Goal: Task Accomplishment & Management: Use online tool/utility

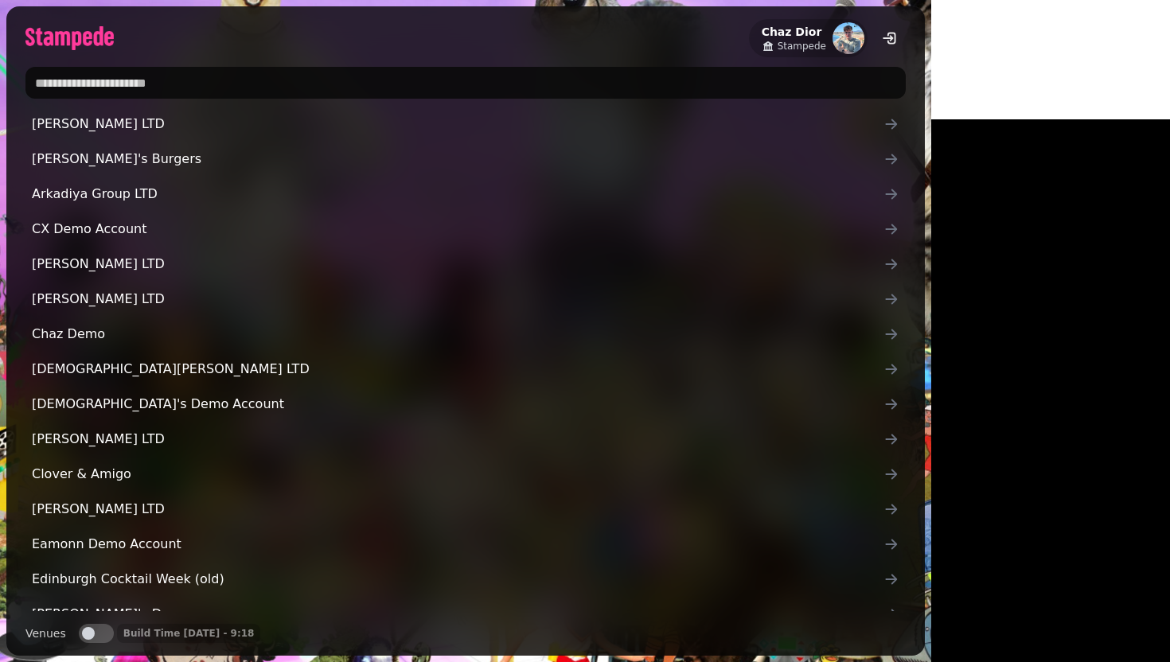
click at [262, 84] on input "text" at bounding box center [465, 83] width 880 height 32
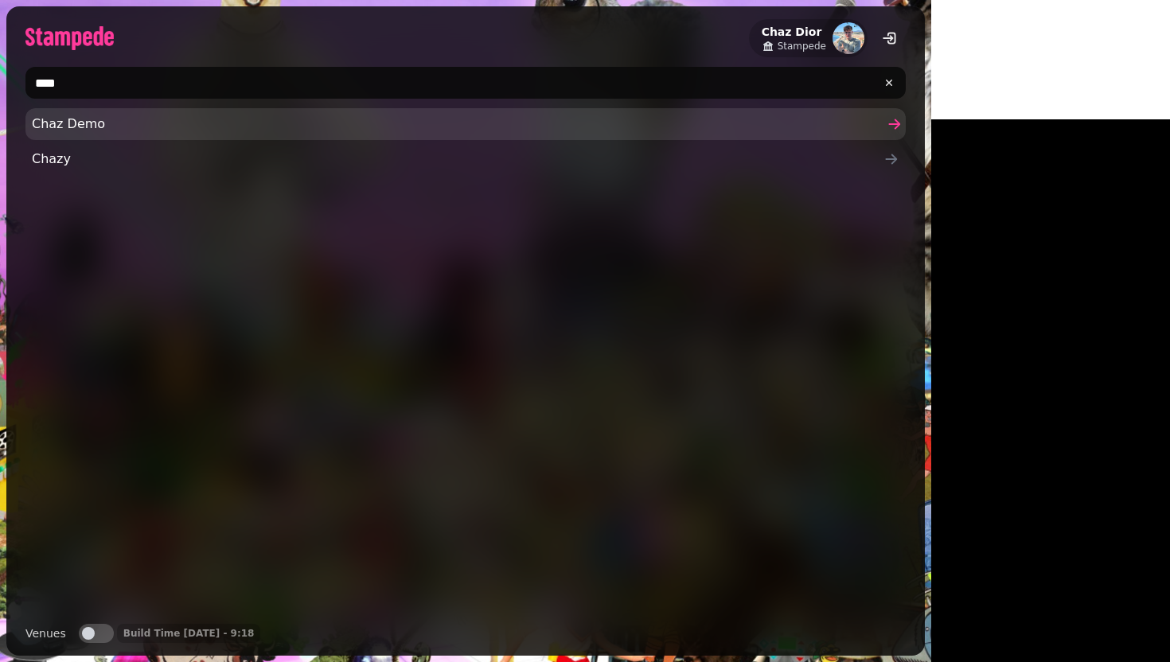
type input "****"
click at [148, 127] on span "Chaz Demo" at bounding box center [458, 124] width 852 height 19
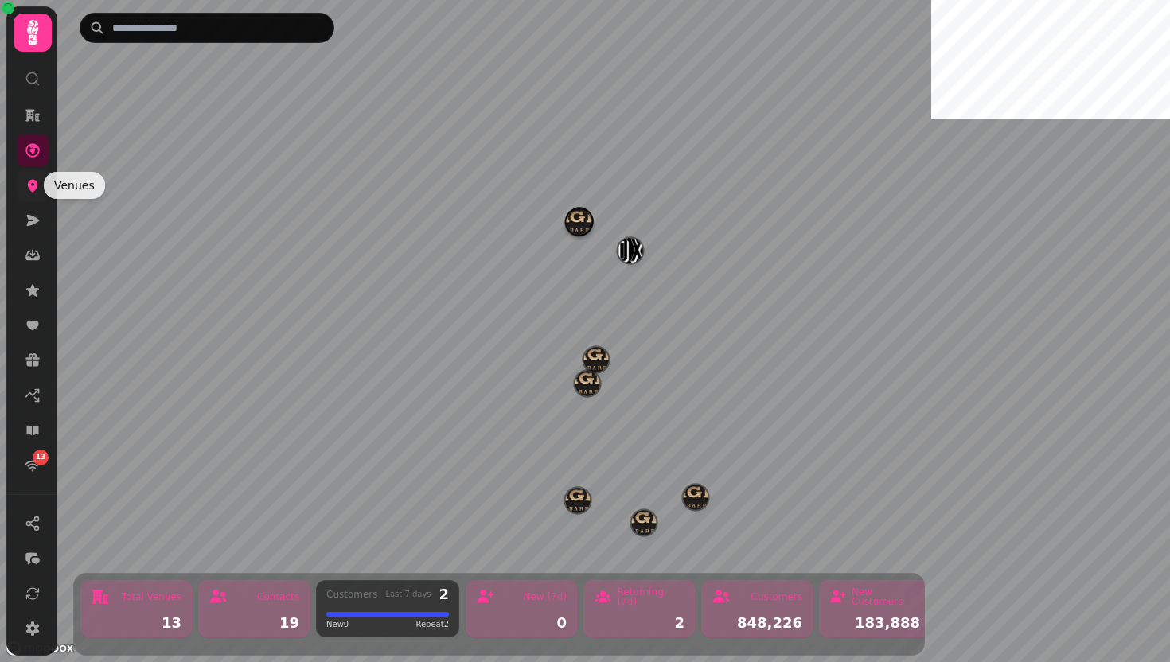
click at [33, 189] on icon at bounding box center [33, 186] width 10 height 13
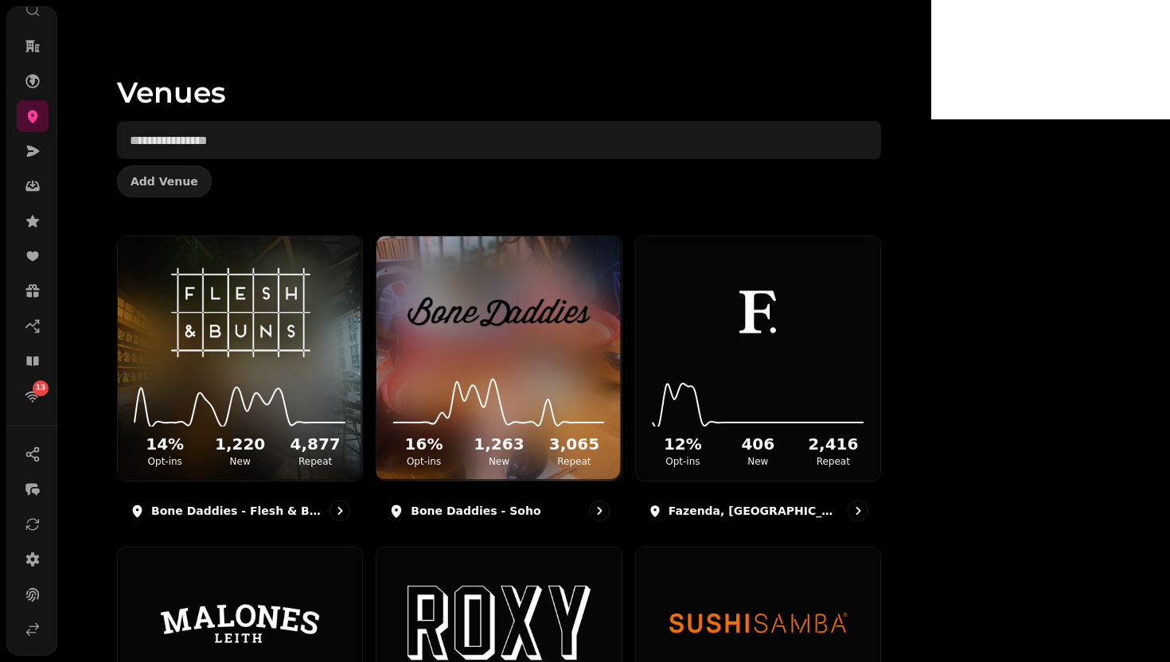
scroll to position [101, 0]
click at [30, 599] on icon at bounding box center [33, 598] width 16 height 16
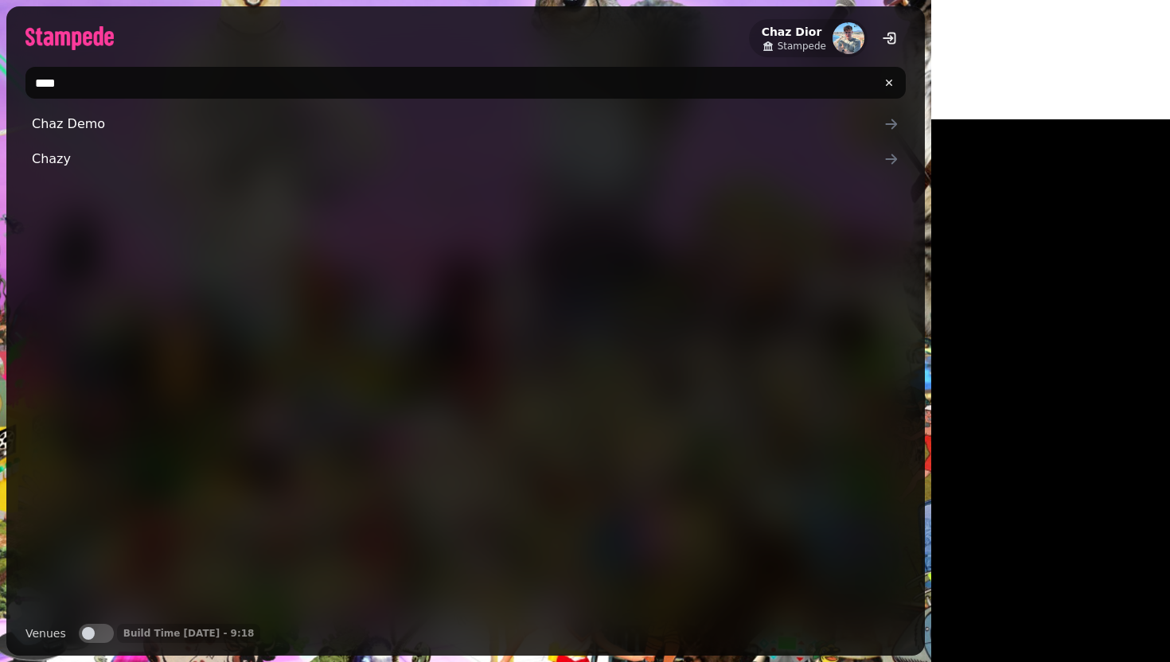
click at [189, 88] on input "****" at bounding box center [465, 83] width 880 height 32
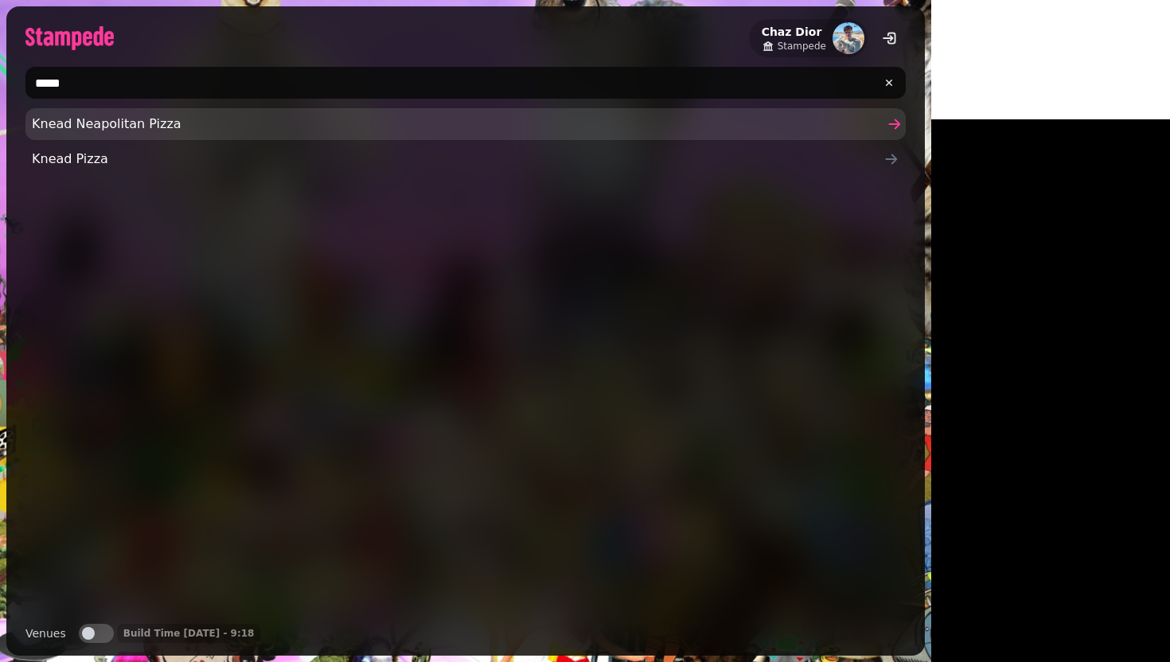
type input "*****"
click at [147, 131] on span "Knead Neapolitan Pizza" at bounding box center [458, 124] width 852 height 19
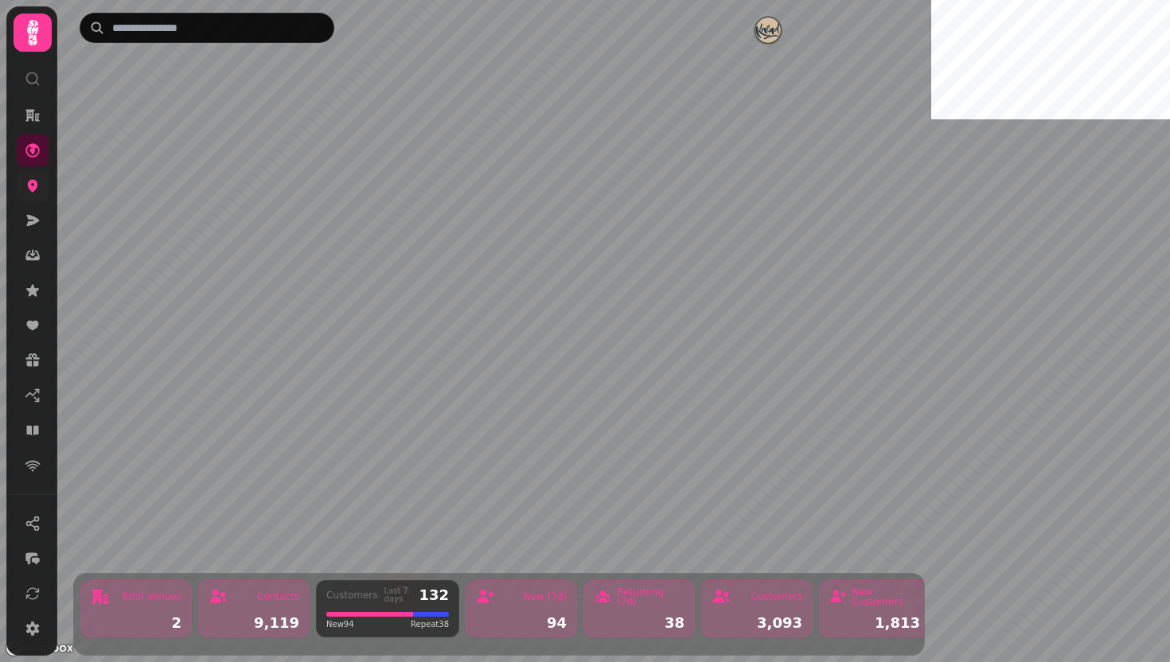
click at [25, 193] on link at bounding box center [33, 186] width 32 height 32
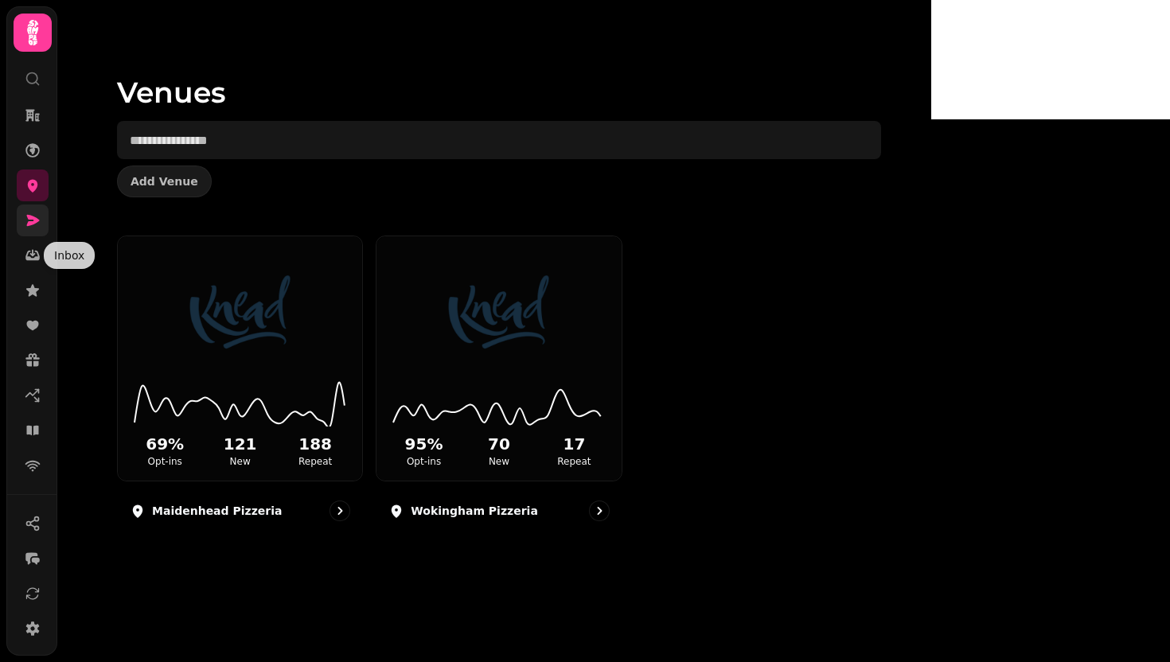
click at [17, 218] on link at bounding box center [33, 221] width 32 height 32
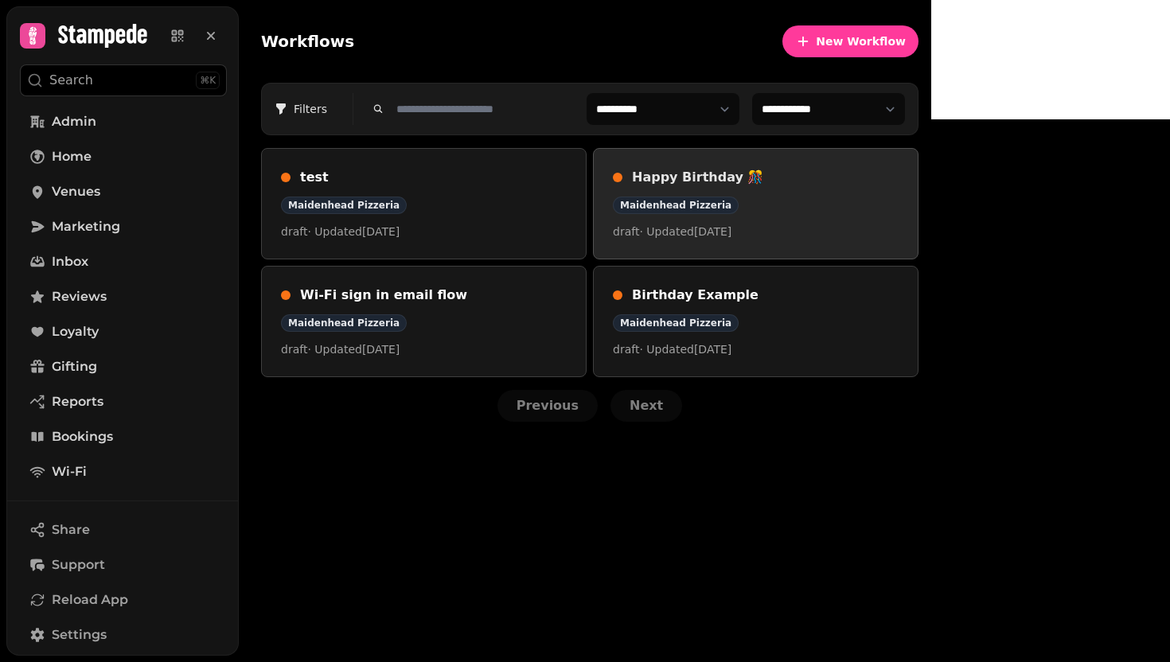
click at [898, 209] on div "Maidenhead Pizzeria" at bounding box center [756, 206] width 286 height 18
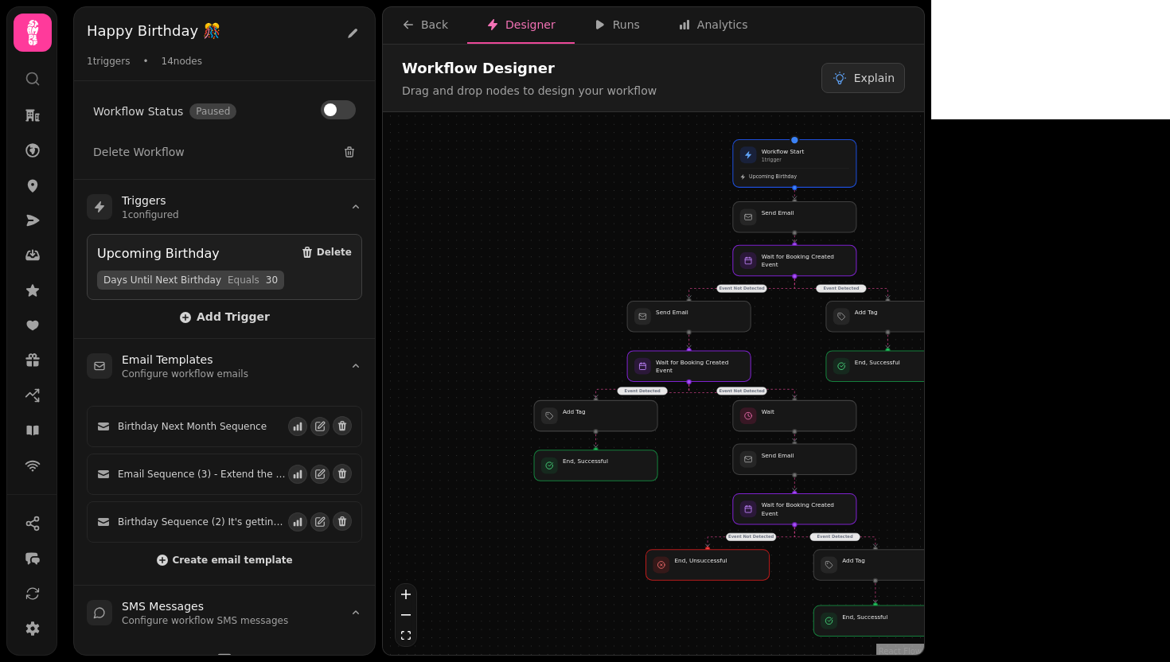
drag, startPoint x: 577, startPoint y: 277, endPoint x: 546, endPoint y: 279, distance: 31.1
click at [546, 279] on div "Event Detected Event Not Detected Event Detected Event Not Detected Event Not D…" at bounding box center [653, 385] width 541 height 547
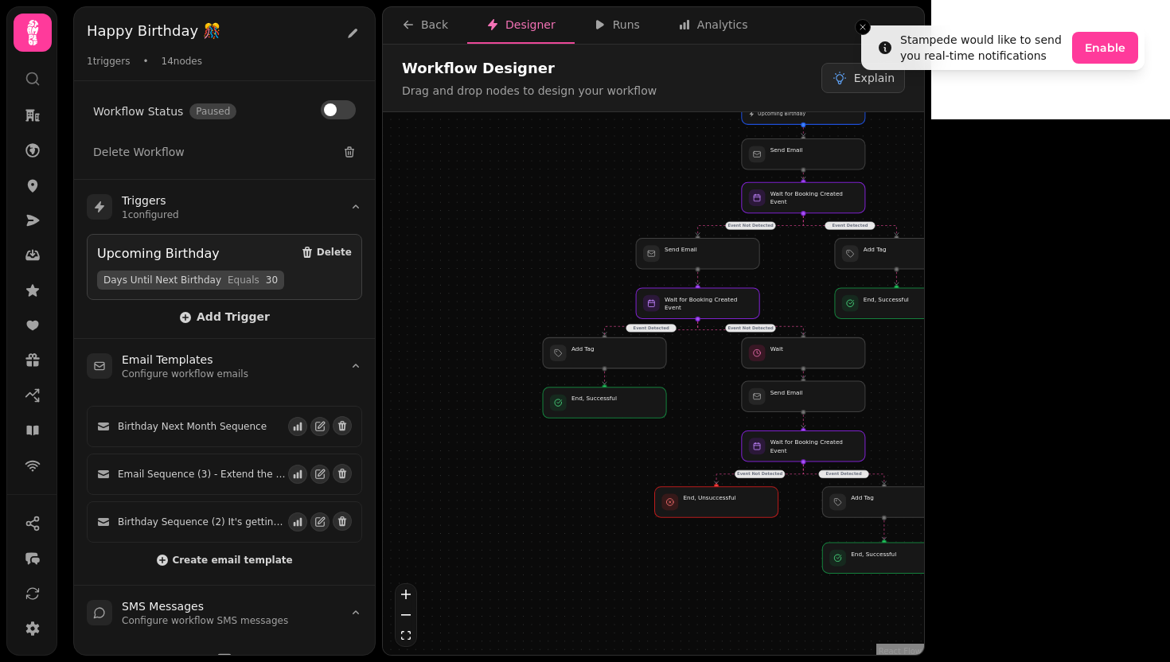
drag, startPoint x: 1040, startPoint y: 470, endPoint x: 1051, endPoint y: 408, distance: 63.1
click at [924, 408] on div "Event Detected Event Not Detected Event Detected Event Not Detected Event Not D…" at bounding box center [653, 385] width 541 height 547
drag, startPoint x: 887, startPoint y: 564, endPoint x: 805, endPoint y: 567, distance: 82.8
click at [805, 567] on div at bounding box center [805, 559] width 126 height 31
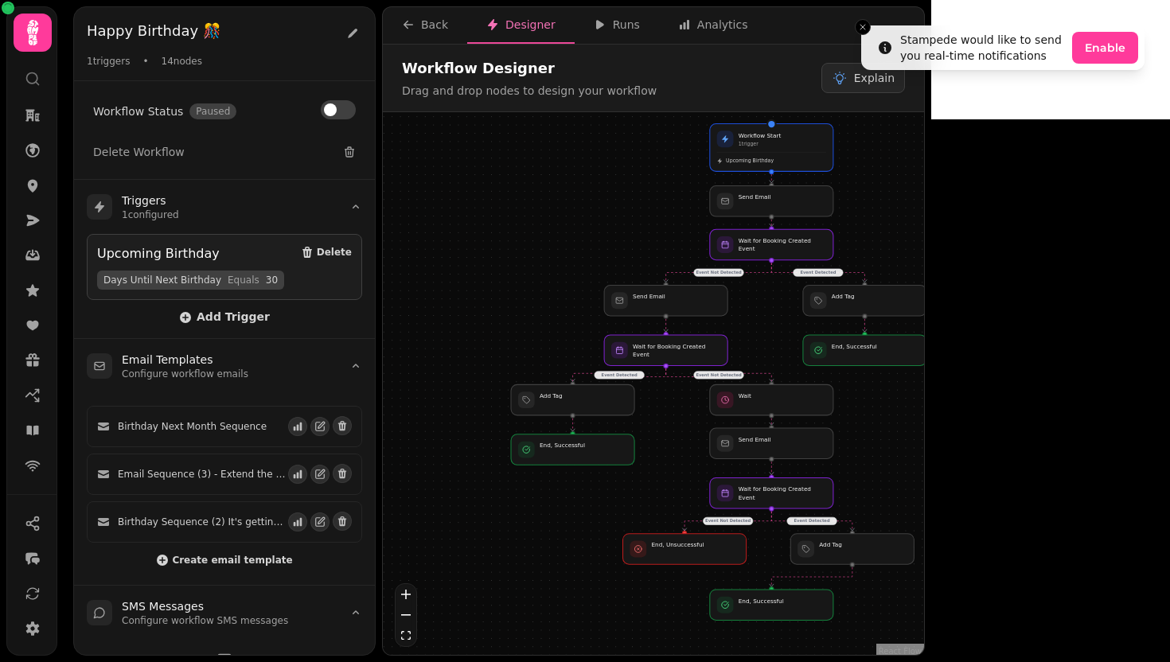
drag, startPoint x: 977, startPoint y: 462, endPoint x: 924, endPoint y: 512, distance: 73.7
click at [924, 513] on div "Event Detected Event Not Detected Event Detected Event Not Detected Event Not D…" at bounding box center [653, 385] width 541 height 547
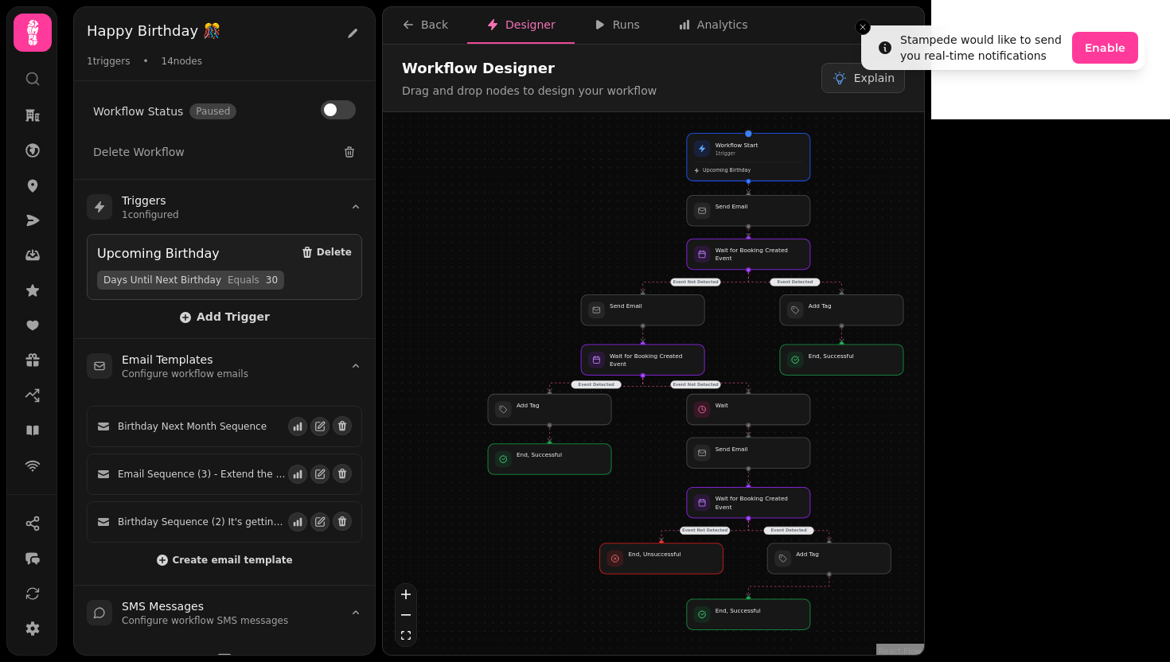
click at [924, 496] on div "Event Detected Event Not Detected Event Detected Event Not Detected Event Not D…" at bounding box center [653, 385] width 541 height 547
click at [577, 454] on div at bounding box center [549, 453] width 126 height 31
click at [642, 473] on div "Event Detected Event Not Detected Event Detected Event Not Detected Event Not D…" at bounding box center [653, 385] width 541 height 547
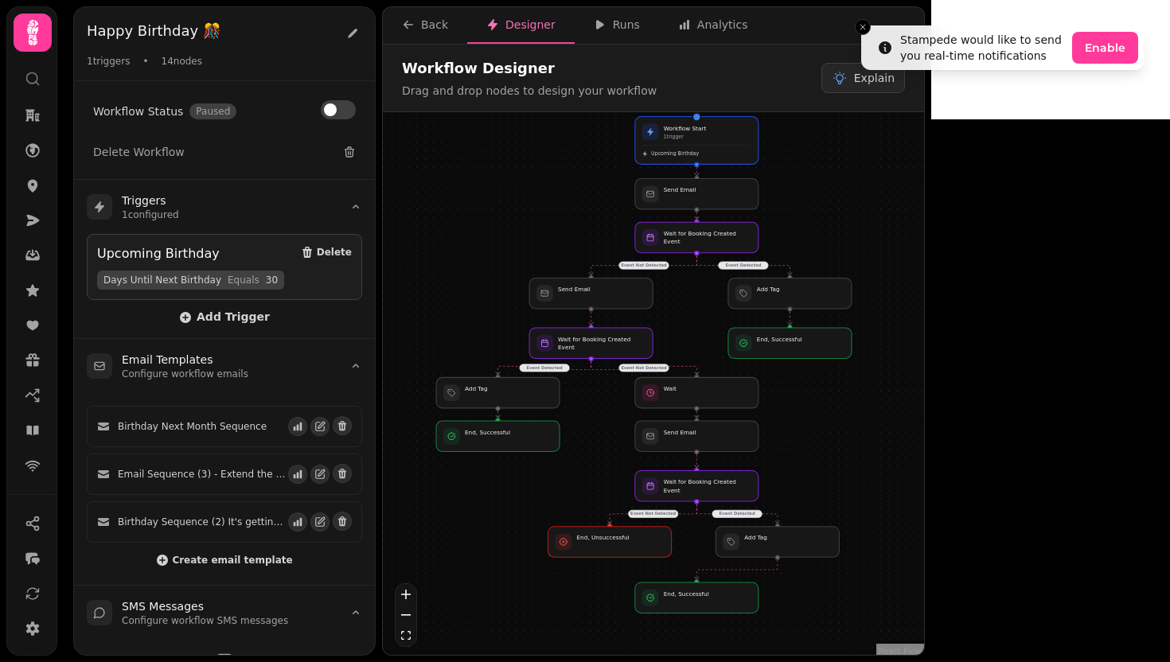
drag, startPoint x: 926, startPoint y: 456, endPoint x: 875, endPoint y: 441, distance: 53.1
click at [875, 441] on div "Event Detected Event Not Detected Event Detected Event Not Detected Event Not D…" at bounding box center [653, 385] width 541 height 547
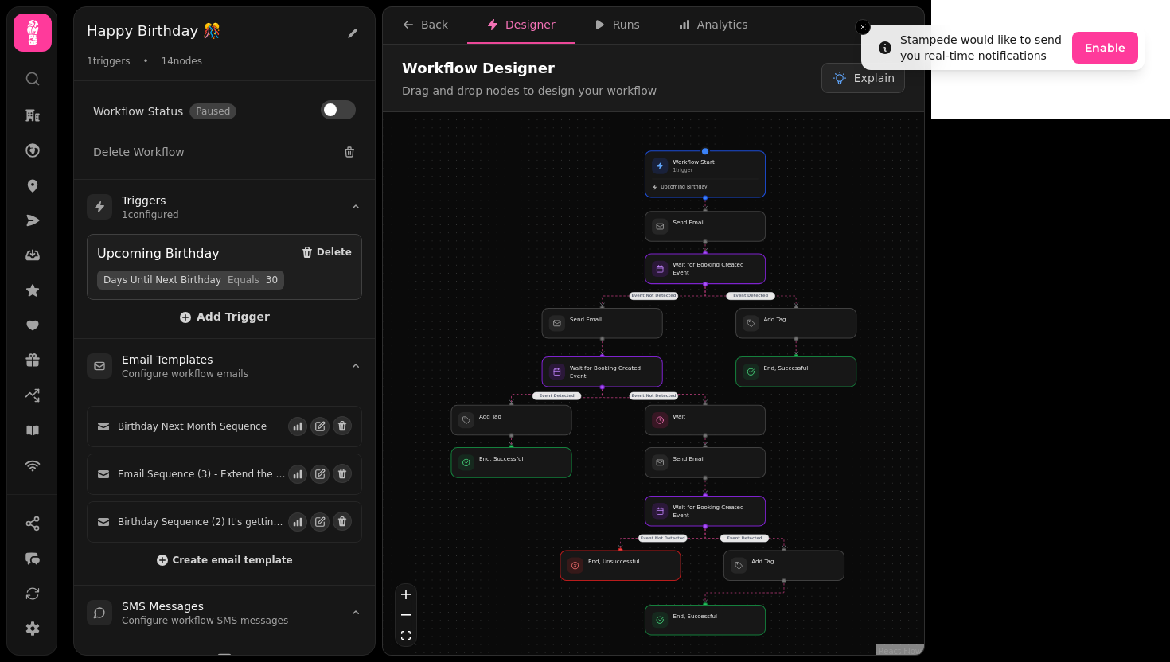
drag, startPoint x: 875, startPoint y: 441, endPoint x: 880, endPoint y: 465, distance: 24.3
click at [880, 465] on div "Event Detected Event Not Detected Event Detected Event Not Detected Event Not D…" at bounding box center [653, 385] width 541 height 547
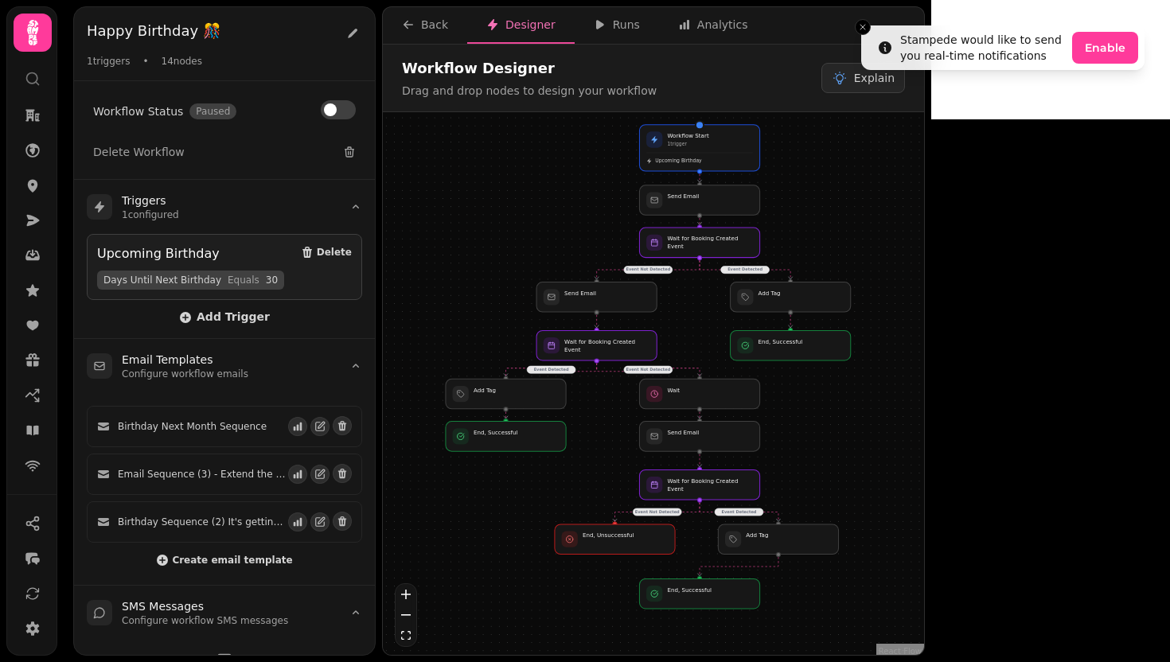
drag, startPoint x: 811, startPoint y: 242, endPoint x: 805, endPoint y: 224, distance: 18.4
click at [805, 224] on div "Event Detected Event Not Detected Event Detected Event Not Detected Event Not D…" at bounding box center [653, 385] width 541 height 547
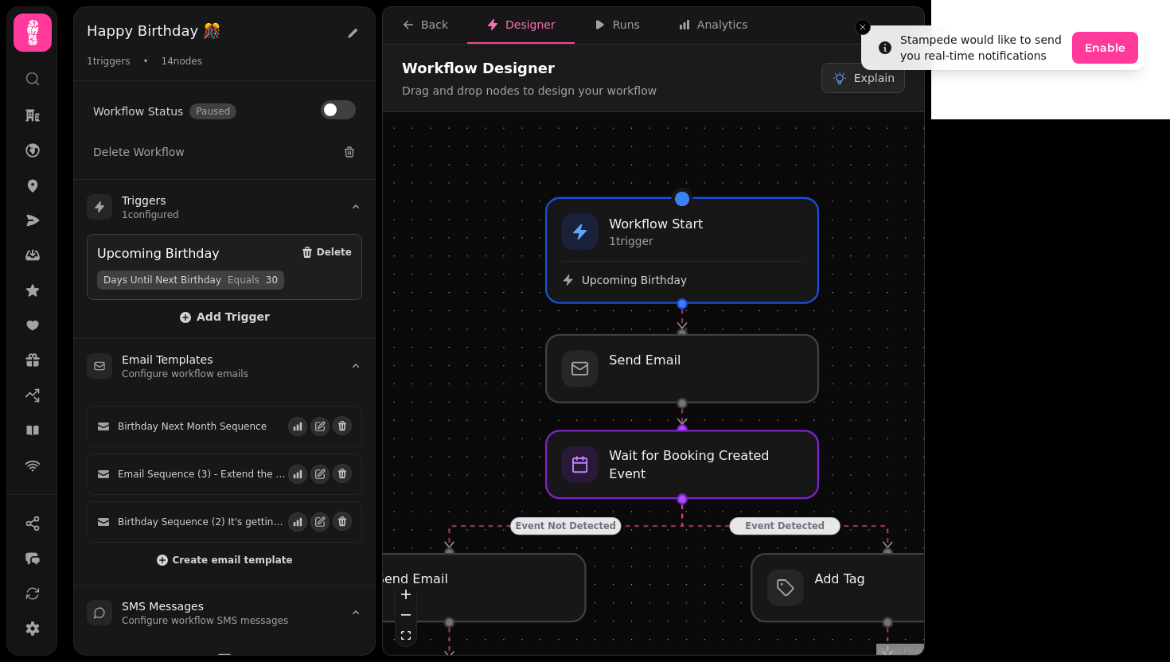
drag, startPoint x: 996, startPoint y: 220, endPoint x: 993, endPoint y: 420, distance: 200.6
click at [924, 420] on div "Event Detected Event Not Detected Event Detected Event Not Detected Event Not D…" at bounding box center [653, 385] width 541 height 547
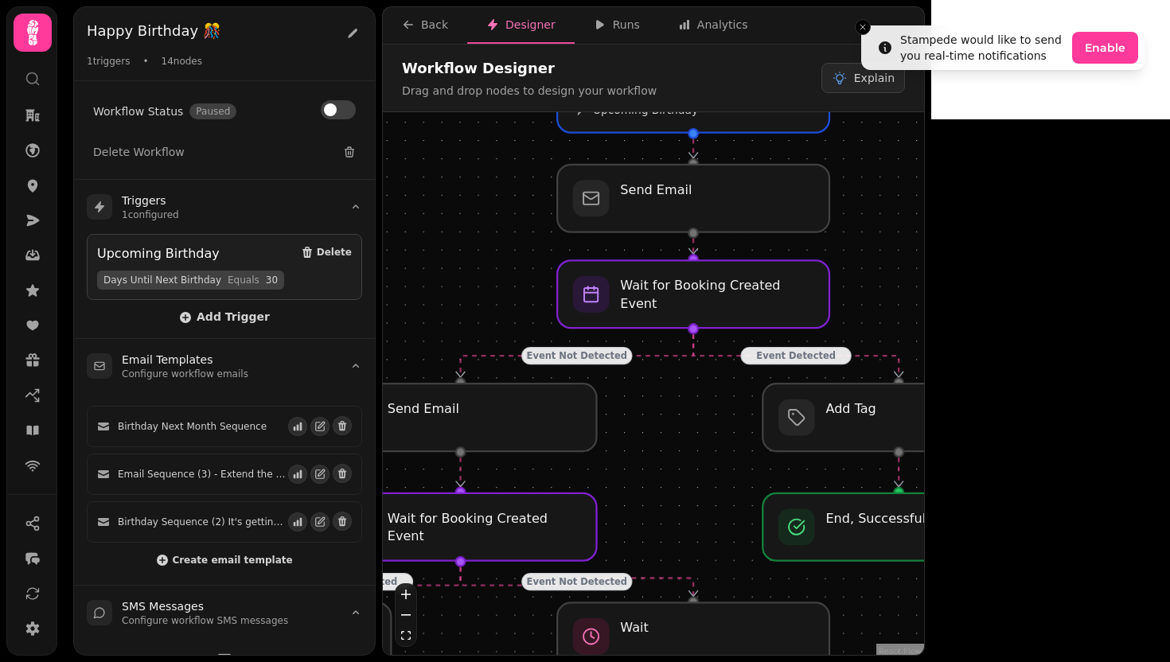
drag, startPoint x: 919, startPoint y: 466, endPoint x: 931, endPoint y: 294, distance: 171.5
click at [924, 294] on div "Event Detected Event Not Detected Event Detected Event Not Detected Event Not D…" at bounding box center [653, 385] width 541 height 547
click at [871, 418] on div at bounding box center [900, 416] width 278 height 69
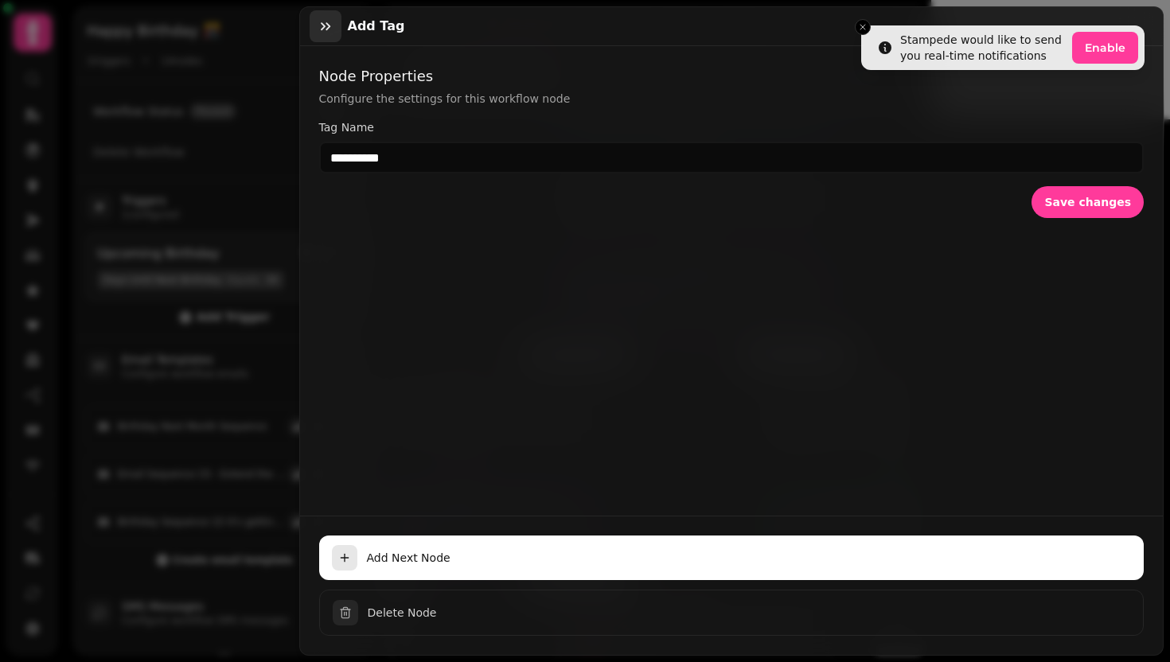
click at [330, 29] on icon "button" at bounding box center [326, 26] width 16 height 16
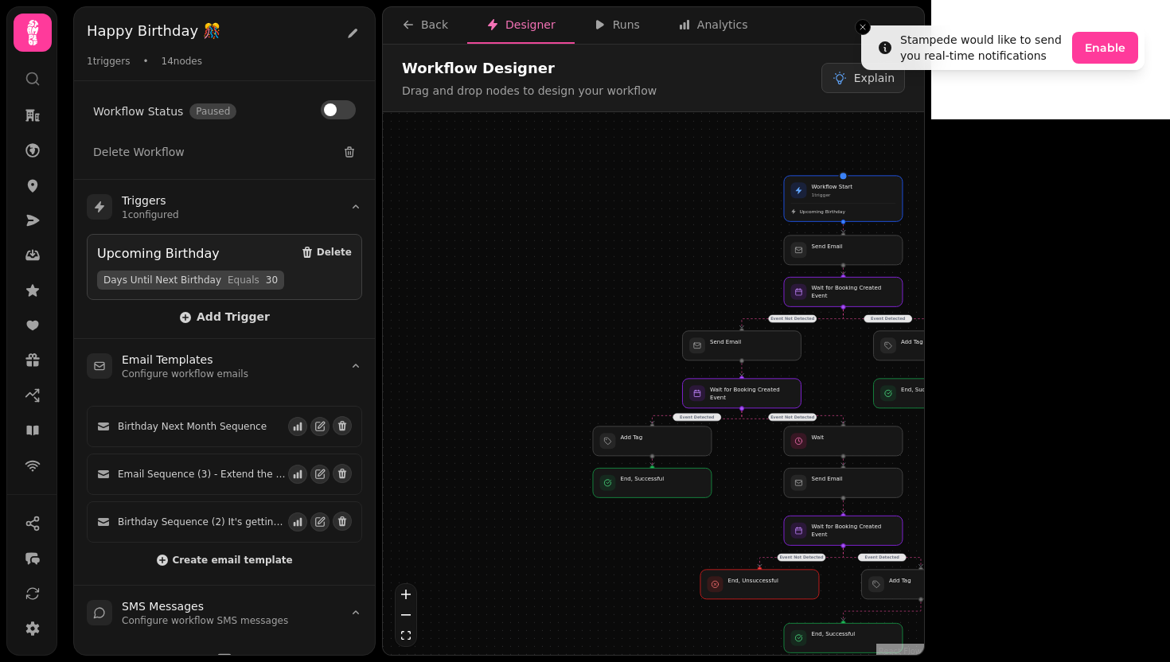
drag, startPoint x: 1047, startPoint y: 359, endPoint x: 1045, endPoint y: 327, distance: 31.9
click at [924, 327] on div "Event Detected Event Not Detected Event Detected Event Not Detected Event Not D…" at bounding box center [653, 385] width 541 height 547
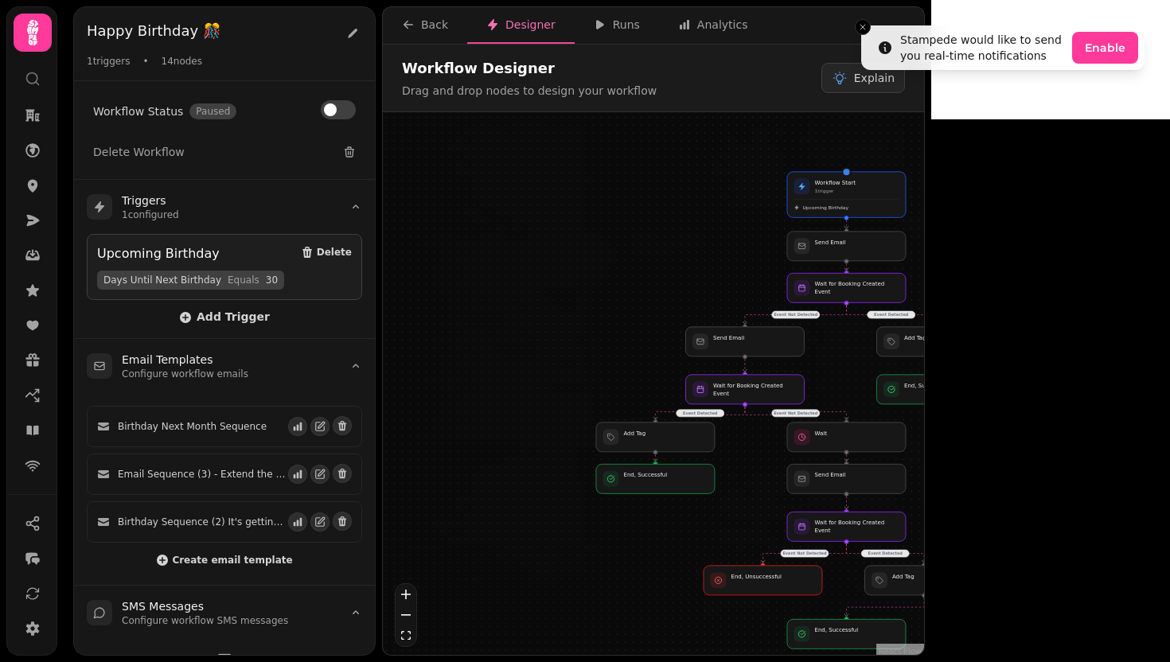
click at [924, 328] on div "Event Detected Event Not Detected Event Detected Event Not Detected Event Not D…" at bounding box center [653, 385] width 541 height 547
click at [863, 24] on icon "Close toast" at bounding box center [863, 27] width 10 height 10
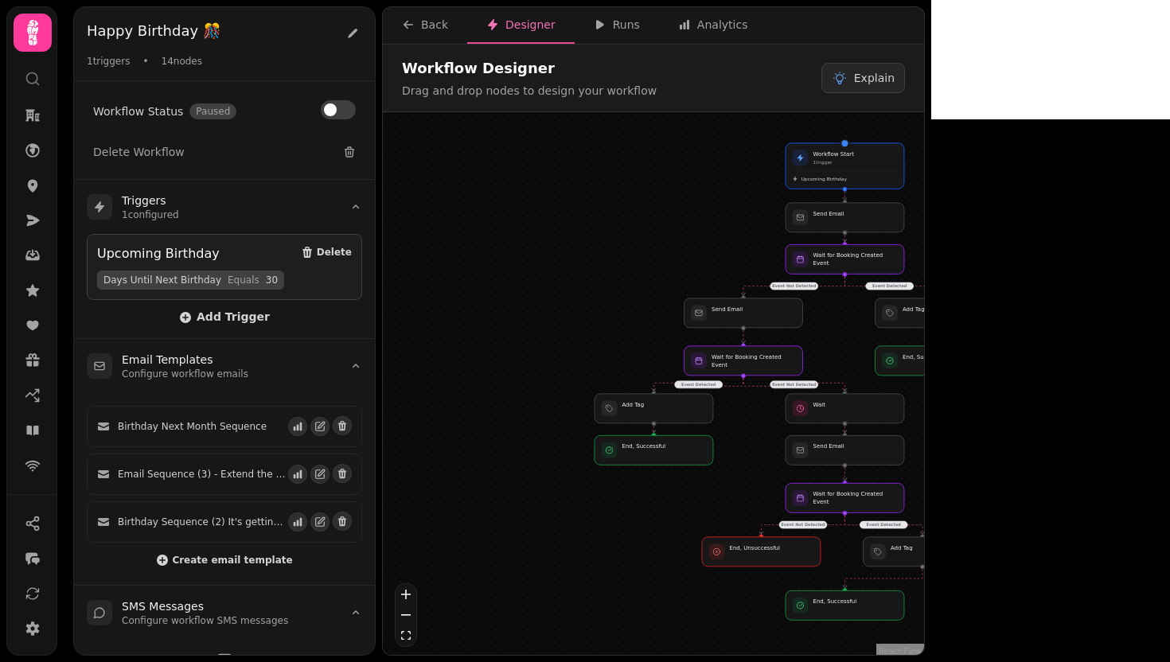
drag, startPoint x: 1007, startPoint y: 291, endPoint x: 1005, endPoint y: 262, distance: 29.5
click at [924, 262] on div "Event Detected Event Not Detected Event Detected Event Not Detected Event Not D…" at bounding box center [653, 385] width 541 height 547
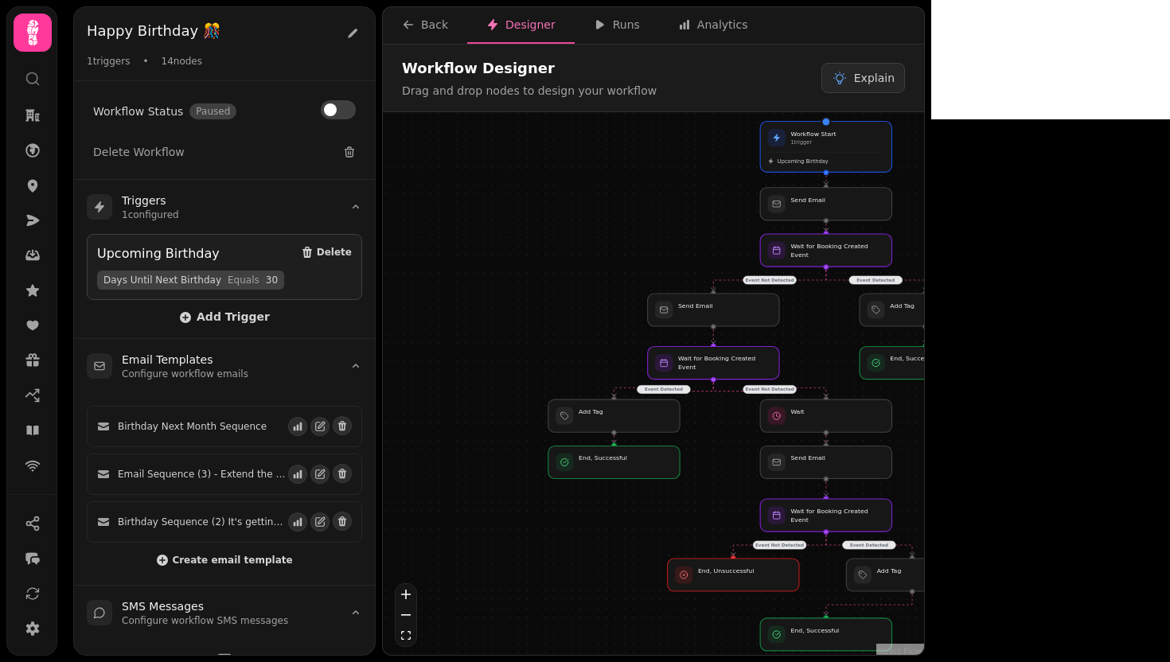
drag, startPoint x: 1035, startPoint y: 246, endPoint x: 1033, endPoint y: 237, distance: 8.9
click at [924, 237] on div "Event Detected Event Not Detected Event Detected Event Not Detected Event Not D…" at bounding box center [653, 385] width 541 height 547
click at [827, 208] on div at bounding box center [825, 203] width 134 height 33
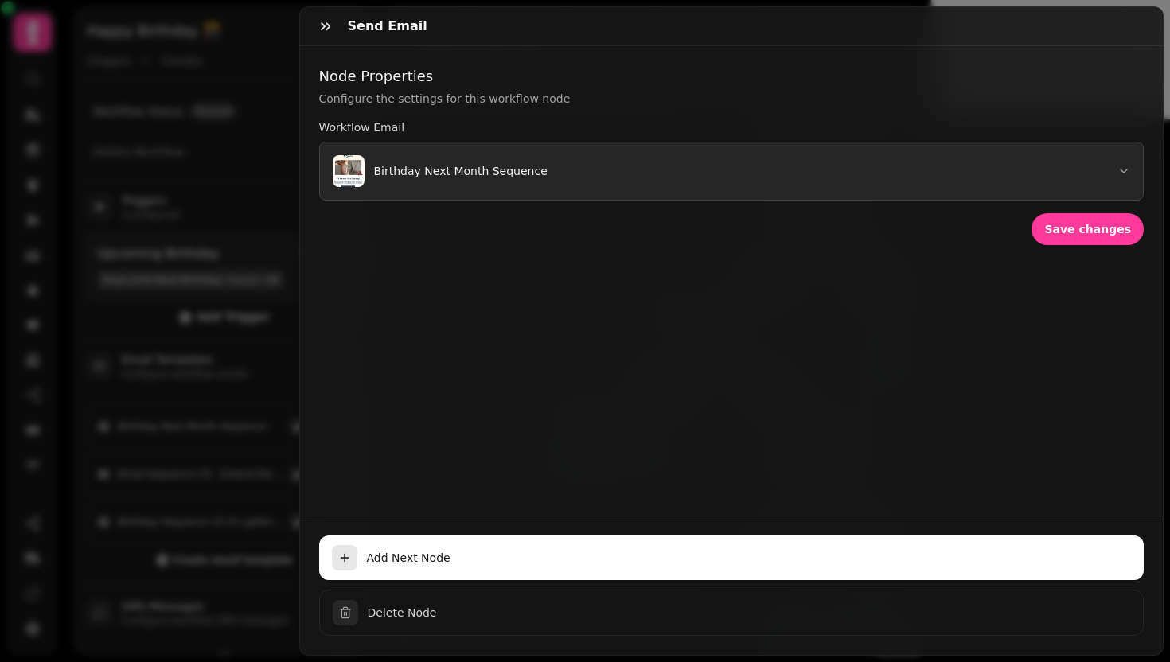
click at [428, 170] on p "Birthday Next Month Sequence" at bounding box center [460, 171] width 173 height 16
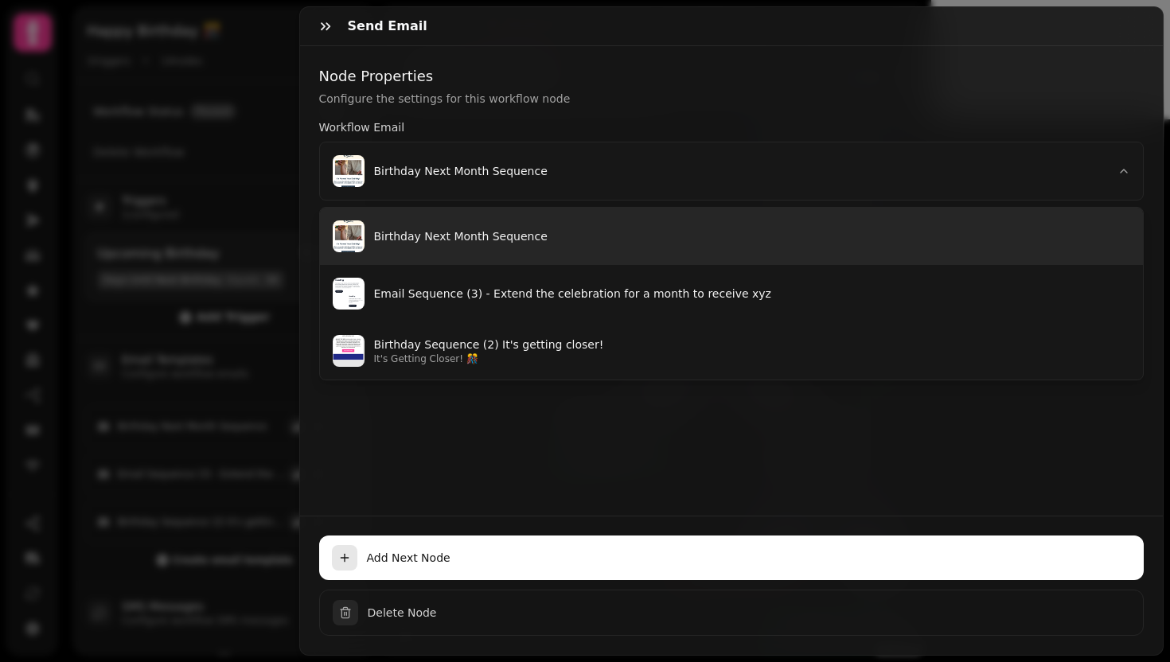
click at [427, 247] on button "Birthday Next Month Sequence" at bounding box center [732, 236] width 824 height 57
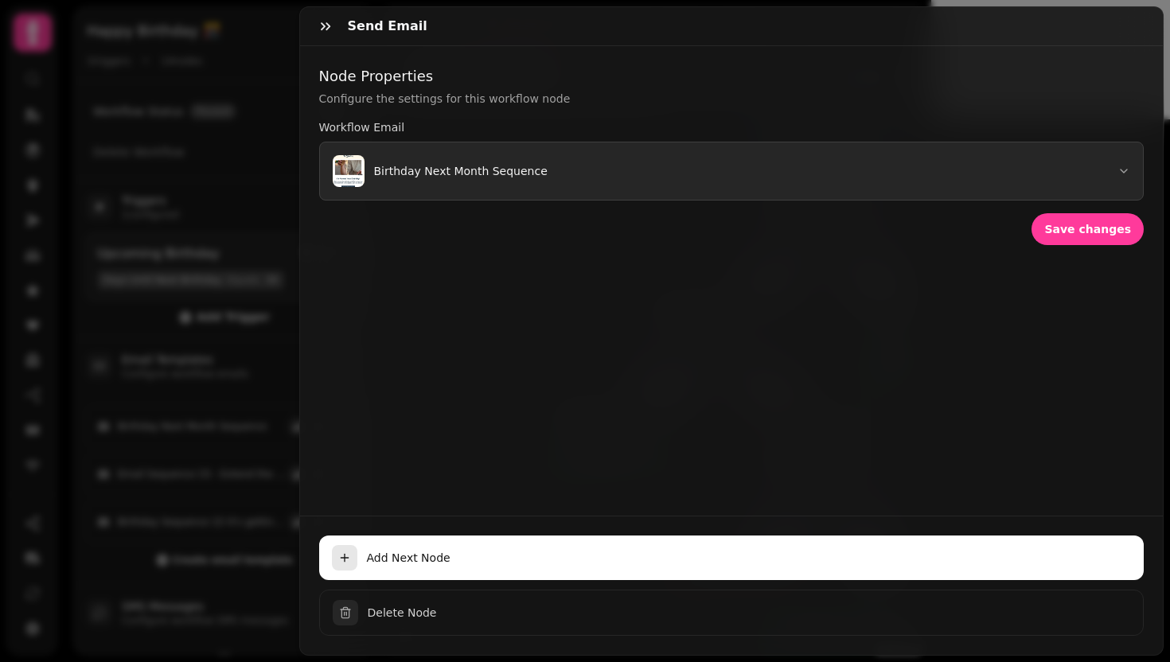
click at [399, 182] on div "Birthday Next Month Sequence" at bounding box center [440, 171] width 215 height 32
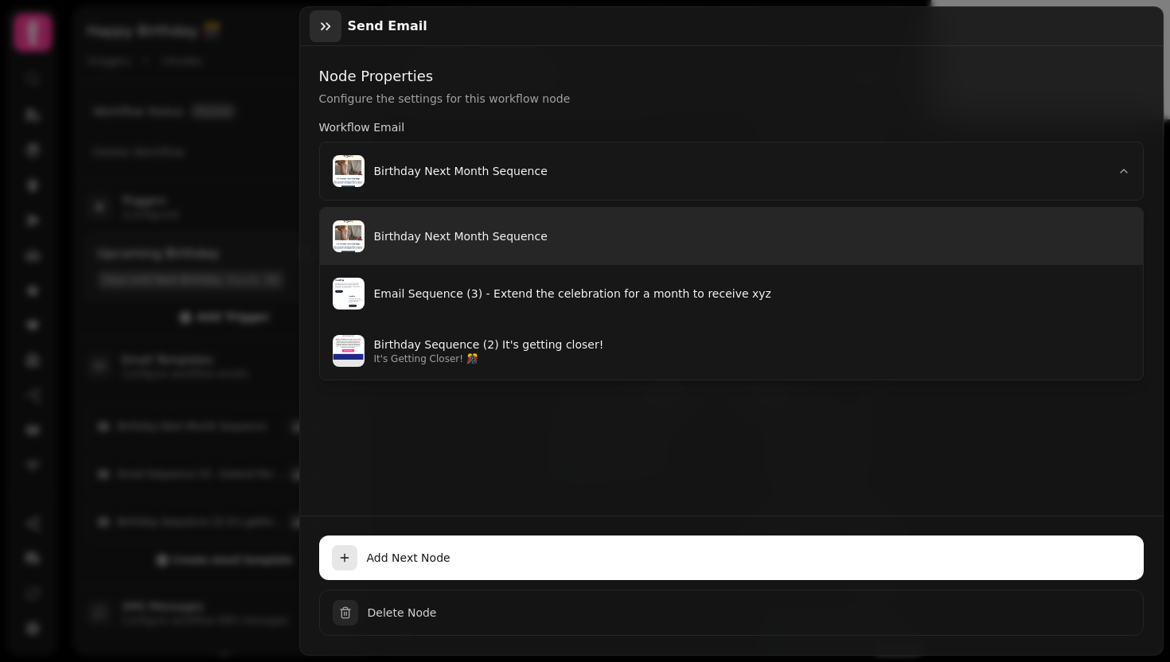
click at [323, 25] on icon "button" at bounding box center [326, 26] width 10 height 8
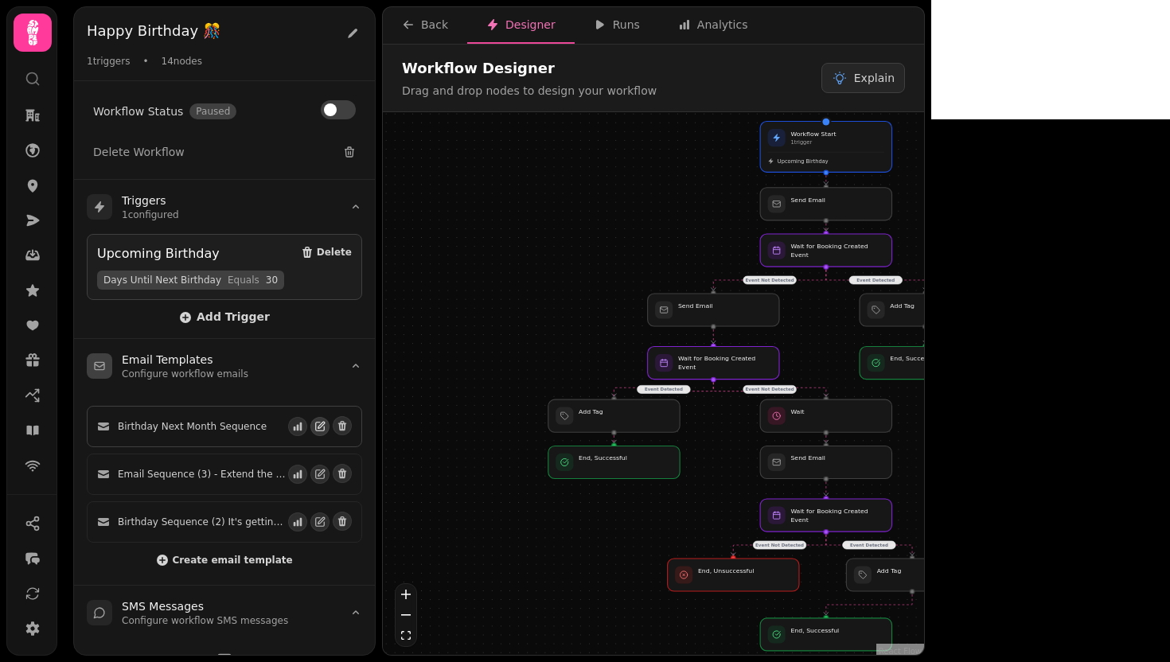
click at [314, 427] on icon "button" at bounding box center [319, 426] width 11 height 11
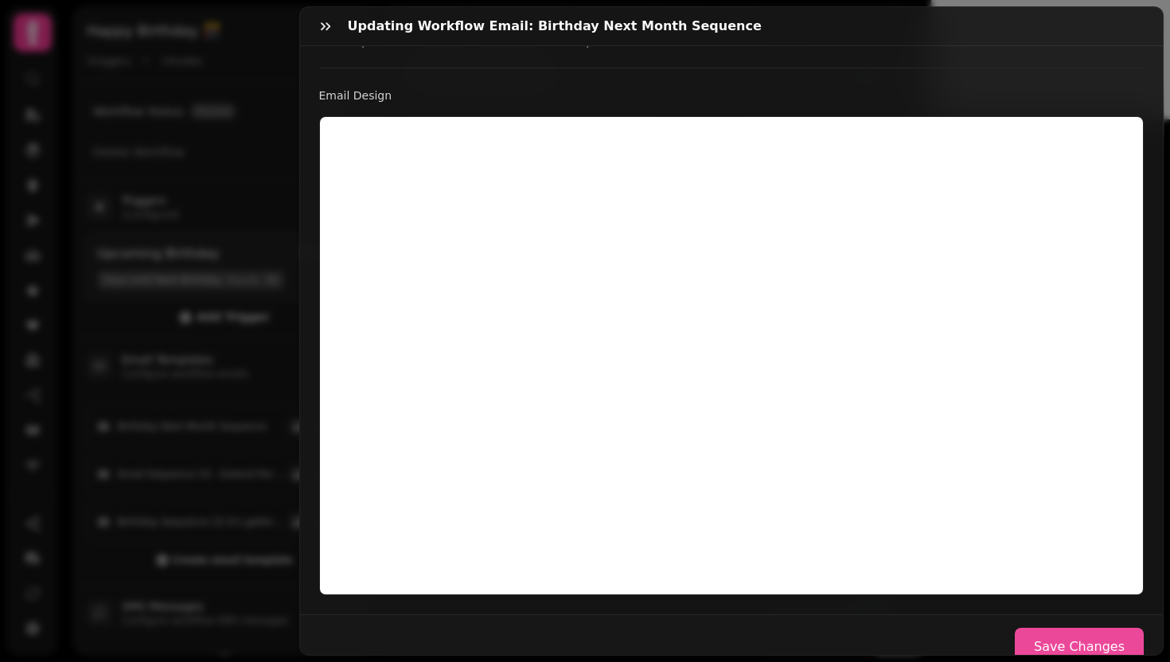
scroll to position [372, 0]
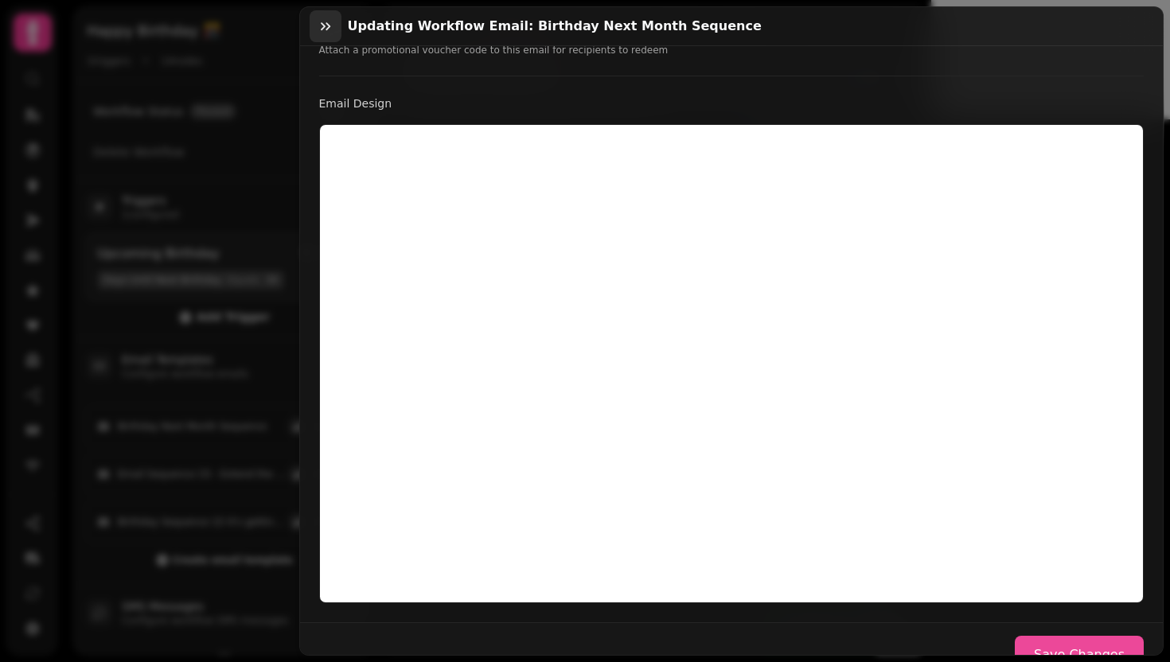
click at [325, 34] on button "button" at bounding box center [326, 26] width 32 height 32
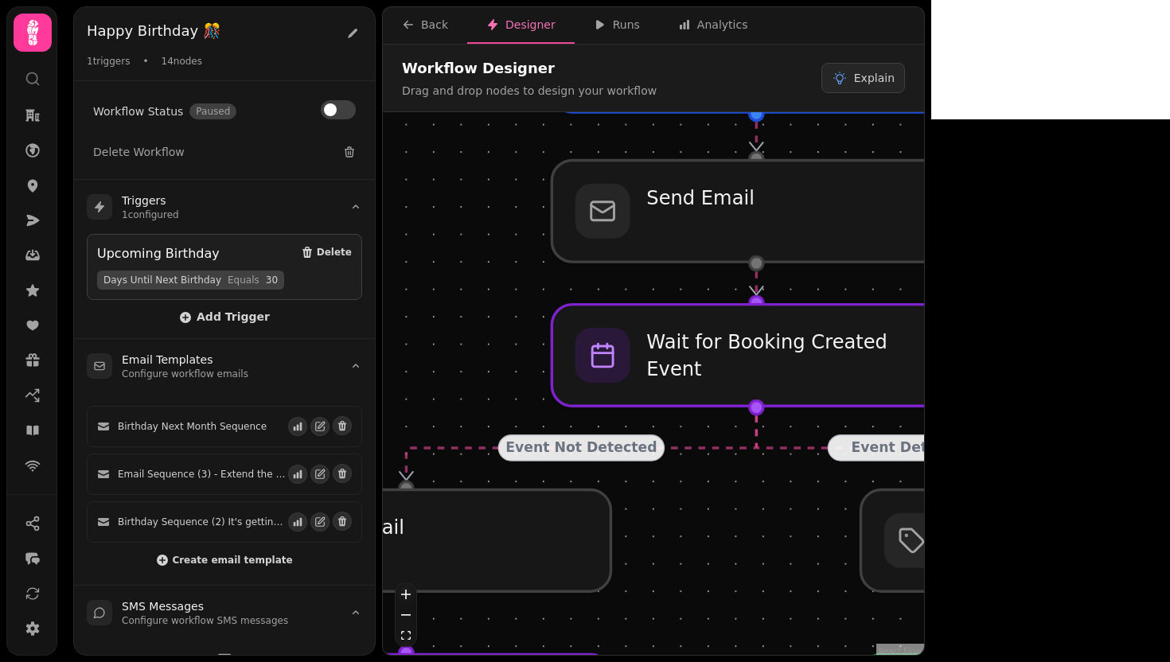
drag, startPoint x: 937, startPoint y: 231, endPoint x: 1101, endPoint y: 294, distance: 175.9
click at [924, 294] on div "Event Detected Event Not Detected Event Detected Event Not Detected Event Not D…" at bounding box center [653, 385] width 541 height 547
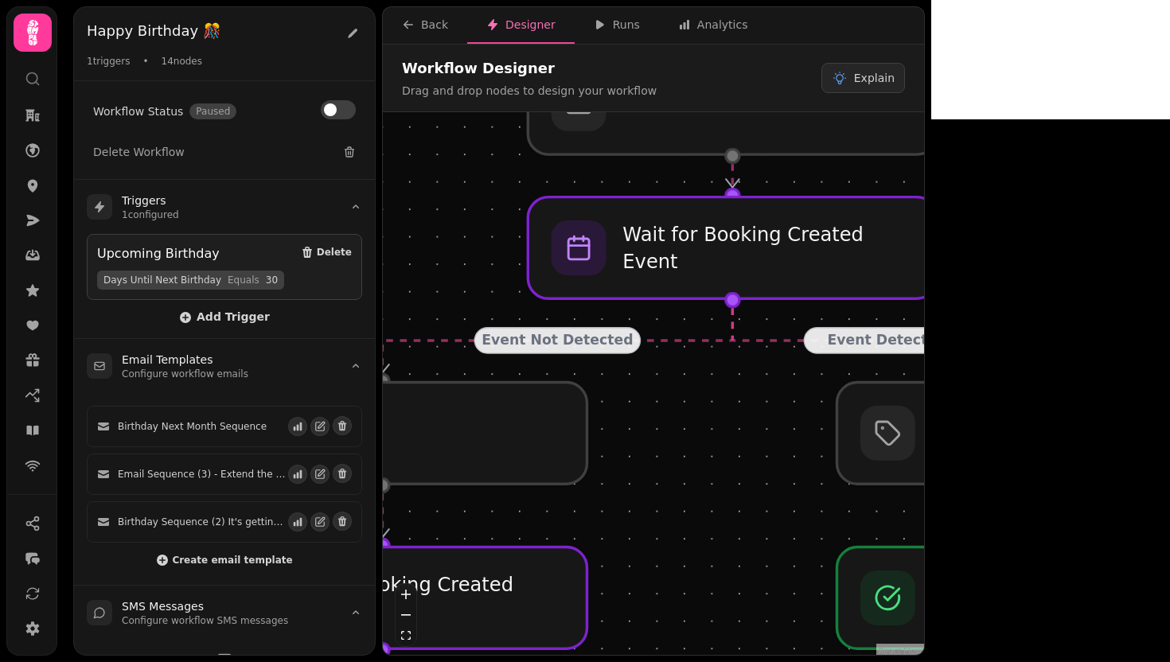
drag, startPoint x: 742, startPoint y: 517, endPoint x: 719, endPoint y: 410, distance: 110.1
click at [719, 410] on div "Event Detected Event Not Detected Event Detected Event Not Detected Event Not D…" at bounding box center [653, 385] width 541 height 547
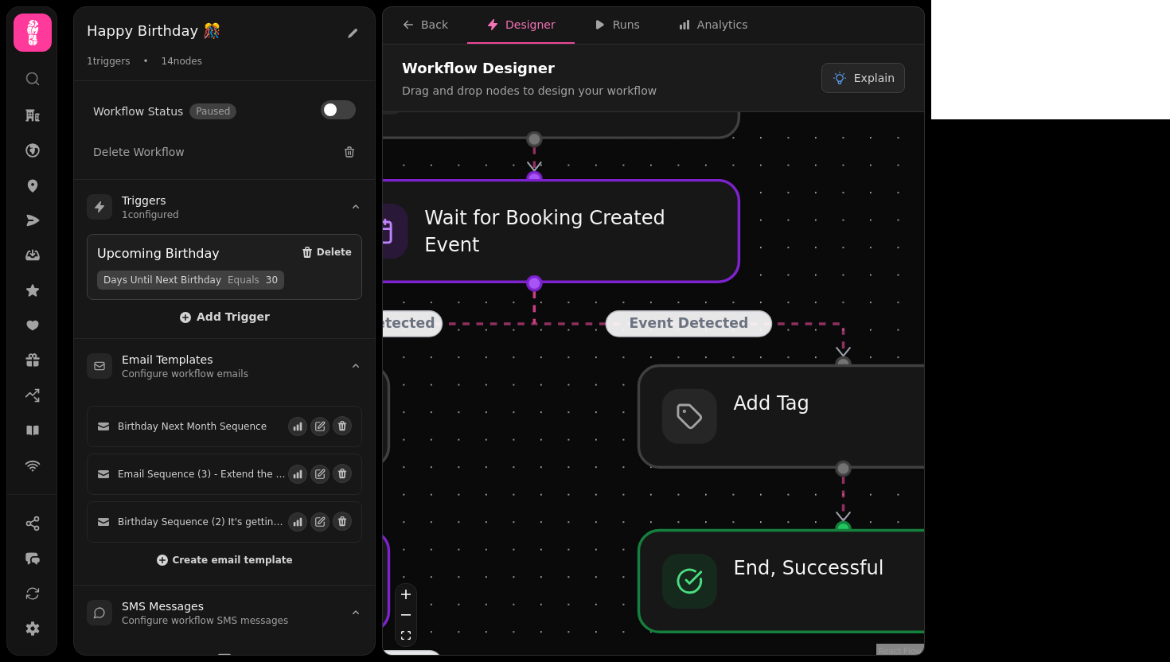
drag, startPoint x: 719, startPoint y: 410, endPoint x: 520, endPoint y: 393, distance: 199.6
click at [520, 393] on div "Event Detected Event Not Detected Event Detected Event Not Detected Event Not D…" at bounding box center [653, 385] width 541 height 547
drag, startPoint x: 923, startPoint y: 503, endPoint x: 923, endPoint y: 483, distance: 19.9
click at [923, 483] on div "Event Detected Event Not Detected Event Detected Event Not Detected Event Not D…" at bounding box center [653, 385] width 541 height 547
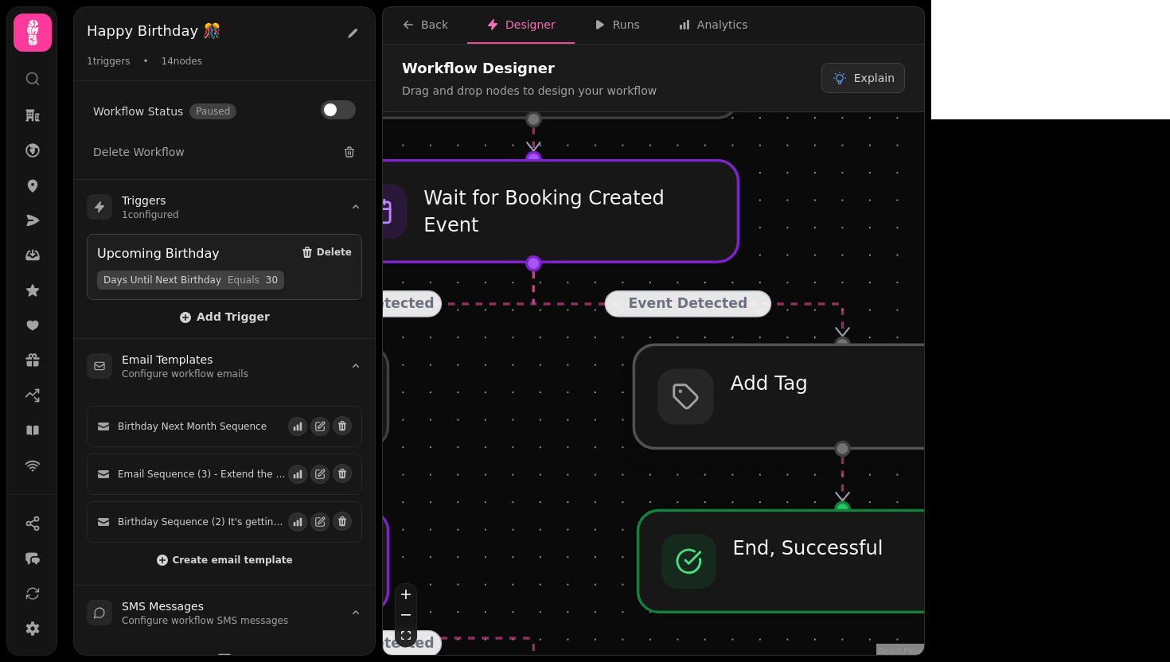
click at [888, 421] on div at bounding box center [841, 396] width 417 height 103
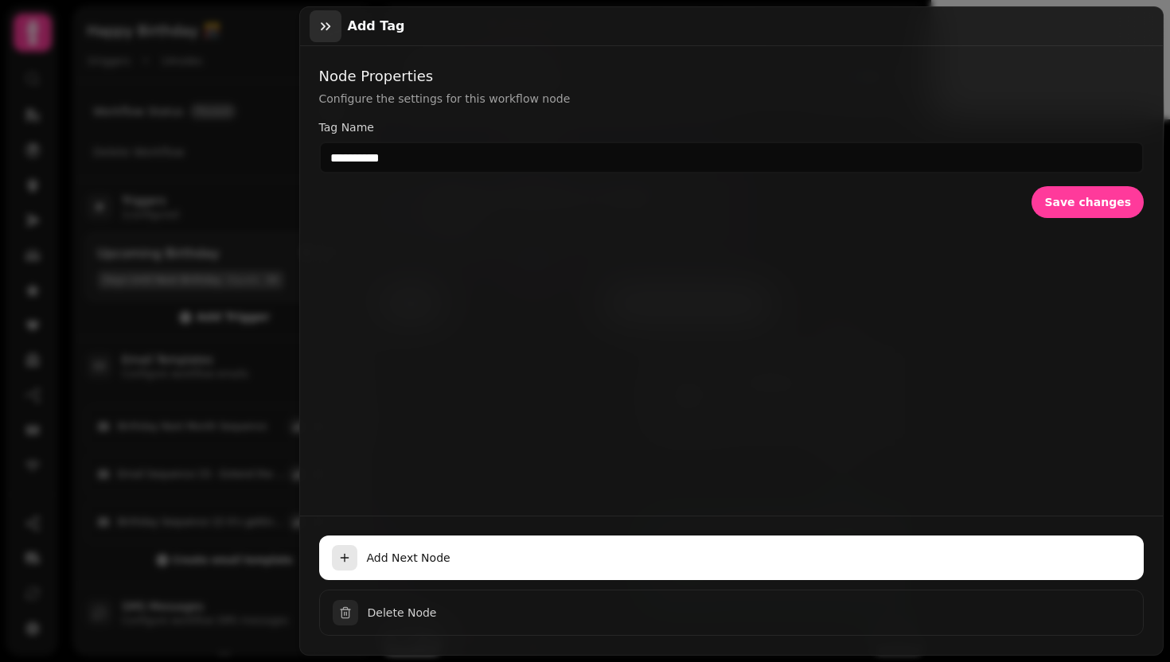
click at [332, 29] on icon "button" at bounding box center [326, 26] width 16 height 16
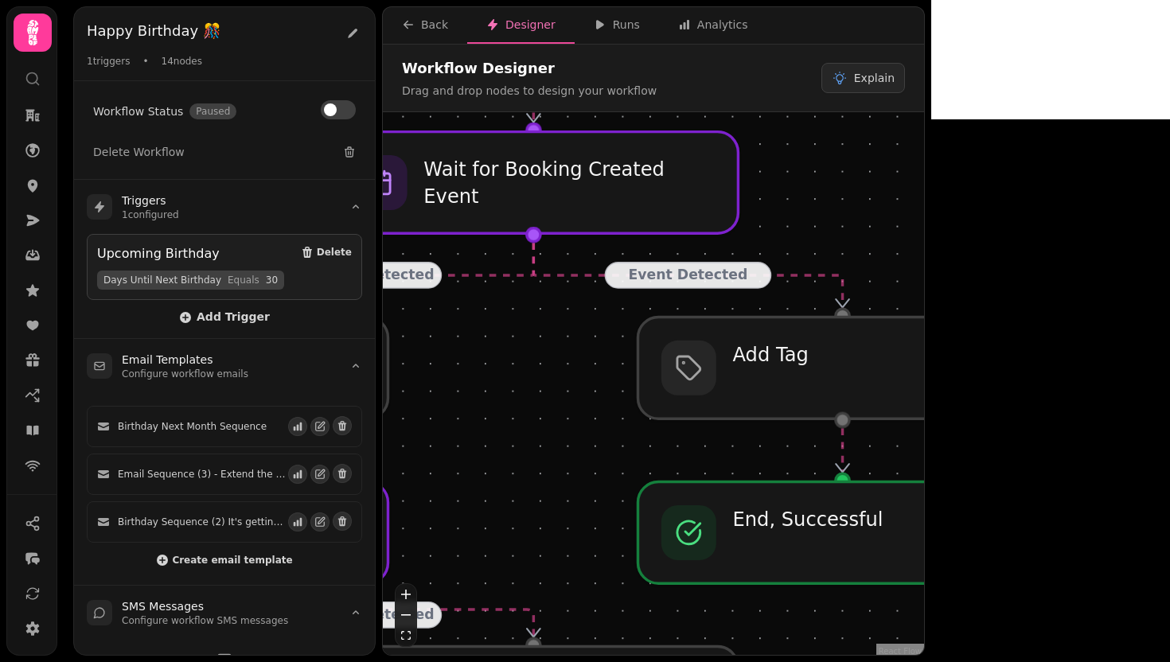
drag, startPoint x: 758, startPoint y: 501, endPoint x: 758, endPoint y: 473, distance: 28.6
click at [758, 473] on div "Event Detected Event Not Detected Event Detected Event Not Detected Event Not D…" at bounding box center [653, 385] width 541 height 547
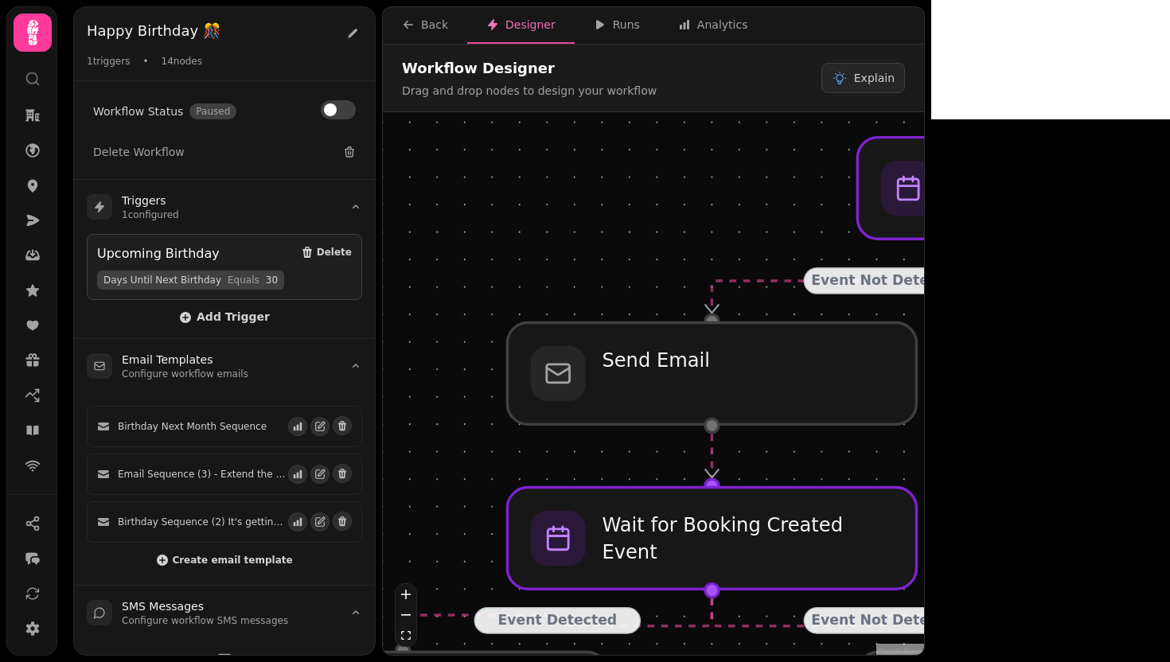
drag, startPoint x: 540, startPoint y: 433, endPoint x: 1069, endPoint y: 438, distance: 528.4
click at [924, 438] on div "Event Detected Event Not Detected Event Detected Event Not Detected Event Not D…" at bounding box center [653, 385] width 541 height 547
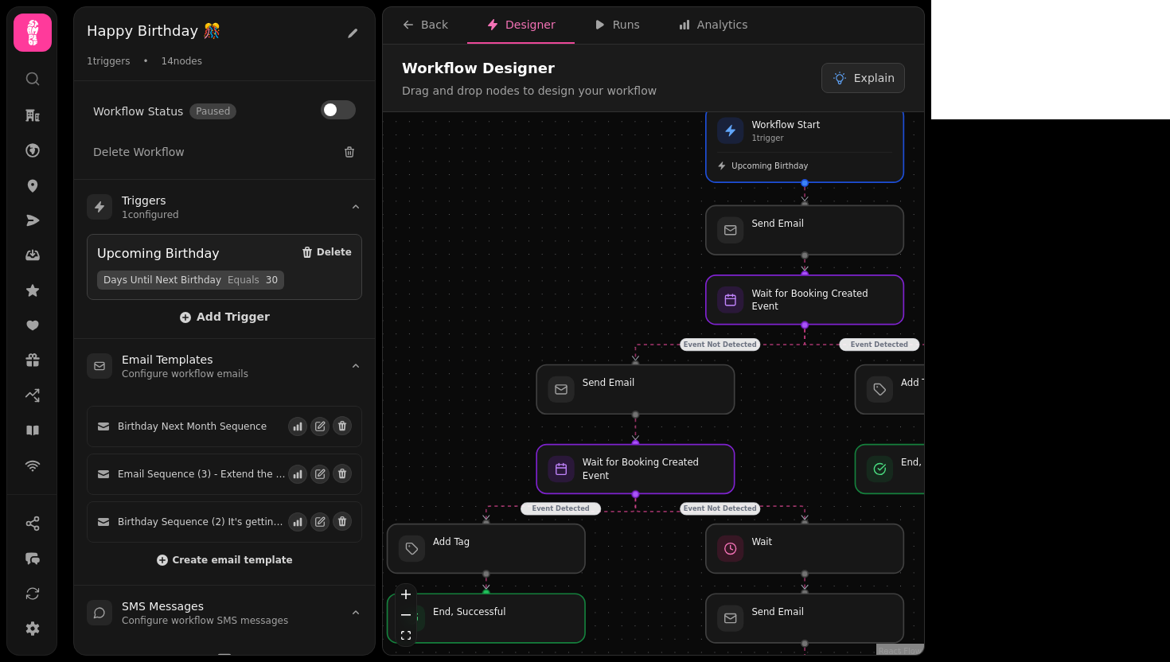
drag, startPoint x: 1034, startPoint y: 455, endPoint x: 781, endPoint y: 396, distance: 259.0
click at [780, 401] on div "Event Detected Event Not Detected Event Detected Event Not Detected Event Not D…" at bounding box center [653, 385] width 541 height 547
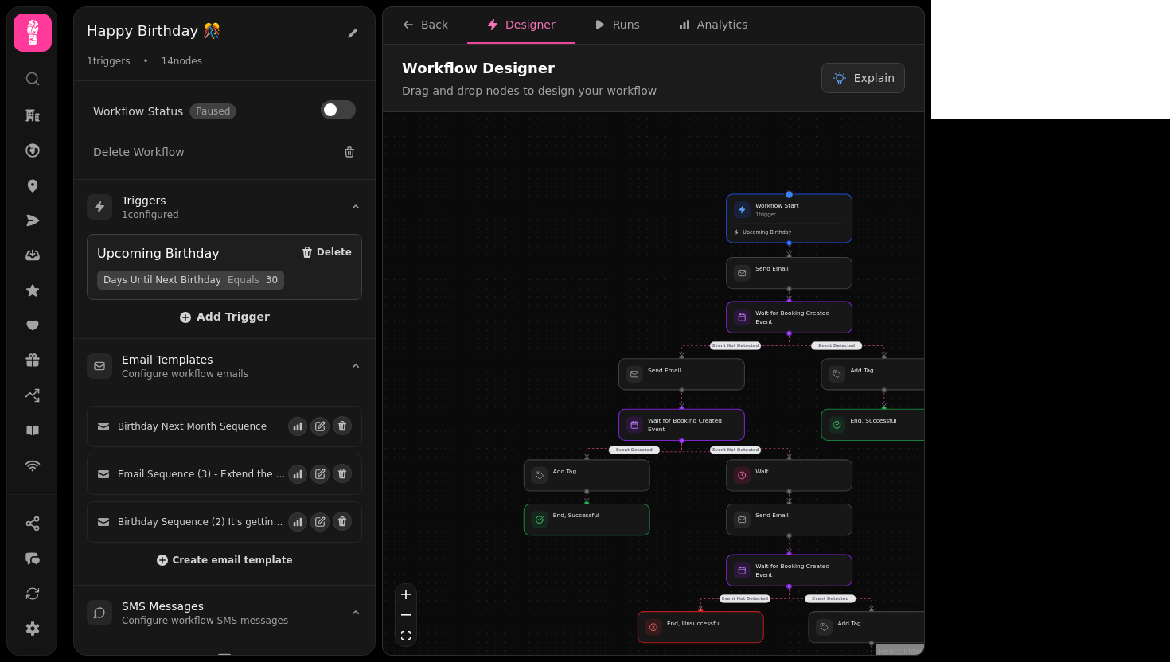
drag, startPoint x: 781, startPoint y: 397, endPoint x: 781, endPoint y: 388, distance: 9.5
click at [781, 388] on div "Event Detected Event Not Detected Event Detected Event Not Detected Event Not D…" at bounding box center [653, 385] width 541 height 547
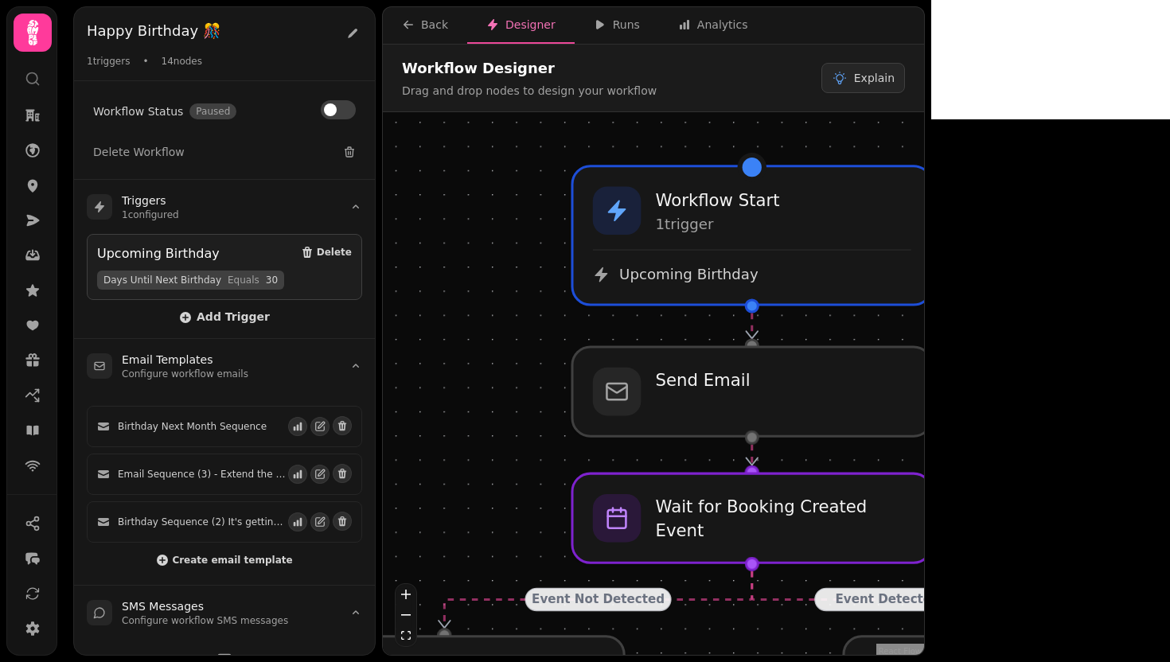
drag, startPoint x: 991, startPoint y: 327, endPoint x: 996, endPoint y: 413, distance: 86.1
click at [924, 413] on div "Event Detected Event Not Detected Event Detected Event Not Detected Event Not D…" at bounding box center [653, 385] width 541 height 547
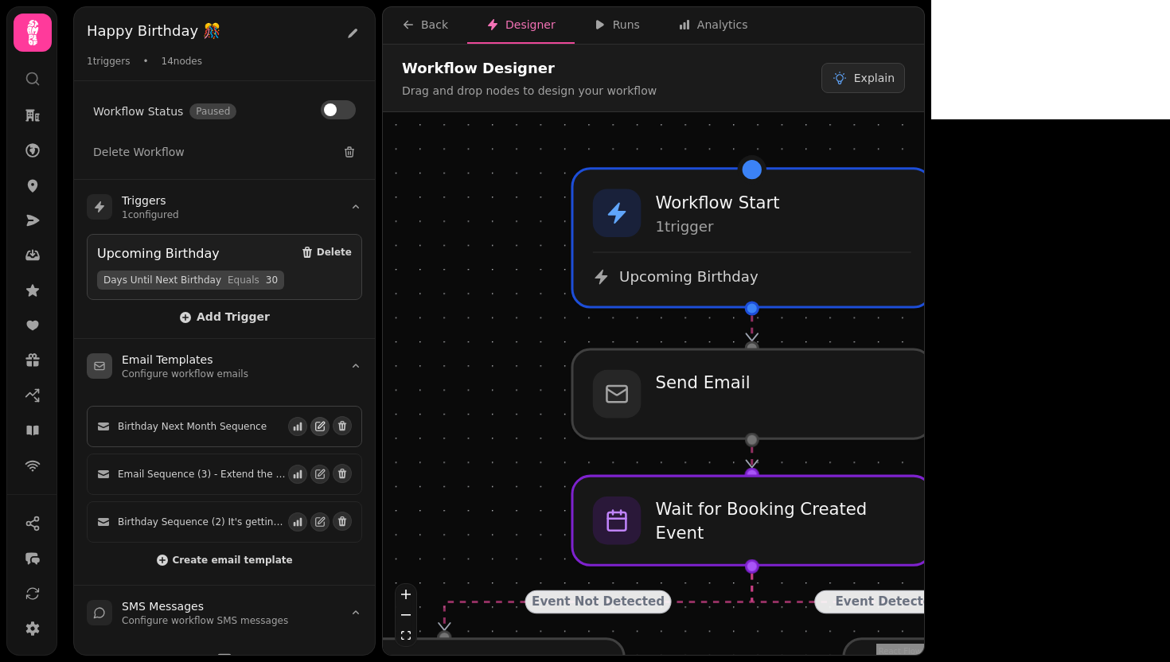
click at [314, 423] on icon "button" at bounding box center [319, 426] width 11 height 11
select select "**********"
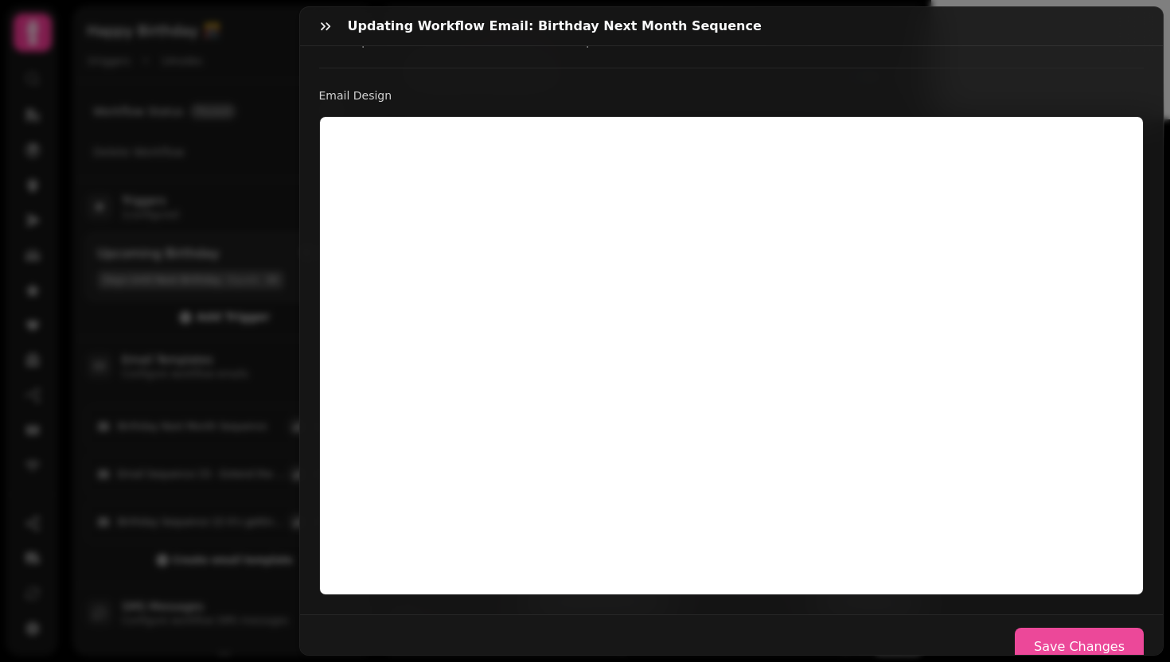
scroll to position [380, 0]
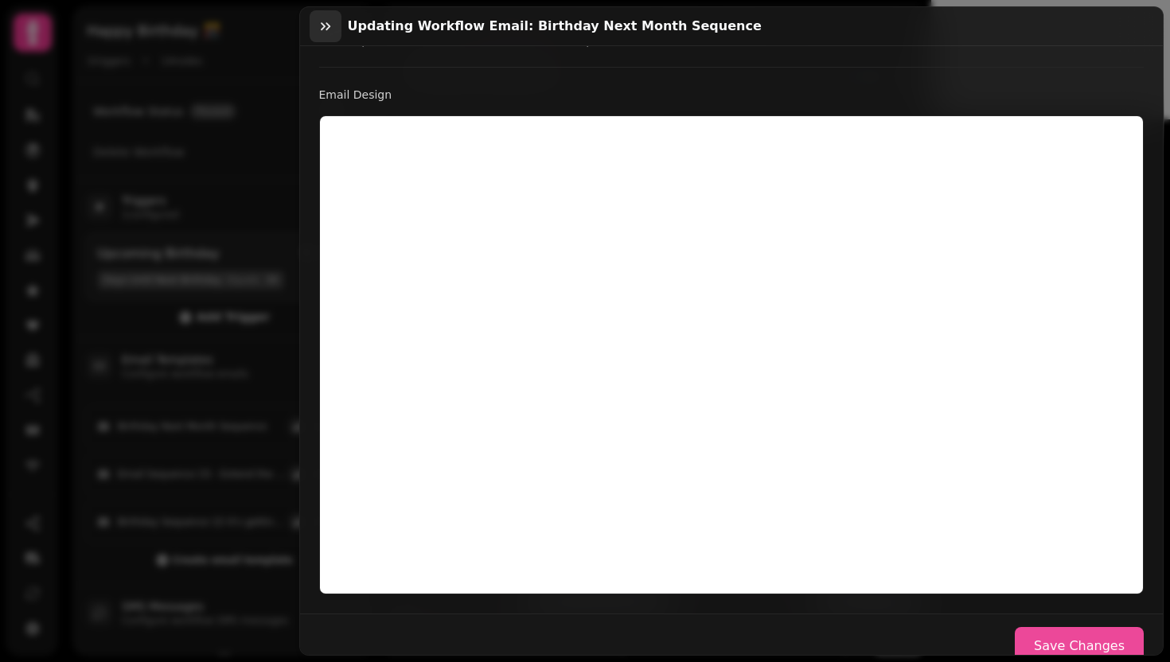
click at [313, 21] on button "button" at bounding box center [326, 26] width 32 height 32
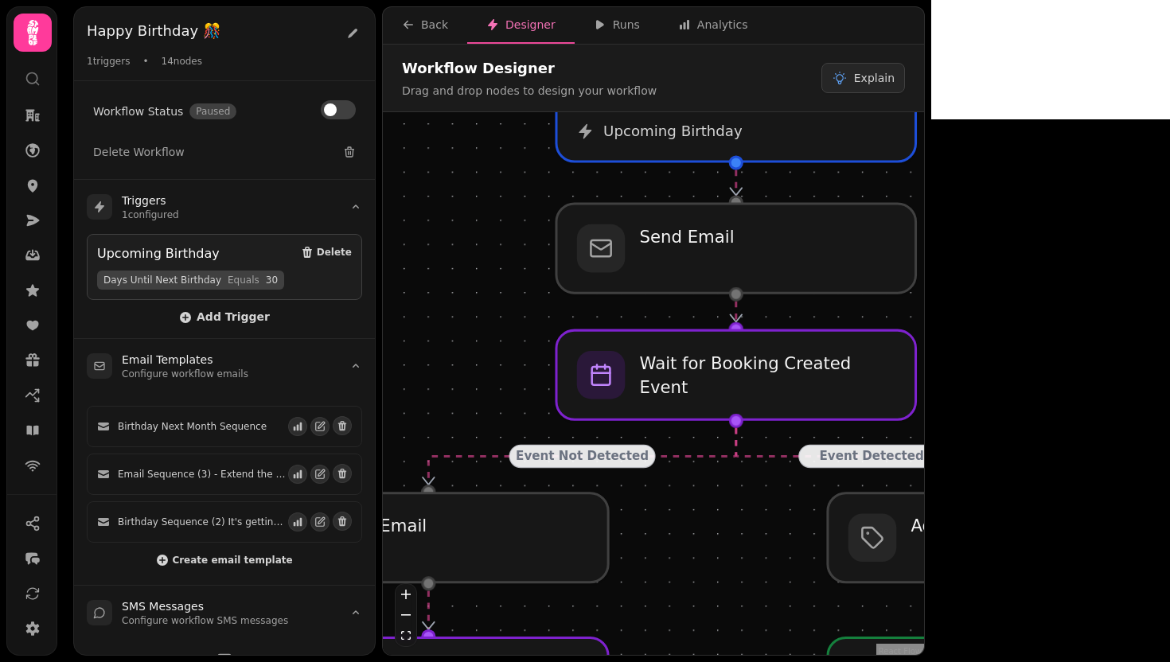
drag, startPoint x: 1002, startPoint y: 491, endPoint x: 986, endPoint y: 345, distance: 146.5
click at [924, 345] on div "Event Detected Event Not Detected Event Detected Event Not Detected Event Not D…" at bounding box center [653, 385] width 541 height 547
click at [864, 380] on div at bounding box center [735, 374] width 367 height 91
select select "*******"
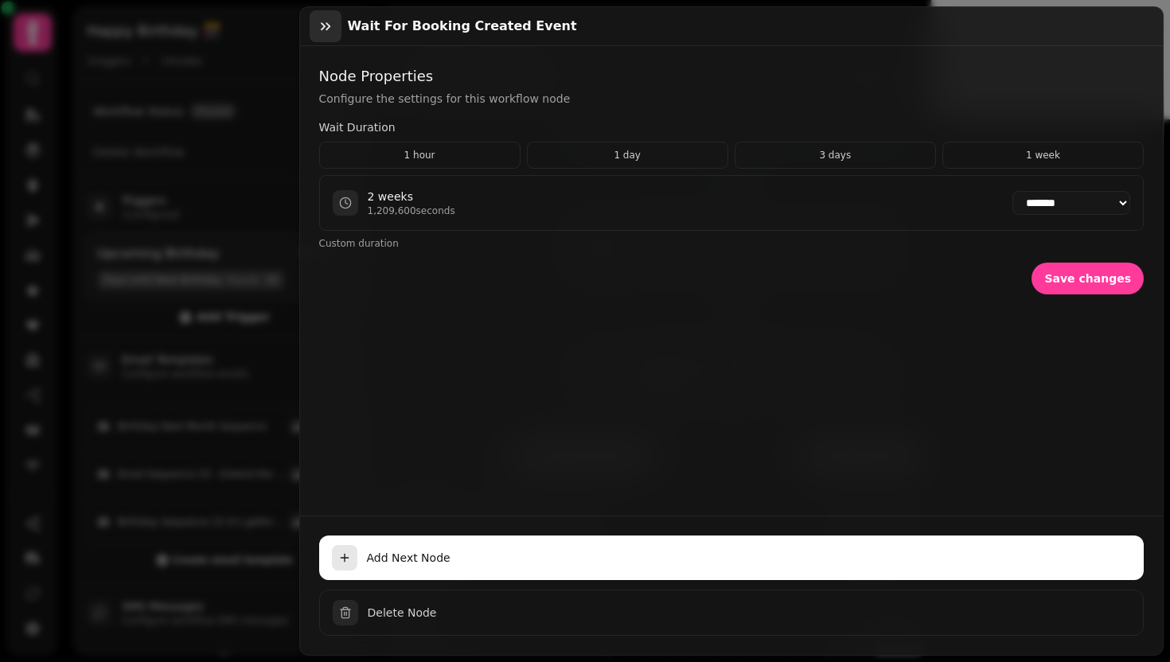
click at [322, 24] on icon "button" at bounding box center [326, 26] width 16 height 16
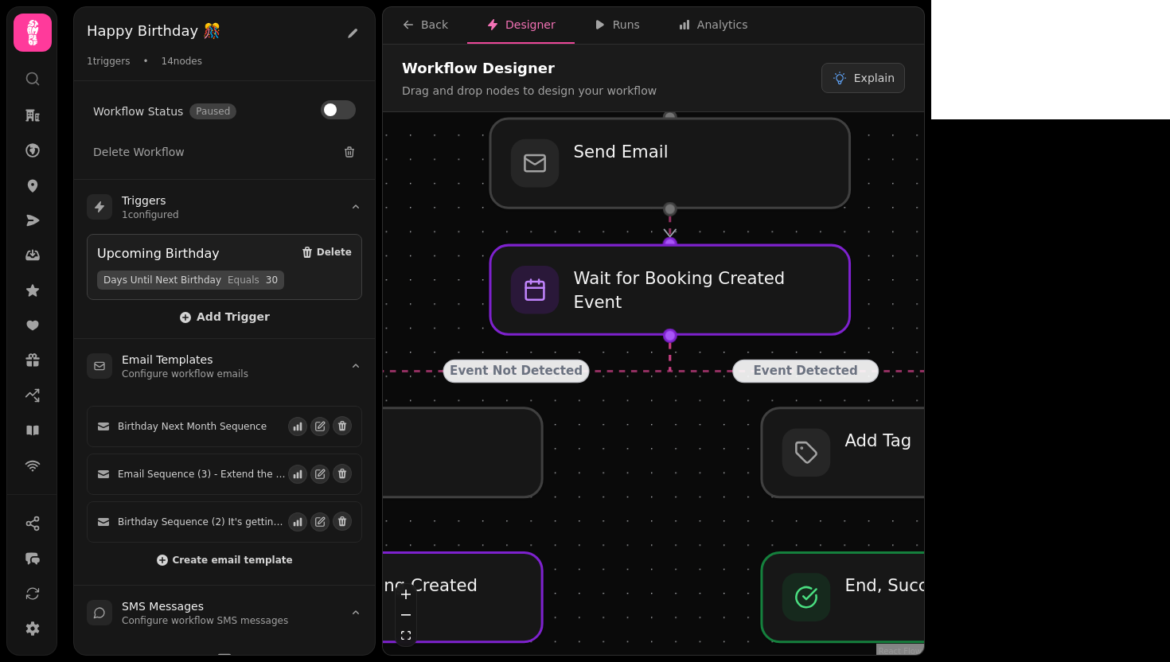
drag, startPoint x: 983, startPoint y: 411, endPoint x: 901, endPoint y: 322, distance: 121.7
click at [901, 322] on div "Event Detected Event Not Detected Event Detected Event Not Detected Event Not D…" at bounding box center [653, 385] width 541 height 547
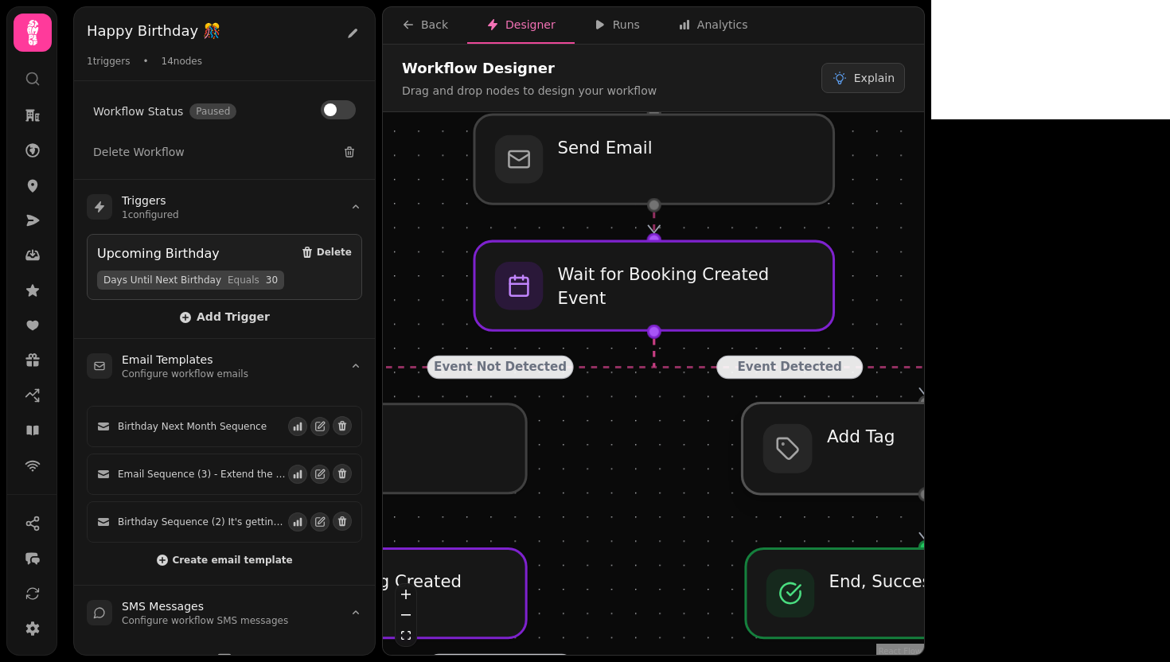
click at [890, 448] on div at bounding box center [925, 448] width 367 height 91
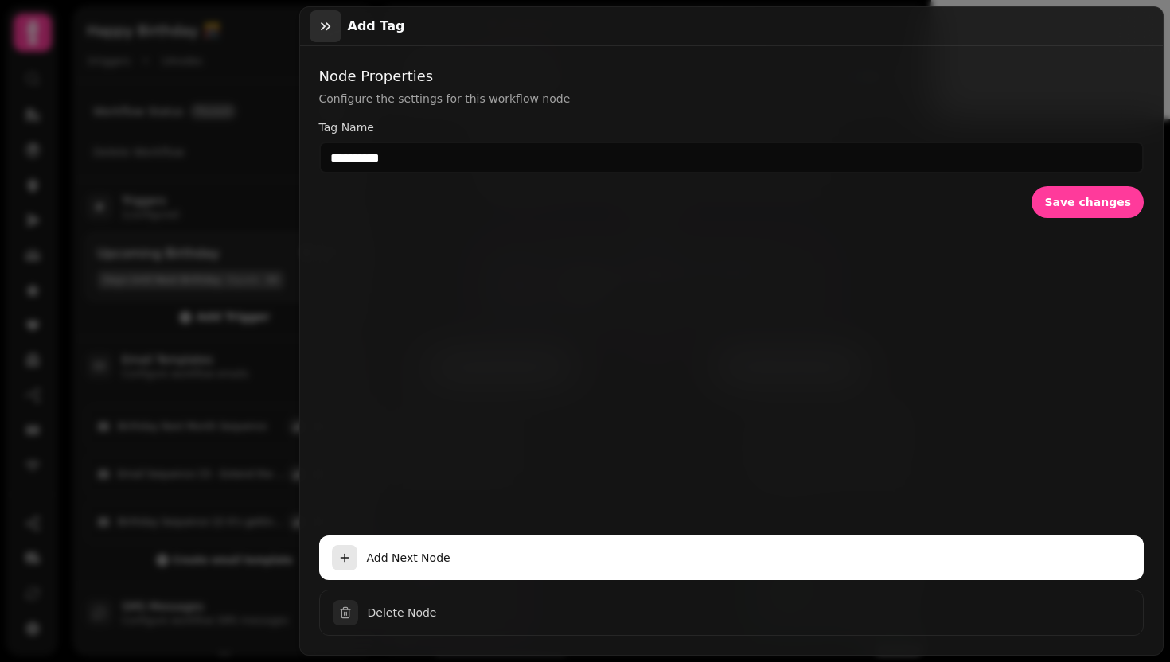
click at [327, 28] on icon "button" at bounding box center [326, 26] width 10 height 8
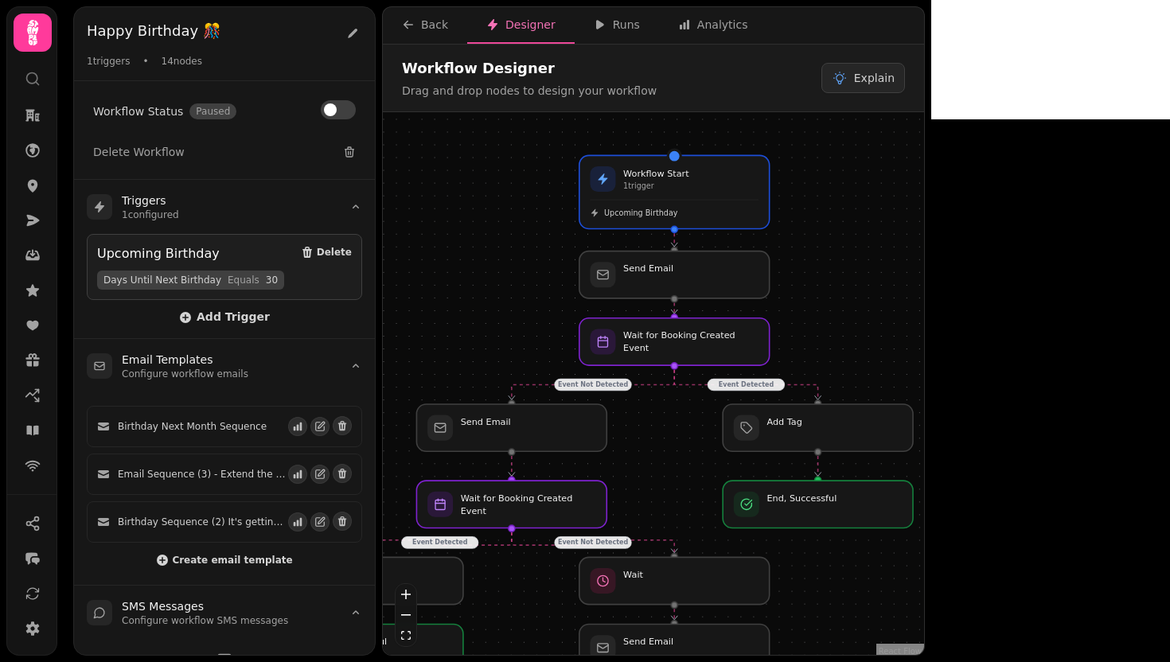
drag, startPoint x: 805, startPoint y: 213, endPoint x: 865, endPoint y: 298, distance: 103.3
click at [865, 298] on div "Event Detected Event Not Detected Event Detected Event Not Detected Event Not D…" at bounding box center [653, 385] width 541 height 547
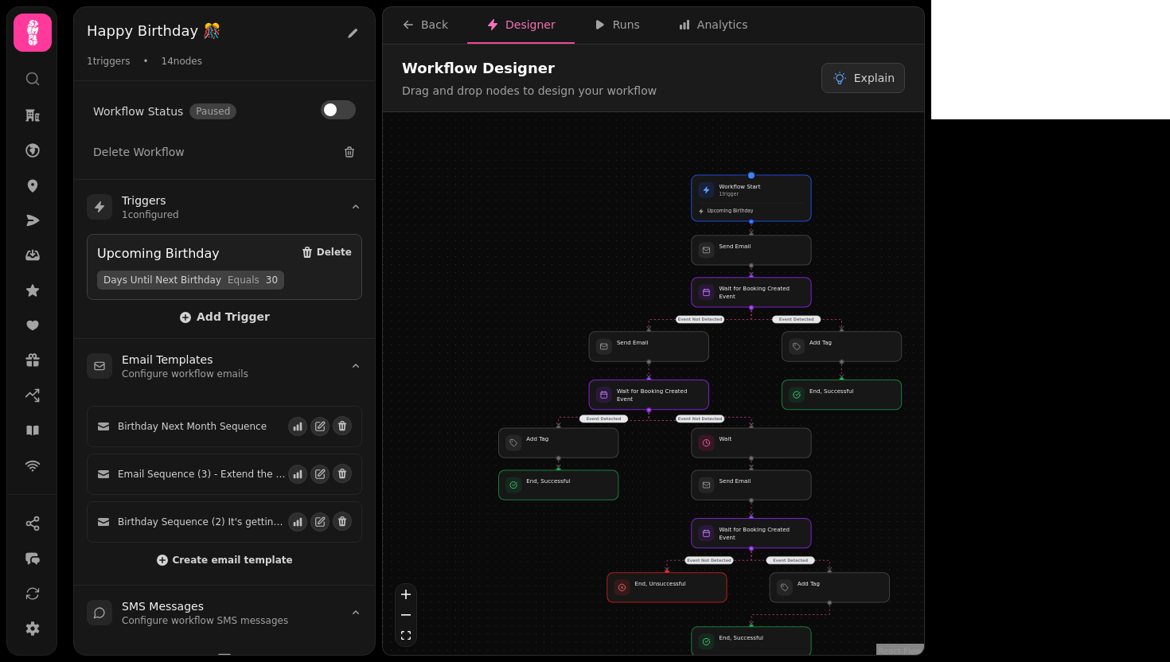
drag, startPoint x: 862, startPoint y: 294, endPoint x: 867, endPoint y: 263, distance: 30.6
click at [867, 263] on div "Event Detected Event Not Detected Event Detected Event Not Detected Event Not D…" at bounding box center [653, 385] width 541 height 547
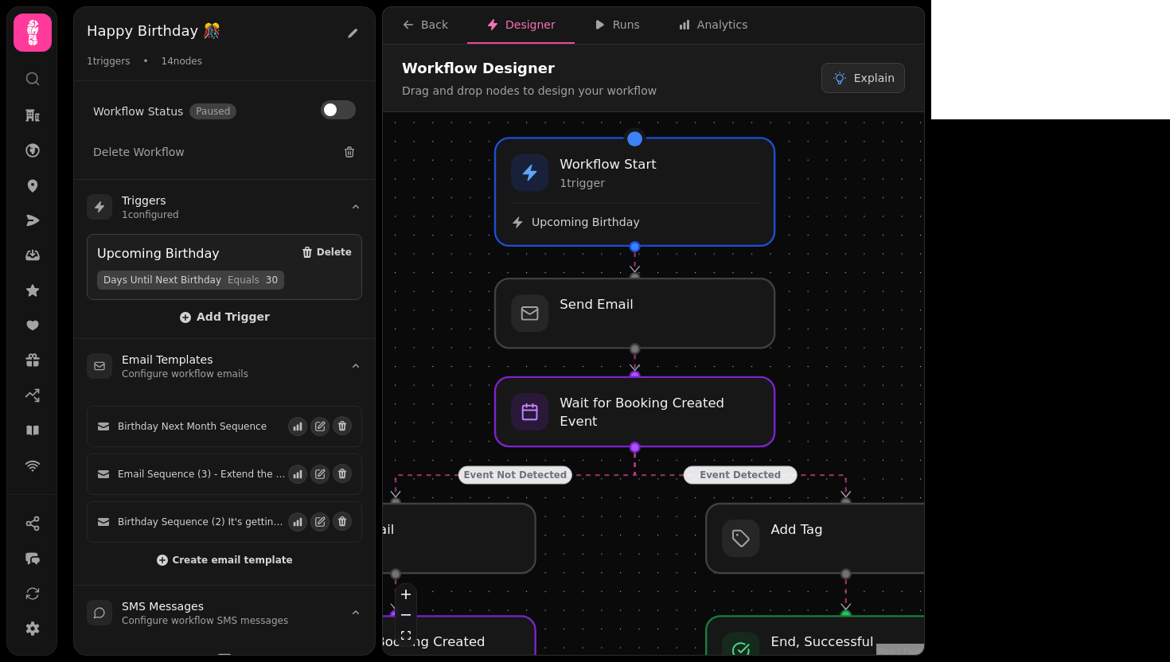
drag, startPoint x: 828, startPoint y: 201, endPoint x: 849, endPoint y: 202, distance: 20.8
click at [849, 202] on div "Event Detected Event Not Detected Event Detected Event Not Detected Event Not D…" at bounding box center [653, 385] width 541 height 547
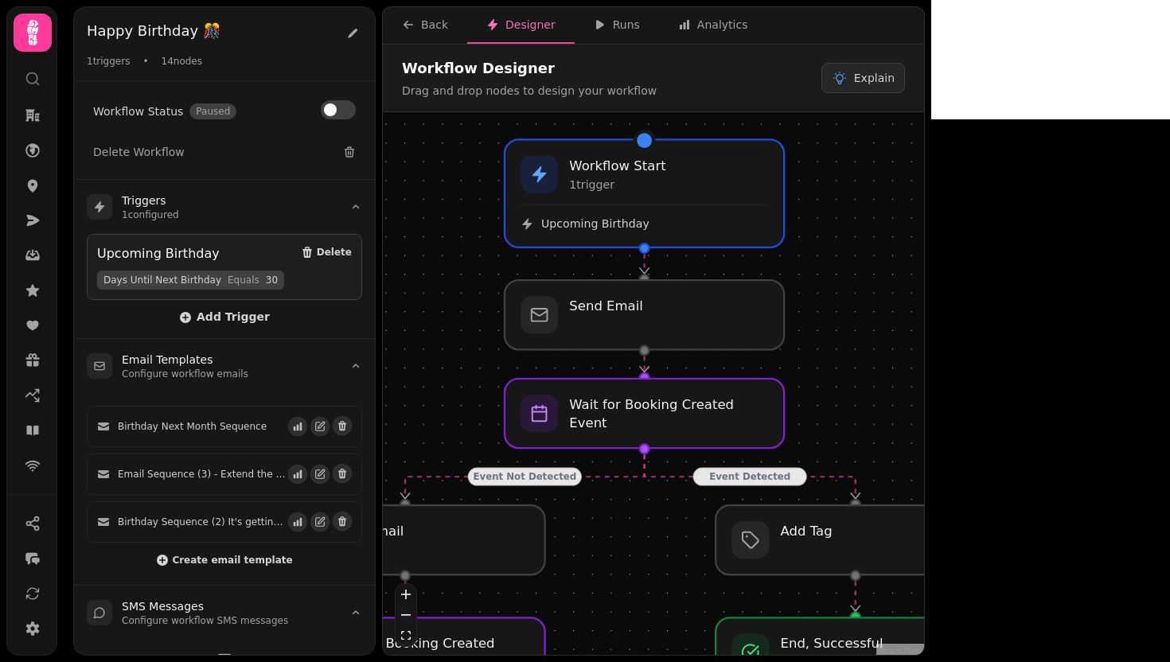
drag, startPoint x: 832, startPoint y: 259, endPoint x: 887, endPoint y: 312, distance: 75.4
click at [887, 314] on div "Event Detected Event Not Detected Event Detected Event Not Detected Event Not D…" at bounding box center [653, 385] width 541 height 547
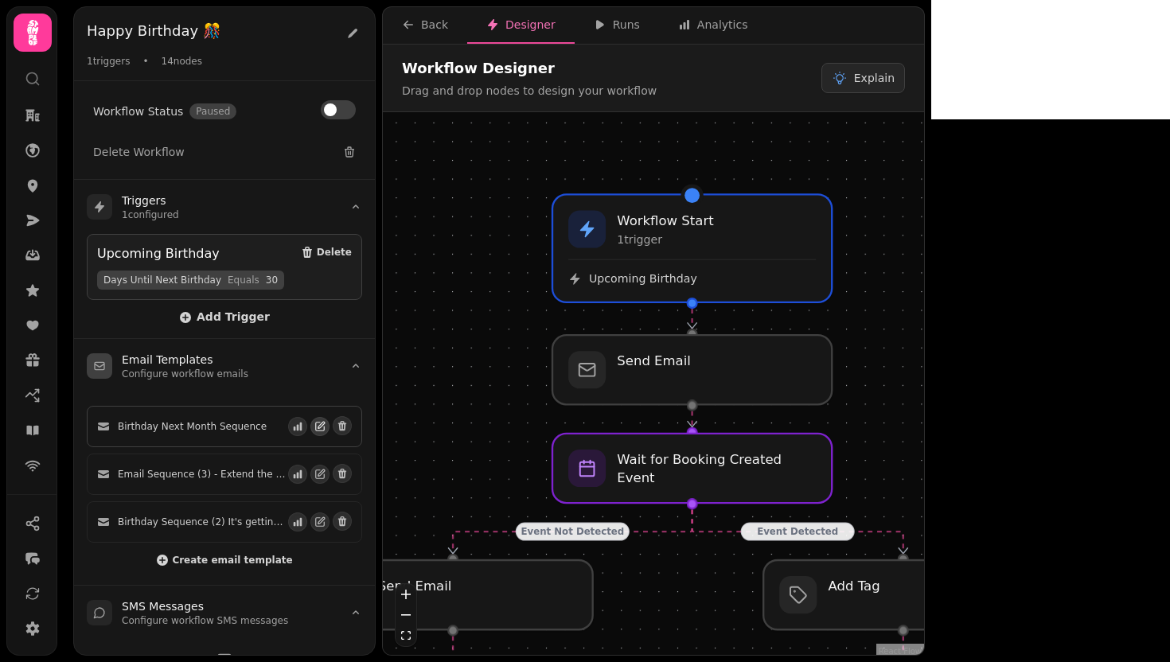
click at [314, 430] on icon "button" at bounding box center [319, 426] width 11 height 11
select select "**********"
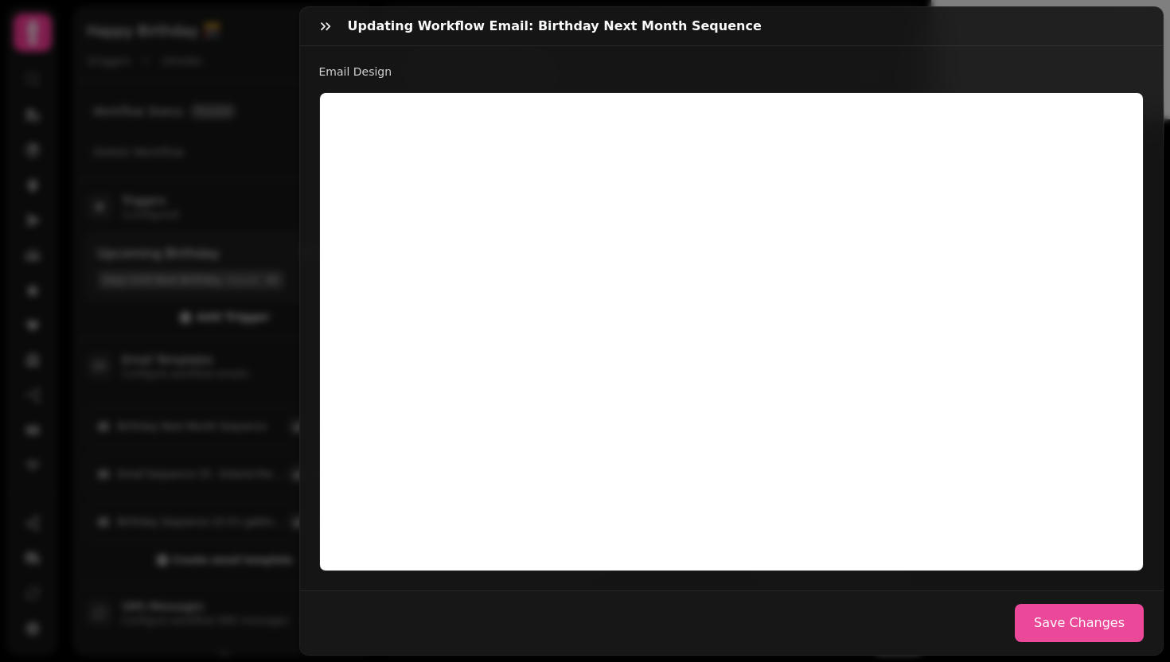
scroll to position [415, 0]
click at [336, 33] on button "button" at bounding box center [326, 26] width 32 height 32
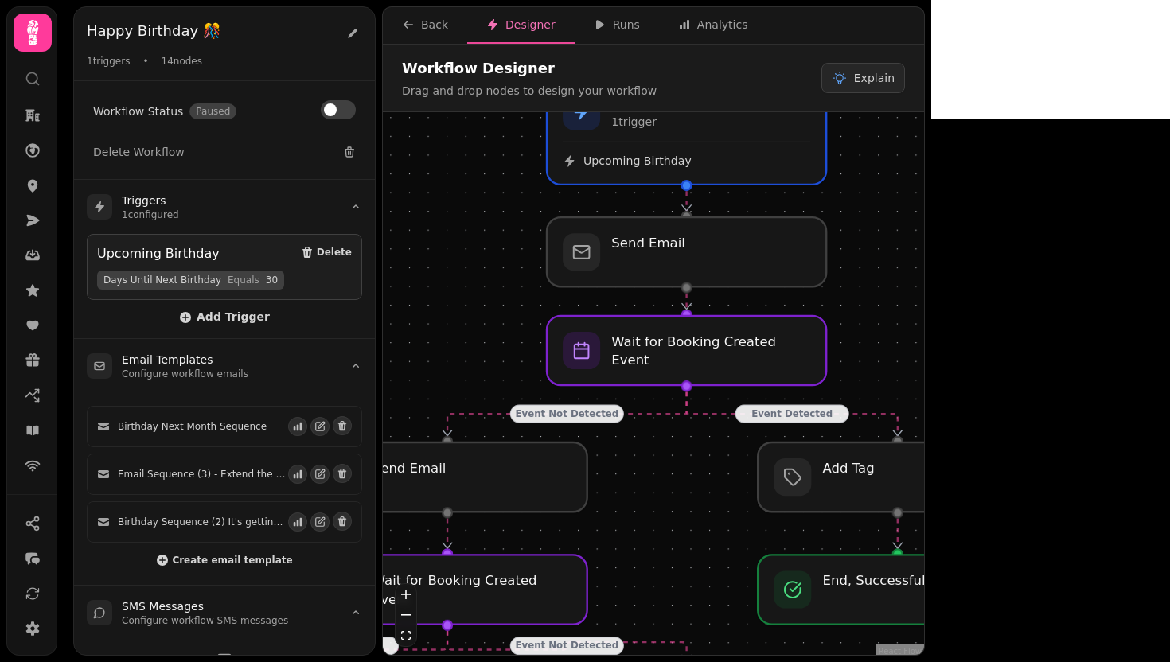
drag, startPoint x: 891, startPoint y: 388, endPoint x: 886, endPoint y: 271, distance: 117.1
click at [886, 271] on div "Event Detected Event Not Detected Event Detected Event Not Detected Event Not D…" at bounding box center [653, 385] width 541 height 547
click at [860, 502] on div at bounding box center [897, 477] width 285 height 71
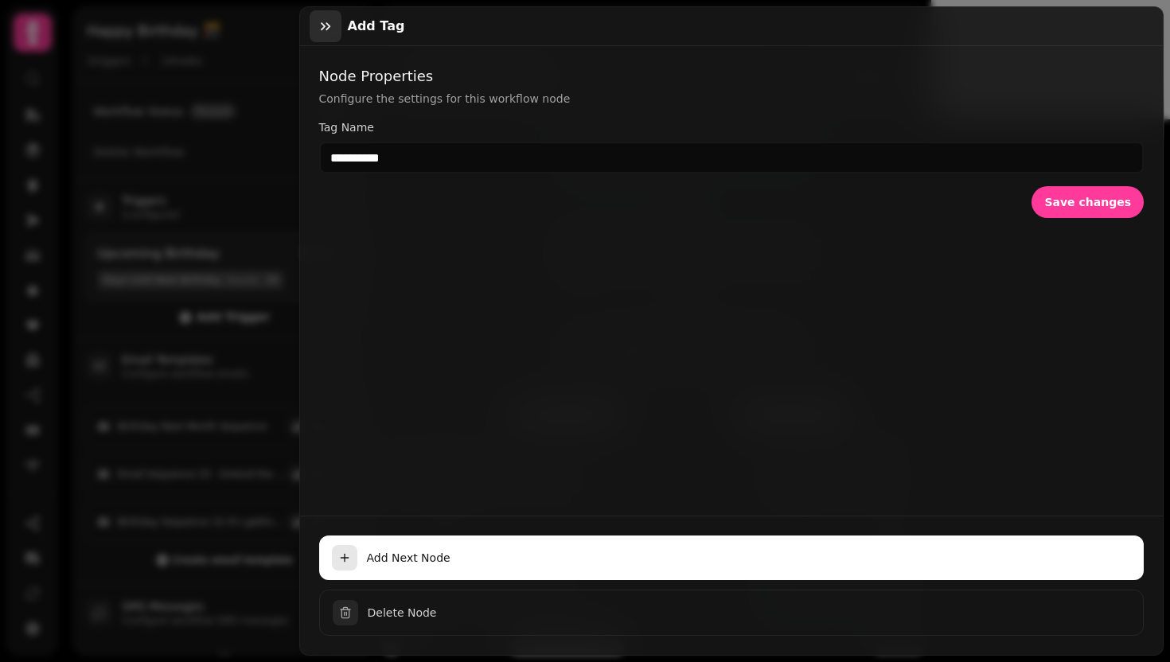
click at [327, 33] on icon "button" at bounding box center [326, 26] width 16 height 16
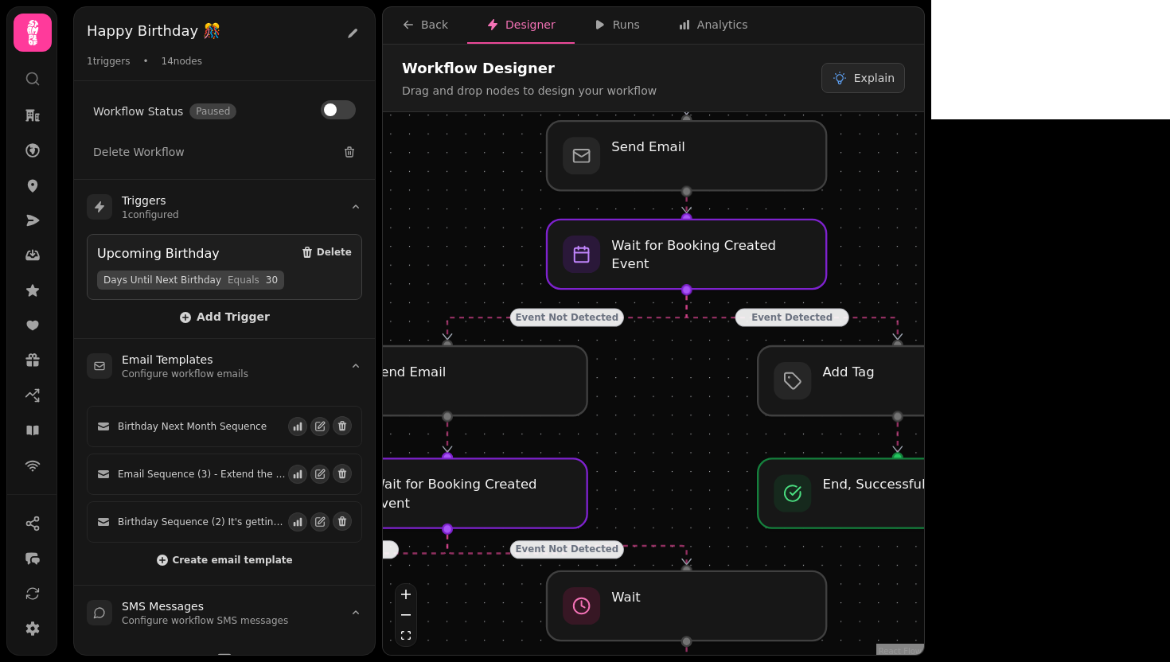
drag, startPoint x: 910, startPoint y: 346, endPoint x: 910, endPoint y: 249, distance: 97.1
click at [910, 249] on div "Event Detected Event Not Detected Event Detected Event Not Detected Event Not D…" at bounding box center [653, 385] width 541 height 547
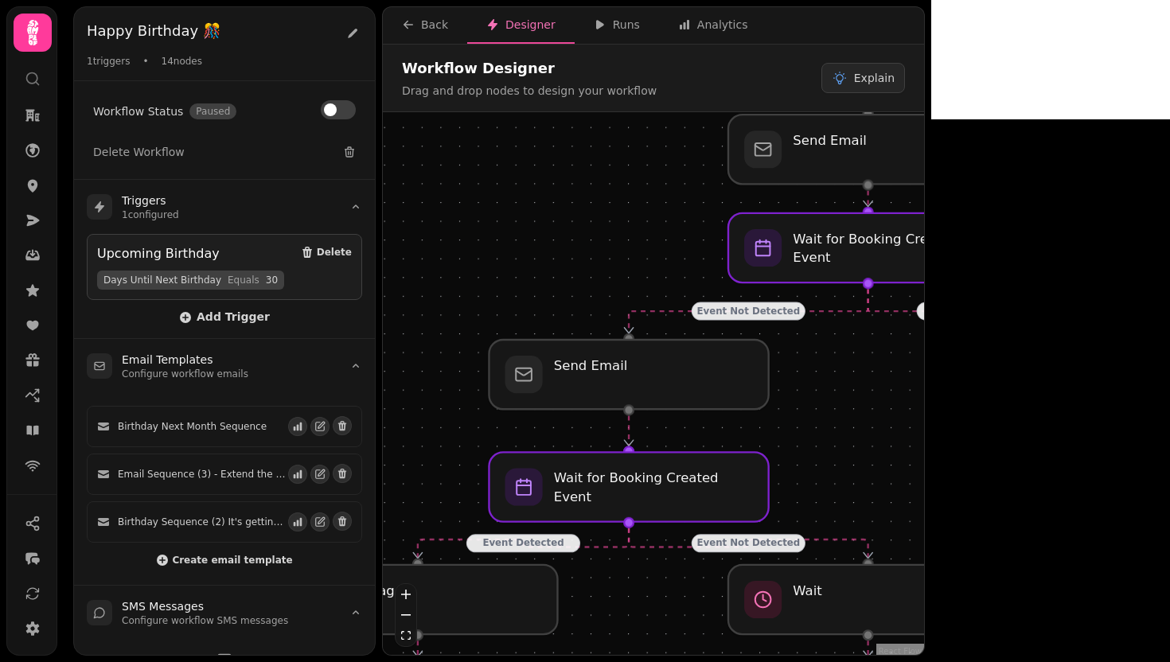
drag, startPoint x: 886, startPoint y: 293, endPoint x: 1066, endPoint y: 287, distance: 180.7
click at [924, 287] on div "Event Detected Event Not Detected Event Detected Event Not Detected Event Not D…" at bounding box center [653, 385] width 541 height 547
click at [666, 388] on div at bounding box center [627, 375] width 285 height 71
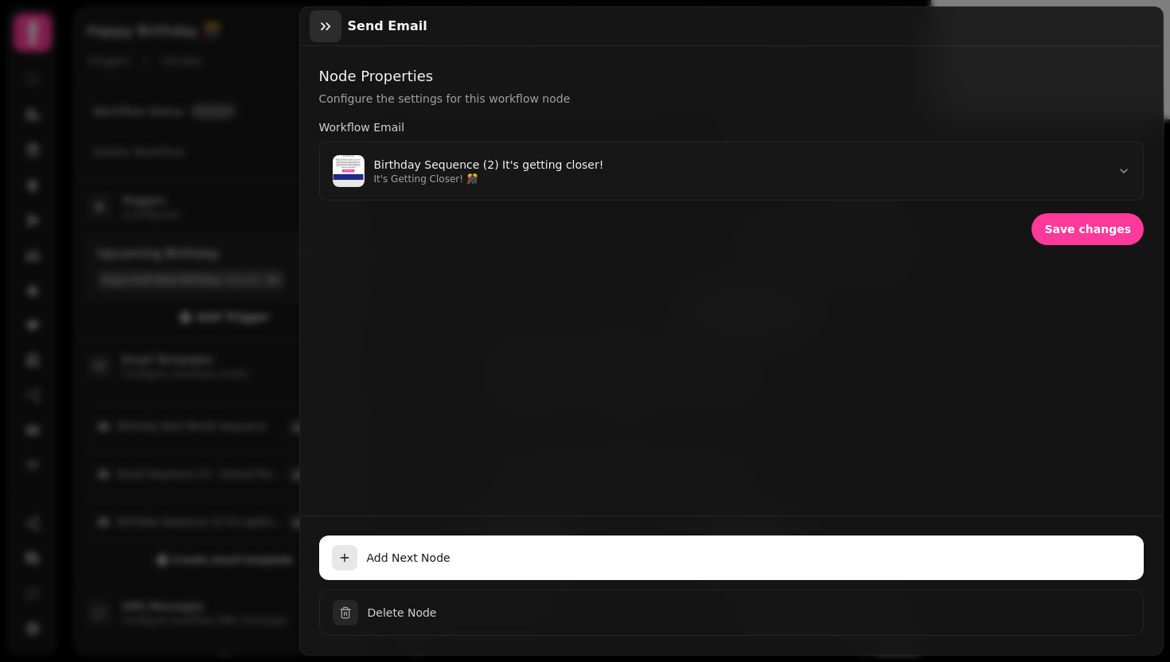
click at [327, 32] on icon "button" at bounding box center [326, 26] width 16 height 16
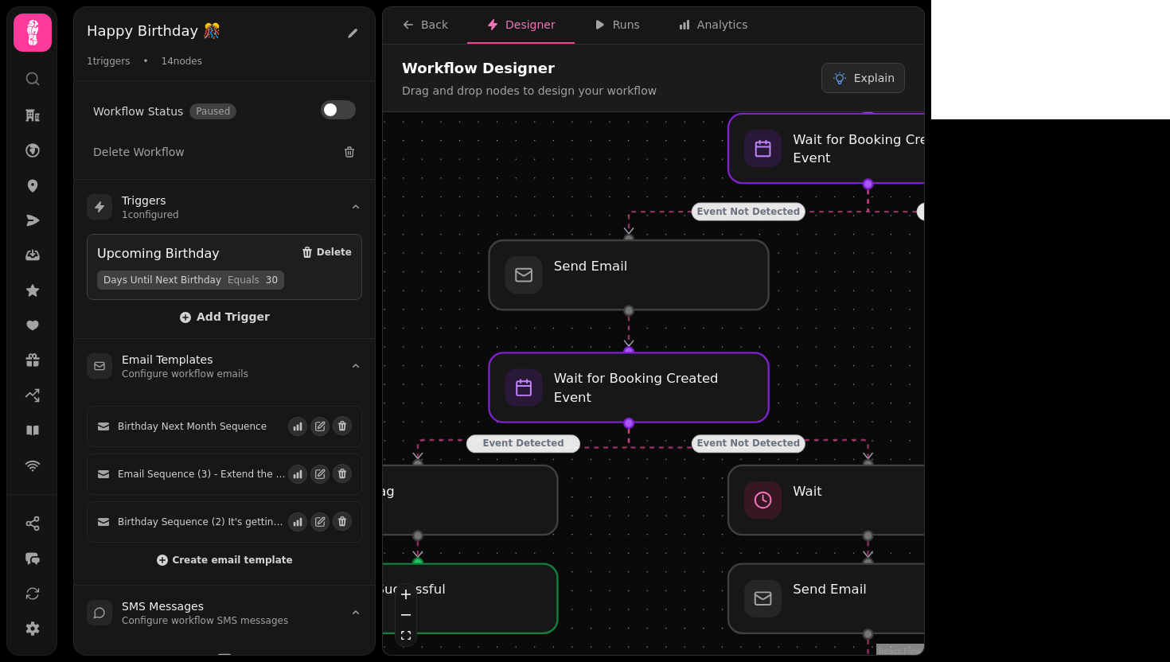
drag, startPoint x: 591, startPoint y: 240, endPoint x: 592, endPoint y: 141, distance: 99.5
click at [592, 141] on div "Event Detected Event Not Detected Event Detected Event Not Detected Event Not D…" at bounding box center [653, 385] width 541 height 547
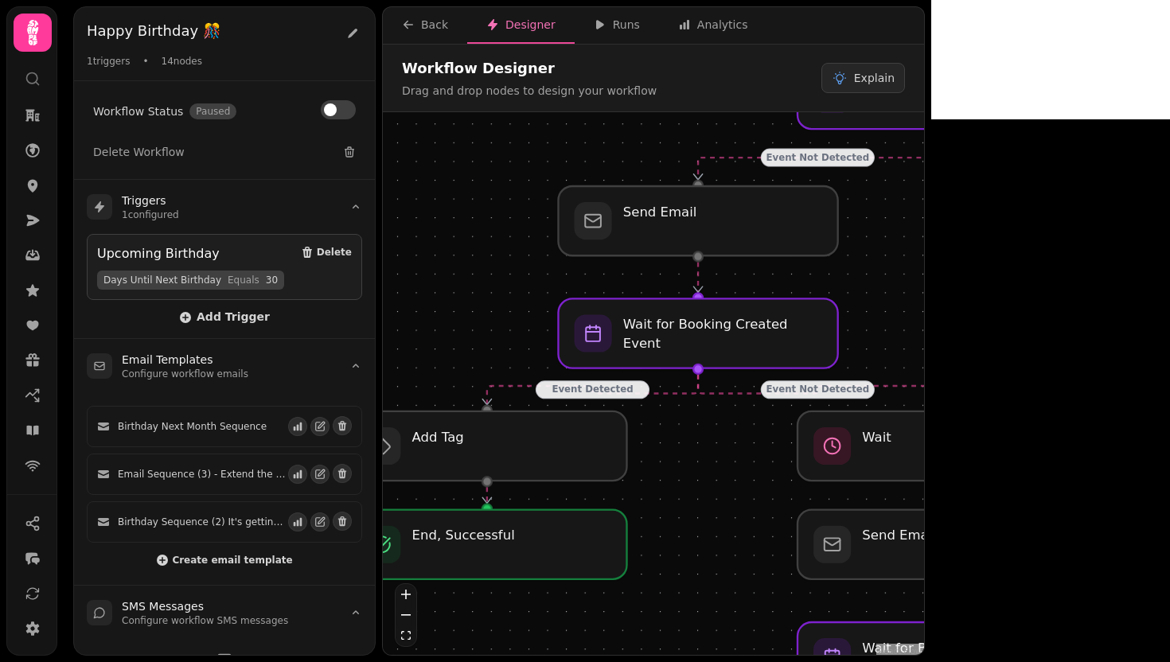
drag, startPoint x: 795, startPoint y: 332, endPoint x: 879, endPoint y: 276, distance: 101.1
click at [879, 276] on div "Event Detected Event Not Detected Event Detected Event Not Detected Event Not D…" at bounding box center [653, 385] width 541 height 547
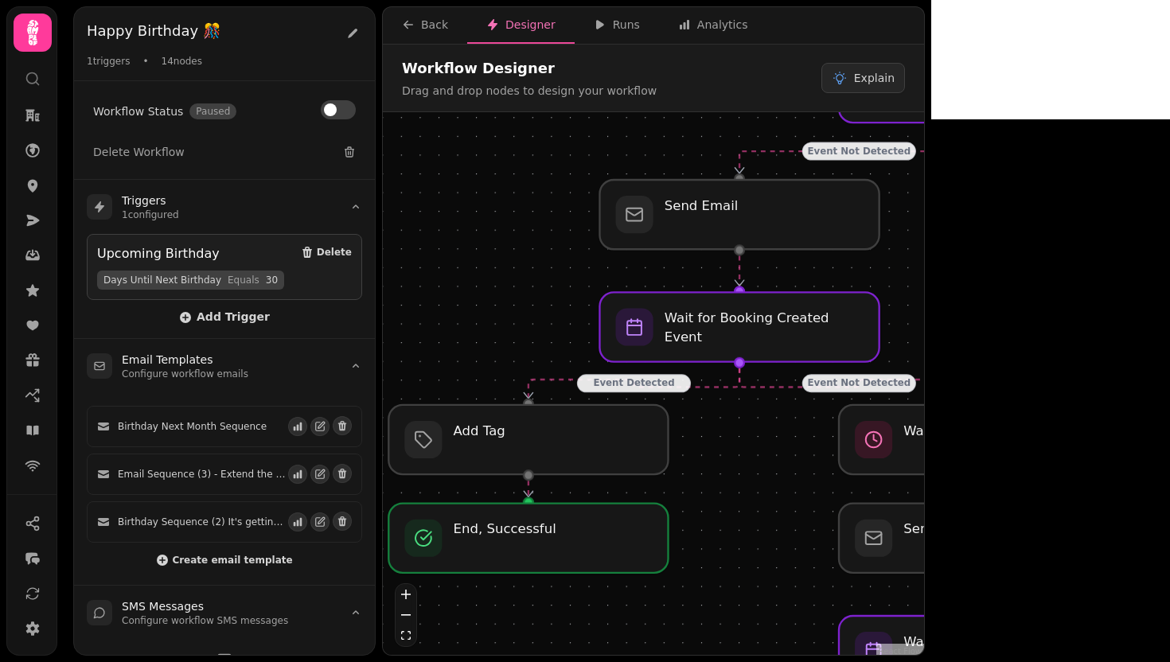
drag, startPoint x: 489, startPoint y: 313, endPoint x: 516, endPoint y: 308, distance: 27.5
click at [516, 308] on div "Event Detected Event Not Detected Event Detected Event Not Detected Event Not D…" at bounding box center [653, 385] width 541 height 547
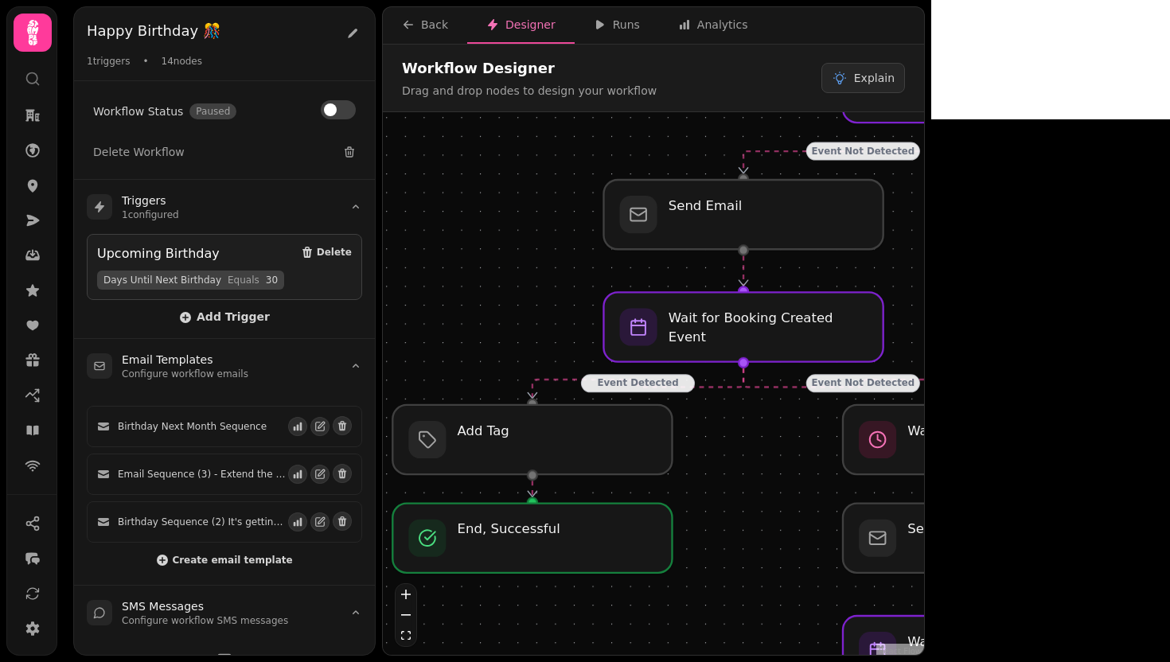
drag, startPoint x: 500, startPoint y: 311, endPoint x: 510, endPoint y: 307, distance: 11.1
click at [510, 307] on div "Event Detected Event Not Detected Event Detected Event Not Detected Event Not D…" at bounding box center [653, 385] width 541 height 547
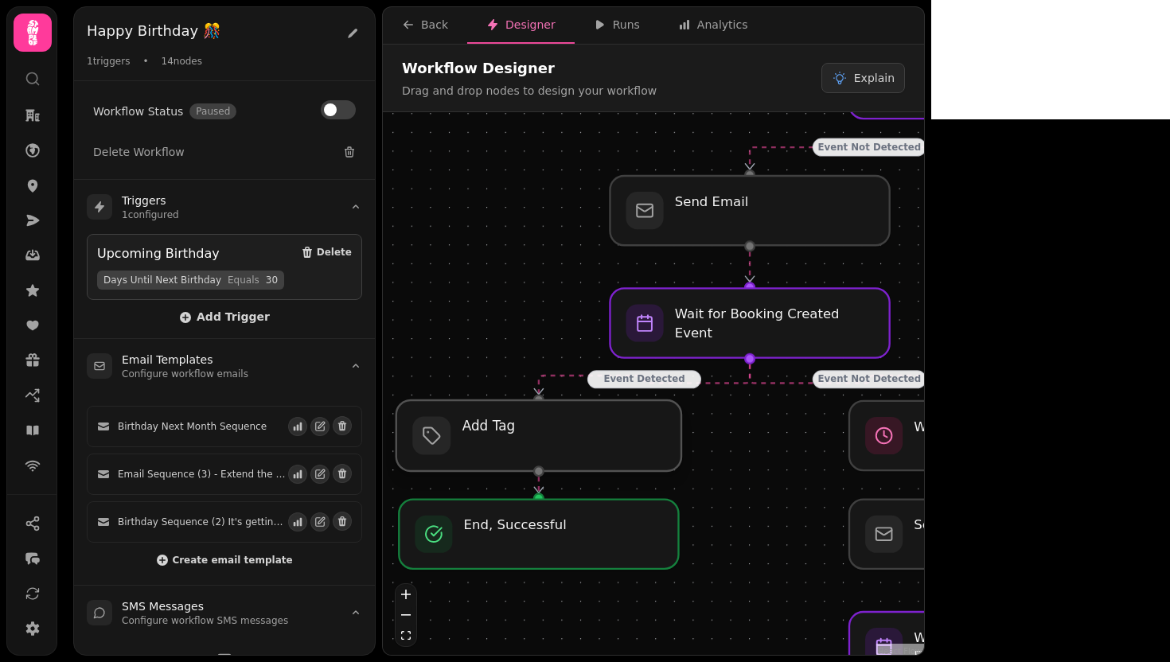
click at [517, 423] on div at bounding box center [538, 435] width 285 height 71
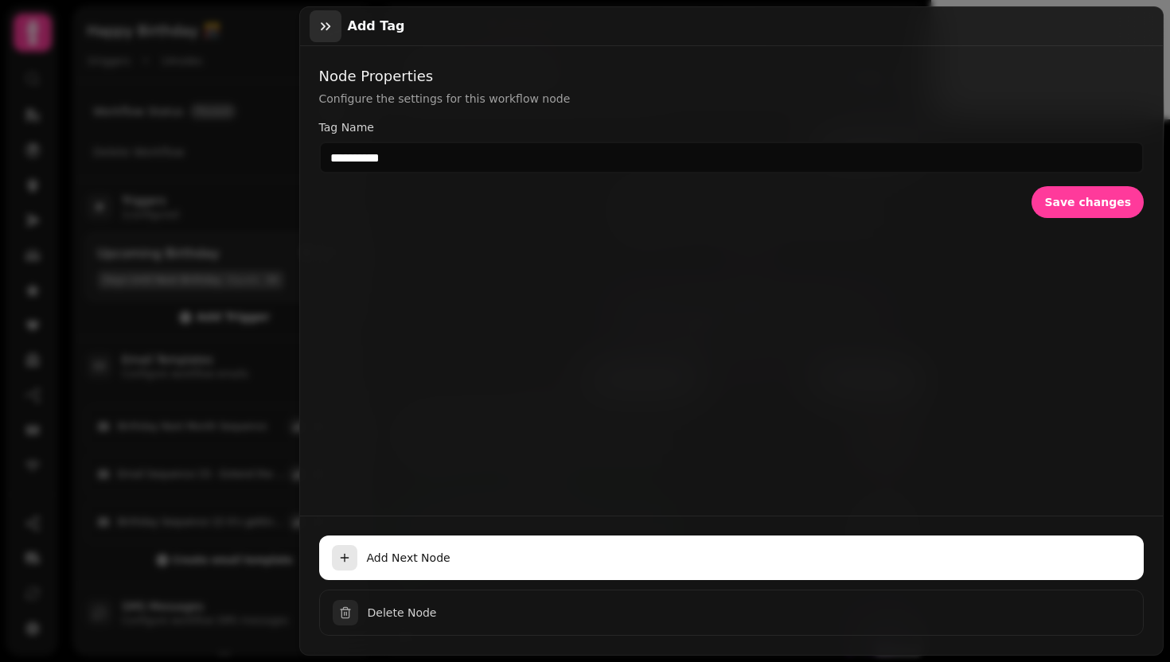
click at [322, 25] on icon "button" at bounding box center [326, 26] width 16 height 16
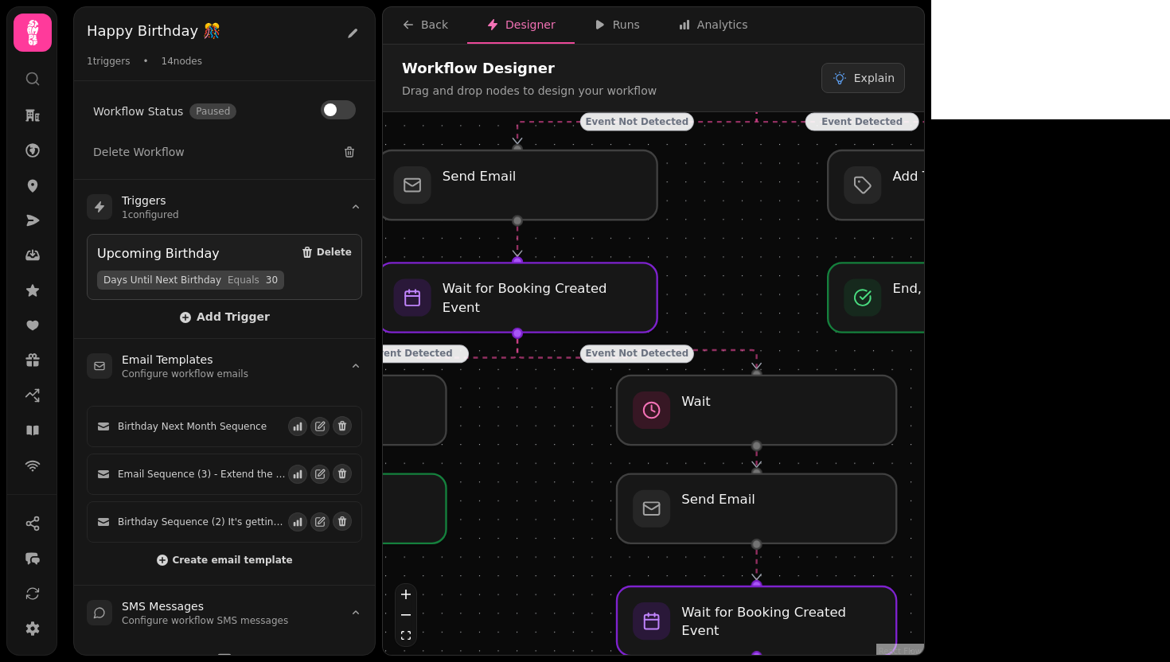
drag, startPoint x: 746, startPoint y: 444, endPoint x: 466, endPoint y: 402, distance: 284.1
click at [466, 402] on div "Event Detected Event Not Detected Event Detected Event Not Detected Event Not D…" at bounding box center [653, 385] width 541 height 547
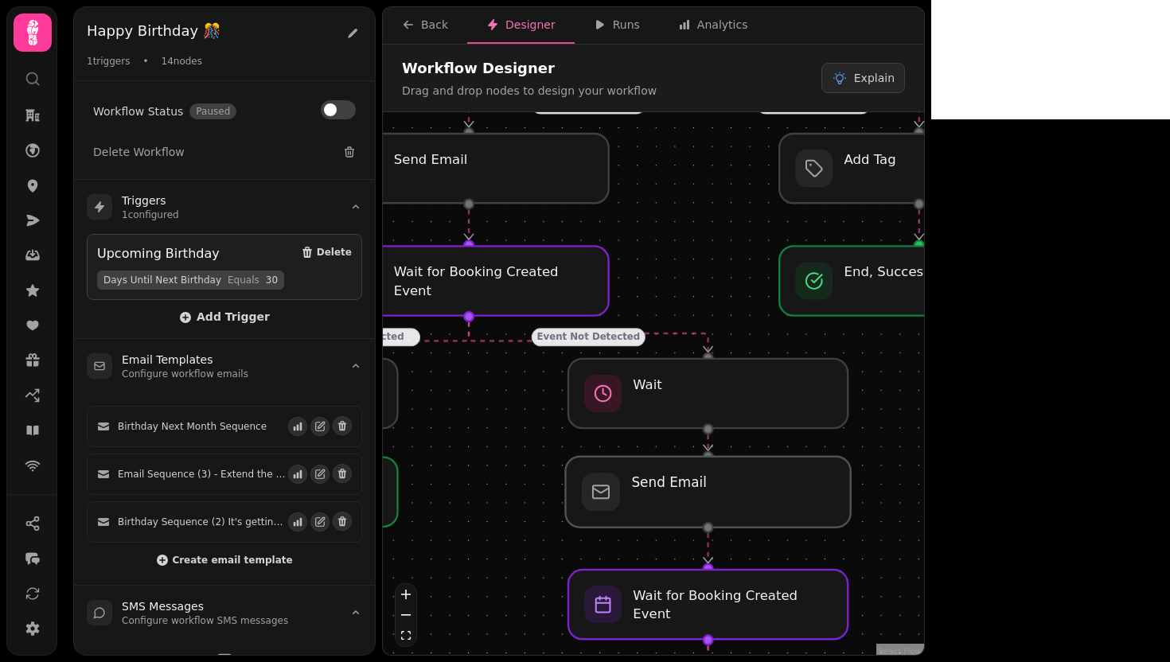
click at [775, 489] on div at bounding box center [707, 492] width 285 height 71
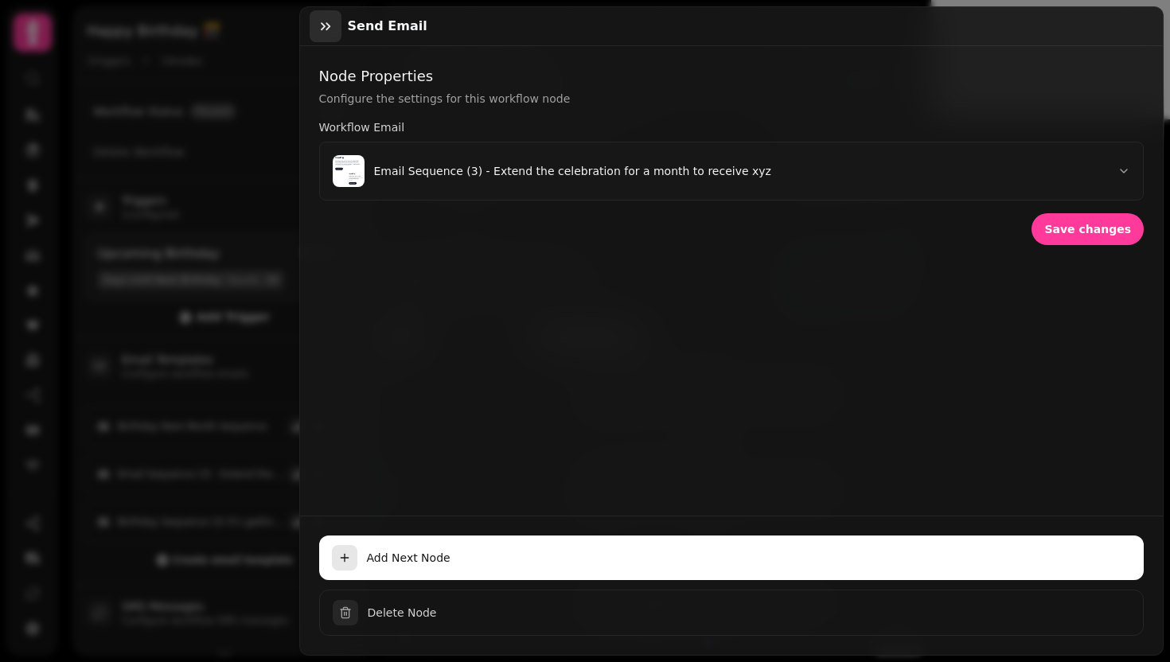
click at [323, 31] on icon "button" at bounding box center [326, 26] width 16 height 16
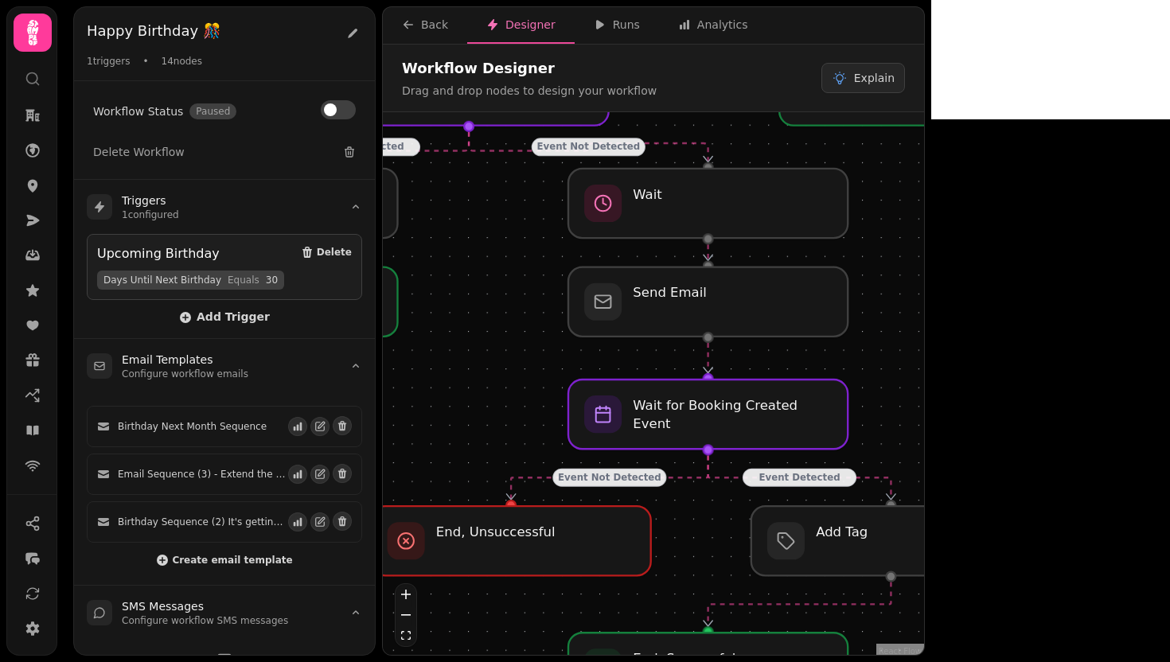
drag, startPoint x: 903, startPoint y: 568, endPoint x: 903, endPoint y: 378, distance: 190.2
click at [903, 378] on div "Event Detected Event Not Detected Event Detected Event Not Detected Event Not D…" at bounding box center [653, 385] width 541 height 547
drag, startPoint x: 950, startPoint y: 409, endPoint x: 941, endPoint y: 380, distance: 30.0
click at [924, 381] on div "Event Detected Event Not Detected Event Detected Event Not Detected Event Not D…" at bounding box center [653, 385] width 541 height 547
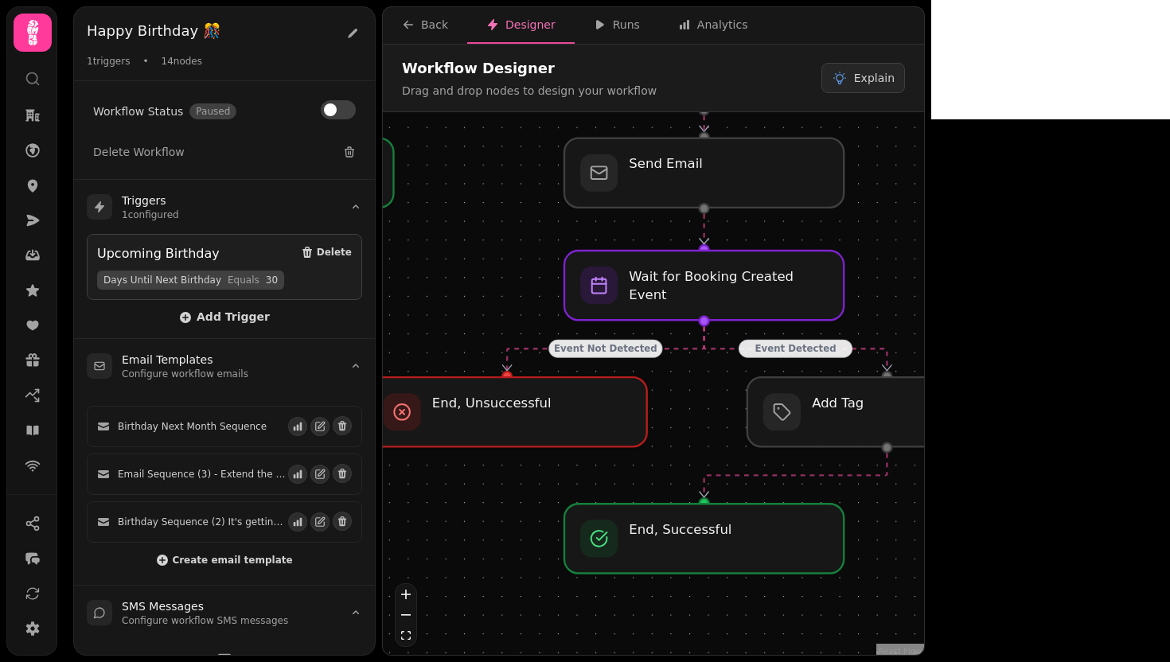
drag, startPoint x: 920, startPoint y: 442, endPoint x: 926, endPoint y: 342, distance: 99.6
click at [924, 342] on div "Event Detected Event Not Detected Event Detected Event Not Detected Event Not D…" at bounding box center [653, 385] width 541 height 547
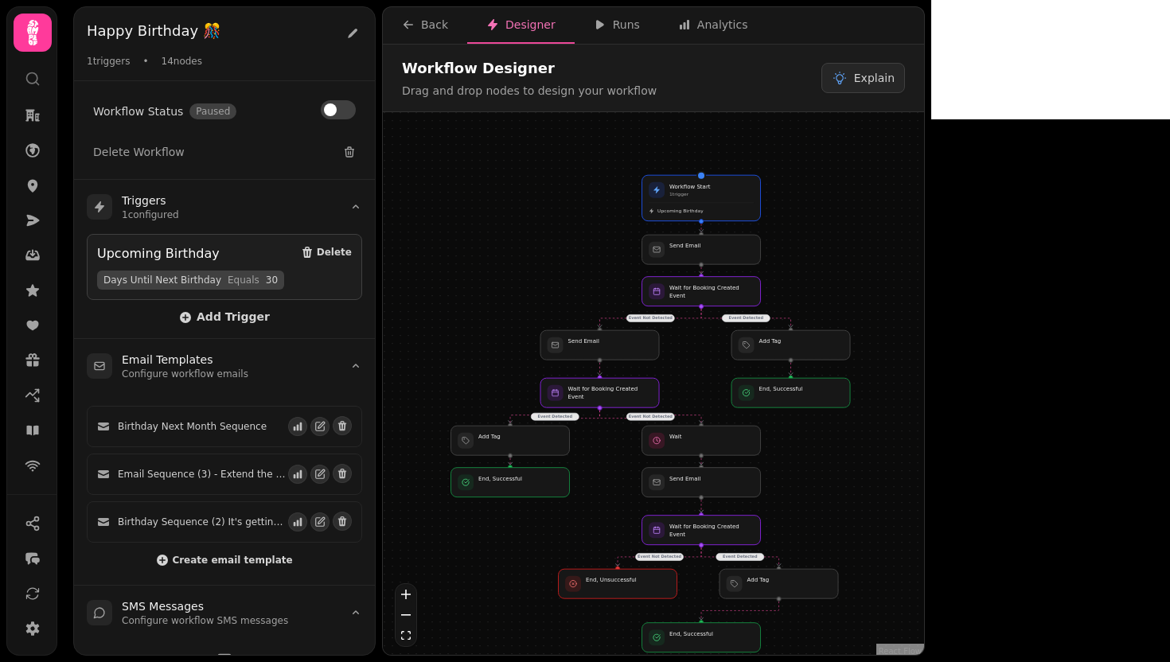
drag, startPoint x: 801, startPoint y: 311, endPoint x: 806, endPoint y: 493, distance: 181.5
click at [806, 493] on div "Event Detected Event Not Detected Event Detected Event Not Detected Event Not D…" at bounding box center [653, 385] width 541 height 547
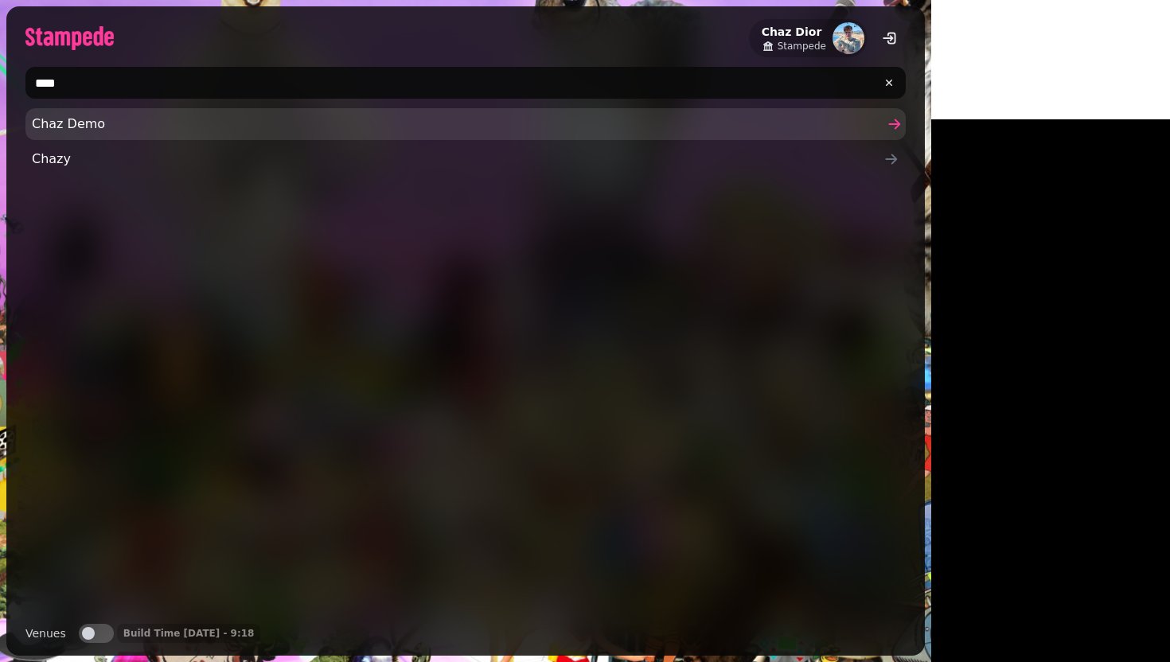
type input "****"
click at [307, 132] on span "Chaz Demo" at bounding box center [458, 124] width 852 height 19
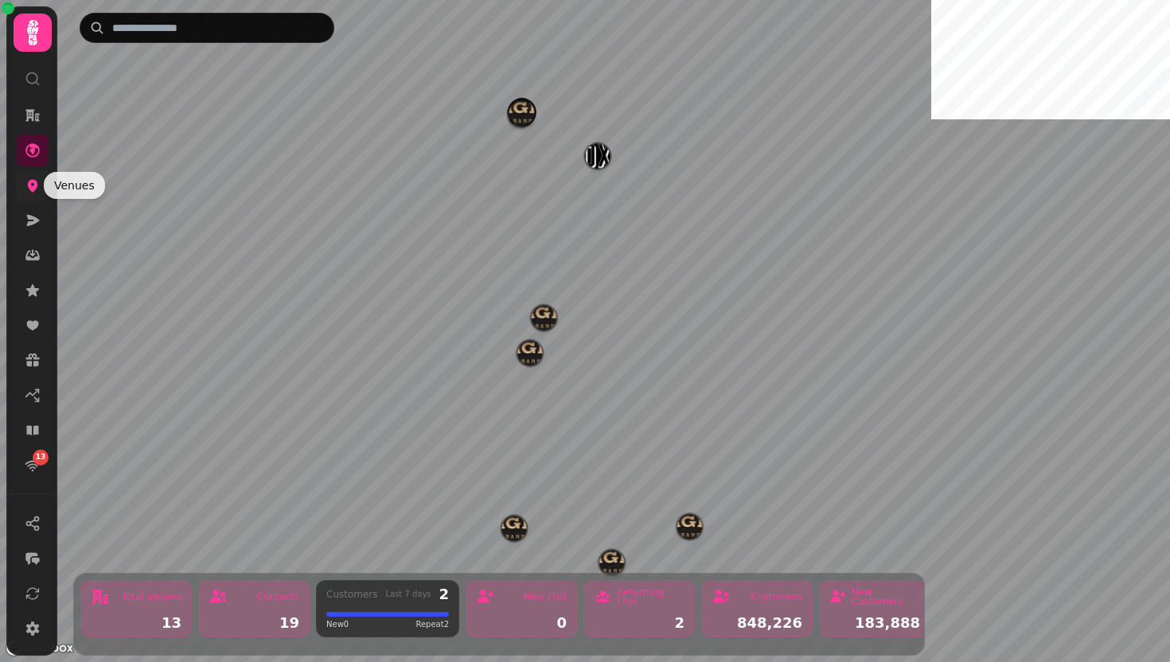
click at [21, 182] on link at bounding box center [33, 186] width 32 height 32
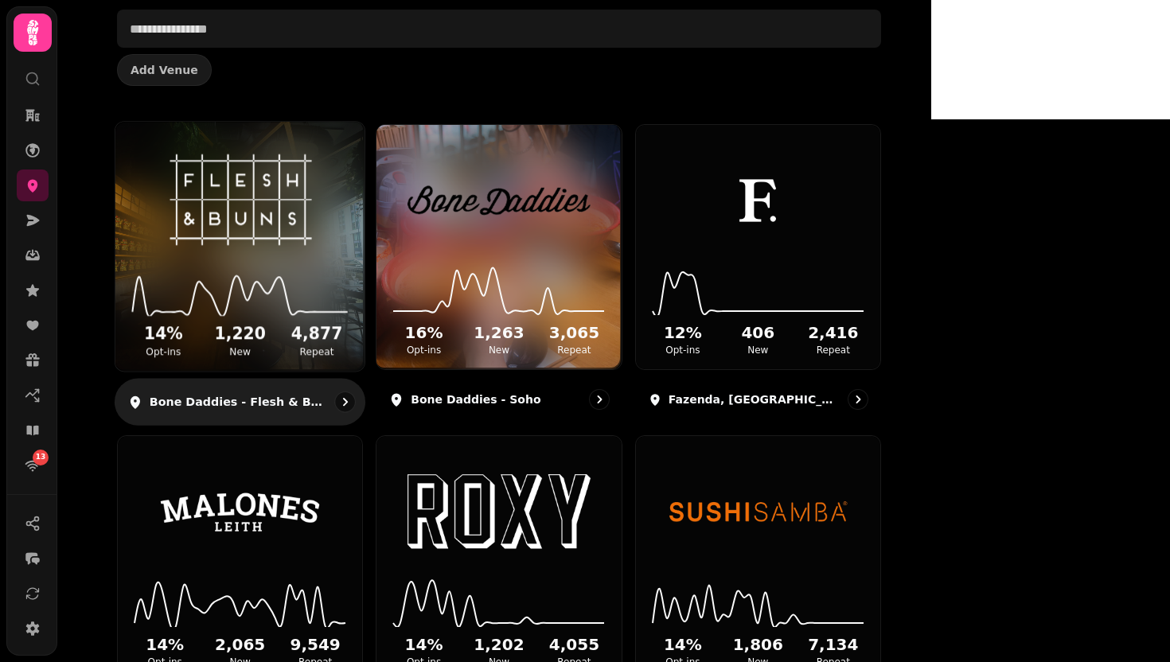
scroll to position [231, 0]
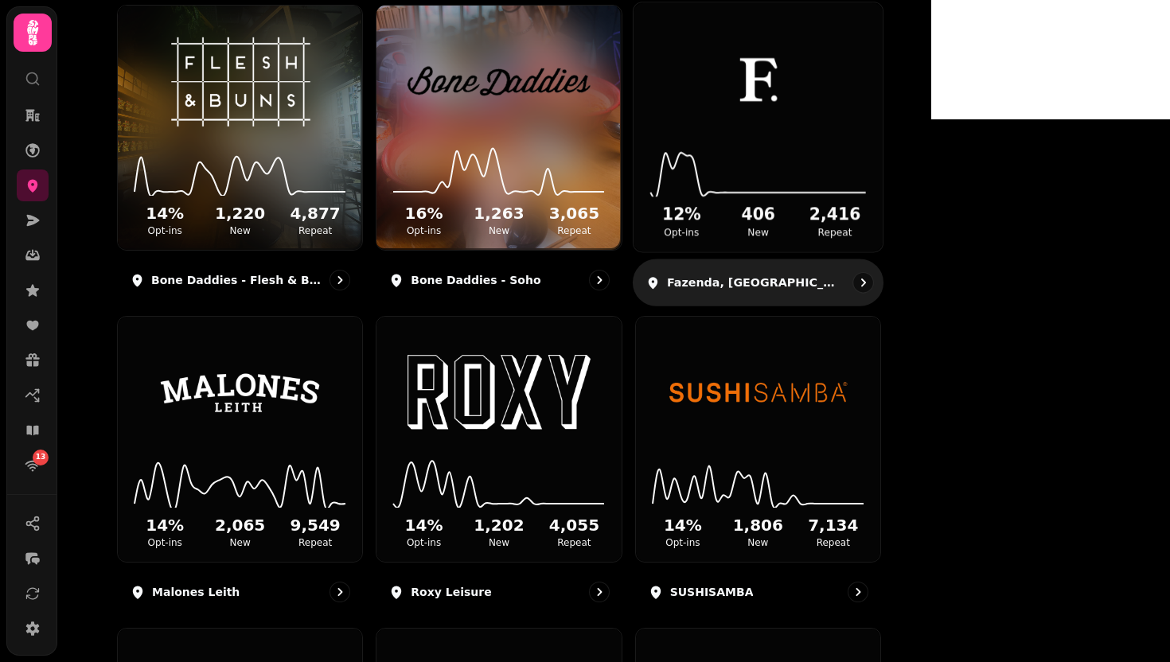
click at [852, 53] on img at bounding box center [757, 80] width 187 height 104
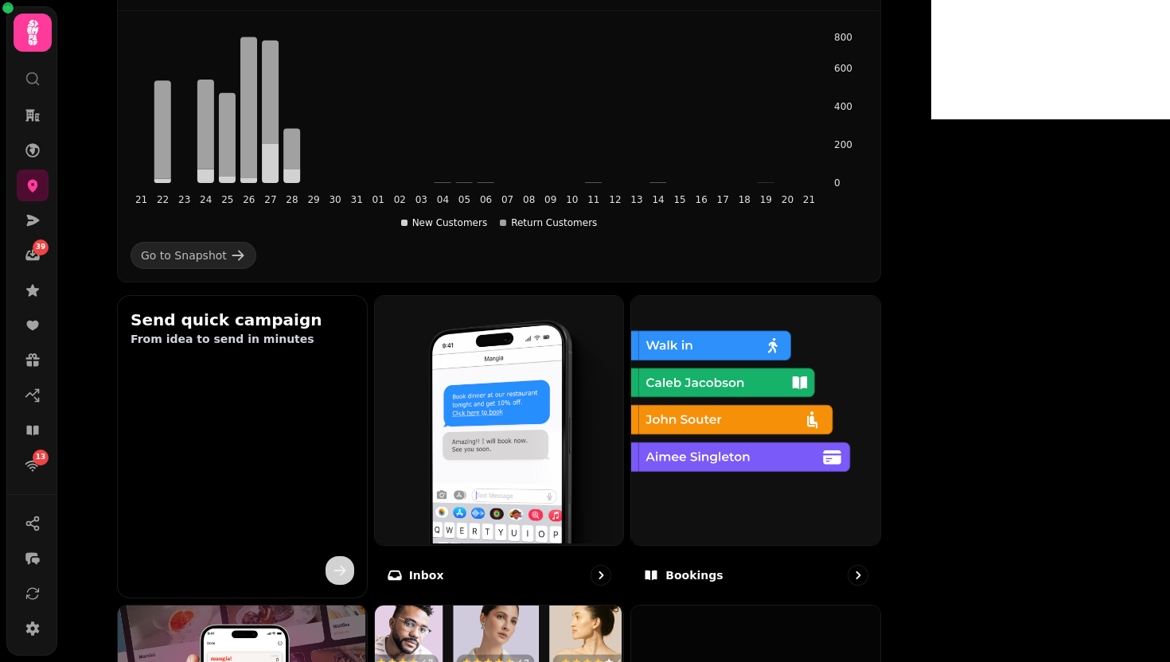
scroll to position [500, 0]
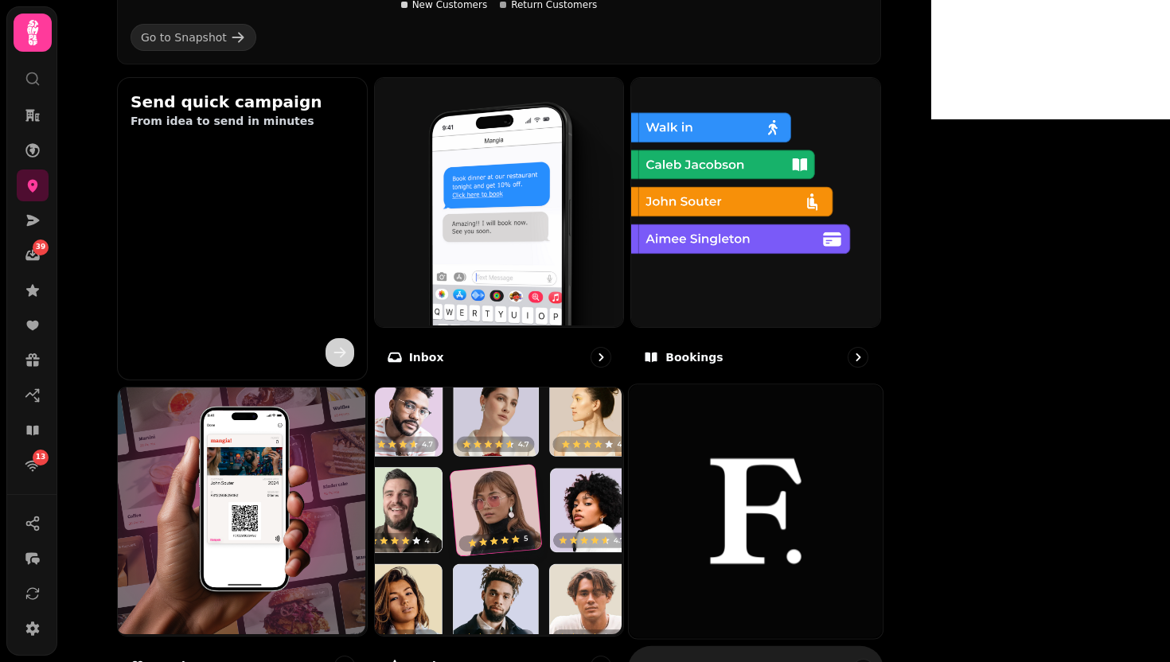
click at [852, 512] on img at bounding box center [756, 511] width 254 height 254
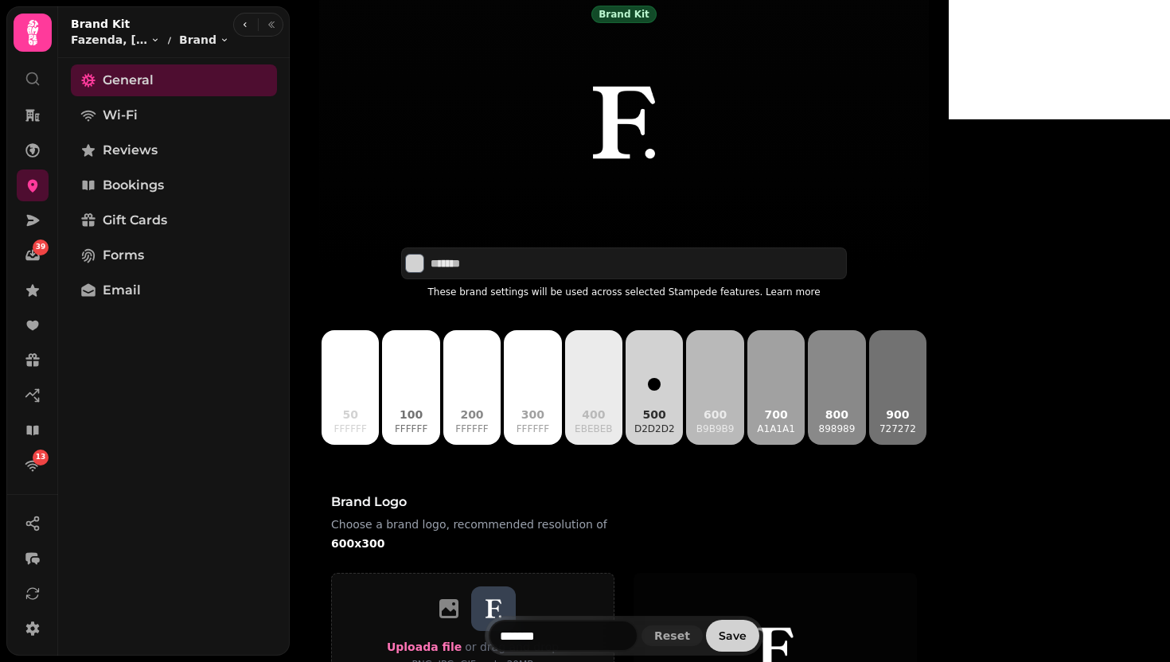
scroll to position [134, 0]
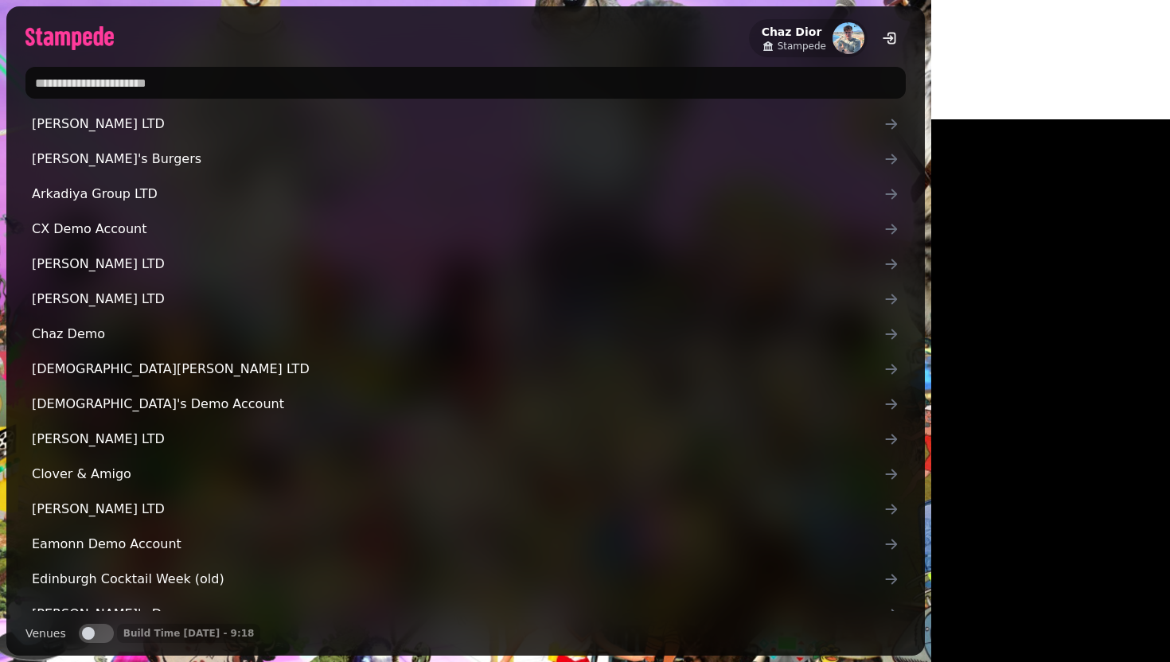
type input "*"
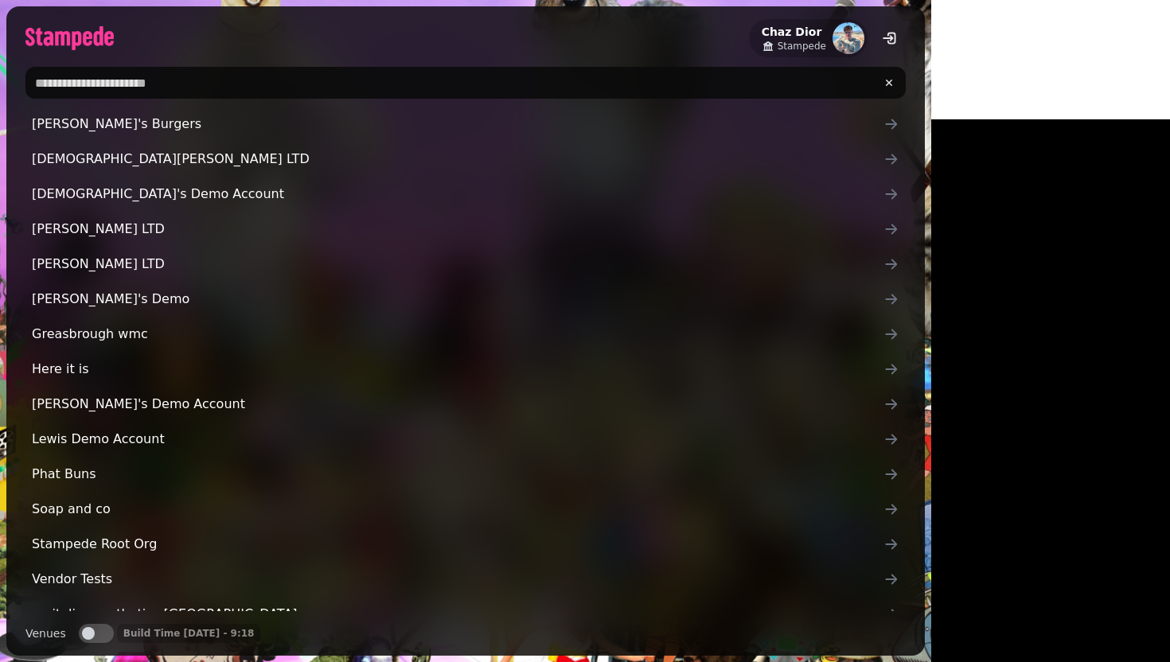
type input "*"
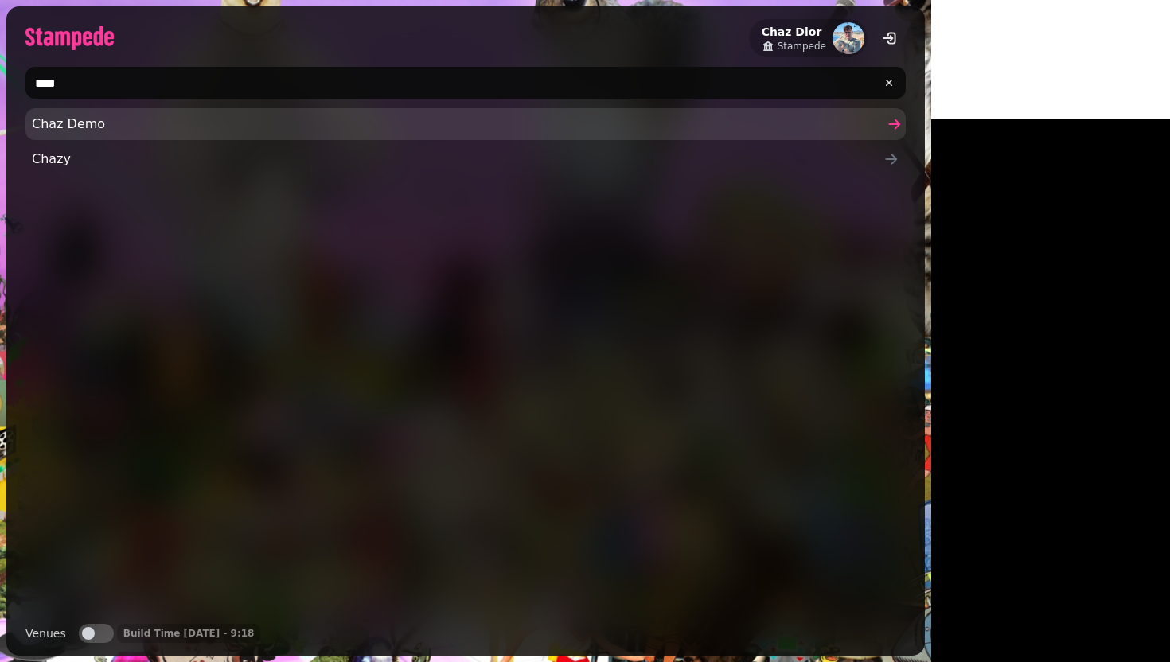
type input "****"
click at [68, 117] on span "Chaz Demo" at bounding box center [458, 124] width 852 height 19
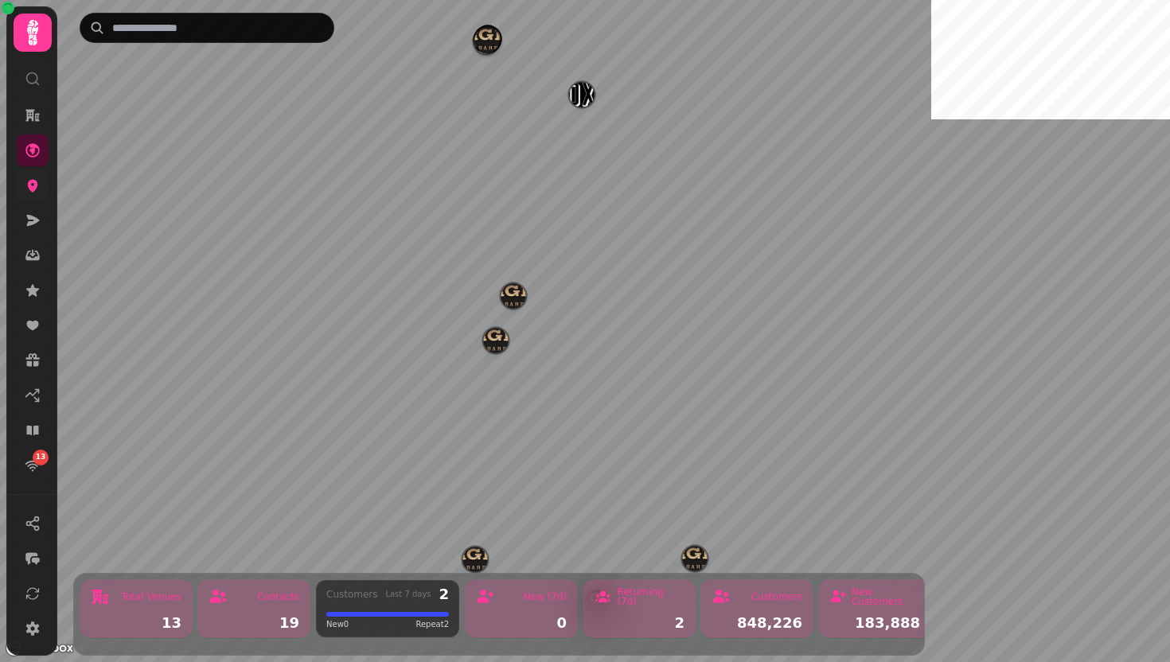
click at [21, 186] on link at bounding box center [33, 186] width 32 height 32
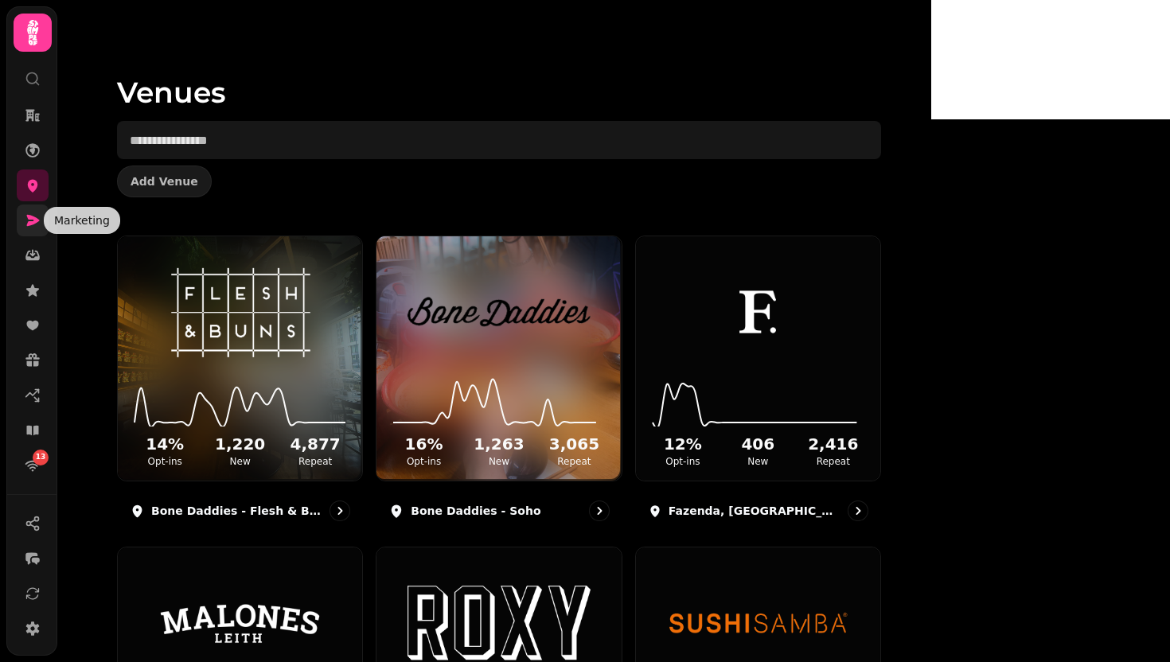
click at [33, 219] on icon at bounding box center [33, 220] width 13 height 11
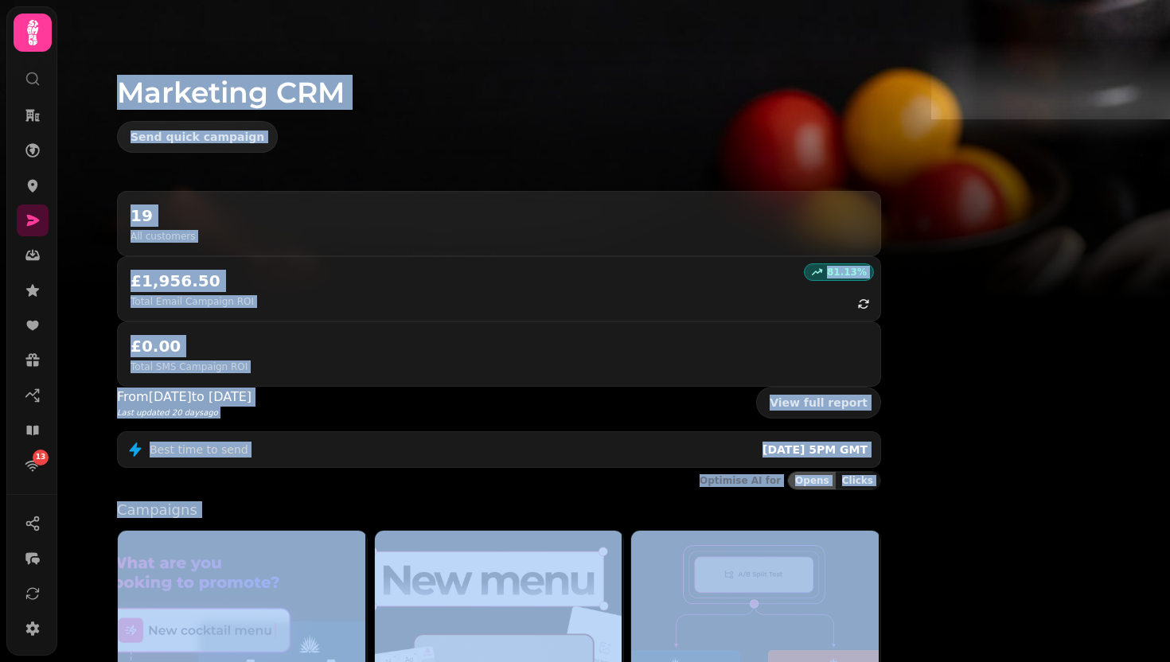
drag, startPoint x: 224, startPoint y: 78, endPoint x: 1007, endPoint y: 574, distance: 927.5
click at [931, 573] on div "Marketing CRM Send quick campaign 19 All customers 81.13 % £1,956.50 Total Emai…" at bounding box center [494, 331] width 874 height 662
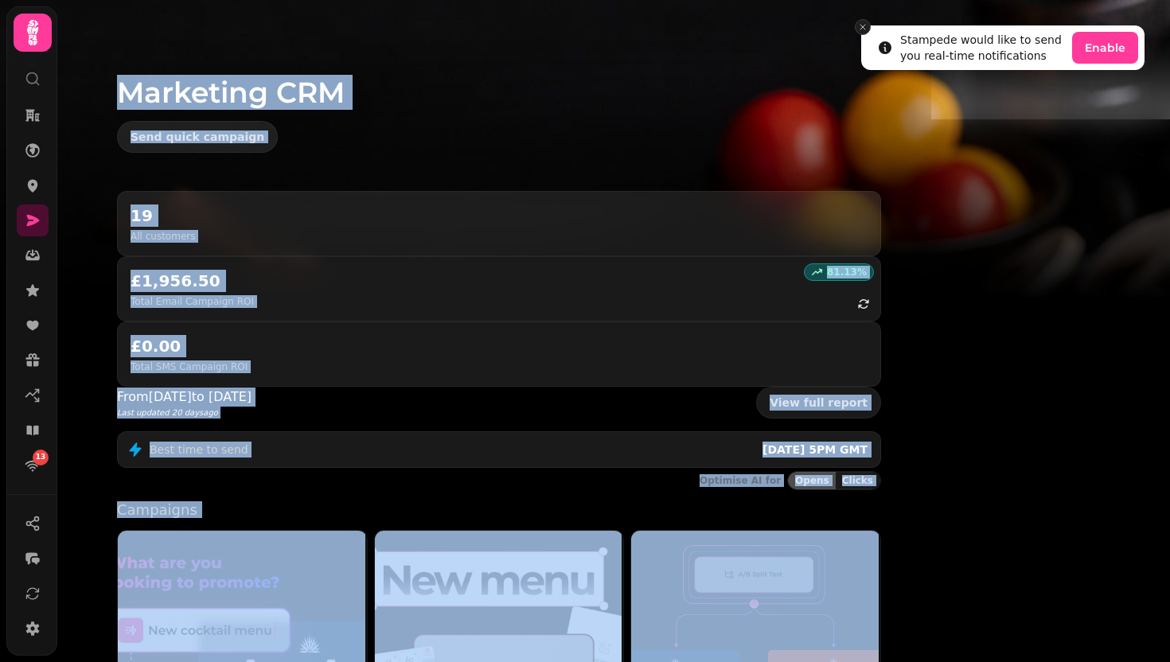
click at [861, 25] on icon "Close toast" at bounding box center [863, 27] width 10 height 10
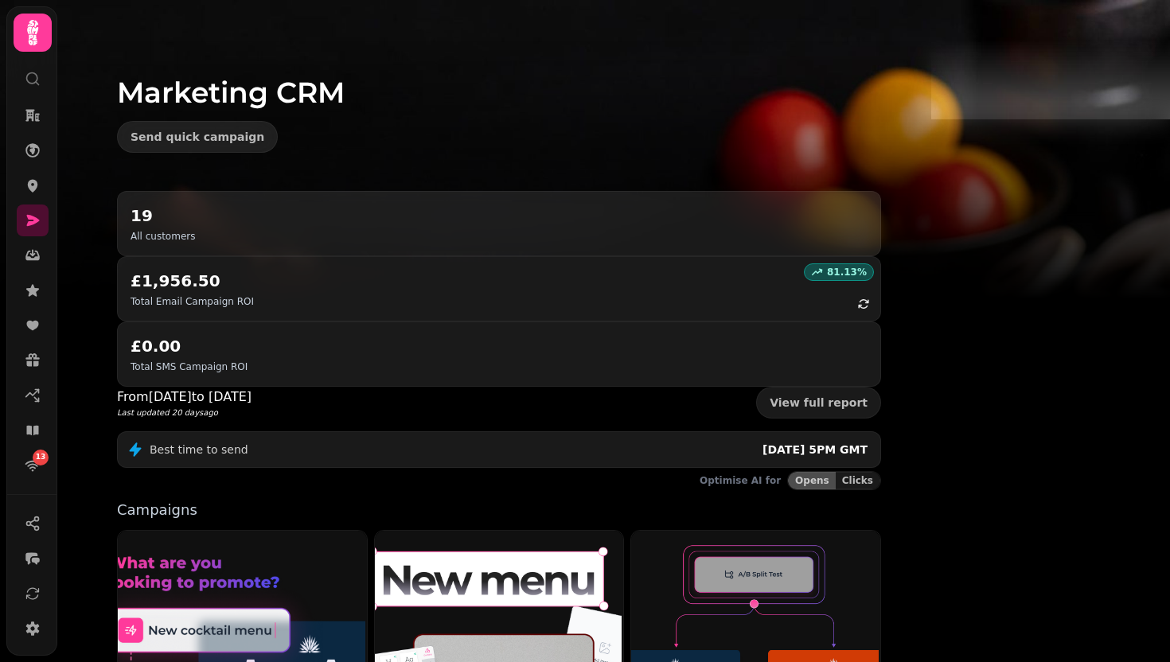
click at [209, 57] on div "Marketing CRM Send quick campaign" at bounding box center [499, 95] width 815 height 191
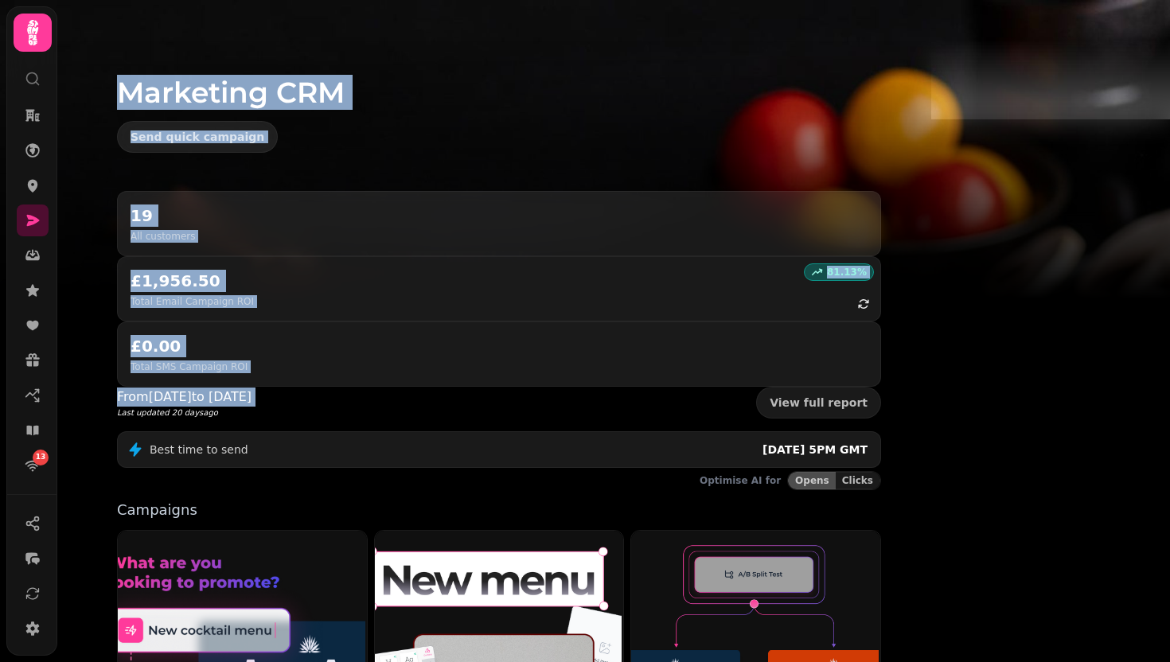
drag, startPoint x: 209, startPoint y: 57, endPoint x: 720, endPoint y: 402, distance: 616.7
click at [713, 388] on div "Marketing CRM Send quick campaign 19 All customers 81.13 % £1,956.50 Total Emai…" at bounding box center [494, 331] width 874 height 662
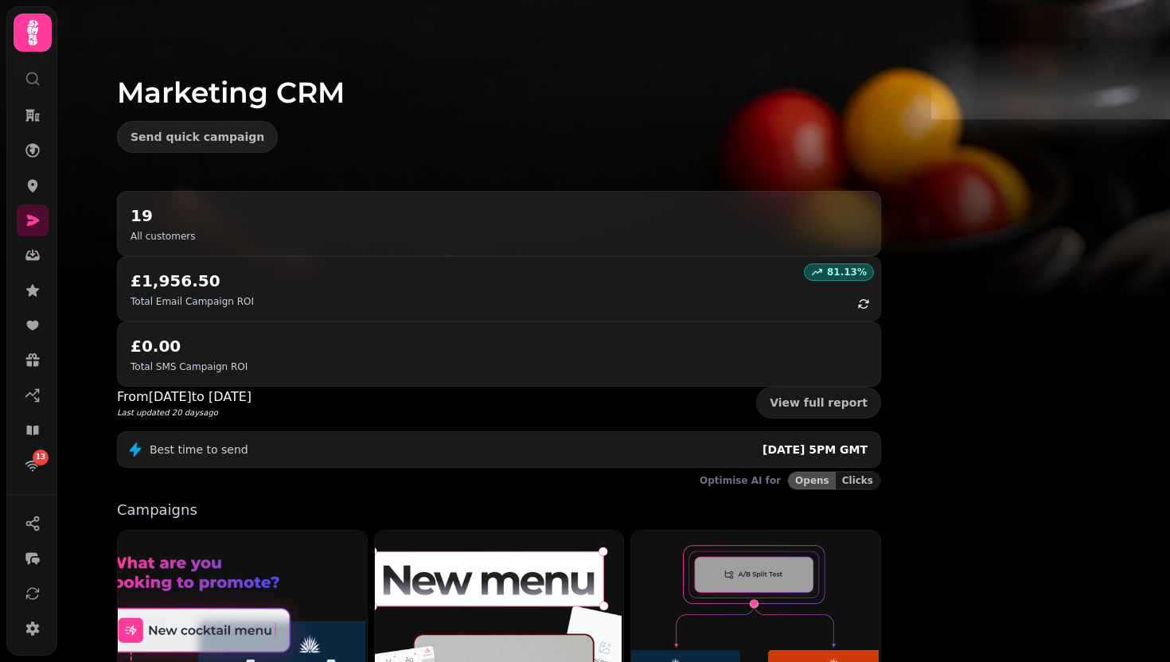
click at [437, 115] on div "Marketing CRM Send quick campaign" at bounding box center [499, 95] width 815 height 191
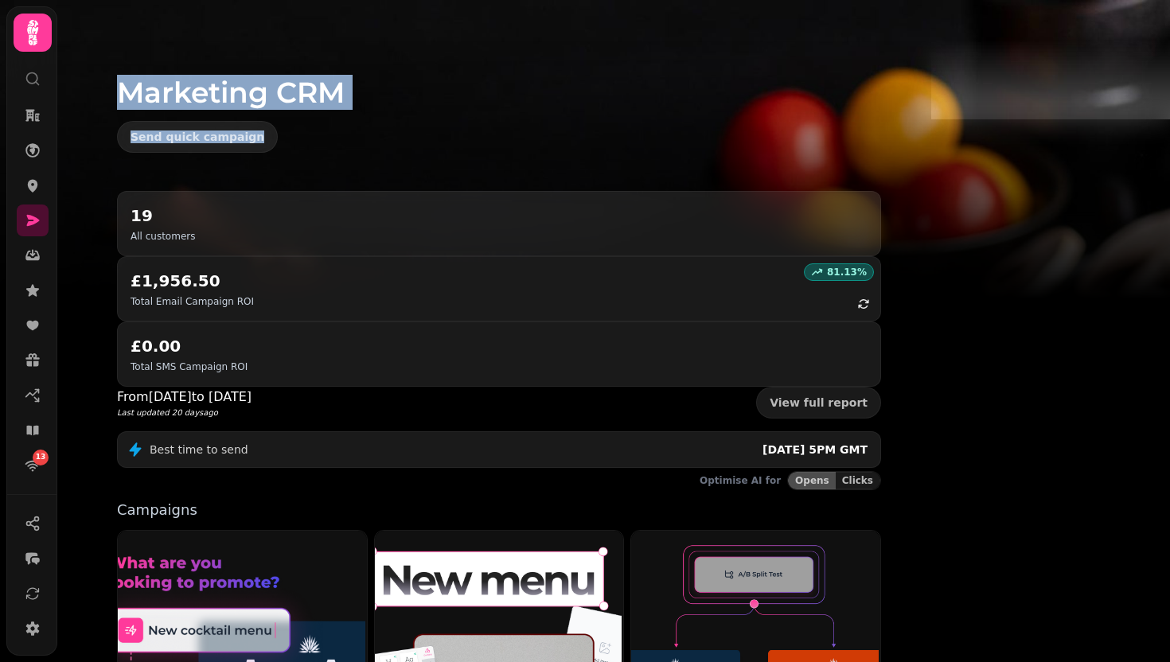
drag, startPoint x: 222, startPoint y: 79, endPoint x: 853, endPoint y: 138, distance: 633.9
click at [853, 138] on div "Marketing CRM Send quick campaign" at bounding box center [499, 95] width 815 height 191
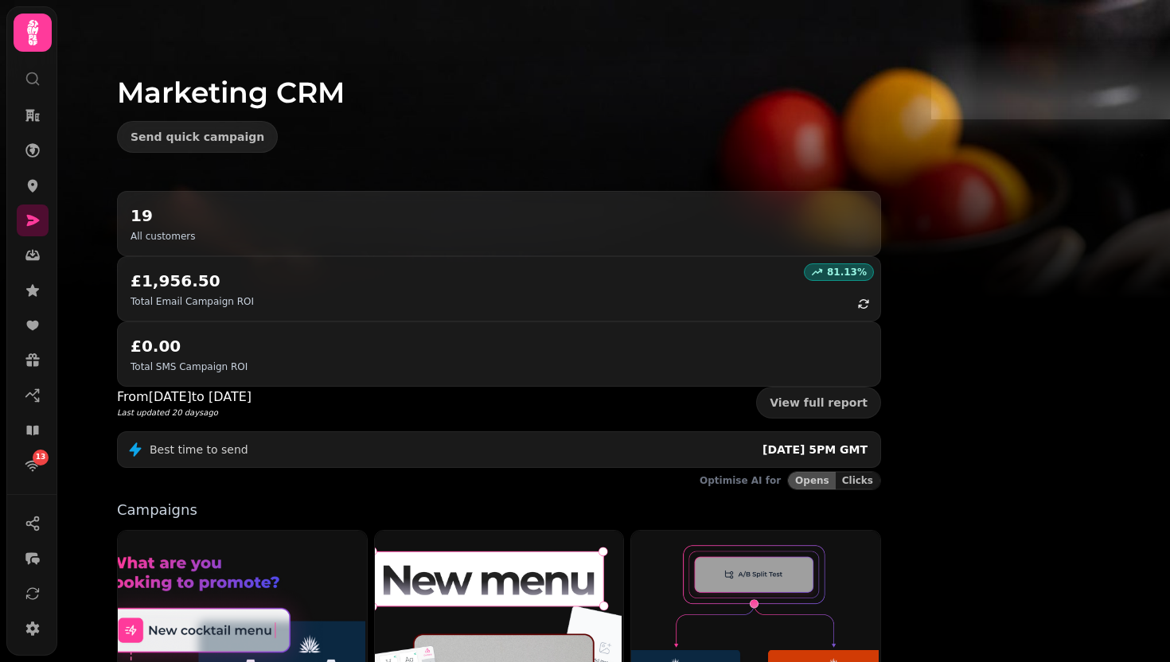
click at [228, 85] on div "Marketing CRM Send quick campaign" at bounding box center [499, 95] width 815 height 191
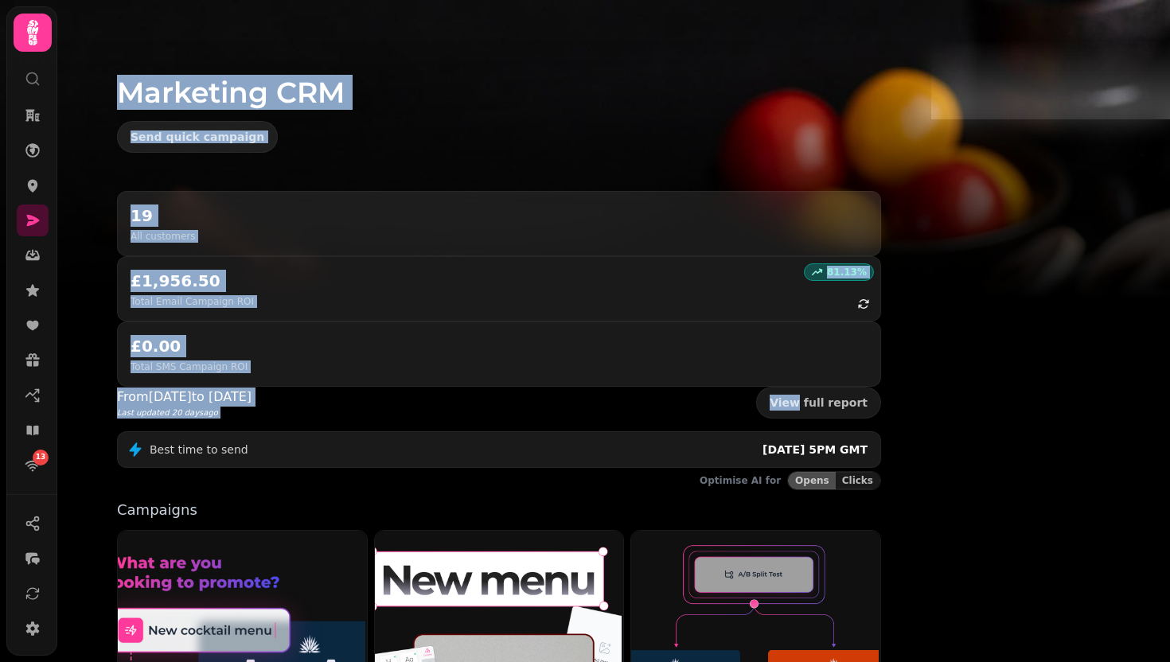
drag, startPoint x: 228, startPoint y: 85, endPoint x: 777, endPoint y: 317, distance: 595.9
click at [777, 316] on div "Marketing CRM Send quick campaign 19 All customers 81.13 % £1,956.50 Total Emai…" at bounding box center [494, 331] width 874 height 662
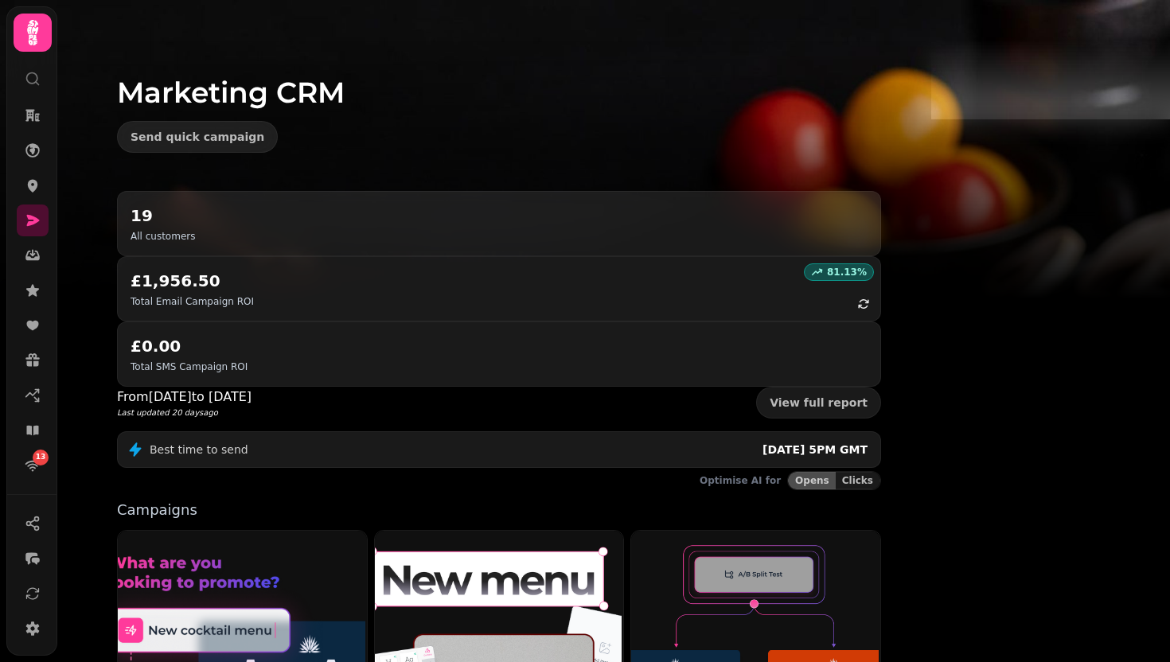
click at [550, 160] on div "Marketing CRM Send quick campaign" at bounding box center [499, 95] width 815 height 191
drag, startPoint x: 227, startPoint y: 81, endPoint x: 704, endPoint y: 347, distance: 546.5
click at [704, 347] on div "Marketing CRM Send quick campaign 19 All customers 81.13 % £1,956.50 Total Emai…" at bounding box center [494, 331] width 874 height 662
click at [170, 54] on img at bounding box center [585, 199] width 1170 height 398
click at [146, 162] on img at bounding box center [585, 199] width 1170 height 398
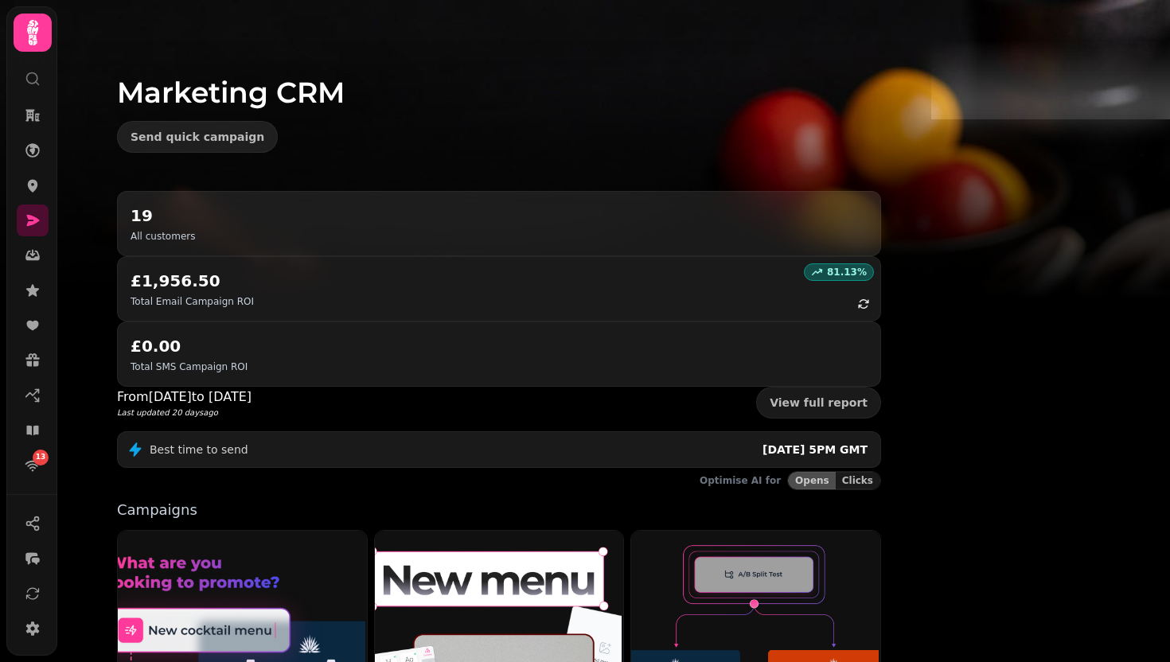
click at [332, 66] on h1 "Marketing CRM" at bounding box center [499, 73] width 764 height 70
click at [337, 92] on h1 "Marketing CRM" at bounding box center [499, 73] width 764 height 70
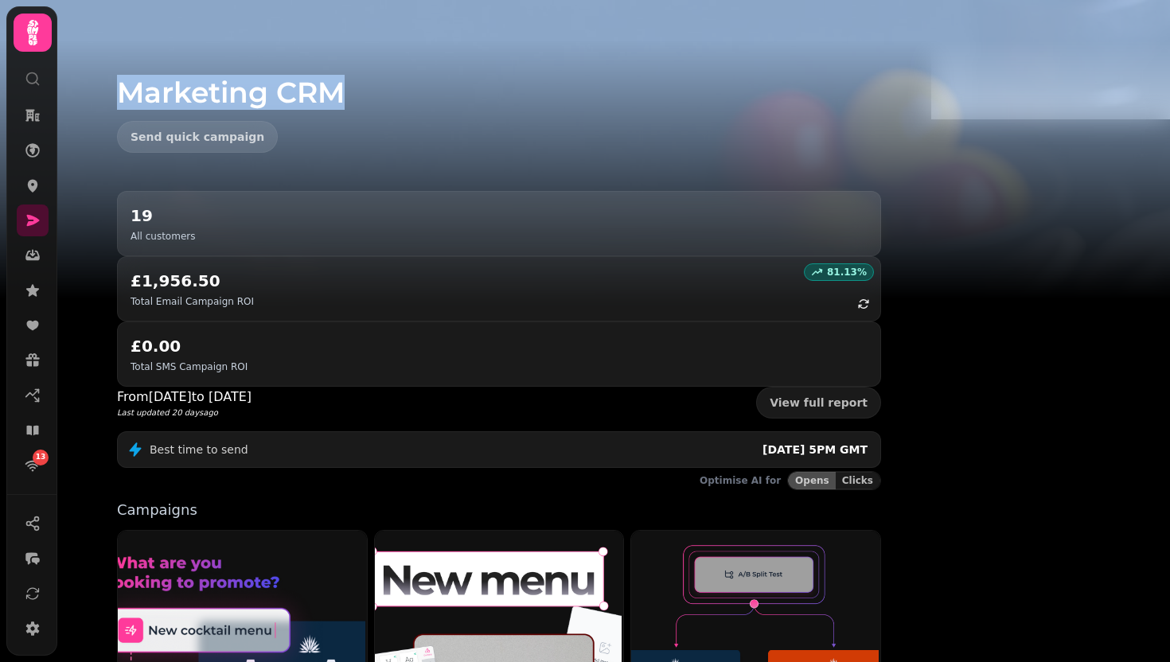
drag, startPoint x: 505, startPoint y: 94, endPoint x: 131, endPoint y: 89, distance: 374.1
click at [131, 90] on div "Marketing CRM Send quick campaign 19 All customers 81.13 % £1,956.50 Total Emai…" at bounding box center [494, 331] width 874 height 662
click at [131, 89] on img at bounding box center [585, 199] width 1170 height 398
click at [177, 77] on img at bounding box center [585, 199] width 1170 height 398
click at [220, 90] on div "Marketing CRM Send quick campaign" at bounding box center [499, 95] width 815 height 191
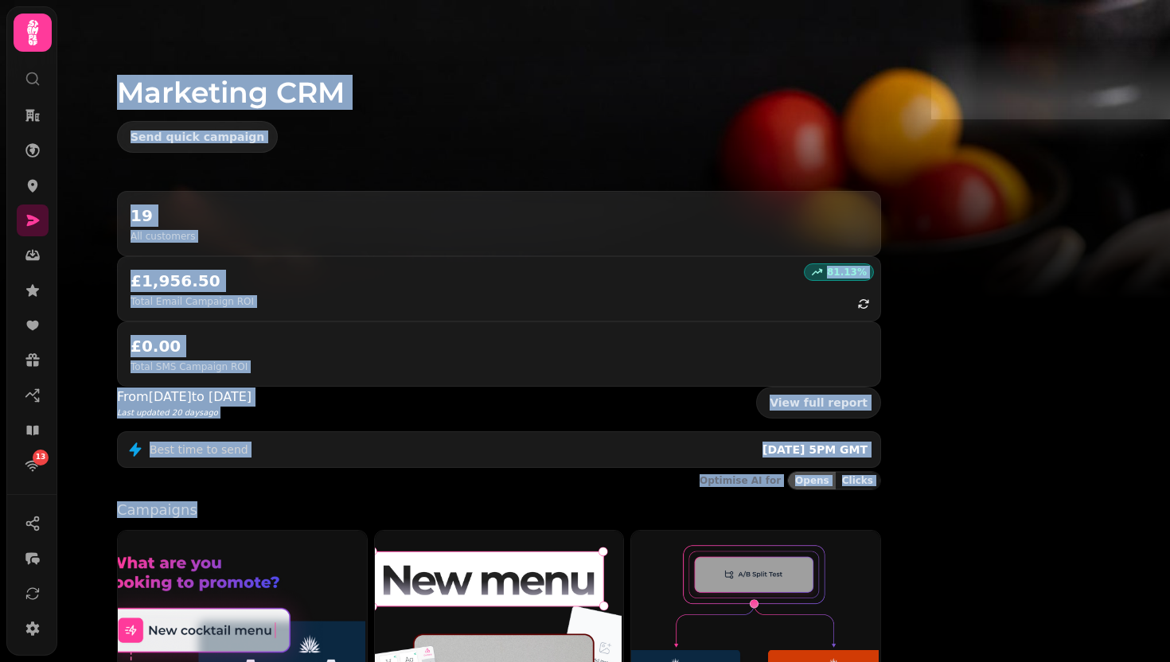
drag, startPoint x: 236, startPoint y: 87, endPoint x: 502, endPoint y: 387, distance: 400.8
click at [502, 387] on div "Marketing CRM Send quick campaign 19 All customers 81.13 % £1,956.50 Total Emai…" at bounding box center [494, 331] width 874 height 662
click at [138, 177] on img at bounding box center [585, 199] width 1170 height 398
click at [208, 91] on div "Marketing CRM Send quick campaign" at bounding box center [499, 95] width 815 height 191
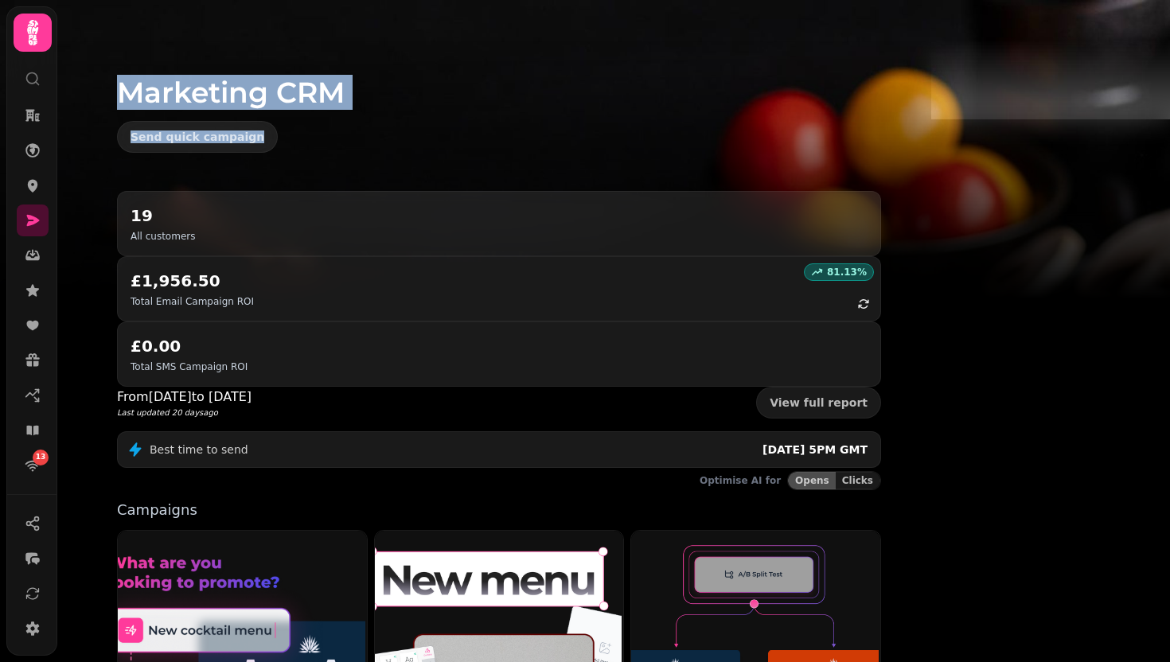
drag, startPoint x: 337, startPoint y: 85, endPoint x: 674, endPoint y: 166, distance: 347.0
click at [662, 139] on div "Marketing CRM Send quick campaign" at bounding box center [499, 95] width 815 height 191
click at [513, 105] on h1 "Marketing CRM" at bounding box center [499, 73] width 764 height 70
drag, startPoint x: 468, startPoint y: 93, endPoint x: 214, endPoint y: 92, distance: 253.9
click at [214, 92] on div "Marketing CRM Send quick campaign" at bounding box center [499, 95] width 815 height 191
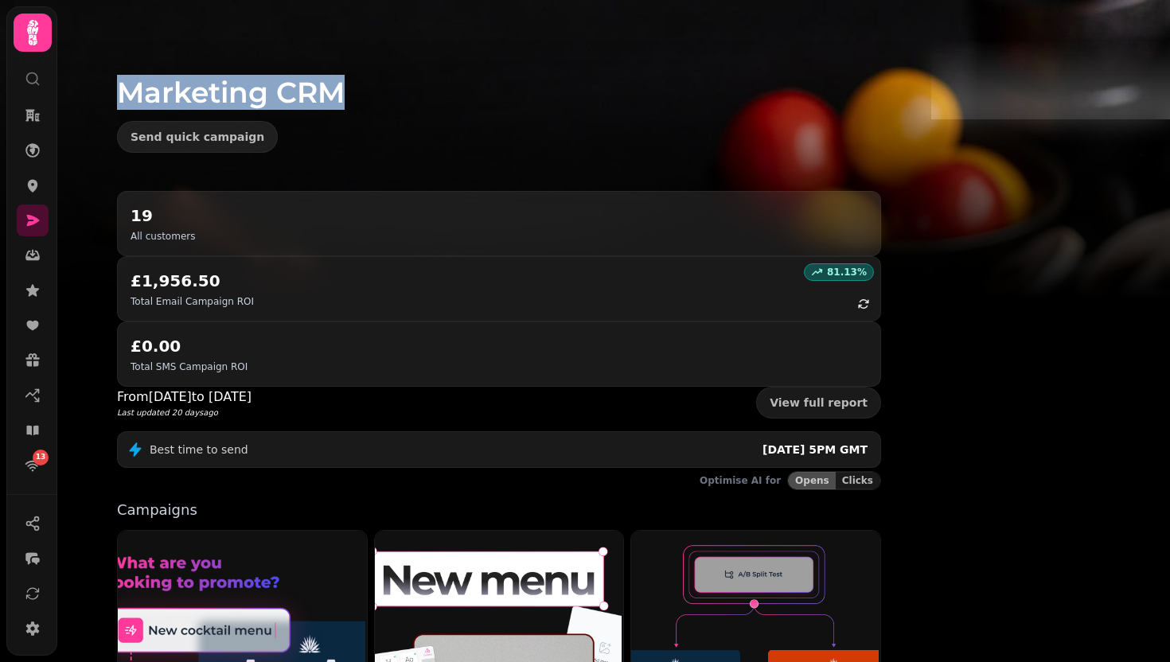
click at [214, 92] on div "Marketing CRM Send quick campaign" at bounding box center [499, 95] width 815 height 191
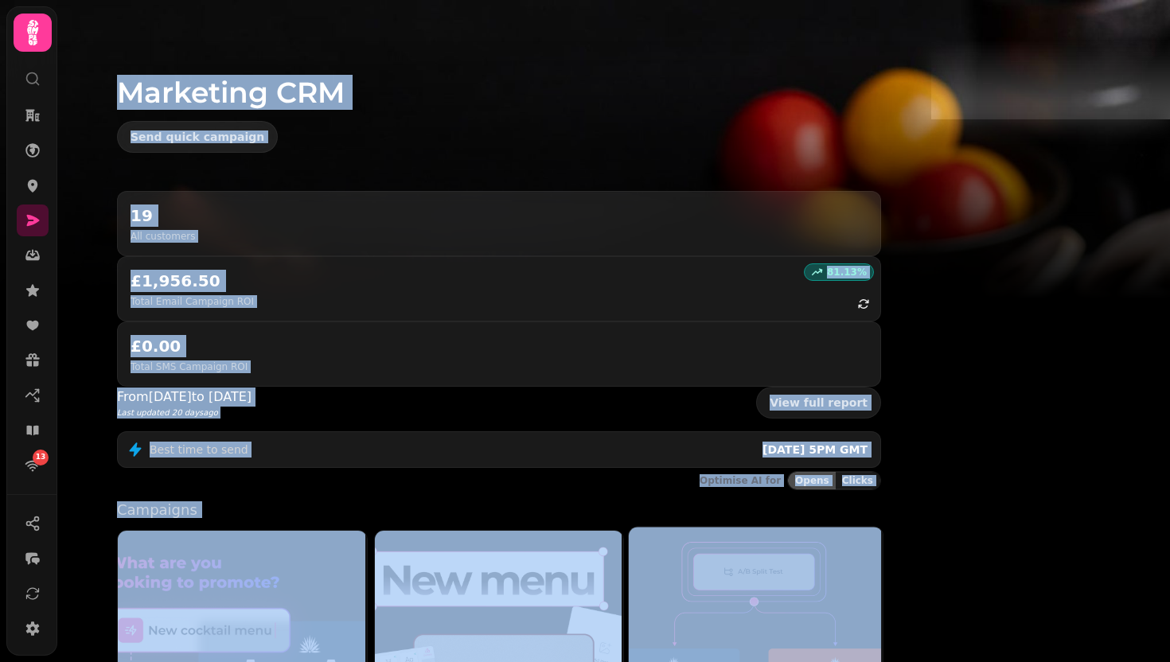
drag, startPoint x: 215, startPoint y: 88, endPoint x: 770, endPoint y: 564, distance: 732.0
click at [771, 564] on div "Marketing CRM Send quick campaign 19 All customers 81.13 % £1,956.50 Total Emai…" at bounding box center [494, 331] width 874 height 662
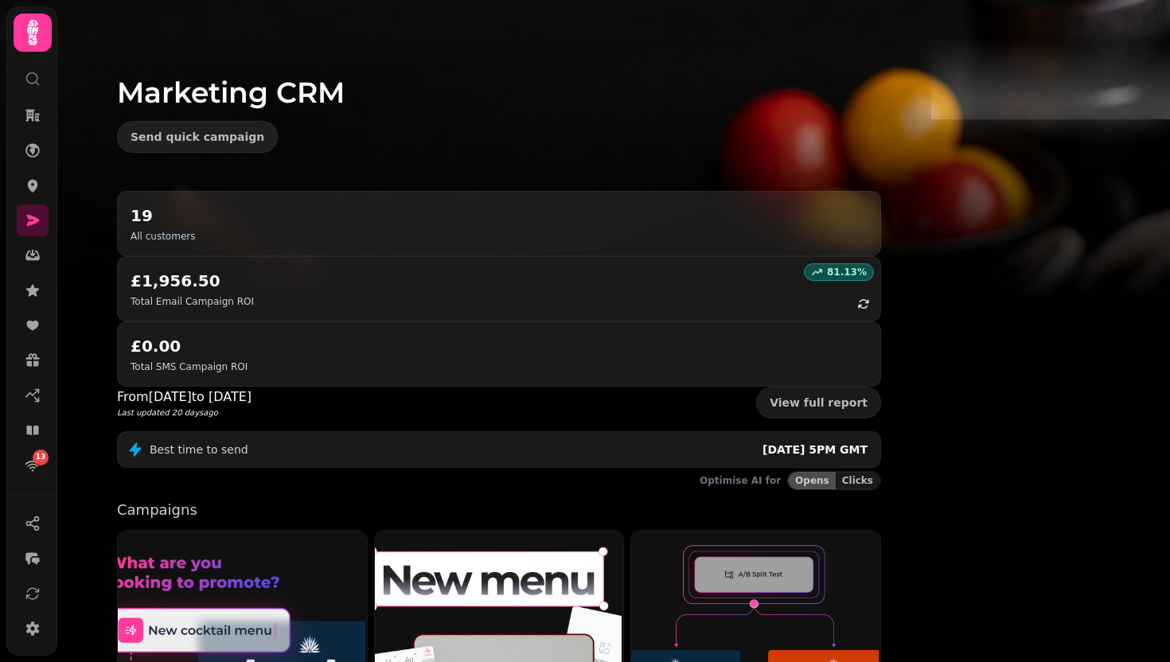
click at [931, 520] on div "Marketing CRM Send quick campaign 19 All customers 81.13 % £1,956.50 Total Emai…" at bounding box center [494, 331] width 874 height 662
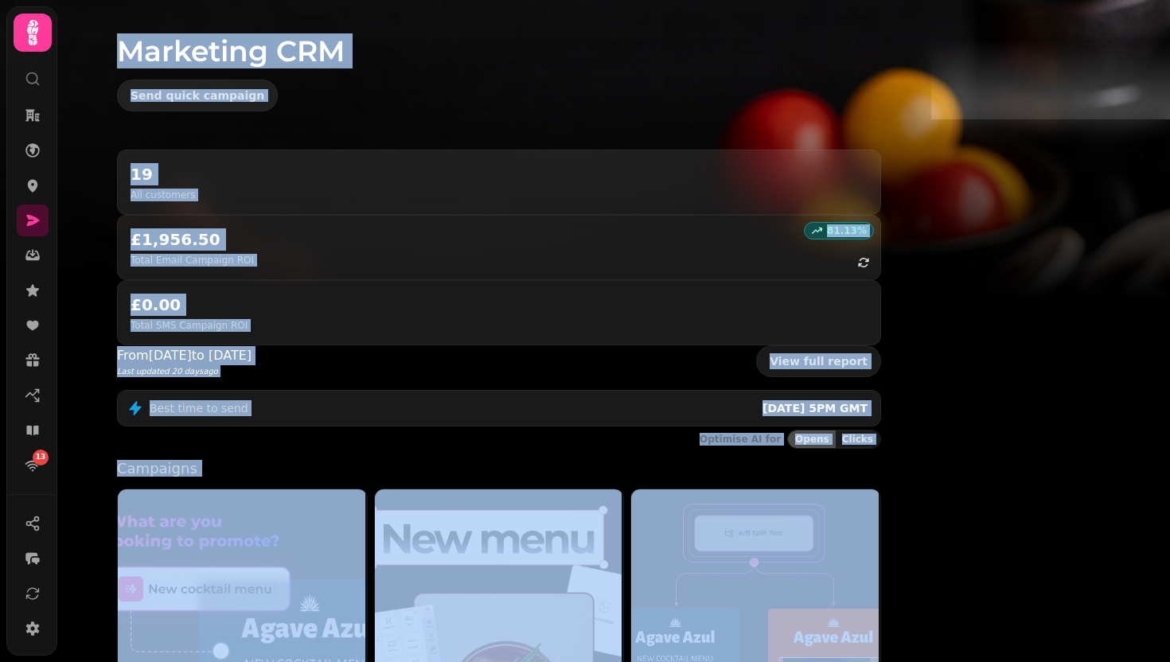
drag, startPoint x: 230, startPoint y: 91, endPoint x: 1102, endPoint y: 661, distance: 1042.2
click at [931, 634] on div "Marketing CRM Send quick campaign 19 All customers 81.13 % £1,956.50 Total Emai…" at bounding box center [494, 331] width 874 height 662
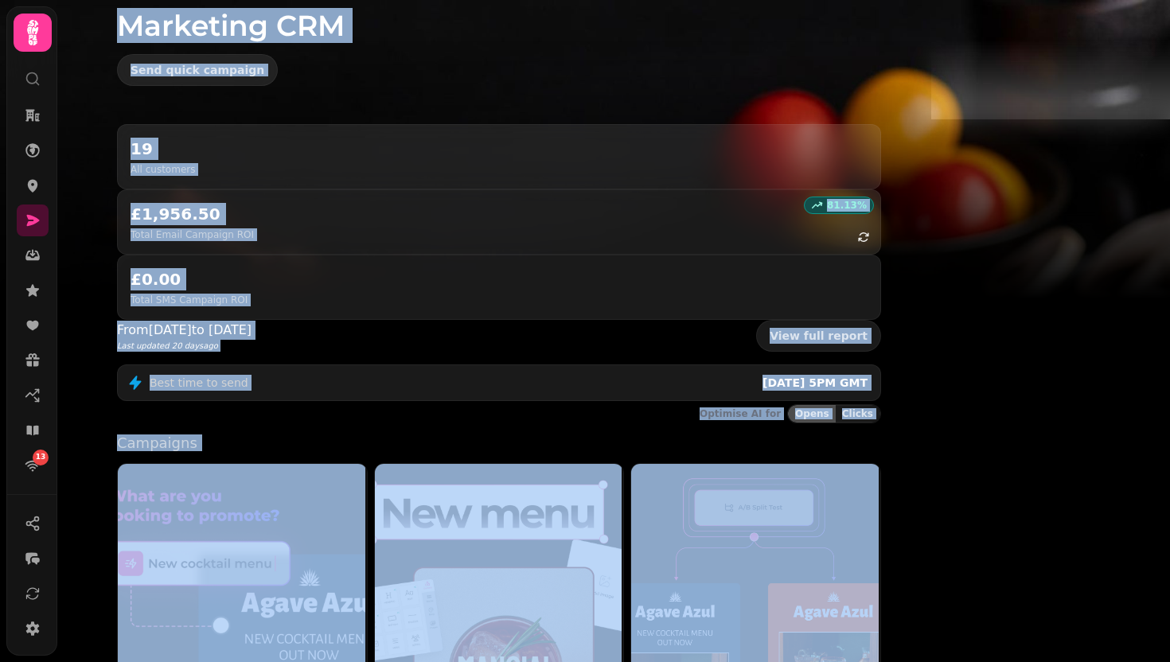
click at [162, 127] on img at bounding box center [585, 199] width 1170 height 398
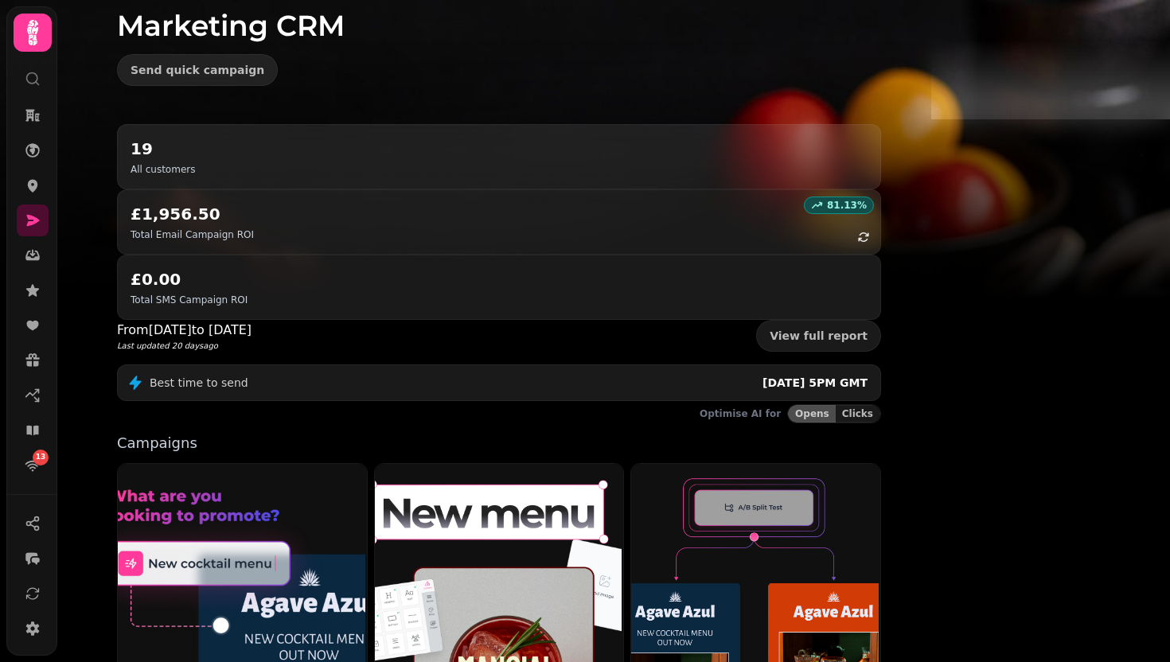
drag, startPoint x: 213, startPoint y: 21, endPoint x: 255, endPoint y: 25, distance: 41.7
click at [255, 25] on div "Marketing CRM Send quick campaign" at bounding box center [499, 28] width 815 height 191
click at [222, 21] on div "Marketing CRM Send quick campaign" at bounding box center [499, 28] width 815 height 191
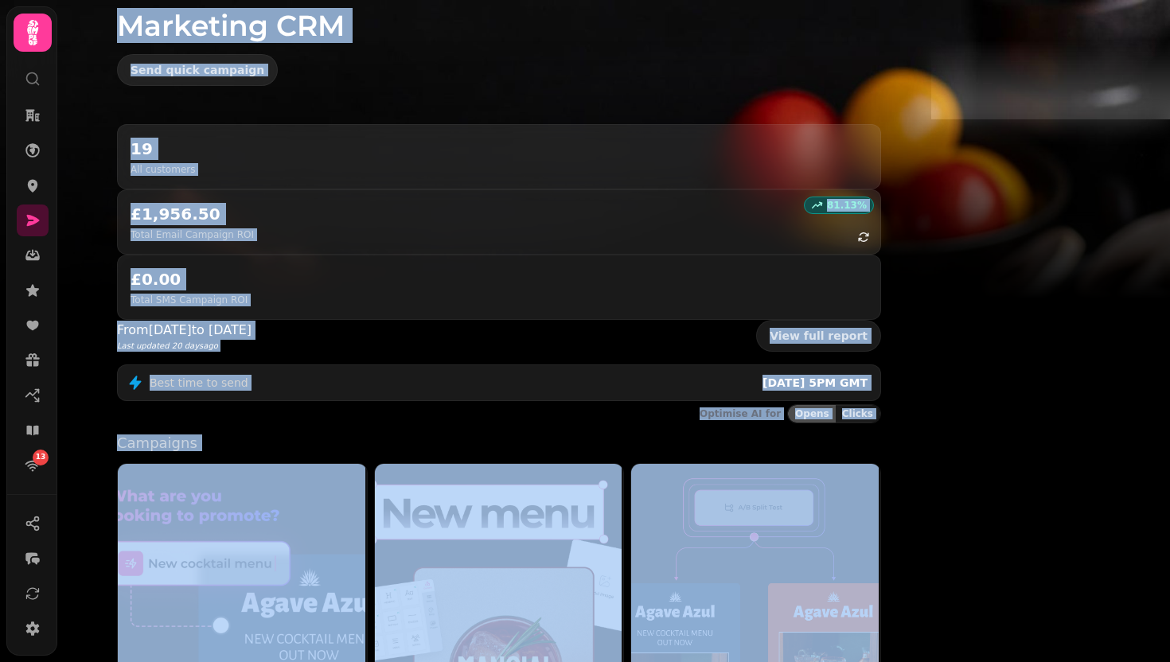
drag, startPoint x: 222, startPoint y: 21, endPoint x: 1169, endPoint y: 654, distance: 1139.3
click at [931, 634] on div "Marketing CRM Send quick campaign 19 All customers 81.13 % £1,956.50 Total Emai…" at bounding box center [494, 331] width 874 height 662
click at [931, 567] on div "Marketing CRM Send quick campaign 19 All customers 81.13 % £1,956.50 Total Emai…" at bounding box center [494, 331] width 874 height 662
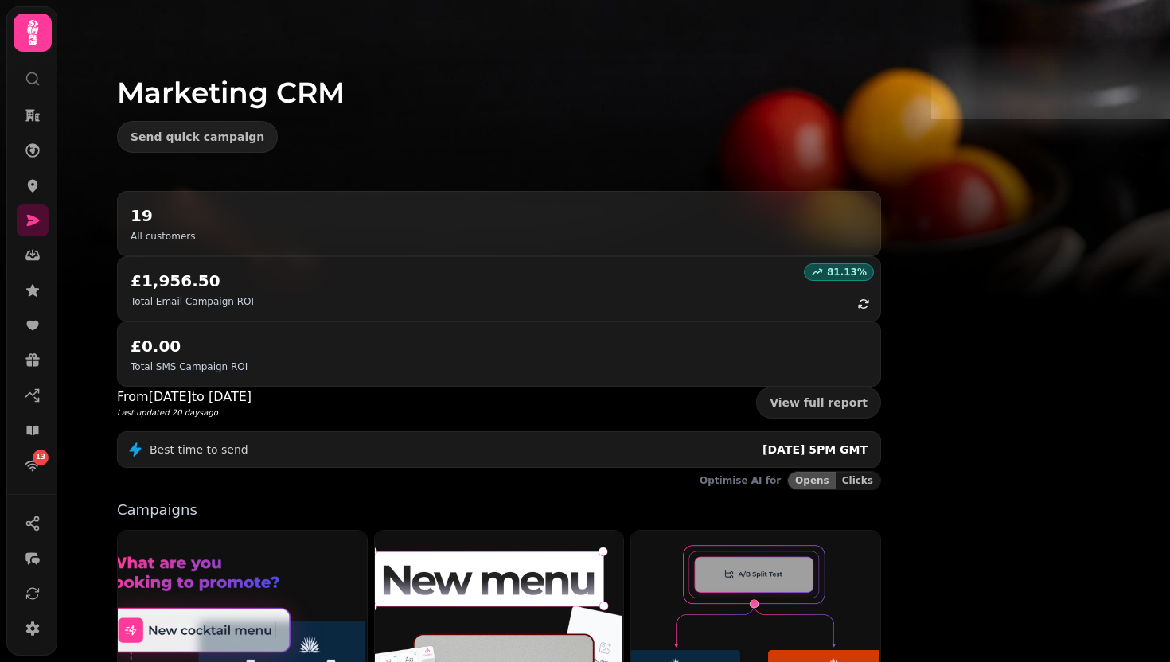
scroll to position [33, 0]
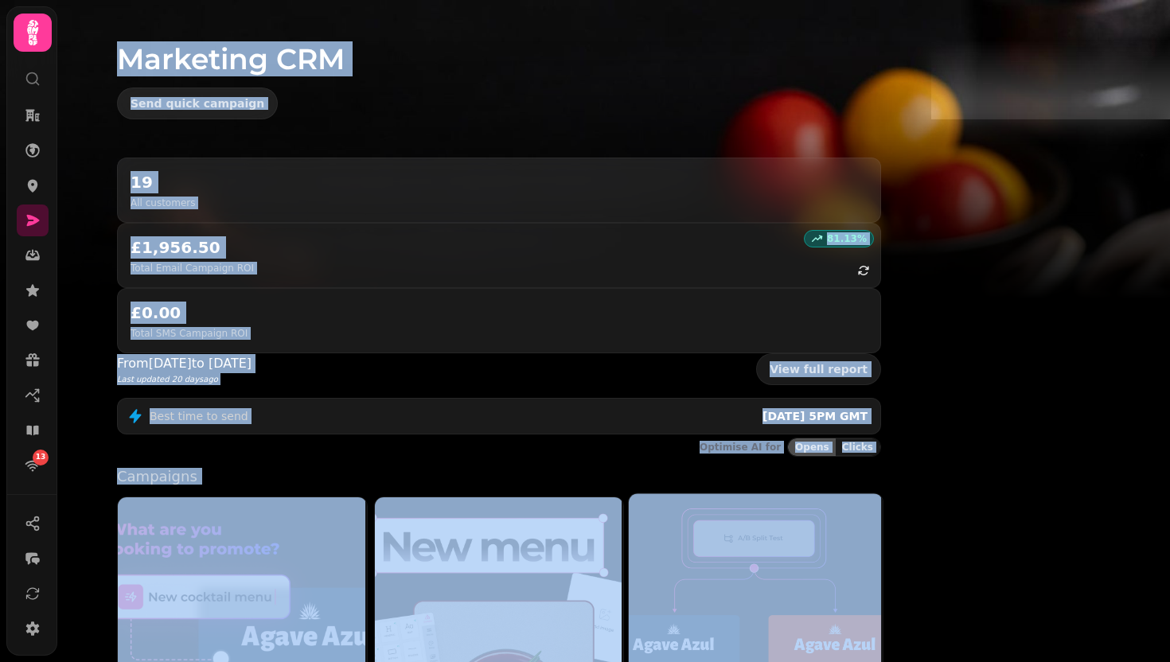
drag, startPoint x: 230, startPoint y: 48, endPoint x: 916, endPoint y: 546, distance: 847.8
click at [916, 546] on div "Marketing CRM Send quick campaign 19 All customers 81.13 % £1,956.50 Total Emai…" at bounding box center [494, 331] width 874 height 662
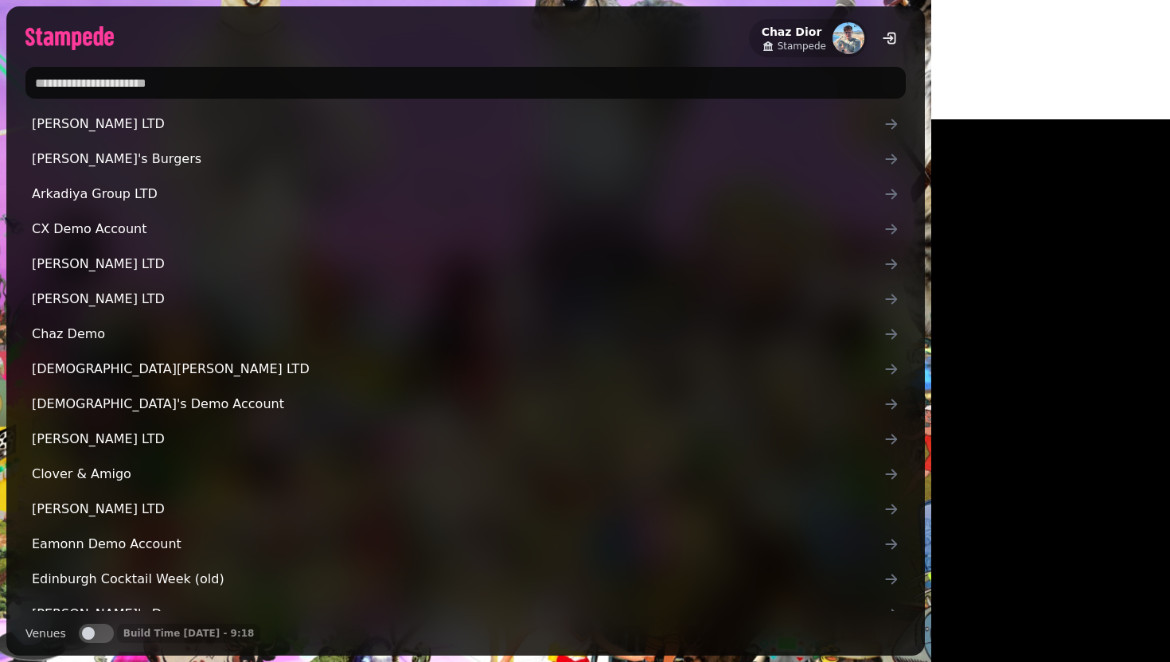
click at [351, 90] on input "text" at bounding box center [465, 83] width 880 height 32
type input "*"
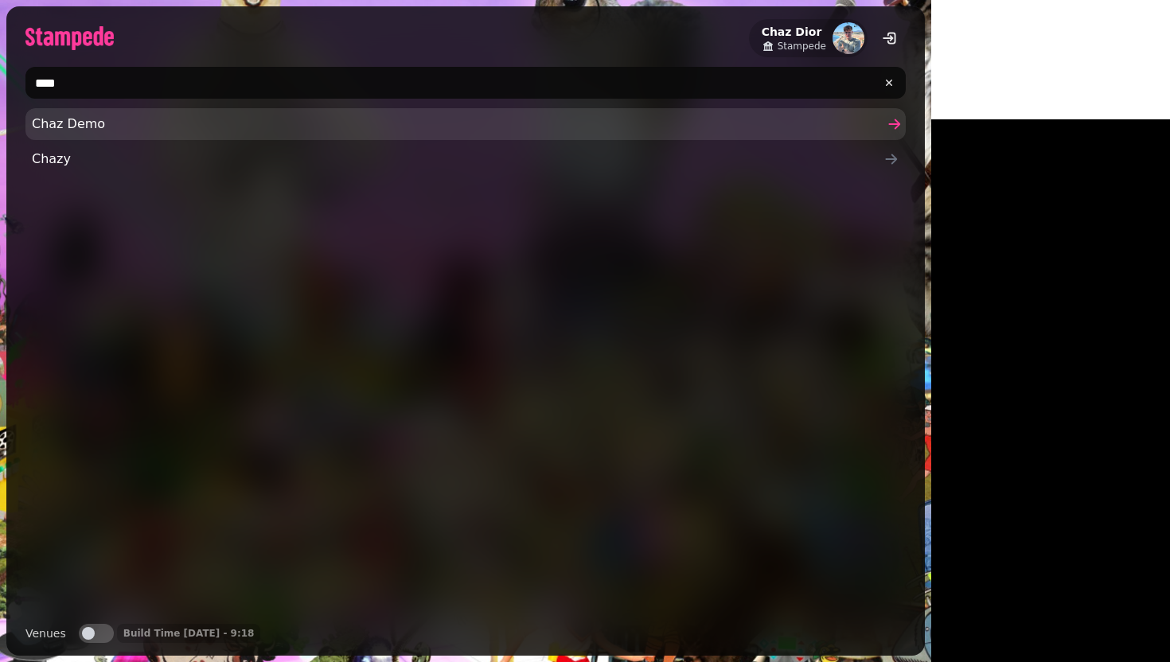
type input "****"
click at [46, 138] on link "Chaz Demo" at bounding box center [465, 124] width 880 height 32
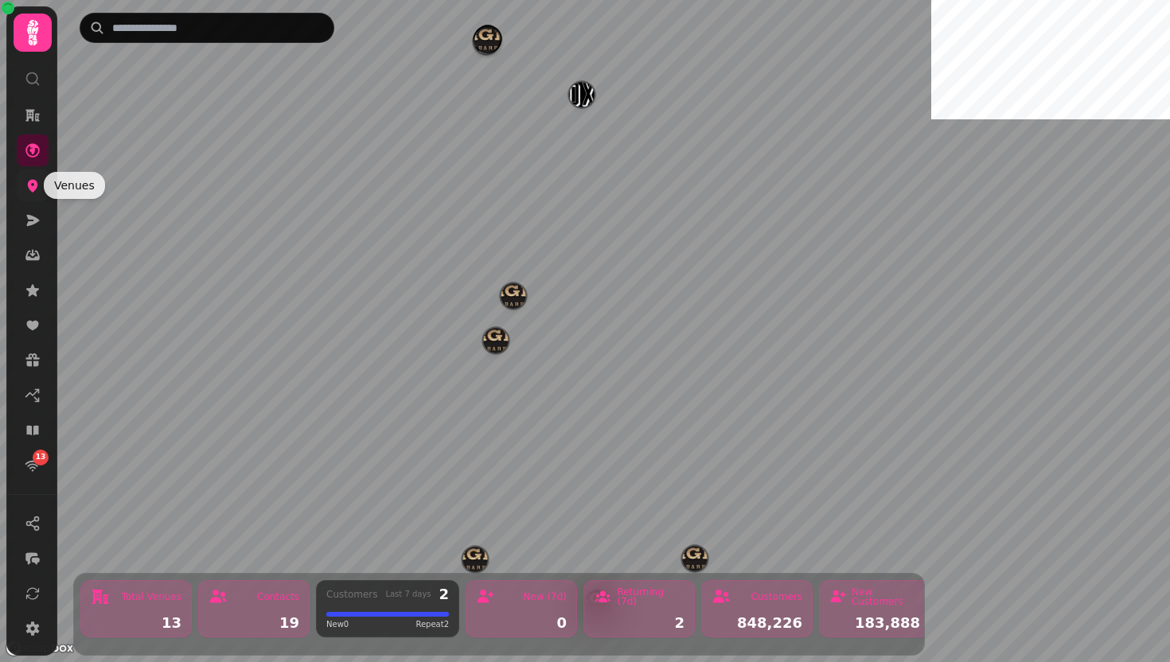
click at [26, 180] on icon at bounding box center [33, 185] width 16 height 16
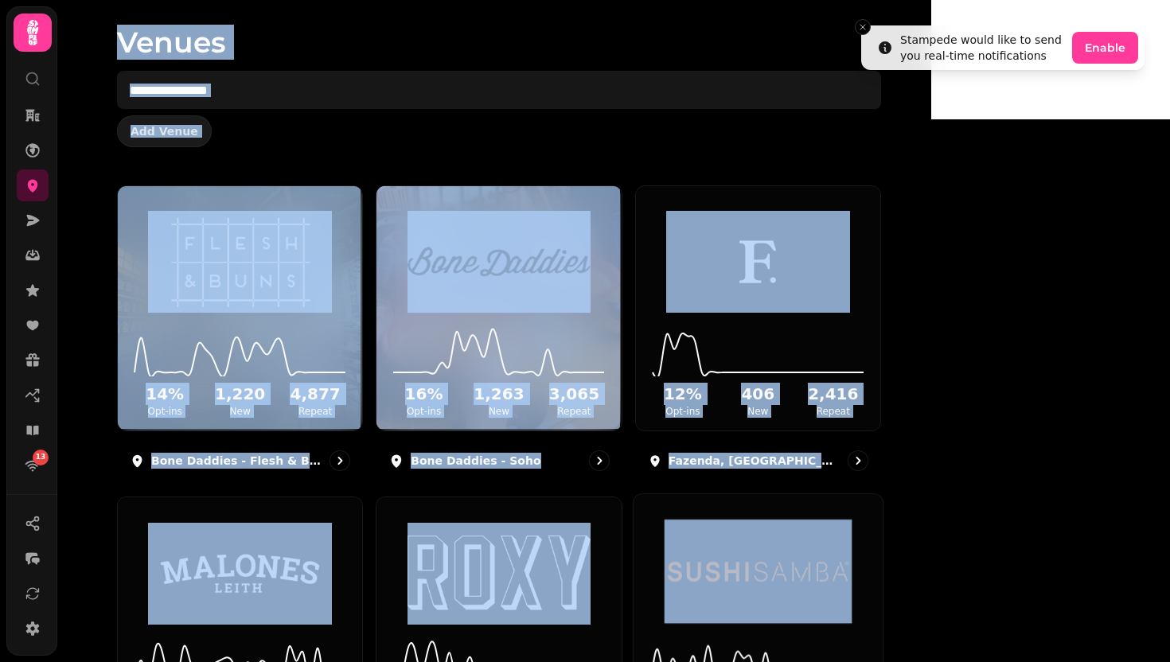
drag, startPoint x: 211, startPoint y: 53, endPoint x: 969, endPoint y: 661, distance: 972.0
click at [931, 634] on div "Venues Add Venue 14 % Opt-ins 1,220 New 4,877 Repeat Bone Daddies - Flesh & Bun…" at bounding box center [494, 331] width 874 height 662
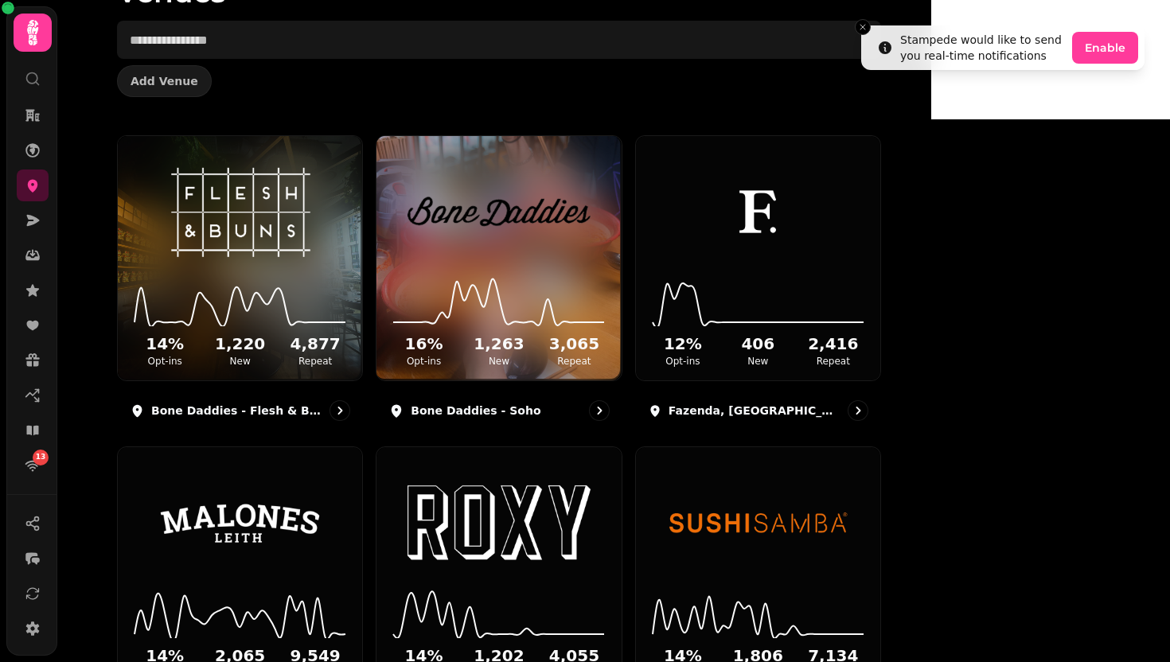
click at [931, 360] on div "Venues Add Venue 14 % Opt-ins 1,220 New 4,877 Repeat Bone Daddies - Flesh & Bun…" at bounding box center [494, 331] width 874 height 662
click at [864, 29] on line "Close toast" at bounding box center [862, 27] width 5 height 5
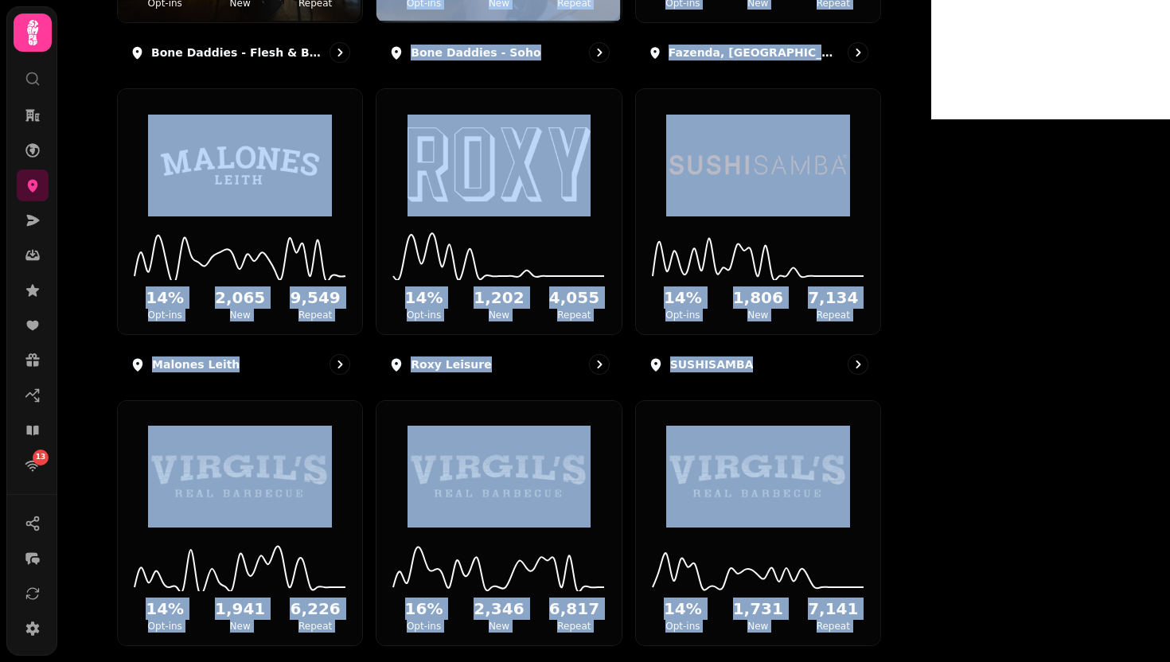
scroll to position [0, 0]
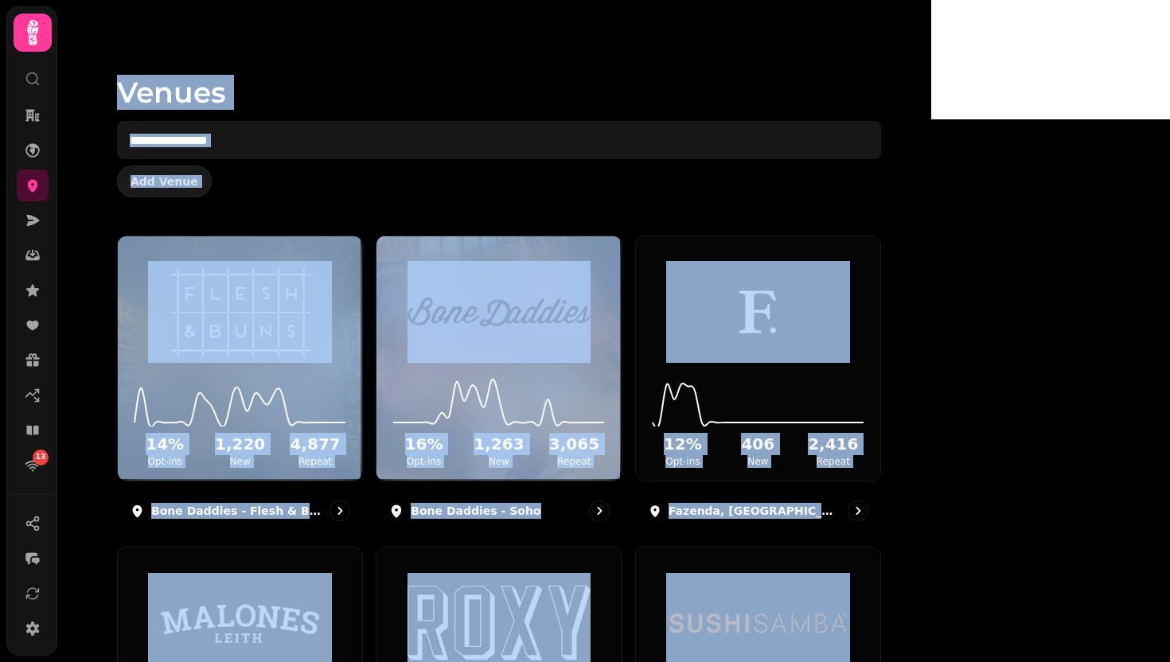
drag, startPoint x: 697, startPoint y: 590, endPoint x: 595, endPoint y: -99, distance: 696.6
click at [595, 0] on html "13 Venues Add Venue 14 % Opt-ins 1,220 New 4,877 Repeat Bone Daddies - Flesh & …" at bounding box center [585, 331] width 1170 height 662
click at [208, 60] on div "Venues Add Venue" at bounding box center [499, 118] width 815 height 236
drag, startPoint x: 208, startPoint y: 60, endPoint x: 947, endPoint y: 650, distance: 945.7
click at [931, 634] on div "Venues Add Venue 14 % Opt-ins 1,220 New 4,877 Repeat Bone Daddies - Flesh & Bun…" at bounding box center [494, 331] width 874 height 662
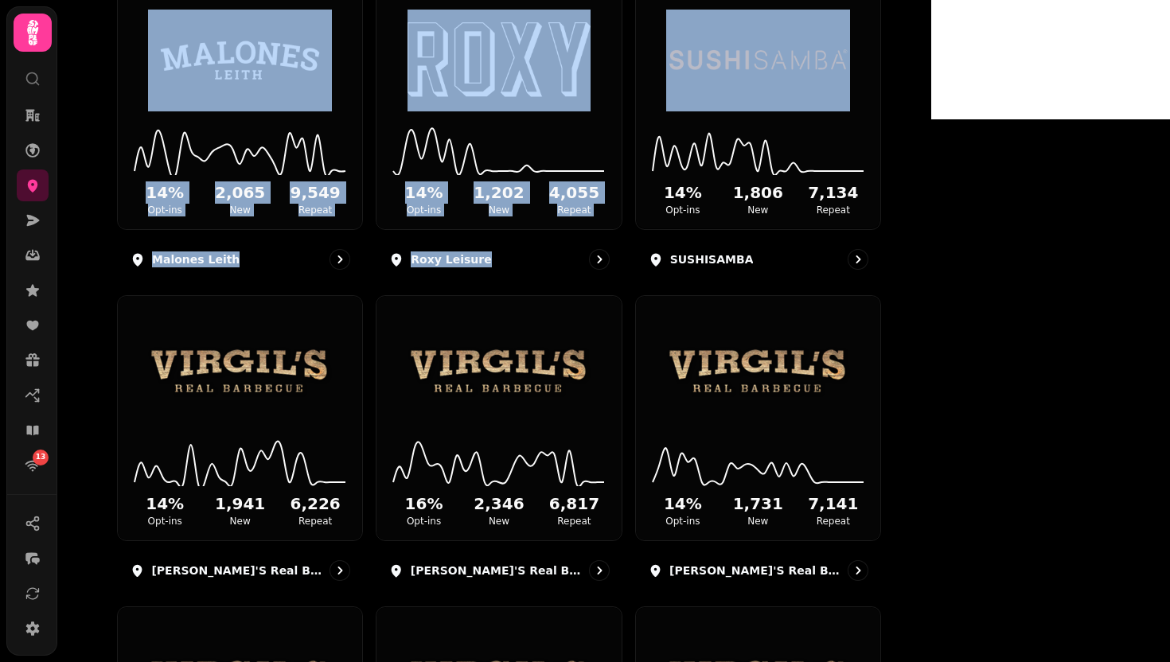
scroll to position [1155, 0]
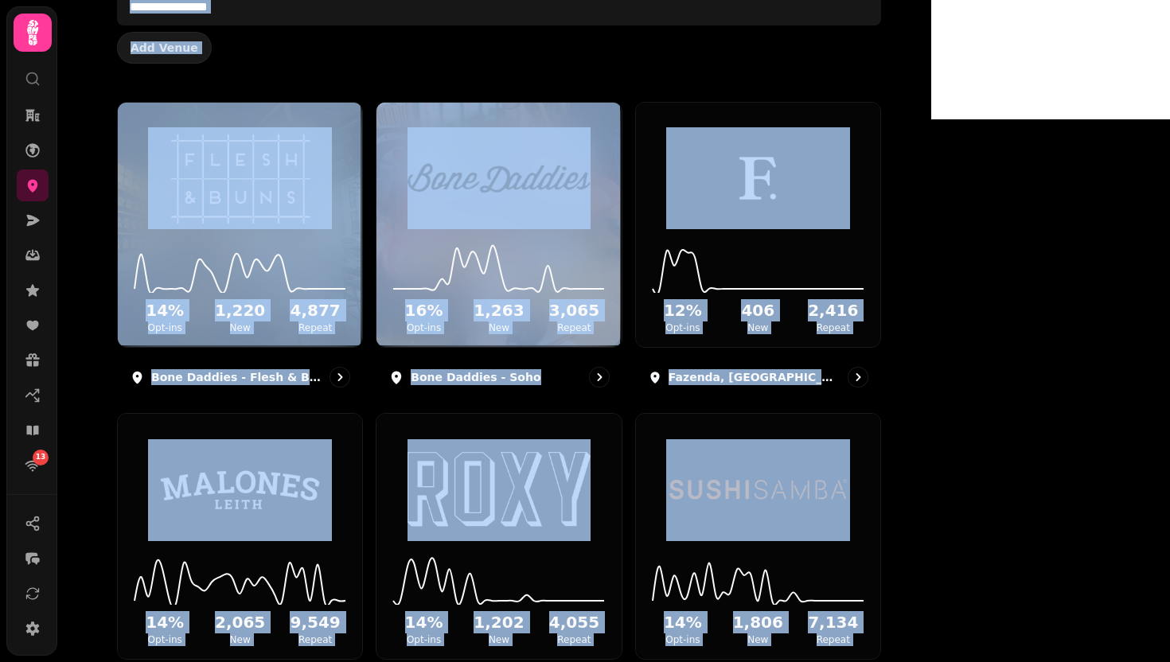
scroll to position [0, 0]
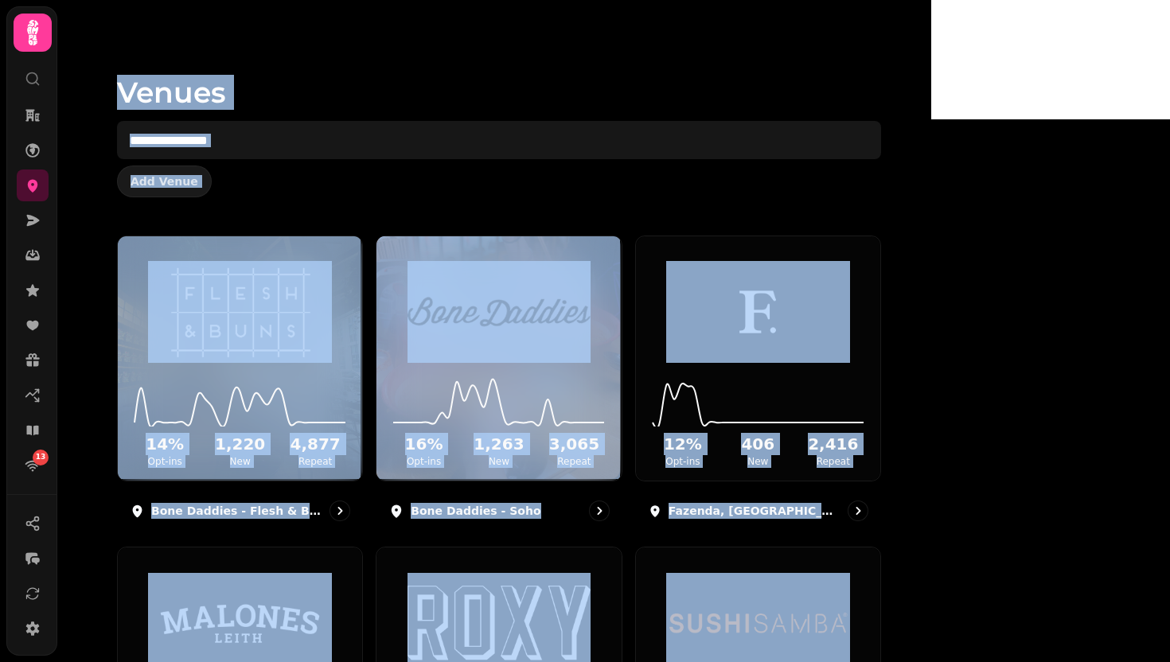
drag, startPoint x: 544, startPoint y: 616, endPoint x: 341, endPoint y: -87, distance: 731.6
click at [341, 0] on html "13 Venues Add Venue 14 % Opt-ins 1,220 New 4,877 Repeat Bone Daddies - Flesh & …" at bounding box center [585, 331] width 1170 height 662
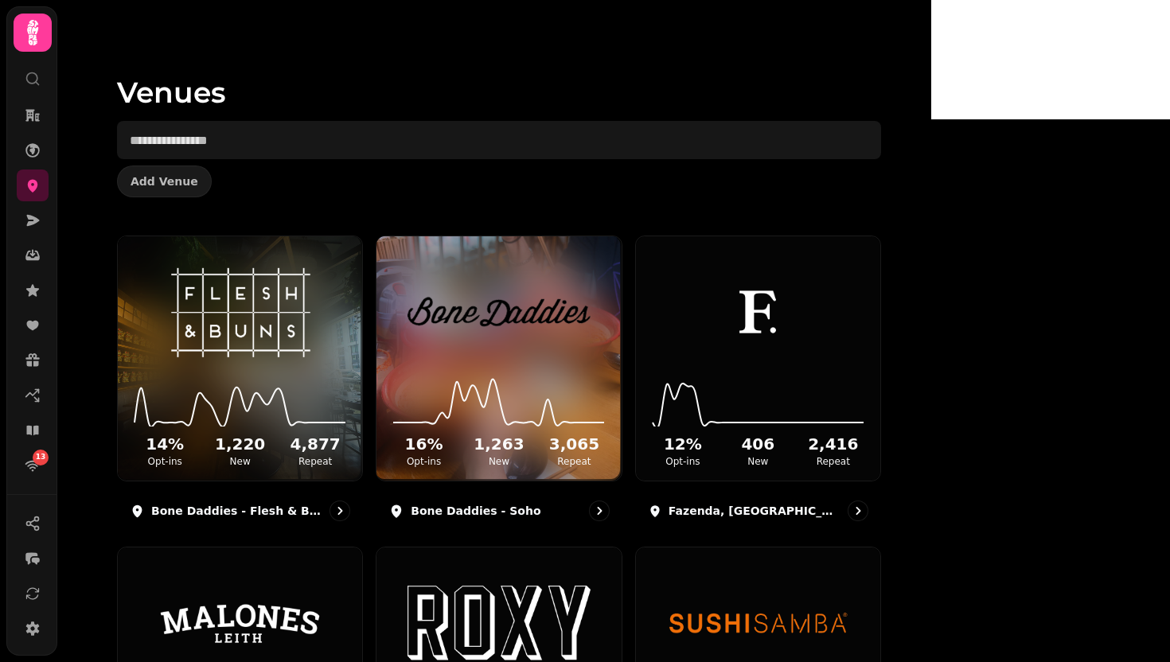
click at [134, 80] on div "Venues Add Venue 14 % Opt-ins 1,220 New 4,877 Repeat Bone Daddies - Flesh & Bun…" at bounding box center [494, 331] width 874 height 662
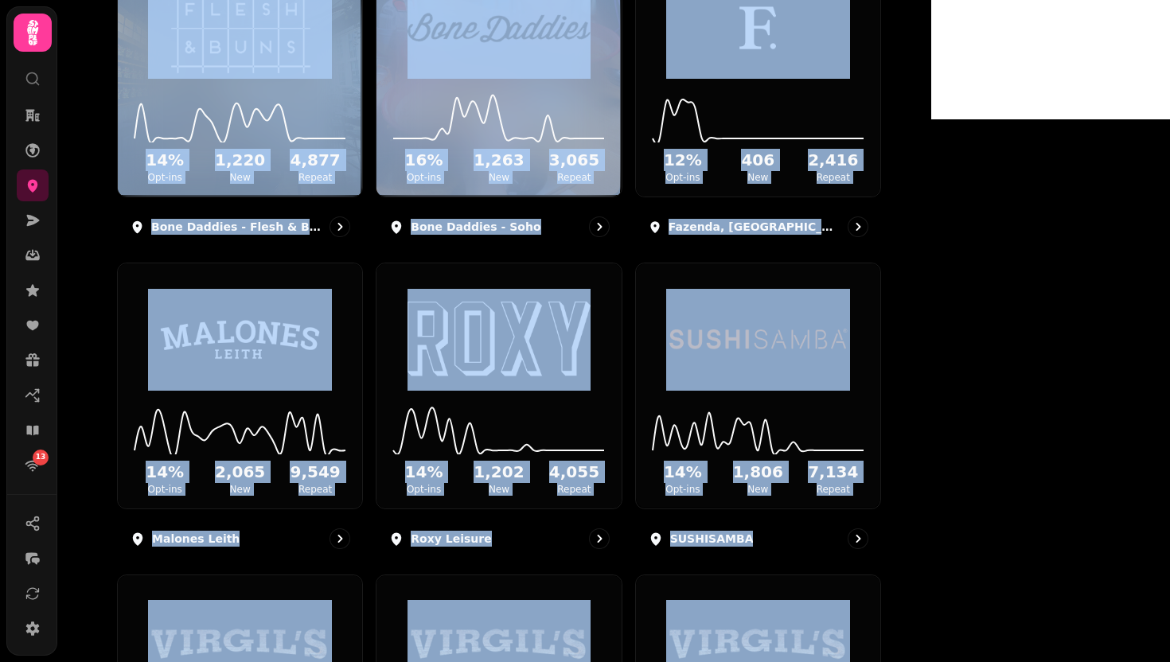
drag, startPoint x: 146, startPoint y: 18, endPoint x: 1002, endPoint y: 661, distance: 1070.8
click at [931, 634] on div "Venues Add Venue 14 % Opt-ins 1,220 New 4,877 Repeat Bone Daddies - Flesh & Bun…" at bounding box center [494, 331] width 874 height 662
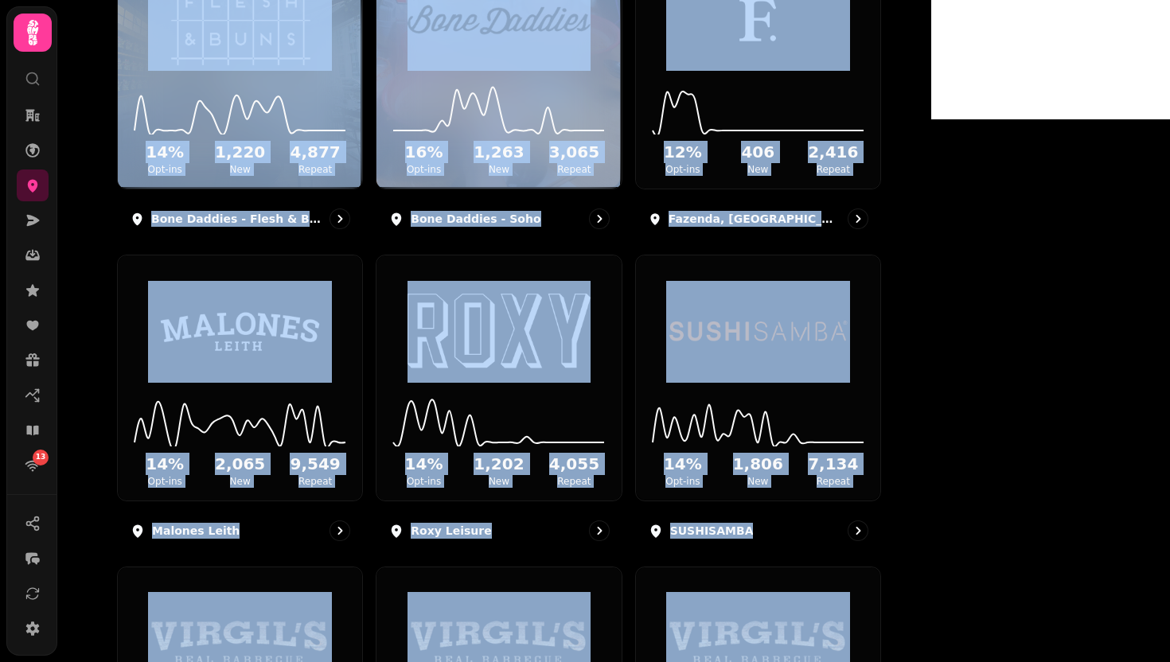
click at [931, 269] on div "Venues Add Venue 14 % Opt-ins 1,220 New 4,877 Repeat Bone Daddies - Flesh & Bun…" at bounding box center [494, 331] width 874 height 662
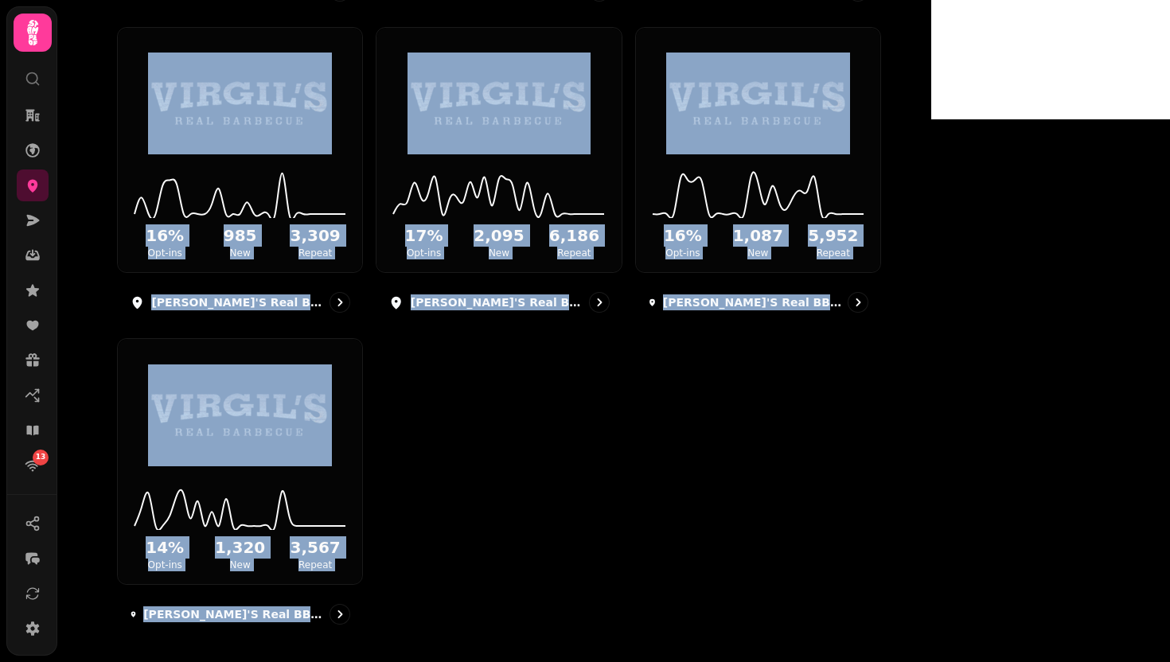
scroll to position [1155, 0]
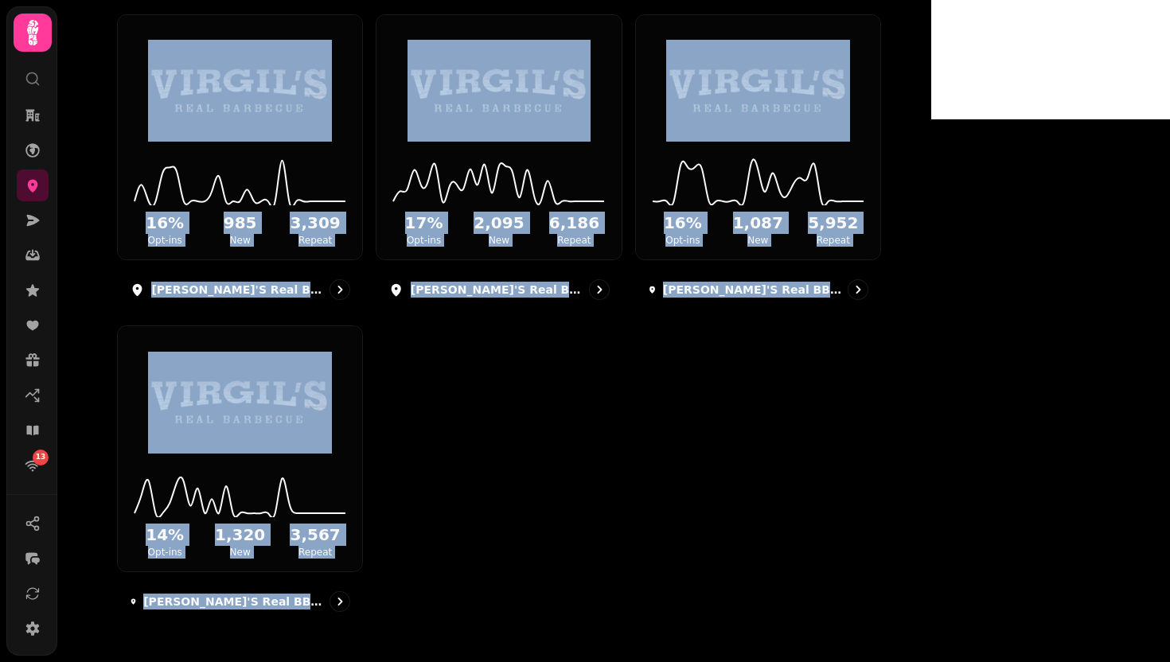
drag, startPoint x: 187, startPoint y: 103, endPoint x: 630, endPoint y: 625, distance: 685.4
click at [630, 625] on div "Venues Add Venue 14 % Opt-ins 1,220 New 4,877 Repeat Bone Daddies - Flesh & Bun…" at bounding box center [494, 331] width 874 height 662
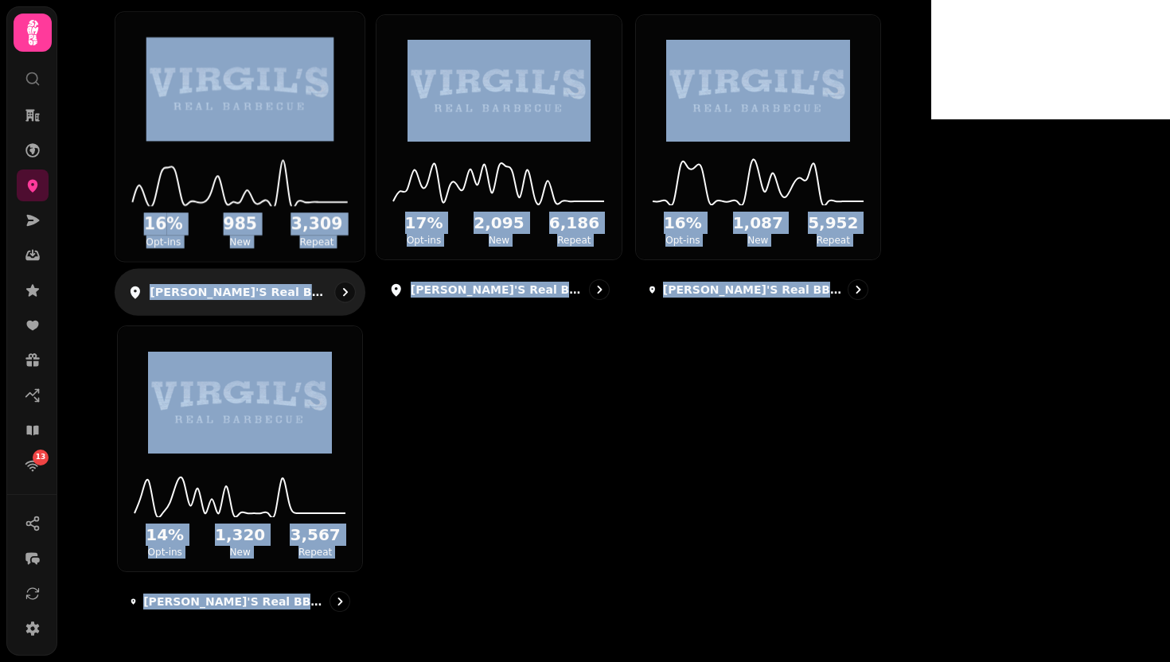
drag, startPoint x: 579, startPoint y: 605, endPoint x: 358, endPoint y: 112, distance: 539.7
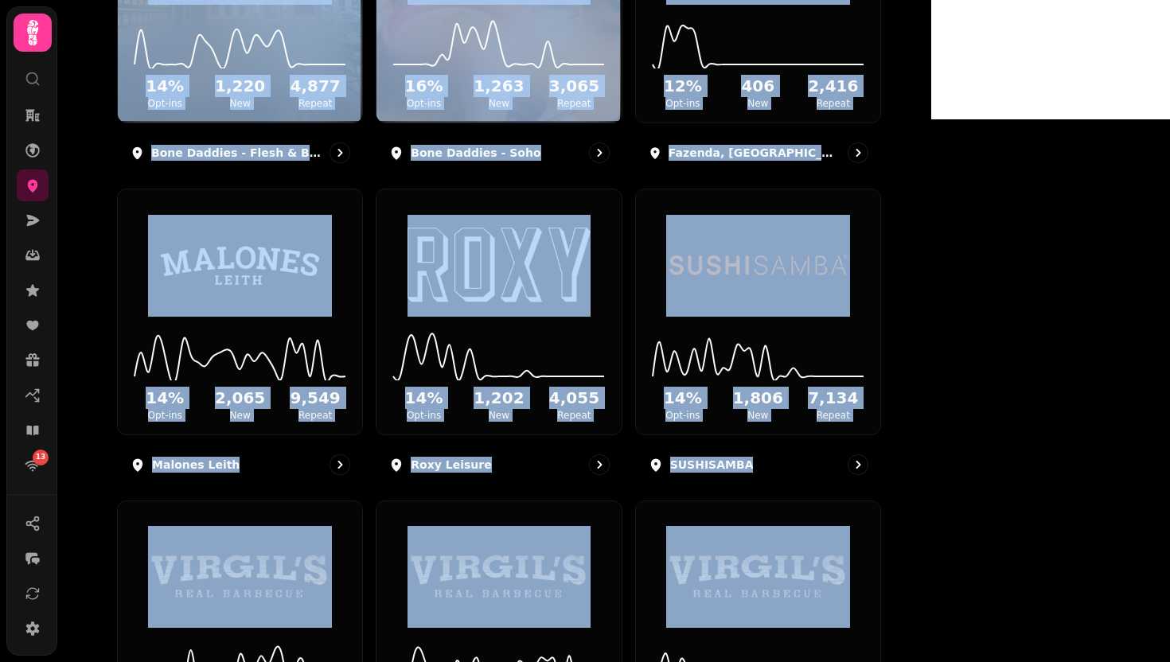
scroll to position [0, 0]
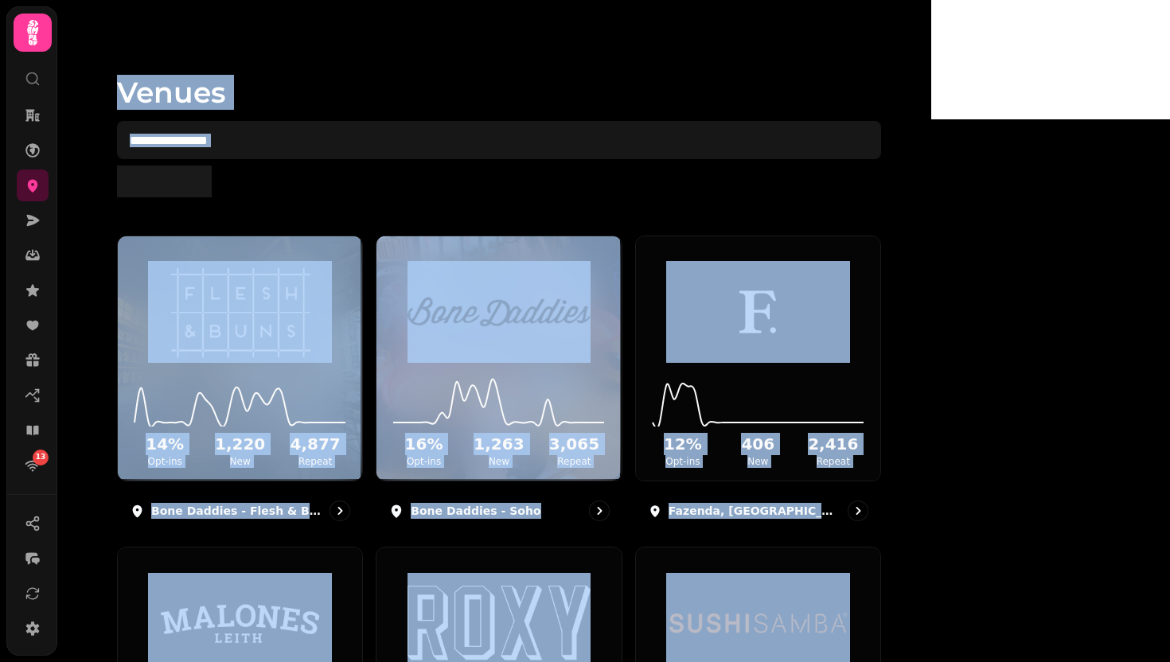
drag, startPoint x: 592, startPoint y: 598, endPoint x: 284, endPoint y: -63, distance: 729.5
click at [284, 0] on html "13 Venues Add Venue 14 % Opt-ins 1,220 New 4,877 Repeat Bone Daddies - Flesh & …" at bounding box center [585, 331] width 1170 height 662
click at [150, 53] on div "Venues Add Venue 14 % Opt-ins 1,220 New 4,877 Repeat Bone Daddies - Flesh & Bun…" at bounding box center [494, 331] width 874 height 662
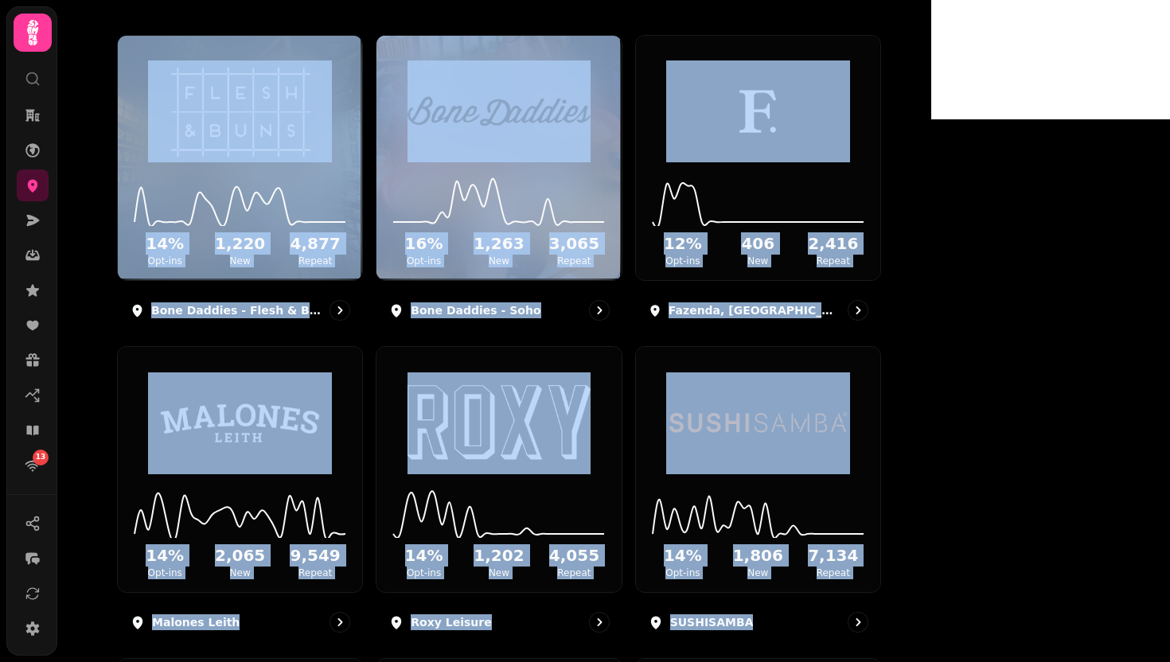
drag, startPoint x: 150, startPoint y: 53, endPoint x: 1169, endPoint y: 661, distance: 1186.3
click at [931, 634] on div "Venues Add Venue 14 % Opt-ins 1,220 New 4,877 Repeat Bone Daddies - Flesh & Bun…" at bounding box center [494, 331] width 874 height 662
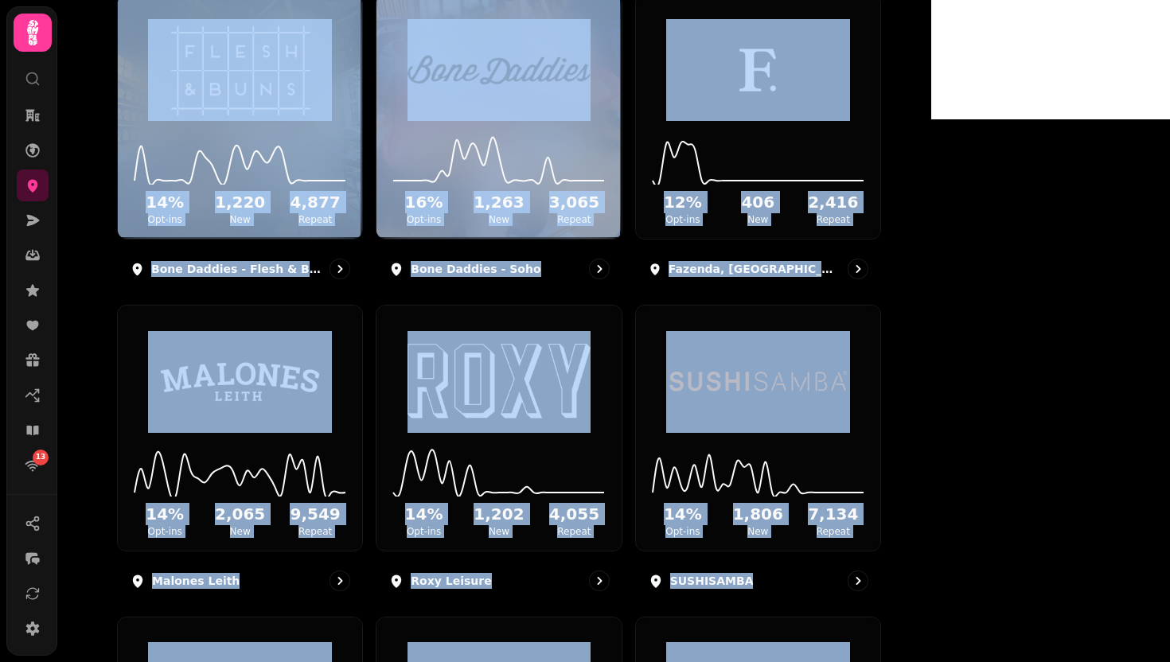
click at [931, 303] on div "Venues Add Venue 14 % Opt-ins 1,220 New 4,877 Repeat Bone Daddies - Flesh & Bun…" at bounding box center [494, 331] width 874 height 662
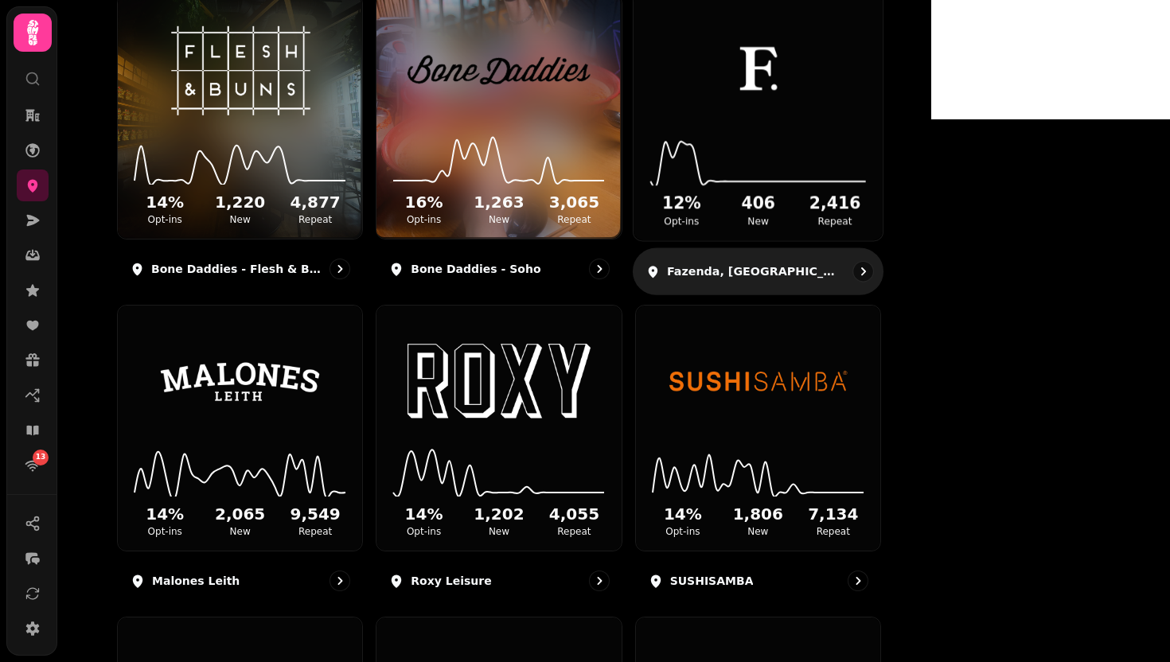
scroll to position [0, 0]
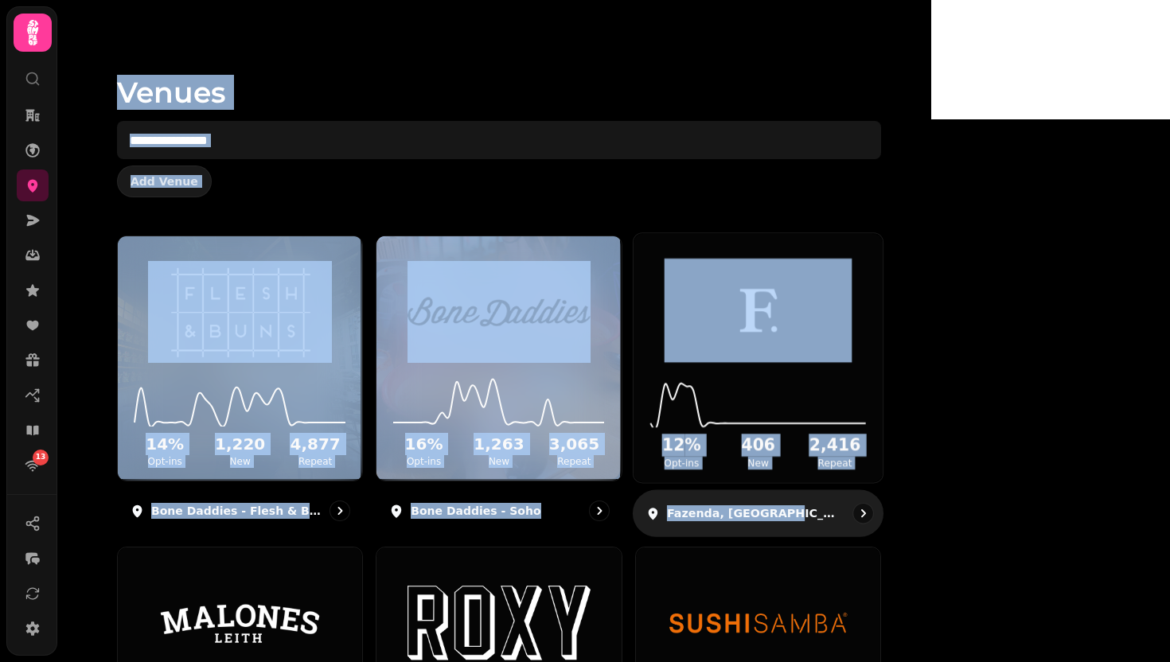
drag, startPoint x: 209, startPoint y: 74, endPoint x: 894, endPoint y: 534, distance: 824.6
click at [894, 534] on div "Venues Add Venue 14 % Opt-ins 1,220 New 4,877 Repeat Bone Daddies - Flesh & Bun…" at bounding box center [494, 331] width 874 height 662
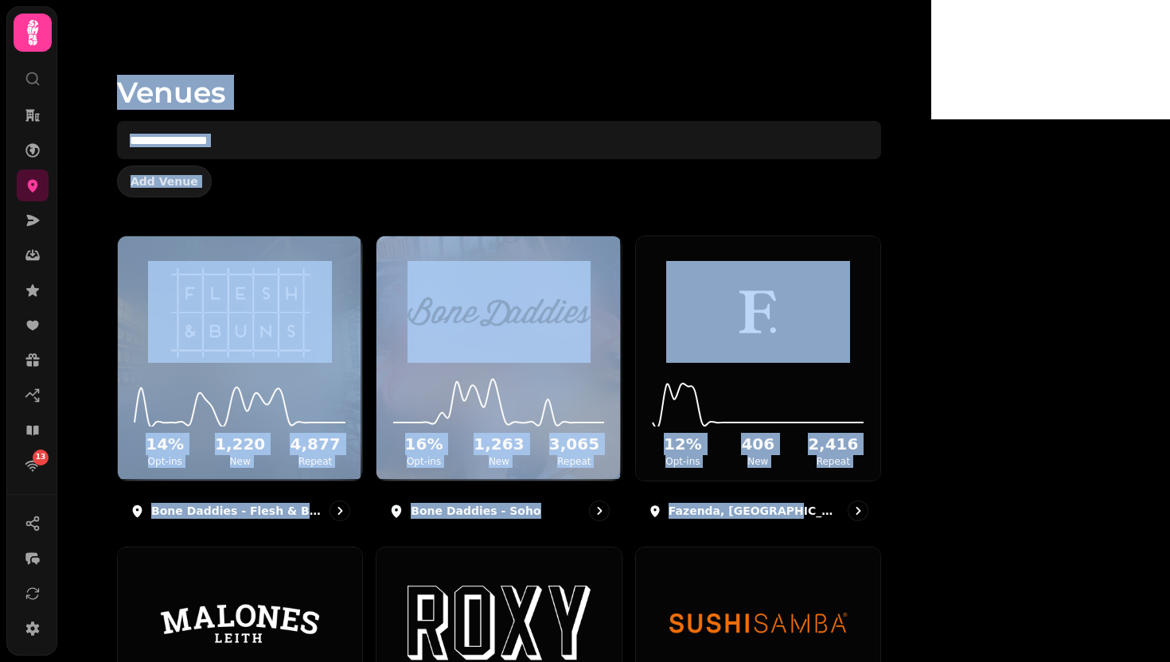
click at [579, 214] on div "Venues Add Venue" at bounding box center [499, 118] width 815 height 236
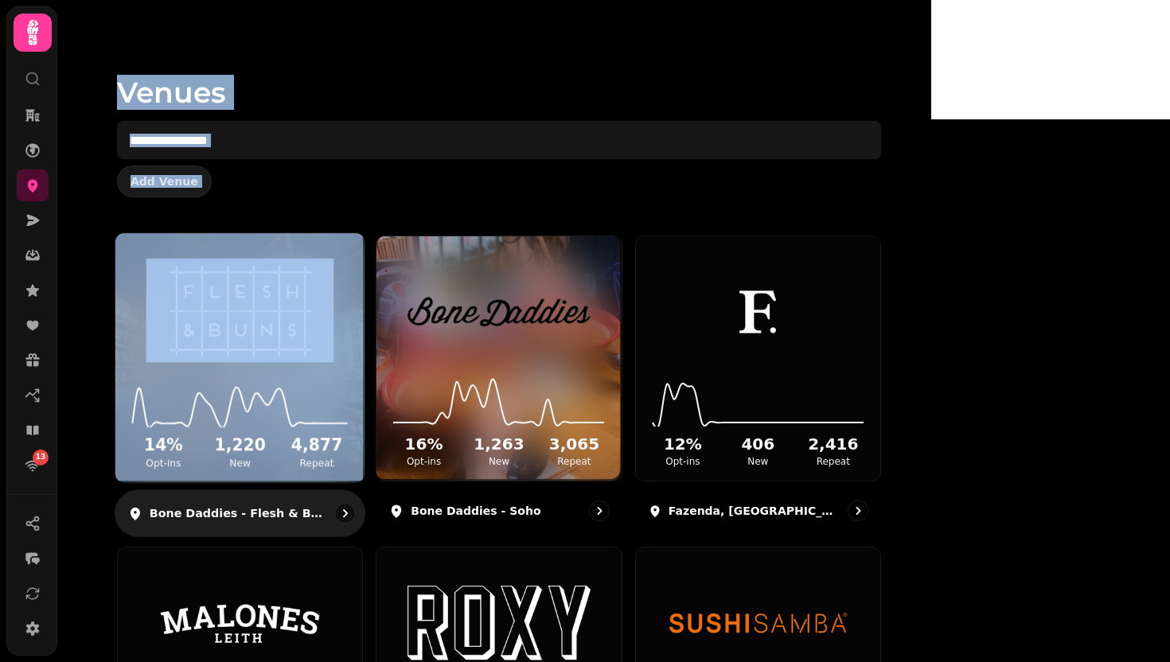
drag, startPoint x: 193, startPoint y: 88, endPoint x: 450, endPoint y: 250, distance: 303.3
click at [450, 250] on div "Venues Add Venue 14 % Opt-ins 1,220 New 4,877 Repeat Bone Daddies - Flesh & Bun…" at bounding box center [494, 331] width 874 height 662
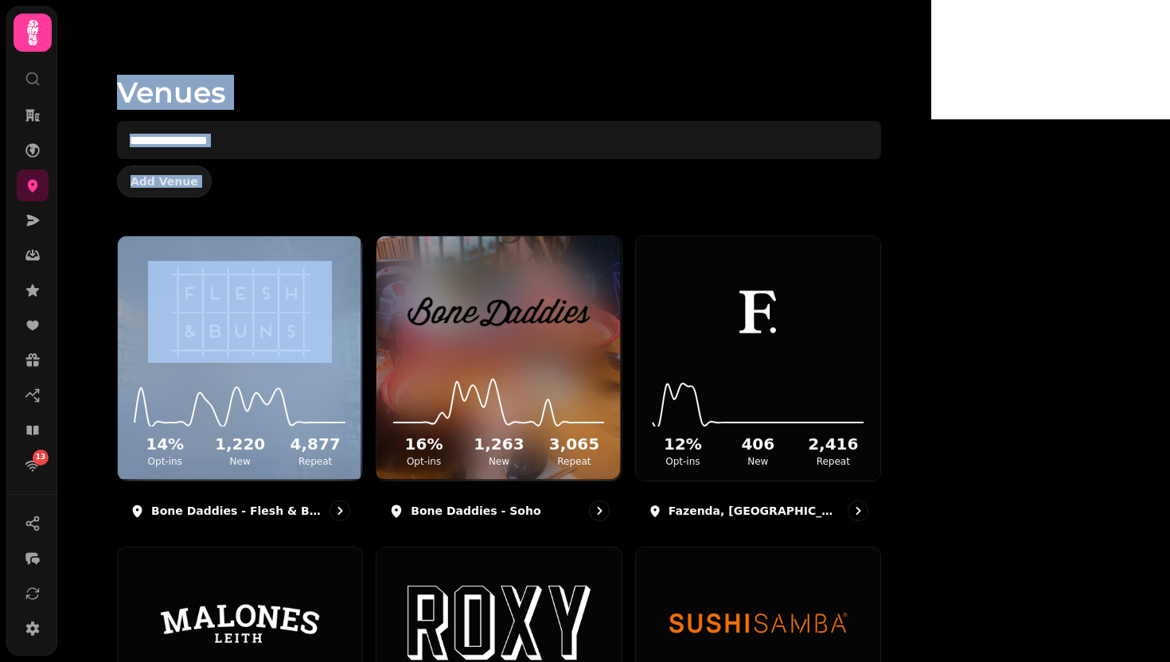
click at [426, 213] on div "Venues Add Venue" at bounding box center [499, 118] width 815 height 236
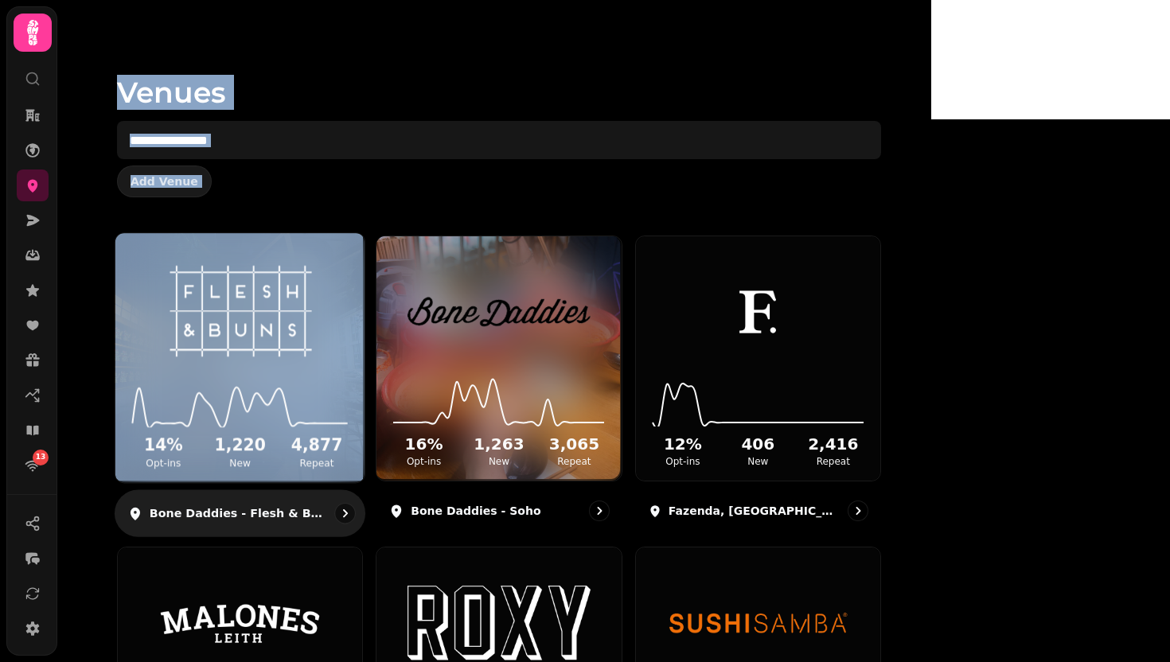
drag, startPoint x: 216, startPoint y: 93, endPoint x: 441, endPoint y: 236, distance: 265.8
click at [441, 236] on div "Venues Add Venue 14 % Opt-ins 1,220 New 4,877 Repeat Bone Daddies - Flesh & Bun…" at bounding box center [494, 331] width 874 height 662
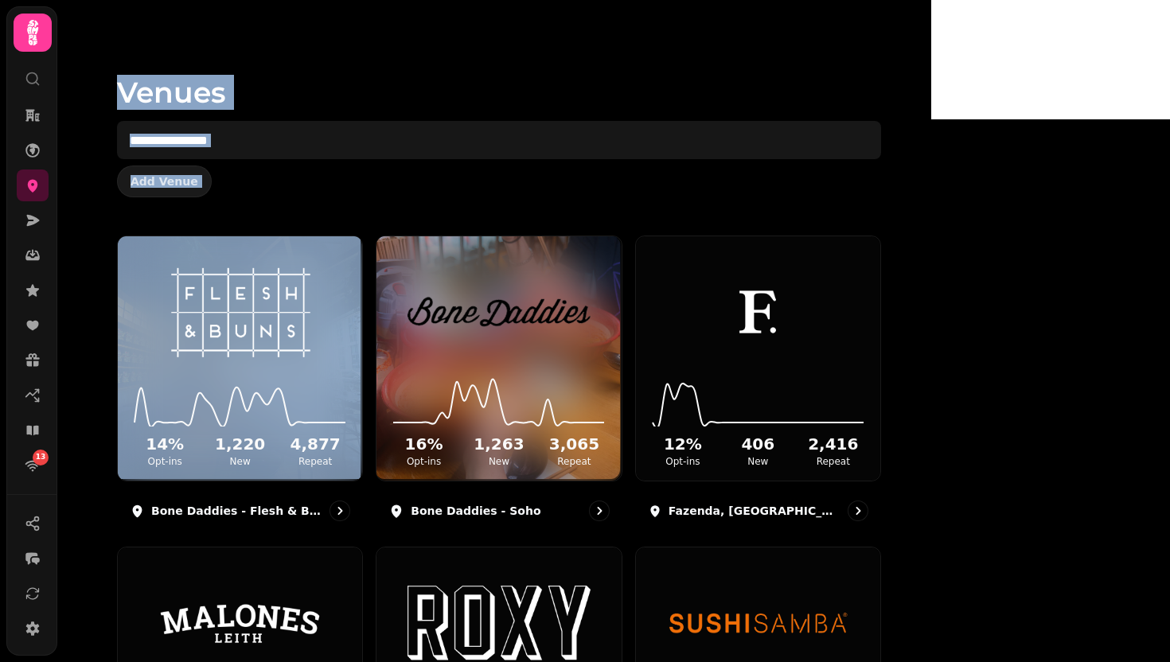
click at [364, 211] on div "Venues Add Venue" at bounding box center [499, 118] width 815 height 236
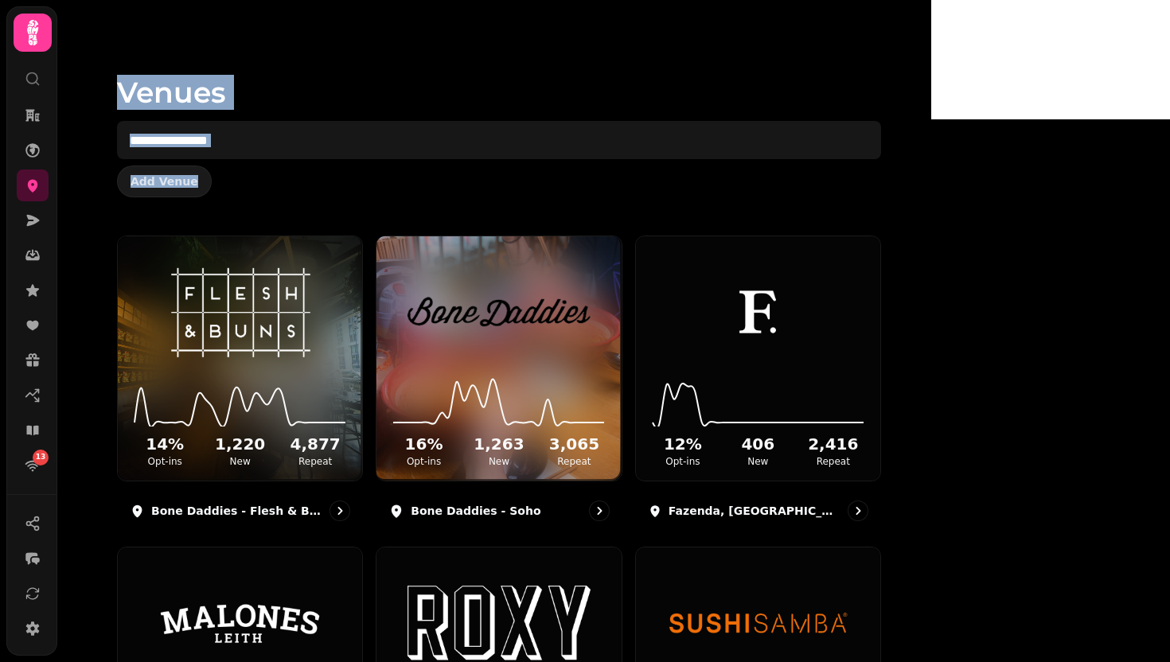
drag, startPoint x: 351, startPoint y: 183, endPoint x: 180, endPoint y: 29, distance: 230.5
click at [180, 29] on div "Venues Add Venue 14 % Opt-ins 1,220 New 4,877 Repeat Bone Daddies - Flesh & Bun…" at bounding box center [494, 331] width 874 height 662
drag, startPoint x: 191, startPoint y: 47, endPoint x: 489, endPoint y: 228, distance: 348.2
click at [488, 228] on div "Venues Add Venue 14 % Opt-ins 1,220 New 4,877 Repeat Bone Daddies - Flesh & Bun…" at bounding box center [494, 331] width 874 height 662
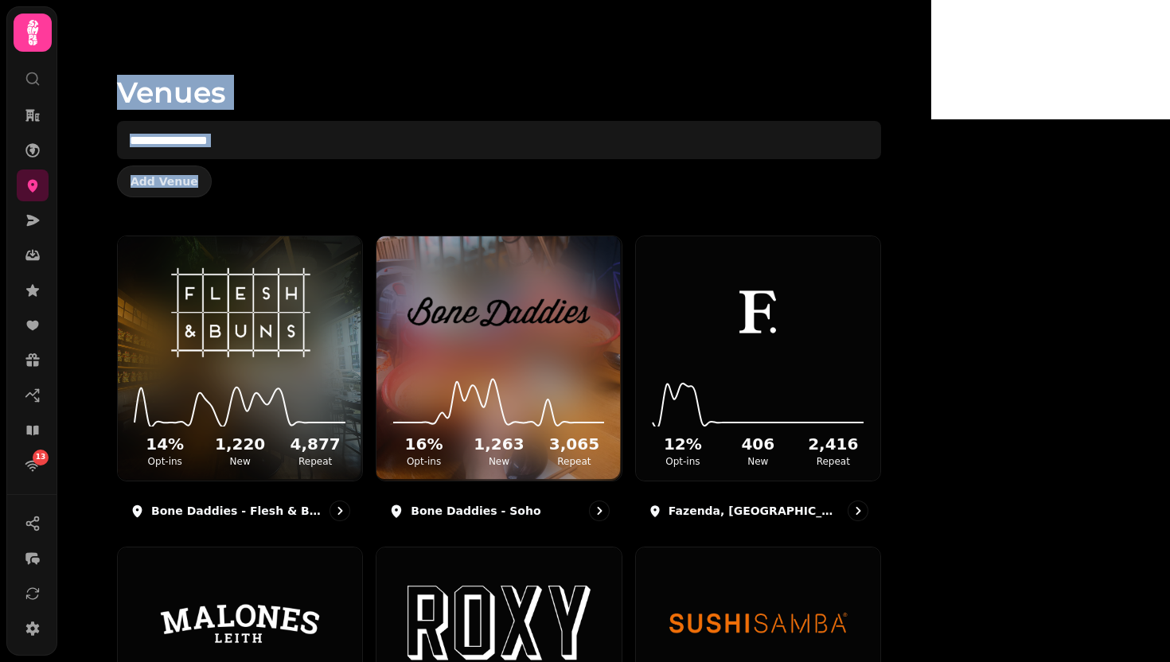
click at [398, 201] on div "Venues Add Venue" at bounding box center [499, 118] width 815 height 236
drag, startPoint x: 370, startPoint y: 186, endPoint x: 197, endPoint y: 76, distance: 205.7
click at [197, 76] on div "Venues Add Venue 14 % Opt-ins 1,220 New 4,877 Repeat Bone Daddies - Flesh & Bun…" at bounding box center [494, 331] width 874 height 662
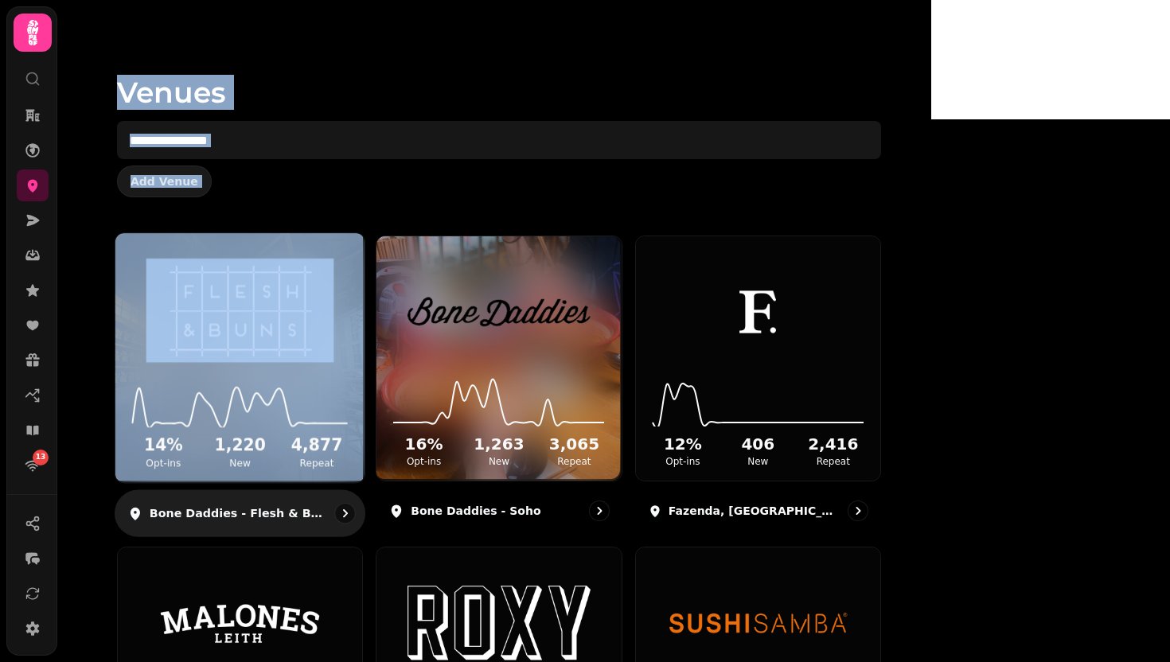
drag, startPoint x: 197, startPoint y: 76, endPoint x: 455, endPoint y: 245, distance: 309.2
click at [455, 245] on div "Venues Add Venue 14 % Opt-ins 1,220 New 4,877 Repeat Bone Daddies - Flesh & Bun…" at bounding box center [494, 331] width 874 height 662
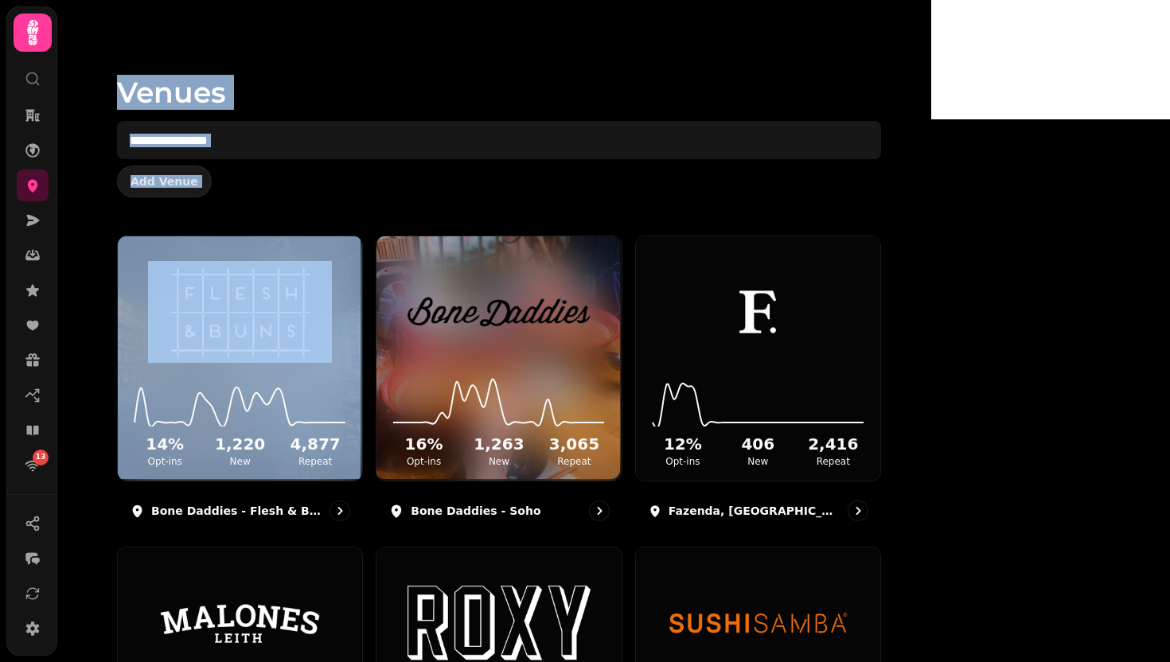
click at [423, 196] on div "Add Venue" at bounding box center [499, 182] width 764 height 32
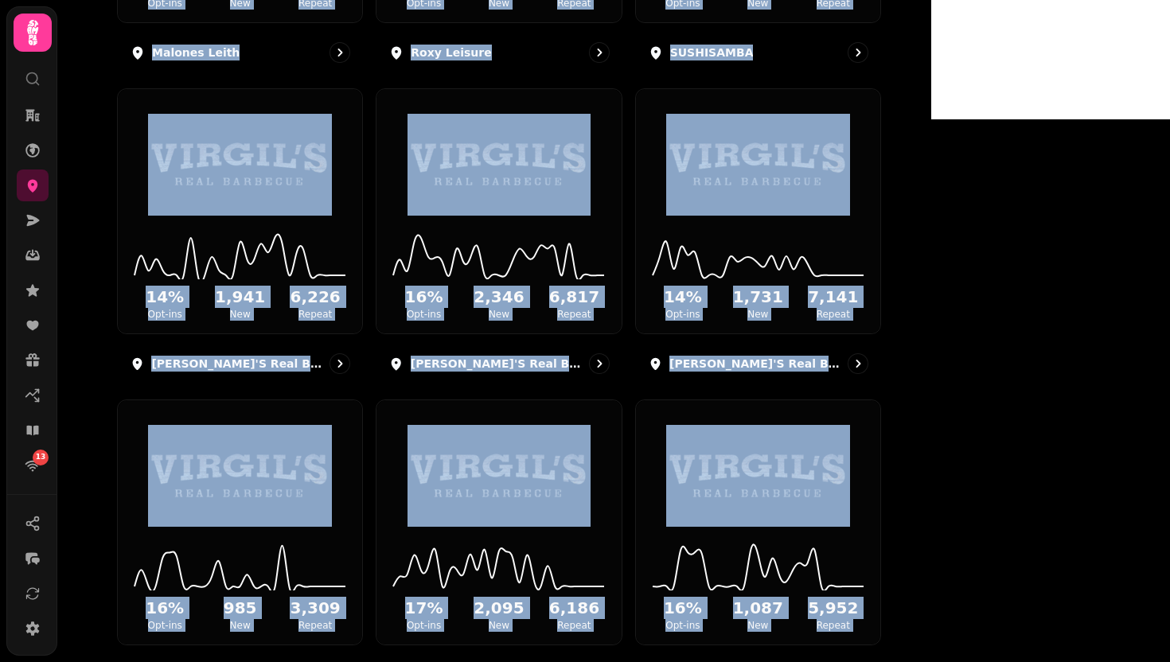
scroll to position [419, 0]
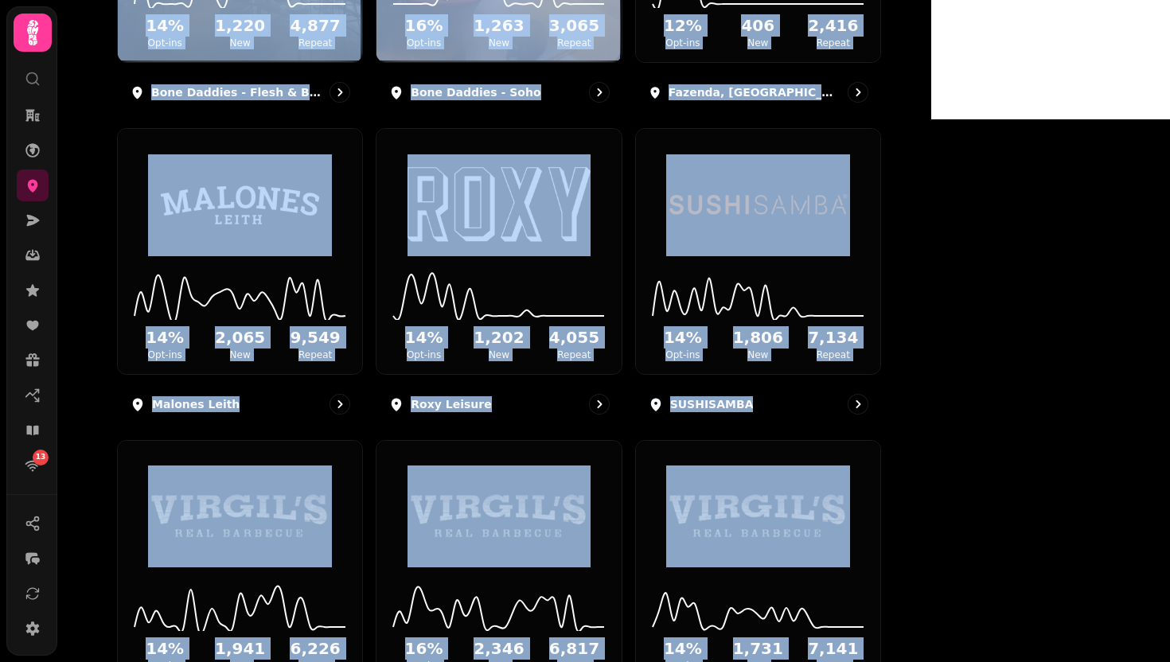
drag, startPoint x: 662, startPoint y: 590, endPoint x: 308, endPoint y: -43, distance: 725.7
click at [308, 0] on html "13 Venues Add Venue 14 % Opt-ins 1,220 New 4,877 Repeat Bone Daddies - Flesh & …" at bounding box center [585, 331] width 1170 height 662
click at [130, 94] on div "Venues Add Venue 14 % Opt-ins 1,220 New 4,877 Repeat Bone Daddies - Flesh & Bun…" at bounding box center [494, 331] width 874 height 662
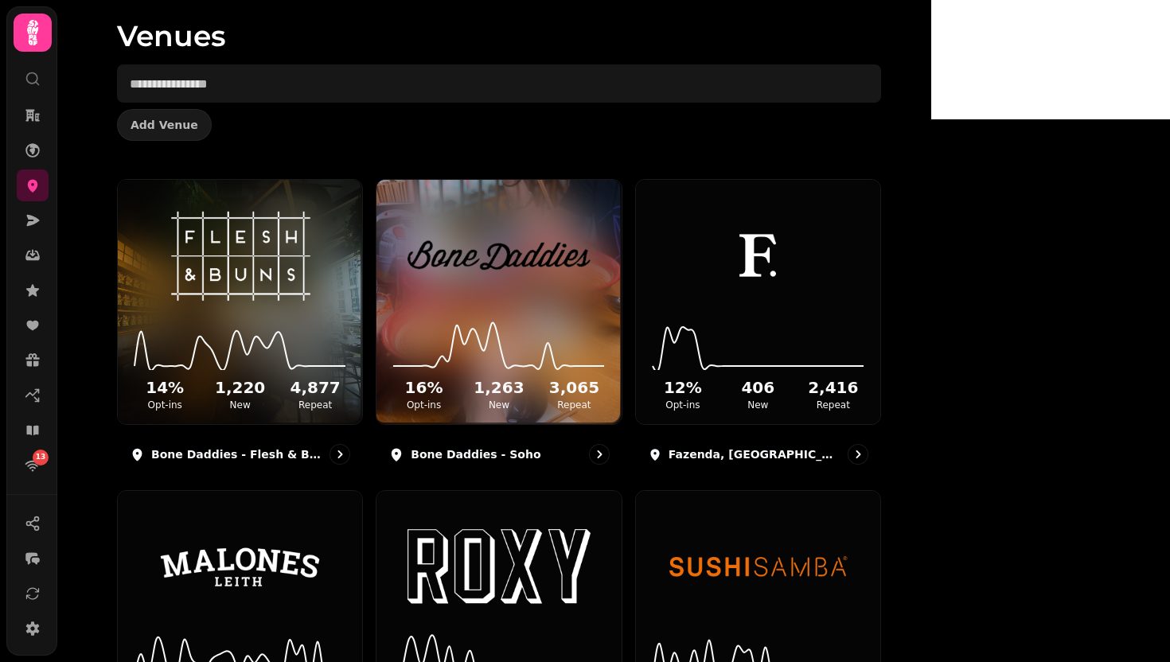
scroll to position [0, 0]
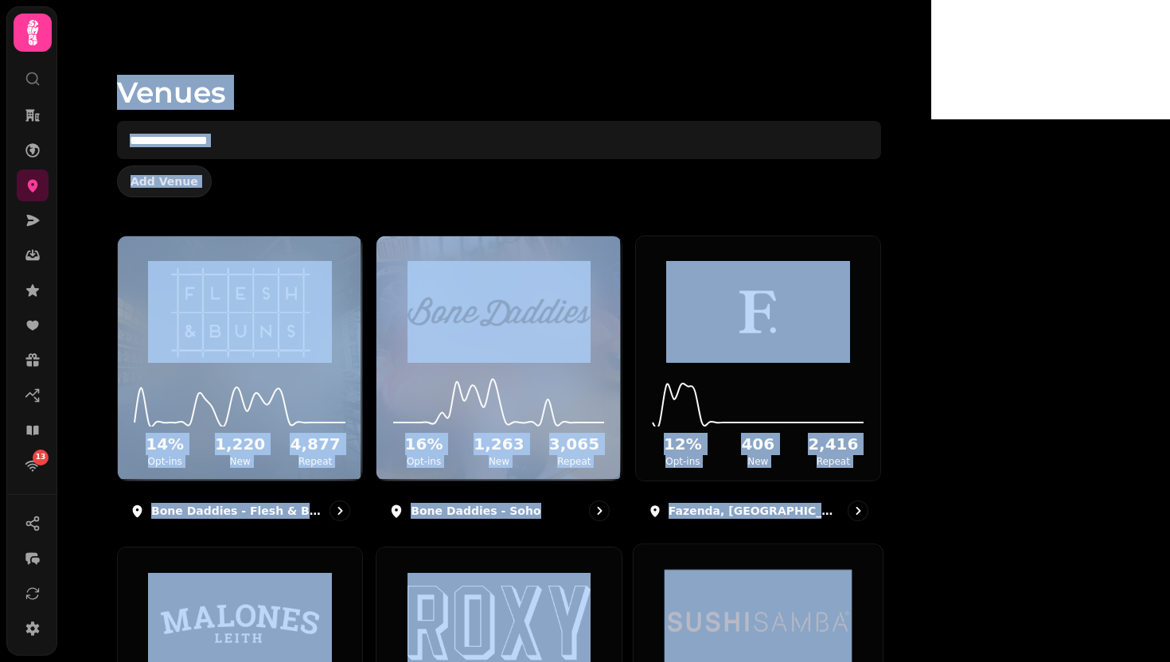
drag, startPoint x: 125, startPoint y: 49, endPoint x: 917, endPoint y: 582, distance: 954.6
click at [917, 582] on div "Venues Add Venue 14 % Opt-ins 1,220 New 4,877 Repeat Bone Daddies - Flesh & Bun…" at bounding box center [494, 331] width 874 height 662
click at [852, 205] on div "Venues Add Venue" at bounding box center [499, 118] width 815 height 236
drag, startPoint x: 171, startPoint y: 48, endPoint x: 929, endPoint y: 602, distance: 938.9
click at [929, 602] on div "Venues Add Venue 14 % Opt-ins 1,220 New 4,877 Repeat Bone Daddies - Flesh & Bun…" at bounding box center [494, 331] width 874 height 662
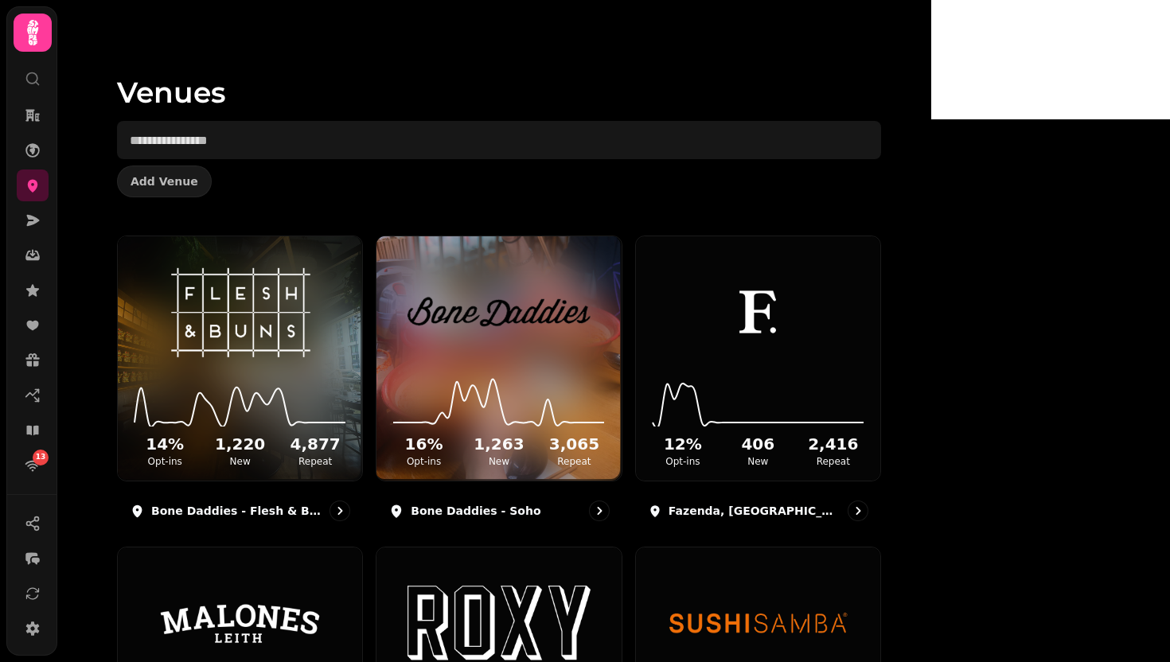
click at [507, 195] on div "Add Venue" at bounding box center [499, 182] width 764 height 32
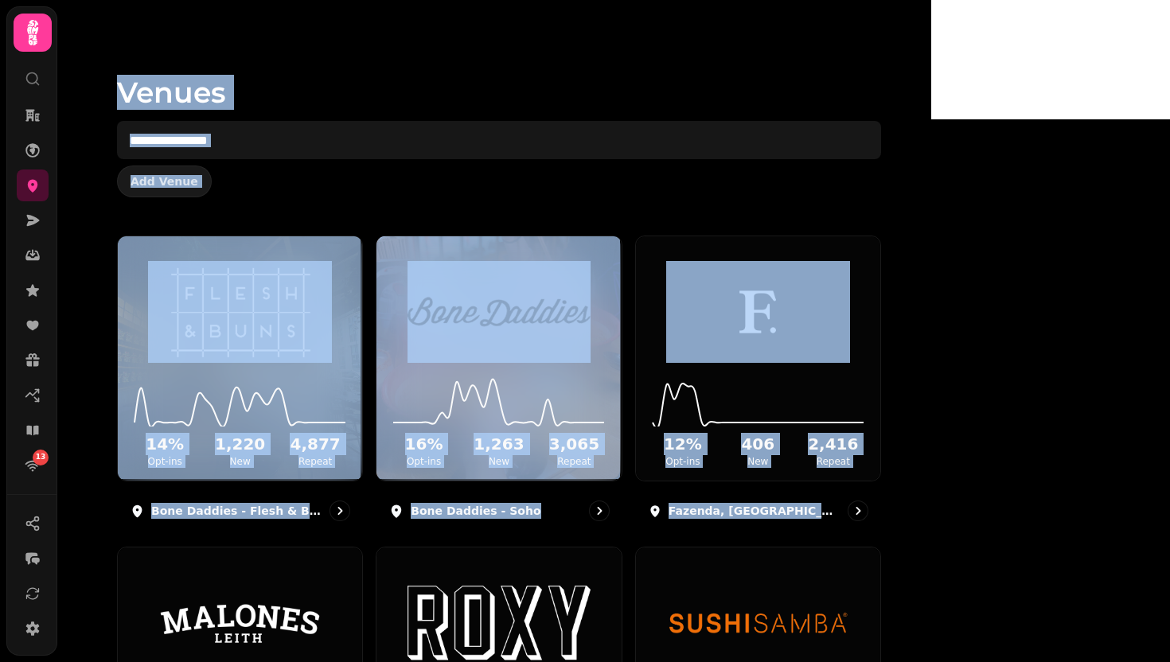
drag, startPoint x: 190, startPoint y: 79, endPoint x: 997, endPoint y: 531, distance: 924.9
click at [931, 531] on div "Venues Add Venue 14 % Opt-ins 1,220 New 4,877 Repeat Bone Daddies - Flesh & Bun…" at bounding box center [494, 331] width 874 height 662
click at [906, 223] on div "Venues Add Venue" at bounding box center [499, 118] width 815 height 236
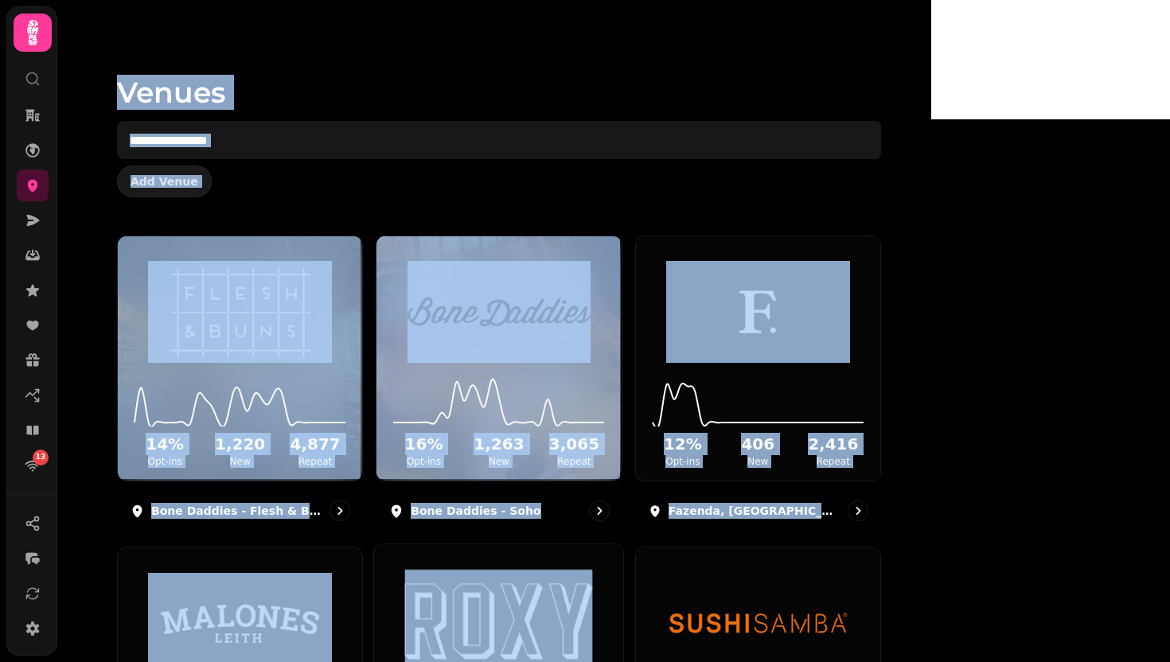
drag, startPoint x: 121, startPoint y: 56, endPoint x: 733, endPoint y: 587, distance: 810.1
click at [731, 581] on div "Venues Add Venue 14 % Opt-ins 1,220 New 4,877 Repeat Bone Daddies - Flesh & Bun…" at bounding box center [494, 331] width 874 height 662
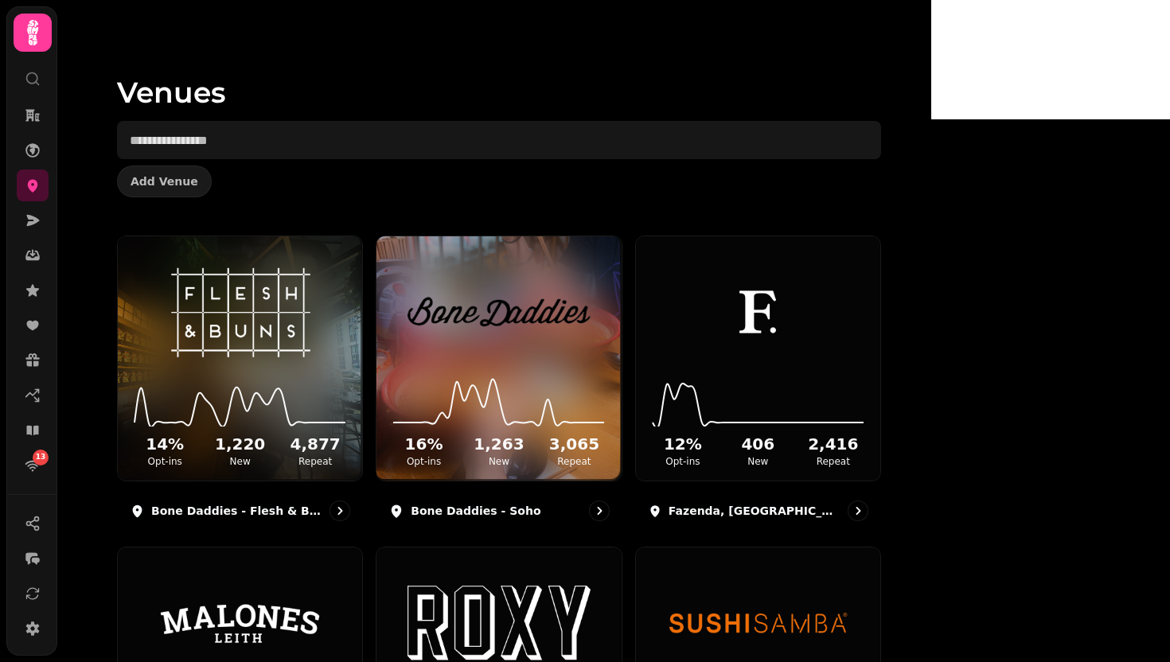
click at [368, 208] on div "Venues Add Venue" at bounding box center [499, 118] width 815 height 236
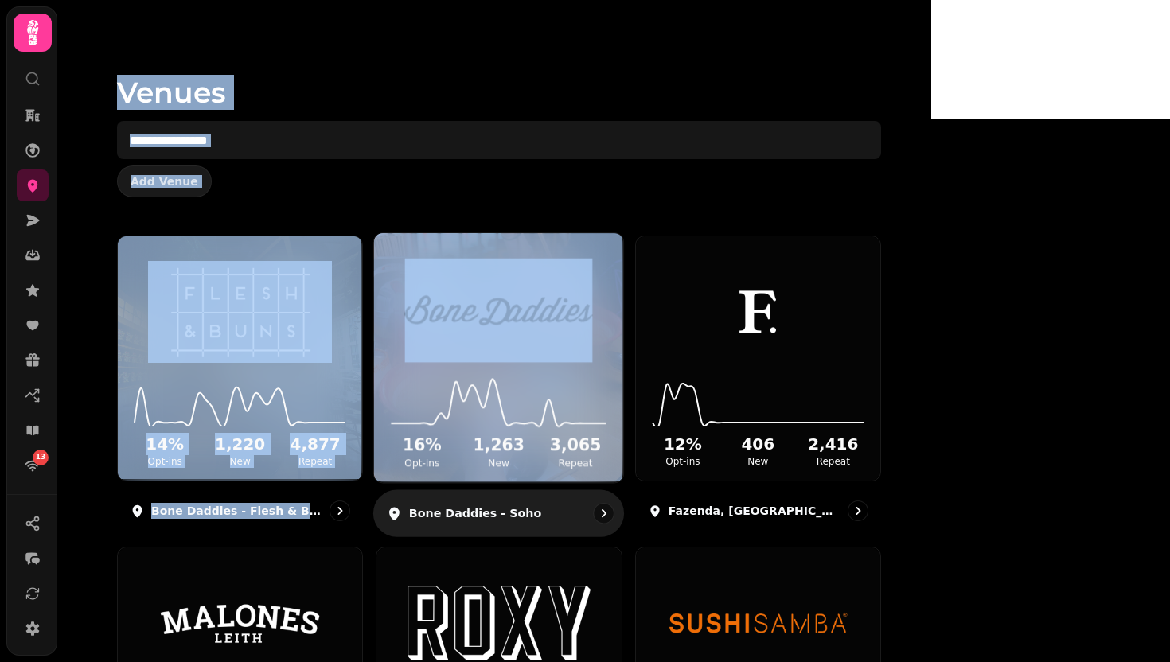
drag, startPoint x: 193, startPoint y: 67, endPoint x: 563, endPoint y: 283, distance: 429.0
click at [563, 282] on div "Venues Add Venue 14 % Opt-ins 1,220 New 4,877 Repeat Bone Daddies - Flesh & Bun…" at bounding box center [494, 331] width 874 height 662
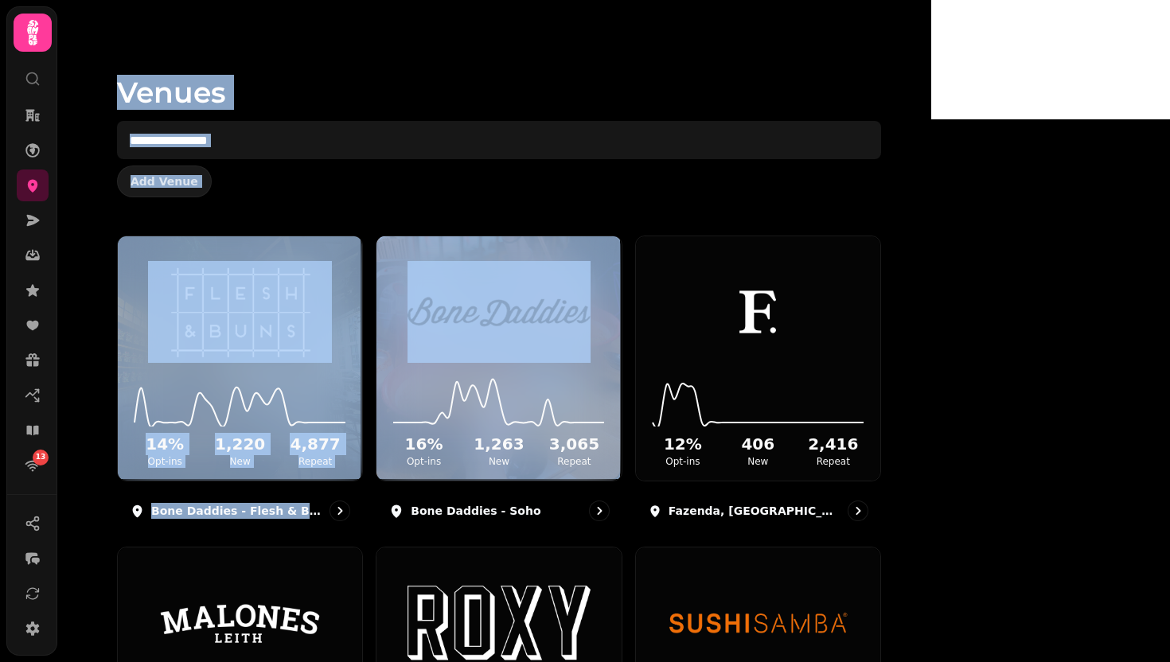
click at [386, 218] on div "Venues Add Venue" at bounding box center [499, 118] width 815 height 236
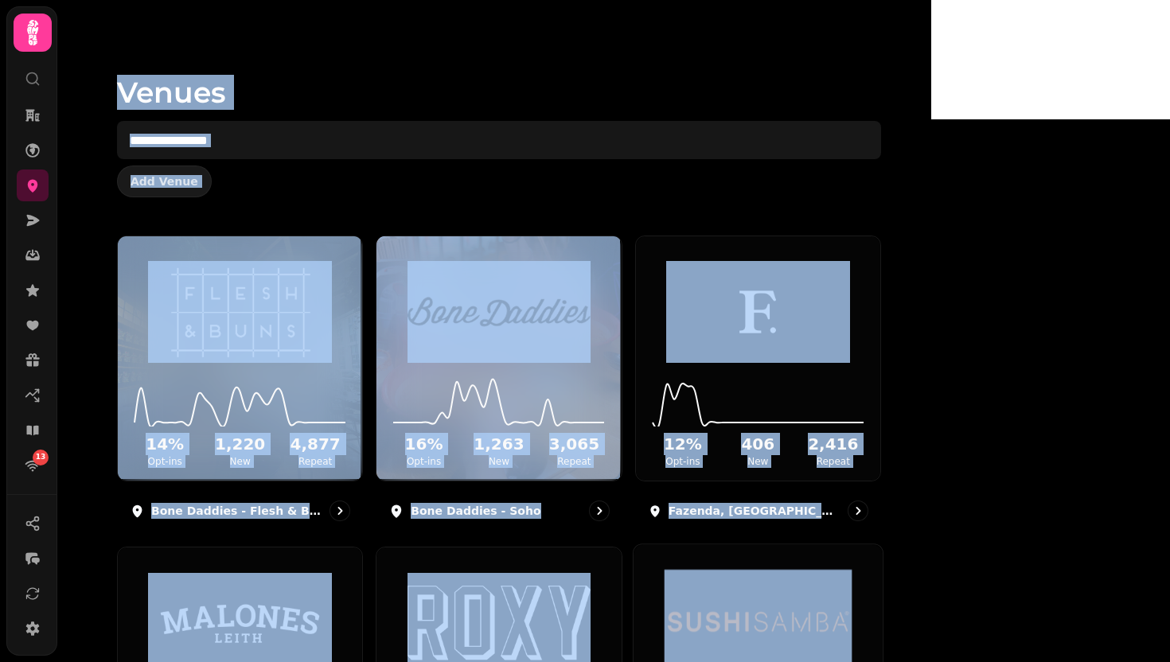
drag, startPoint x: 211, startPoint y: 66, endPoint x: 771, endPoint y: 563, distance: 749.2
click at [766, 555] on div "Venues Add Venue 14 % Opt-ins 1,220 New 4,877 Repeat Bone Daddies - Flesh & Bun…" at bounding box center [494, 331] width 874 height 662
click at [435, 193] on div "Add Venue" at bounding box center [499, 182] width 764 height 32
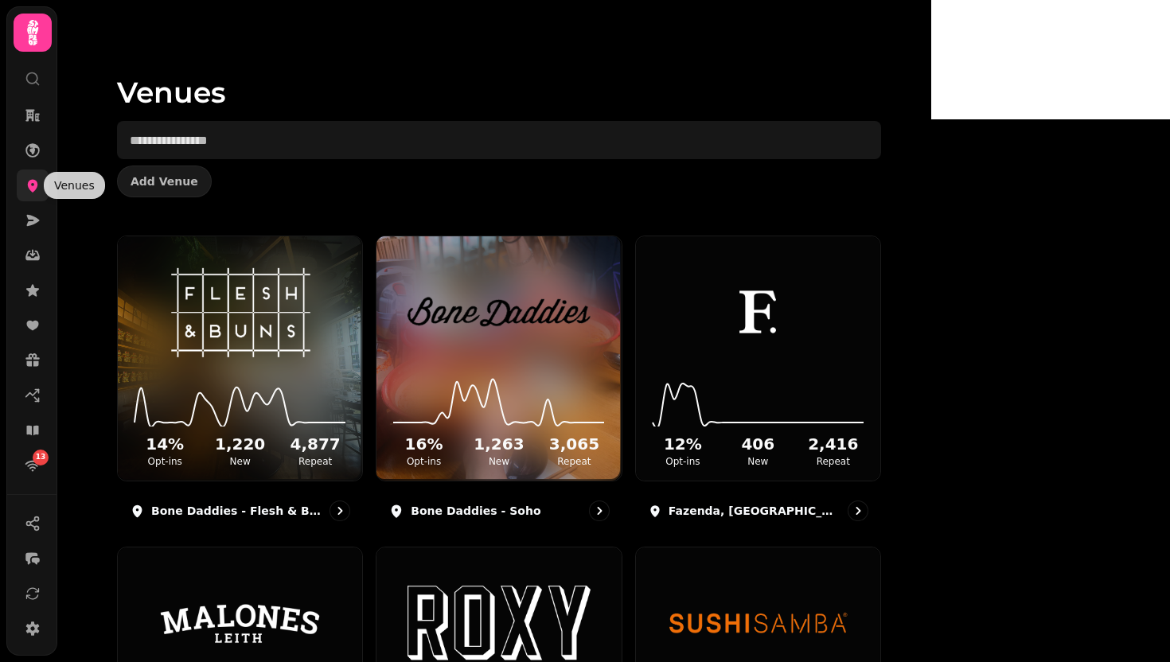
click at [31, 192] on icon at bounding box center [33, 185] width 16 height 16
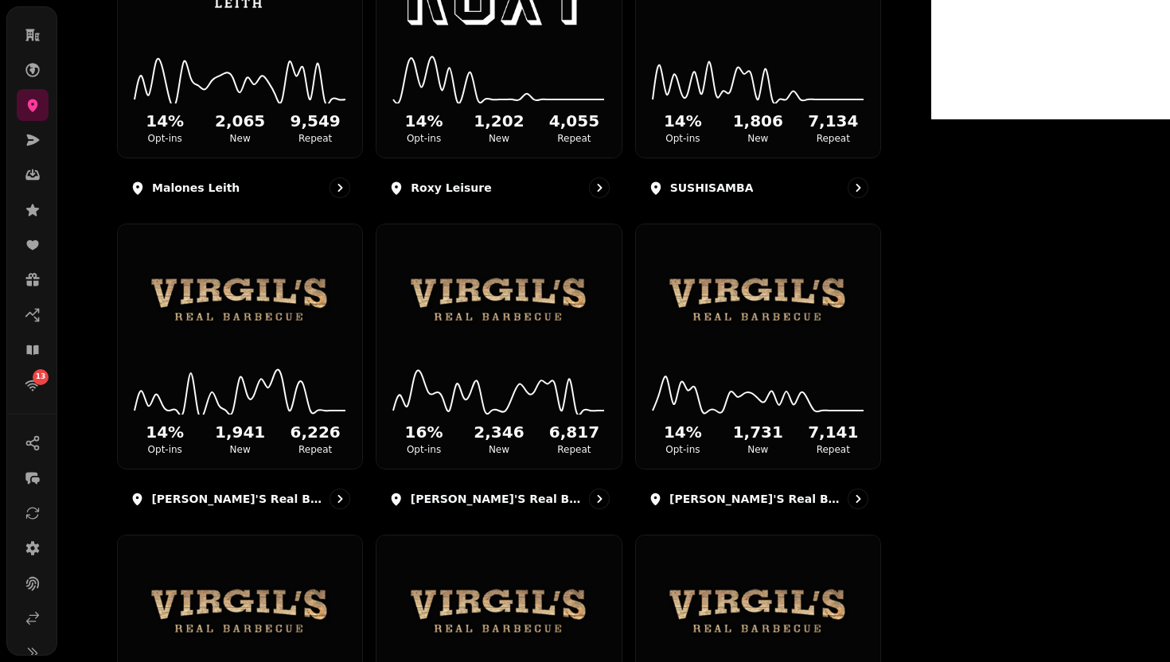
scroll to position [101, 0]
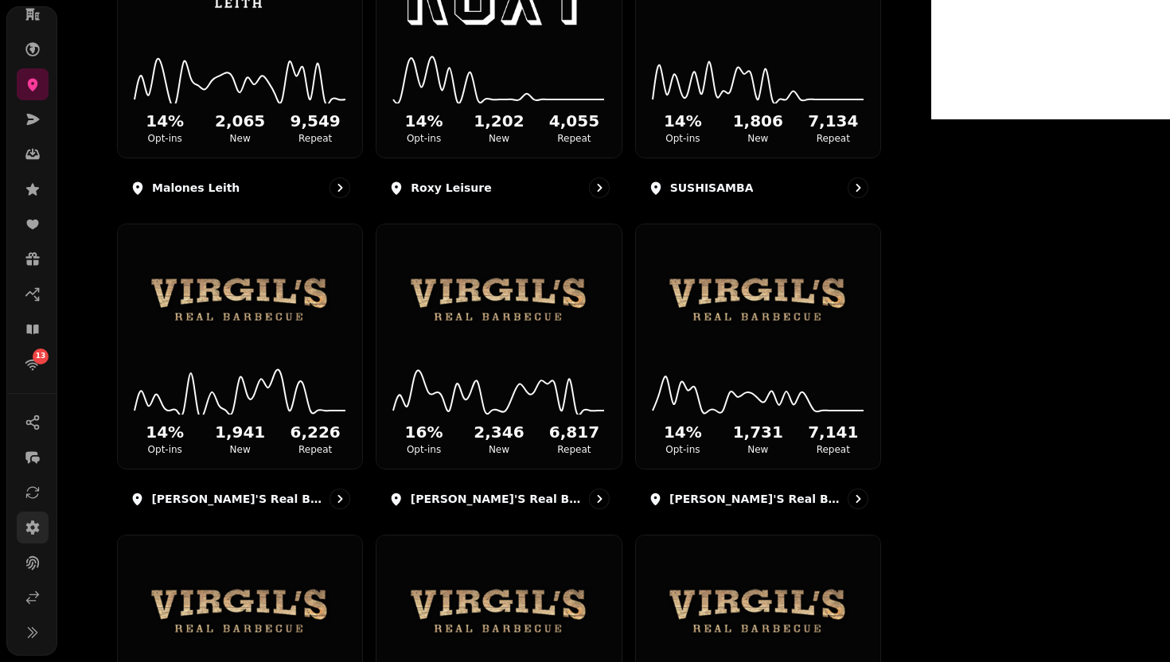
click at [34, 529] on icon at bounding box center [33, 527] width 14 height 14
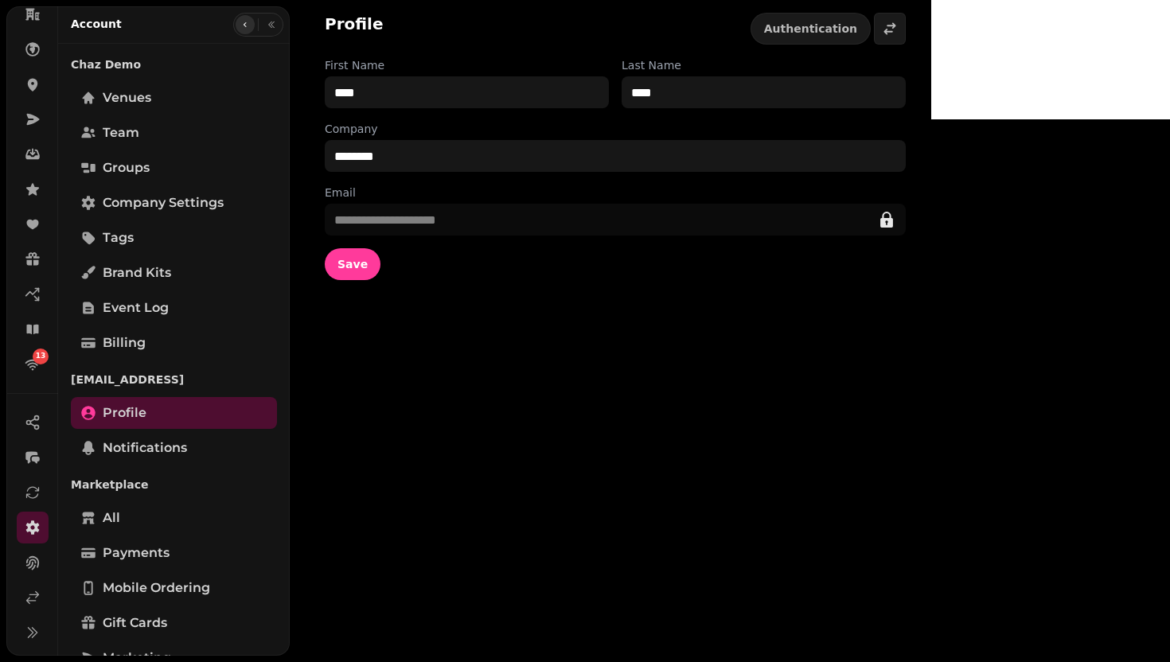
click at [245, 22] on icon "button" at bounding box center [245, 25] width 10 height 10
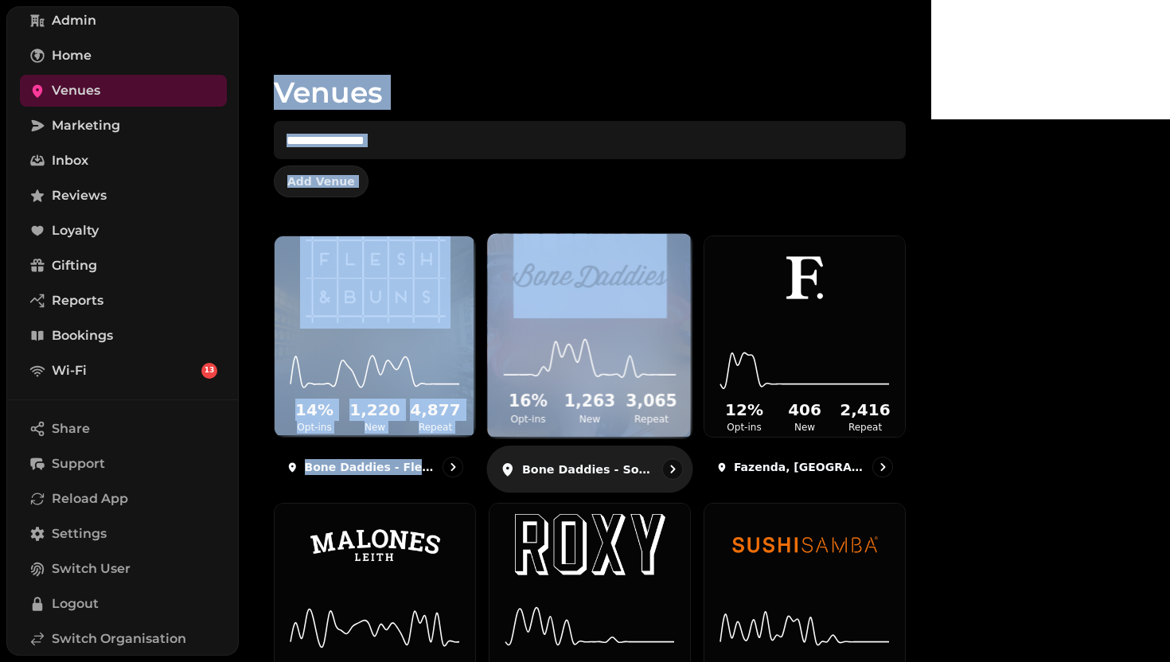
drag, startPoint x: 320, startPoint y: 63, endPoint x: 781, endPoint y: 371, distance: 554.9
click at [779, 366] on div "Venues Add Venue 14 % Opt-ins 1,220 New 4,877 Repeat Bone Daddies - Flesh & Bun…" at bounding box center [585, 331] width 692 height 662
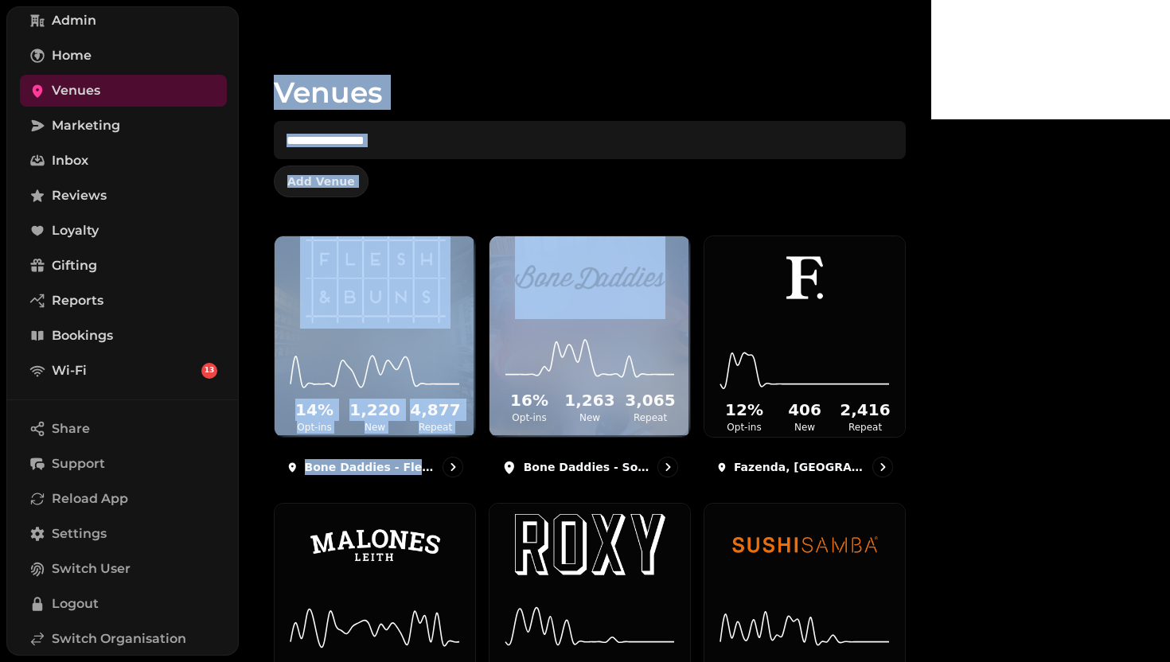
click at [305, 78] on div "Venues Add Venue" at bounding box center [589, 118] width 683 height 236
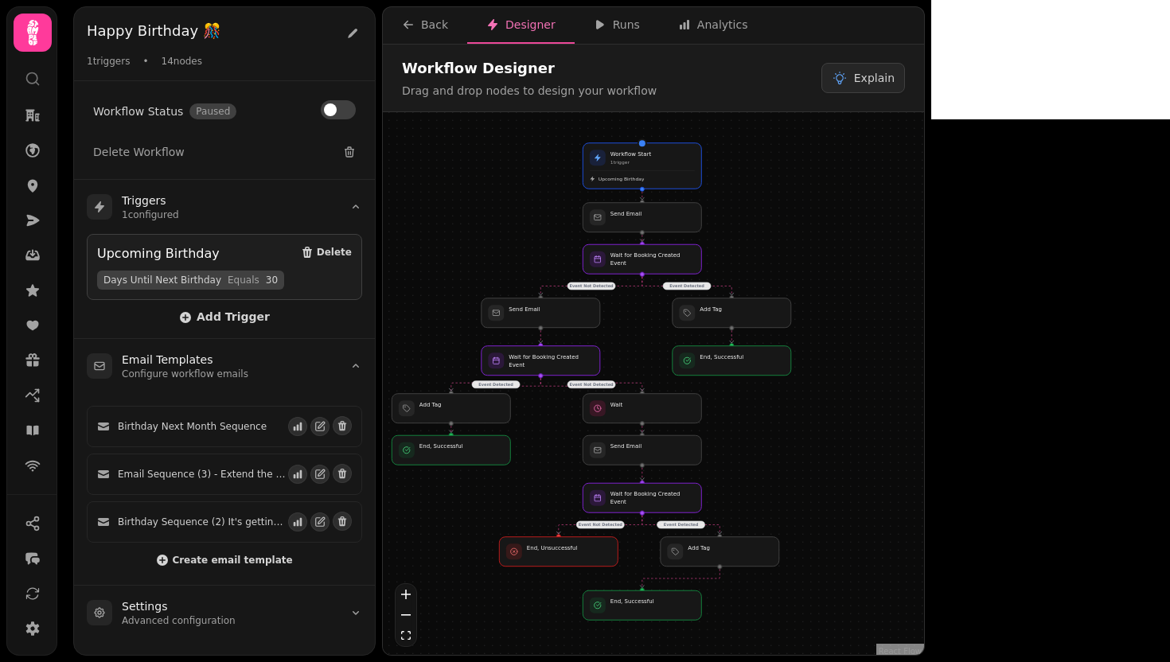
drag, startPoint x: 623, startPoint y: 212, endPoint x: 452, endPoint y: 208, distance: 171.2
click at [452, 208] on div "Event Detected Event Not Detected Event Detected Event Not Detected Event Not D…" at bounding box center [653, 385] width 541 height 547
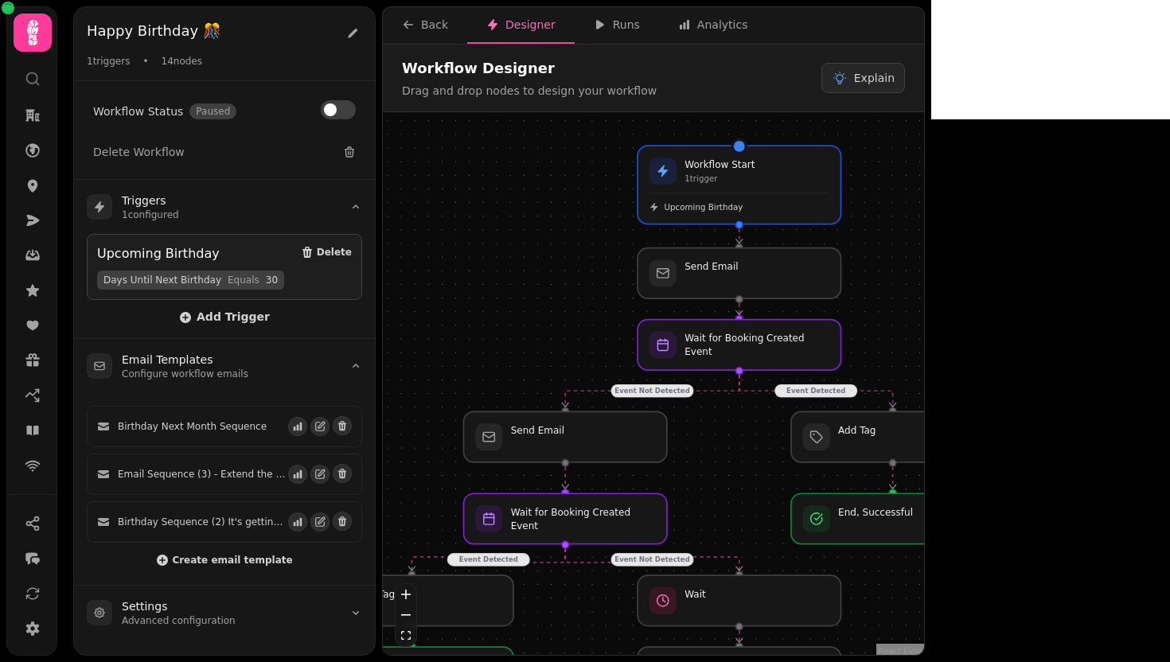
drag, startPoint x: 536, startPoint y: 201, endPoint x: 536, endPoint y: 245, distance: 43.8
click at [536, 245] on div "Event Detected Event Not Detected Event Detected Event Not Detected Event Not D…" at bounding box center [653, 385] width 541 height 547
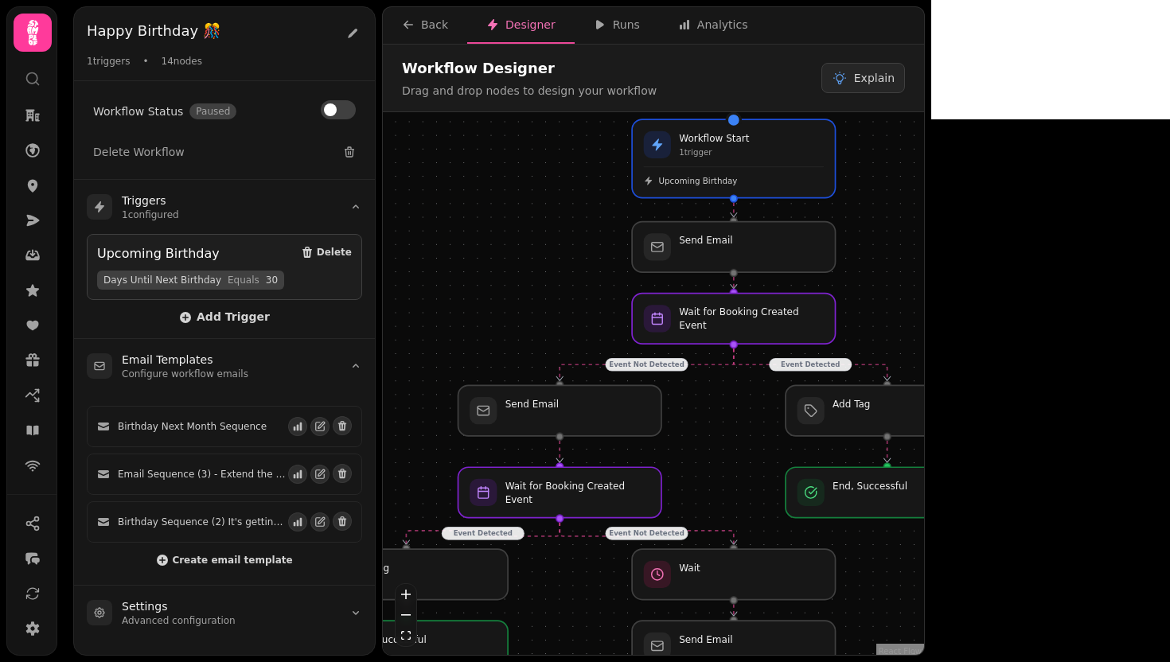
drag, startPoint x: 528, startPoint y: 195, endPoint x: 523, endPoint y: 169, distance: 26.8
click at [523, 169] on div "Event Detected Event Not Detected Event Detected Event Not Detected Event Not D…" at bounding box center [653, 385] width 541 height 547
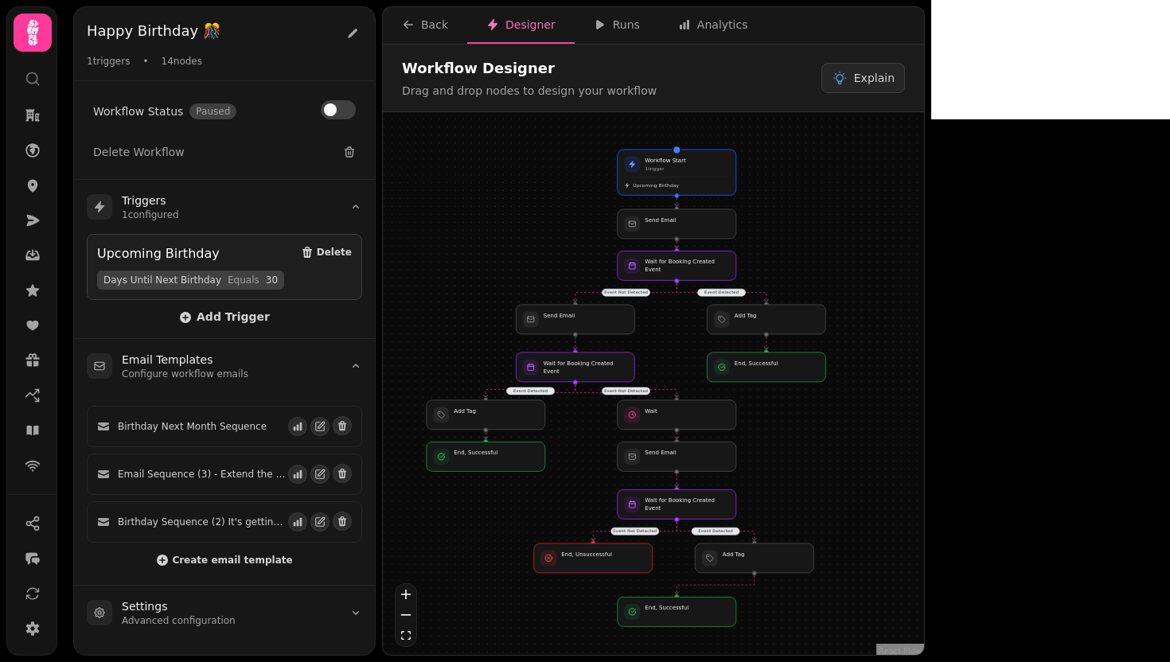
drag, startPoint x: 524, startPoint y: 169, endPoint x: 555, endPoint y: 176, distance: 32.6
click at [555, 176] on div "Event Detected Event Not Detected Event Detected Event Not Detected Event Not D…" at bounding box center [653, 385] width 541 height 547
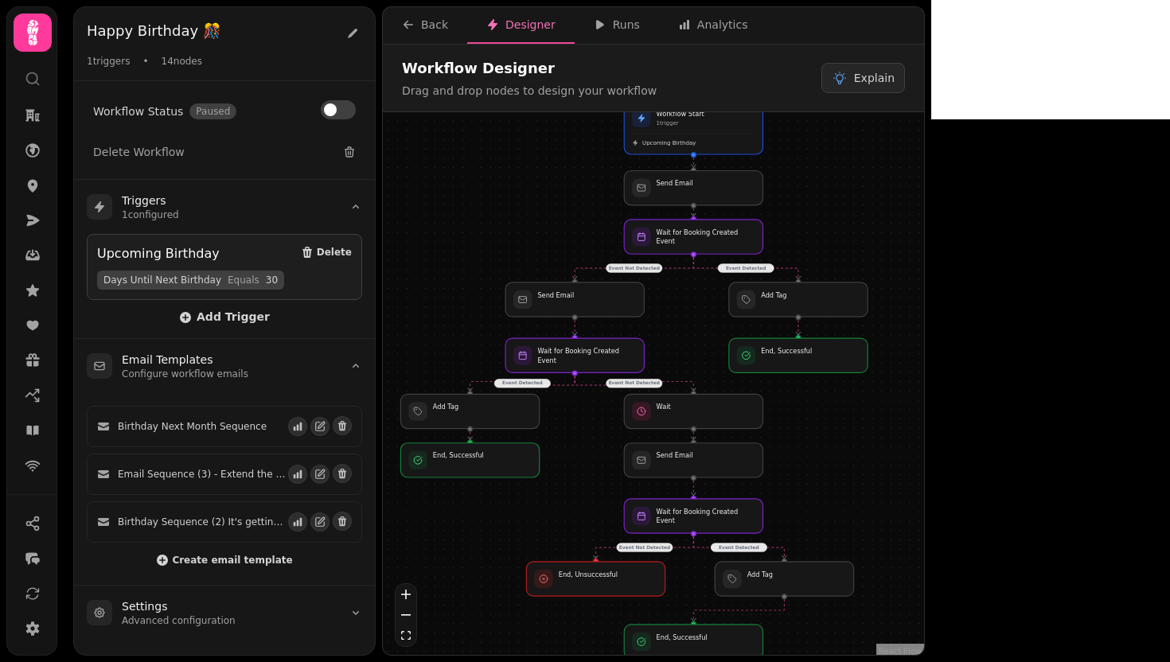
drag, startPoint x: 554, startPoint y: 177, endPoint x: 550, endPoint y: 138, distance: 39.2
click at [550, 138] on div "Event Detected Event Not Detected Event Detected Event Not Detected Event Not D…" at bounding box center [653, 385] width 541 height 547
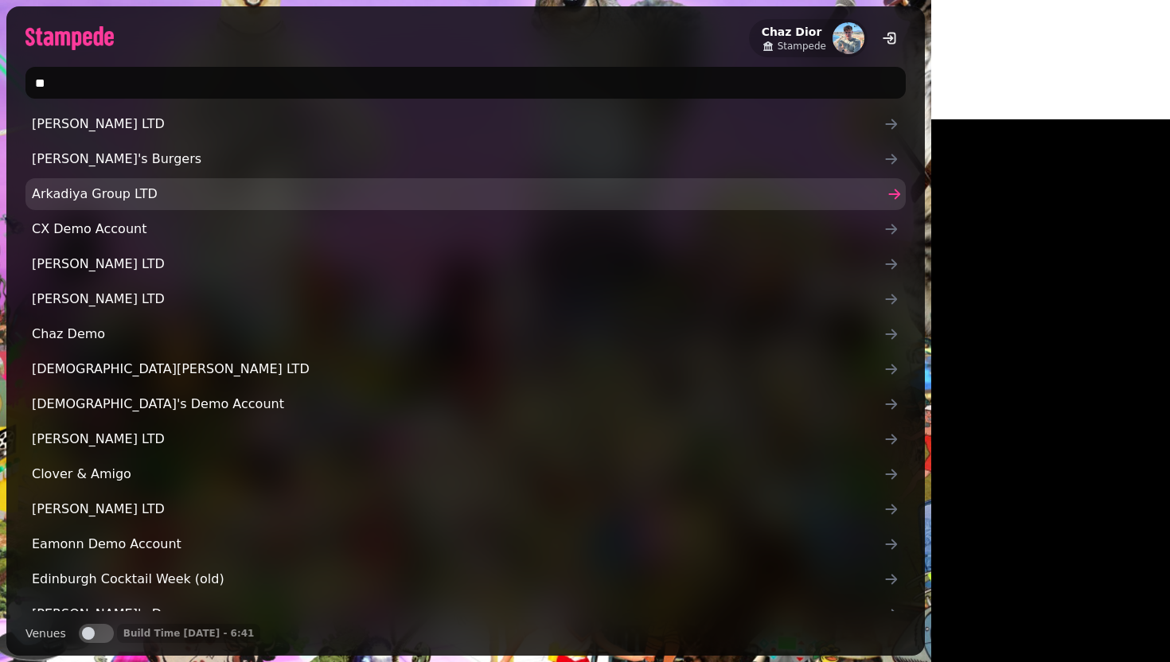
type input "*"
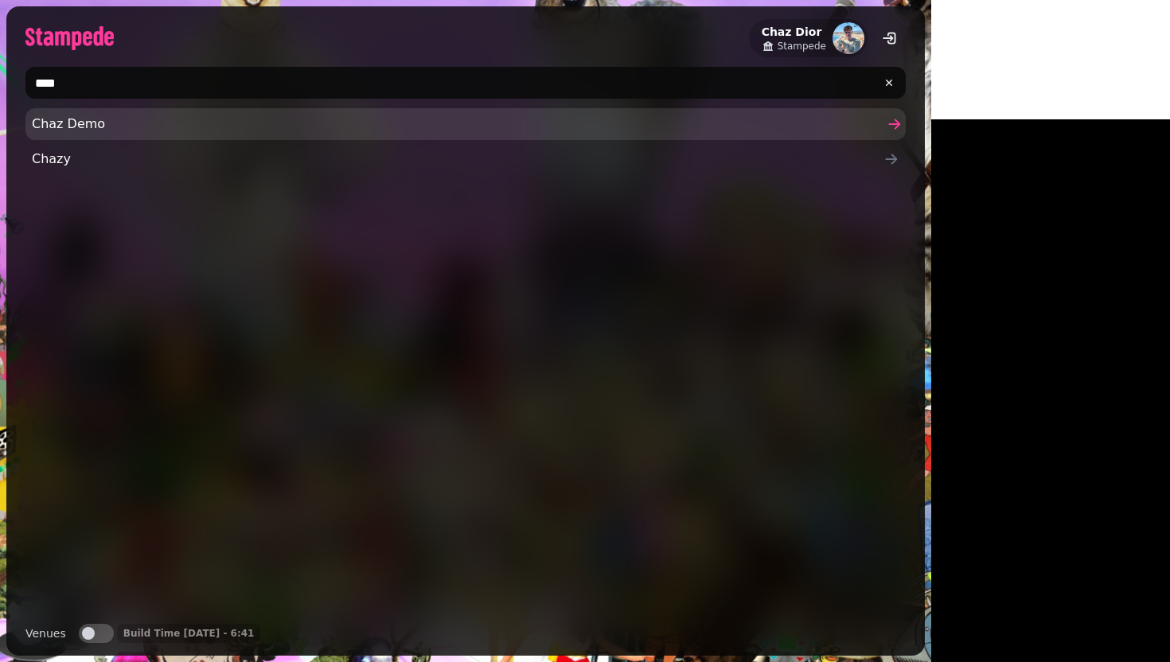
type input "****"
click at [489, 132] on span "Chaz Demo" at bounding box center [458, 124] width 852 height 19
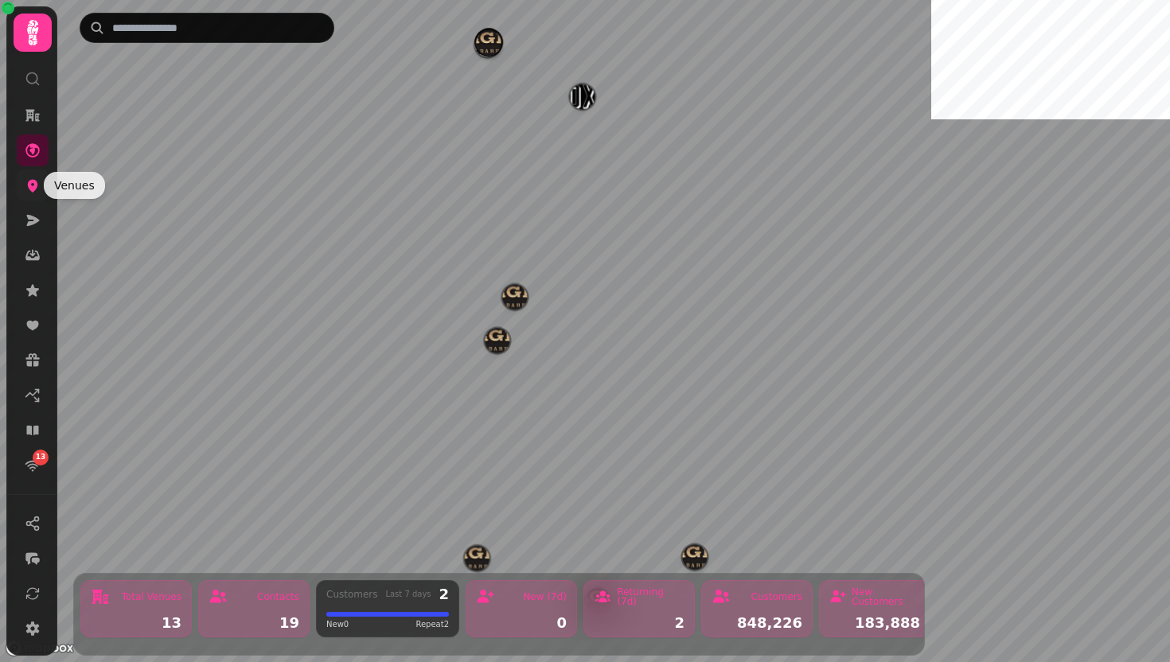
click at [33, 182] on icon at bounding box center [33, 186] width 10 height 13
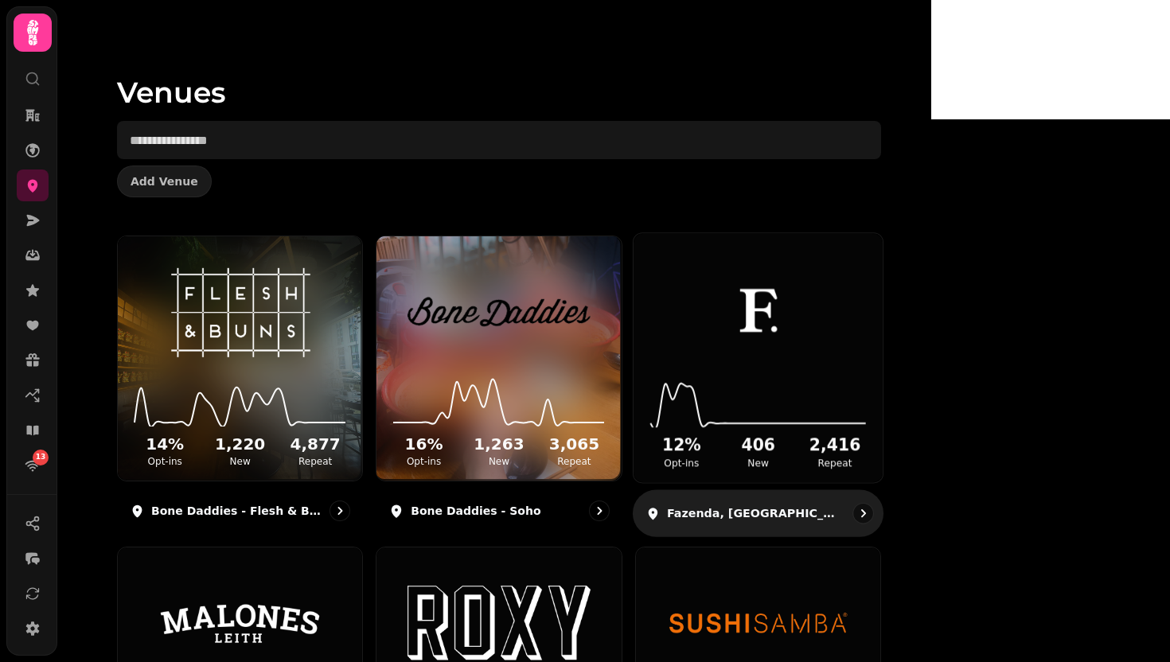
click at [852, 271] on img at bounding box center [757, 311] width 187 height 104
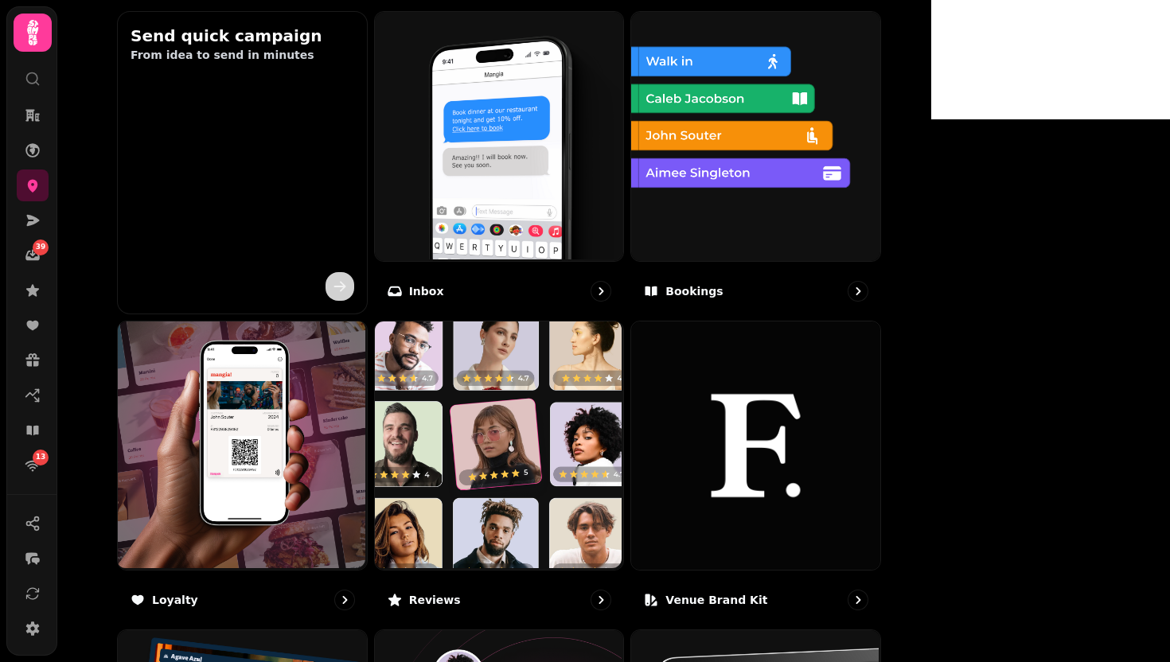
scroll to position [790, 0]
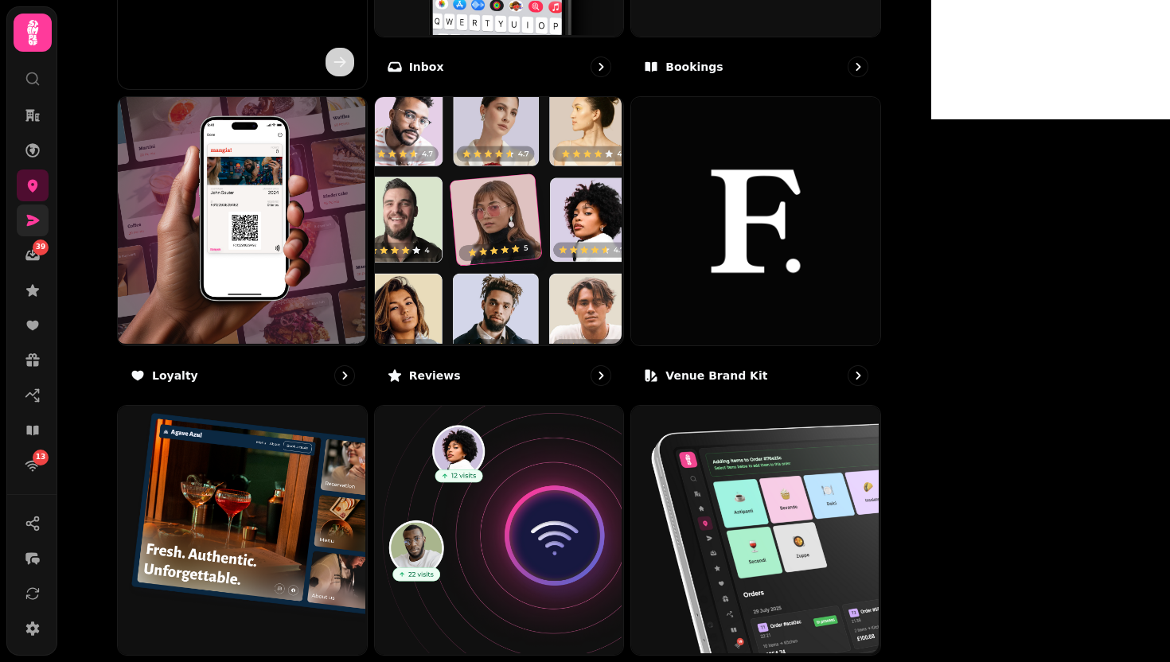
click at [17, 220] on link at bounding box center [33, 221] width 32 height 32
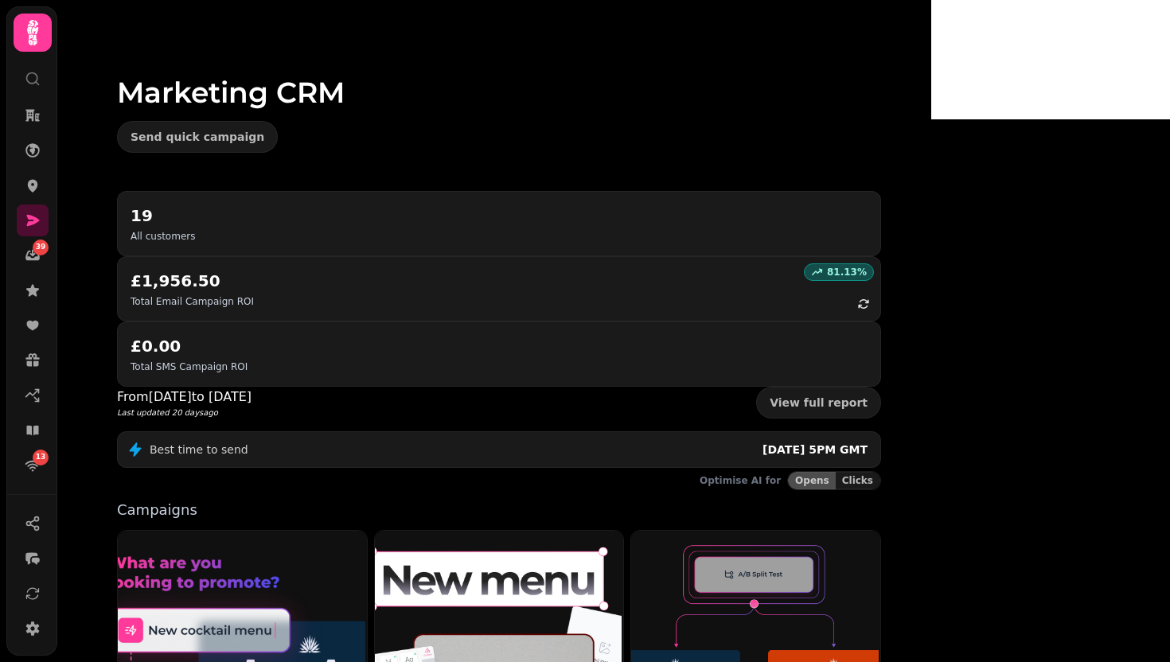
scroll to position [331, 0]
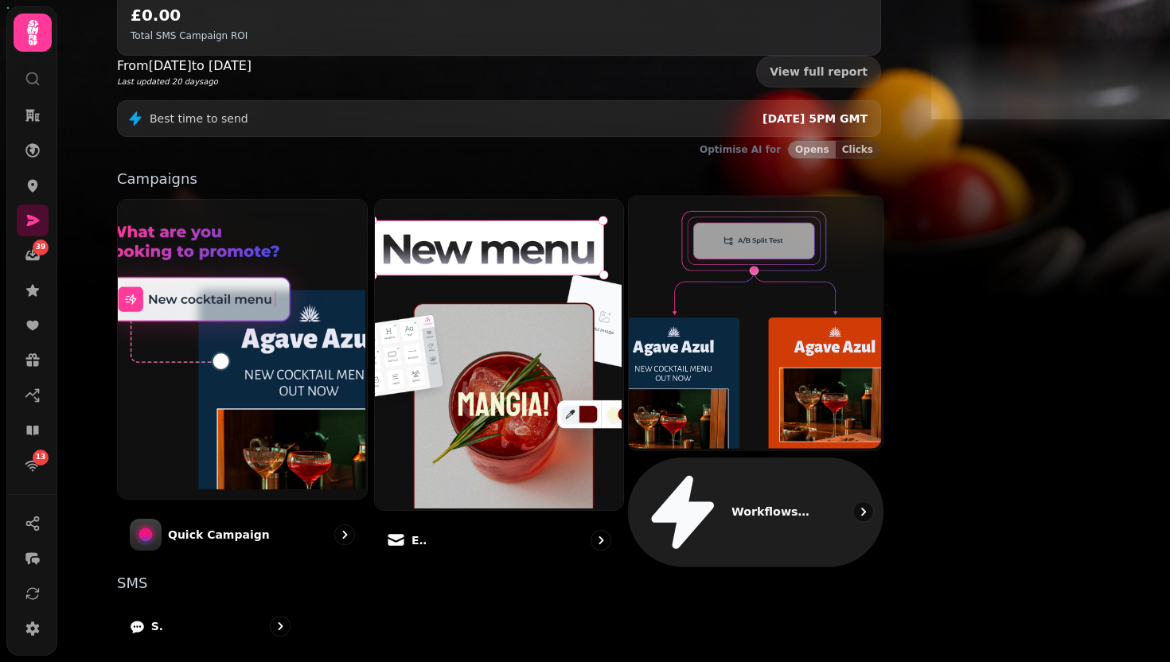
click at [876, 215] on img at bounding box center [754, 321] width 254 height 254
click at [861, 194] on img at bounding box center [754, 321] width 254 height 254
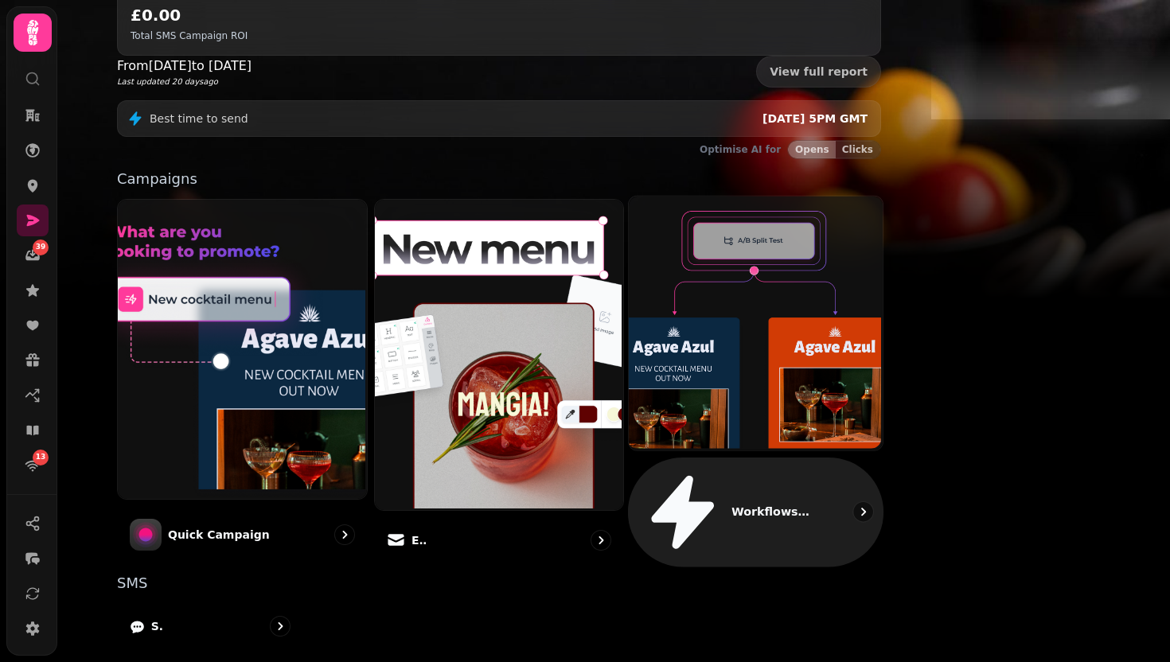
click at [861, 194] on img at bounding box center [754, 321] width 254 height 254
click at [862, 194] on img at bounding box center [754, 321] width 254 height 254
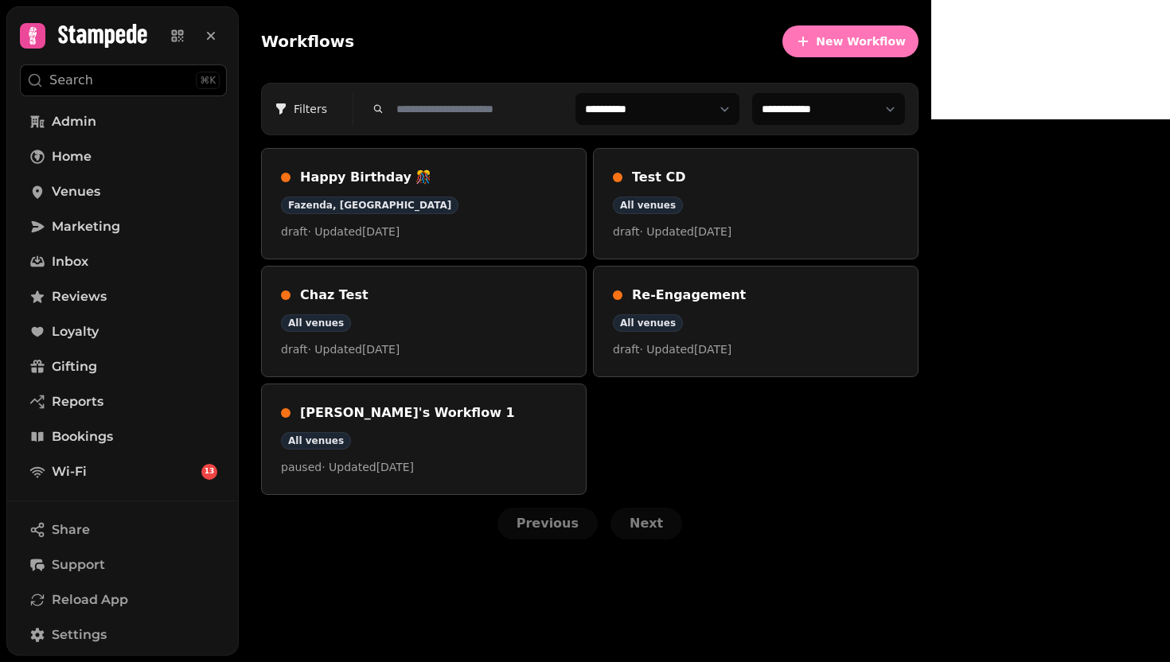
click at [811, 38] on icon "button" at bounding box center [803, 41] width 16 height 16
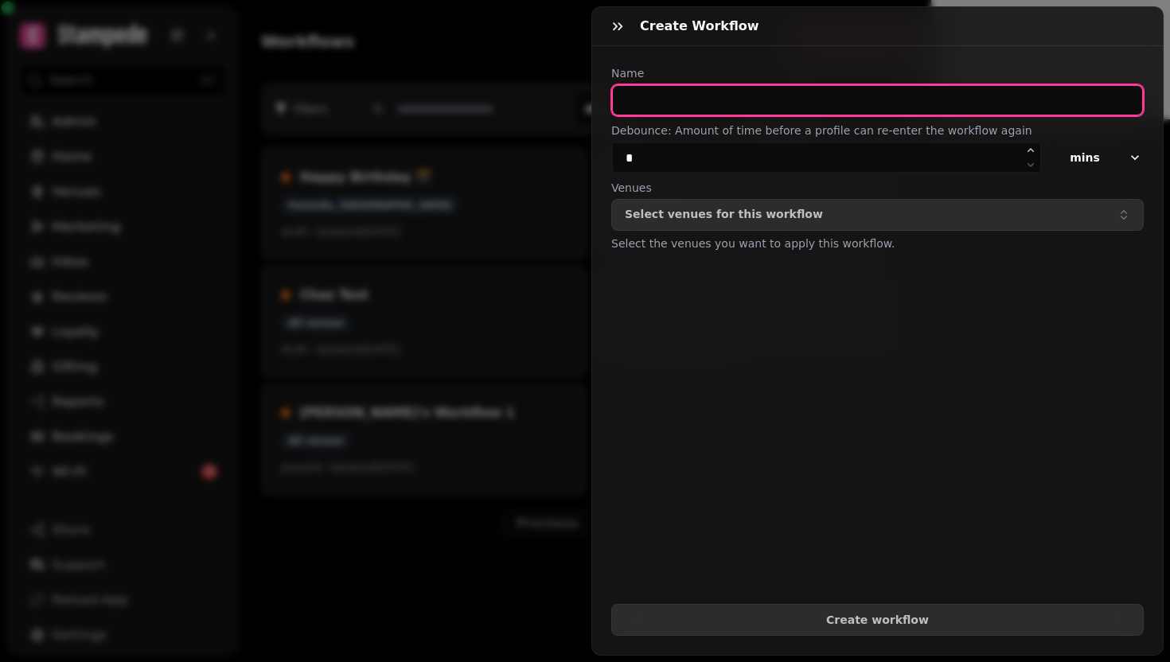
click at [673, 92] on input "text" at bounding box center [877, 100] width 532 height 32
type input "*"
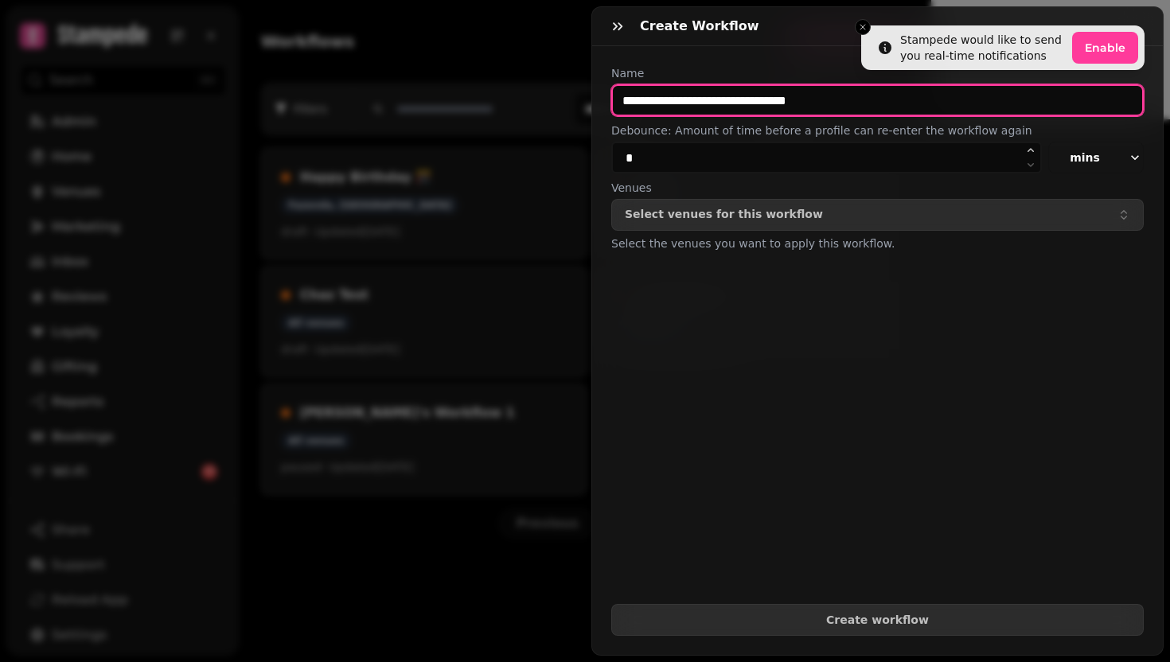
click at [875, 91] on input "**********" at bounding box center [877, 100] width 532 height 32
click at [862, 105] on input "**********" at bounding box center [877, 100] width 532 height 32
type input "**********"
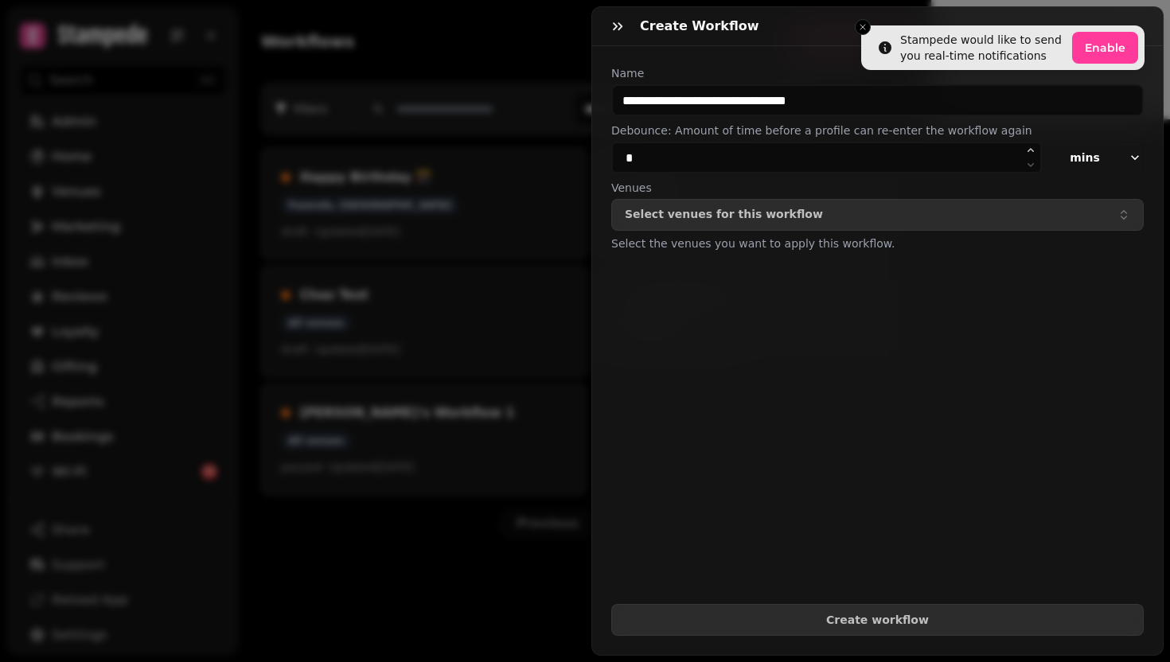
click at [865, 30] on div "Create Workflow" at bounding box center [877, 26] width 571 height 39
click at [867, 19] on div "Create Workflow" at bounding box center [877, 26] width 571 height 39
click at [863, 29] on div "Create Workflow" at bounding box center [877, 26] width 571 height 39
click at [738, 203] on button "Select venues for this workflow" at bounding box center [877, 215] width 532 height 32
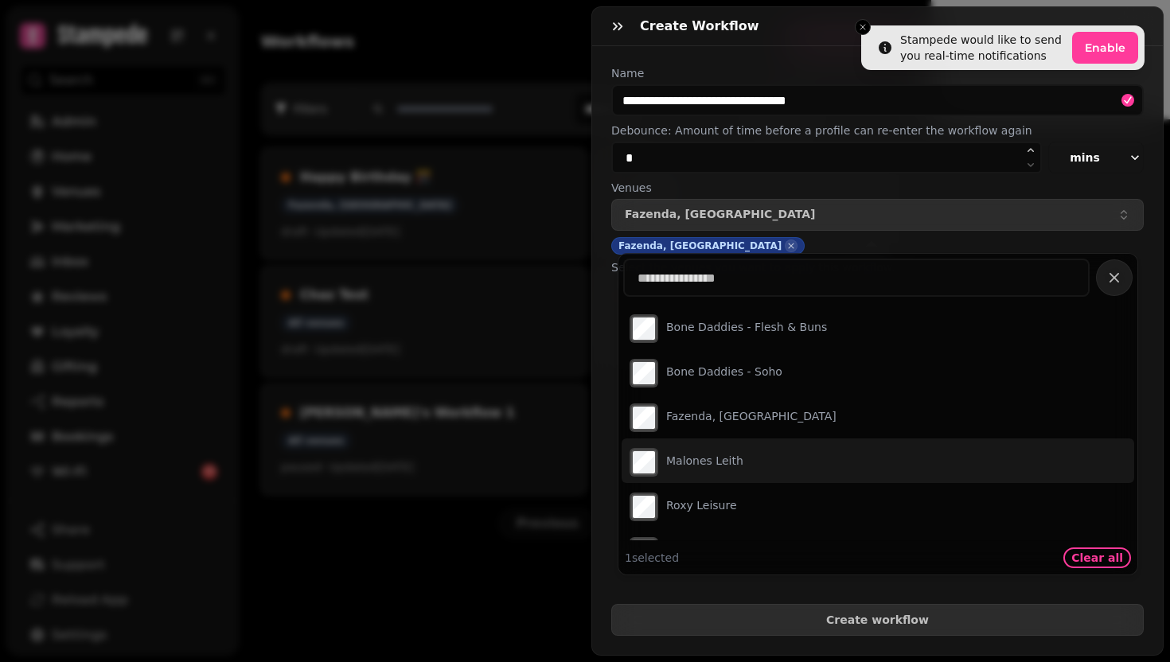
click at [607, 442] on div "**********" at bounding box center [877, 350] width 571 height 609
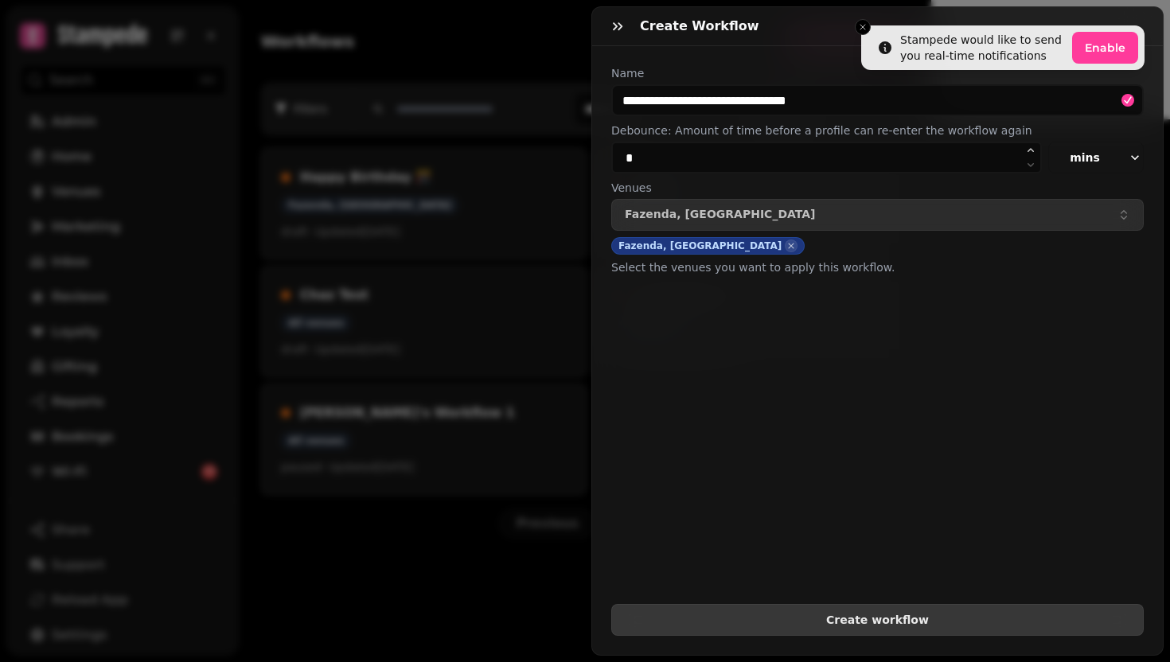
click at [698, 614] on span "Create workflow" at bounding box center [877, 619] width 505 height 11
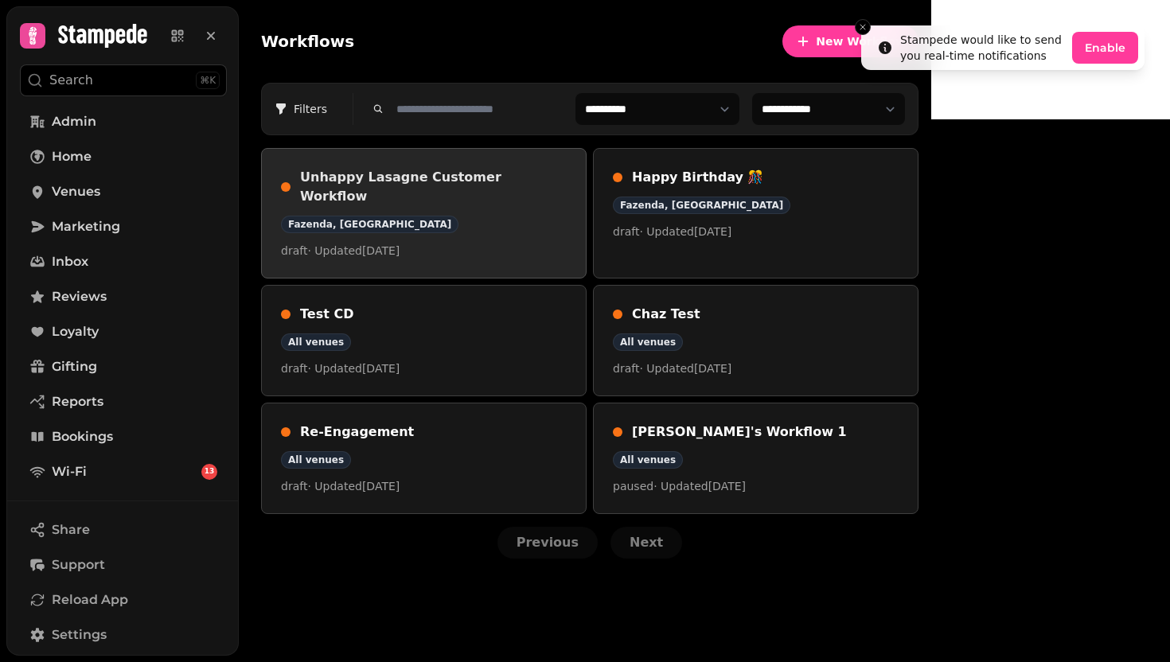
click at [567, 243] on p "draft · Updated 21 Aug 2025" at bounding box center [424, 251] width 286 height 16
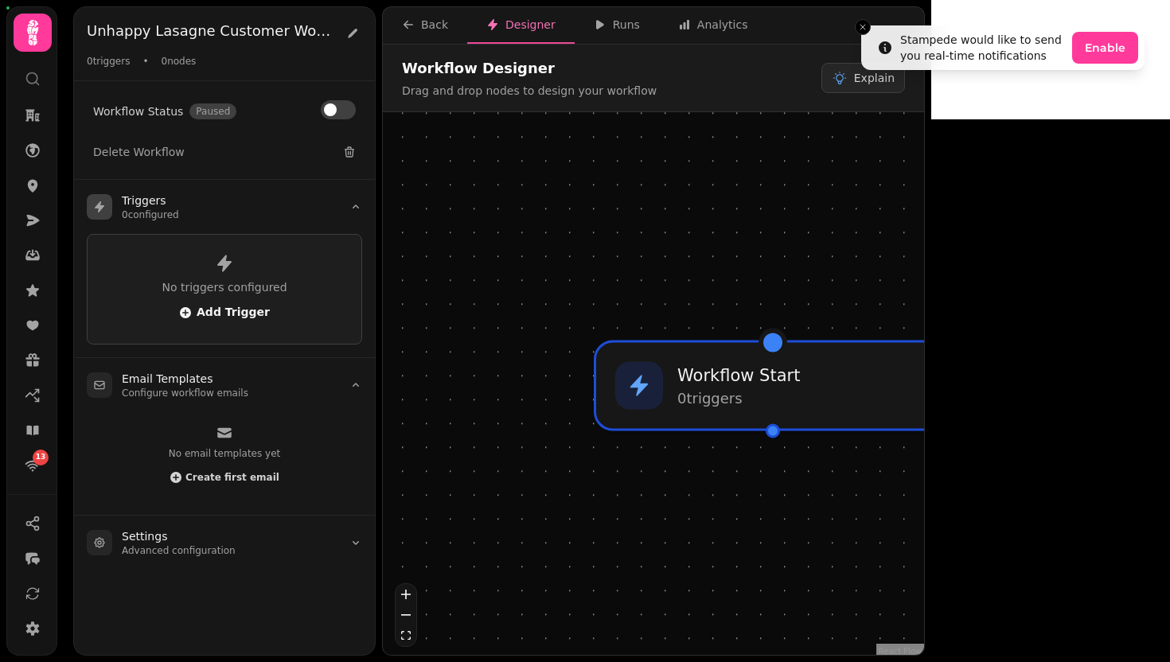
click at [231, 310] on span "Add Trigger" at bounding box center [224, 312] width 91 height 13
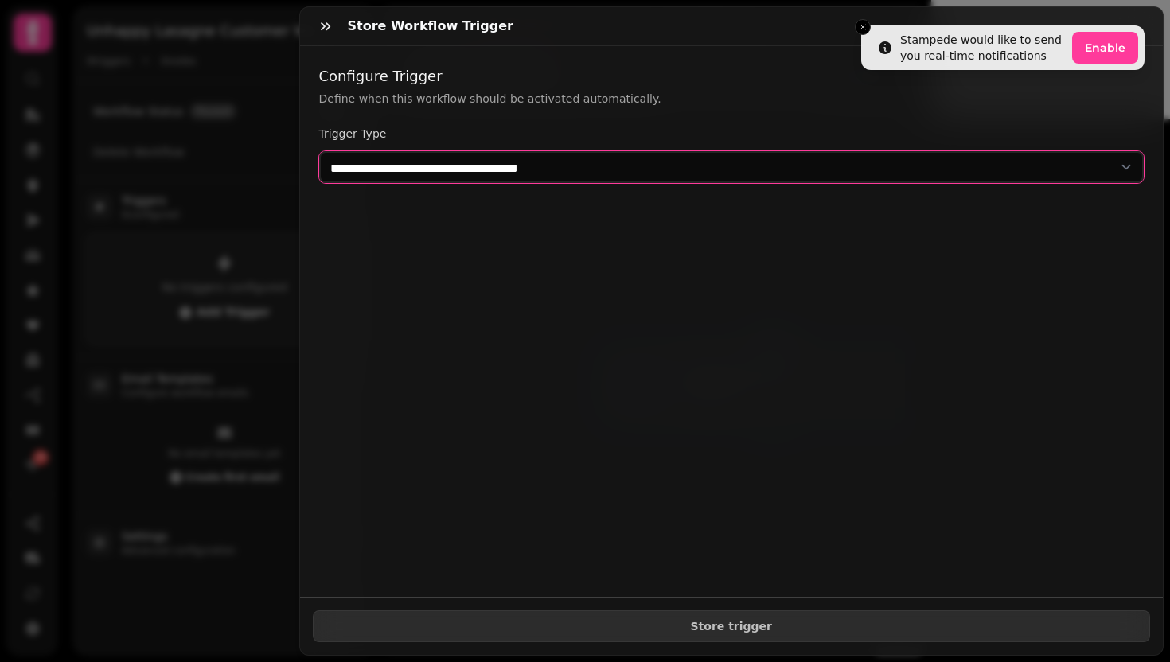
click at [419, 163] on select "**********" at bounding box center [731, 167] width 825 height 32
select select "**********"
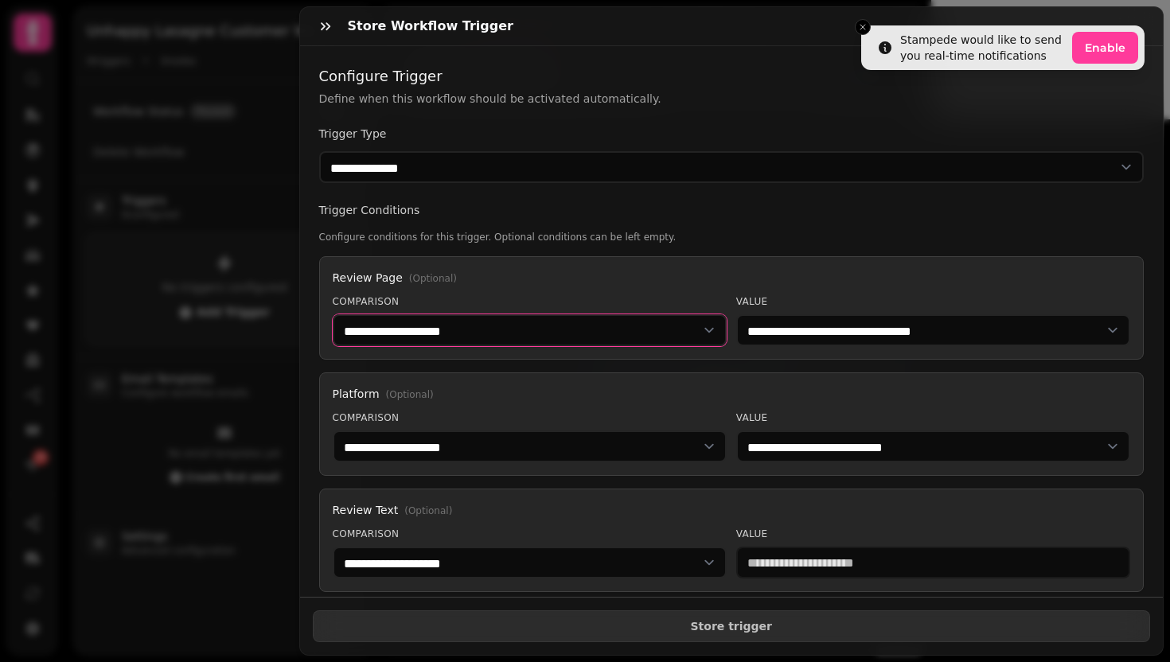
click at [496, 332] on select "**********" at bounding box center [530, 330] width 394 height 32
select select "******"
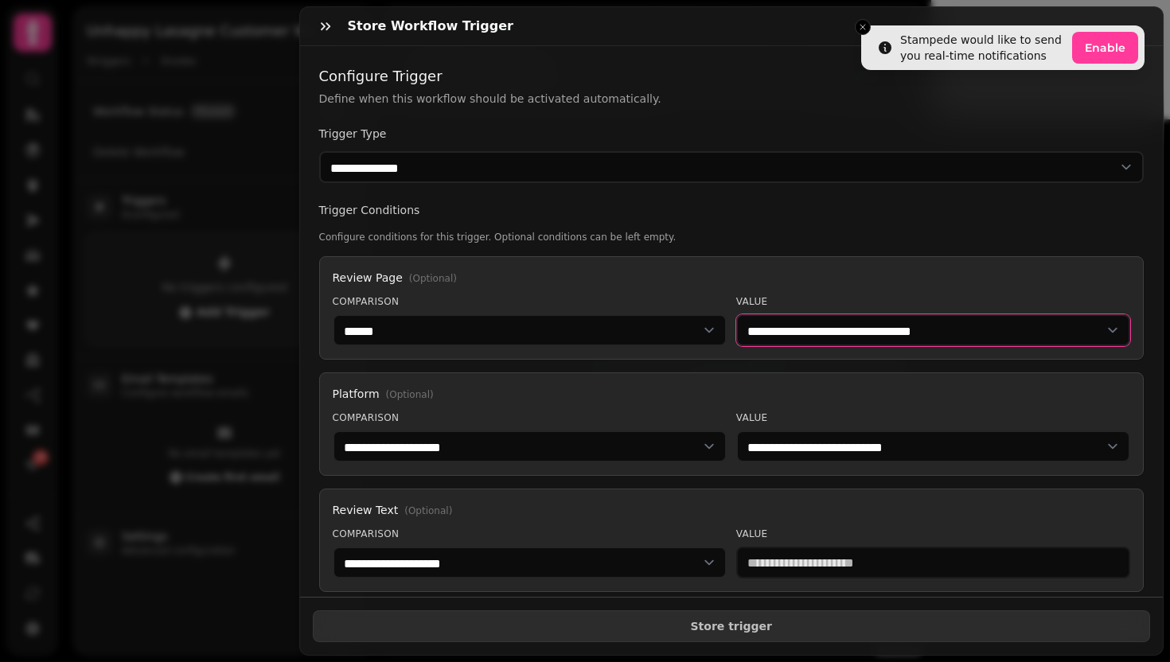
click at [805, 329] on select "**********" at bounding box center [933, 330] width 394 height 32
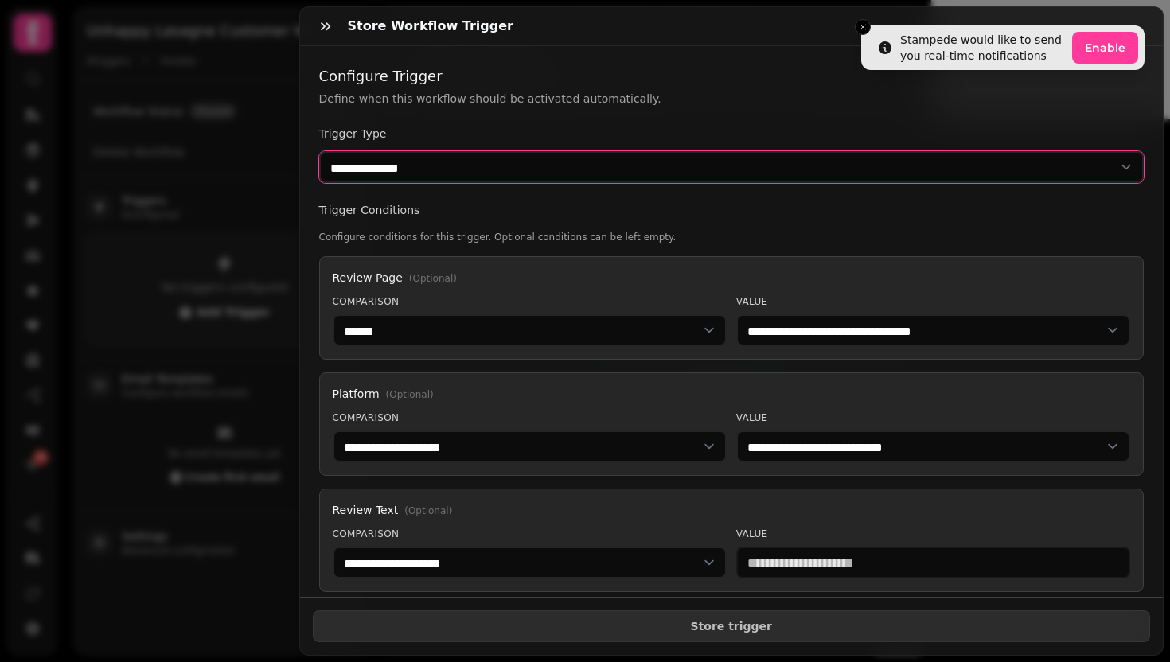
click at [523, 166] on select "**********" at bounding box center [731, 167] width 825 height 32
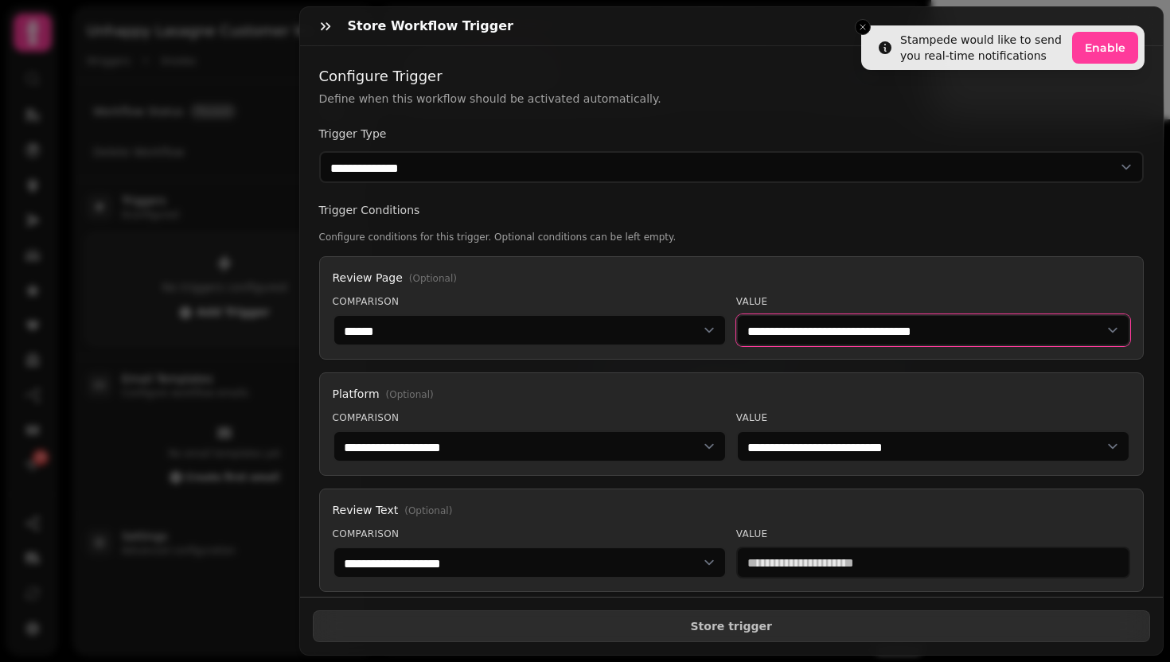
click at [813, 344] on select "**********" at bounding box center [933, 330] width 394 height 32
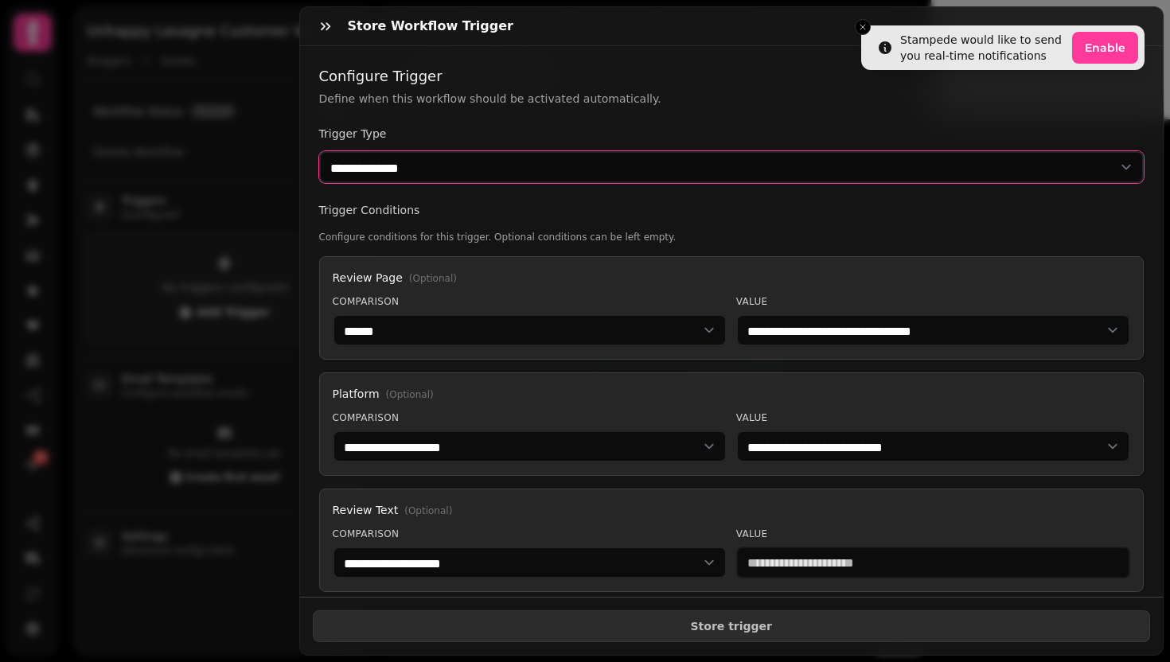
click at [544, 162] on select "**********" at bounding box center [731, 167] width 825 height 32
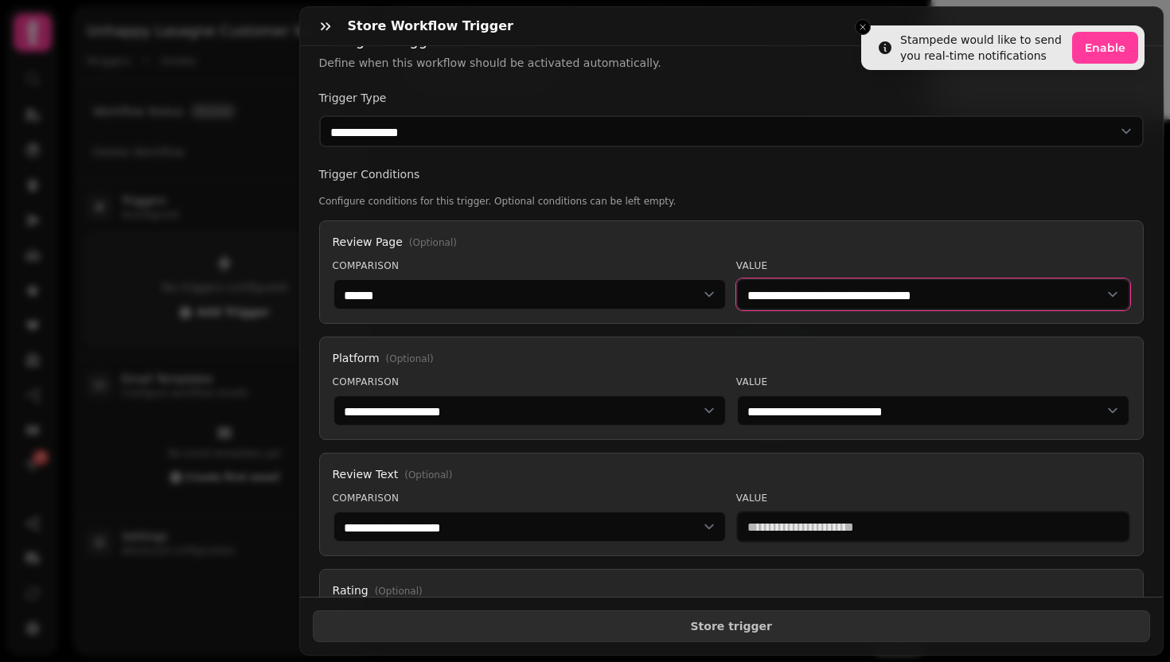
click at [848, 302] on select "**********" at bounding box center [933, 295] width 394 height 32
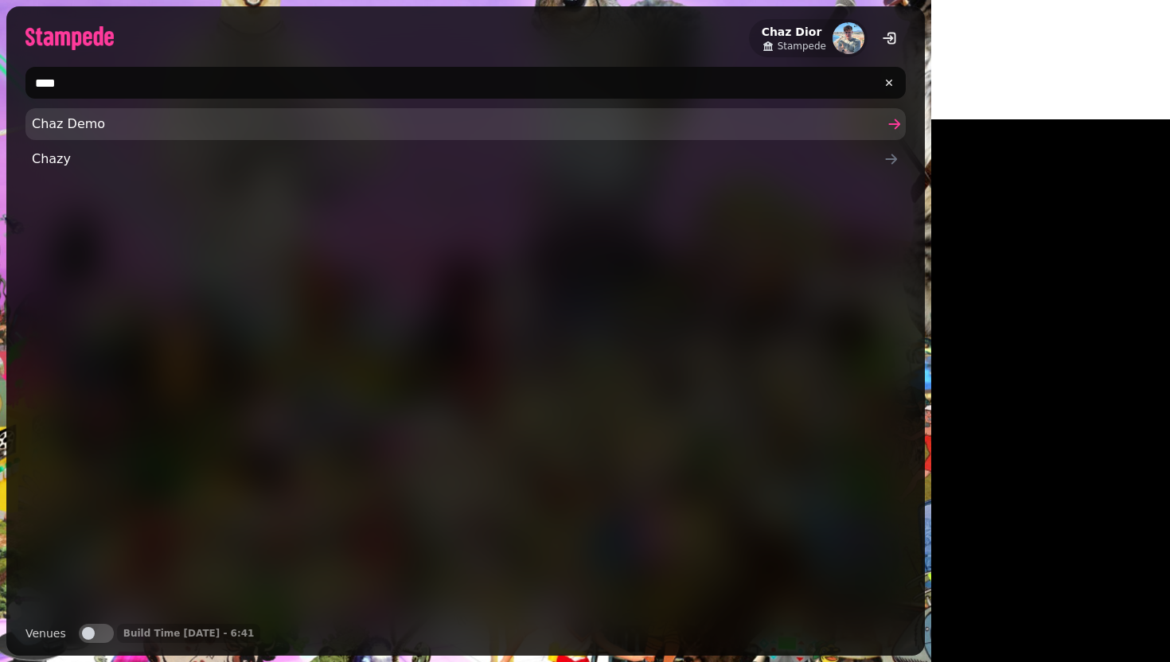
type input "****"
click at [124, 130] on span "Chaz Demo" at bounding box center [458, 124] width 852 height 19
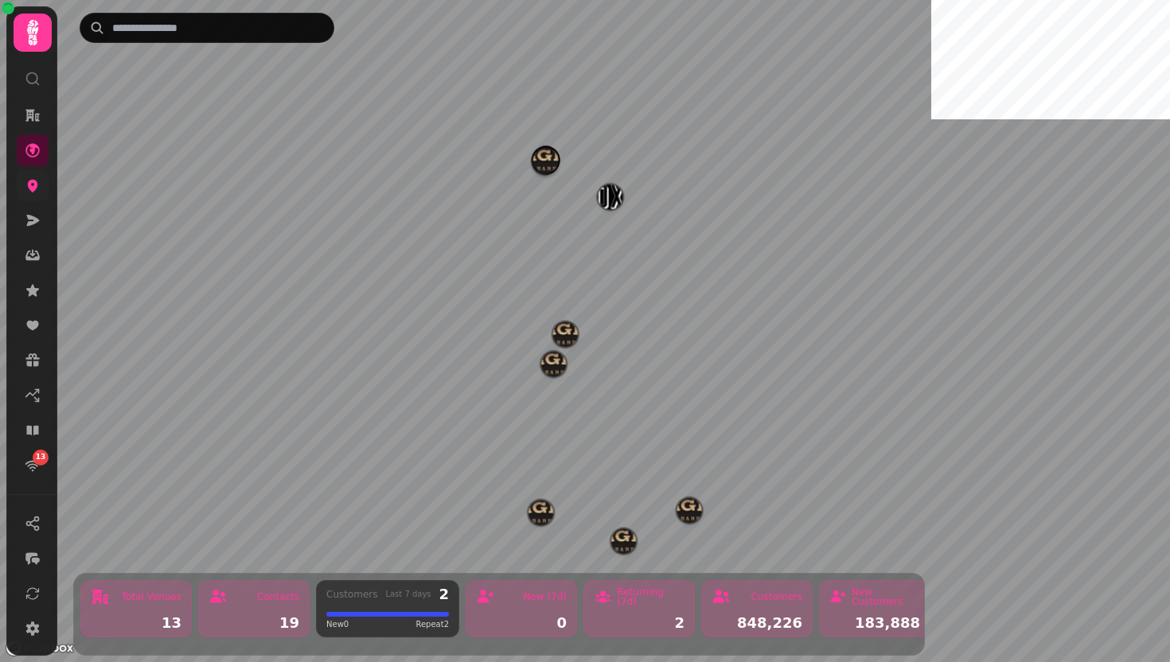
click at [29, 188] on icon at bounding box center [33, 186] width 10 height 13
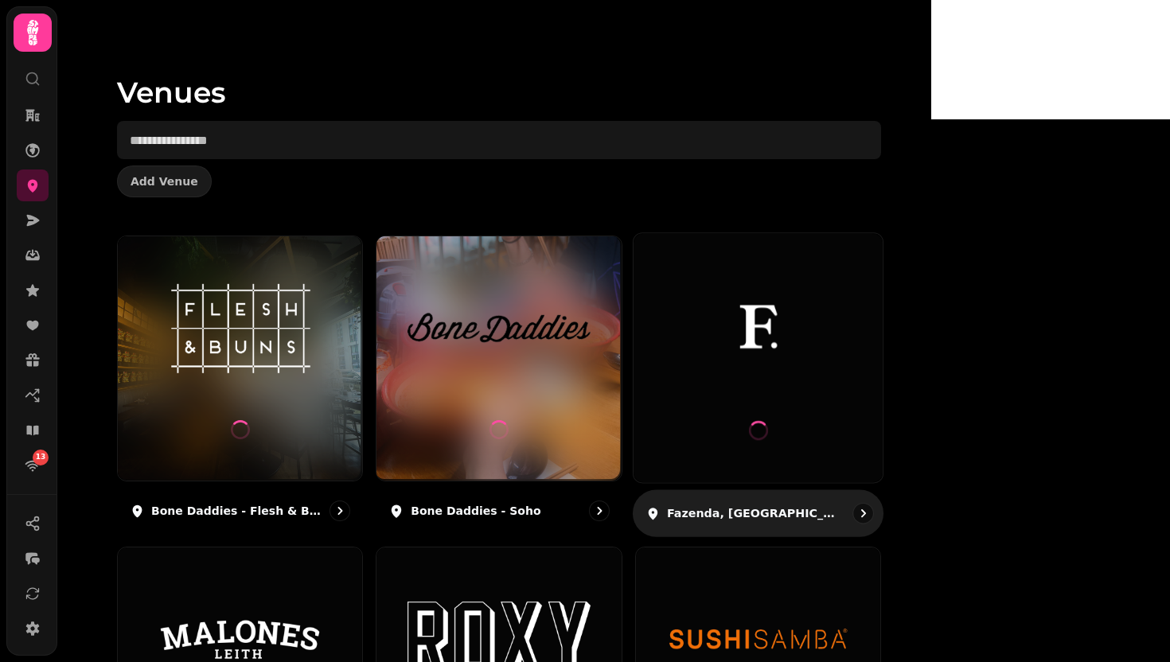
click at [852, 368] on img at bounding box center [757, 327] width 187 height 104
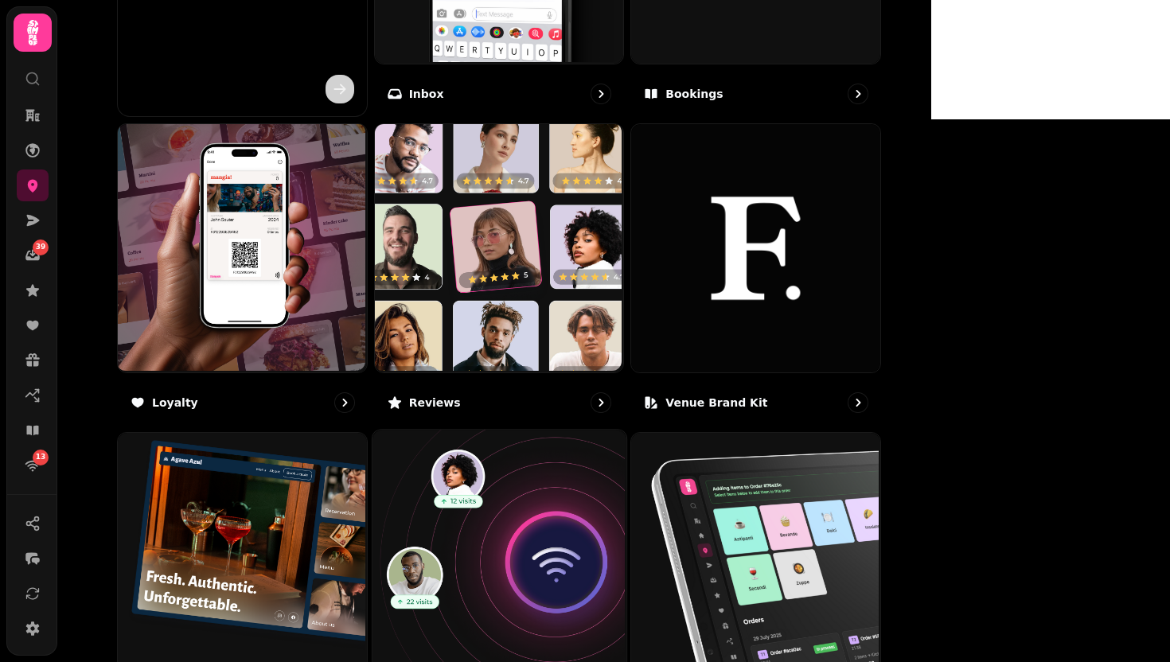
scroll to position [735, 0]
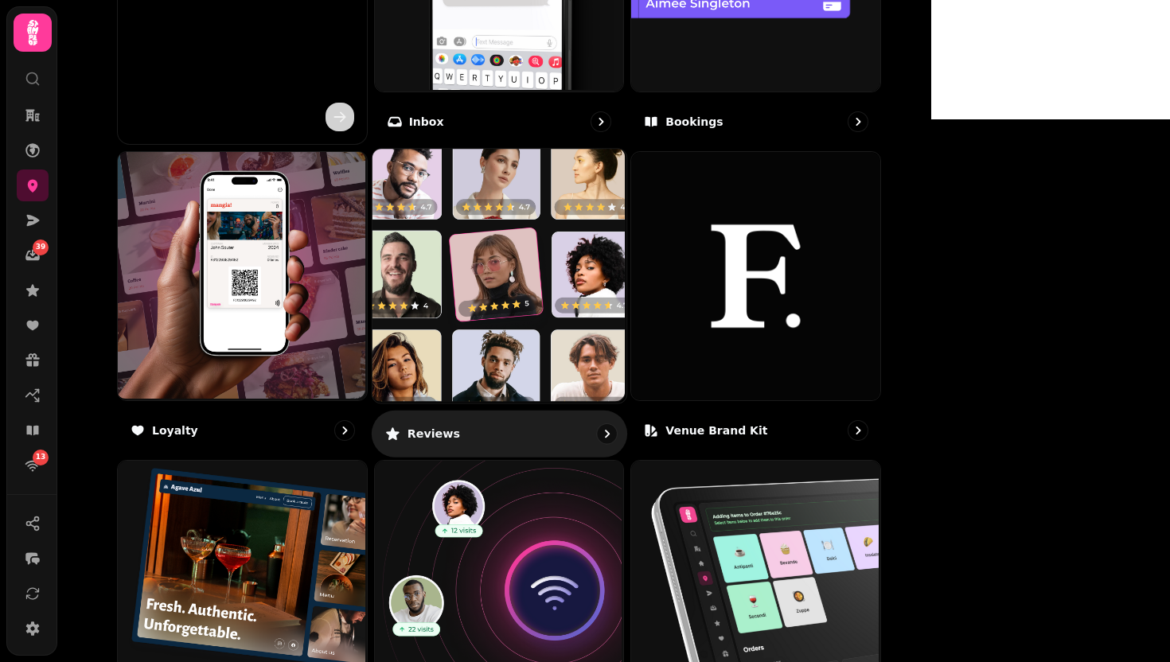
click at [624, 349] on img at bounding box center [497, 274] width 254 height 254
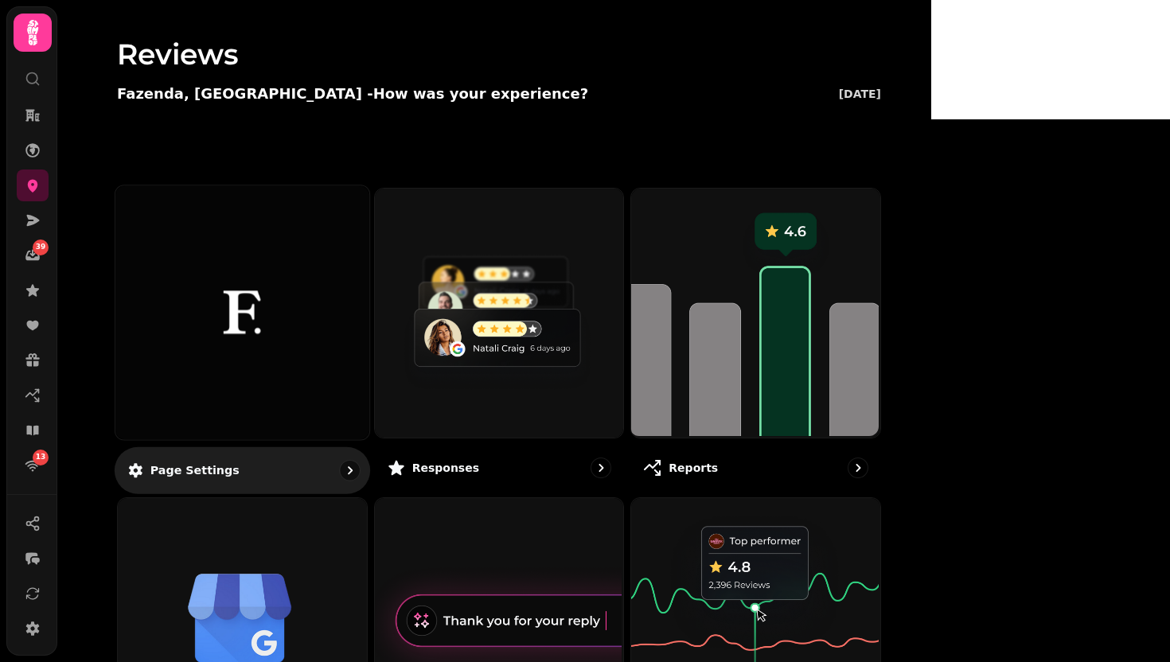
click at [337, 360] on img at bounding box center [242, 312] width 190 height 104
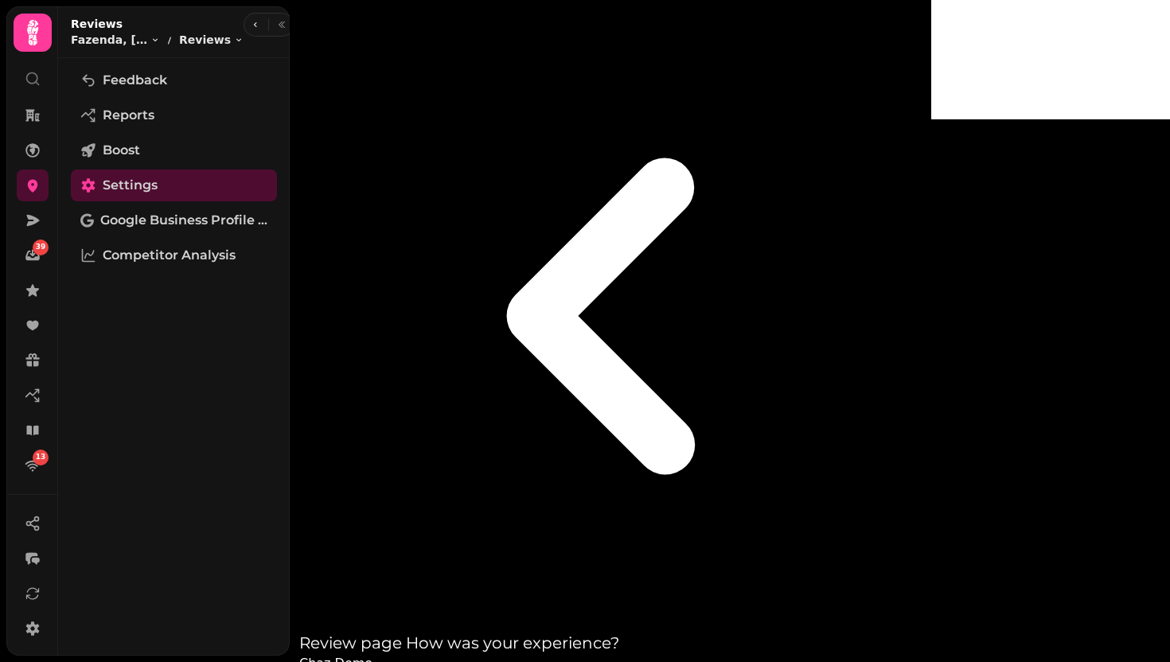
type input "**********"
click at [860, 28] on line "Close toast" at bounding box center [862, 27] width 5 height 5
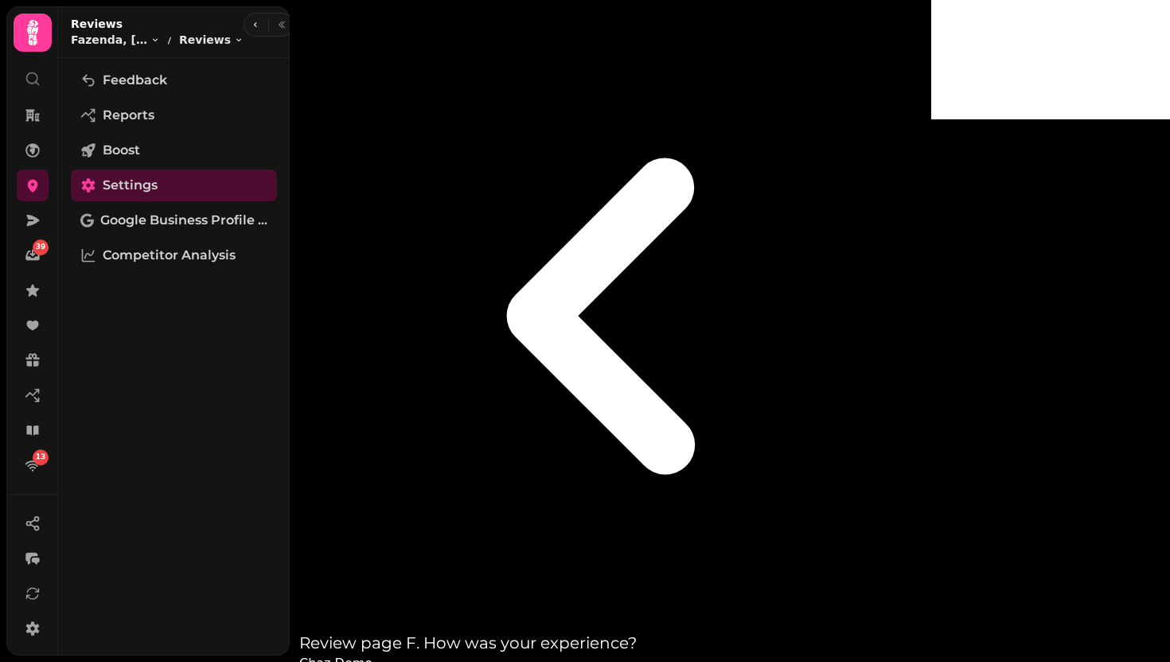
select select "**********"
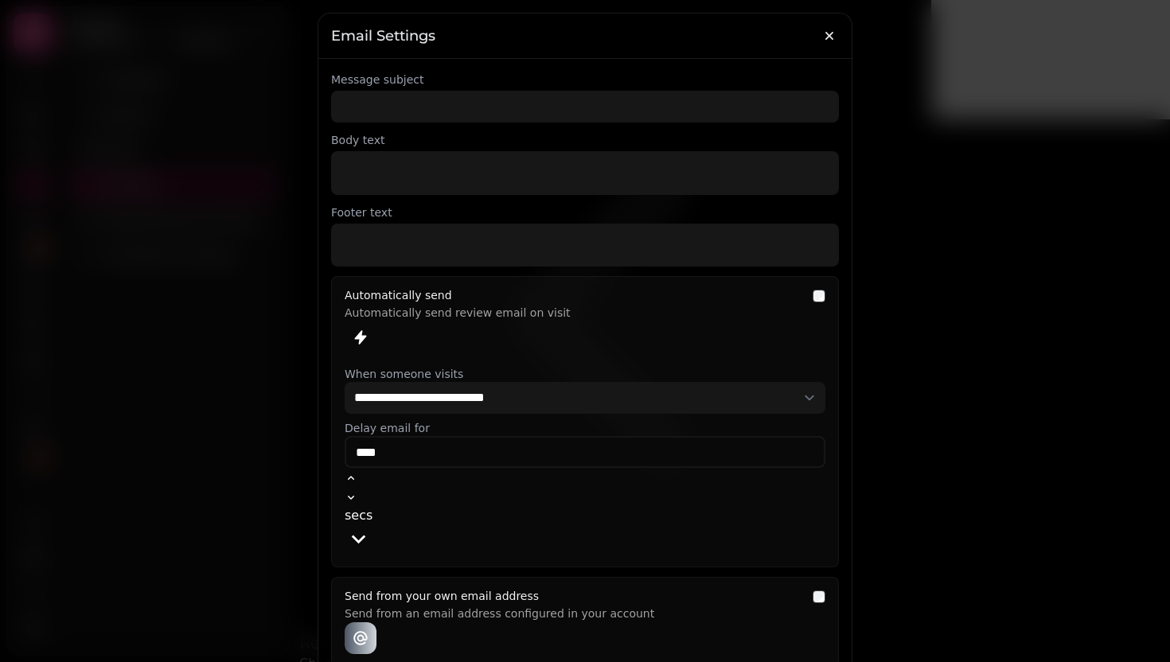
click at [551, 123] on div "**********" at bounding box center [585, 398] width 508 height 653
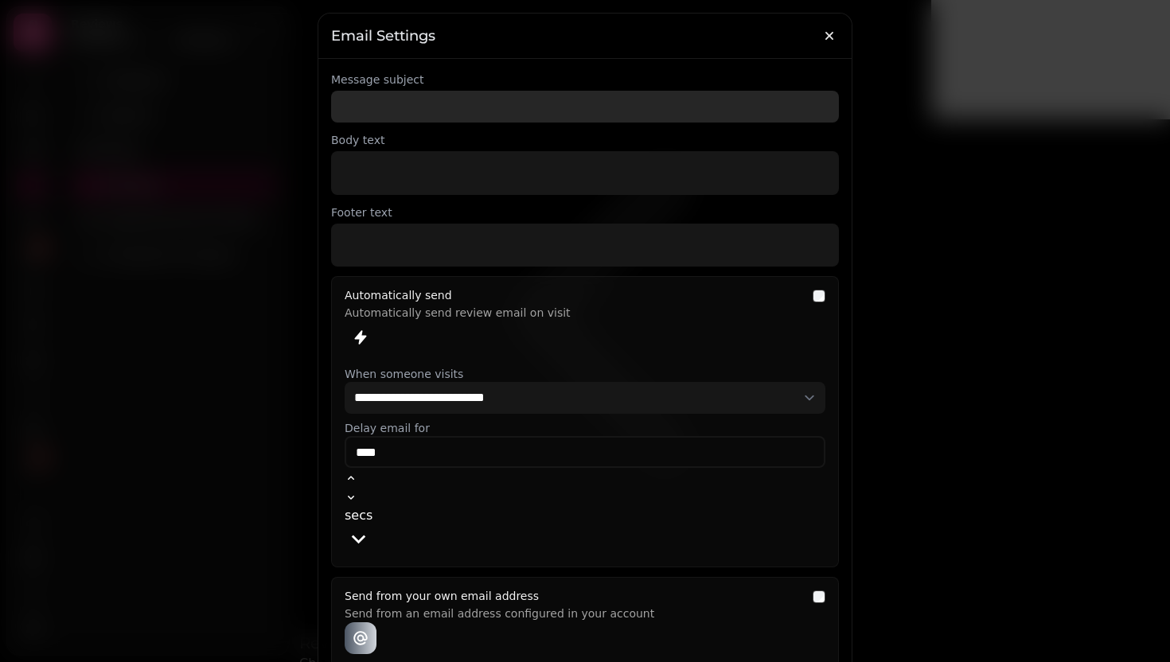
click at [548, 113] on input "Message subject" at bounding box center [585, 107] width 508 height 32
type input "**********"
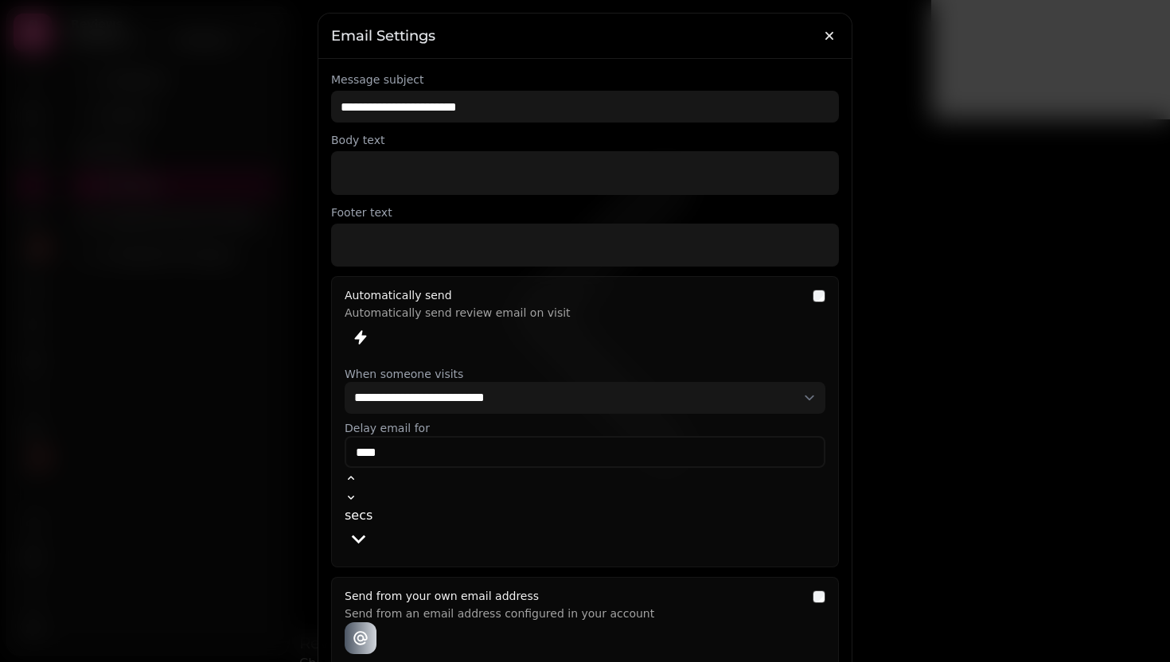
click at [486, 166] on p at bounding box center [585, 173] width 489 height 18
click at [461, 245] on p at bounding box center [585, 245] width 489 height 18
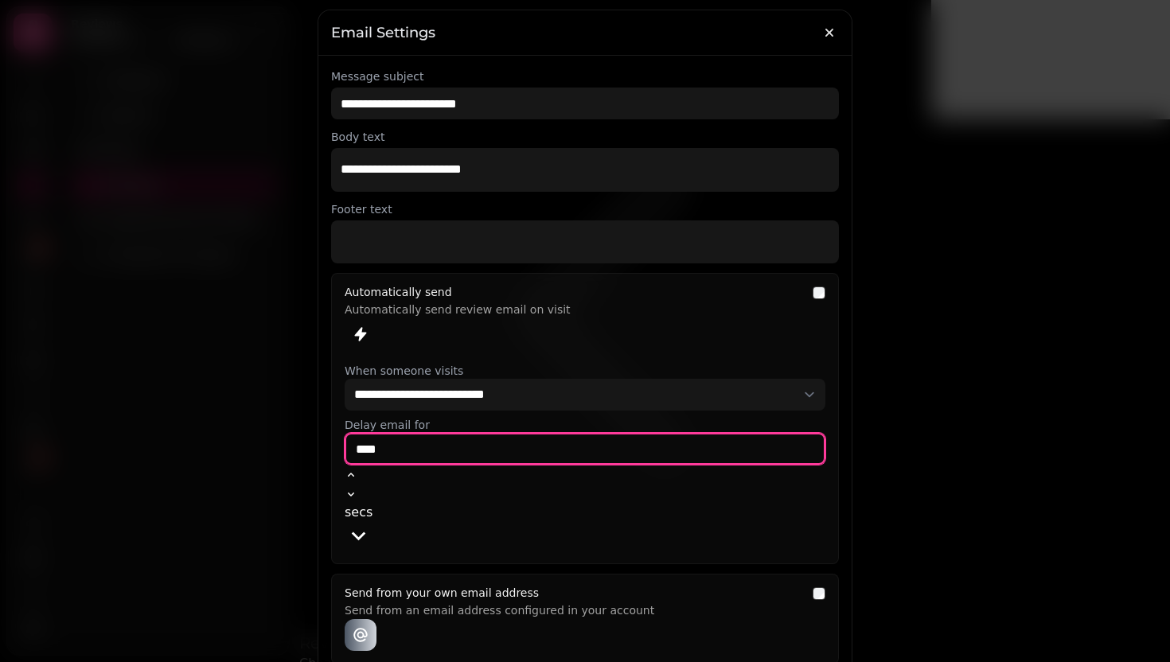
click at [490, 458] on input "****" at bounding box center [585, 449] width 481 height 32
click at [598, 453] on input "****" at bounding box center [585, 449] width 481 height 32
type input "**"
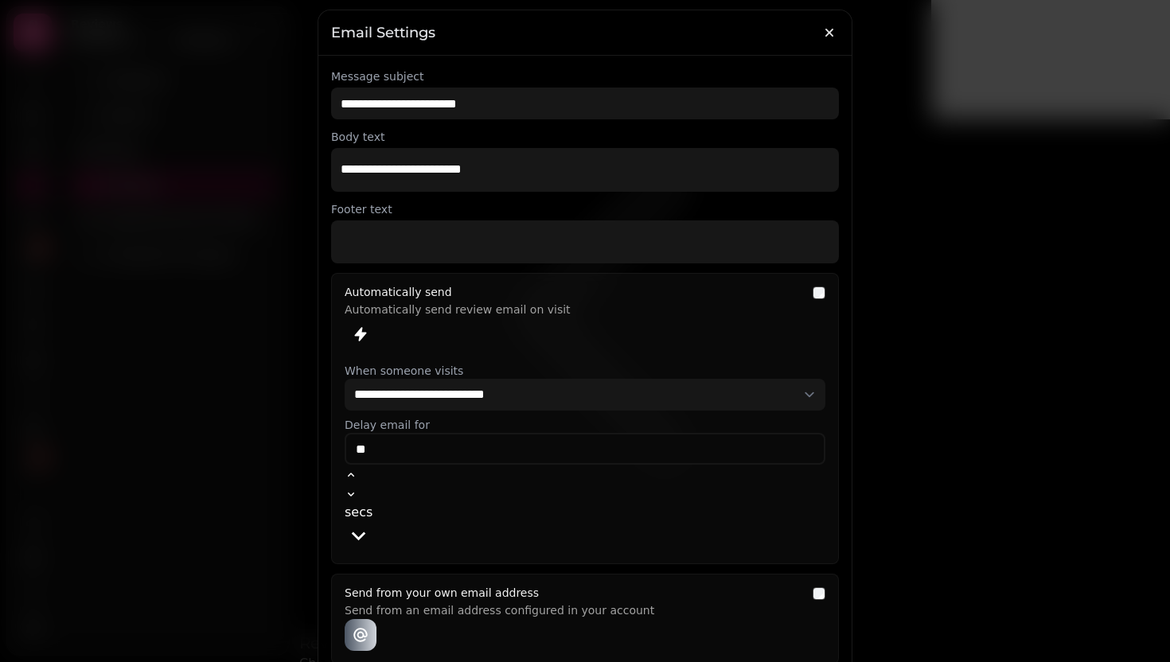
click at [559, 480] on div "**********" at bounding box center [585, 394] width 508 height 653
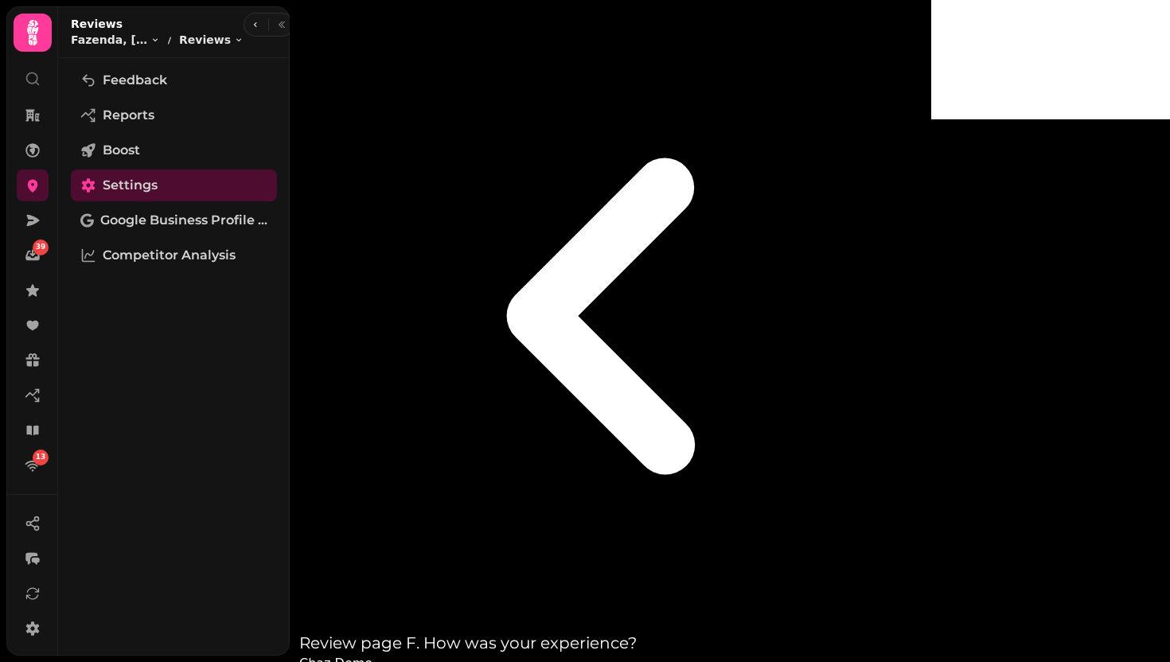
scroll to position [0, 0]
select select "**********"
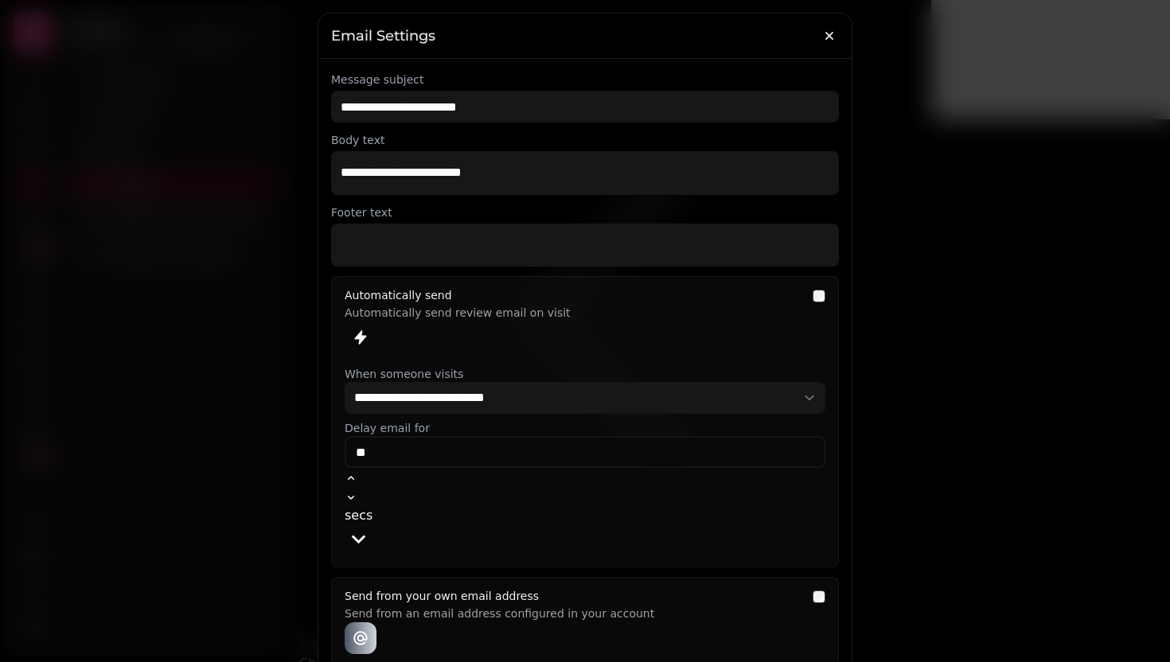
click at [361, 590] on div "Send from your own email address Send from an email address configured in your …" at bounding box center [574, 622] width 458 height 64
click at [402, 622] on div at bounding box center [574, 638] width 458 height 32
click at [353, 630] on icon at bounding box center [361, 638] width 16 height 16
click at [400, 602] on p "Send from an email address configured in your account" at bounding box center [574, 611] width 458 height 18
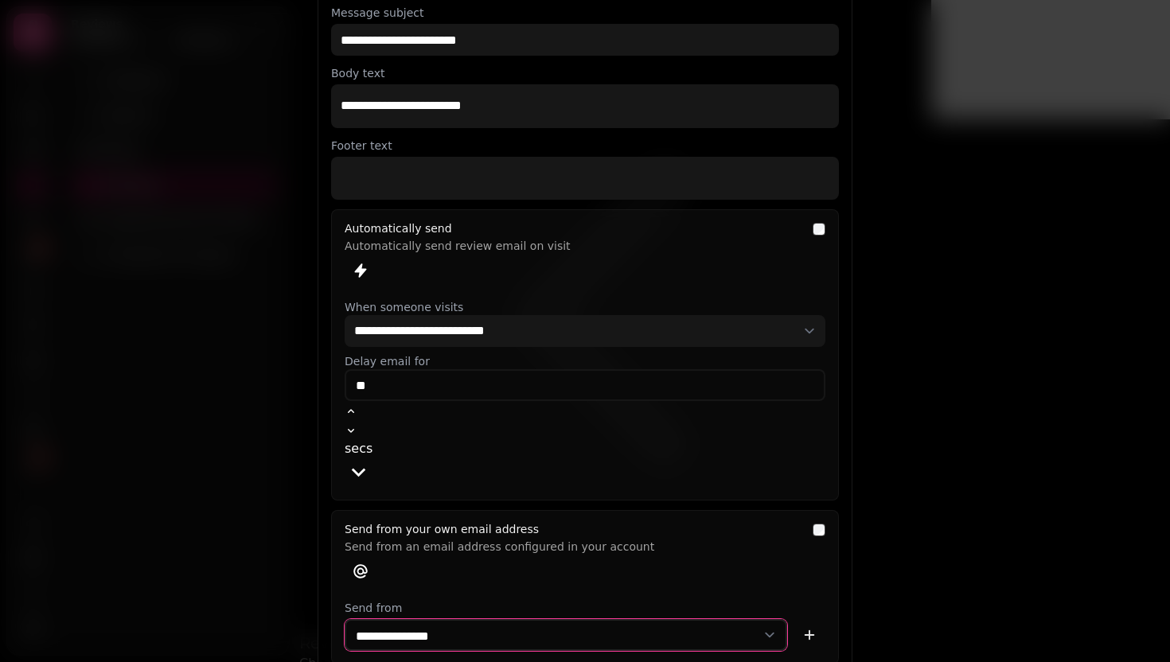
click at [563, 619] on select "**********" at bounding box center [566, 635] width 442 height 32
click at [533, 619] on select "**********" at bounding box center [566, 635] width 442 height 32
select select "**********"
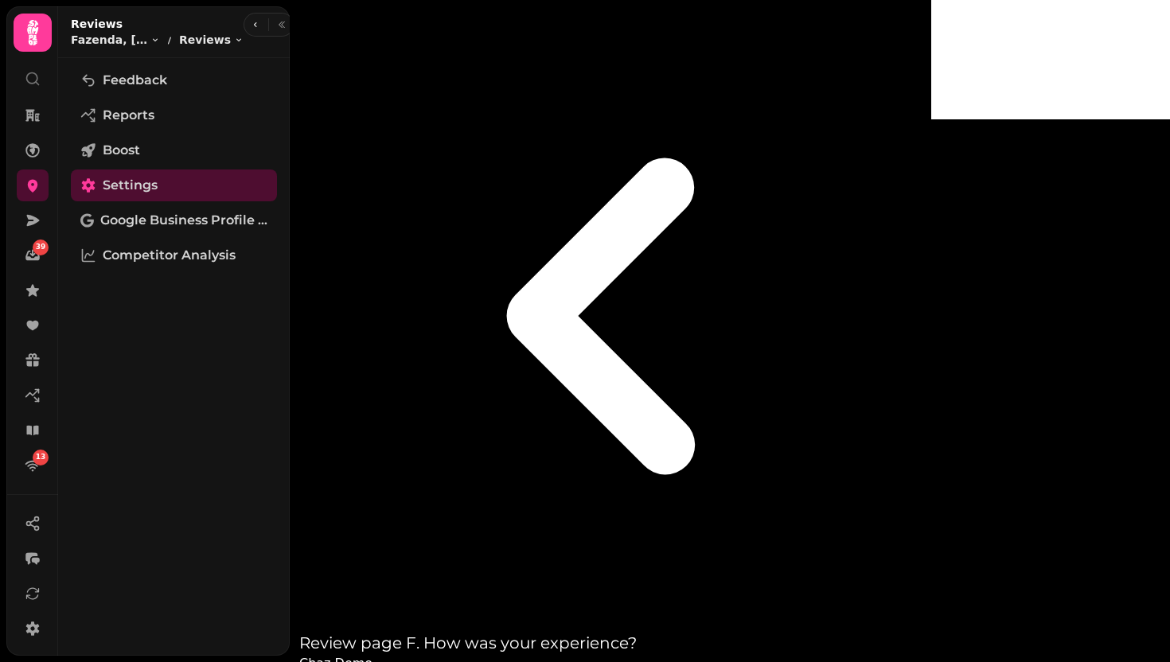
click at [104, 80] on span "Feedback" at bounding box center [135, 80] width 64 height 19
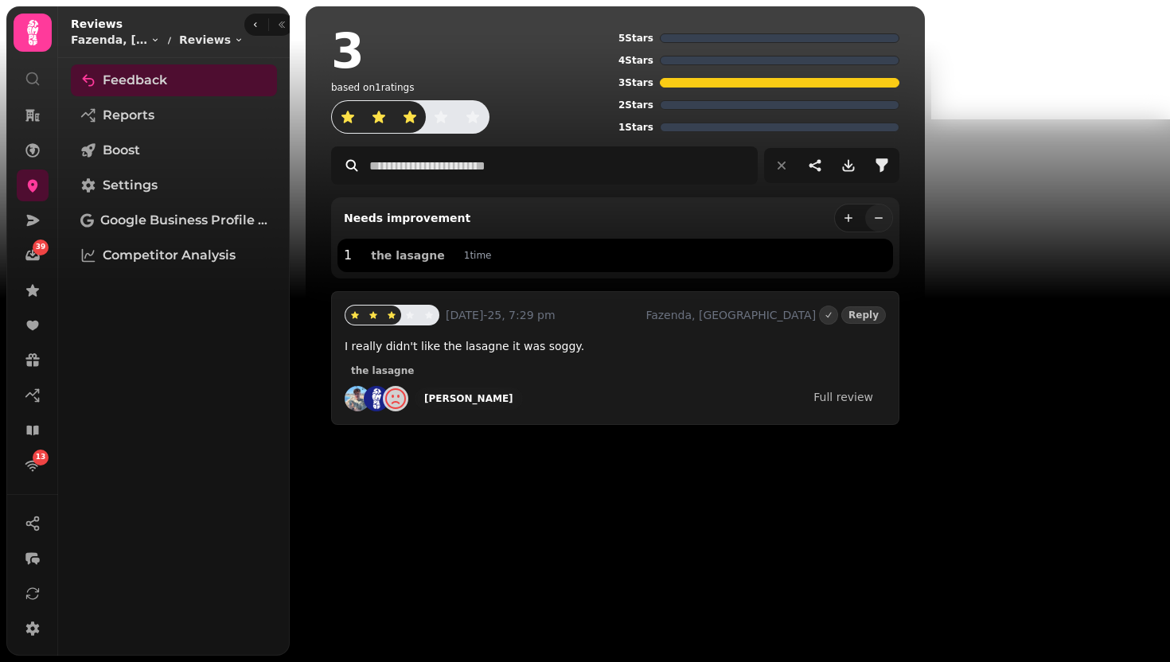
click at [541, 363] on div "the lasagne" at bounding box center [615, 369] width 541 height 19
click at [508, 350] on span "I really didn't like the lasagne it was soggy." at bounding box center [465, 346] width 240 height 13
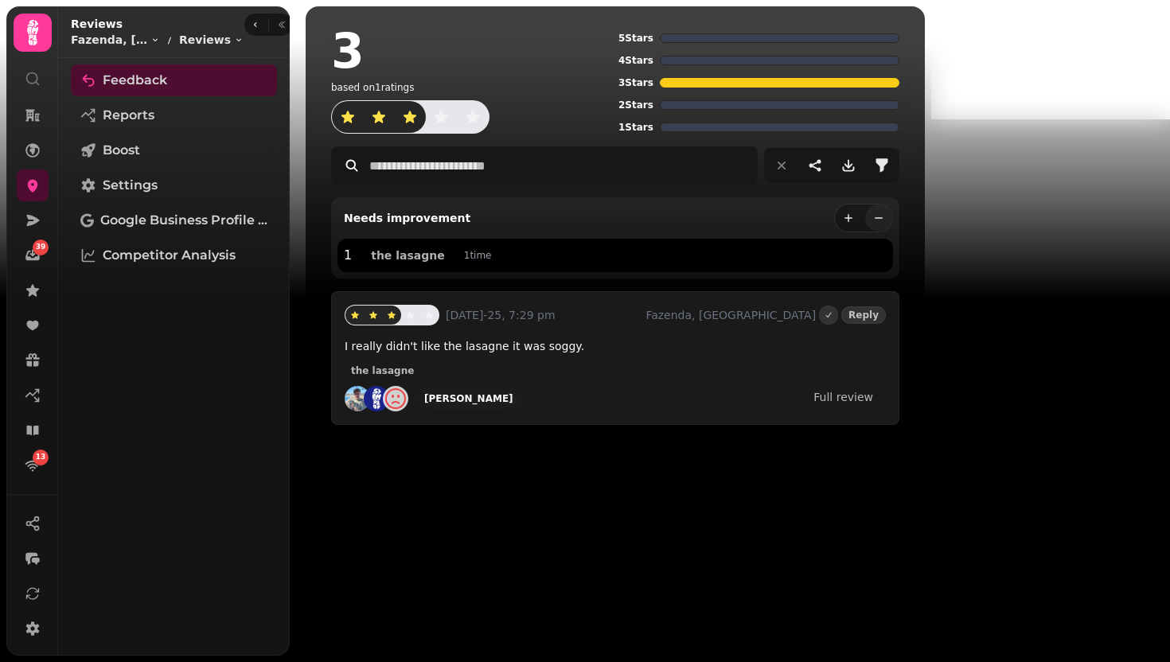
click at [572, 397] on div "Chaz Dior Full review" at bounding box center [615, 398] width 541 height 25
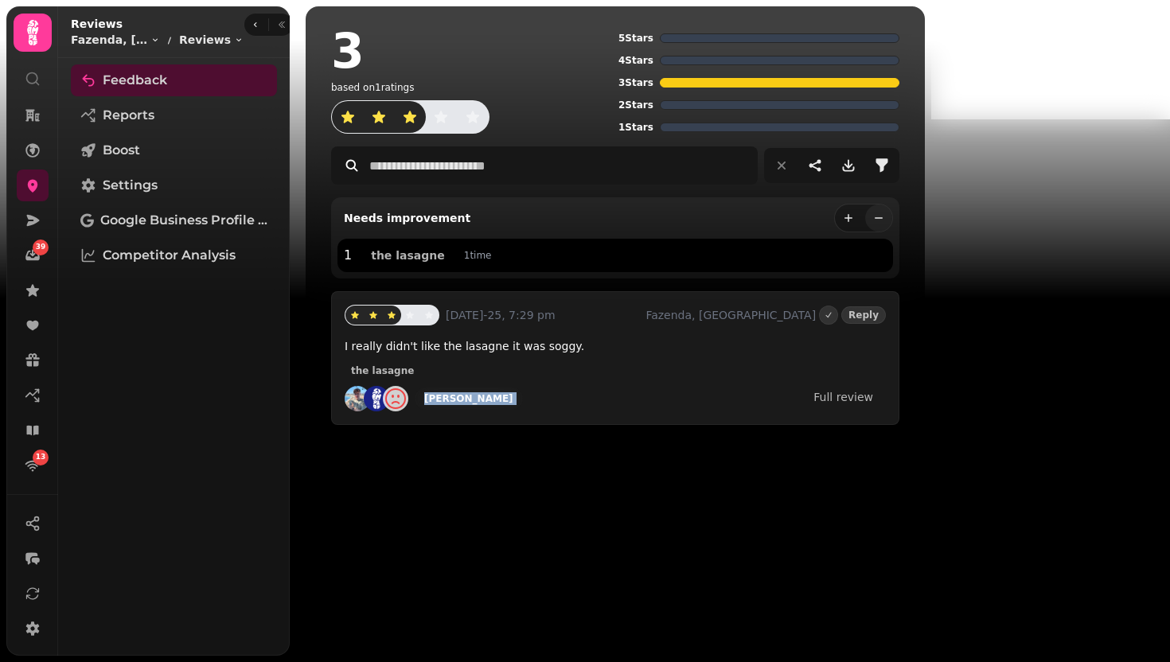
click at [572, 397] on div "Chaz Dior Full review" at bounding box center [615, 398] width 541 height 25
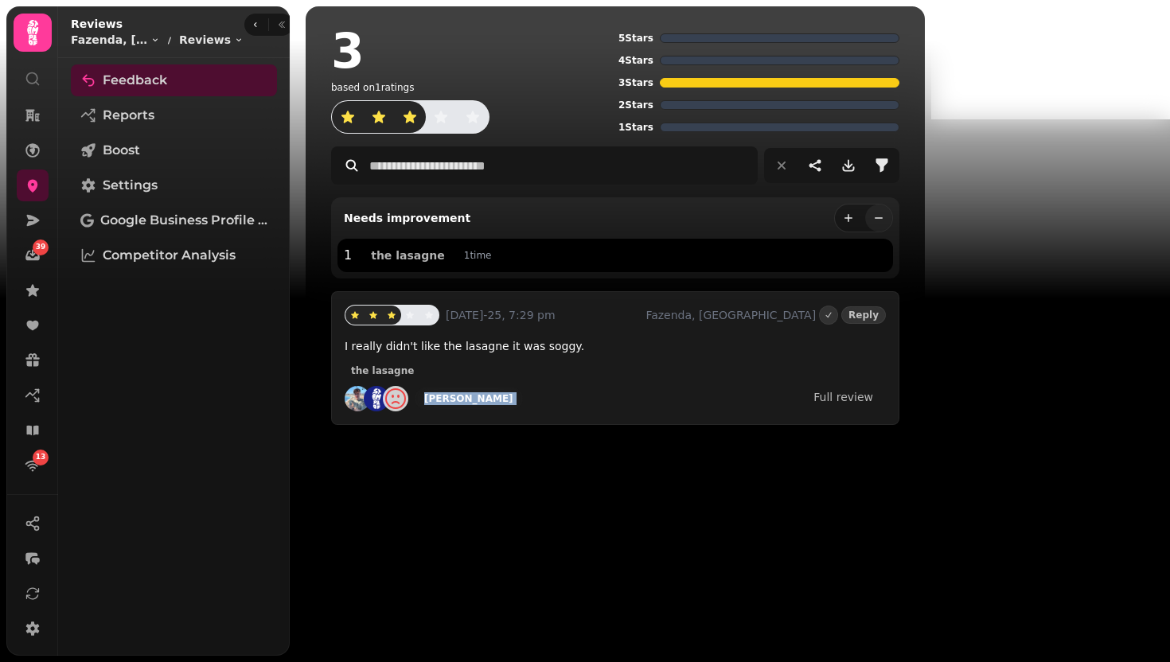
click at [572, 397] on div "Chaz Dior Full review" at bounding box center [615, 398] width 541 height 25
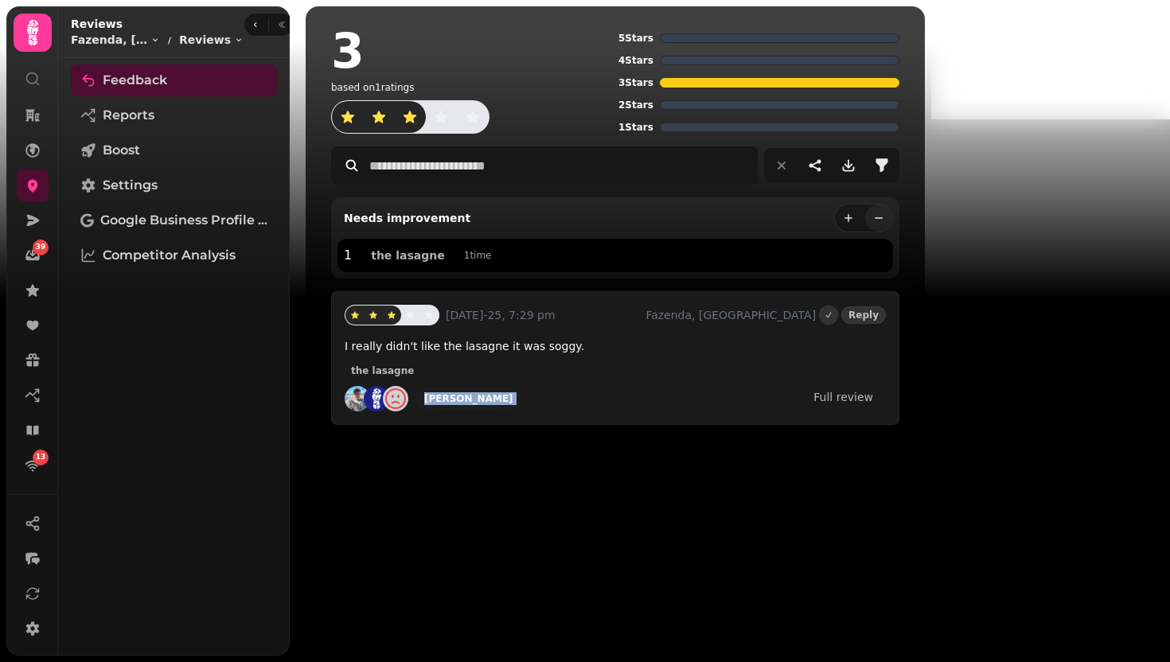
click at [572, 397] on div "Chaz Dior Full review" at bounding box center [615, 398] width 541 height 25
click at [37, 186] on icon at bounding box center [33, 186] width 10 height 13
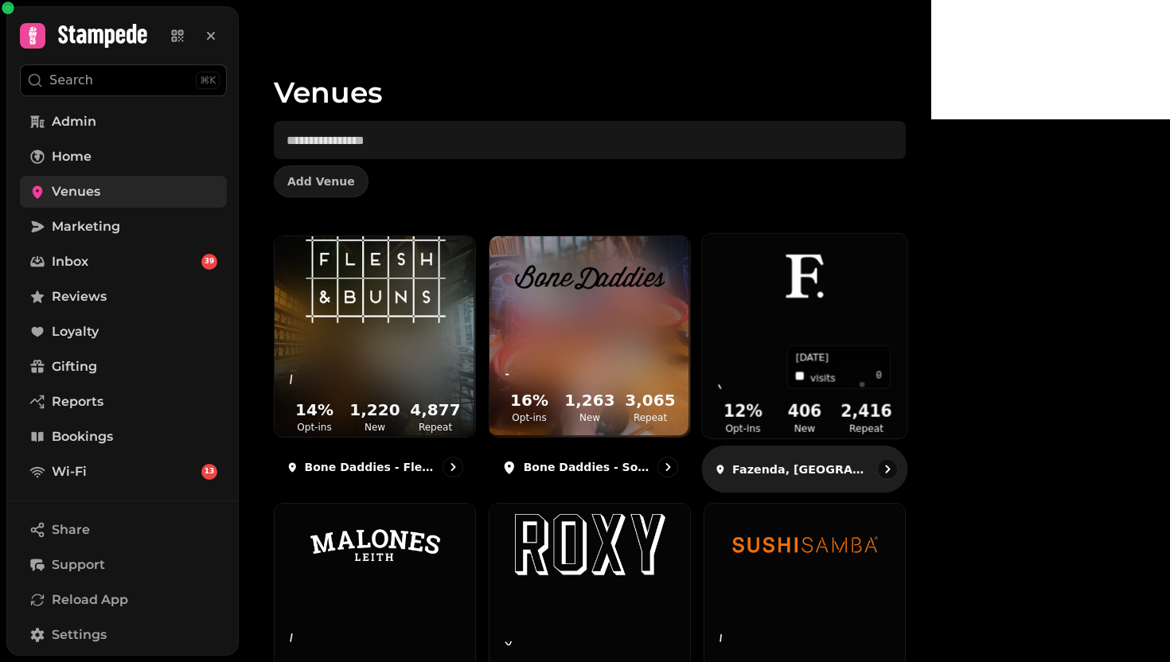
click at [894, 392] on icon at bounding box center [804, 367] width 178 height 52
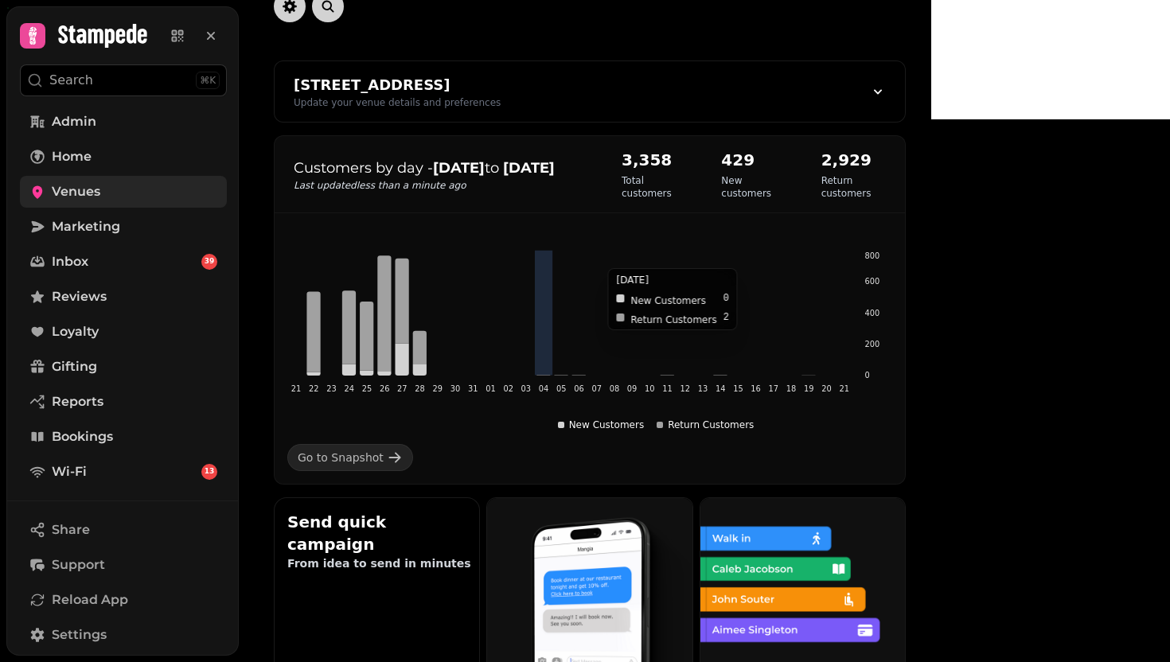
scroll to position [104, 0]
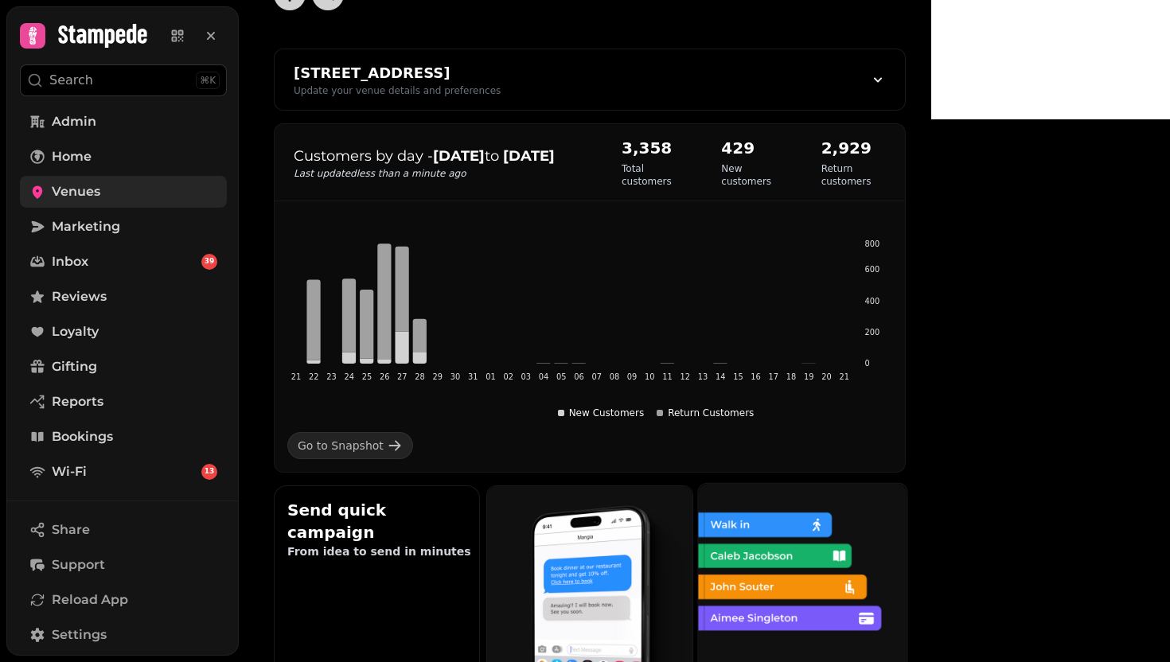
click at [905, 604] on img at bounding box center [800, 586] width 208 height 208
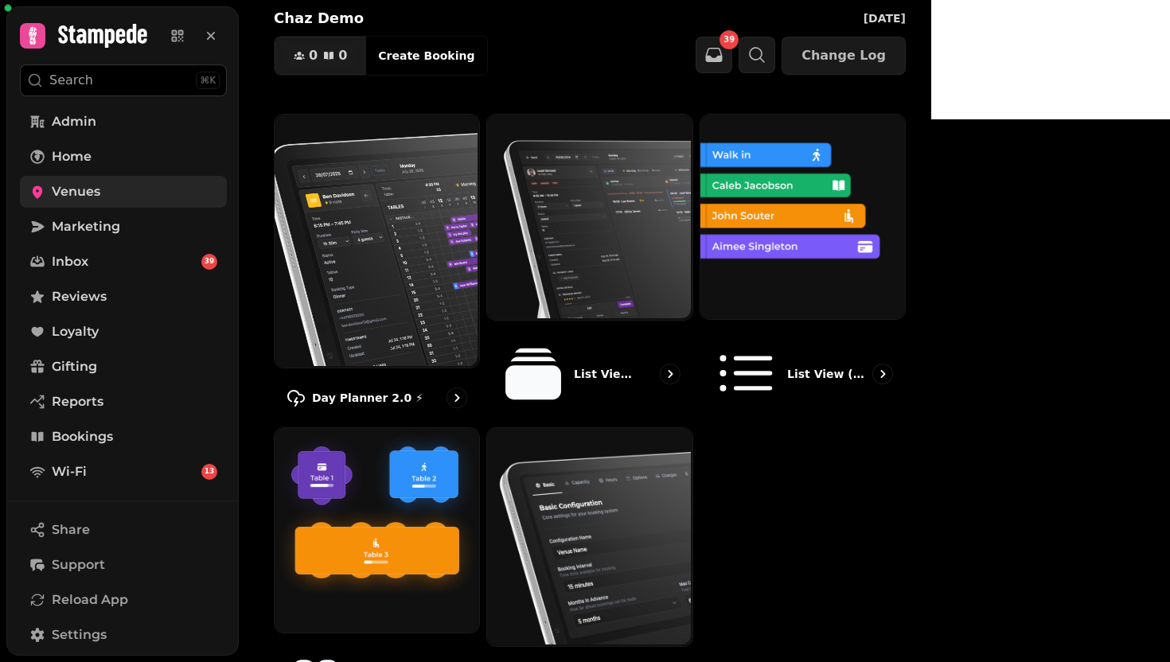
scroll to position [95, 0]
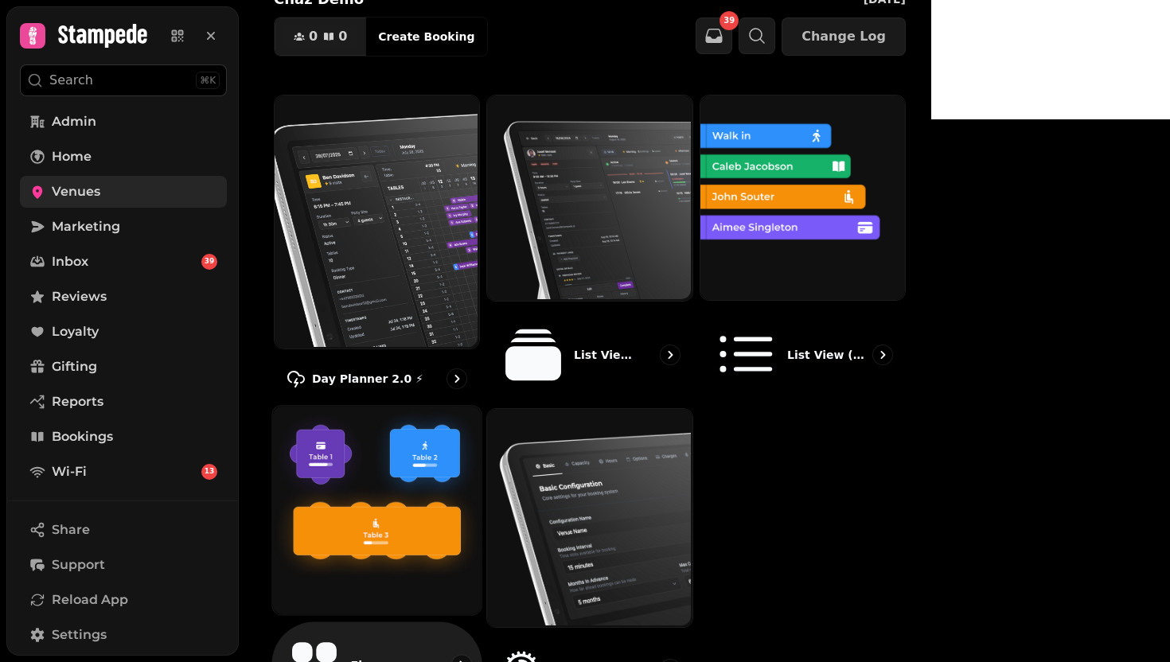
click at [482, 616] on div at bounding box center [376, 510] width 211 height 211
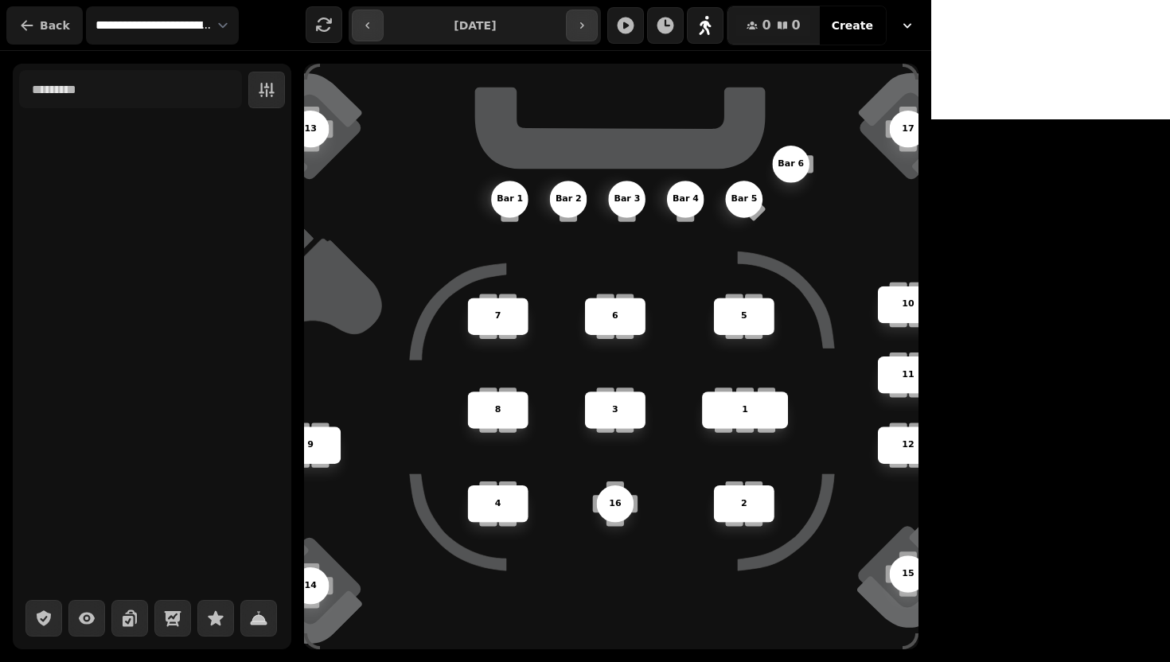
click at [31, 22] on icon "button" at bounding box center [27, 26] width 16 height 16
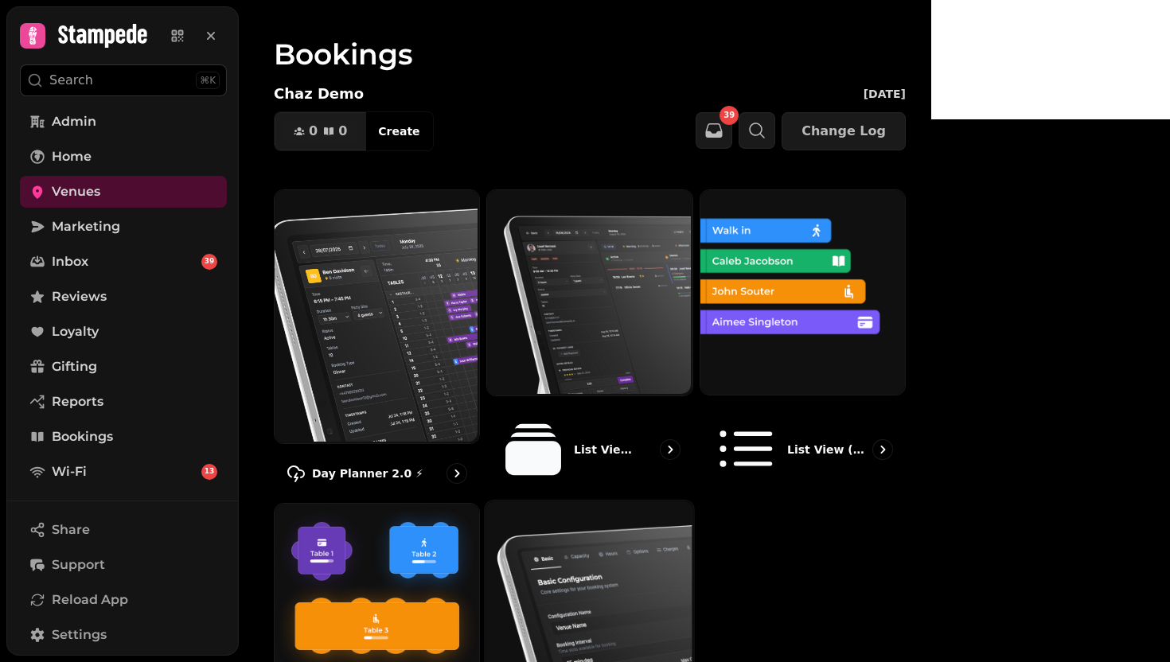
click at [692, 594] on img at bounding box center [588, 610] width 208 height 223
select select "**********"
select select "*"
select select "***"
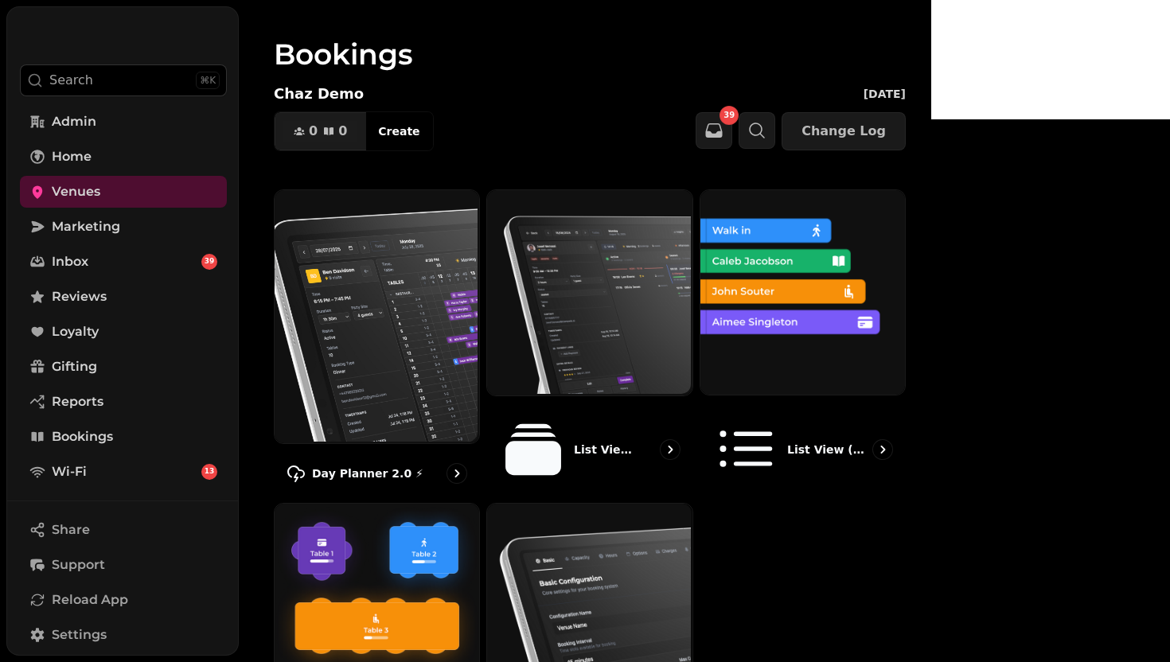
select select "**********"
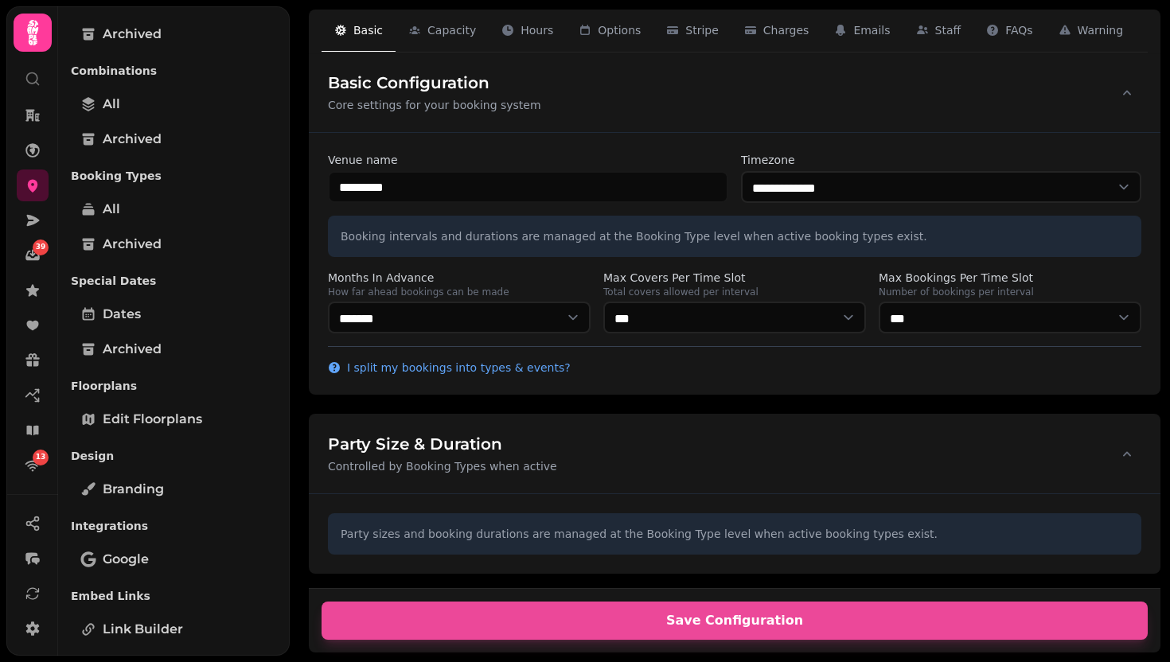
scroll to position [291, 0]
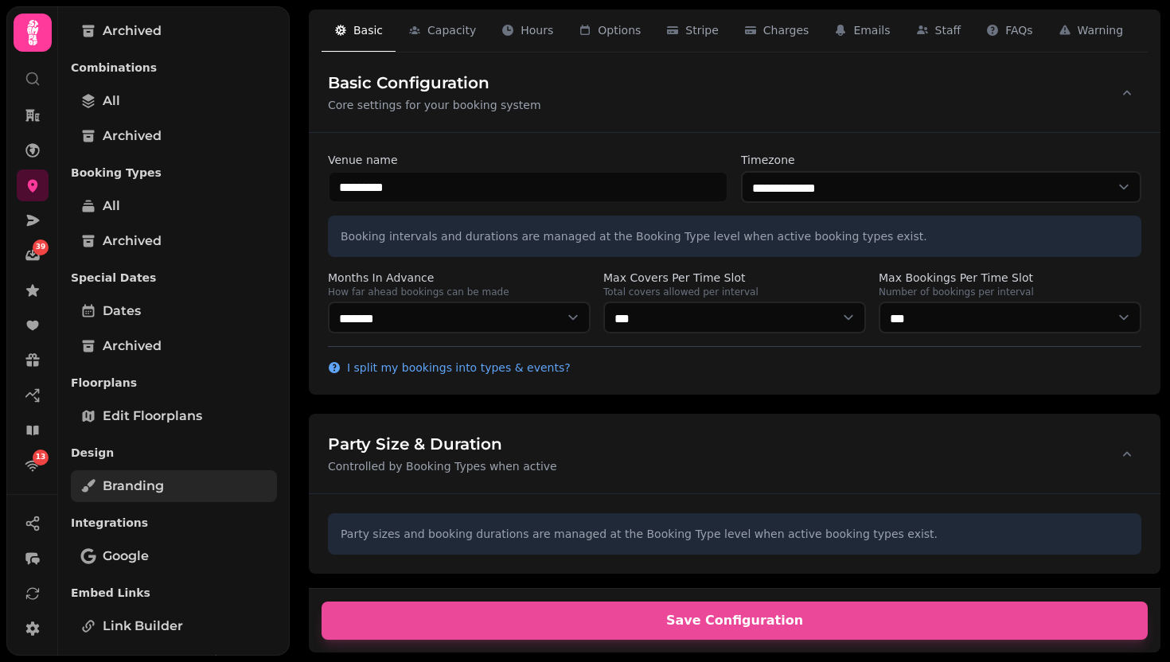
click at [171, 487] on link "Branding" at bounding box center [174, 486] width 206 height 32
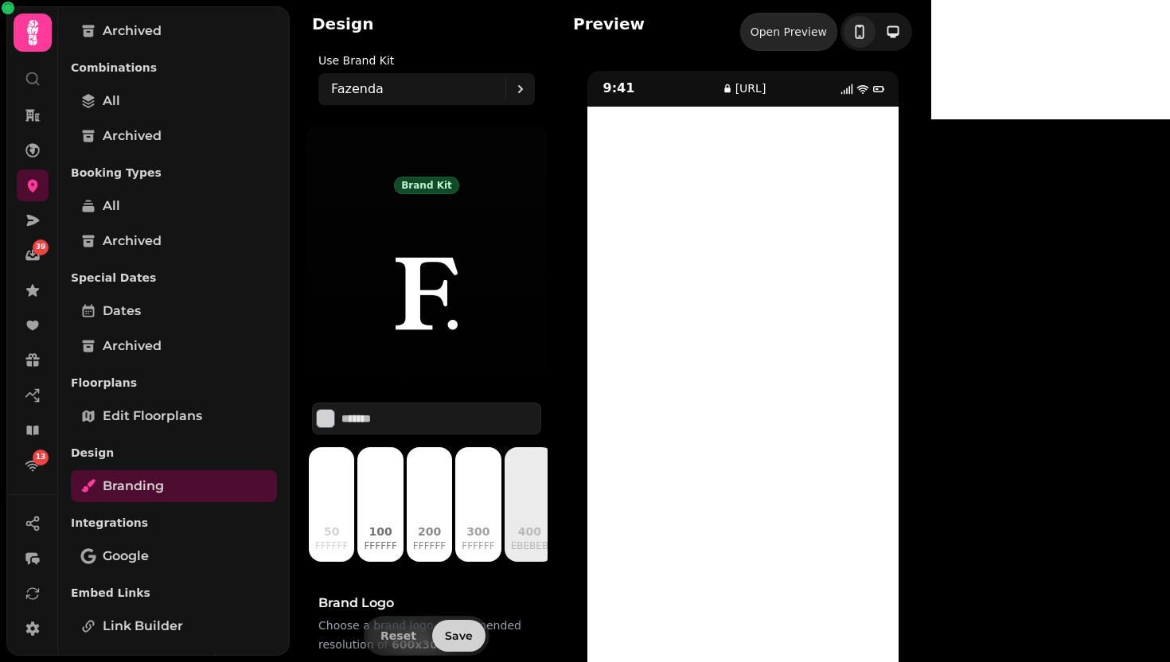
click at [827, 38] on div "Open Preview" at bounding box center [788, 32] width 76 height 16
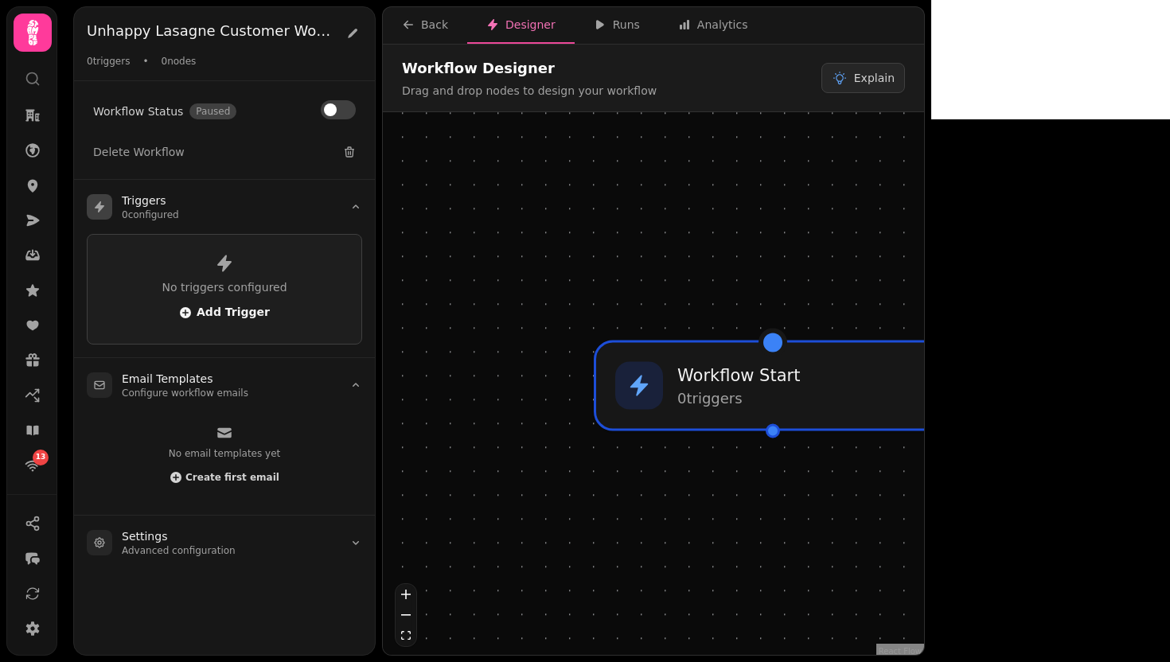
click at [233, 311] on span "Add Trigger" at bounding box center [224, 312] width 91 height 13
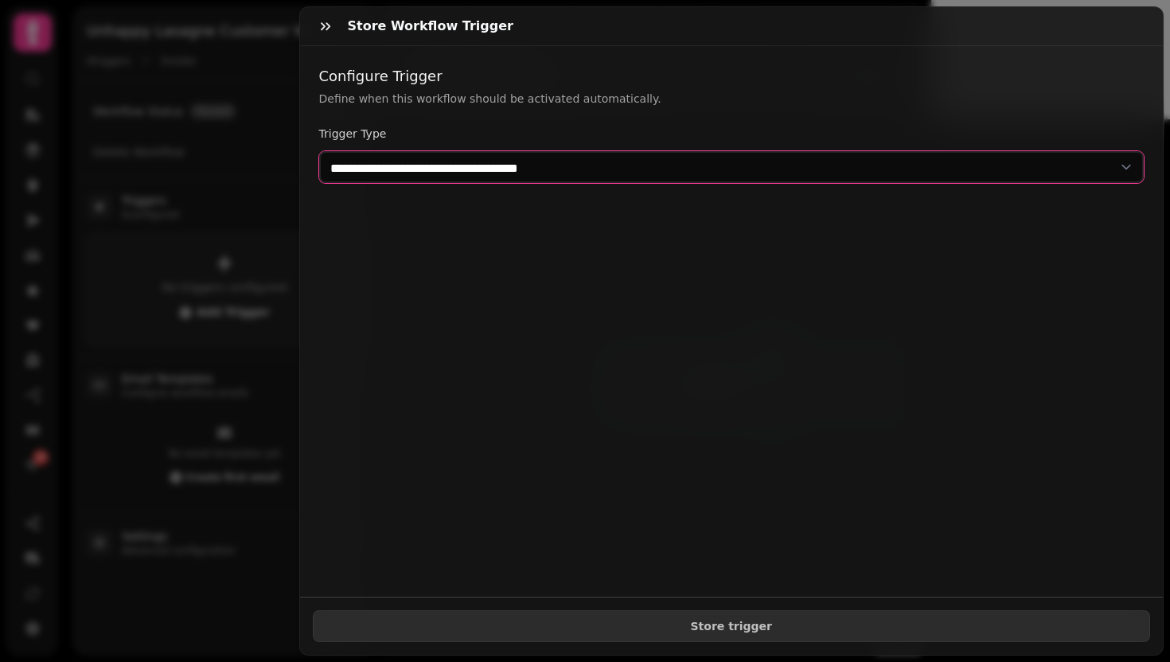
click at [705, 170] on select "**********" at bounding box center [731, 167] width 825 height 32
select select "**********"
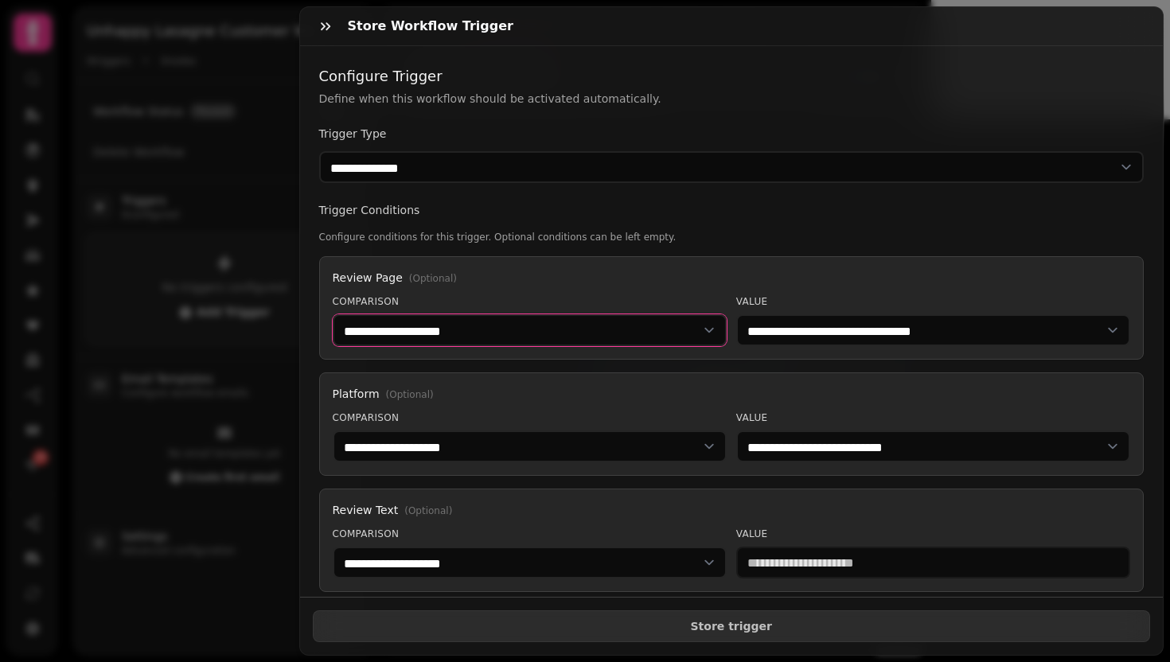
click at [576, 344] on select "**********" at bounding box center [530, 330] width 394 height 32
select select "******"
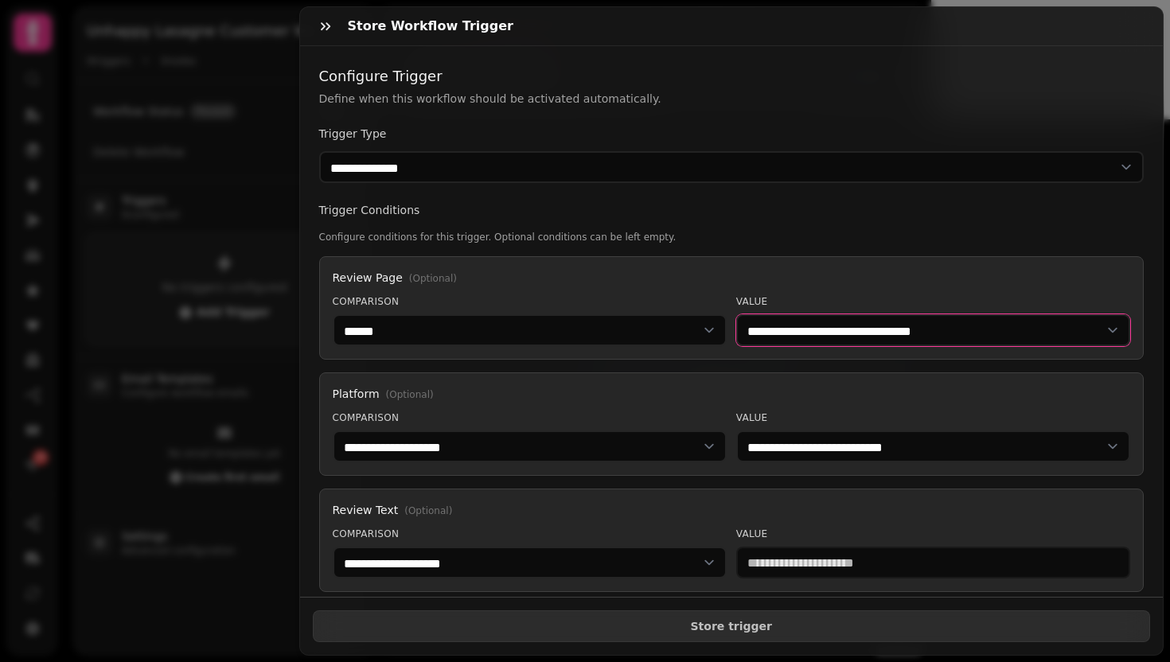
click at [766, 326] on select "**********" at bounding box center [933, 330] width 394 height 32
select select "**********"
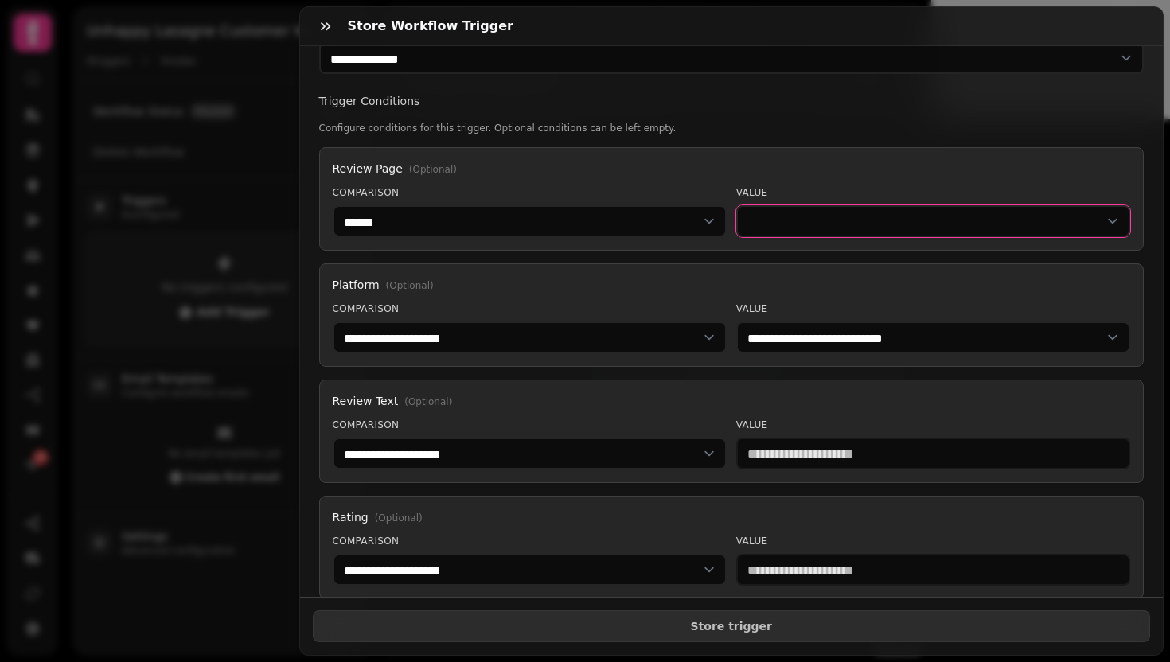
scroll to position [110, 0]
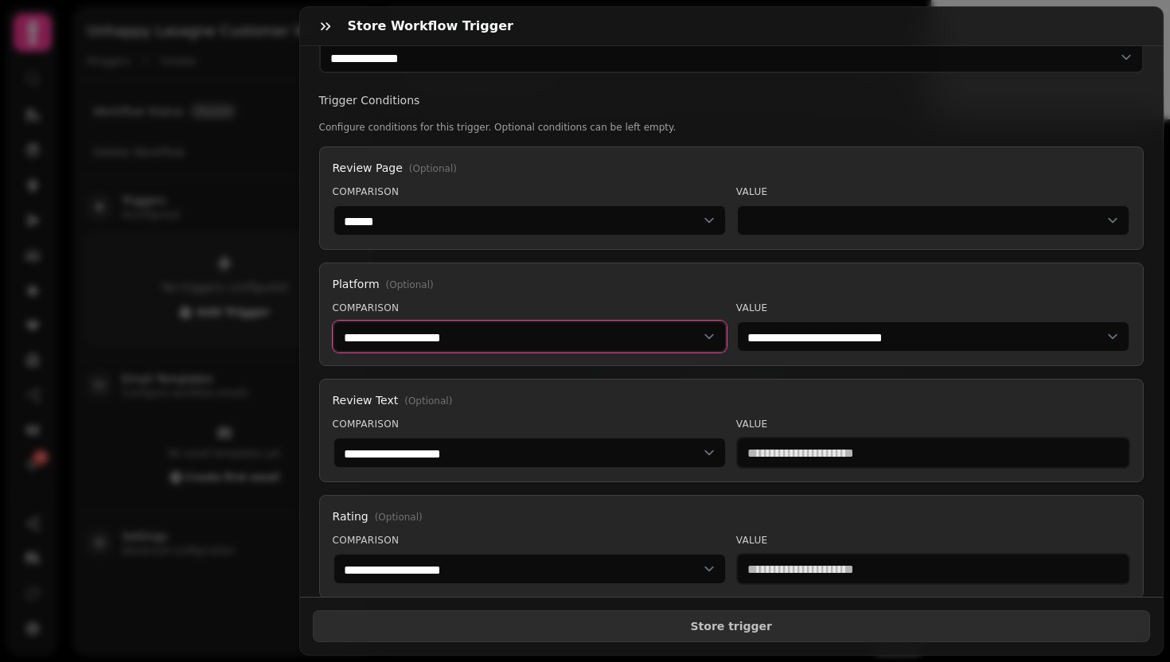
click at [388, 343] on select "**********" at bounding box center [530, 337] width 394 height 32
select select "******"
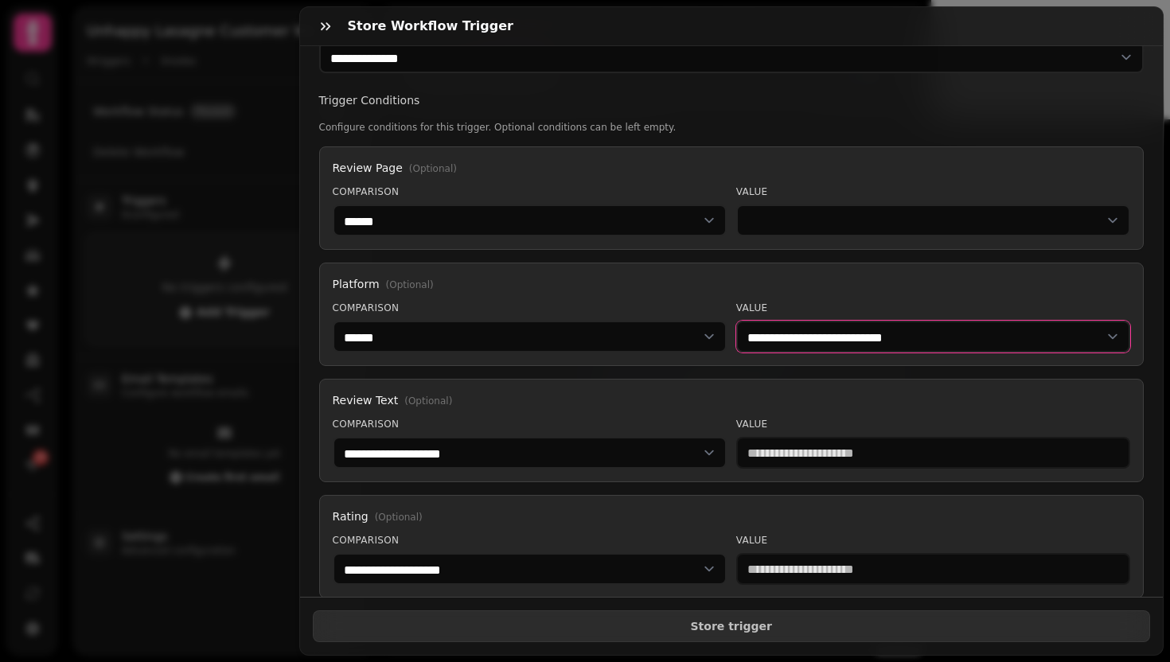
click at [763, 334] on select "**********" at bounding box center [933, 337] width 394 height 32
click at [778, 324] on select "**********" at bounding box center [933, 337] width 394 height 32
select select "********"
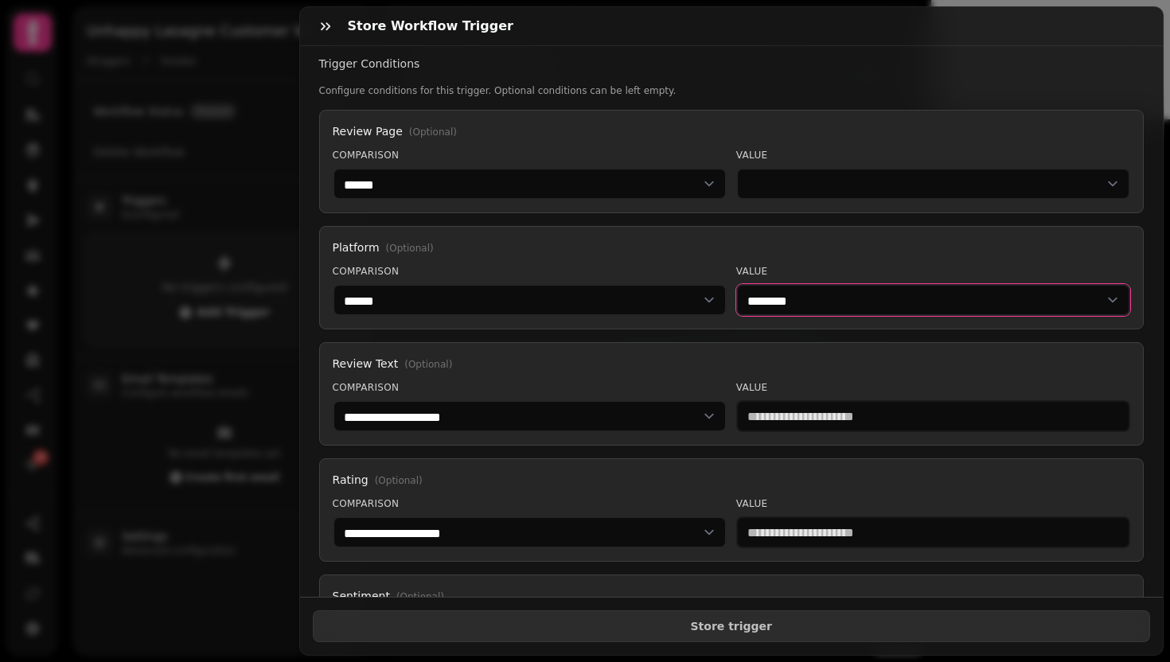
scroll to position [152, 0]
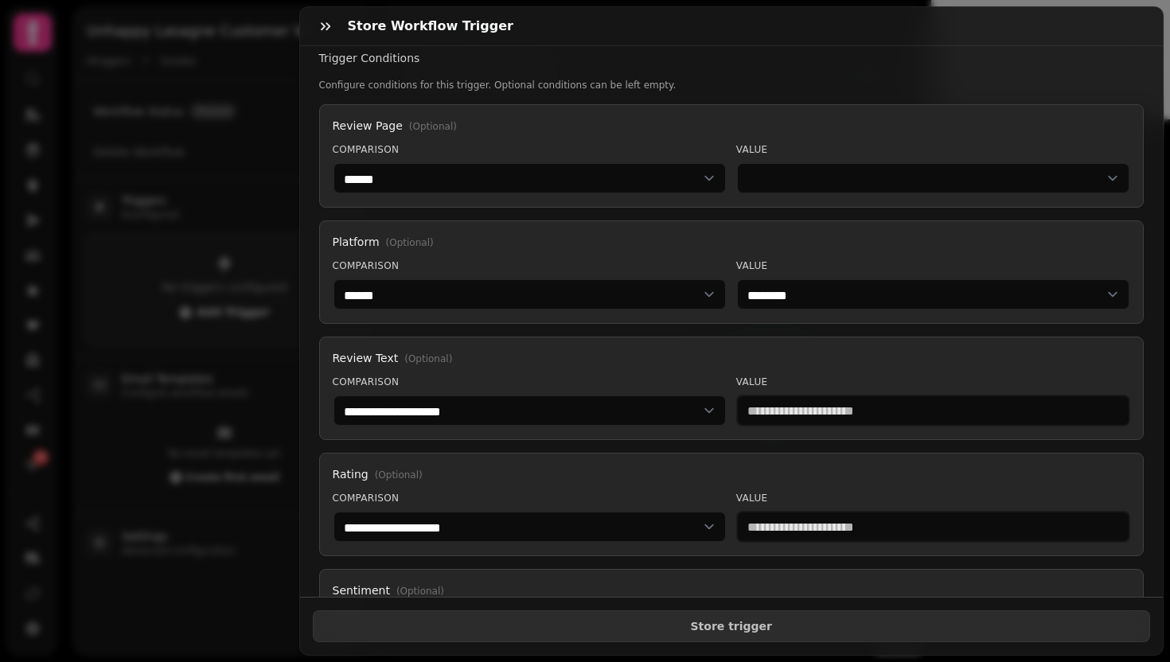
click at [571, 392] on div "**********" at bounding box center [530, 401] width 394 height 51
click at [552, 400] on select "**********" at bounding box center [530, 411] width 394 height 32
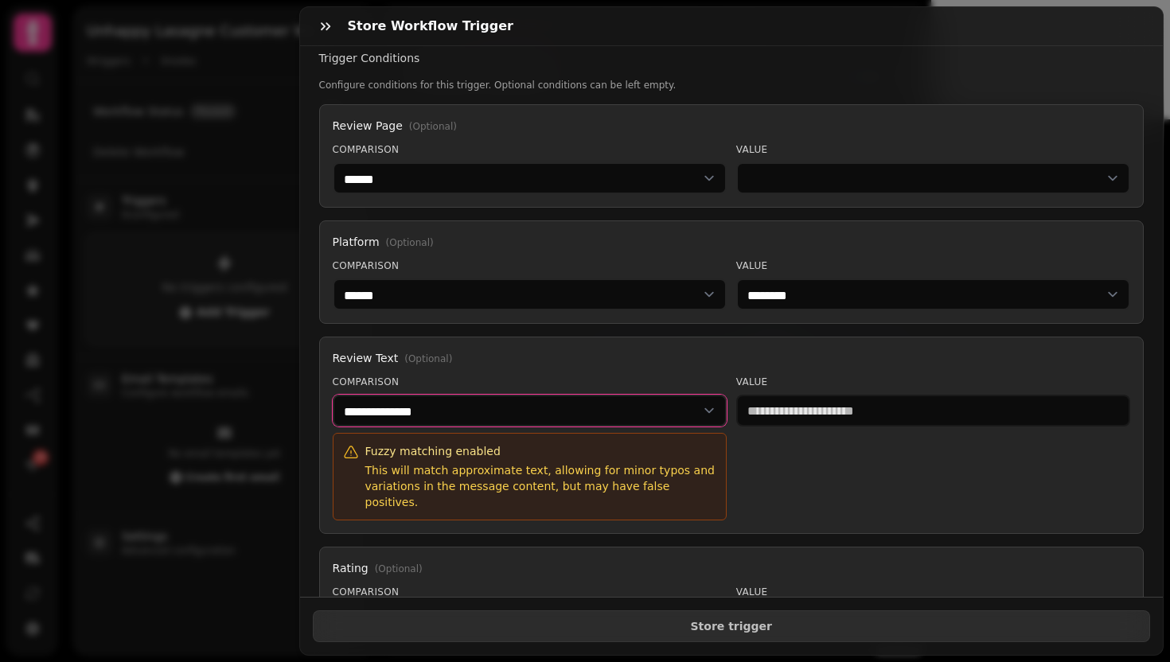
click at [524, 401] on select "**********" at bounding box center [530, 411] width 394 height 32
select select "********"
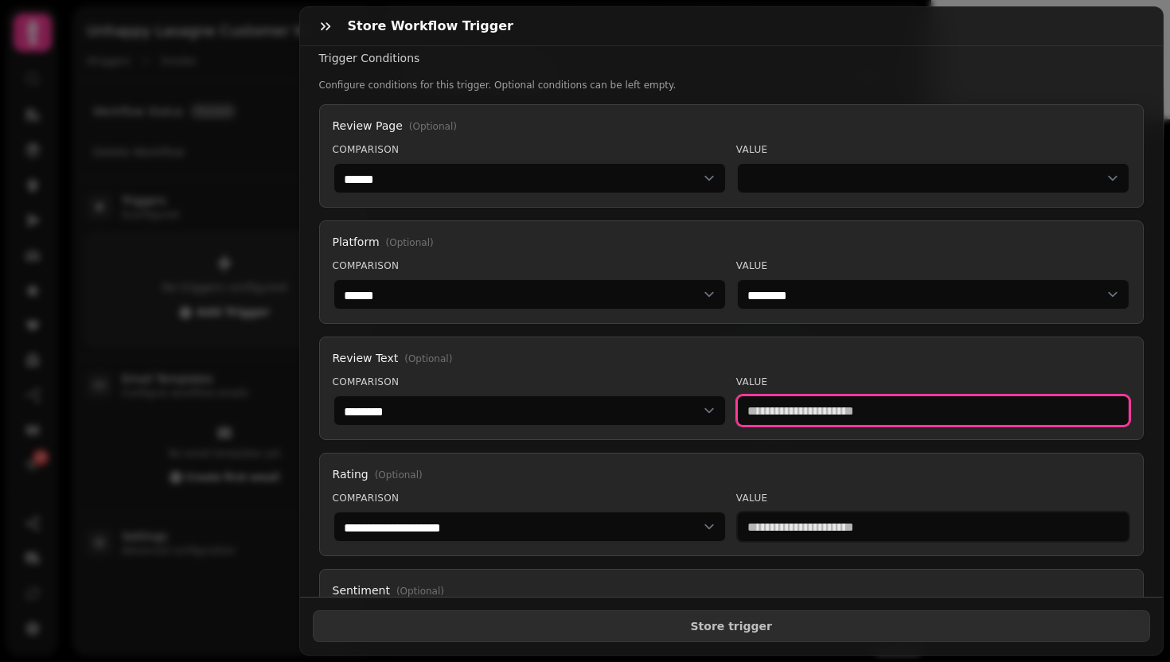
click at [803, 419] on input "text" at bounding box center [933, 411] width 394 height 32
type input "*******"
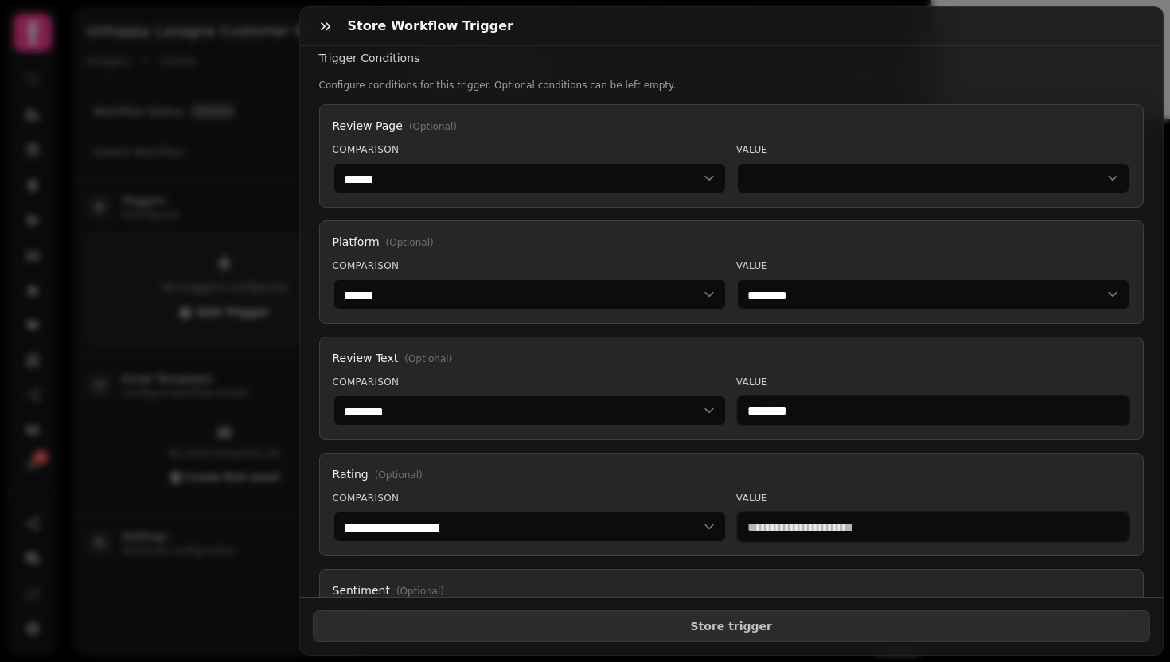
click at [618, 470] on div "Rating (Optional)" at bounding box center [732, 474] width 798 height 16
click at [581, 419] on select "**********" at bounding box center [530, 411] width 394 height 32
select select "**********"
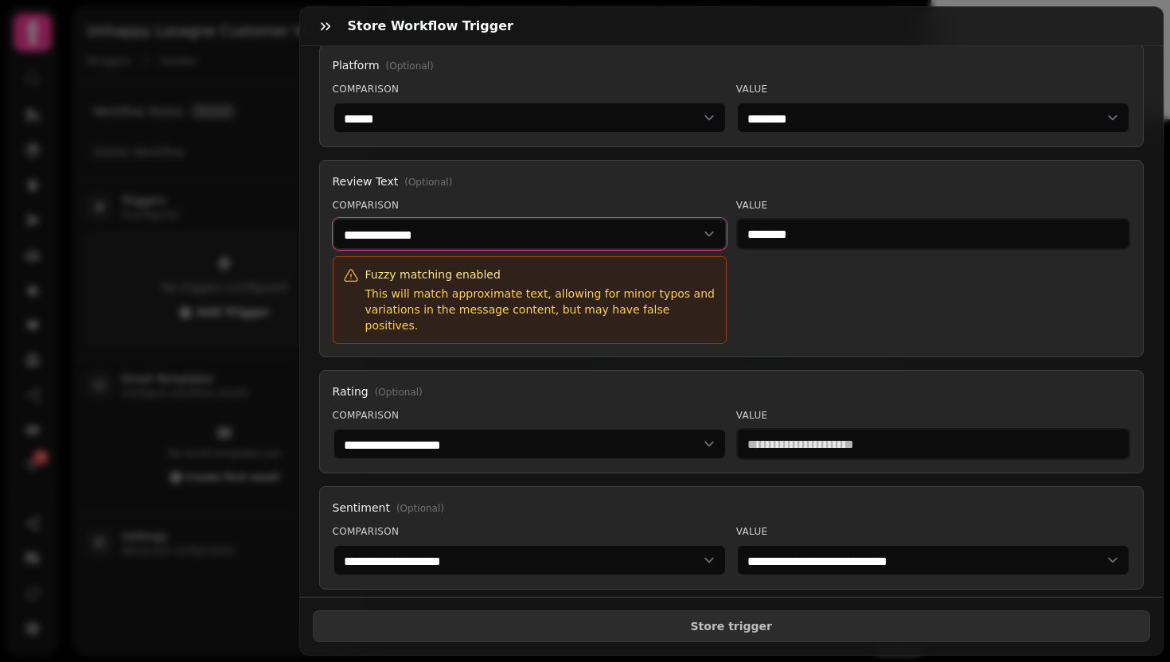
scroll to position [330, 0]
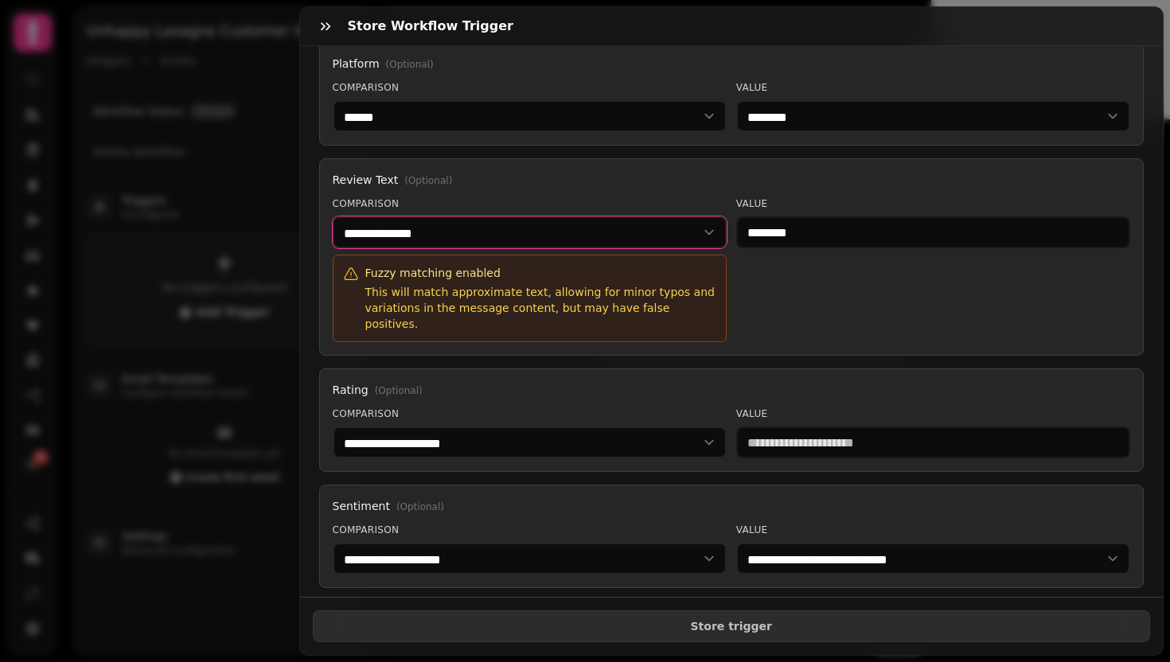
click at [532, 226] on select "**********" at bounding box center [530, 232] width 394 height 32
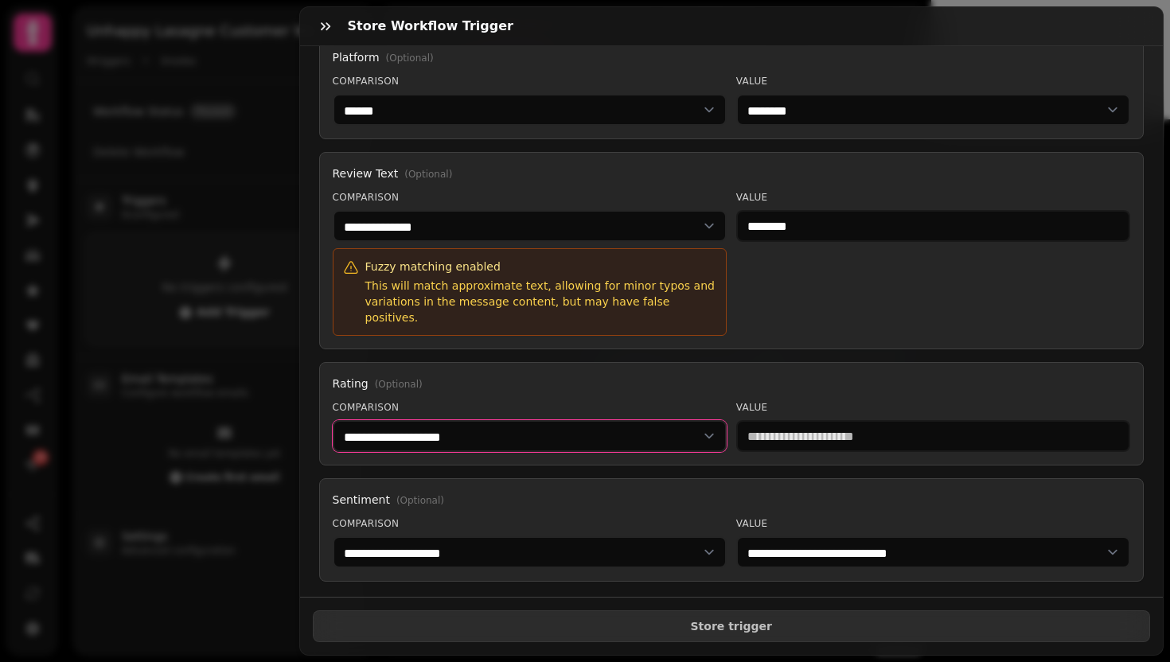
click at [526, 423] on select "**********" at bounding box center [530, 436] width 394 height 32
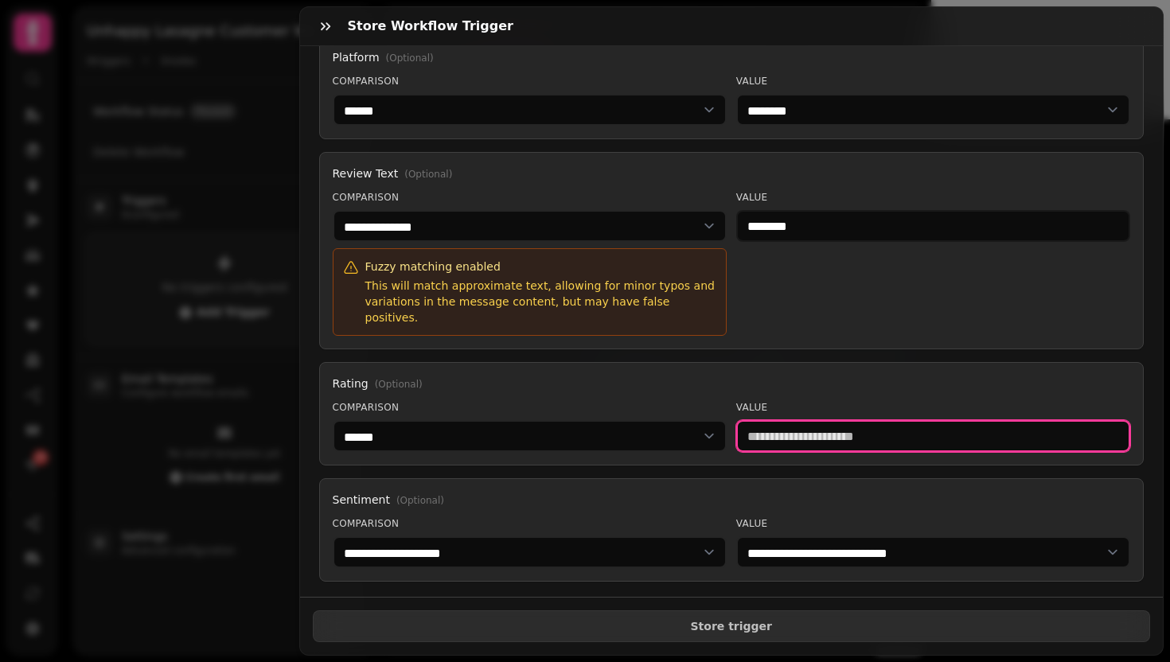
click at [847, 423] on input "number" at bounding box center [933, 436] width 394 height 32
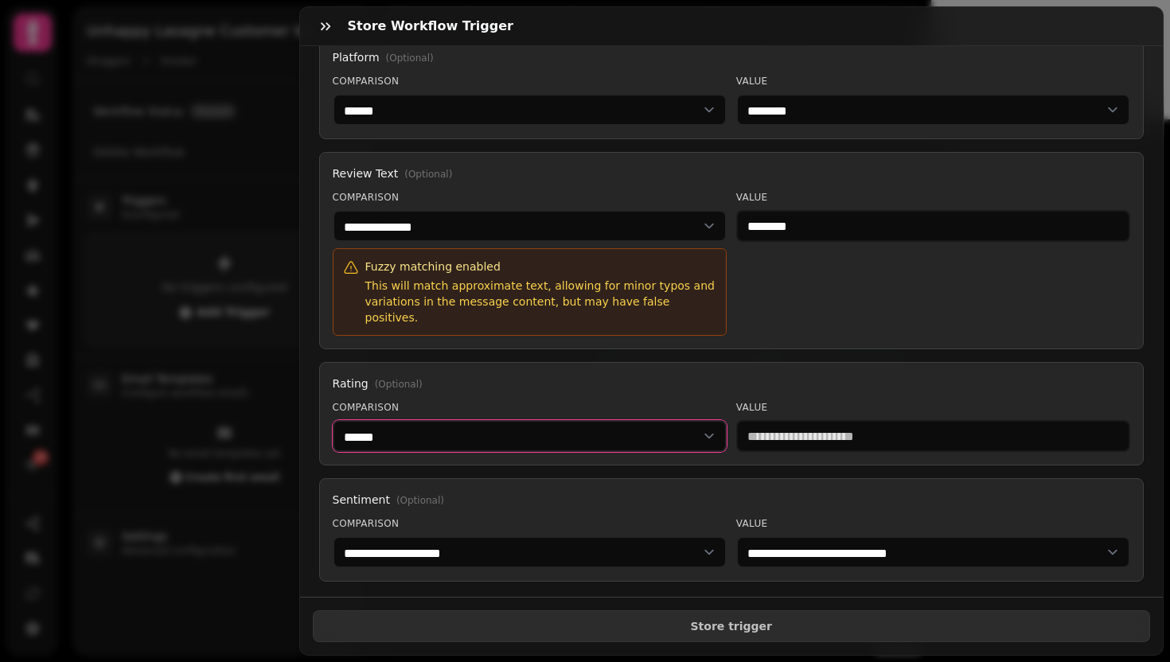
click at [639, 426] on select "**********" at bounding box center [530, 436] width 394 height 32
click at [589, 401] on div "**********" at bounding box center [530, 426] width 394 height 51
click at [582, 420] on select "**********" at bounding box center [530, 436] width 394 height 32
select select "**********"
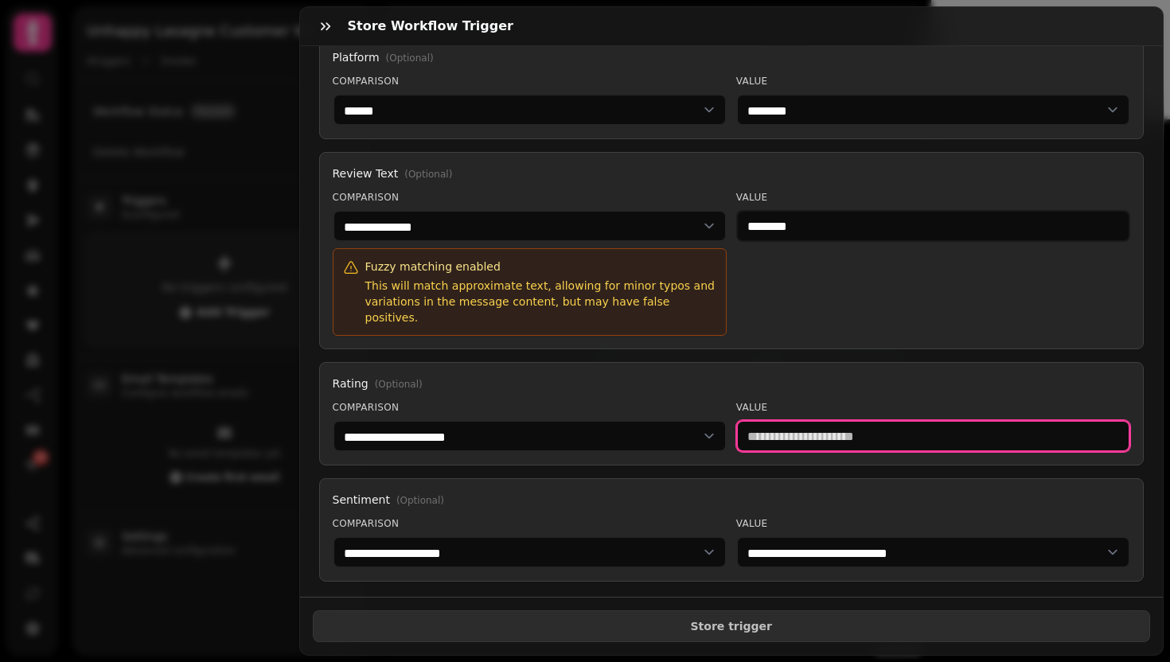
click at [834, 420] on input "number" at bounding box center [933, 436] width 394 height 32
type input "*"
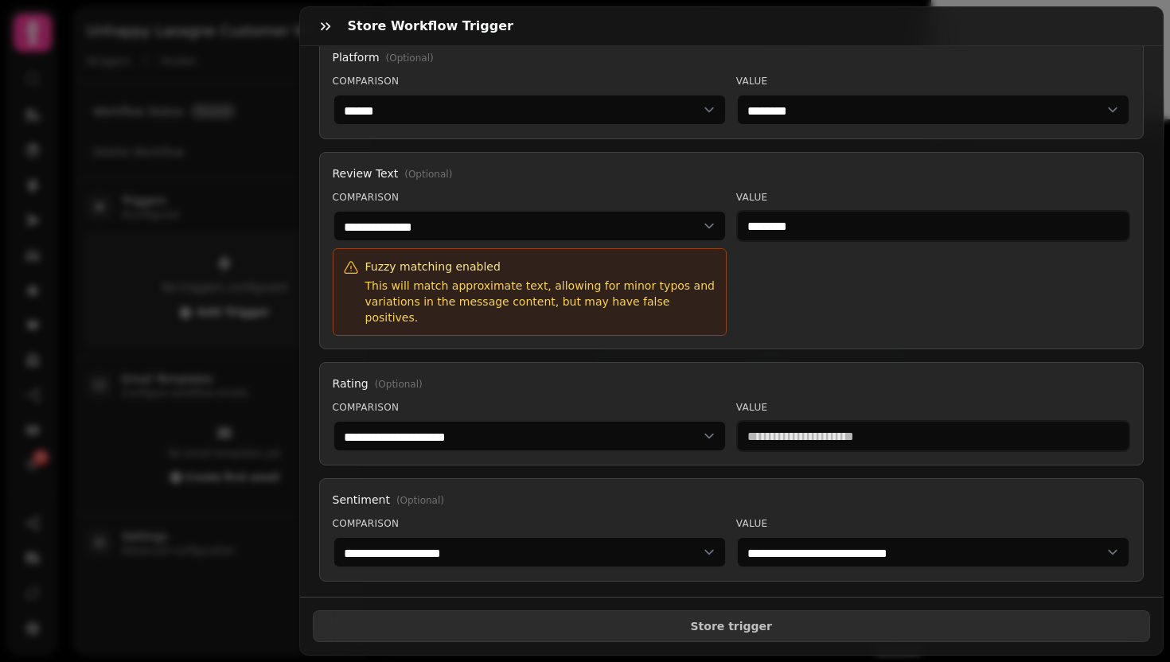
click at [613, 478] on div "**********" at bounding box center [731, 529] width 825 height 103
click at [544, 536] on select "**********" at bounding box center [530, 552] width 394 height 32
select select "******"
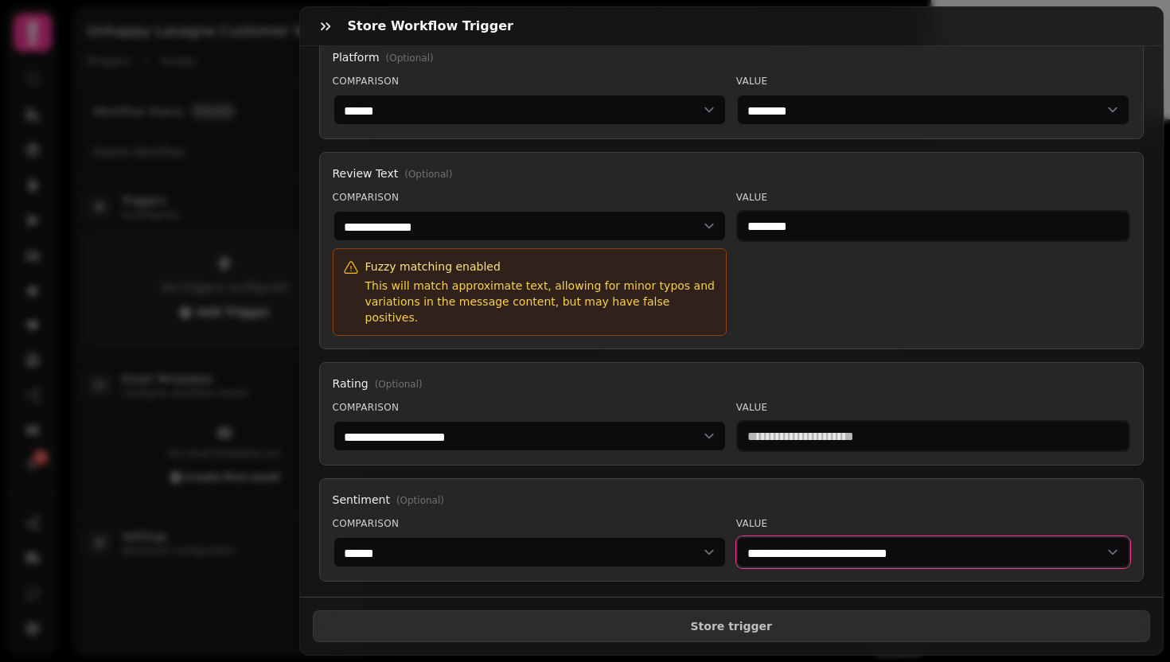
click at [815, 545] on select "**********" at bounding box center [933, 552] width 394 height 32
select select "********"
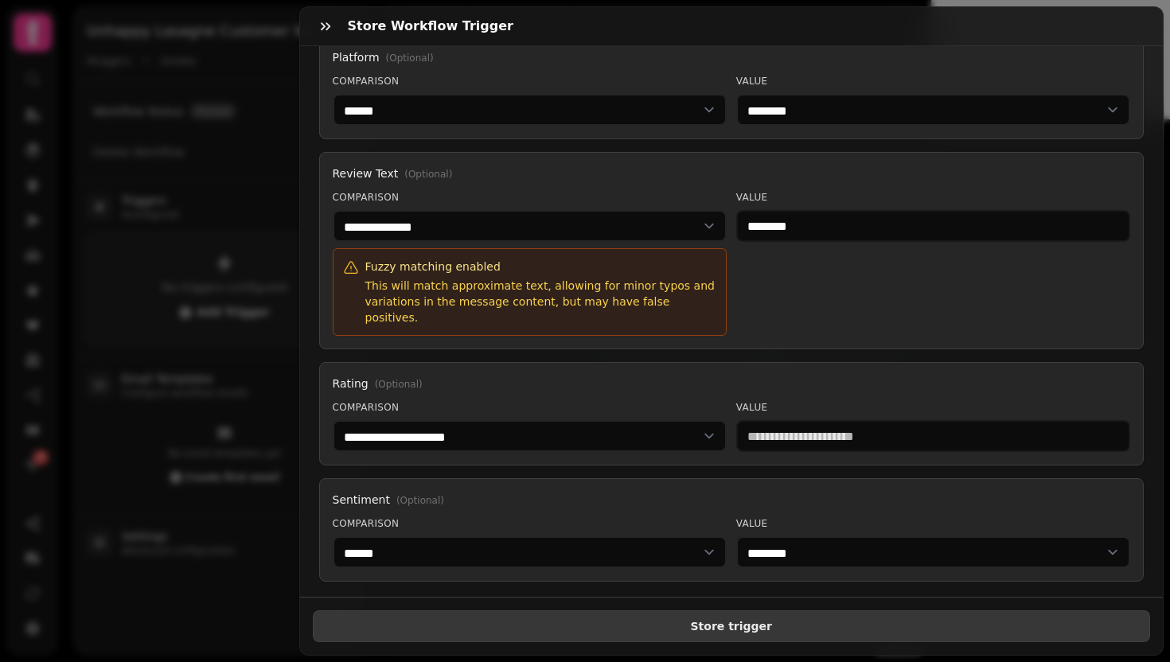
click at [732, 621] on span "Store trigger" at bounding box center [731, 626] width 811 height 11
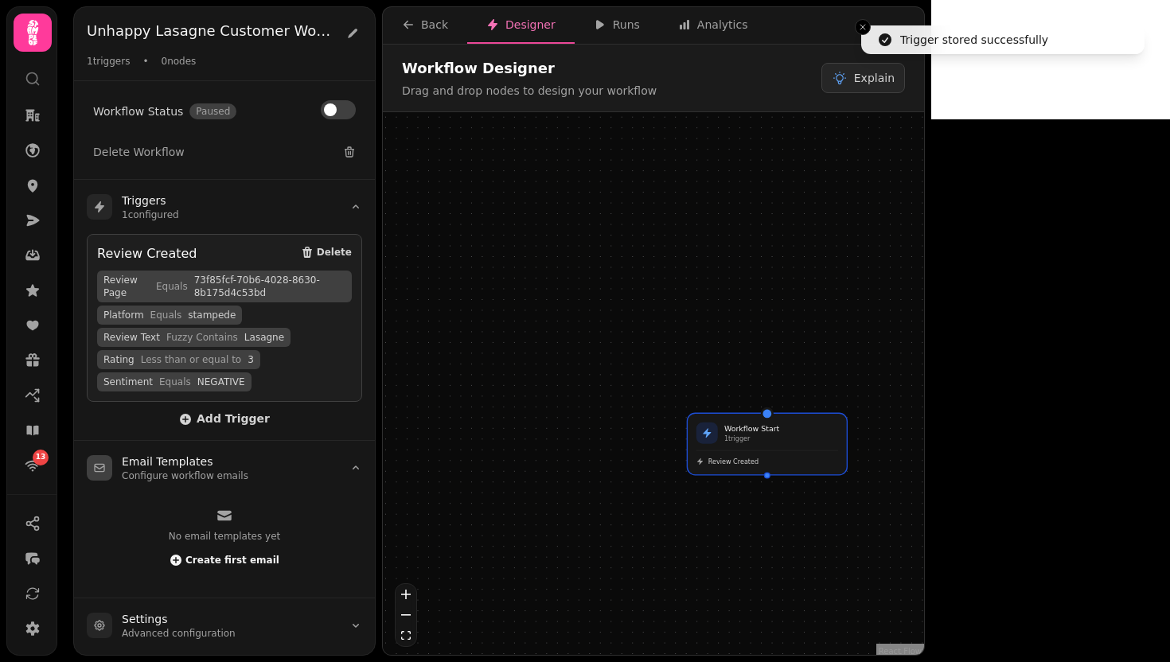
click at [206, 552] on button "Create first email" at bounding box center [225, 560] width 110 height 16
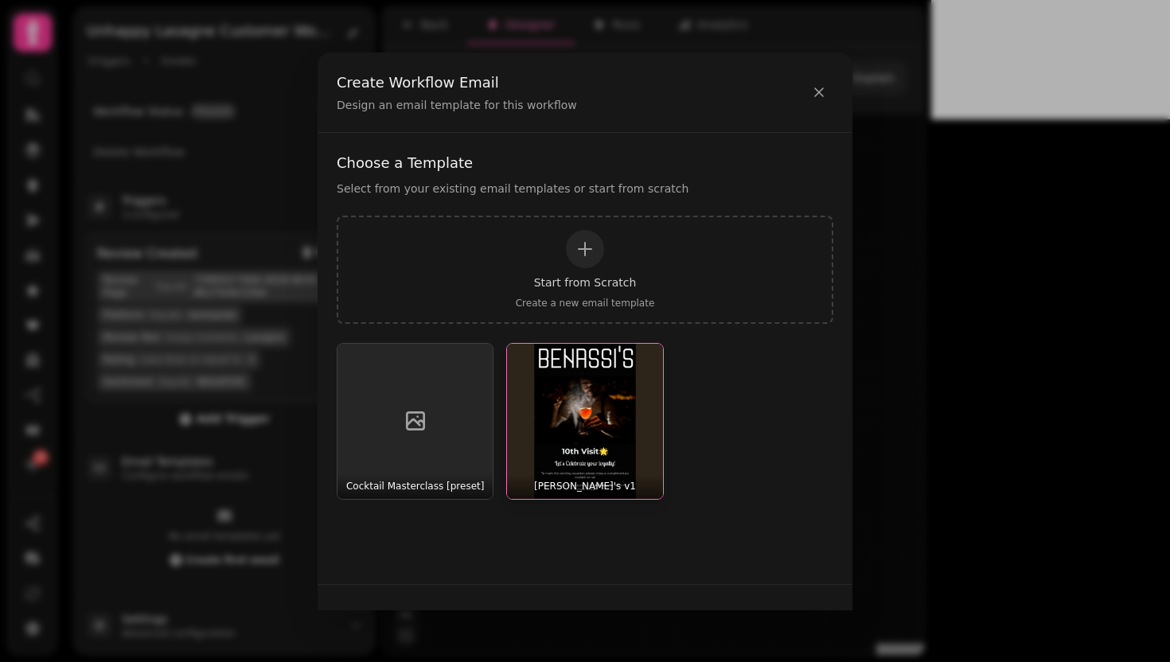
click at [562, 369] on img "button" at bounding box center [584, 421] width 155 height 155
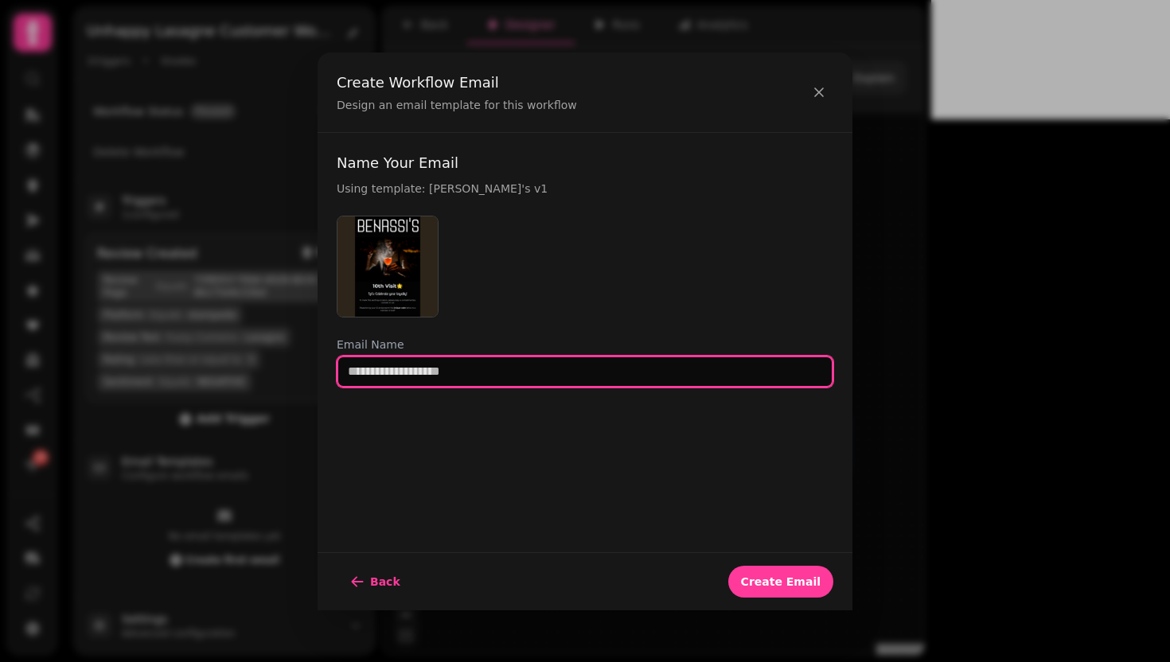
click at [435, 373] on input "text" at bounding box center [585, 372] width 497 height 32
type input "**********"
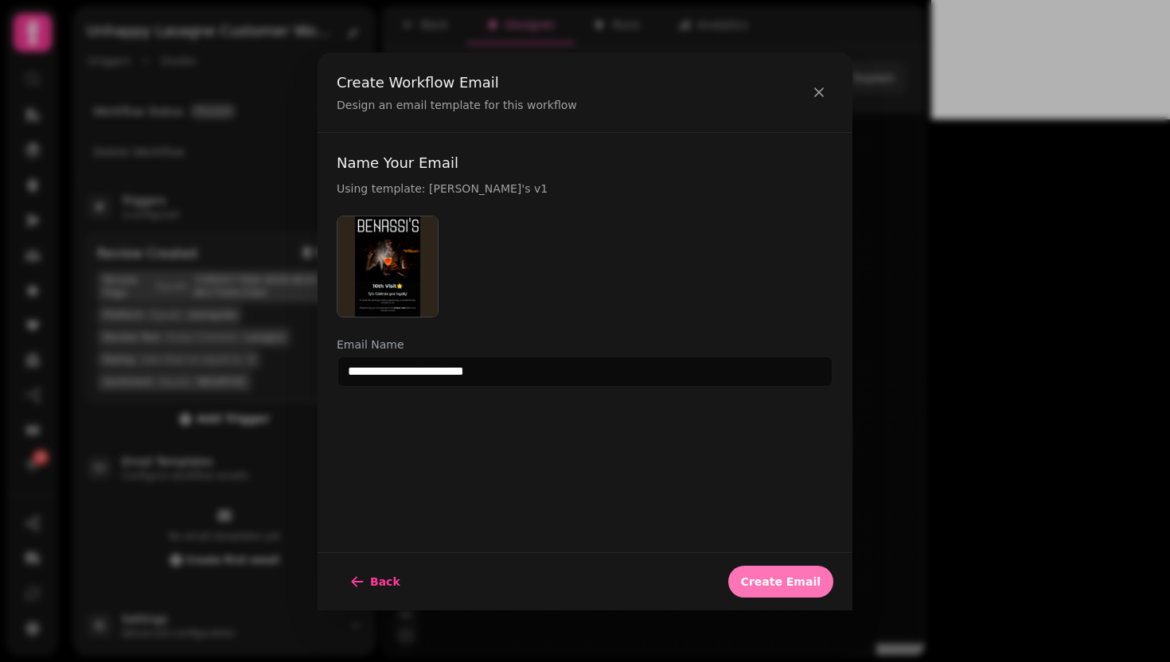
click at [774, 566] on button "Create Email" at bounding box center [780, 582] width 105 height 32
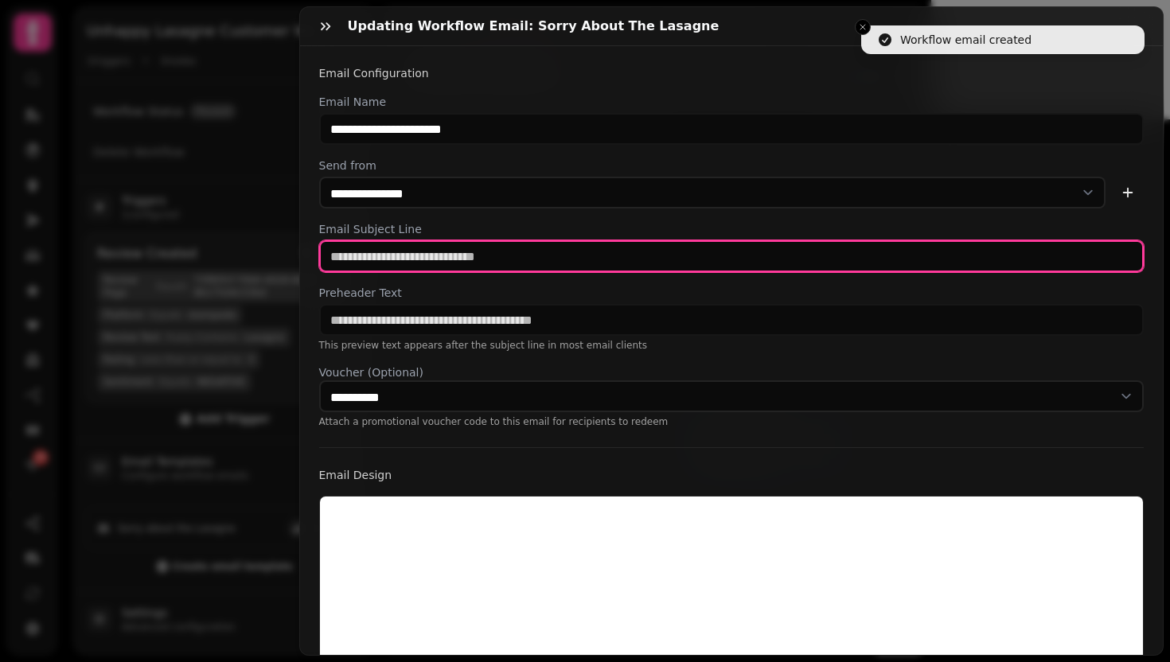
click at [378, 252] on input "text" at bounding box center [731, 256] width 825 height 32
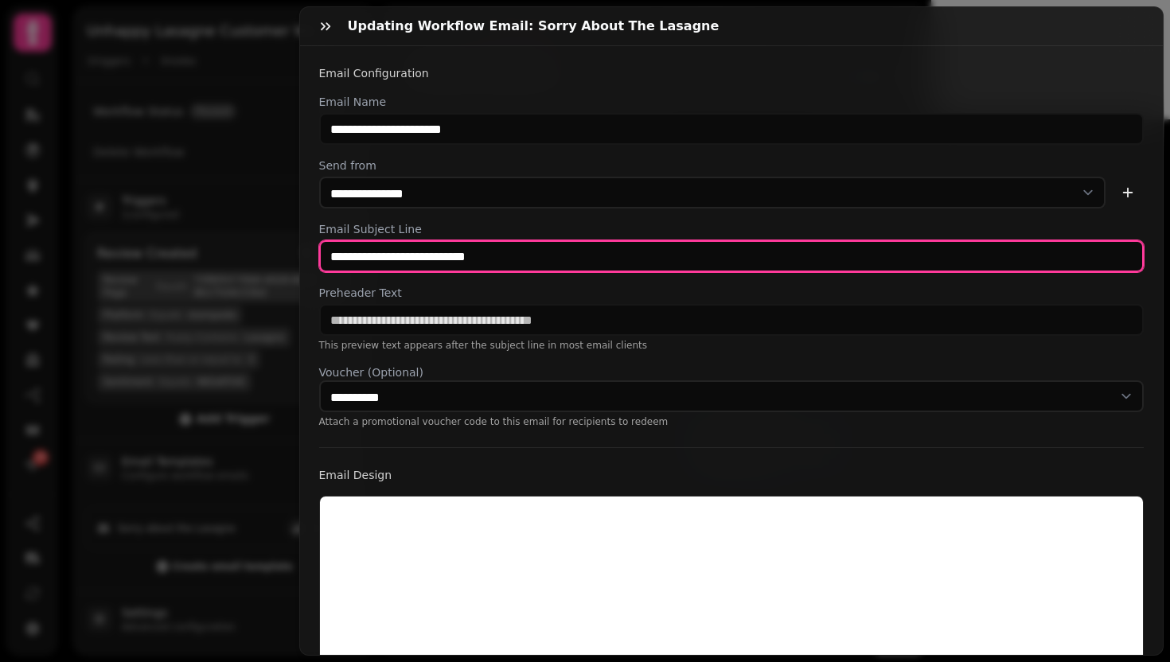
click at [519, 248] on input "**********" at bounding box center [731, 256] width 825 height 32
click at [501, 257] on input "**********" at bounding box center [731, 256] width 825 height 32
type input "**********"
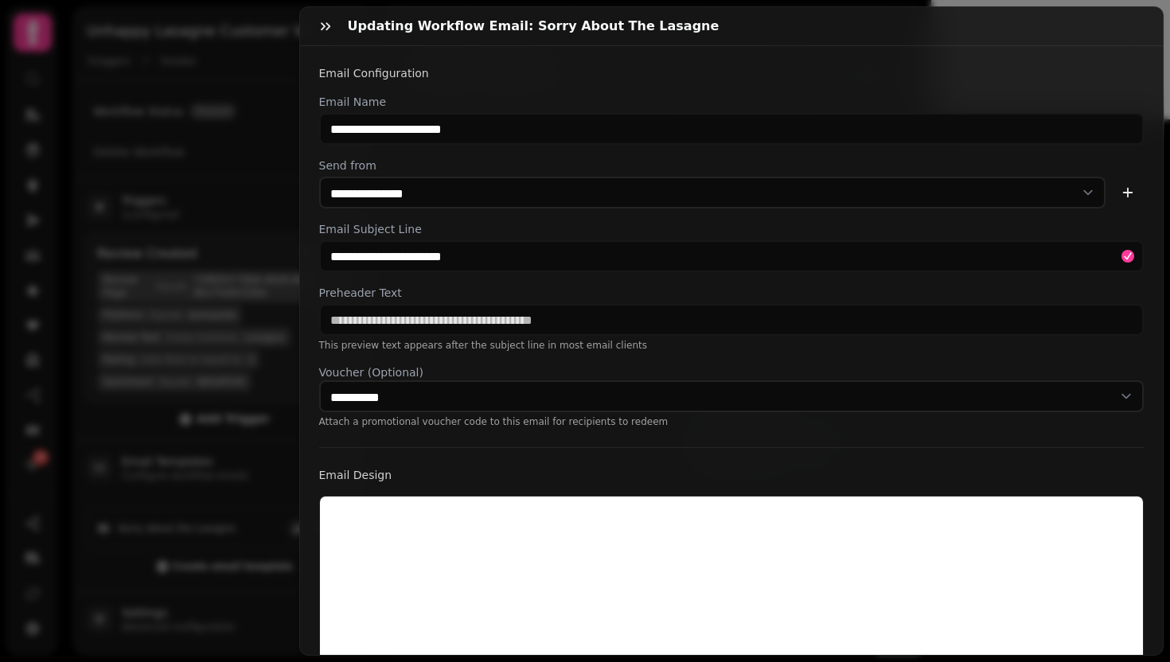
click at [519, 283] on div "**********" at bounding box center [731, 261] width 825 height 334
click at [520, 282] on div "**********" at bounding box center [731, 261] width 825 height 334
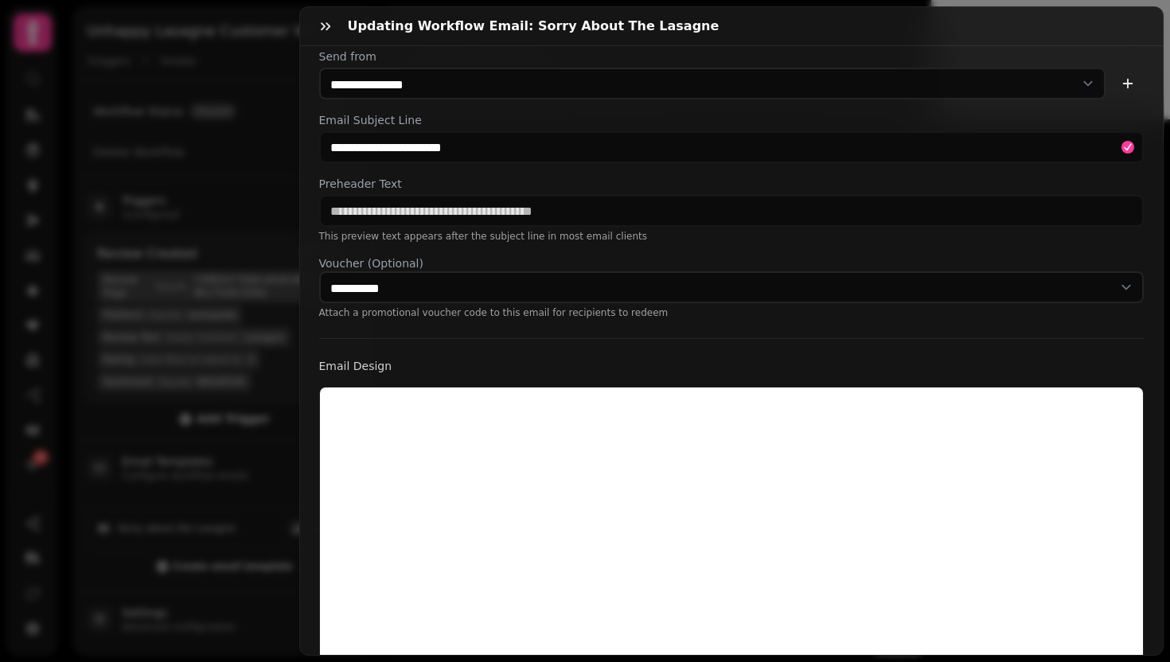
scroll to position [116, 0]
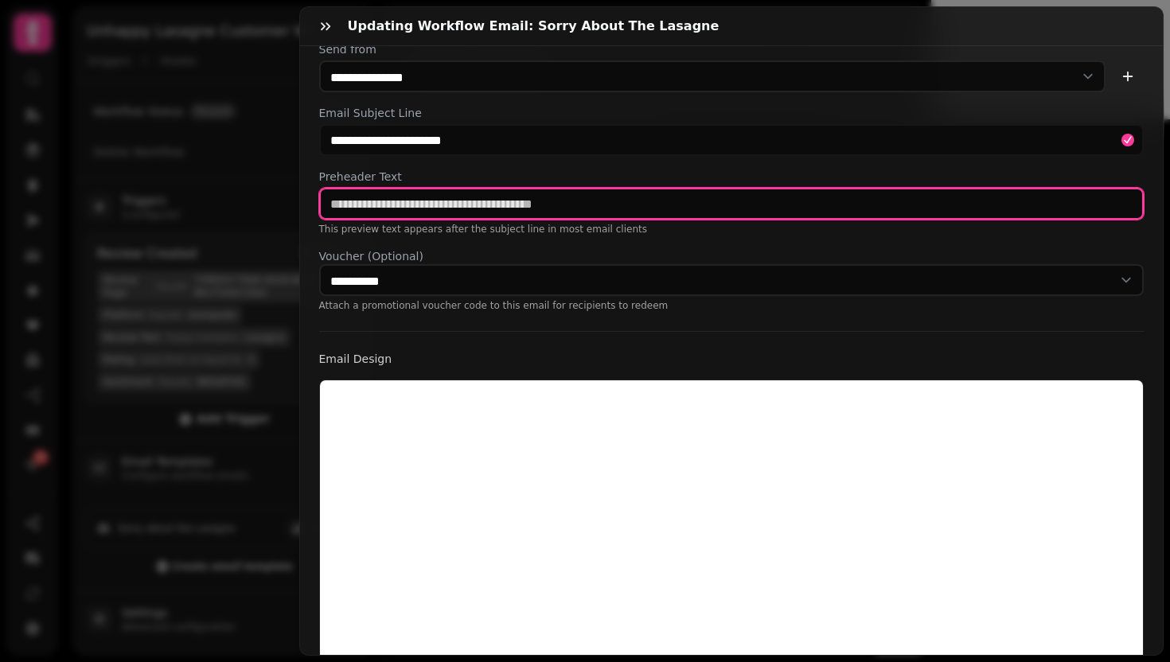
click at [438, 198] on input "text" at bounding box center [731, 204] width 825 height 32
type input "*"
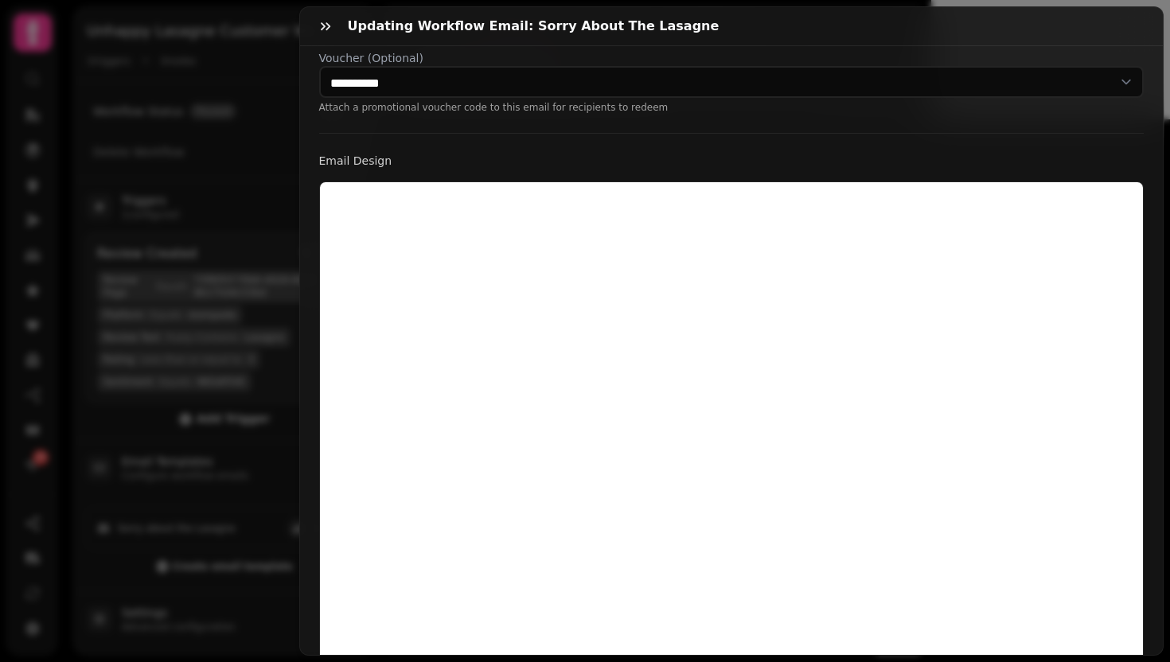
scroll to position [415, 0]
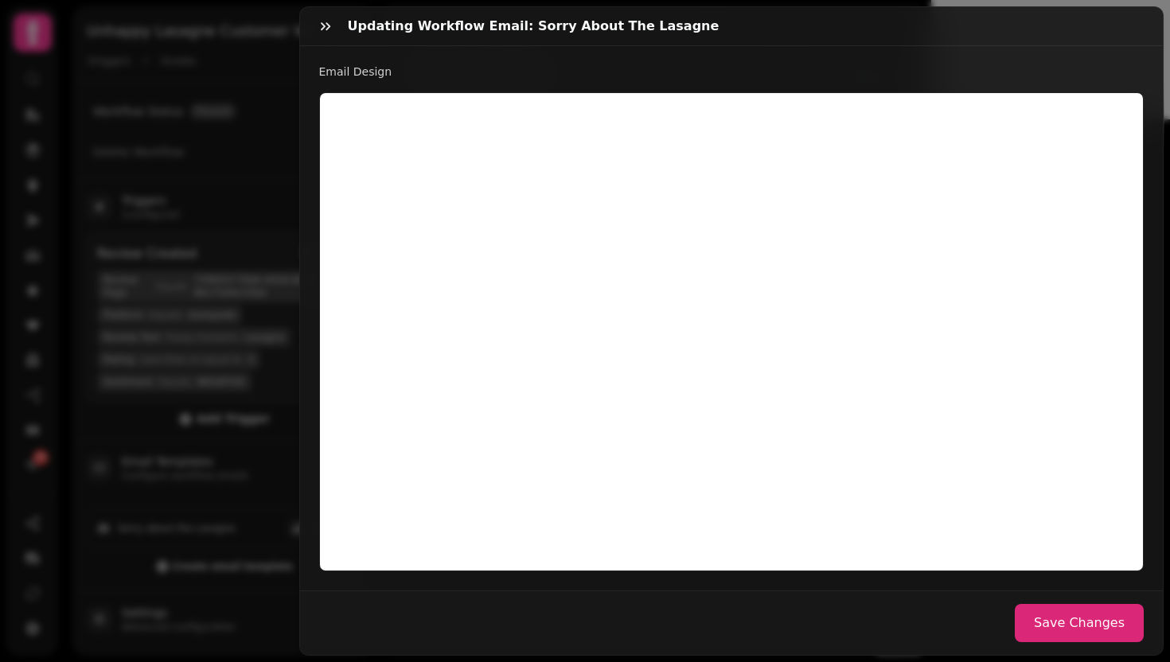
type input "**********"
click at [1031, 606] on button "Save Changes" at bounding box center [1079, 623] width 129 height 38
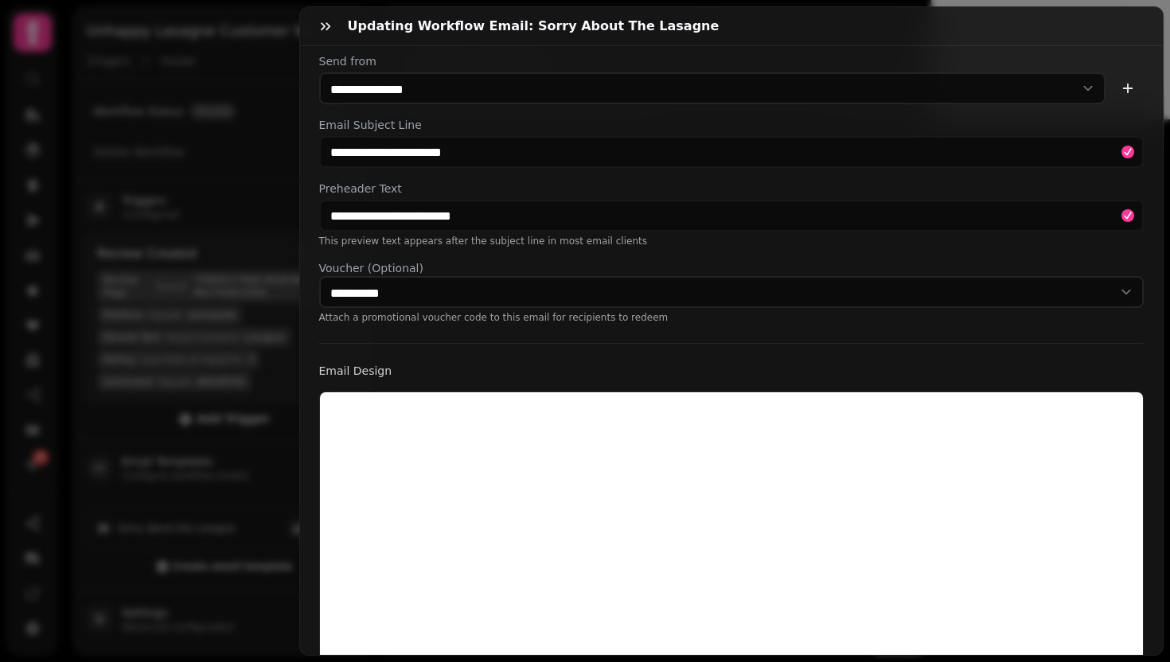
scroll to position [0, 0]
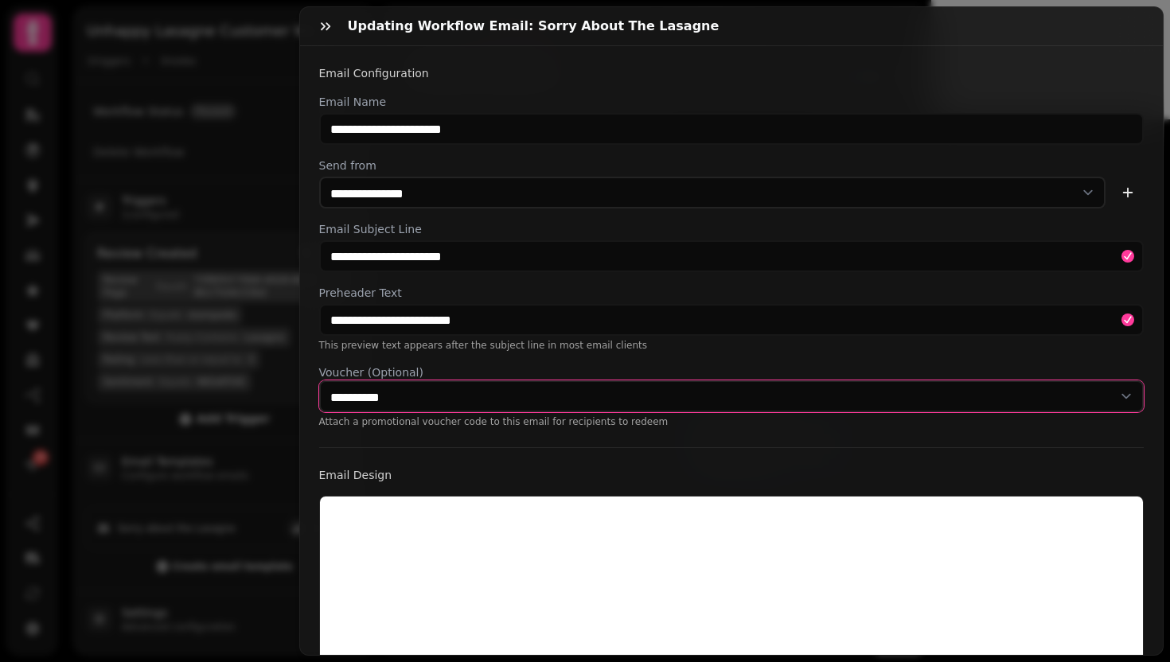
click at [665, 396] on select "**********" at bounding box center [731, 396] width 825 height 32
select select "**********"
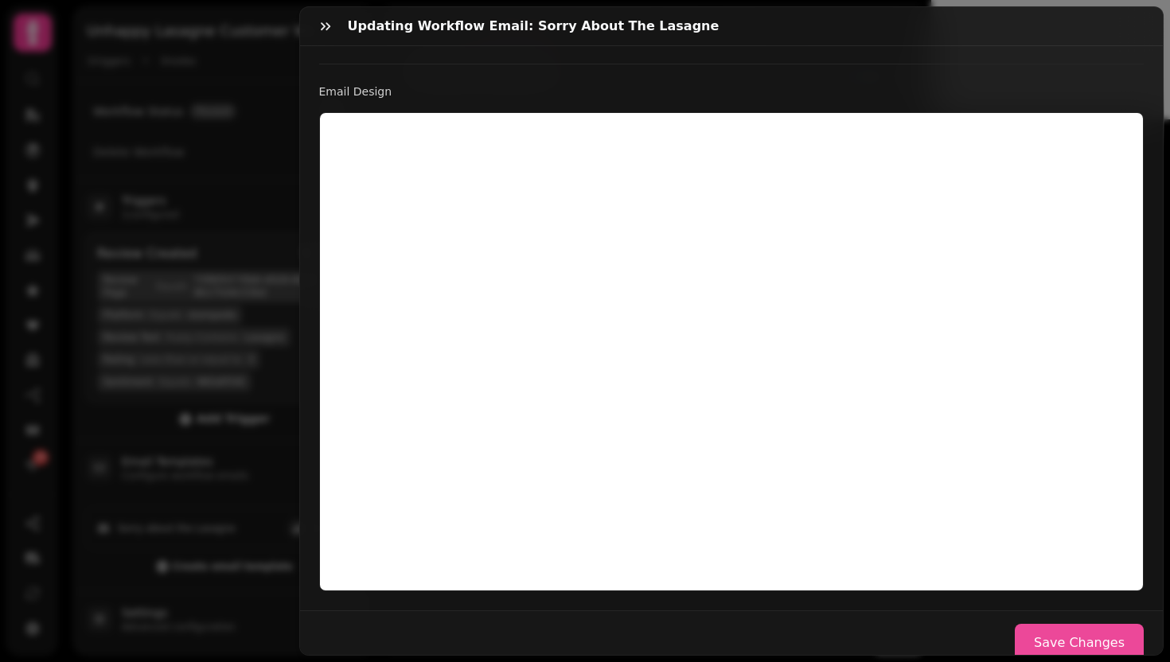
scroll to position [415, 0]
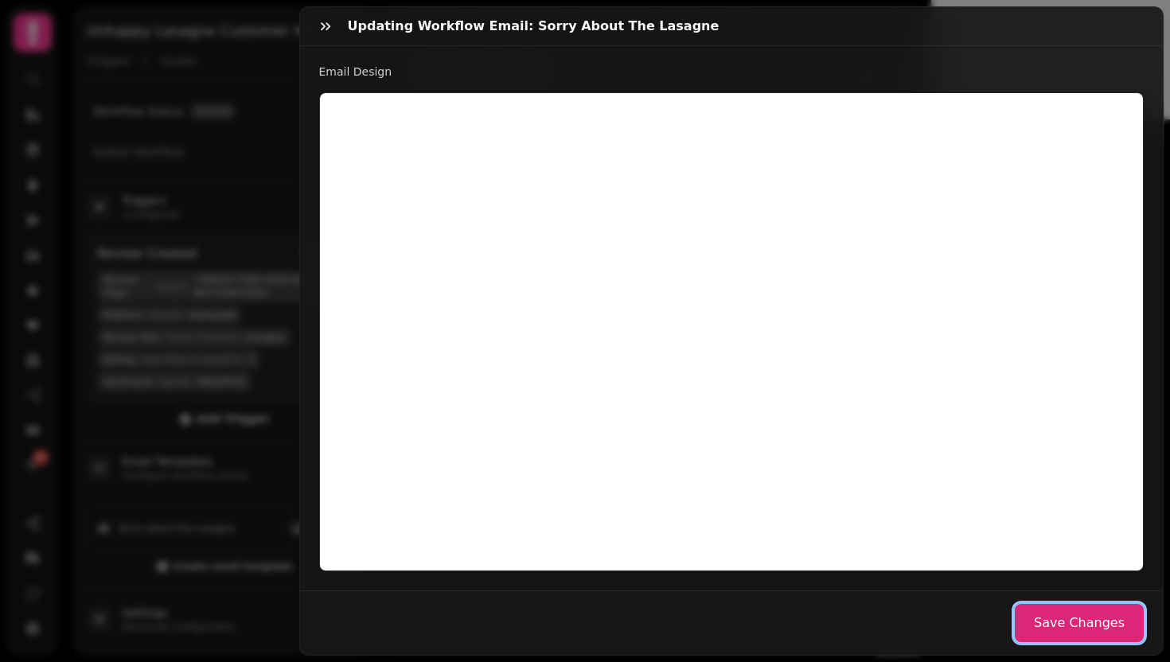
click at [1073, 606] on button "Save Changes" at bounding box center [1079, 623] width 129 height 38
click at [329, 29] on icon "button" at bounding box center [326, 26] width 16 height 16
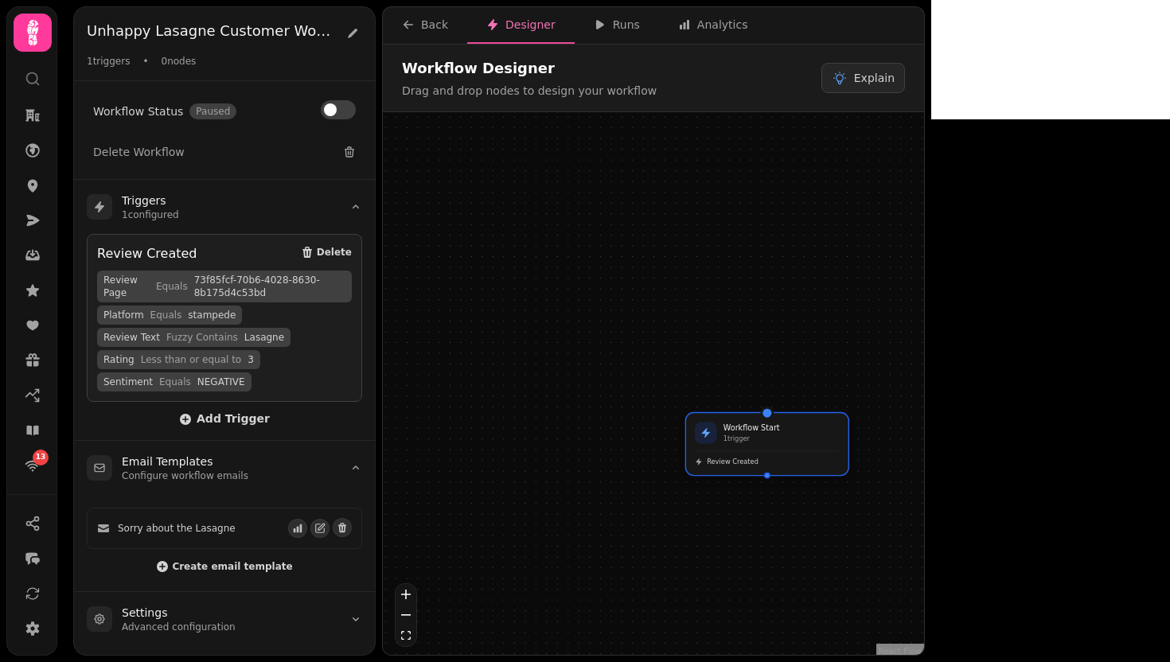
click at [758, 473] on div "Workflow Start 1 trigger Review Created" at bounding box center [767, 444] width 162 height 62
click at [750, 441] on p "1 trigger" at bounding box center [754, 441] width 57 height 9
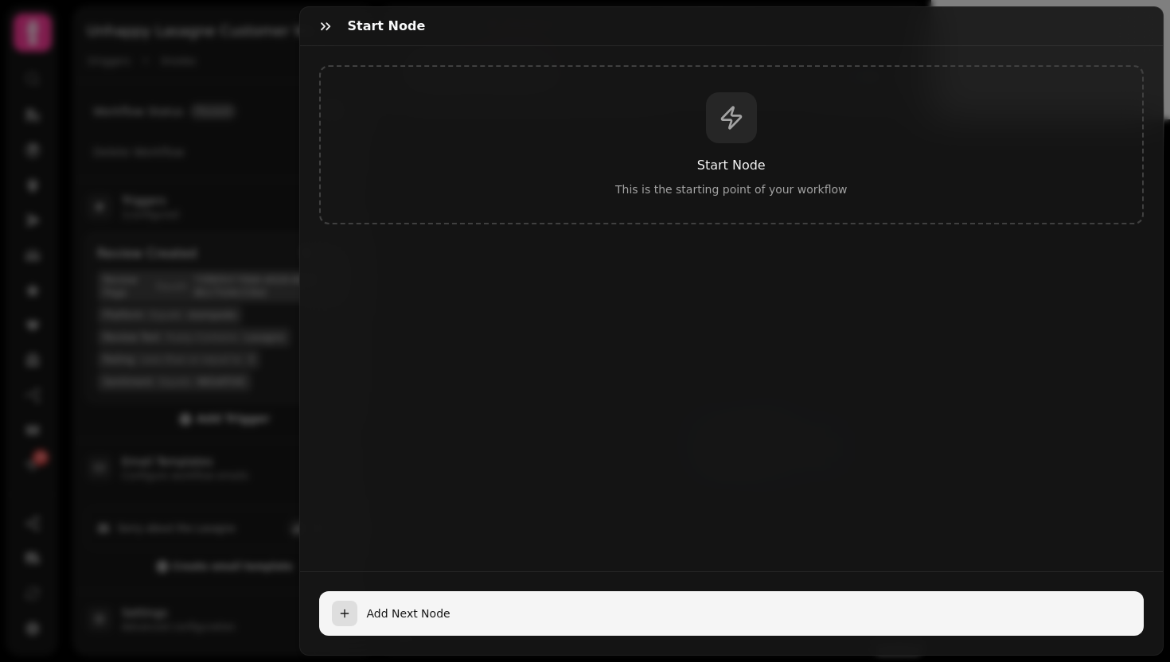
click at [378, 591] on button "Add Next Node" at bounding box center [731, 613] width 825 height 45
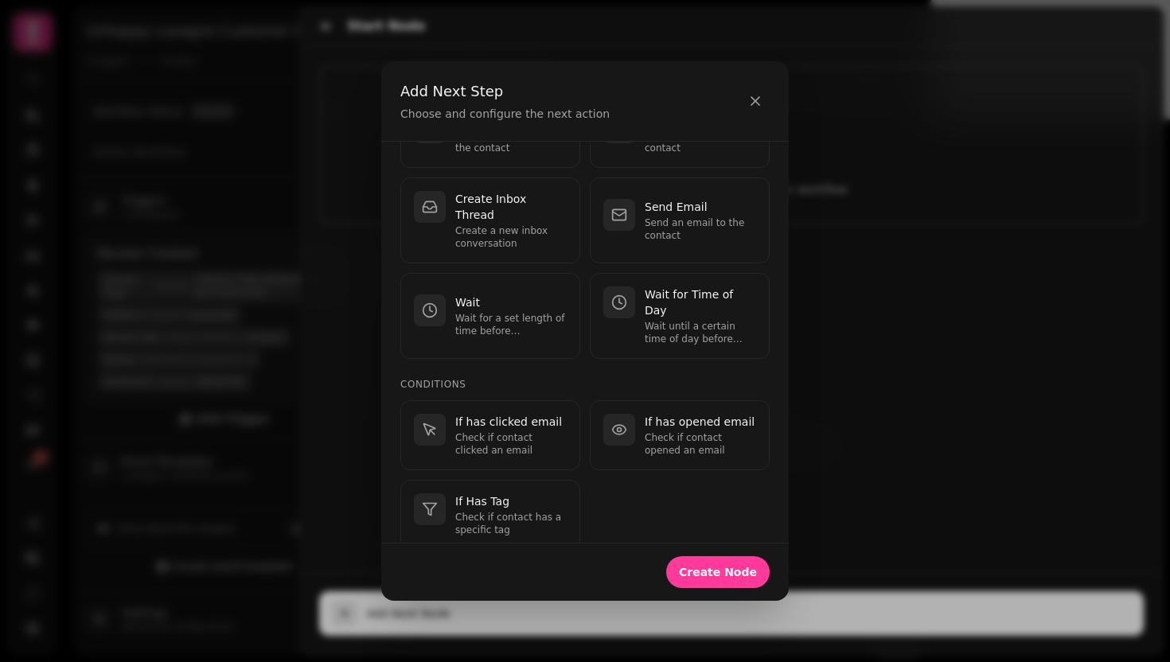
scroll to position [52, 0]
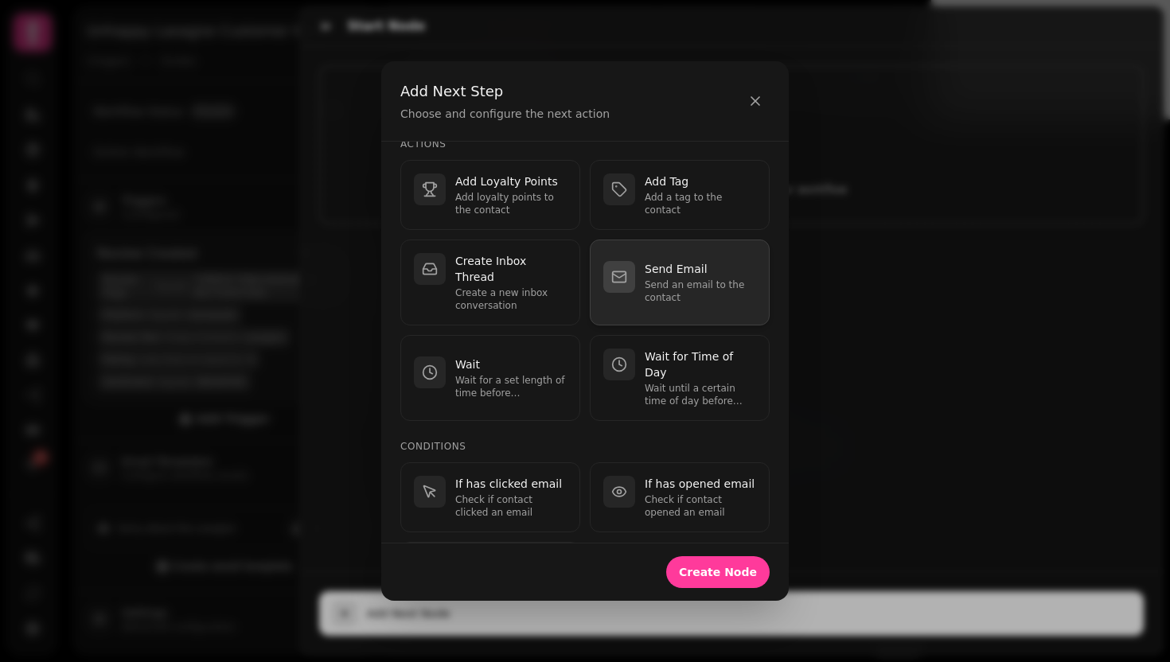
click at [656, 286] on p "Send an email to the contact" at bounding box center [700, 291] width 111 height 25
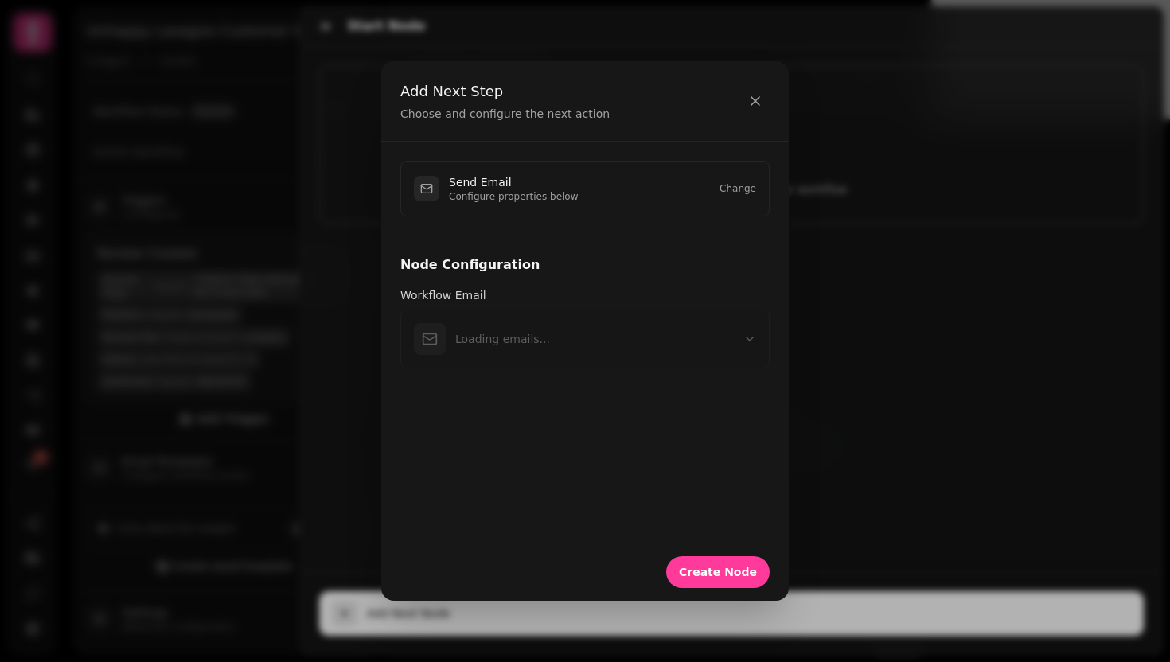
scroll to position [0, 0]
click at [715, 572] on span "Create Node" at bounding box center [718, 572] width 78 height 11
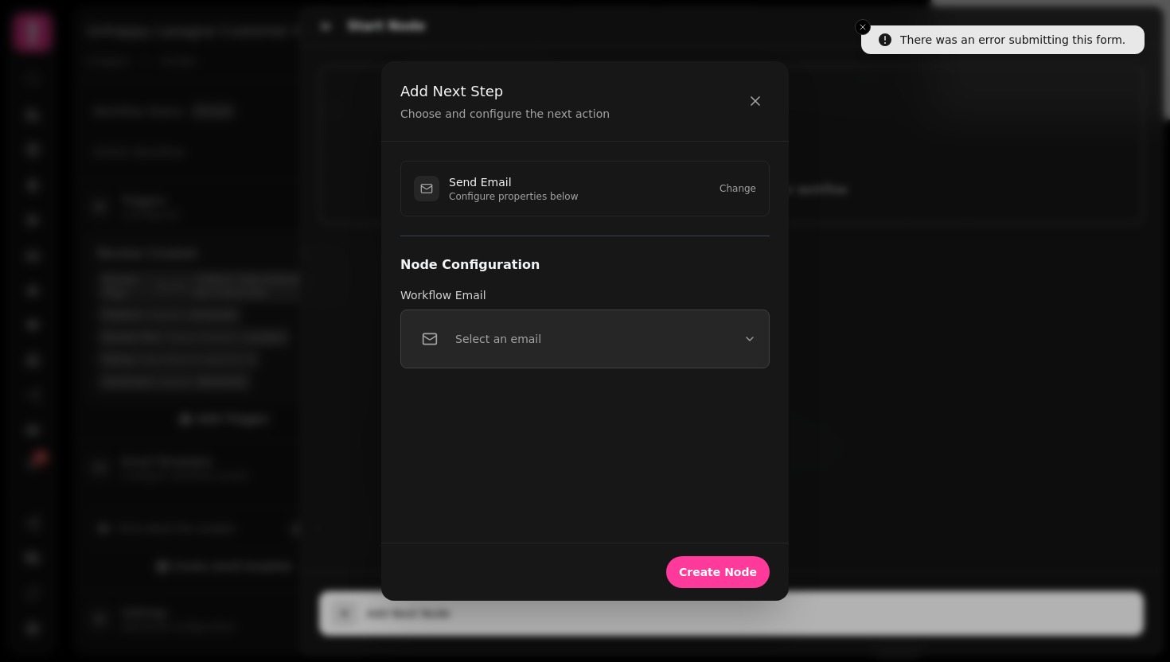
click at [711, 329] on button "Select an email" at bounding box center [584, 339] width 369 height 59
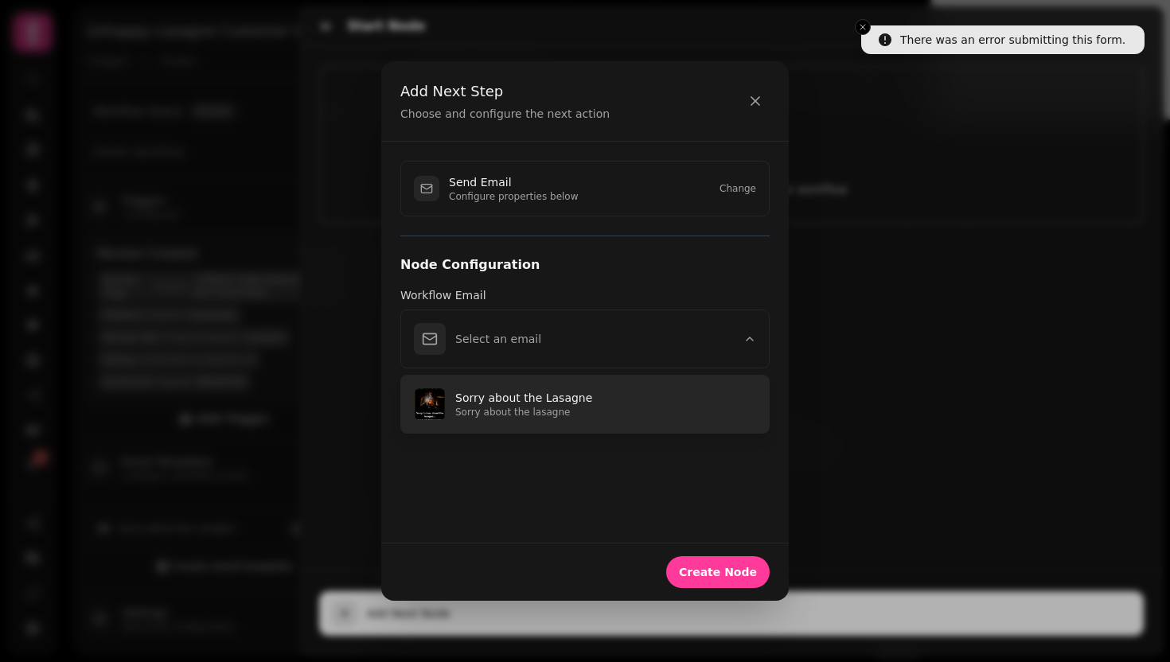
click at [548, 390] on p "Sorry about the Lasagne" at bounding box center [605, 398] width 301 height 16
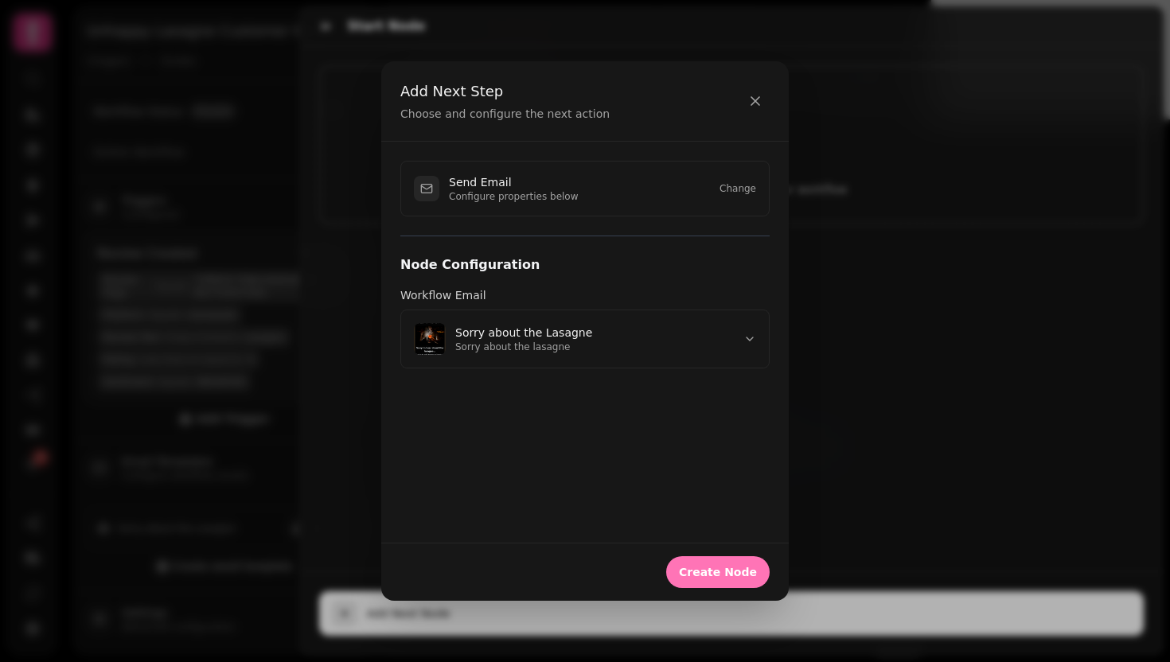
click at [743, 571] on span "Create Node" at bounding box center [718, 572] width 78 height 11
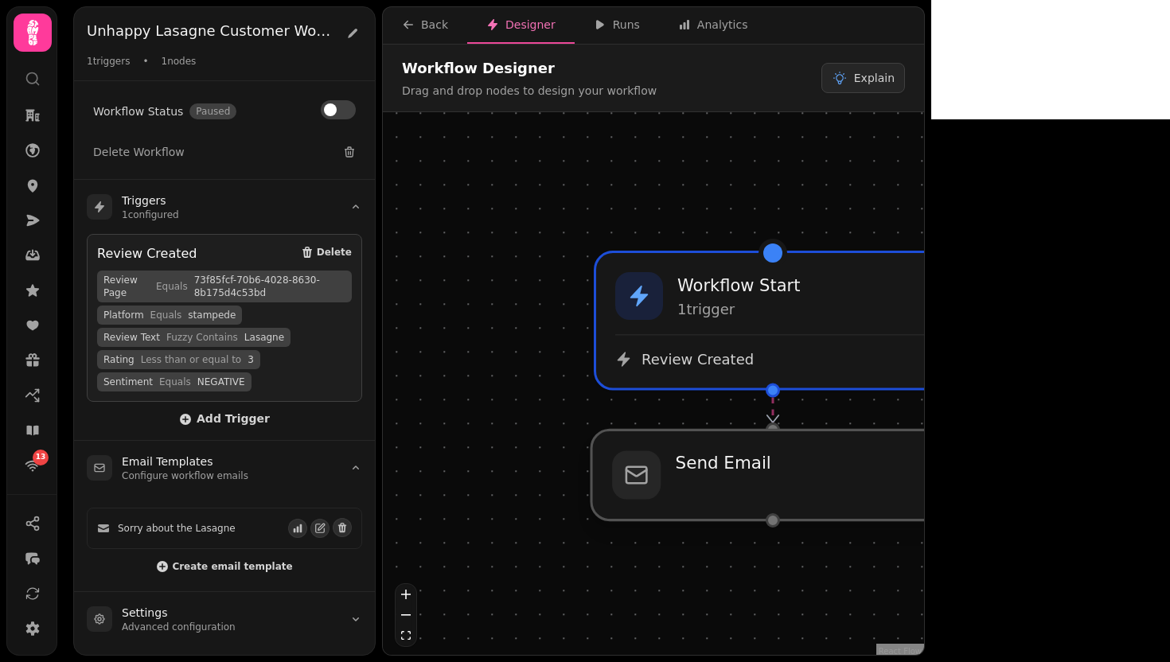
click at [778, 477] on div at bounding box center [772, 475] width 363 height 90
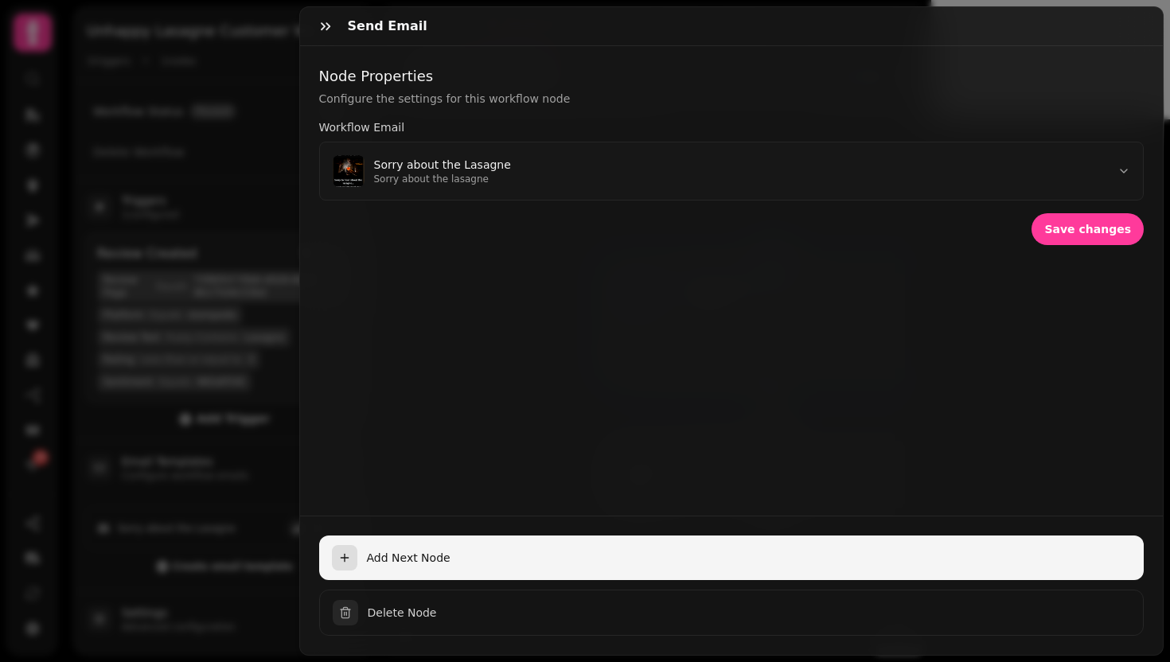
click at [401, 550] on span "Add Next Node" at bounding box center [749, 558] width 765 height 16
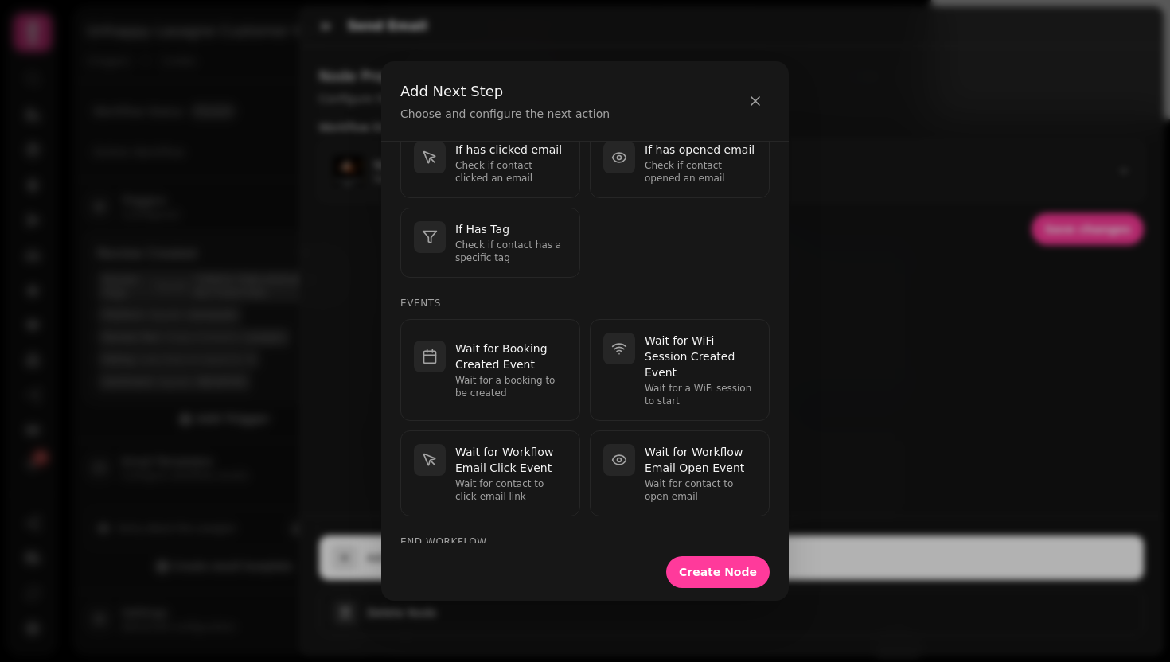
scroll to position [509, 0]
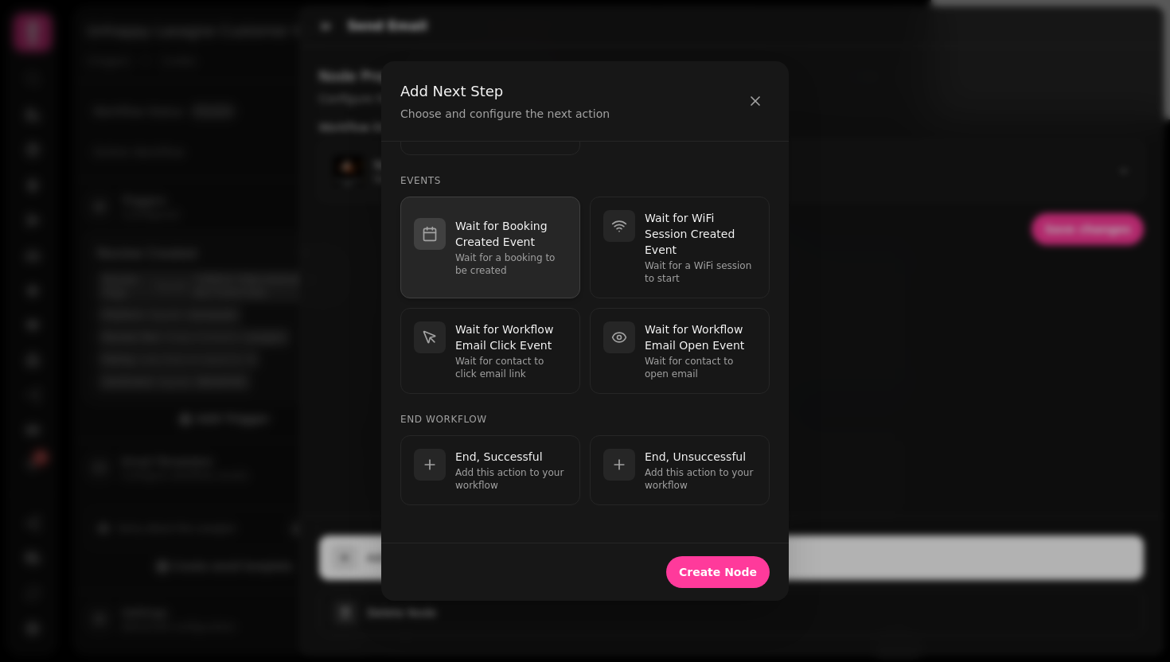
click at [518, 259] on p "Wait for a booking to be created" at bounding box center [510, 263] width 111 height 25
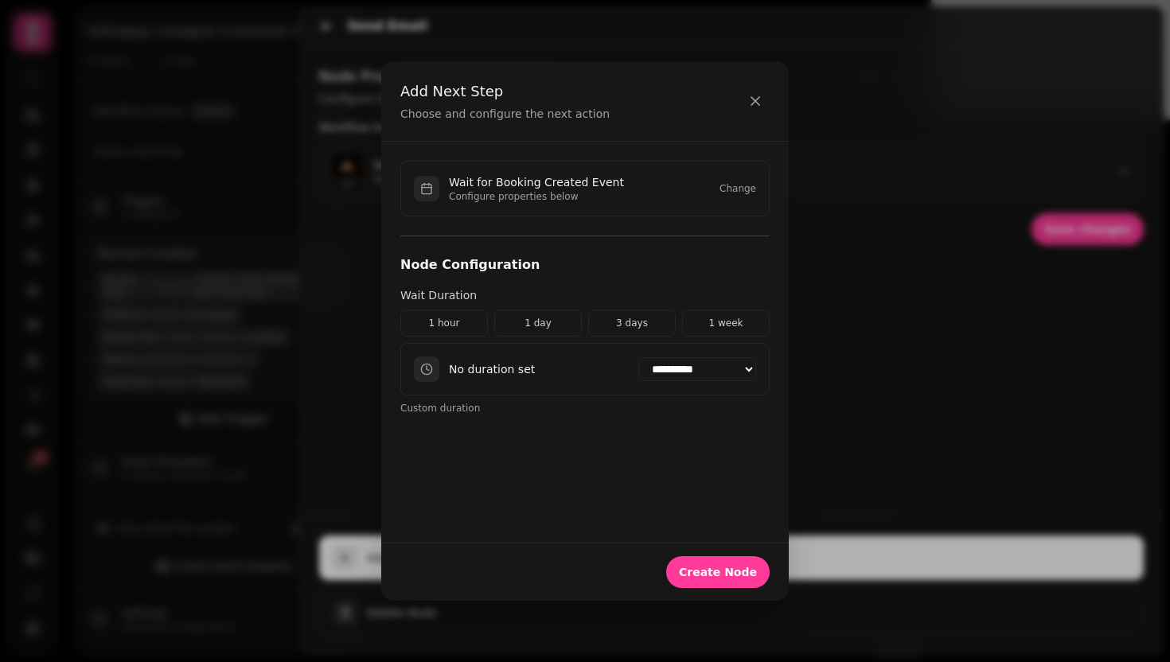
scroll to position [0, 0]
click at [696, 376] on select "**********" at bounding box center [697, 369] width 118 height 24
select select "******"
click at [715, 571] on span "Create Node" at bounding box center [718, 572] width 78 height 11
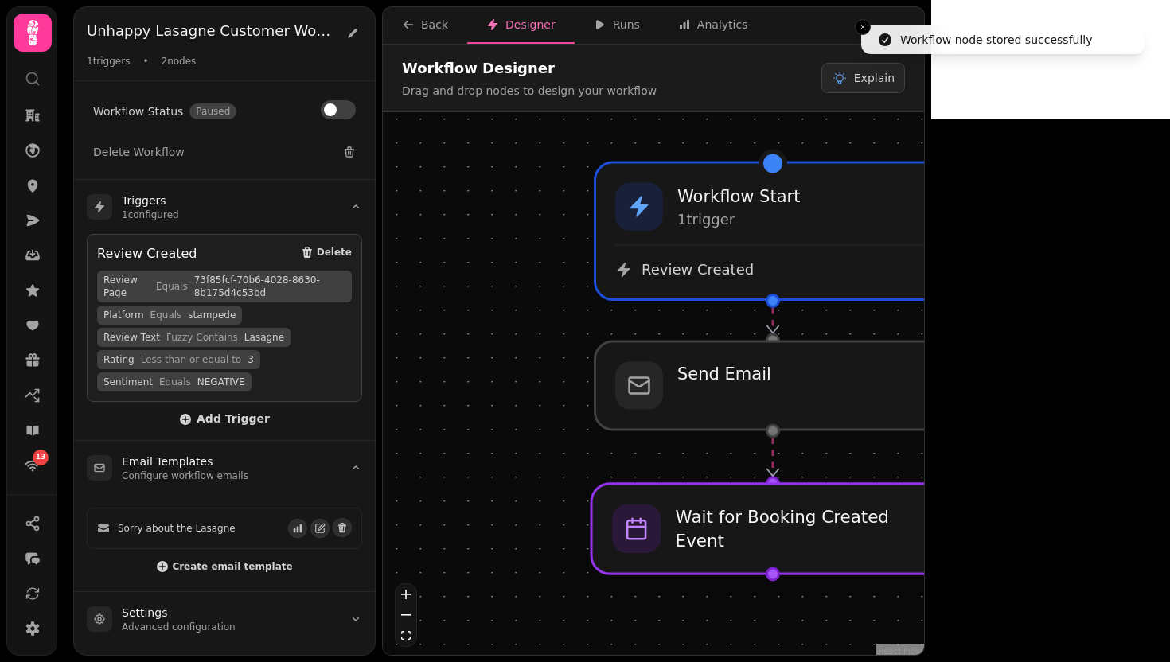
drag, startPoint x: 774, startPoint y: 559, endPoint x: 774, endPoint y: 526, distance: 33.4
click at [774, 526] on div at bounding box center [772, 529] width 363 height 90
select select "******"
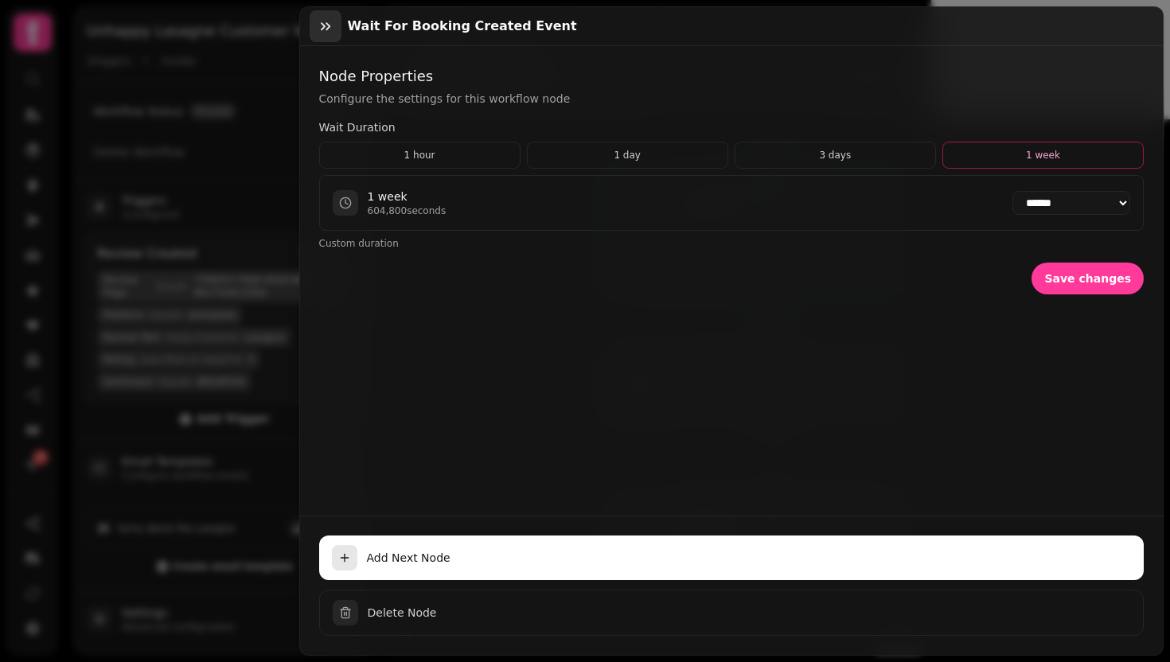
click at [327, 29] on icon "button" at bounding box center [326, 26] width 16 height 16
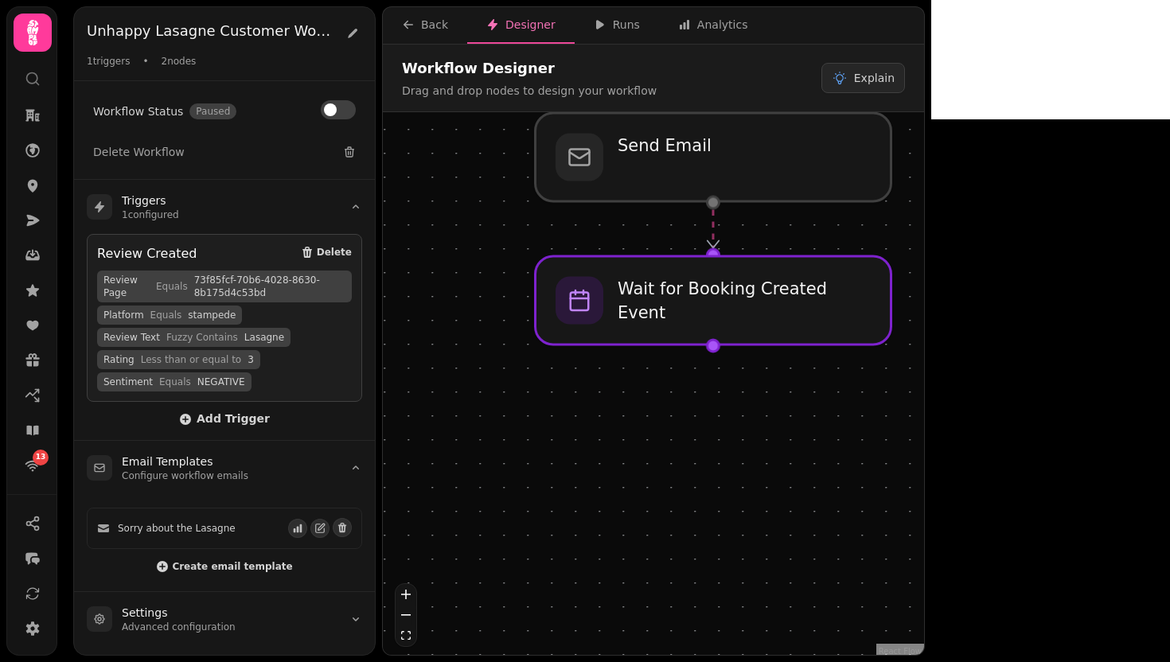
drag, startPoint x: 1031, startPoint y: 469, endPoint x: 971, endPoint y: 236, distance: 239.9
click at [924, 236] on div "Workflow Start 1 trigger Review Created Send Email Wait for Booking Created Eve…" at bounding box center [653, 385] width 541 height 547
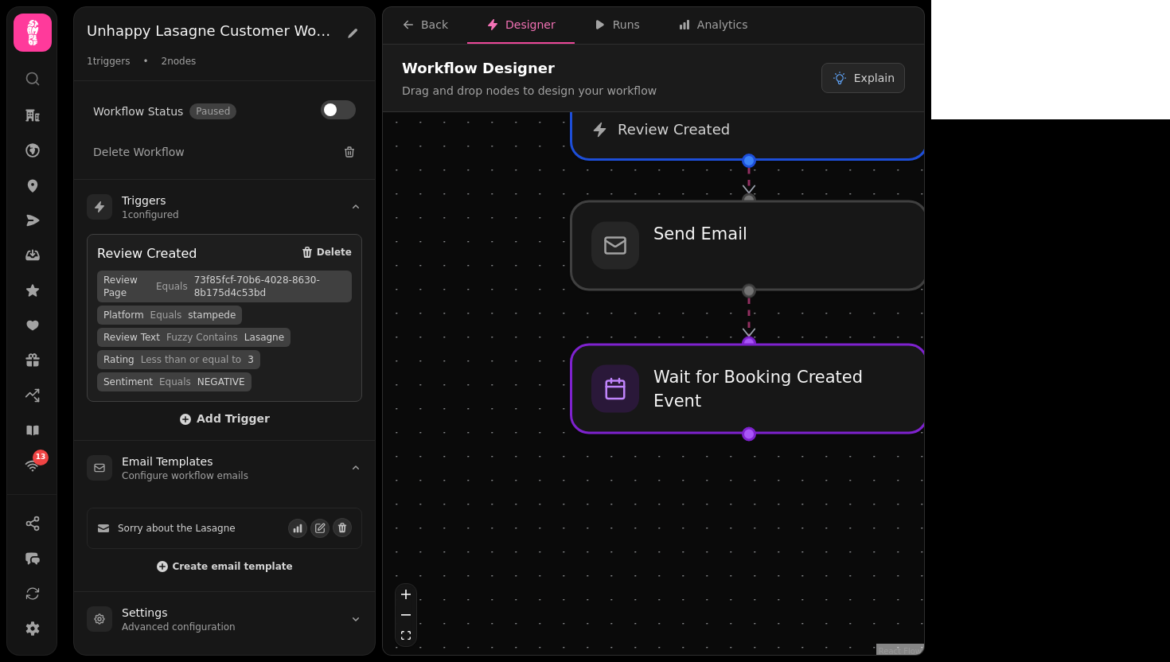
drag, startPoint x: 893, startPoint y: 440, endPoint x: 963, endPoint y: 586, distance: 161.6
click at [924, 586] on div "Workflow Start 1 trigger Review Created Send Email Wait for Booking Created Eve…" at bounding box center [653, 385] width 541 height 547
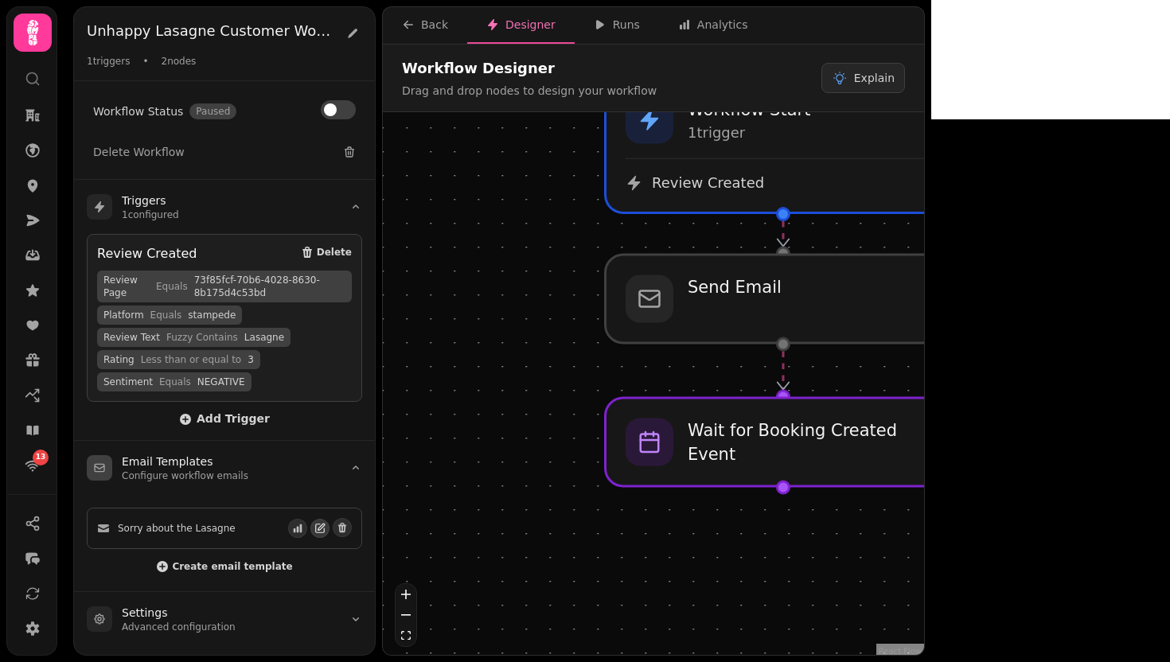
click at [320, 527] on icon "button" at bounding box center [321, 527] width 6 height 6
select select "**********"
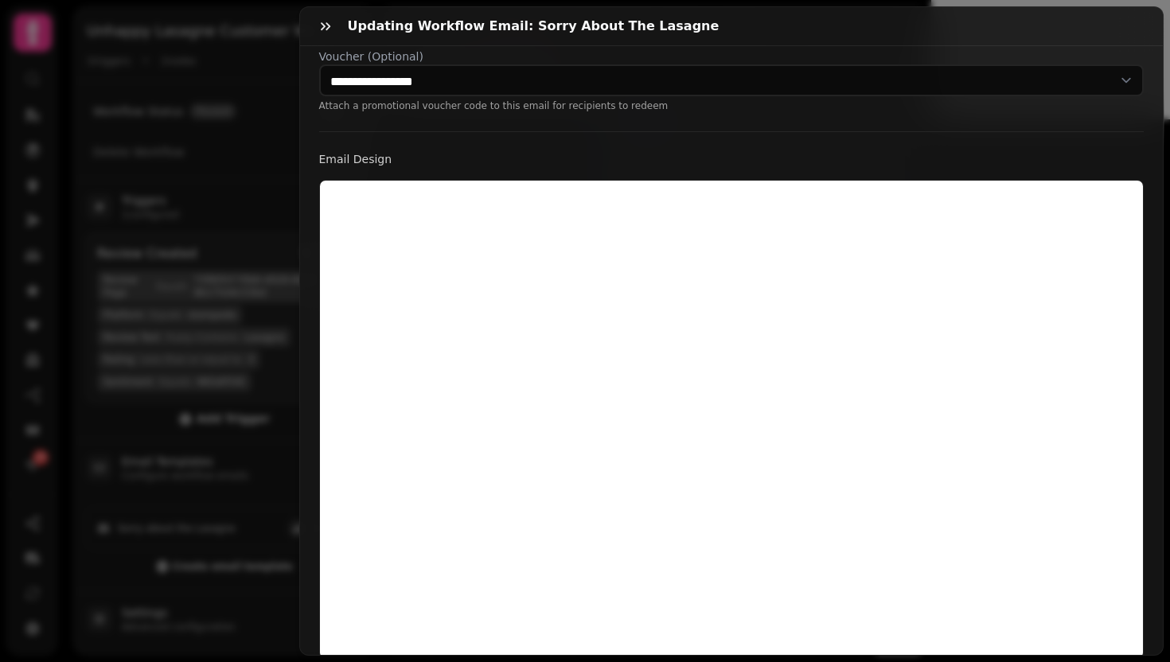
scroll to position [415, 0]
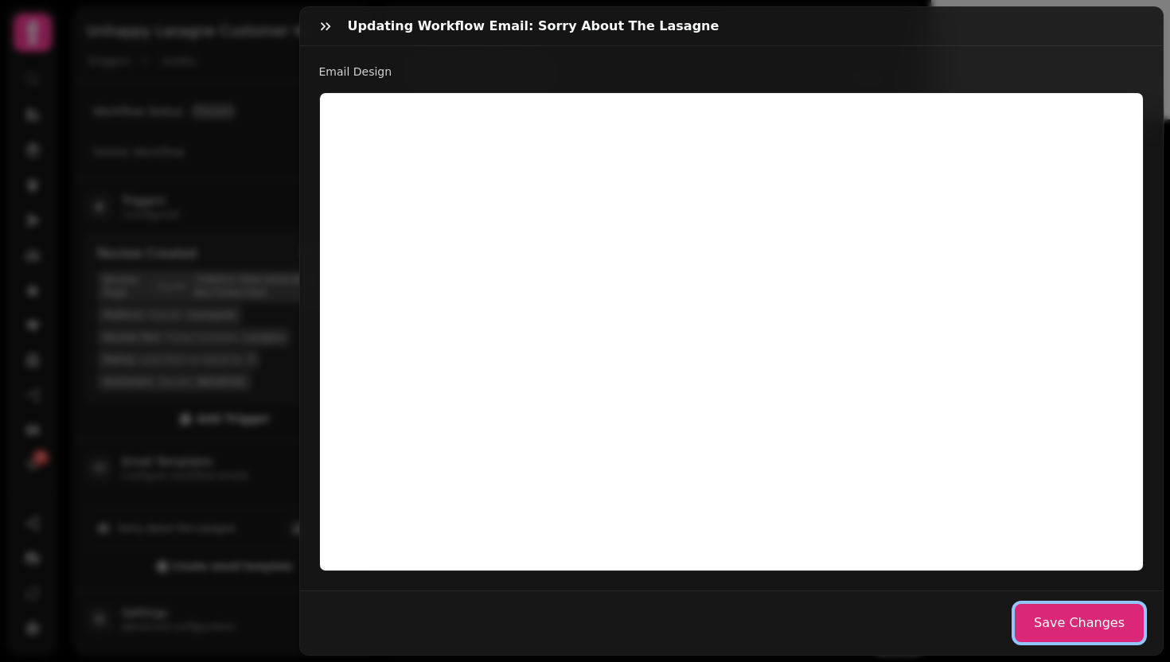
click at [1093, 606] on button "Save Changes" at bounding box center [1079, 623] width 129 height 38
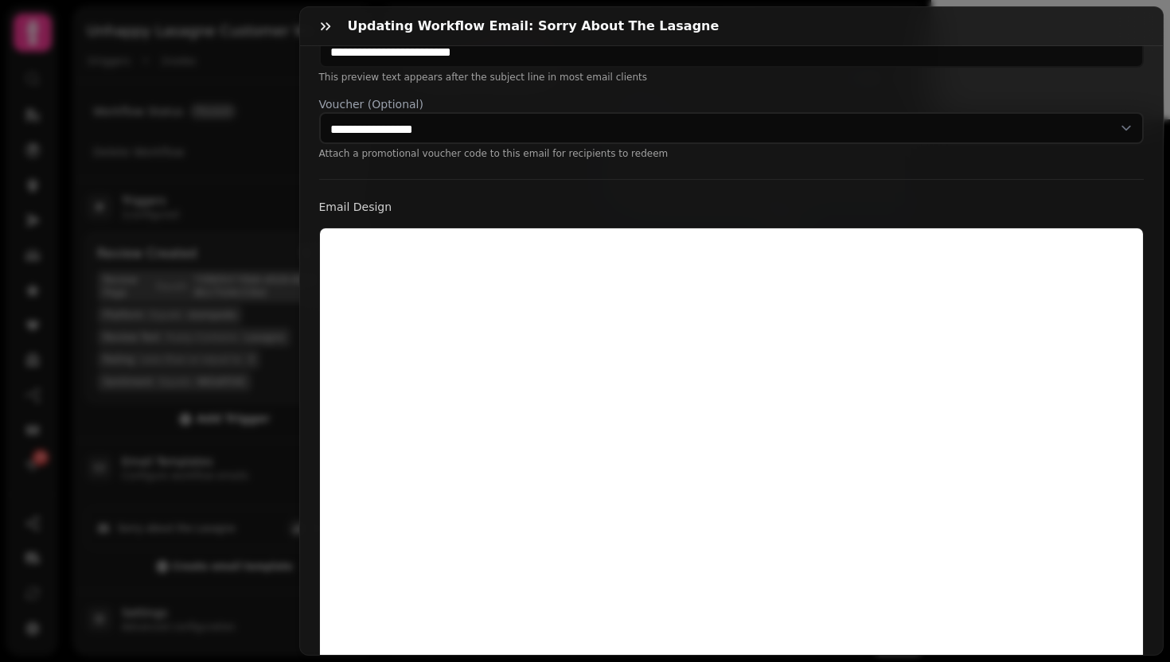
scroll to position [0, 0]
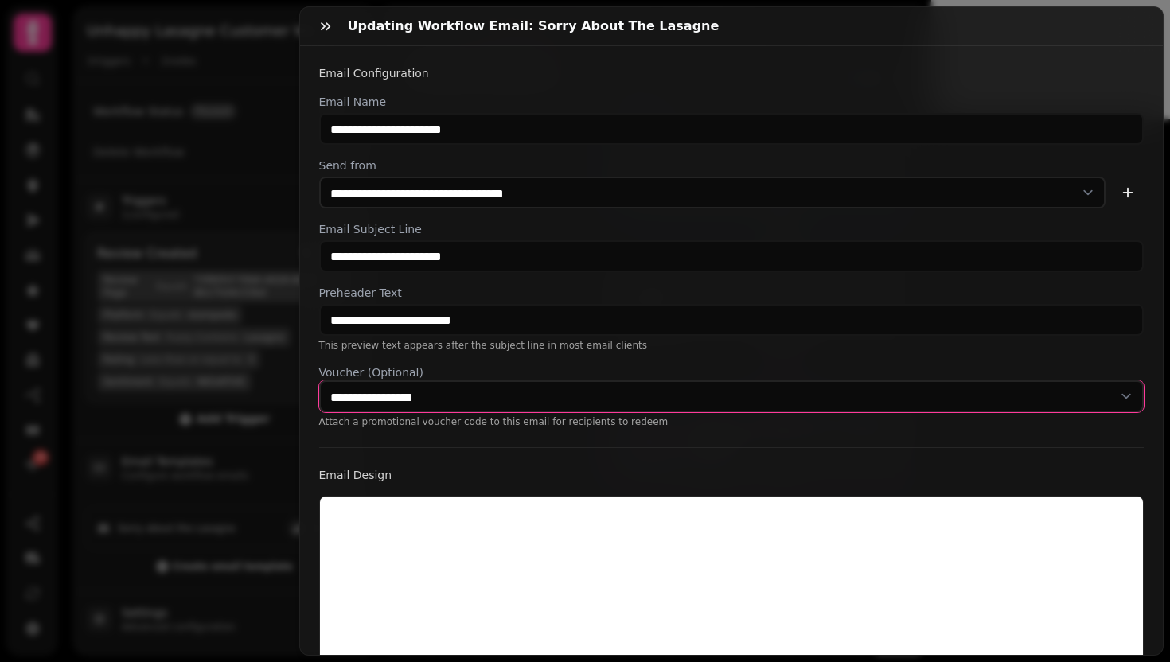
click at [538, 397] on select "**********" at bounding box center [731, 396] width 825 height 32
select select
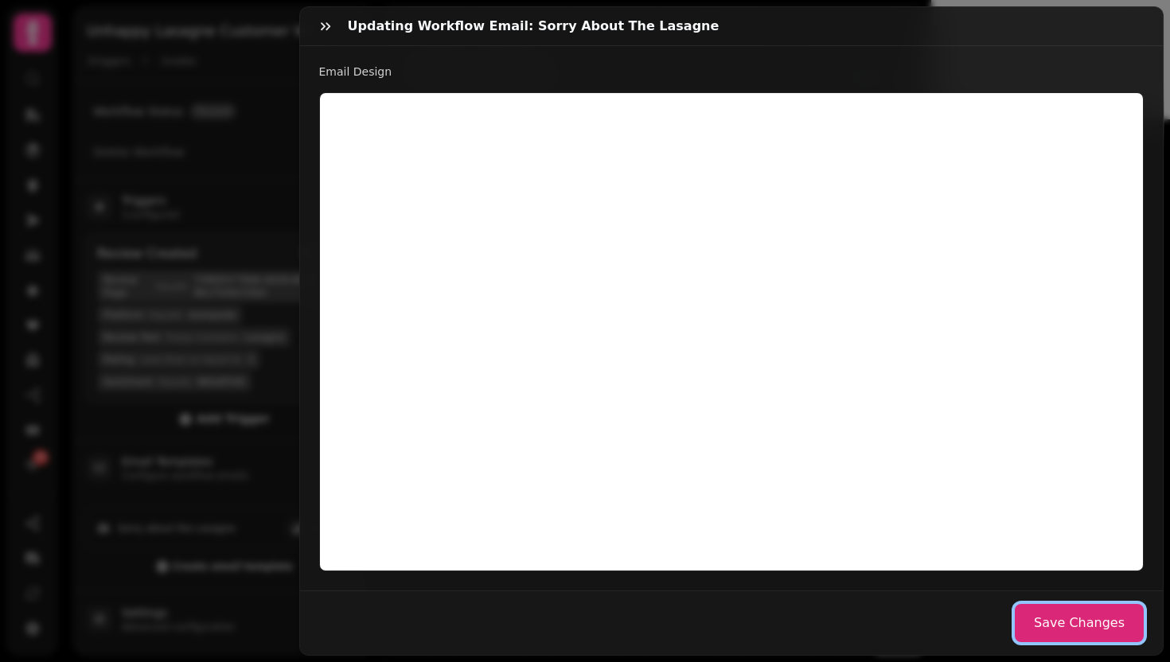
click at [1081, 604] on button "Save Changes" at bounding box center [1079, 623] width 129 height 38
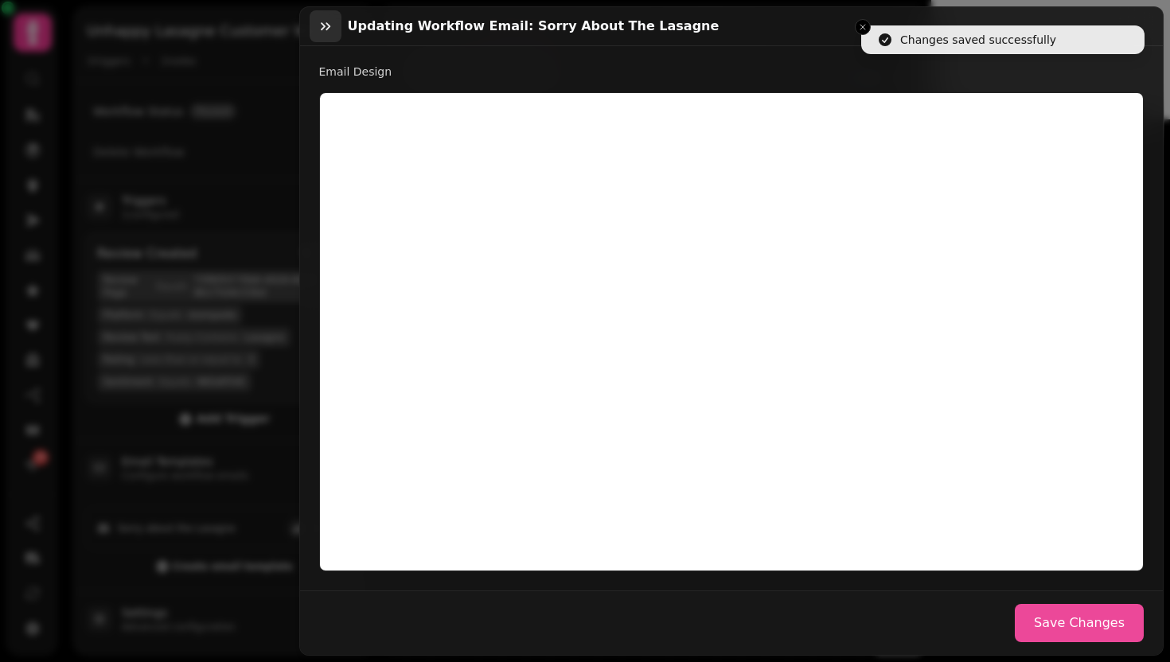
click at [322, 32] on icon "button" at bounding box center [326, 26] width 16 height 16
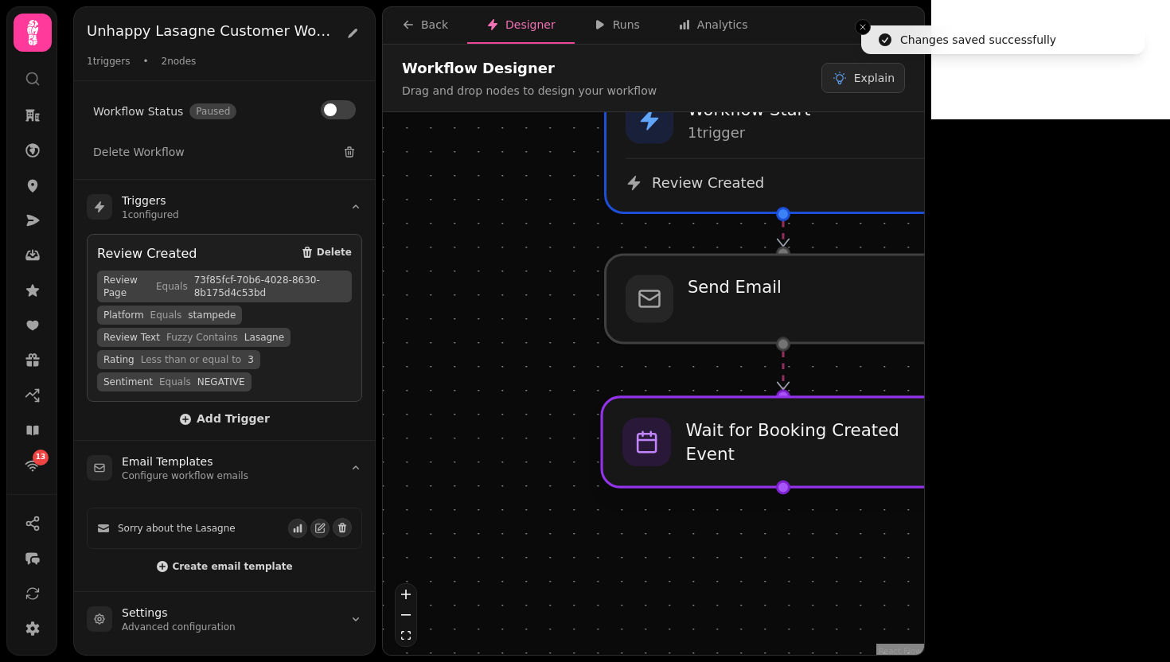
click at [751, 456] on div at bounding box center [783, 442] width 363 height 90
select select "******"
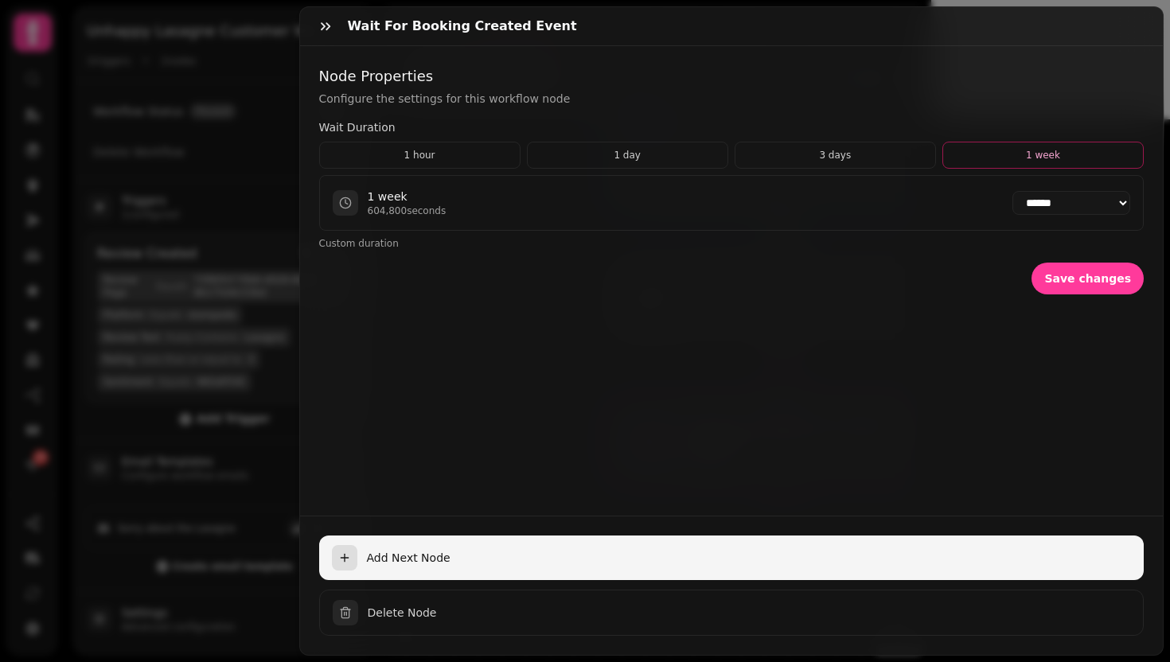
click at [398, 550] on span "Add Next Node" at bounding box center [749, 558] width 765 height 16
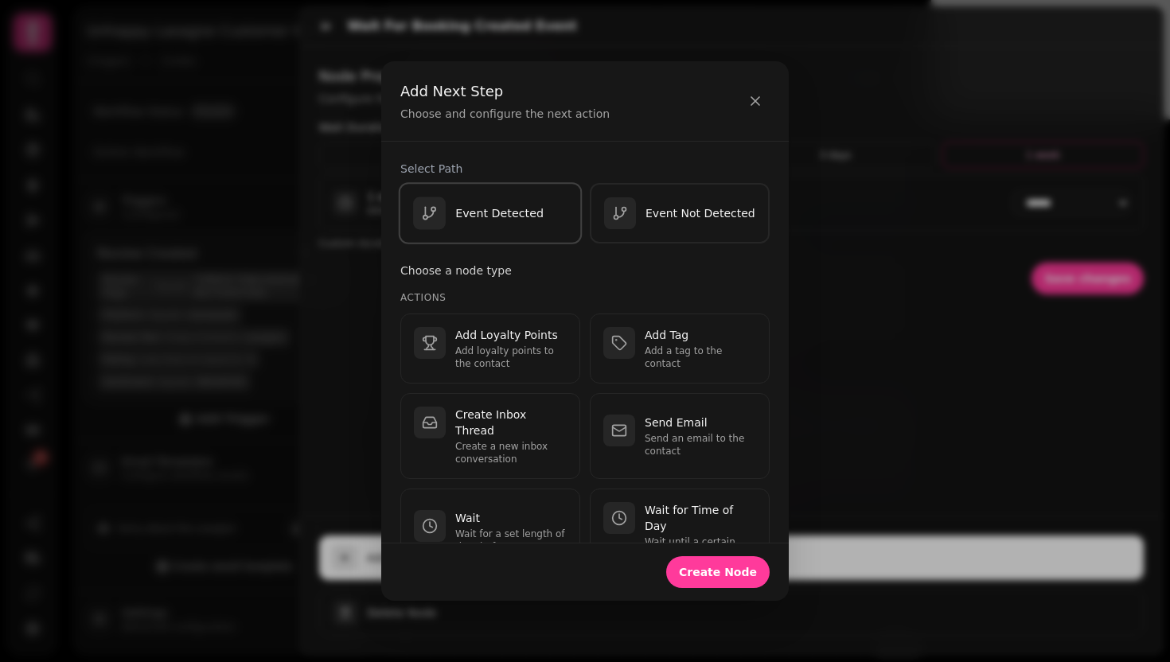
click at [520, 219] on p "Event Detected" at bounding box center [499, 213] width 88 height 16
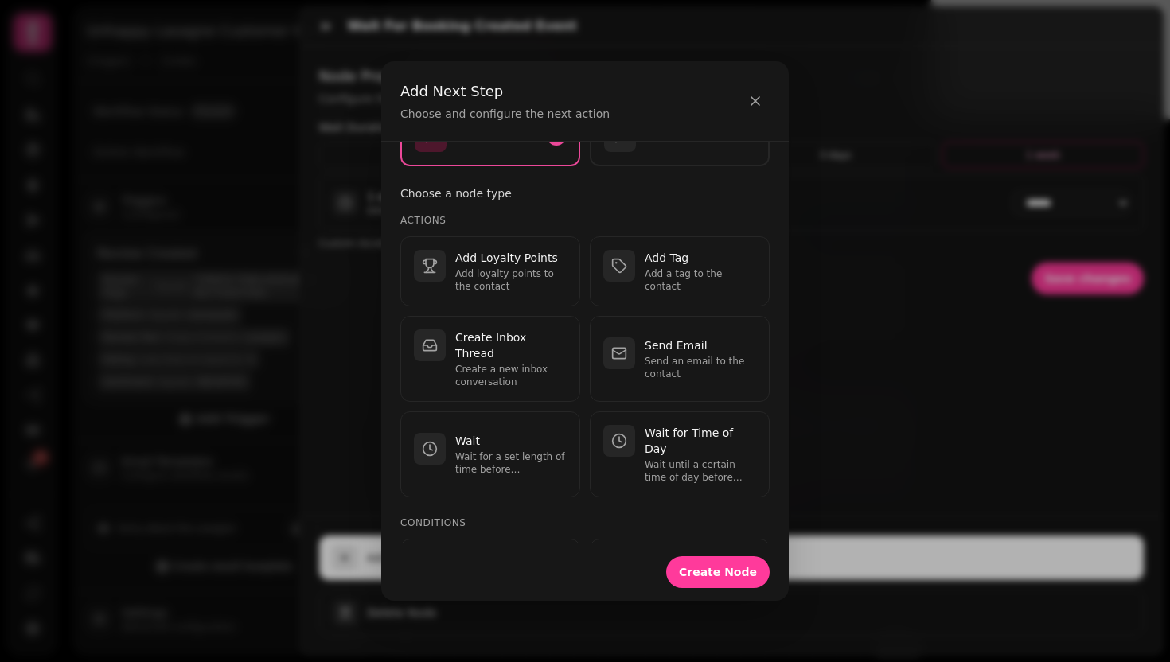
scroll to position [99, 0]
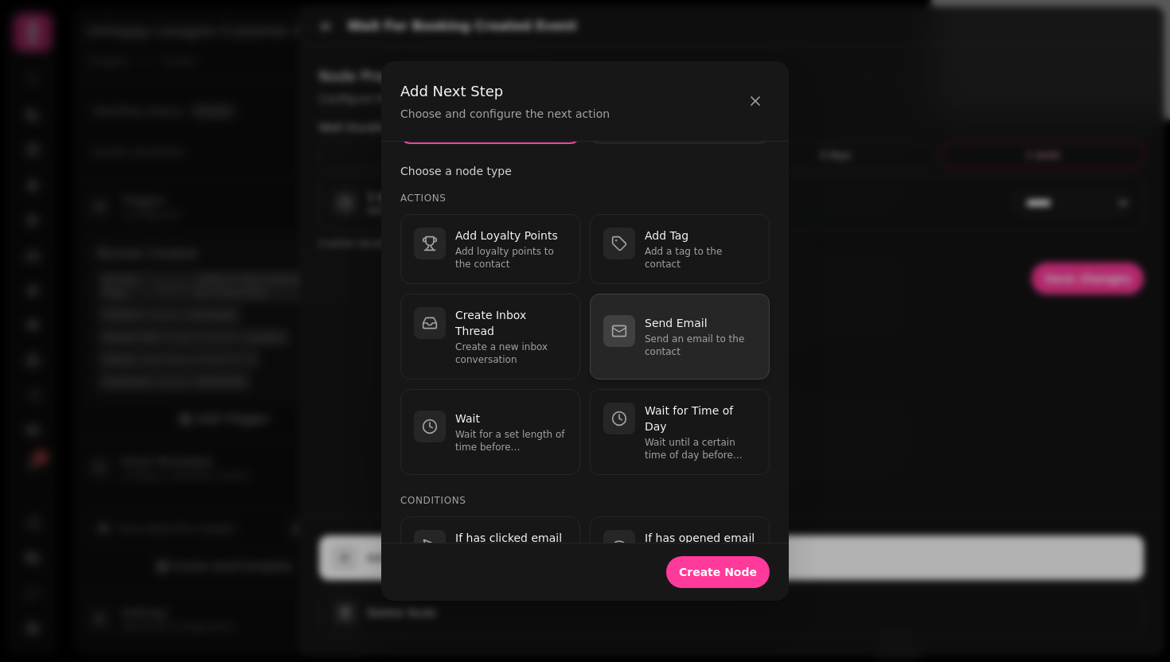
click at [680, 335] on p "Send an email to the contact" at bounding box center [700, 345] width 111 height 25
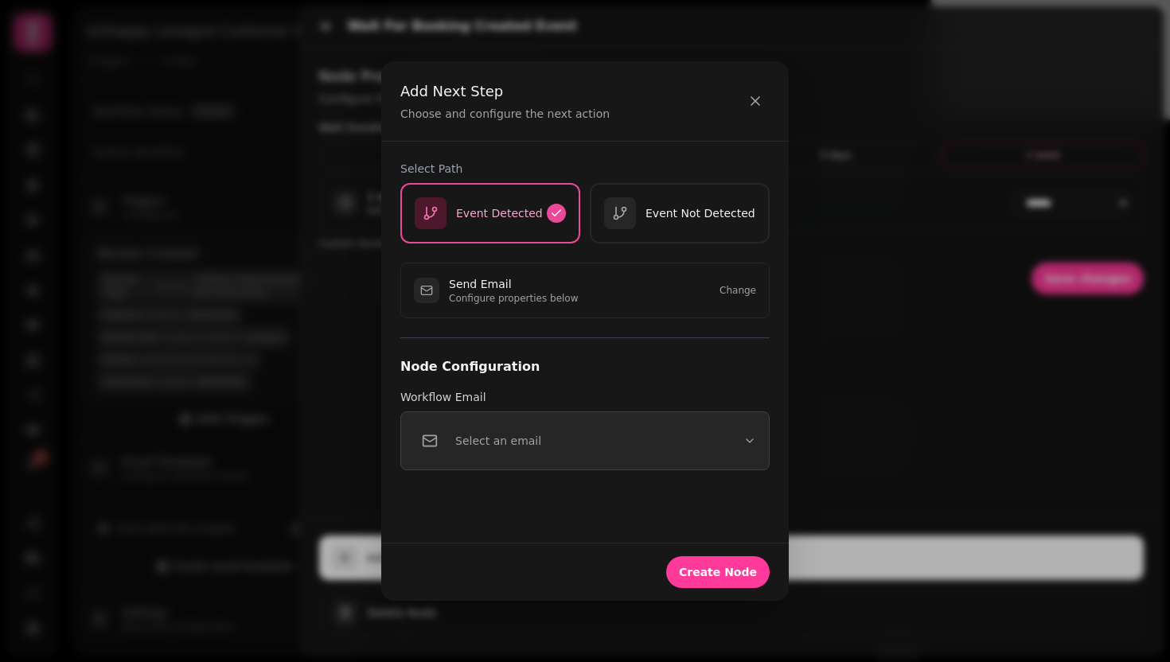
click at [614, 431] on button "Select an email" at bounding box center [584, 440] width 369 height 59
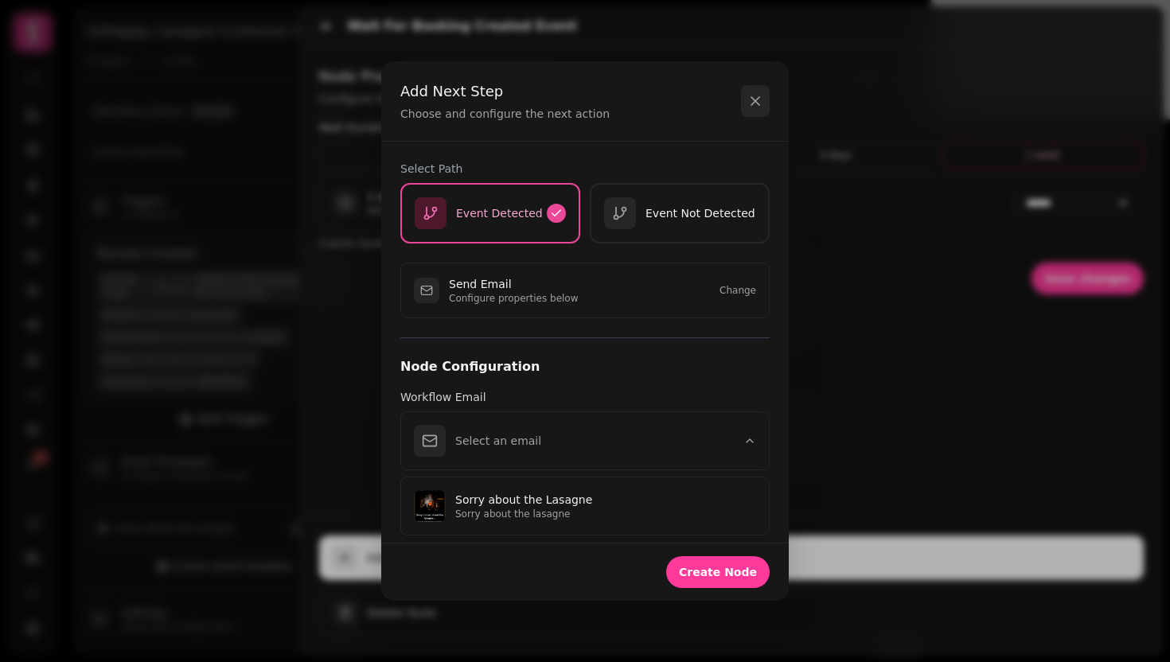
click at [750, 101] on icon "button" at bounding box center [755, 101] width 16 height 16
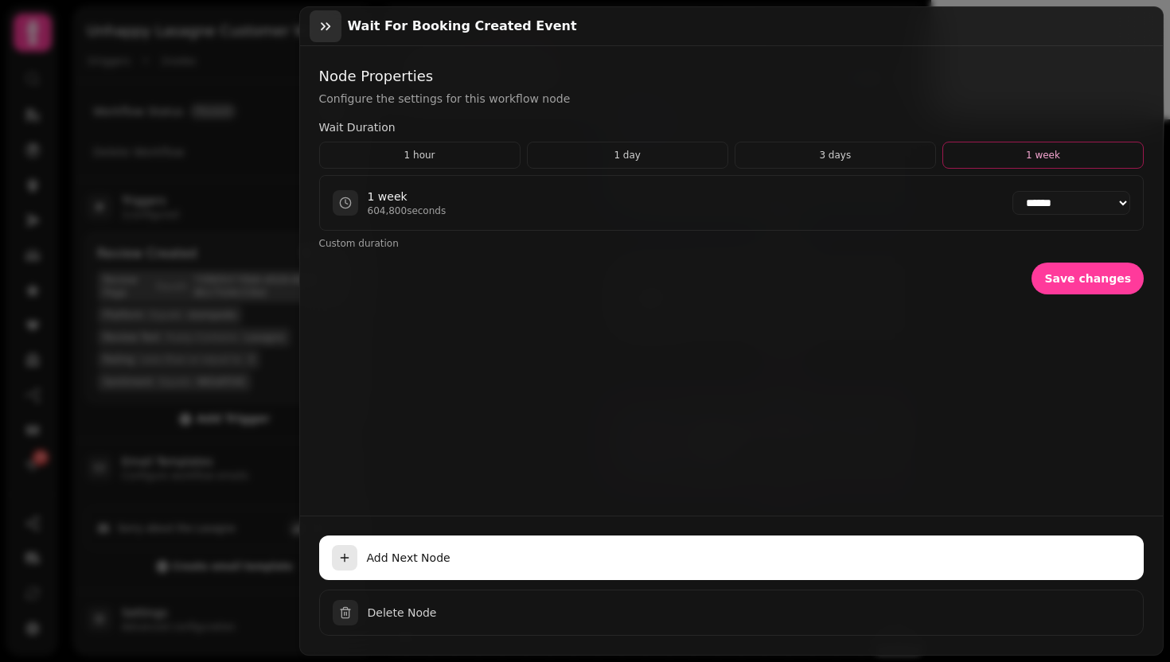
click at [319, 21] on icon "button" at bounding box center [326, 26] width 16 height 16
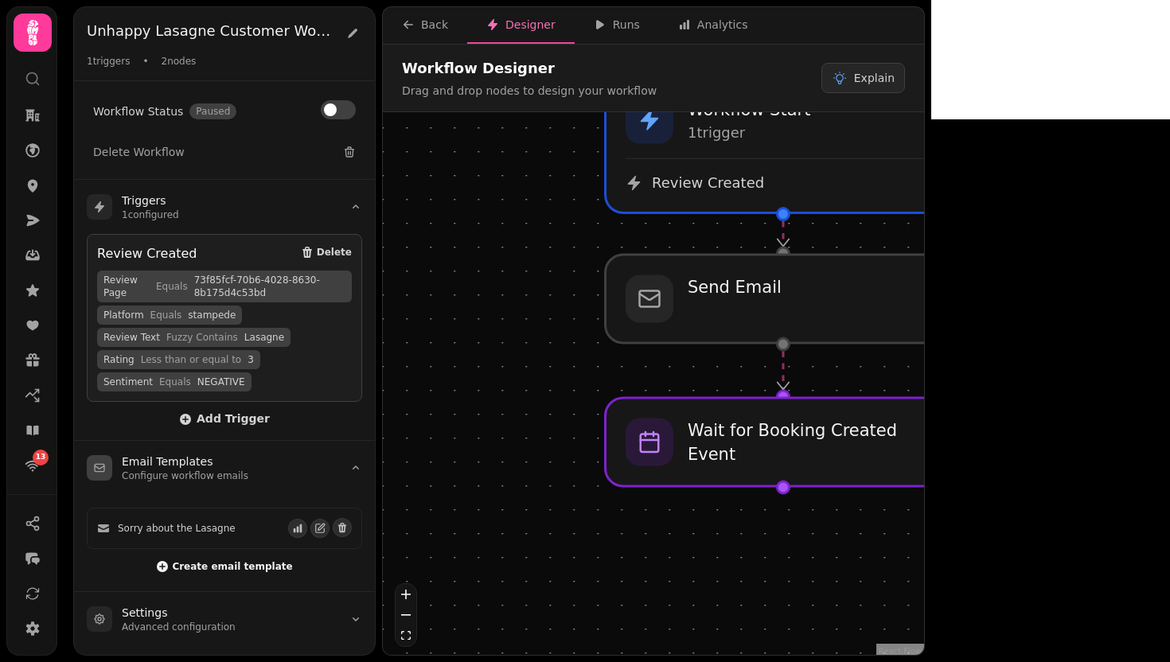
click at [201, 566] on span "Create email template" at bounding box center [232, 567] width 120 height 10
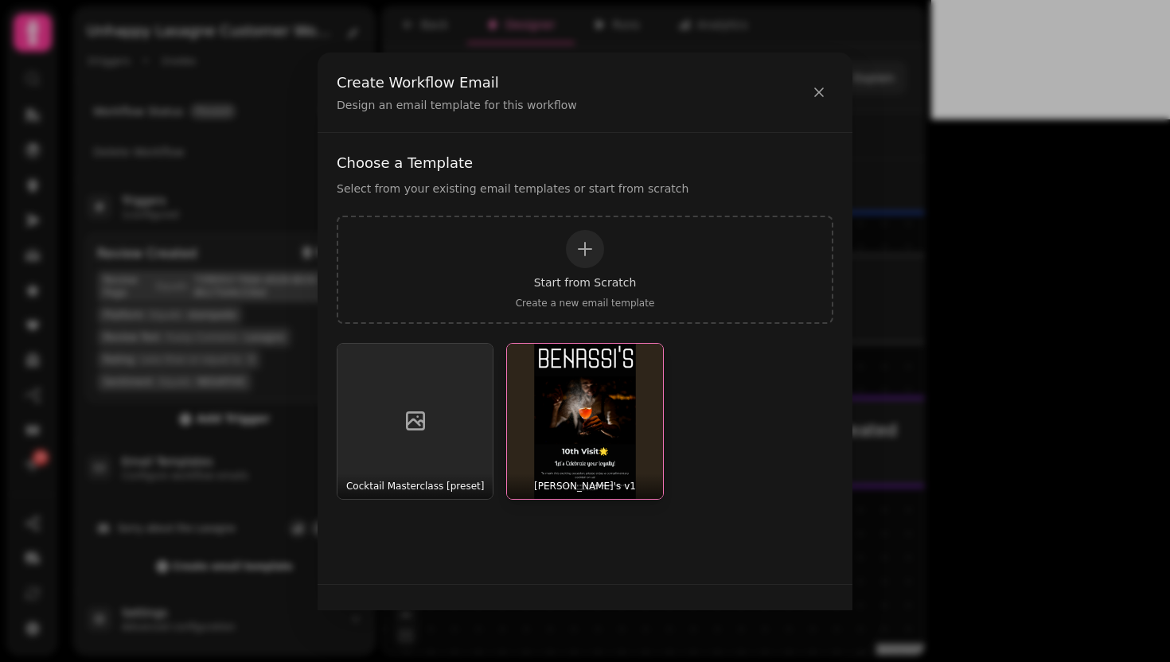
click at [595, 438] on img "button" at bounding box center [584, 421] width 155 height 155
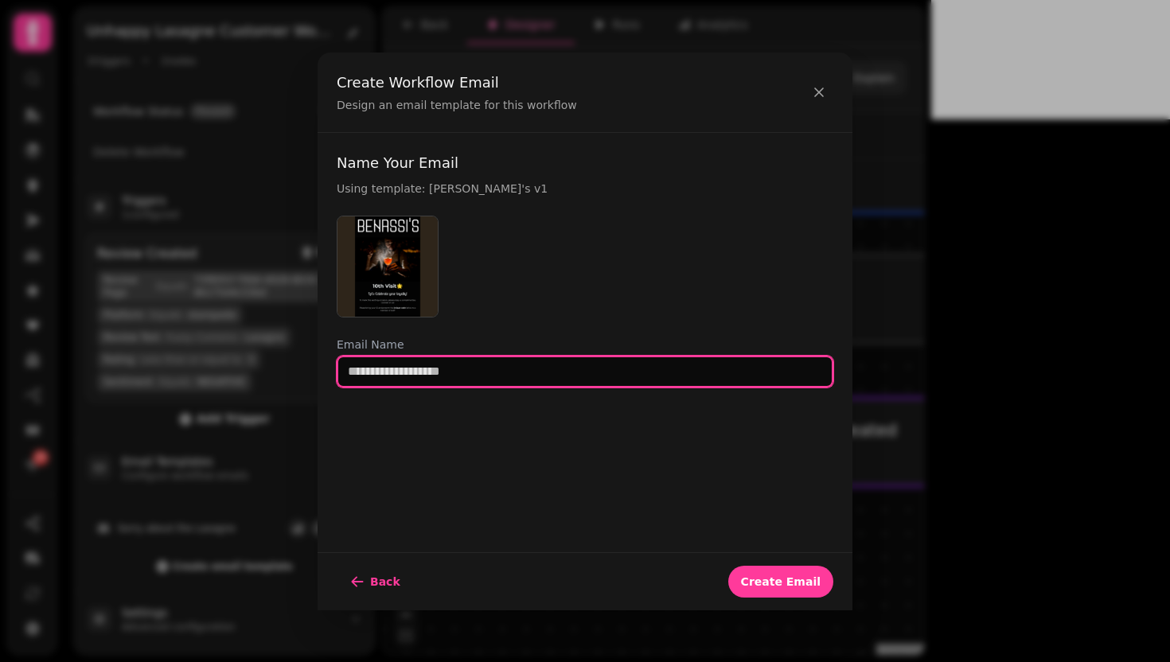
click at [524, 378] on input "text" at bounding box center [585, 372] width 497 height 32
type input "**********"
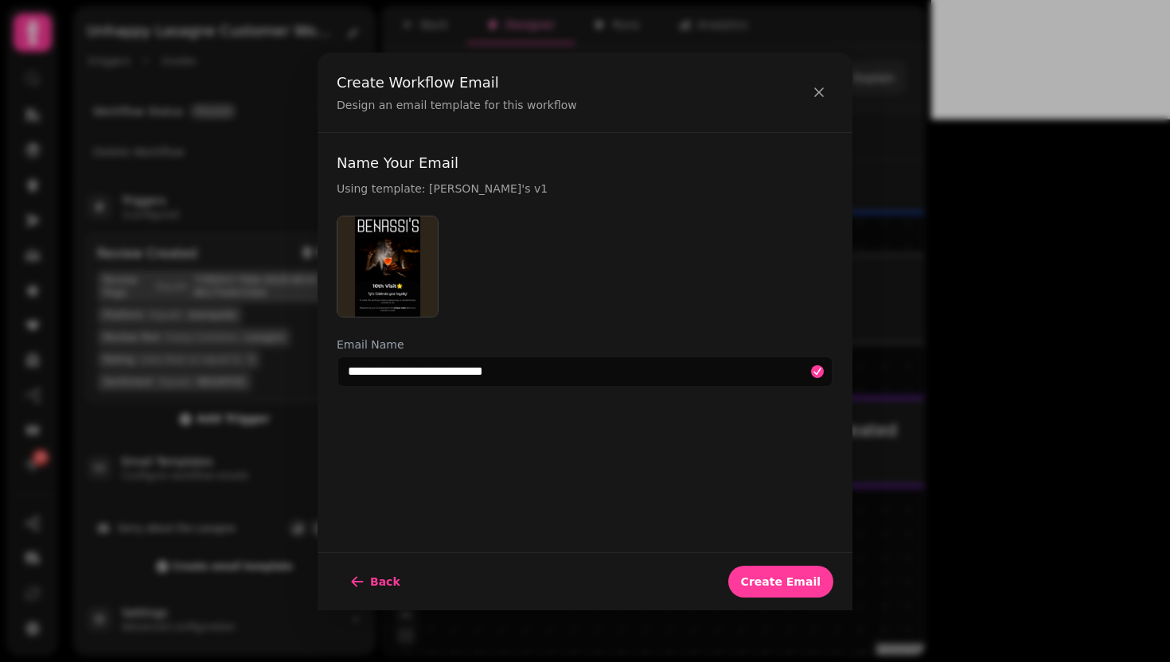
click at [781, 598] on div "Back Create Email" at bounding box center [585, 581] width 535 height 58
click at [781, 577] on span "Create Email" at bounding box center [781, 581] width 80 height 11
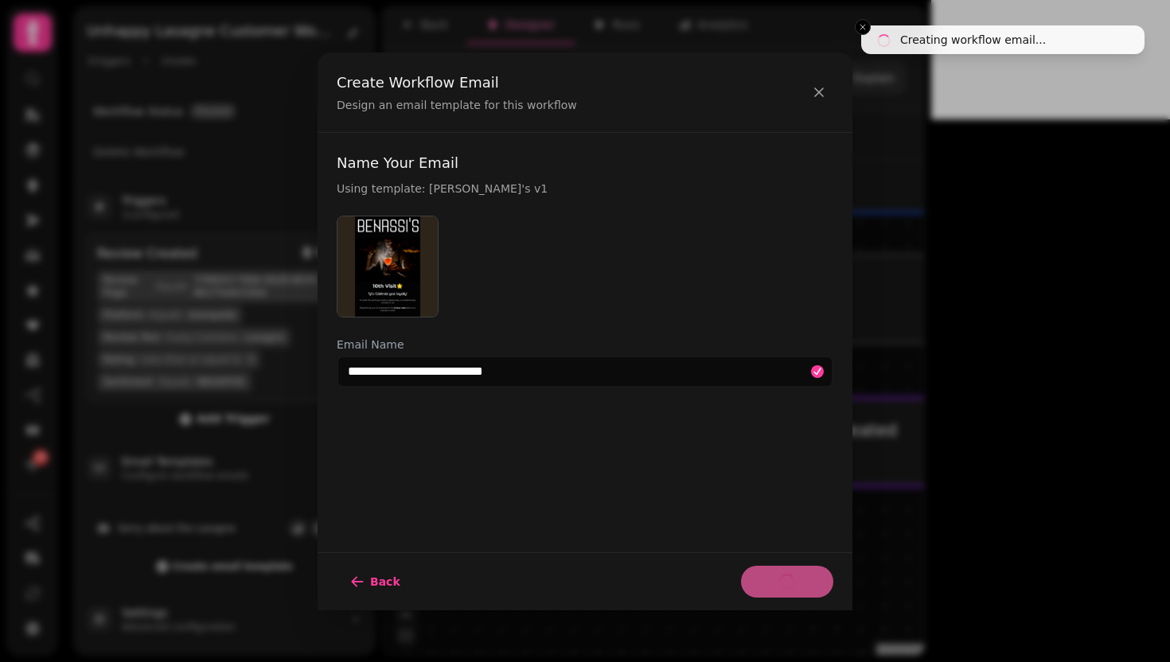
select select "**********"
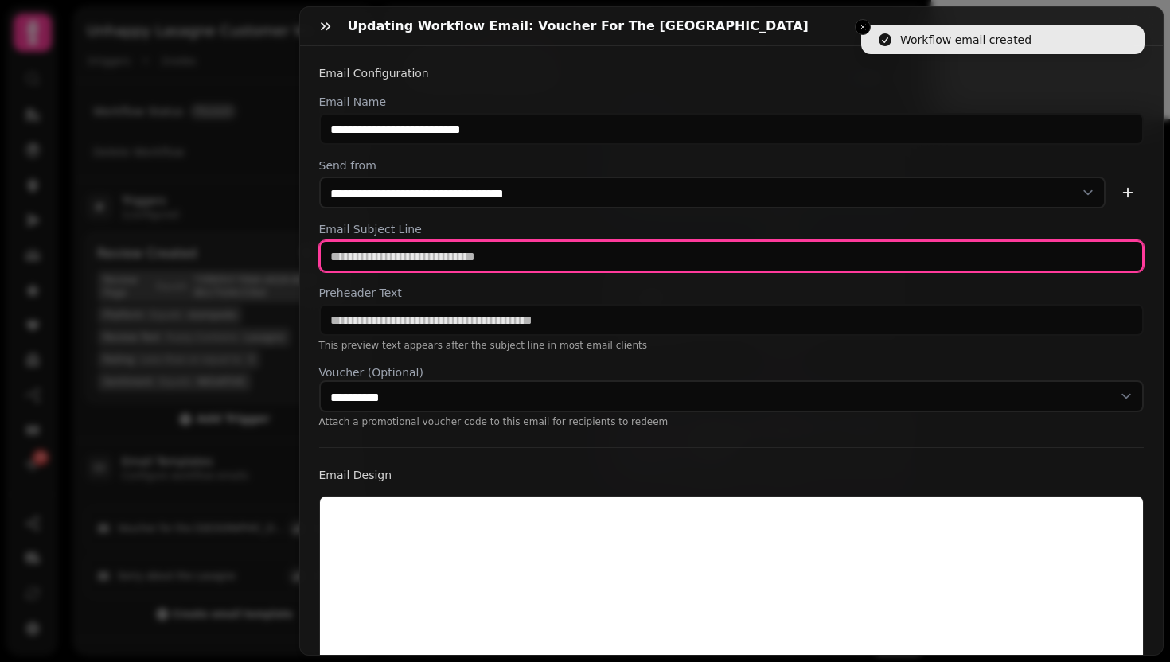
click at [413, 257] on input "text" at bounding box center [731, 256] width 825 height 32
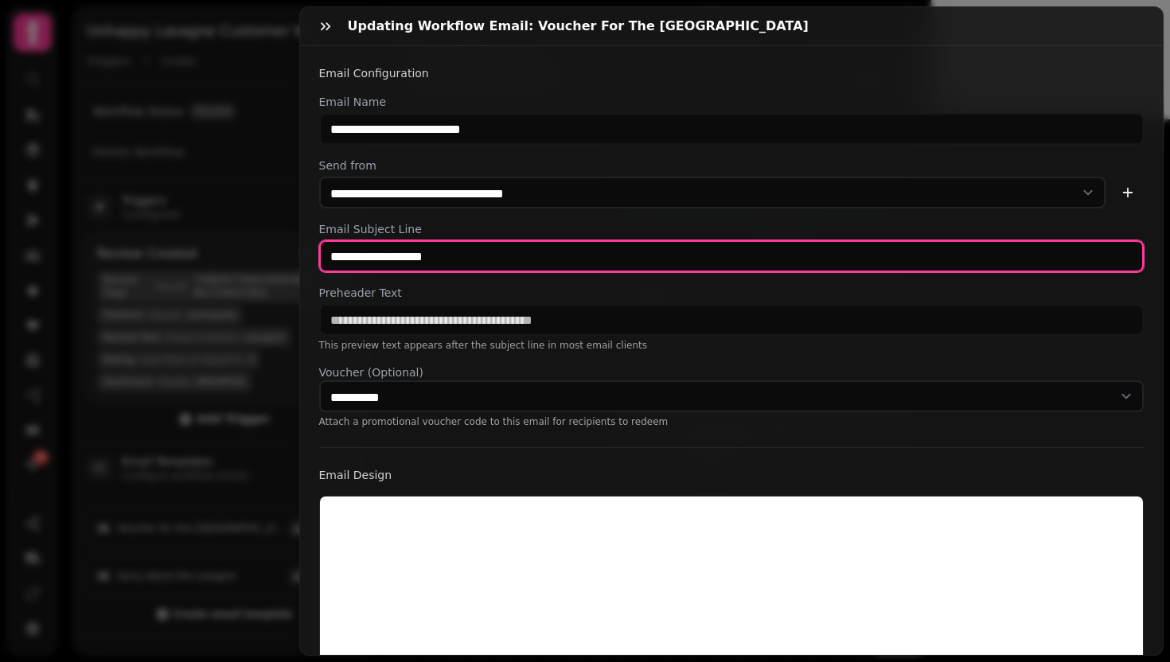
type input "**********"
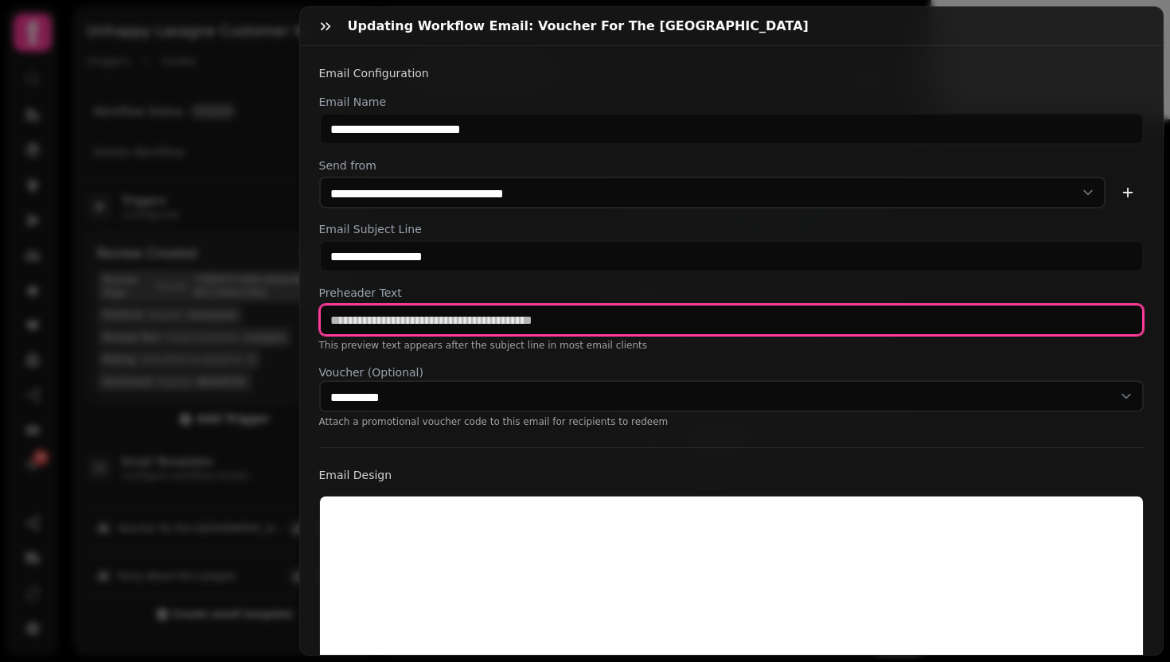
click at [435, 324] on input "text" at bounding box center [731, 320] width 825 height 32
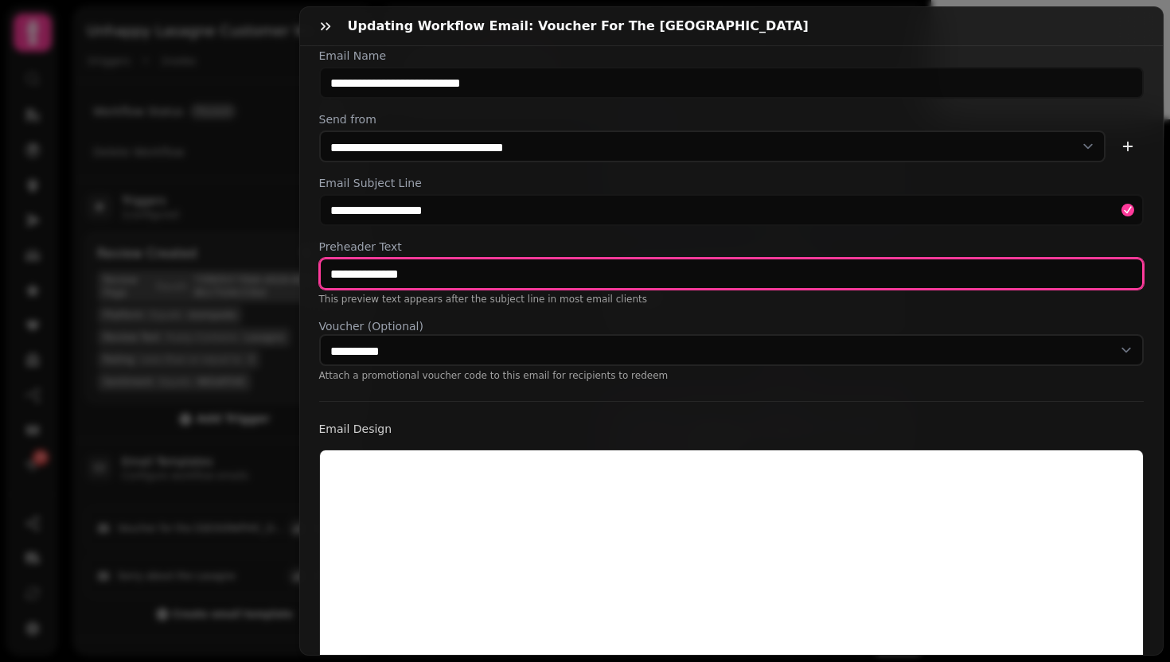
scroll to position [51, 0]
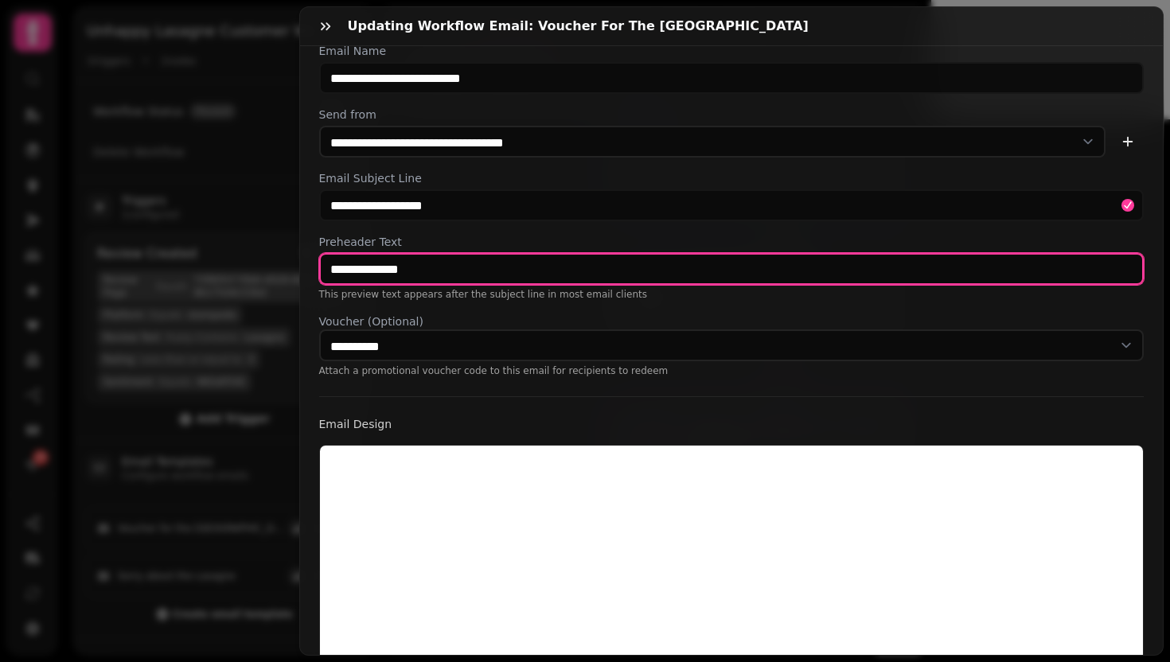
type input "**********"
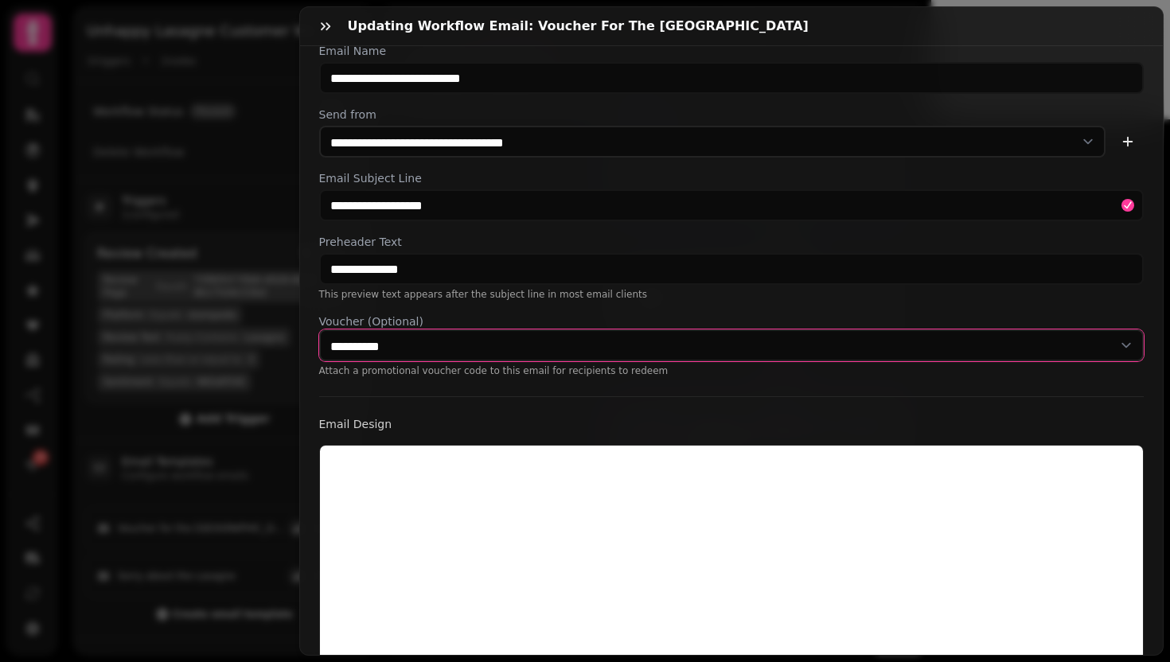
click at [636, 337] on select "**********" at bounding box center [731, 345] width 825 height 32
select select "**********"
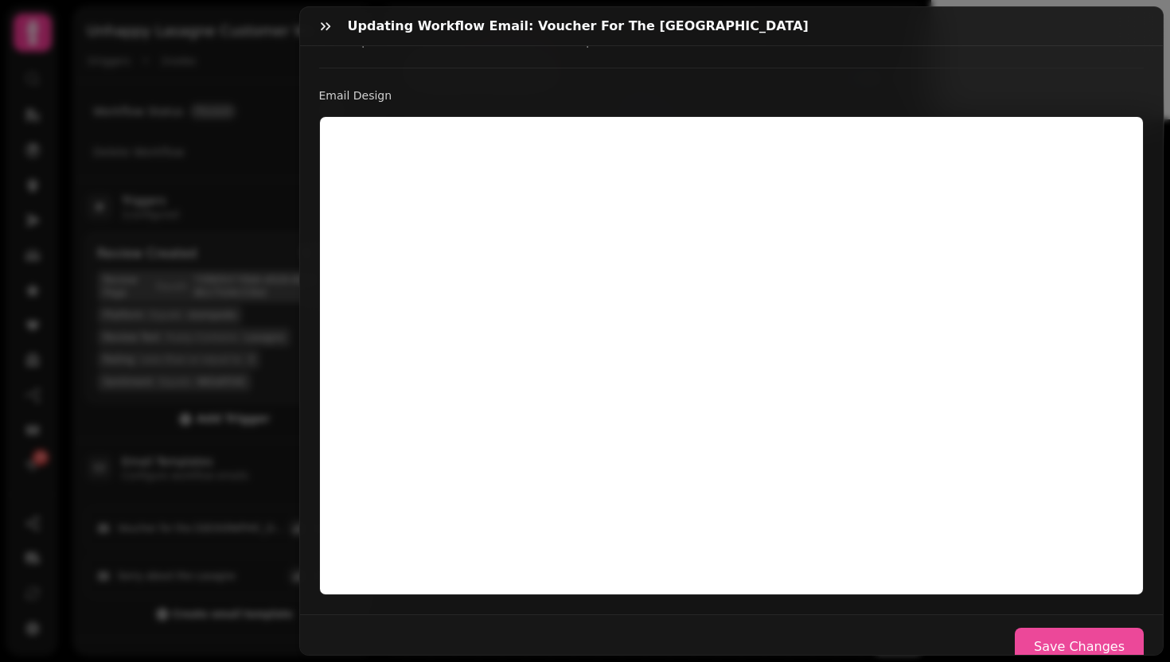
scroll to position [415, 0]
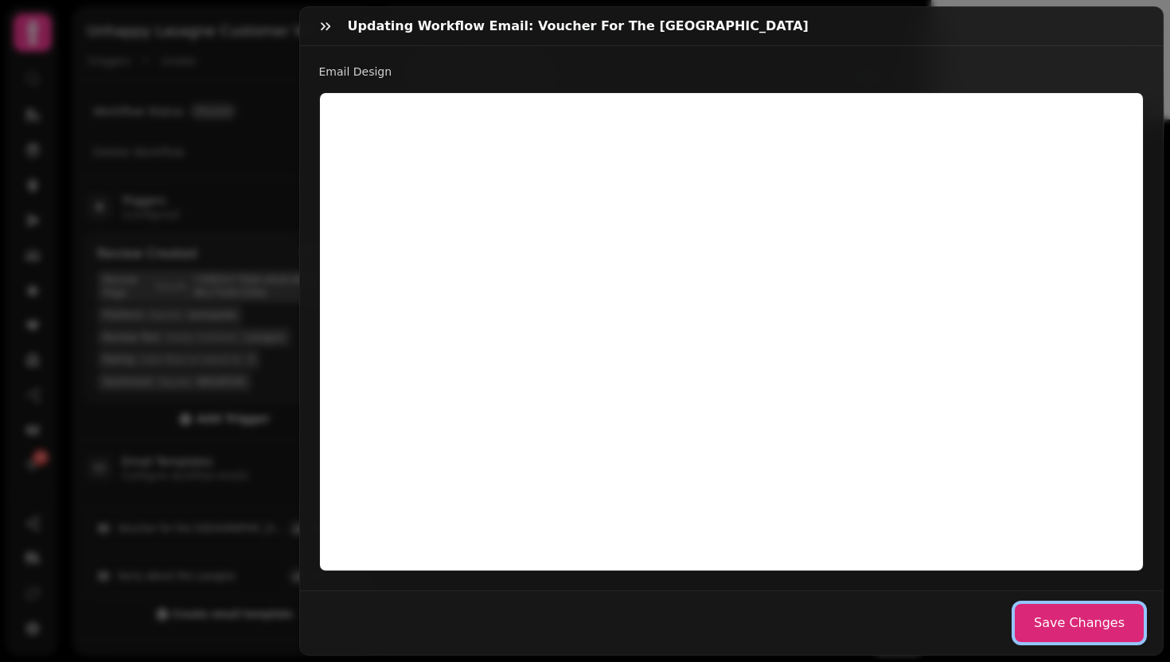
click at [1074, 624] on button "Save Changes" at bounding box center [1079, 623] width 129 height 38
click at [1094, 606] on button "Save Changes" at bounding box center [1079, 623] width 129 height 38
click at [329, 22] on icon "button" at bounding box center [326, 26] width 16 height 16
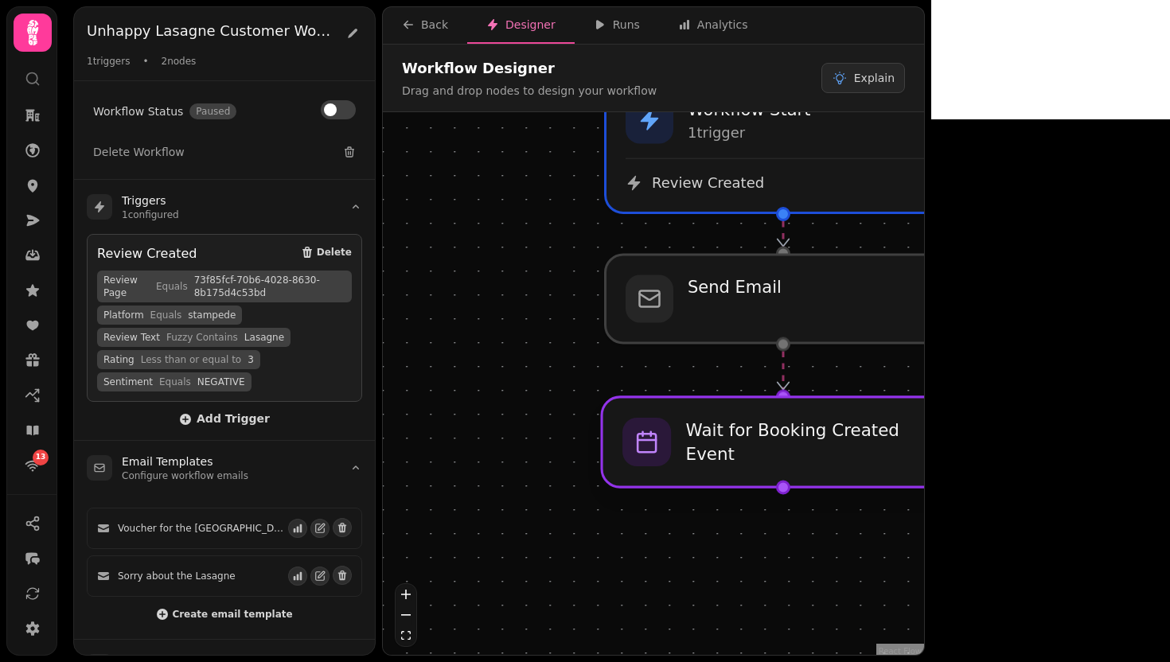
click at [759, 466] on div at bounding box center [783, 442] width 363 height 90
select select "******"
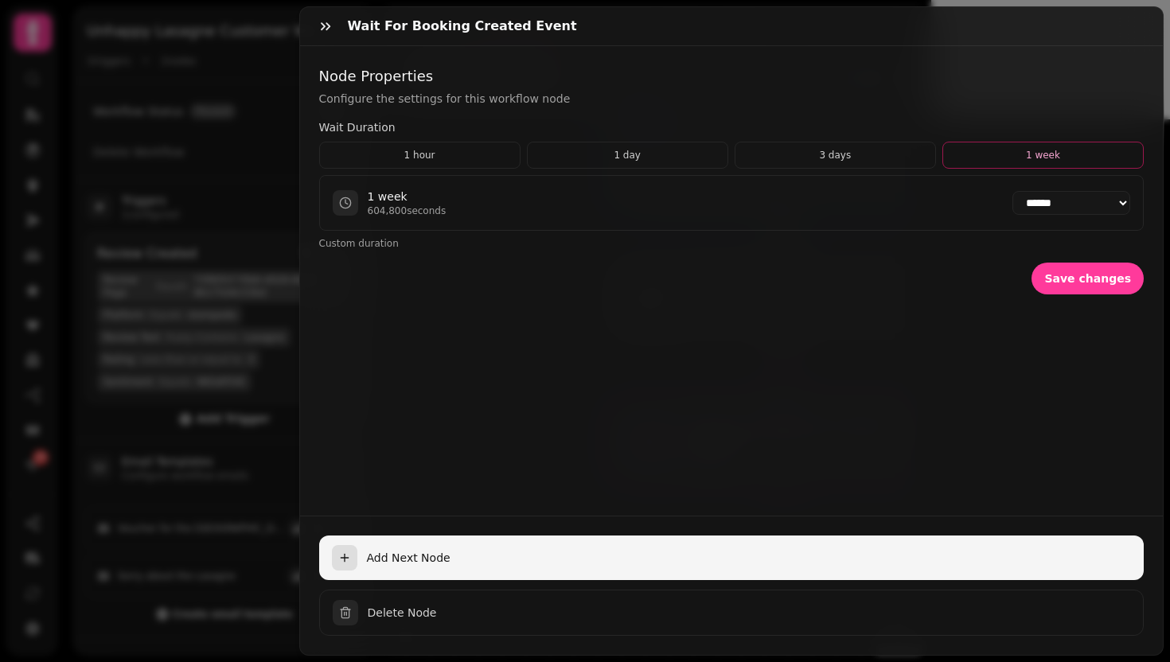
click at [415, 536] on button "Add Next Node" at bounding box center [731, 558] width 825 height 45
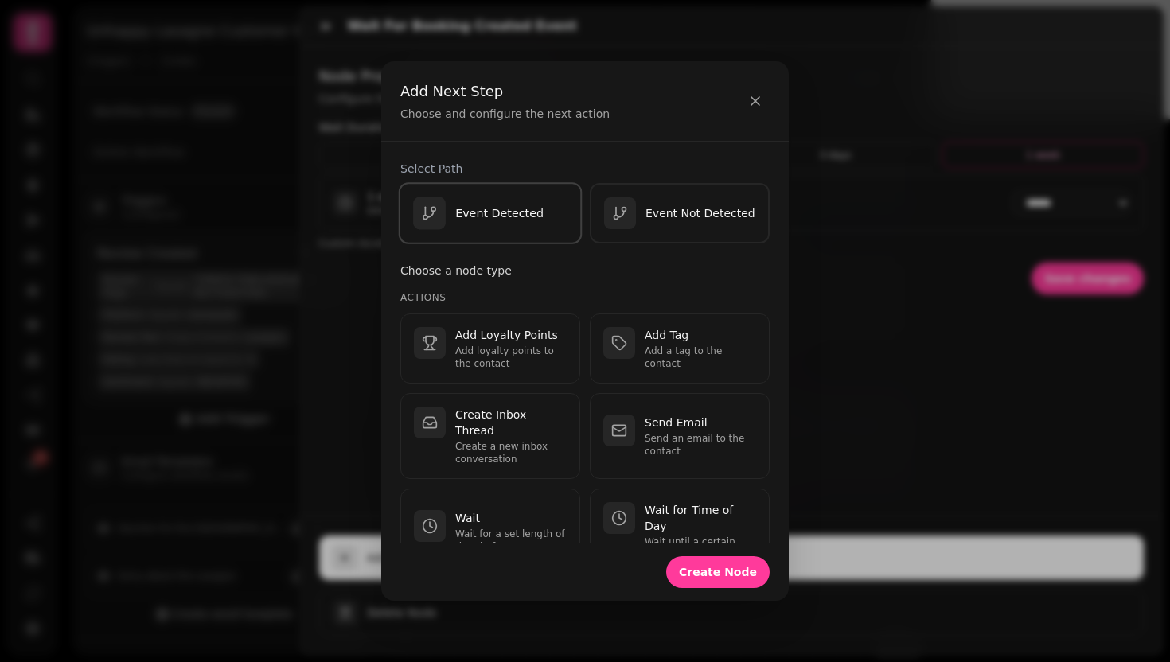
click at [521, 219] on p "Event Detected" at bounding box center [499, 213] width 88 height 16
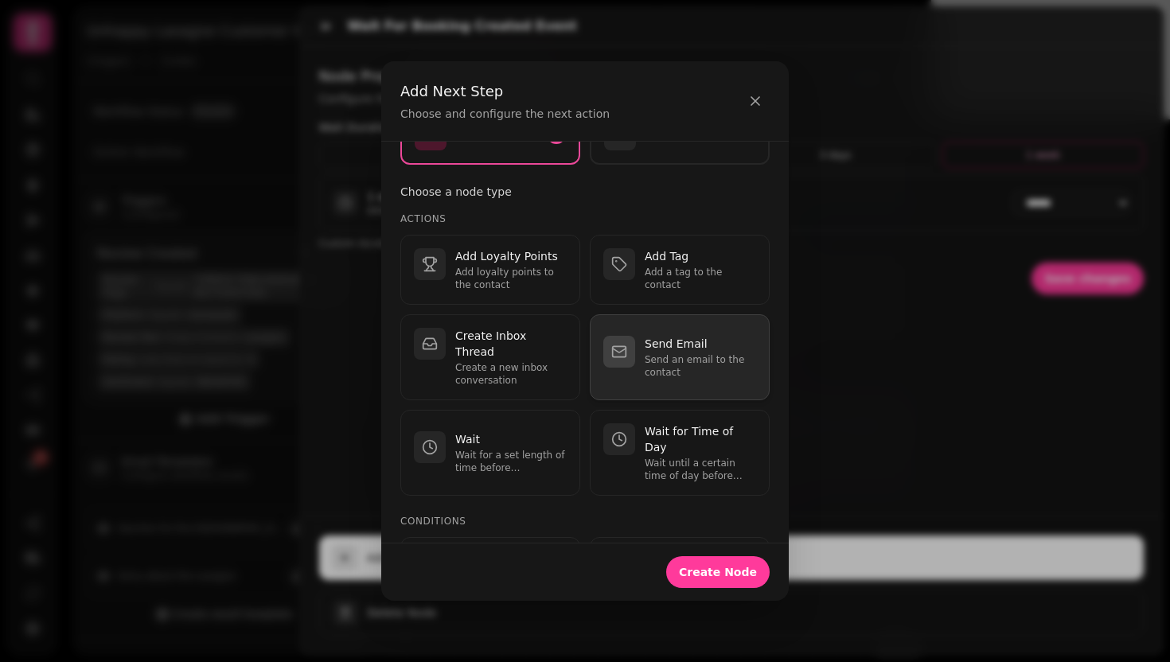
scroll to position [82, 0]
click at [659, 349] on div "Send Email Send an email to the contact" at bounding box center [700, 354] width 111 height 43
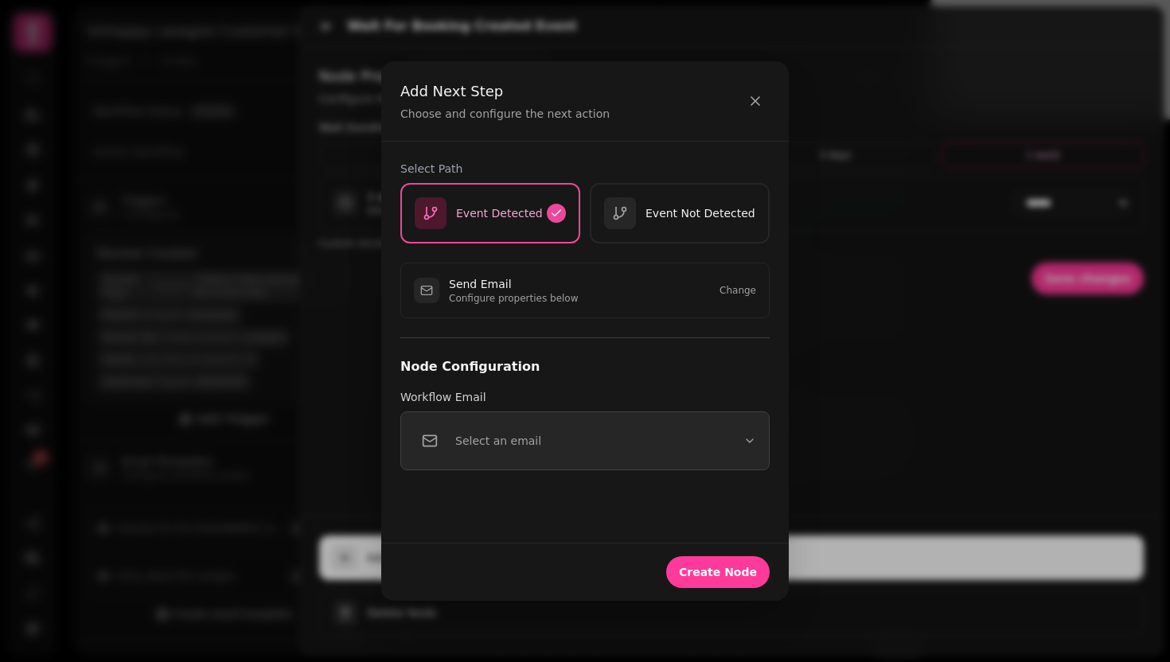
click at [568, 456] on button "Select an email" at bounding box center [584, 440] width 369 height 59
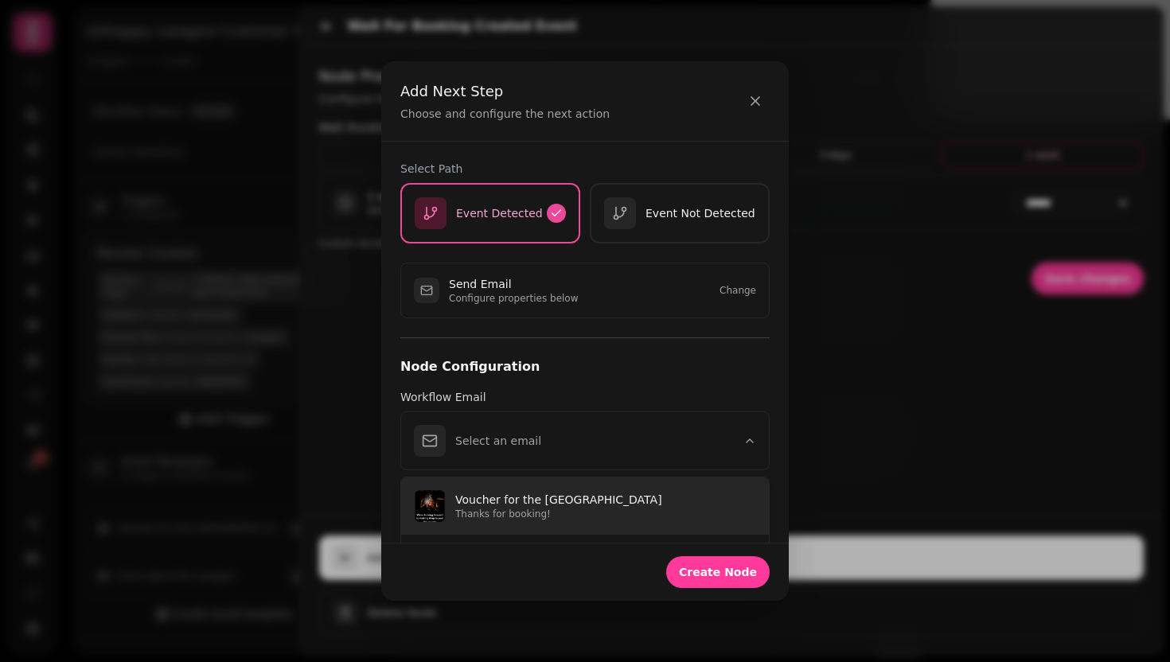
scroll to position [49, 0]
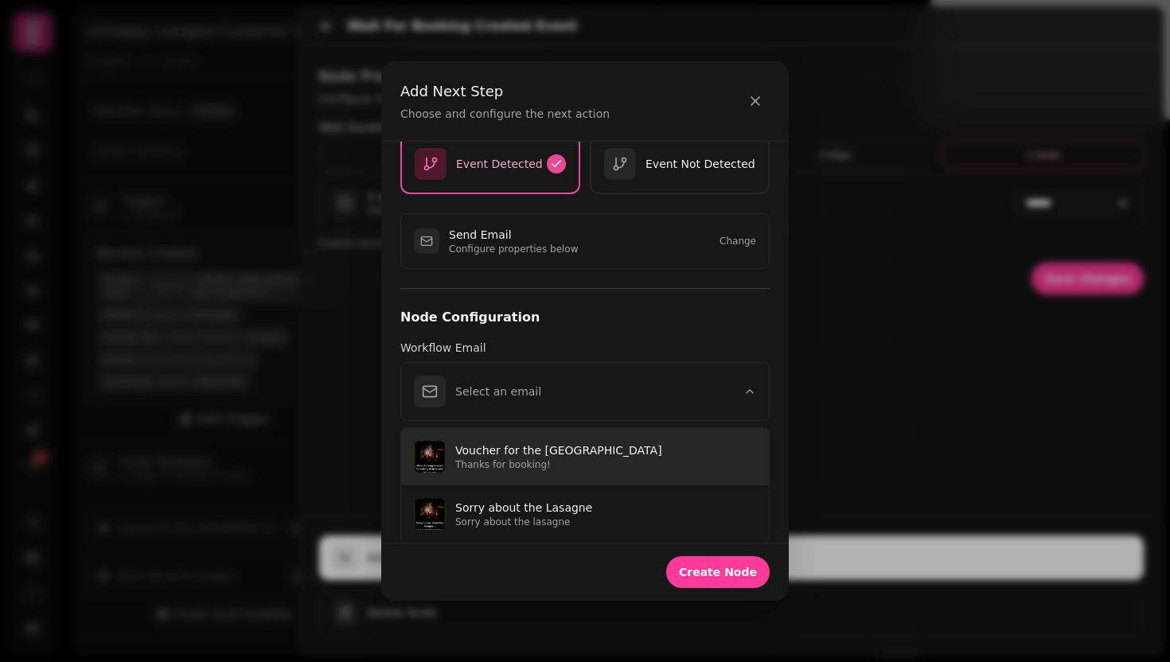
click at [544, 466] on p "Thanks for booking!" at bounding box center [605, 464] width 301 height 13
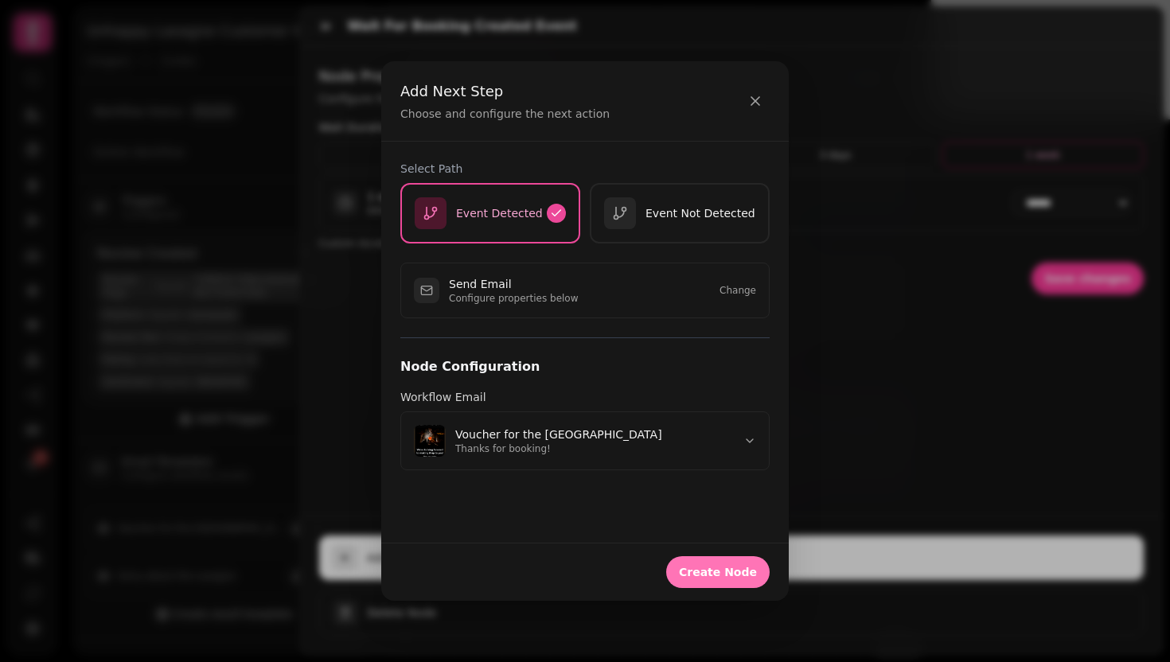
click at [711, 571] on span "Create Node" at bounding box center [718, 572] width 78 height 11
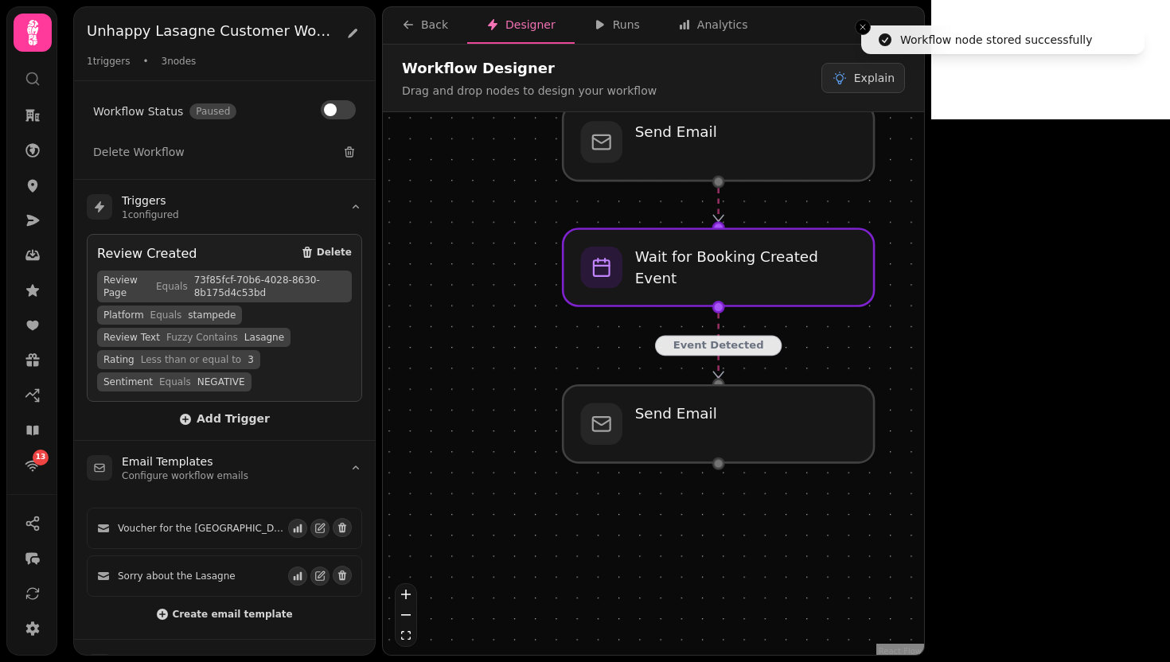
drag, startPoint x: 954, startPoint y: 544, endPoint x: 907, endPoint y: 370, distance: 180.5
click at [907, 370] on div "Event Detected Workflow Start 1 trigger Review Created Send Email Wait for Book…" at bounding box center [653, 385] width 541 height 547
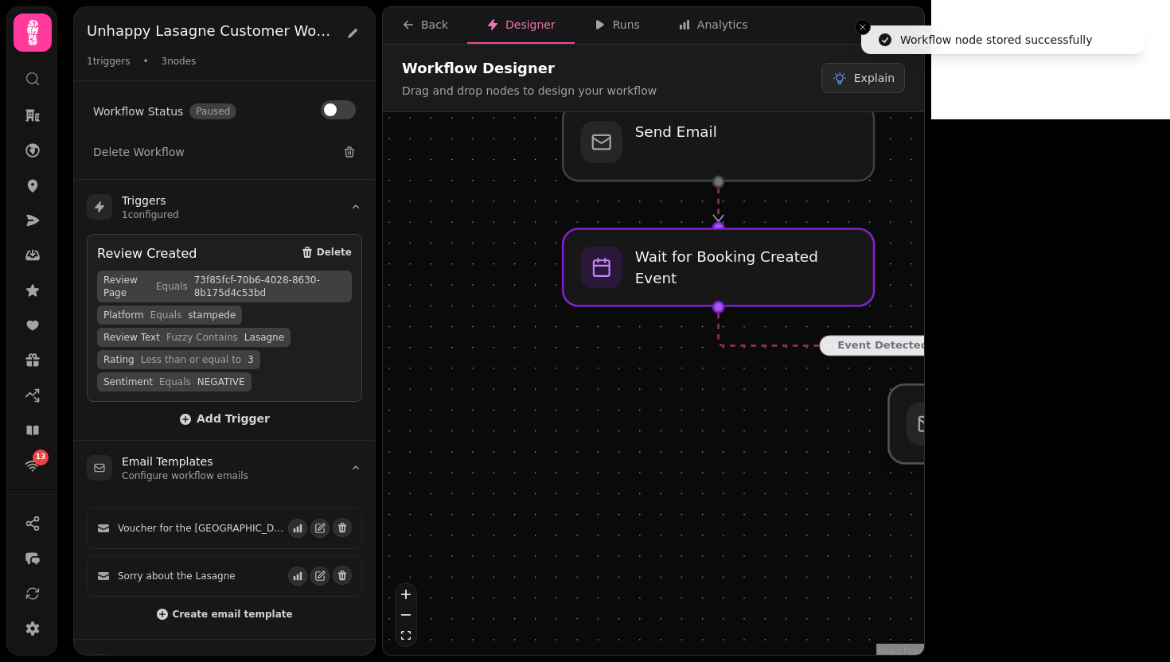
drag, startPoint x: 750, startPoint y: 426, endPoint x: 1082, endPoint y: 425, distance: 332.6
click at [1082, 425] on div at bounding box center [1047, 423] width 318 height 79
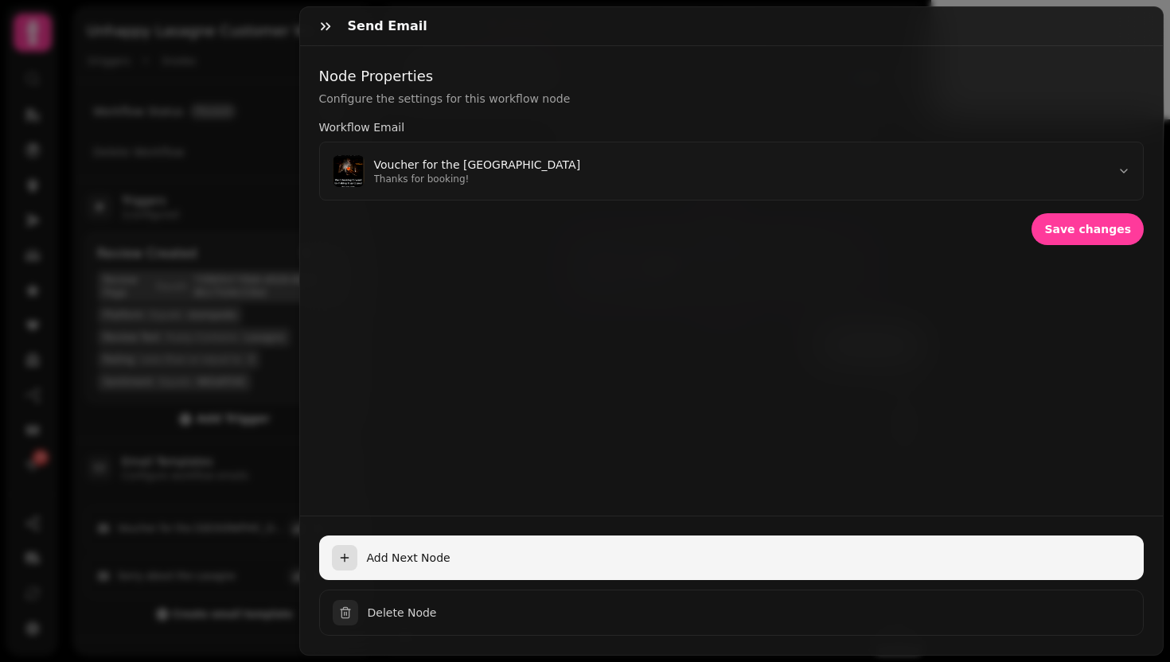
click at [493, 550] on span "Add Next Node" at bounding box center [749, 558] width 765 height 16
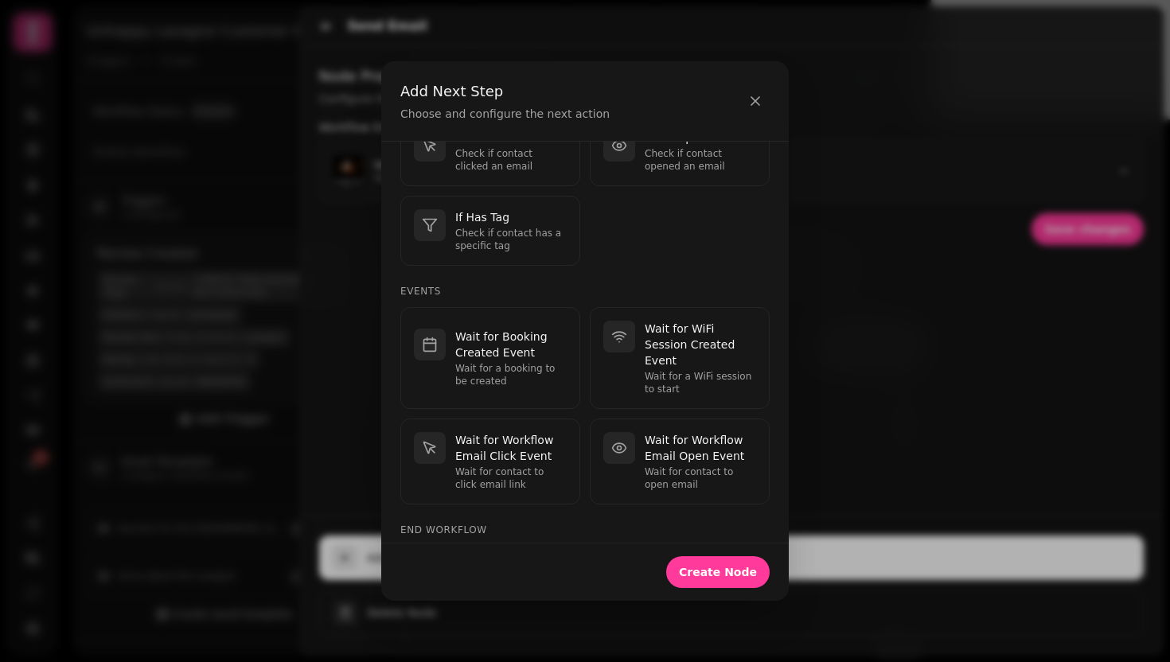
scroll to position [509, 0]
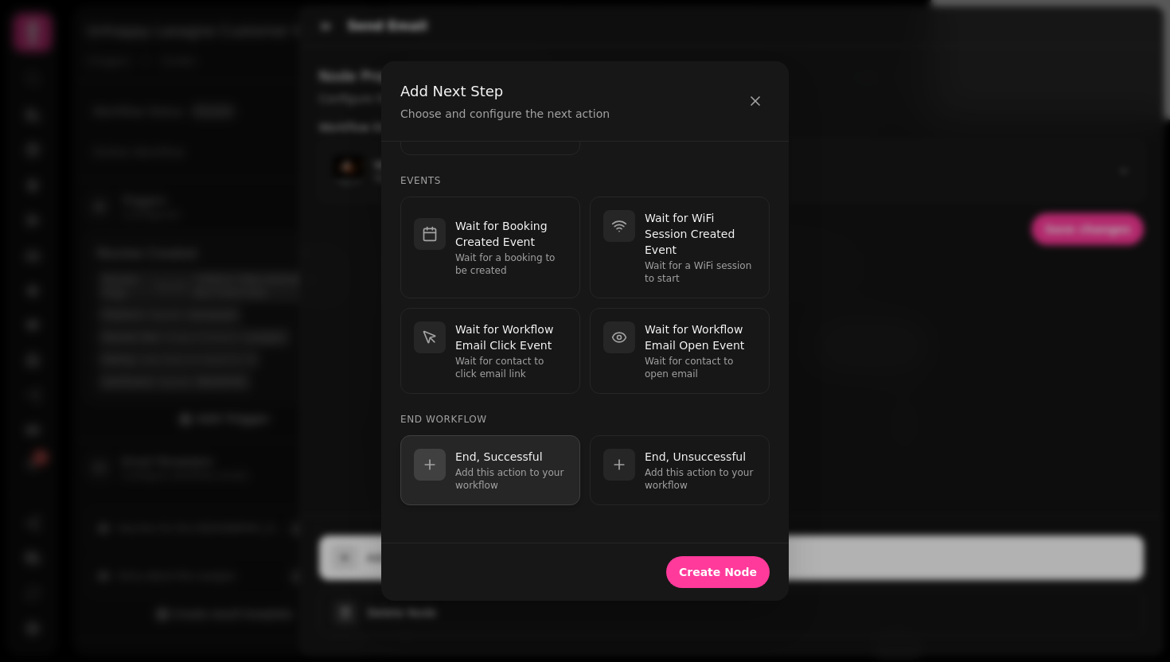
click at [463, 458] on p "End, Successful" at bounding box center [510, 457] width 111 height 16
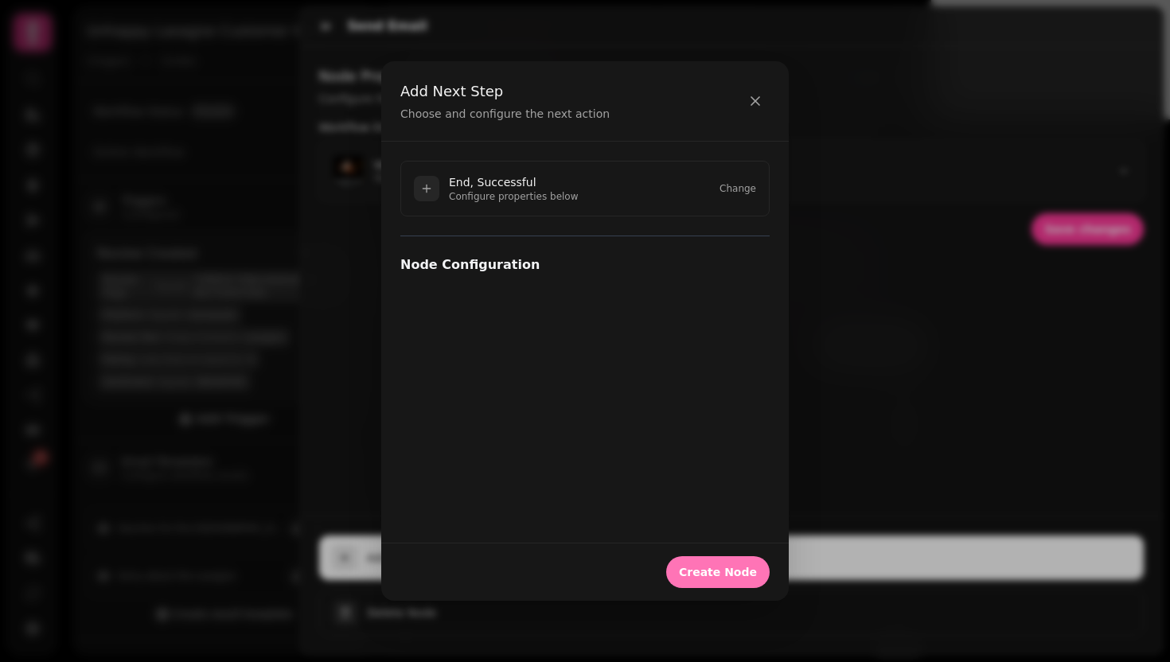
click at [700, 570] on span "Create Node" at bounding box center [718, 572] width 78 height 11
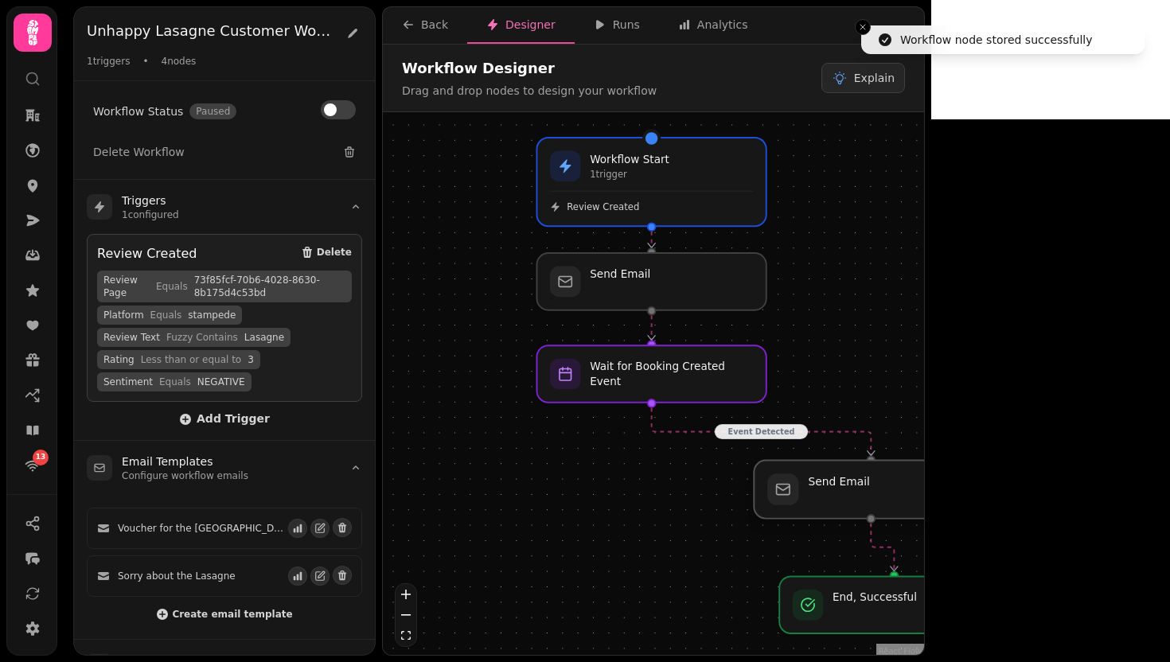
drag, startPoint x: 924, startPoint y: 490, endPoint x: 904, endPoint y: 490, distance: 19.9
click at [904, 490] on div at bounding box center [871, 490] width 234 height 58
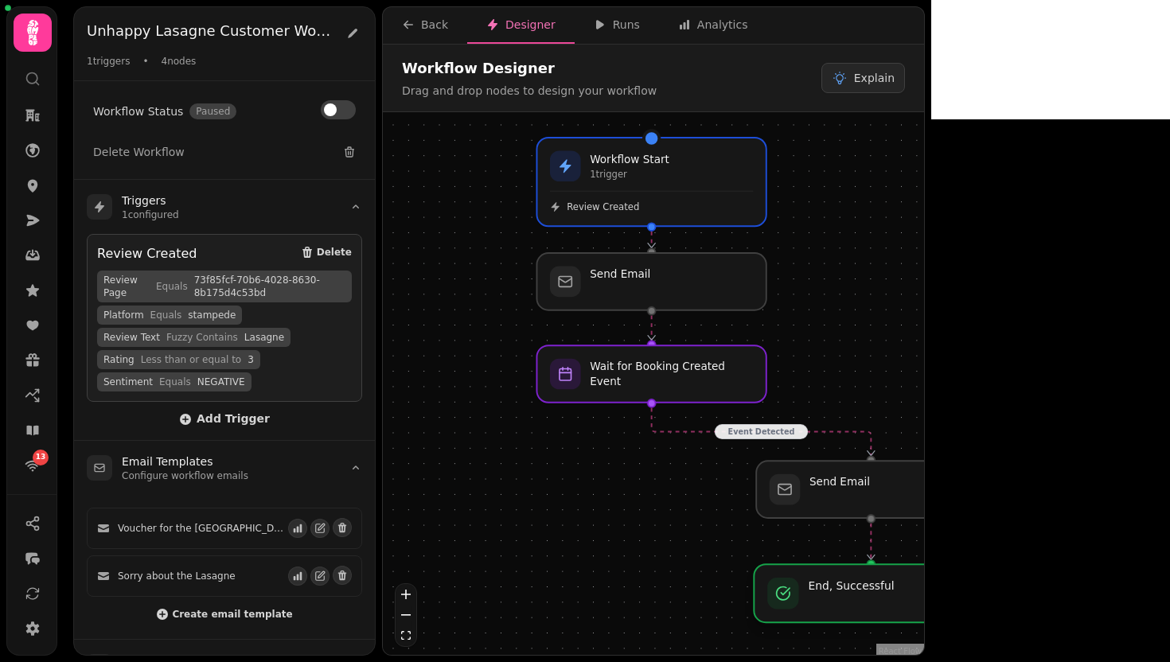
drag, startPoint x: 900, startPoint y: 610, endPoint x: 878, endPoint y: 593, distance: 27.9
click at [878, 593] on div at bounding box center [871, 593] width 234 height 58
click at [637, 399] on div at bounding box center [652, 374] width 234 height 58
select select "******"
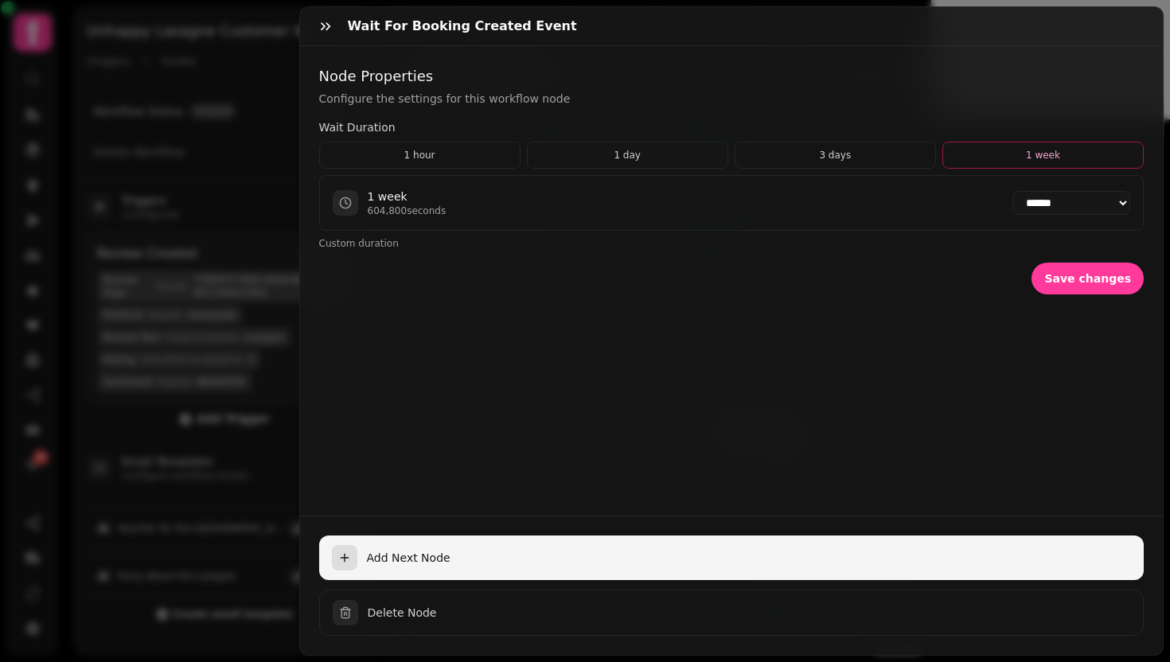
click at [372, 550] on span "Add Next Node" at bounding box center [749, 558] width 765 height 16
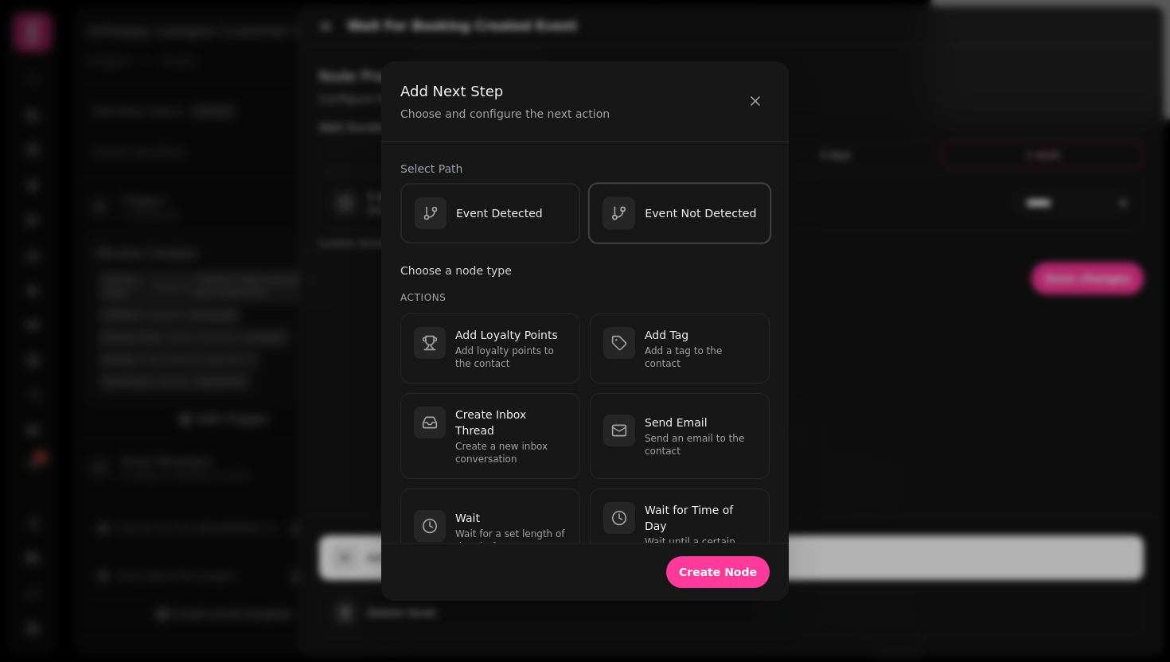
click at [614, 224] on div "button" at bounding box center [618, 213] width 33 height 33
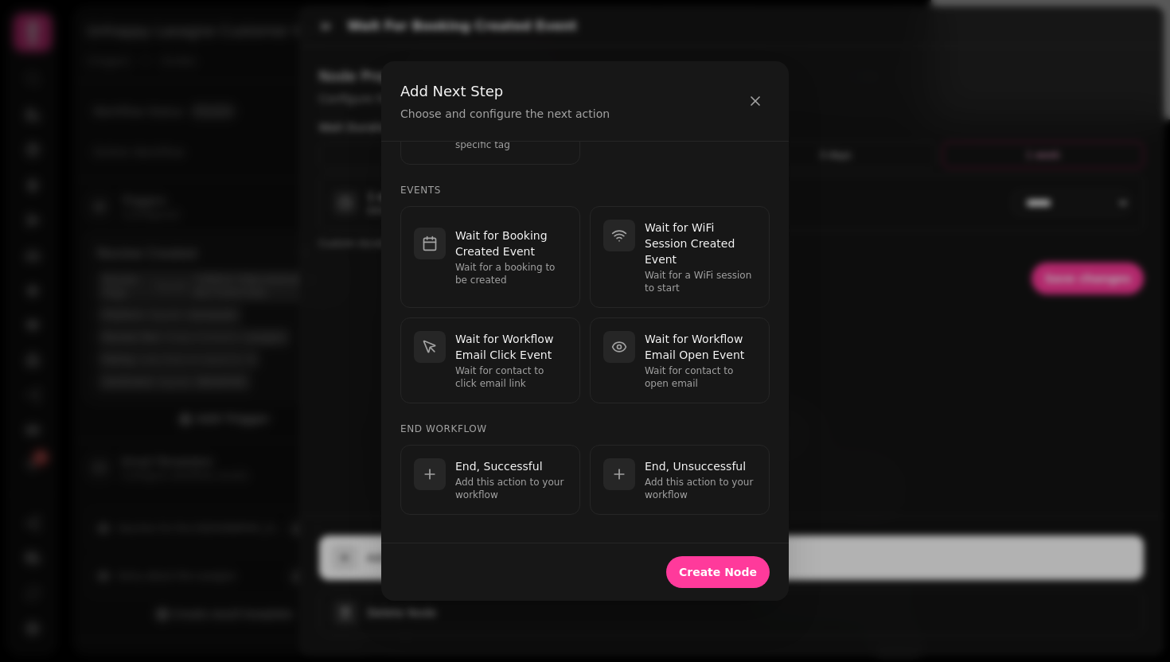
scroll to position [610, 0]
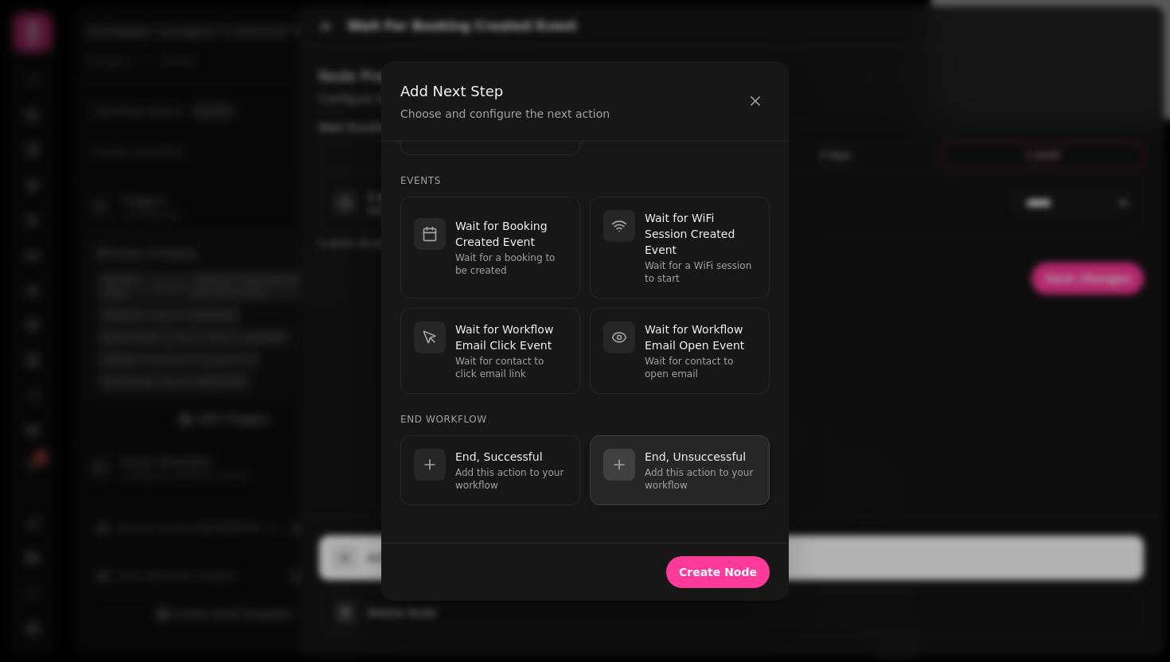
click at [680, 477] on p "Add this action to your workflow" at bounding box center [700, 478] width 111 height 25
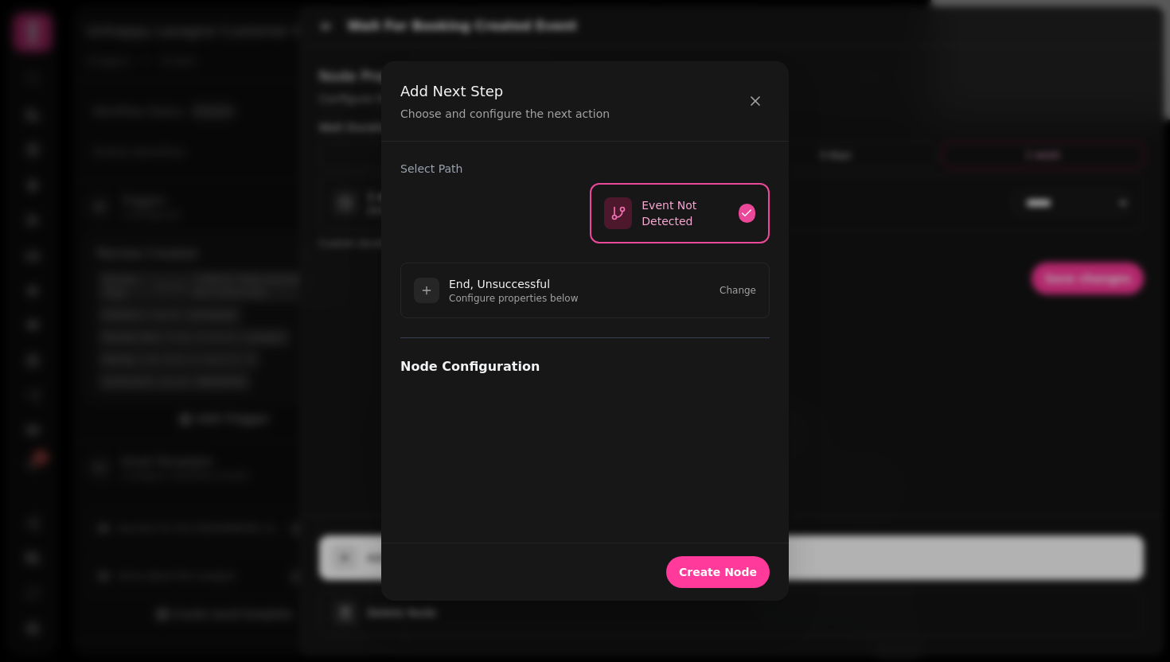
scroll to position [0, 0]
click at [725, 569] on span "Create Node" at bounding box center [718, 572] width 78 height 11
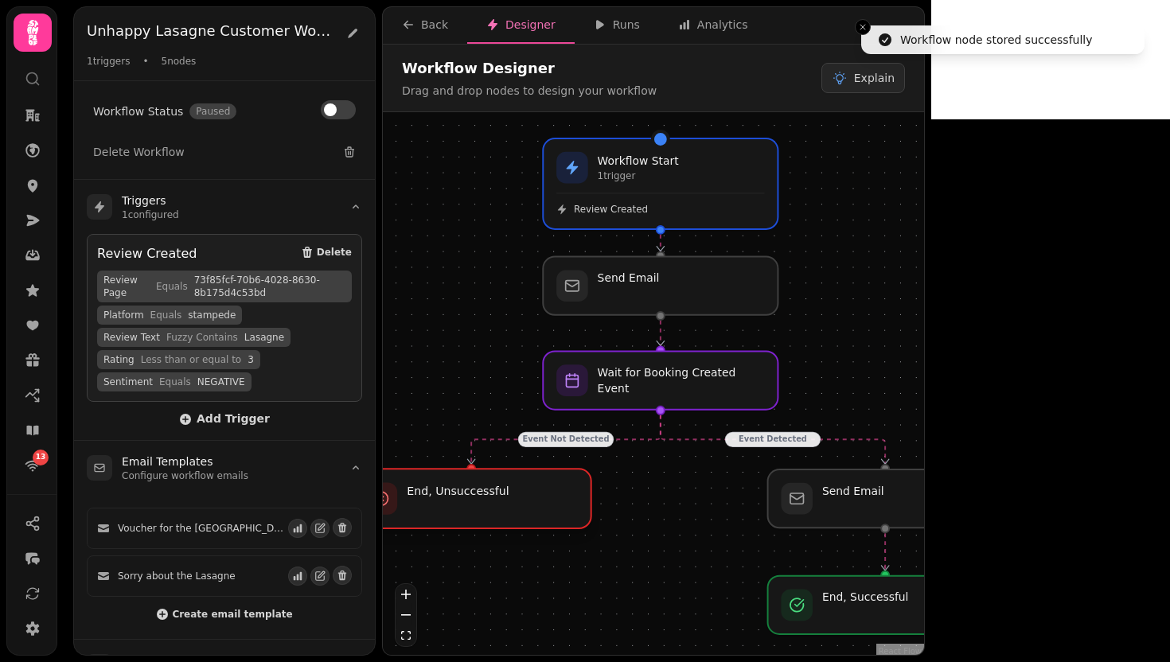
drag, startPoint x: 657, startPoint y: 504, endPoint x: 471, endPoint y: 501, distance: 186.2
click at [471, 501] on div at bounding box center [472, 499] width 240 height 60
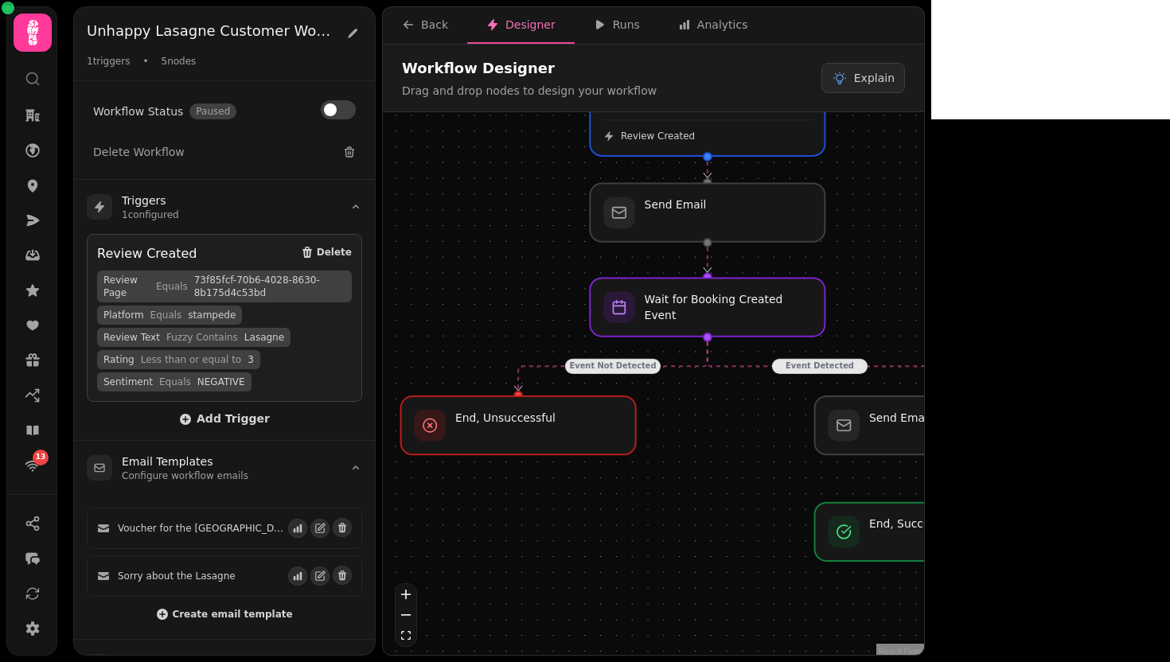
drag, startPoint x: 657, startPoint y: 583, endPoint x: 735, endPoint y: 500, distance: 113.7
click at [735, 500] on div "Event Detected Event Not Detected Workflow Start 1 trigger Review Created Send …" at bounding box center [653, 385] width 541 height 547
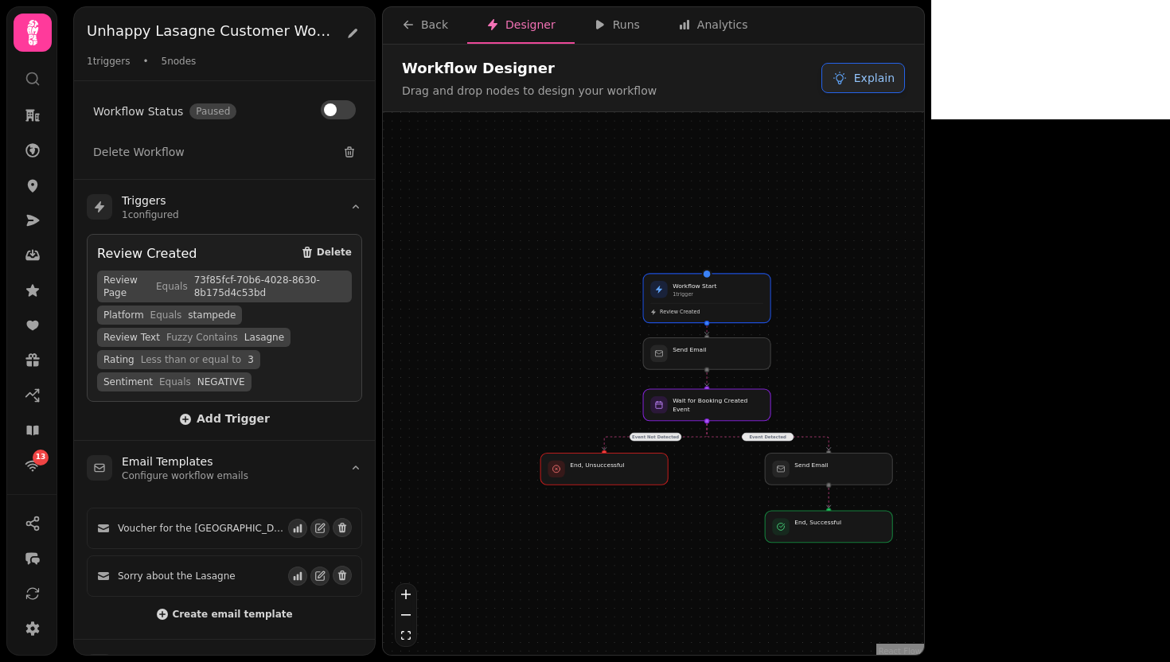
click at [905, 68] on button "Explain" at bounding box center [863, 78] width 84 height 30
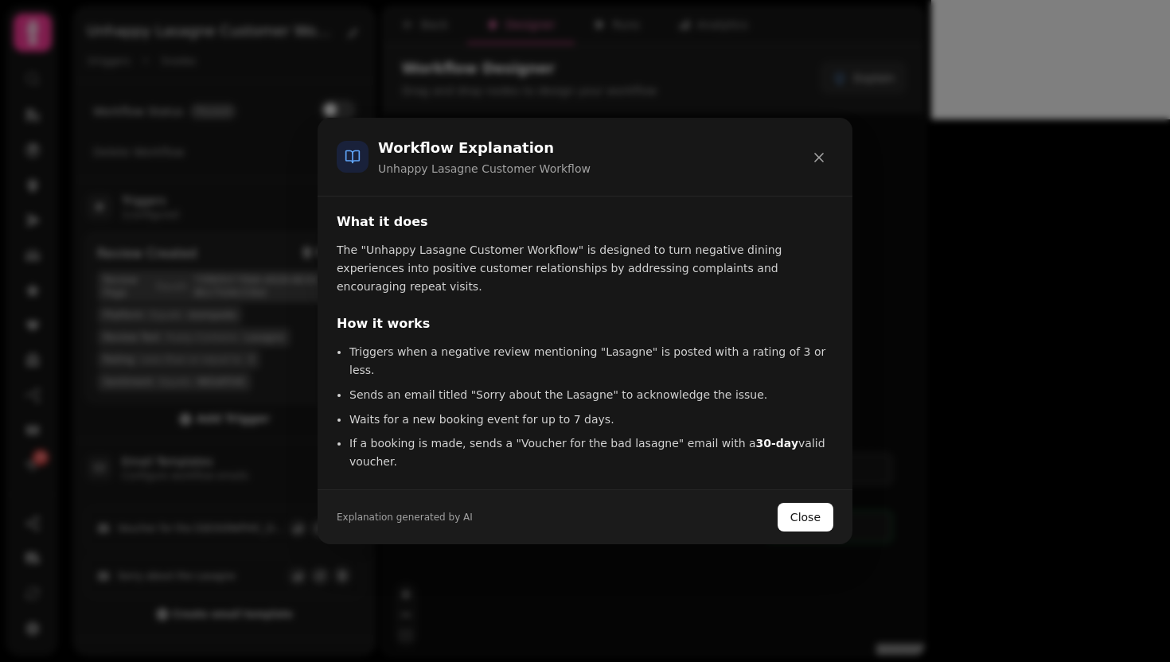
scroll to position [14, 0]
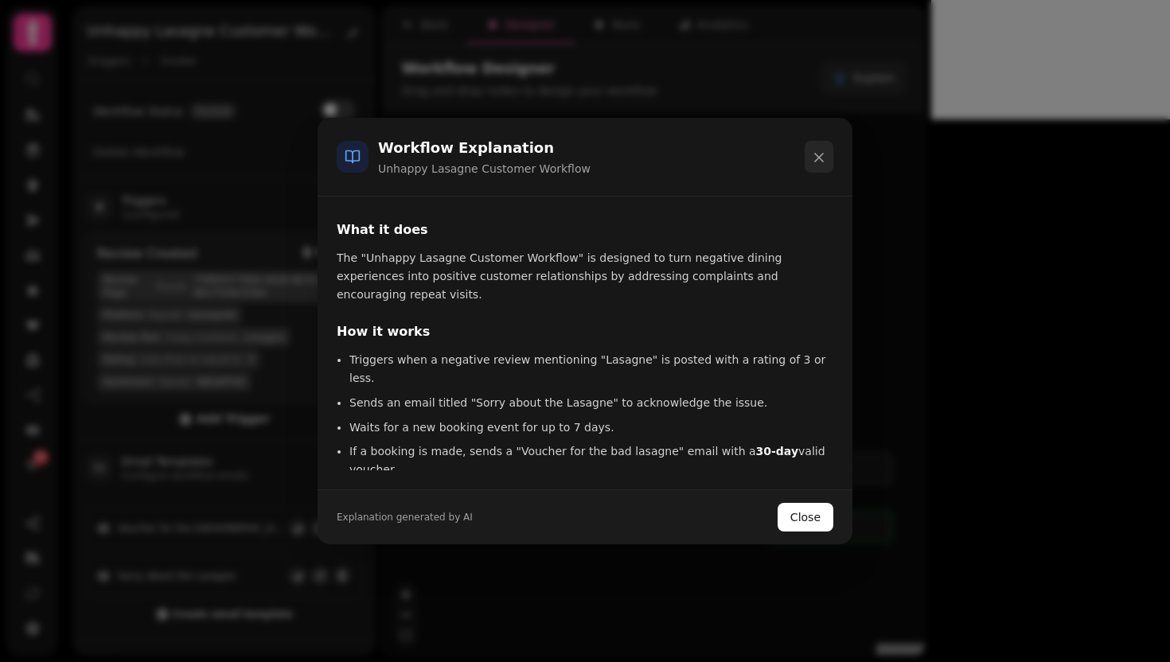
click at [817, 158] on icon at bounding box center [819, 158] width 16 height 16
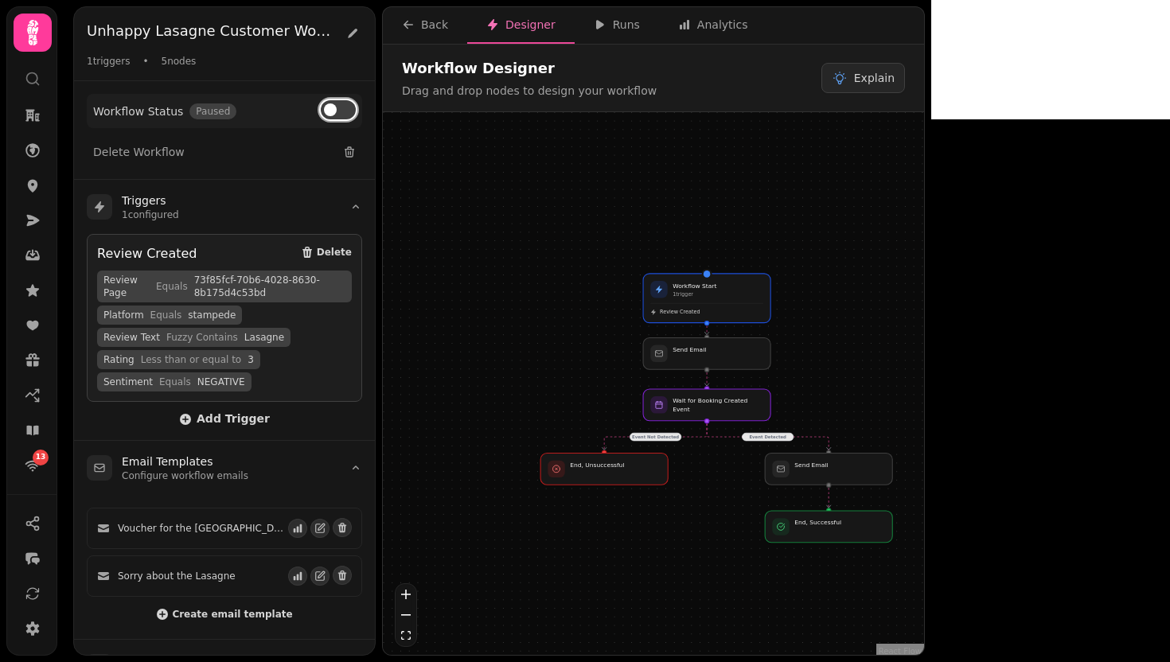
click at [354, 107] on button at bounding box center [338, 109] width 35 height 19
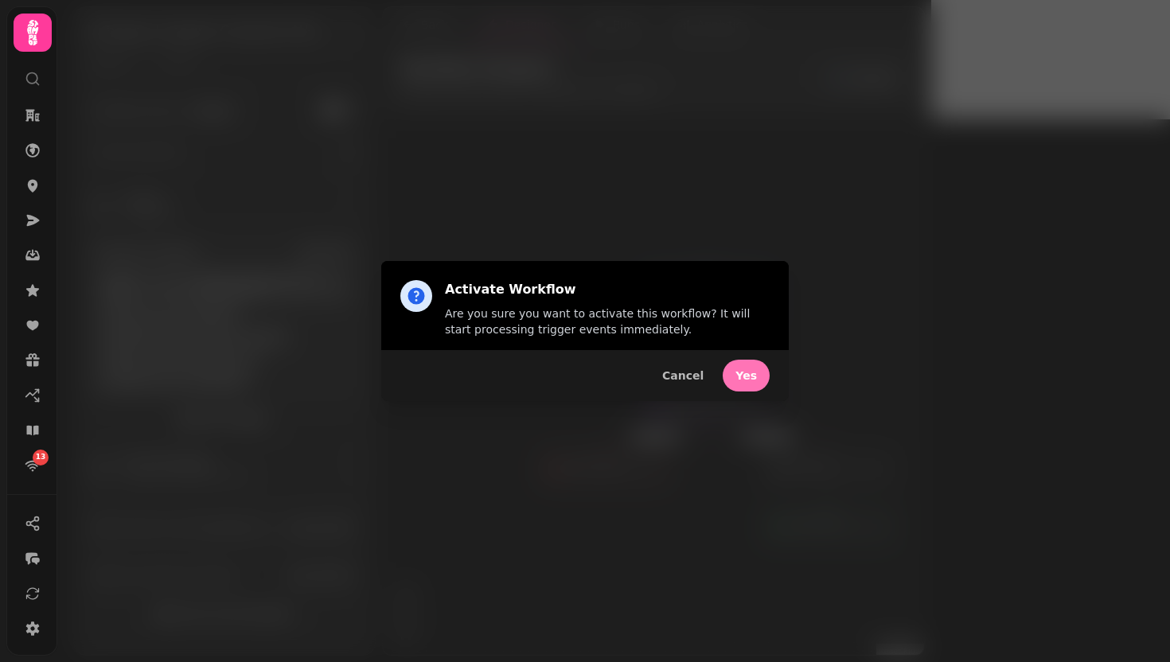
click at [740, 370] on span "Yes" at bounding box center [745, 375] width 21 height 11
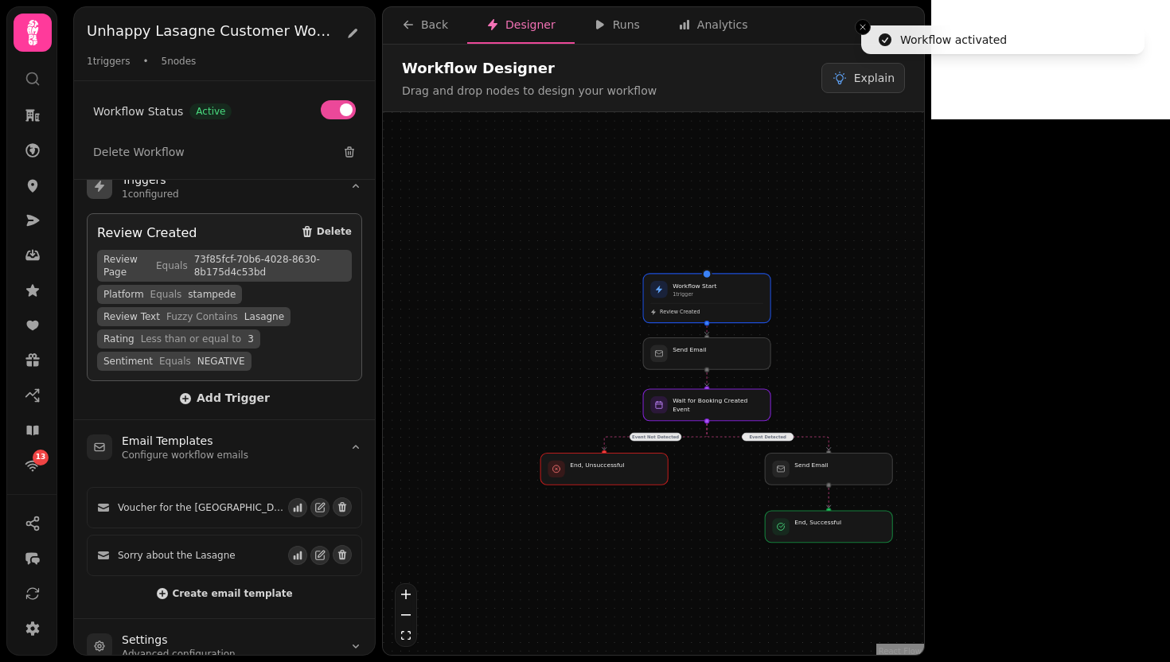
scroll to position [0, 0]
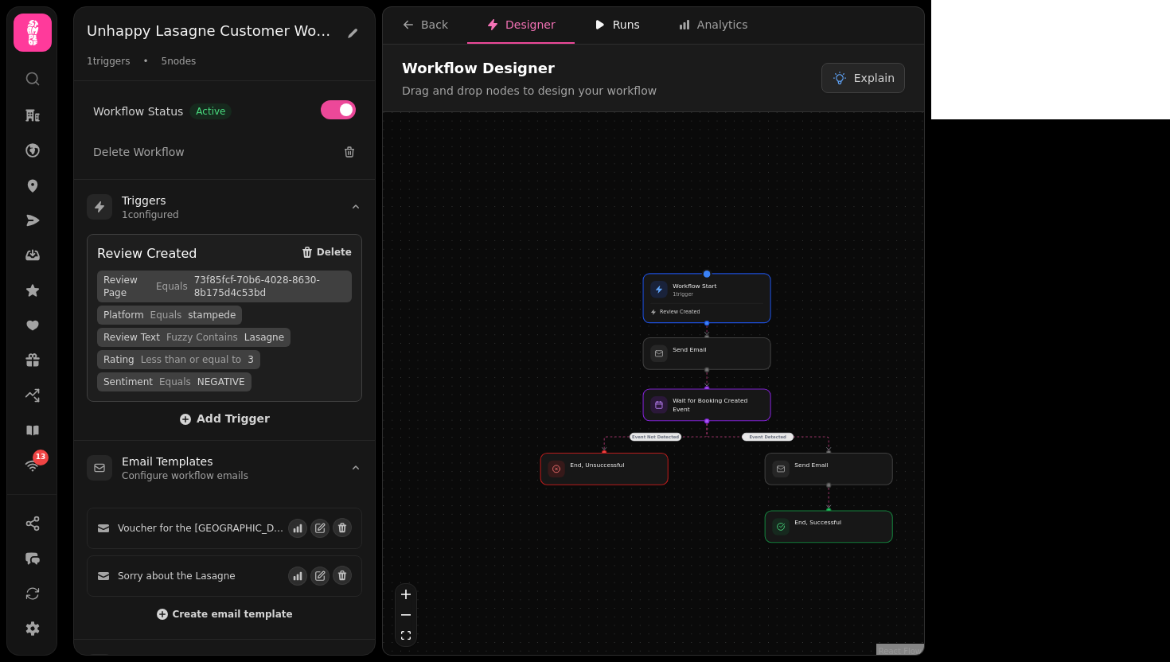
click at [611, 29] on div "Runs" at bounding box center [617, 25] width 46 height 16
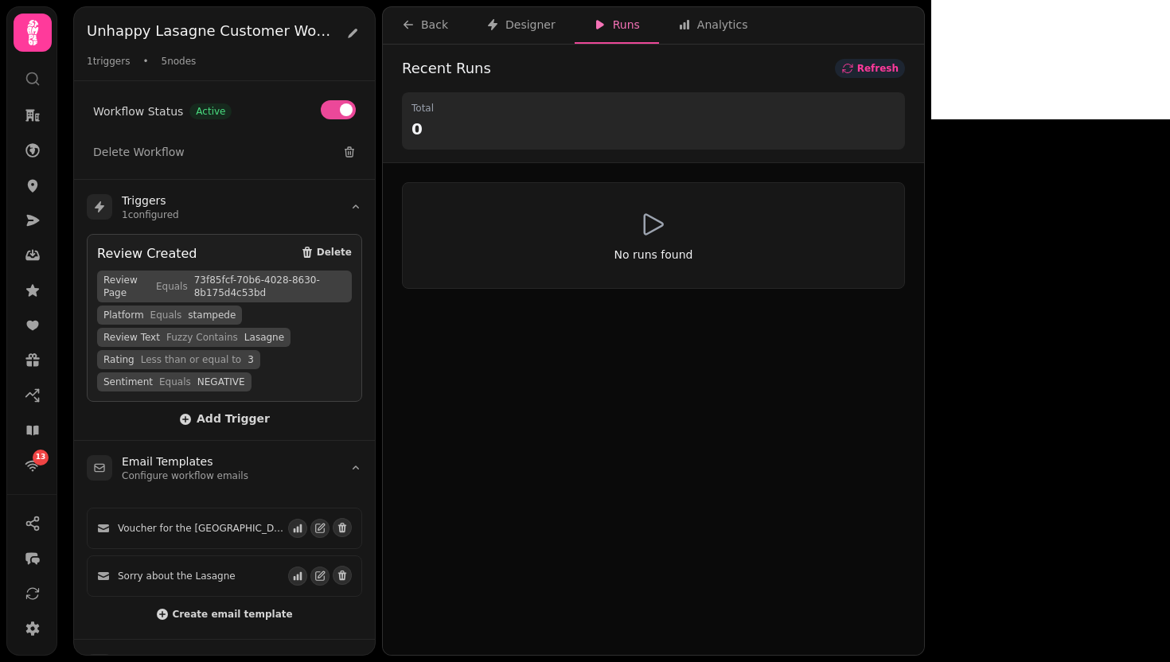
click at [898, 85] on span "Refresh" at bounding box center [876, 92] width 42 height 14
click at [898, 71] on span "Refresh" at bounding box center [877, 69] width 41 height 10
click at [894, 106] on span "Refresh" at bounding box center [873, 115] width 43 height 18
click at [887, 127] on span "Refresh" at bounding box center [866, 138] width 42 height 22
click at [898, 71] on span "Refresh" at bounding box center [877, 69] width 41 height 10
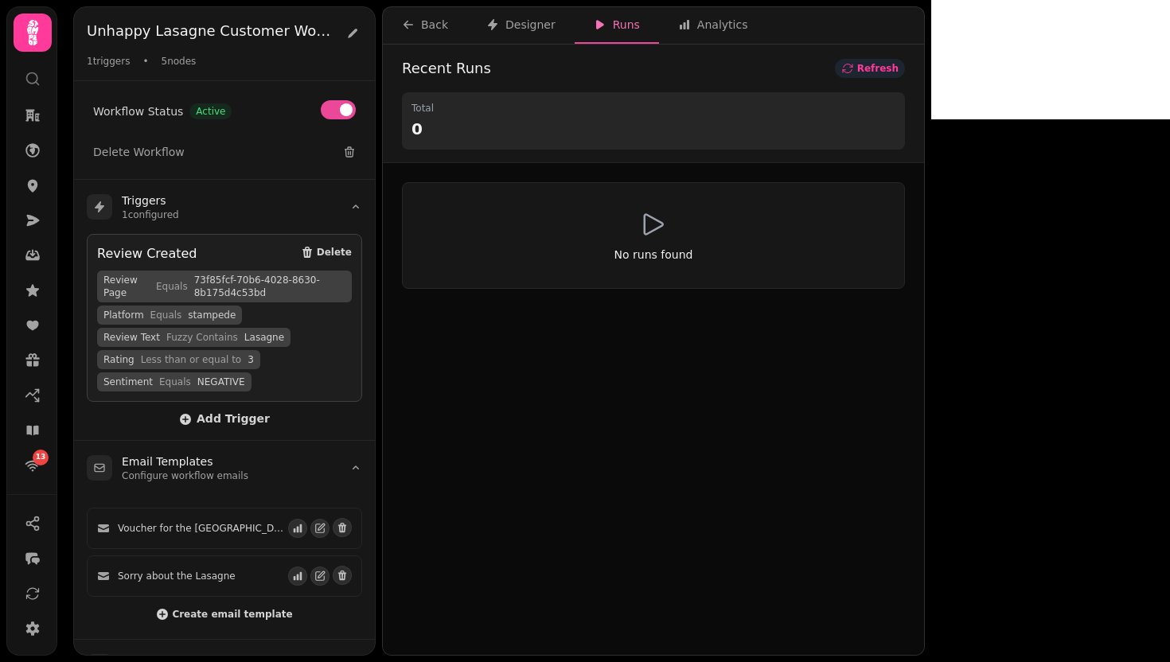
click at [898, 71] on span "Refresh" at bounding box center [877, 69] width 41 height 10
click at [898, 85] on span "Refresh" at bounding box center [876, 92] width 42 height 14
click at [898, 71] on span "Refresh" at bounding box center [877, 69] width 41 height 10
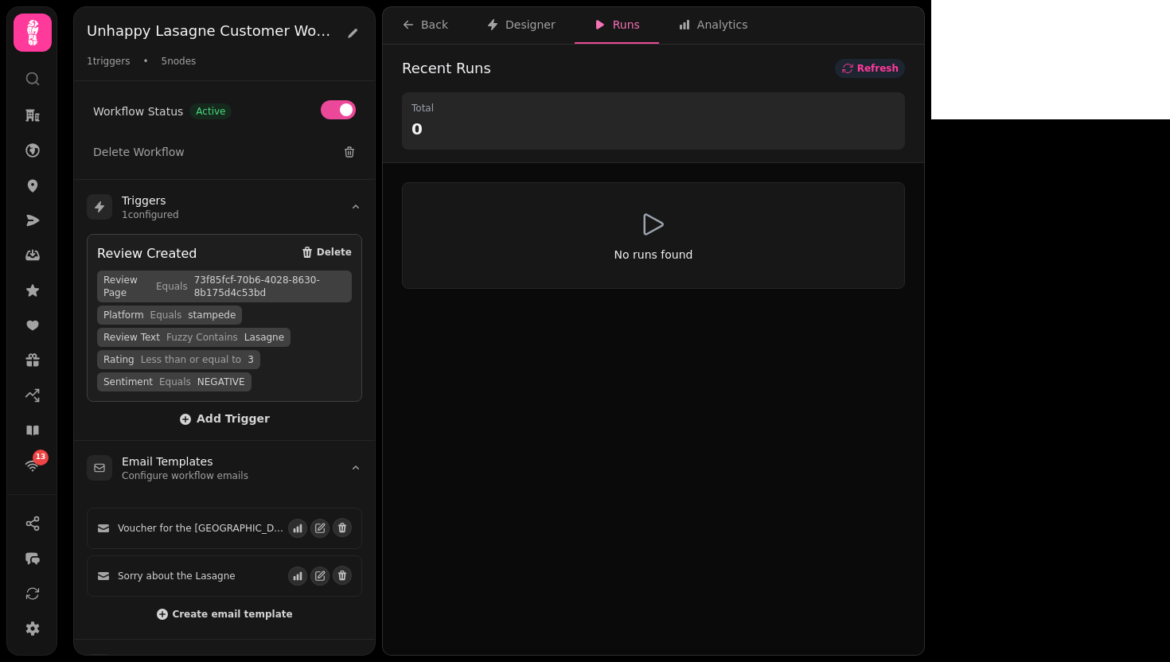
click at [898, 71] on span "Refresh" at bounding box center [877, 69] width 41 height 10
click at [887, 127] on span "Refresh" at bounding box center [866, 138] width 42 height 22
click at [898, 71] on span "Refresh" at bounding box center [877, 69] width 41 height 10
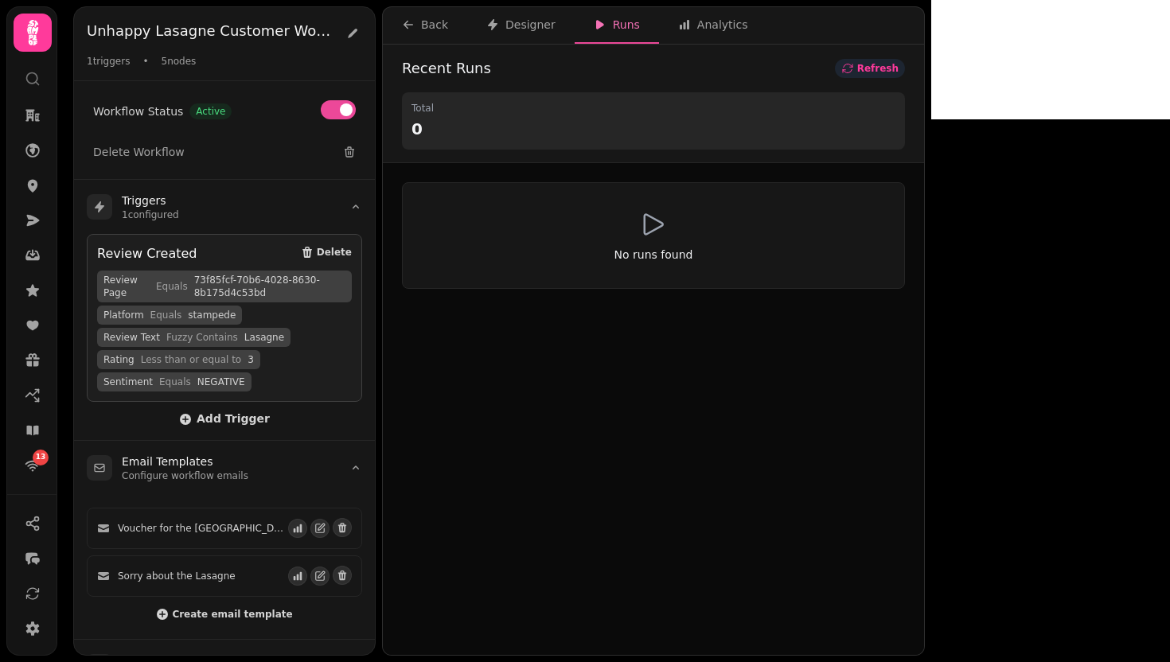
click at [898, 71] on span "Refresh" at bounding box center [877, 69] width 41 height 10
click at [898, 85] on span "Refresh" at bounding box center [876, 92] width 42 height 14
click at [894, 106] on span "Refresh" at bounding box center [873, 115] width 43 height 18
click at [898, 71] on span "Refresh" at bounding box center [877, 69] width 41 height 10
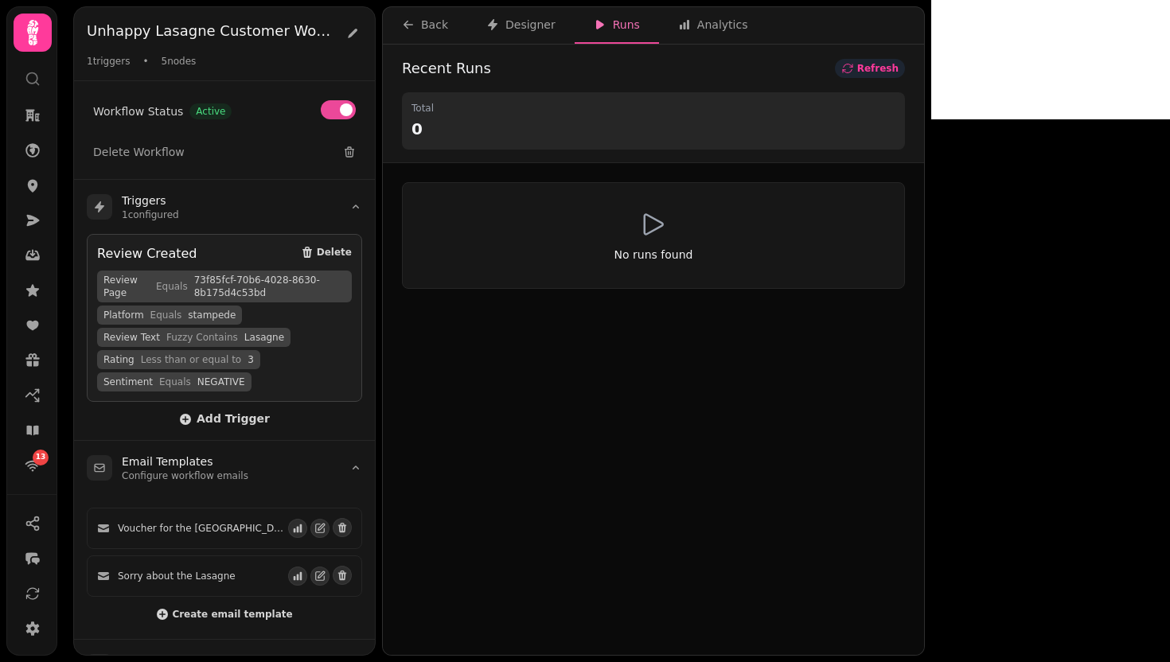
click at [898, 71] on span "Refresh" at bounding box center [877, 69] width 41 height 10
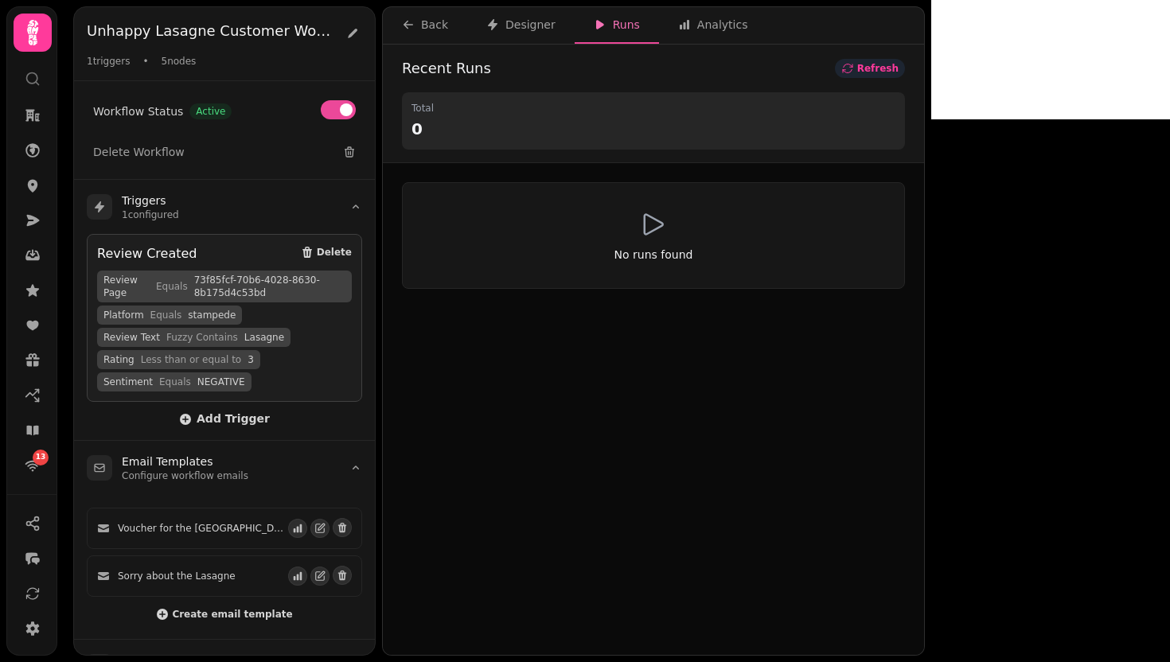
click at [898, 85] on span "Refresh" at bounding box center [876, 92] width 42 height 14
click at [454, 27] on button "Back" at bounding box center [425, 25] width 84 height 37
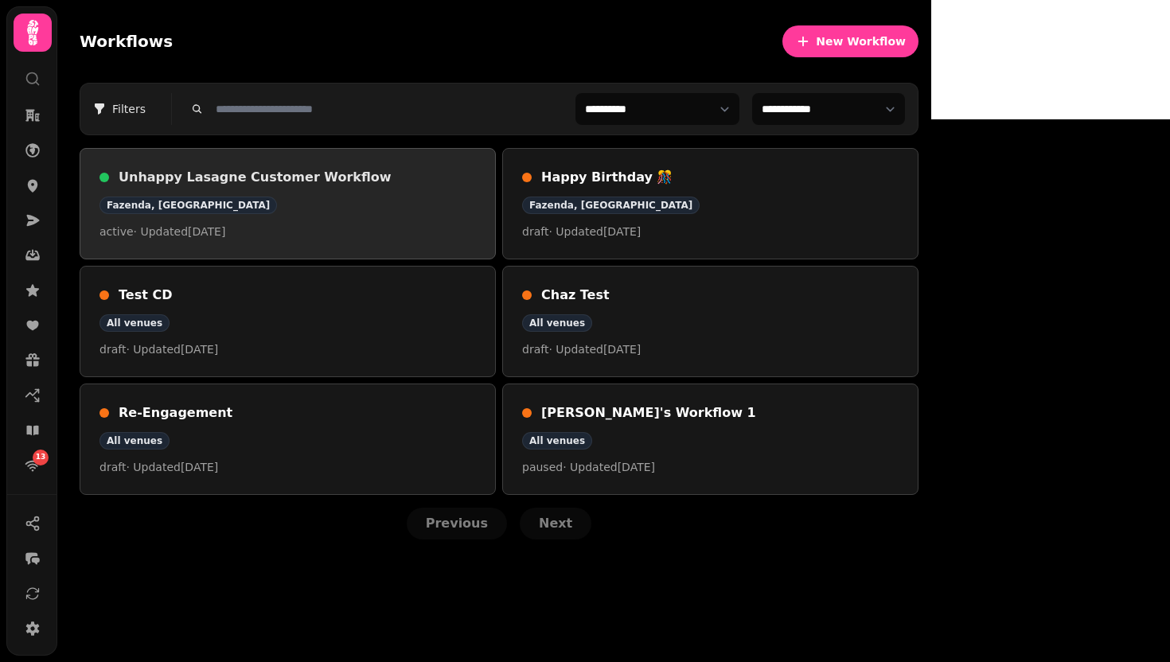
click at [465, 190] on div "Unhappy Lasagne Customer Workflow Fazenda, Edinburgh active · Updated 21 Aug 20…" at bounding box center [287, 204] width 376 height 72
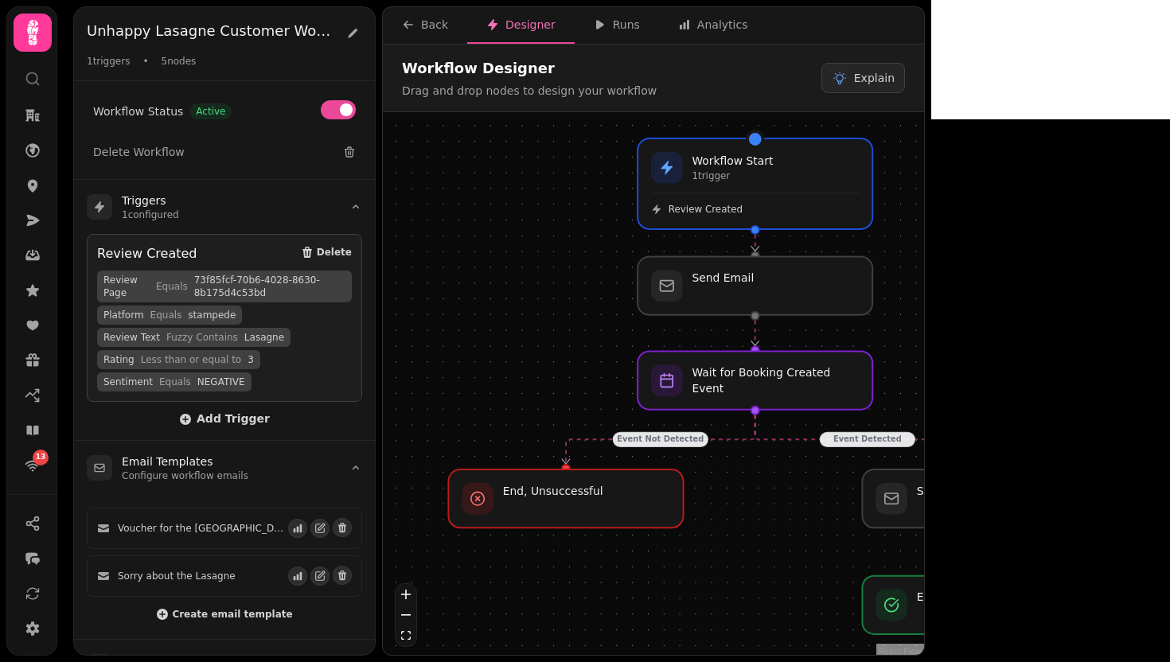
drag, startPoint x: 505, startPoint y: 184, endPoint x: 505, endPoint y: 213, distance: 29.4
click at [505, 213] on div "Event Detected Event Not Detected Workflow Start 1 trigger Review Created Send …" at bounding box center [653, 385] width 541 height 547
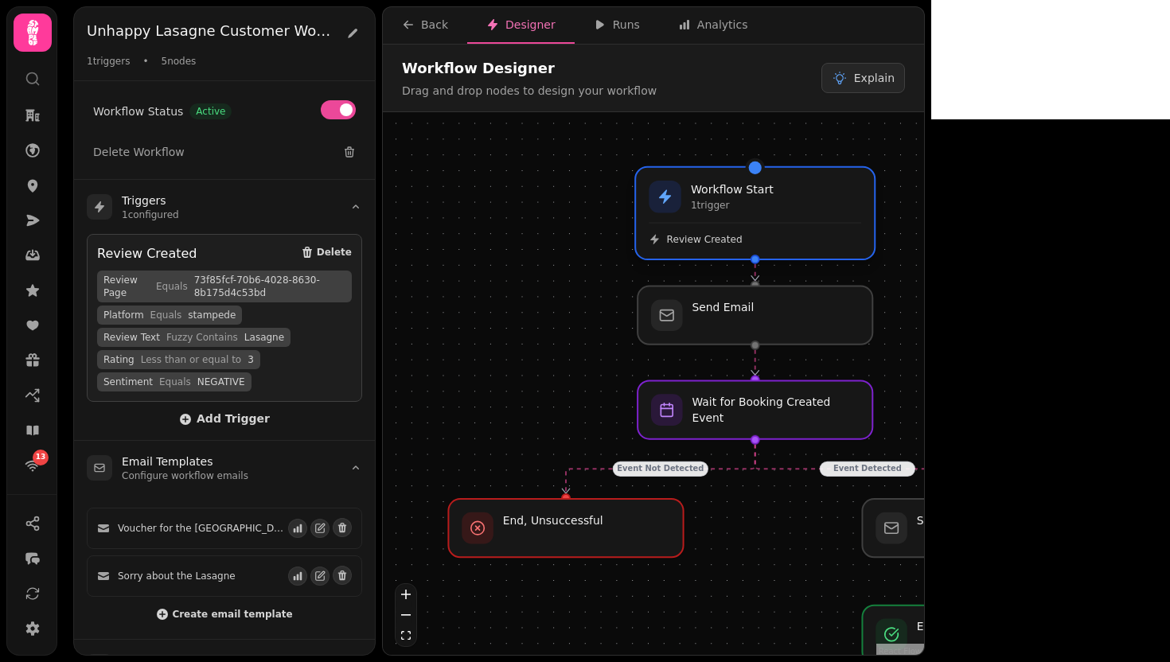
click at [723, 224] on div "Review Created" at bounding box center [755, 234] width 212 height 23
click at [812, 198] on div "Workflow Start 1 trigger" at bounding box center [755, 197] width 212 height 32
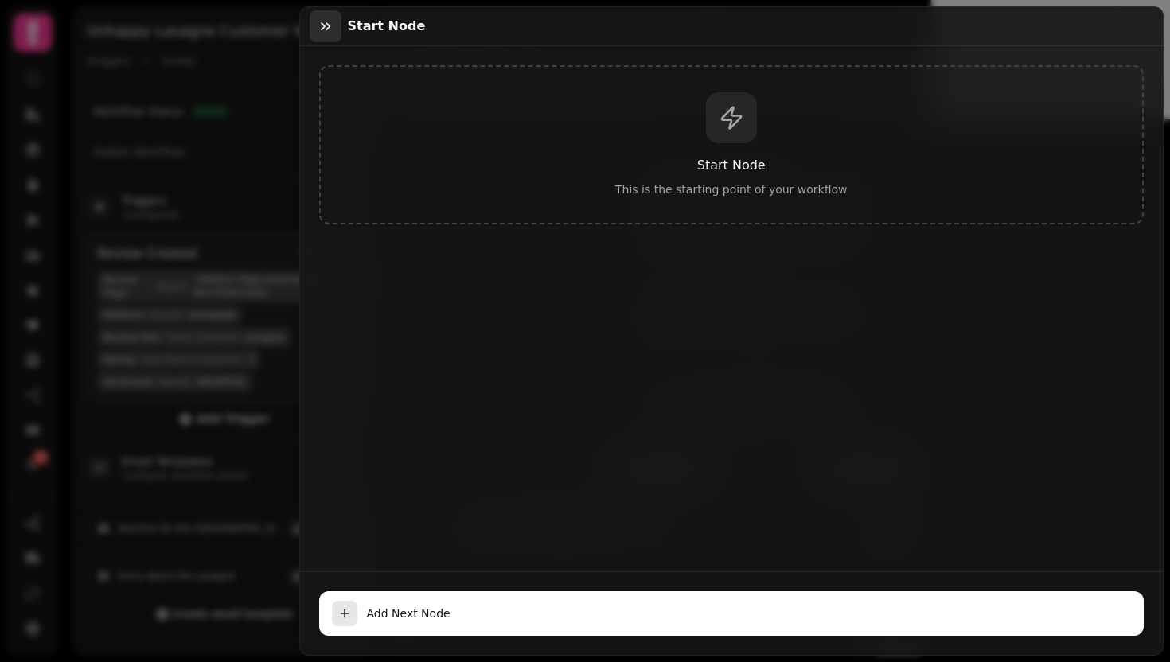
click at [328, 31] on icon "button" at bounding box center [326, 26] width 16 height 16
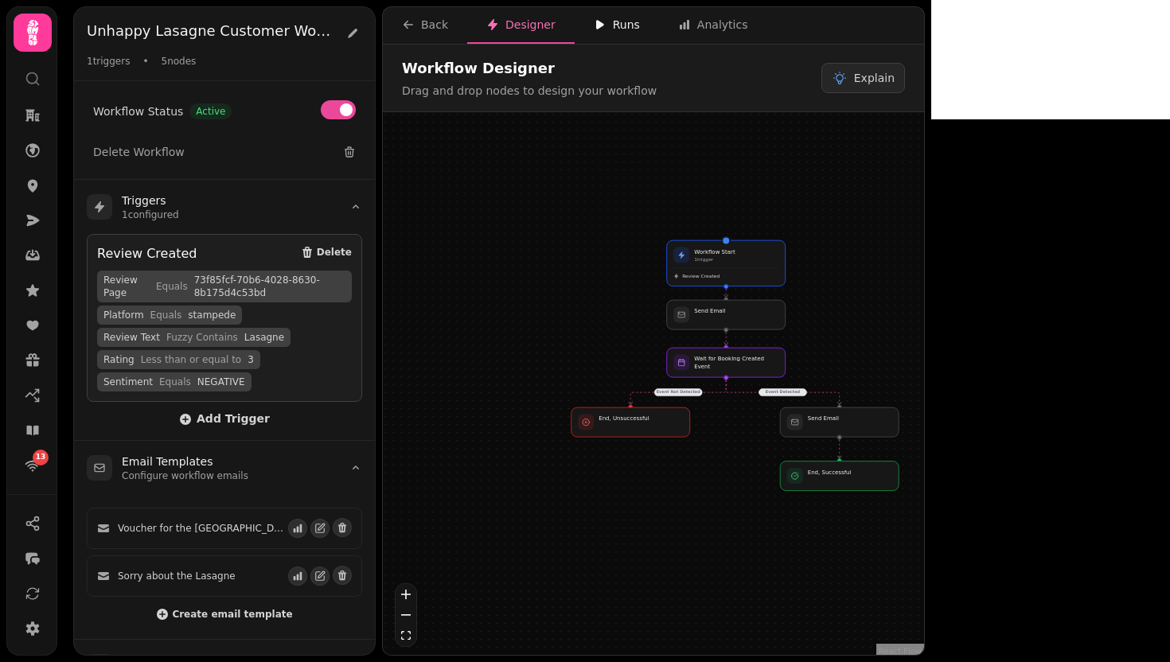
click at [619, 33] on button "Runs" at bounding box center [617, 25] width 84 height 37
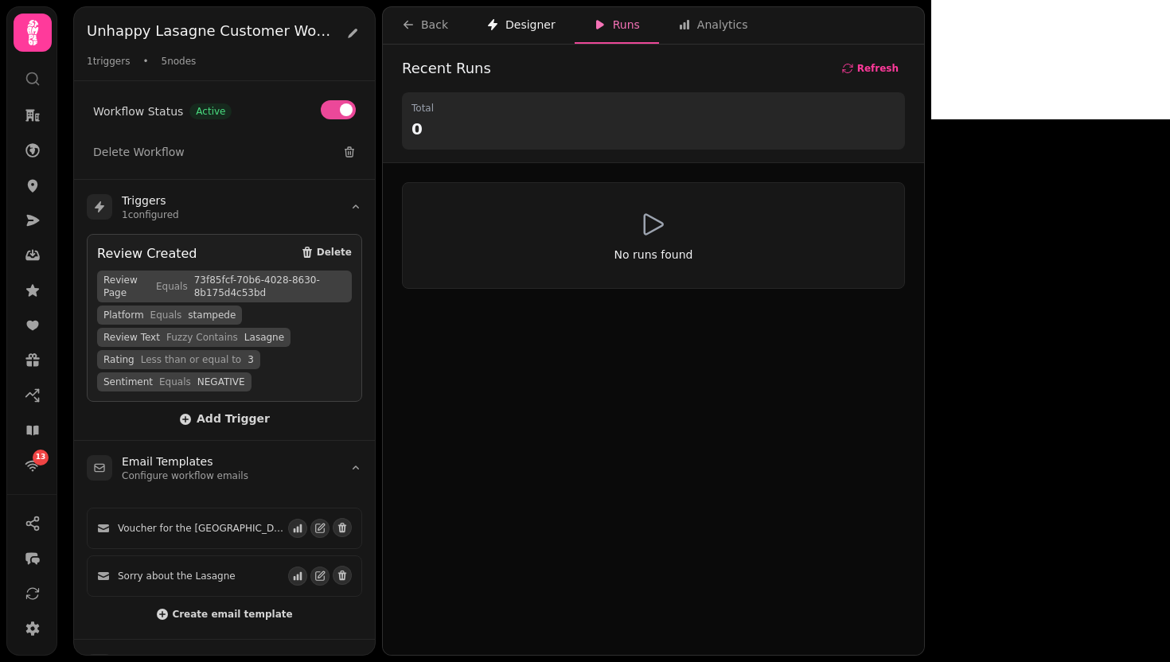
click at [544, 24] on div "Designer" at bounding box center [520, 25] width 69 height 16
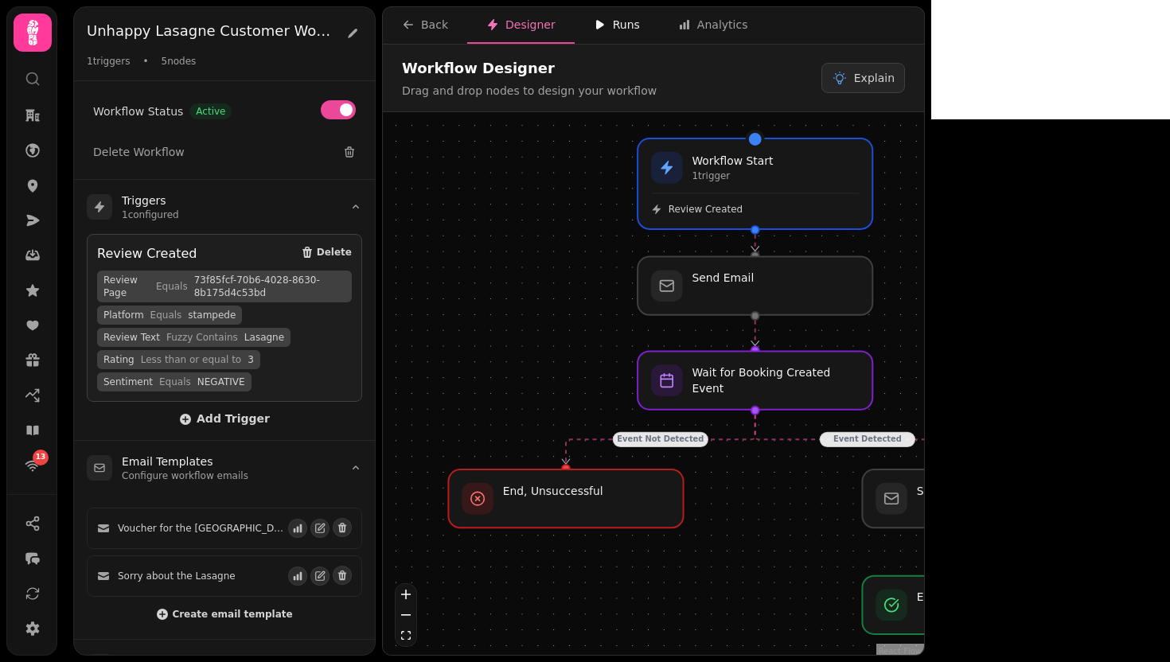
click at [636, 21] on button "Runs" at bounding box center [617, 25] width 84 height 37
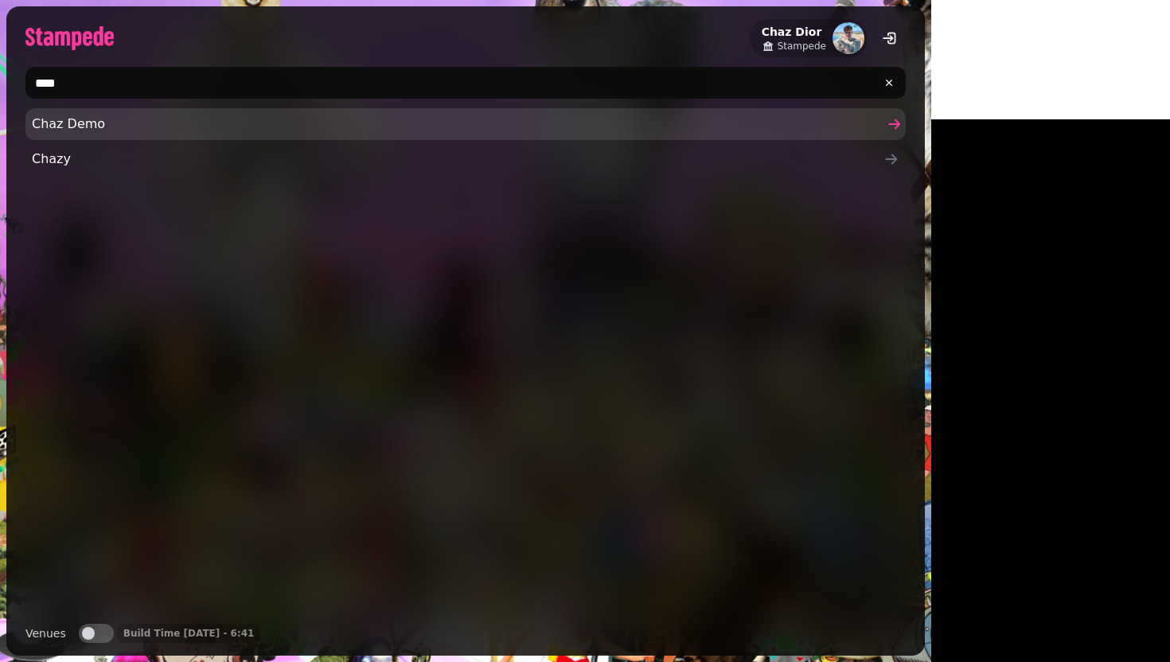
type input "****"
click at [75, 128] on span "Chaz Demo" at bounding box center [458, 124] width 852 height 19
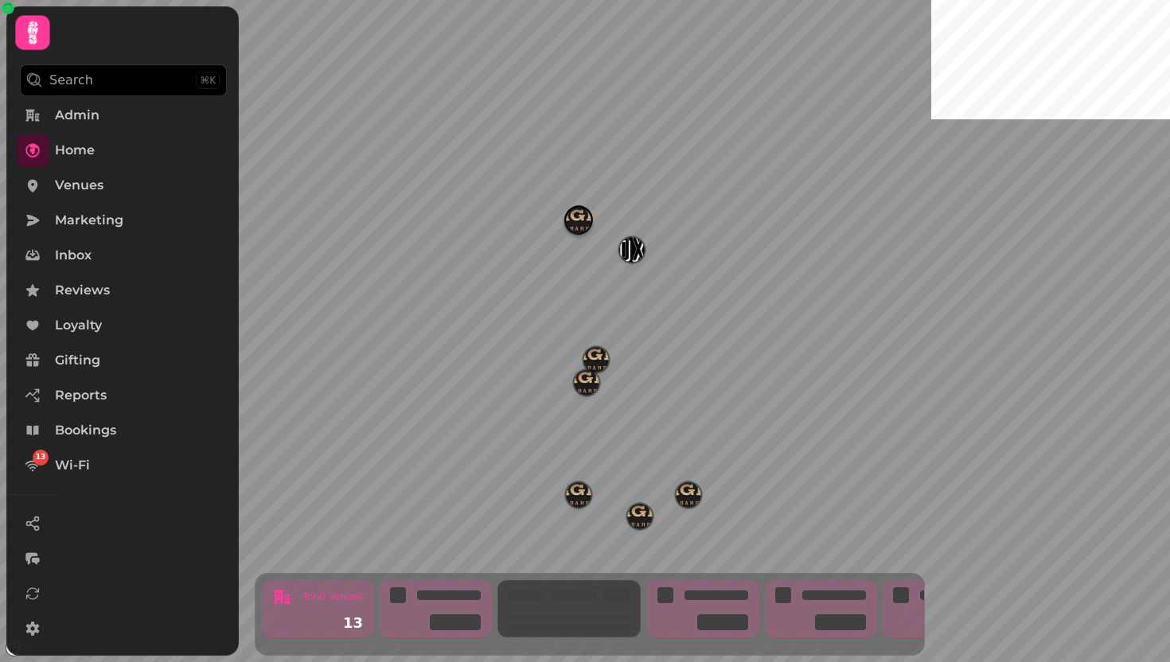
click at [55, 191] on div "Search ⌘K Admin Home Venues Marketing Inbox Reviews Loyalty Gifting Reports Boo…" at bounding box center [122, 330] width 232 height 649
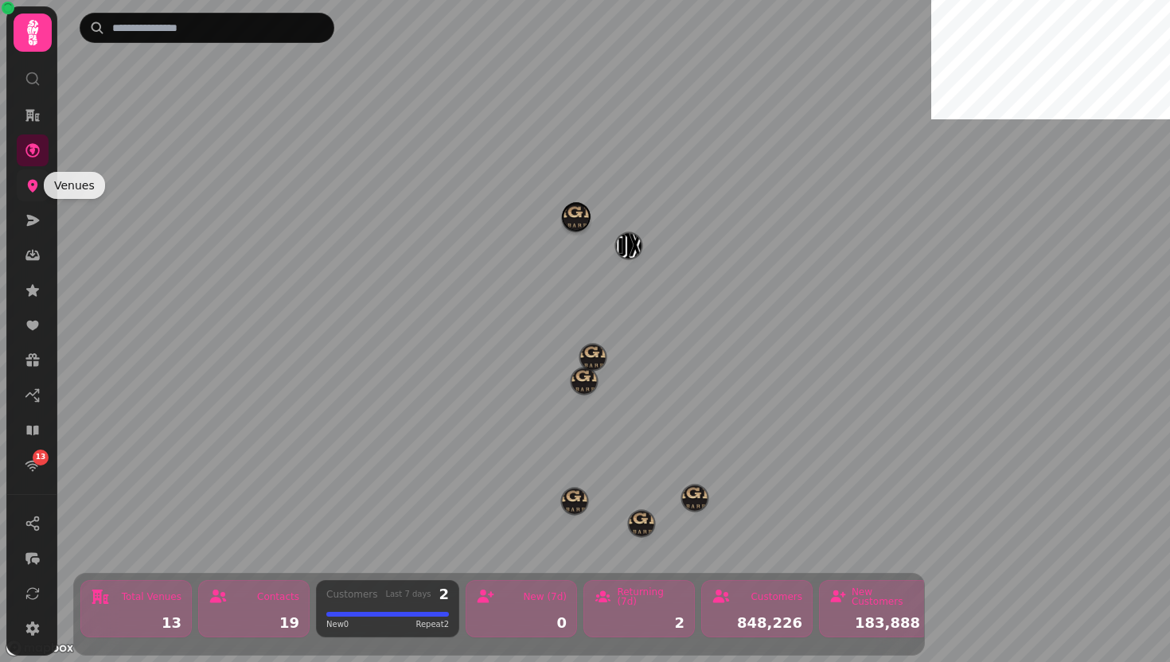
click at [31, 184] on icon at bounding box center [33, 185] width 16 height 16
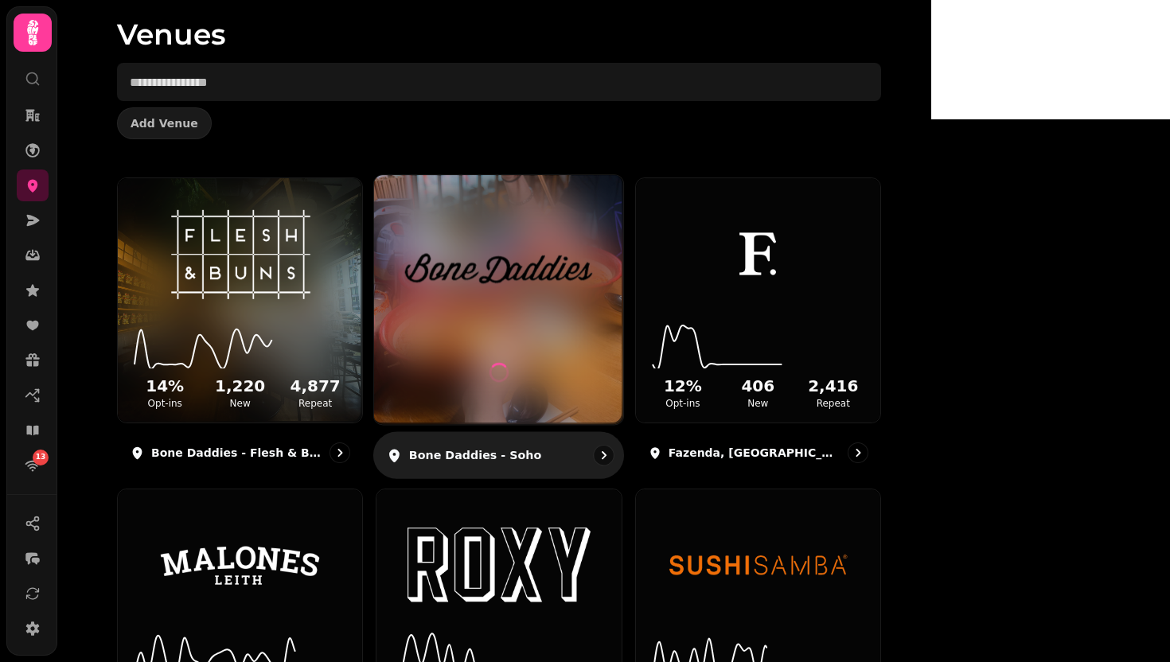
scroll to position [59, 0]
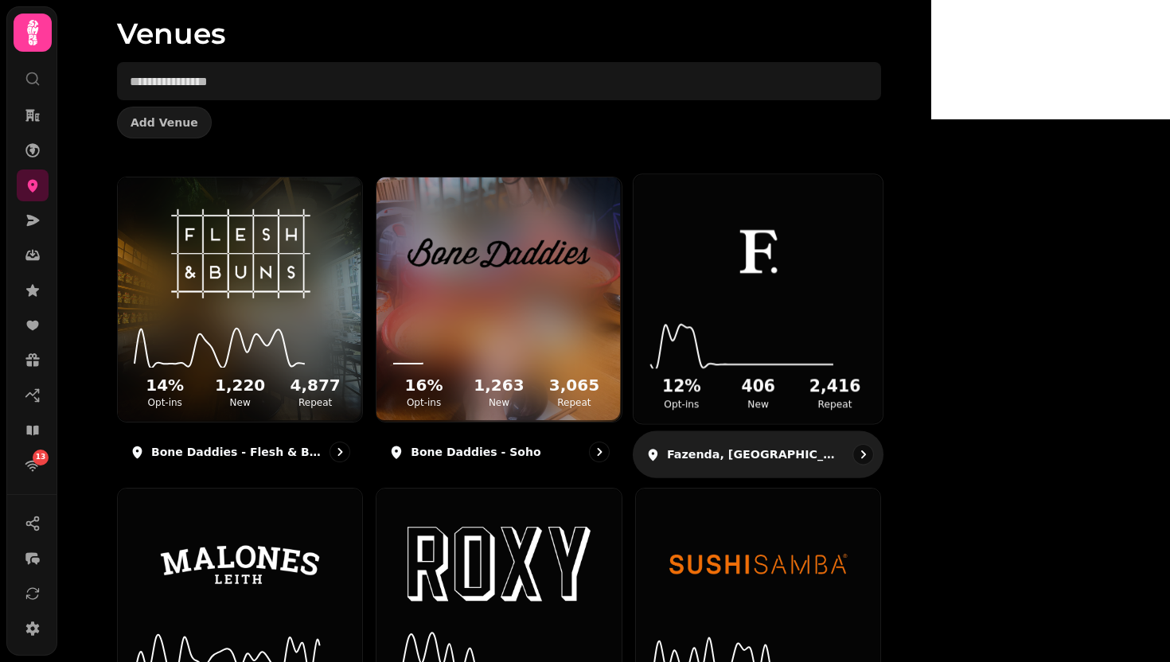
click at [852, 236] on img at bounding box center [757, 252] width 187 height 104
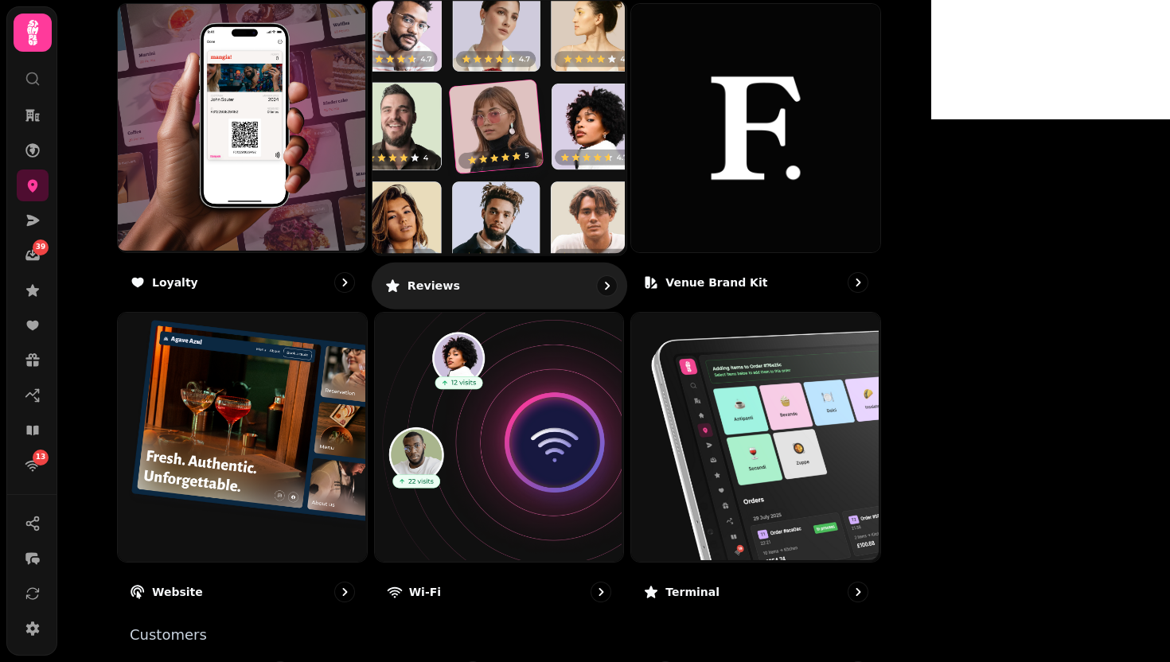
scroll to position [875, 0]
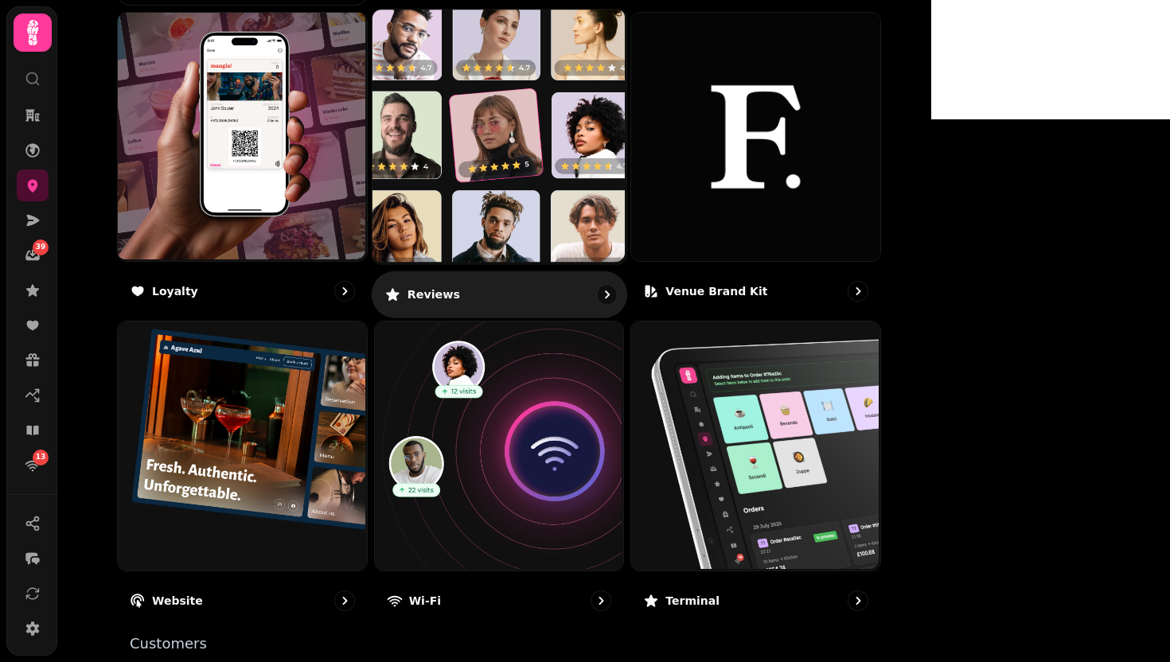
click at [614, 224] on img at bounding box center [497, 135] width 254 height 254
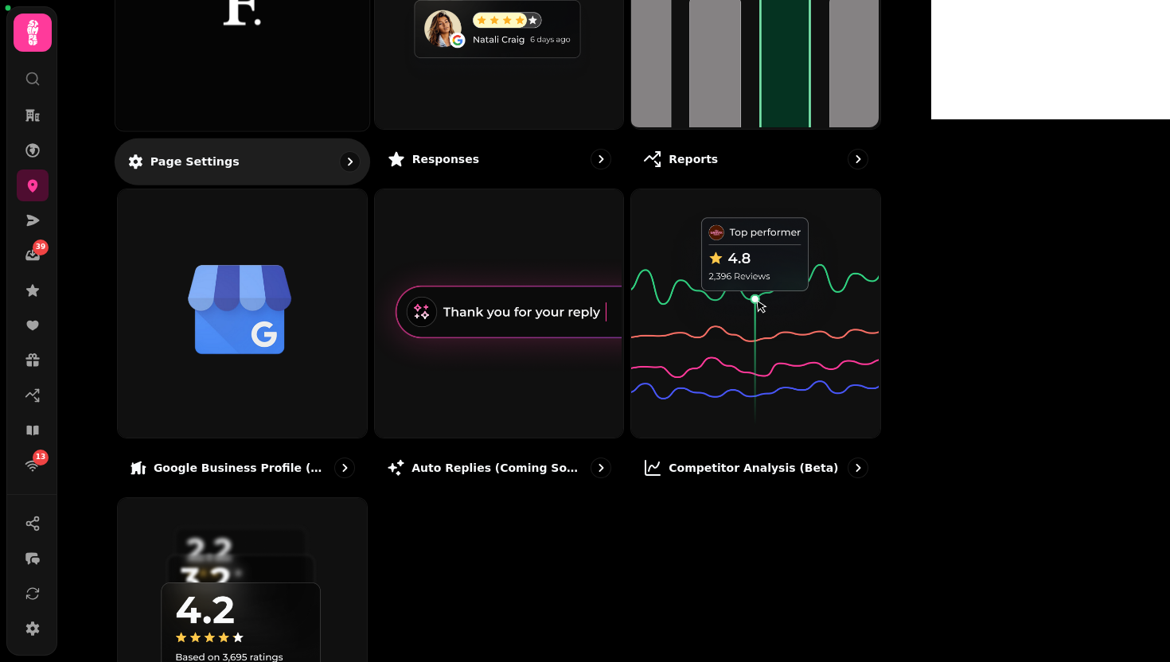
scroll to position [308, 0]
click at [369, 89] on div at bounding box center [242, 4] width 254 height 254
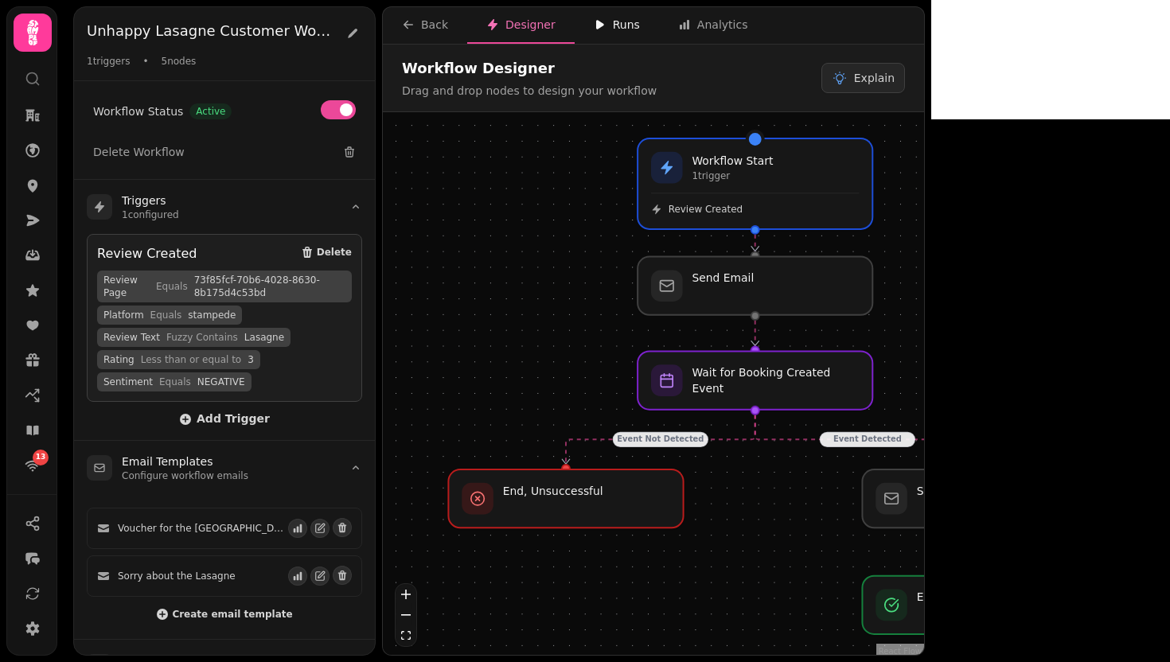
click at [625, 21] on div "Runs" at bounding box center [617, 25] width 46 height 16
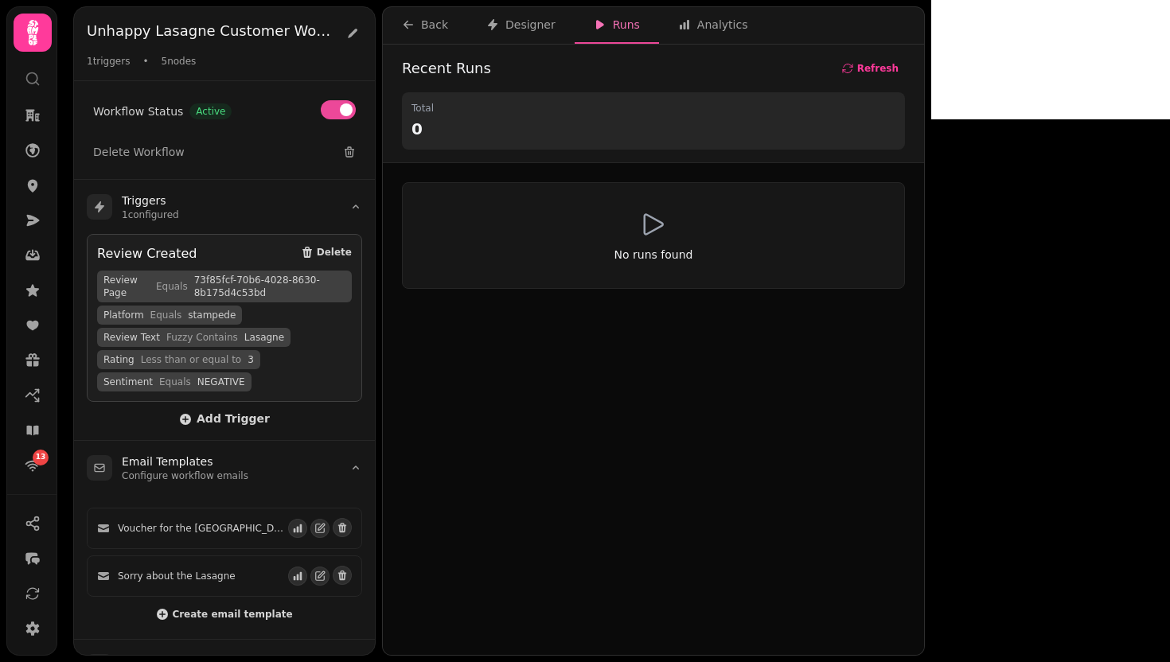
click at [791, 235] on div "No runs found" at bounding box center [653, 235] width 450 height 54
click at [536, 23] on div "Designer" at bounding box center [520, 25] width 69 height 16
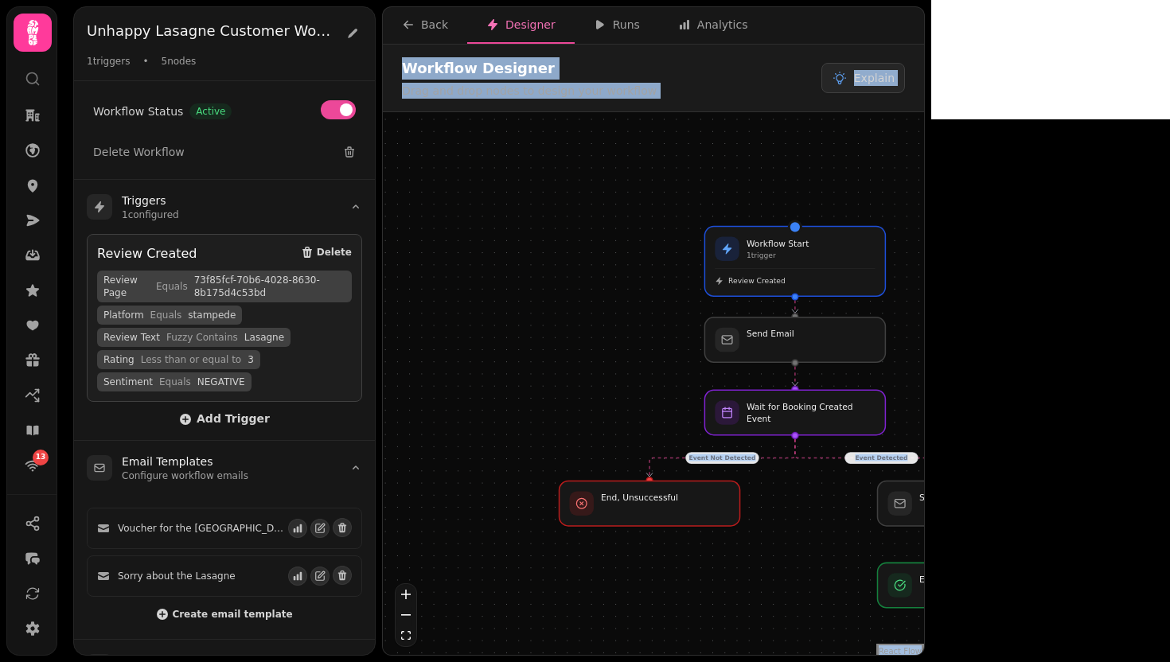
click at [924, 303] on div "Event Detected Event Not Detected Workflow Start 1 trigger Review Created Send …" at bounding box center [653, 385] width 541 height 547
click at [760, 570] on div "Event Detected Event Not Detected Workflow Start 1 trigger Review Created Send …" at bounding box center [653, 385] width 541 height 547
click at [486, 404] on div "Event Detected Event Not Detected Workflow Start 1 trigger Review Created Send …" at bounding box center [653, 385] width 541 height 547
click at [522, 435] on div "Event Detected Event Not Detected Workflow Start 1 trigger Review Created Send …" at bounding box center [653, 385] width 541 height 547
click at [673, 264] on div "Event Detected Event Not Detected Workflow Start 1 trigger Review Created Send …" at bounding box center [653, 385] width 541 height 547
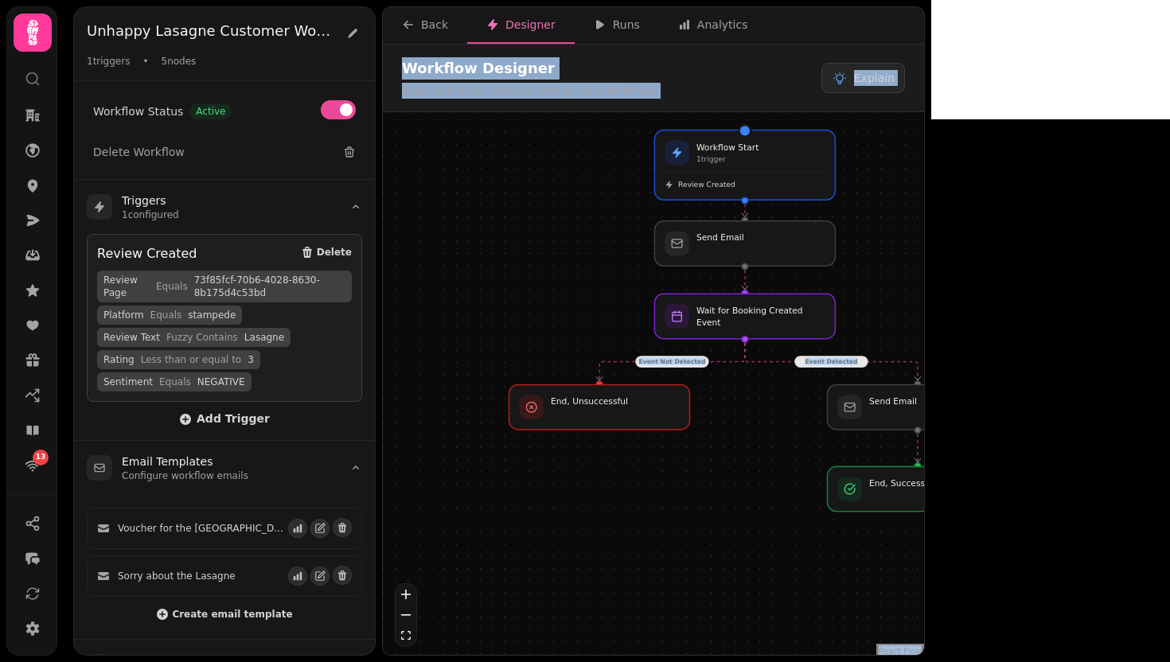
drag, startPoint x: 673, startPoint y: 264, endPoint x: 623, endPoint y: 168, distance: 108.6
click at [623, 168] on div "Event Detected Event Not Detected Workflow Start 1 trigger Review Created Send …" at bounding box center [653, 385] width 541 height 547
click at [610, 28] on div "Runs" at bounding box center [617, 25] width 46 height 16
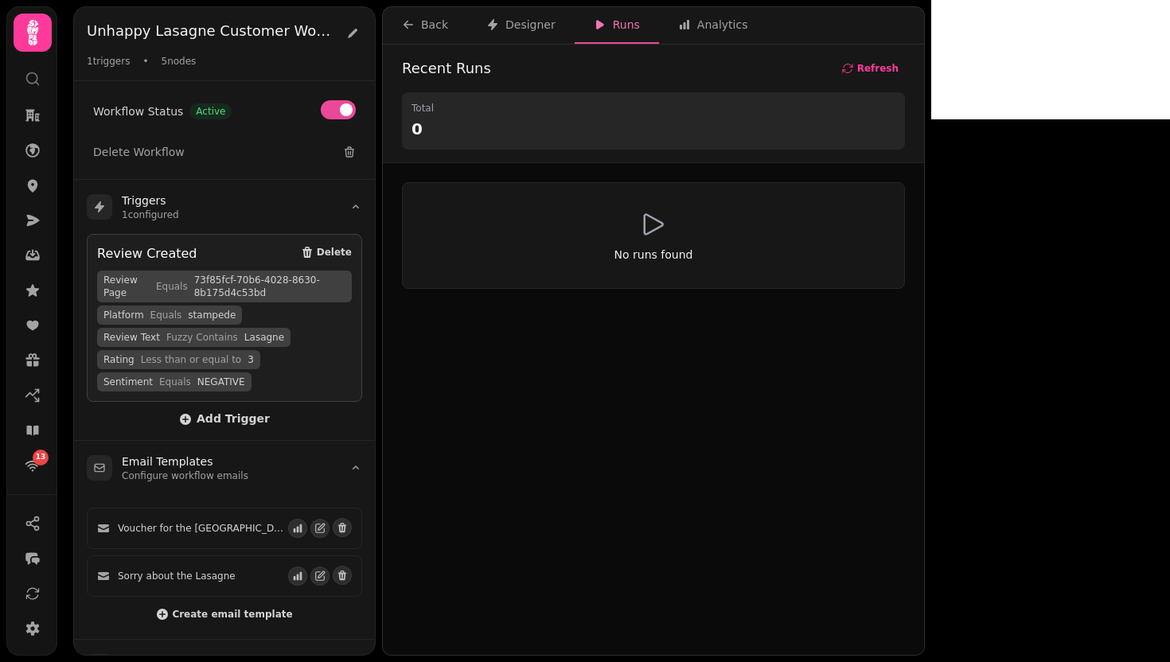
click at [770, 16] on nav "Back Designer Runs Analytics" at bounding box center [653, 25] width 541 height 37
click at [719, 23] on div "Analytics" at bounding box center [713, 25] width 70 height 16
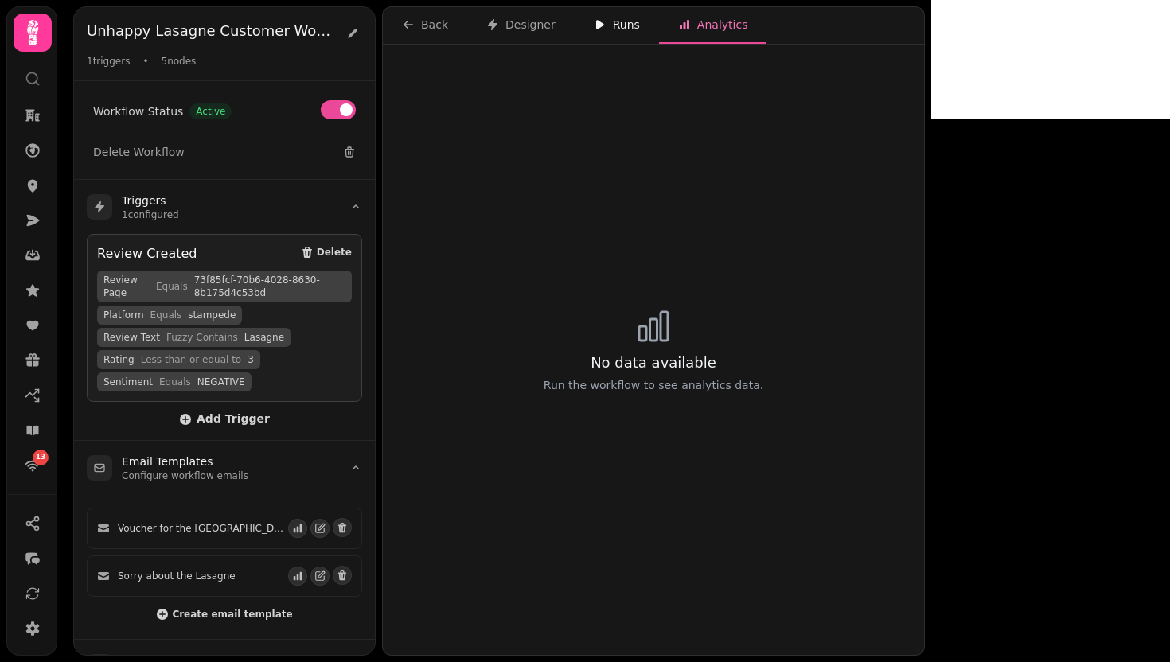
click at [612, 22] on div "Runs" at bounding box center [617, 25] width 46 height 16
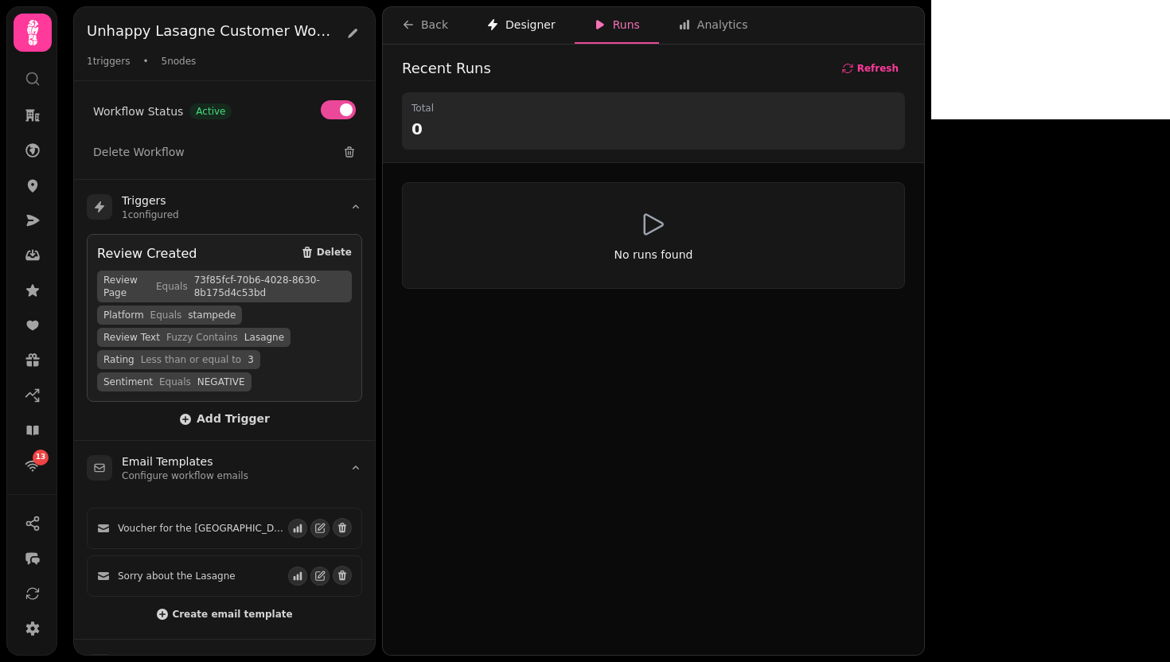
click at [511, 21] on div "Designer" at bounding box center [520, 25] width 69 height 16
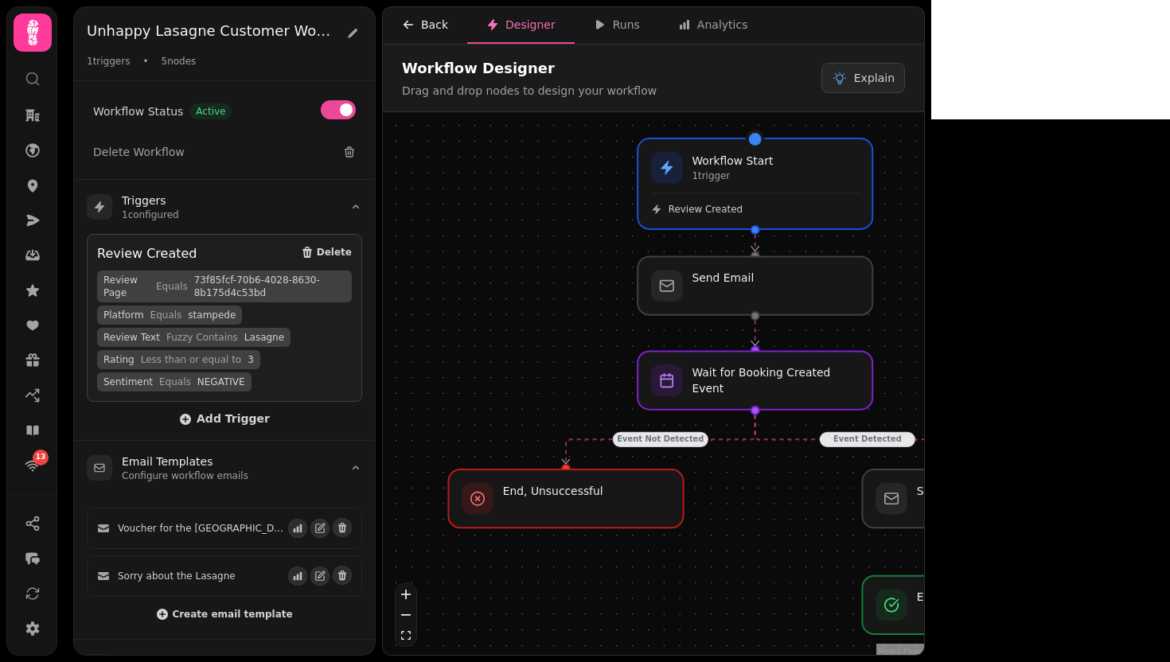
click at [443, 21] on div "Back" at bounding box center [425, 25] width 46 height 16
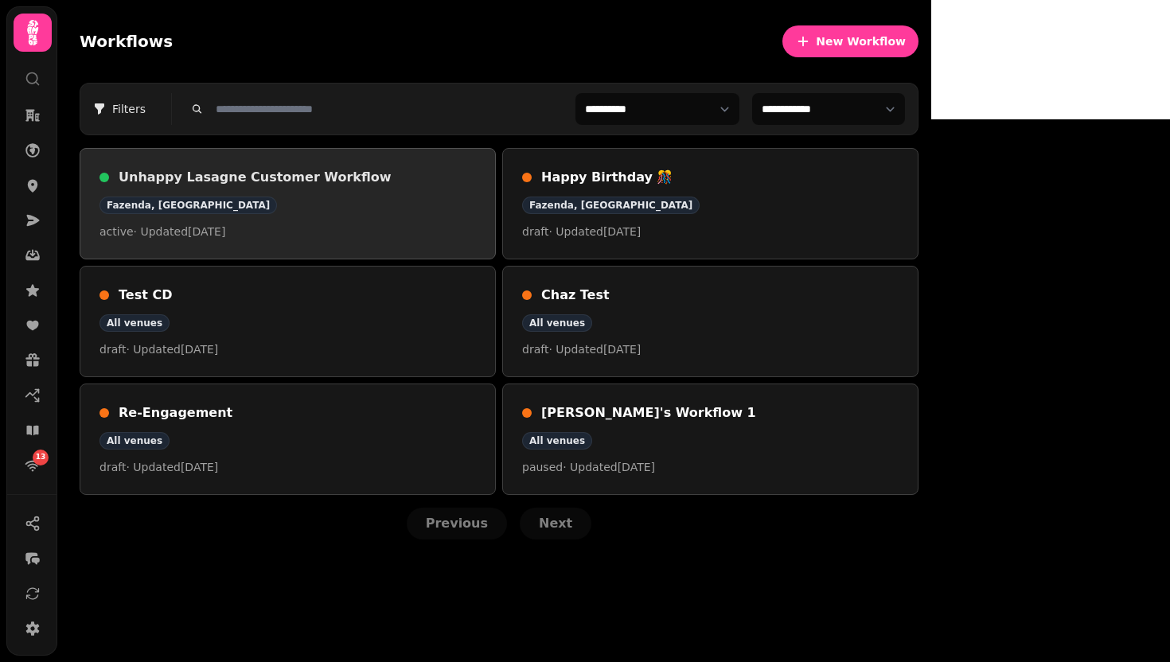
click at [368, 219] on div "Unhappy Lasagne Customer Workflow Fazenda, Edinburgh active · Updated 21 Aug 20…" at bounding box center [287, 204] width 376 height 72
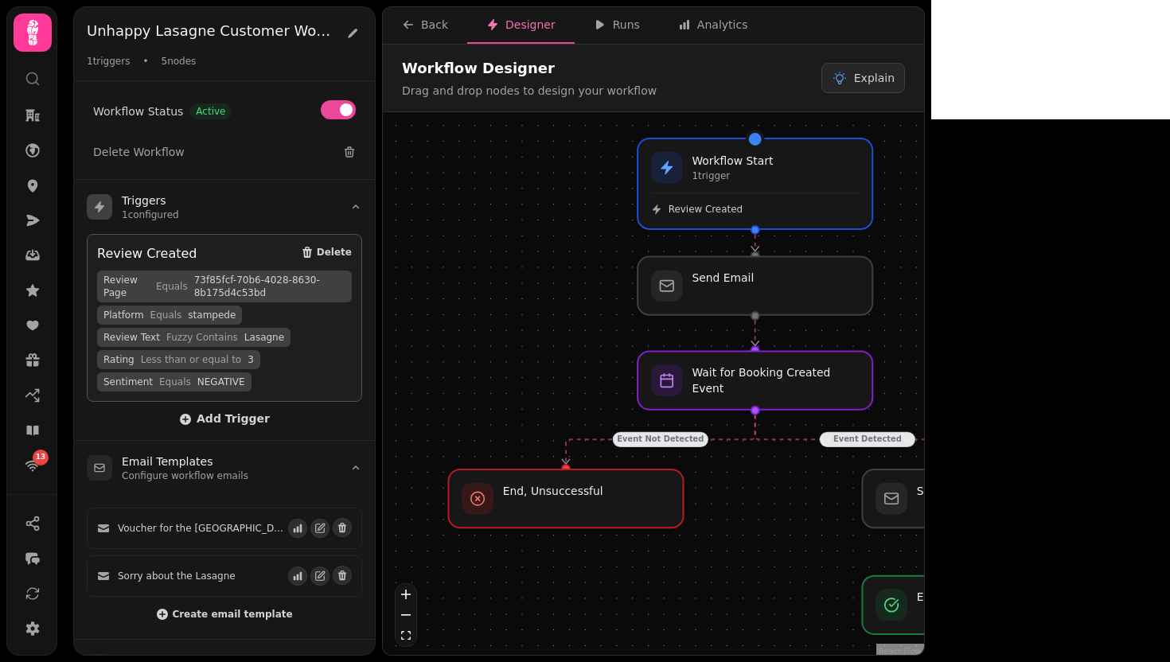
click at [283, 383] on div "Review Page Equals 73f85fcf-70b6-4028-8630-8b175d4c53bd Platform Equals stamped…" at bounding box center [224, 331] width 255 height 121
click at [181, 258] on div "Review Created" at bounding box center [147, 253] width 100 height 19
click at [197, 383] on span "NEGATIVE" at bounding box center [221, 382] width 48 height 13
click at [221, 413] on span "Add Trigger" at bounding box center [224, 419] width 91 height 13
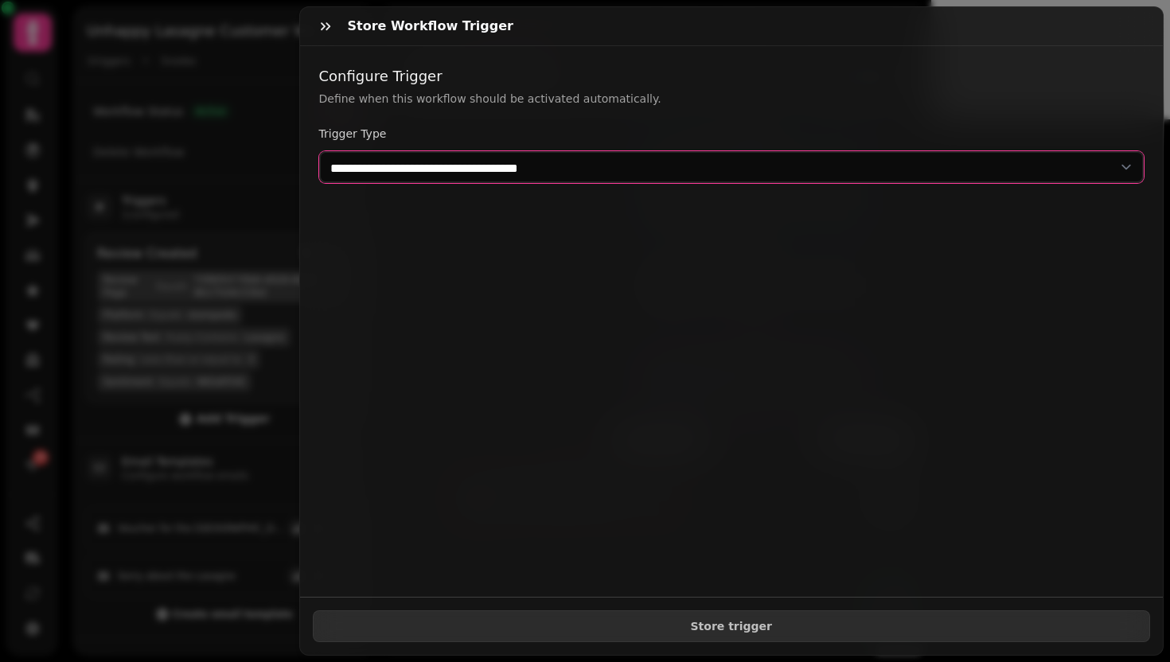
click at [557, 160] on select "**********" at bounding box center [731, 167] width 825 height 32
select select "**********"
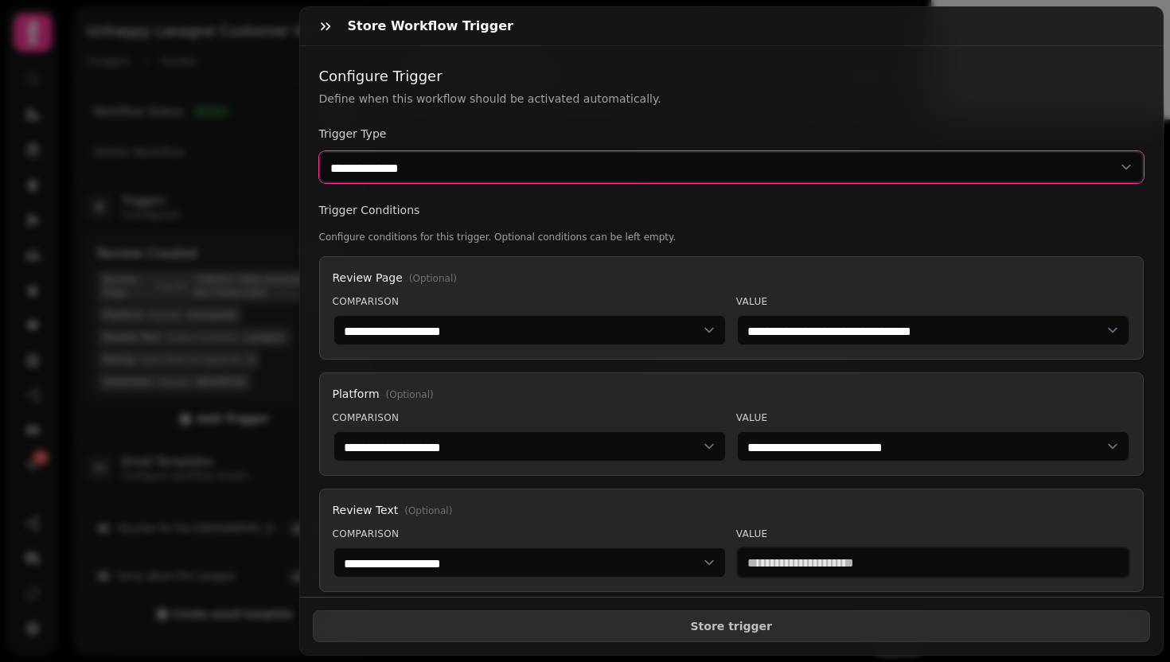
scroll to position [259, 0]
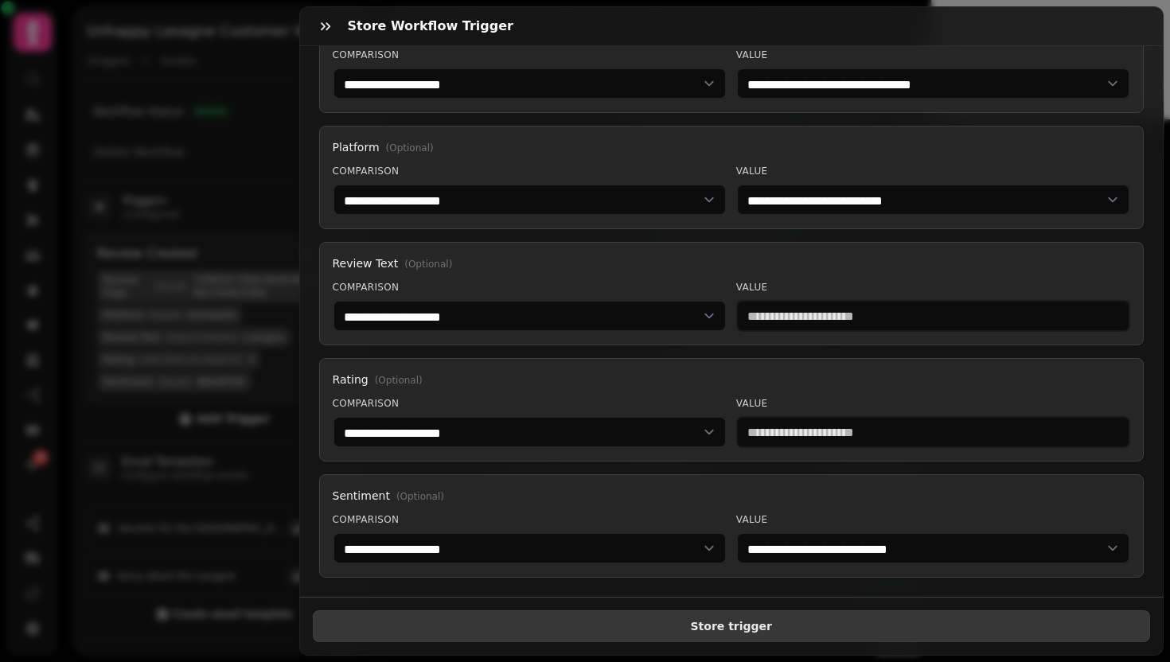
click at [626, 621] on span "Store trigger" at bounding box center [731, 626] width 811 height 11
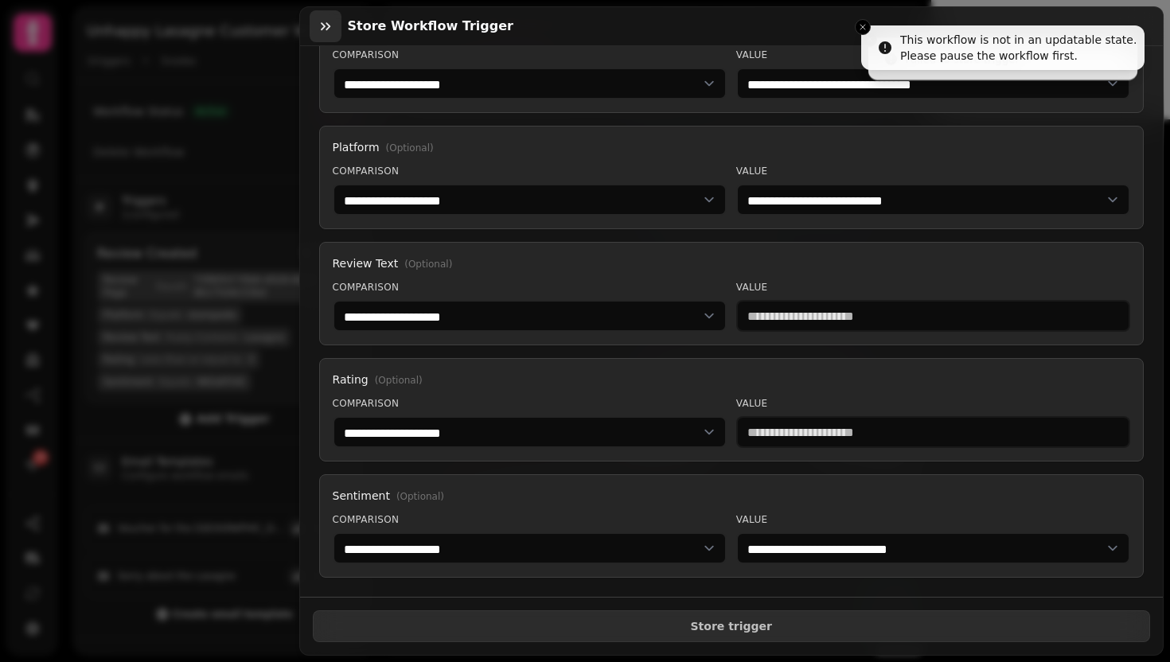
click at [329, 22] on icon "button" at bounding box center [326, 26] width 16 height 16
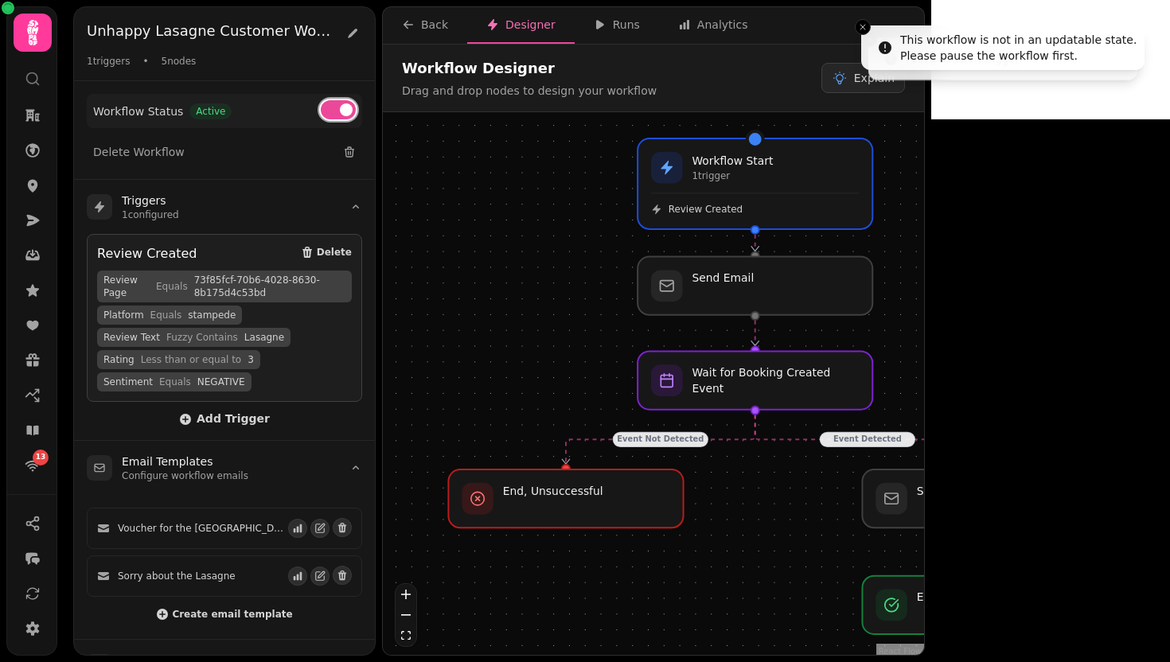
click at [335, 107] on button at bounding box center [338, 109] width 35 height 19
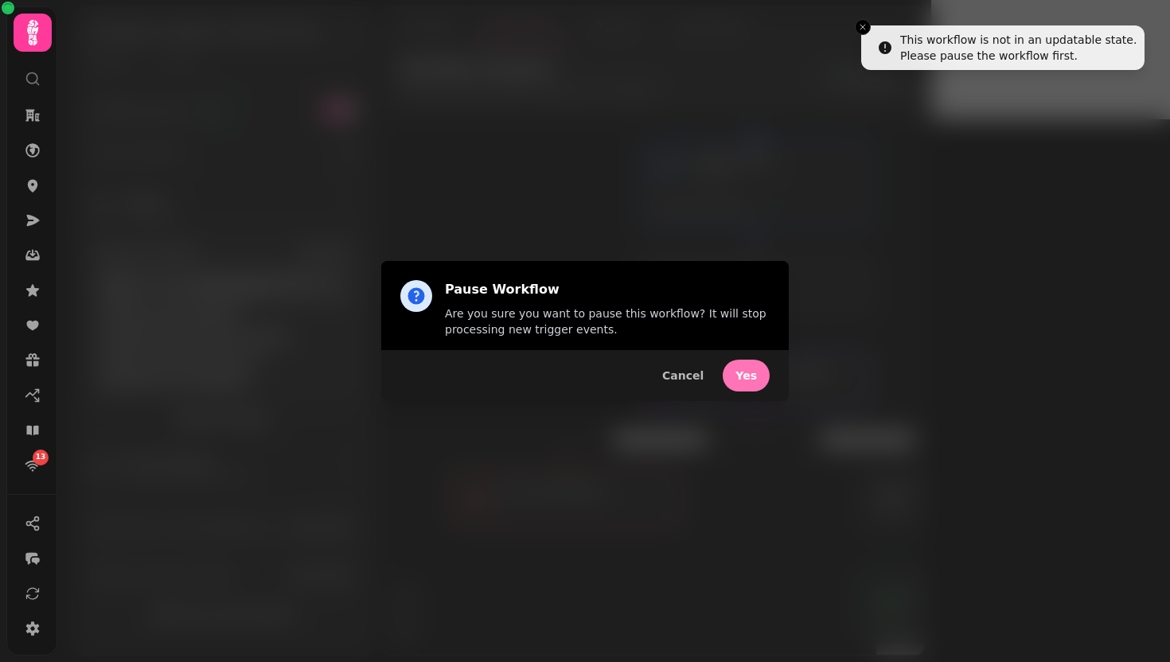
click at [746, 370] on span "Yes" at bounding box center [745, 375] width 21 height 11
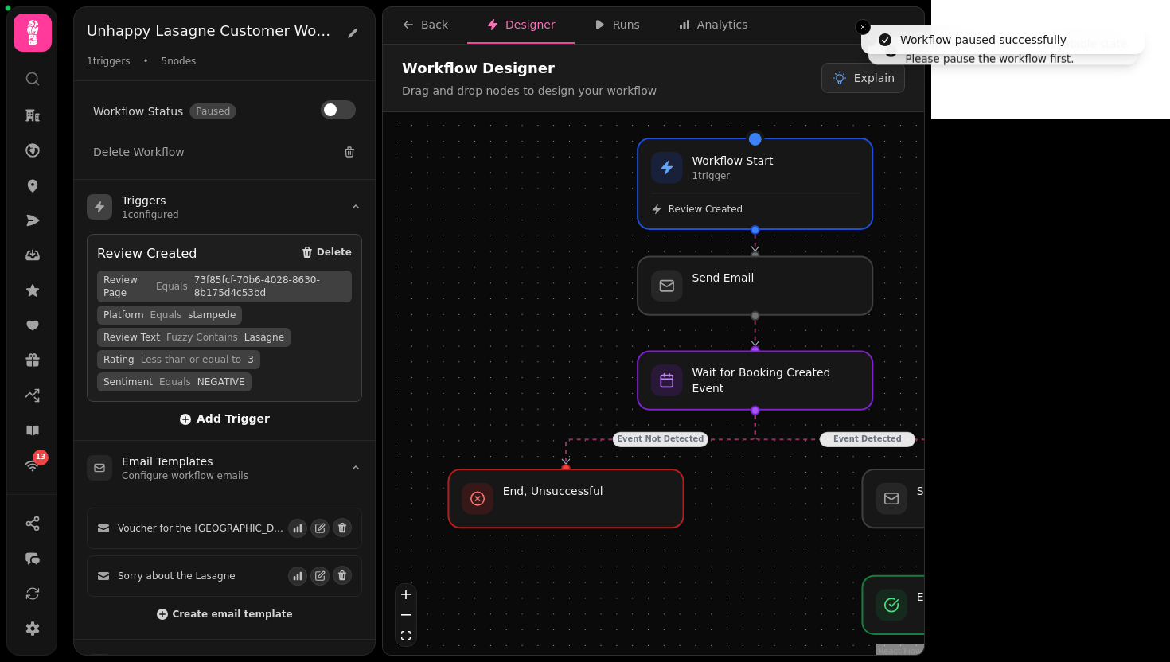
click at [205, 419] on span "Add Trigger" at bounding box center [224, 419] width 91 height 13
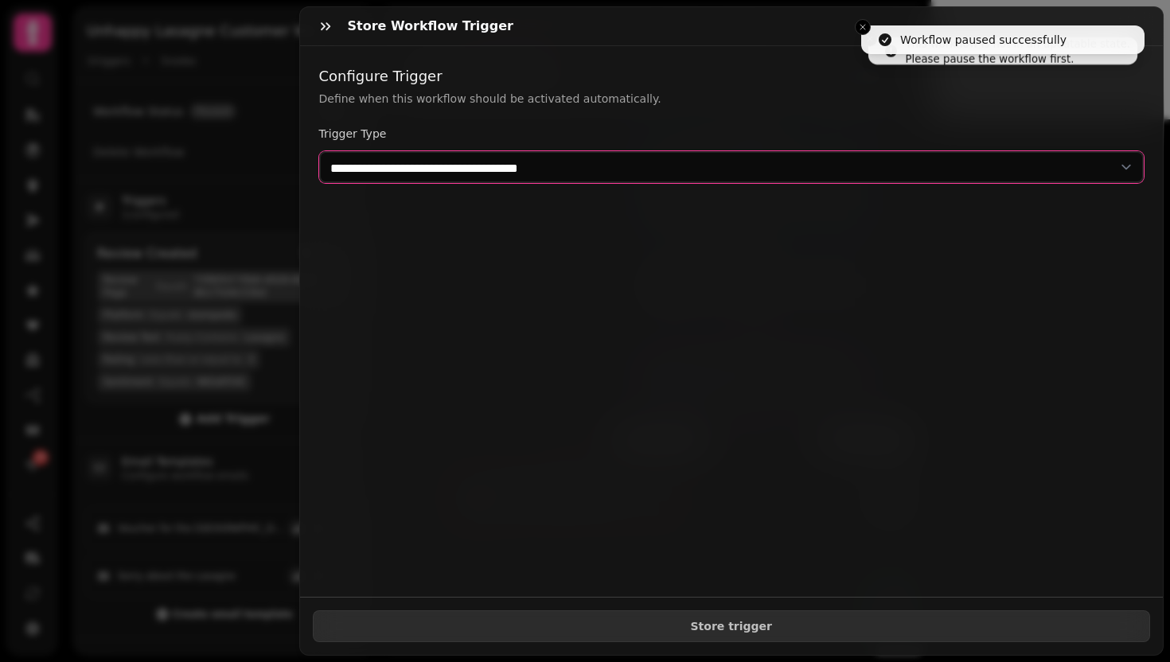
click at [713, 171] on select "**********" at bounding box center [731, 167] width 825 height 32
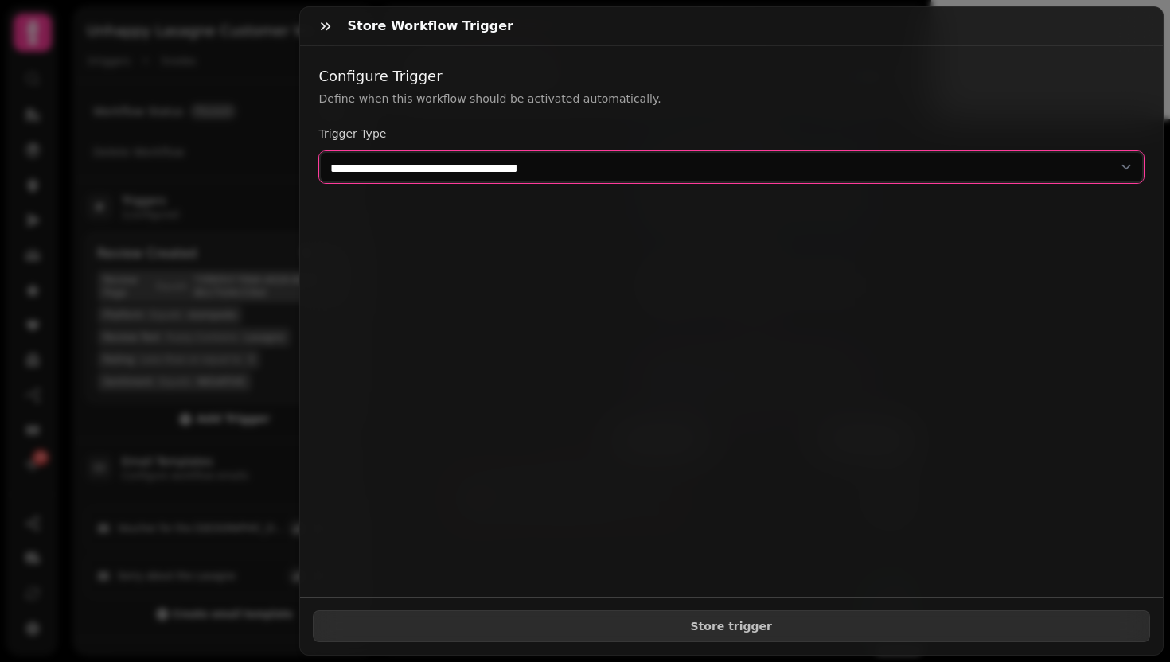
select select "**********"
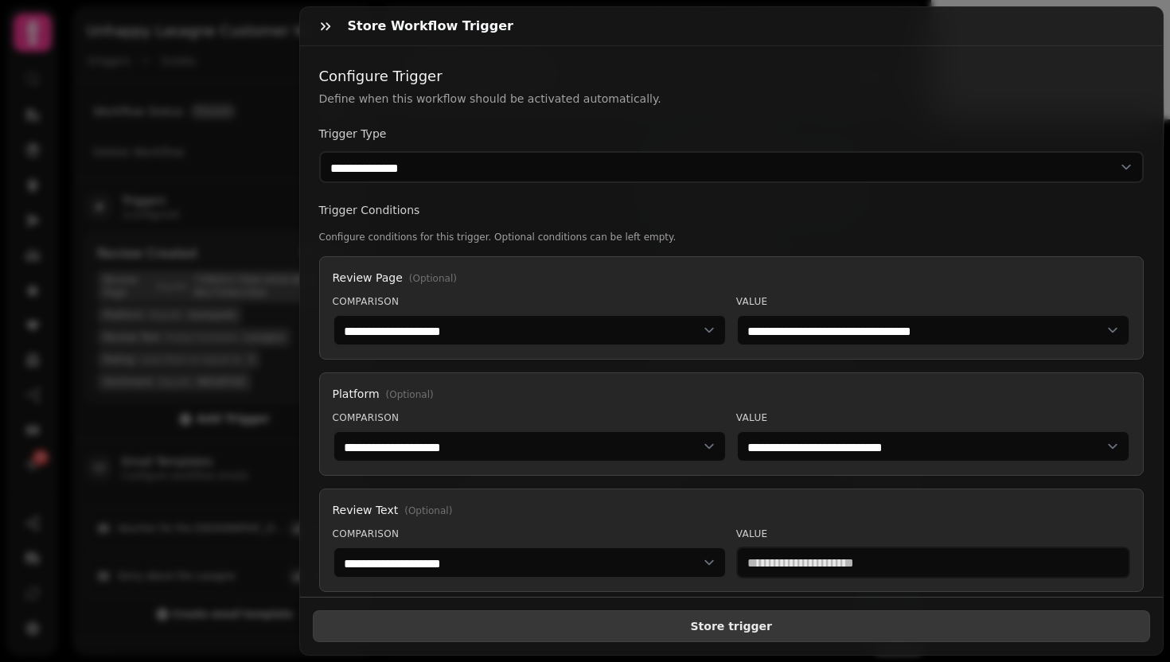
click at [649, 621] on span "Store trigger" at bounding box center [731, 626] width 811 height 11
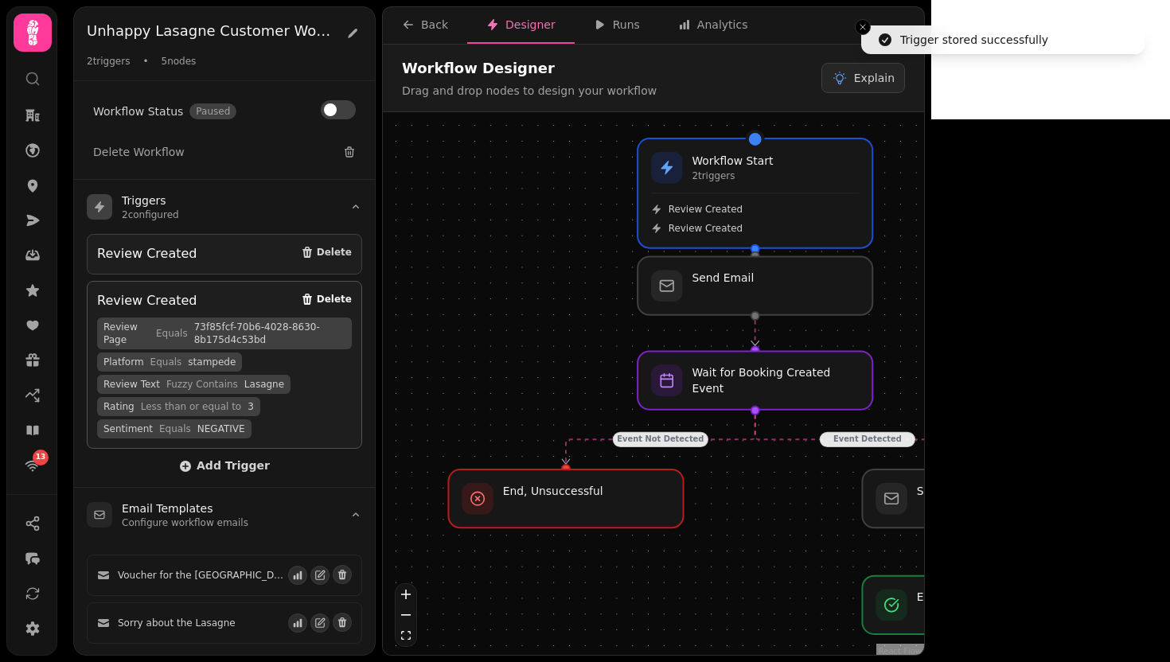
click at [326, 302] on span "Delete" at bounding box center [334, 299] width 35 height 10
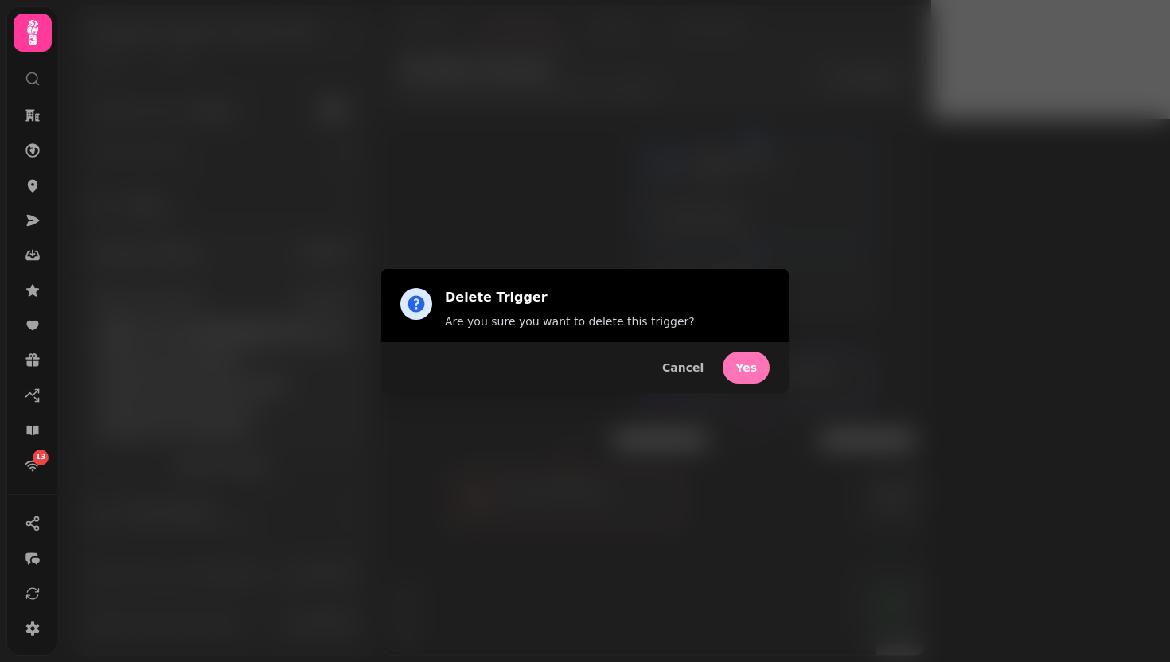
click at [758, 370] on button "Yes" at bounding box center [746, 368] width 47 height 32
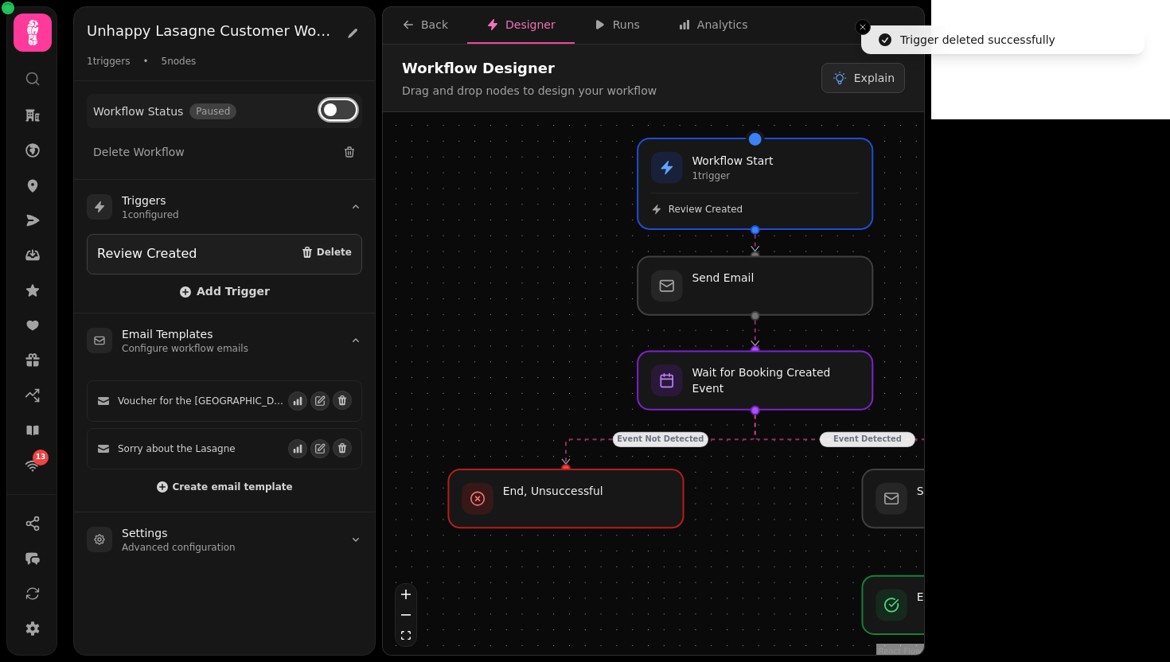
click at [345, 115] on button at bounding box center [338, 109] width 35 height 19
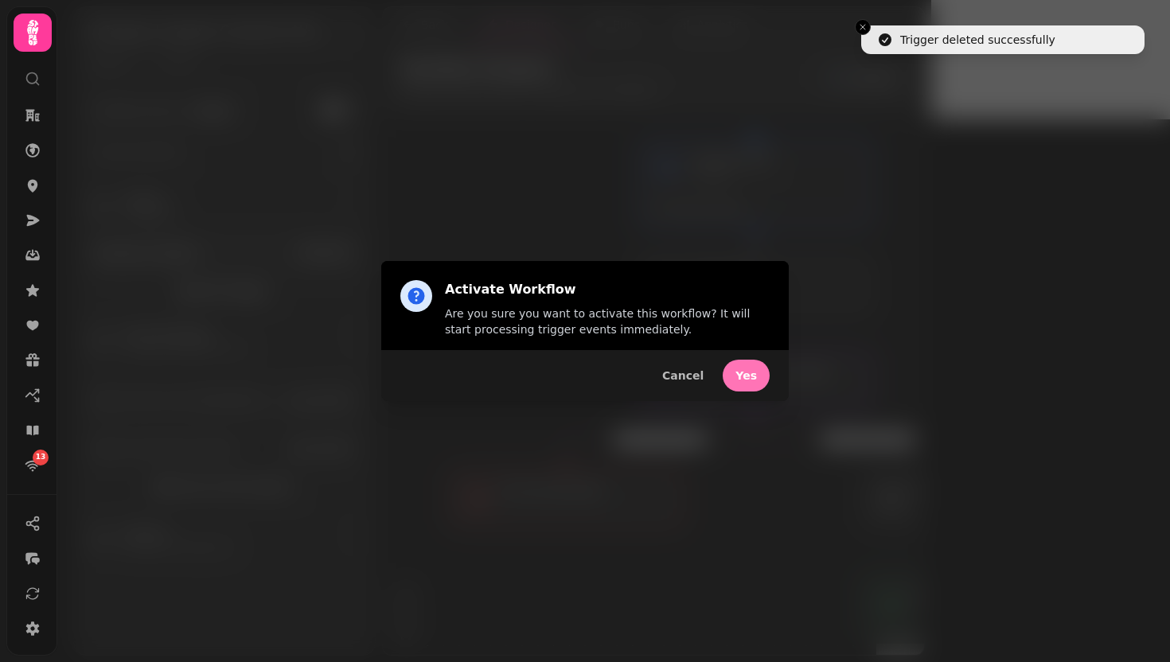
click at [750, 374] on span "Yes" at bounding box center [745, 375] width 21 height 11
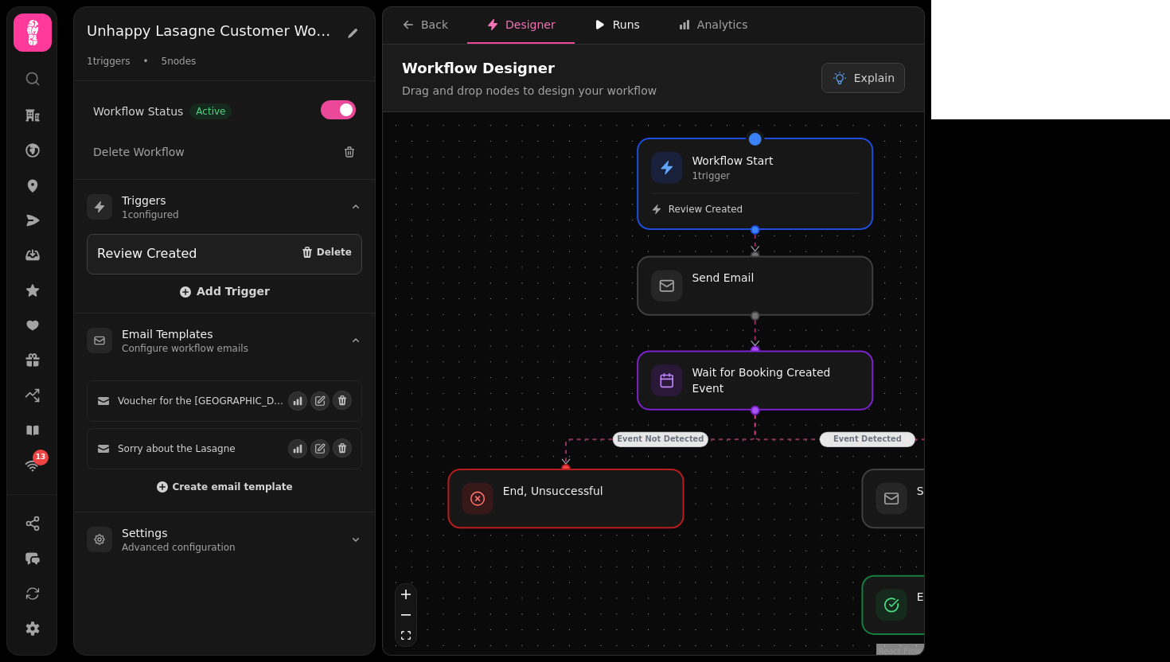
click at [606, 27] on div "Runs" at bounding box center [617, 25] width 46 height 16
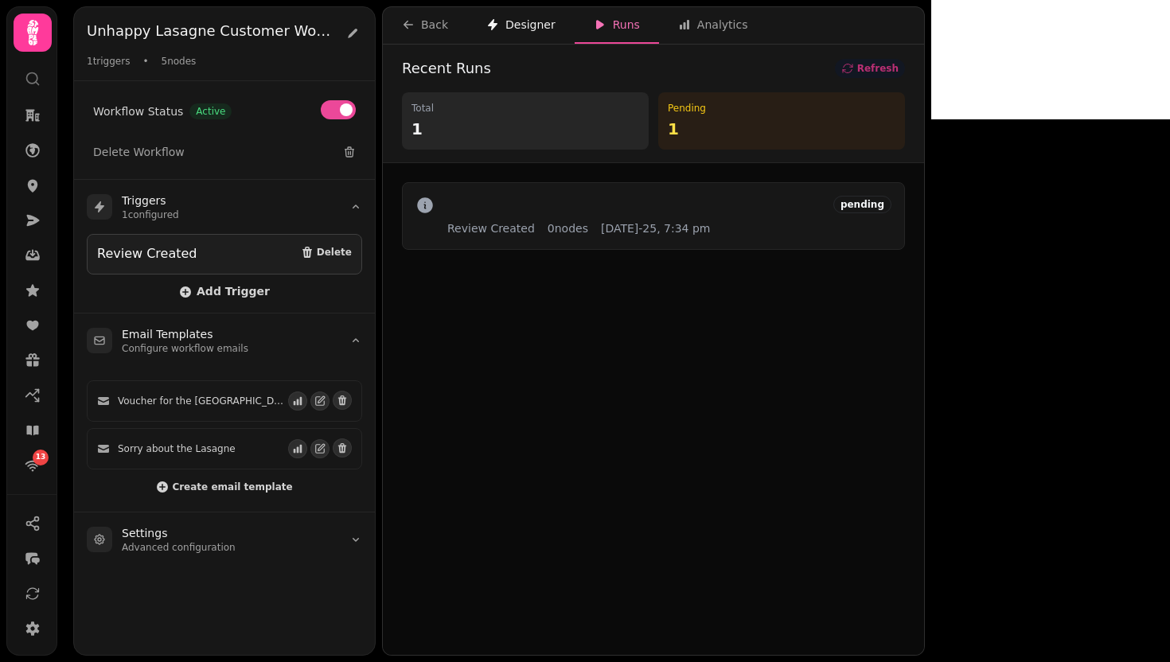
click at [548, 29] on div "Designer" at bounding box center [520, 25] width 69 height 16
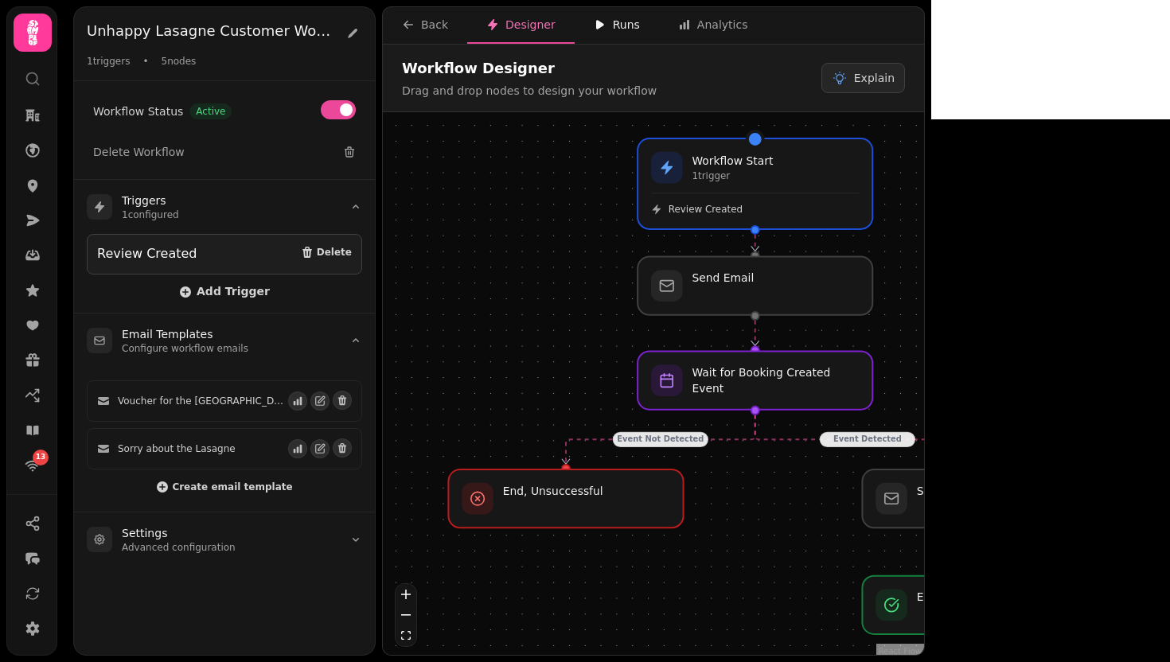
click at [603, 17] on div "Runs" at bounding box center [617, 25] width 46 height 16
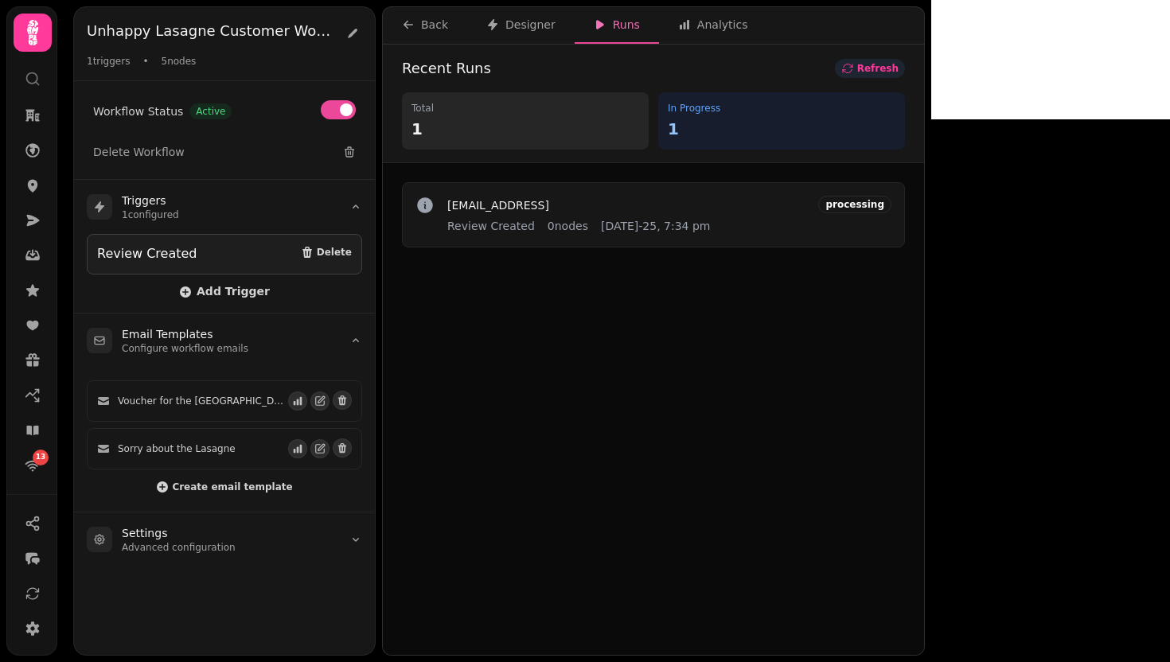
click at [898, 69] on span "Refresh" at bounding box center [877, 69] width 41 height 10
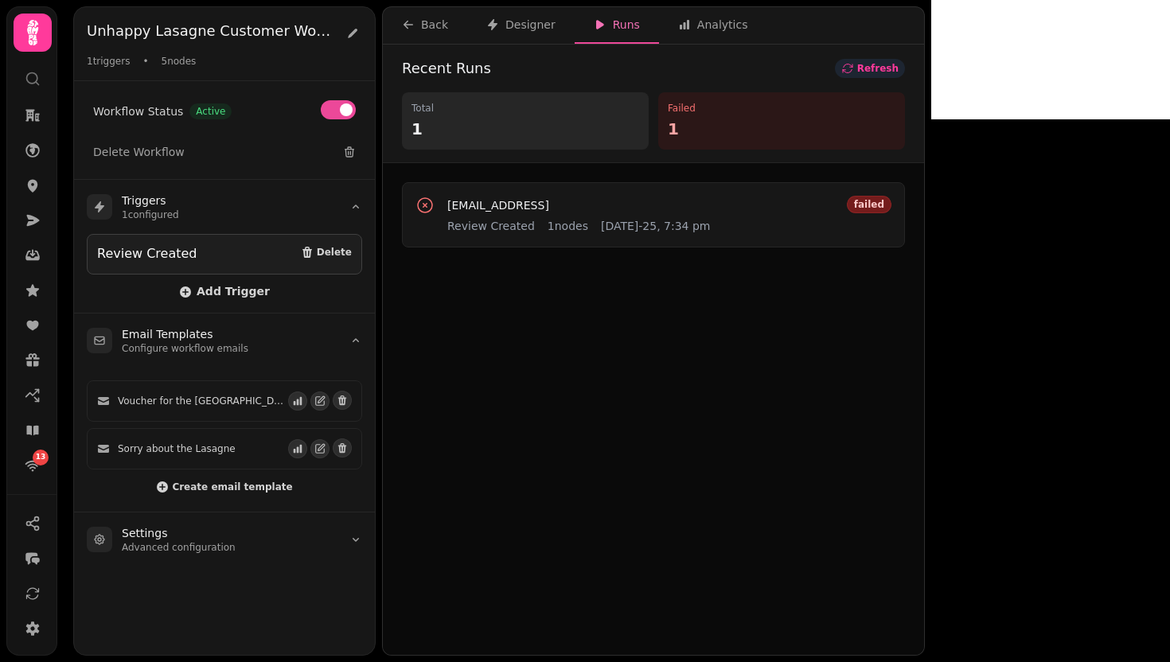
click at [898, 69] on span "Refresh" at bounding box center [877, 69] width 41 height 10
click at [759, 207] on div "chaz.dior@stampede.ai Review Created 1 nodes 21st Aug-25, 7:34 pm failed" at bounding box center [653, 215] width 476 height 38
click at [512, 209] on span "chaz.dior@stampede.ai" at bounding box center [498, 205] width 102 height 11
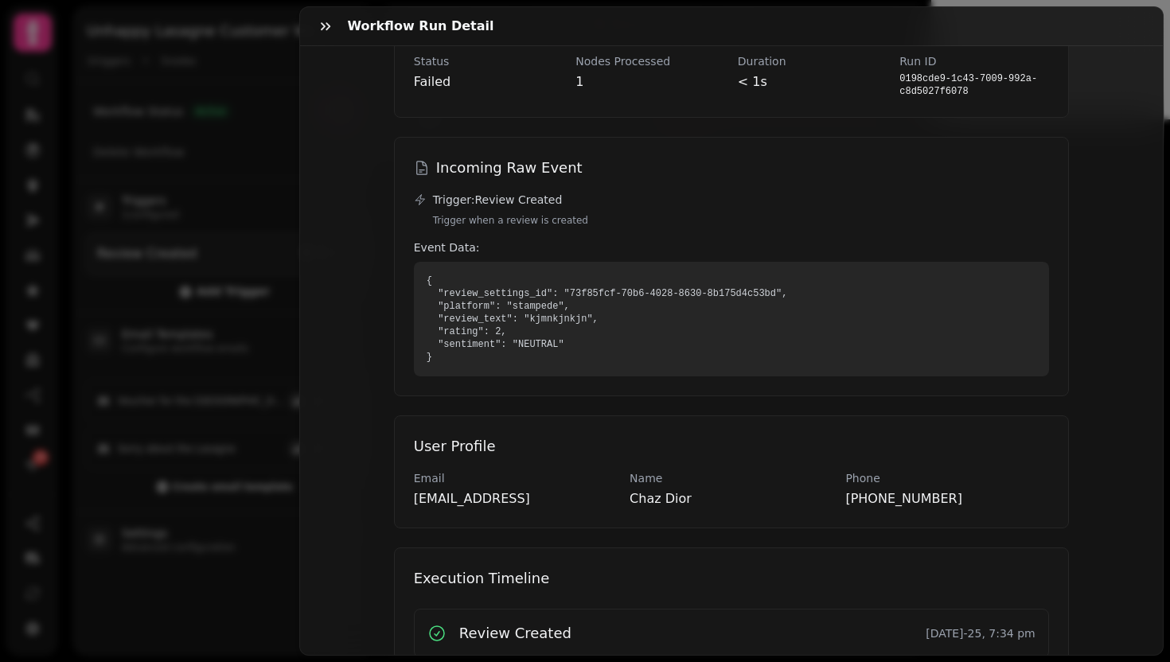
scroll to position [232, 0]
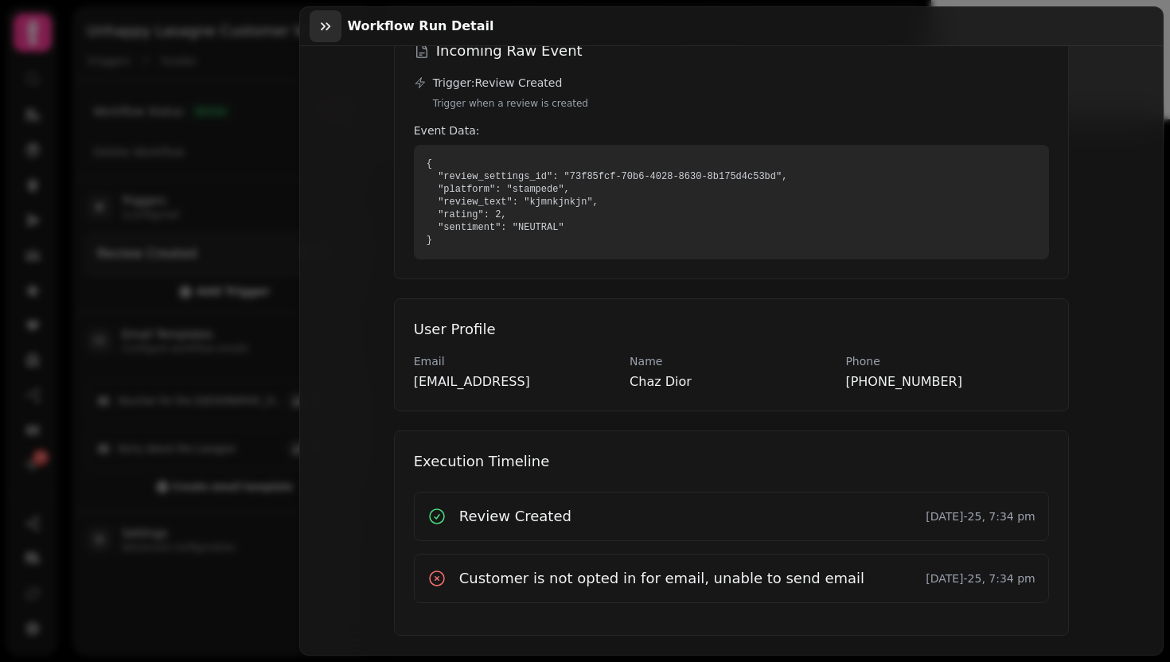
click at [321, 26] on icon "button" at bounding box center [326, 26] width 16 height 16
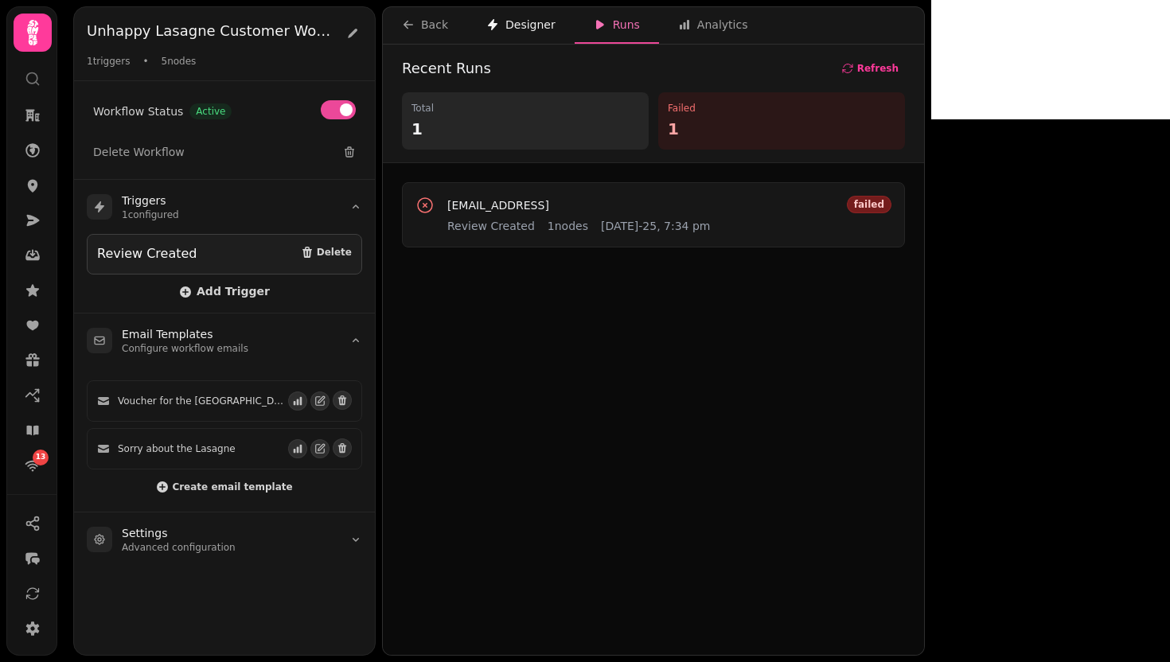
click at [552, 26] on button "Designer" at bounding box center [520, 25] width 107 height 37
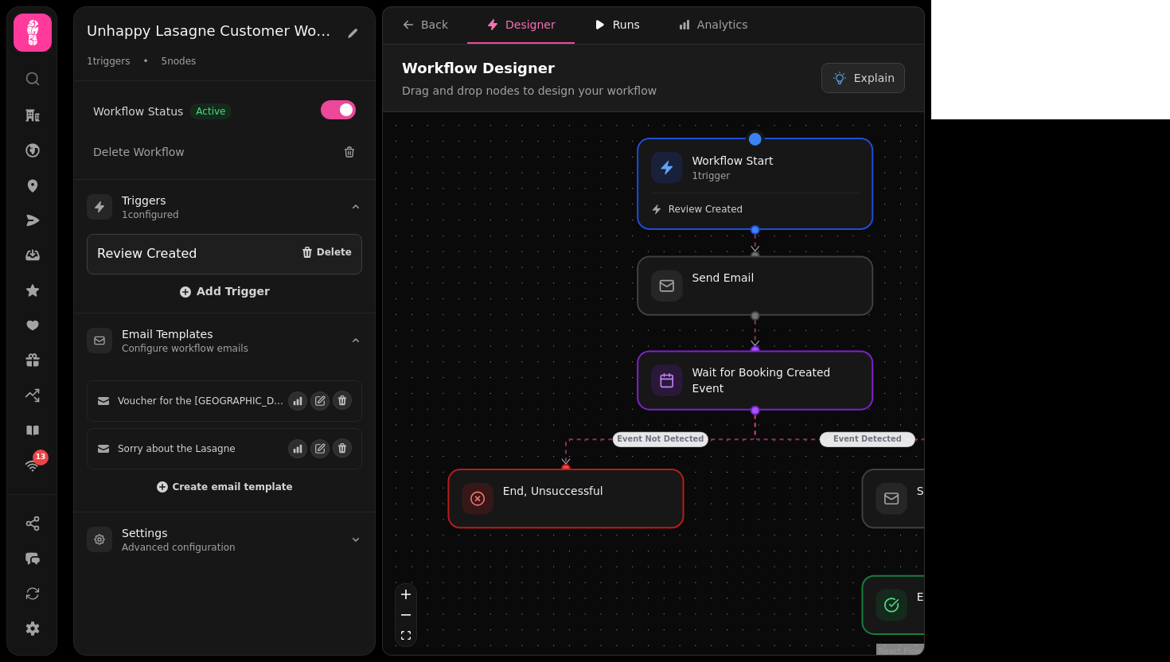
click at [630, 28] on div "Runs" at bounding box center [617, 25] width 46 height 16
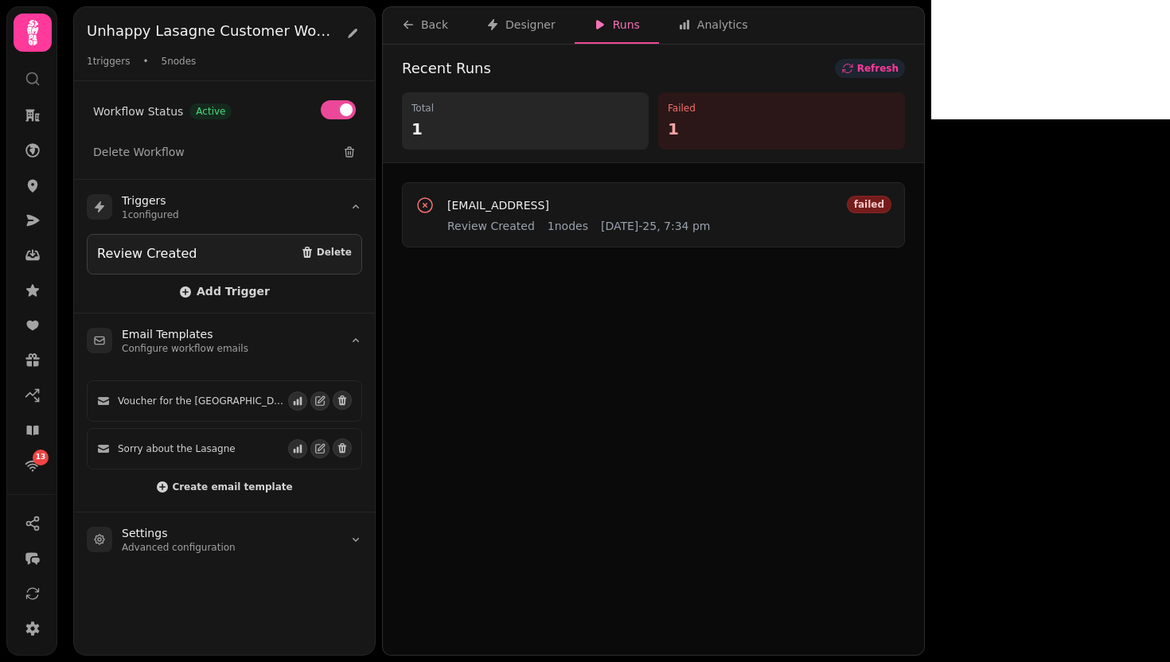
click at [898, 71] on span "Refresh" at bounding box center [877, 69] width 41 height 10
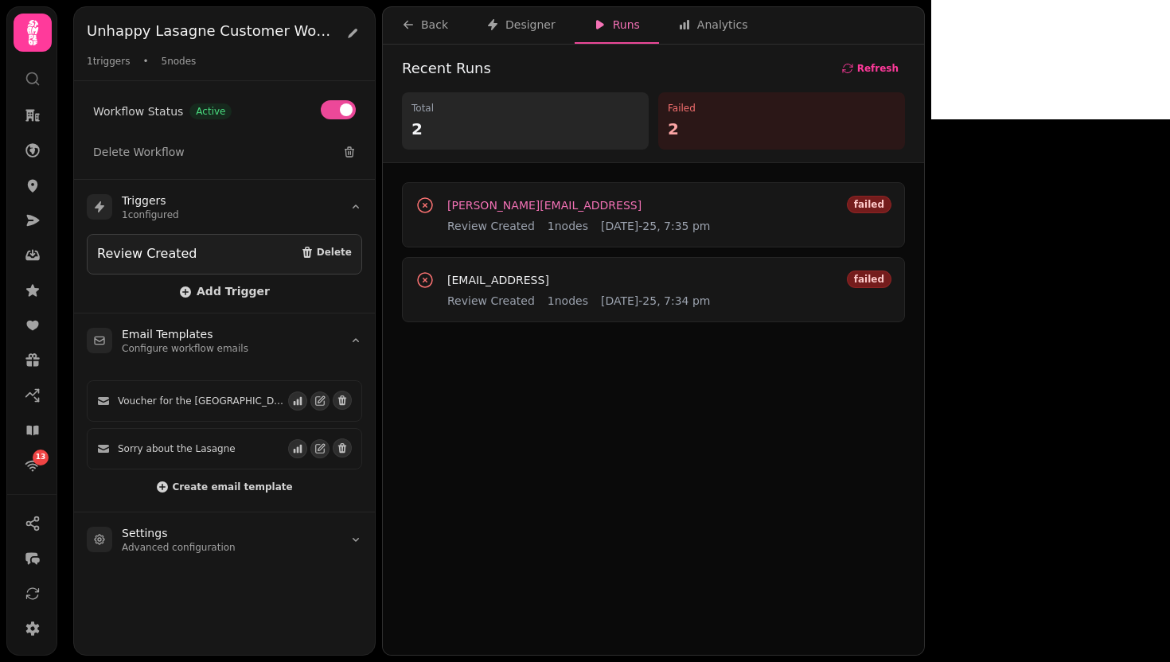
click at [510, 209] on span "[PERSON_NAME][EMAIL_ADDRESS]" at bounding box center [544, 205] width 194 height 11
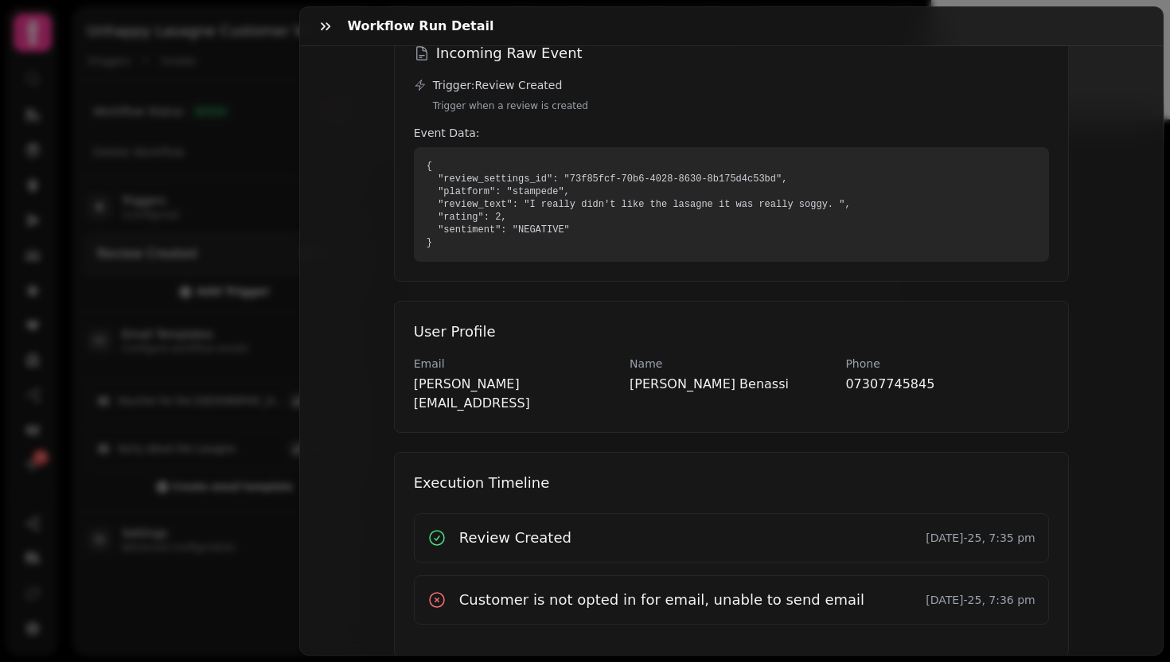
scroll to position [232, 0]
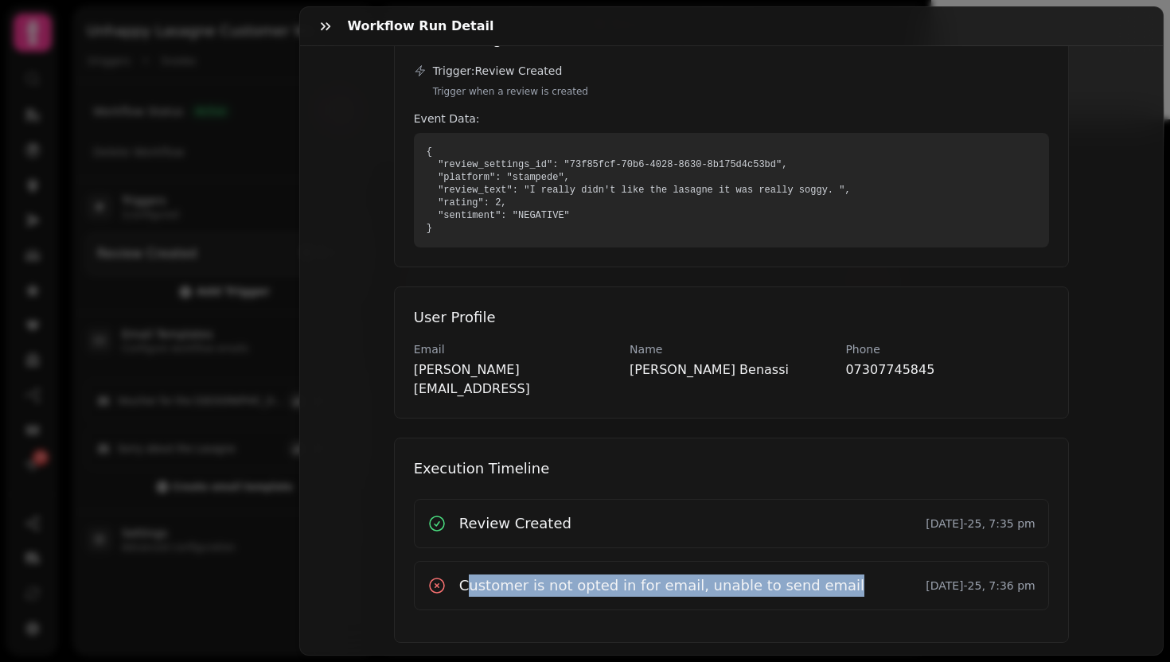
drag, startPoint x: 459, startPoint y: 563, endPoint x: 816, endPoint y: 567, distance: 357.3
click at [816, 575] on div "Customer is not opted in for email, unable to send email 21st Aug-25, 7:36 pm" at bounding box center [731, 586] width 608 height 22
drag, startPoint x: 830, startPoint y: 567, endPoint x: 416, endPoint y: 563, distance: 413.8
click at [416, 563] on div "Customer is not opted in for email, unable to send email 21st Aug-25, 7:36 pm" at bounding box center [731, 585] width 635 height 49
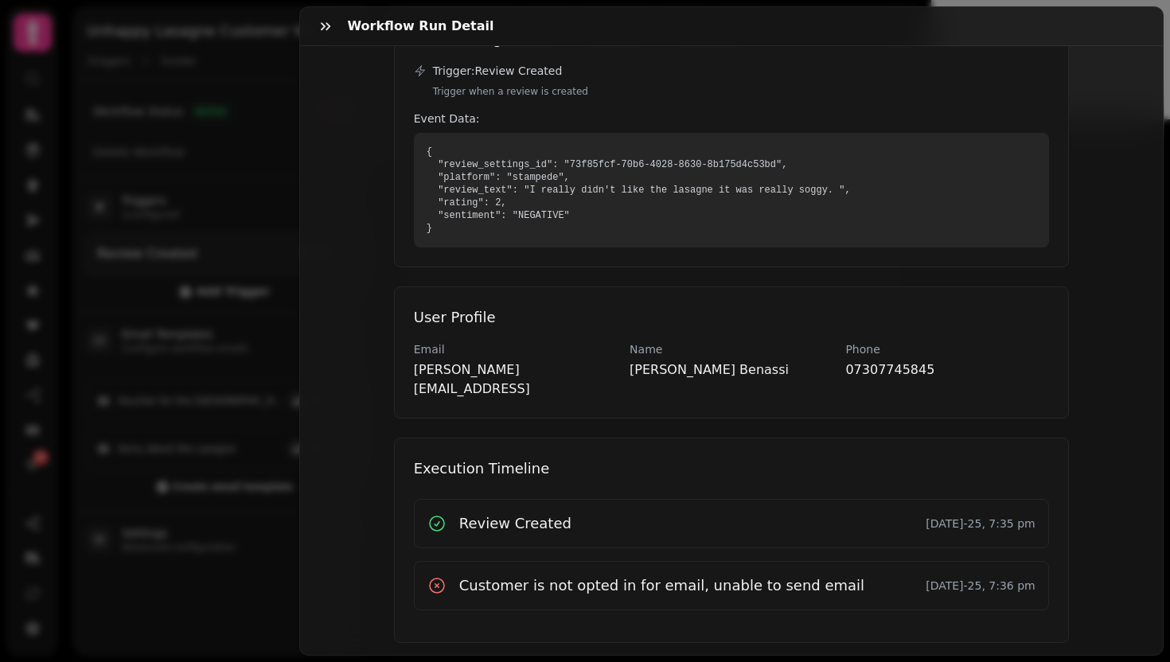
click at [437, 530] on div "Review Created 21st Aug-25, 7:35 pm Customer is not opted in for email, unable …" at bounding box center [731, 554] width 635 height 111
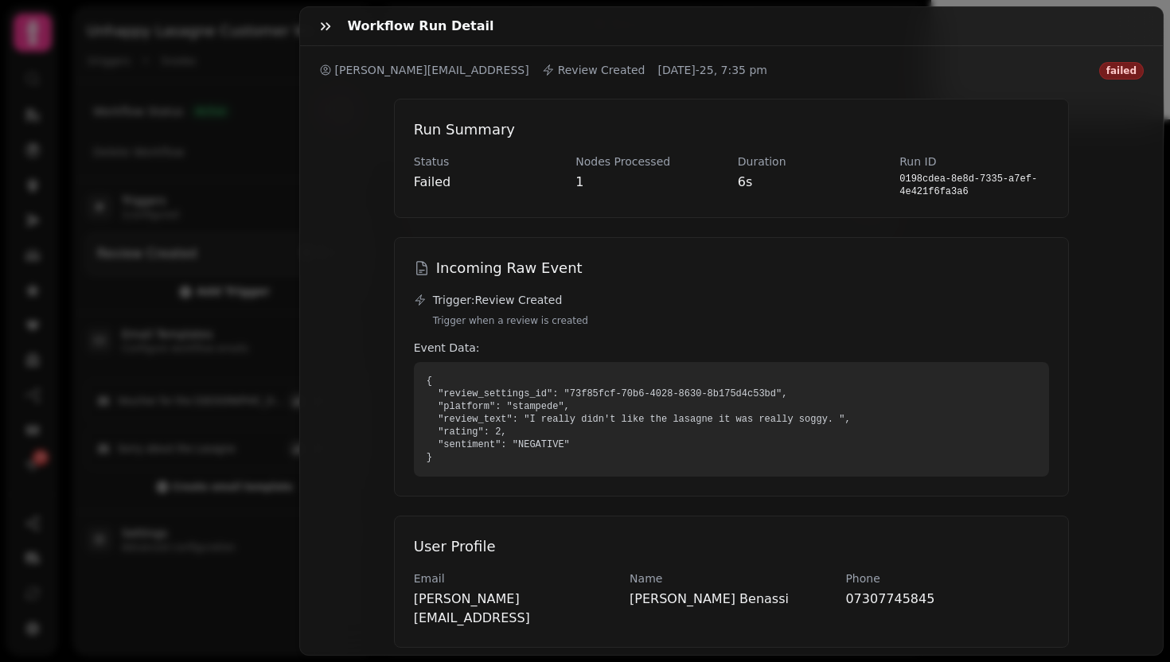
scroll to position [0, 0]
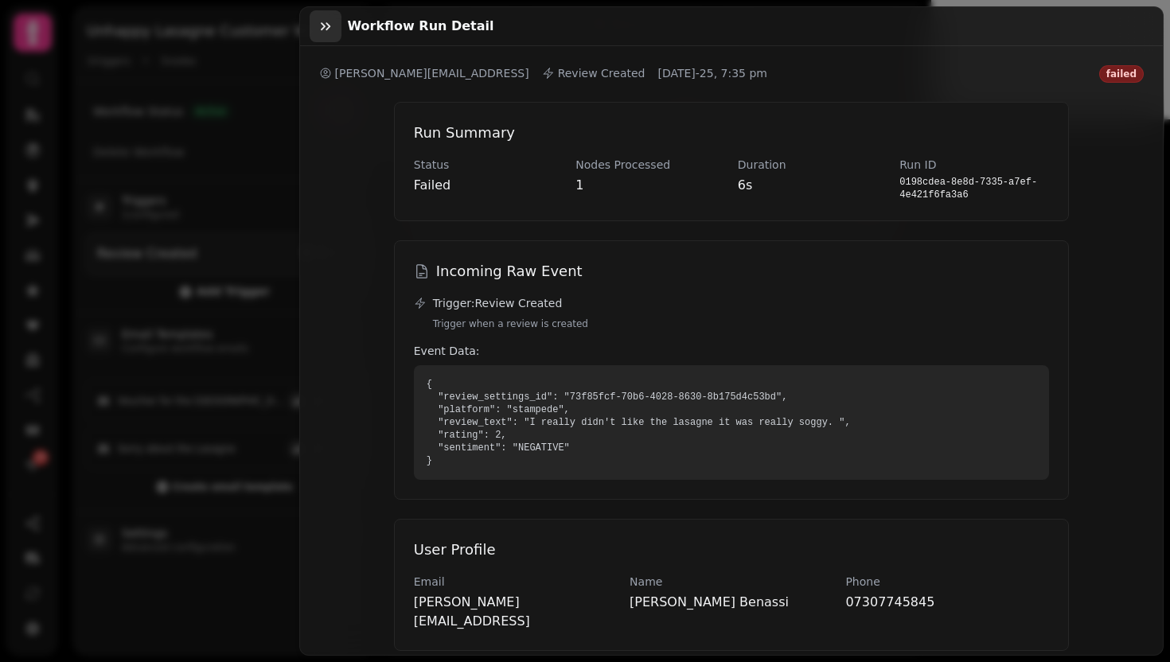
click at [328, 34] on button "button" at bounding box center [326, 26] width 32 height 32
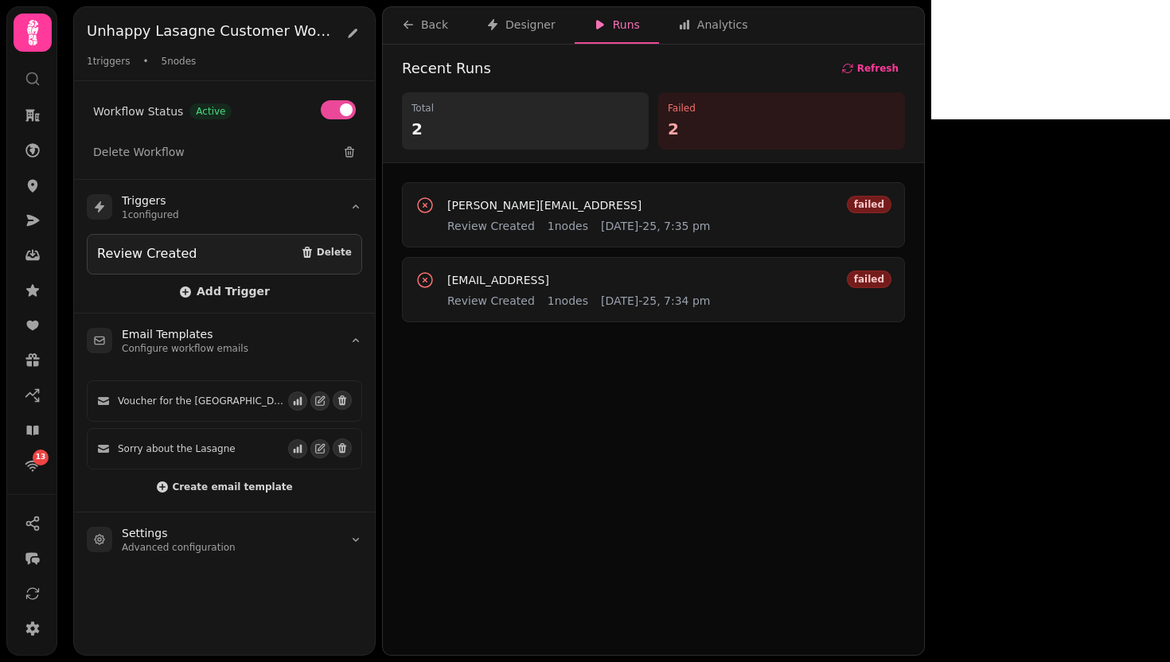
drag, startPoint x: 385, startPoint y: 43, endPoint x: 541, endPoint y: 267, distance: 272.6
click at [532, 251] on div "Back Designer Runs Analytics Recent Runs Refresh Total 2 Failed 2 josef.benassi…" at bounding box center [653, 330] width 543 height 649
click at [905, 74] on button "Refresh" at bounding box center [870, 68] width 70 height 19
click at [905, 61] on button "Refresh" at bounding box center [870, 68] width 70 height 19
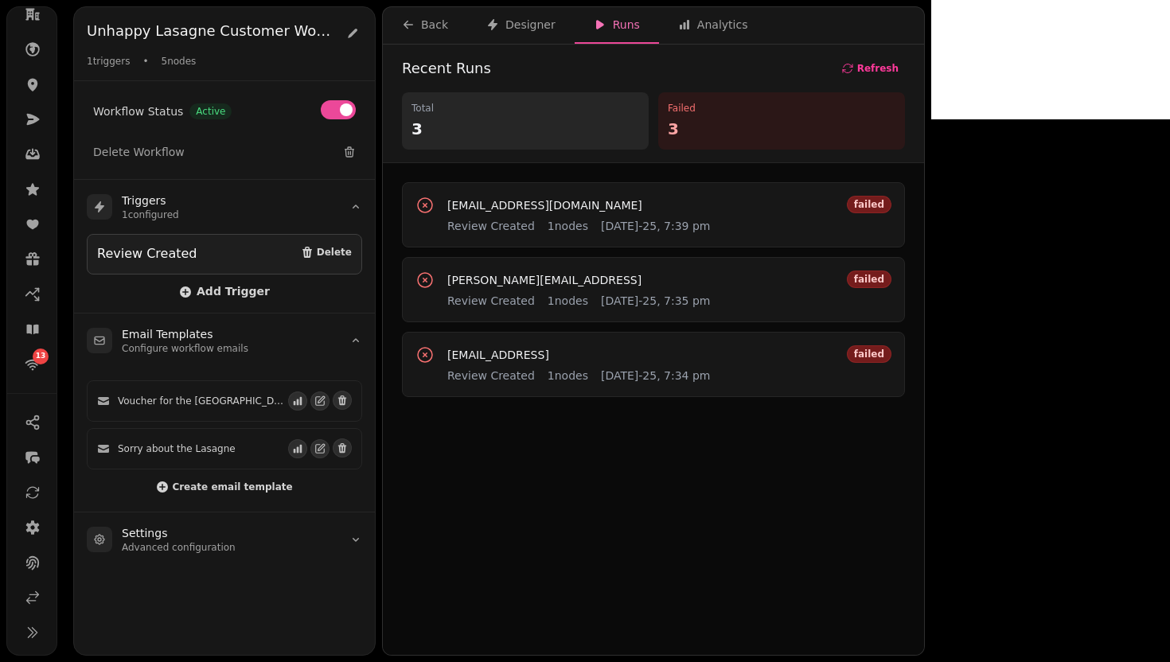
click at [536, 221] on div "Review Created 1 nodes 21st Aug-25, 7:39 pm" at bounding box center [578, 226] width 263 height 16
click at [536, 208] on span "benassijosef@gmail.com" at bounding box center [544, 205] width 195 height 11
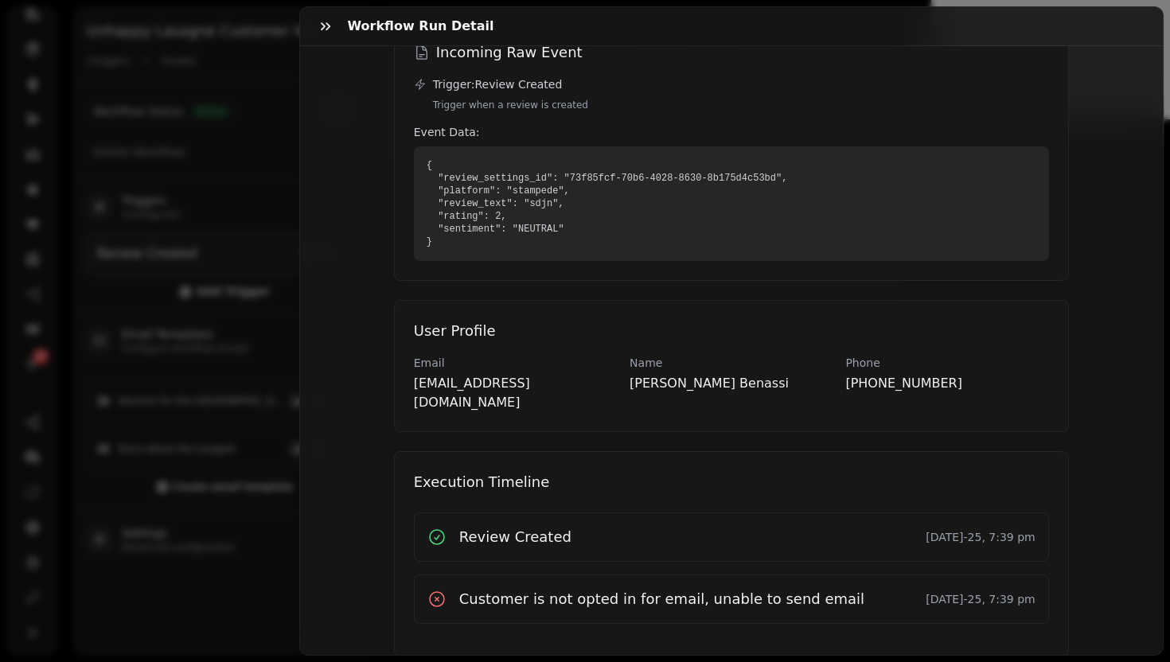
scroll to position [232, 0]
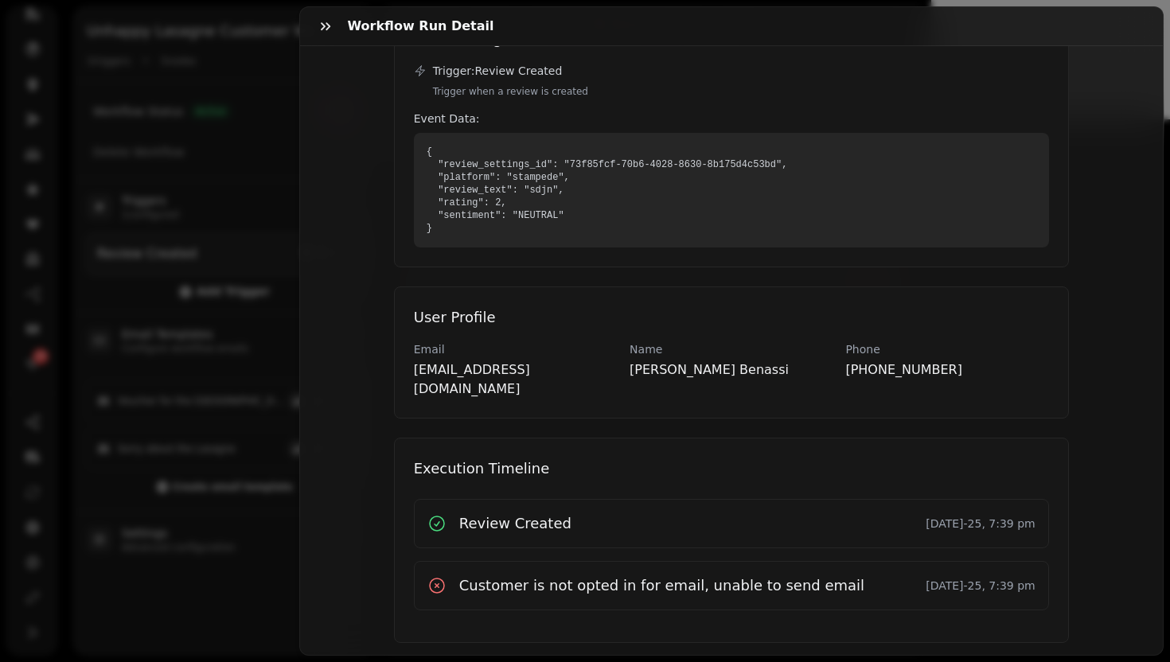
drag, startPoint x: 374, startPoint y: 494, endPoint x: 1090, endPoint y: 645, distance: 731.8
click at [1090, 645] on div "benassijosef@gmail.com Review Created 21st Aug-25, 7:39 pm failed Run Summary S…" at bounding box center [731, 350] width 863 height 609
click at [1093, 584] on div "Run Summary Status failed Nodes Processed 1 Duration < 1s Run ID 0198cded-bf47-…" at bounding box center [731, 256] width 825 height 812
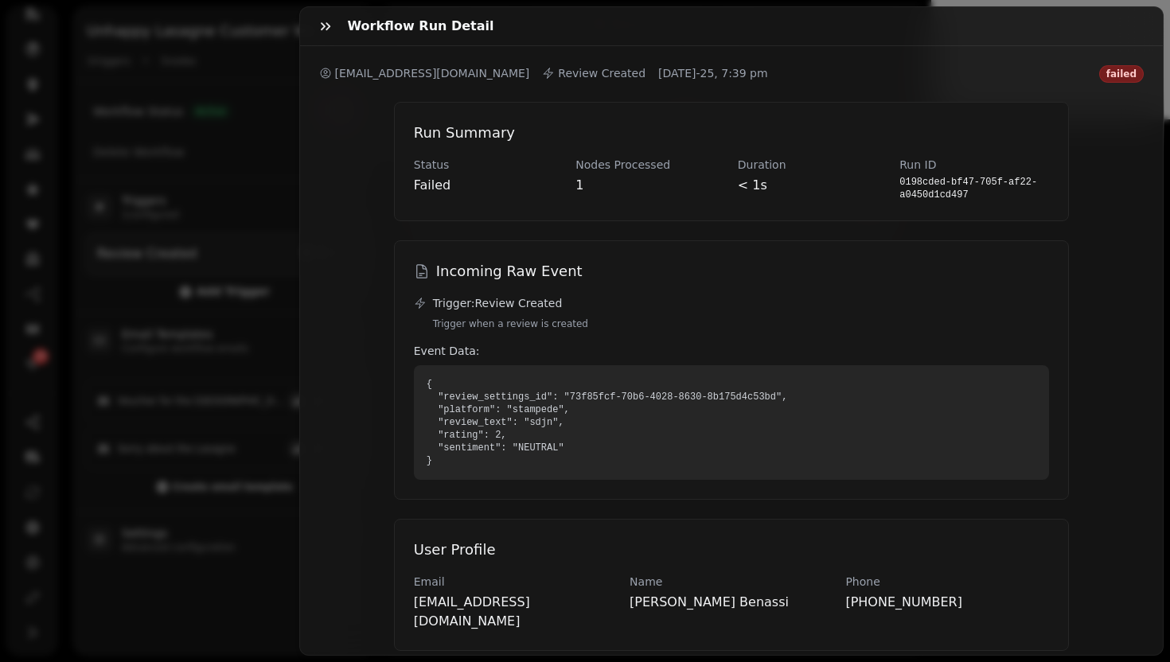
drag, startPoint x: 1093, startPoint y: 584, endPoint x: 429, endPoint y: -99, distance: 952.8
click at [429, 0] on html "13 Unhappy Lasagne Customer Workflow Unhappy Lasagne Customer Workflow 1 trigge…" at bounding box center [585, 331] width 1170 height 662
click at [354, 196] on div "Run Summary Status failed Nodes Processed 1 Duration < 1s Run ID 0198cded-bf47-…" at bounding box center [731, 489] width 825 height 812
click at [329, 28] on icon "button" at bounding box center [326, 26] width 16 height 16
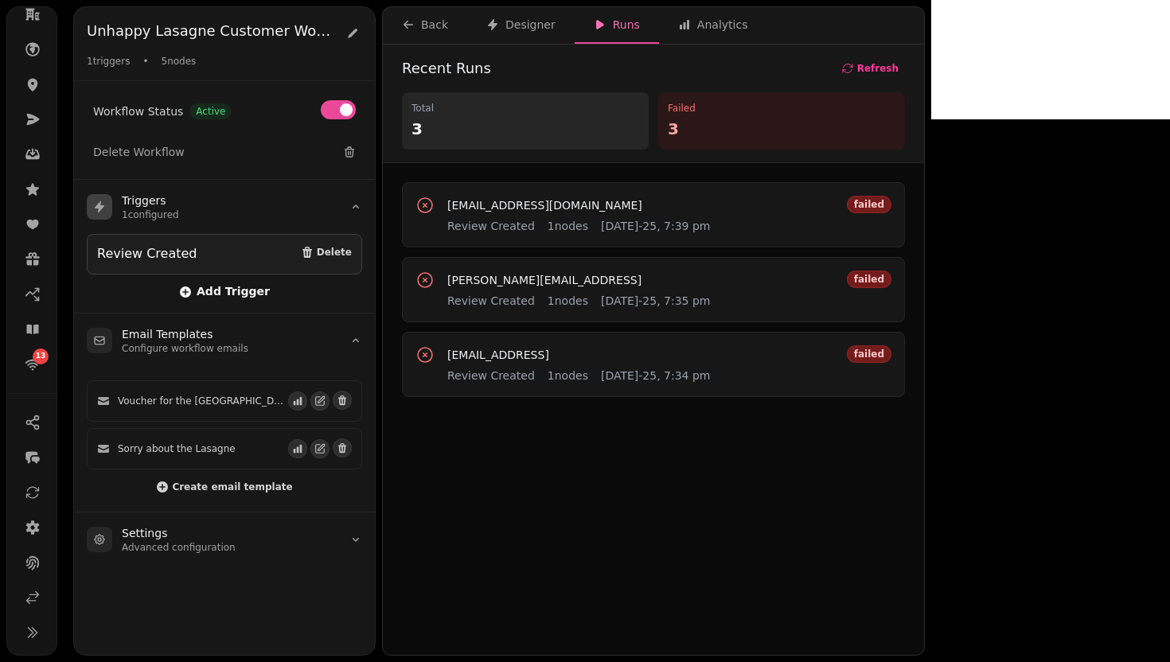
click at [253, 288] on span "Add Trigger" at bounding box center [224, 292] width 91 height 13
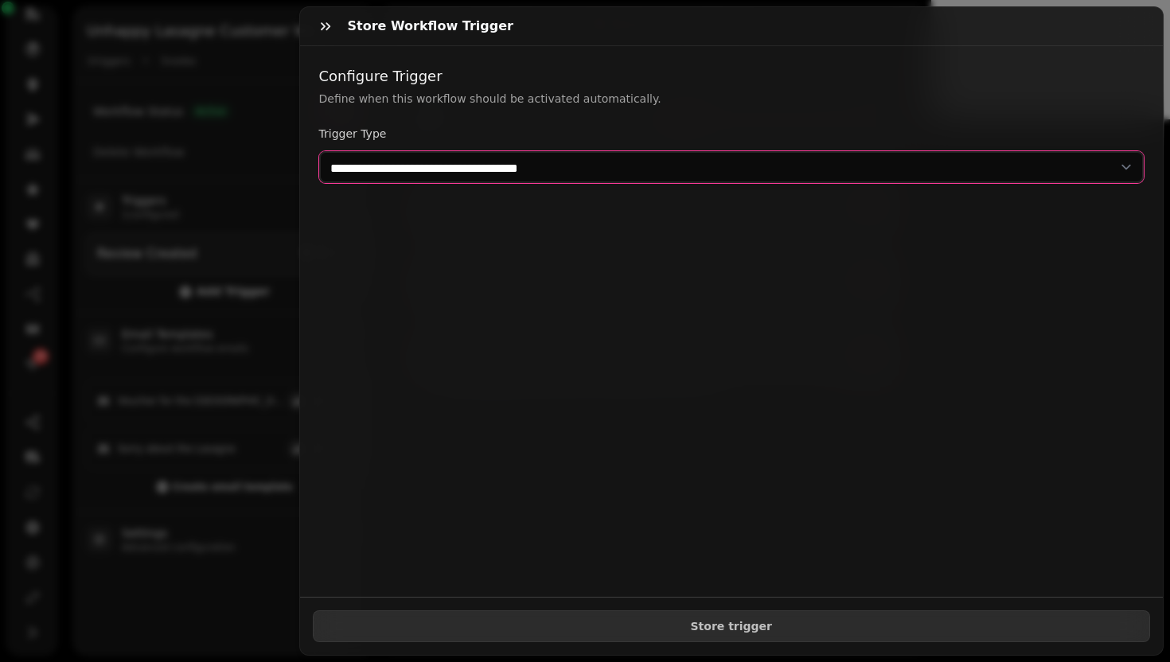
click at [747, 174] on select "**********" at bounding box center [731, 167] width 825 height 32
select select "**********"
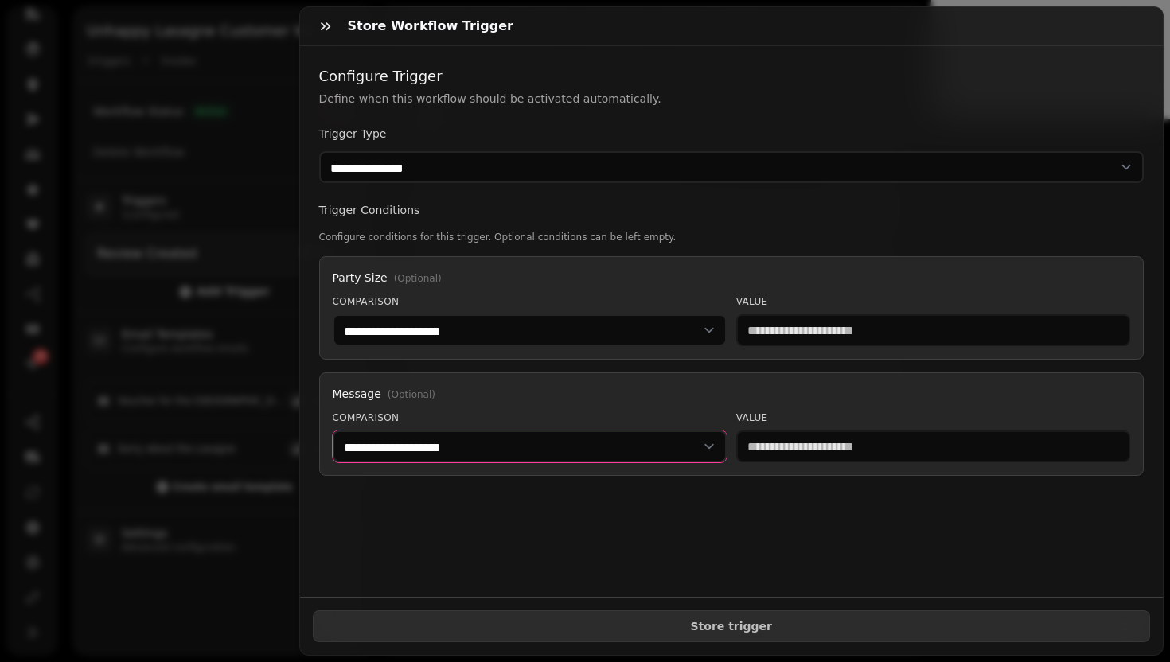
click at [470, 458] on select "**********" at bounding box center [530, 447] width 394 height 32
select select "**********"
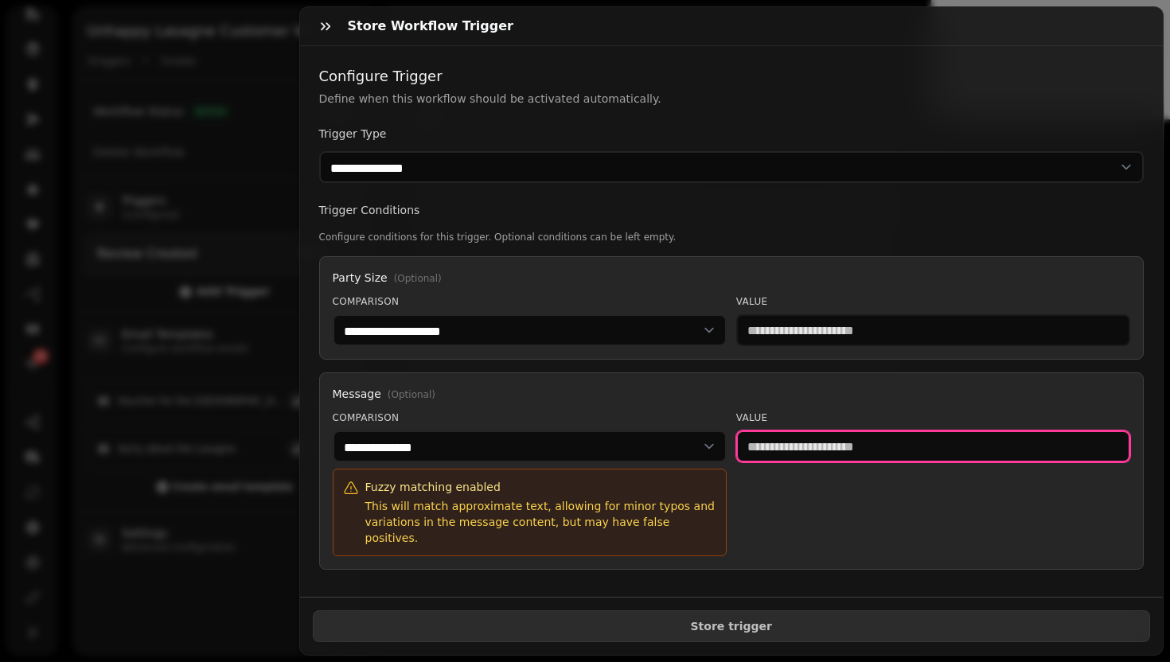
click at [875, 443] on input "text" at bounding box center [933, 447] width 394 height 32
type input "*******"
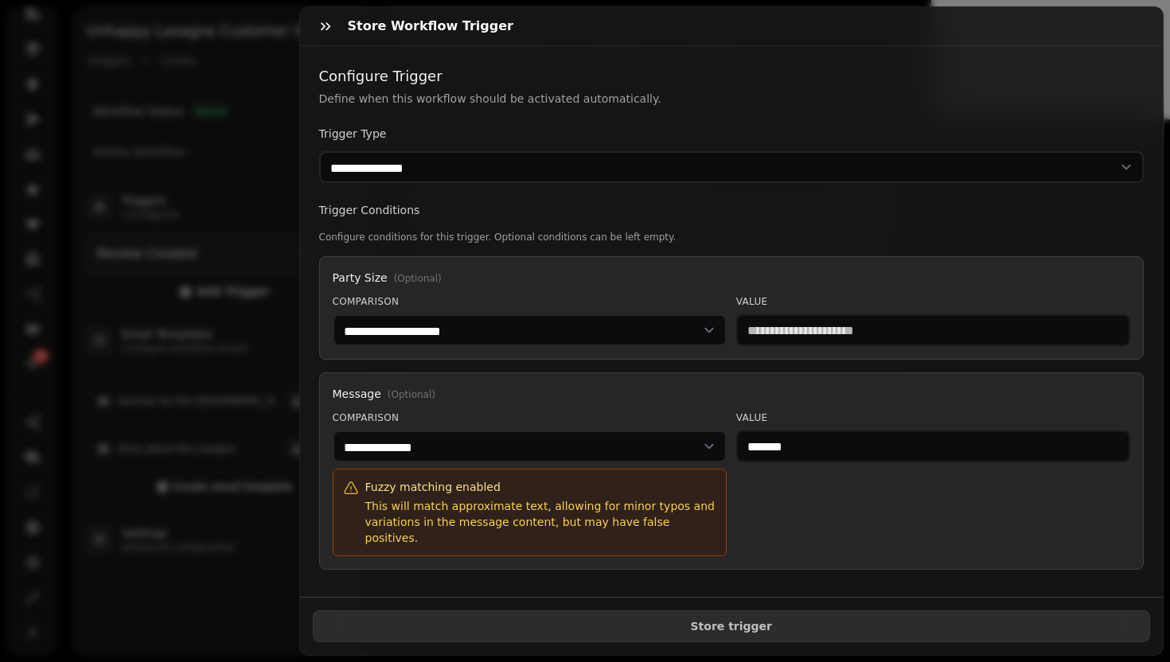
click at [896, 492] on div "Value *******" at bounding box center [933, 483] width 394 height 145
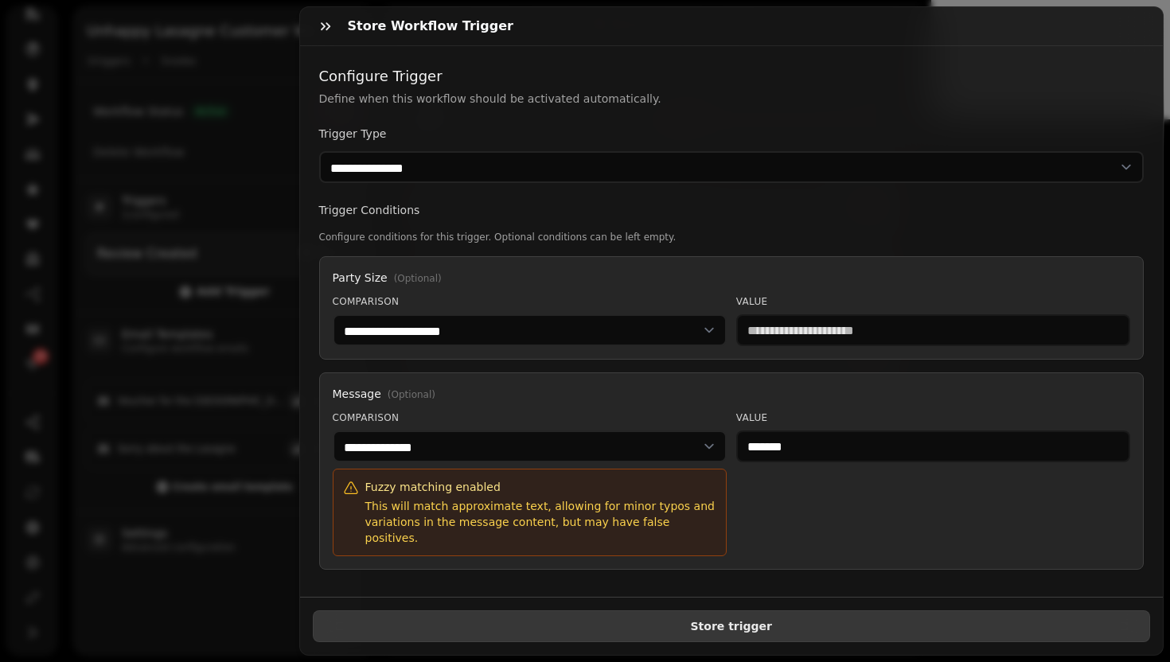
click at [791, 622] on button "Store trigger" at bounding box center [732, 626] width 838 height 32
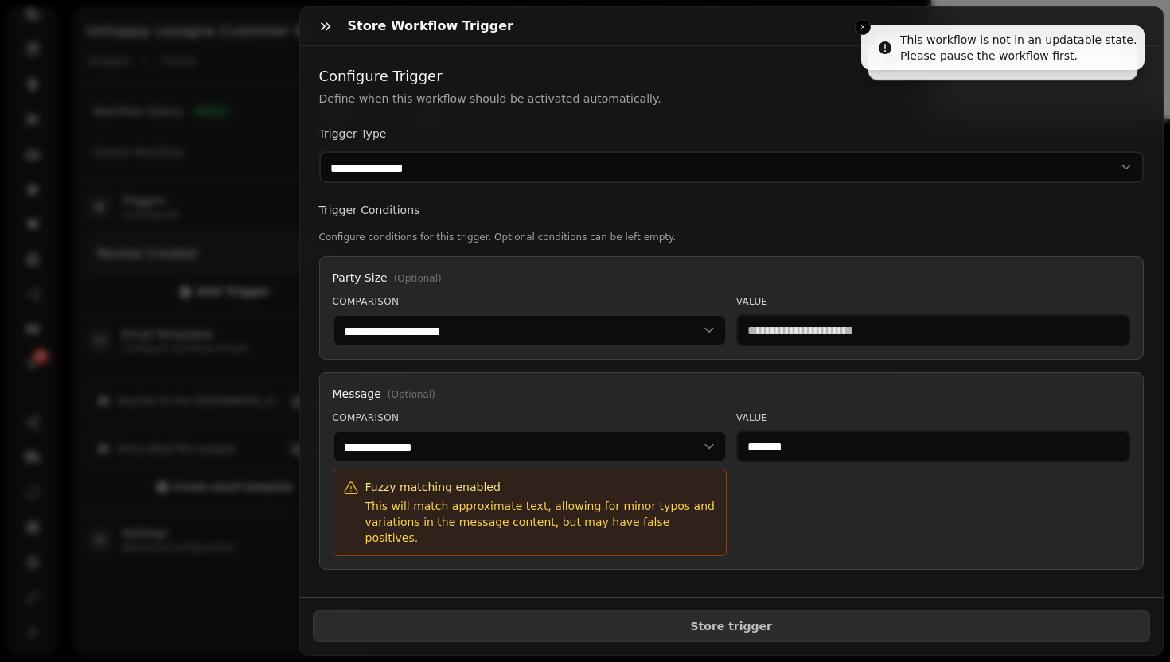
click at [300, 27] on div "Store Workflow Trigger" at bounding box center [731, 26] width 863 height 39
click at [315, 27] on button "button" at bounding box center [326, 26] width 32 height 32
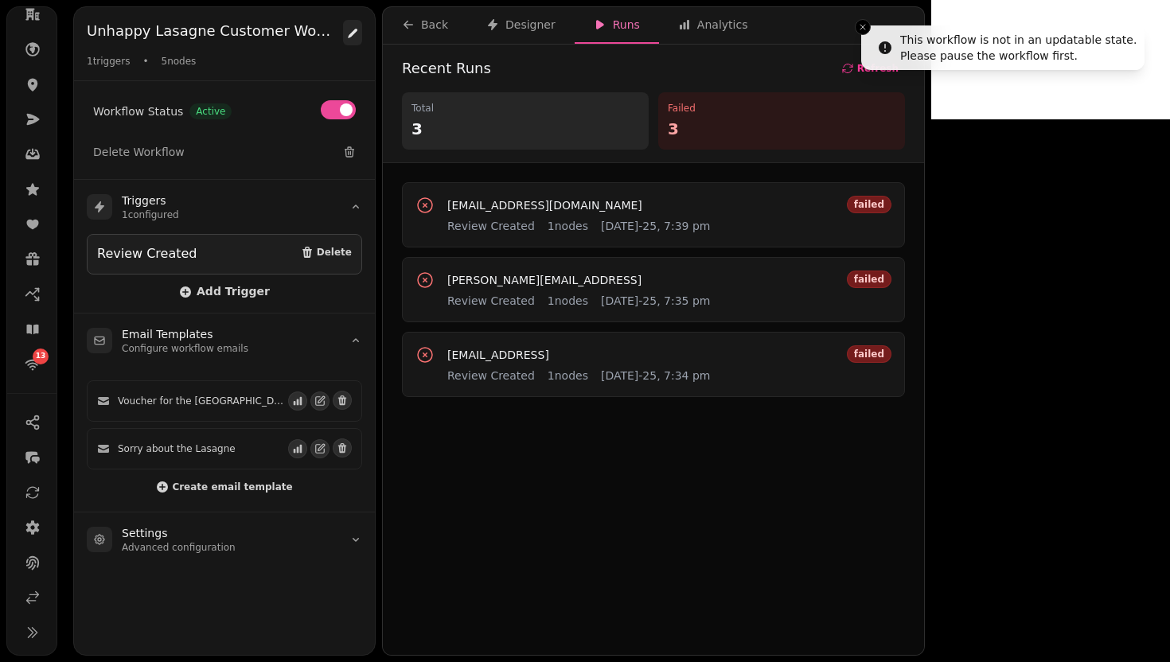
click at [350, 33] on icon at bounding box center [352, 33] width 13 height 13
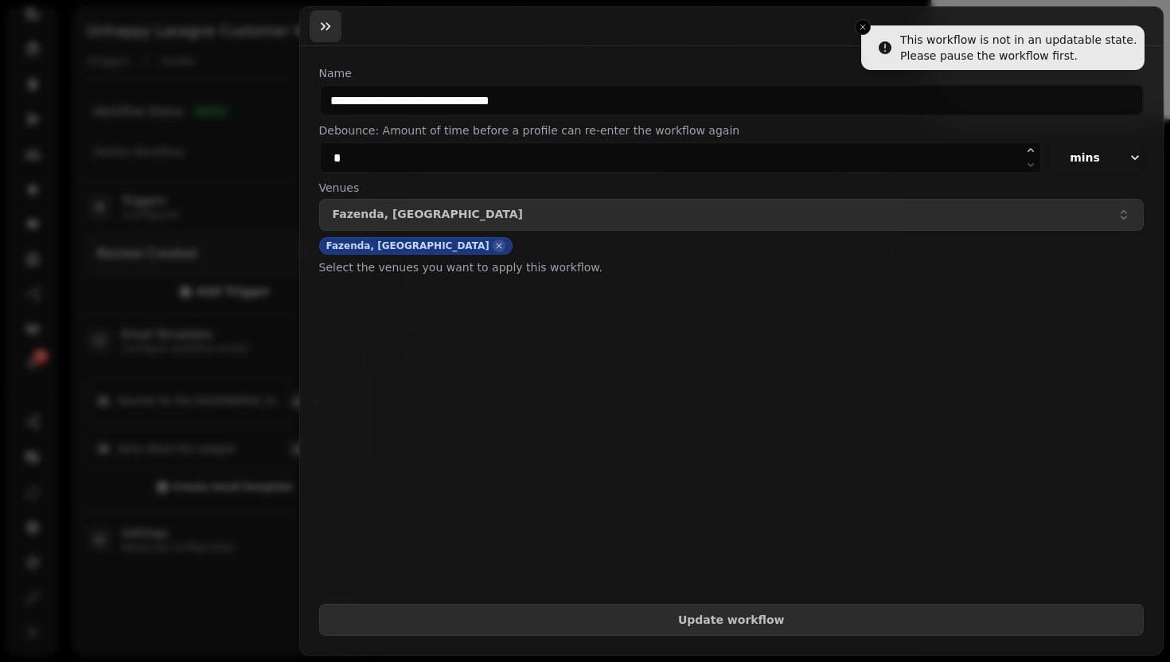
click at [325, 16] on button "button" at bounding box center [326, 26] width 32 height 32
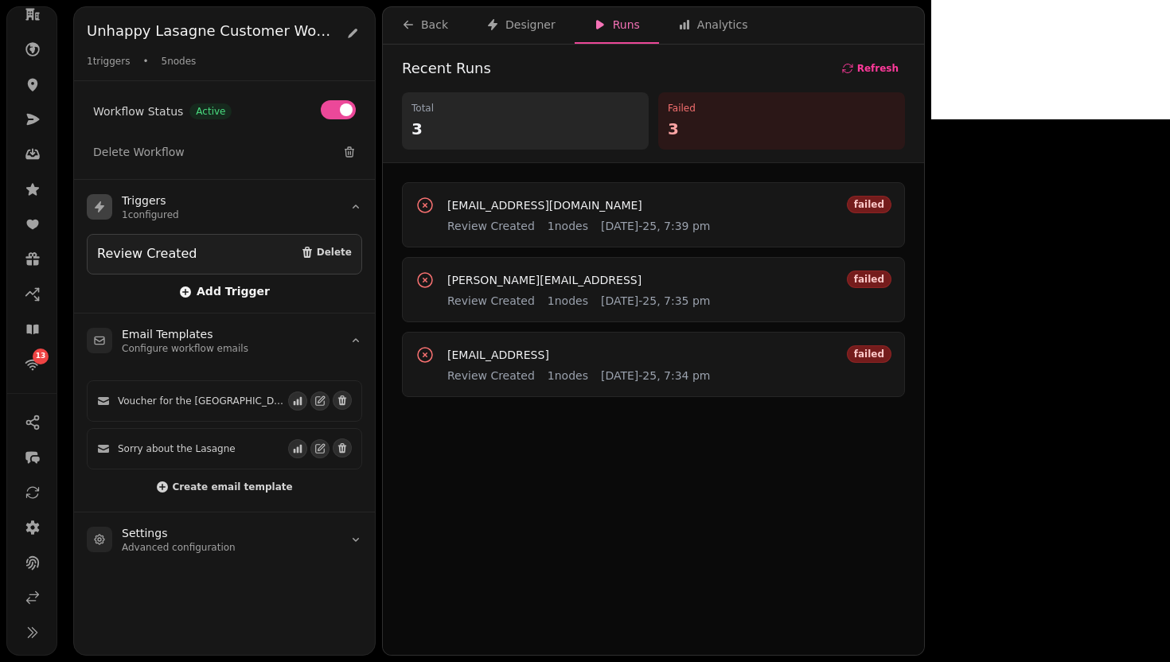
click at [230, 286] on span "Add Trigger" at bounding box center [224, 292] width 91 height 13
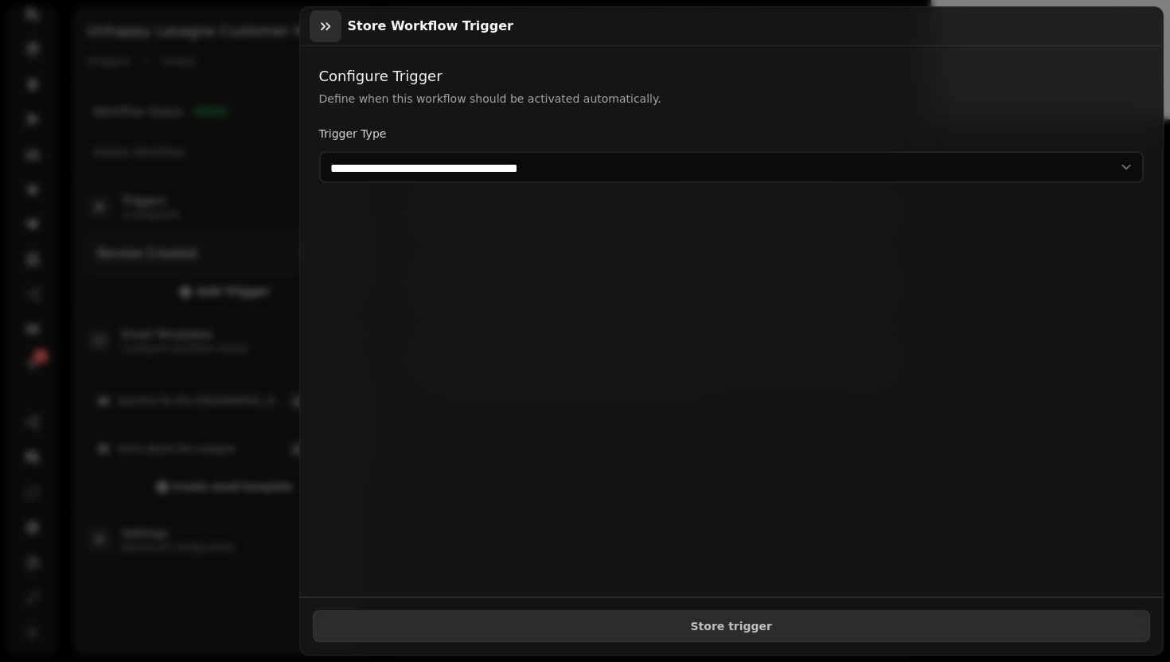
click at [325, 29] on icon "button" at bounding box center [326, 26] width 16 height 16
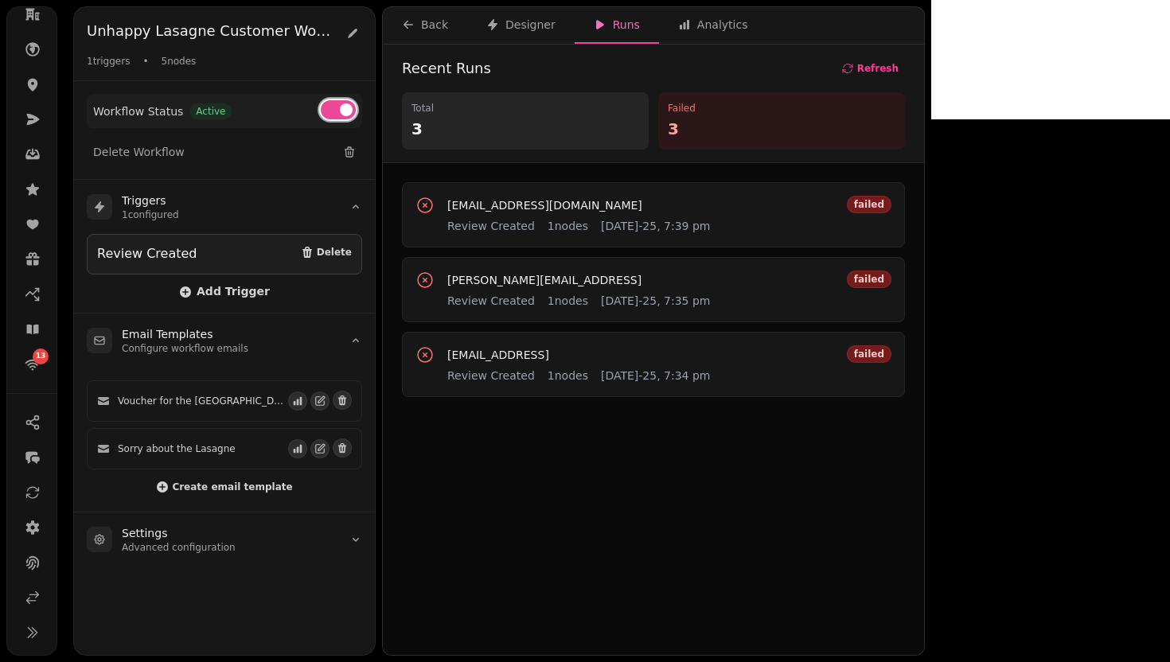
click at [341, 118] on button at bounding box center [338, 109] width 35 height 19
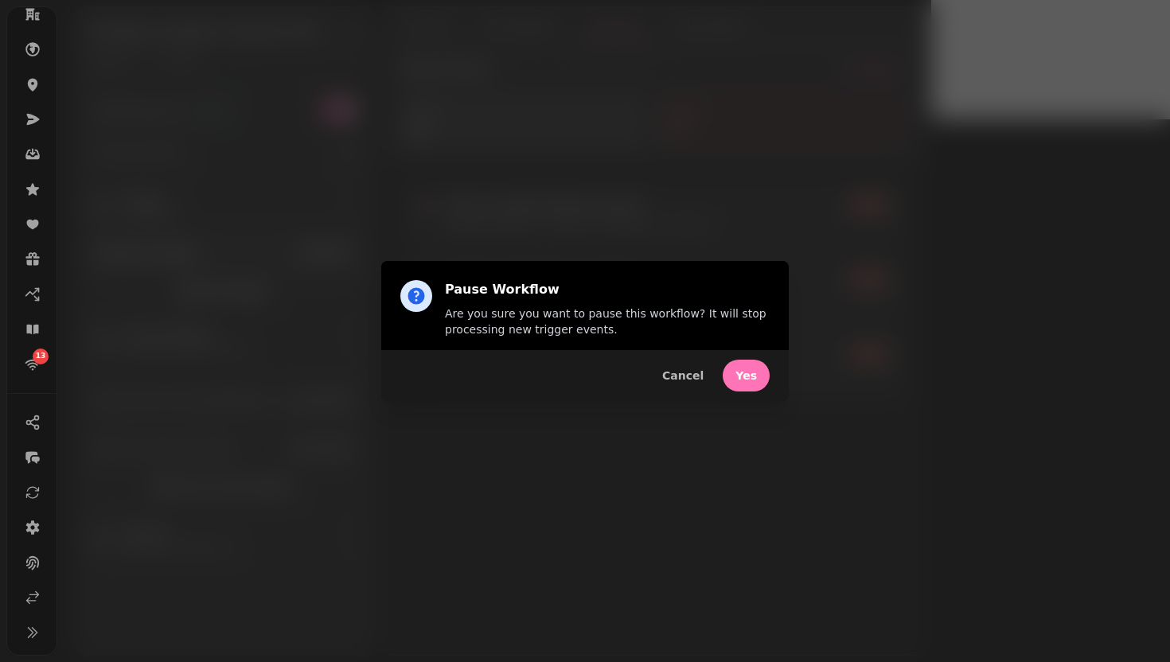
click at [745, 377] on span "Yes" at bounding box center [745, 375] width 21 height 11
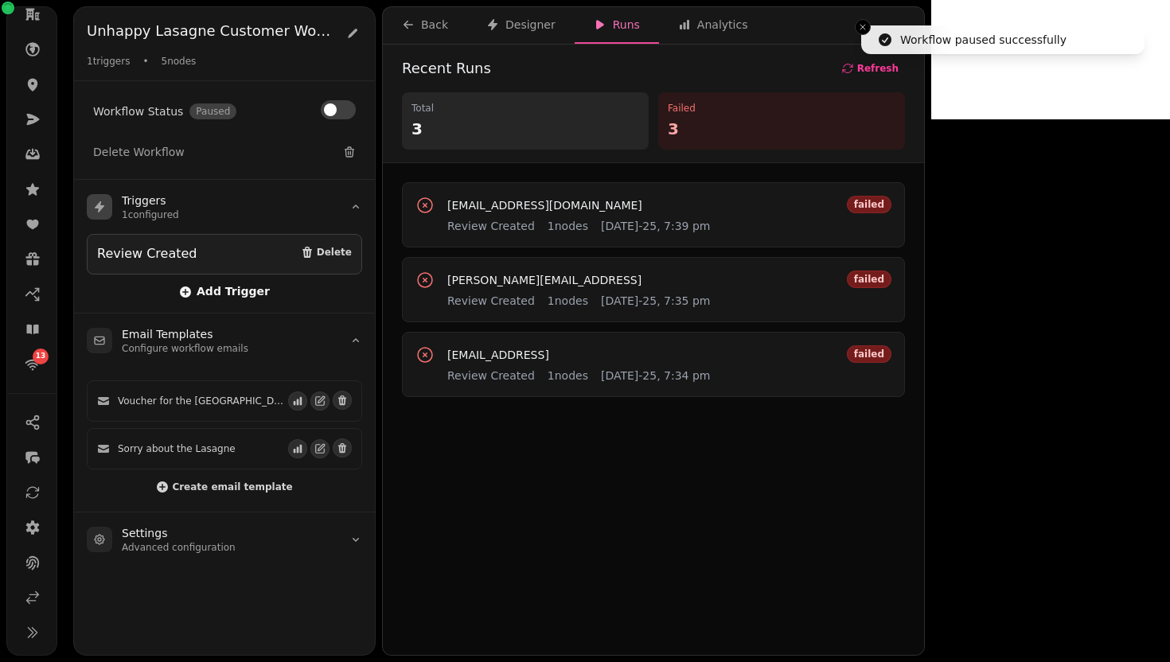
click at [228, 292] on span "Add Trigger" at bounding box center [224, 292] width 91 height 13
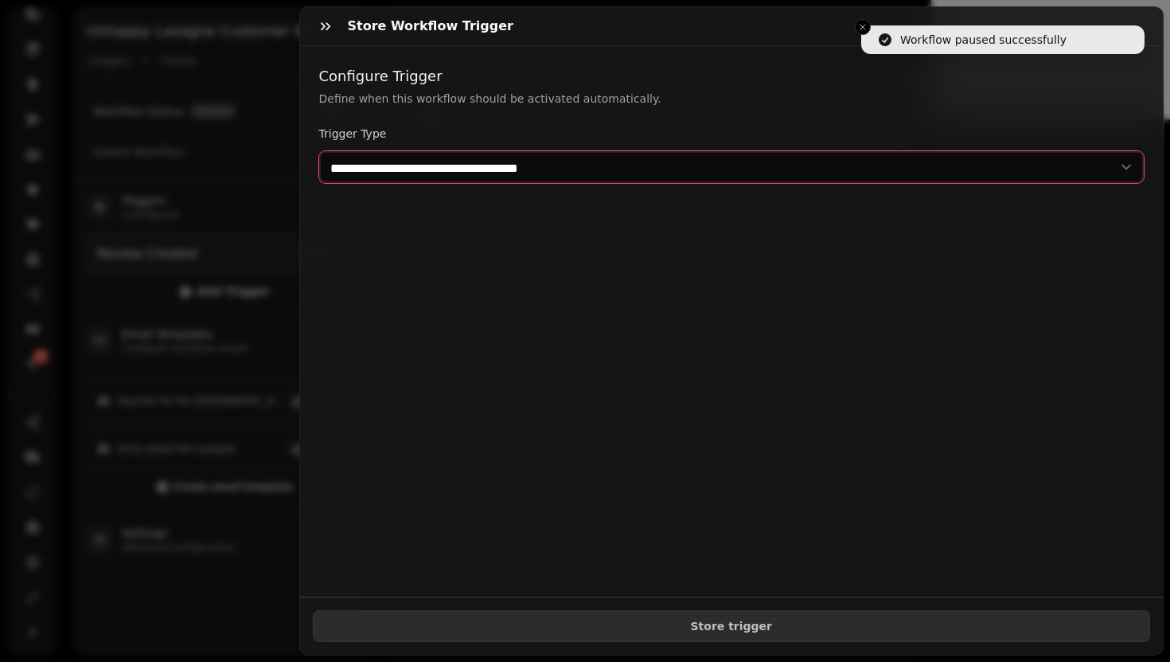
click at [567, 173] on select "**********" at bounding box center [731, 167] width 825 height 32
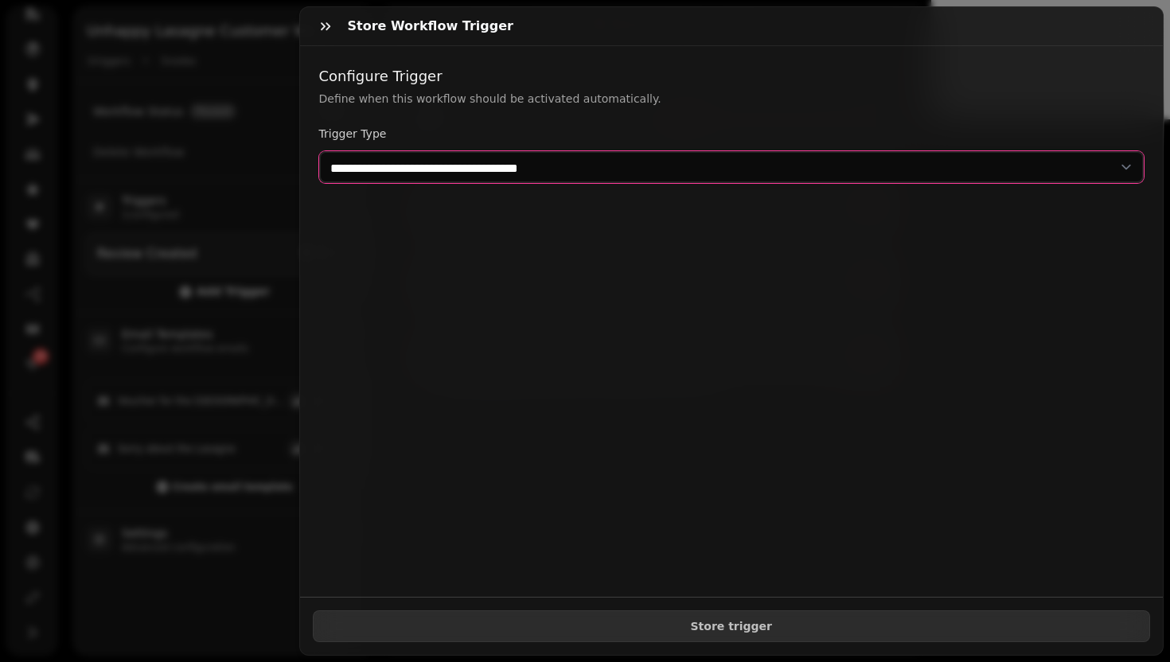
select select "**********"
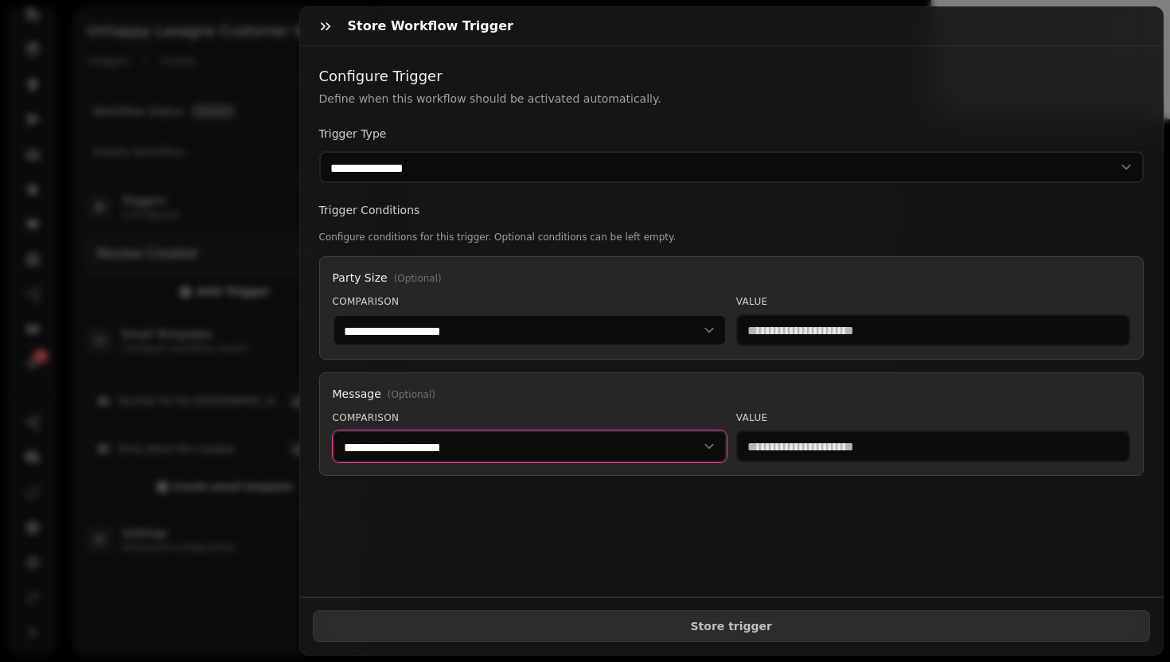
click at [472, 457] on select "**********" at bounding box center [530, 447] width 394 height 32
select select "**********"
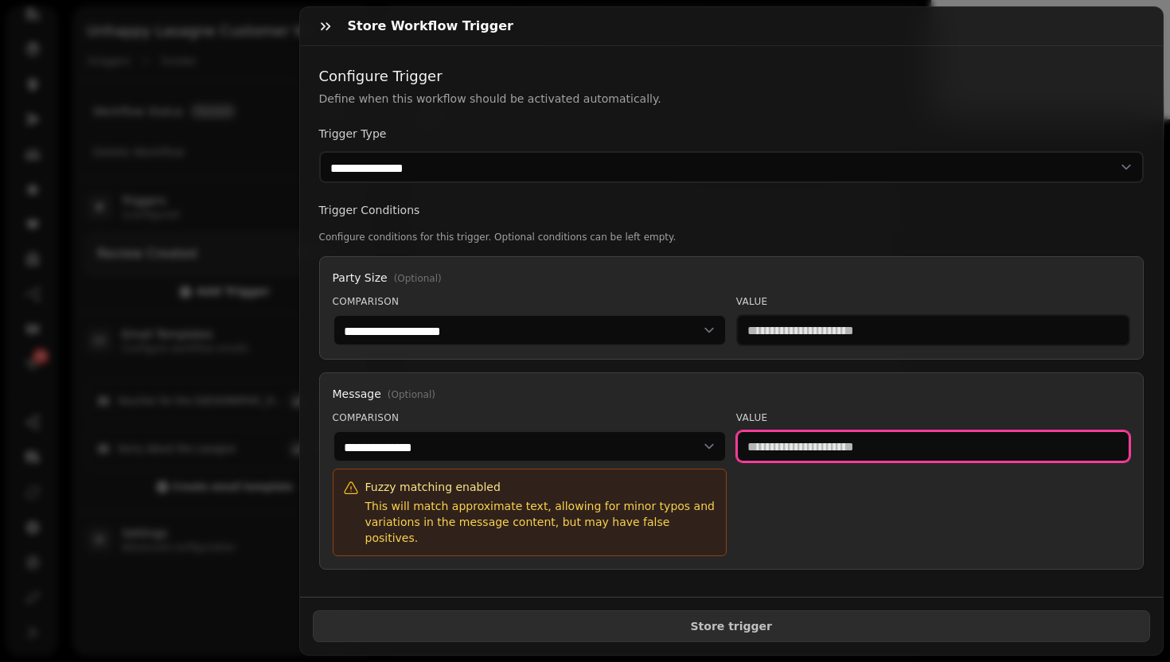
click at [889, 450] on input "text" at bounding box center [933, 447] width 394 height 32
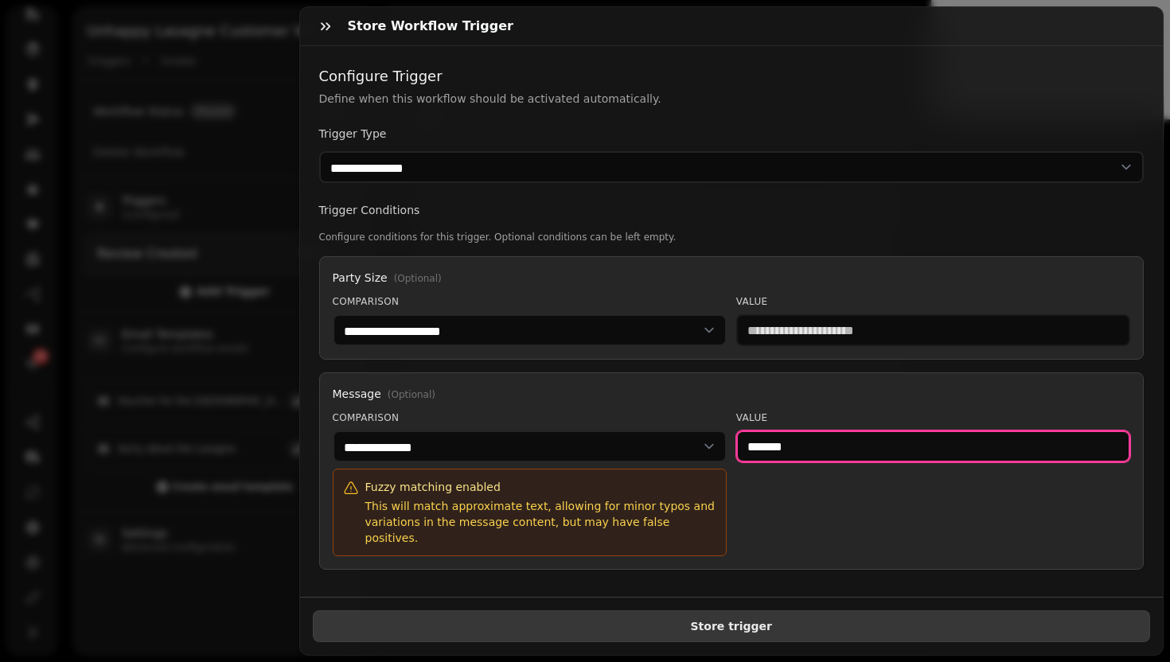
type input "*******"
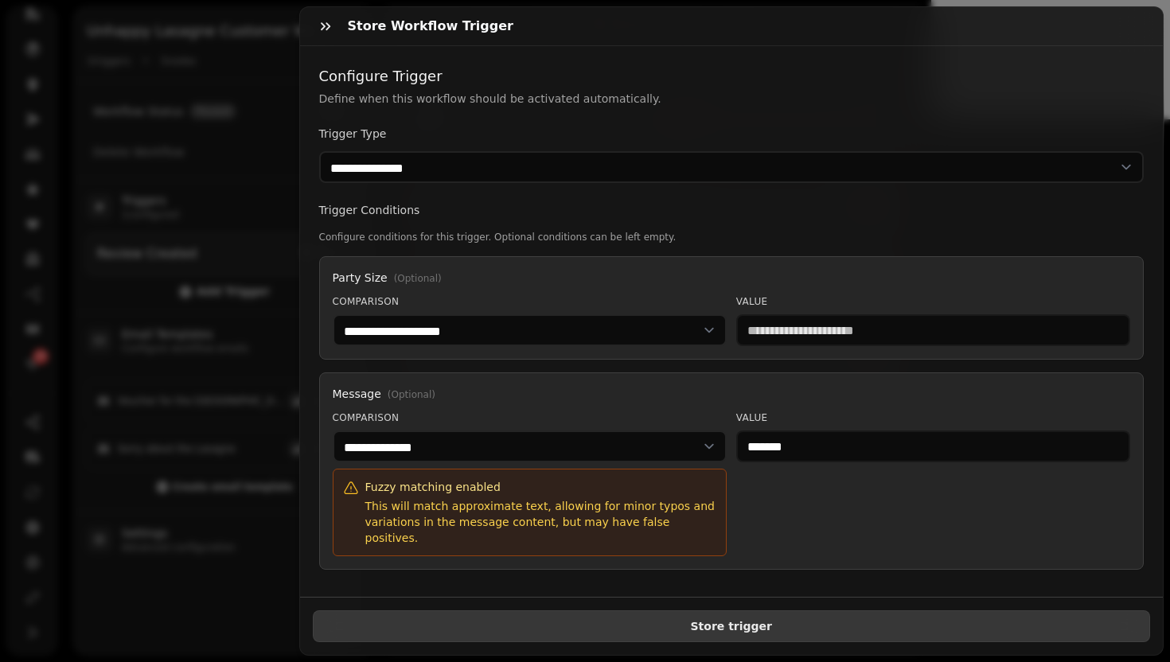
click at [867, 622] on button "Store trigger" at bounding box center [732, 626] width 838 height 32
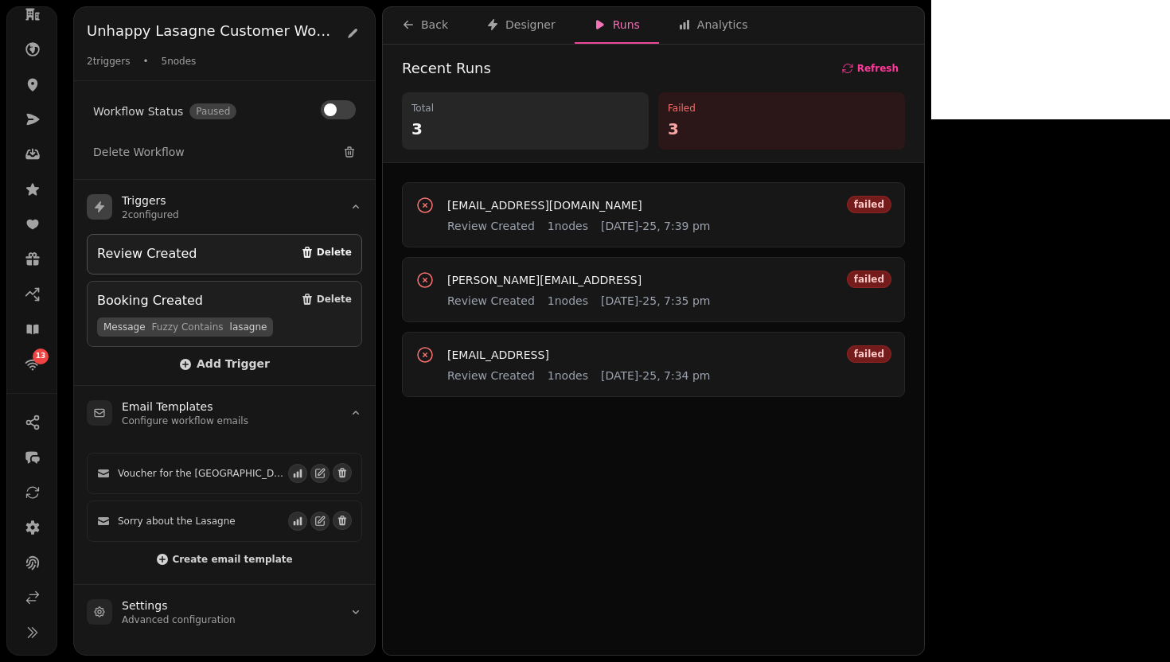
click at [327, 251] on span "Delete" at bounding box center [334, 252] width 35 height 10
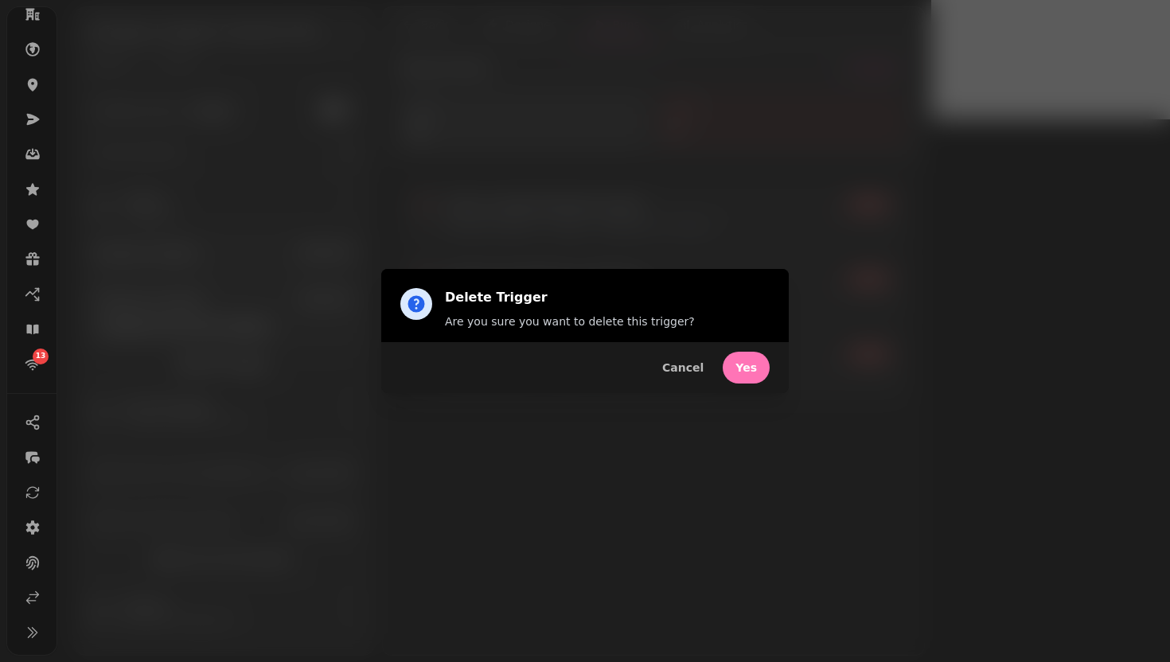
click at [751, 367] on span "Yes" at bounding box center [745, 367] width 21 height 11
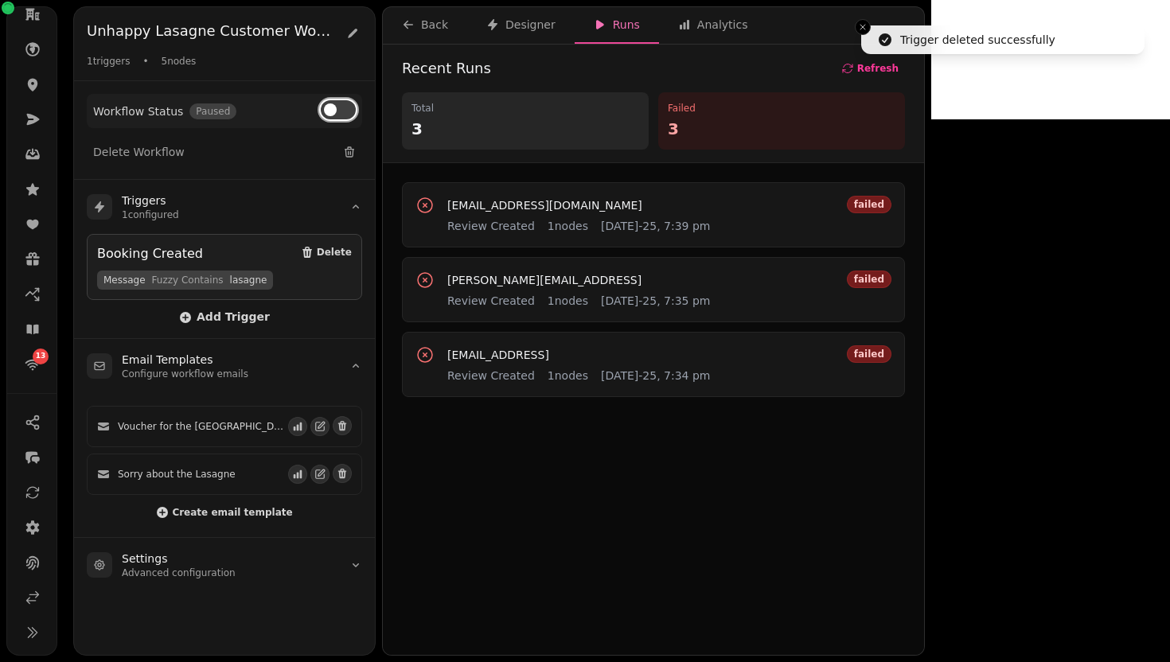
click at [345, 108] on button at bounding box center [338, 109] width 35 height 19
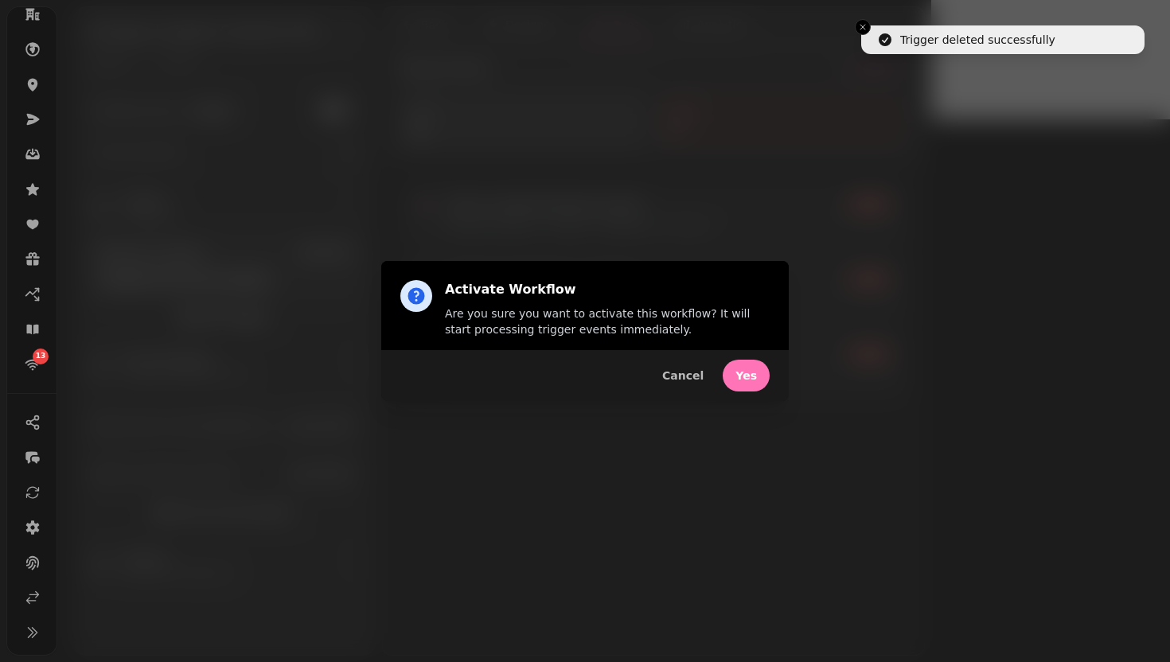
click at [746, 373] on span "Yes" at bounding box center [745, 375] width 21 height 11
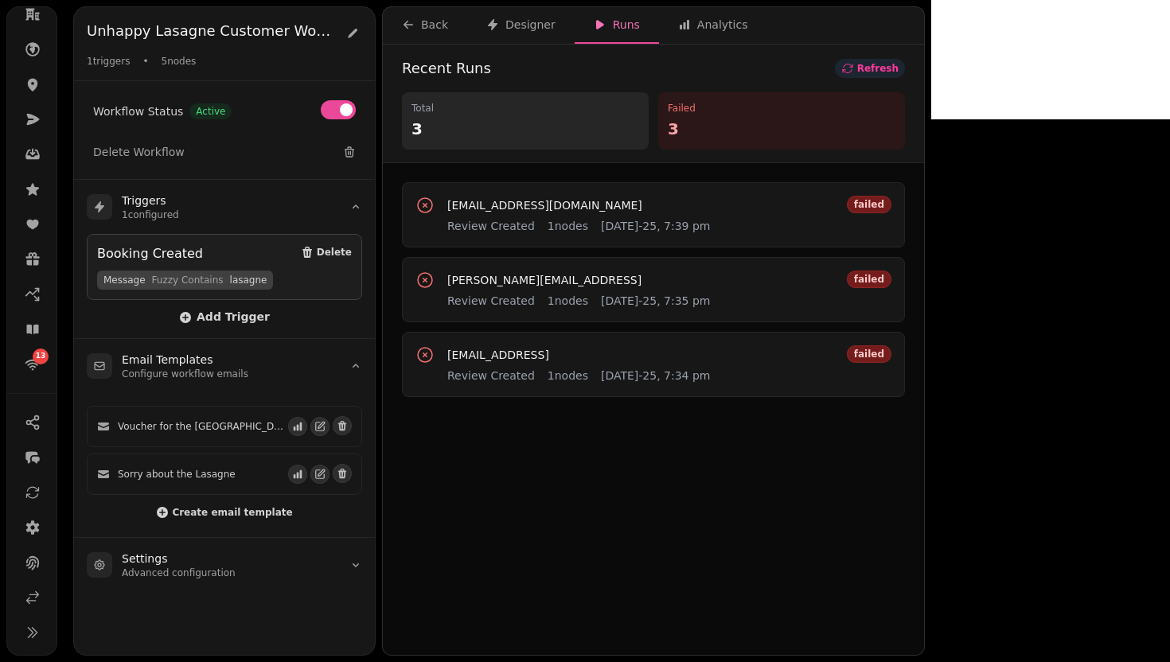
click at [898, 69] on span "Refresh" at bounding box center [877, 69] width 41 height 10
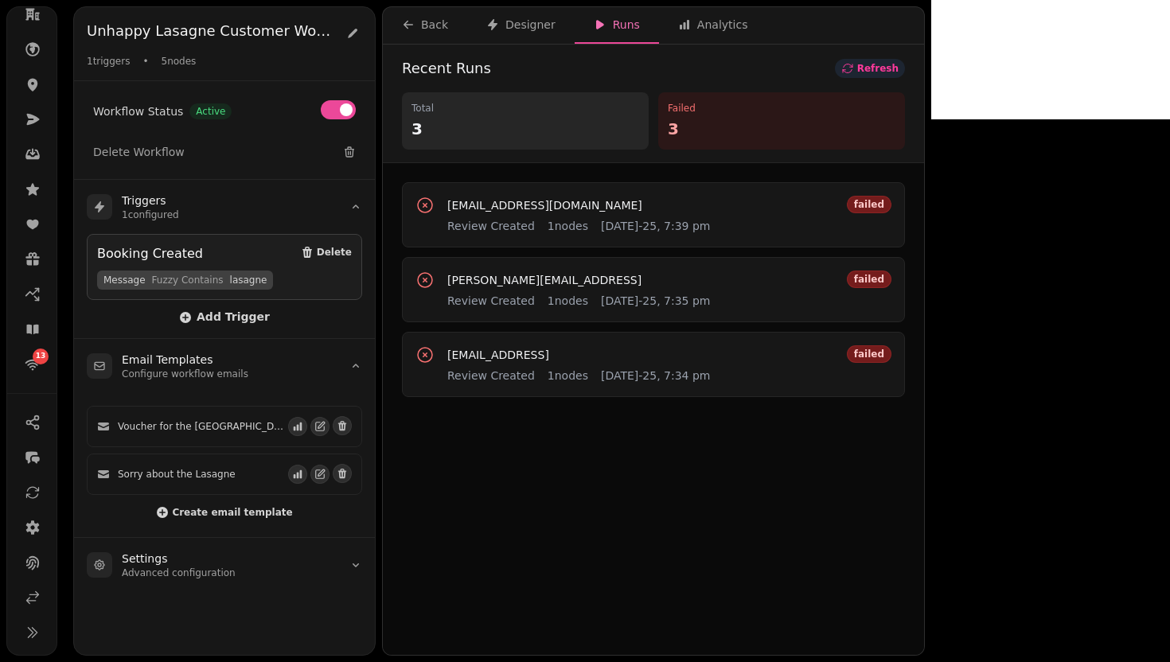
click at [898, 69] on span "Refresh" at bounding box center [877, 69] width 41 height 10
click at [898, 68] on span "Refresh" at bounding box center [877, 69] width 41 height 10
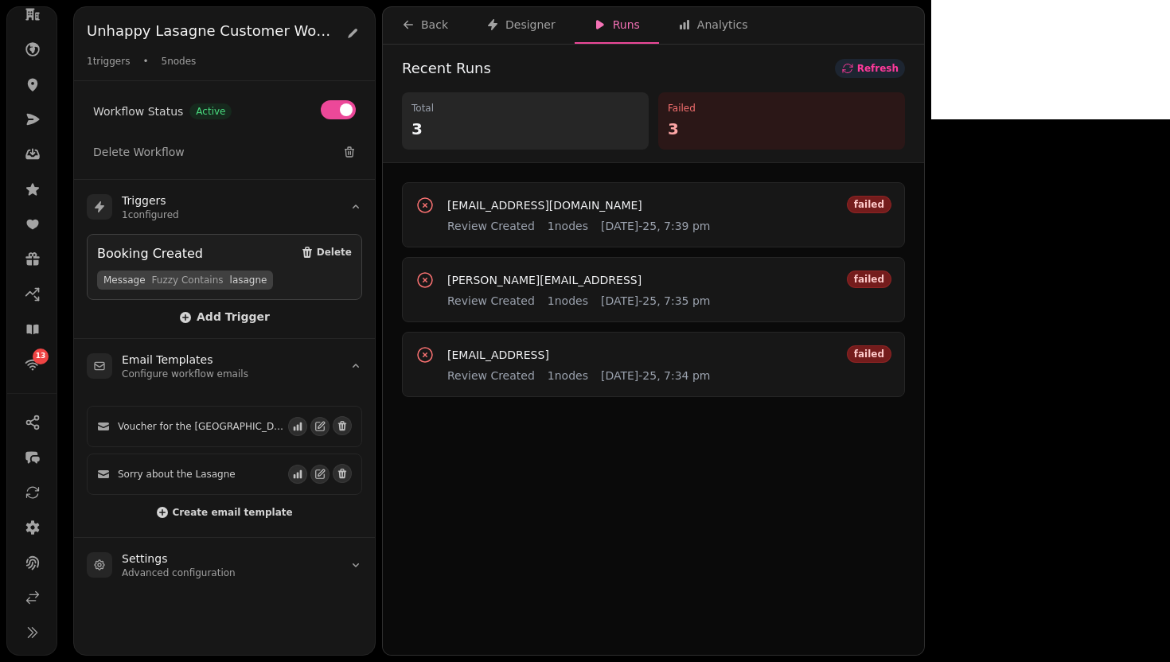
click at [898, 68] on span "Refresh" at bounding box center [877, 69] width 41 height 10
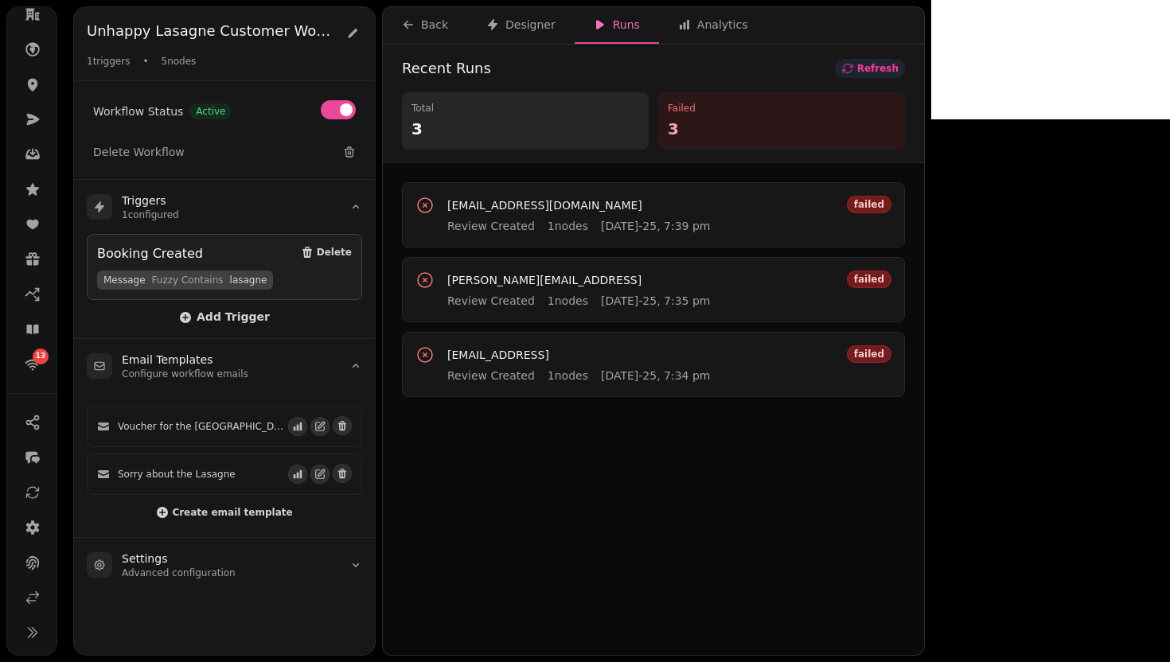
click at [898, 68] on span "Refresh" at bounding box center [877, 69] width 41 height 10
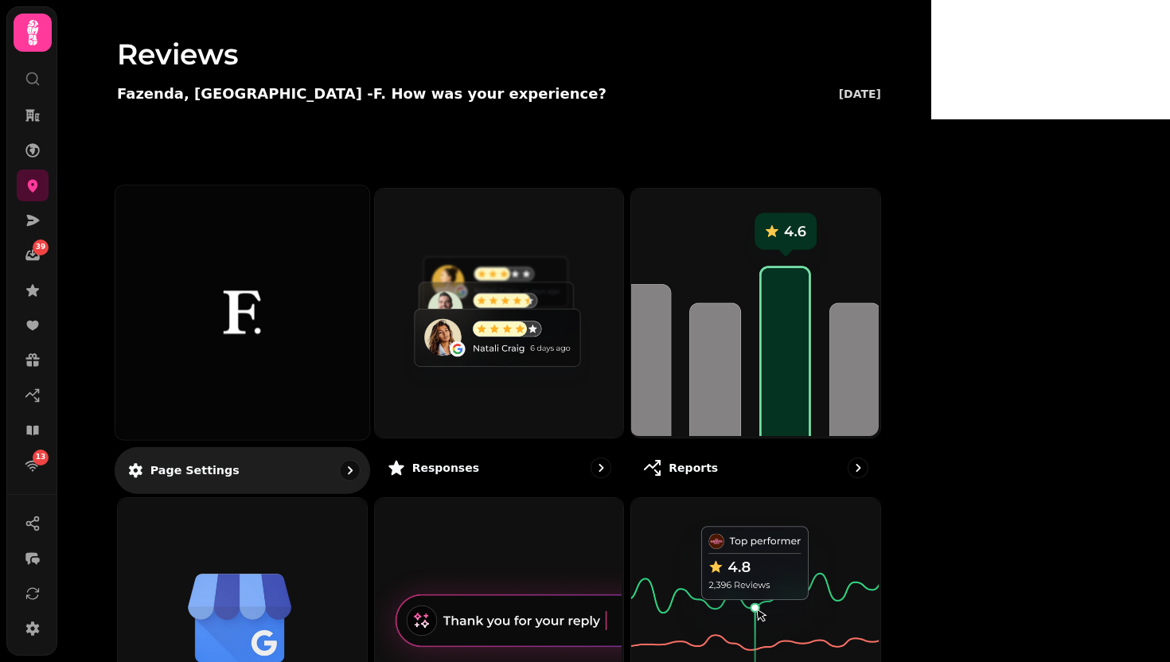
click at [337, 355] on img at bounding box center [242, 312] width 190 height 104
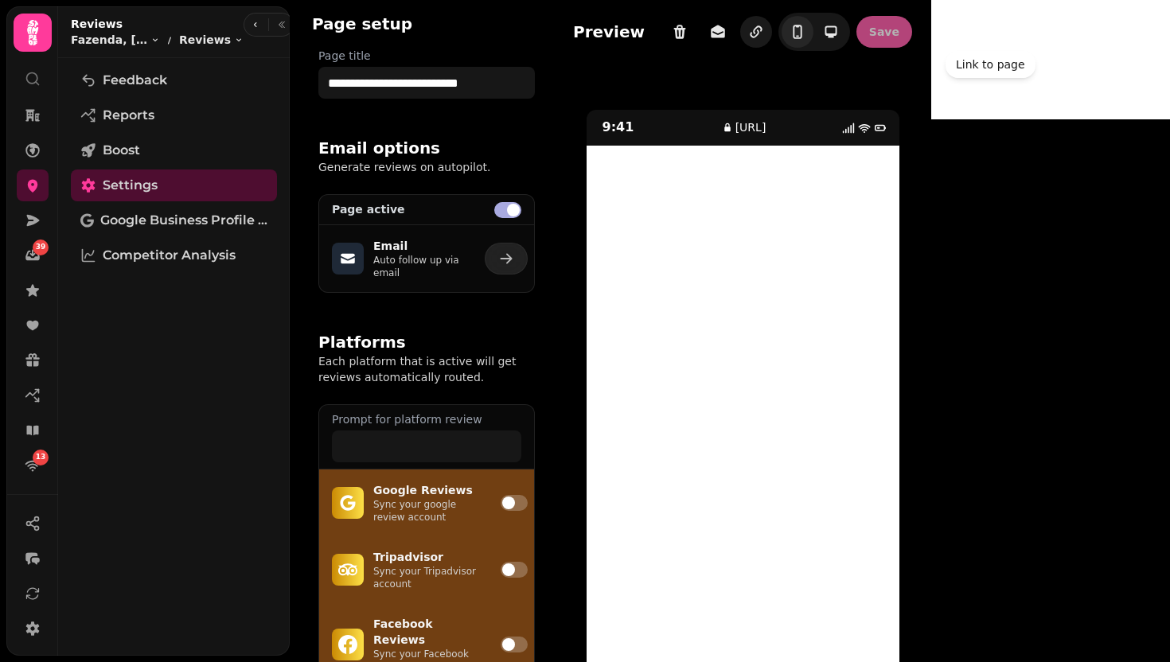
click at [764, 30] on icon "button" at bounding box center [756, 32] width 16 height 16
click at [764, 36] on icon "button" at bounding box center [756, 32] width 16 height 16
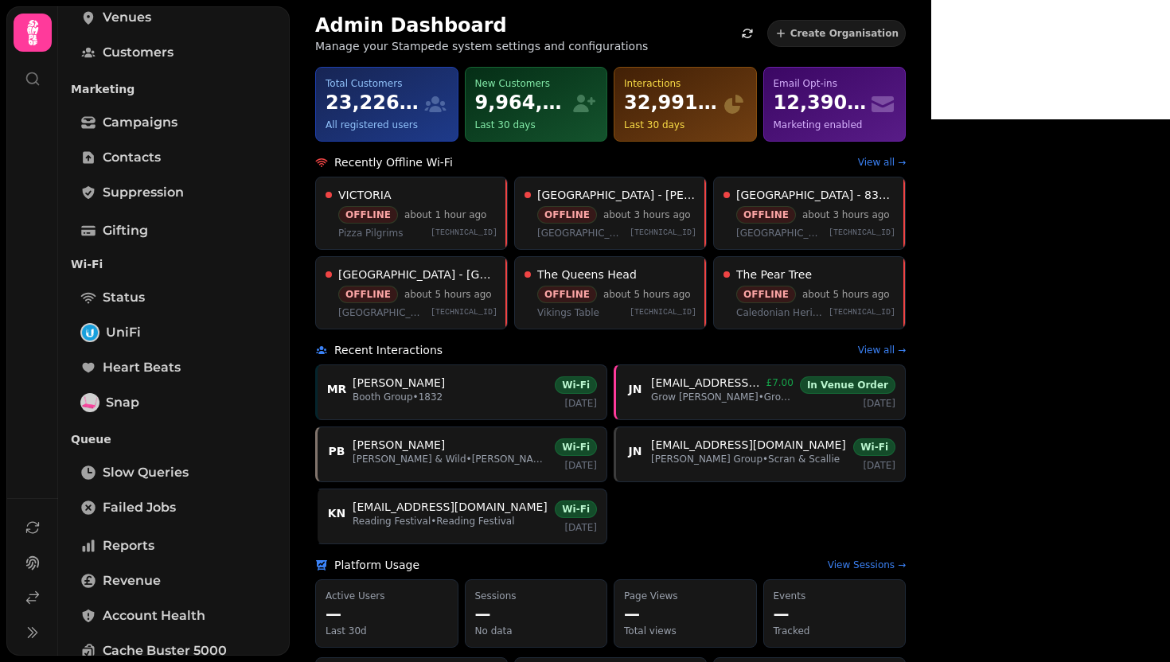
scroll to position [432, 0]
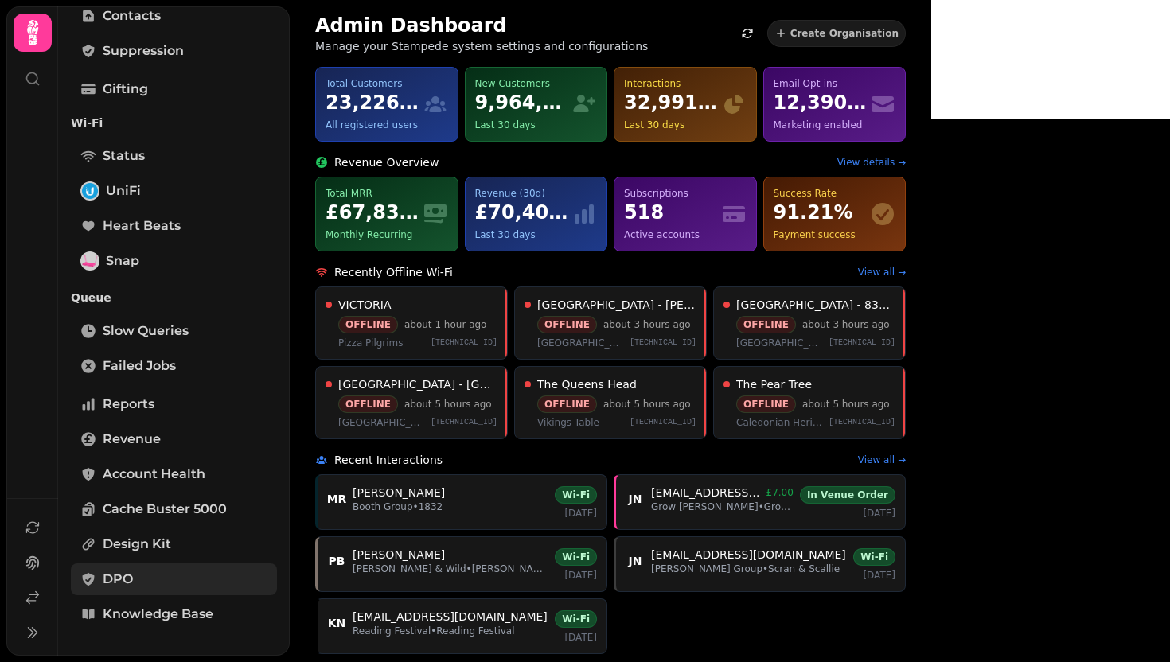
click at [137, 587] on link "DPO" at bounding box center [174, 579] width 206 height 32
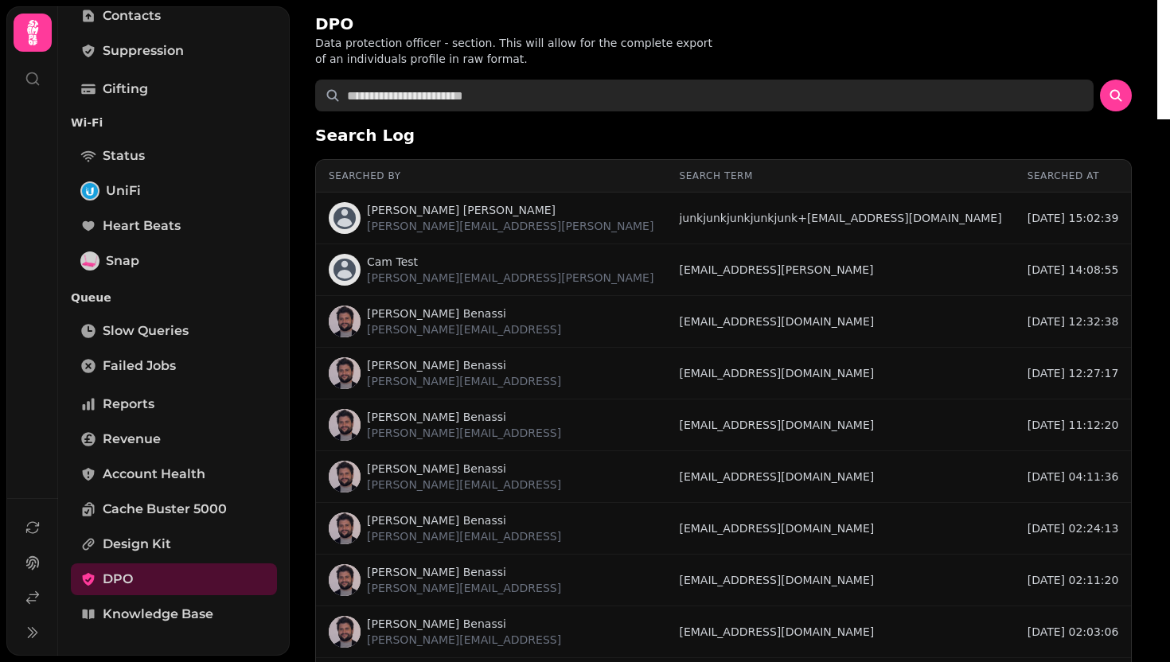
click at [454, 107] on input "text" at bounding box center [704, 96] width 778 height 32
type input "**********"
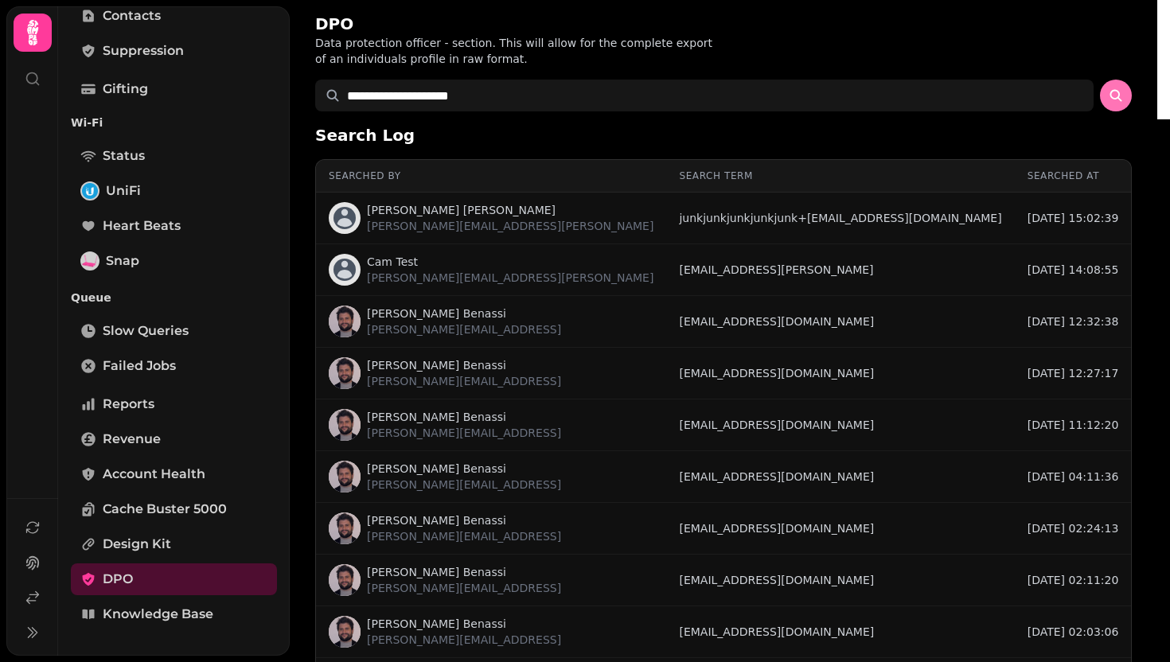
click at [1120, 89] on icon "submit" at bounding box center [1116, 96] width 16 height 16
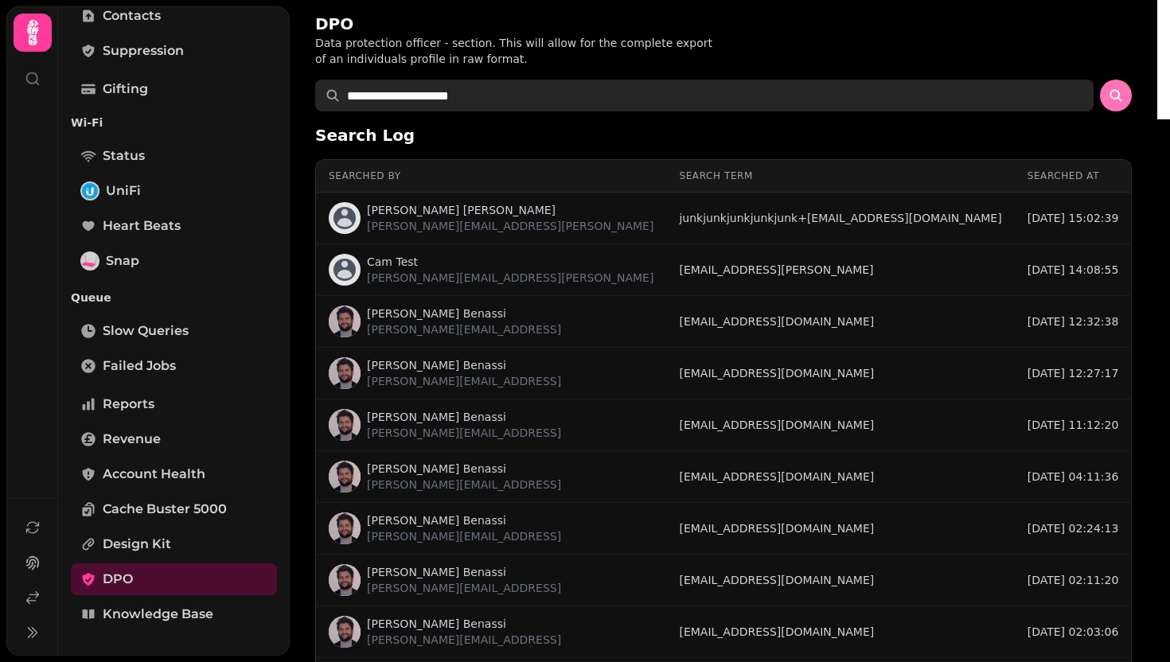
click at [559, 104] on input "**********" at bounding box center [704, 96] width 778 height 32
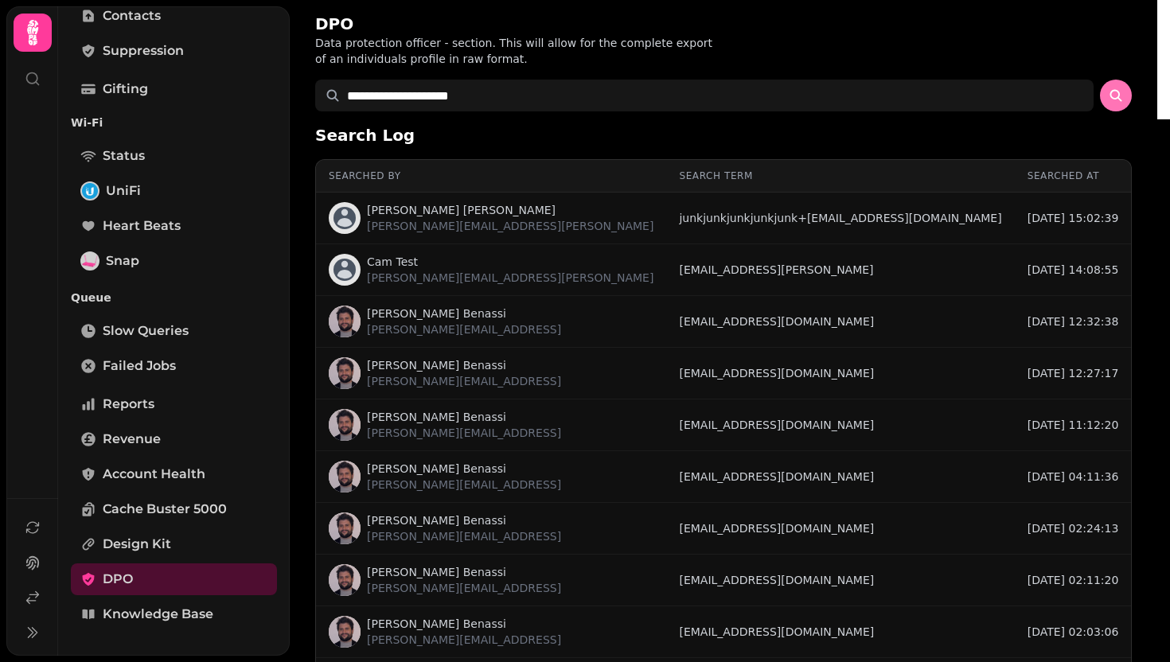
click at [1112, 93] on icon "submit" at bounding box center [1116, 96] width 12 height 12
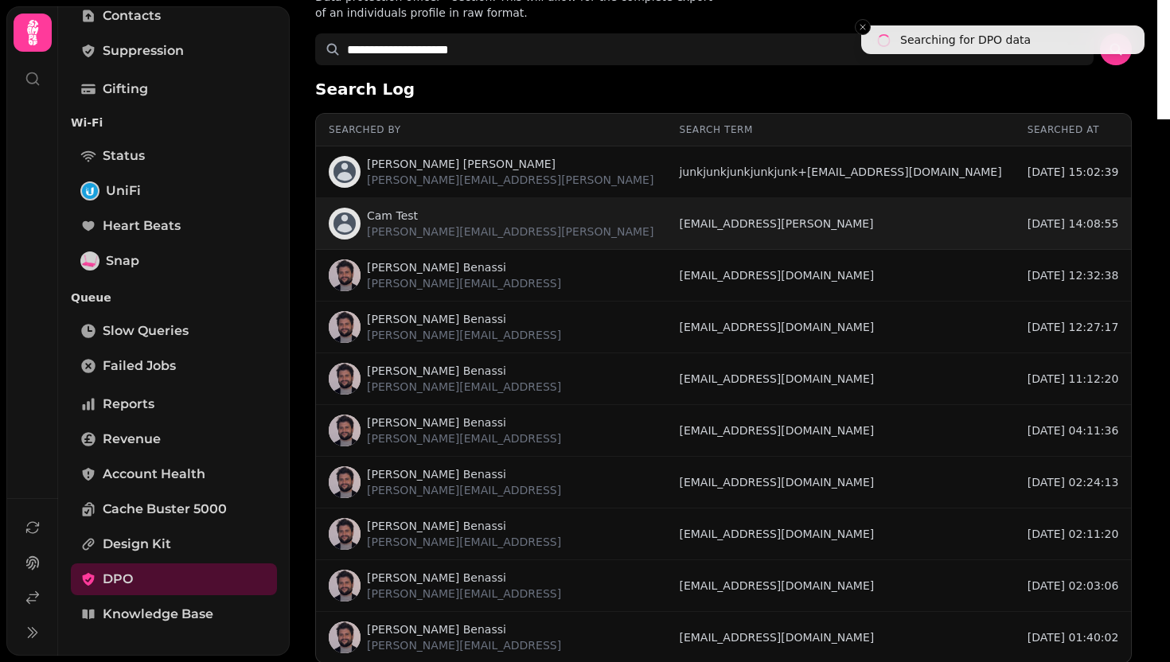
scroll to position [111, 0]
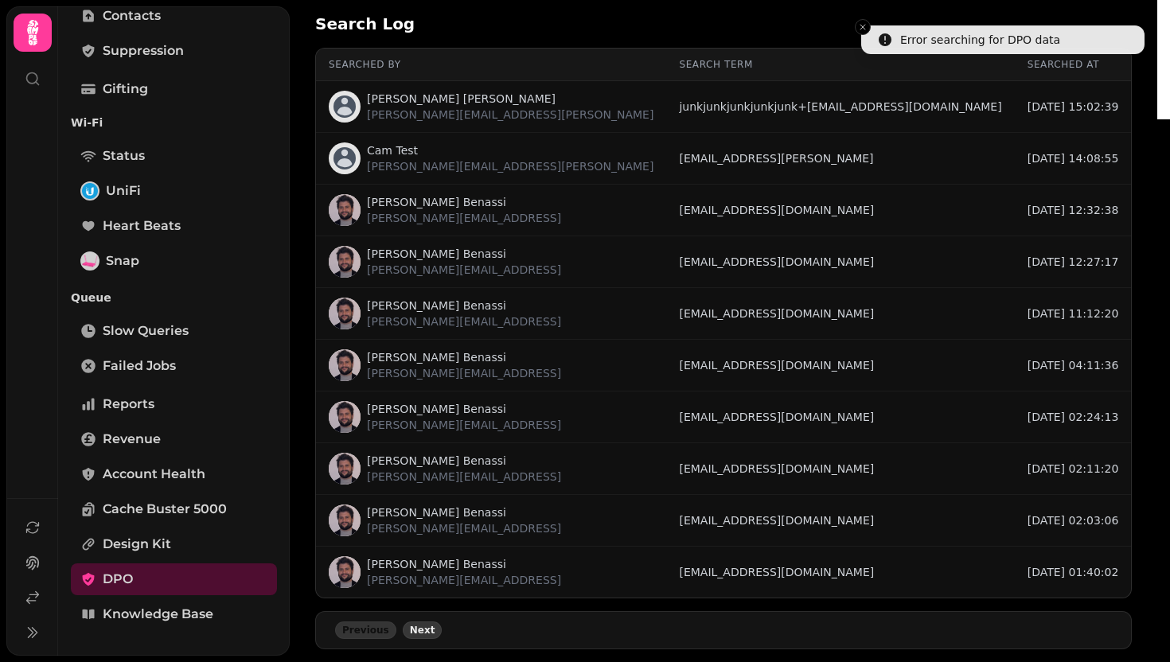
click at [421, 633] on span "Next" at bounding box center [422, 630] width 25 height 10
click at [421, 632] on span "Next" at bounding box center [422, 630] width 25 height 10
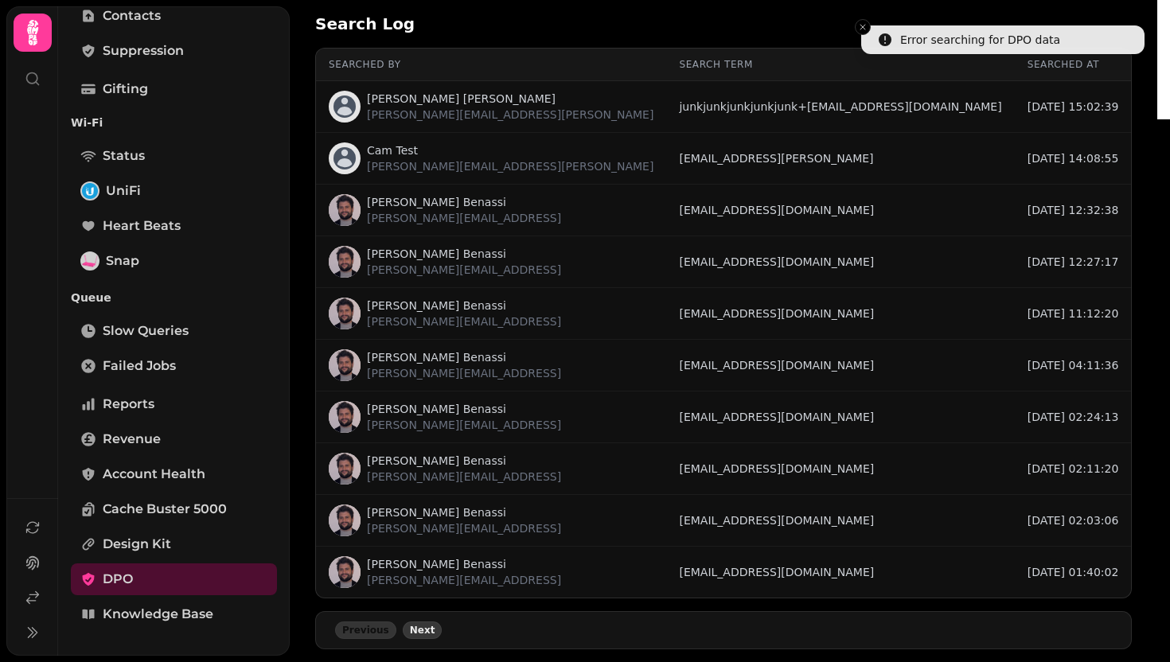
click at [421, 632] on span "Next" at bounding box center [422, 630] width 25 height 10
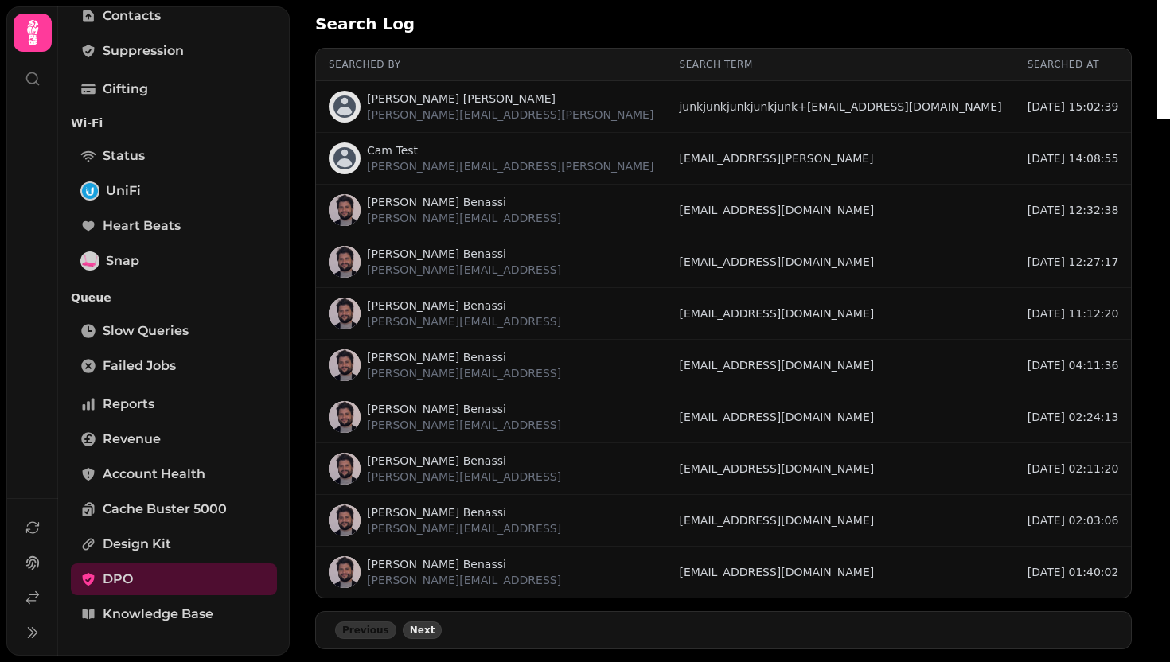
click at [421, 632] on span "Next" at bounding box center [422, 630] width 25 height 10
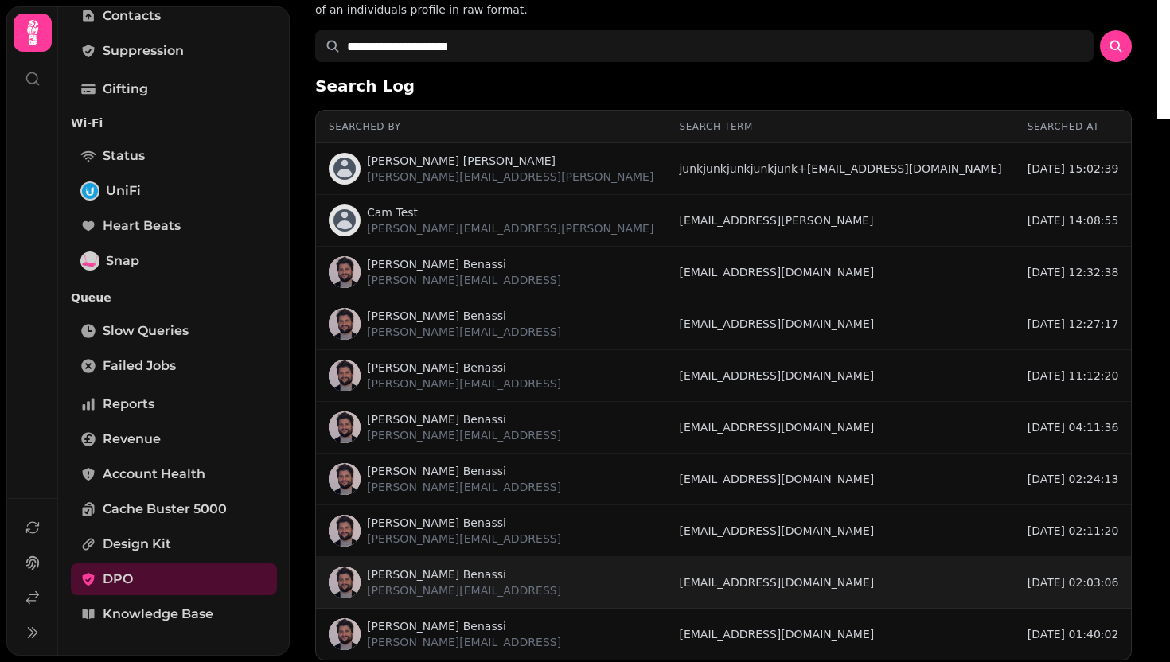
scroll to position [0, 0]
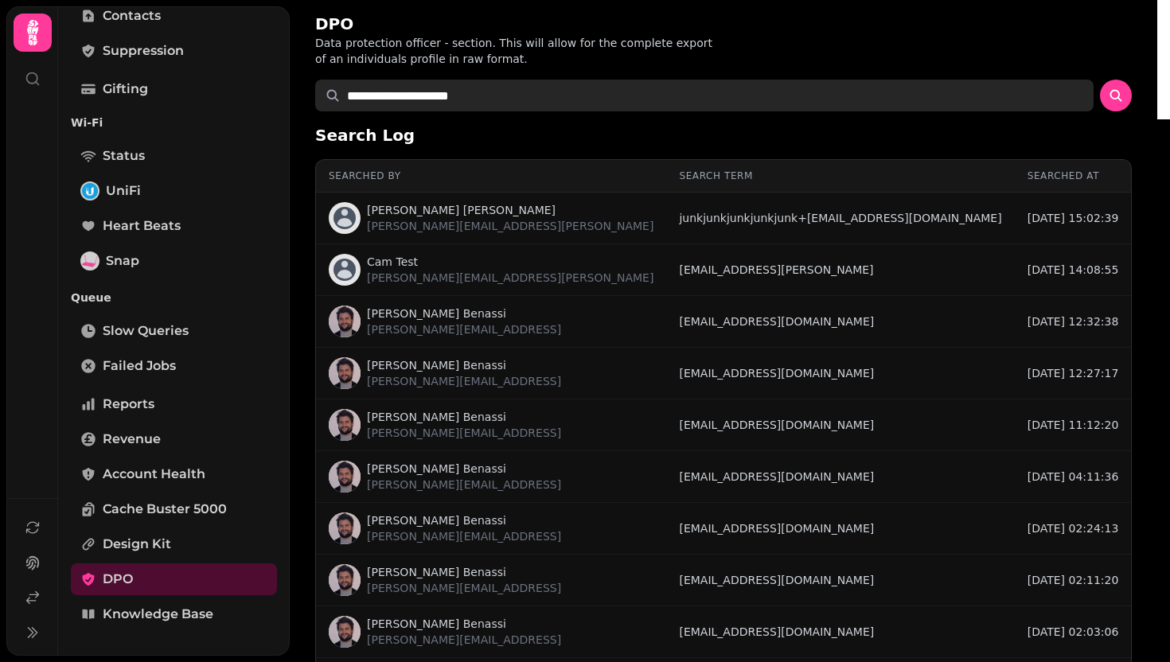
click at [511, 90] on input "**********" at bounding box center [704, 96] width 778 height 32
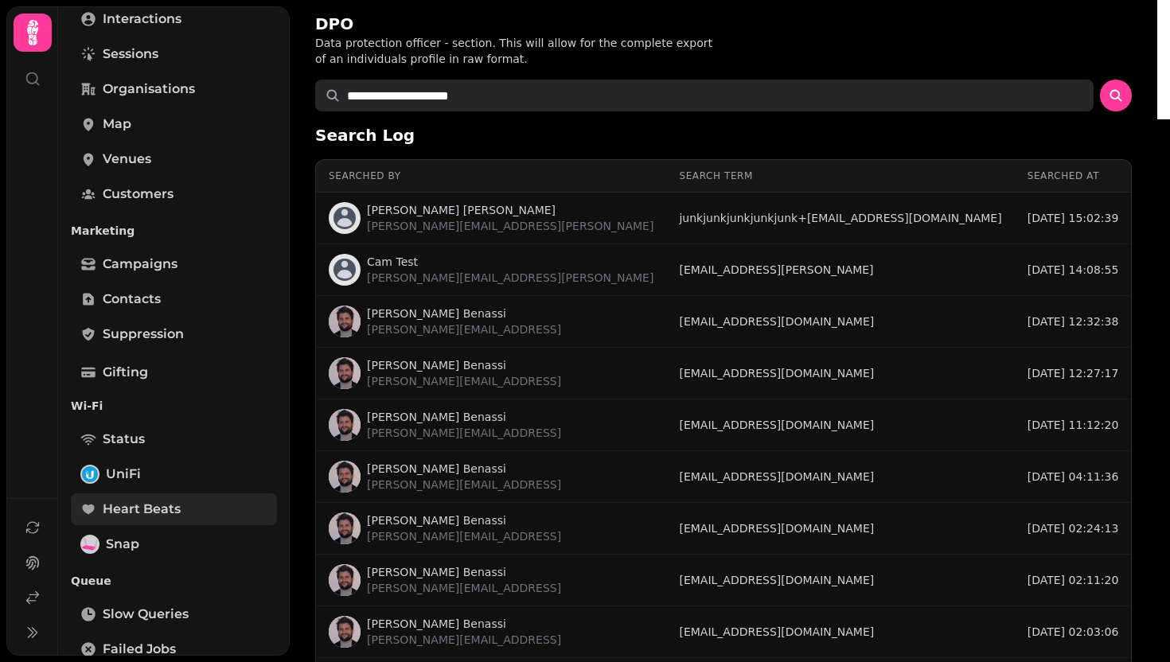
scroll to position [28, 0]
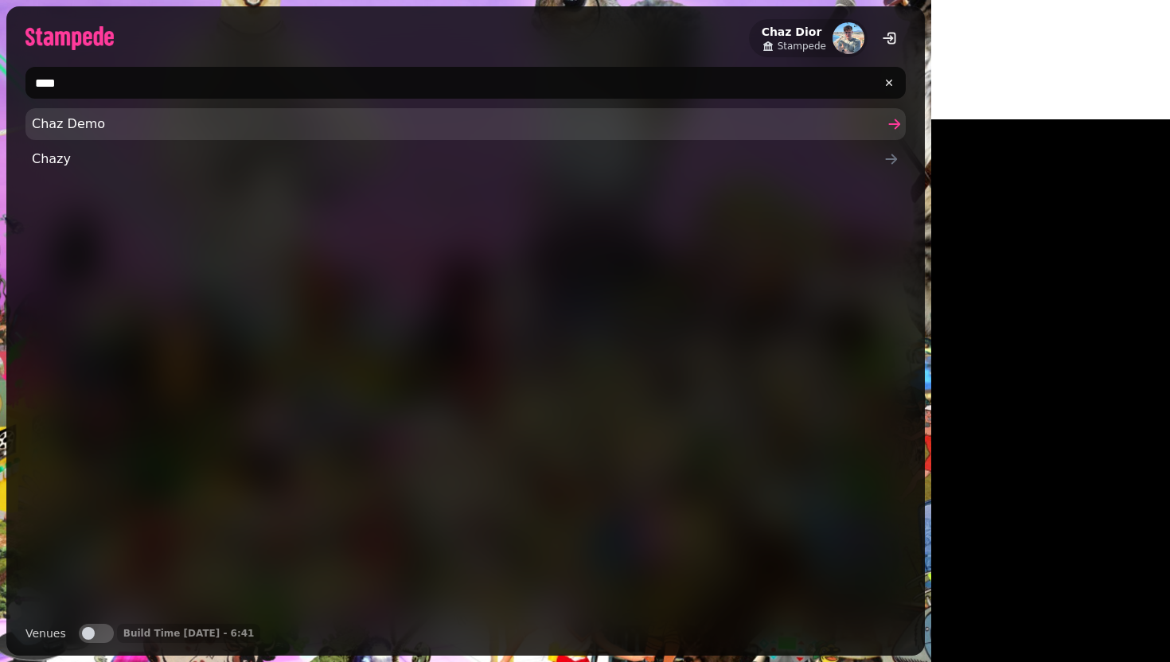
type input "****"
click at [80, 132] on span "Chaz Demo" at bounding box center [458, 124] width 852 height 19
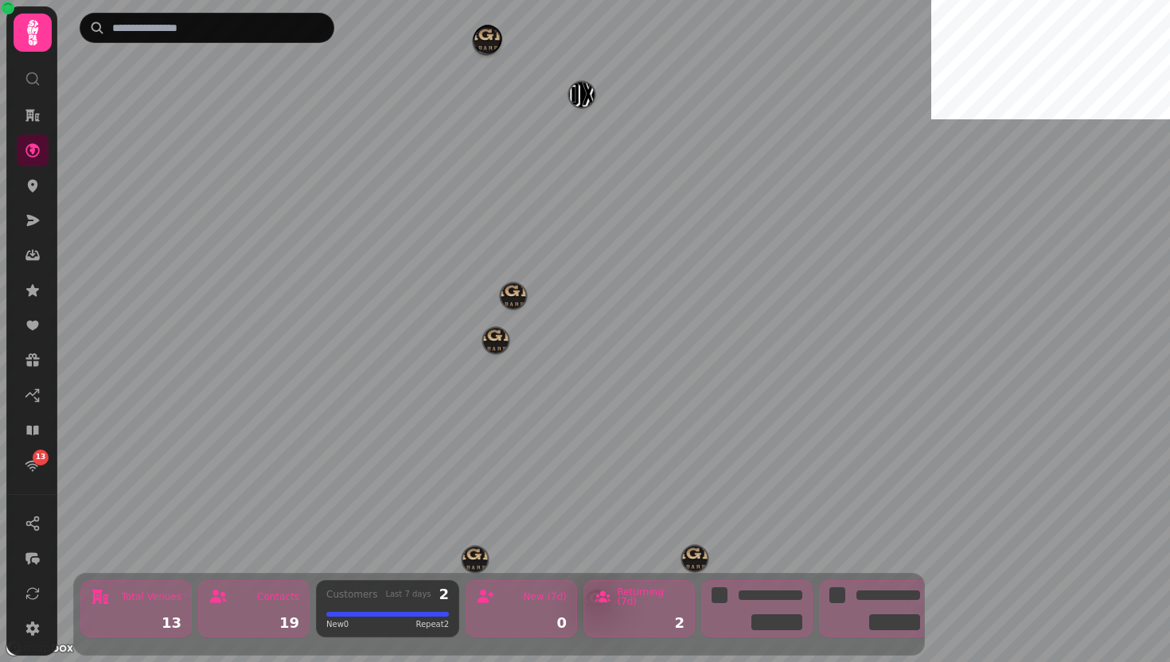
click at [29, 74] on circle at bounding box center [32, 78] width 10 height 10
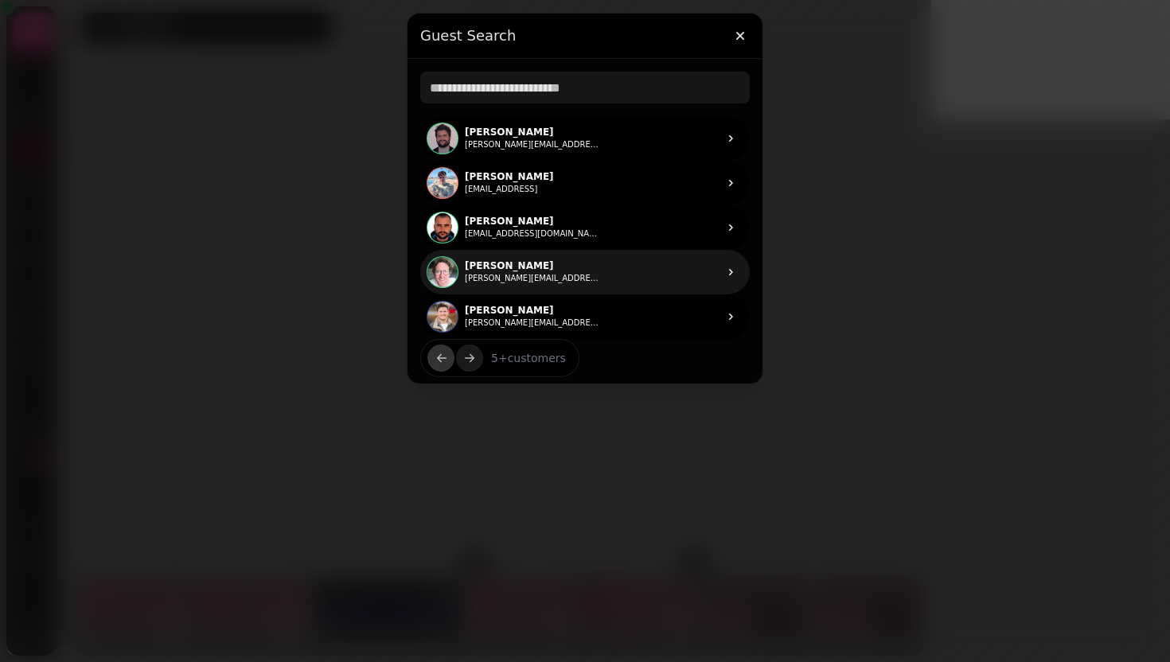
click at [586, 279] on link "[PERSON_NAME] [PERSON_NAME] [PERSON_NAME][EMAIL_ADDRESS][PERSON_NAME]" at bounding box center [584, 272] width 329 height 45
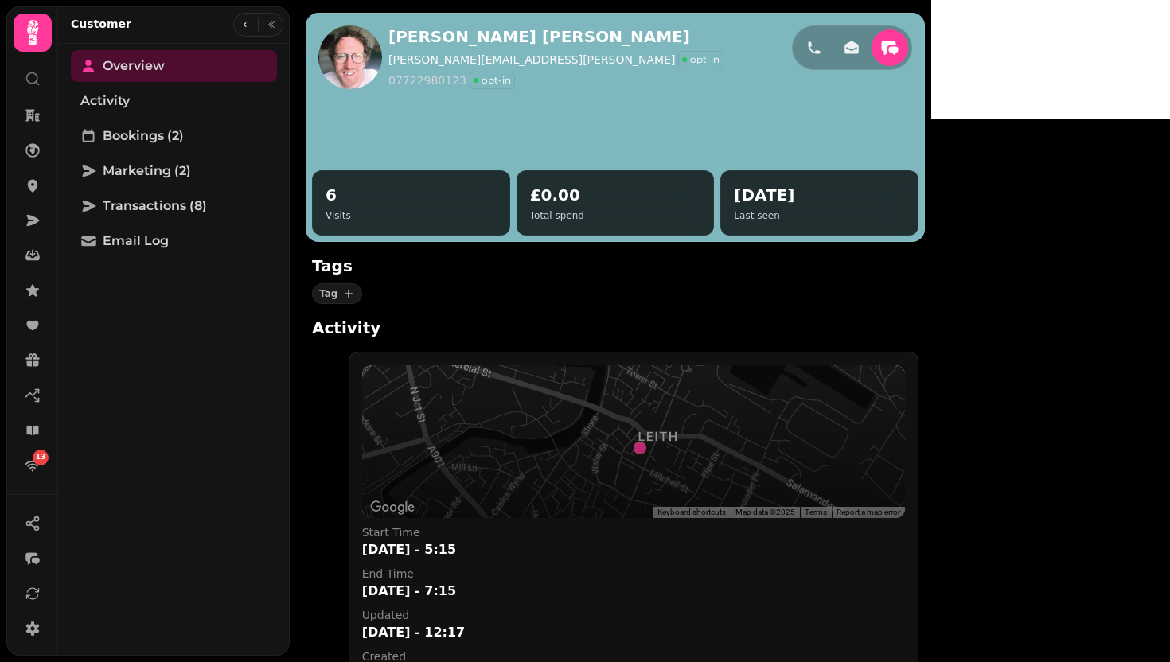
click at [690, 58] on p "opt-in" at bounding box center [704, 59] width 29 height 13
click at [38, 76] on icon at bounding box center [33, 79] width 16 height 16
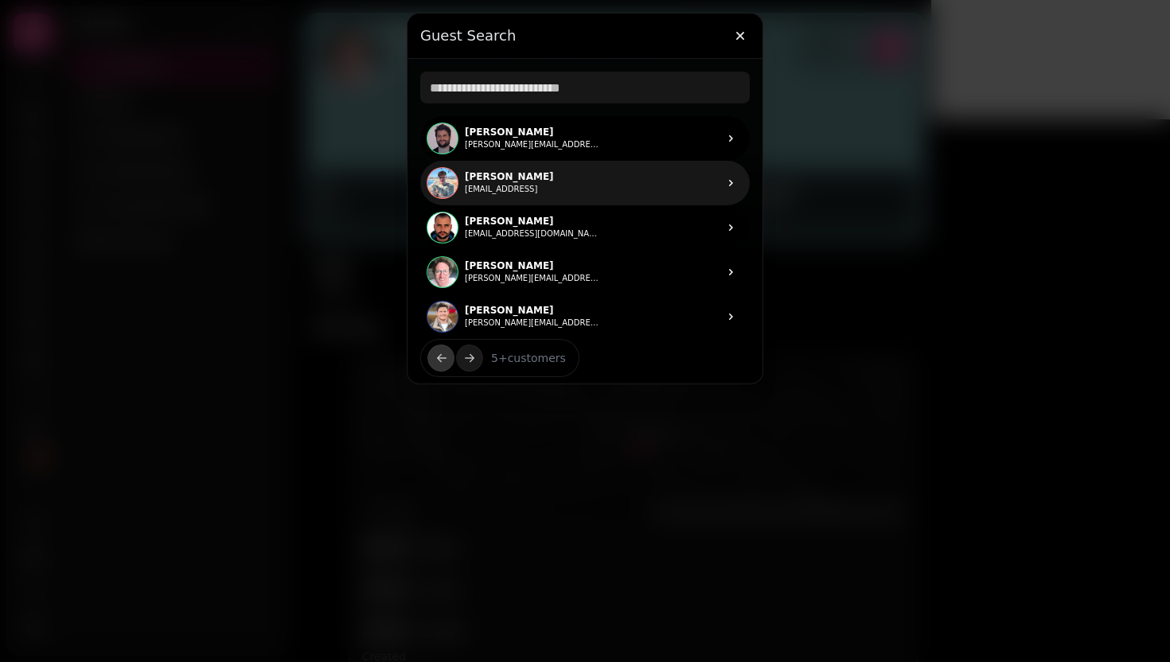
click at [633, 178] on link "CD [PERSON_NAME] [EMAIL_ADDRESS]" at bounding box center [584, 183] width 329 height 45
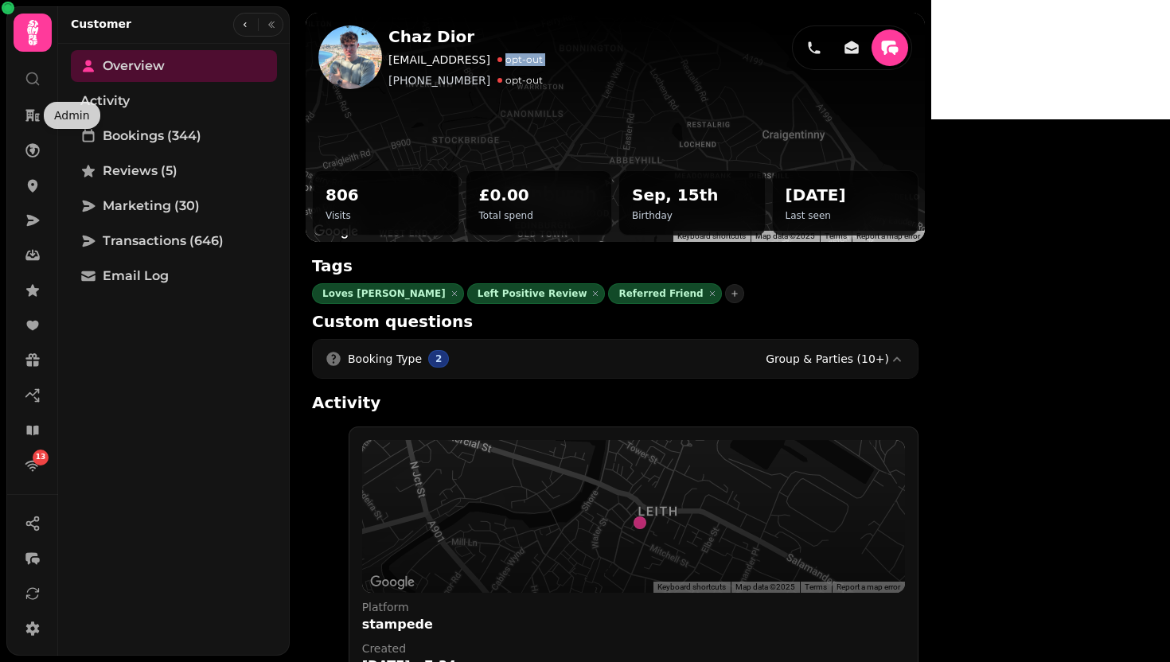
click at [30, 72] on icon at bounding box center [33, 79] width 16 height 16
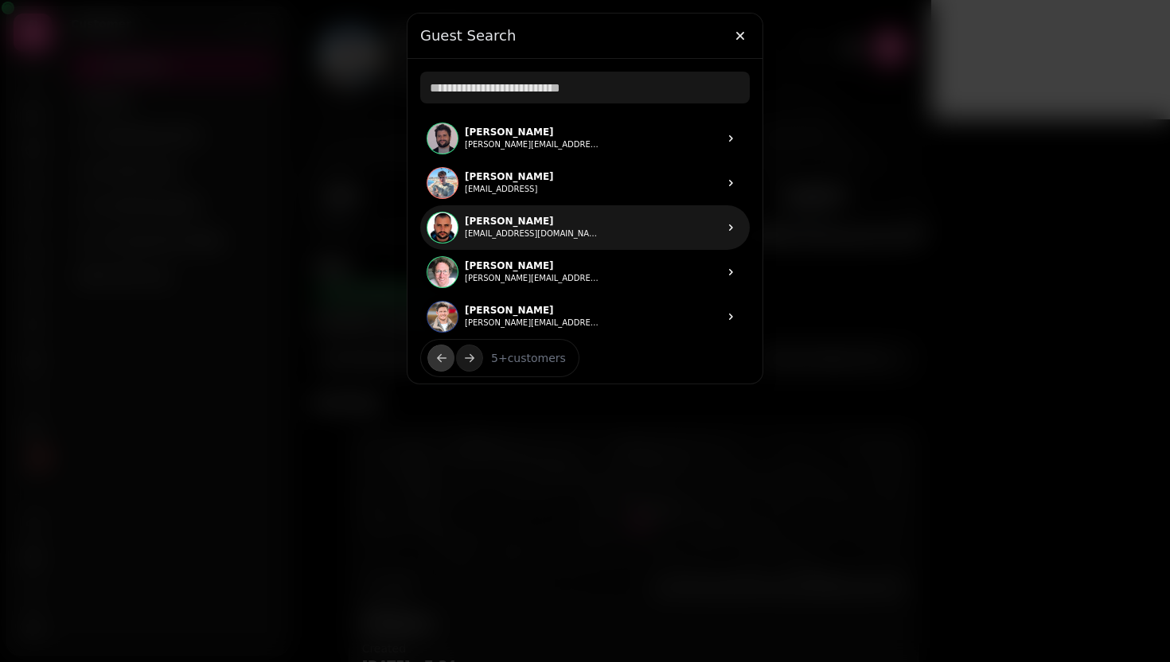
click at [593, 222] on link "[PERSON_NAME] [PERSON_NAME][EMAIL_ADDRESS][DOMAIN_NAME]" at bounding box center [584, 227] width 329 height 45
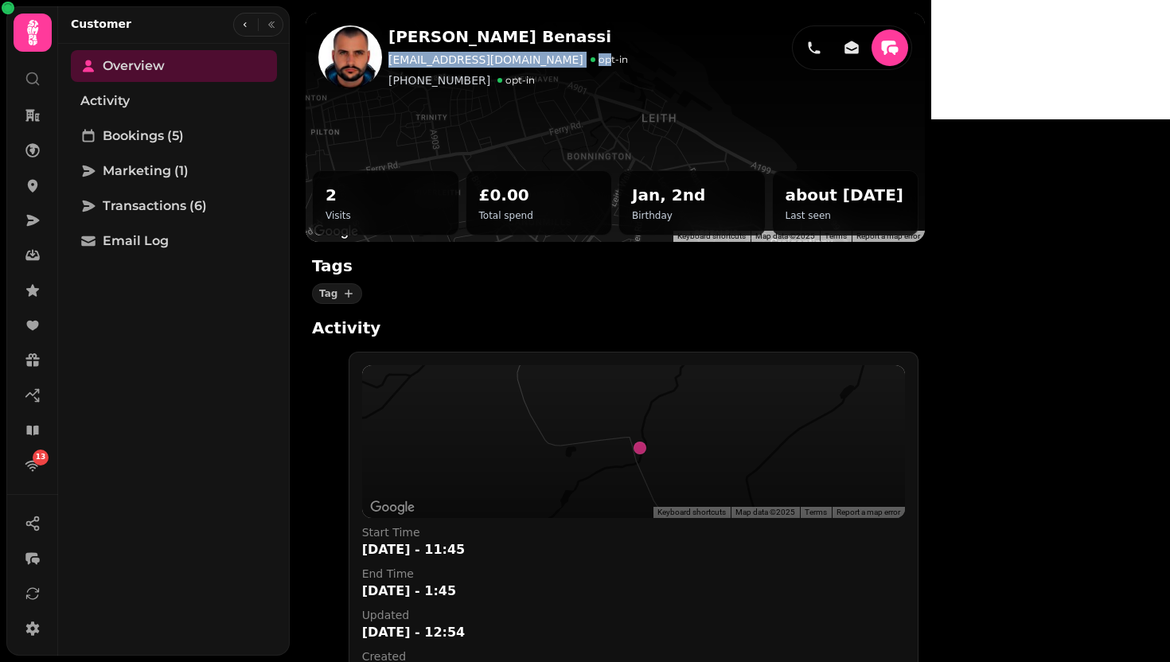
drag, startPoint x: 391, startPoint y: 59, endPoint x: 542, endPoint y: 60, distance: 151.2
click at [542, 60] on div "[EMAIL_ADDRESS][DOMAIN_NAME] opt-in" at bounding box center [510, 60] width 244 height 18
click at [407, 63] on p "[EMAIL_ADDRESS][DOMAIN_NAME]" at bounding box center [485, 60] width 195 height 16
click at [391, 58] on p "[EMAIL_ADDRESS][DOMAIN_NAME]" at bounding box center [485, 60] width 195 height 16
drag, startPoint x: 389, startPoint y: 58, endPoint x: 513, endPoint y: 59, distance: 124.1
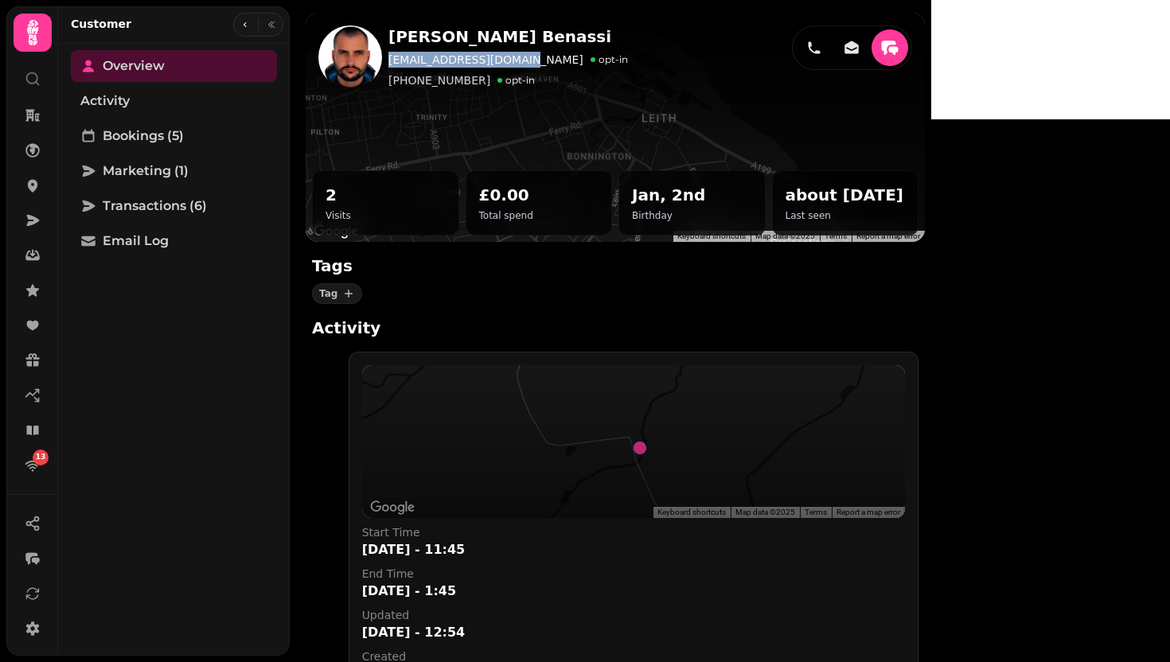
click at [513, 59] on p "[EMAIL_ADDRESS][DOMAIN_NAME]" at bounding box center [485, 60] width 195 height 16
copy p "[EMAIL_ADDRESS][DOMAIN_NAME]"
click at [20, 185] on link at bounding box center [33, 186] width 32 height 32
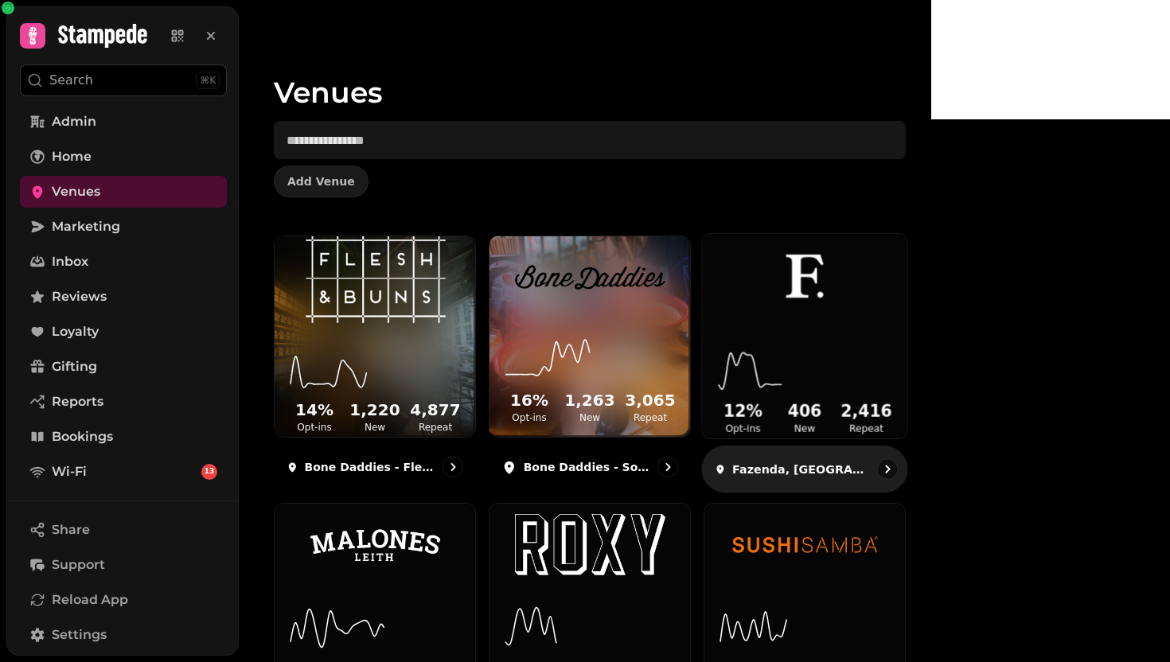
click at [882, 329] on img at bounding box center [805, 276] width 154 height 104
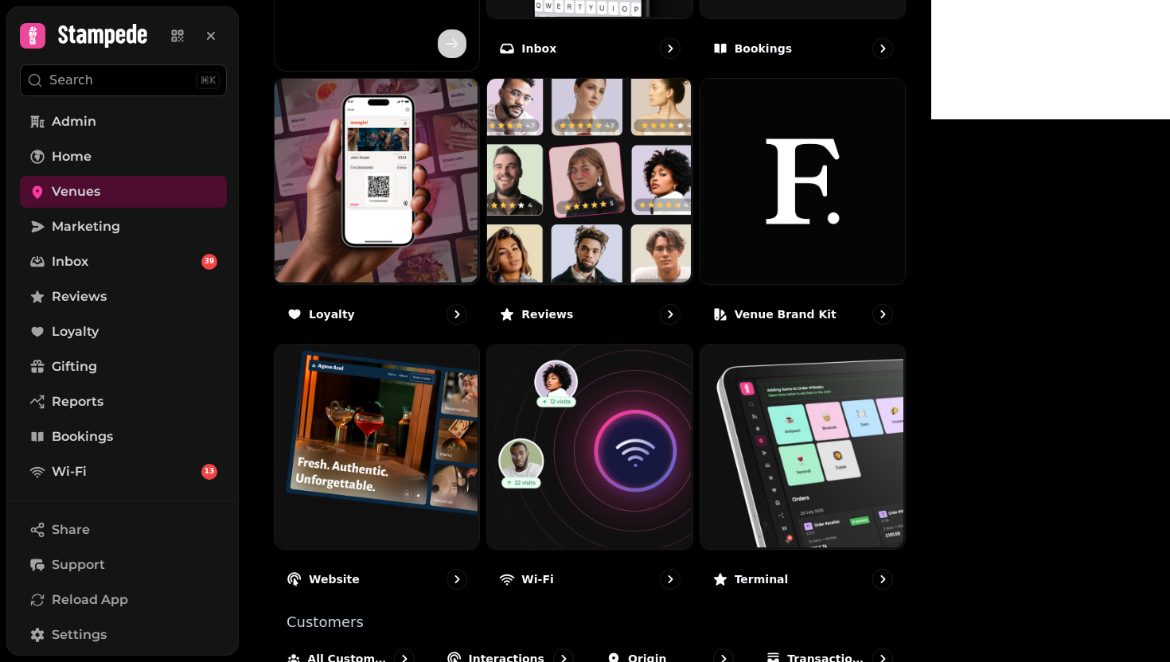
scroll to position [954, 0]
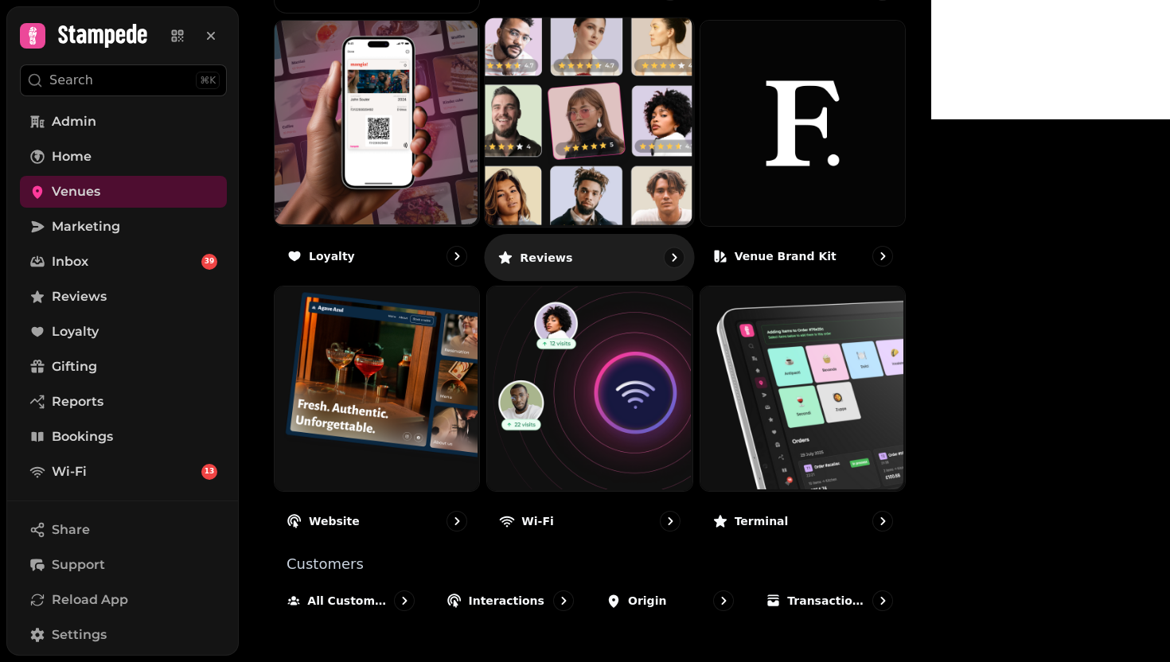
click at [674, 126] on img at bounding box center [588, 121] width 208 height 208
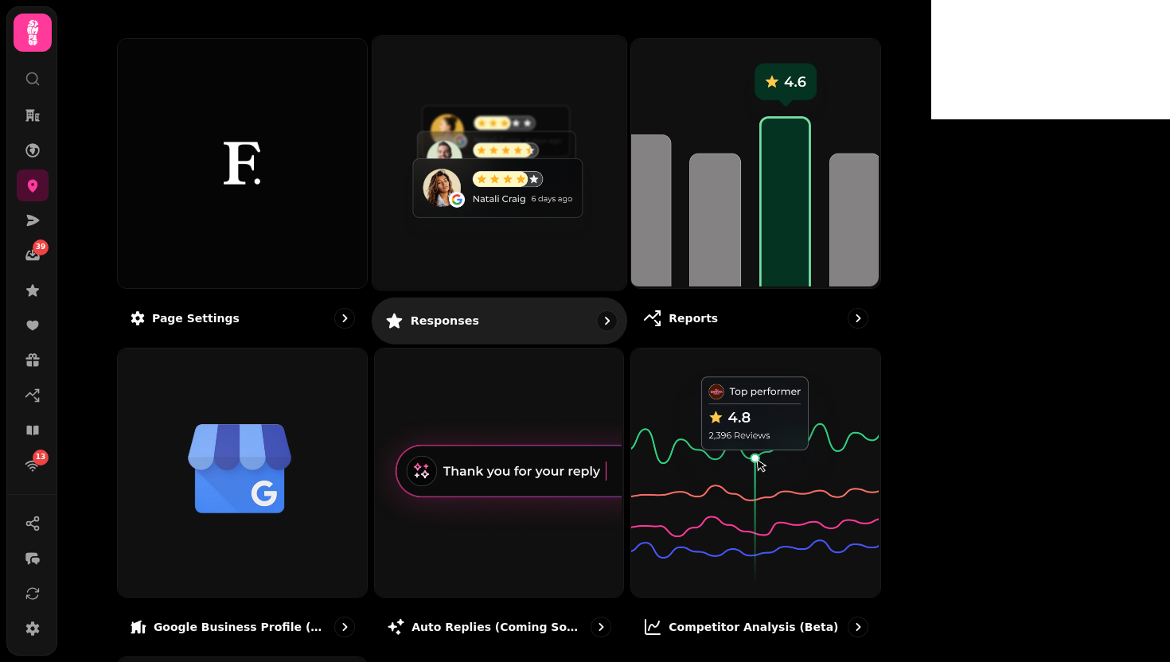
scroll to position [167, 0]
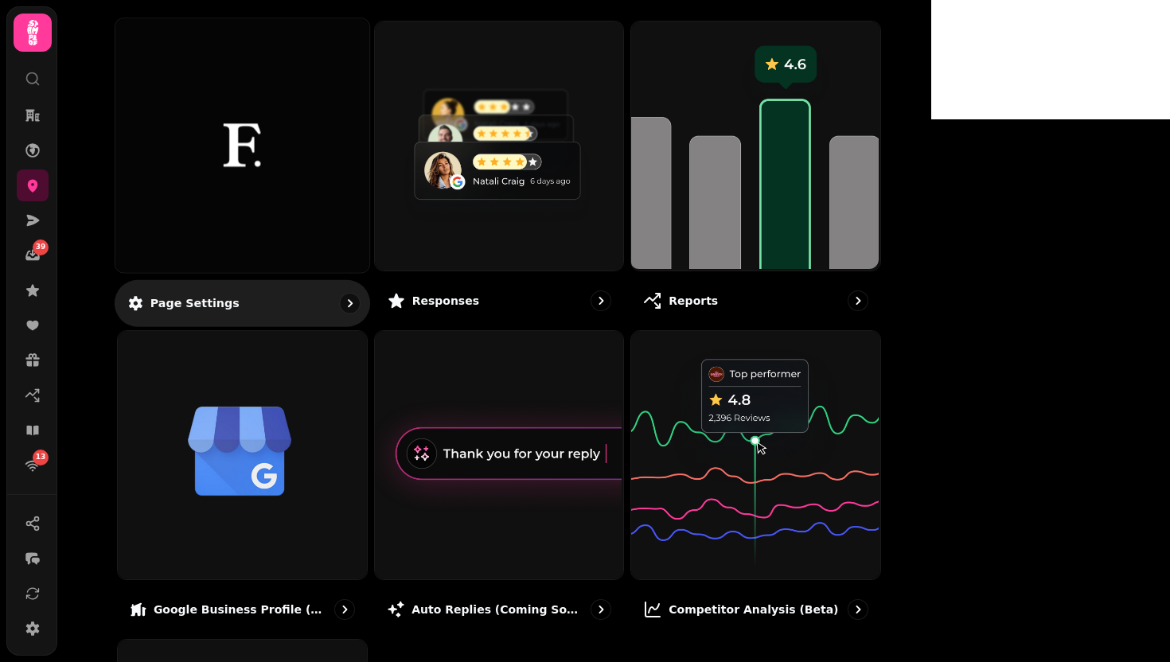
click at [316, 224] on div at bounding box center [242, 145] width 254 height 254
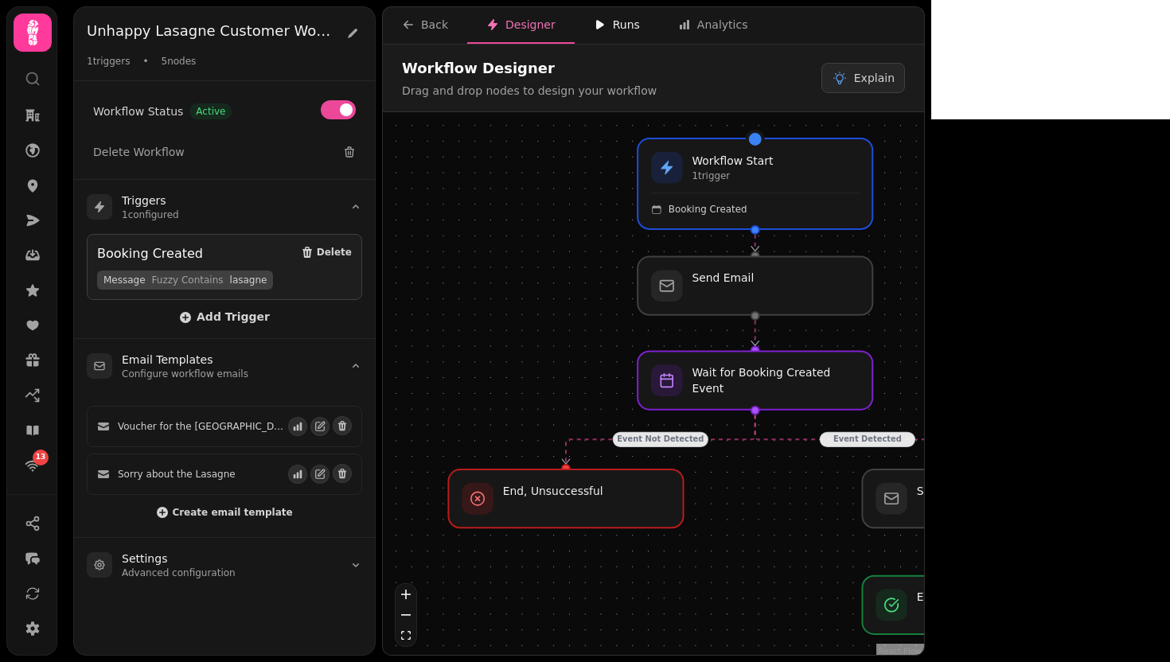
click at [616, 21] on div "Runs" at bounding box center [617, 25] width 46 height 16
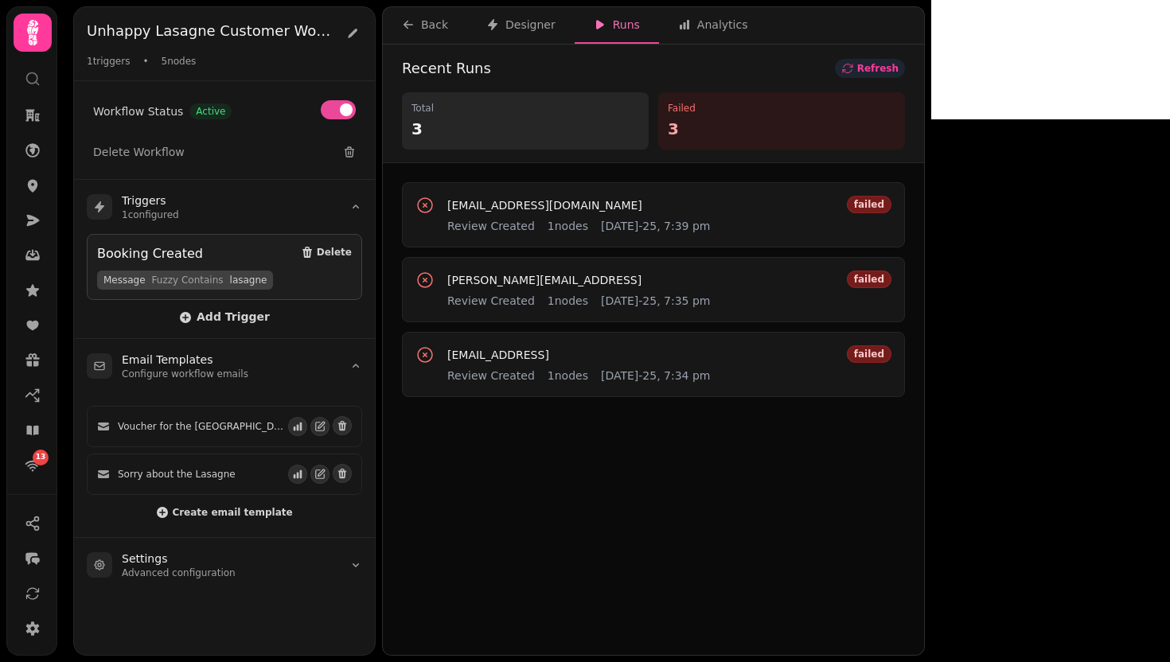
click at [905, 59] on button "Refresh" at bounding box center [870, 68] width 70 height 19
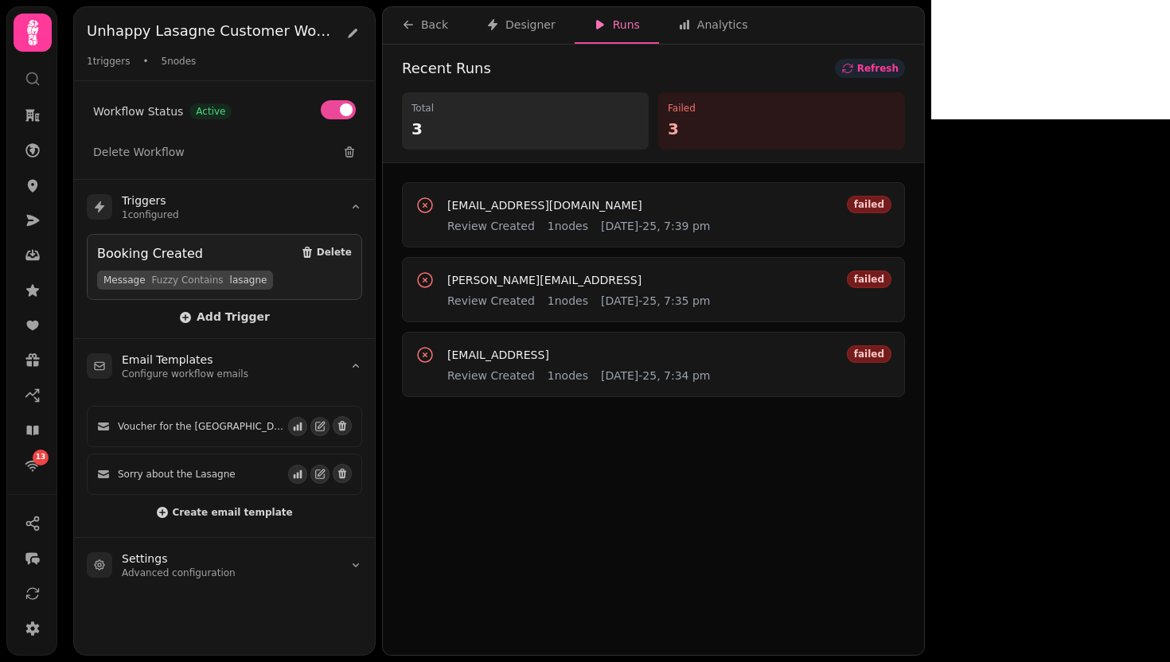
click at [905, 59] on button "Refresh" at bounding box center [870, 68] width 70 height 19
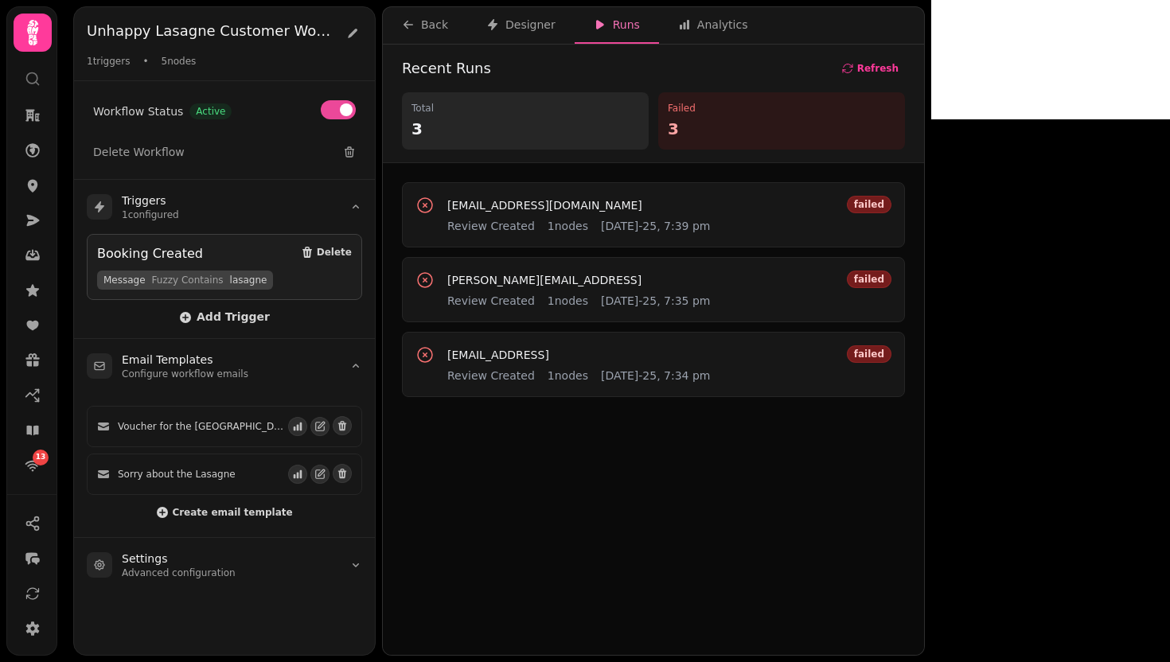
click at [924, 57] on div "Recent Runs Refresh Total 3 Failed 3" at bounding box center [653, 104] width 541 height 119
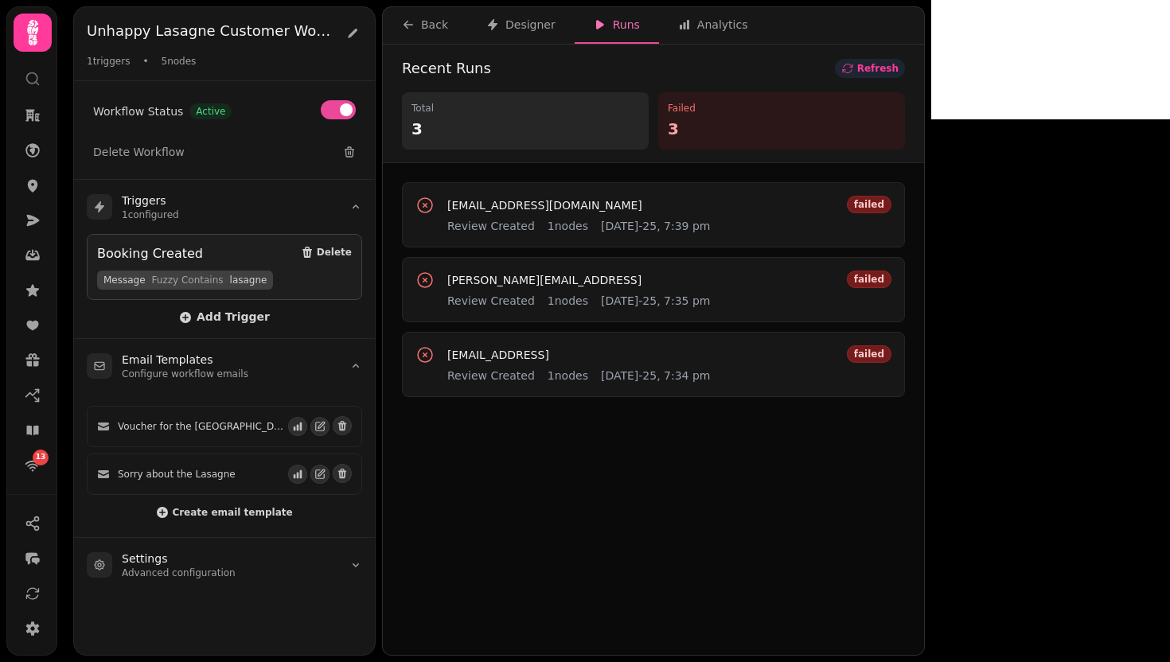
click at [898, 64] on span "Refresh" at bounding box center [877, 69] width 41 height 10
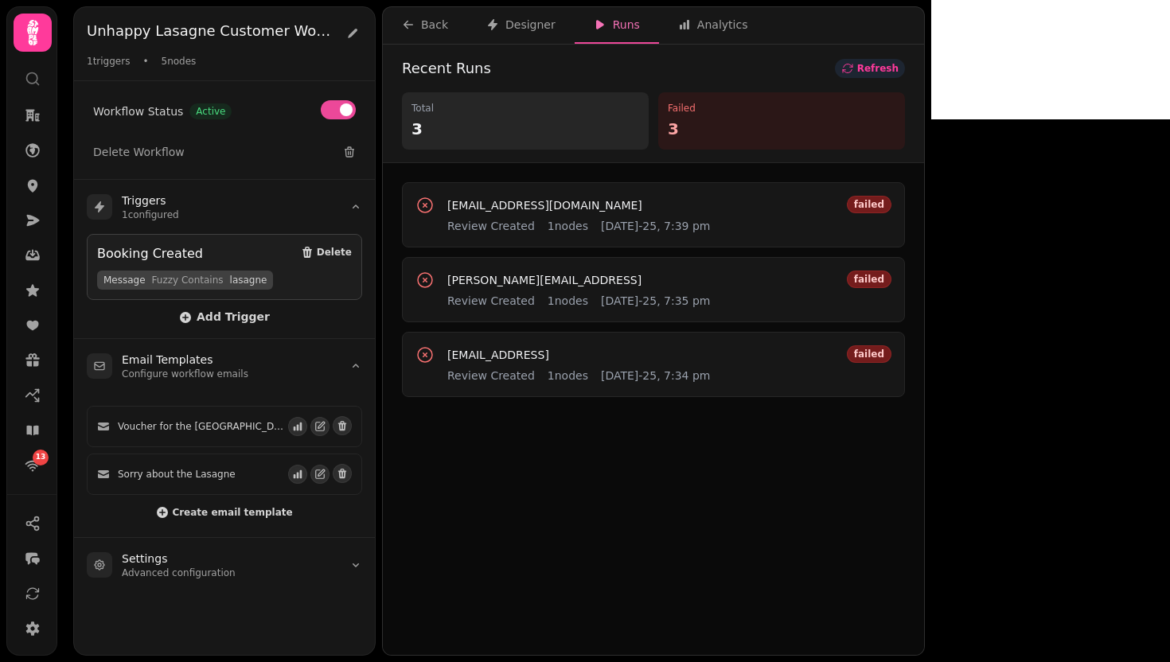
click at [898, 64] on span "Refresh" at bounding box center [877, 69] width 41 height 10
click at [27, 182] on icon at bounding box center [33, 185] width 16 height 16
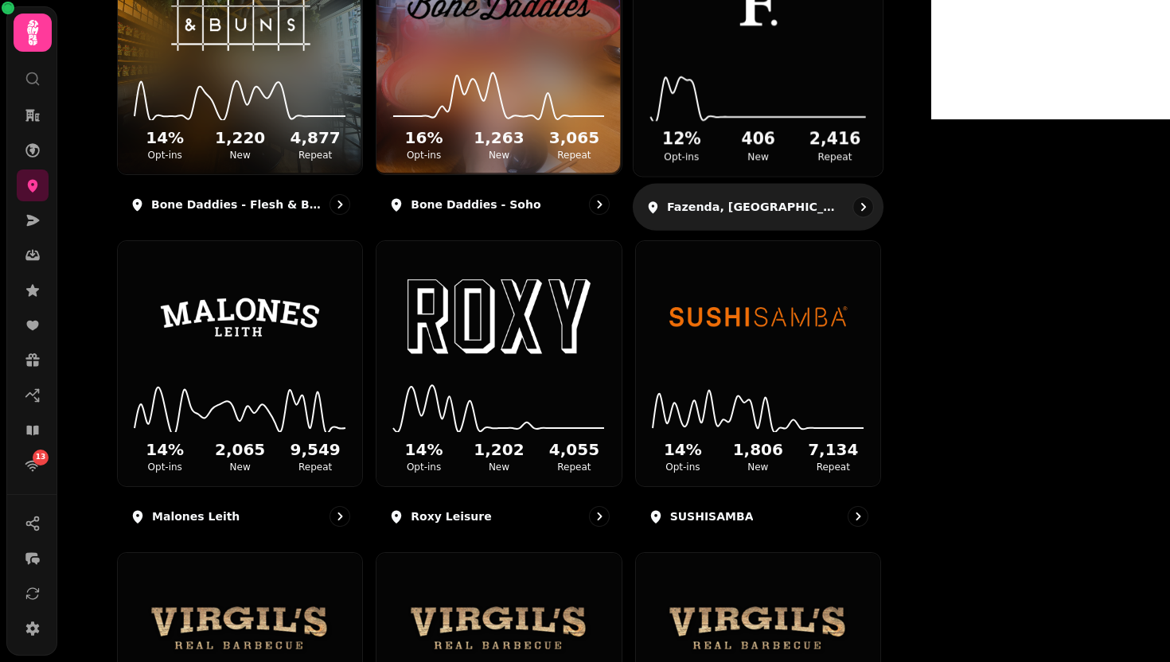
scroll to position [110, 0]
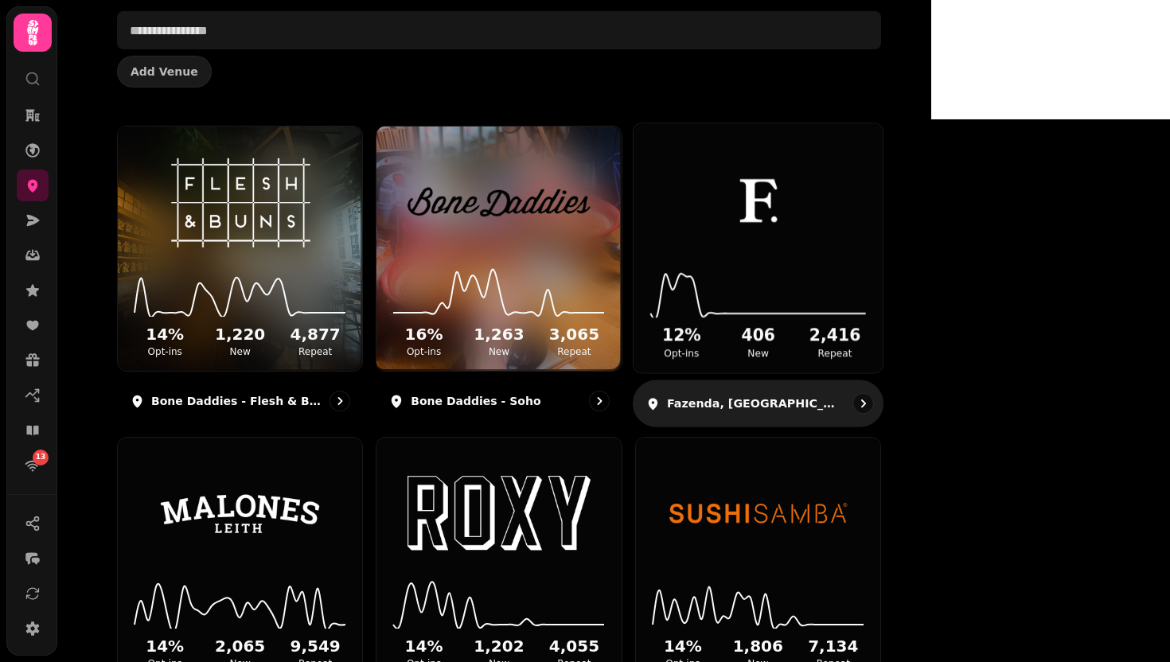
click at [852, 150] on img at bounding box center [757, 201] width 187 height 104
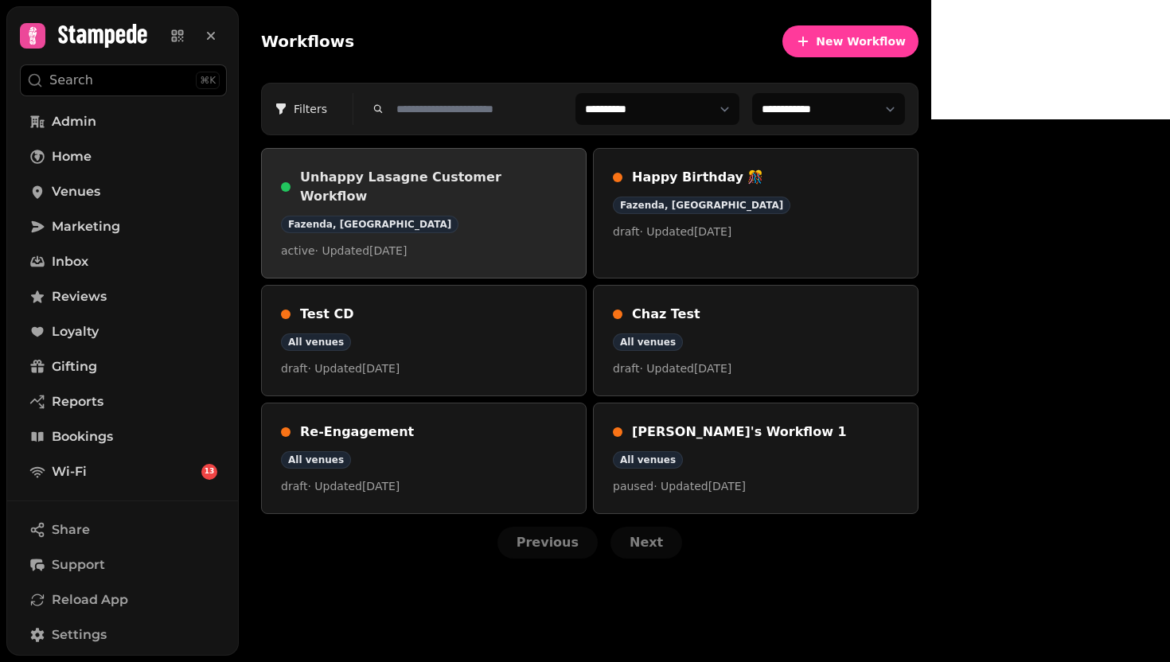
click at [567, 216] on div "Fazenda, [GEOGRAPHIC_DATA]" at bounding box center [424, 225] width 286 height 18
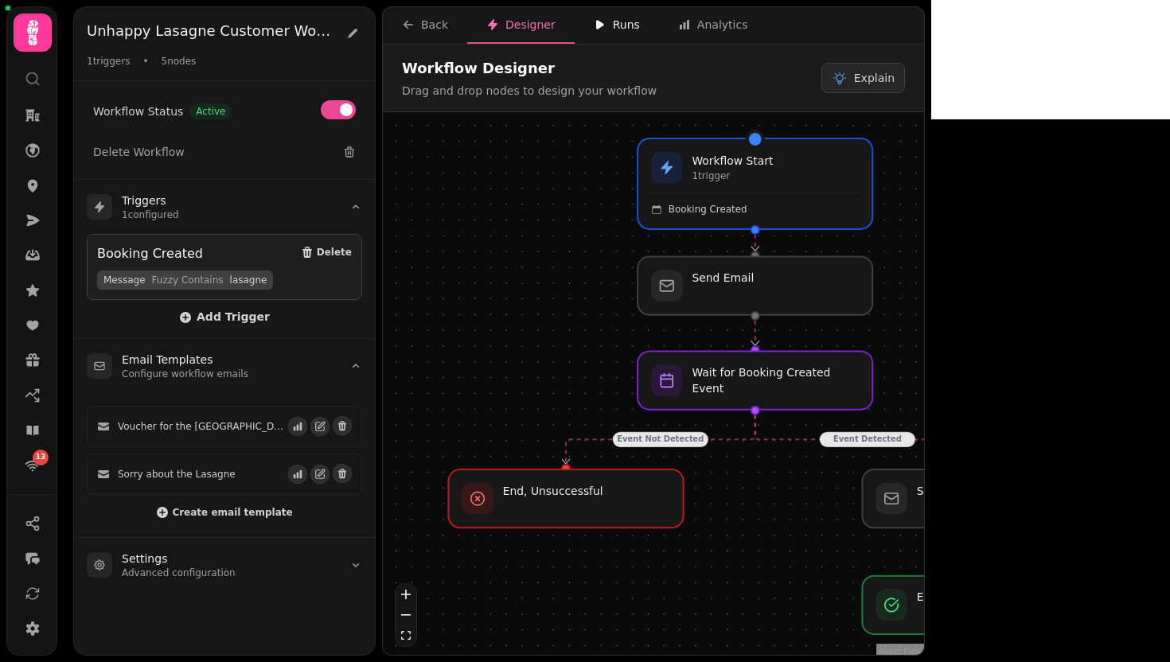
click at [602, 21] on div "Runs" at bounding box center [617, 25] width 46 height 16
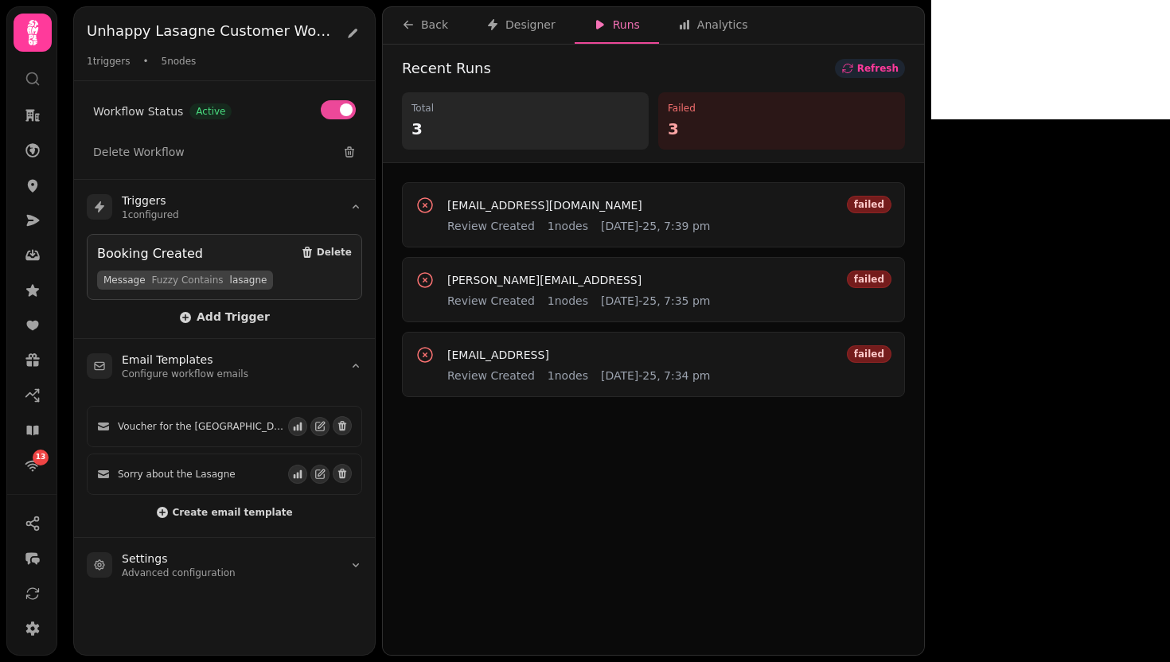
click at [905, 68] on button "Refresh" at bounding box center [870, 68] width 70 height 19
click at [898, 68] on span "Refresh" at bounding box center [877, 69] width 41 height 10
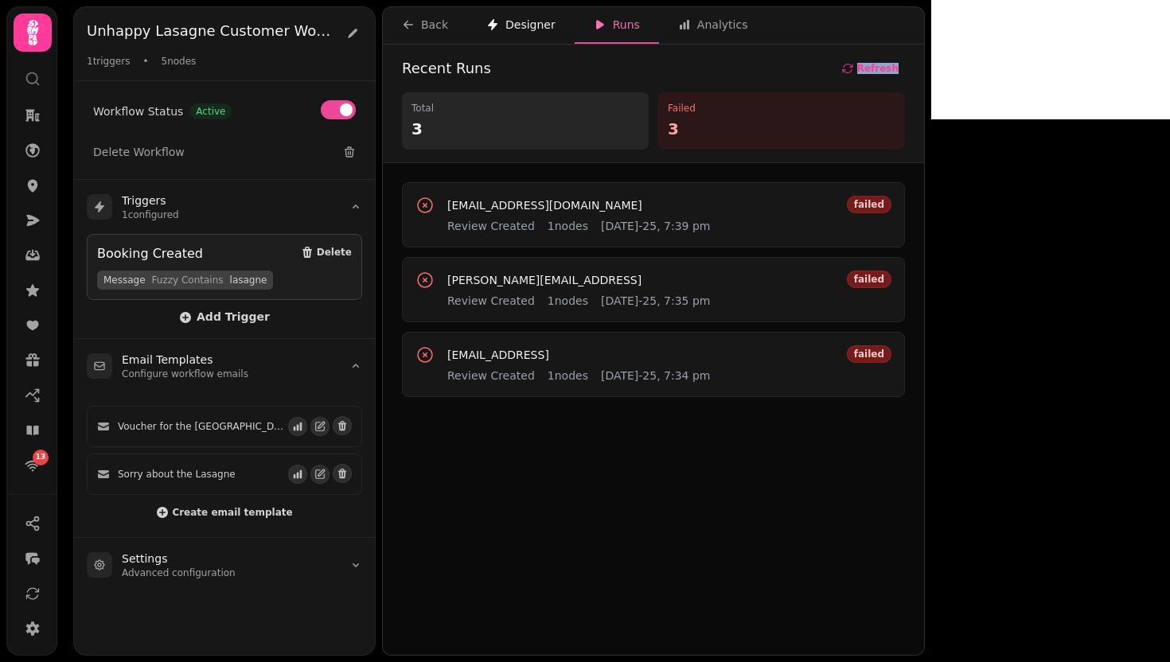
click at [533, 19] on div "Designer" at bounding box center [520, 25] width 69 height 16
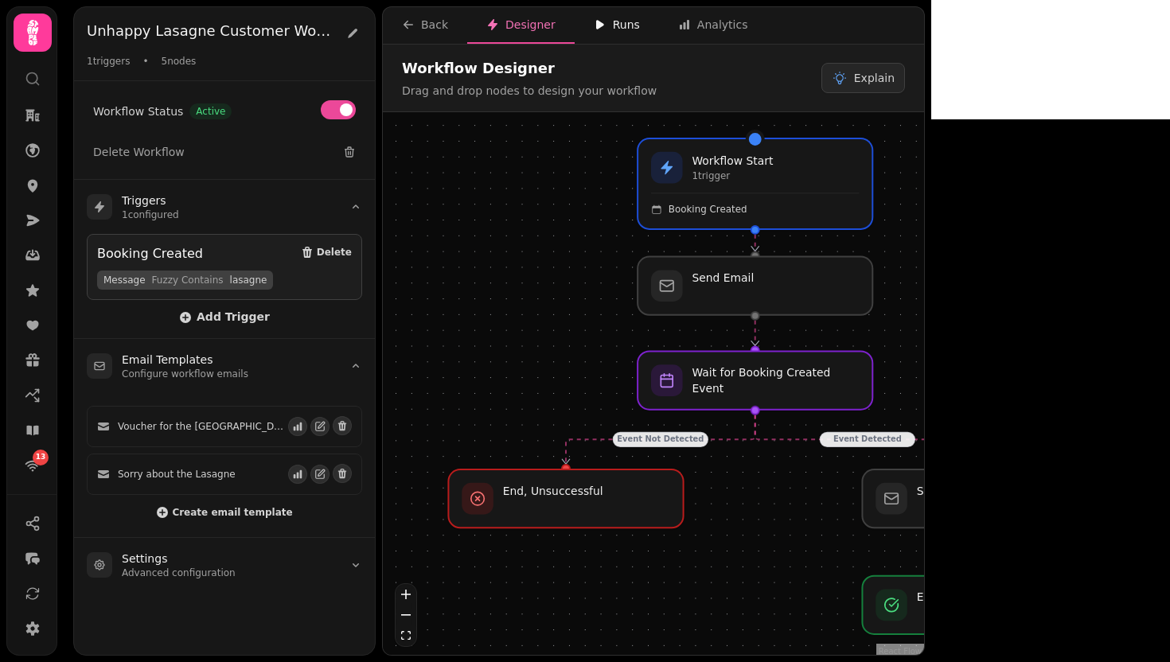
click at [627, 21] on div "Runs" at bounding box center [617, 25] width 46 height 16
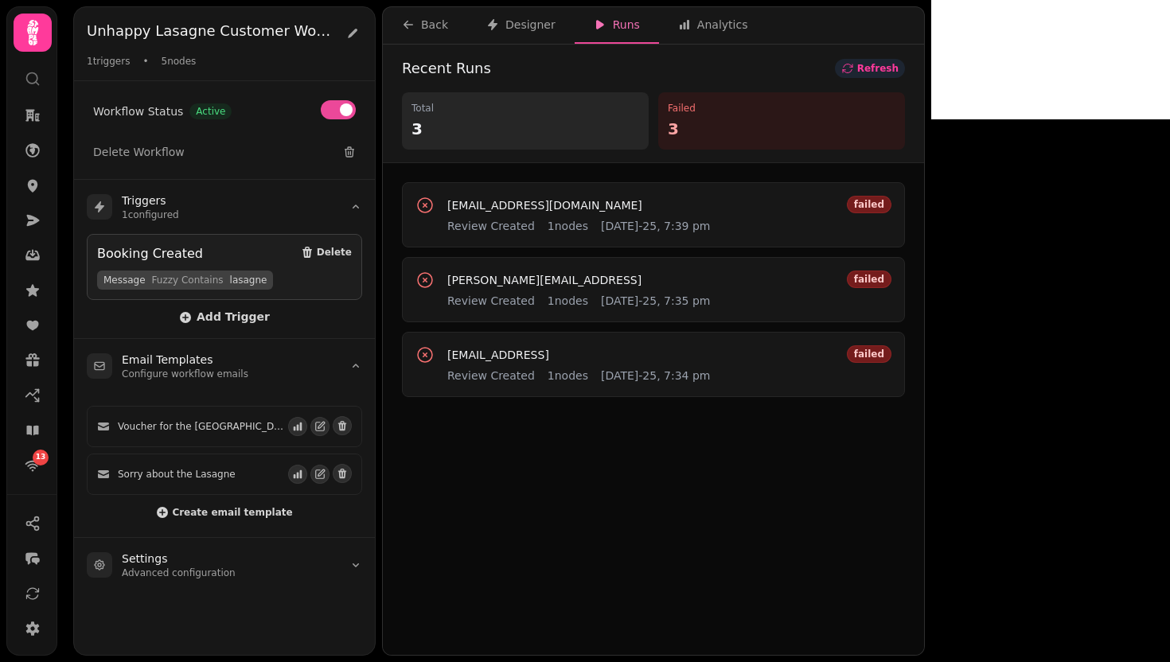
click at [905, 74] on button "Refresh" at bounding box center [870, 68] width 70 height 19
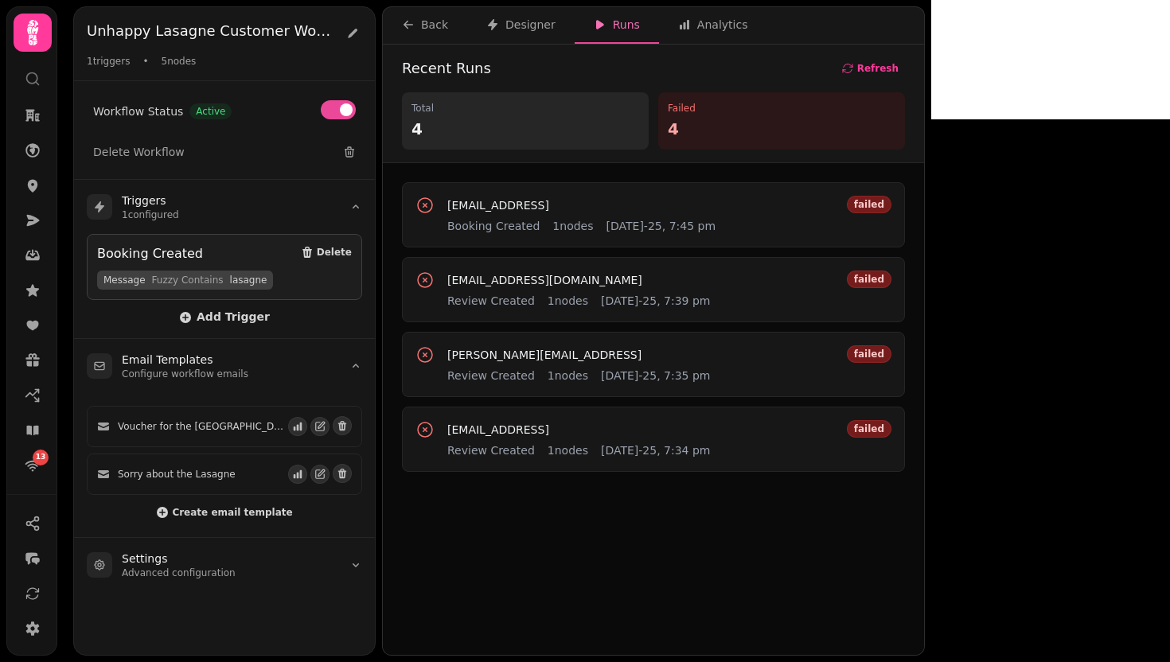
click at [420, 204] on icon at bounding box center [424, 205] width 19 height 19
click at [489, 206] on span "[EMAIL_ADDRESS]" at bounding box center [498, 205] width 102 height 11
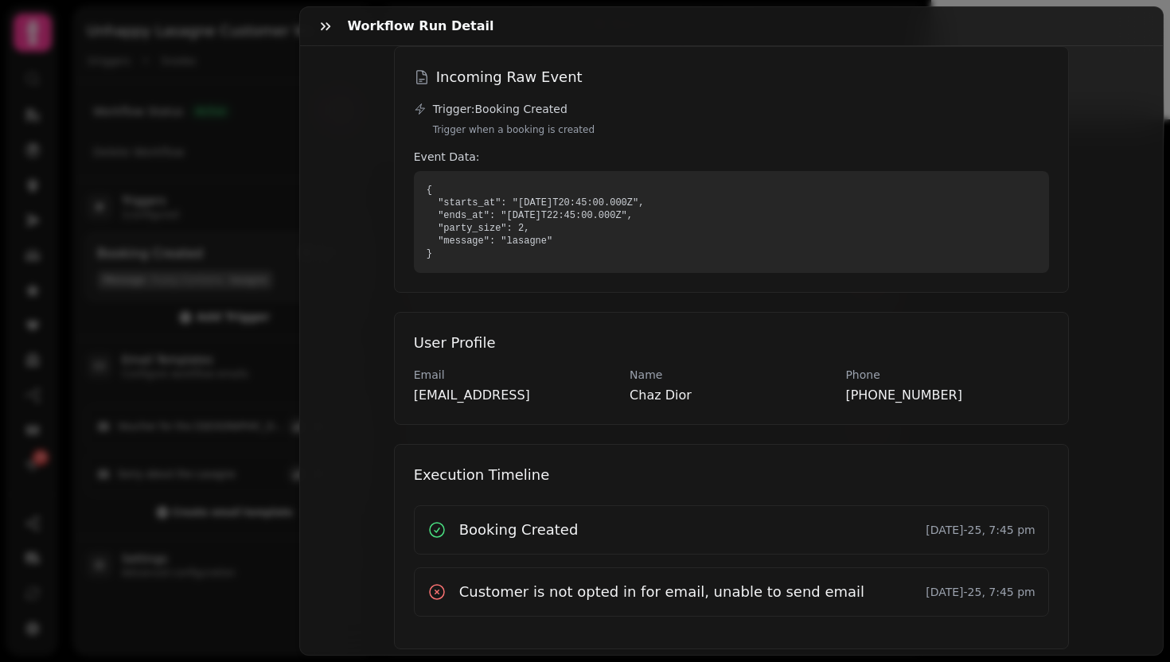
scroll to position [220, 0]
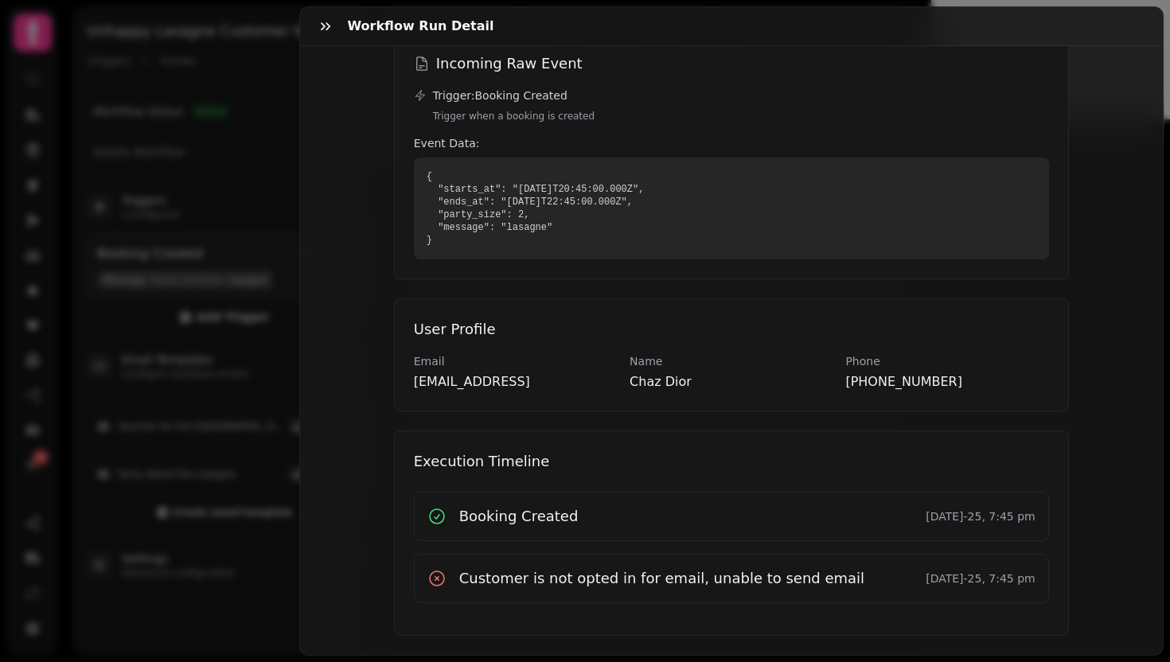
click at [203, 516] on div "Workflow Run Detail [EMAIL_ADDRESS] Booking Created [DATE]-25, 7:45 pm failed R…" at bounding box center [585, 343] width 1170 height 637
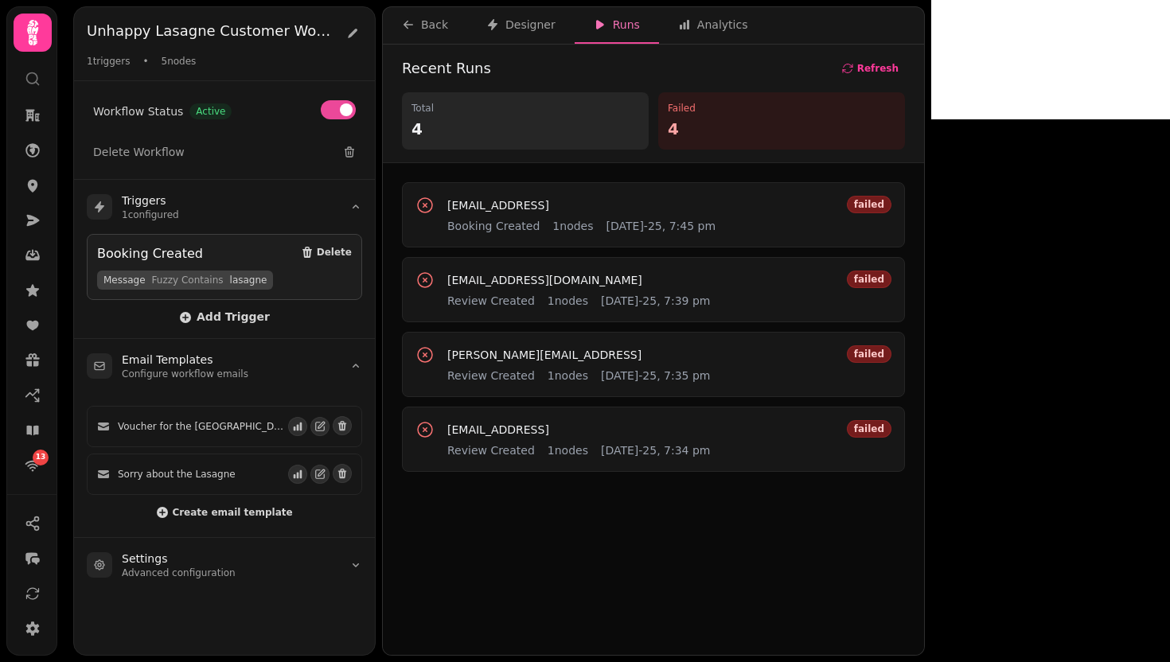
scroll to position [101, 0]
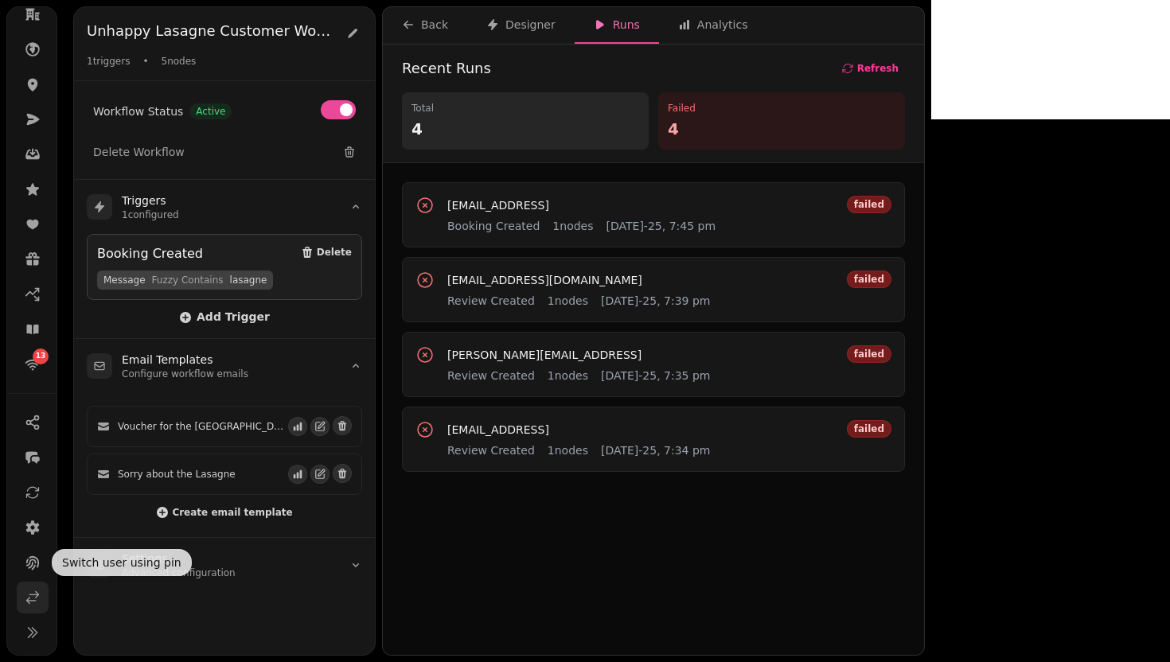
click at [34, 594] on icon at bounding box center [33, 598] width 12 height 12
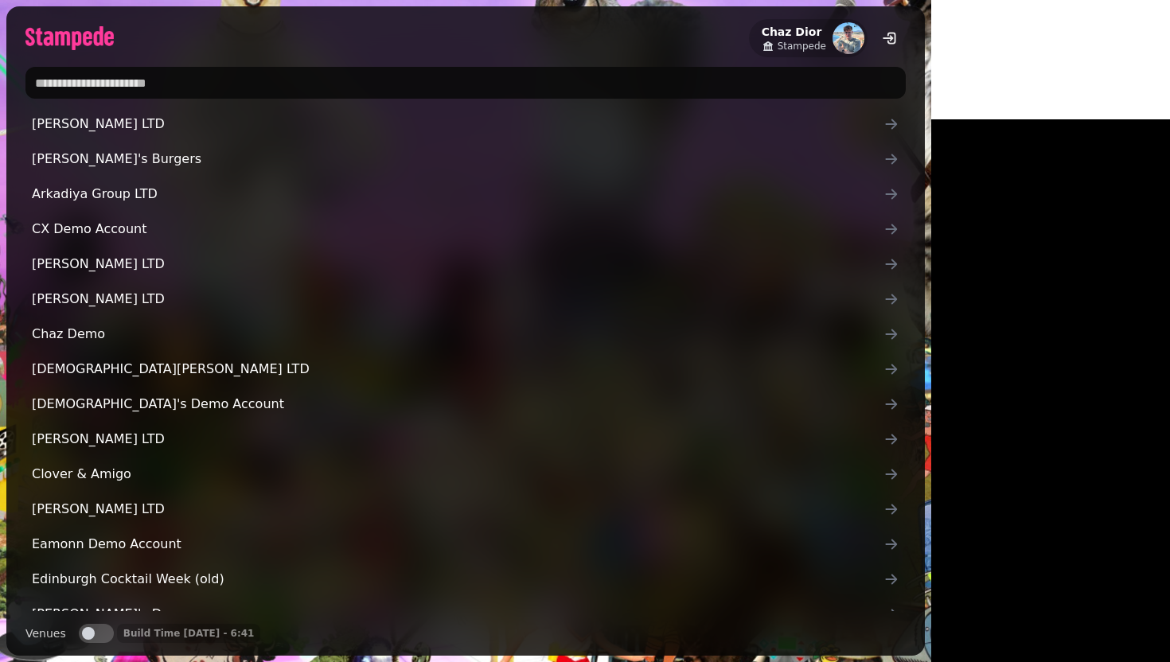
click at [459, 80] on input "text" at bounding box center [465, 83] width 880 height 32
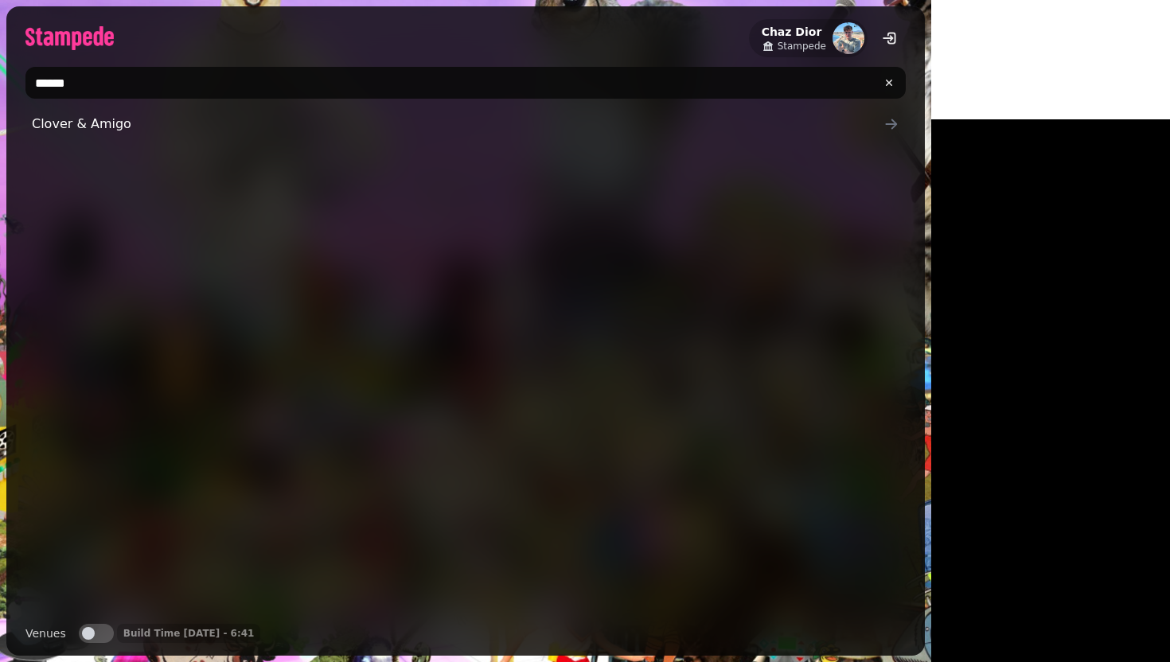
type input "******"
click at [278, 132] on span "Clover & Amigo" at bounding box center [458, 124] width 852 height 19
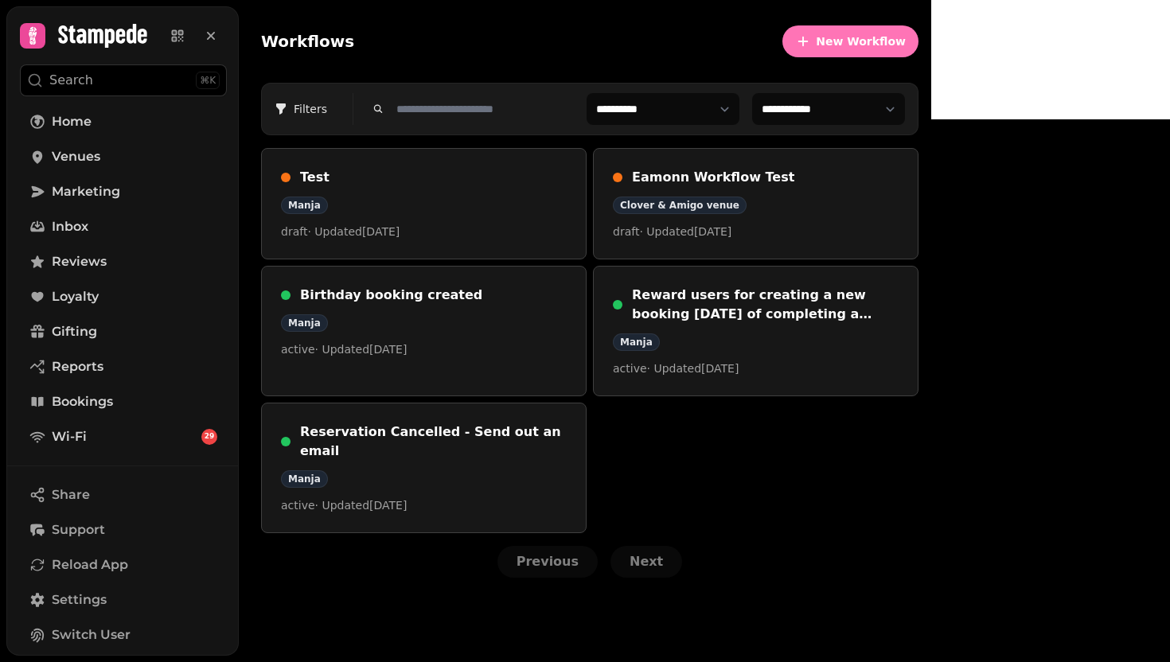
click at [811, 40] on icon "button" at bounding box center [803, 41] width 16 height 16
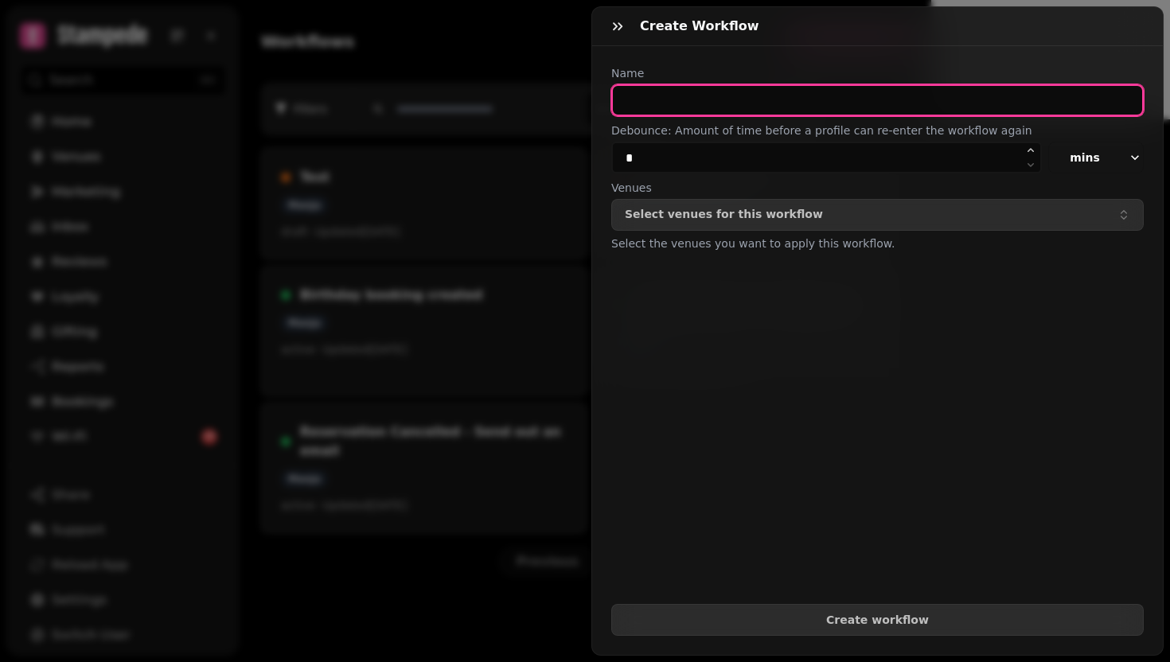
click at [761, 92] on input "text" at bounding box center [877, 100] width 532 height 32
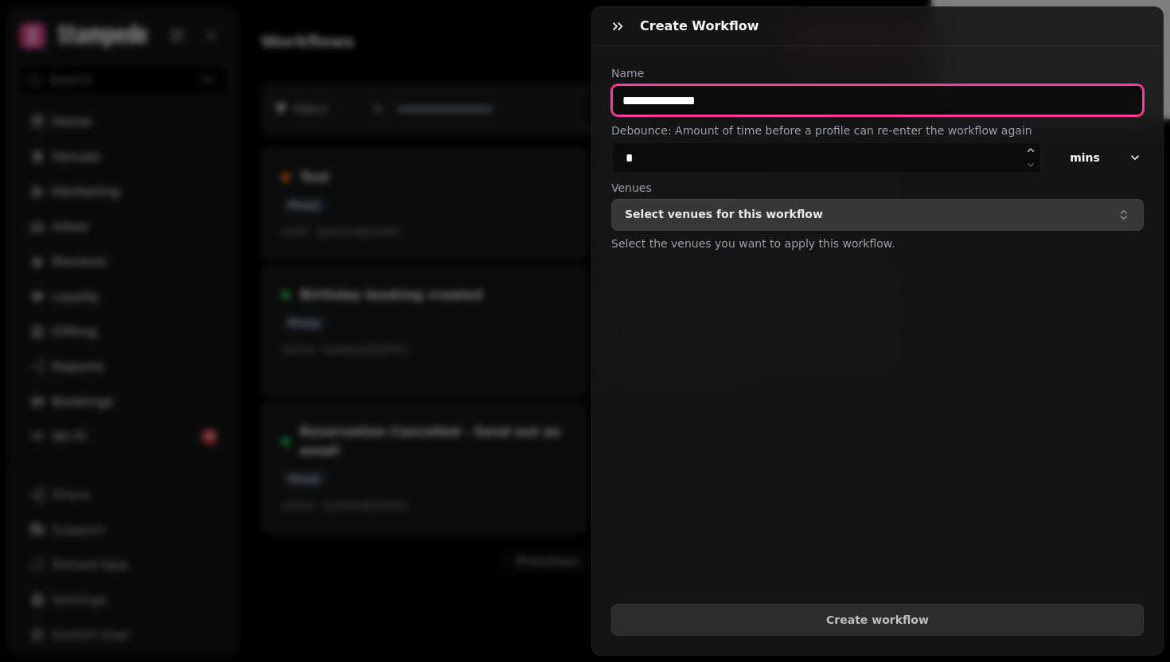
type input "**********"
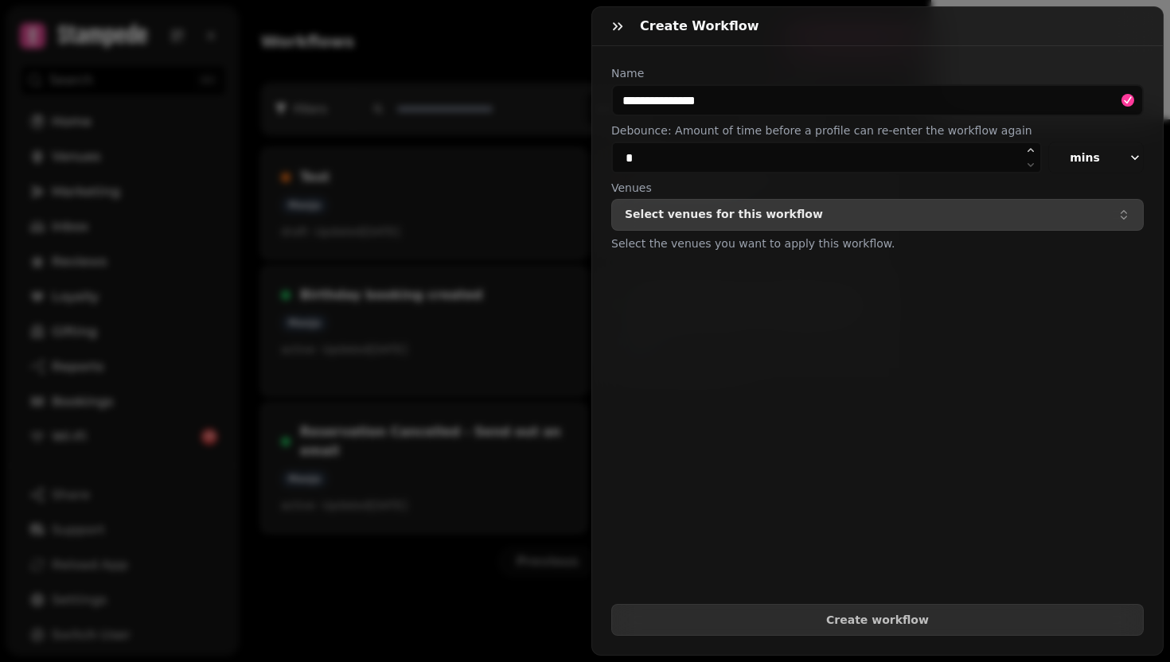
click at [835, 220] on div "Select venues for this workflow" at bounding box center [877, 214] width 505 height 13
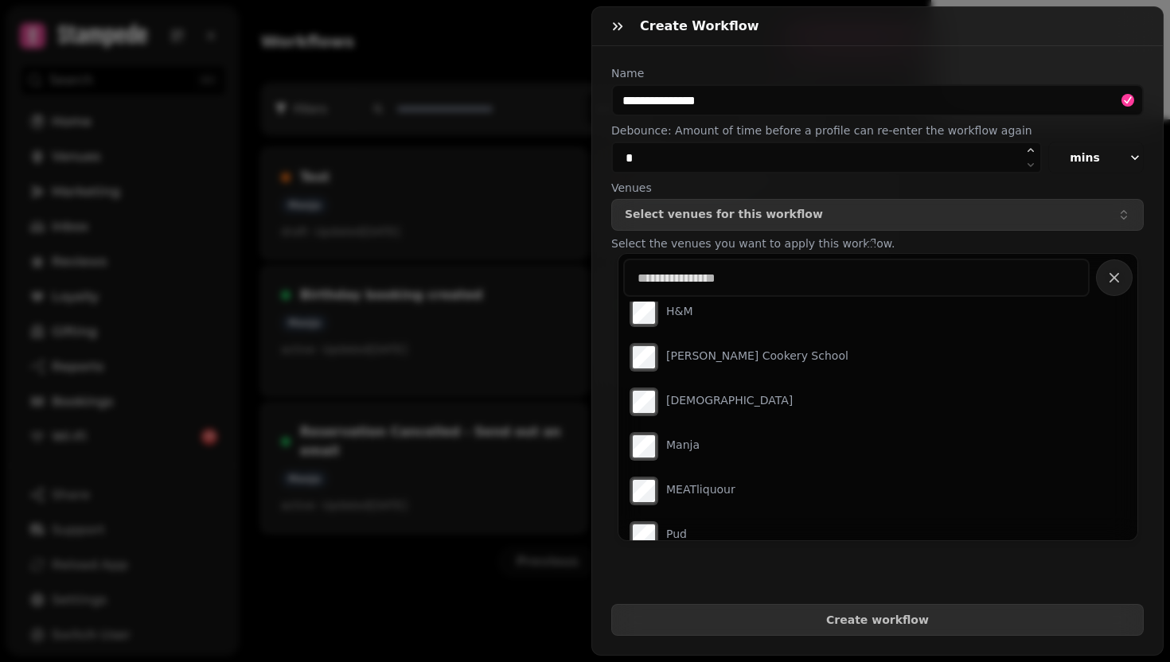
scroll to position [283, 0]
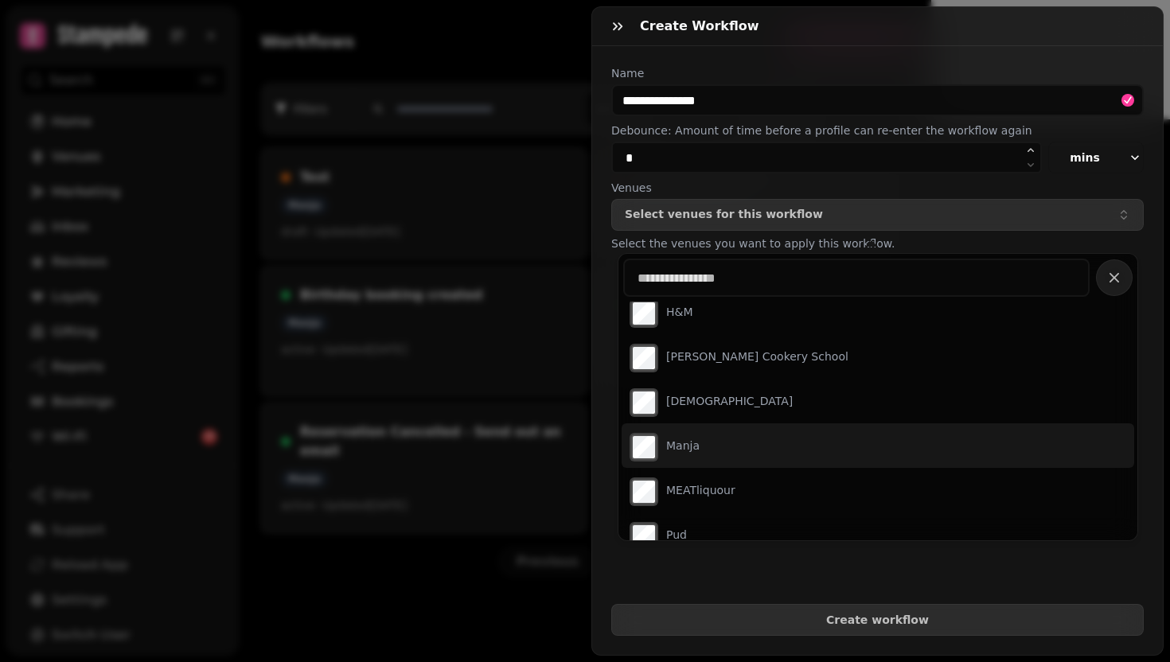
click at [784, 449] on div "Manja" at bounding box center [878, 445] width 512 height 45
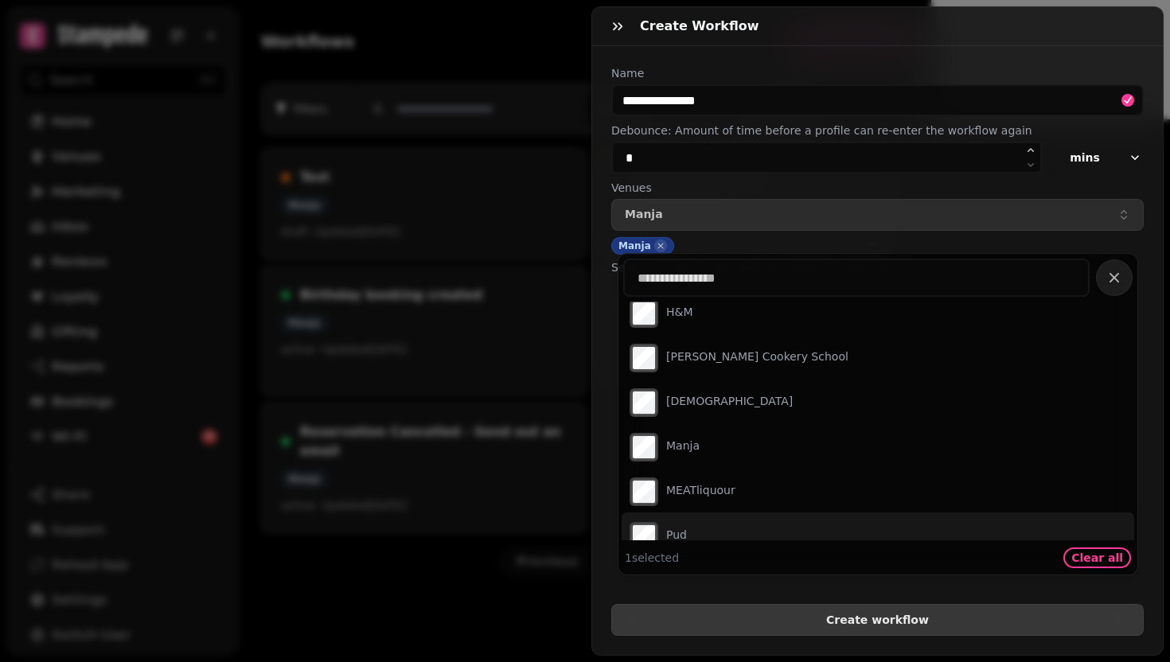
click at [871, 616] on button "Create workflow" at bounding box center [877, 620] width 532 height 32
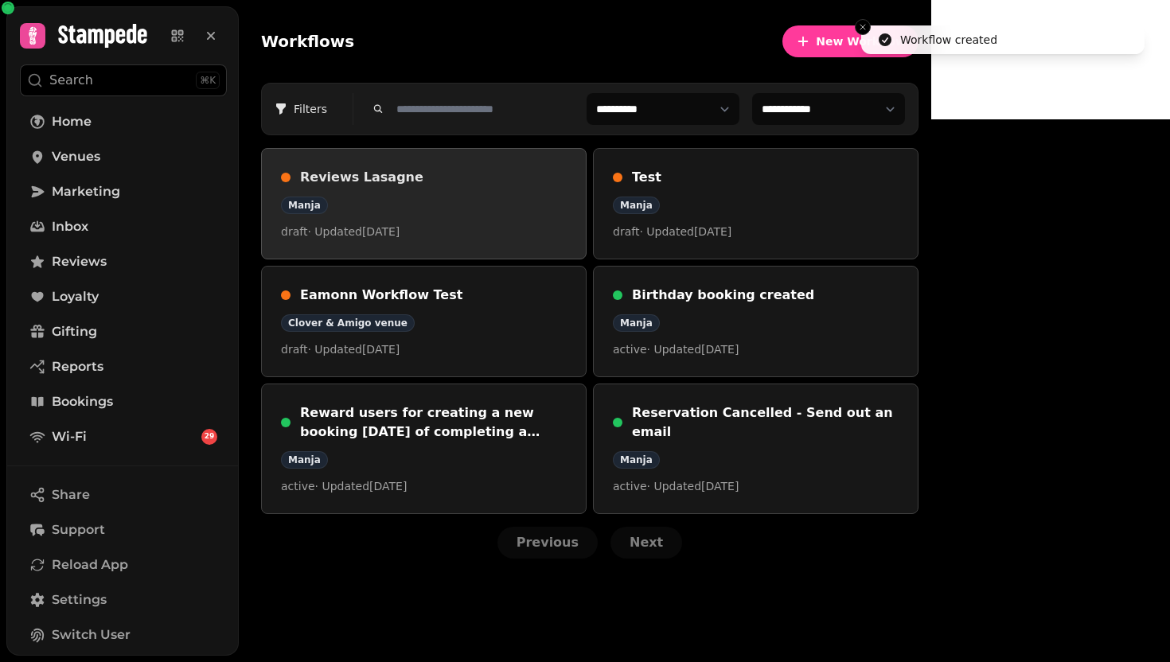
click at [515, 198] on div "Manja" at bounding box center [424, 206] width 286 height 18
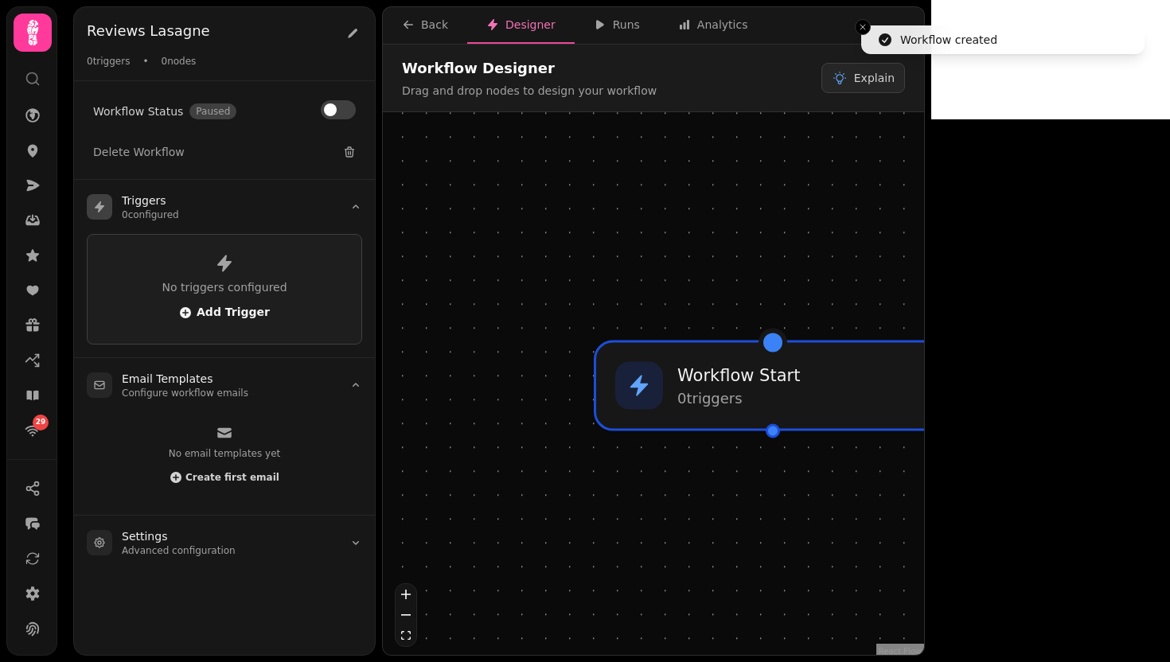
click at [221, 309] on span "Add Trigger" at bounding box center [224, 312] width 91 height 13
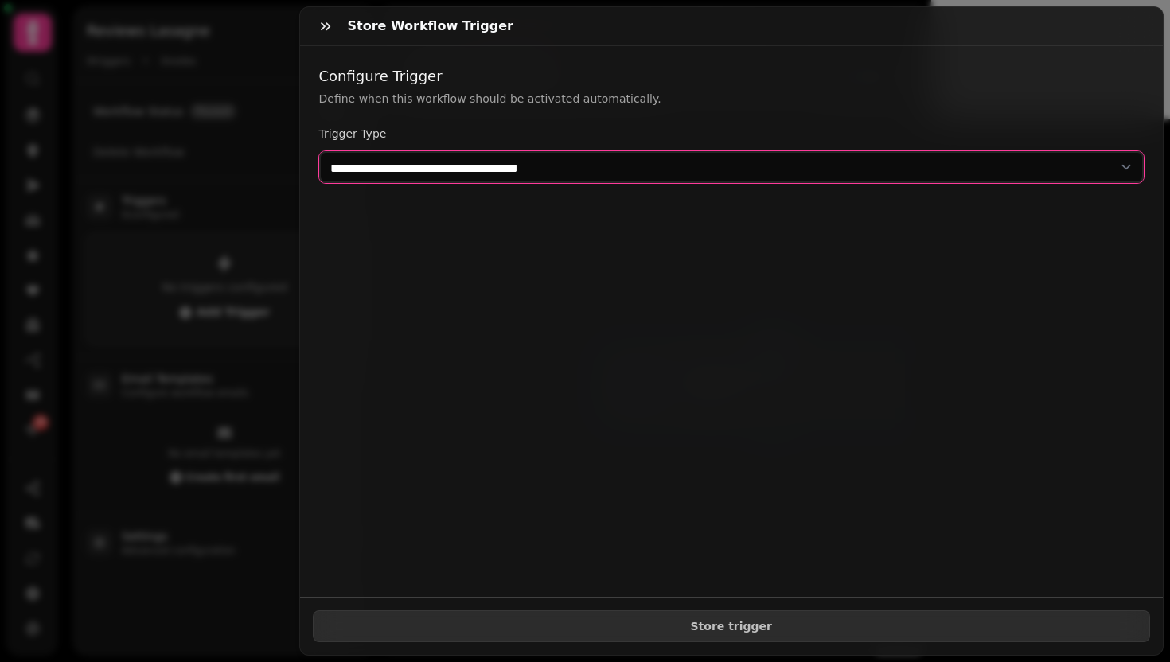
click at [613, 166] on select "**********" at bounding box center [731, 167] width 825 height 32
select select "**********"
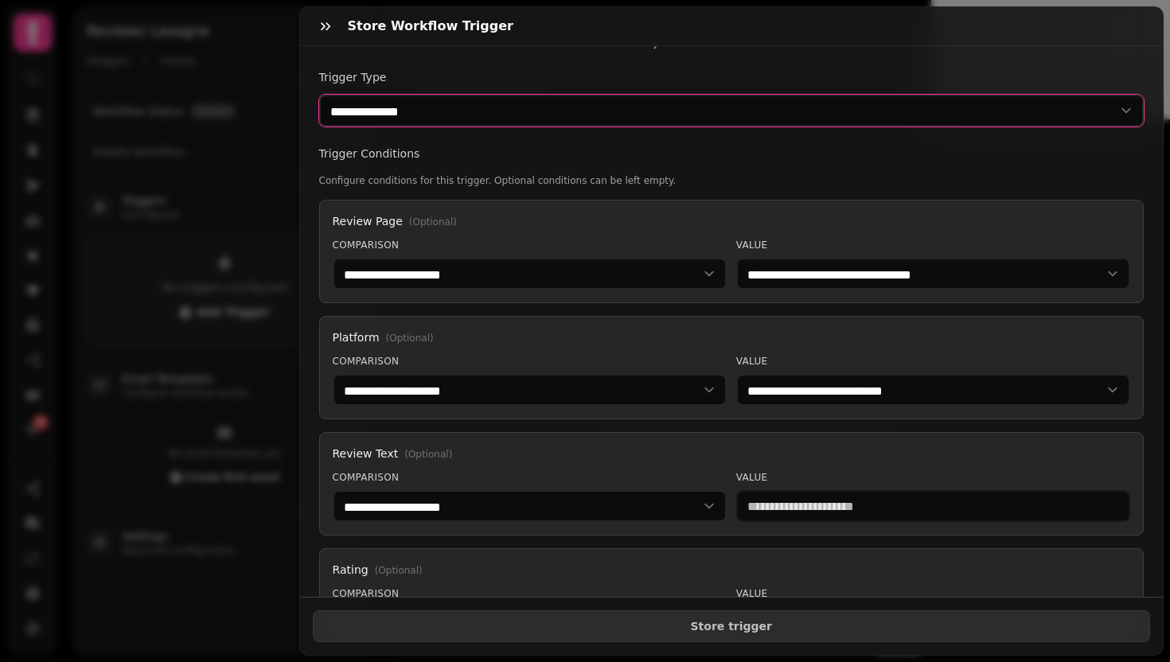
scroll to position [68, 0]
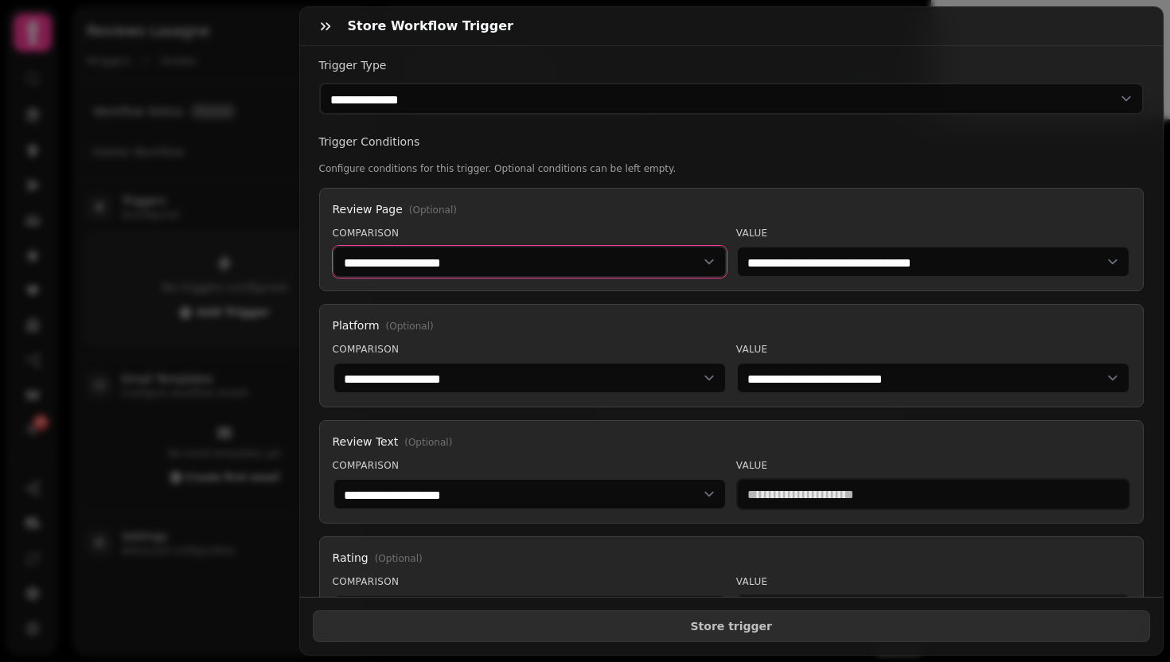
click at [576, 264] on select "**********" at bounding box center [530, 262] width 394 height 32
select select "******"
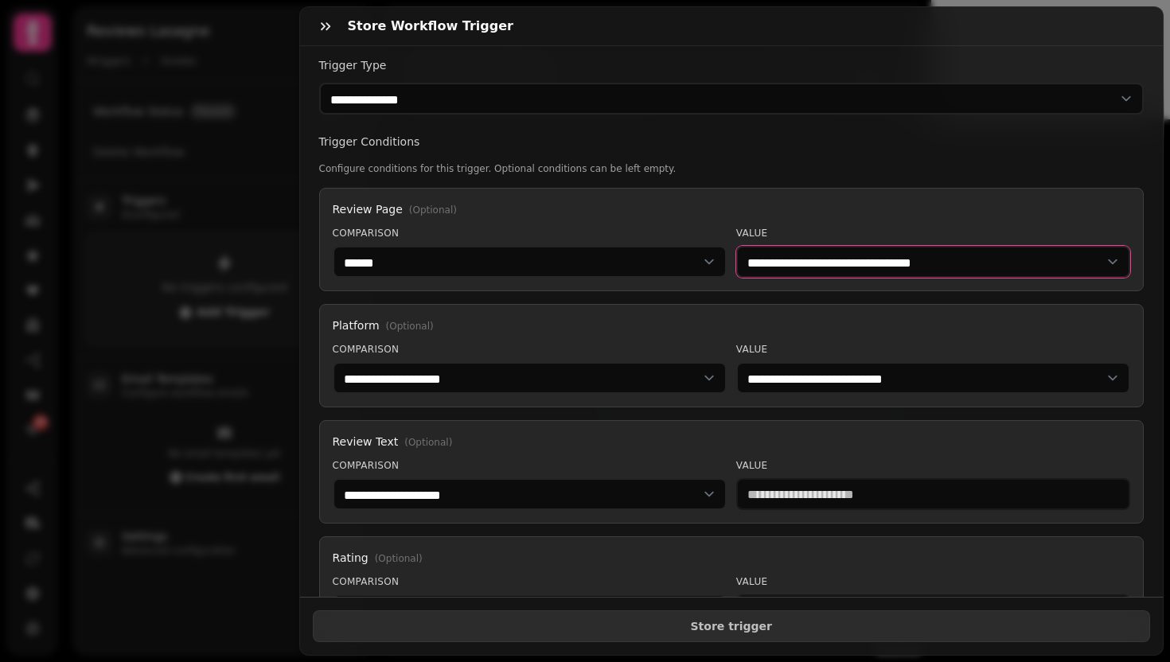
click at [817, 251] on select "**********" at bounding box center [933, 262] width 394 height 32
select select "**********"
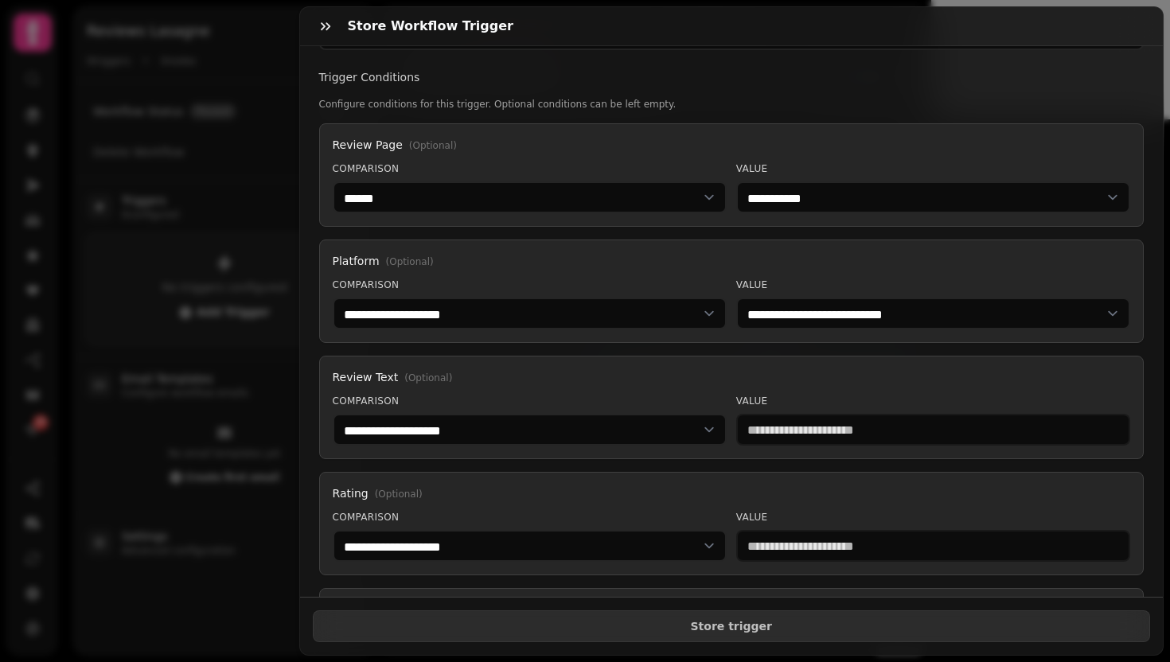
scroll to position [140, 0]
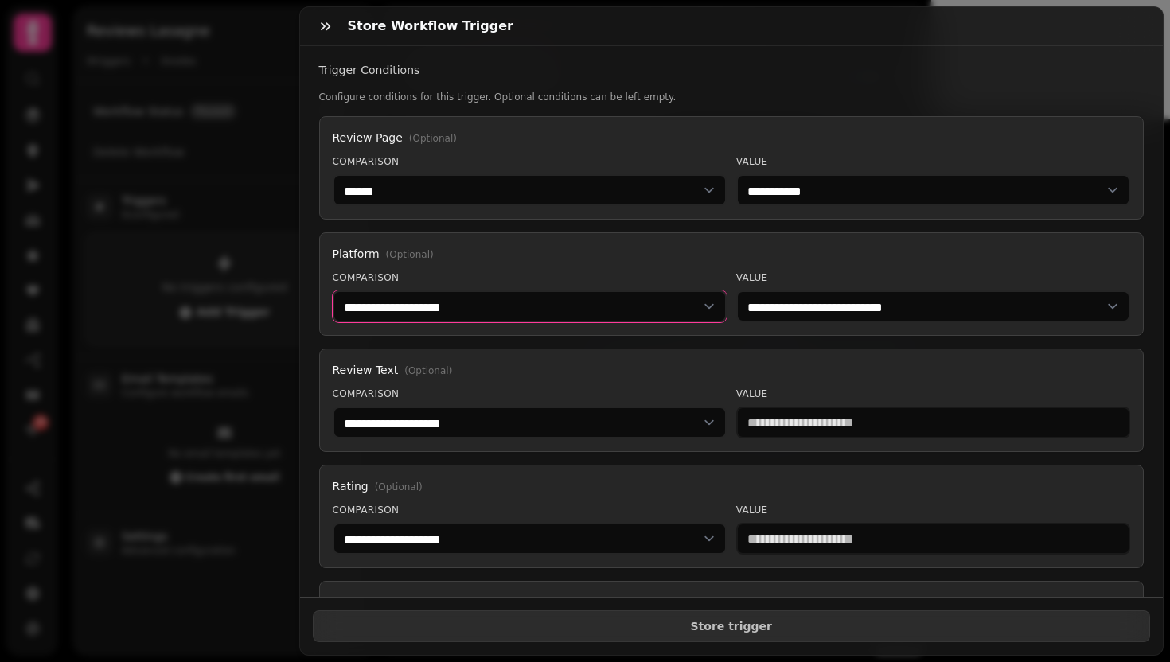
click at [575, 306] on select "**********" at bounding box center [530, 306] width 394 height 32
select select "******"
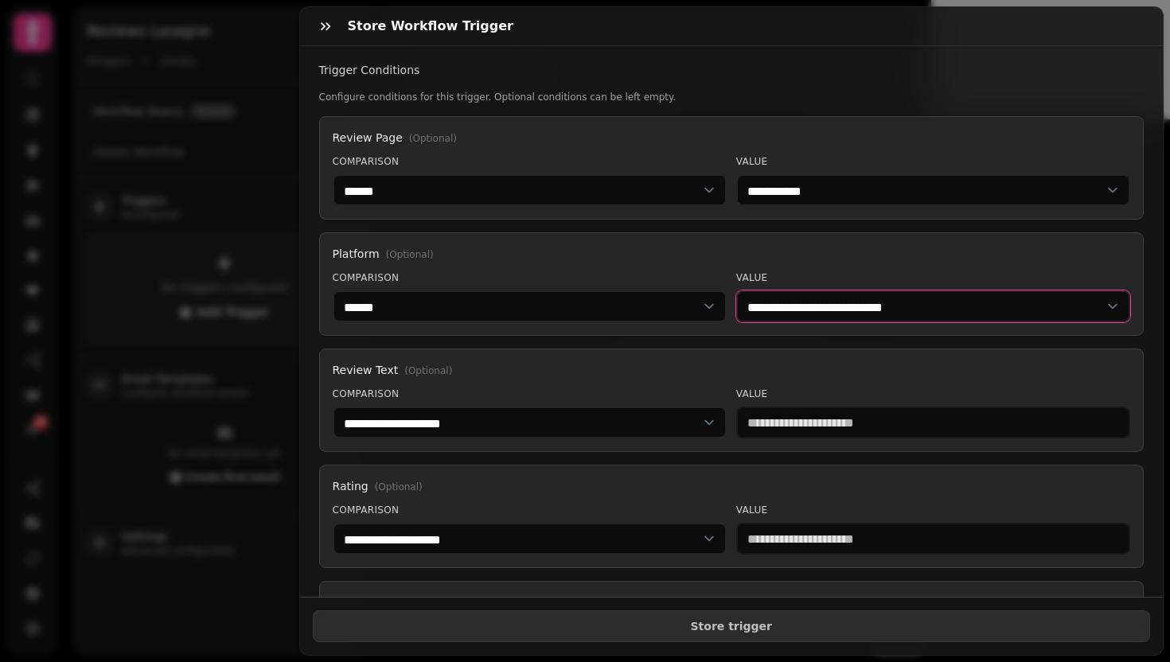
click at [845, 312] on select "**********" at bounding box center [933, 306] width 394 height 32
select select "********"
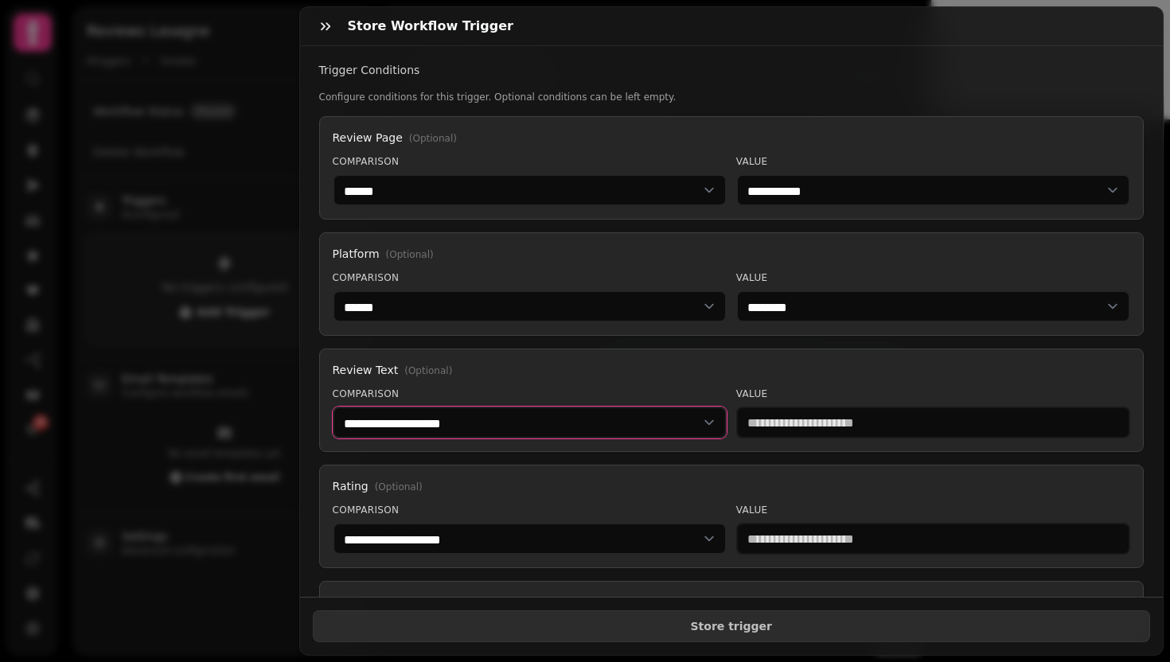
click at [539, 416] on select "**********" at bounding box center [530, 423] width 394 height 32
select select "**********"
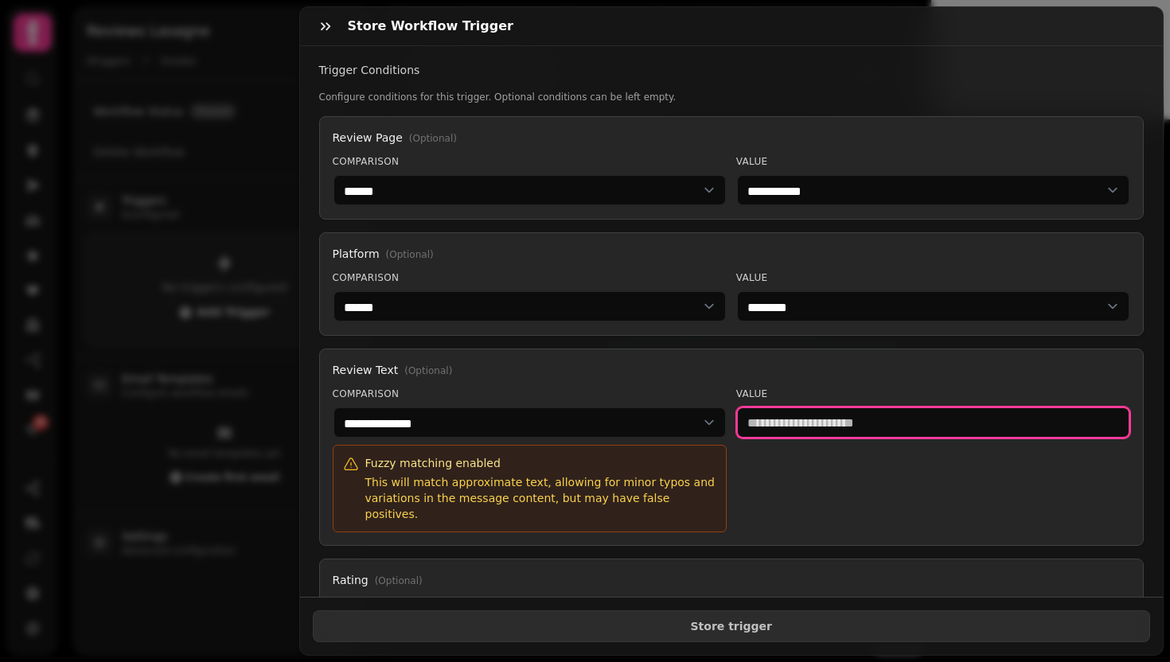
click at [905, 420] on input "text" at bounding box center [933, 423] width 394 height 32
type input "*******"
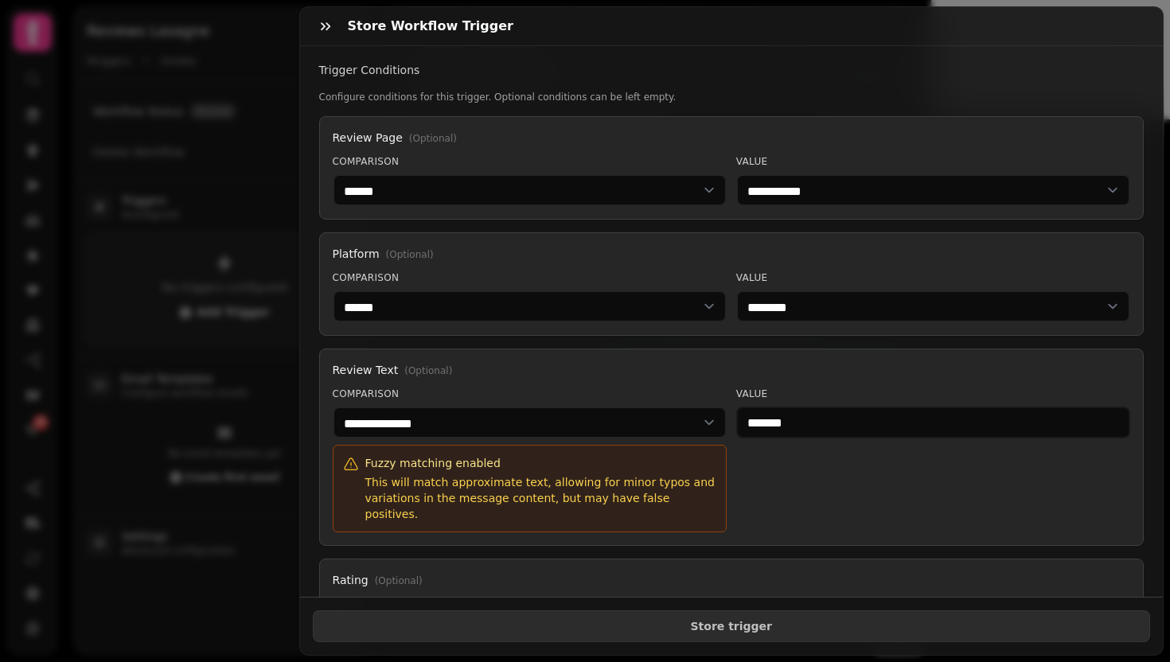
click at [797, 470] on div "Value *******" at bounding box center [933, 460] width 394 height 145
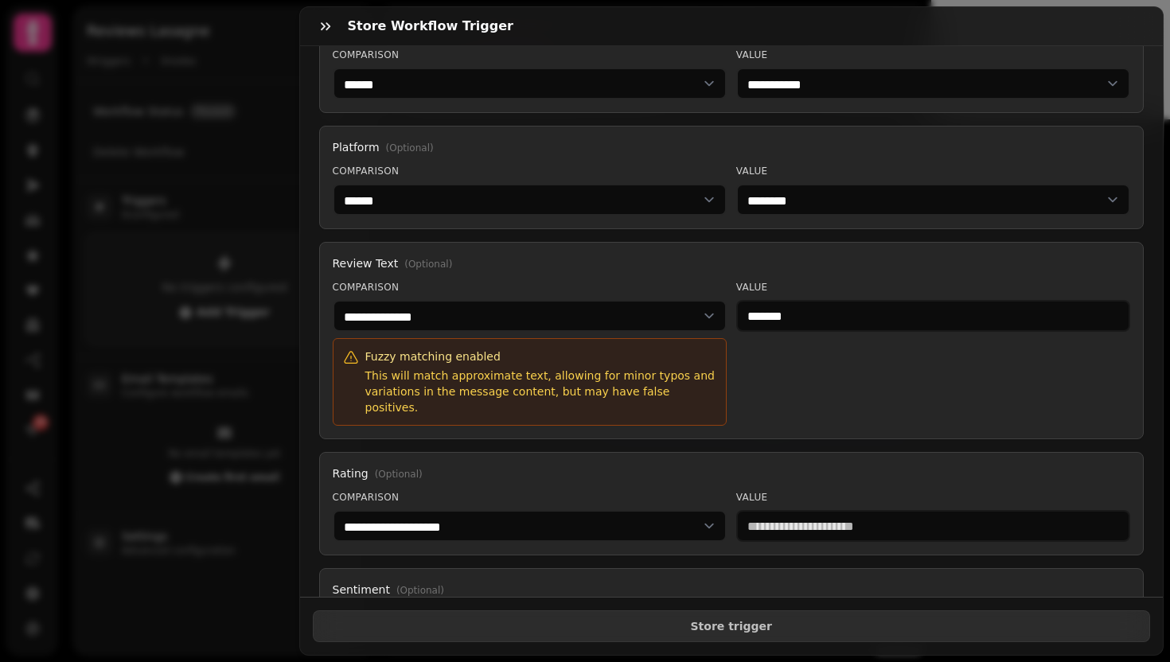
scroll to position [337, 0]
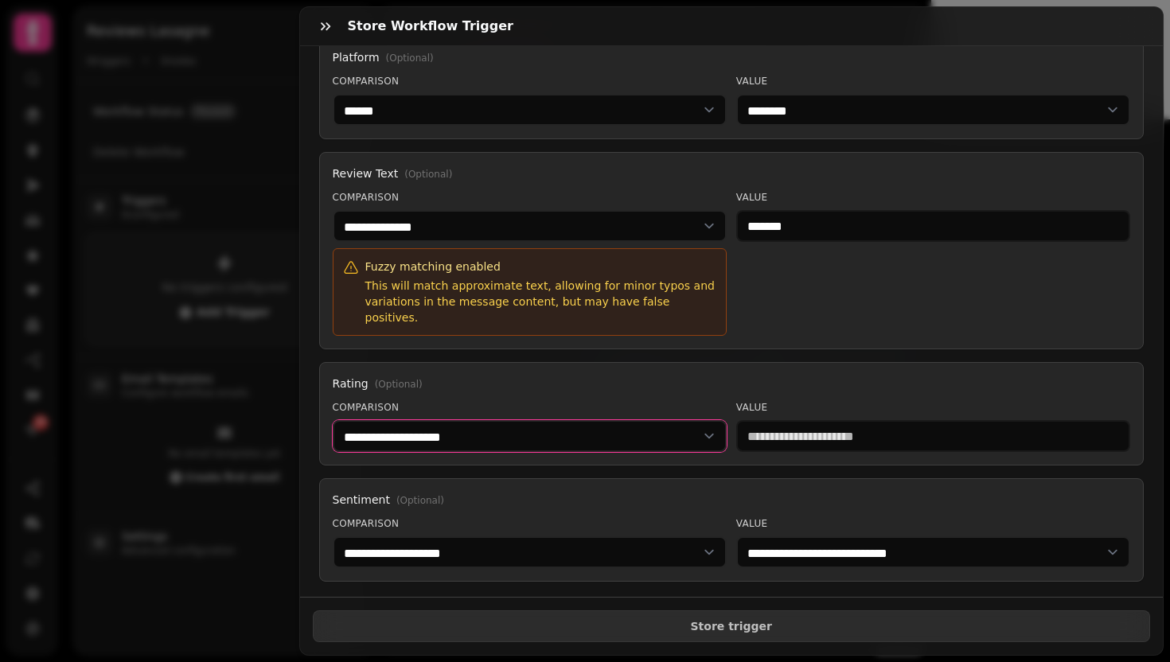
click at [564, 420] on select "**********" at bounding box center [530, 436] width 394 height 32
select select "**********"
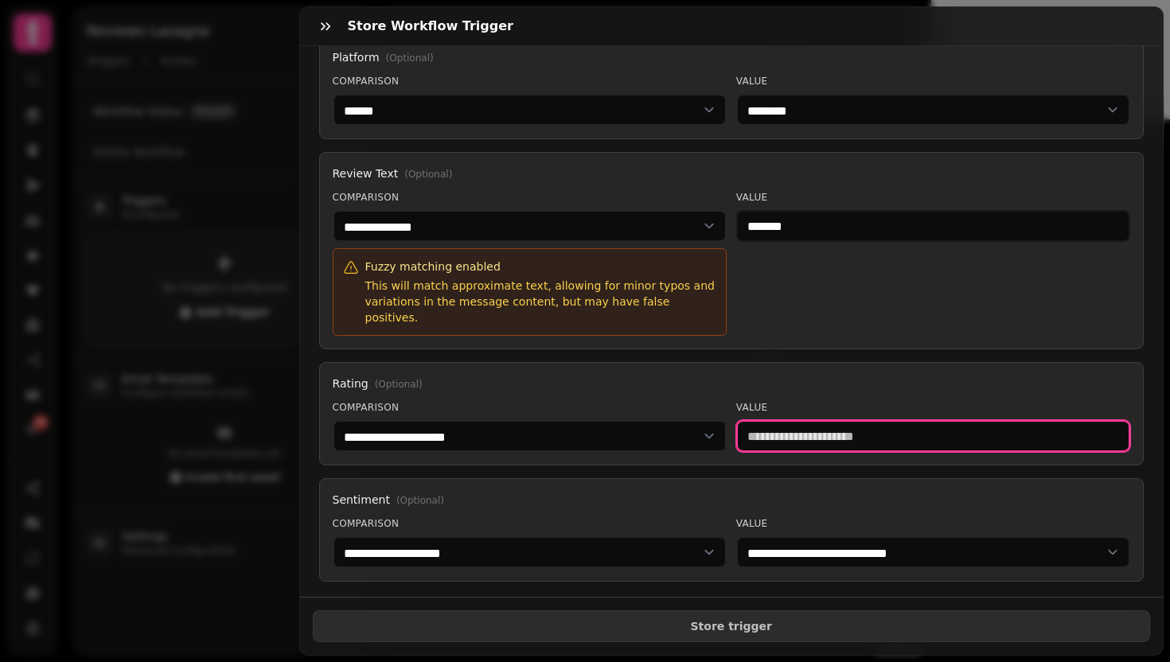
click at [855, 420] on input "number" at bounding box center [933, 436] width 394 height 32
type input "*"
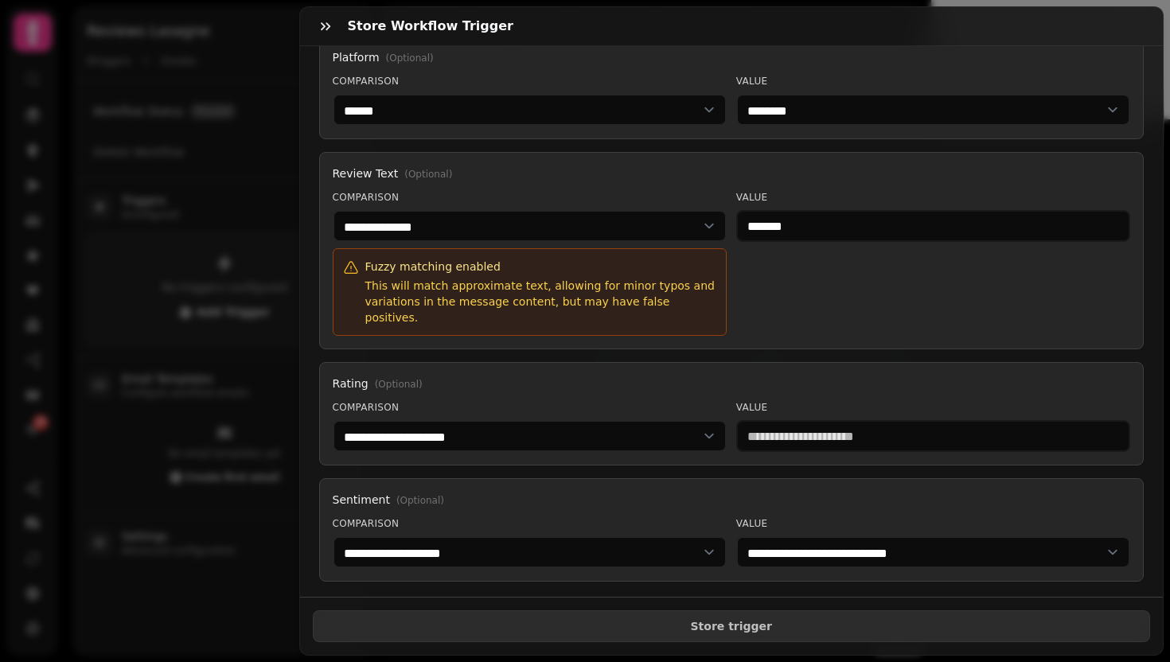
click at [857, 362] on div "**********" at bounding box center [731, 413] width 825 height 103
click at [616, 543] on select "**********" at bounding box center [530, 552] width 394 height 32
select select "******"
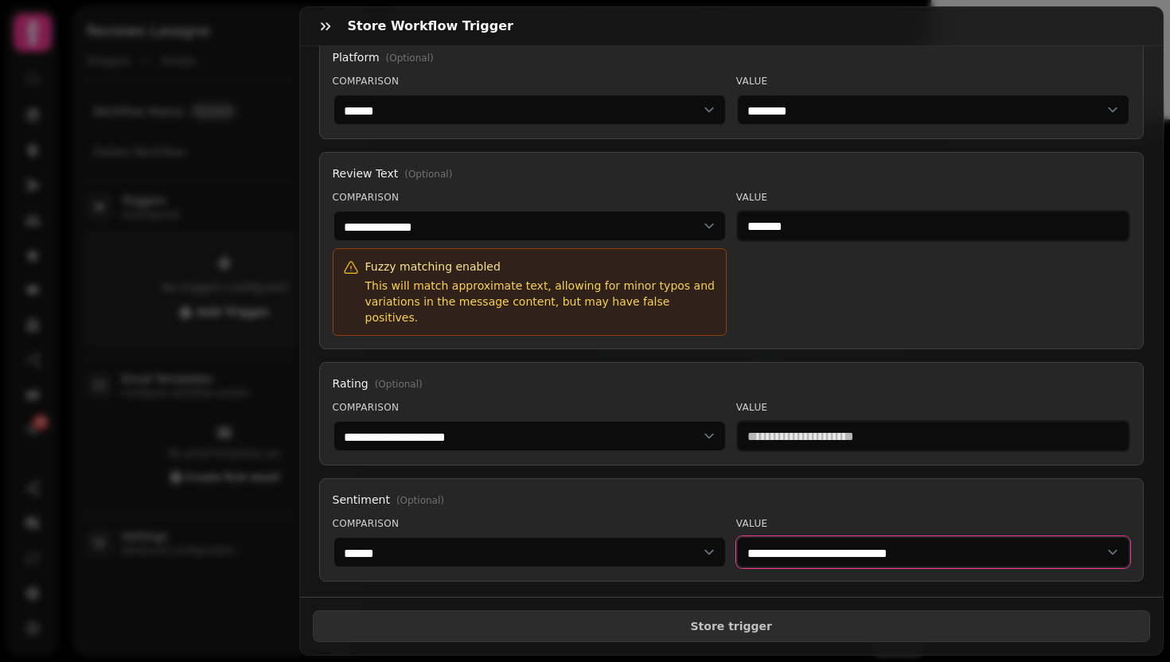
click at [821, 543] on select "**********" at bounding box center [933, 552] width 394 height 32
select select "********"
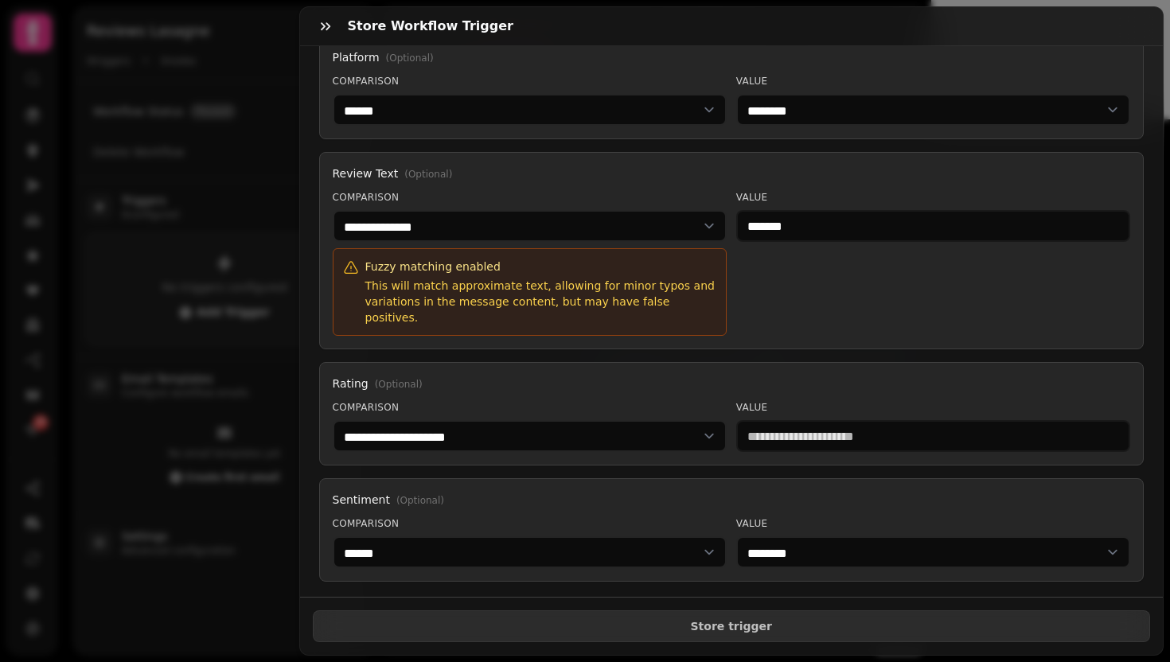
click at [820, 492] on div "**********" at bounding box center [731, 529] width 825 height 103
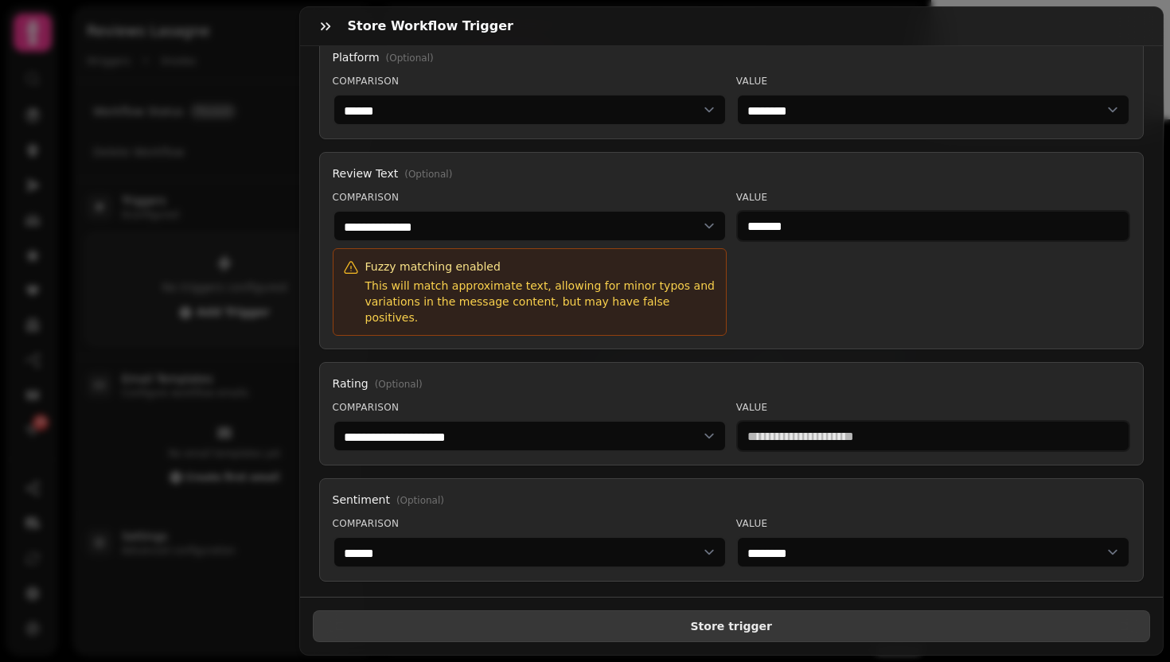
click at [755, 624] on button "Store trigger" at bounding box center [732, 626] width 838 height 32
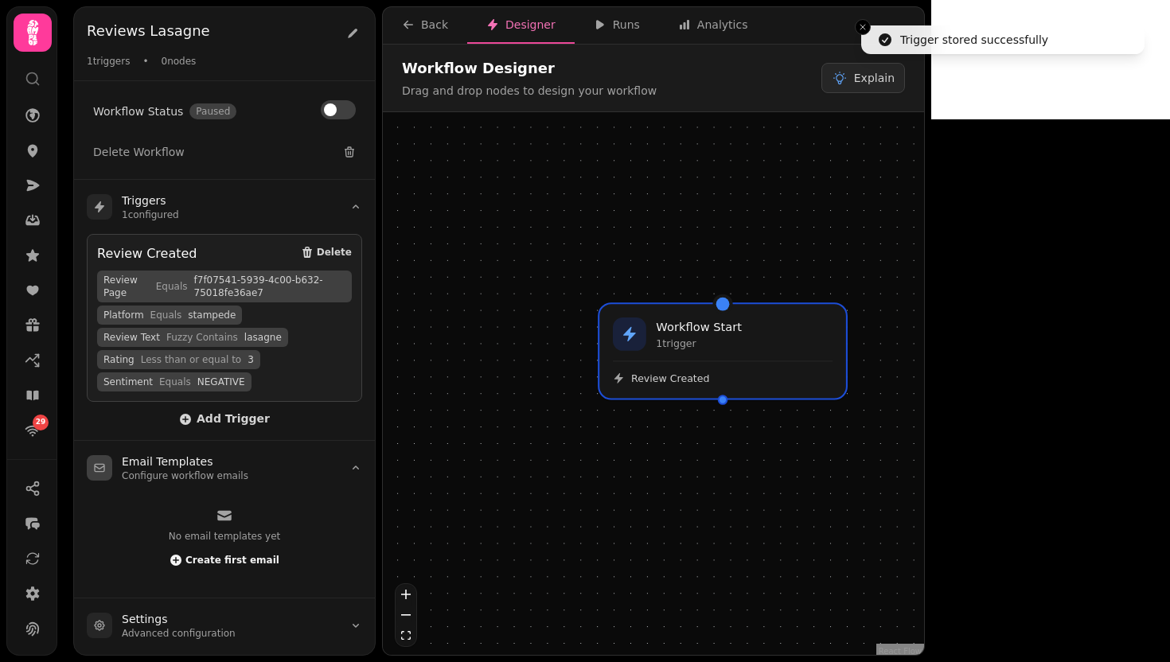
click at [249, 563] on span "Create first email" at bounding box center [232, 560] width 94 height 10
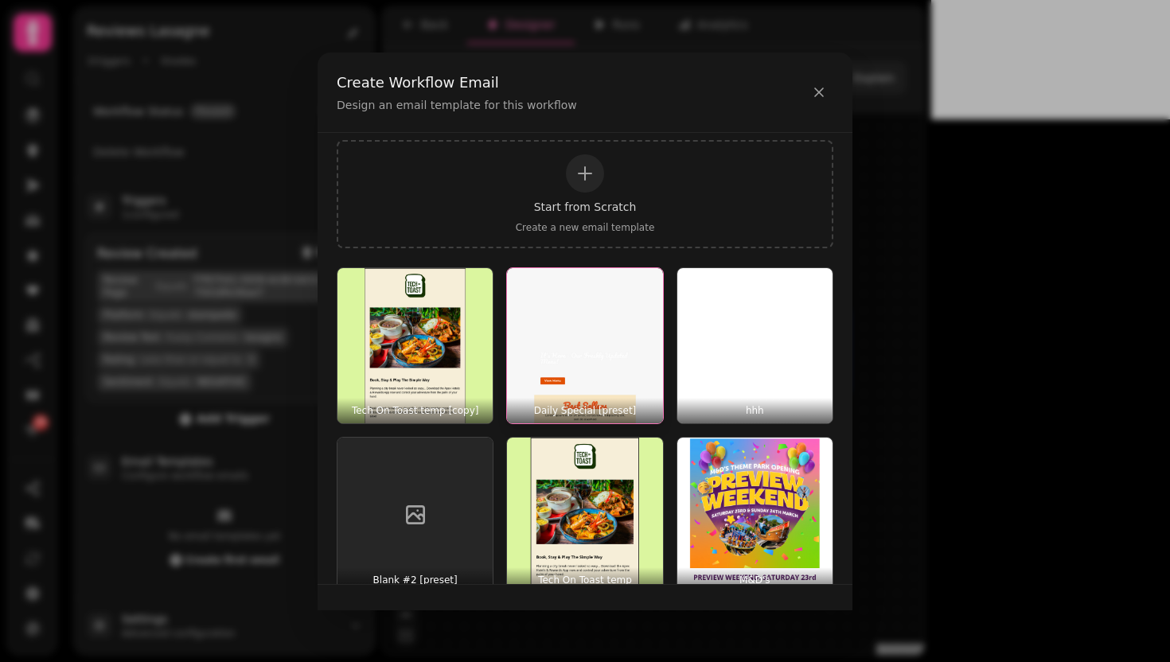
scroll to position [134, 0]
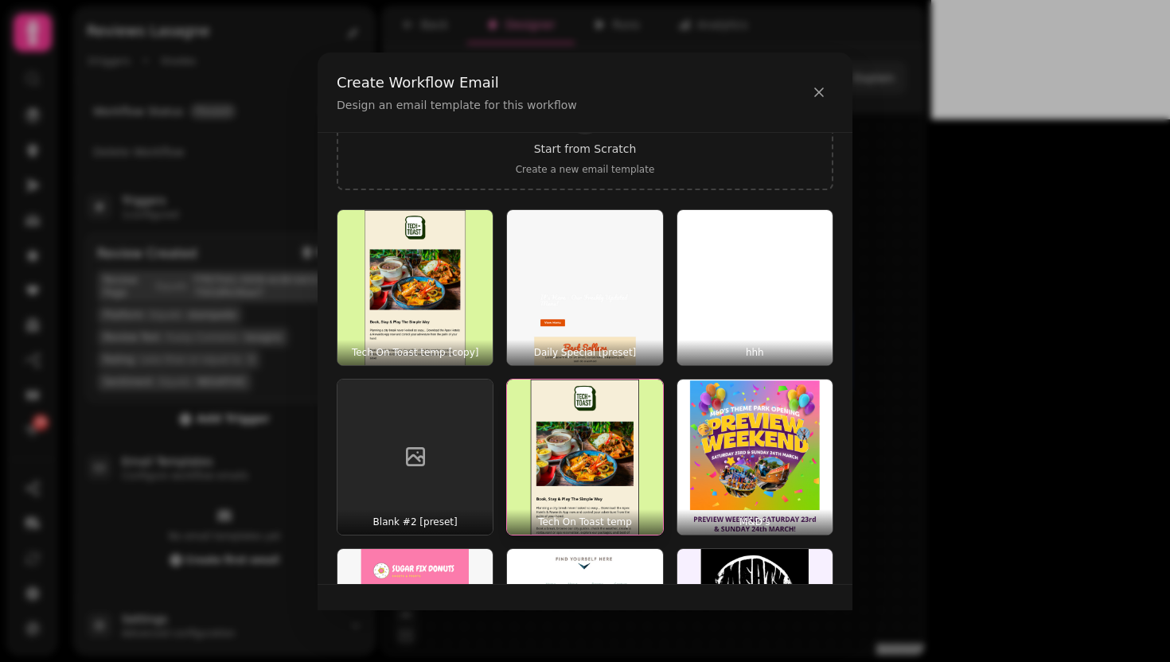
click at [609, 428] on img "button" at bounding box center [584, 457] width 155 height 155
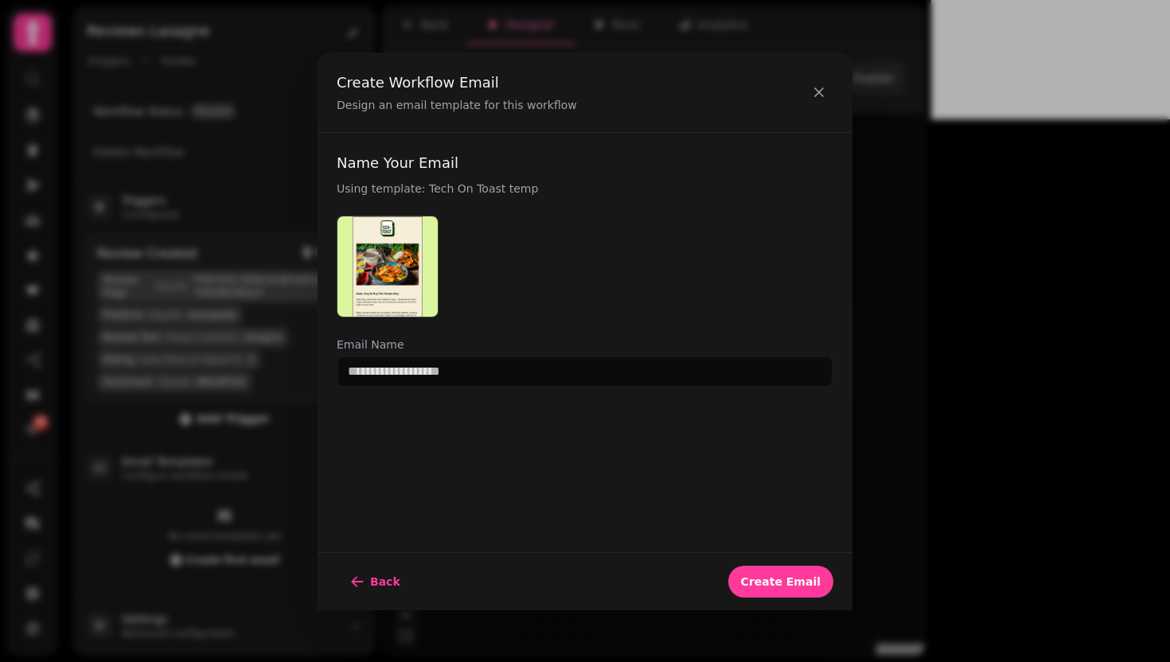
scroll to position [0, 0]
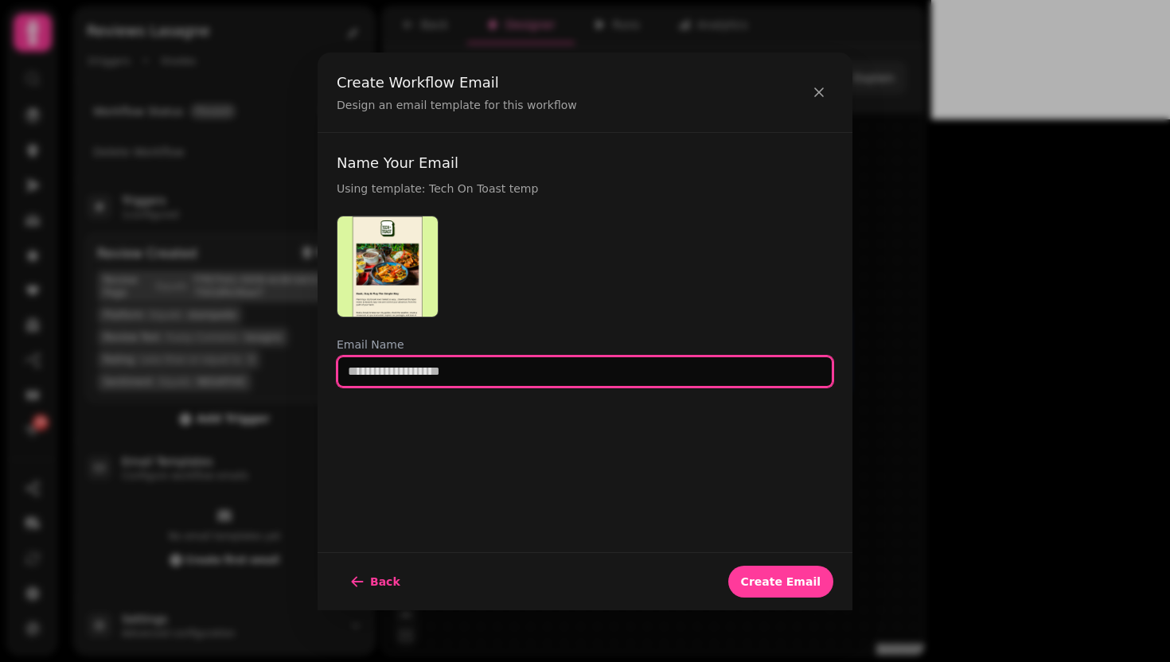
click at [609, 364] on input "text" at bounding box center [585, 372] width 497 height 32
click at [609, 364] on input "**********" at bounding box center [585, 372] width 497 height 32
type input "**********"
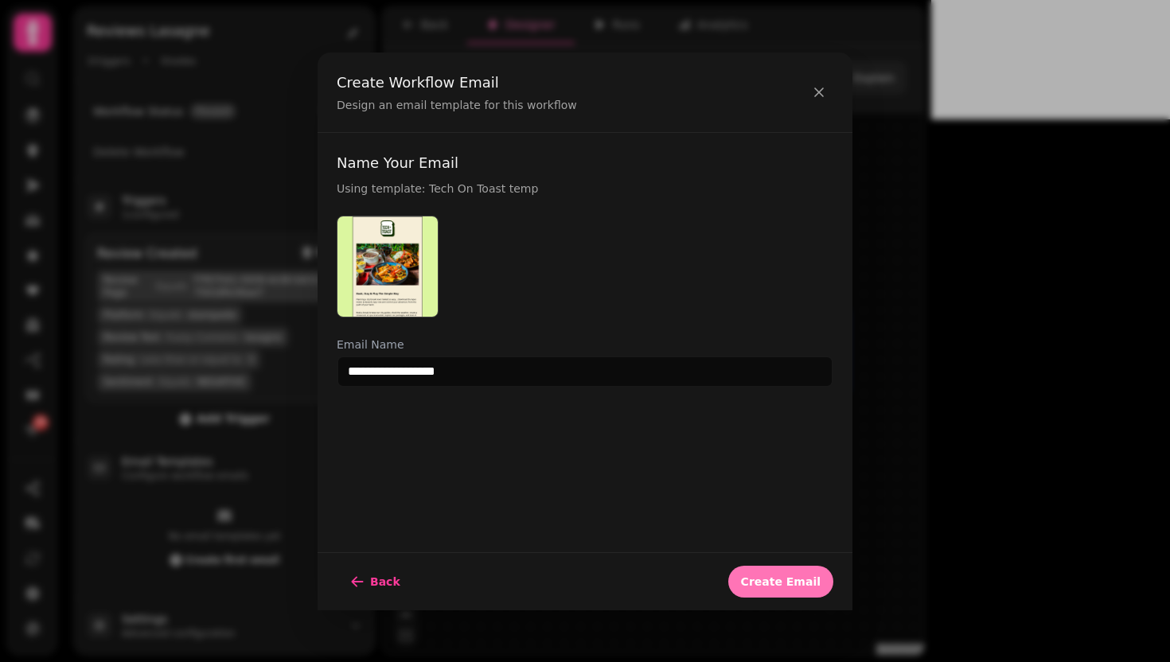
click at [792, 591] on button "Create Email" at bounding box center [780, 582] width 105 height 32
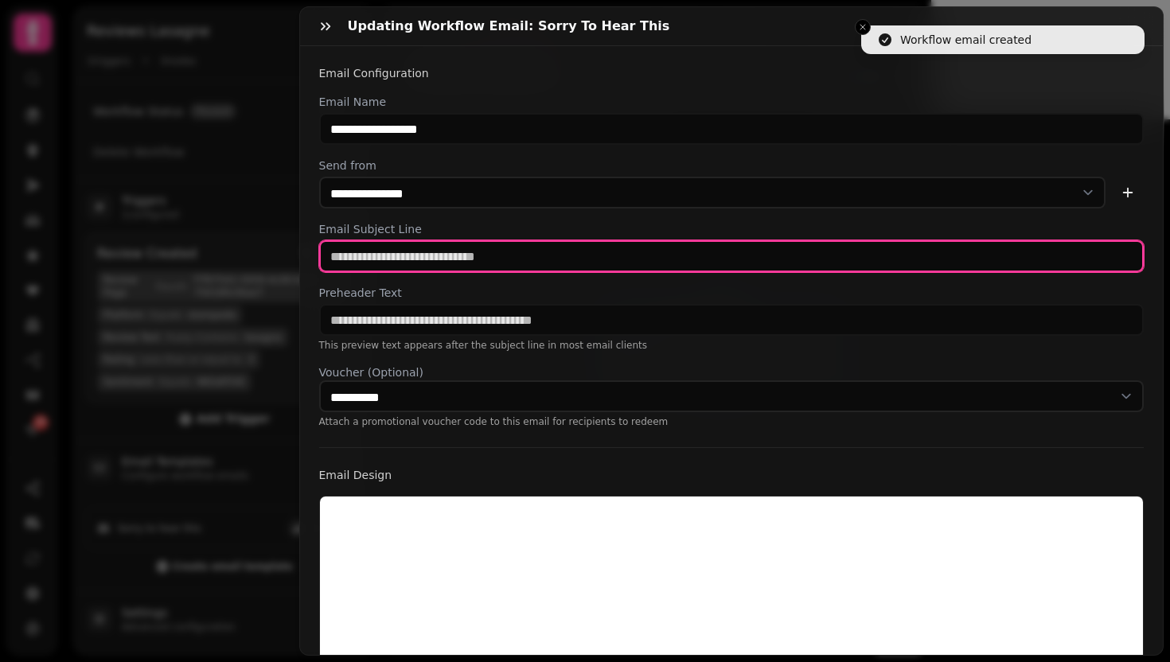
click at [518, 263] on input "text" at bounding box center [731, 256] width 825 height 32
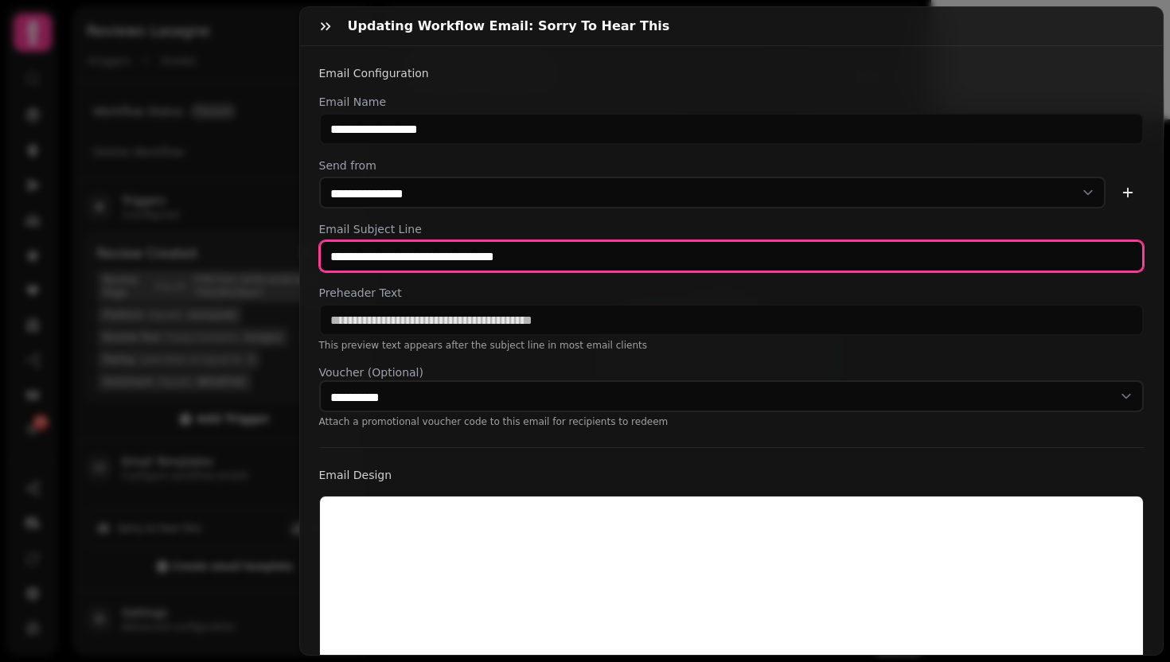
type input "**********"
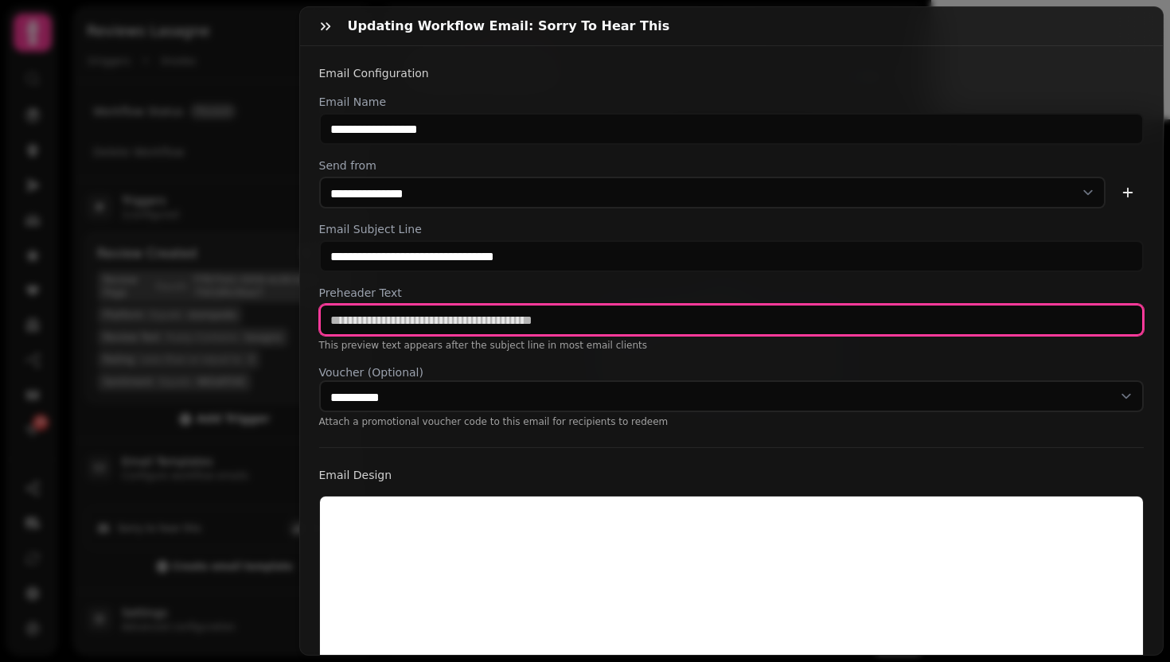
click at [512, 322] on input "text" at bounding box center [731, 320] width 825 height 32
type input "**********"
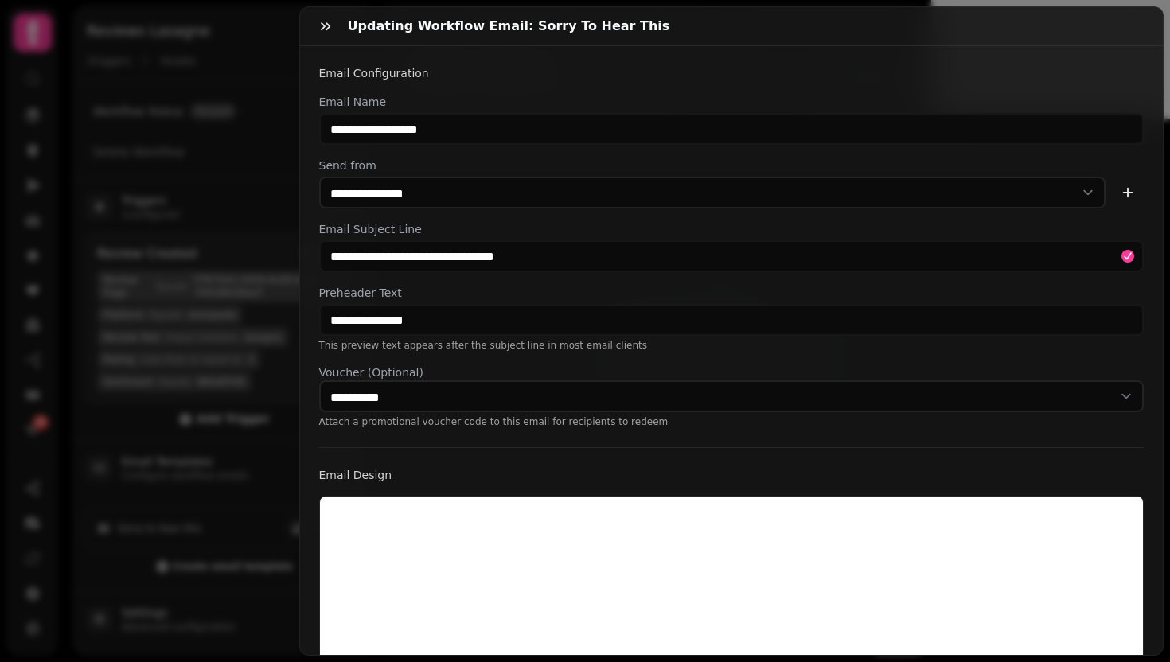
click at [520, 437] on div "**********" at bounding box center [731, 520] width 863 height 948
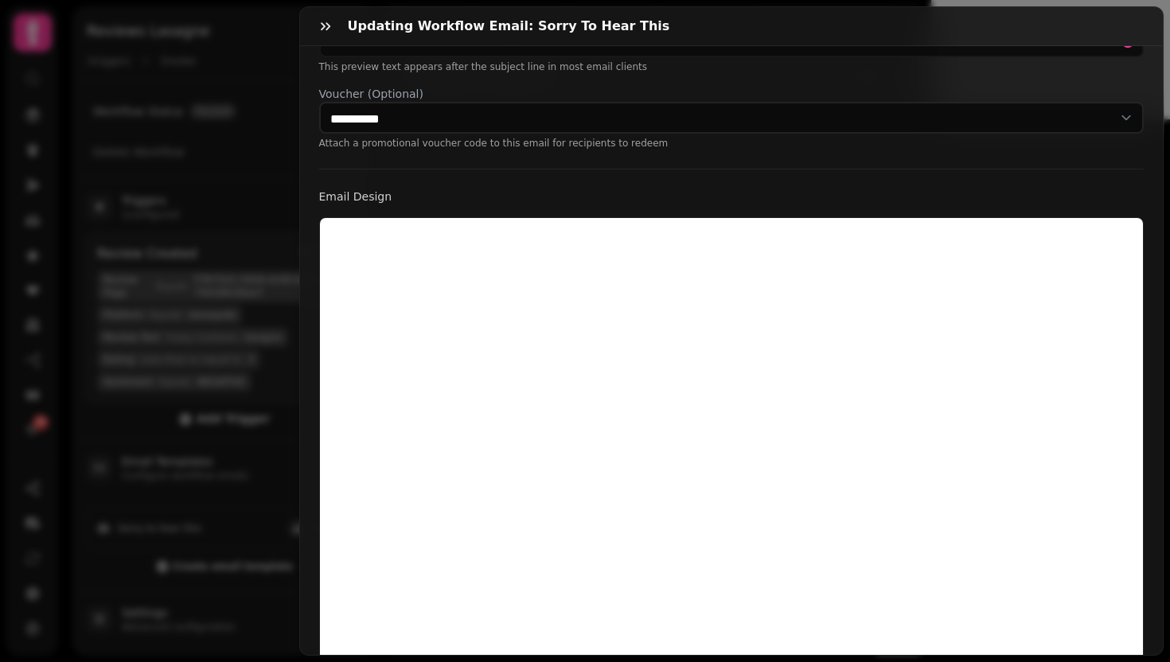
scroll to position [415, 0]
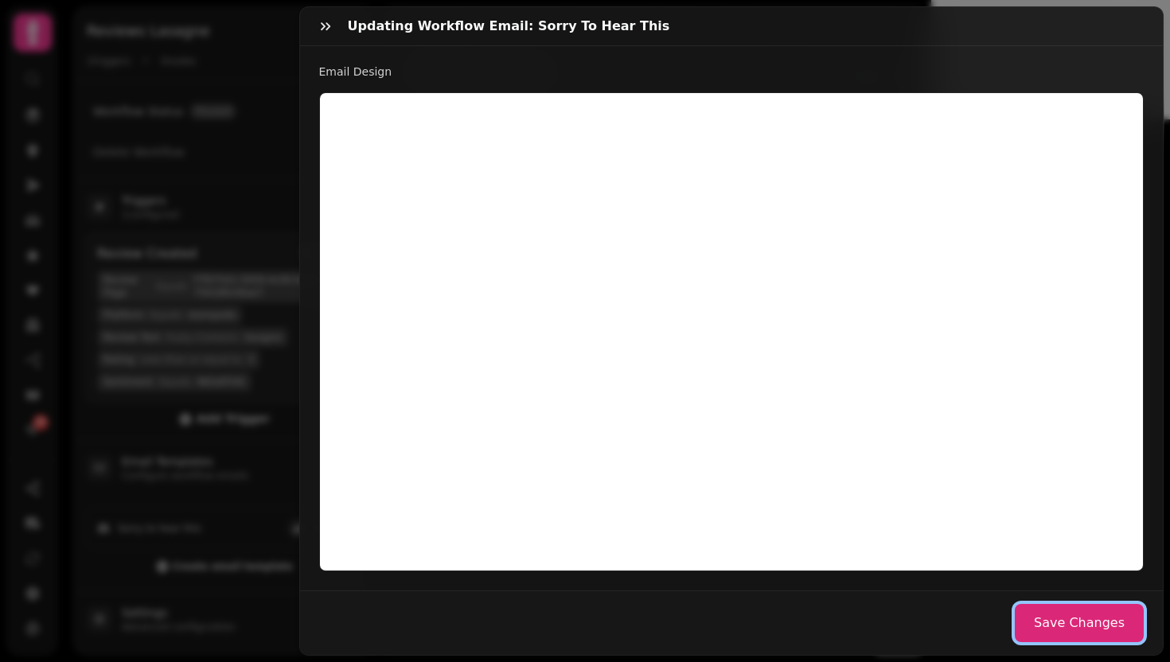
click at [1058, 604] on button "Save Changes" at bounding box center [1079, 623] width 129 height 38
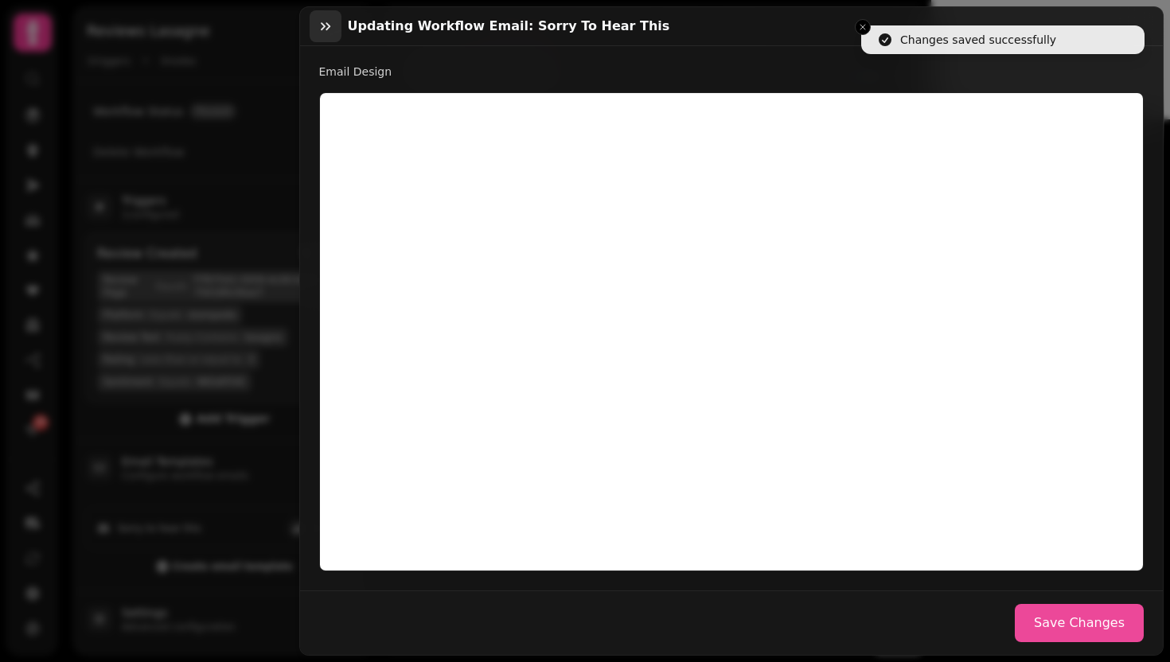
click at [326, 24] on icon "button" at bounding box center [326, 26] width 10 height 8
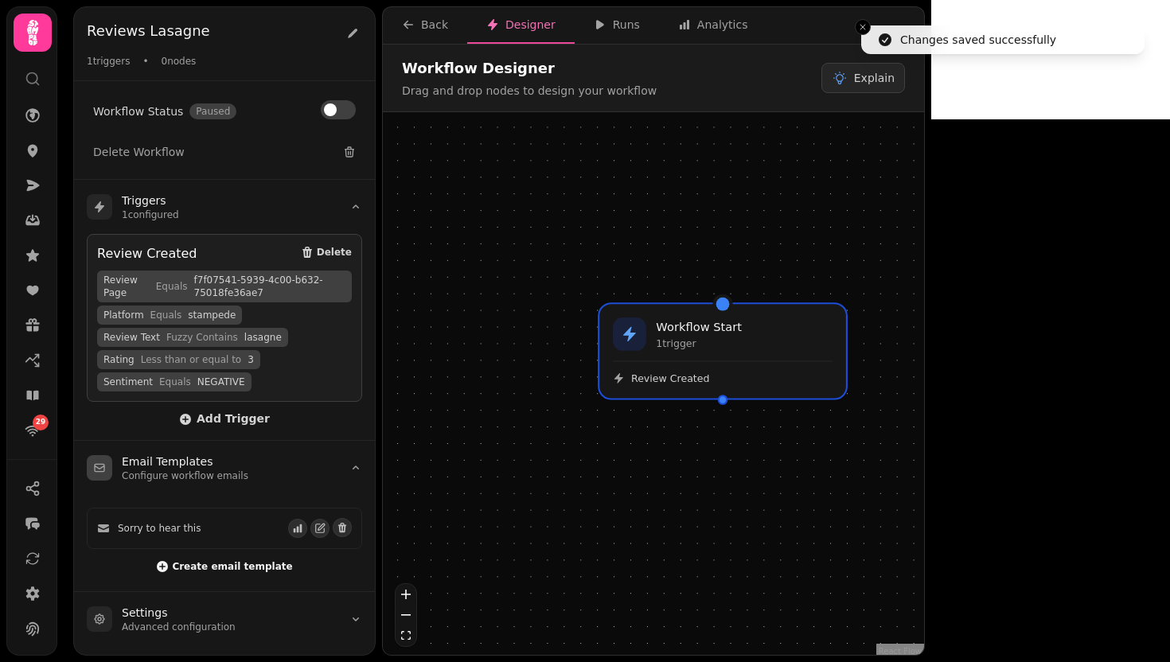
click at [254, 562] on span "Create email template" at bounding box center [232, 567] width 120 height 10
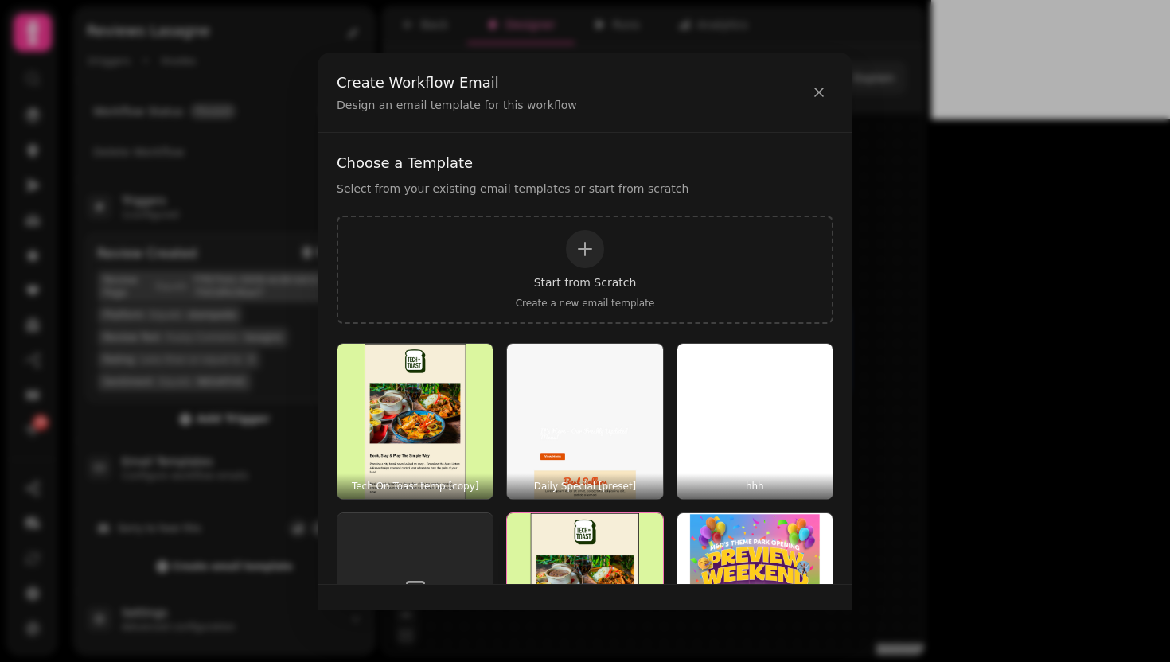
click at [583, 535] on img "button" at bounding box center [584, 590] width 155 height 155
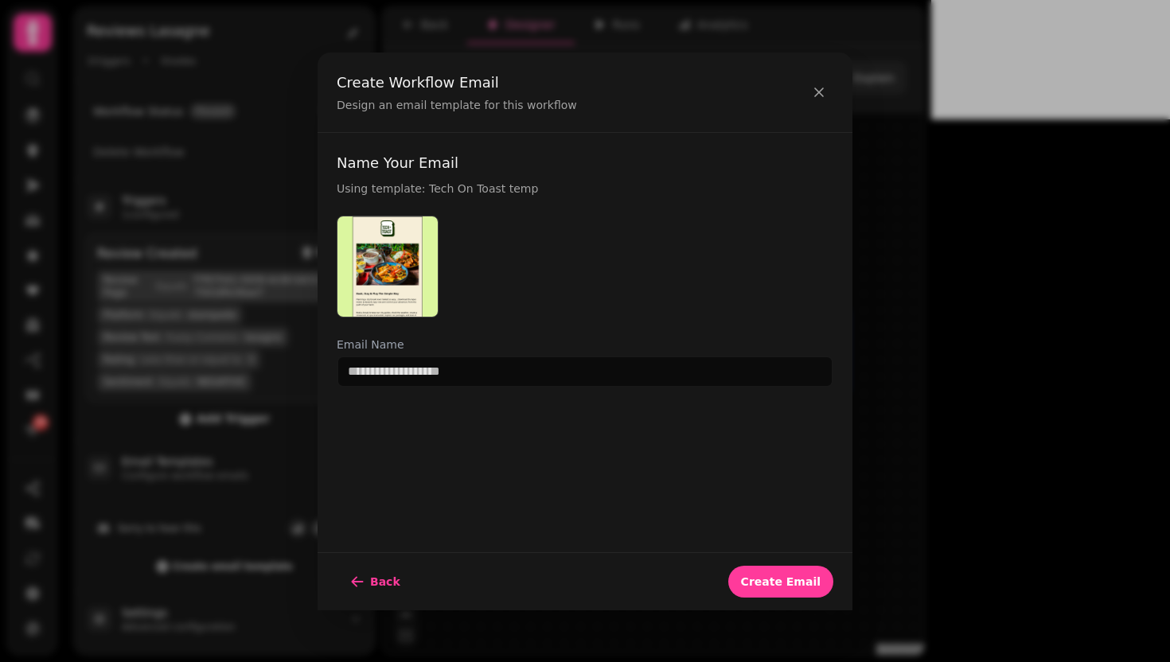
click at [583, 535] on div "Name Your Email Using template: Tech On Toast temp Email Name" at bounding box center [585, 342] width 535 height 419
click at [593, 388] on div "Name Your Email Using template: Tech On Toast temp Email Name" at bounding box center [585, 342] width 535 height 419
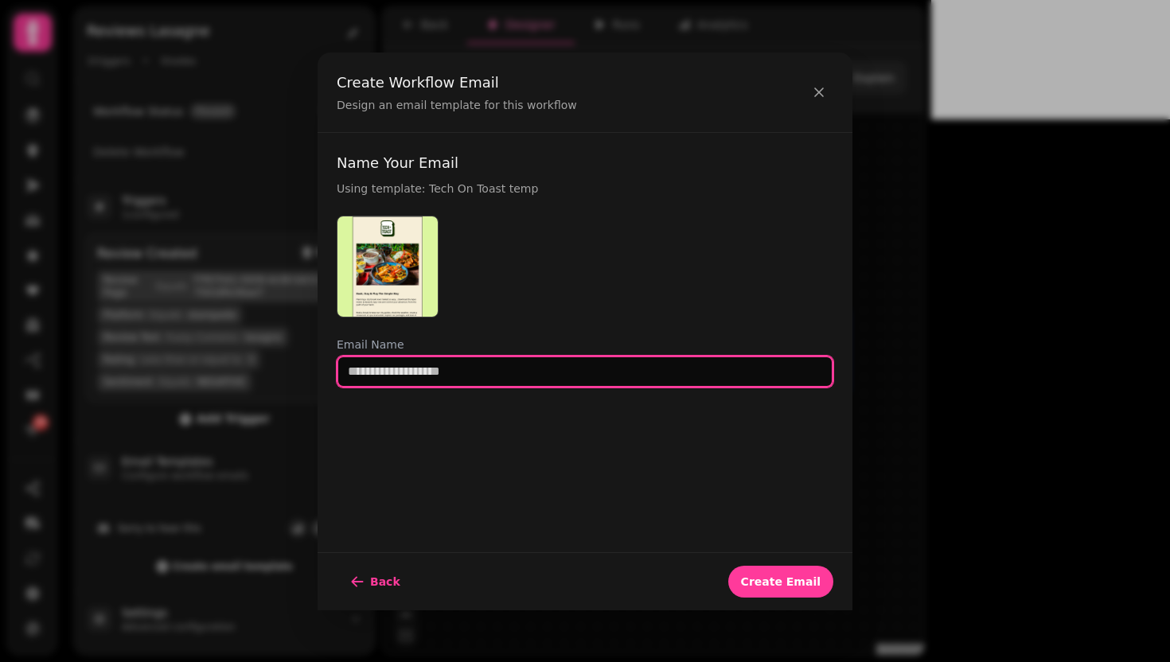
click at [593, 381] on input "text" at bounding box center [585, 372] width 497 height 32
click at [483, 369] on input "**********" at bounding box center [585, 372] width 497 height 32
type input "**********"
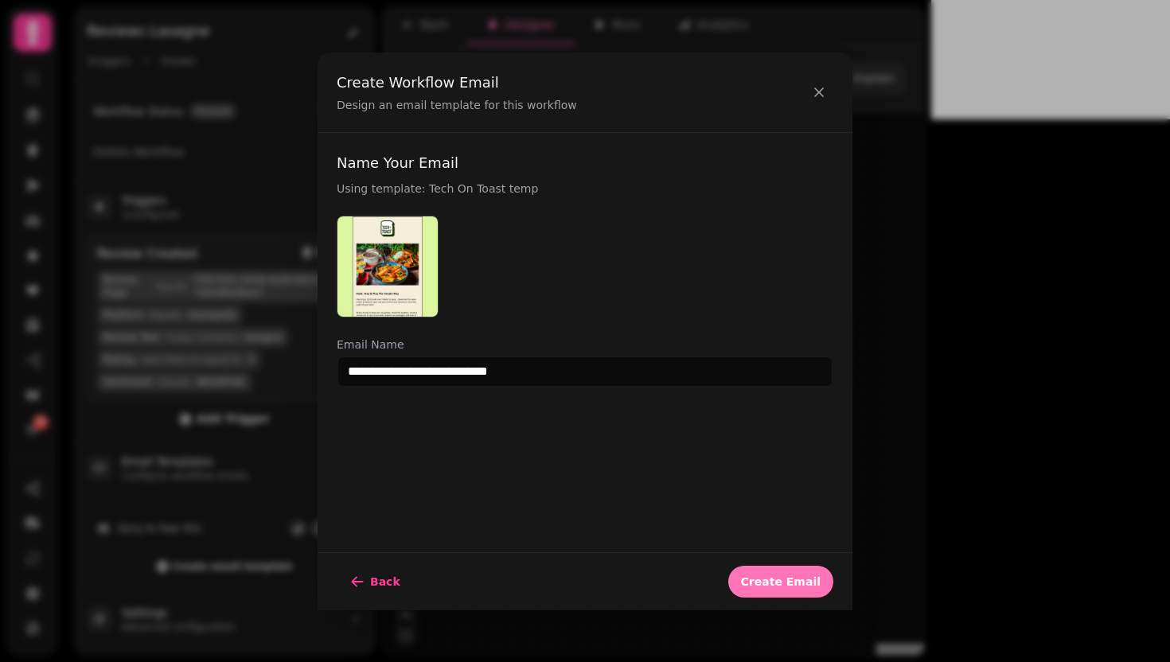
click at [783, 577] on span "Create Email" at bounding box center [781, 581] width 80 height 11
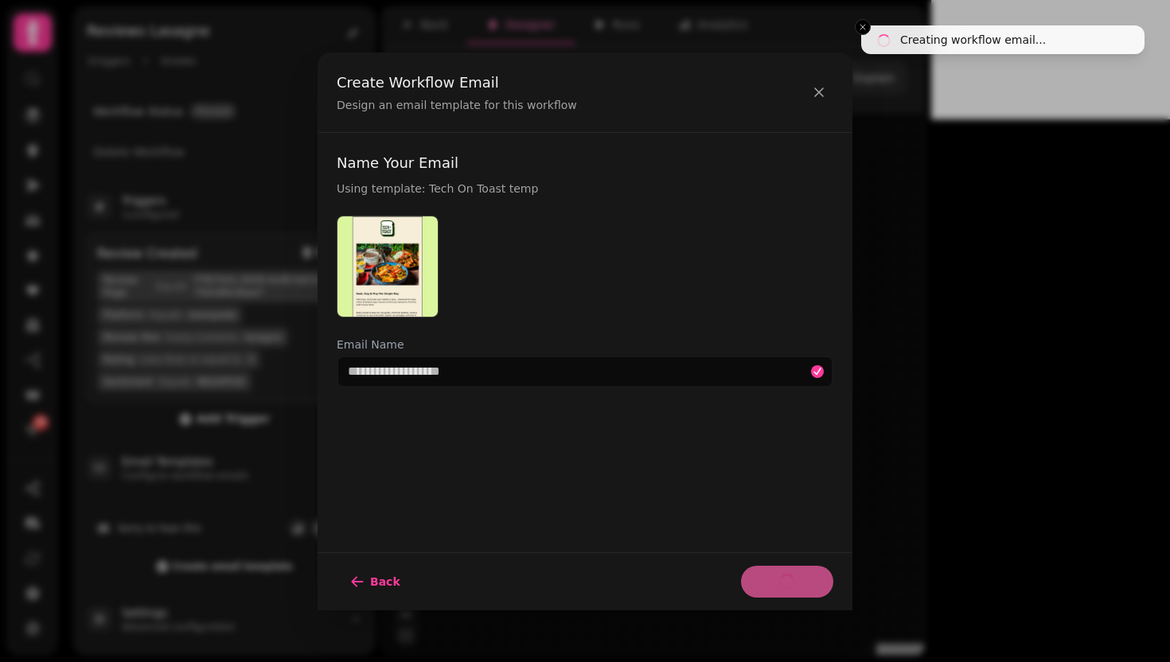
select select "**********"
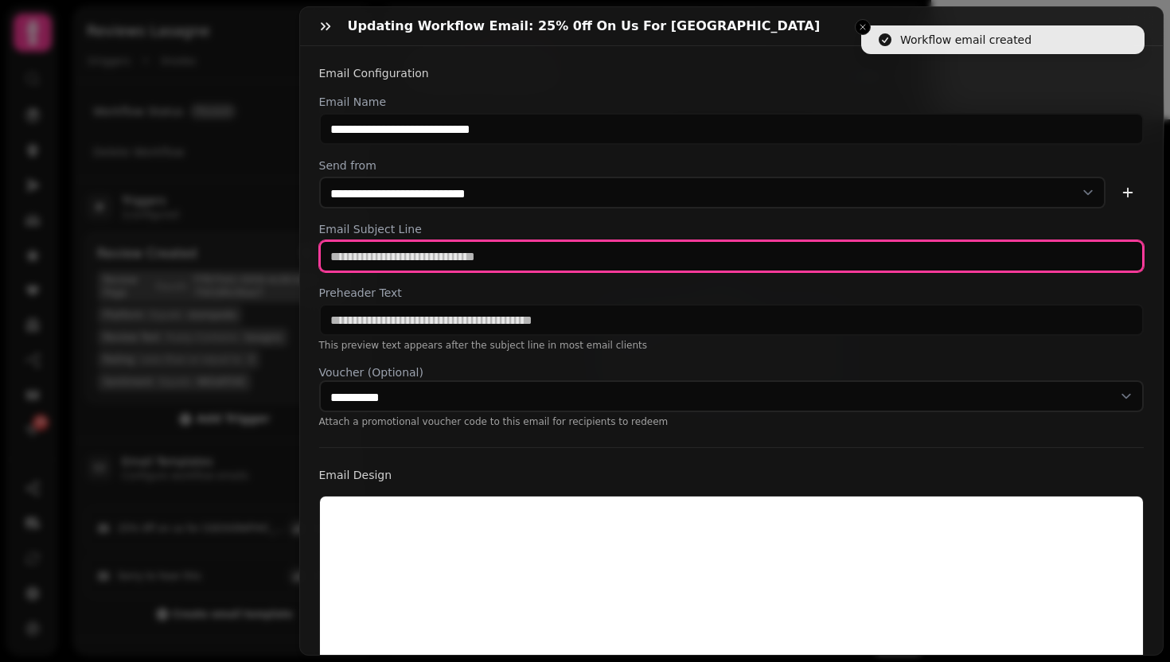
click at [433, 256] on input "text" at bounding box center [731, 256] width 825 height 32
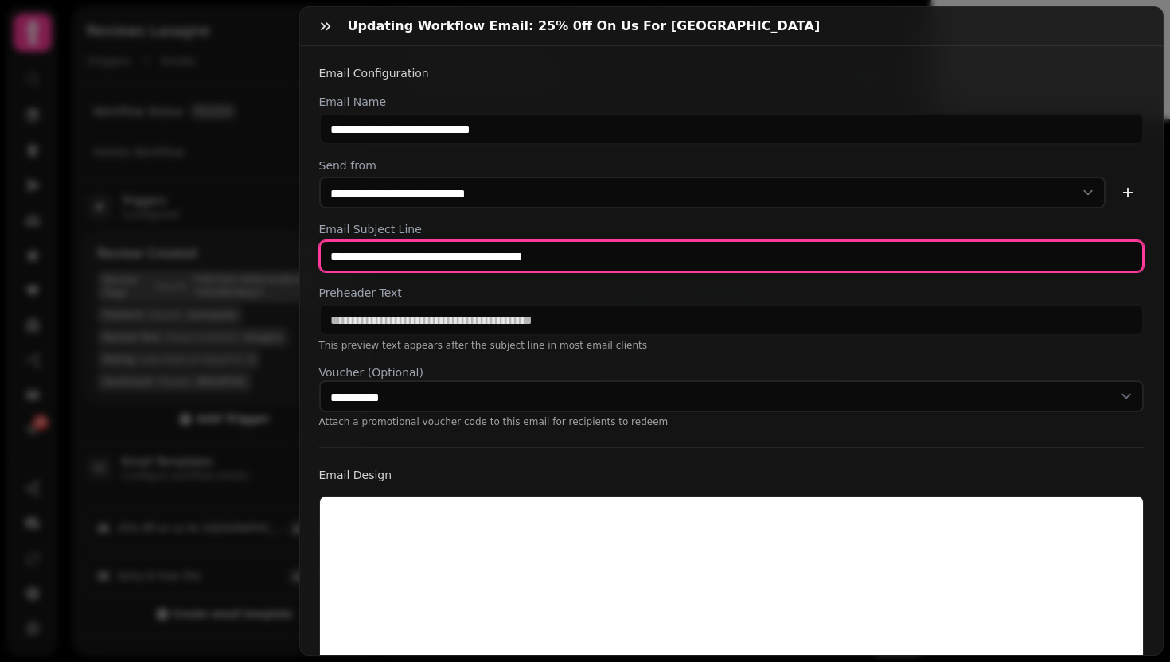
type input "**********"
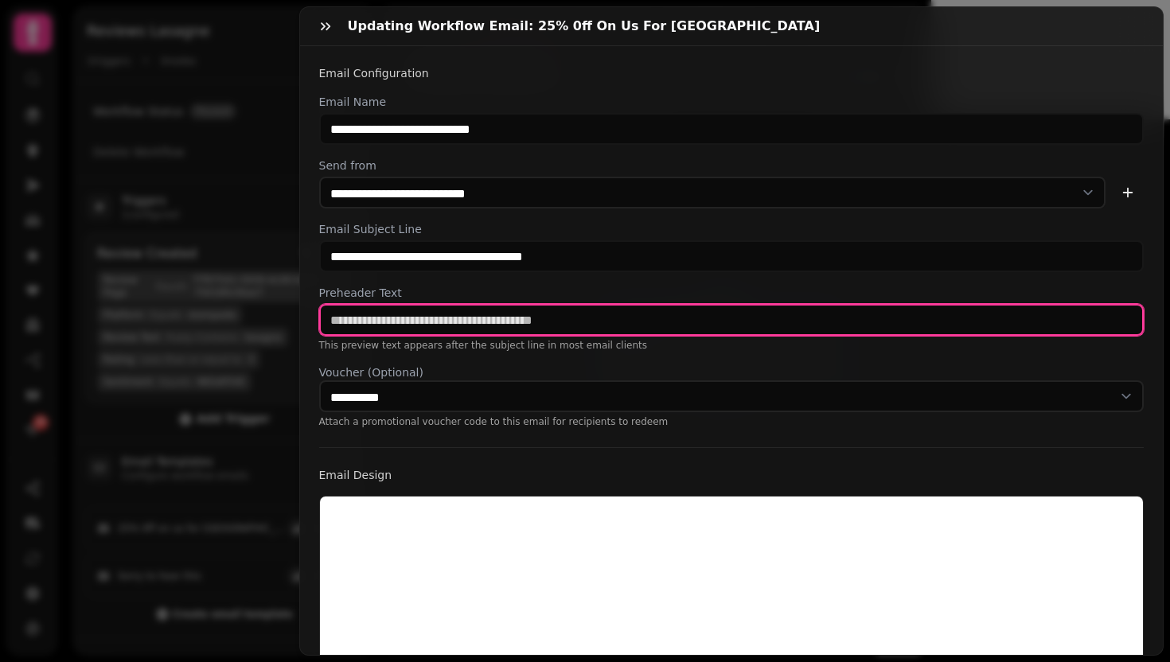
click at [442, 322] on input "text" at bounding box center [731, 320] width 825 height 32
type input "**********"
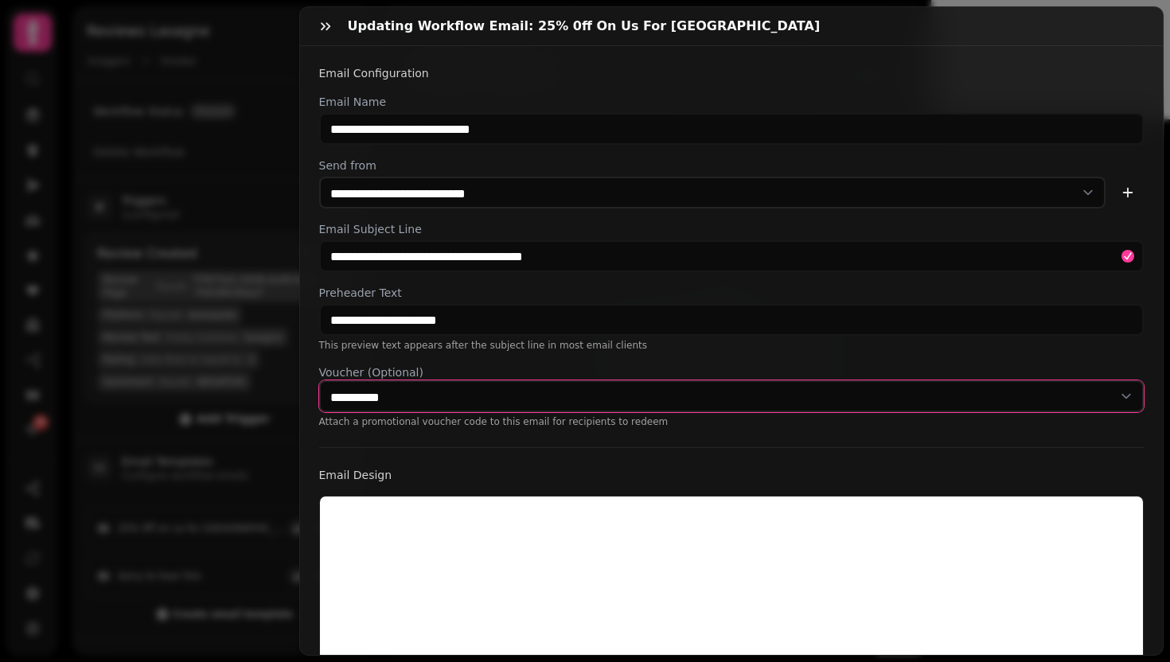
click at [545, 398] on select "**********" at bounding box center [731, 396] width 825 height 32
select select "**********"
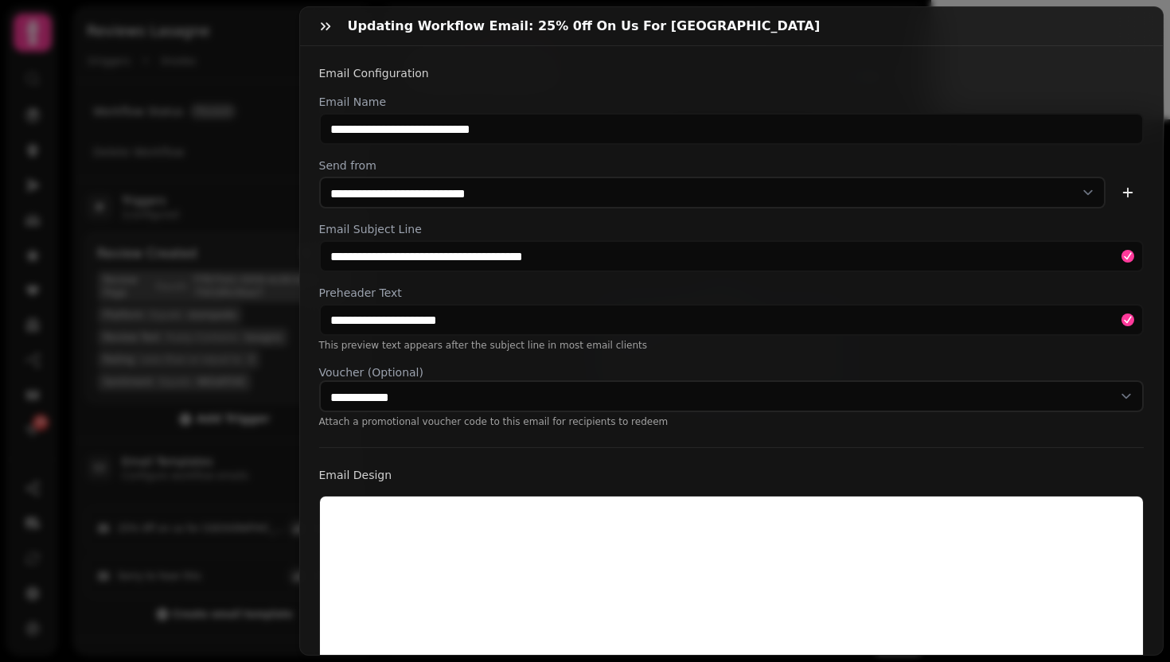
click at [608, 441] on div "**********" at bounding box center [731, 520] width 863 height 948
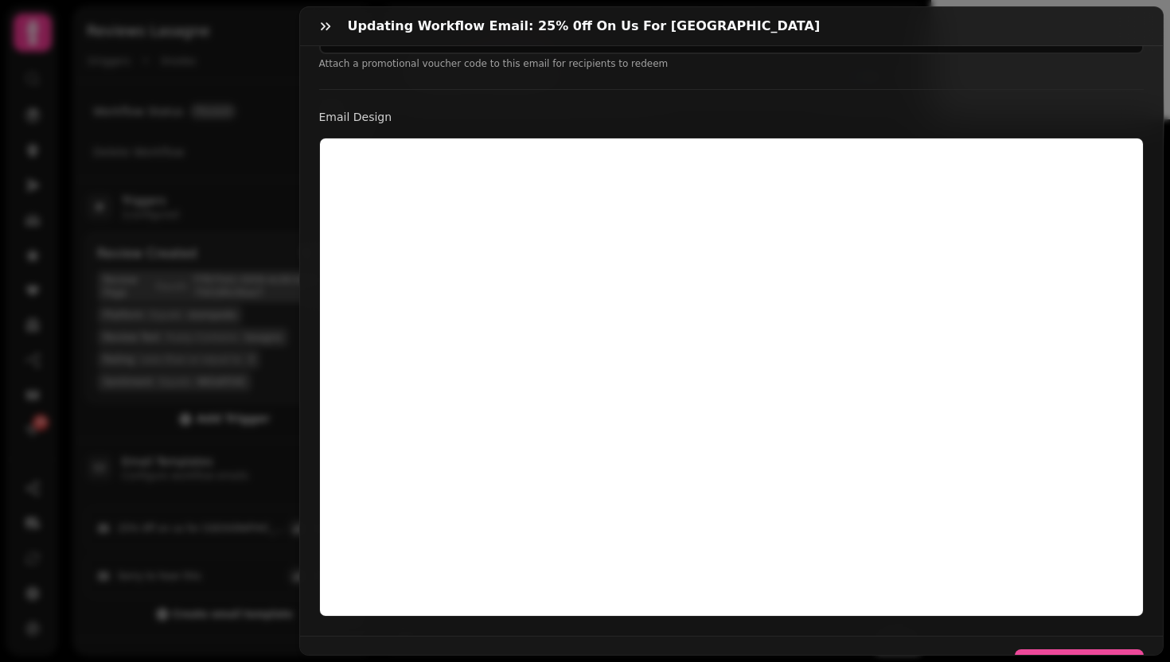
scroll to position [415, 0]
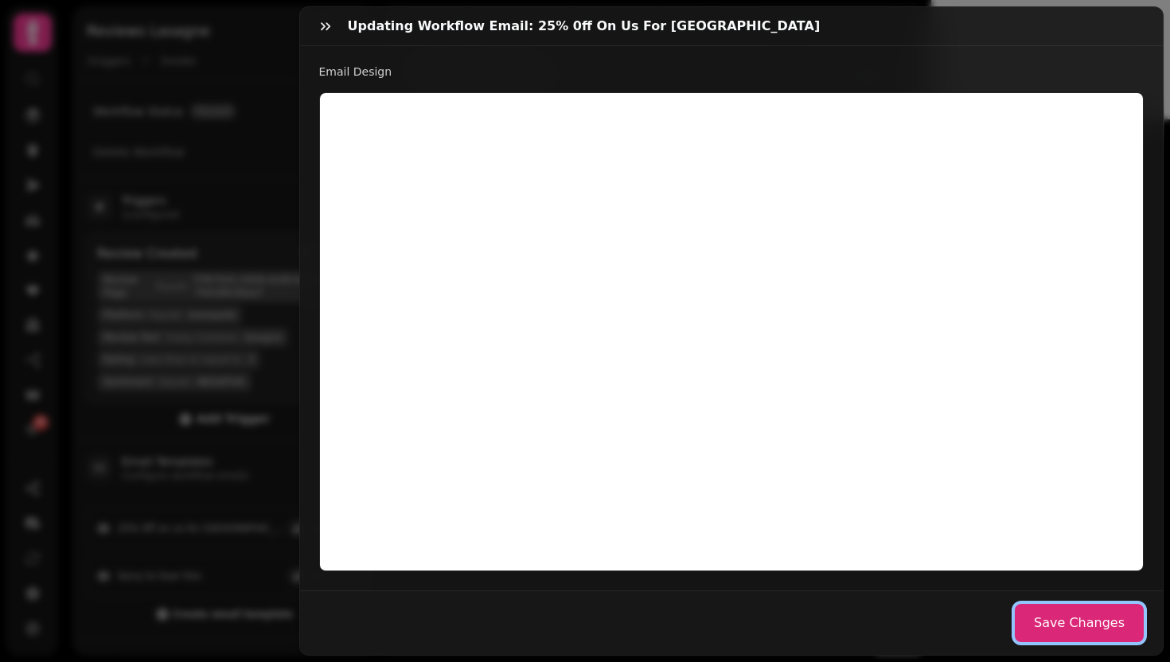
click at [1041, 622] on button "Save Changes" at bounding box center [1079, 623] width 129 height 38
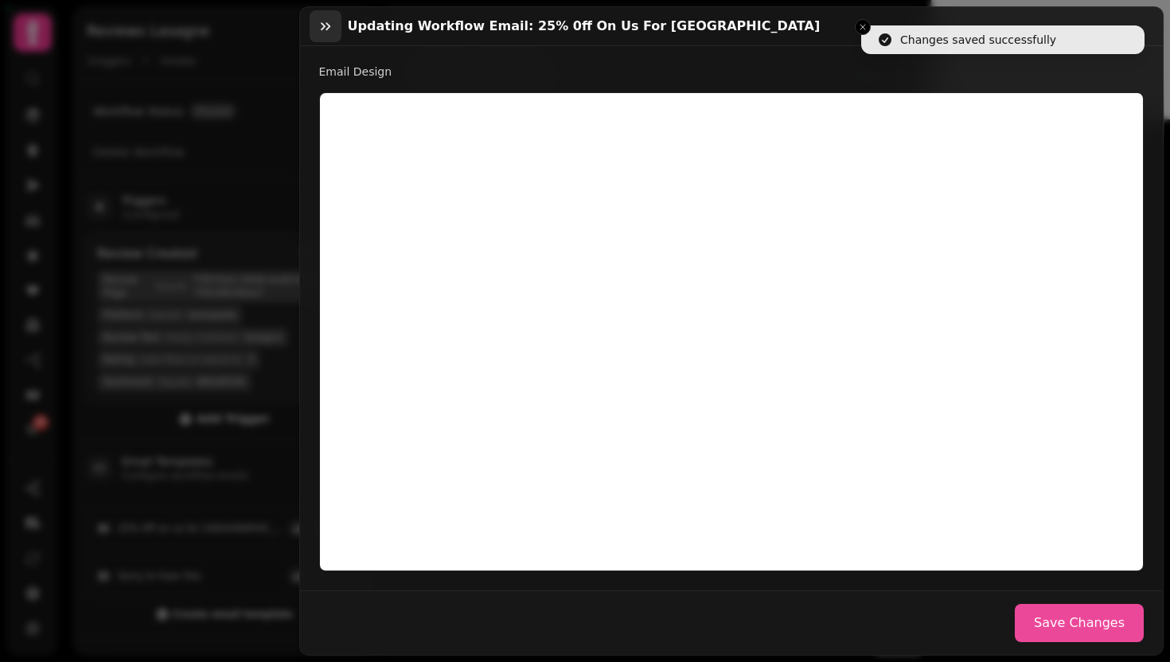
click at [318, 25] on icon "button" at bounding box center [326, 26] width 16 height 16
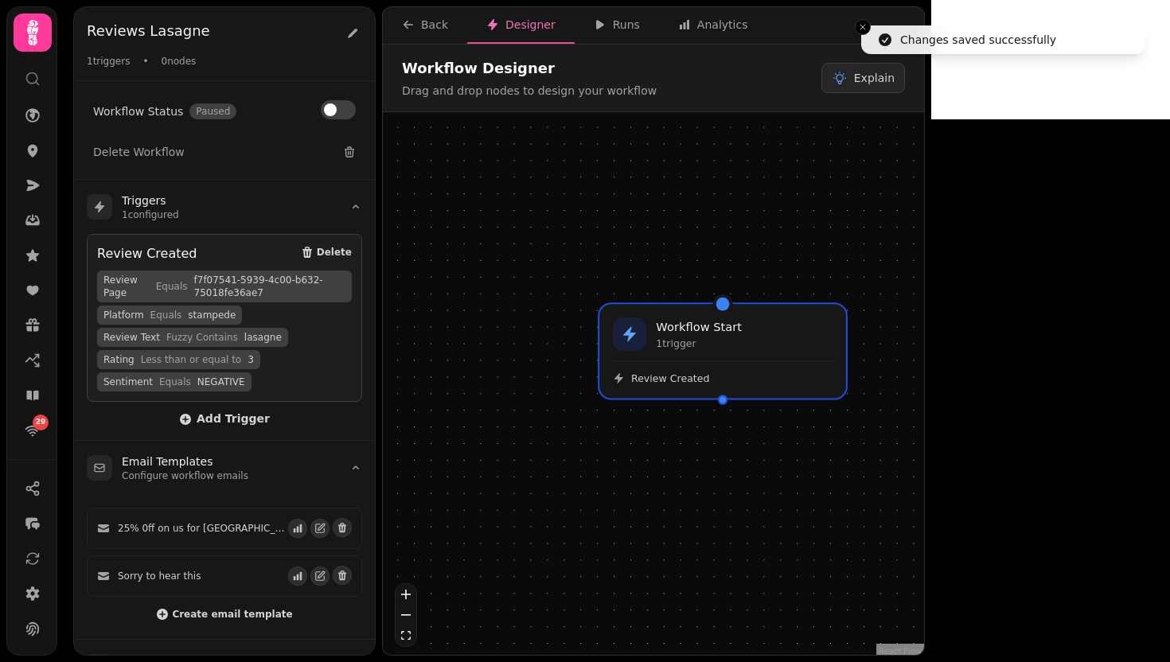
click at [766, 403] on div "Workflow Start 1 trigger Review Created" at bounding box center [653, 385] width 541 height 547
click at [770, 395] on div "Workflow Start 1 trigger Review Created" at bounding box center [722, 351] width 251 height 96
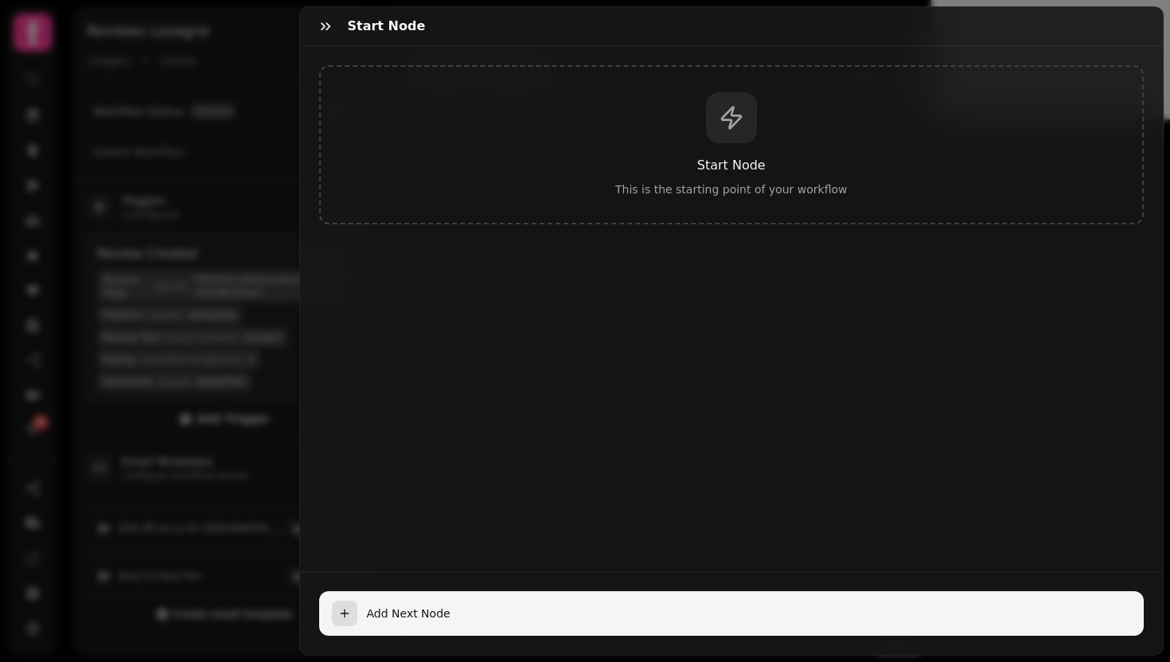
click at [428, 606] on span "Add Next Node" at bounding box center [749, 614] width 765 height 16
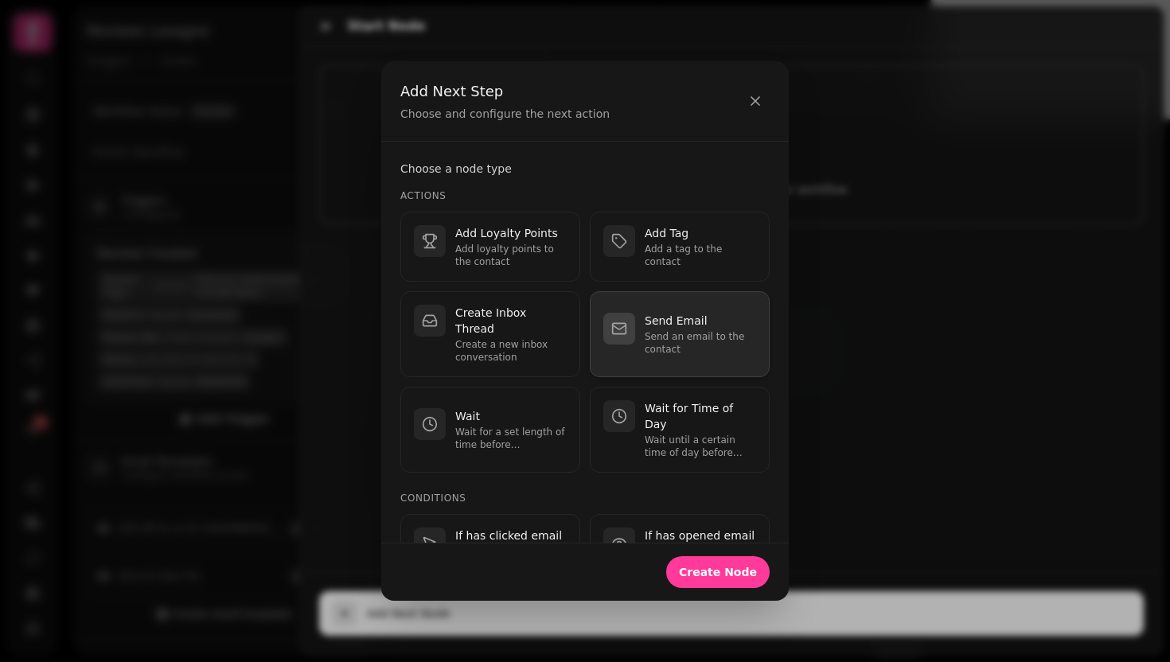
click at [712, 333] on p "Send an email to the contact" at bounding box center [700, 342] width 111 height 25
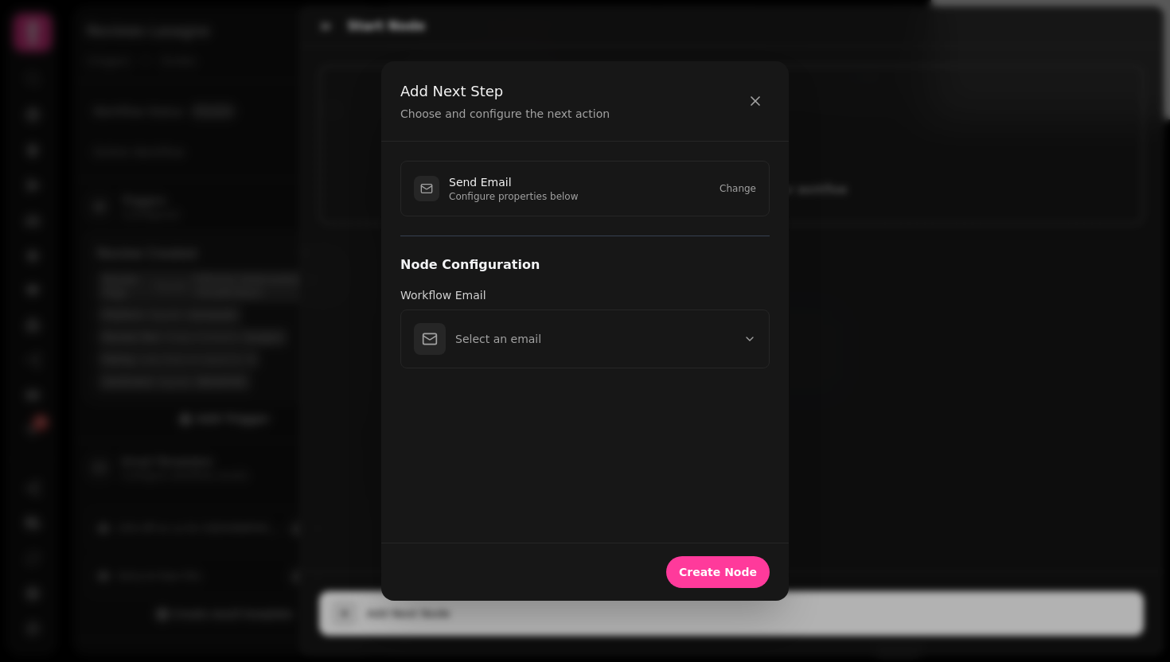
click at [712, 333] on button "Select an email" at bounding box center [584, 339] width 369 height 59
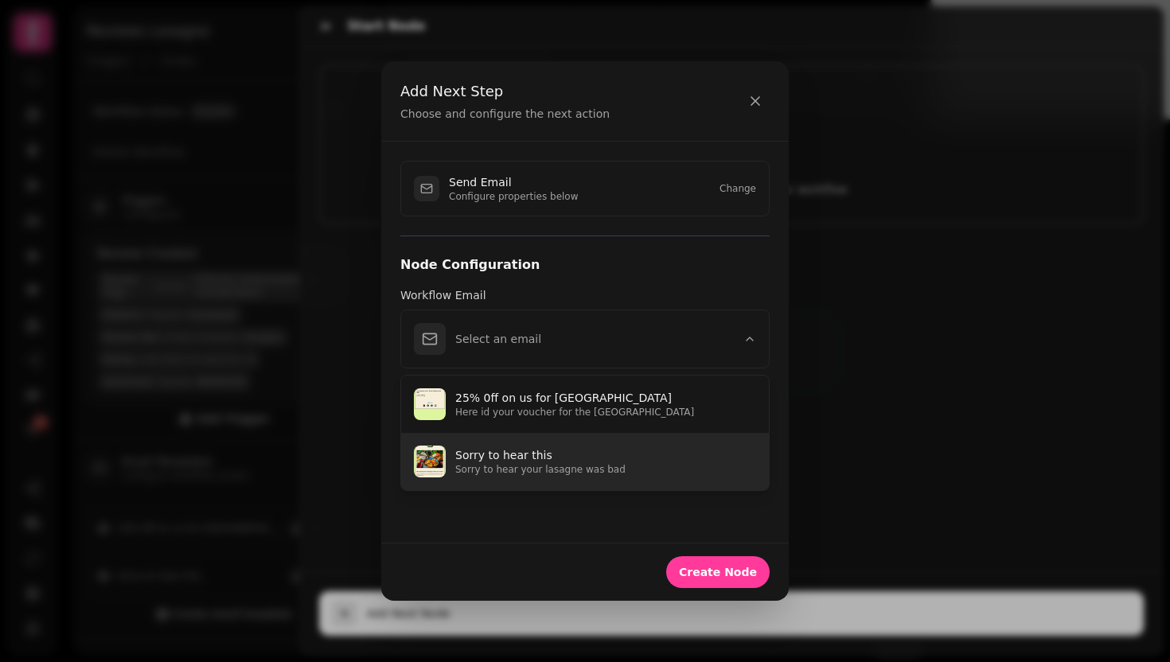
click at [669, 477] on button "Sorry to hear this Sorry to hear your lasagne was bad" at bounding box center [585, 461] width 368 height 57
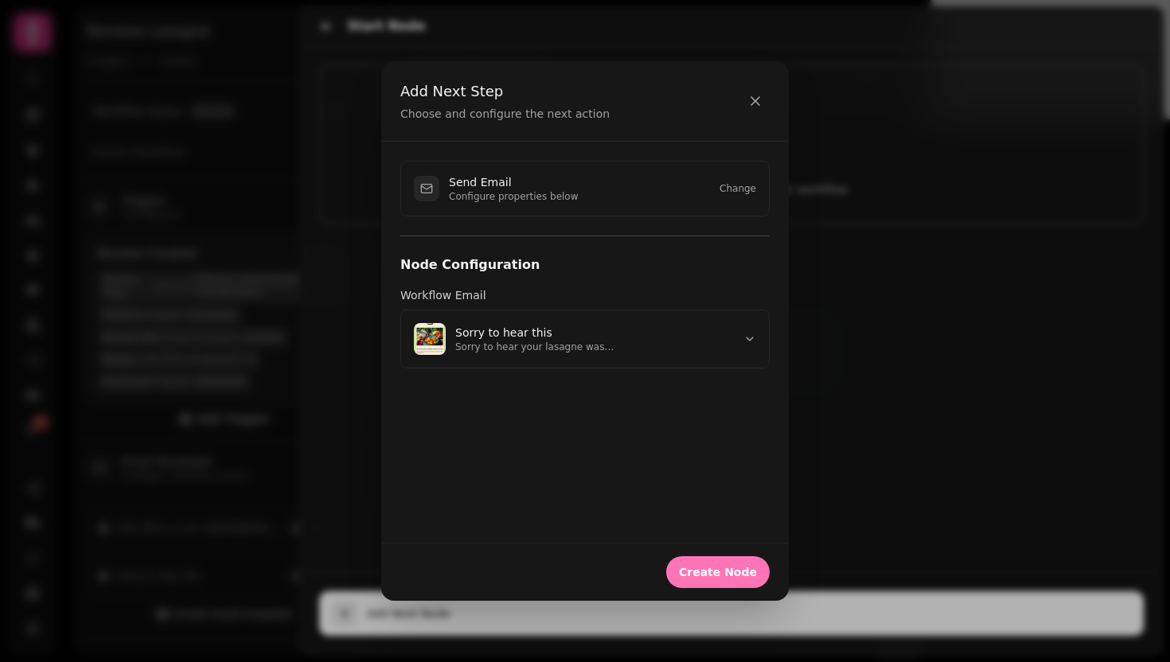
click at [731, 583] on button "Create Node" at bounding box center [717, 572] width 103 height 32
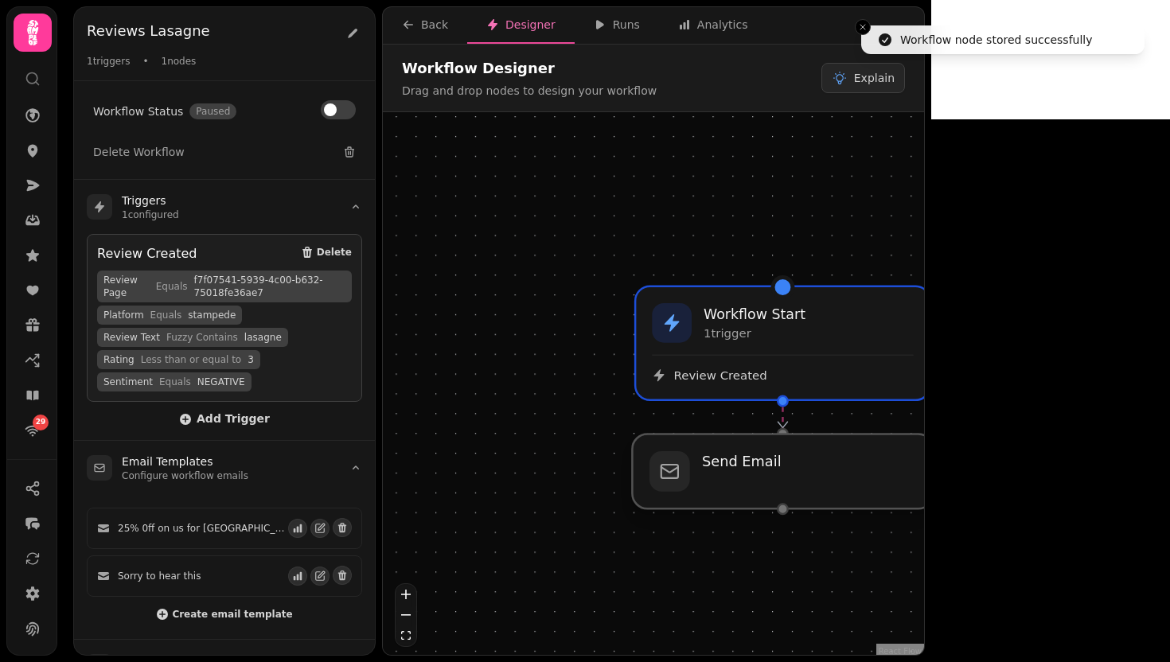
click at [831, 454] on div at bounding box center [782, 471] width 301 height 75
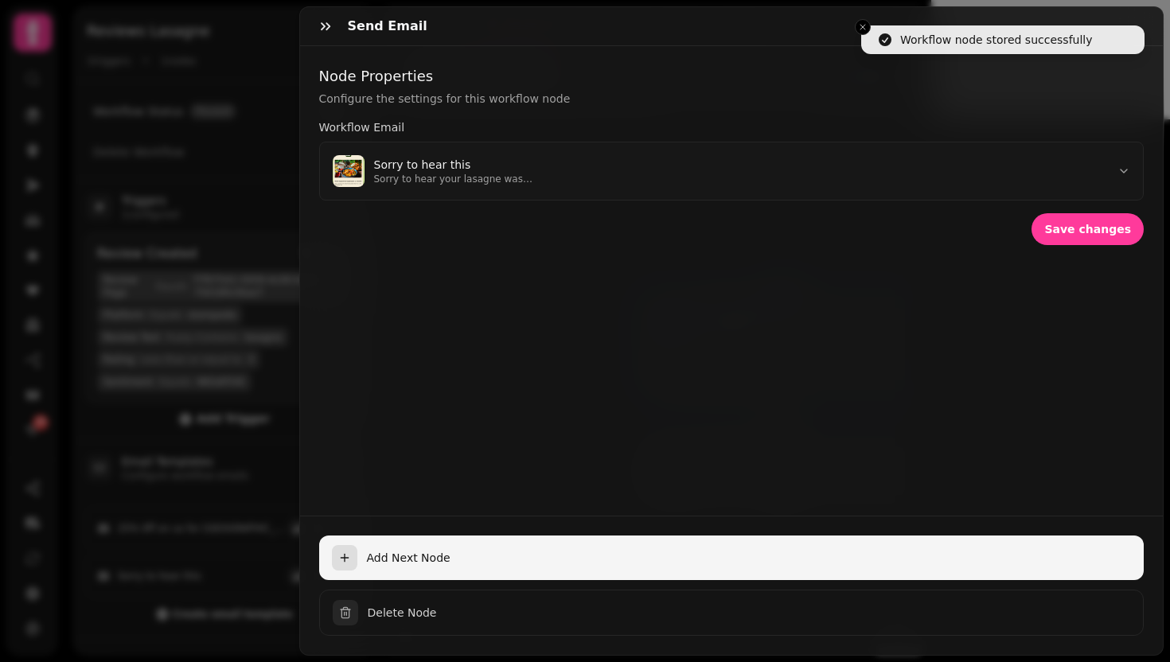
click at [622, 558] on button "Add Next Node" at bounding box center [731, 558] width 825 height 45
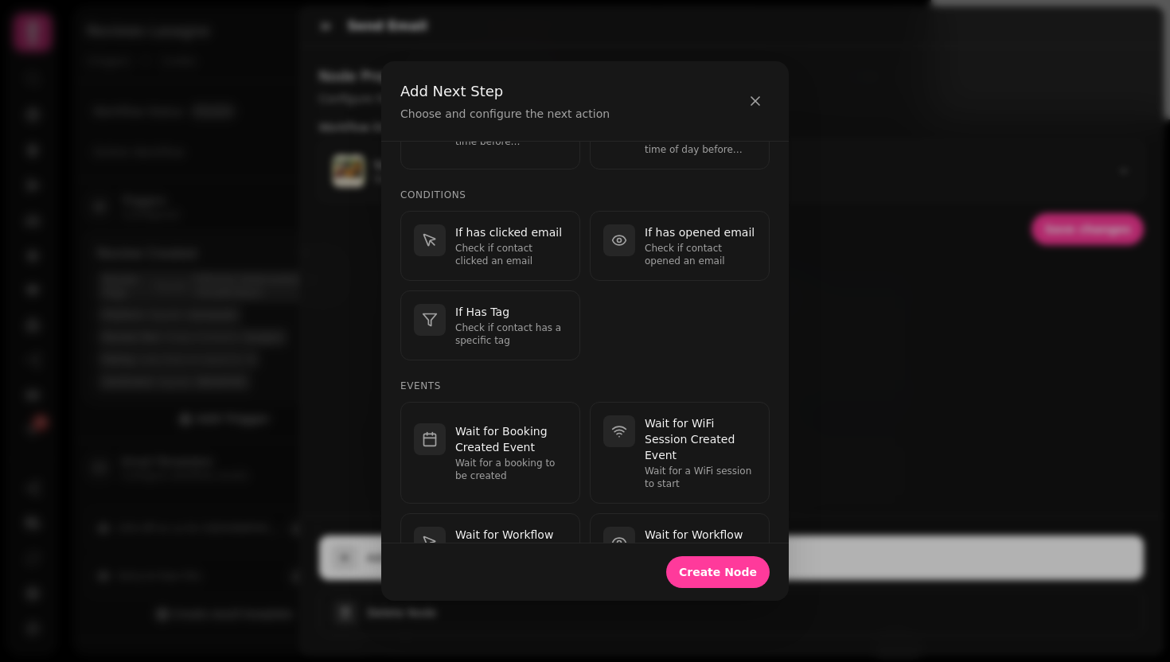
scroll to position [421, 0]
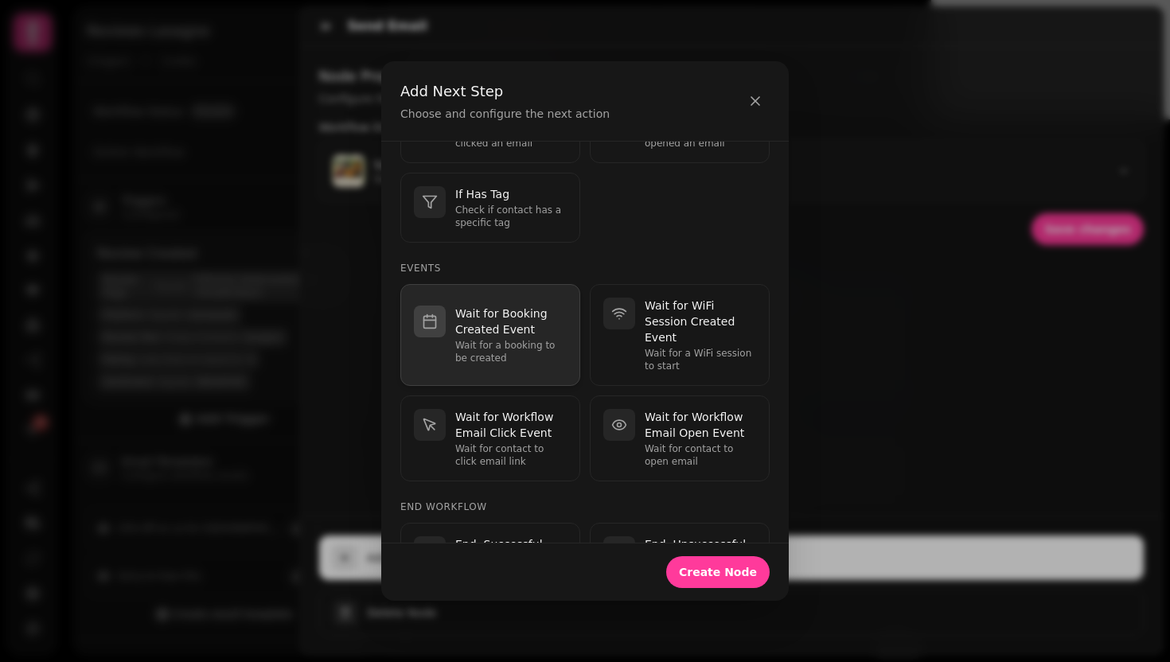
click at [502, 325] on p "Wait for Booking Created Event" at bounding box center [510, 322] width 111 height 32
select select "**"
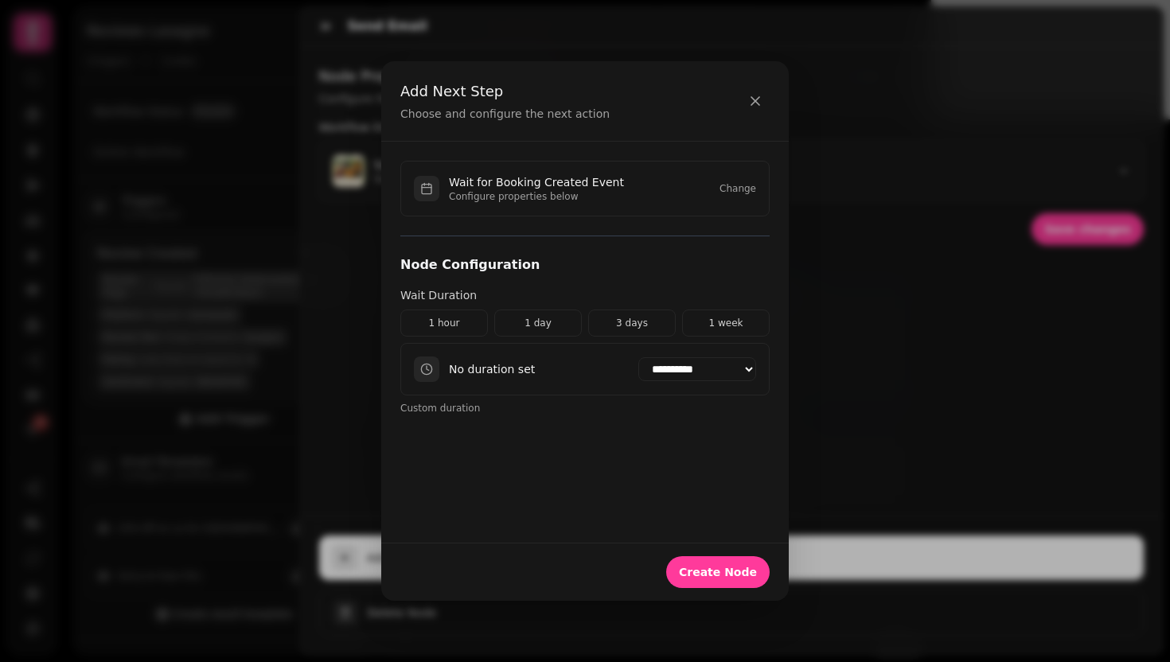
scroll to position [0, 0]
click at [735, 320] on button "1 week" at bounding box center [726, 323] width 88 height 27
click at [741, 569] on span "Create Node" at bounding box center [718, 572] width 78 height 11
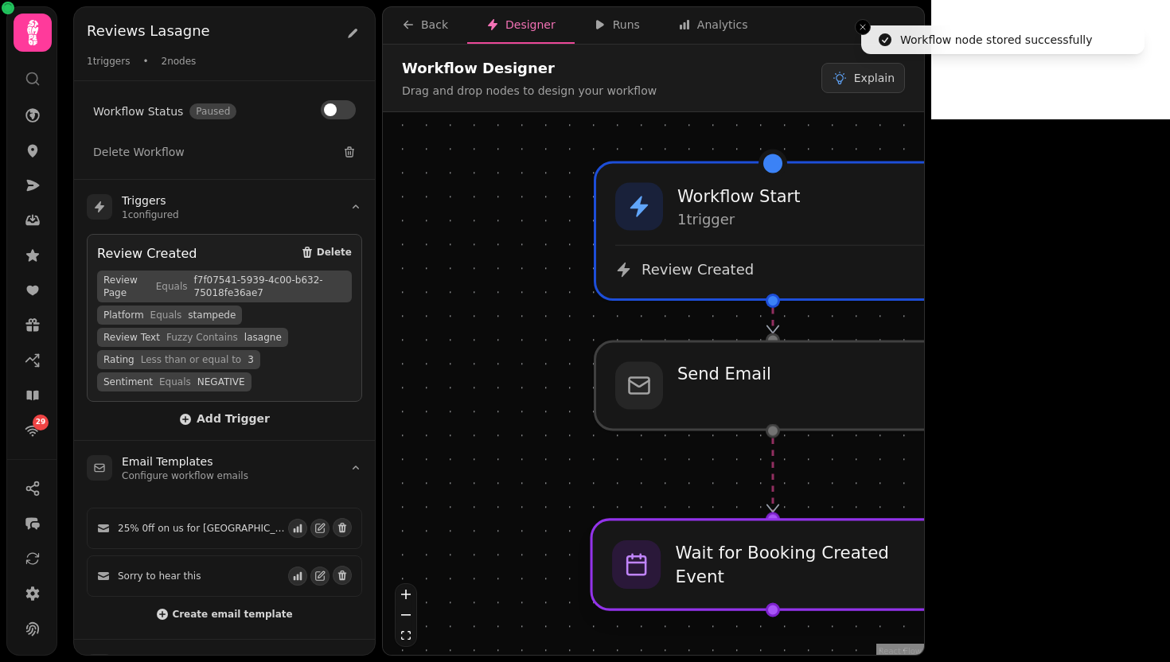
click at [741, 568] on div at bounding box center [772, 565] width 363 height 90
select select "******"
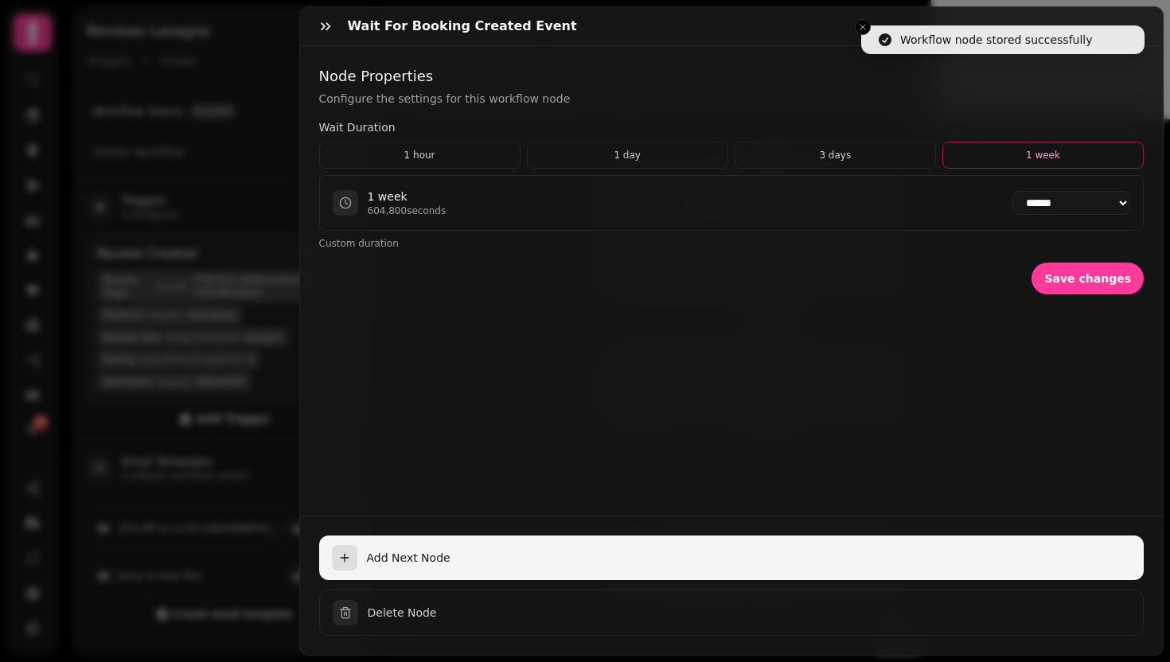
click at [621, 559] on button "Add Next Node" at bounding box center [731, 558] width 825 height 45
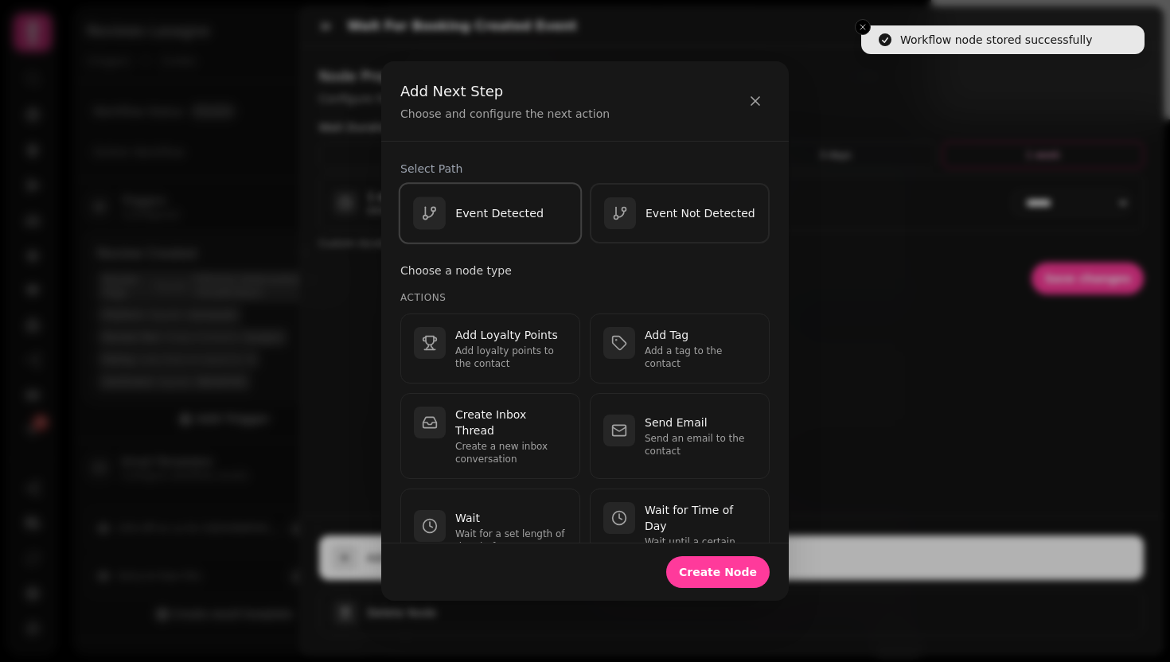
click at [491, 229] on button "Event Detected" at bounding box center [491, 213] width 184 height 62
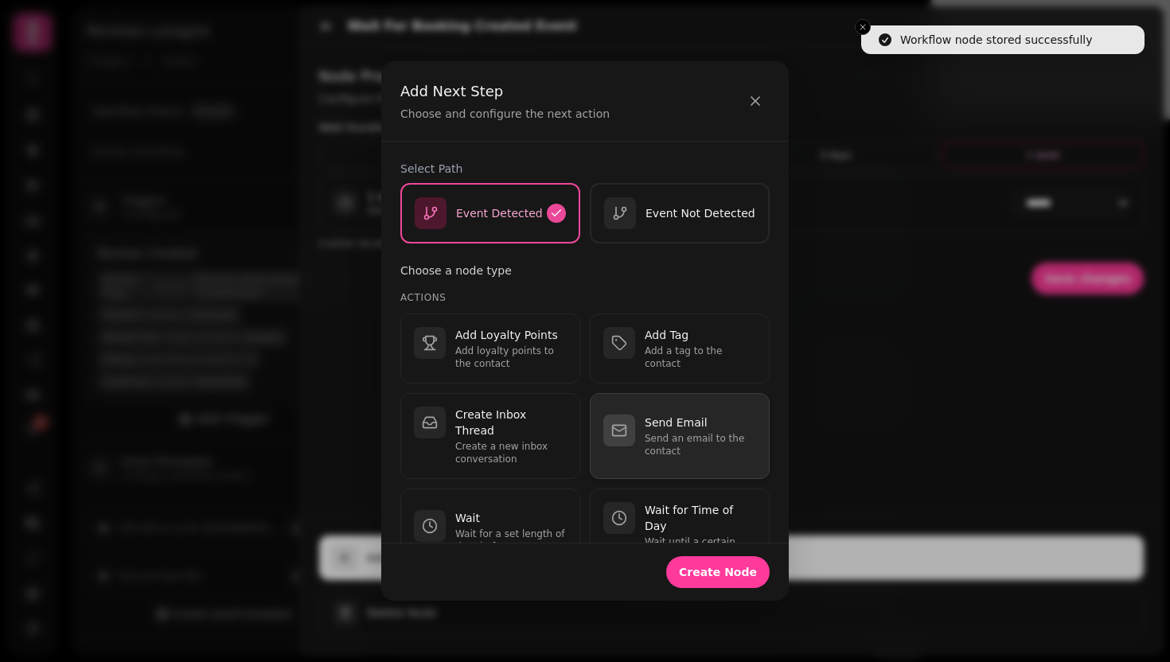
scroll to position [48, 0]
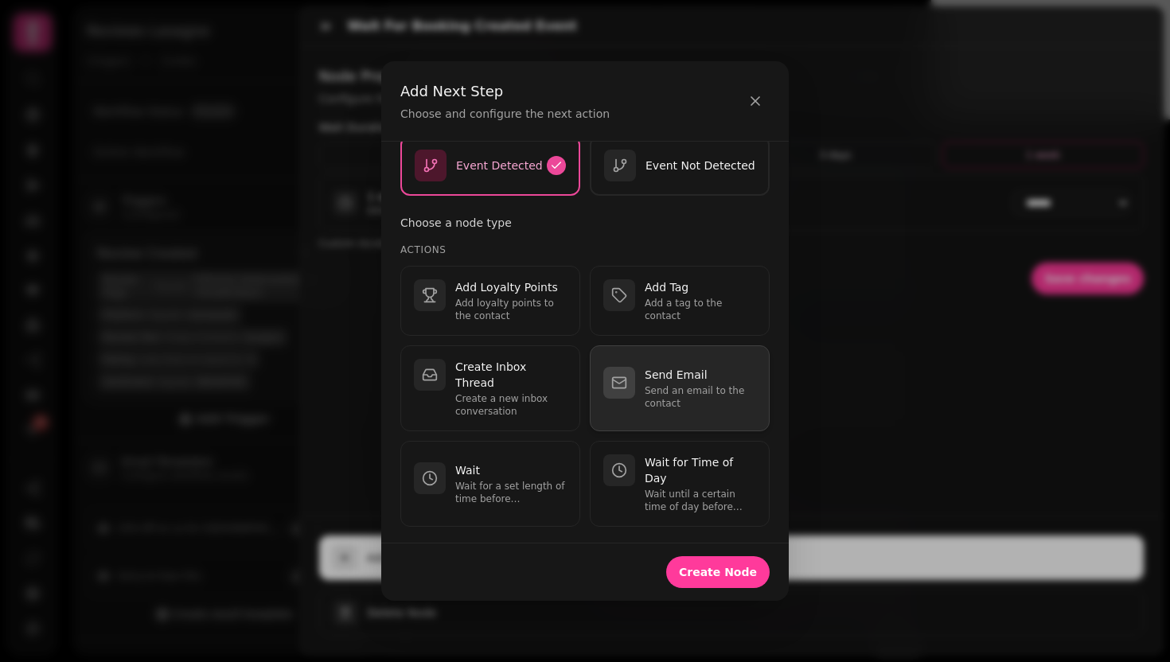
click at [715, 385] on p "Send an email to the contact" at bounding box center [700, 396] width 111 height 25
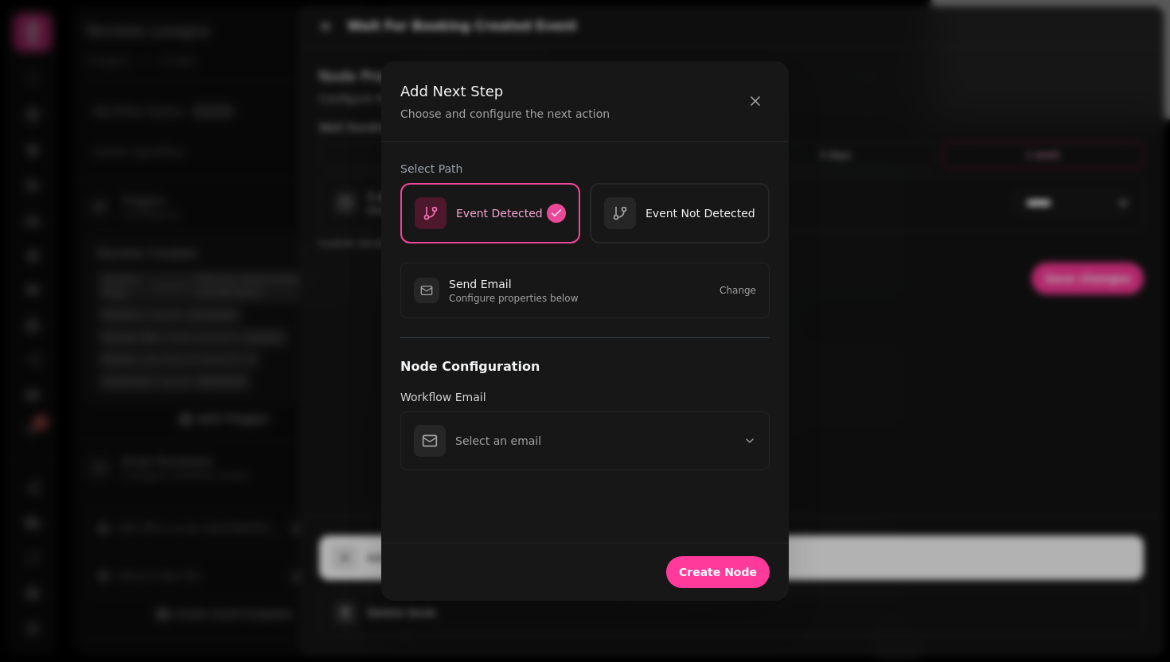
scroll to position [0, 0]
click at [633, 487] on div "Select Path Event Detected Event Not Detected Send Email Configure properties b…" at bounding box center [584, 343] width 407 height 402
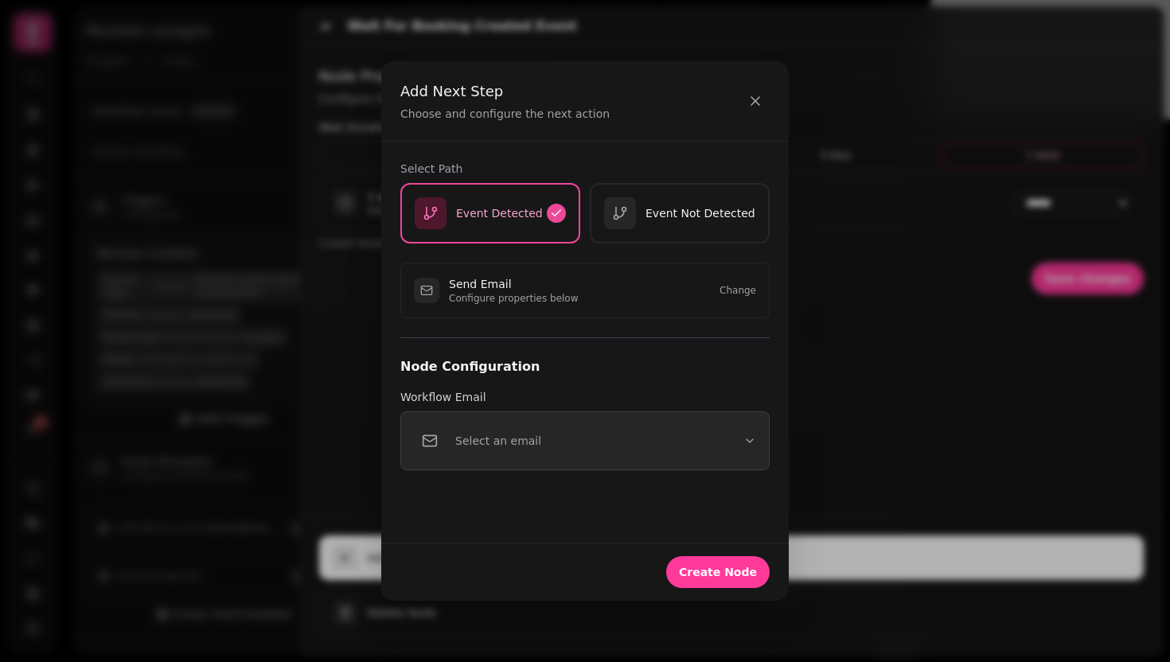
click at [633, 454] on button "Select an email" at bounding box center [584, 440] width 369 height 59
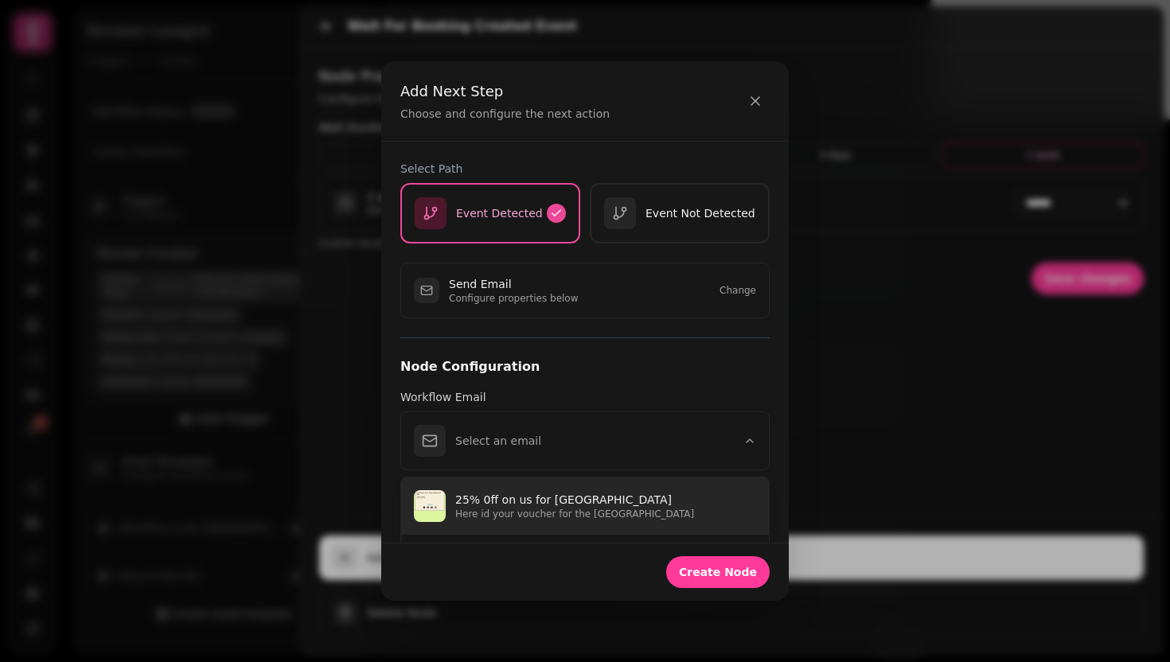
click at [625, 505] on p "25% 0ff on us for [GEOGRAPHIC_DATA]" at bounding box center [605, 500] width 301 height 16
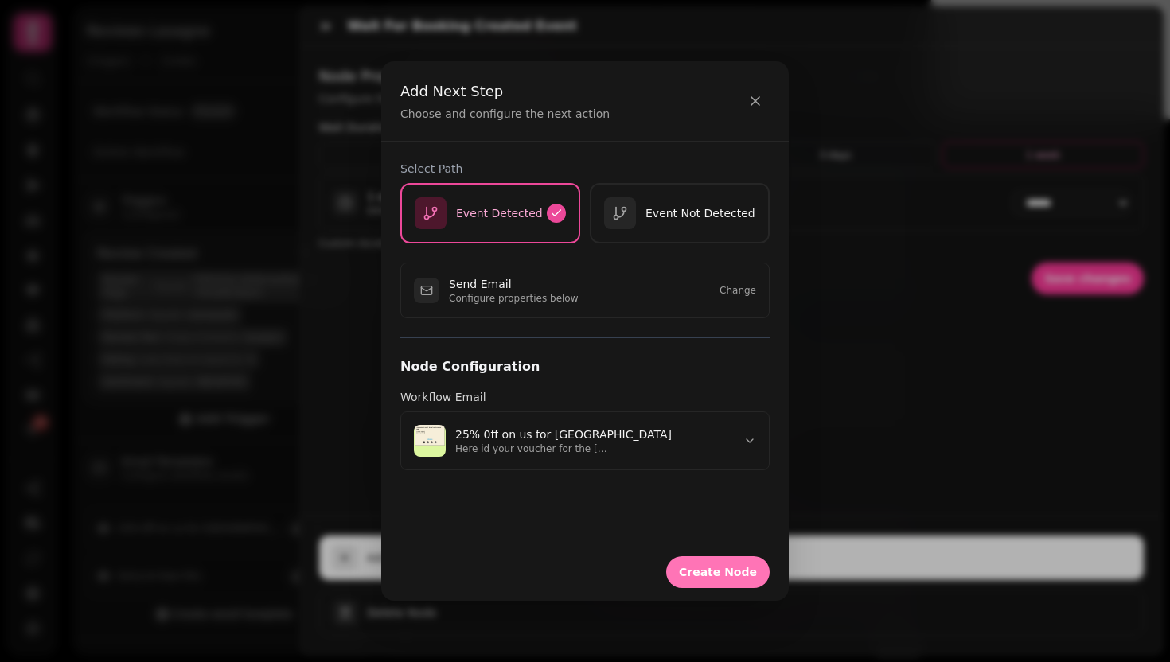
click at [727, 569] on span "Create Node" at bounding box center [718, 572] width 78 height 11
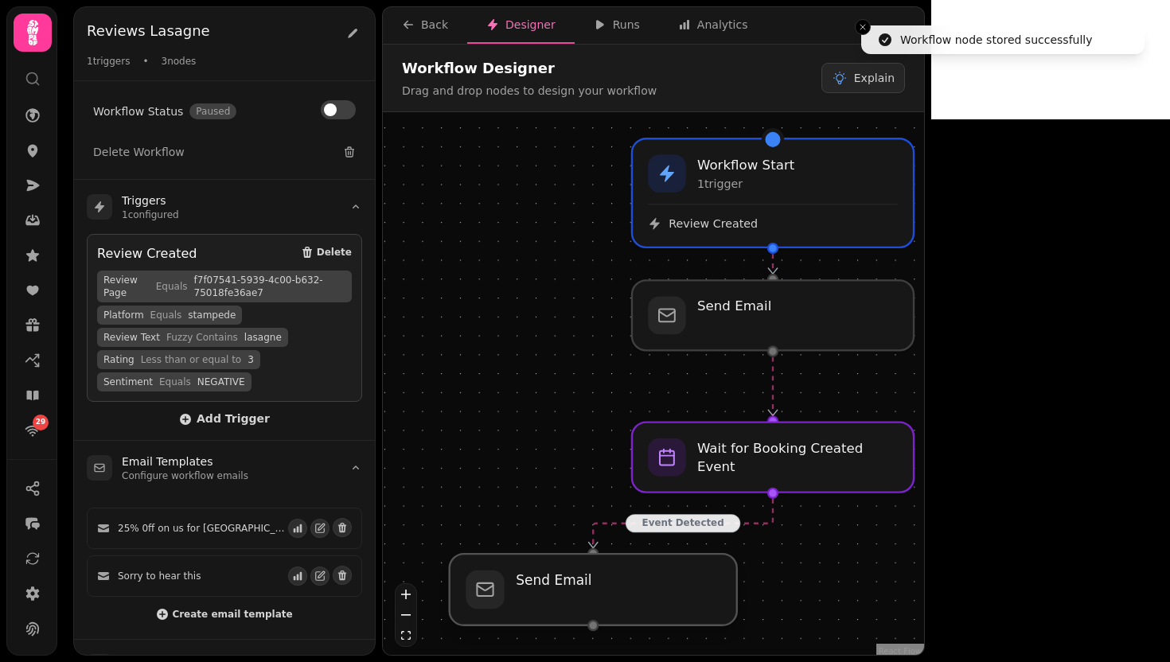
drag, startPoint x: 788, startPoint y: 620, endPoint x: 600, endPoint y: 609, distance: 188.1
click at [600, 609] on div at bounding box center [593, 590] width 287 height 72
click at [609, 602] on div at bounding box center [593, 590] width 287 height 72
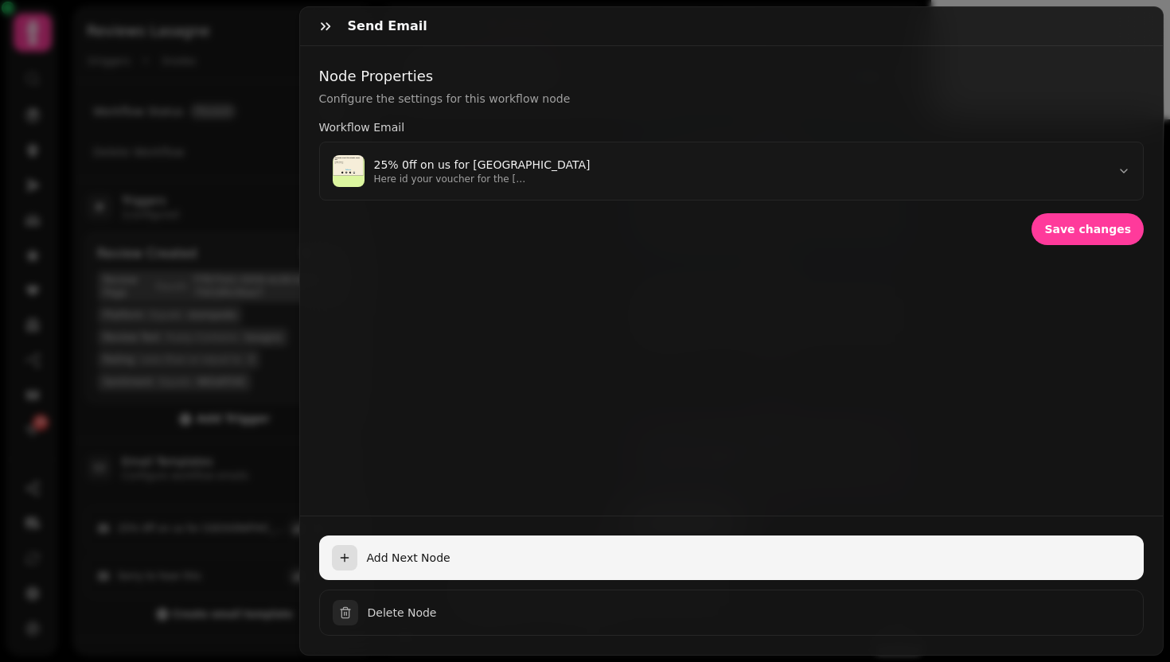
click at [587, 536] on button "Add Next Node" at bounding box center [731, 558] width 825 height 45
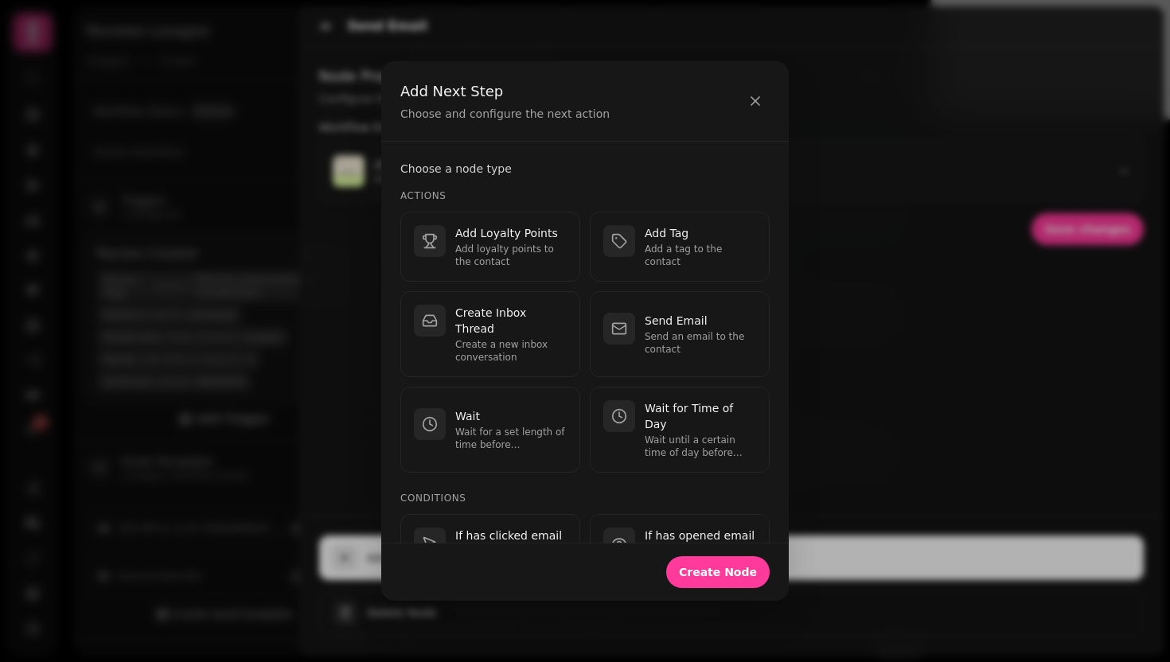
scroll to position [509, 0]
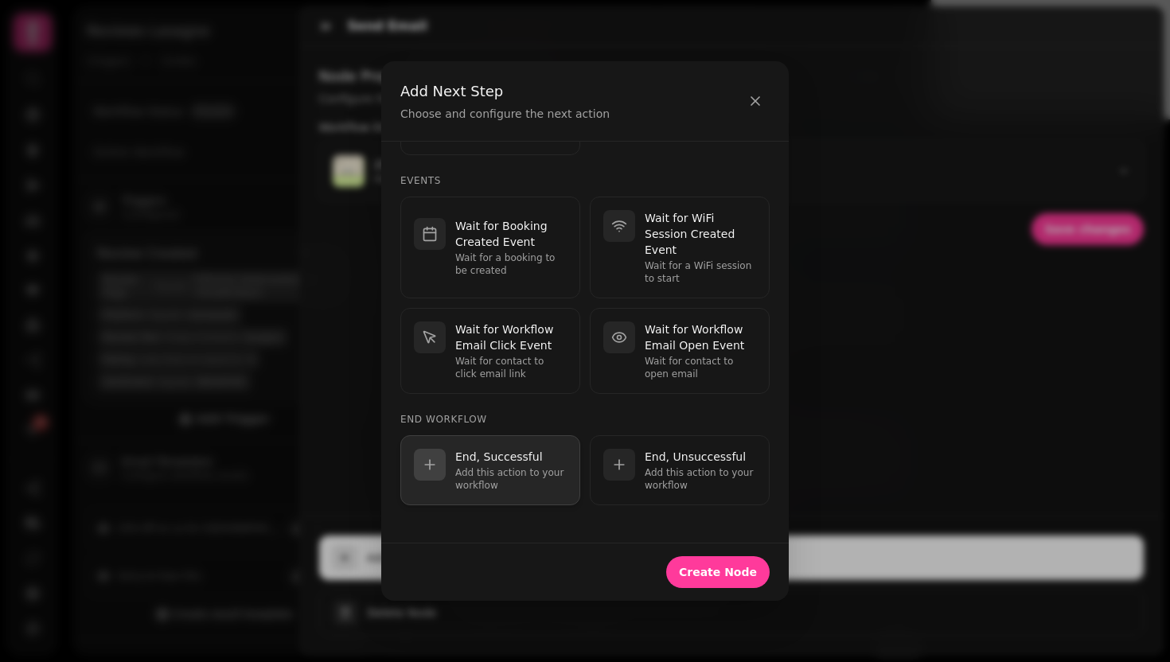
click at [490, 466] on div "End, Successful Add this action to your workflow" at bounding box center [510, 470] width 111 height 43
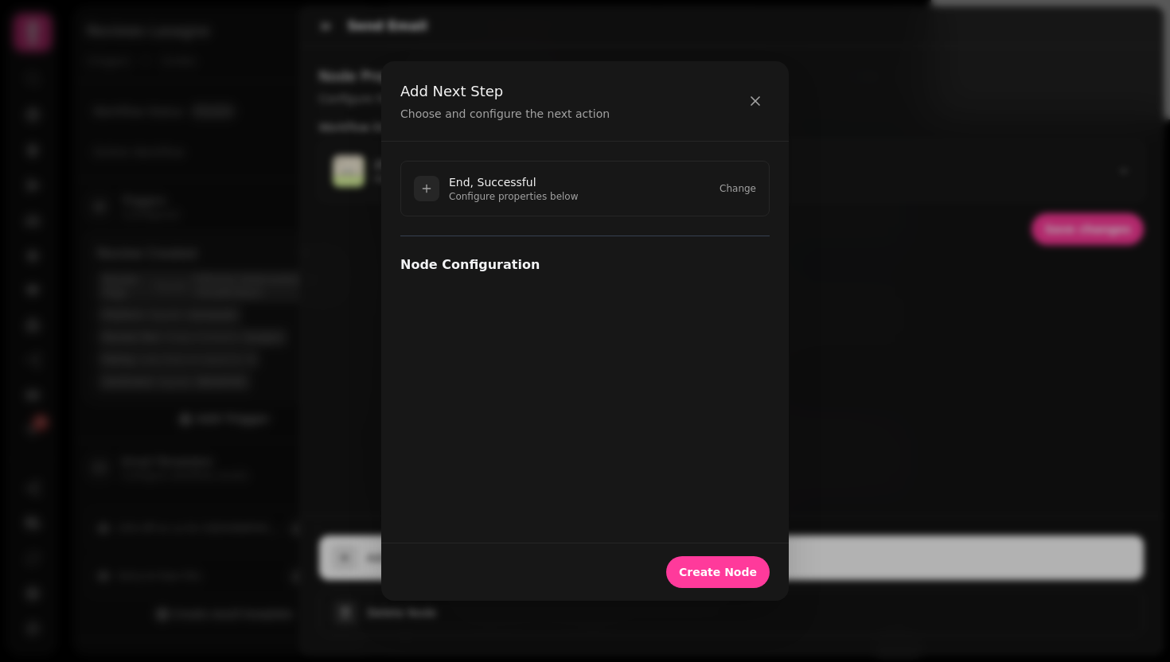
scroll to position [0, 0]
click at [755, 570] on span "Create Node" at bounding box center [718, 572] width 78 height 11
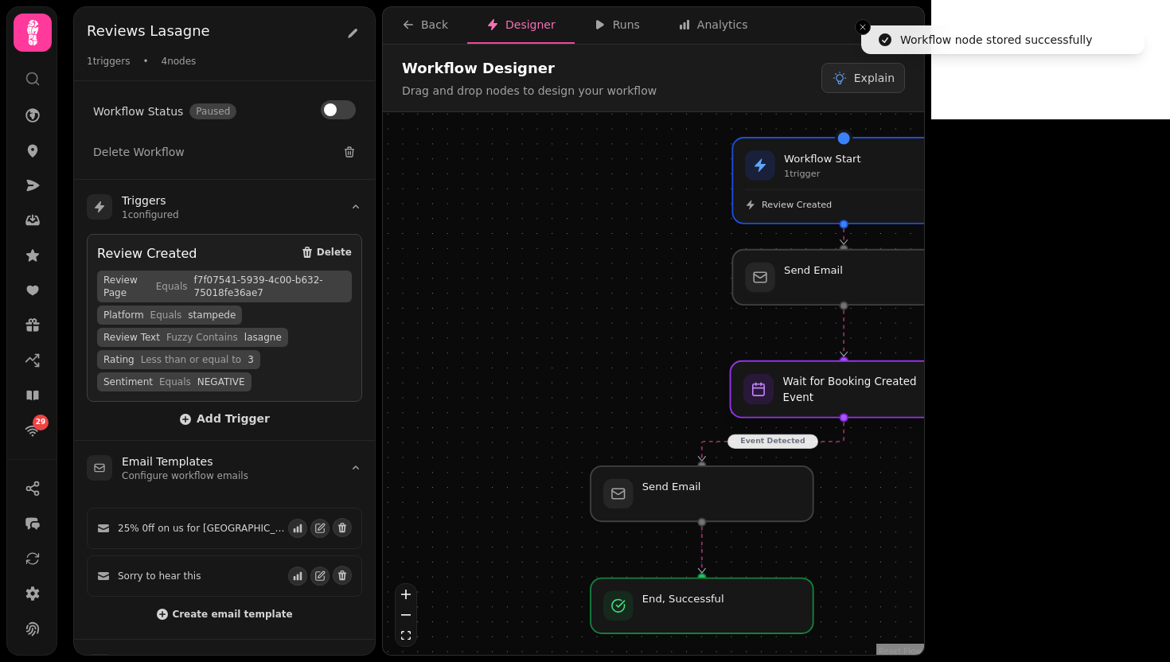
click at [918, 399] on div at bounding box center [844, 389] width 227 height 57
select select "******"
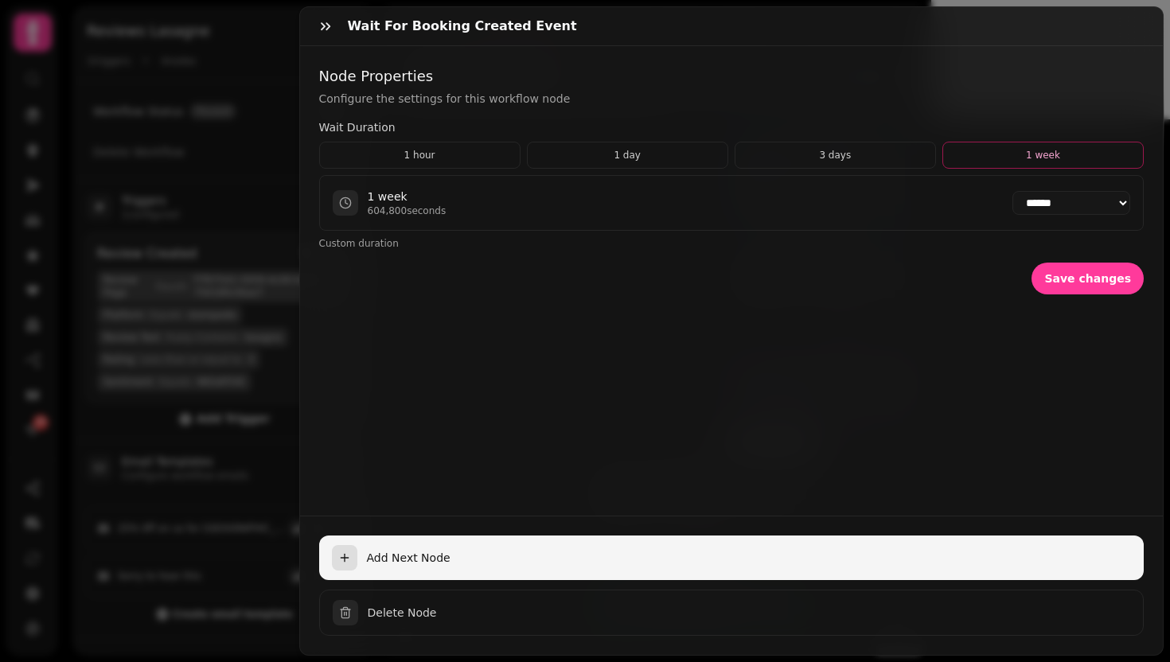
click at [565, 536] on button "Add Next Node" at bounding box center [731, 558] width 825 height 45
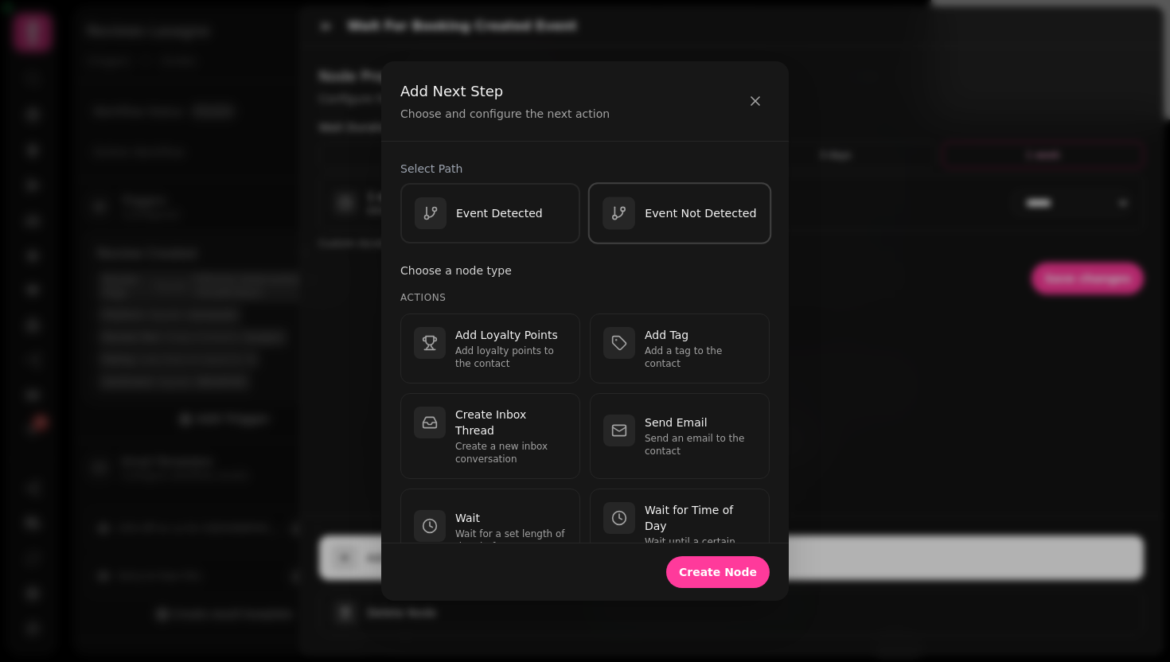
click at [688, 201] on div "Event Not Detected" at bounding box center [679, 213] width 154 height 33
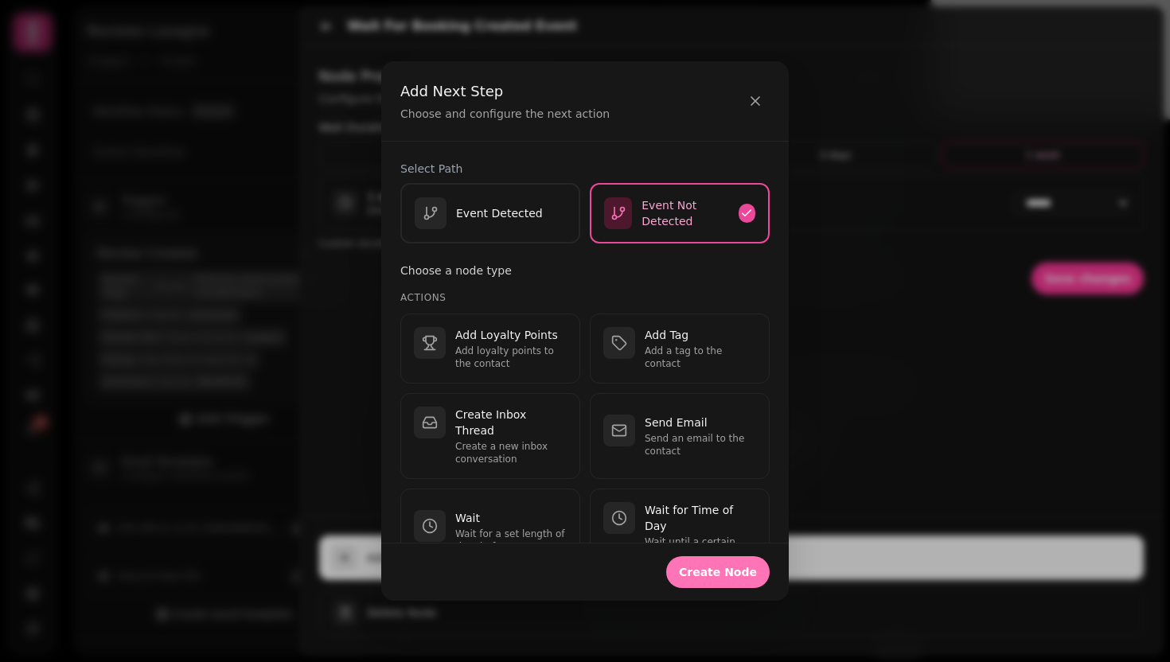
click at [746, 575] on span "Create Node" at bounding box center [718, 572] width 78 height 11
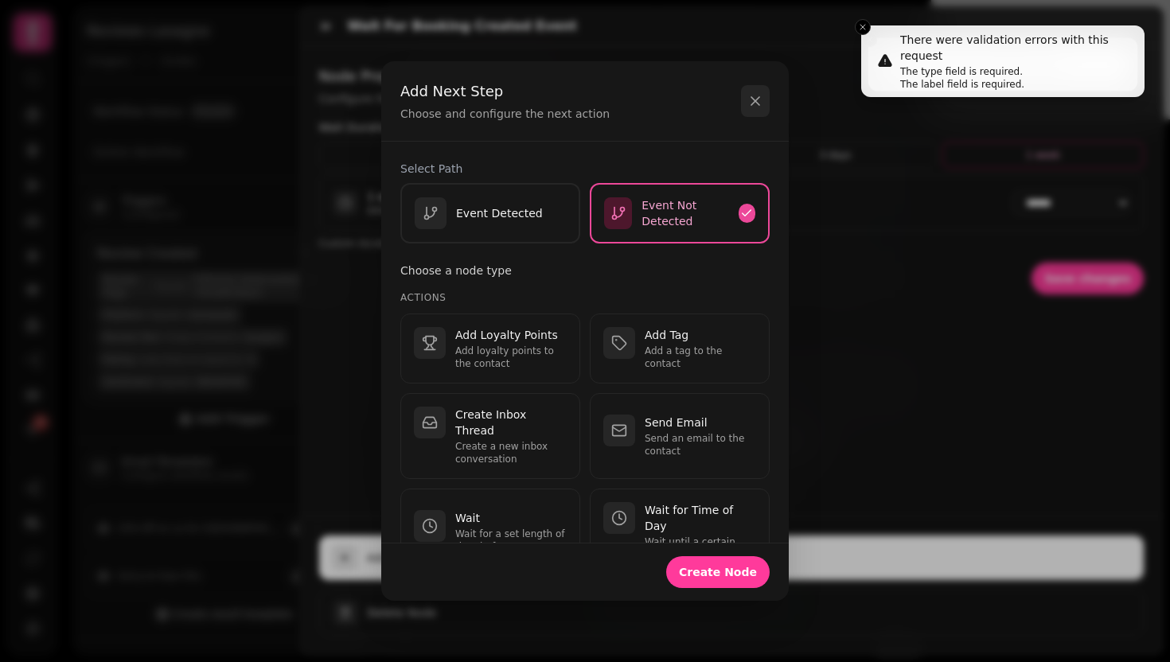
click at [755, 108] on icon "button" at bounding box center [755, 101] width 16 height 16
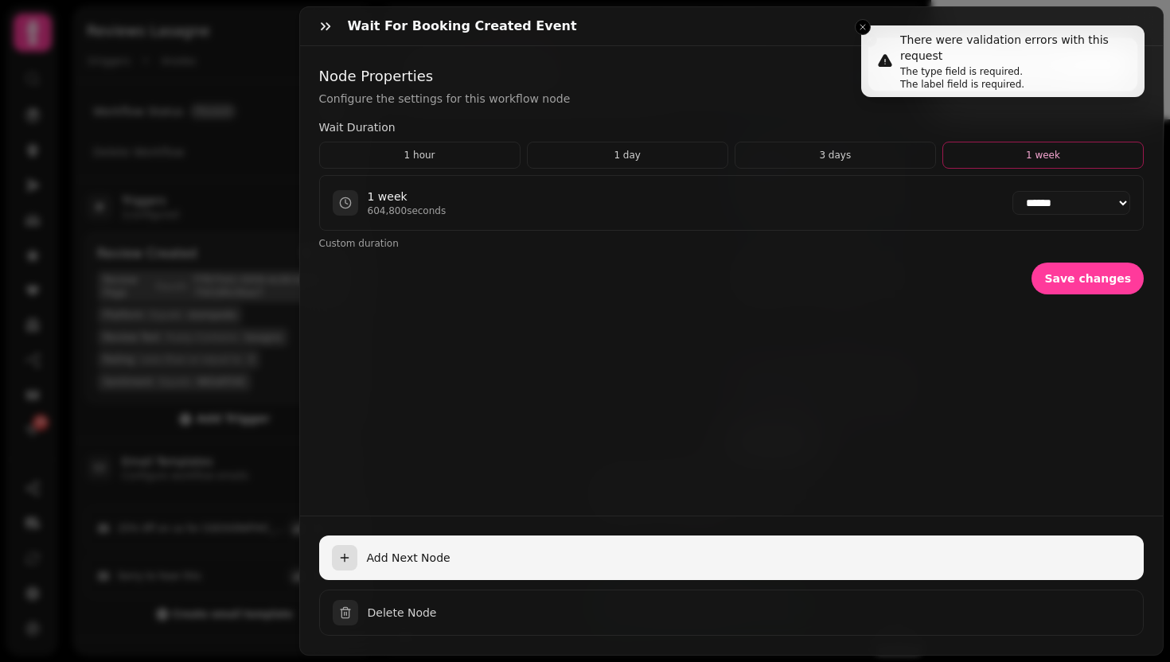
click at [519, 550] on span "Add Next Node" at bounding box center [749, 558] width 765 height 16
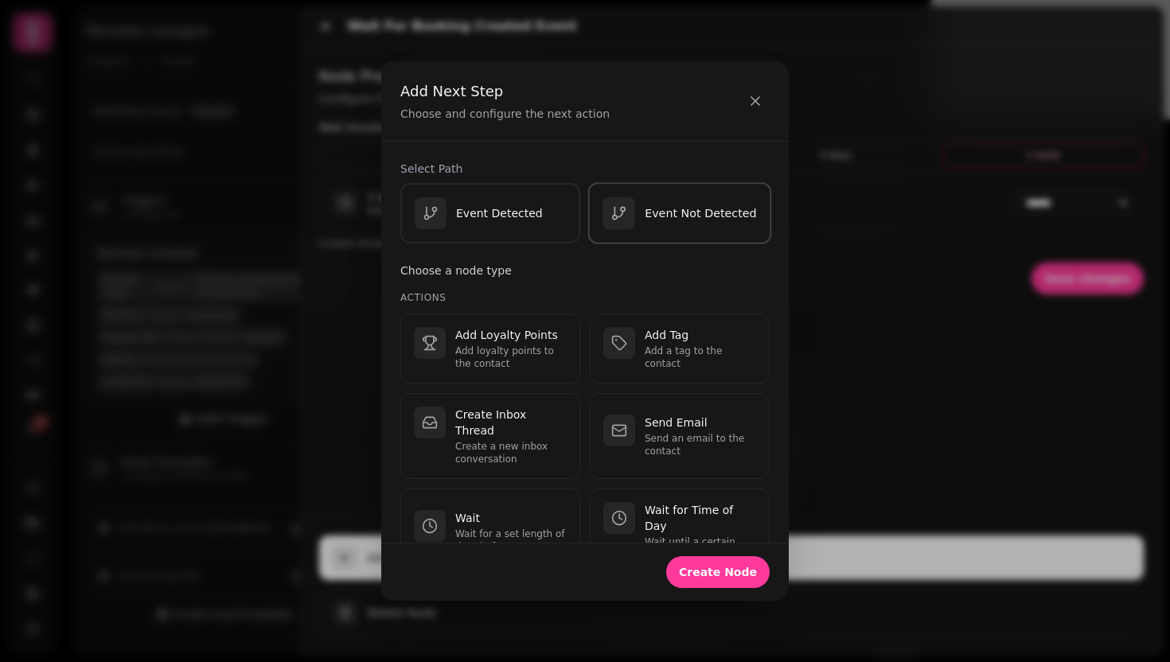
click at [696, 211] on p "Event Not Detected" at bounding box center [700, 213] width 111 height 16
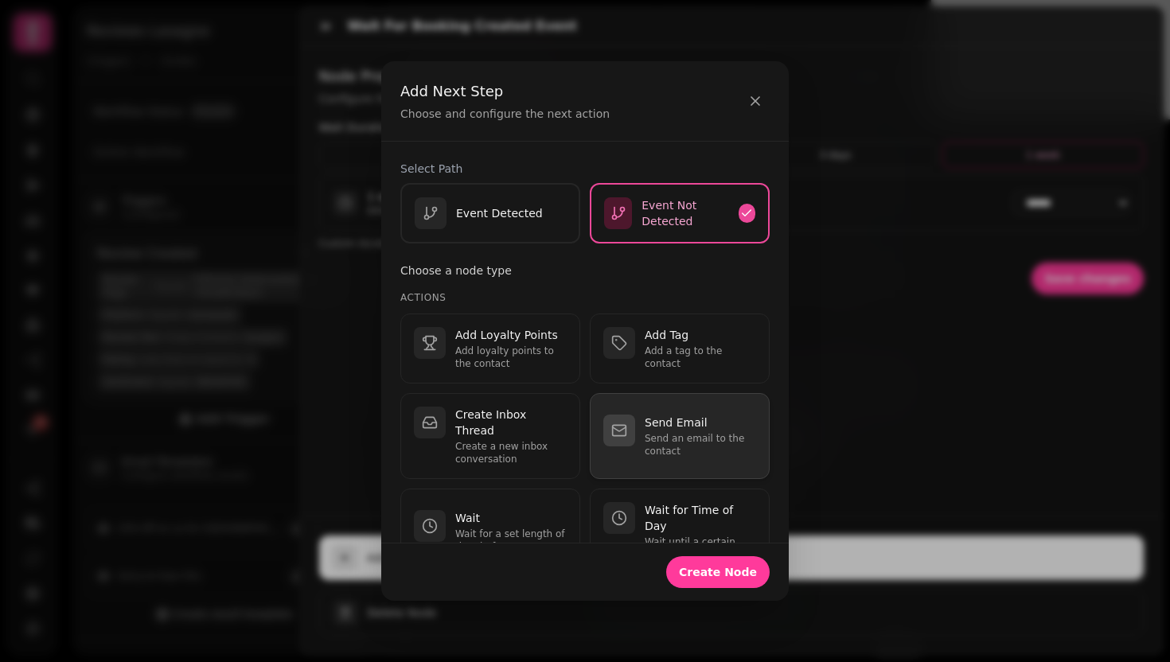
scroll to position [610, 0]
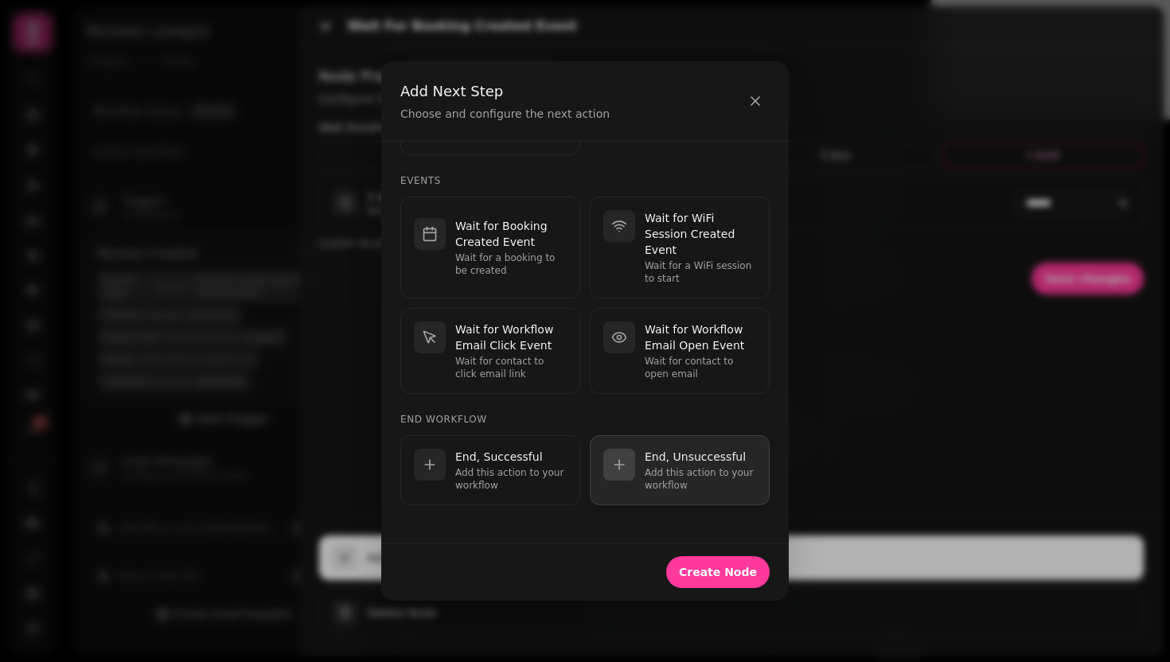
click at [645, 470] on p "Add this action to your workflow" at bounding box center [700, 478] width 111 height 25
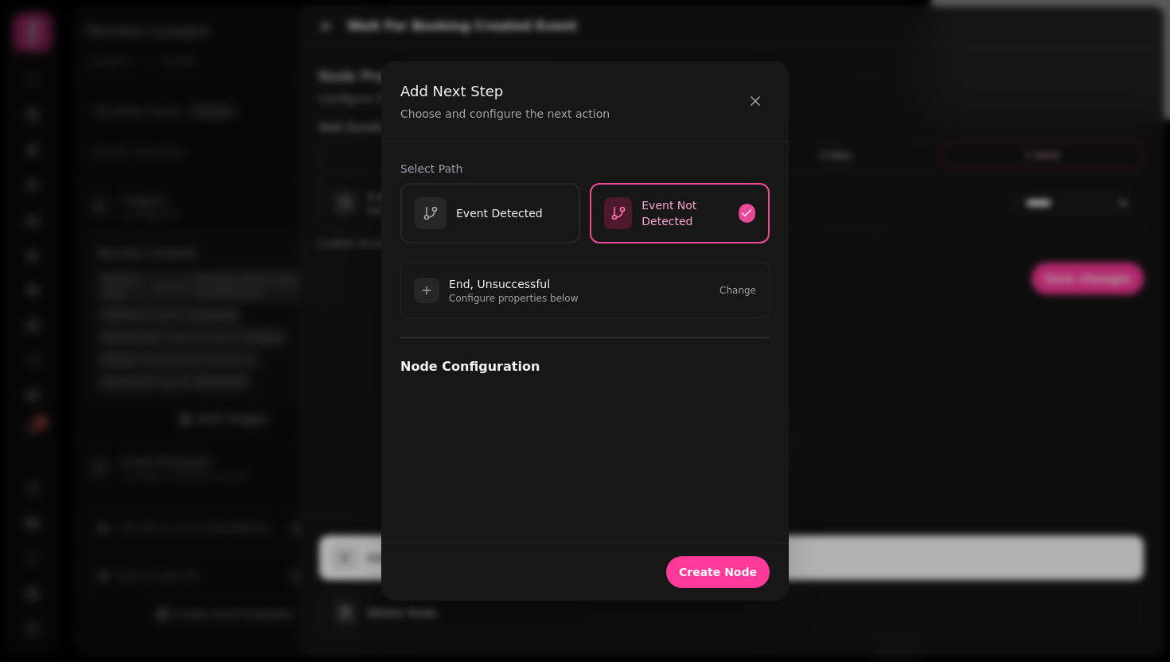
scroll to position [0, 0]
click at [720, 585] on button "Create Node" at bounding box center [717, 572] width 103 height 32
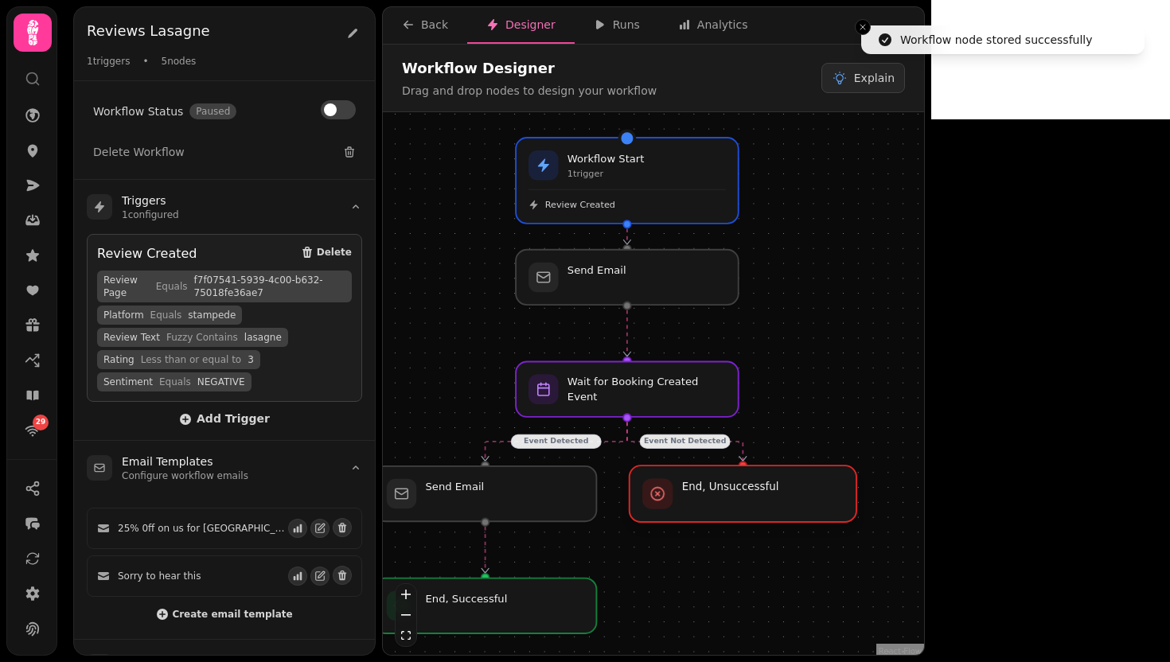
drag, startPoint x: 883, startPoint y: 512, endPoint x: 788, endPoint y: 501, distance: 96.1
click at [788, 501] on div at bounding box center [742, 494] width 227 height 57
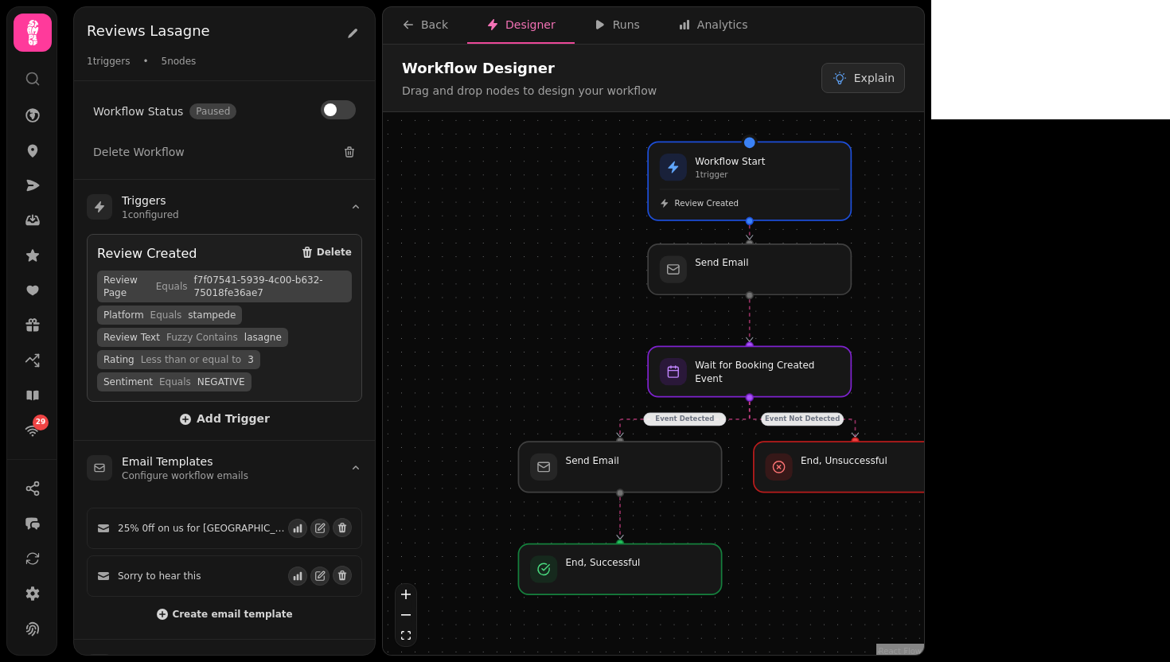
drag, startPoint x: 847, startPoint y: 343, endPoint x: 949, endPoint y: 310, distance: 108.0
click at [924, 310] on div "Event Detected Event Not Detected Workflow Start 1 trigger Review Created Send …" at bounding box center [653, 385] width 541 height 547
click at [345, 108] on button at bounding box center [338, 109] width 35 height 19
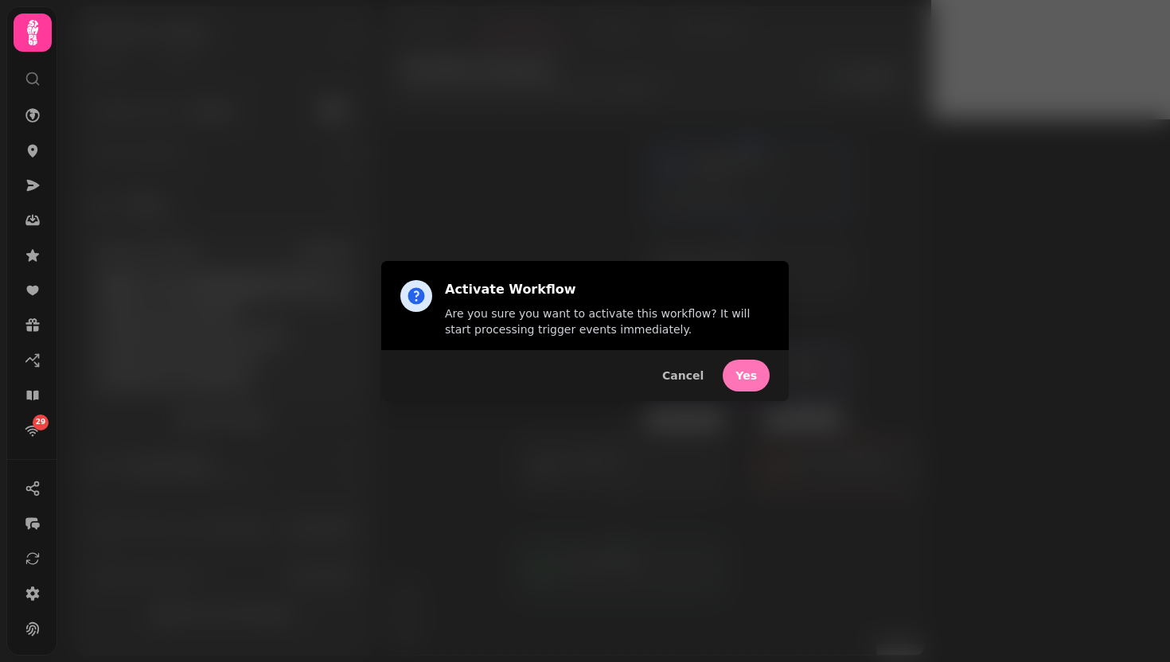
click at [758, 389] on button "Yes" at bounding box center [746, 376] width 47 height 32
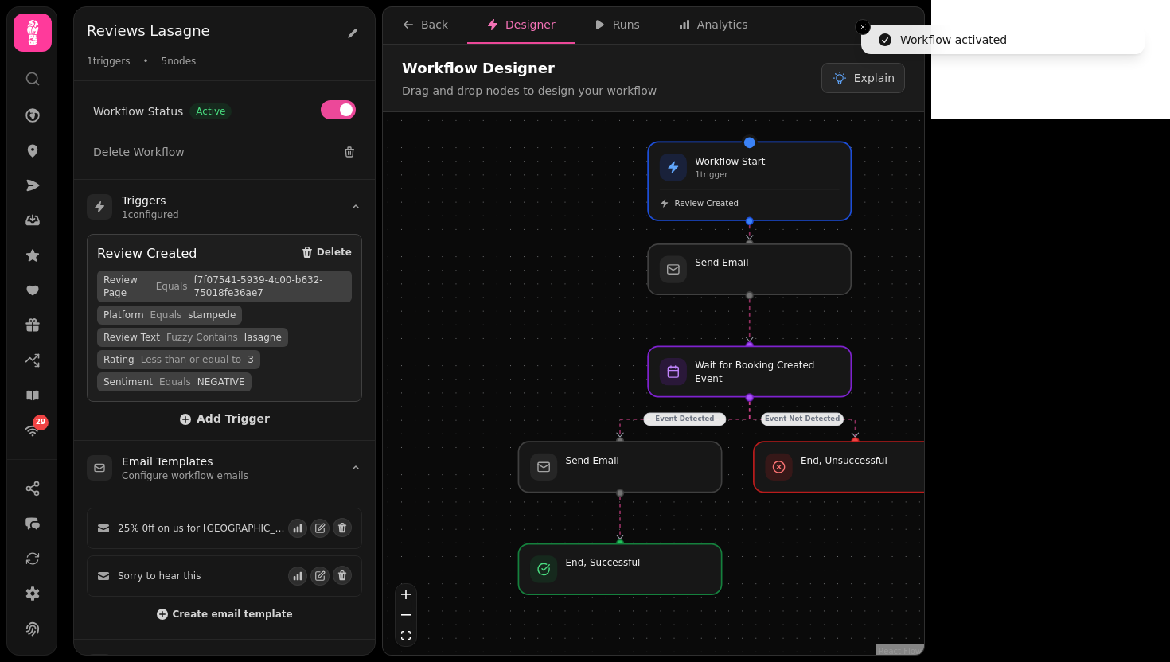
click at [341, 41] on div "Reviews Lasagne" at bounding box center [224, 32] width 275 height 25
click at [353, 39] on icon at bounding box center [352, 33] width 13 height 13
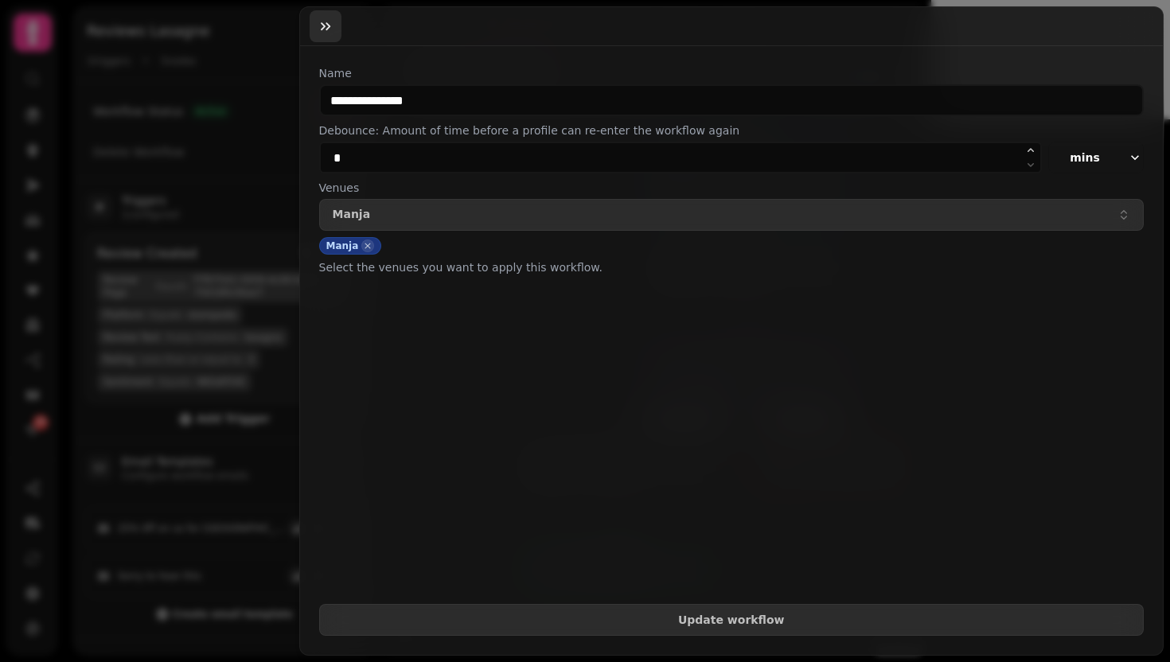
click at [324, 31] on icon "button" at bounding box center [326, 26] width 16 height 16
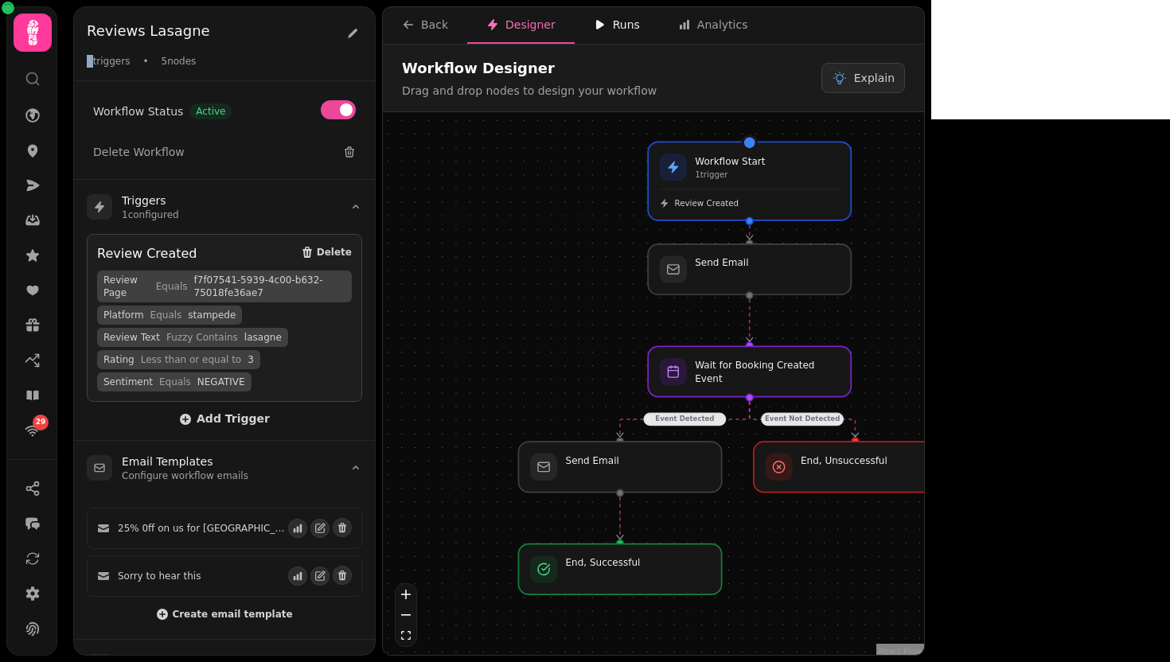
click at [605, 33] on button "Runs" at bounding box center [617, 25] width 84 height 37
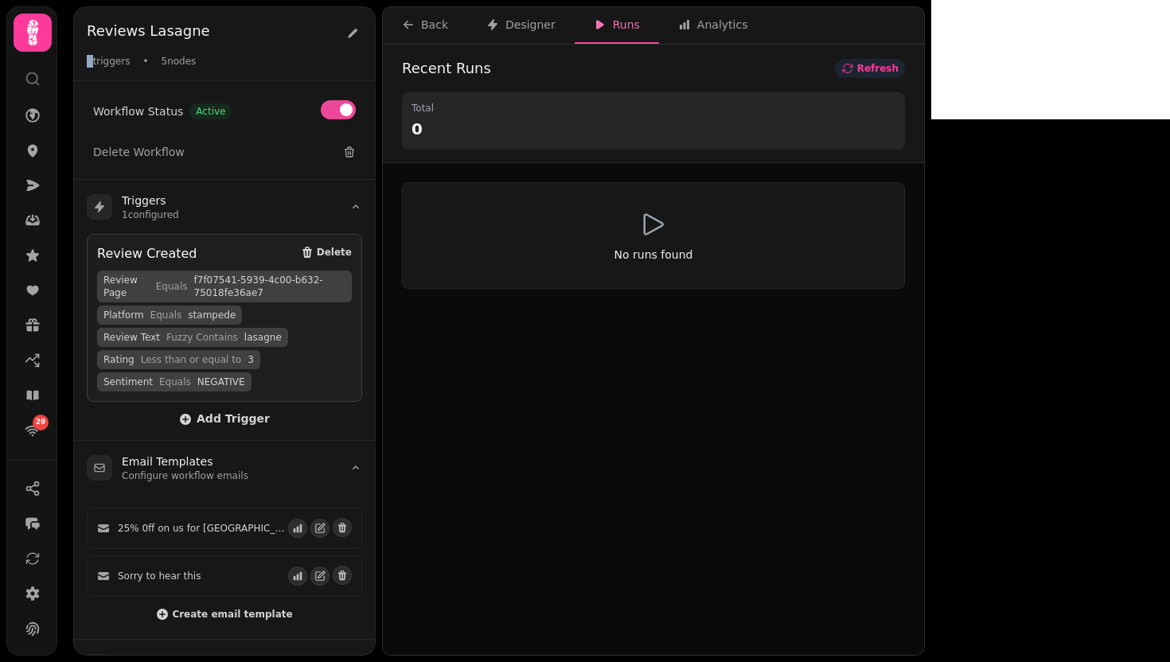
click at [898, 70] on span "Refresh" at bounding box center [877, 69] width 41 height 10
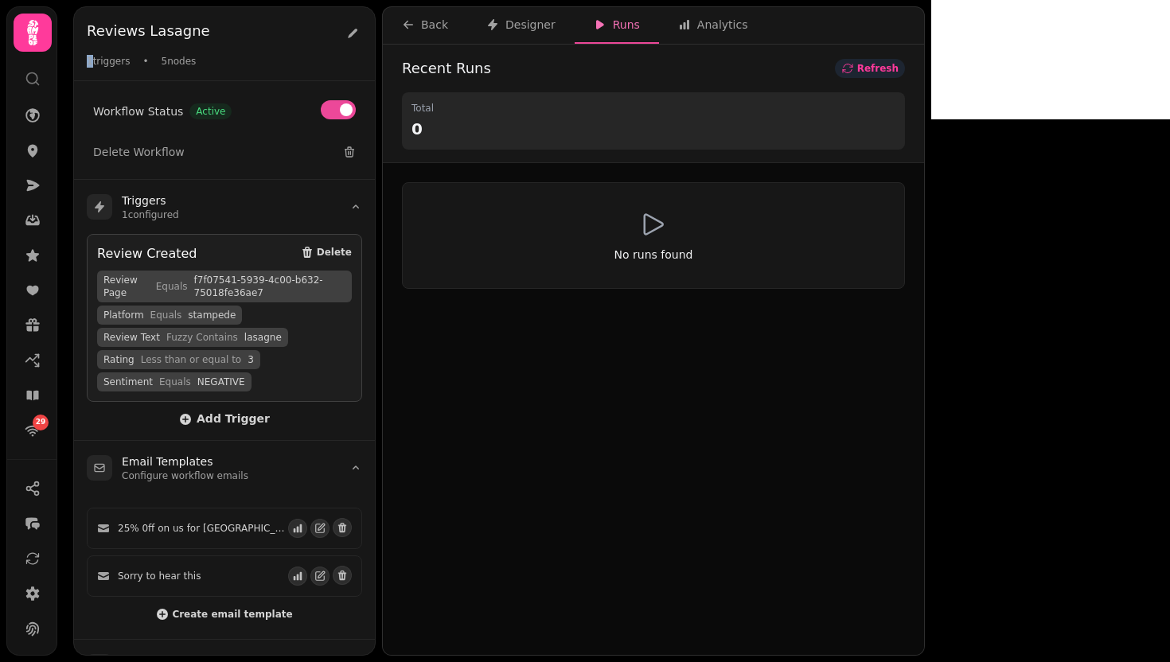
click at [898, 70] on span "Refresh" at bounding box center [877, 69] width 41 height 10
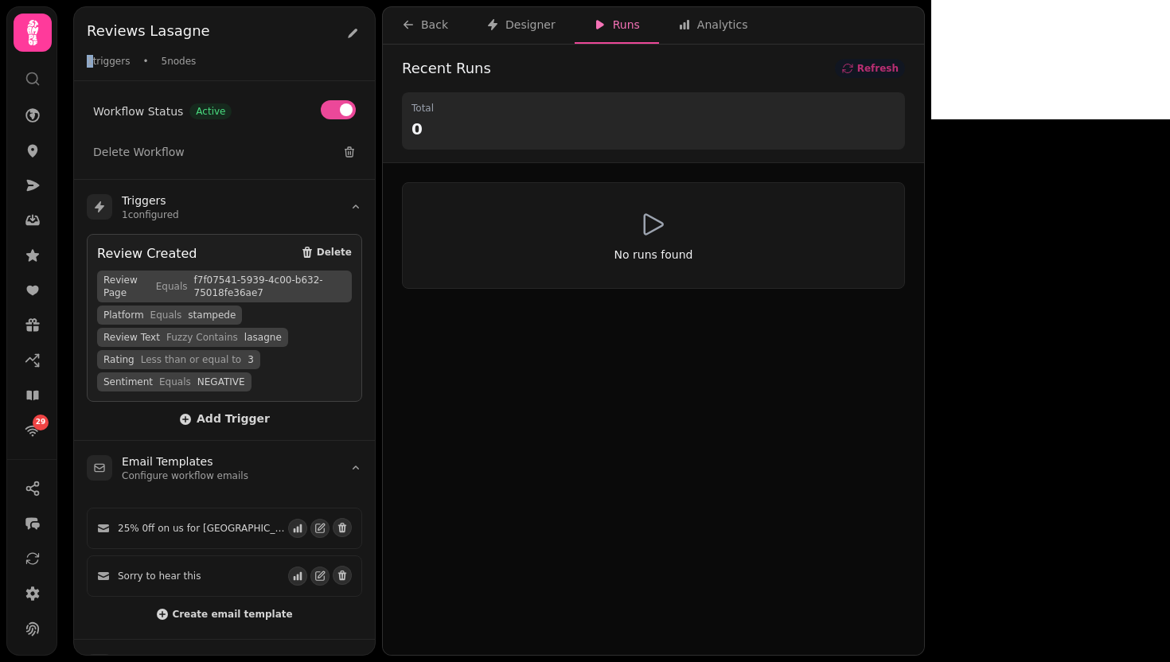
click at [898, 70] on span "Refresh" at bounding box center [877, 69] width 41 height 10
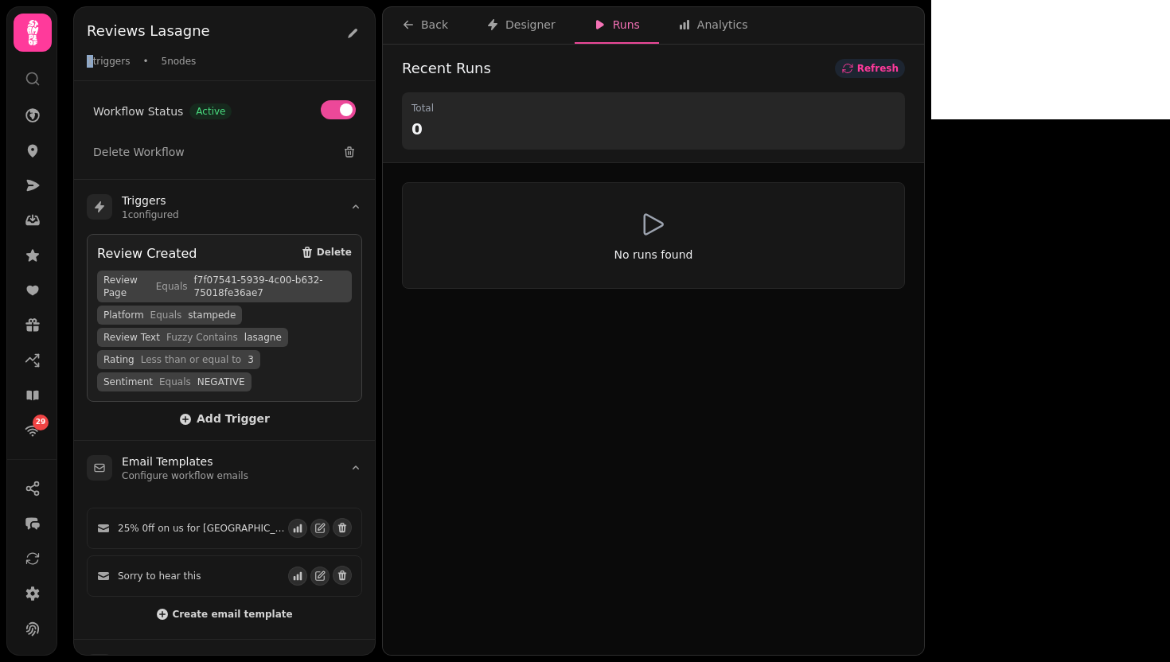
click at [898, 70] on span "Refresh" at bounding box center [877, 69] width 41 height 10
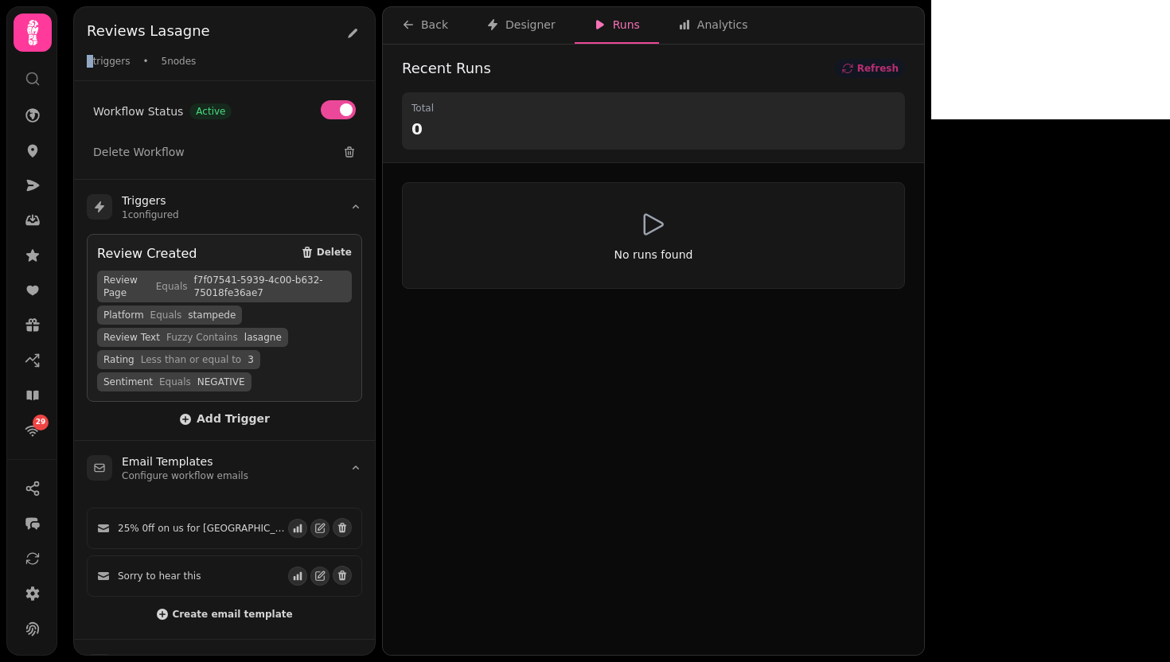
click at [898, 70] on span "Refresh" at bounding box center [877, 69] width 41 height 10
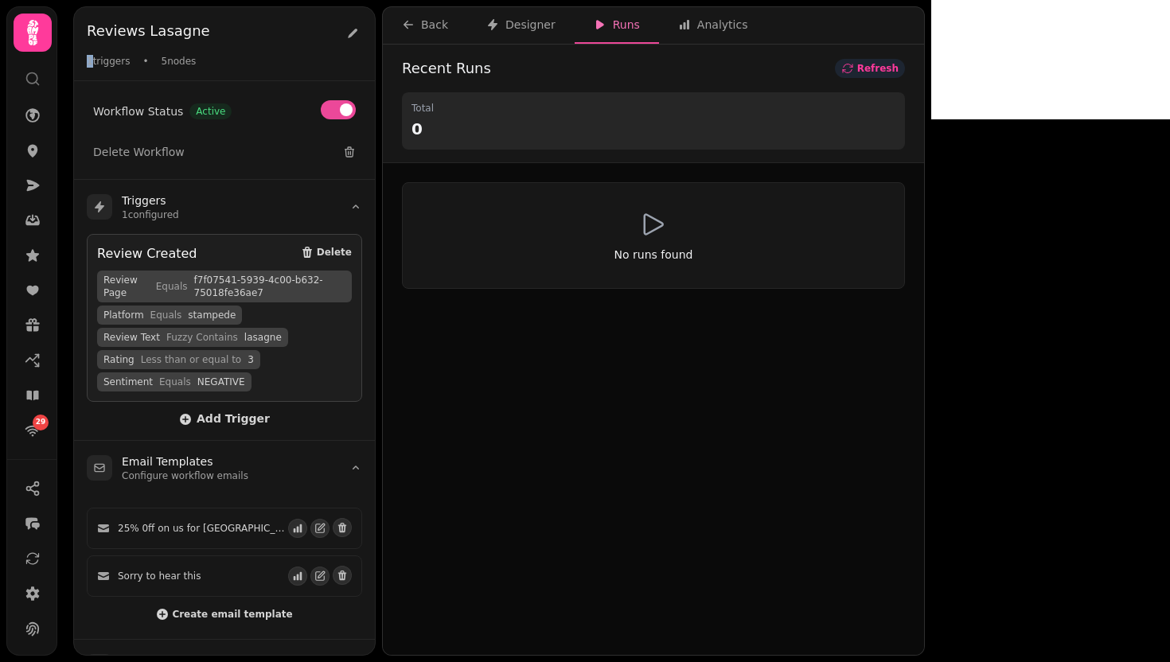
click at [898, 70] on span "Refresh" at bounding box center [877, 69] width 41 height 10
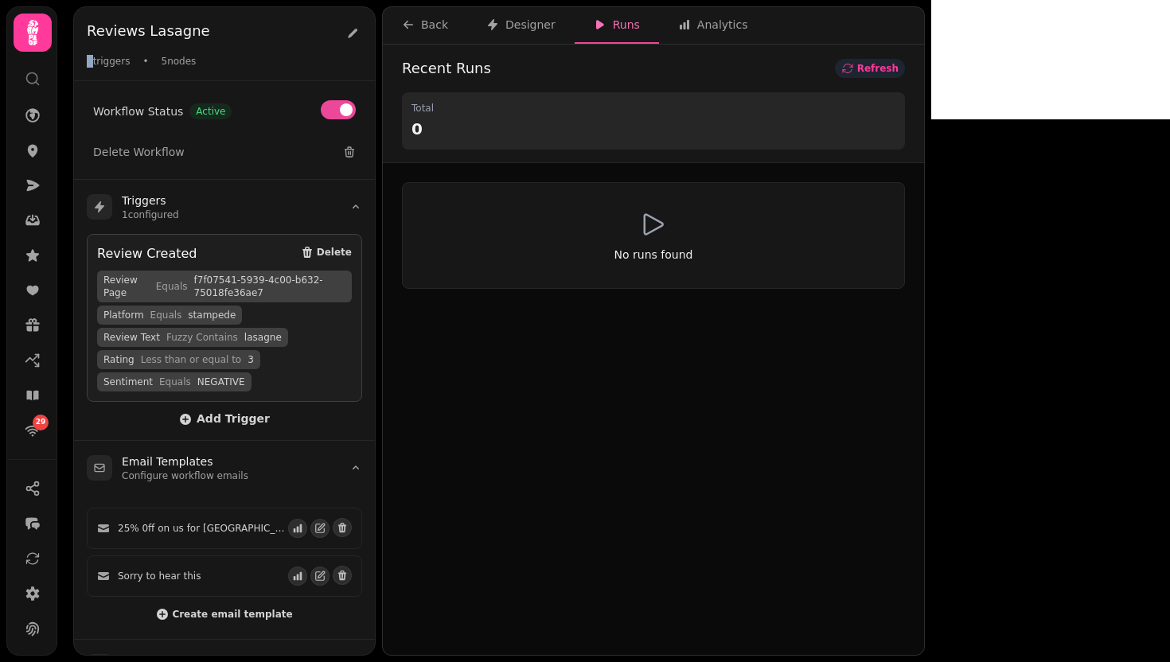
click at [898, 70] on span "Refresh" at bounding box center [877, 69] width 41 height 10
click at [898, 67] on span "Refresh" at bounding box center [877, 69] width 41 height 10
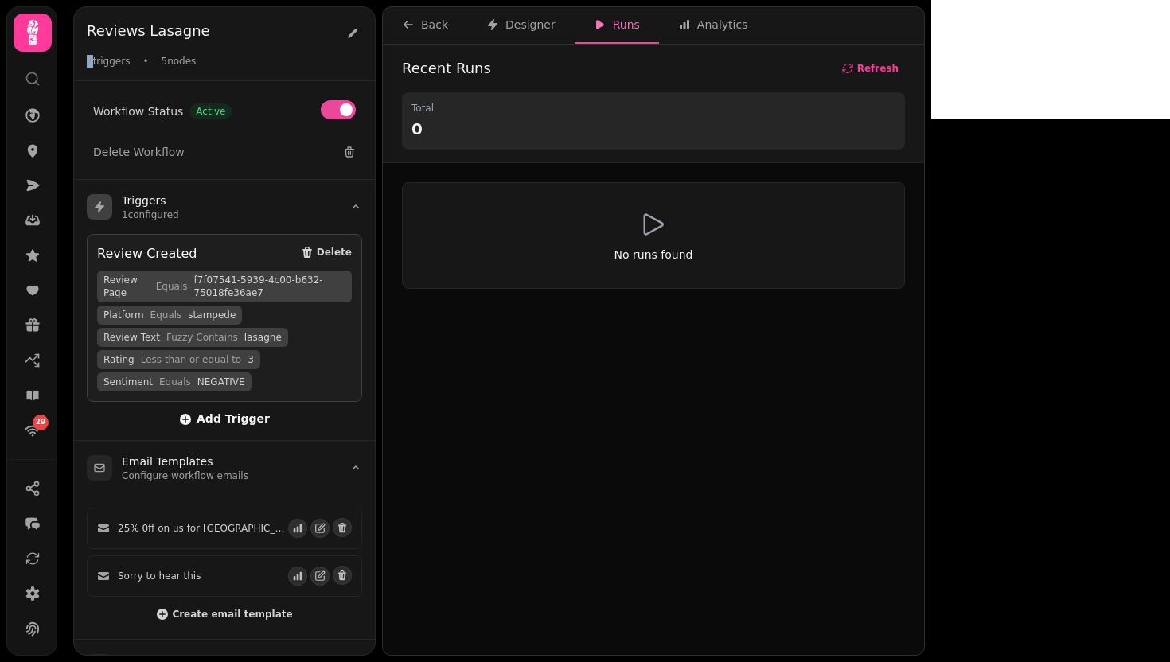
click at [229, 420] on span "Add Trigger" at bounding box center [224, 419] width 91 height 13
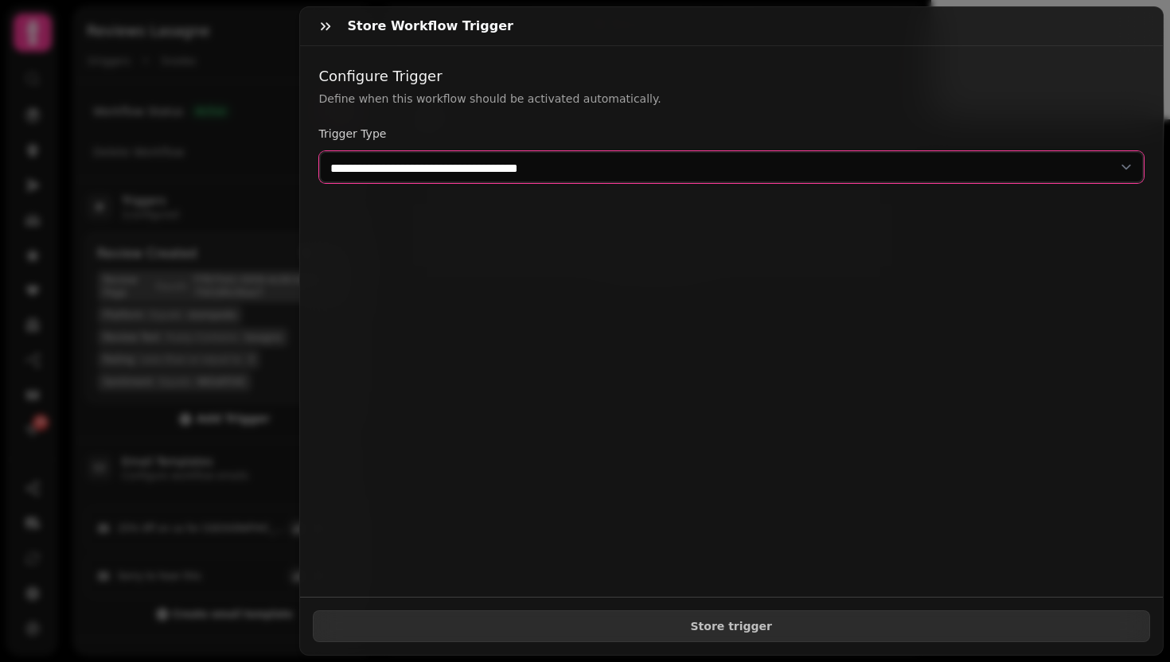
click at [752, 166] on select "**********" at bounding box center [731, 167] width 825 height 32
select select "**********"
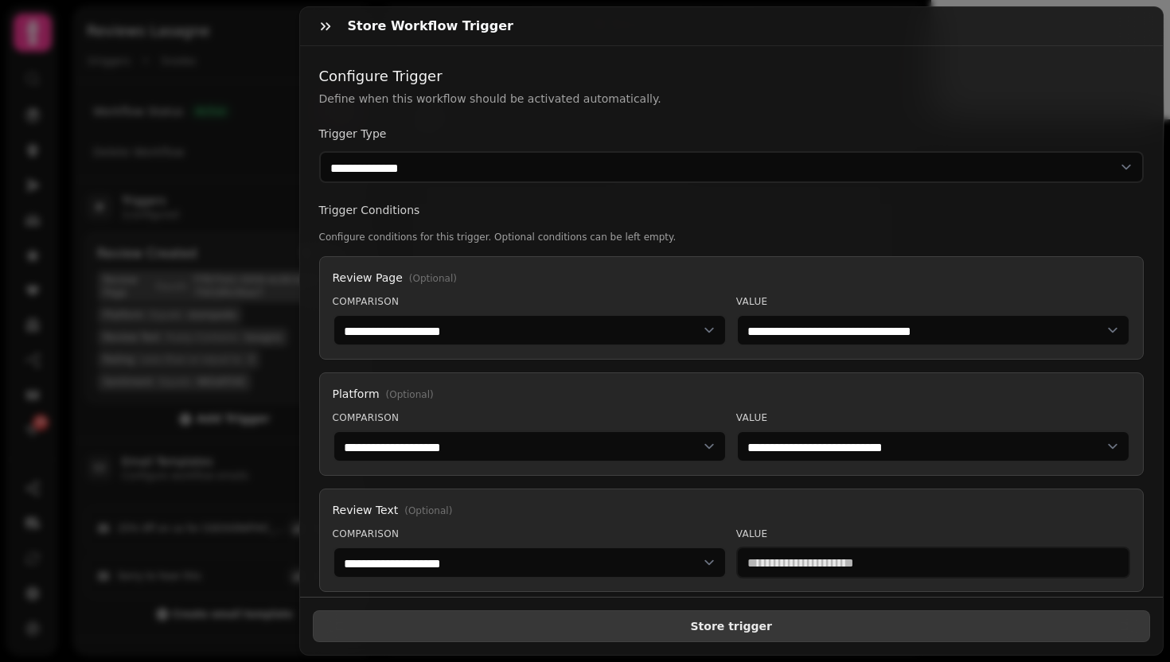
click at [781, 624] on button "Store trigger" at bounding box center [732, 626] width 838 height 32
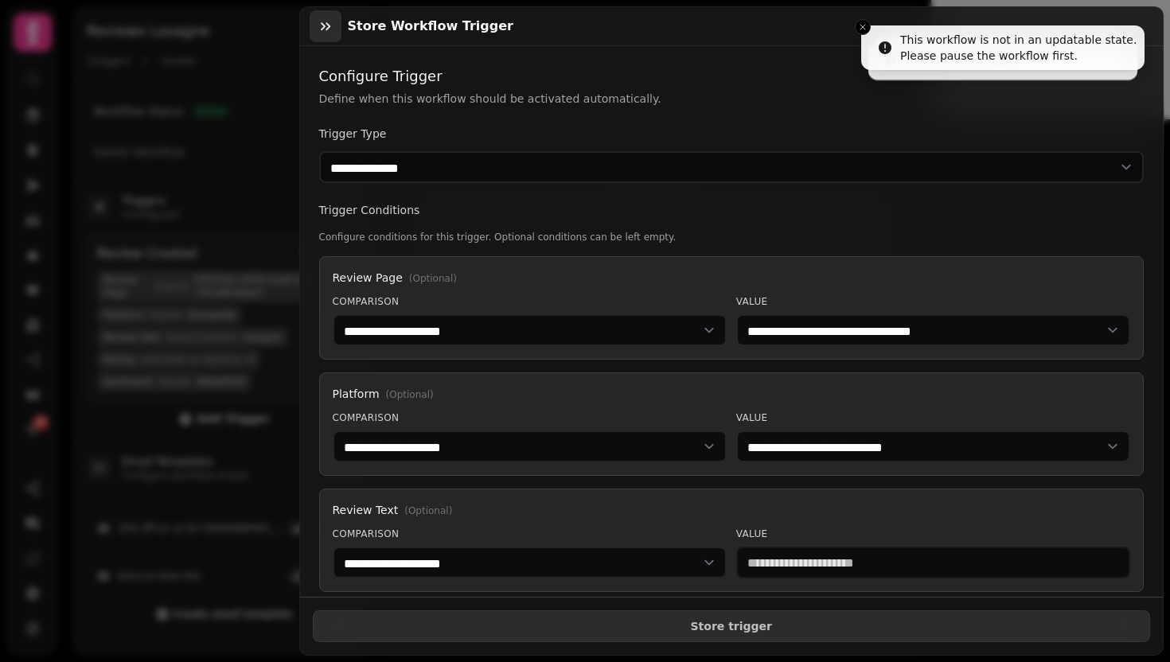
click at [322, 22] on icon "button" at bounding box center [326, 26] width 16 height 16
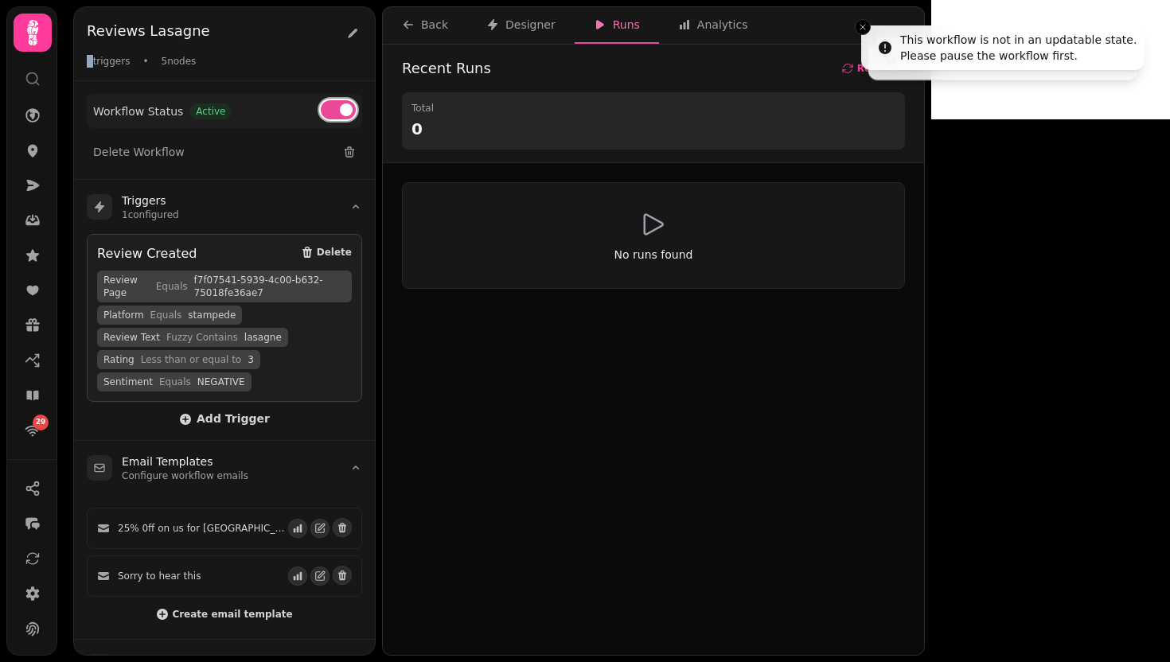
click at [337, 115] on button at bounding box center [338, 109] width 35 height 19
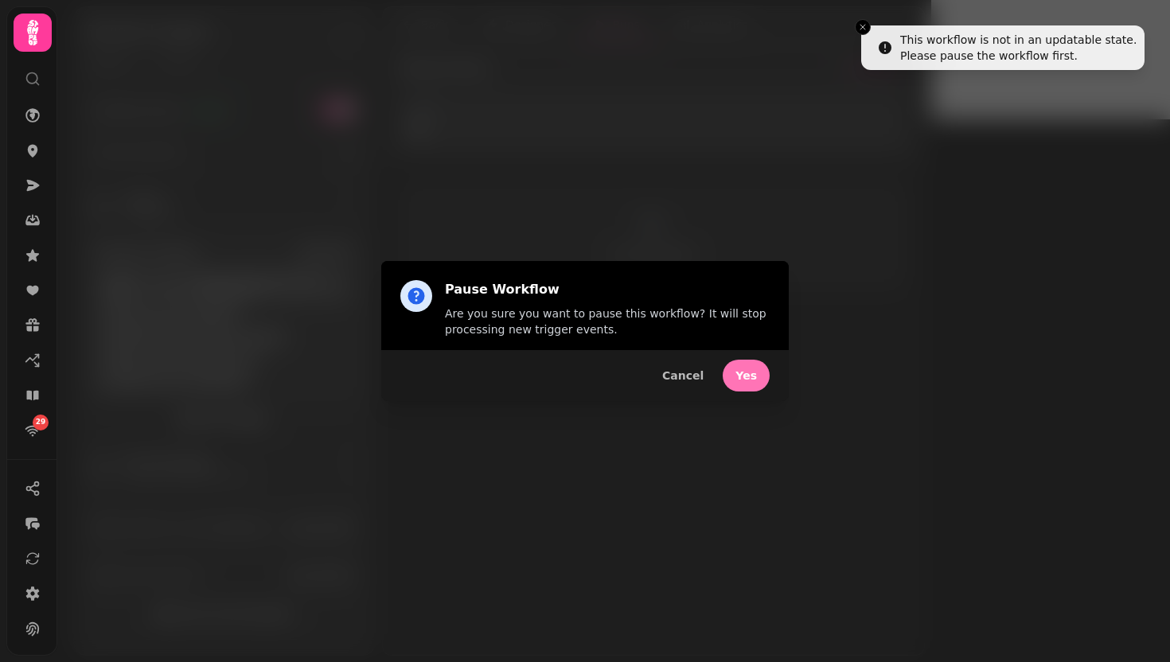
click at [759, 382] on button "Yes" at bounding box center [746, 376] width 47 height 32
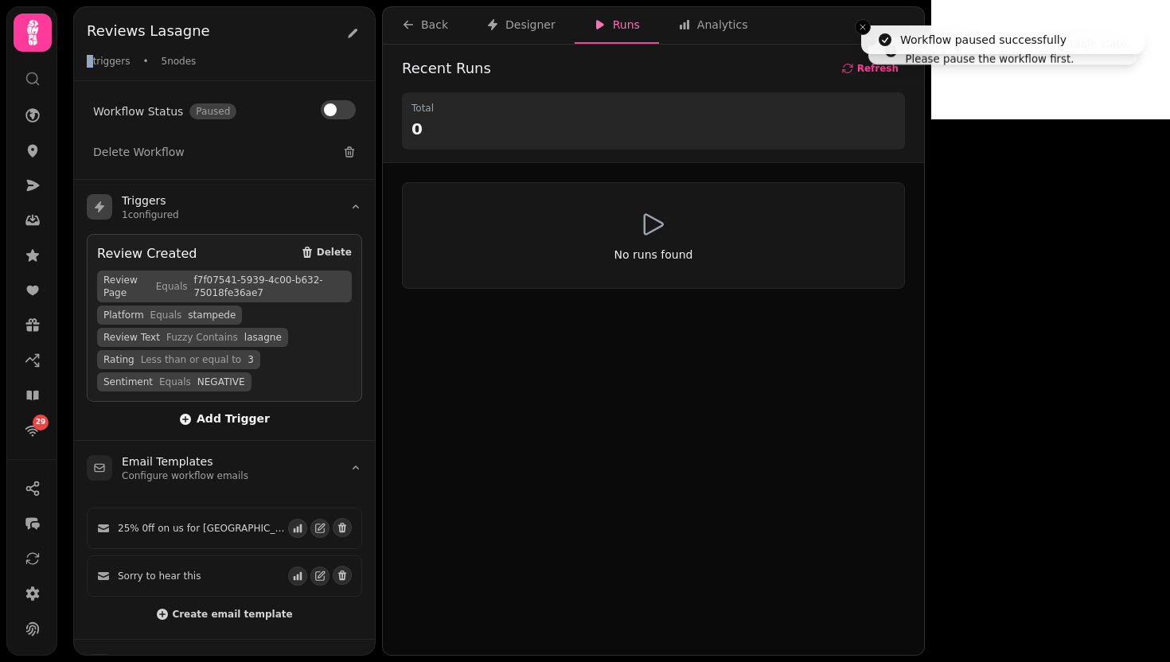
click at [255, 419] on span "Add Trigger" at bounding box center [224, 419] width 91 height 13
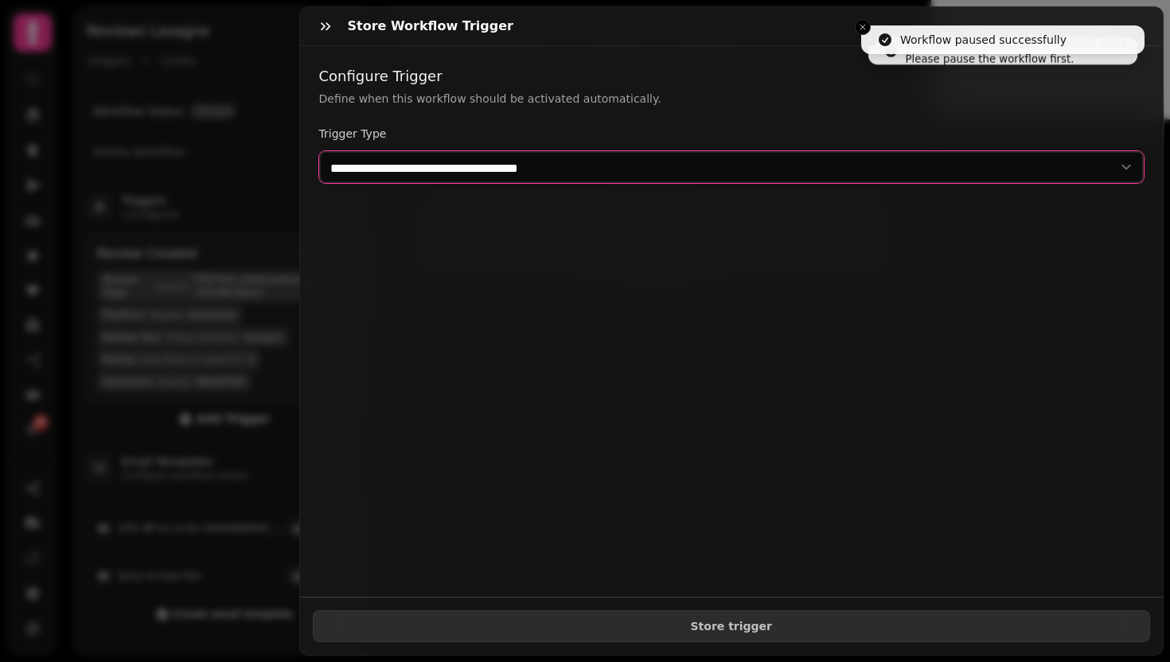
click at [578, 170] on select "**********" at bounding box center [731, 167] width 825 height 32
select select "**********"
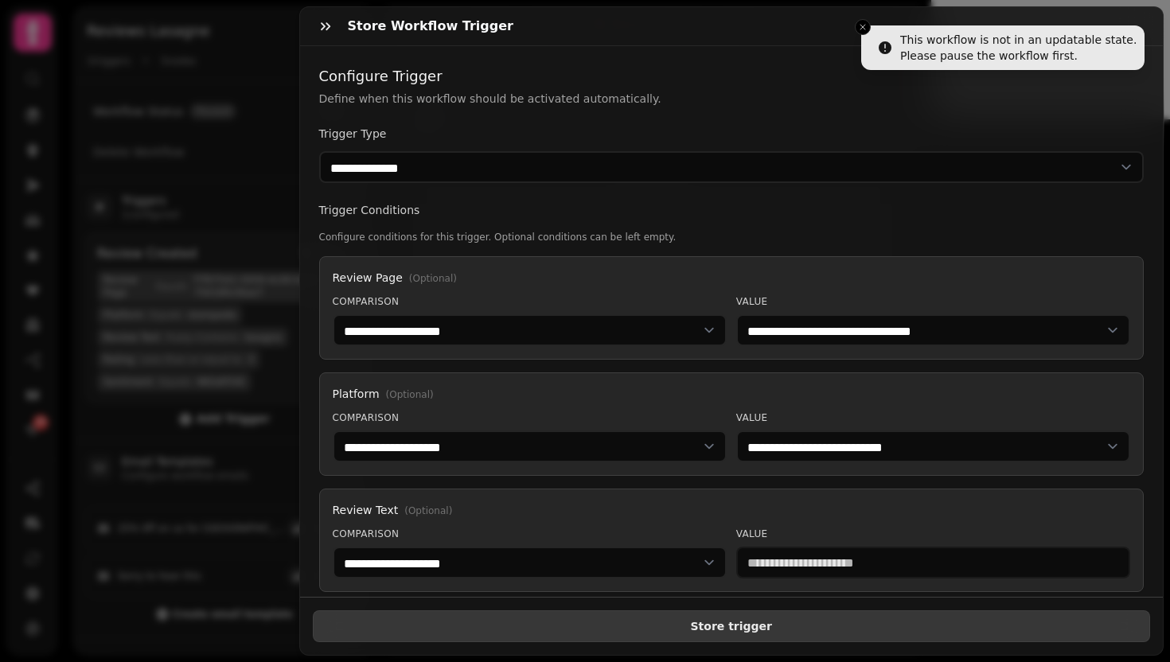
click at [725, 621] on span "Store trigger" at bounding box center [731, 626] width 811 height 11
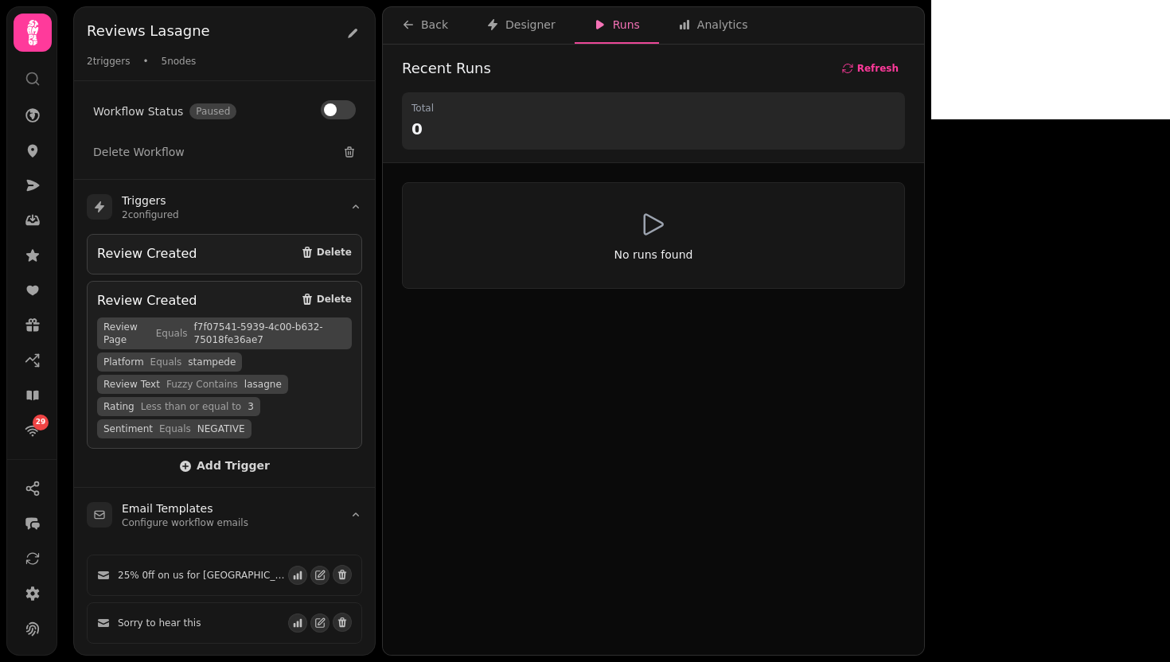
click at [924, 52] on div "Recent Runs Refresh Total 0" at bounding box center [653, 104] width 541 height 119
click at [898, 64] on span "Refresh" at bounding box center [877, 69] width 41 height 10
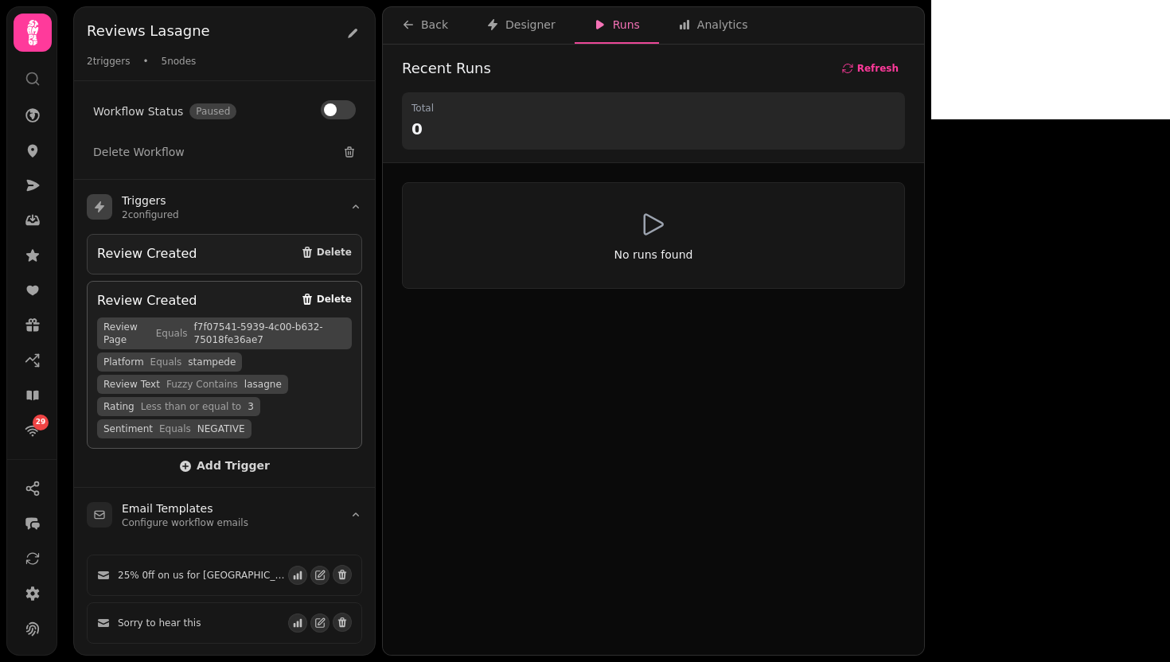
click at [317, 294] on span "Delete" at bounding box center [334, 299] width 35 height 10
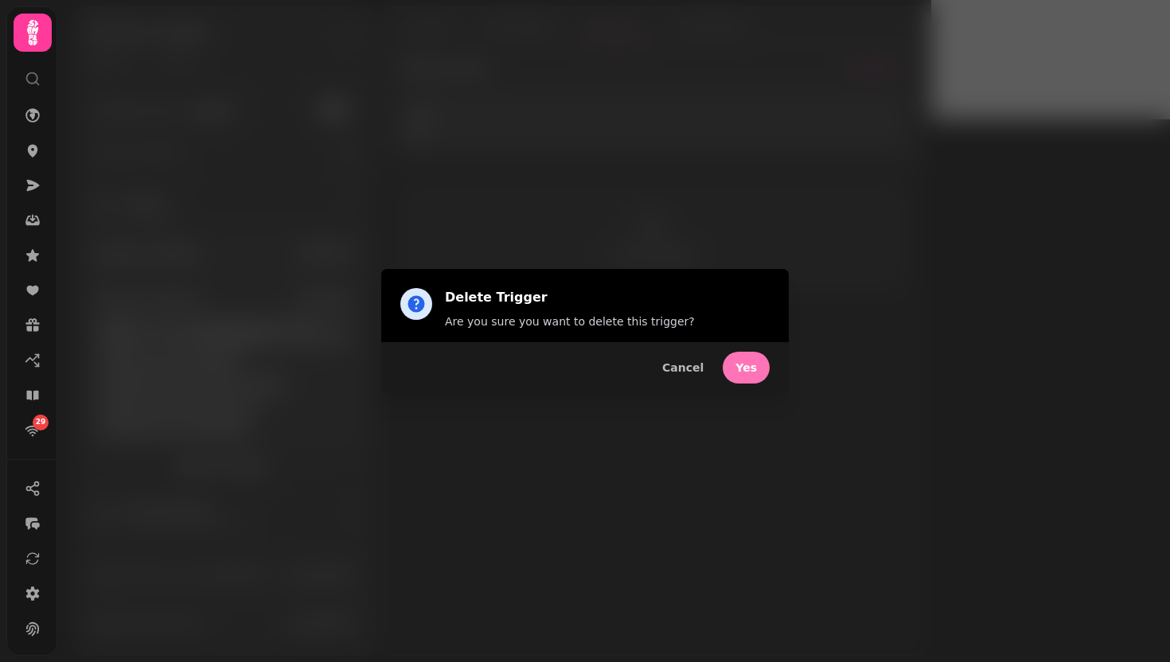
click at [747, 380] on button "Yes" at bounding box center [746, 368] width 47 height 32
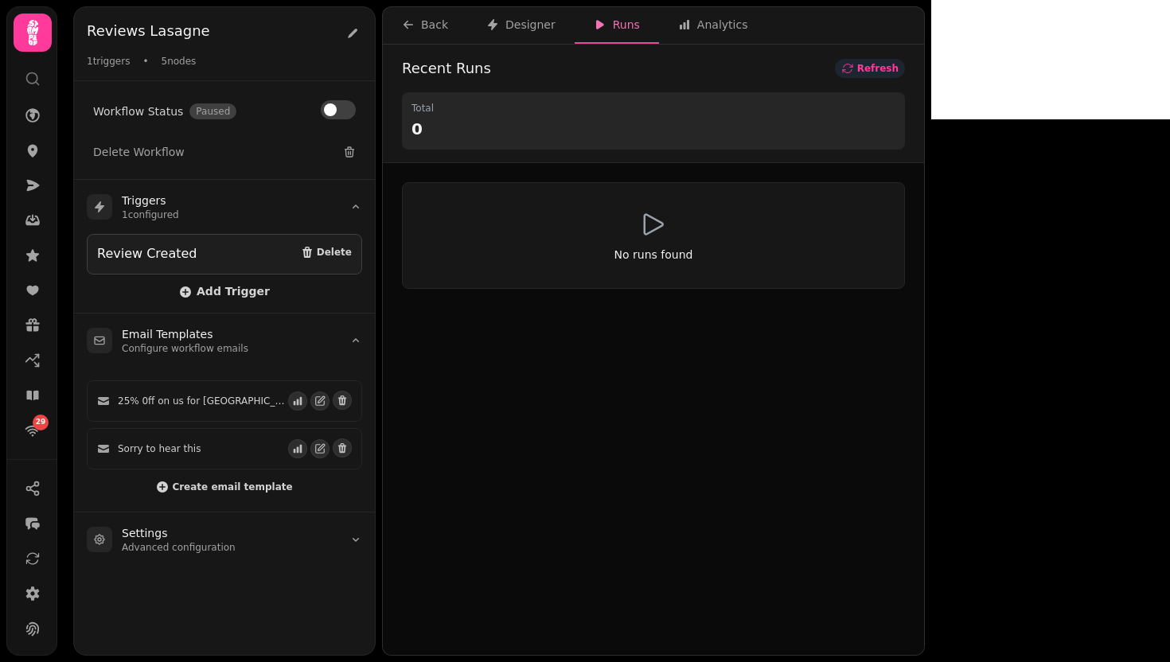
click at [898, 73] on span "Refresh" at bounding box center [877, 69] width 41 height 10
click at [352, 103] on button at bounding box center [338, 109] width 35 height 19
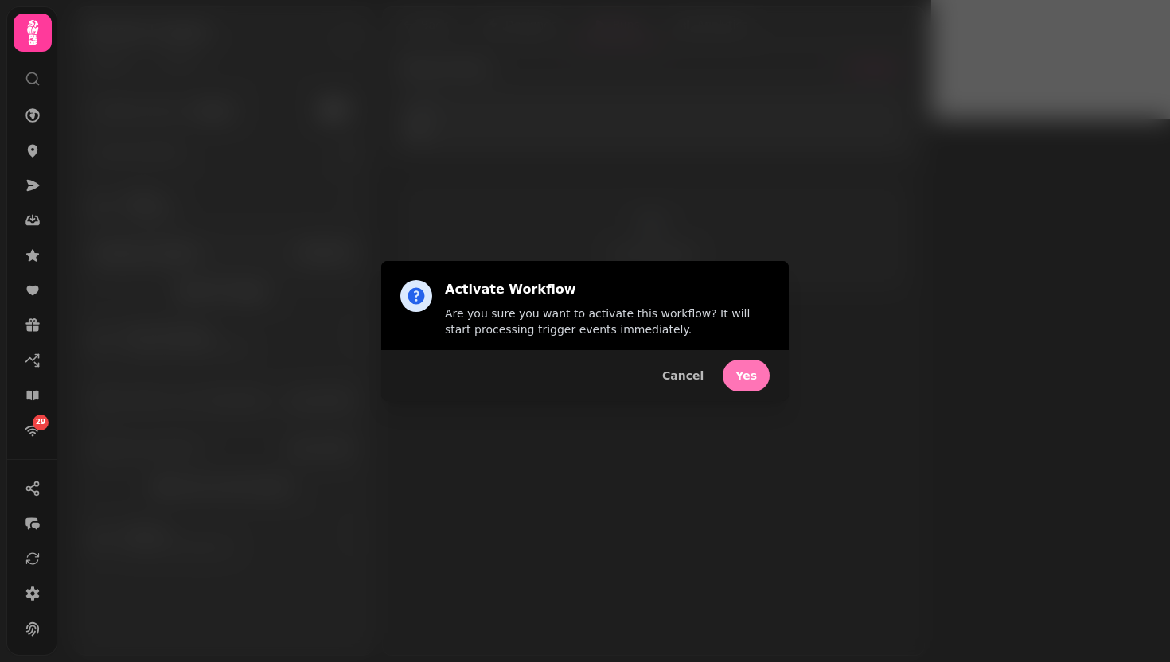
click at [731, 376] on button "Yes" at bounding box center [746, 376] width 47 height 32
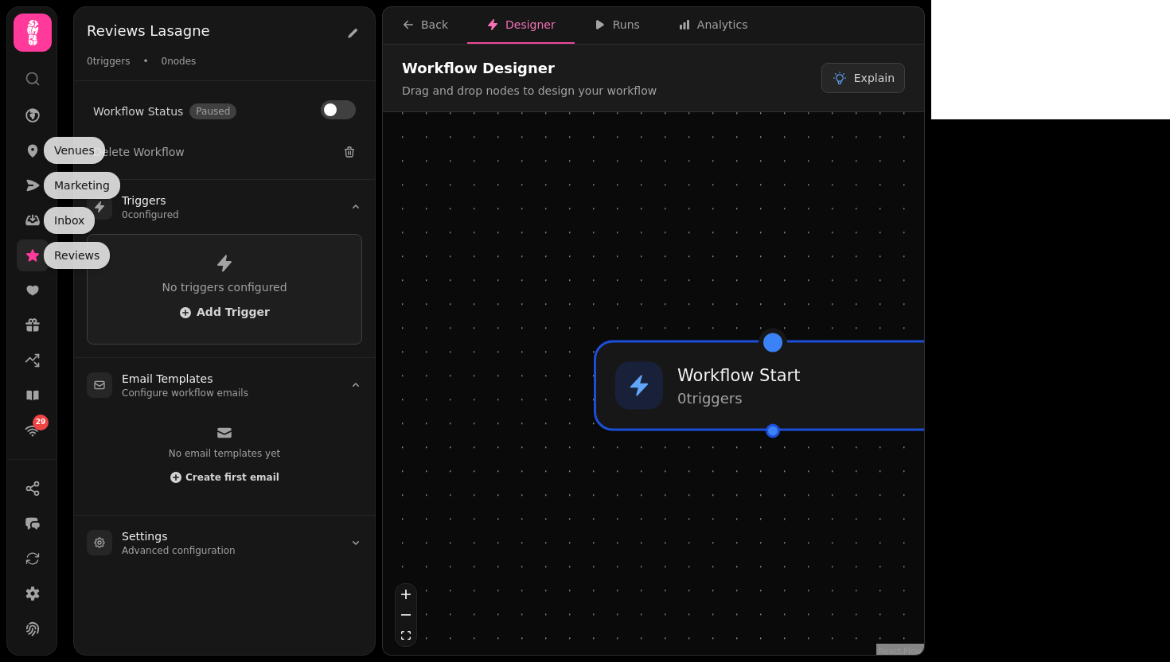
click at [33, 261] on icon at bounding box center [33, 255] width 16 height 16
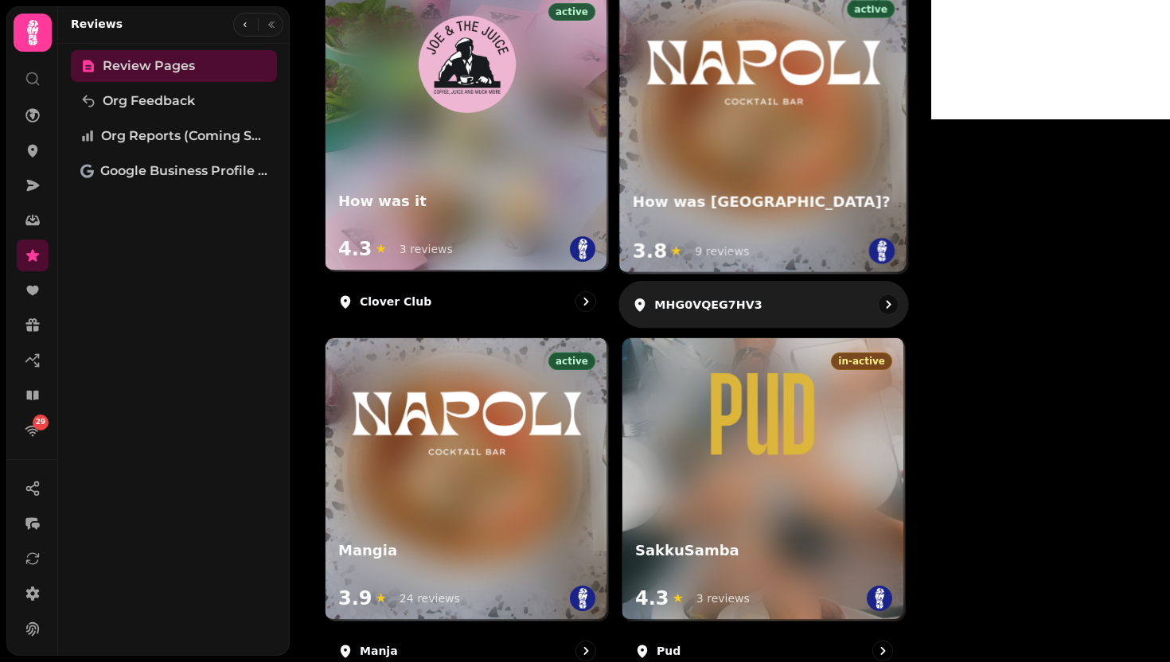
scroll to position [142, 0]
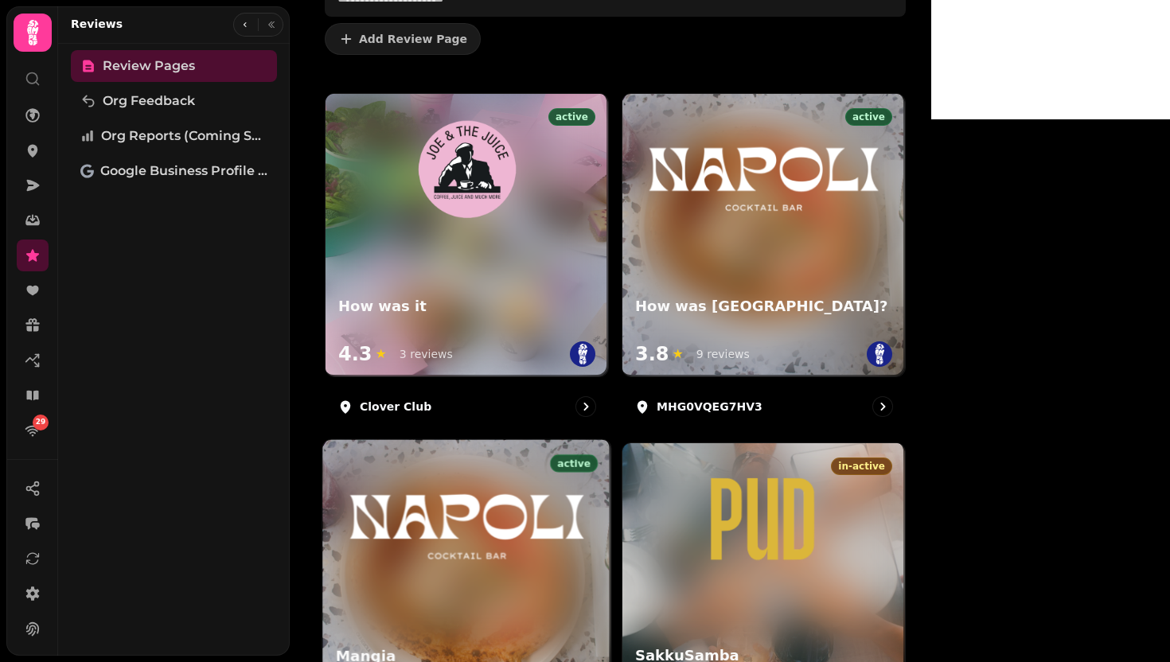
click at [596, 466] on img at bounding box center [466, 518] width 259 height 104
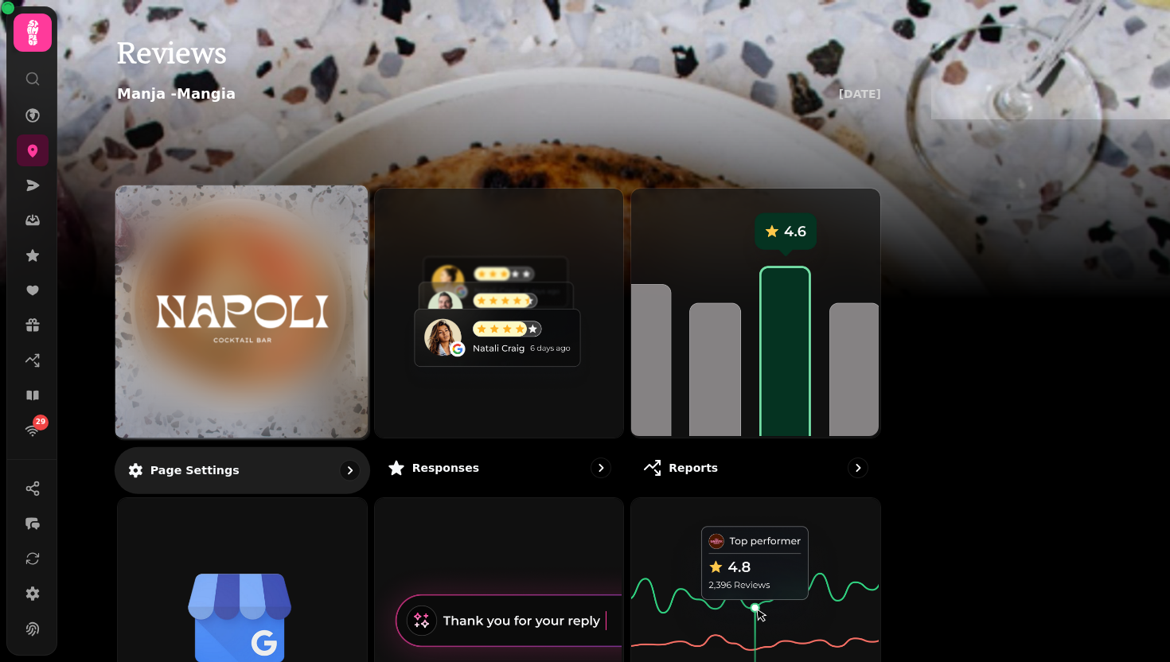
click at [346, 375] on div at bounding box center [242, 312] width 254 height 254
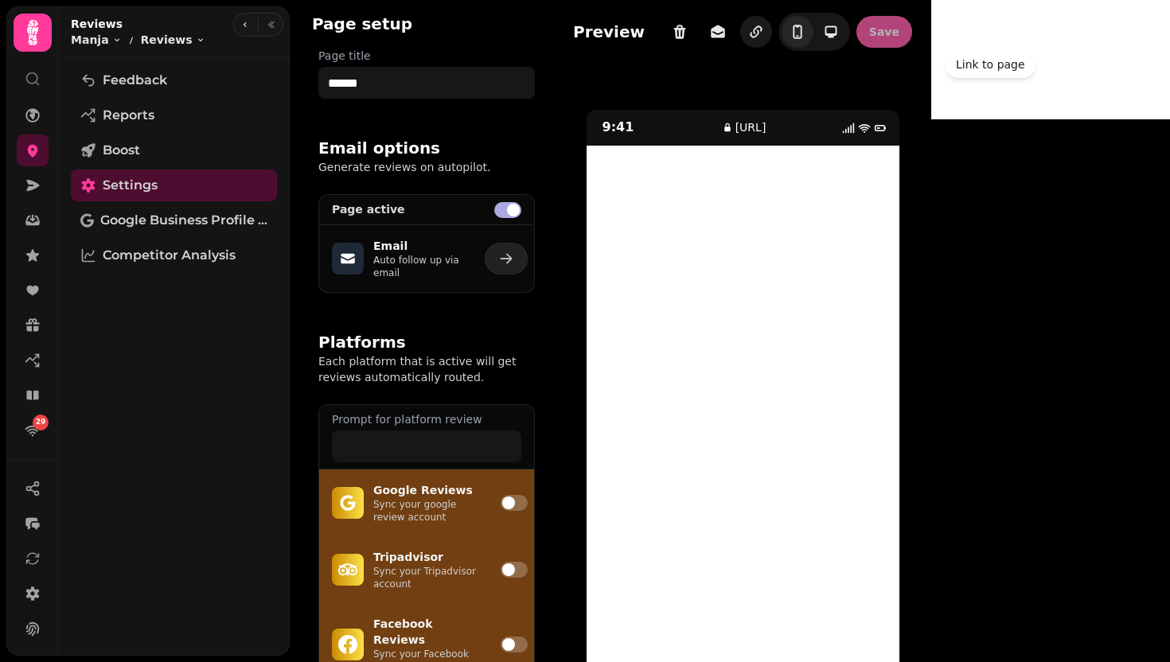
click at [764, 29] on icon "button" at bounding box center [756, 32] width 16 height 16
click at [764, 32] on icon "button" at bounding box center [756, 32] width 16 height 16
click at [35, 150] on icon at bounding box center [33, 151] width 10 height 13
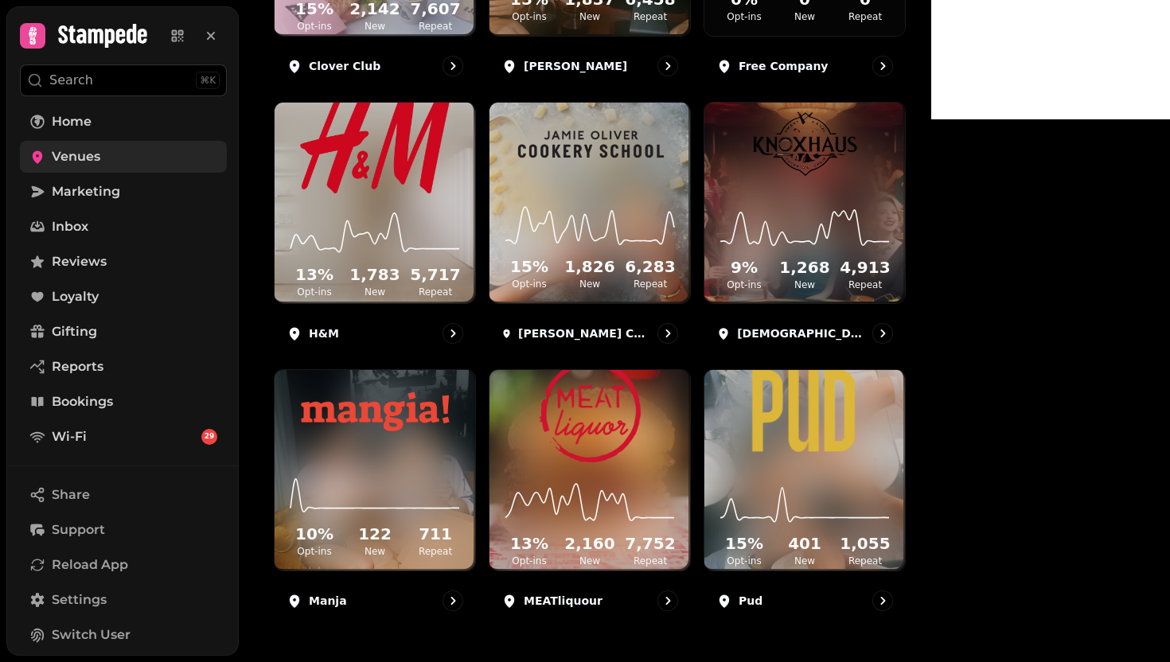
scroll to position [844, 0]
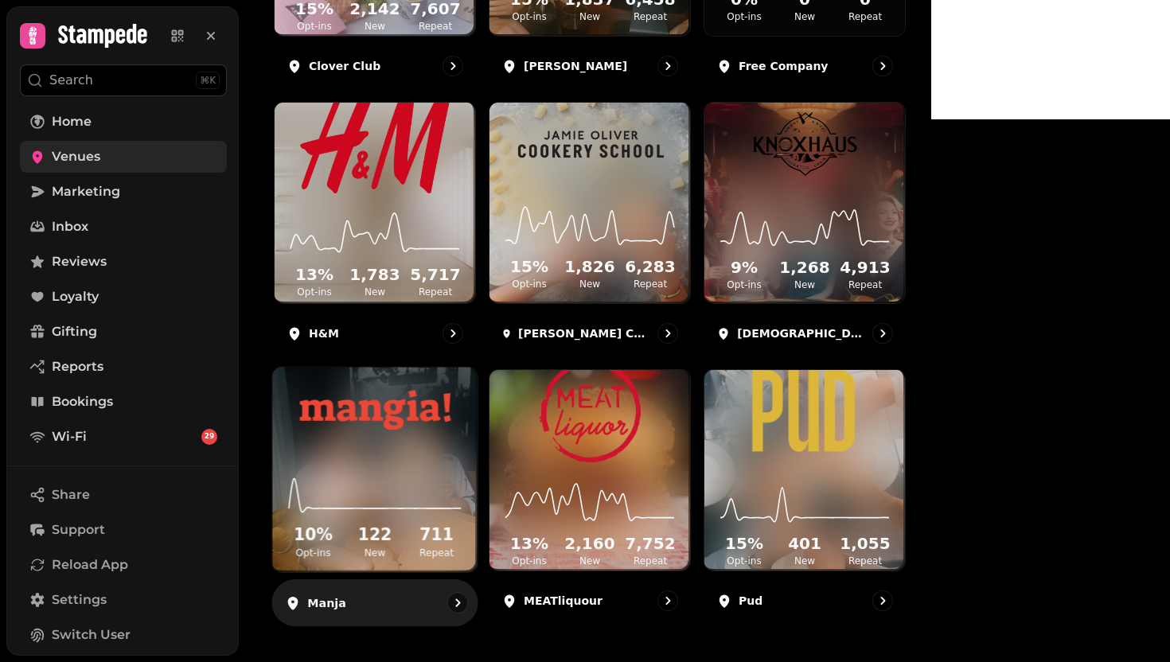
click at [388, 393] on img at bounding box center [375, 410] width 154 height 84
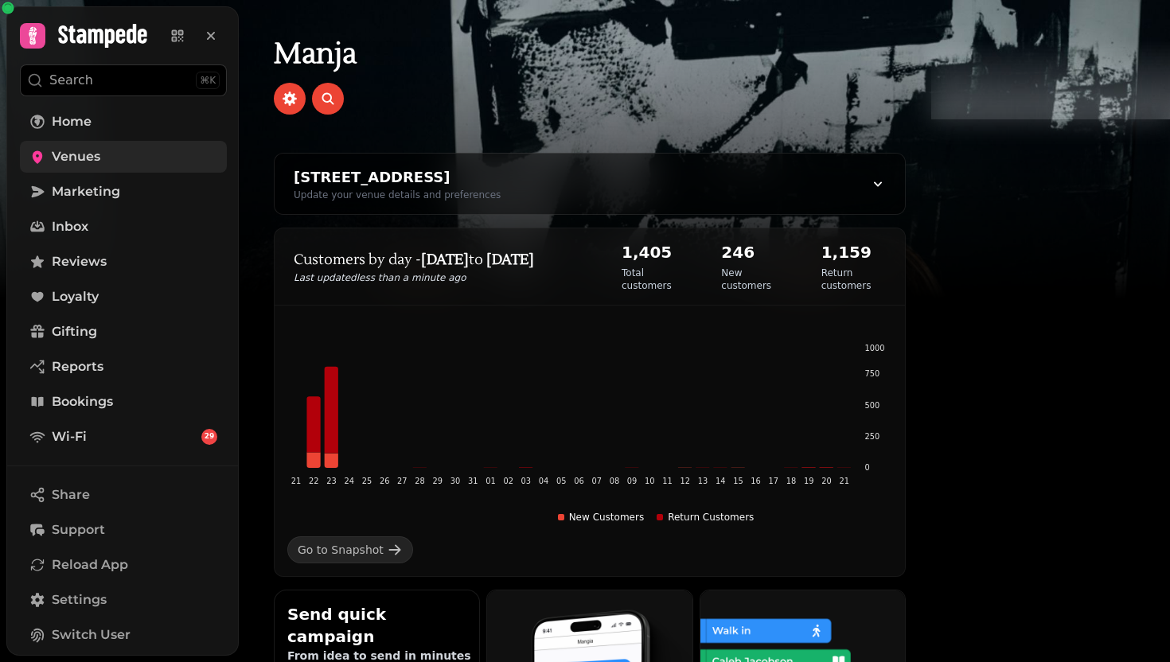
scroll to position [104, 0]
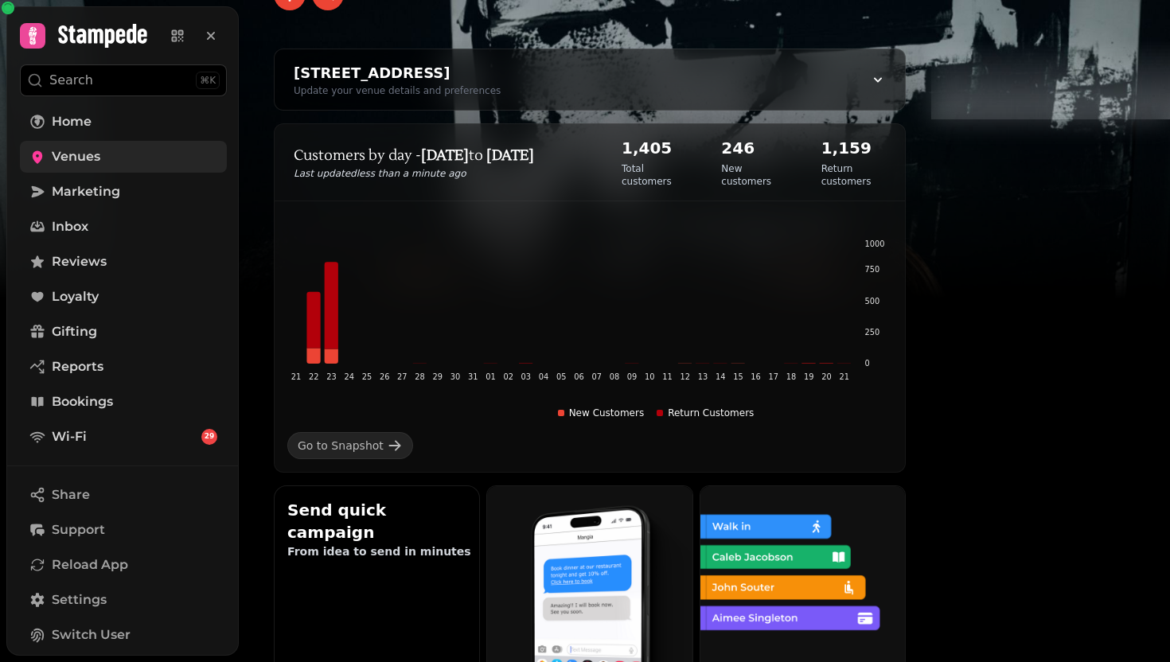
click at [903, 570] on img at bounding box center [801, 587] width 205 height 205
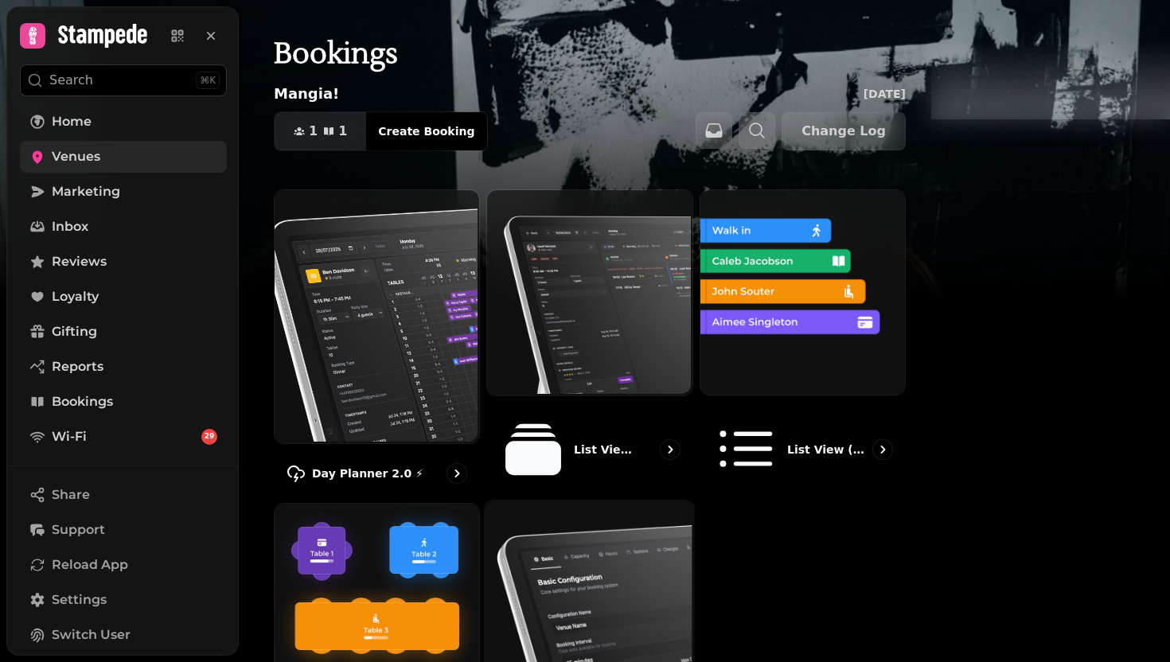
click at [692, 621] on img at bounding box center [588, 610] width 208 height 223
select select "**********"
select select "****"
select select "*"
select select "***"
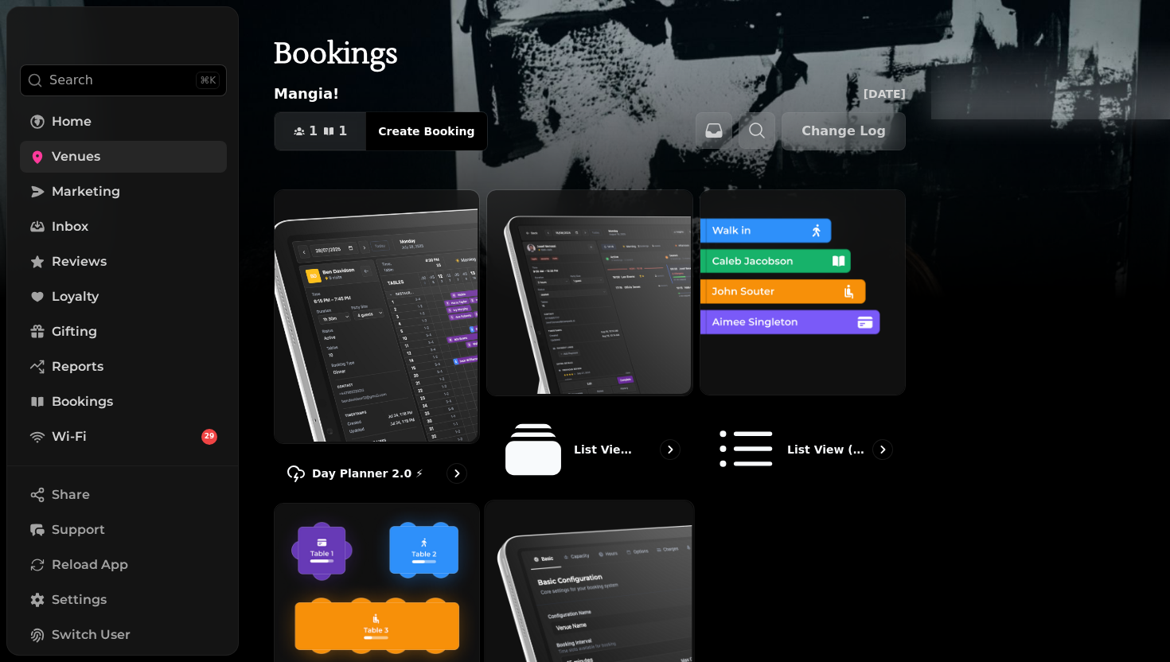
select select "***"
select select "**"
select select "****"
select select "**"
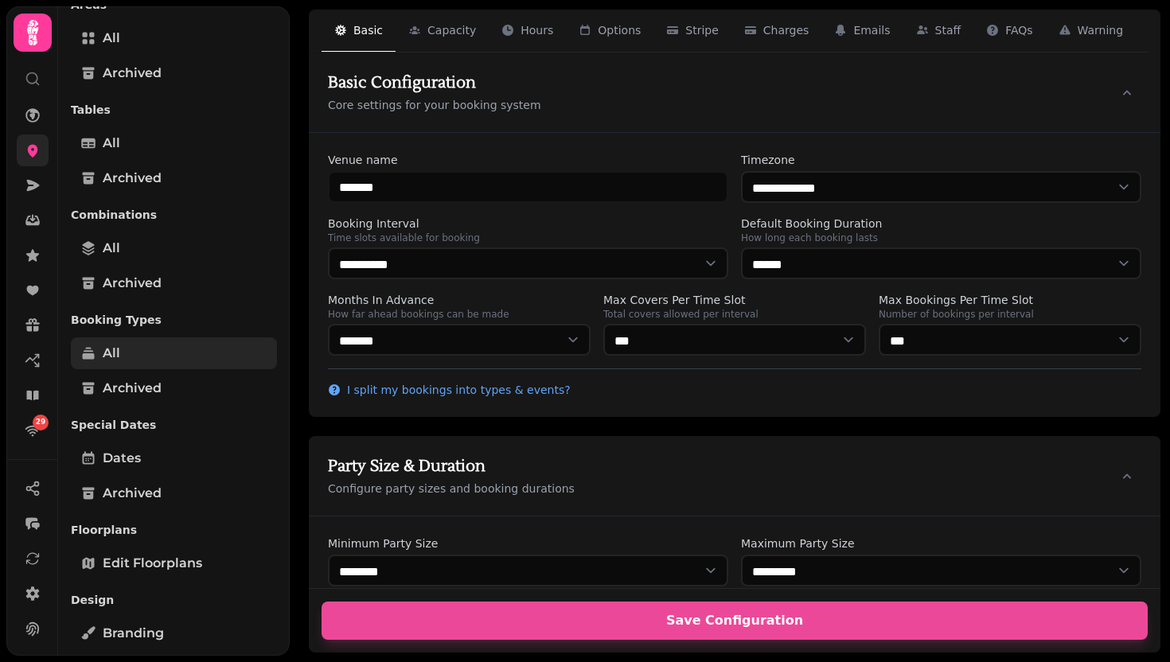
scroll to position [275, 0]
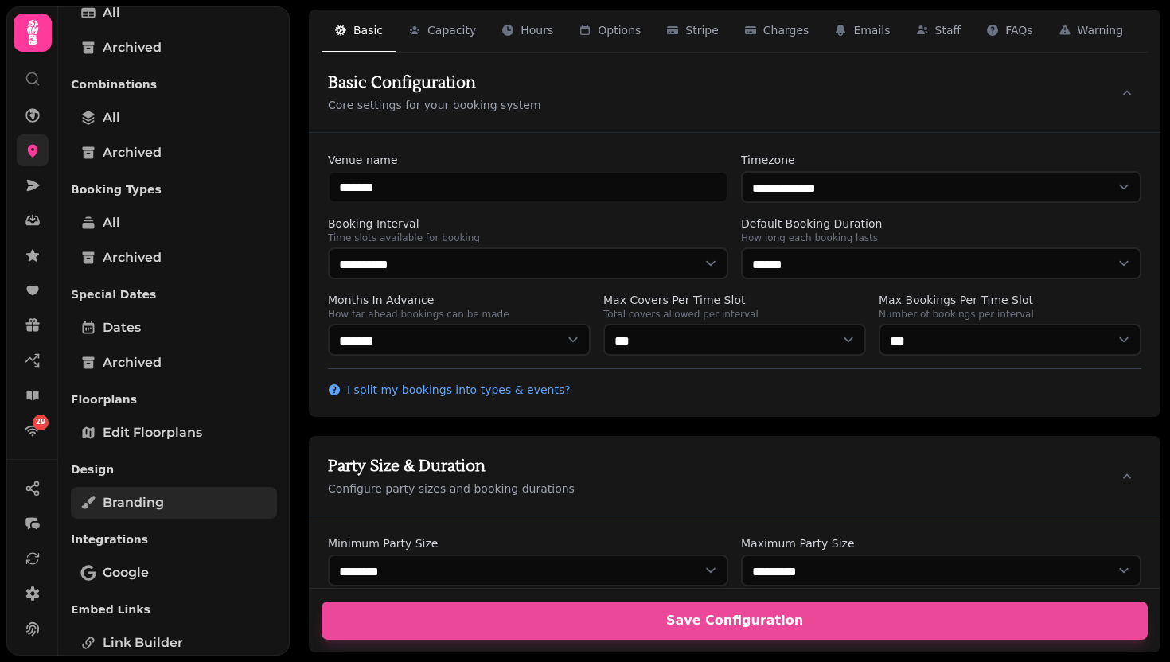
click at [193, 509] on link "Branding" at bounding box center [174, 503] width 206 height 32
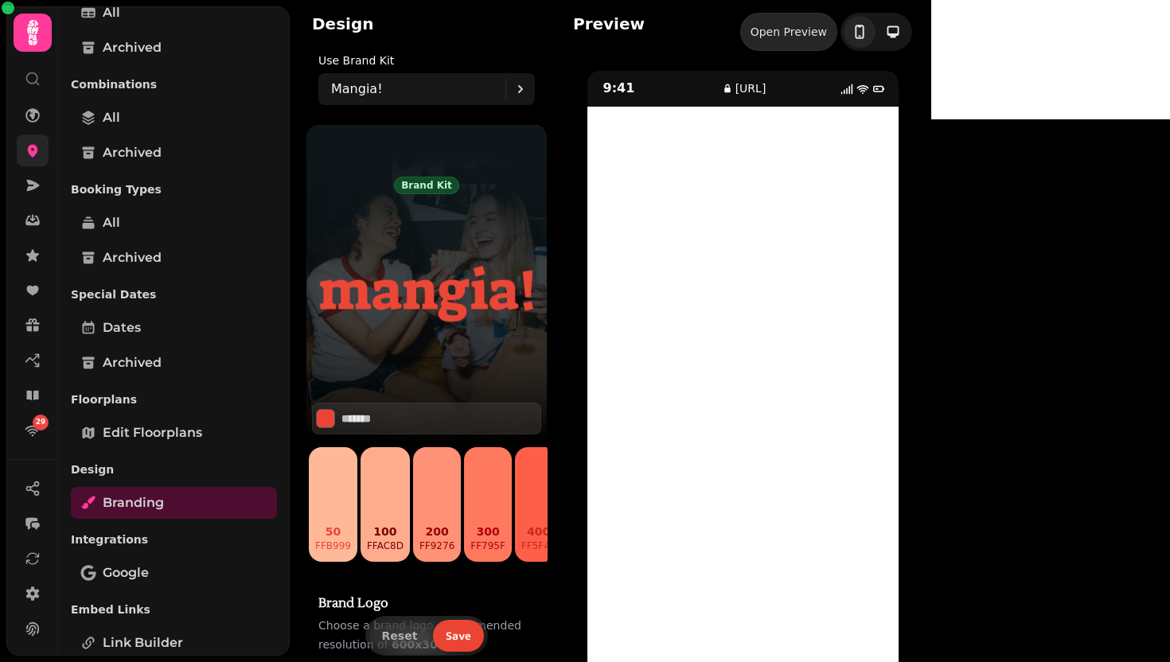
click at [837, 40] on link "Open Preview" at bounding box center [788, 32] width 97 height 38
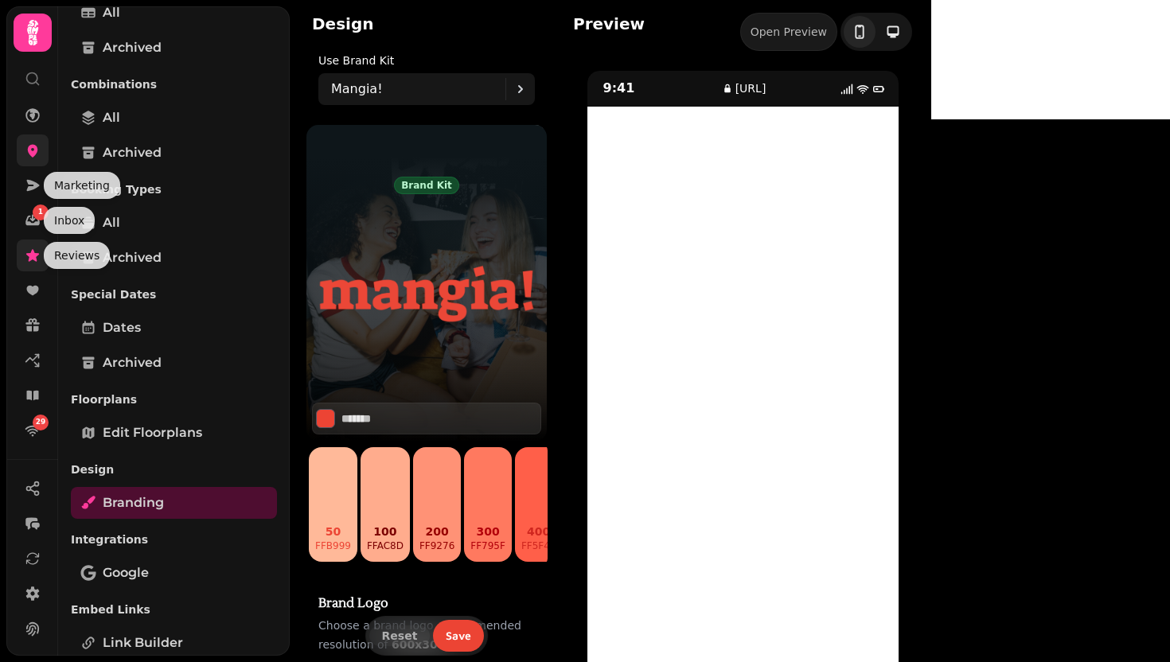
click at [39, 259] on icon at bounding box center [33, 255] width 16 height 16
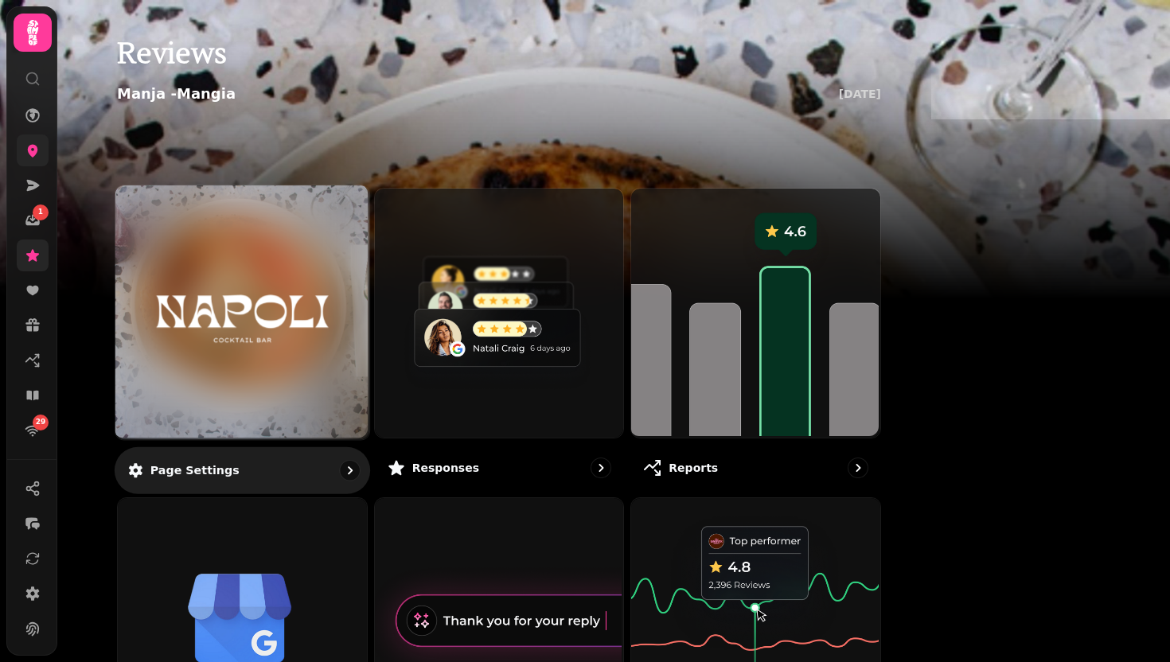
click at [337, 346] on img at bounding box center [242, 312] width 190 height 104
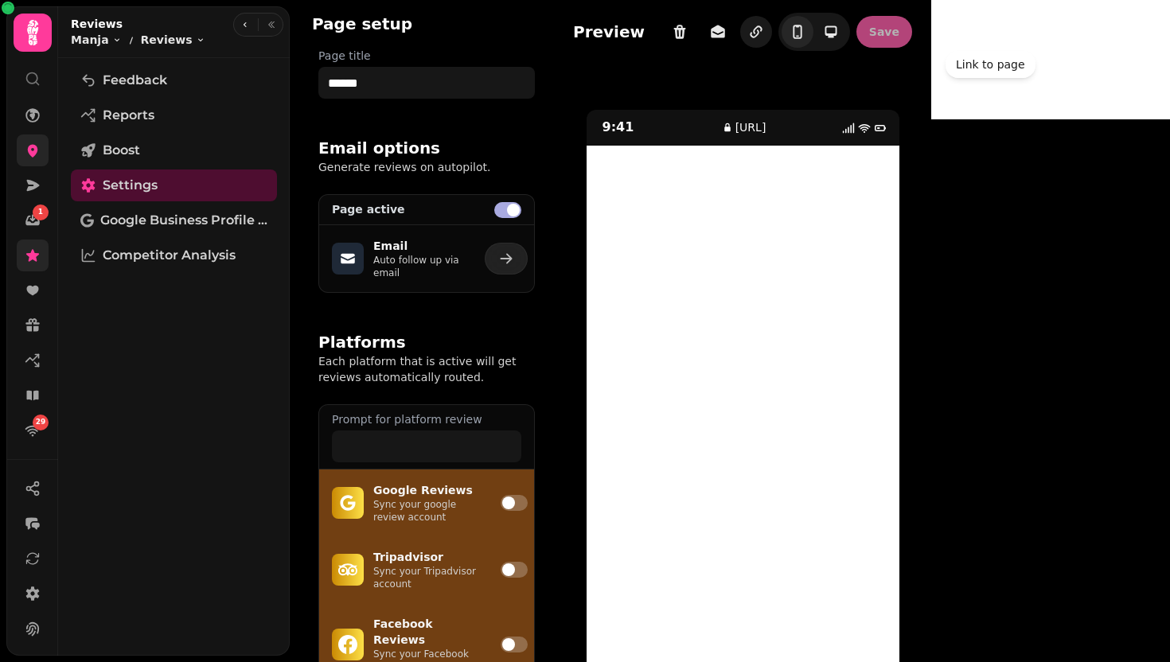
click at [764, 26] on icon "button" at bounding box center [756, 32] width 16 height 16
click at [764, 34] on icon "button" at bounding box center [756, 32] width 16 height 16
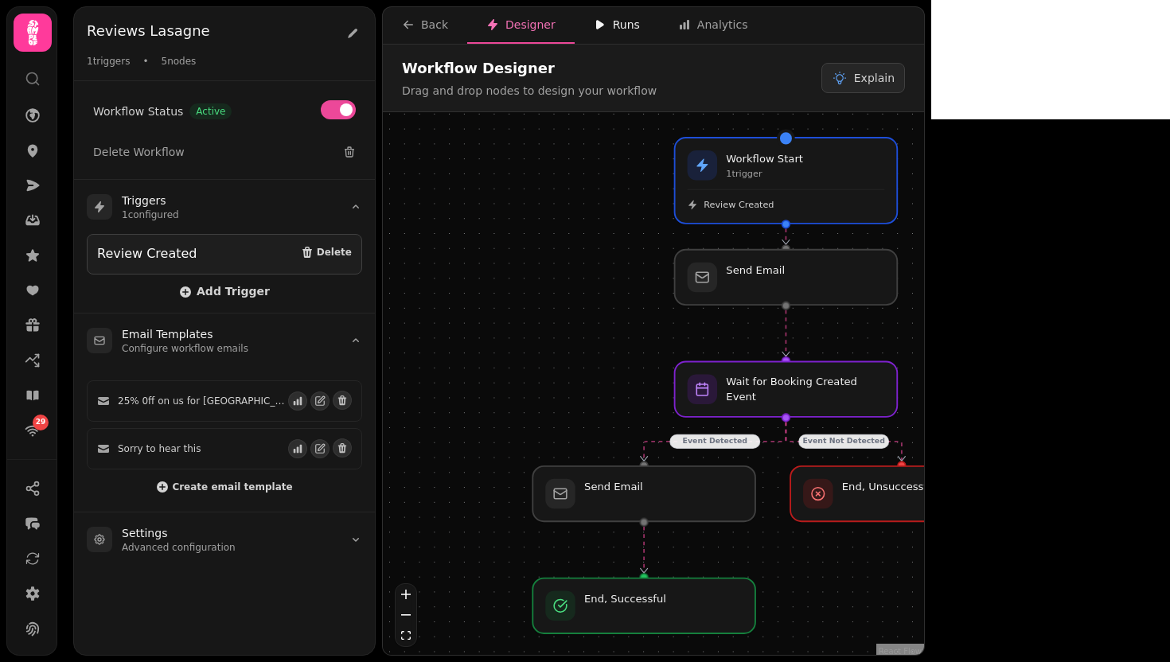
click at [618, 25] on div "Runs" at bounding box center [617, 25] width 46 height 16
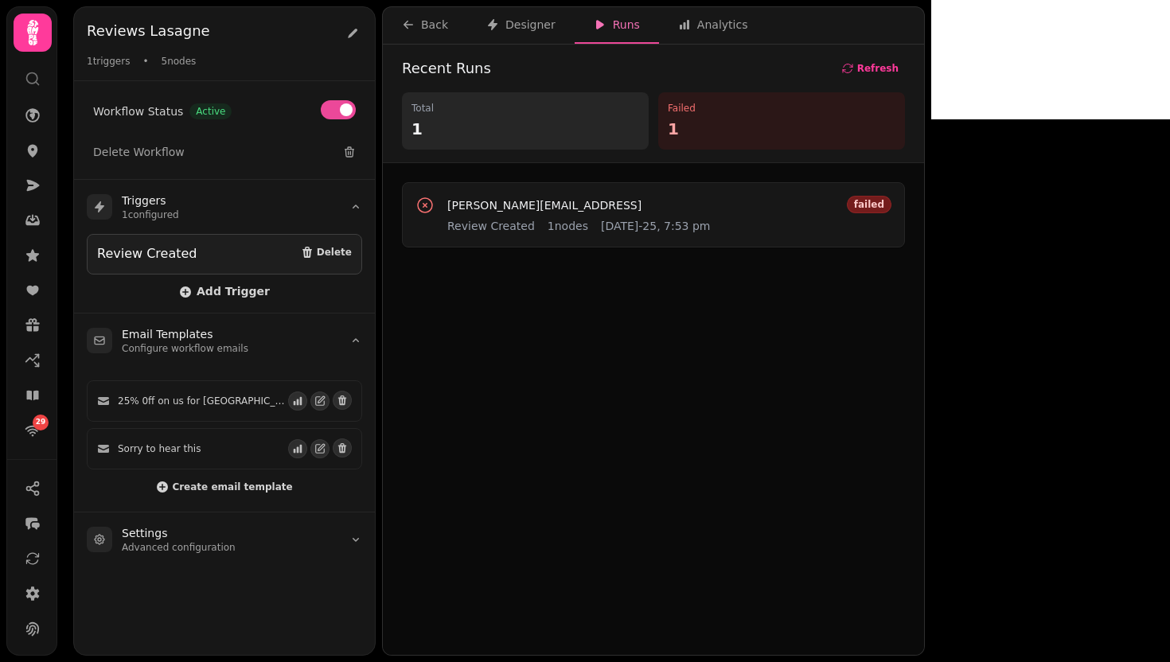
click at [488, 190] on div "[PERSON_NAME][EMAIL_ADDRESS] Review Created 1 nodes [DATE]-25, 7:53 pm failed" at bounding box center [653, 214] width 503 height 65
click at [488, 210] on span "[PERSON_NAME][EMAIL_ADDRESS]" at bounding box center [544, 205] width 194 height 11
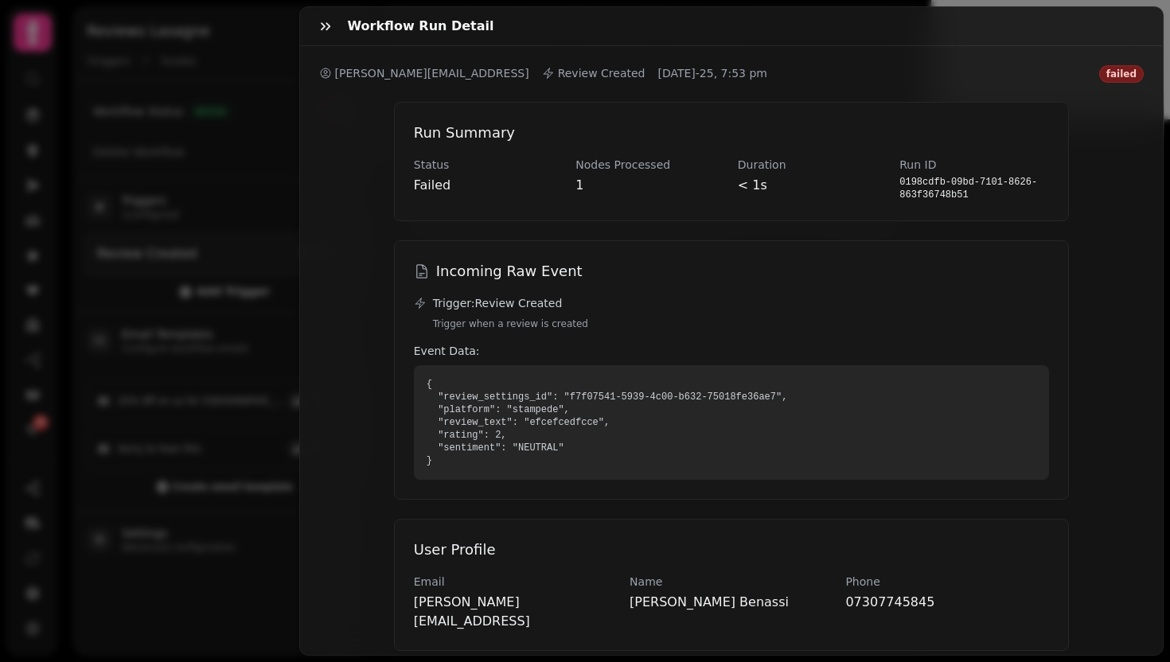
scroll to position [232, 0]
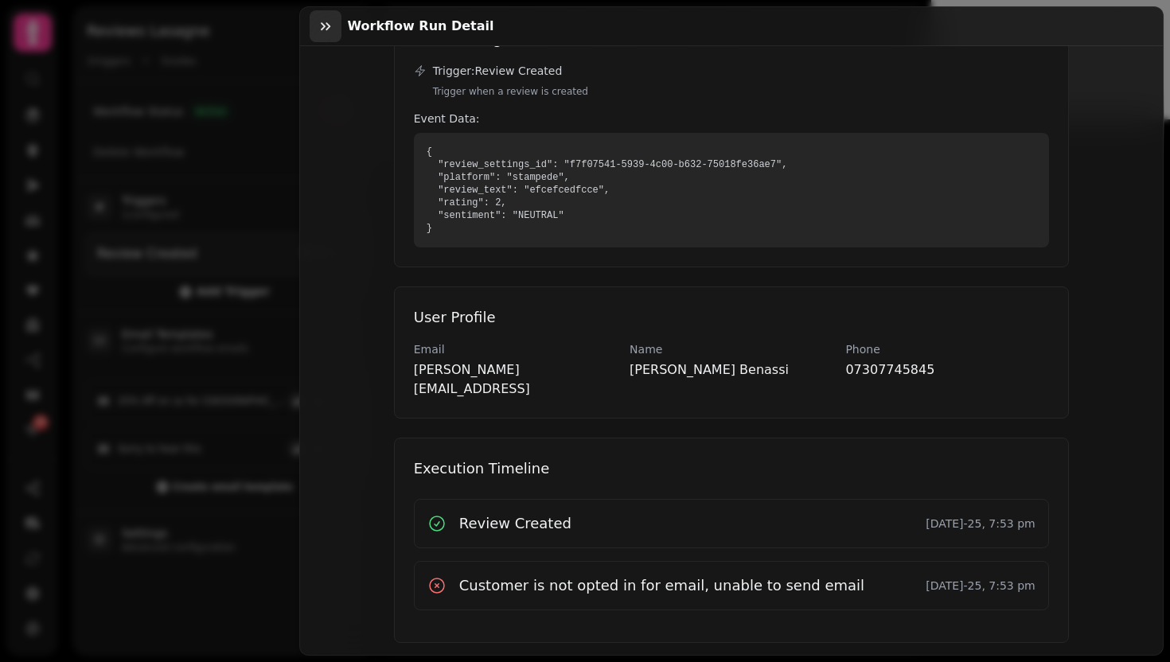
click at [333, 37] on button "button" at bounding box center [326, 26] width 32 height 32
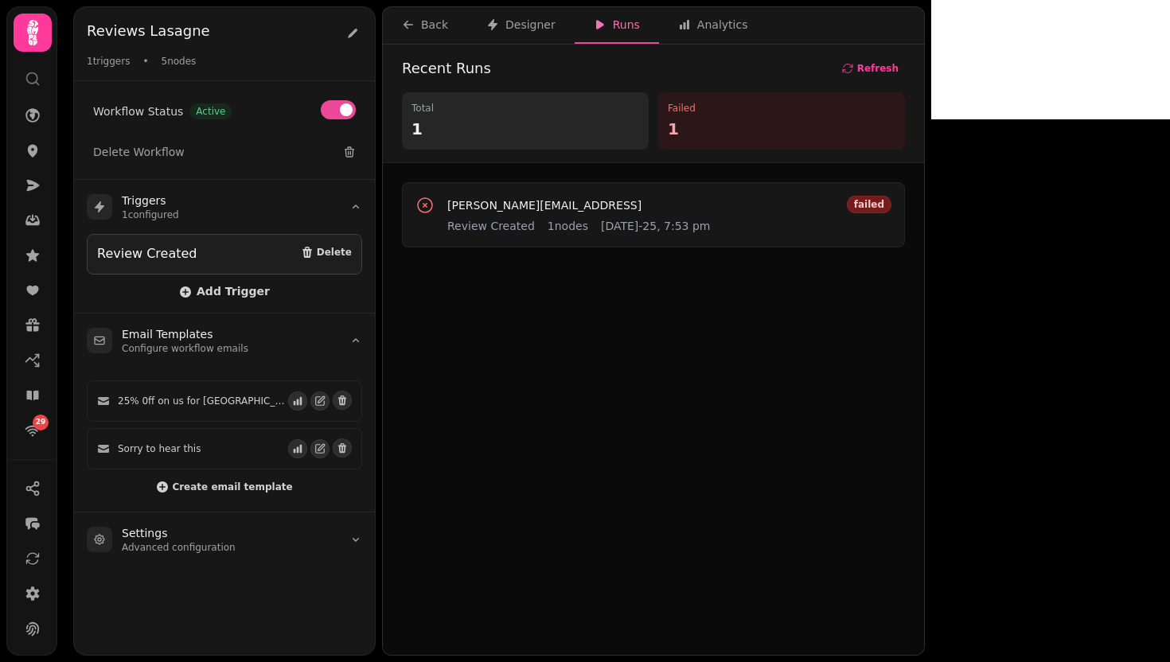
click at [533, 45] on div "Recent Runs Refresh Total 1 Failed 1" at bounding box center [653, 104] width 541 height 119
click at [561, 107] on p "Total" at bounding box center [525, 108] width 228 height 13
click at [200, 286] on span "Add Trigger" at bounding box center [224, 292] width 91 height 13
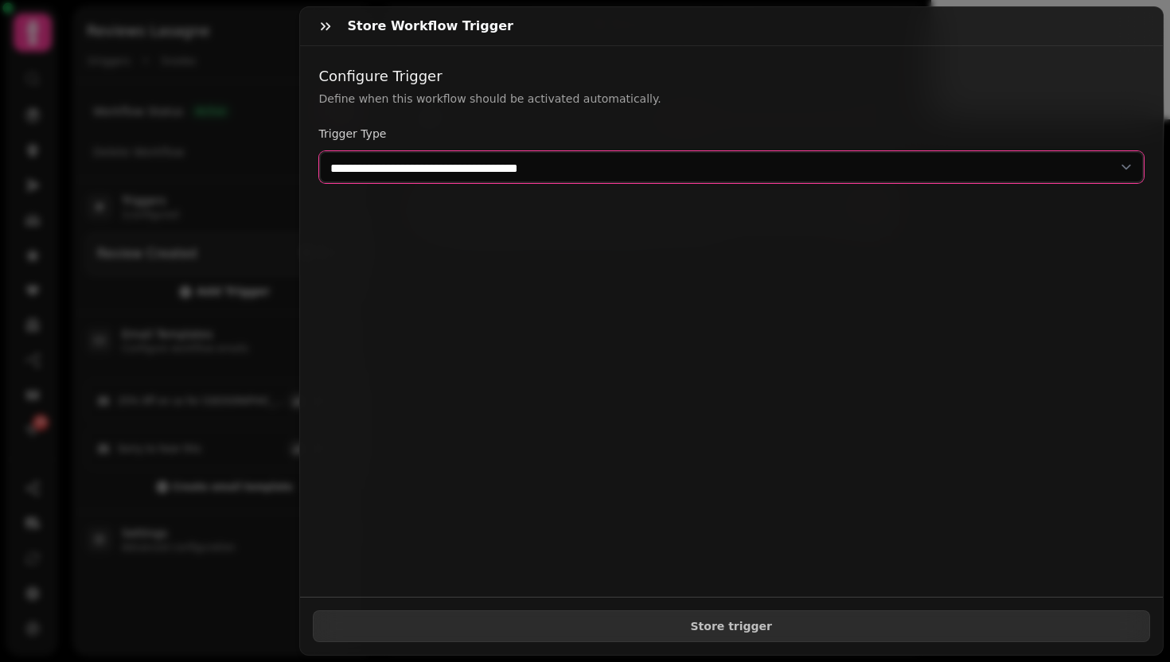
click at [551, 170] on select "**********" at bounding box center [731, 167] width 825 height 32
select select "**********"
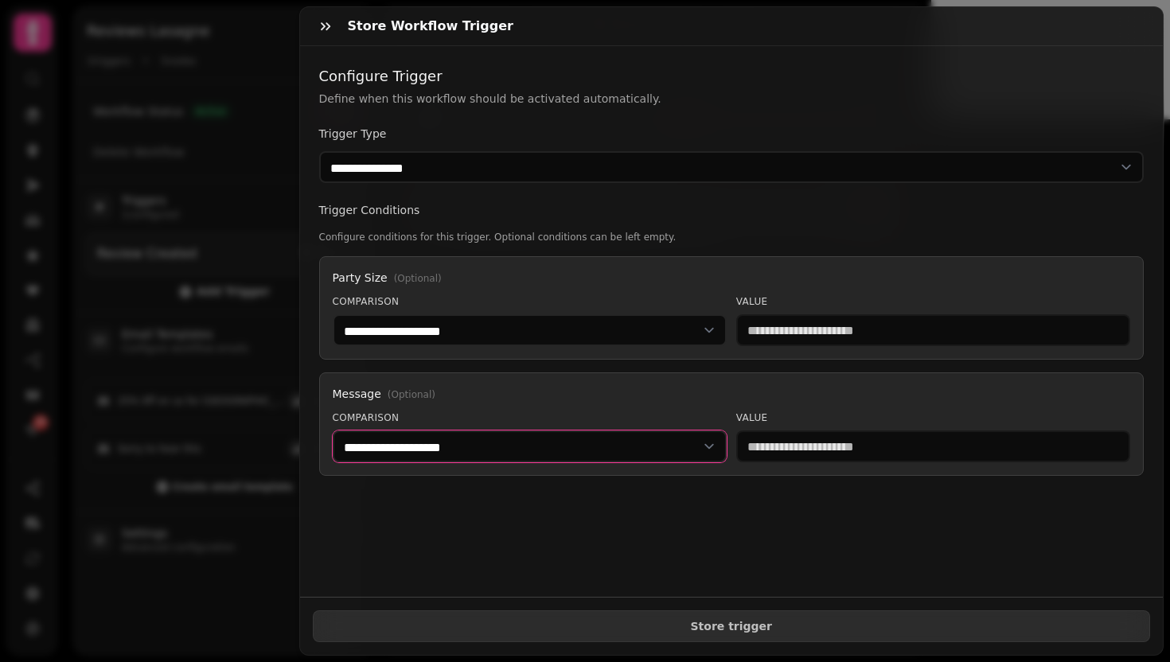
click at [579, 445] on select "**********" at bounding box center [530, 447] width 394 height 32
select select "**********"
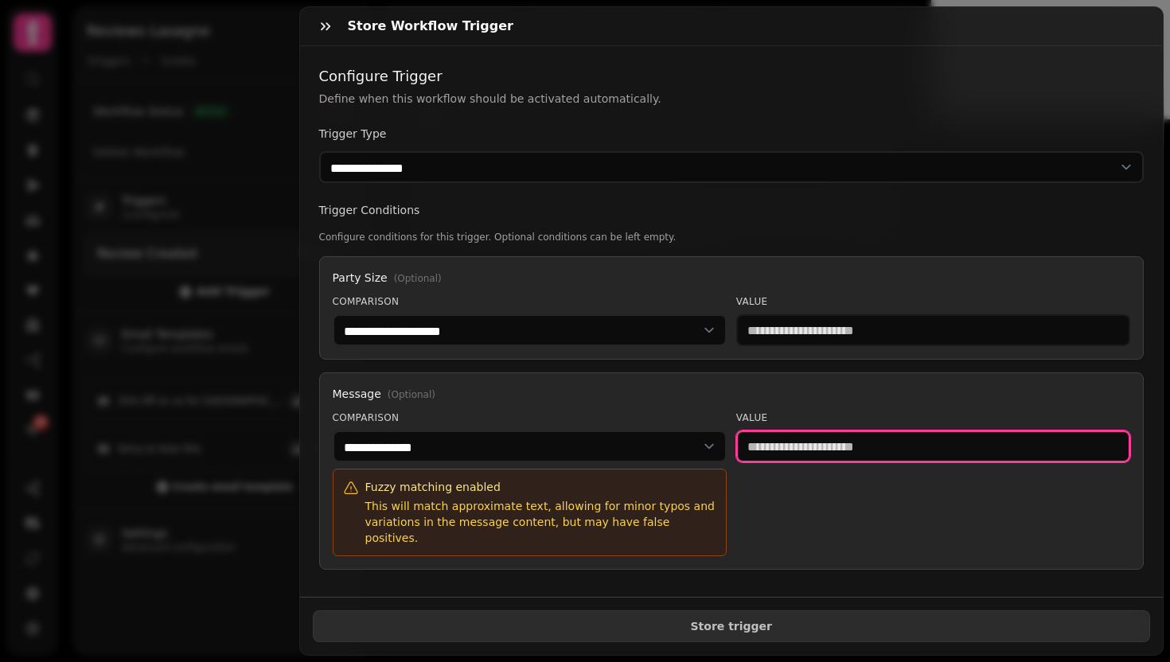
click at [795, 446] on input "text" at bounding box center [933, 447] width 394 height 32
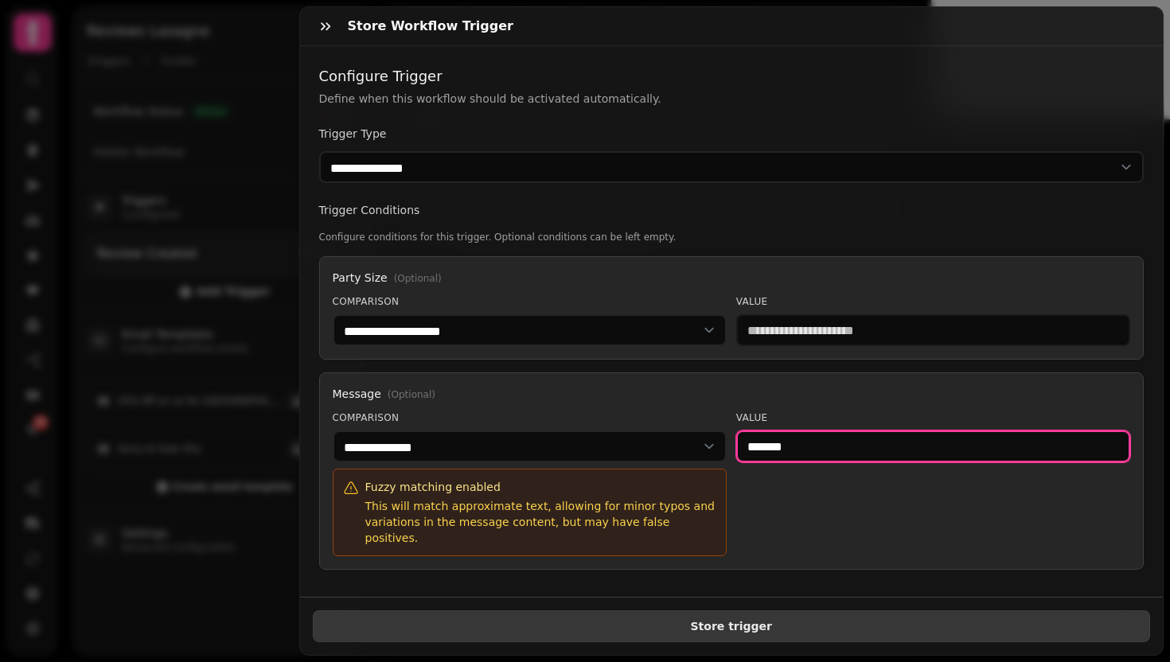
type input "*******"
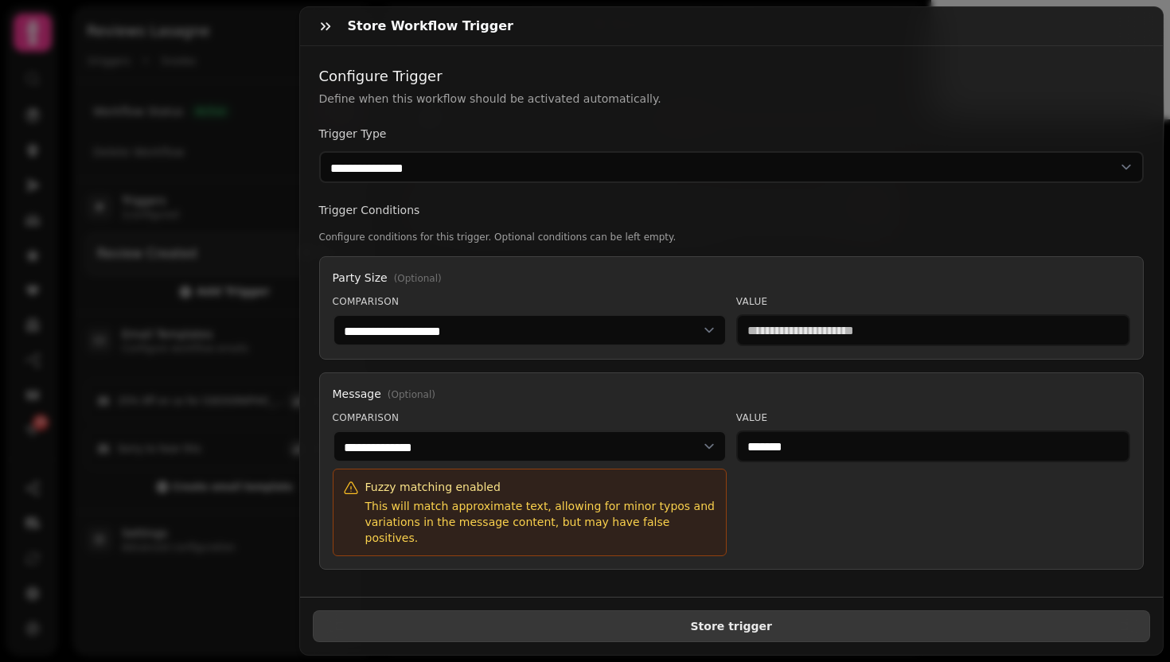
click at [781, 610] on button "Store trigger" at bounding box center [732, 626] width 838 height 32
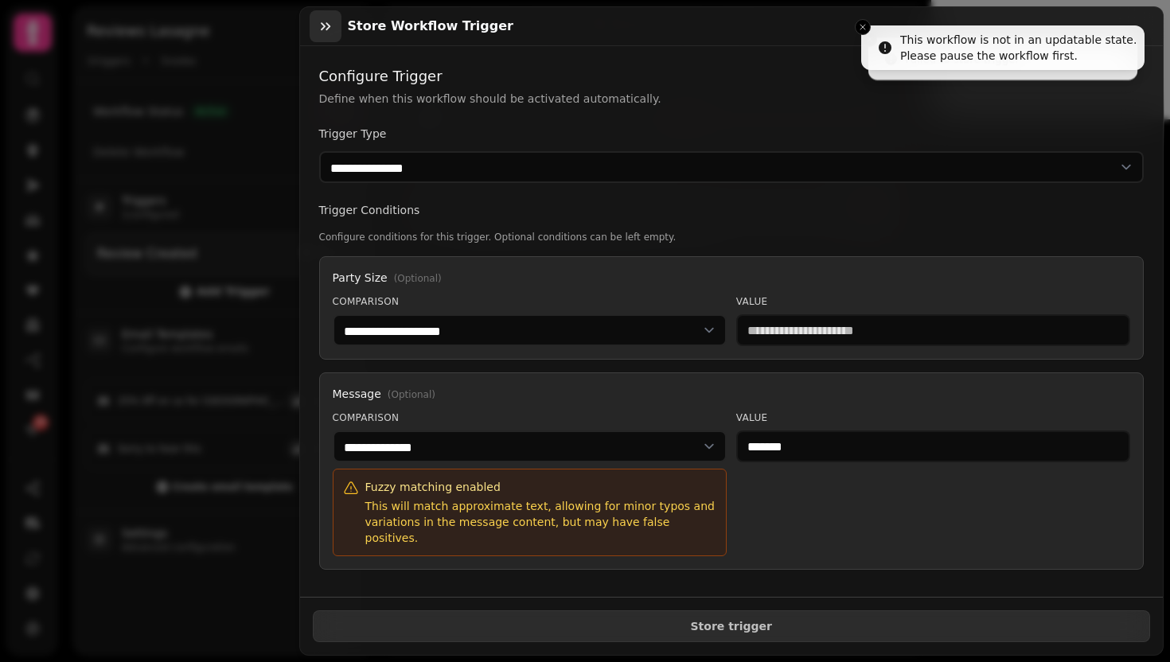
click at [318, 25] on icon "button" at bounding box center [326, 26] width 16 height 16
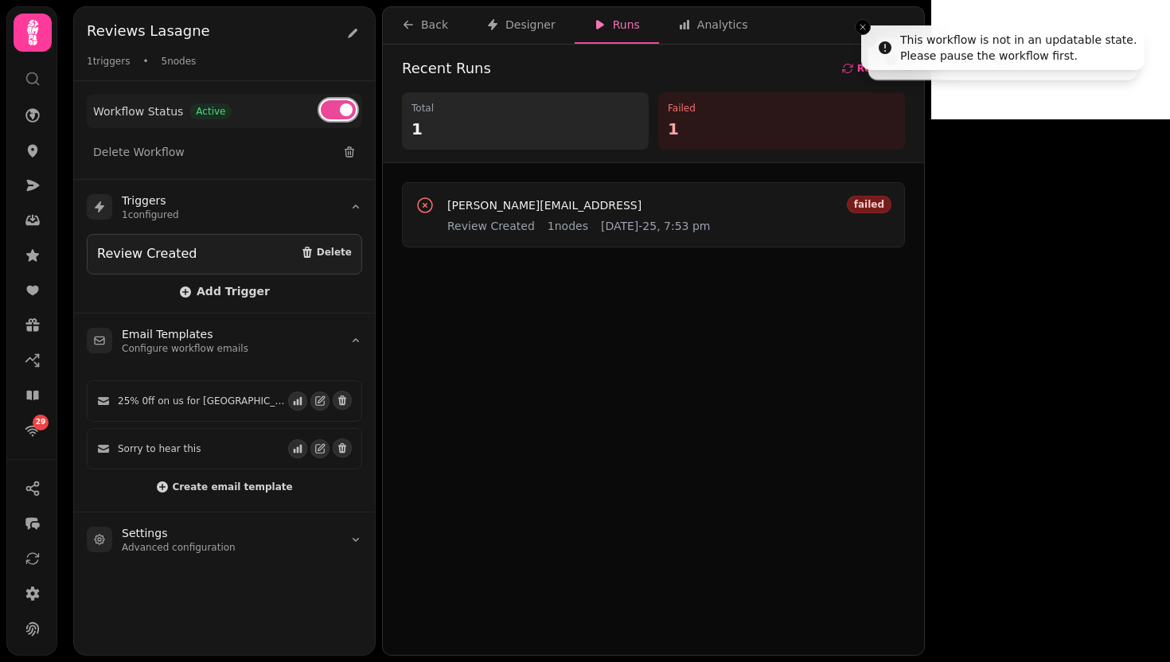
click at [340, 103] on button at bounding box center [338, 109] width 35 height 19
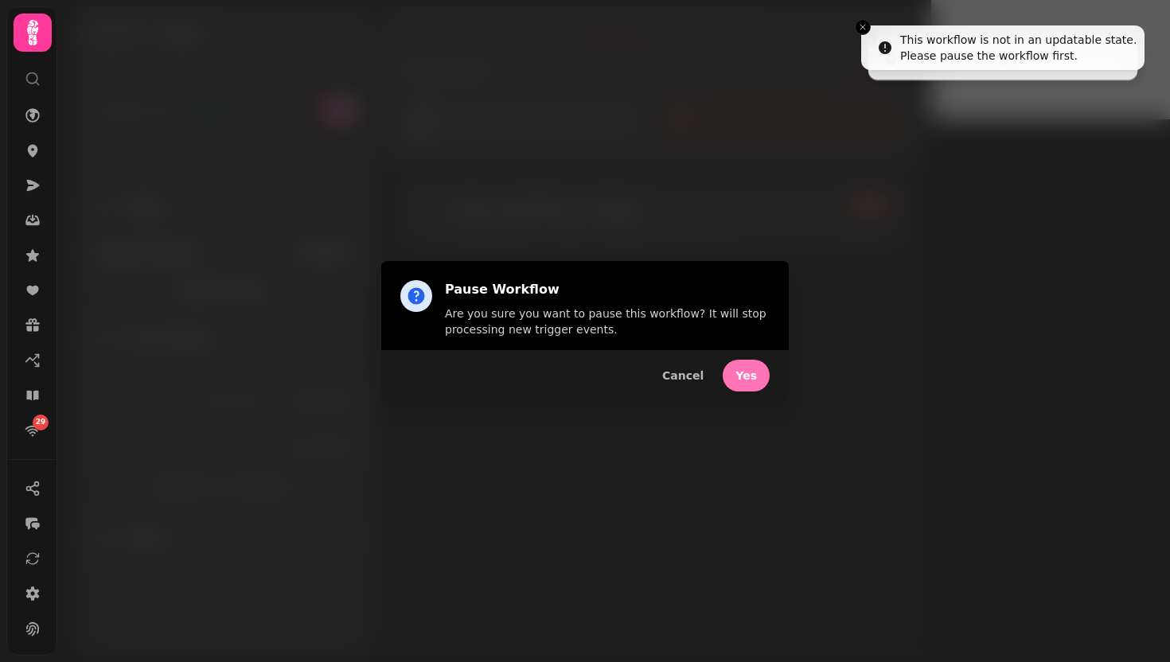
click at [757, 378] on button "Yes" at bounding box center [746, 376] width 47 height 32
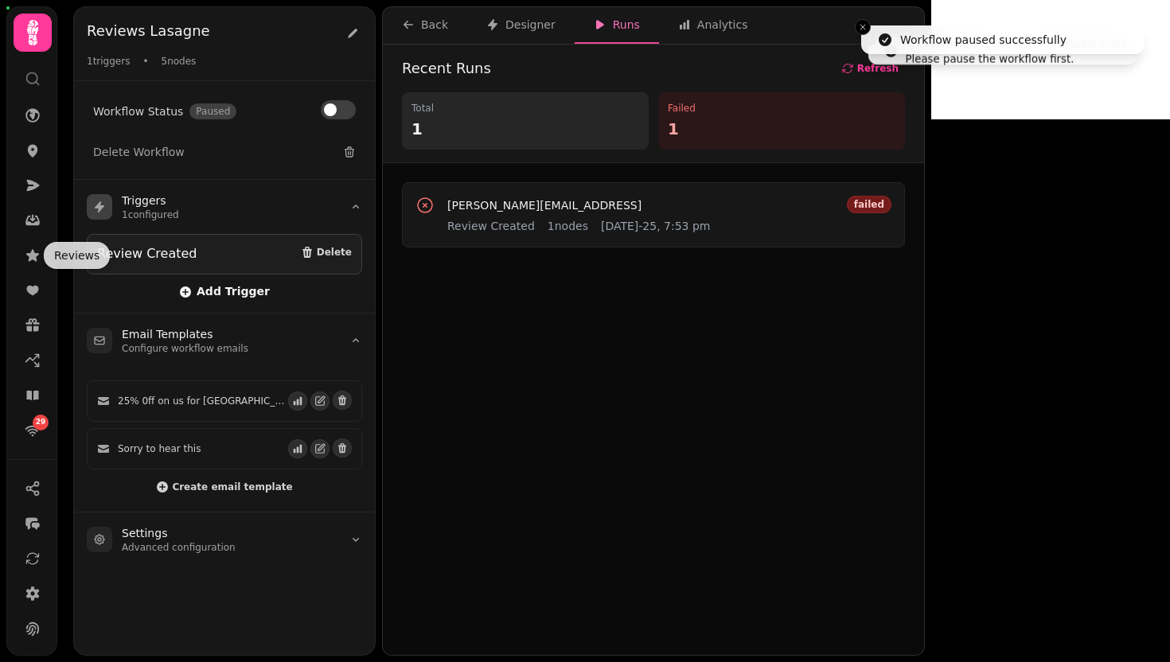
click at [222, 296] on span "Add Trigger" at bounding box center [224, 292] width 91 height 13
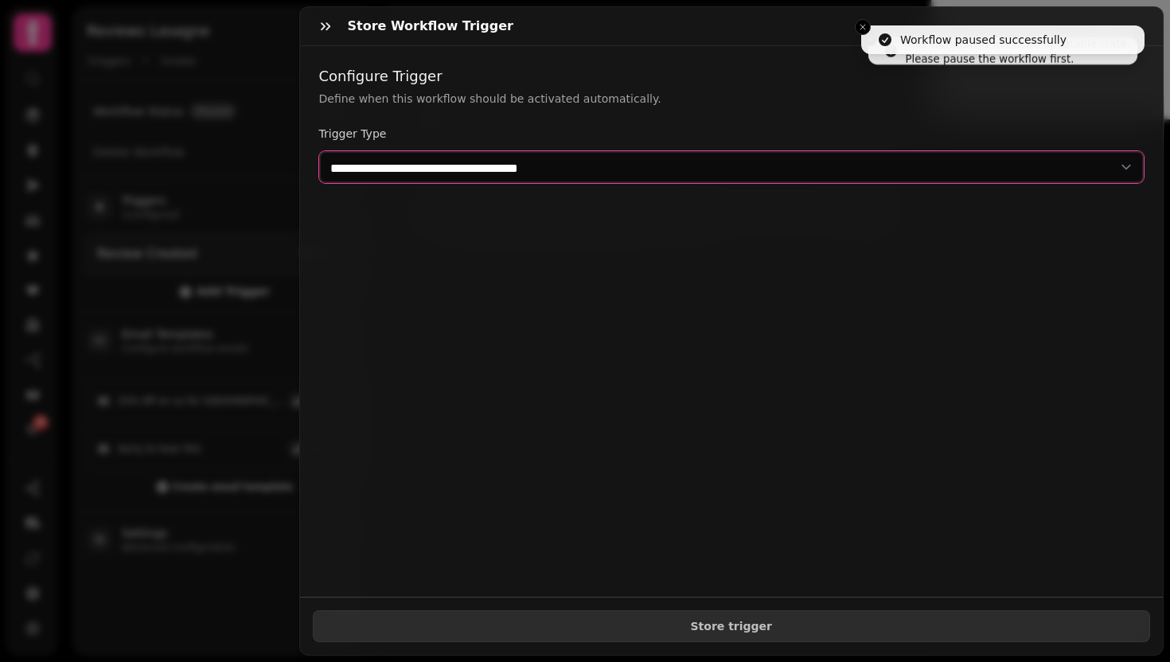
click at [447, 157] on select "**********" at bounding box center [731, 167] width 825 height 32
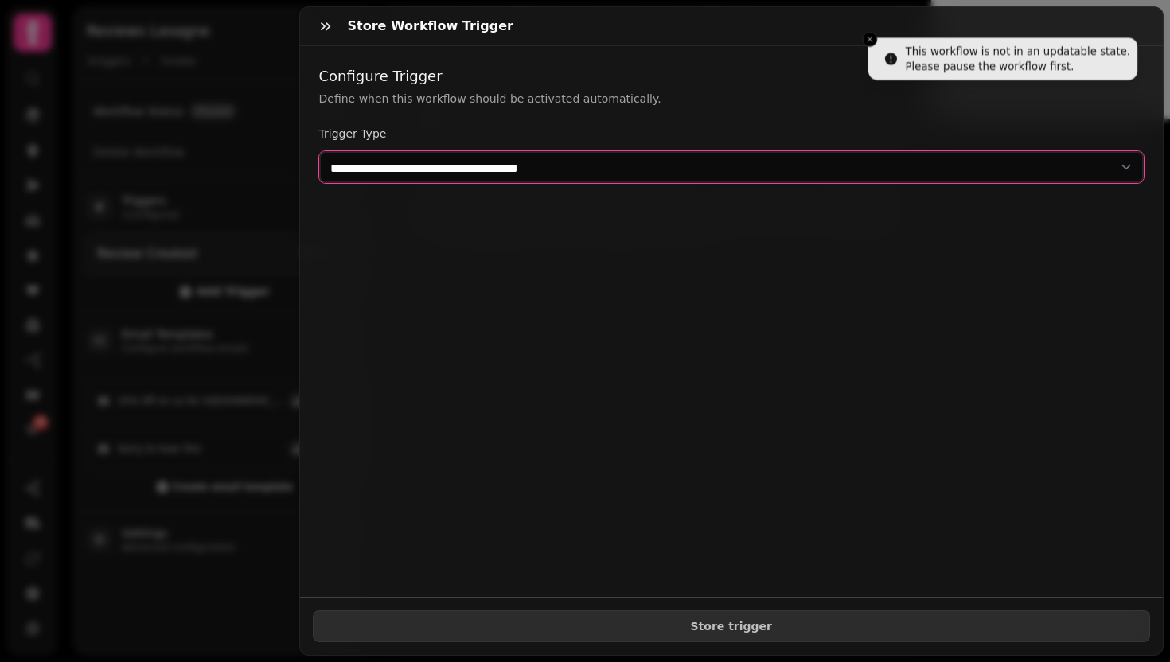
select select "**********"
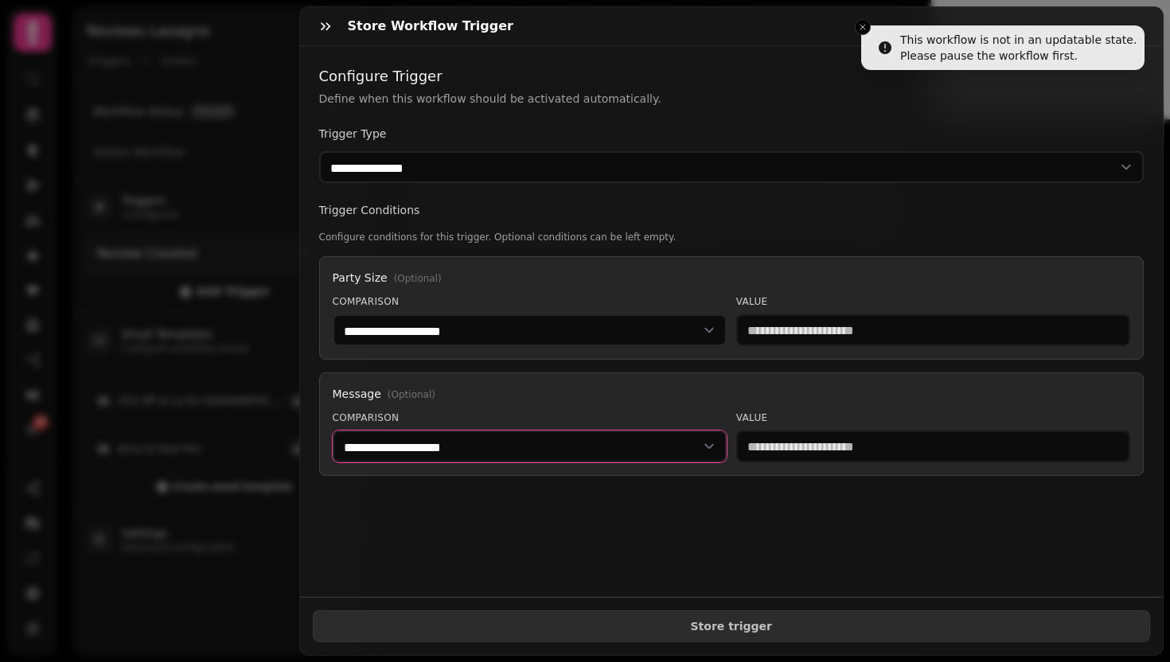
click at [646, 449] on select "**********" at bounding box center [530, 447] width 394 height 32
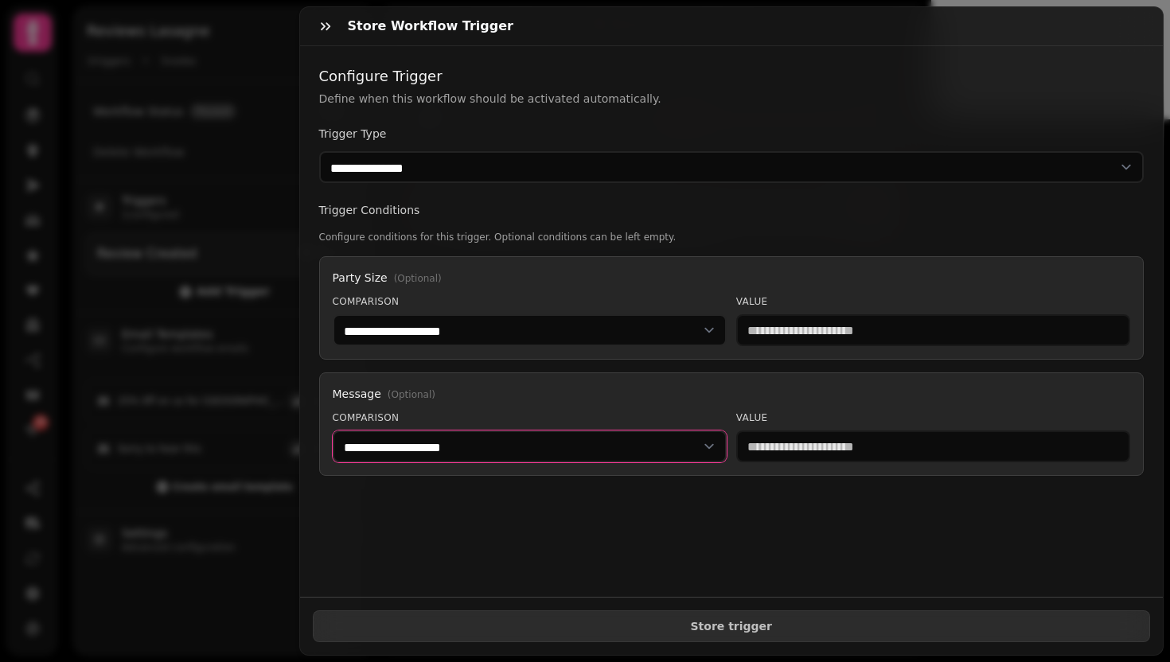
select select "**********"
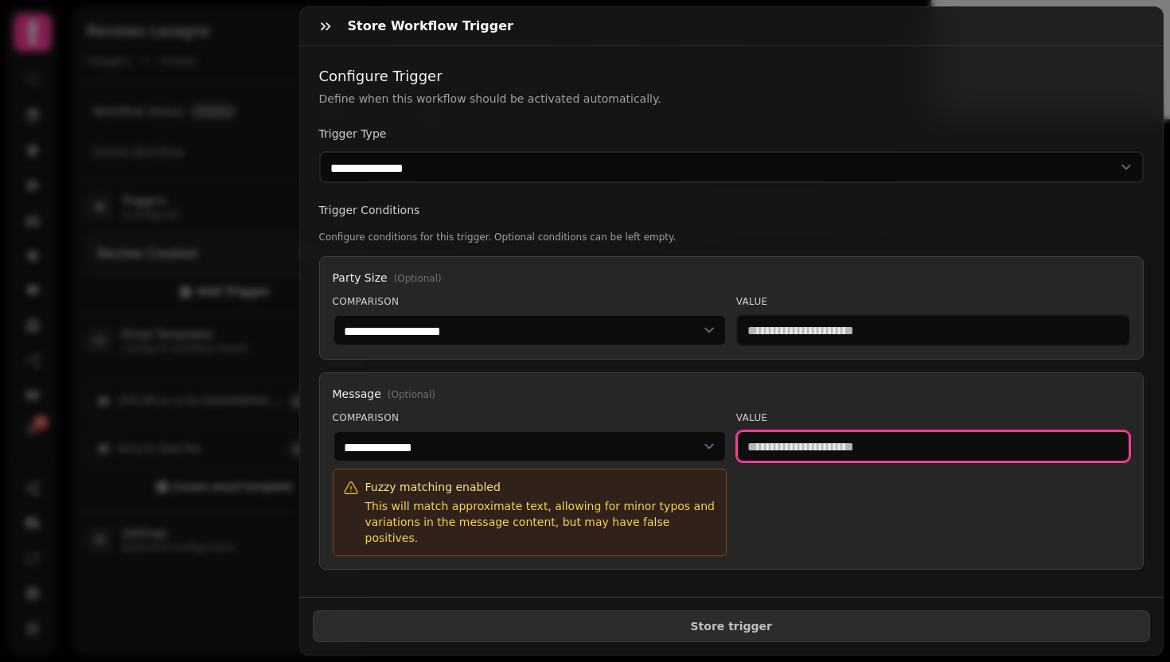
click at [798, 443] on input "text" at bounding box center [933, 447] width 394 height 32
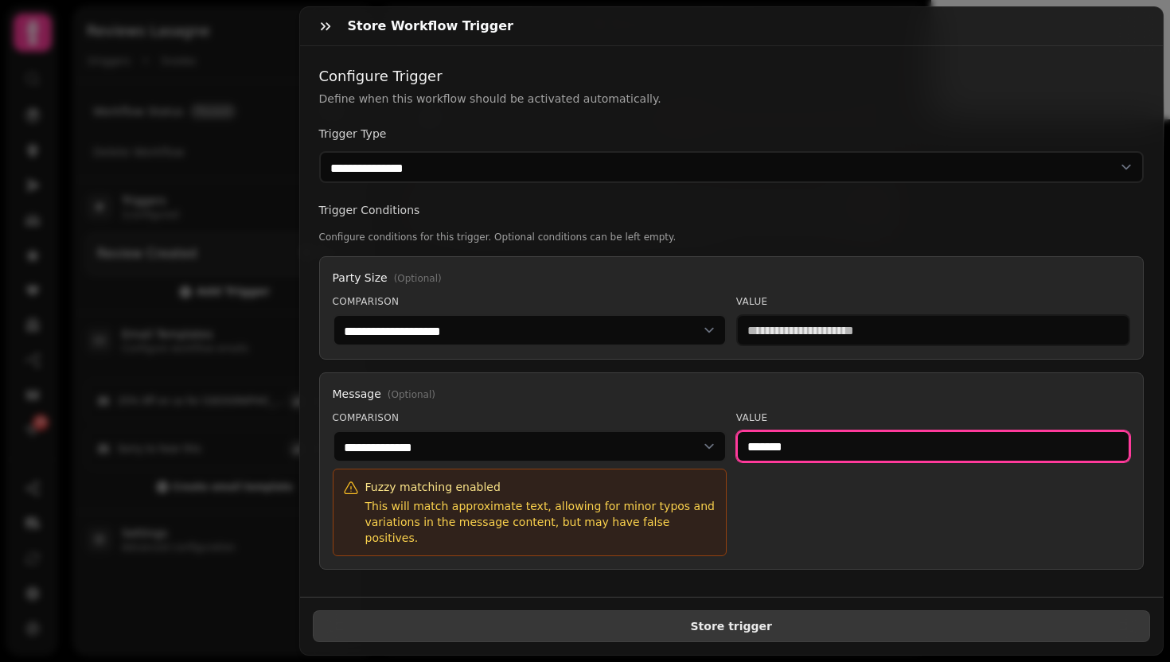
type input "*******"
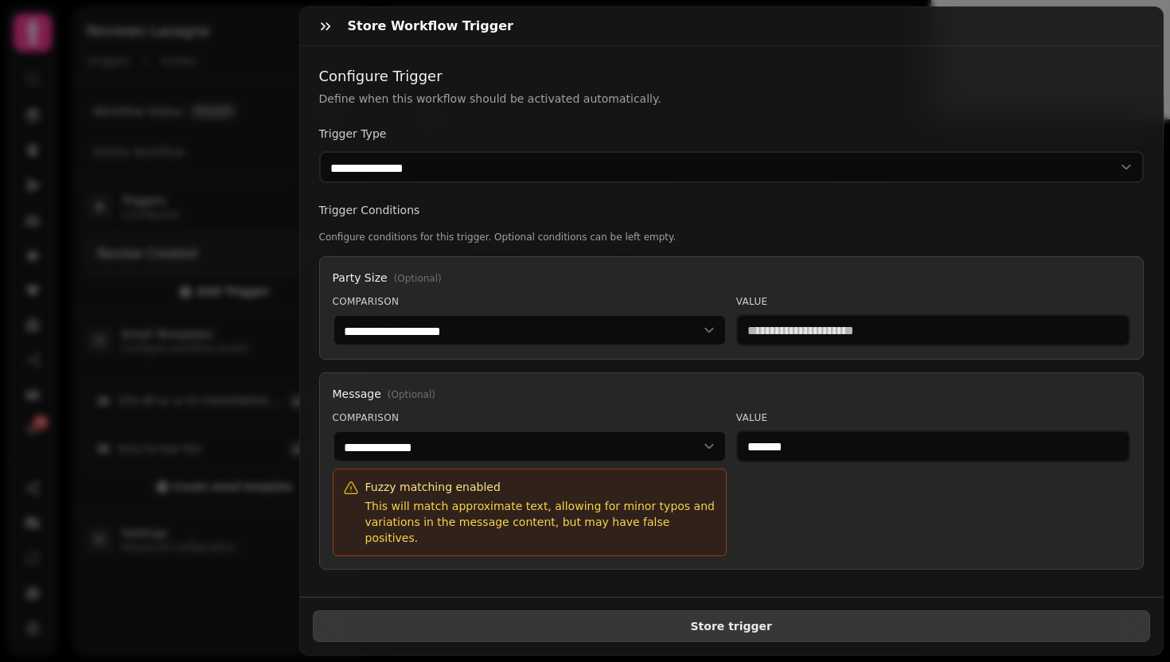
click at [760, 621] on span "Store trigger" at bounding box center [731, 626] width 811 height 11
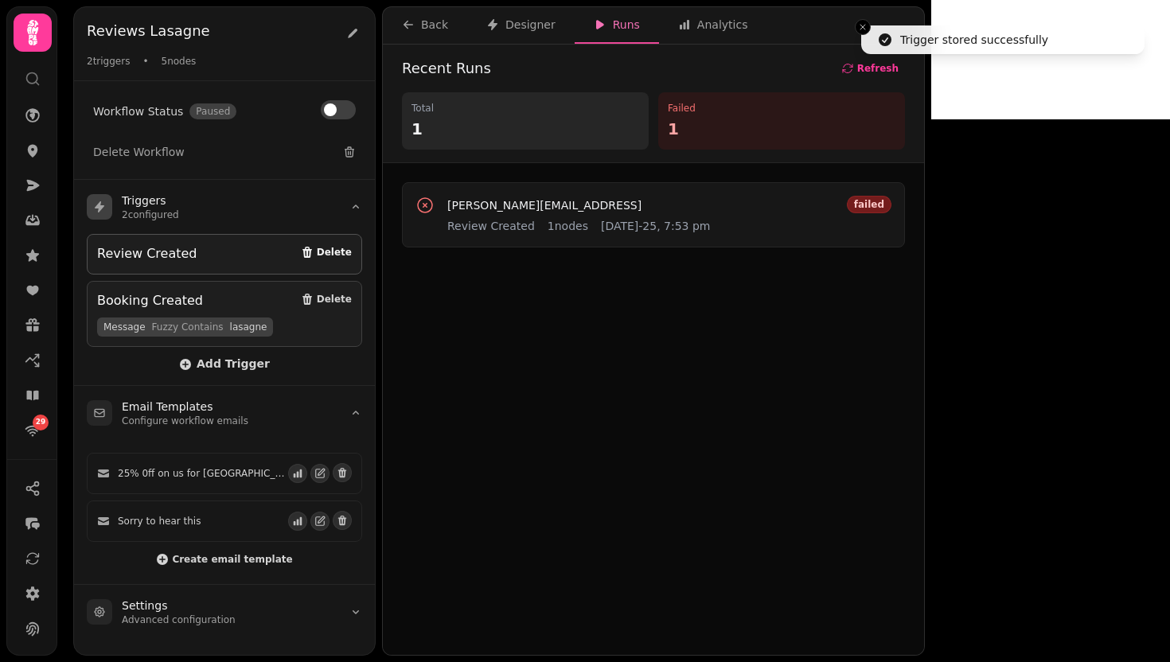
click at [318, 248] on button "Delete" at bounding box center [326, 252] width 51 height 16
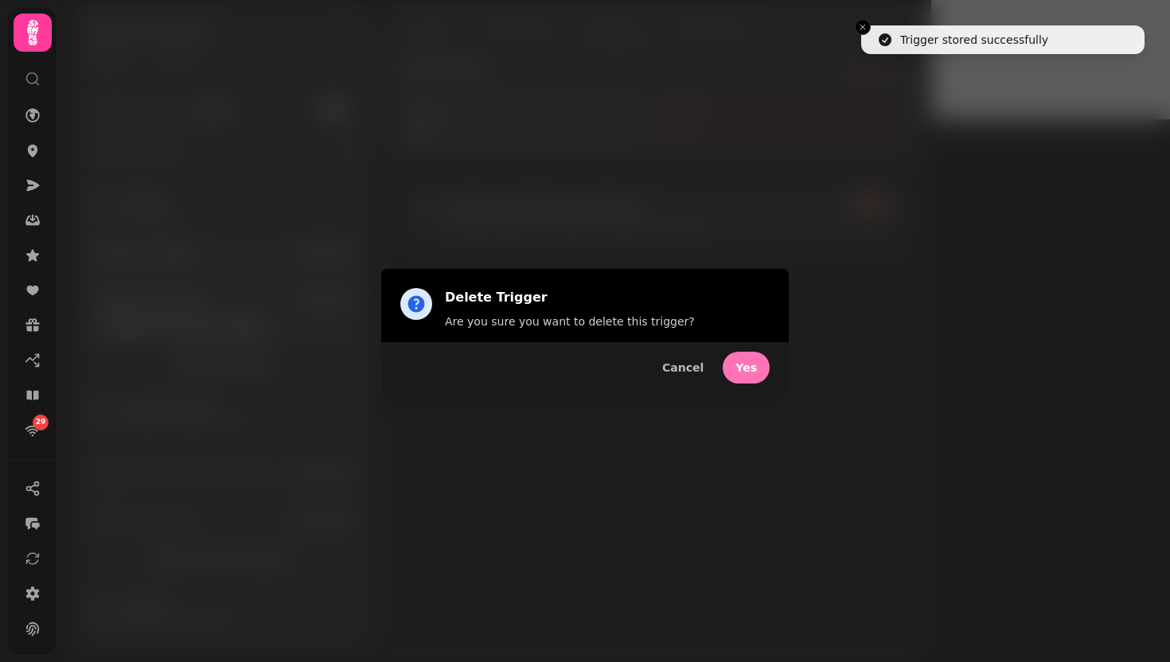
click at [745, 368] on span "Yes" at bounding box center [745, 367] width 21 height 11
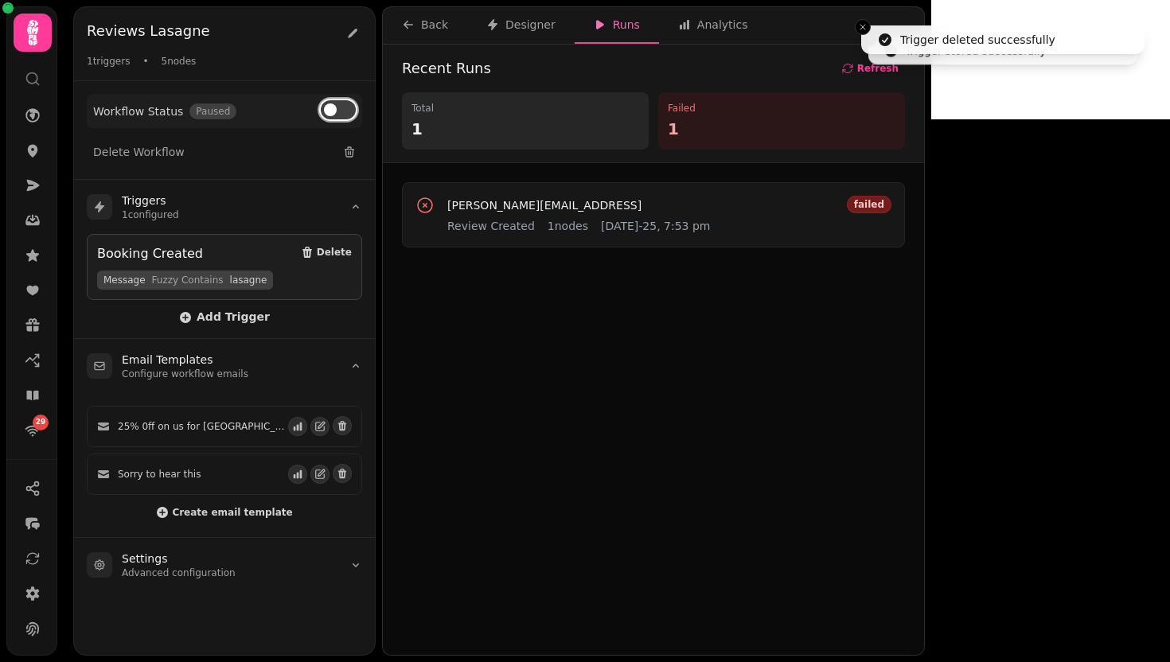
click at [348, 107] on button at bounding box center [338, 109] width 35 height 19
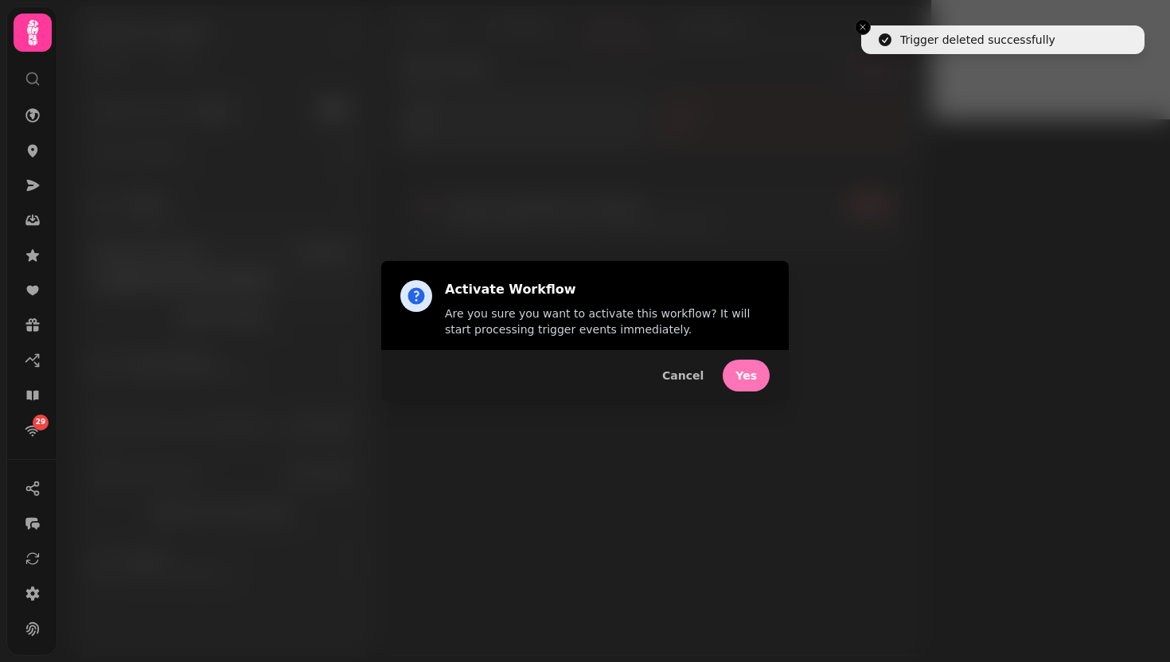
click at [746, 364] on button "Yes" at bounding box center [746, 376] width 47 height 32
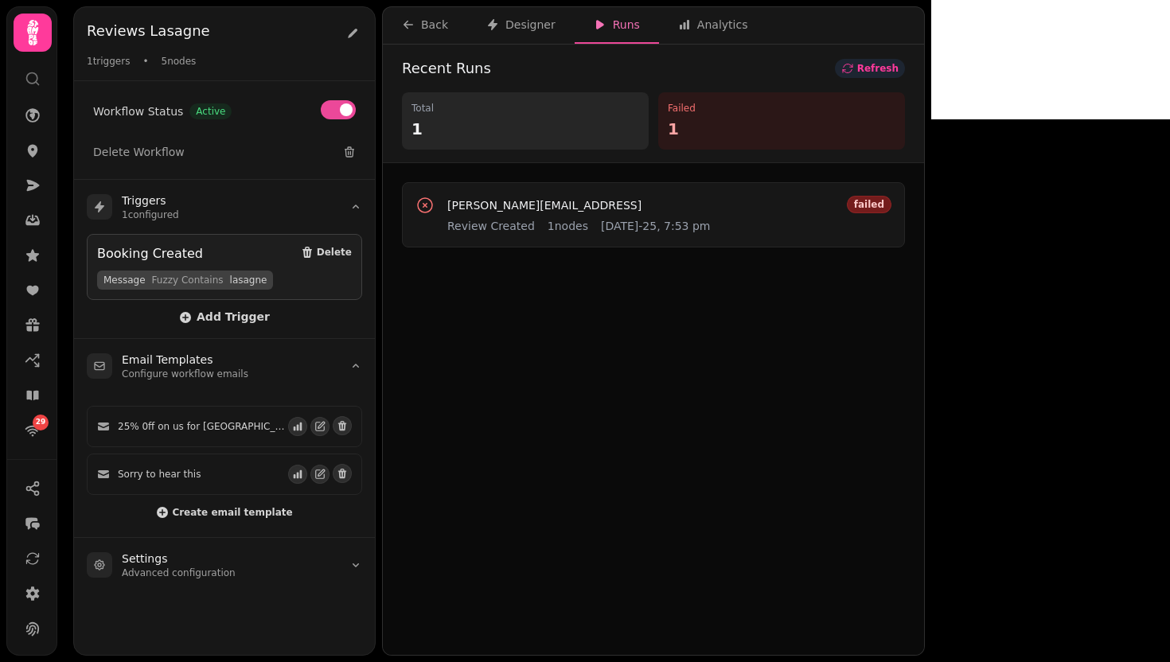
click at [898, 70] on span "Refresh" at bounding box center [877, 69] width 41 height 10
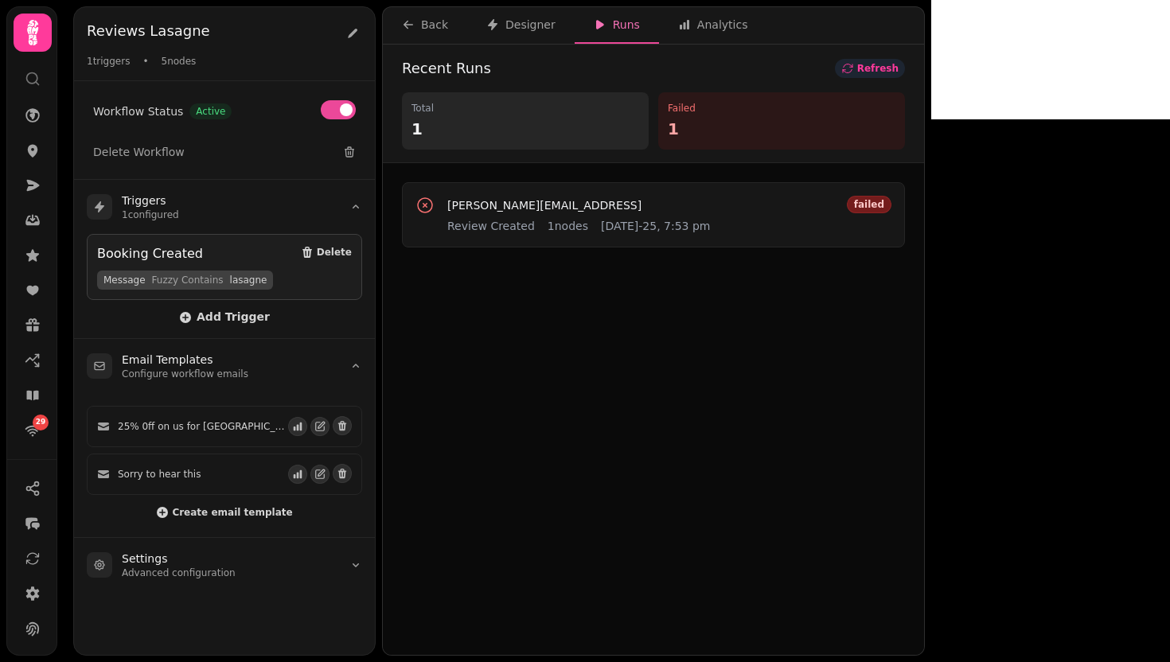
click at [898, 70] on span "Refresh" at bounding box center [877, 69] width 41 height 10
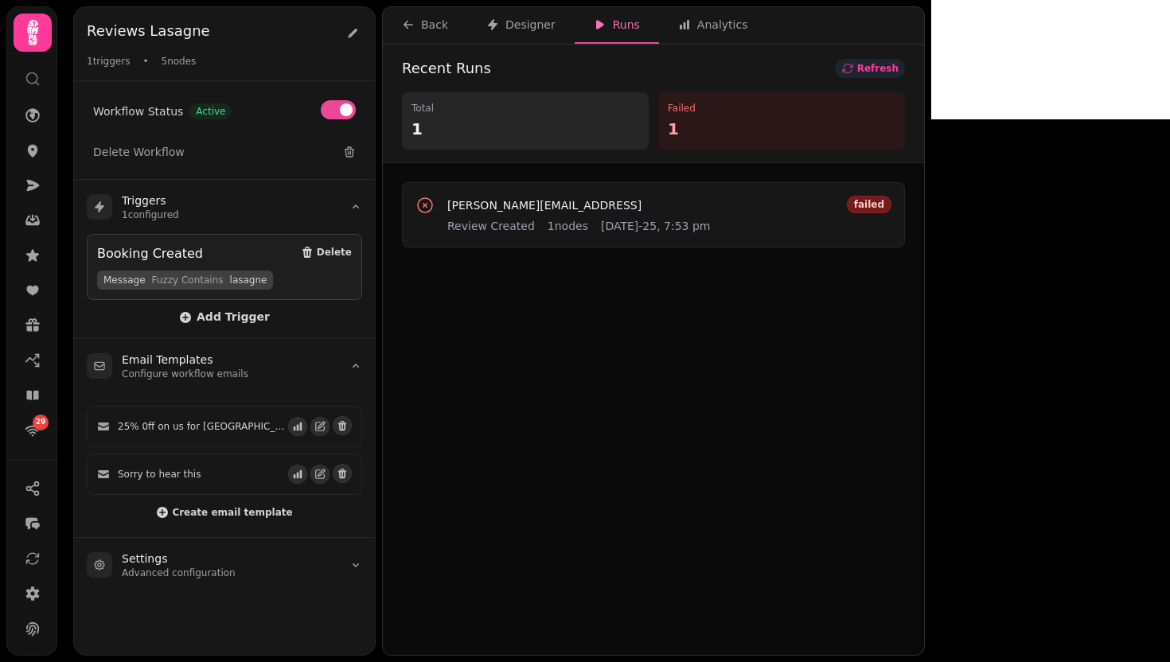
click at [898, 70] on span "Refresh" at bounding box center [877, 69] width 41 height 10
click at [898, 64] on span "Refresh" at bounding box center [877, 69] width 41 height 10
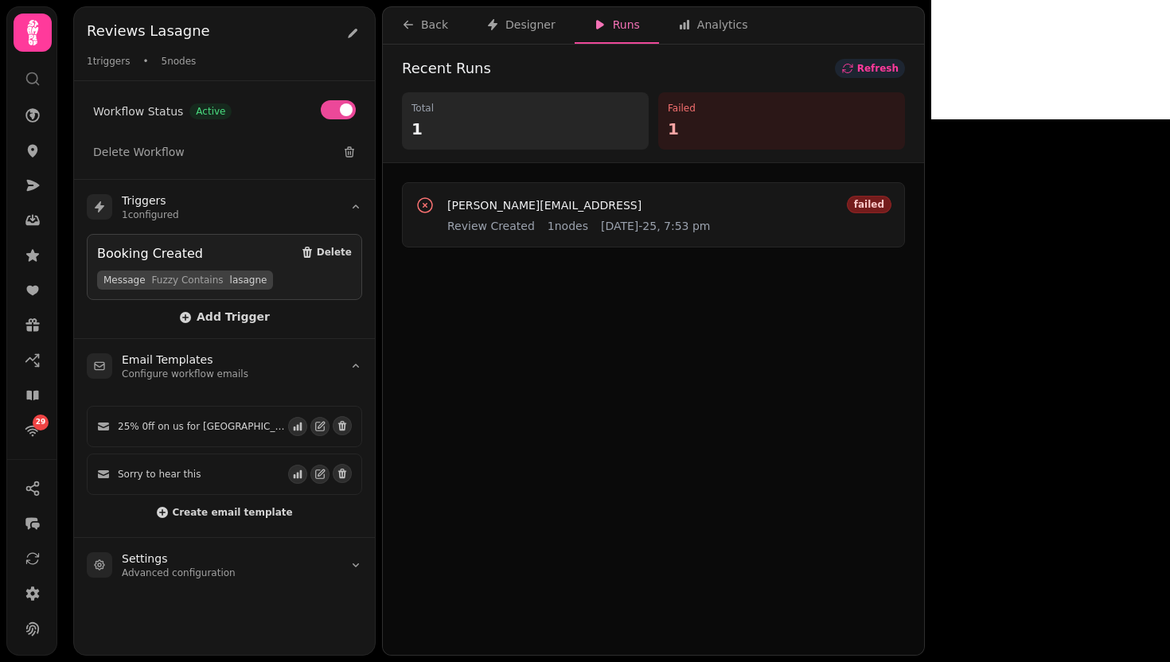
click at [898, 64] on span "Refresh" at bounding box center [877, 69] width 41 height 10
click at [905, 61] on button "Refresh" at bounding box center [870, 68] width 70 height 19
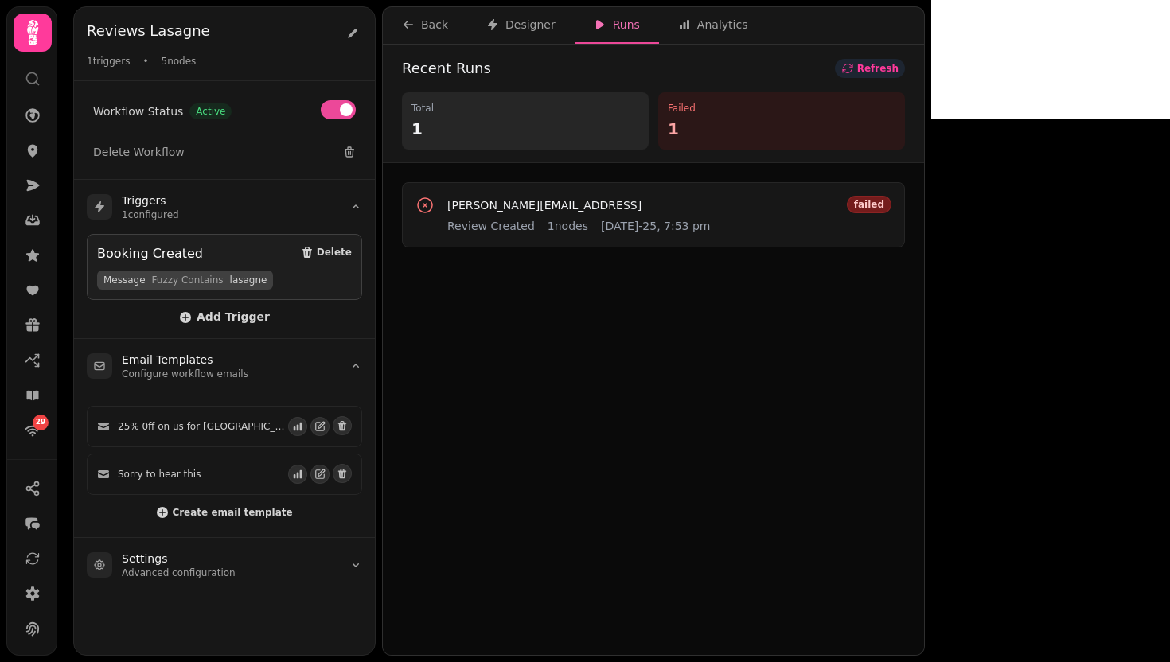
click at [905, 61] on button "Refresh" at bounding box center [870, 68] width 70 height 19
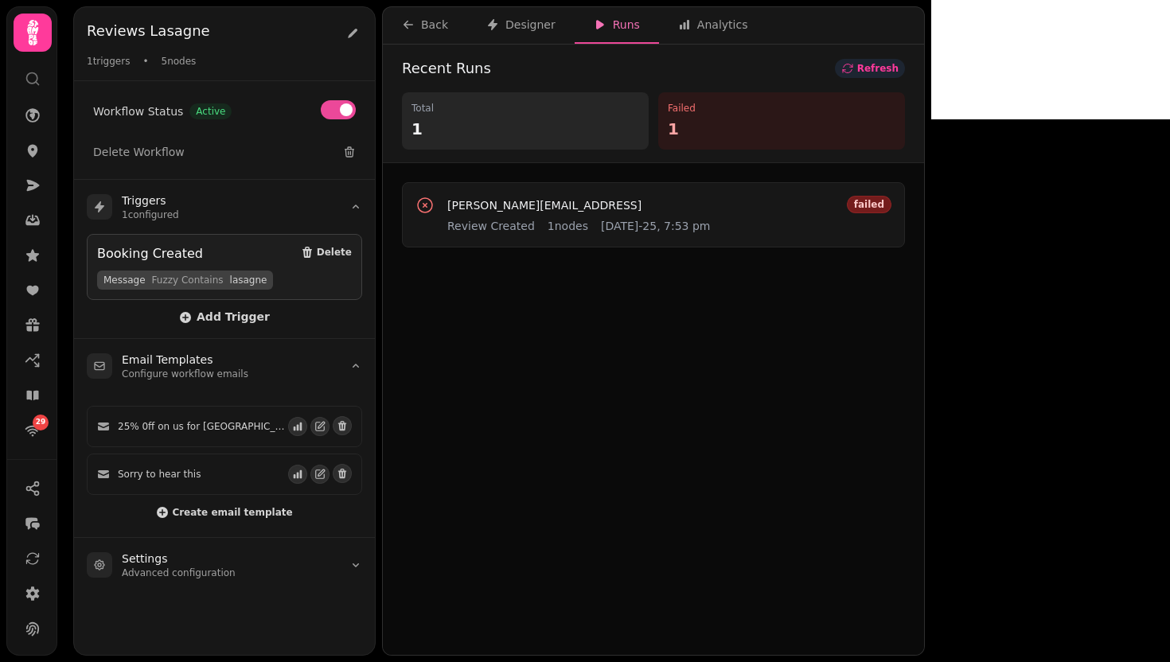
click at [905, 61] on button "Refresh" at bounding box center [870, 68] width 70 height 19
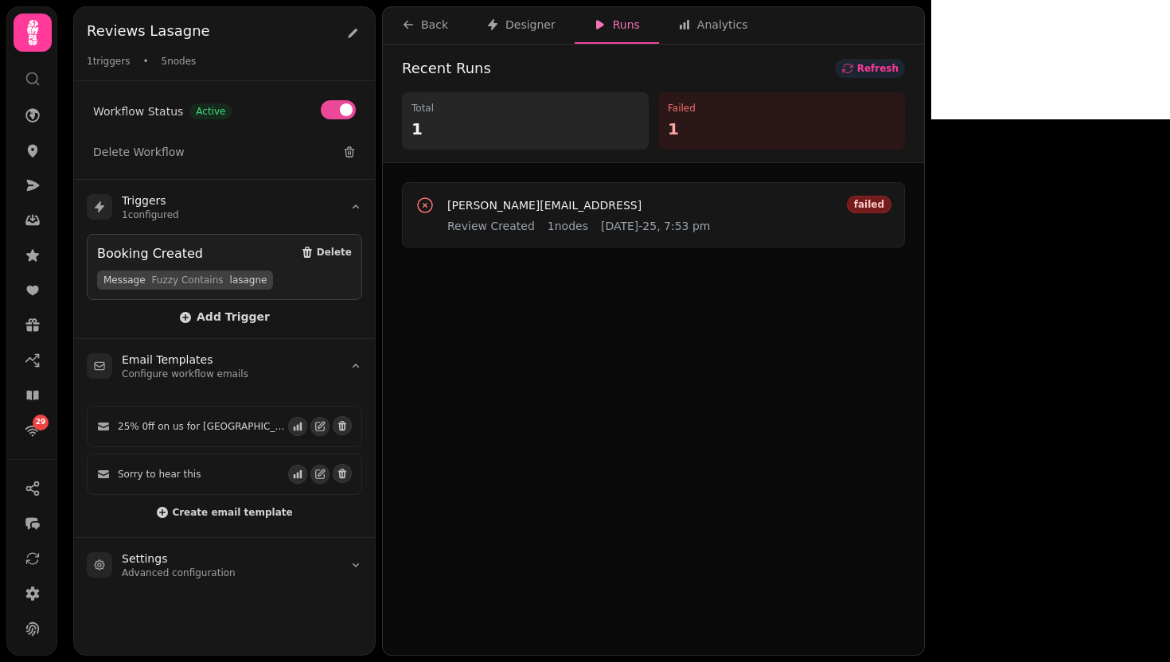
click at [905, 61] on button "Refresh" at bounding box center [870, 68] width 70 height 19
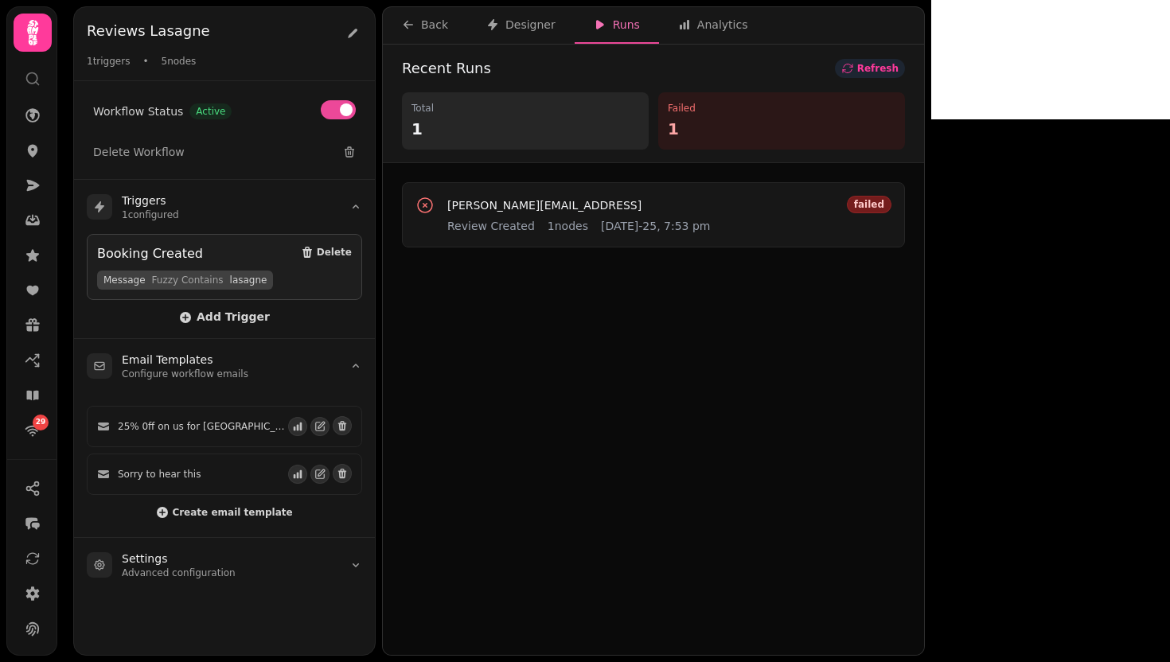
click at [905, 61] on button "Refresh" at bounding box center [870, 68] width 70 height 19
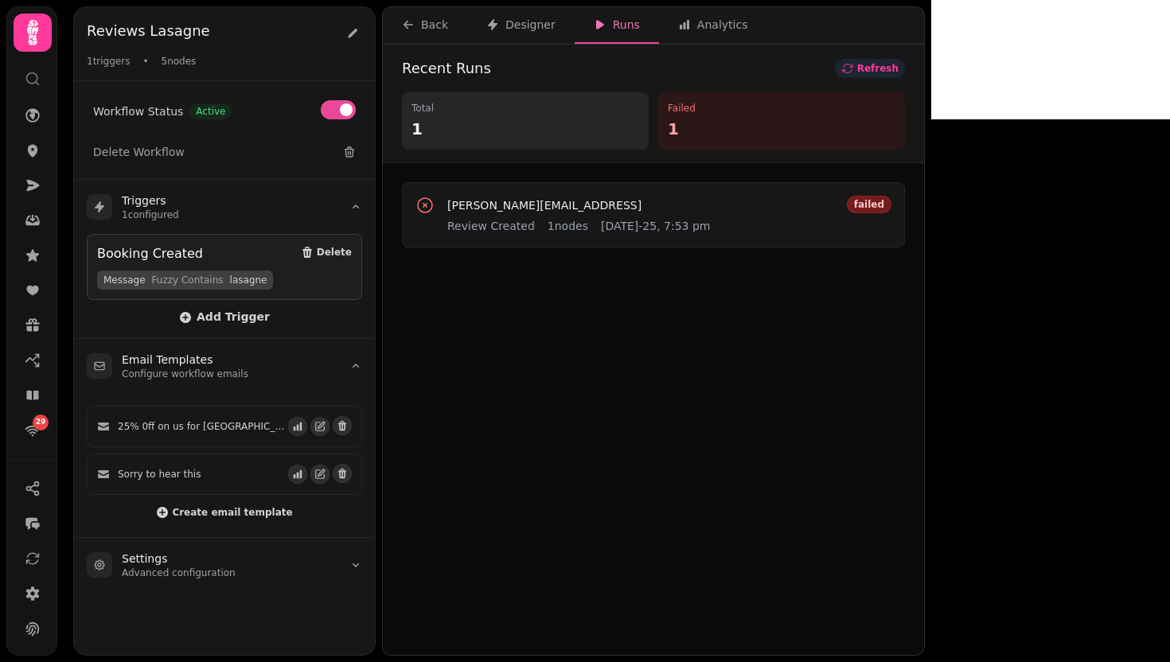
click at [905, 61] on button "Refresh" at bounding box center [870, 68] width 70 height 19
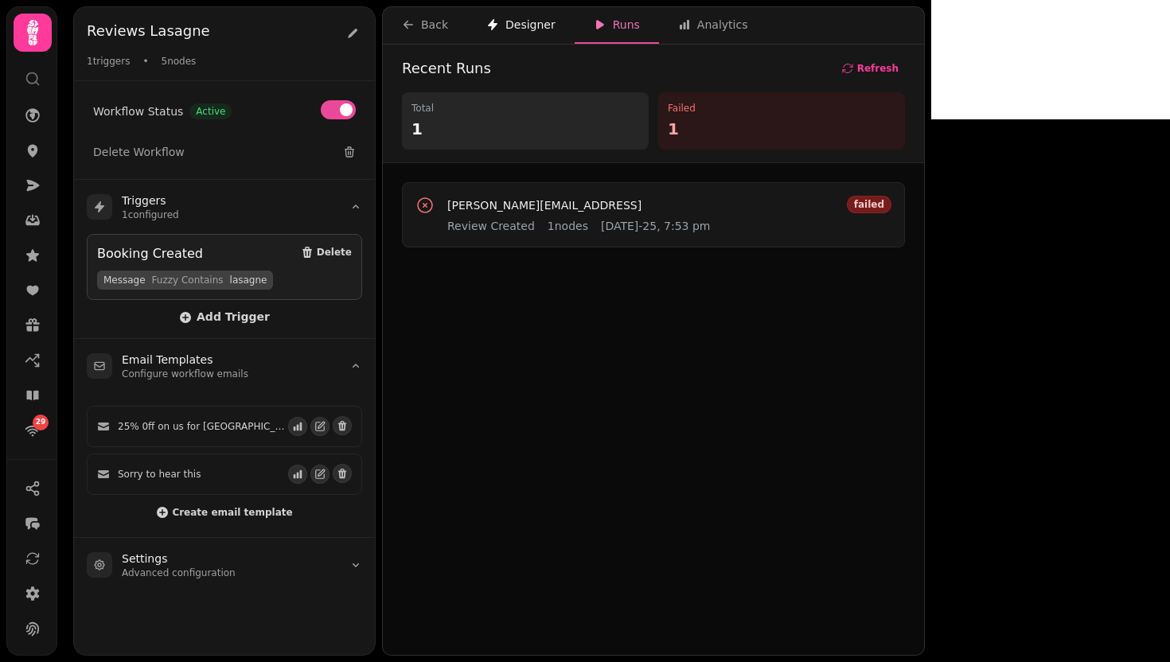
click at [499, 20] on div "Designer" at bounding box center [520, 25] width 69 height 16
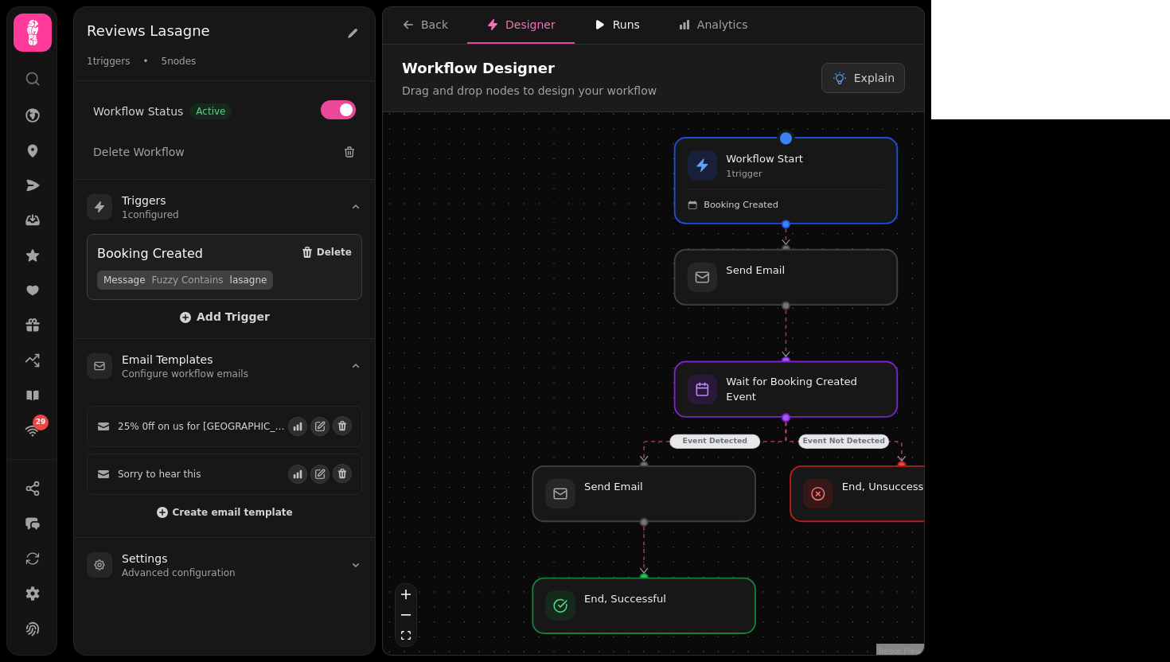
click at [600, 19] on icon "button" at bounding box center [600, 24] width 13 height 13
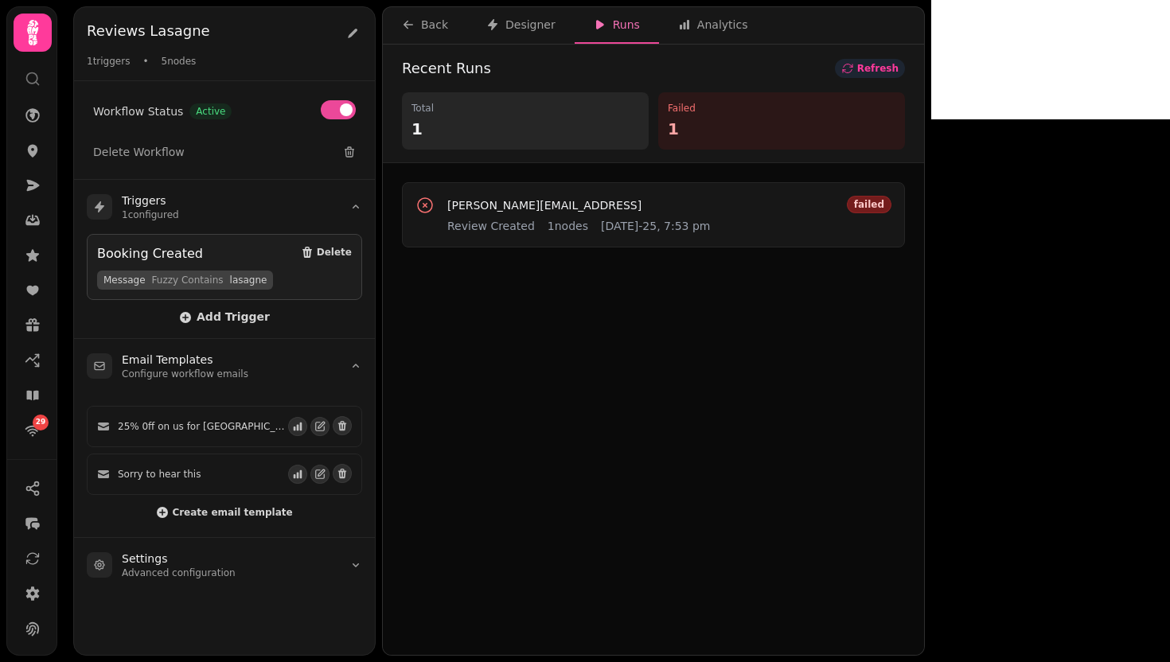
click at [854, 64] on icon "button" at bounding box center [847, 68] width 13 height 13
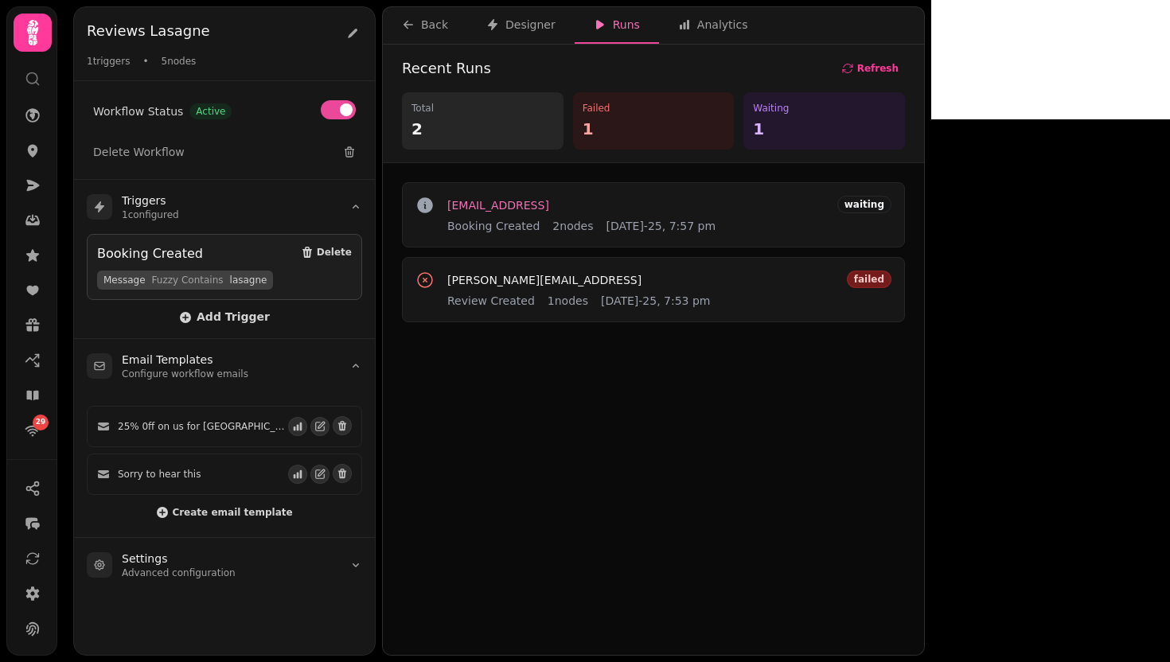
click at [511, 203] on span "[EMAIL_ADDRESS]" at bounding box center [498, 205] width 102 height 11
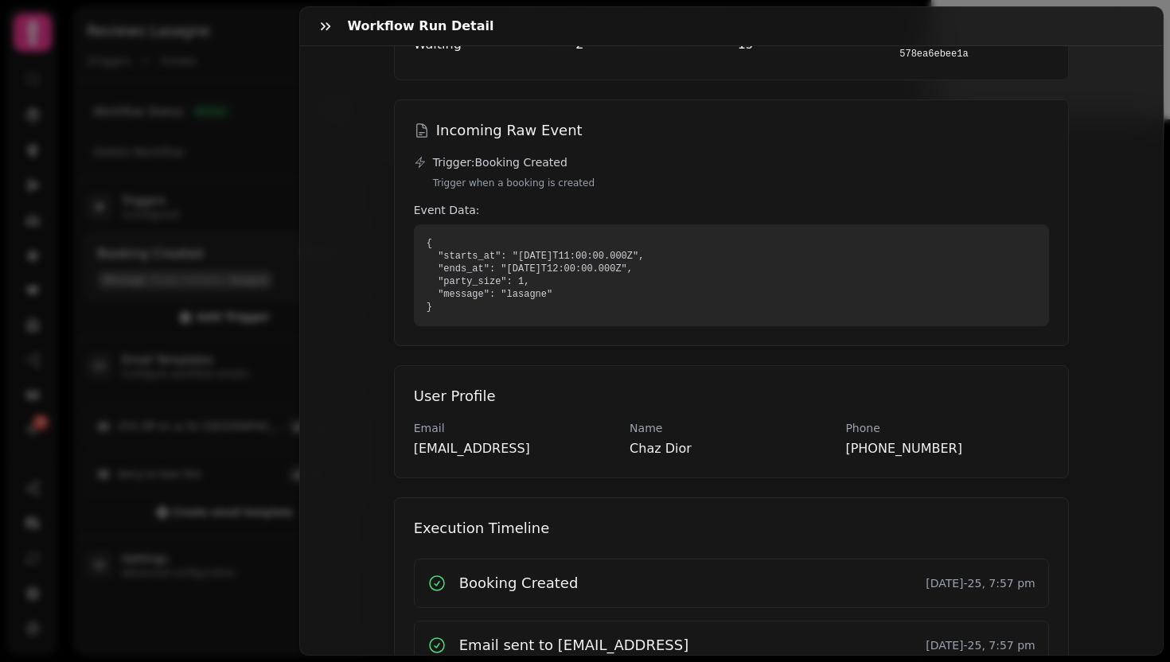
scroll to position [282, 0]
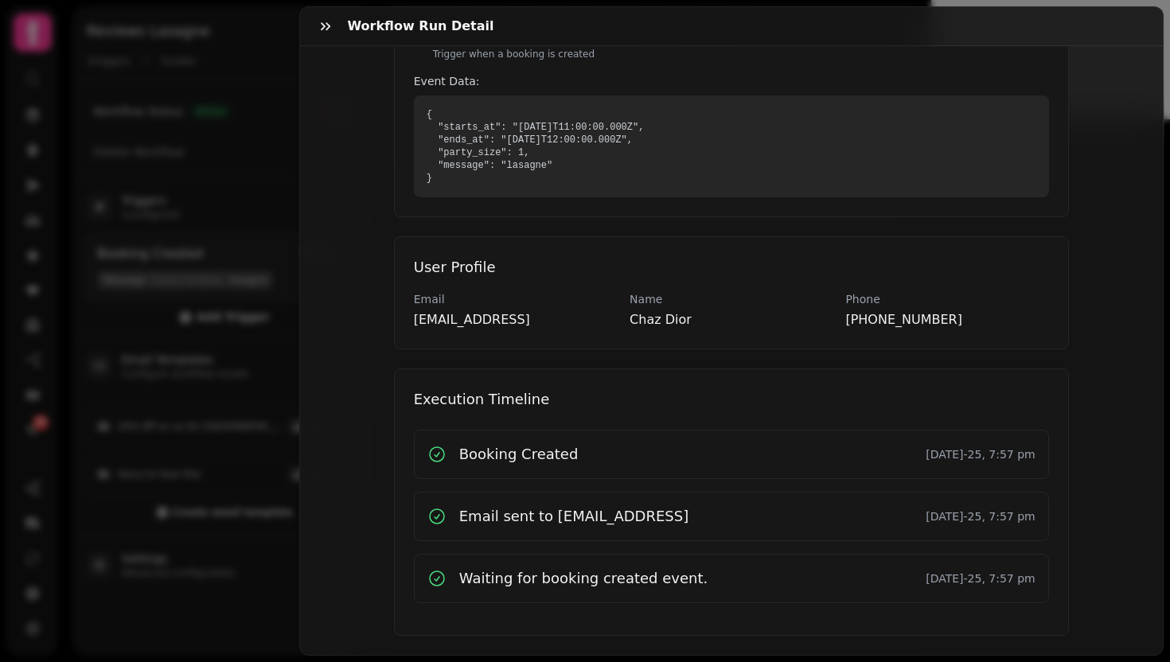
drag, startPoint x: 715, startPoint y: 505, endPoint x: 541, endPoint y: 505, distance: 174.3
click at [541, 505] on div "Email sent to [EMAIL_ADDRESS] [DATE]-25, 7:57 pm" at bounding box center [731, 516] width 608 height 22
copy h3 "[EMAIL_ADDRESS]"
click at [318, 25] on icon "button" at bounding box center [326, 26] width 16 height 16
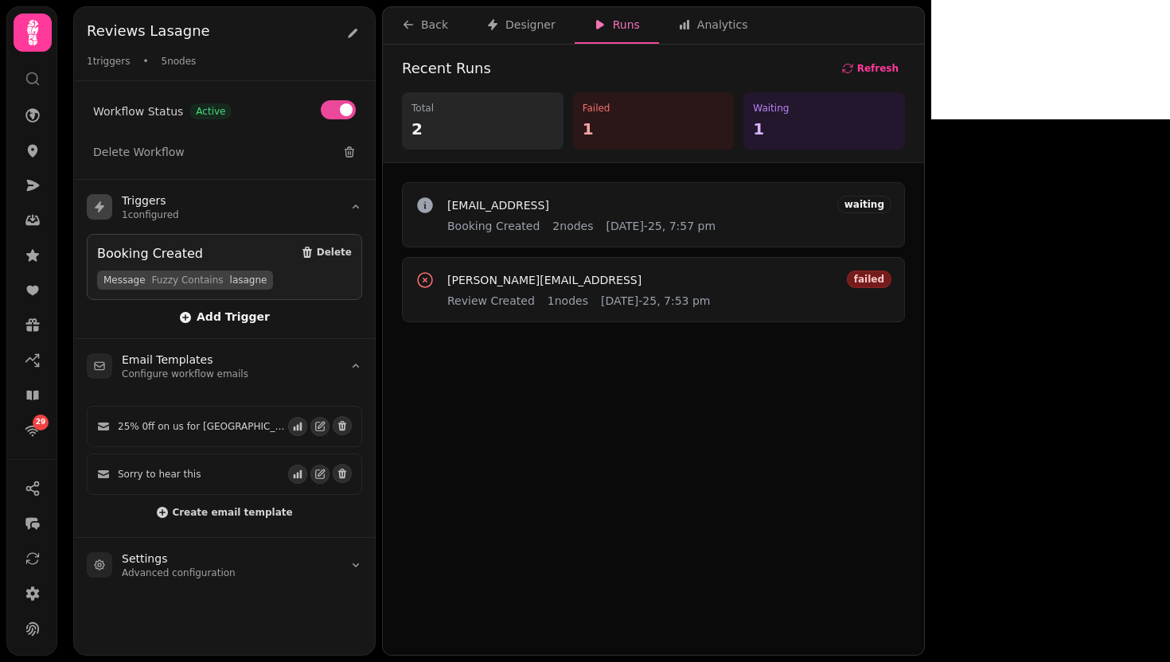
click at [238, 318] on span "Add Trigger" at bounding box center [224, 317] width 91 height 13
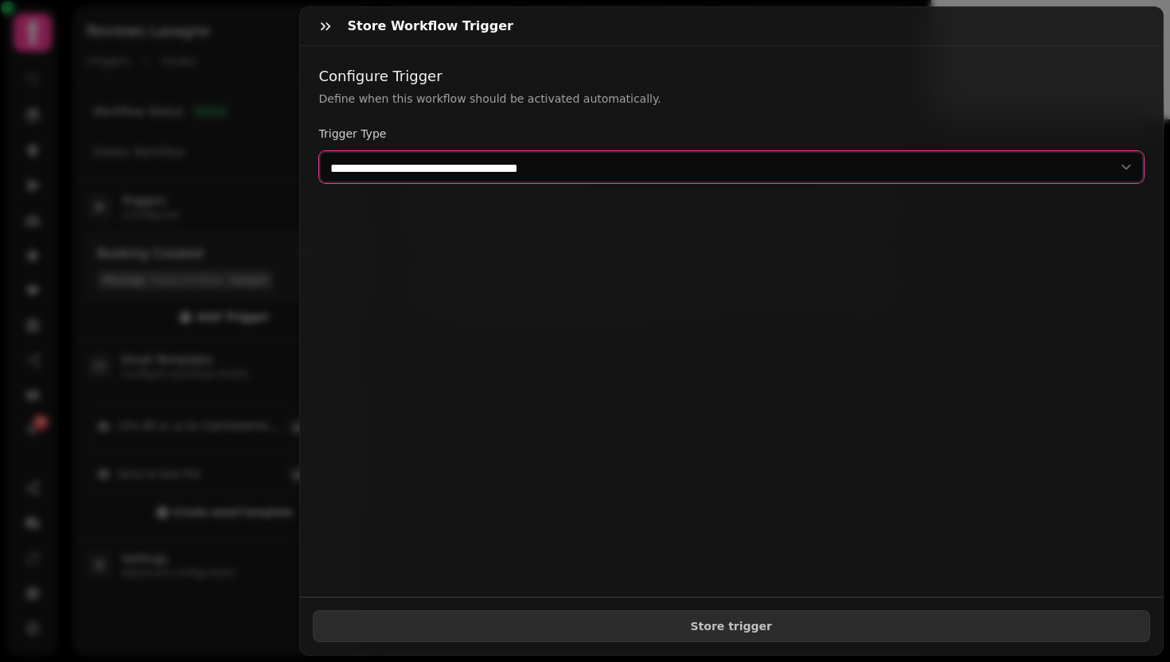
click at [456, 166] on select "**********" at bounding box center [731, 167] width 825 height 32
select select "**********"
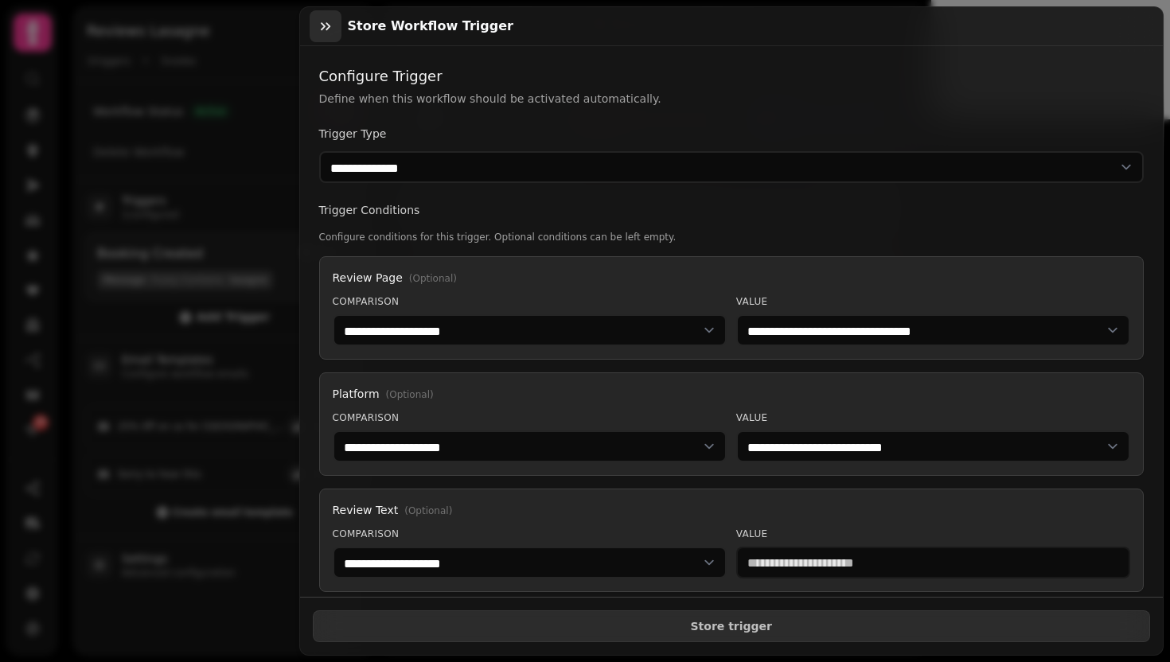
click at [313, 30] on button "button" at bounding box center [326, 26] width 32 height 32
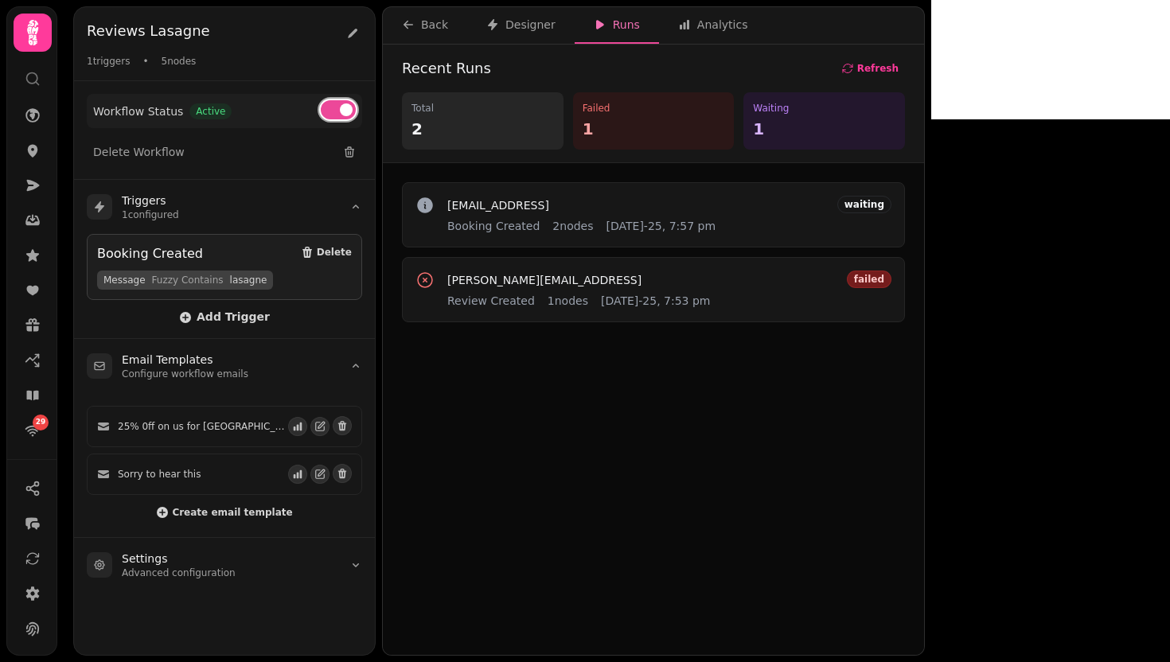
click at [343, 111] on span at bounding box center [346, 109] width 13 height 13
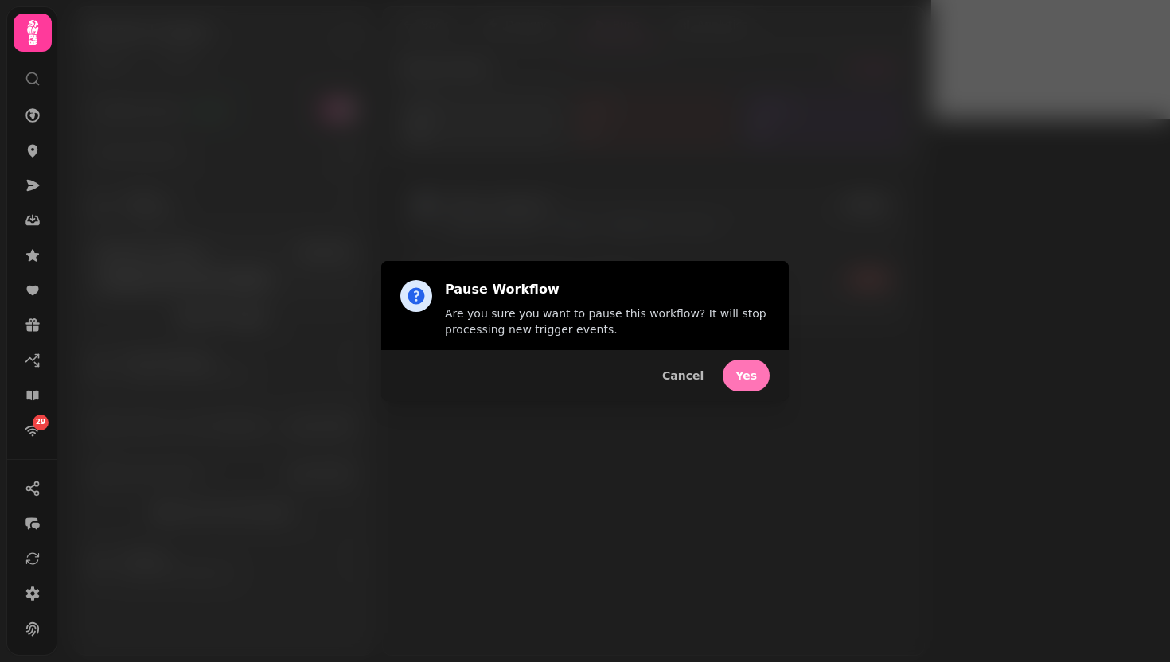
click at [752, 377] on span "Yes" at bounding box center [745, 375] width 21 height 11
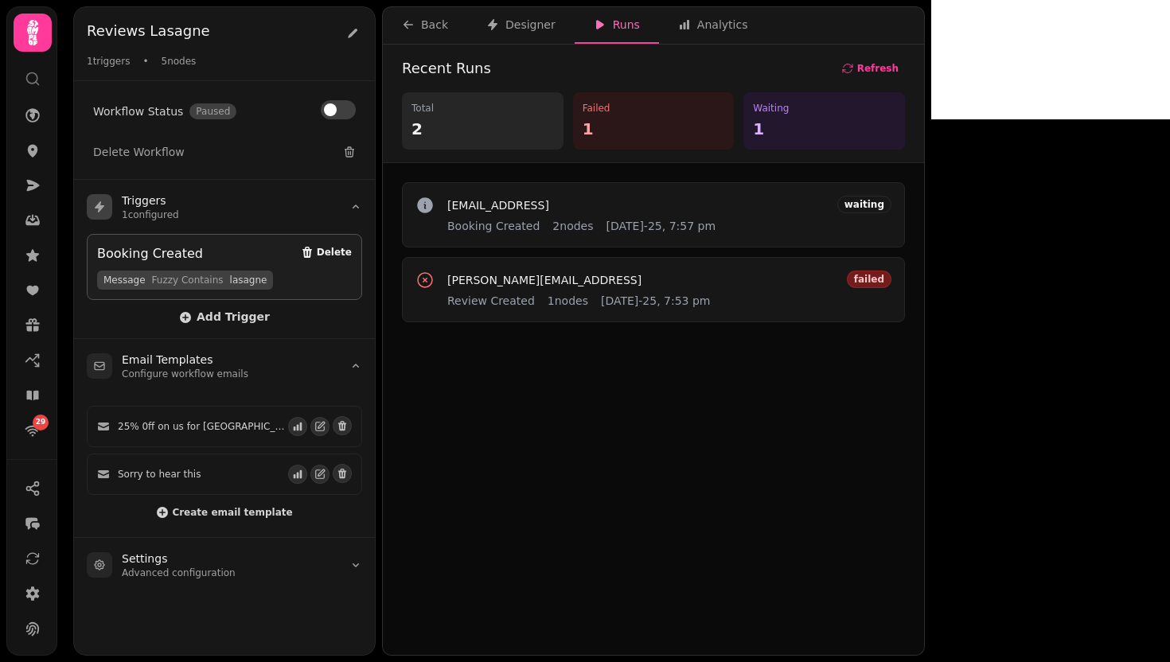
click at [340, 251] on span "Delete" at bounding box center [334, 252] width 35 height 10
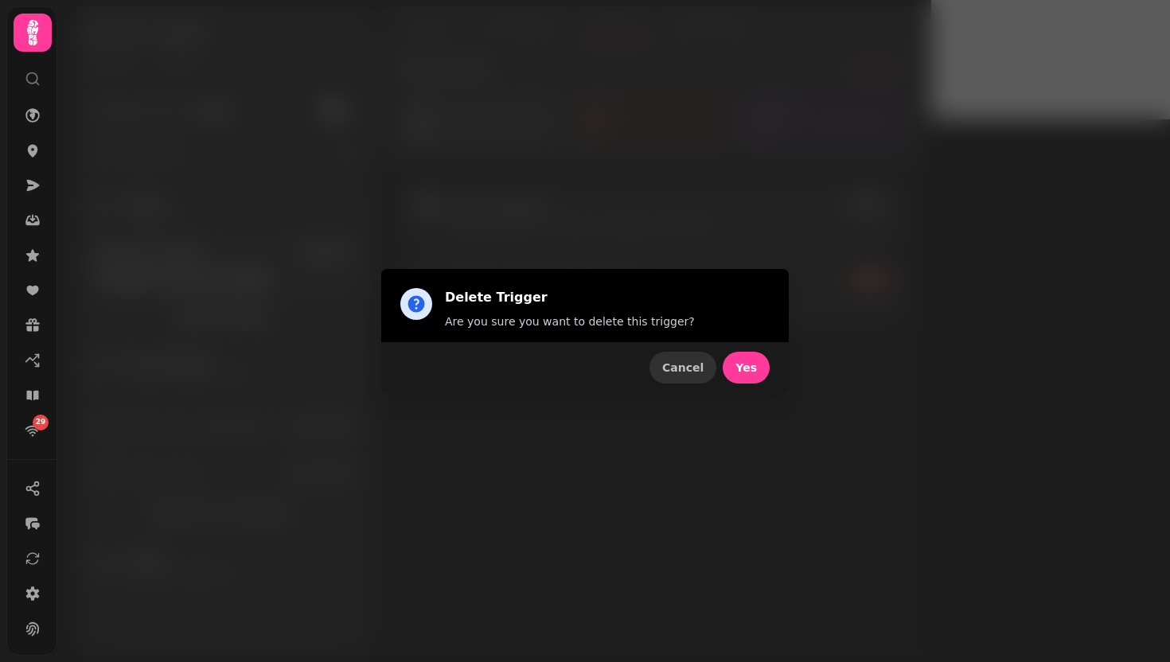
click at [689, 363] on span "Cancel" at bounding box center [682, 367] width 41 height 11
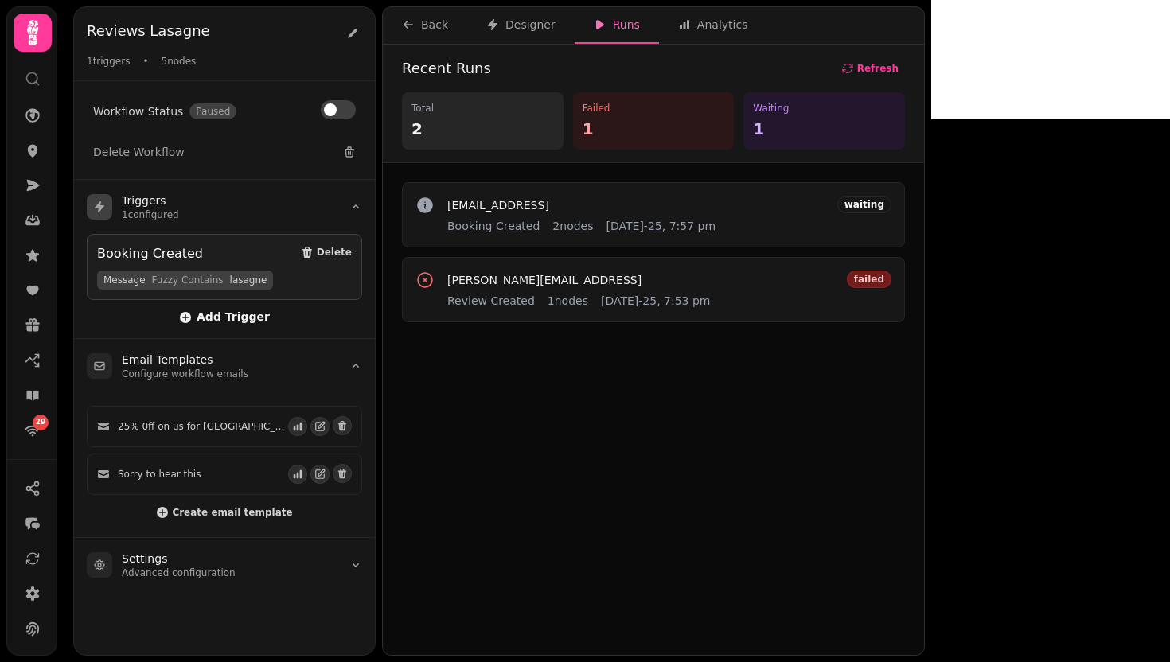
click at [258, 321] on span "Add Trigger" at bounding box center [224, 317] width 91 height 13
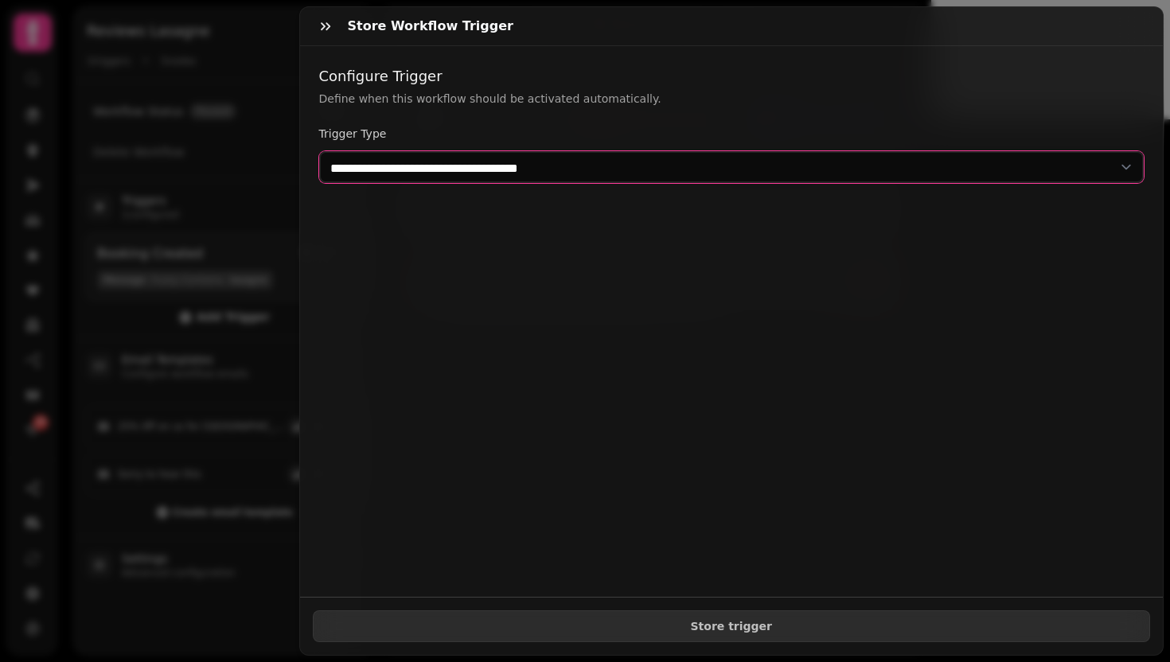
click at [637, 159] on select "**********" at bounding box center [731, 167] width 825 height 32
select select "**********"
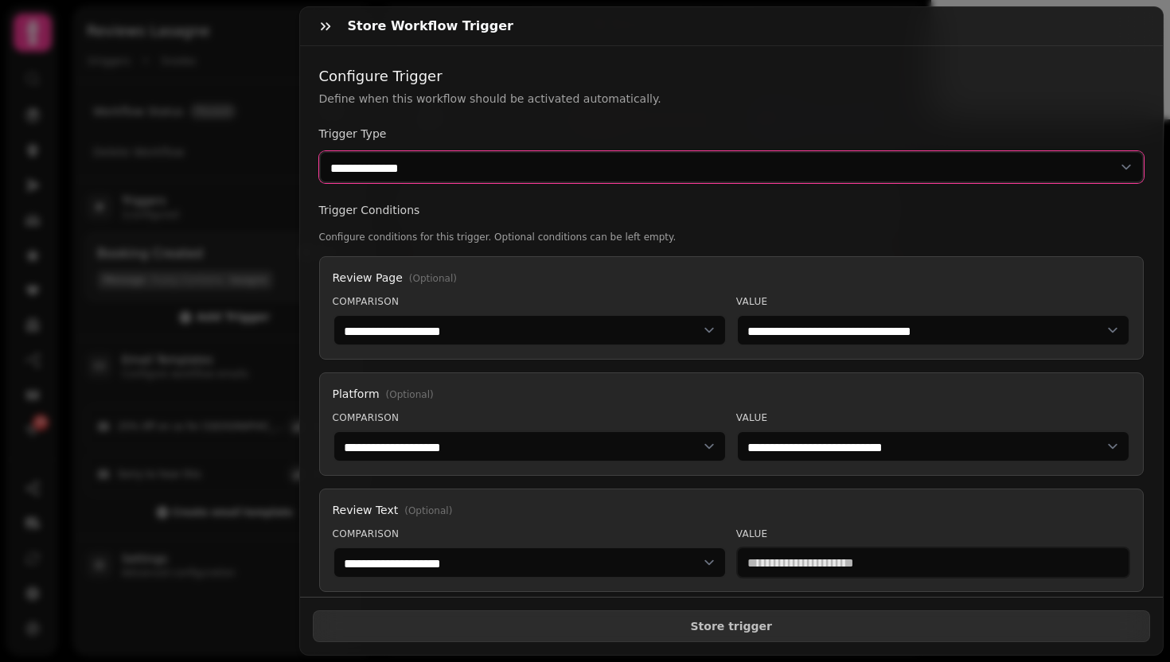
scroll to position [27, 0]
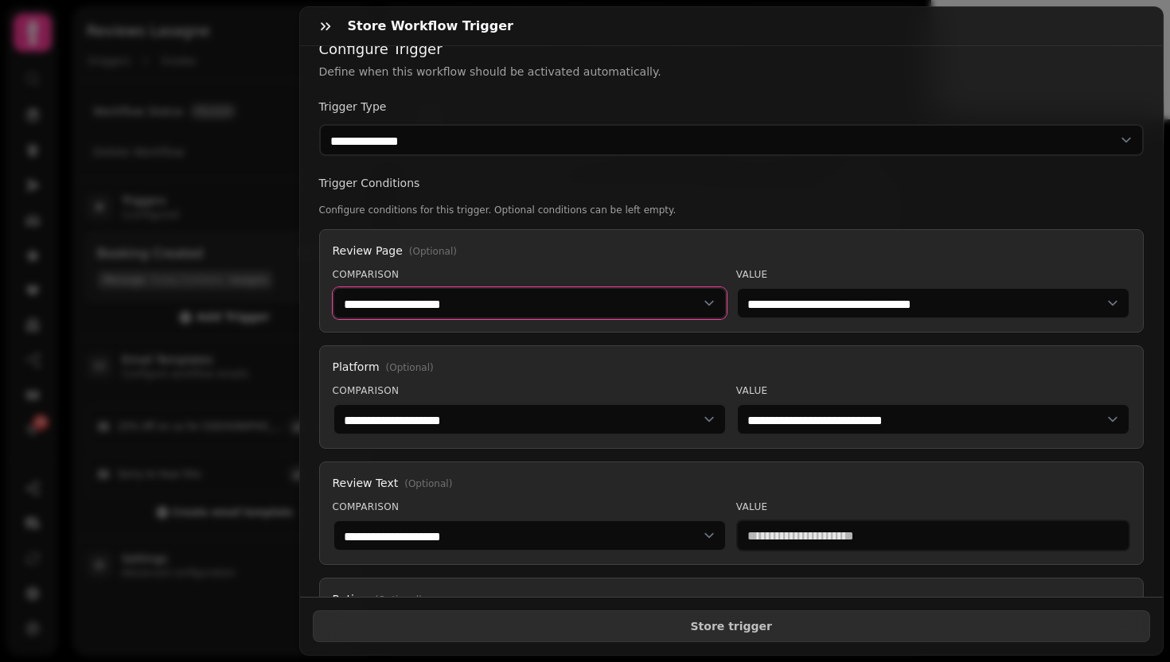
click at [496, 310] on select "**********" at bounding box center [530, 303] width 394 height 32
select select "******"
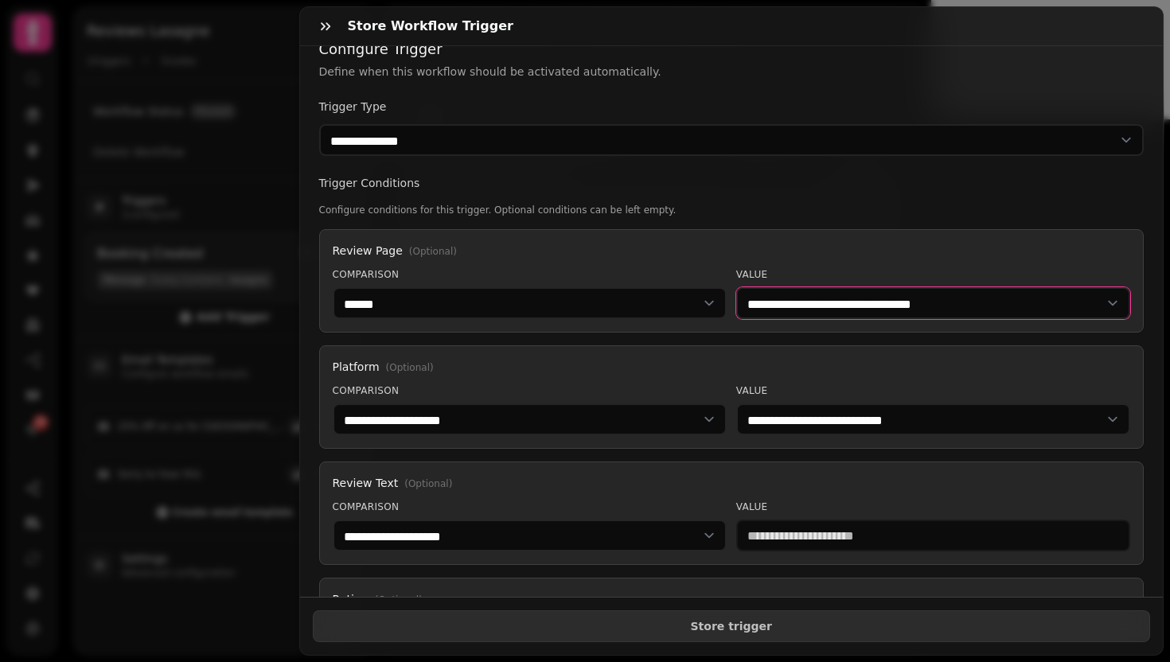
click at [1006, 307] on select "**********" at bounding box center [933, 303] width 394 height 32
select select "**********"
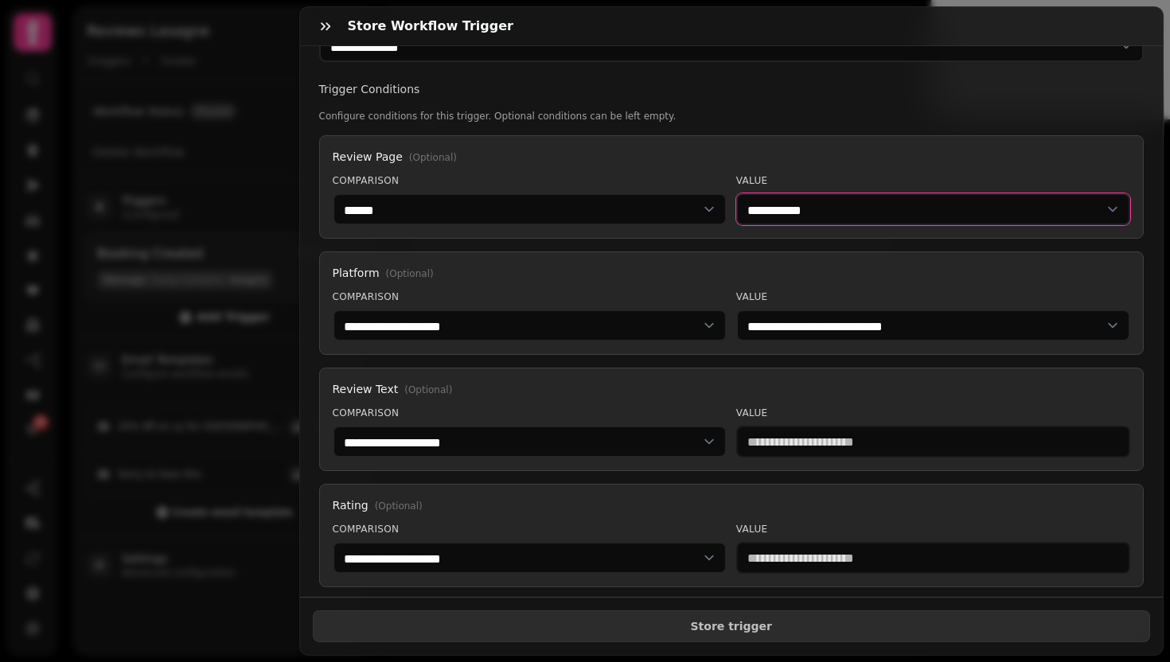
scroll to position [154, 0]
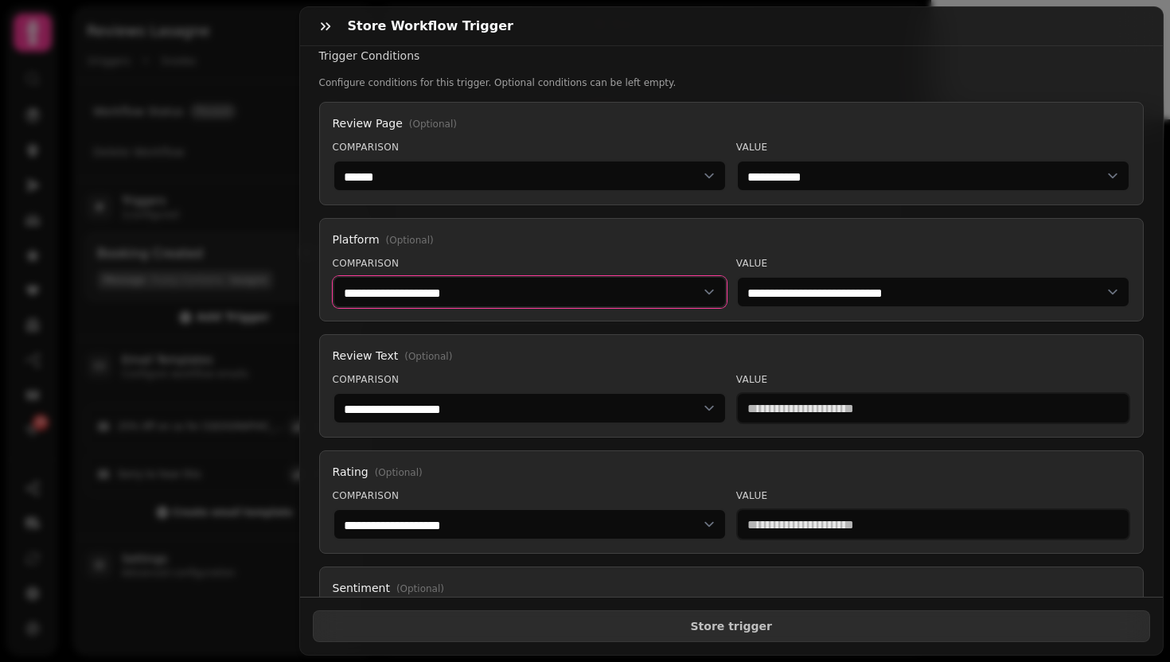
click at [501, 305] on select "**********" at bounding box center [530, 292] width 394 height 32
select select "******"
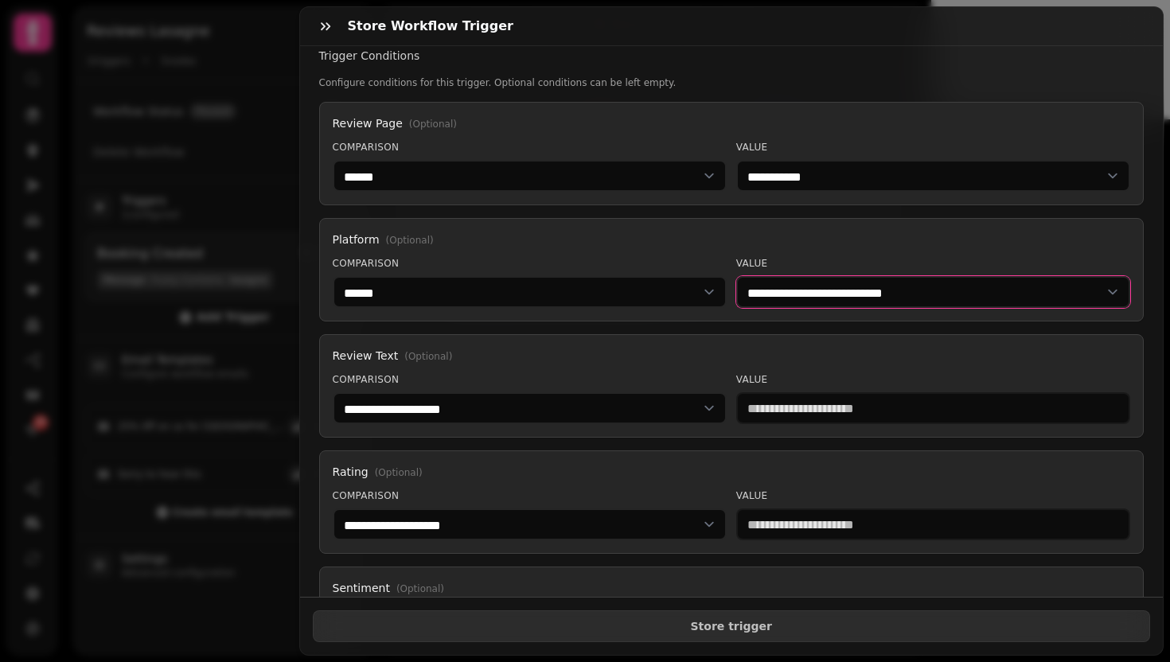
click at [774, 295] on select "**********" at bounding box center [933, 292] width 394 height 32
select select "********"
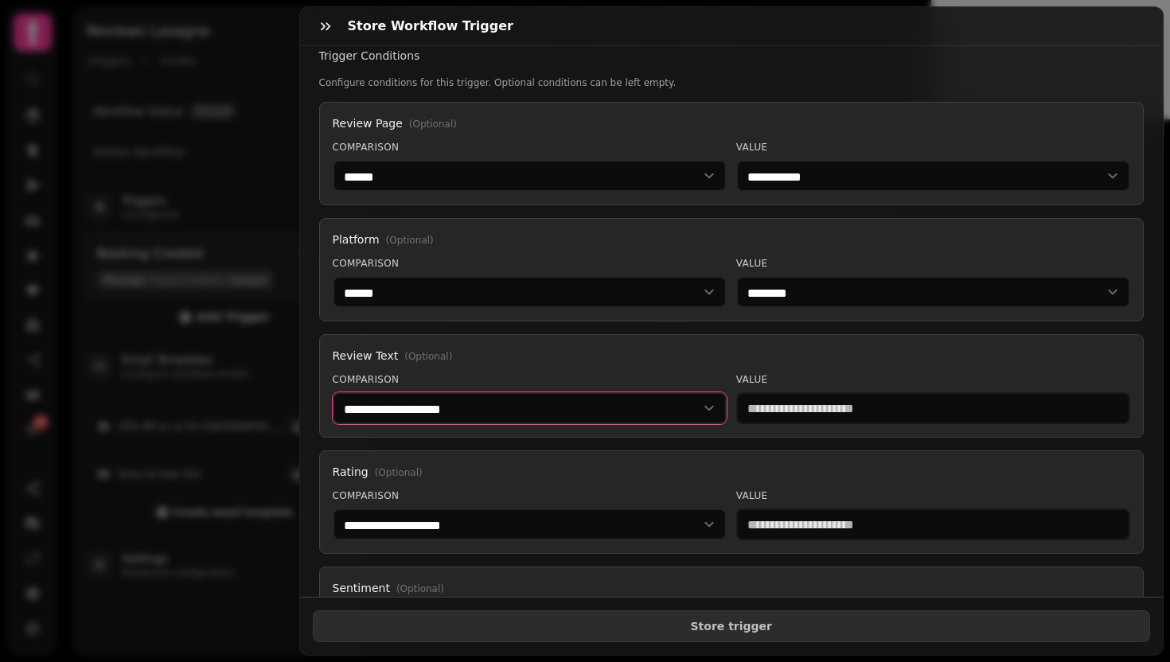
click at [619, 407] on select "**********" at bounding box center [530, 408] width 394 height 32
select select "**********"
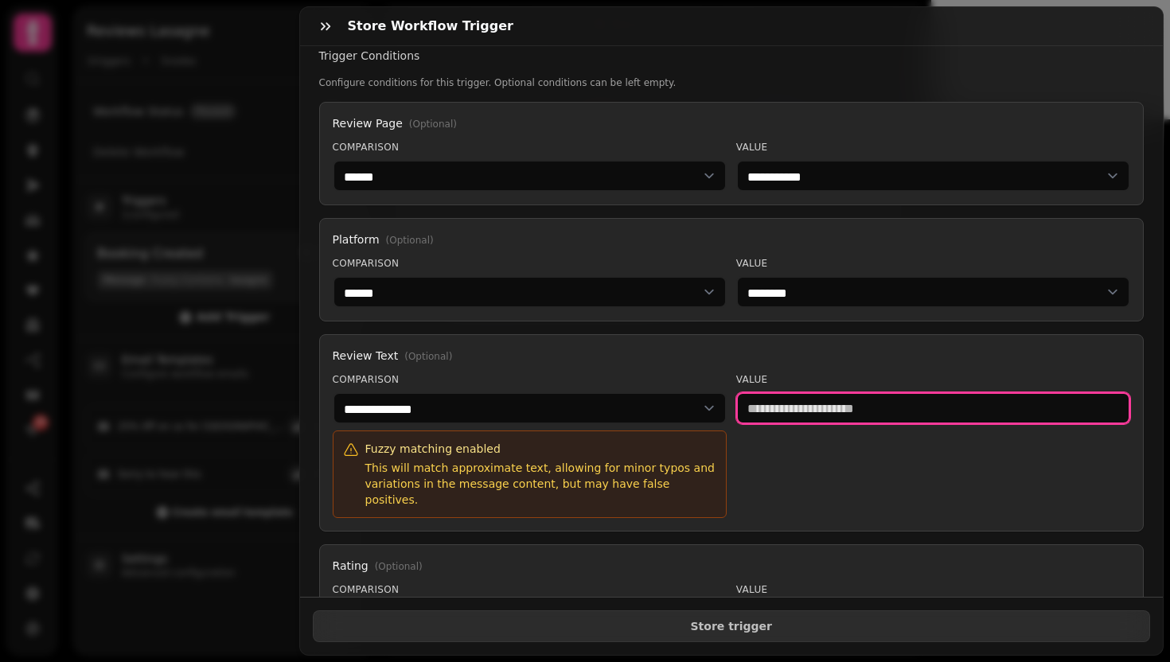
click at [765, 409] on input "text" at bounding box center [933, 408] width 394 height 32
type input "*"
type input "*****"
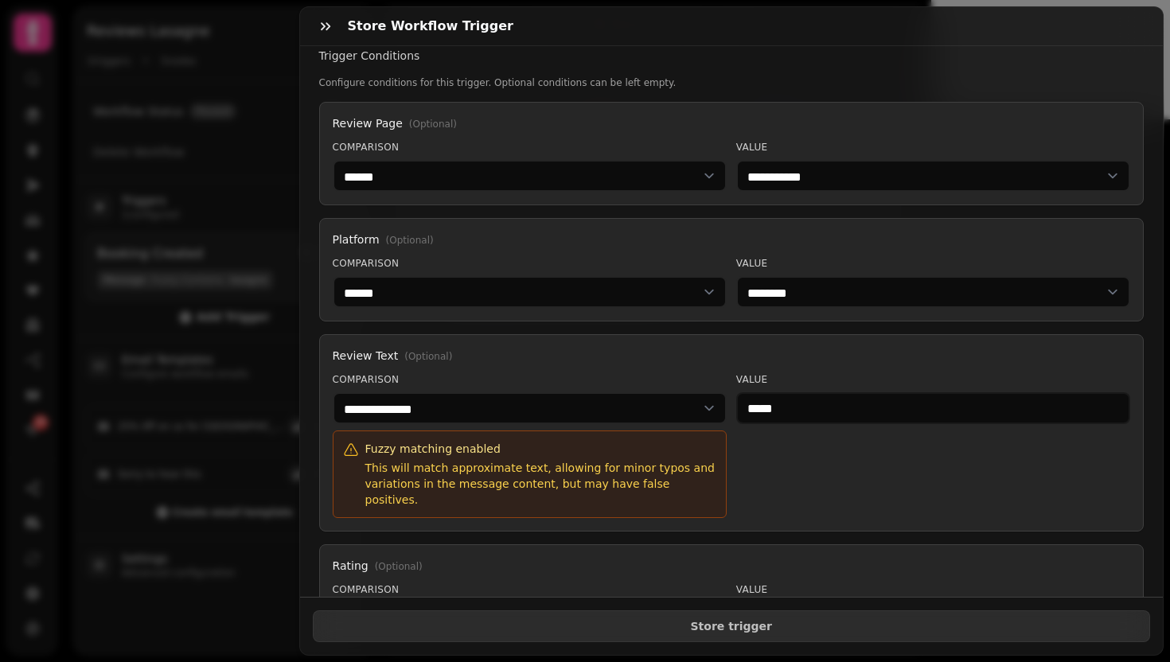
click at [784, 481] on div "Value *****" at bounding box center [933, 445] width 394 height 145
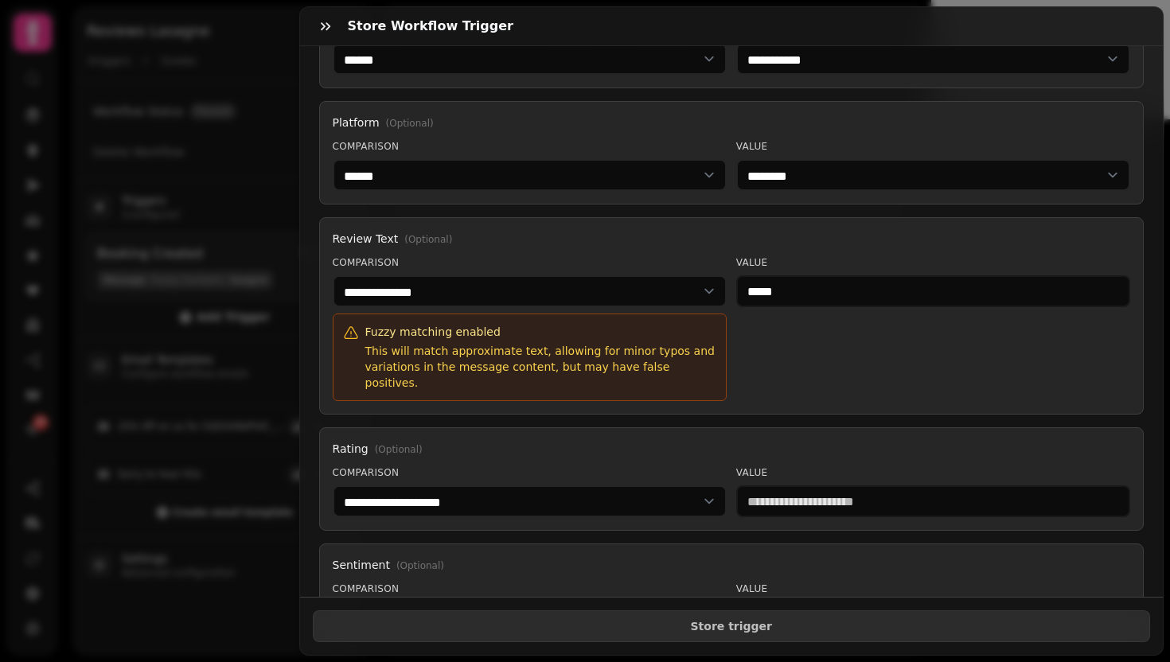
scroll to position [337, 0]
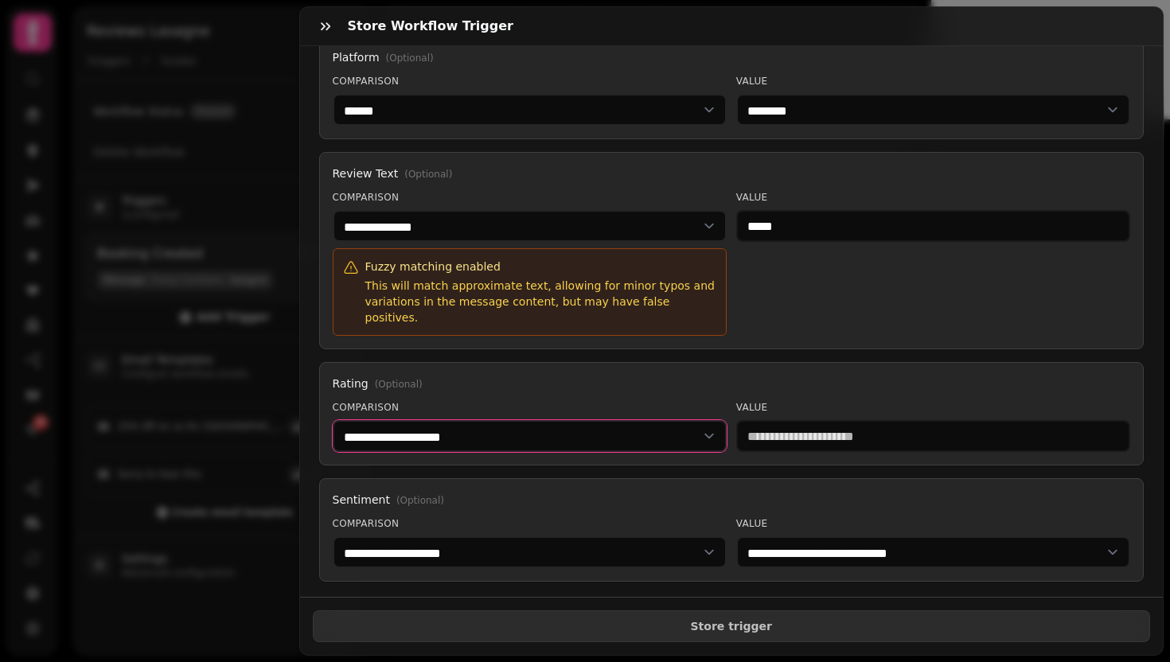
click at [672, 425] on select "**********" at bounding box center [530, 436] width 394 height 32
select select "**********"
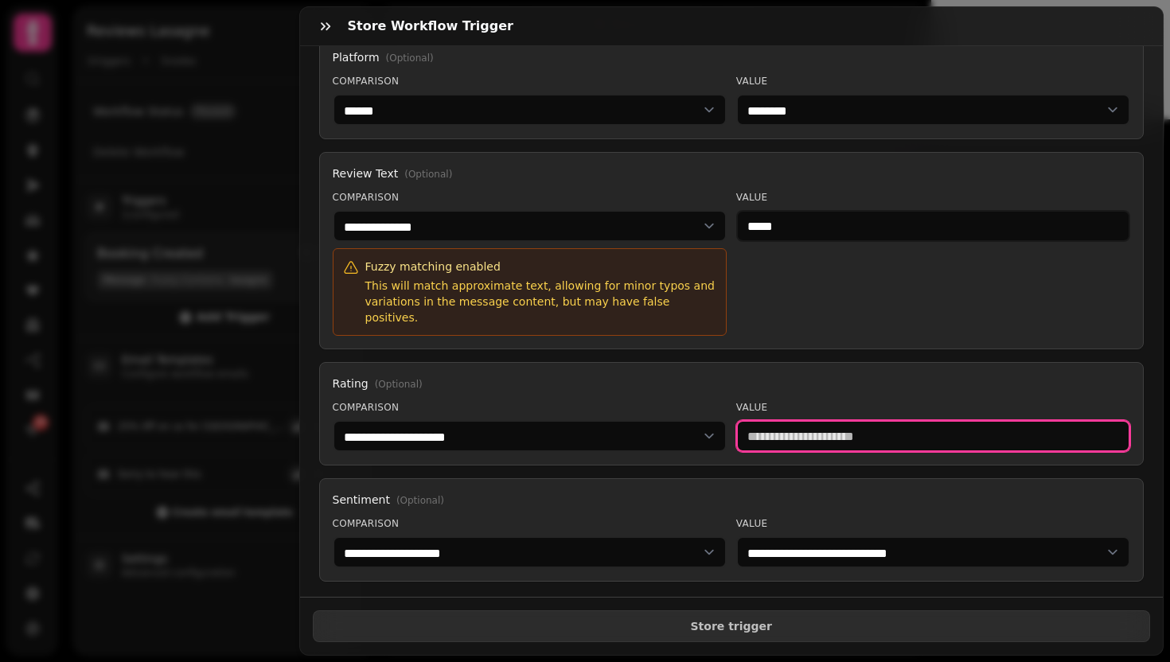
click at [890, 427] on input "number" at bounding box center [933, 436] width 394 height 32
type input "*"
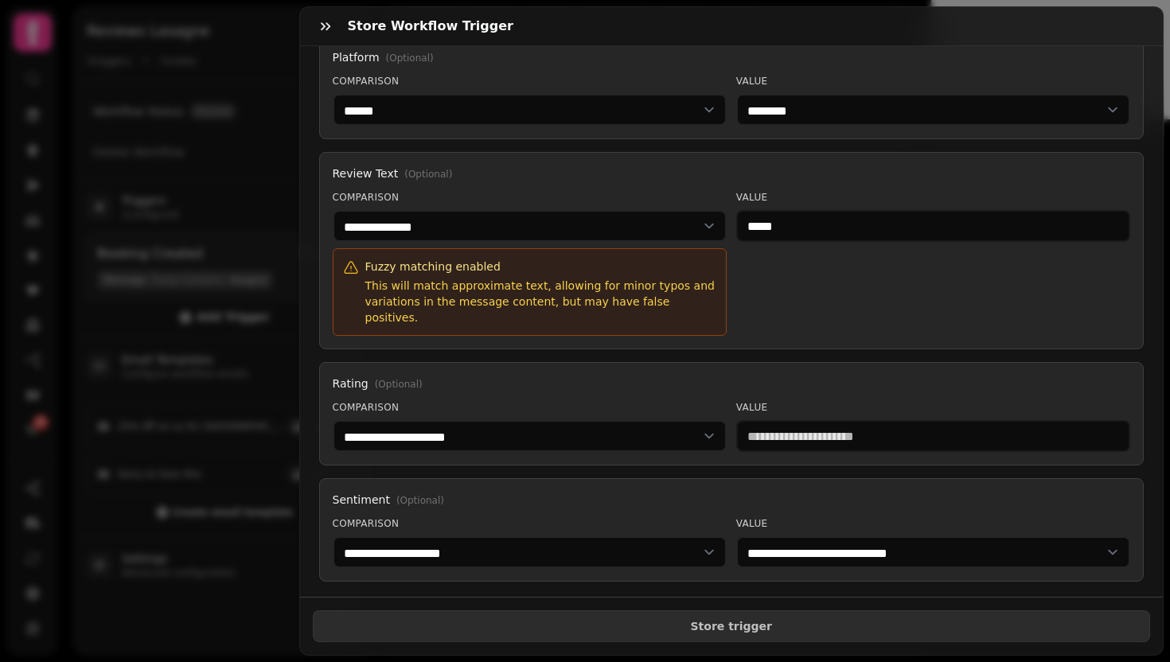
click at [575, 449] on div "**********" at bounding box center [731, 413] width 825 height 103
click at [573, 536] on select "**********" at bounding box center [530, 552] width 394 height 32
select select "******"
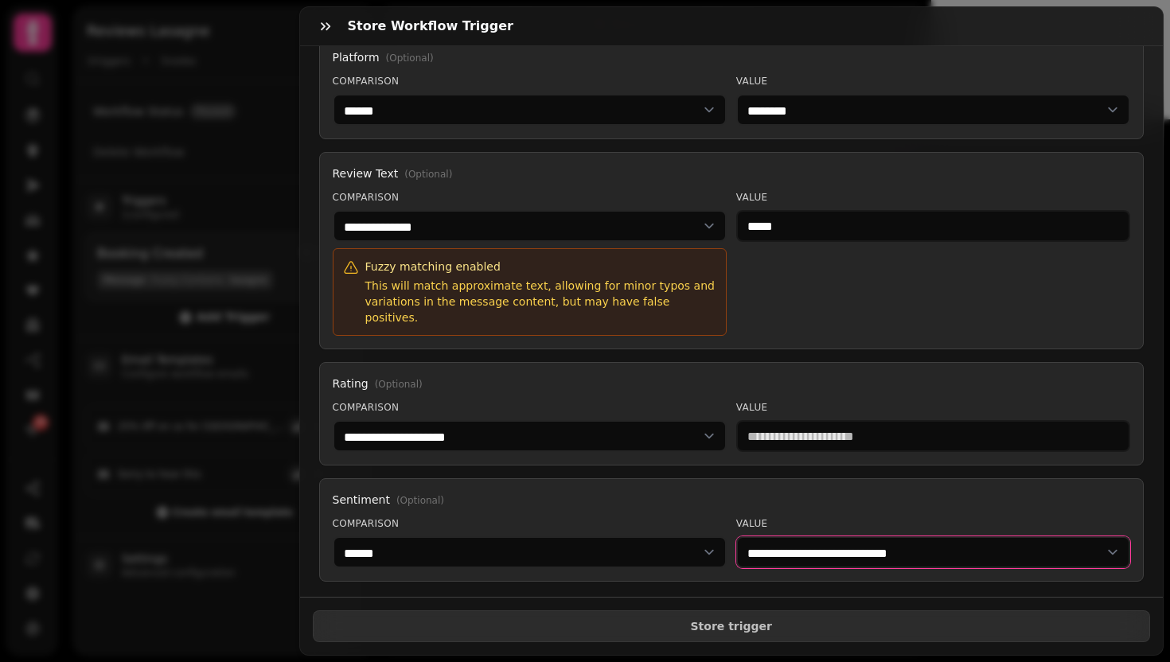
click at [804, 550] on select "**********" at bounding box center [933, 552] width 394 height 32
select select "********"
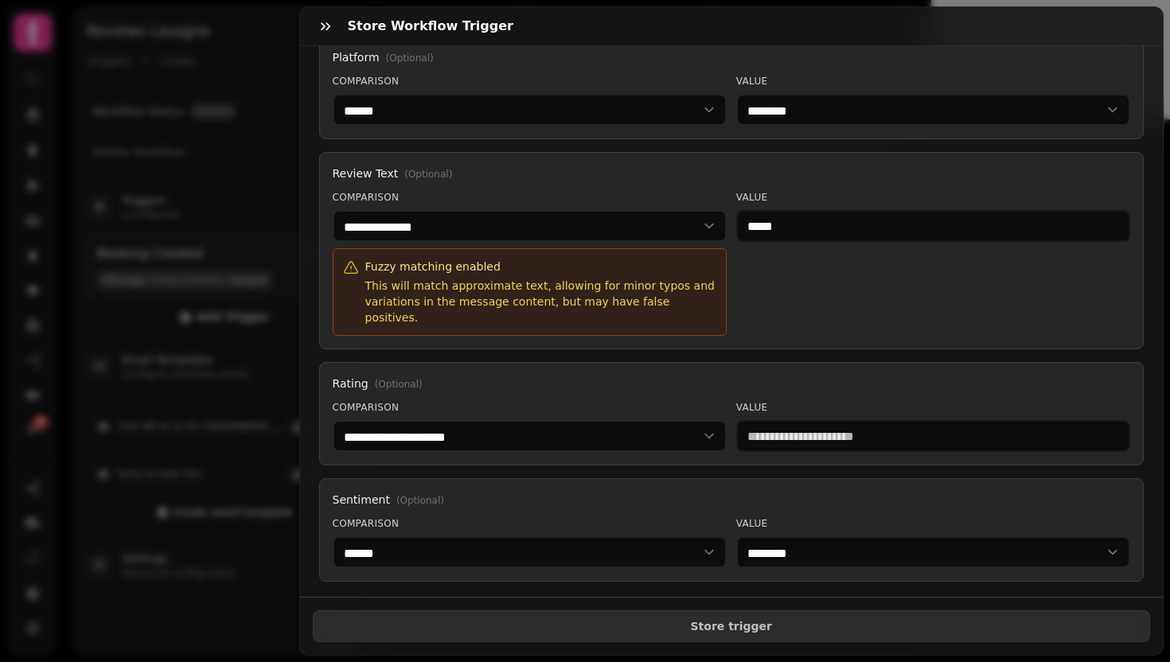
click at [773, 582] on div "**********" at bounding box center [731, 321] width 863 height 551
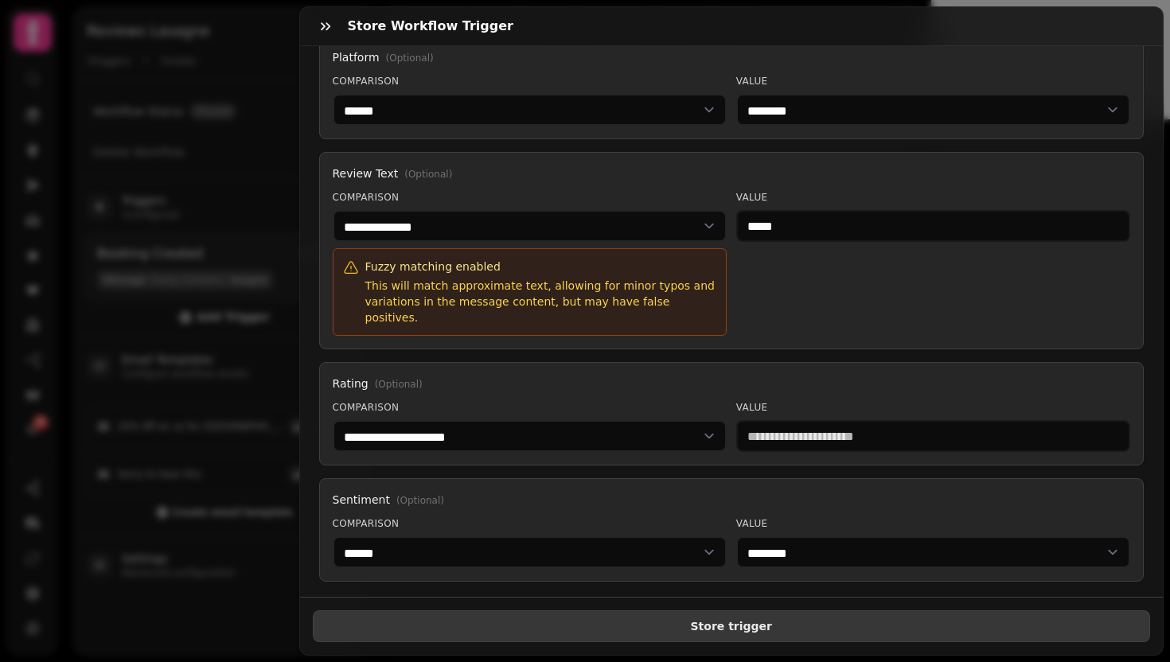
click at [772, 622] on button "Store trigger" at bounding box center [732, 626] width 838 height 32
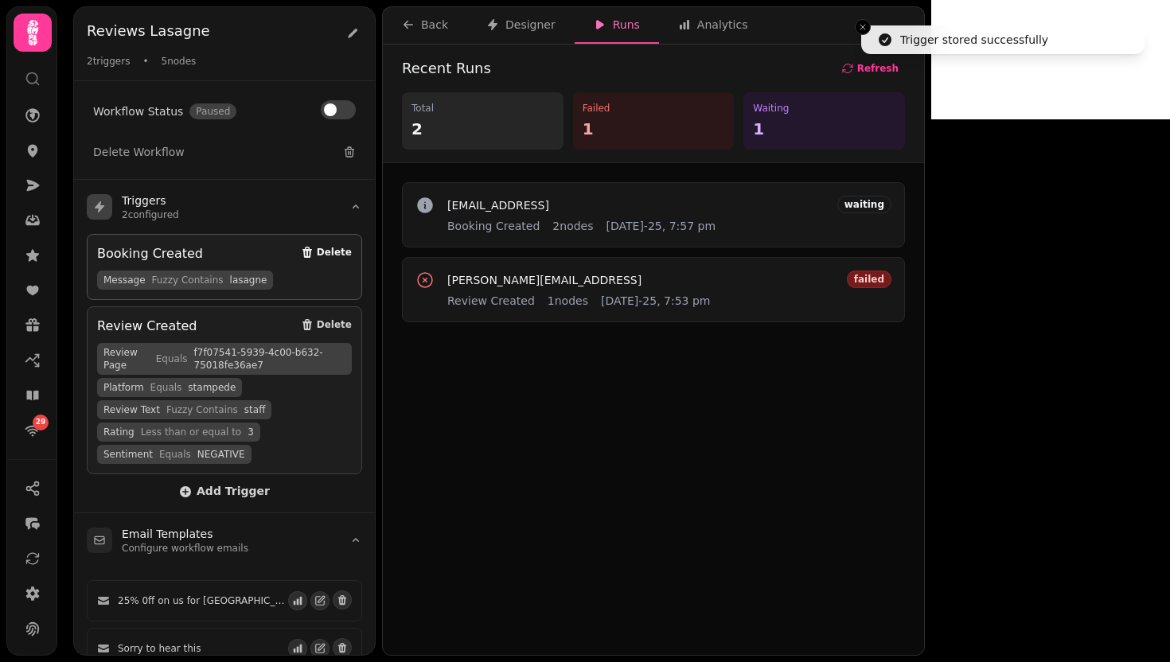
click at [323, 251] on span "Delete" at bounding box center [334, 252] width 35 height 10
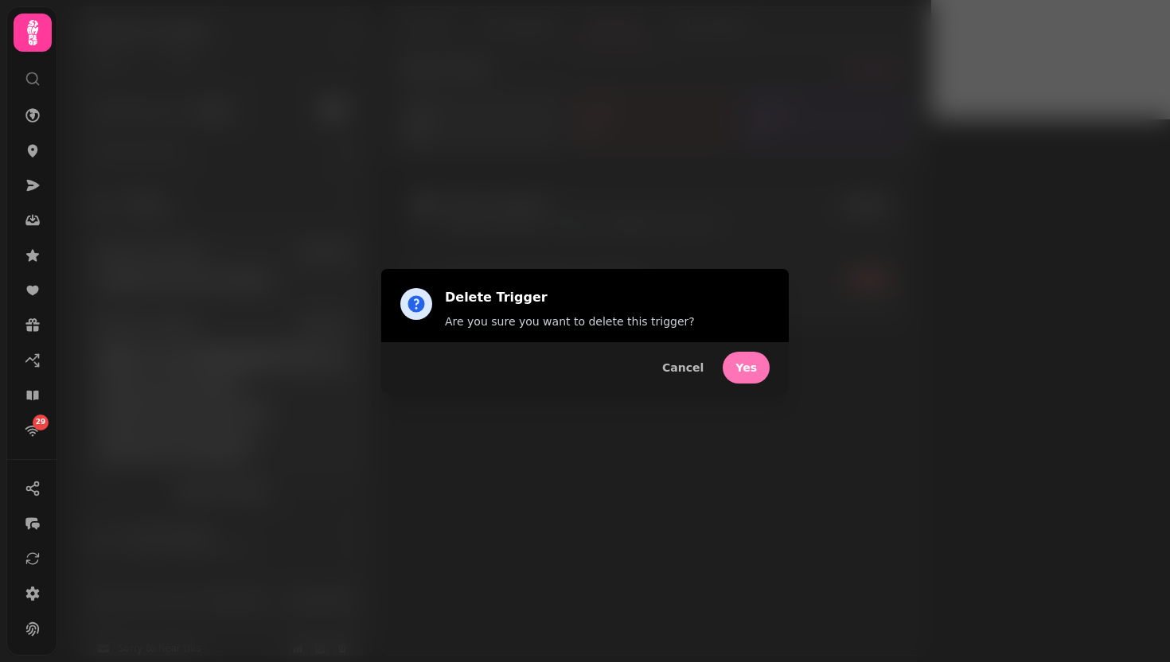
click at [751, 375] on button "Yes" at bounding box center [746, 368] width 47 height 32
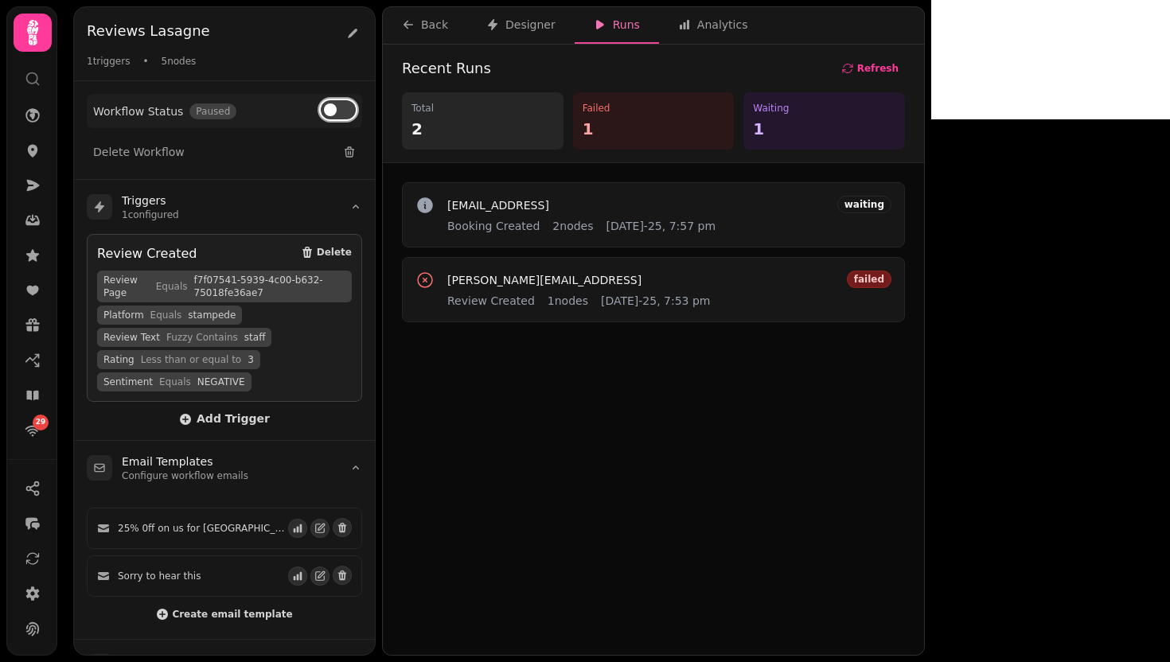
click at [346, 106] on button at bounding box center [338, 109] width 35 height 19
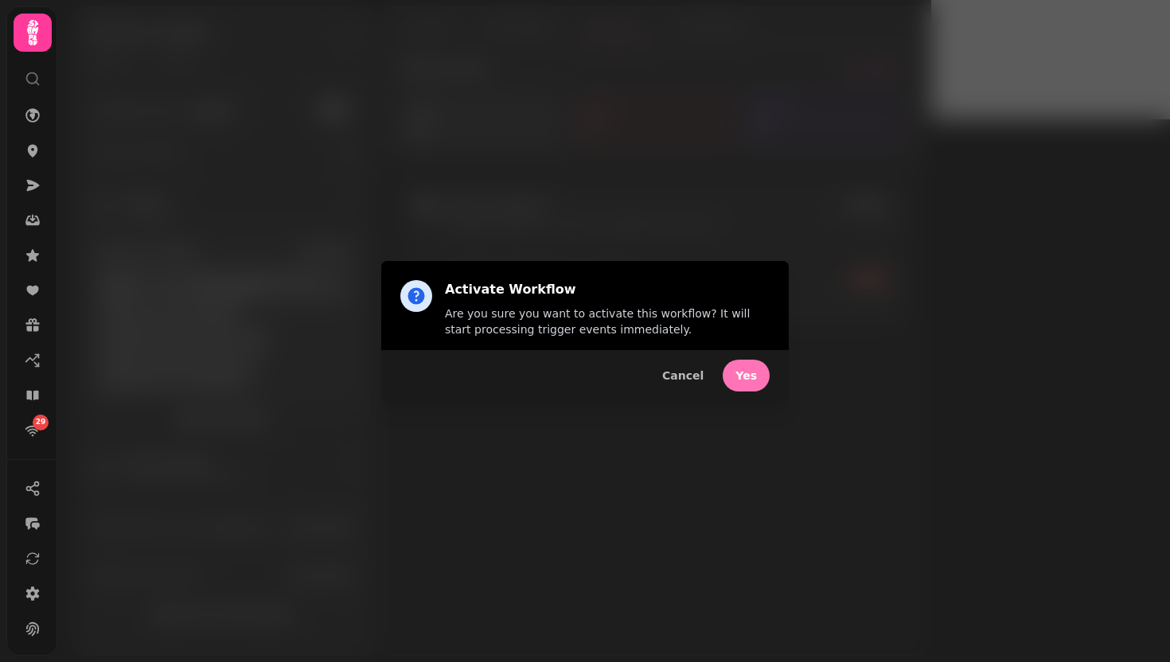
click at [742, 380] on span "Yes" at bounding box center [745, 375] width 21 height 11
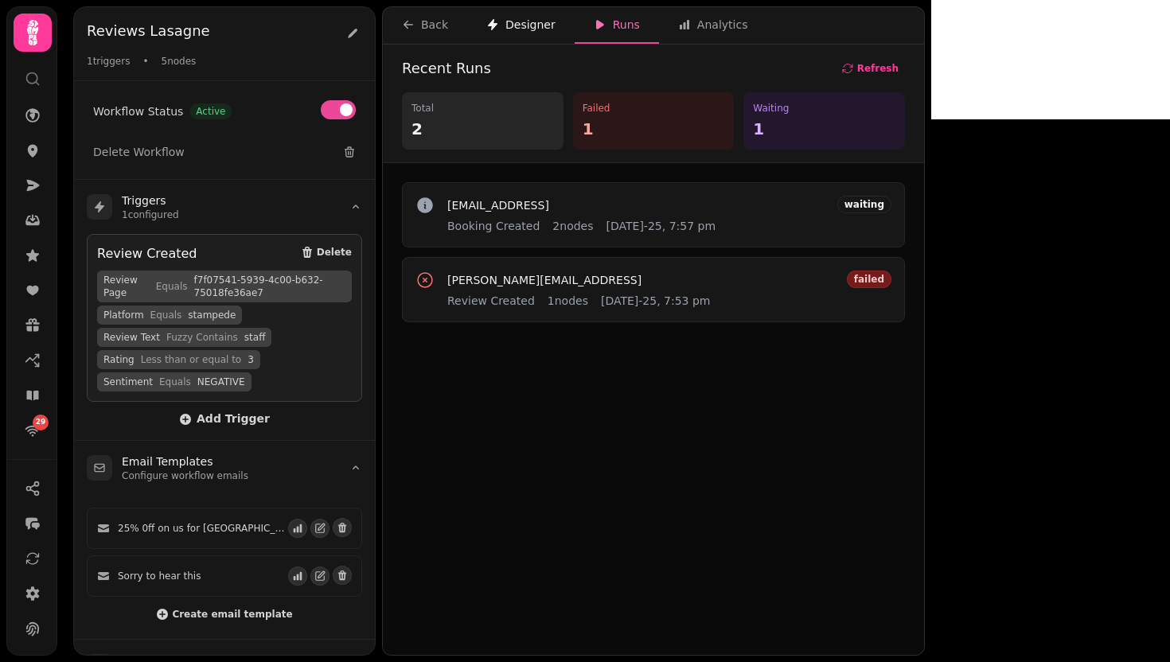
click at [539, 30] on div "Designer" at bounding box center [520, 25] width 69 height 16
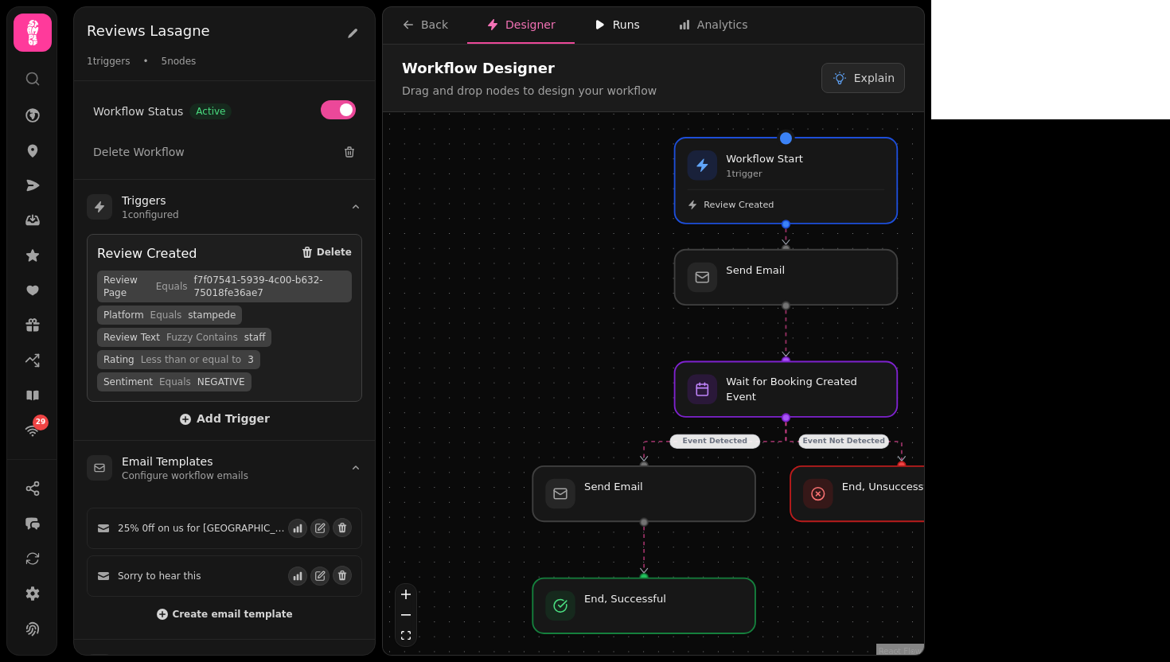
click at [633, 33] on button "Runs" at bounding box center [617, 25] width 84 height 37
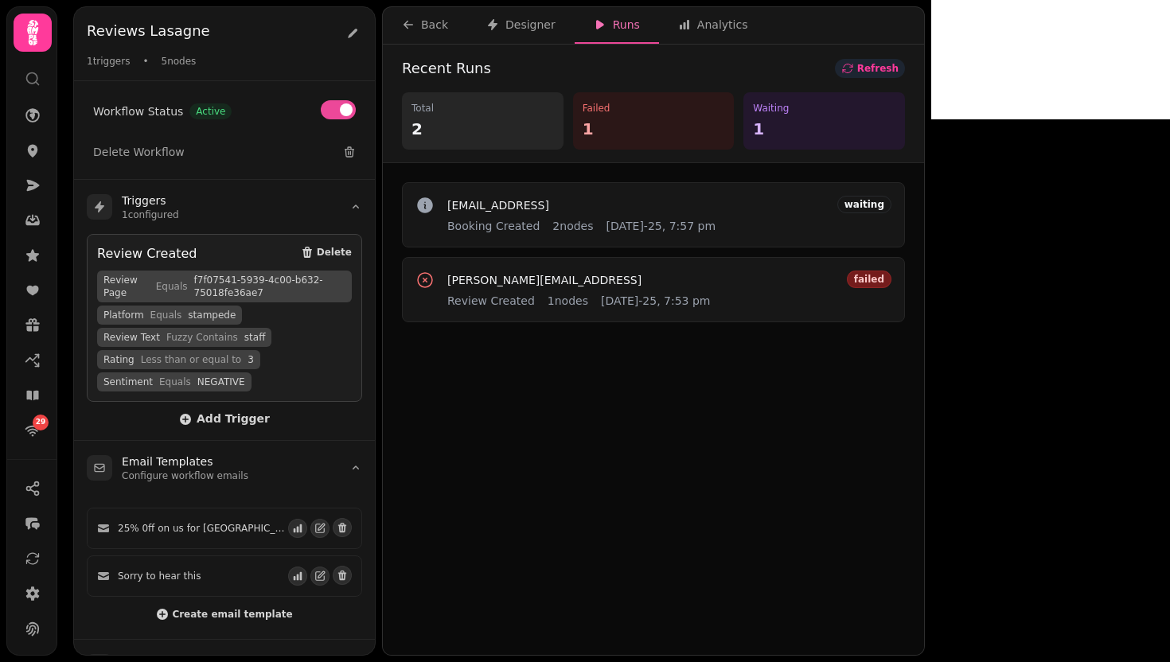
click at [898, 69] on span "Refresh" at bounding box center [877, 69] width 41 height 10
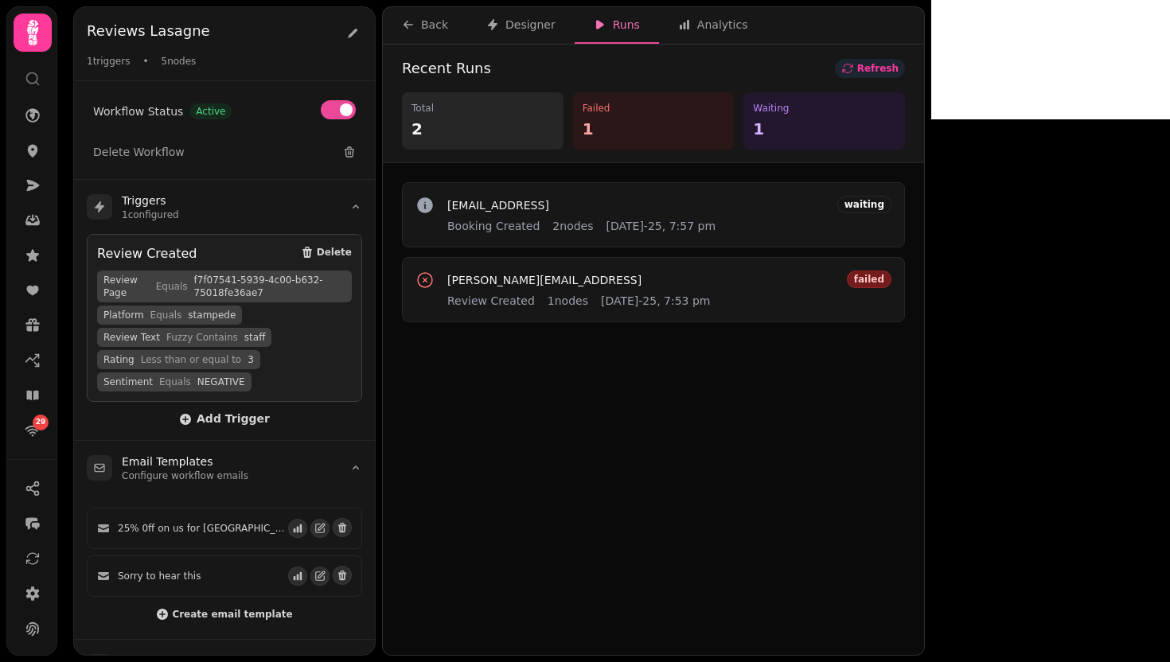
click at [898, 69] on span "Refresh" at bounding box center [877, 69] width 41 height 10
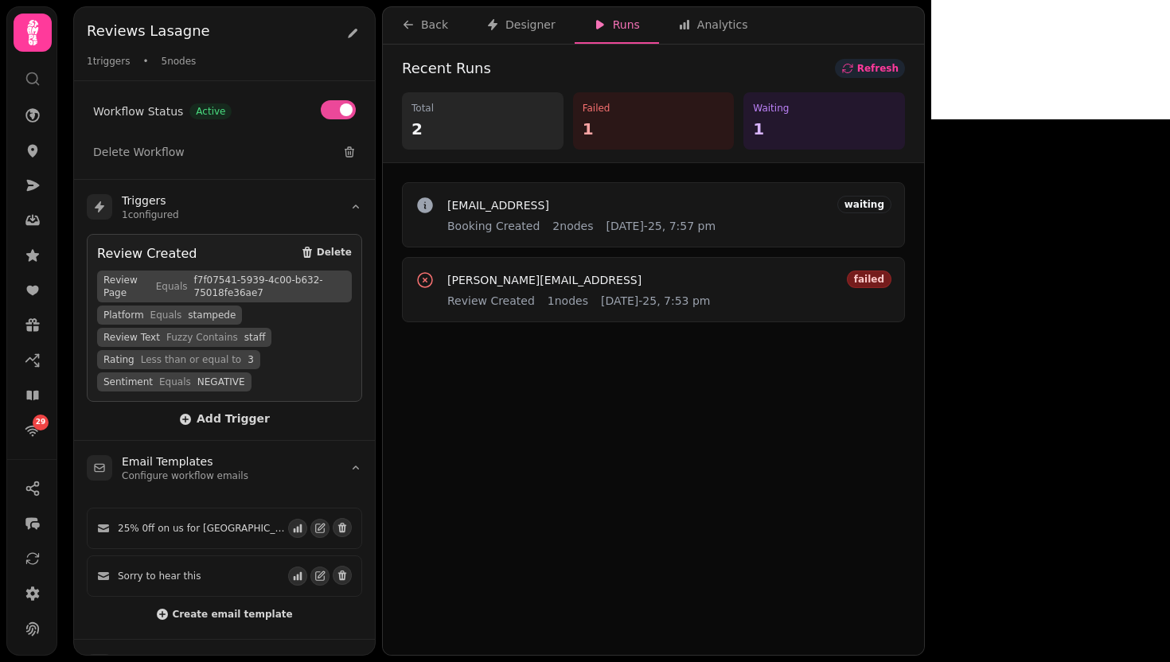
click at [898, 69] on span "Refresh" at bounding box center [877, 69] width 41 height 10
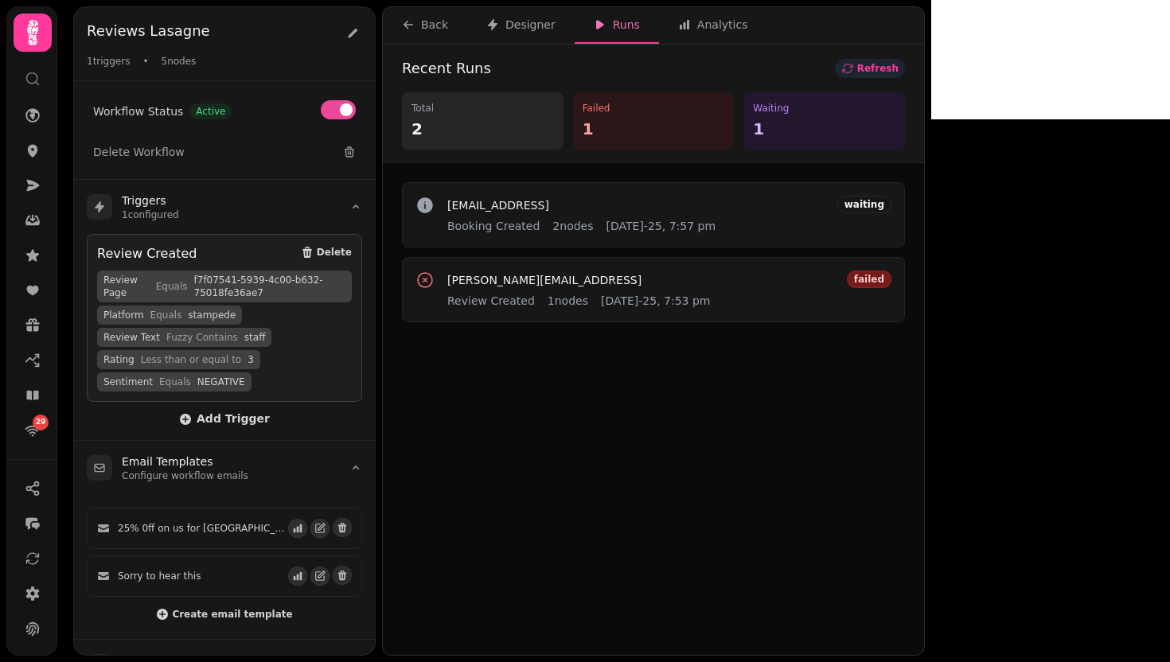
click at [898, 69] on span "Refresh" at bounding box center [877, 69] width 41 height 10
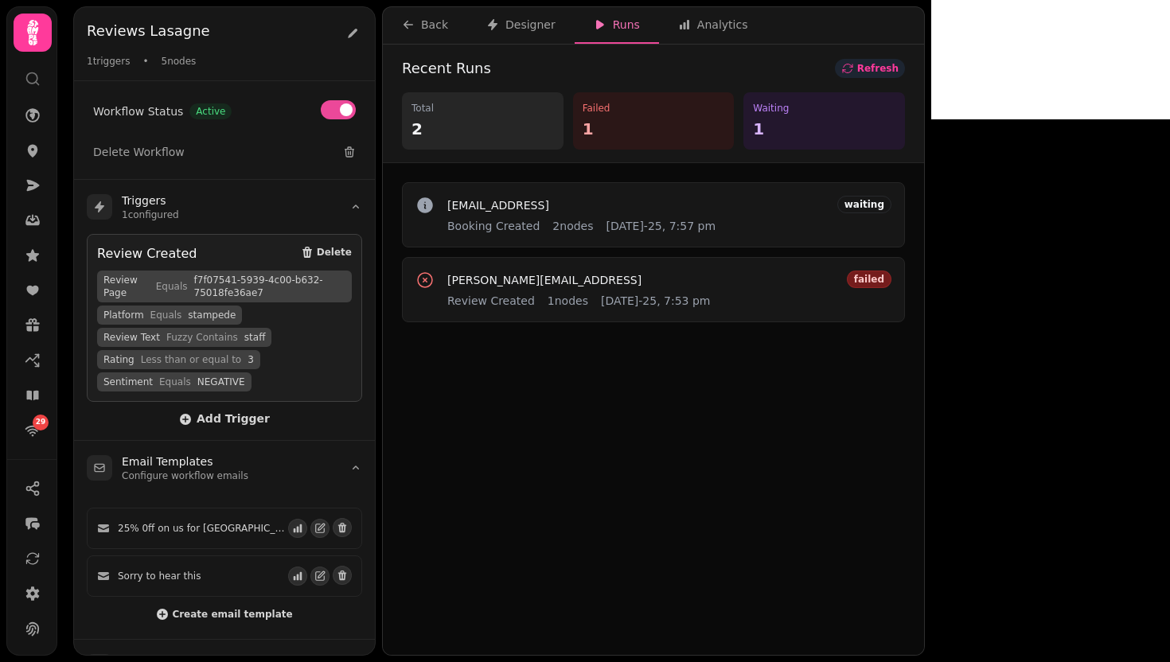
click at [898, 69] on span "Refresh" at bounding box center [877, 69] width 41 height 10
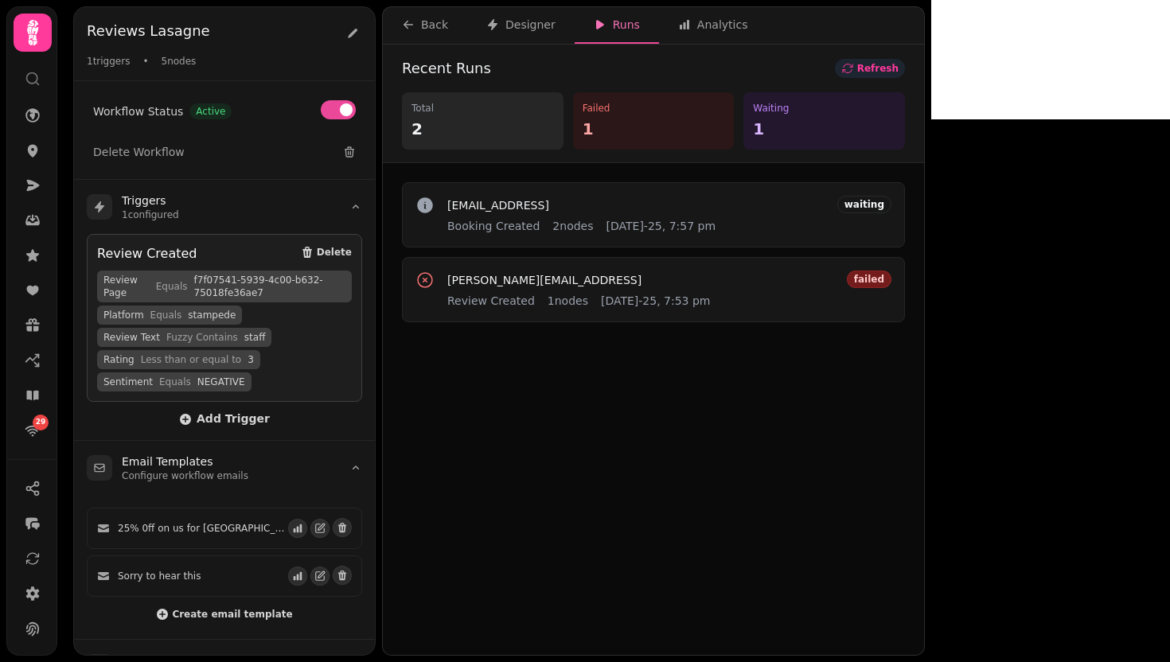
click at [898, 69] on span "Refresh" at bounding box center [877, 69] width 41 height 10
click at [854, 66] on icon "button" at bounding box center [847, 68] width 13 height 13
click at [210, 418] on span "Add Trigger" at bounding box center [224, 419] width 91 height 13
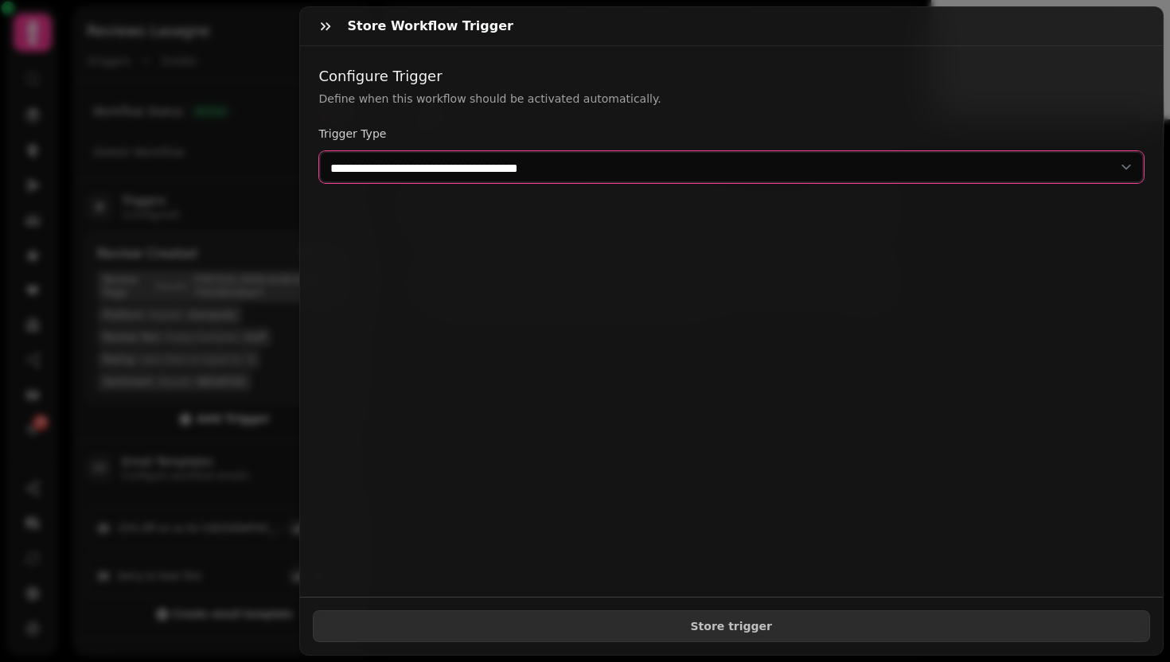
click at [549, 167] on select "**********" at bounding box center [731, 167] width 825 height 32
select select "**********"
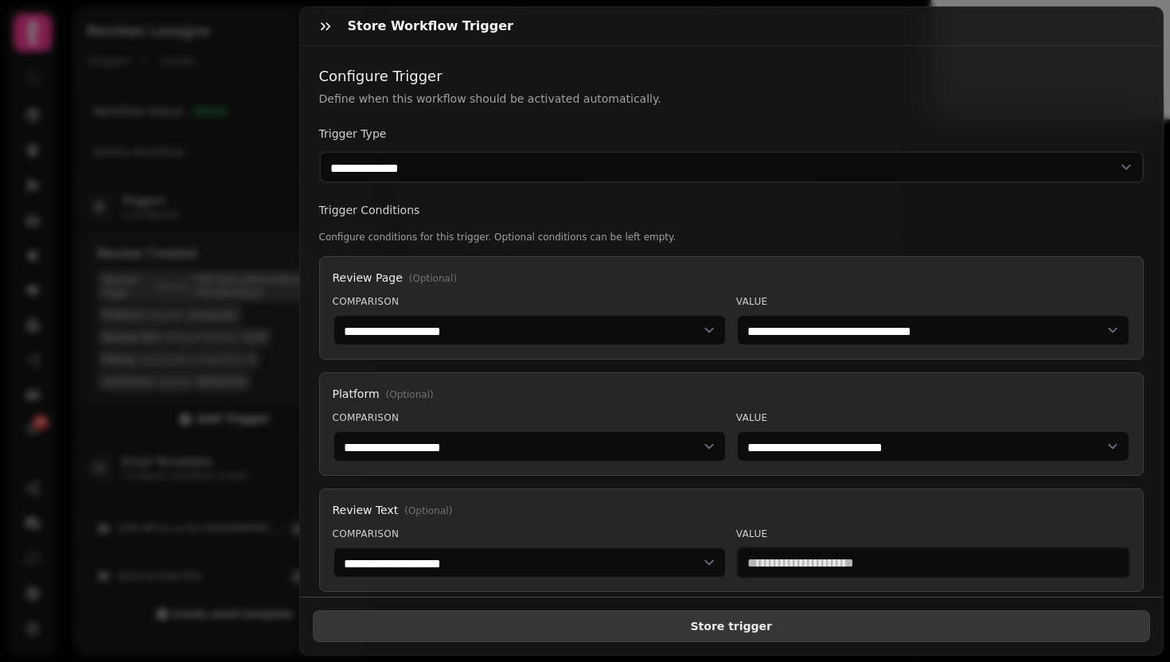
click at [601, 623] on button "Store trigger" at bounding box center [732, 626] width 838 height 32
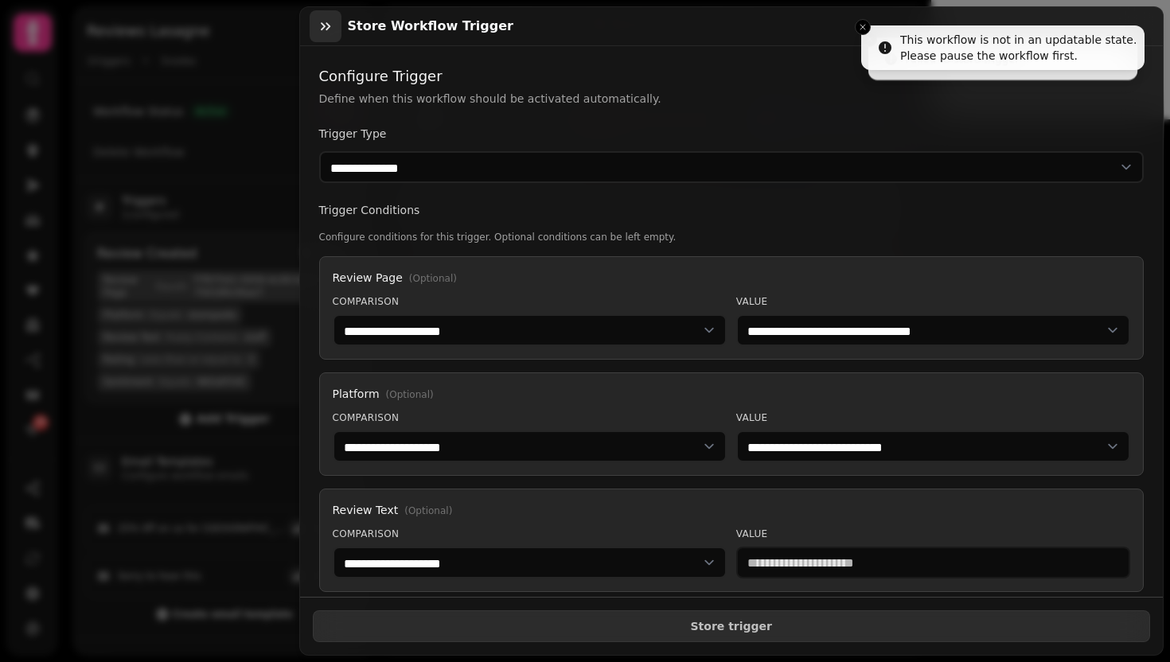
click at [333, 34] on button "button" at bounding box center [326, 26] width 32 height 32
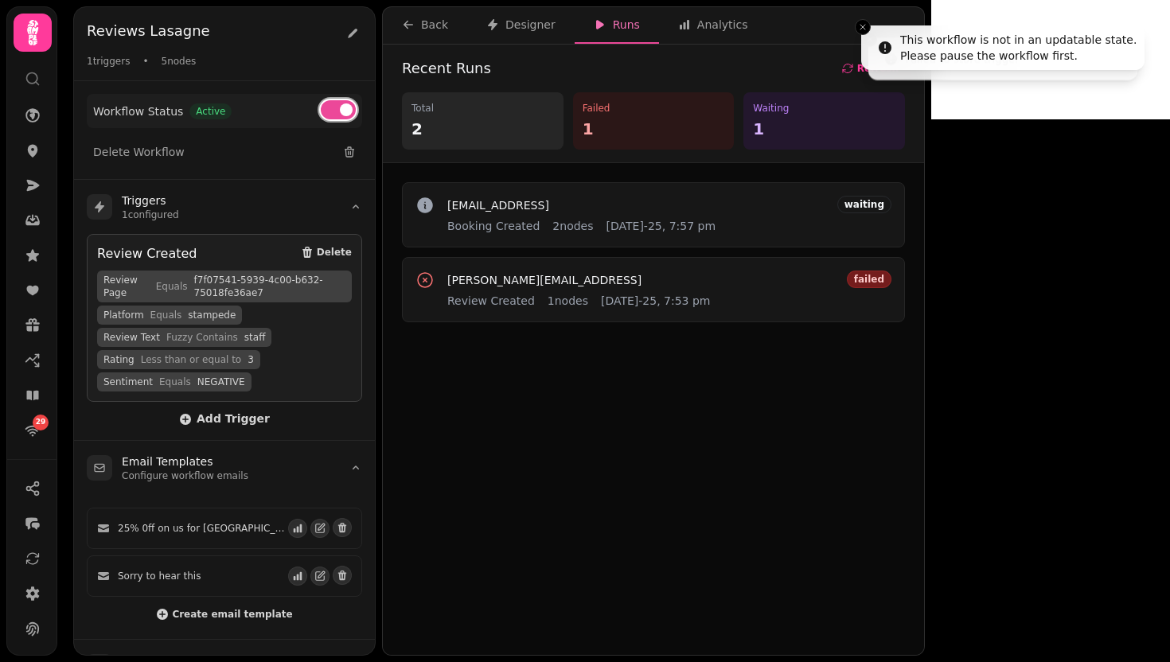
click at [345, 113] on span at bounding box center [346, 109] width 13 height 13
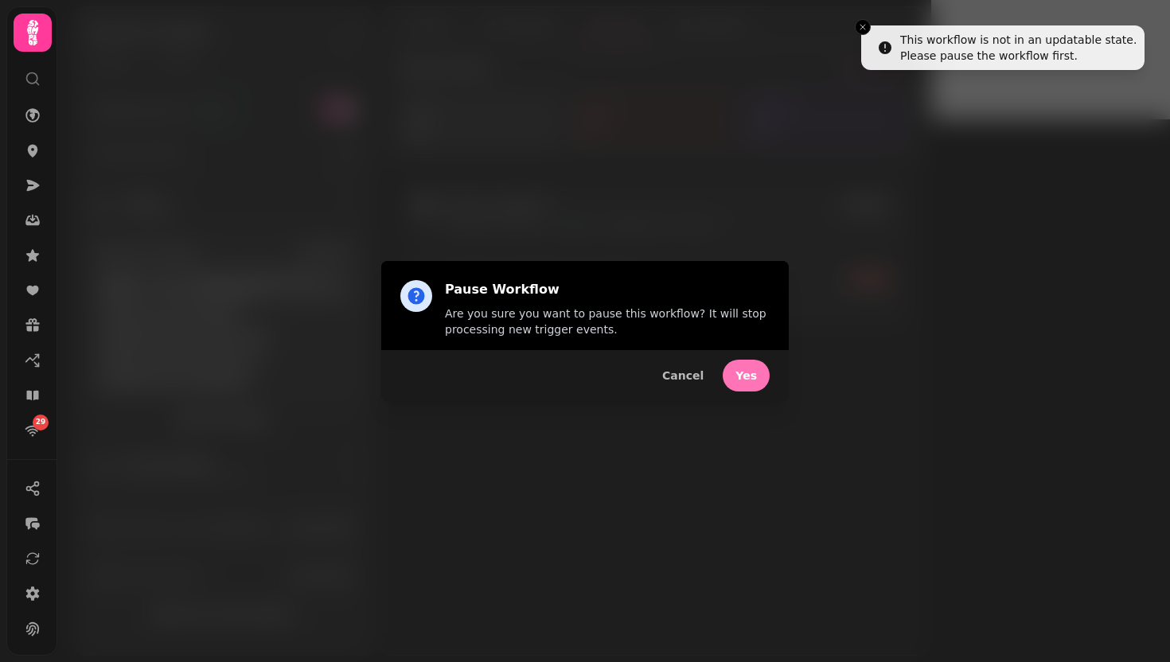
click at [758, 374] on button "Yes" at bounding box center [746, 376] width 47 height 32
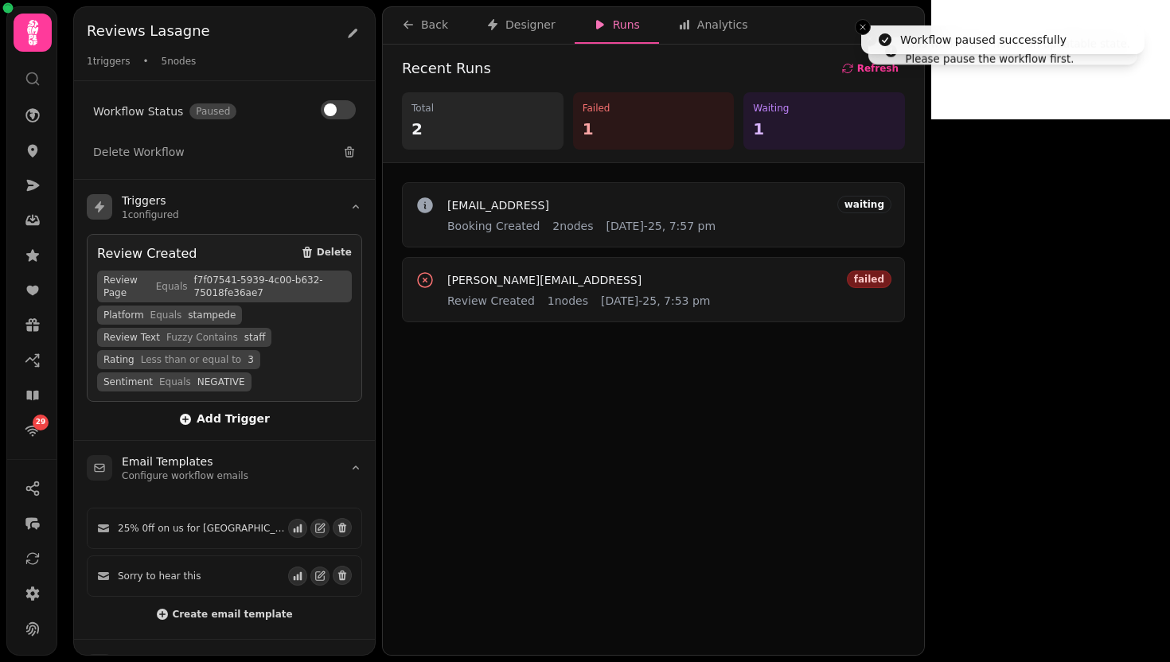
click at [241, 417] on span "Add Trigger" at bounding box center [224, 419] width 91 height 13
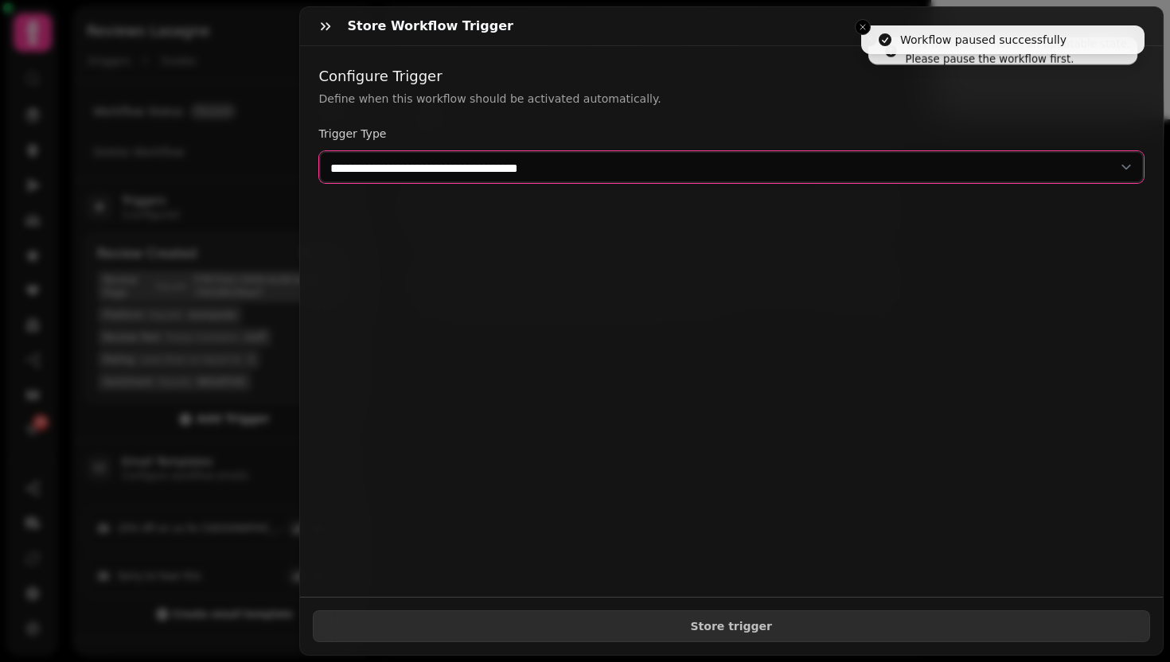
click at [597, 162] on select "**********" at bounding box center [731, 167] width 825 height 32
select select "**********"
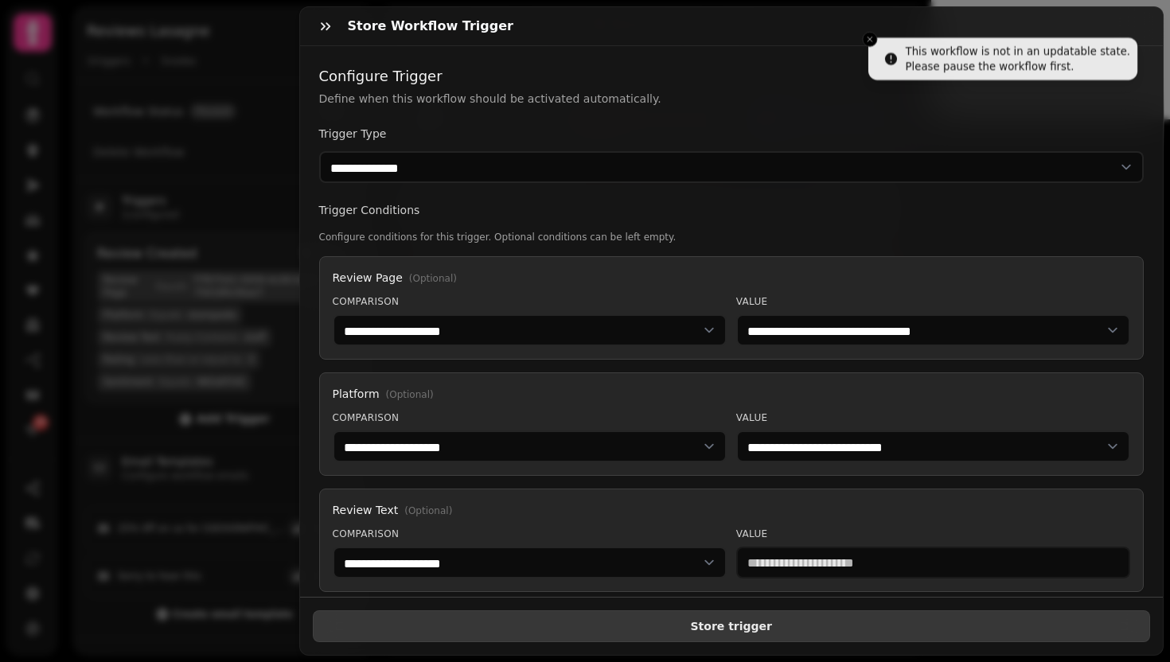
click at [631, 629] on button "Store trigger" at bounding box center [732, 626] width 838 height 32
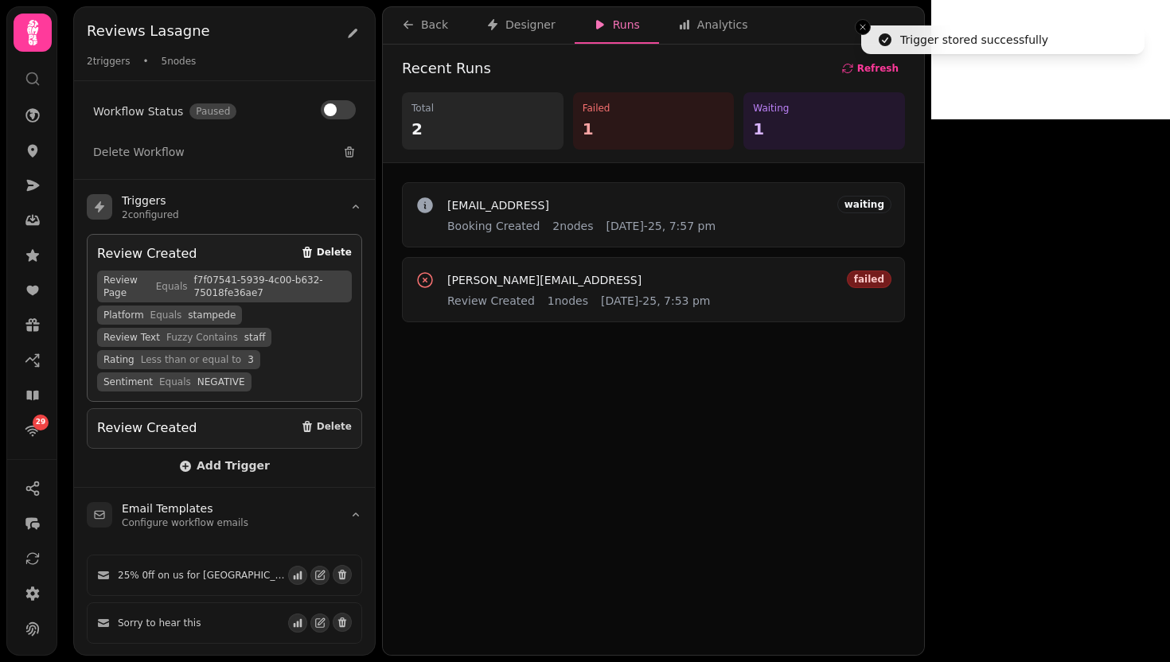
click at [328, 252] on span "Delete" at bounding box center [334, 252] width 35 height 10
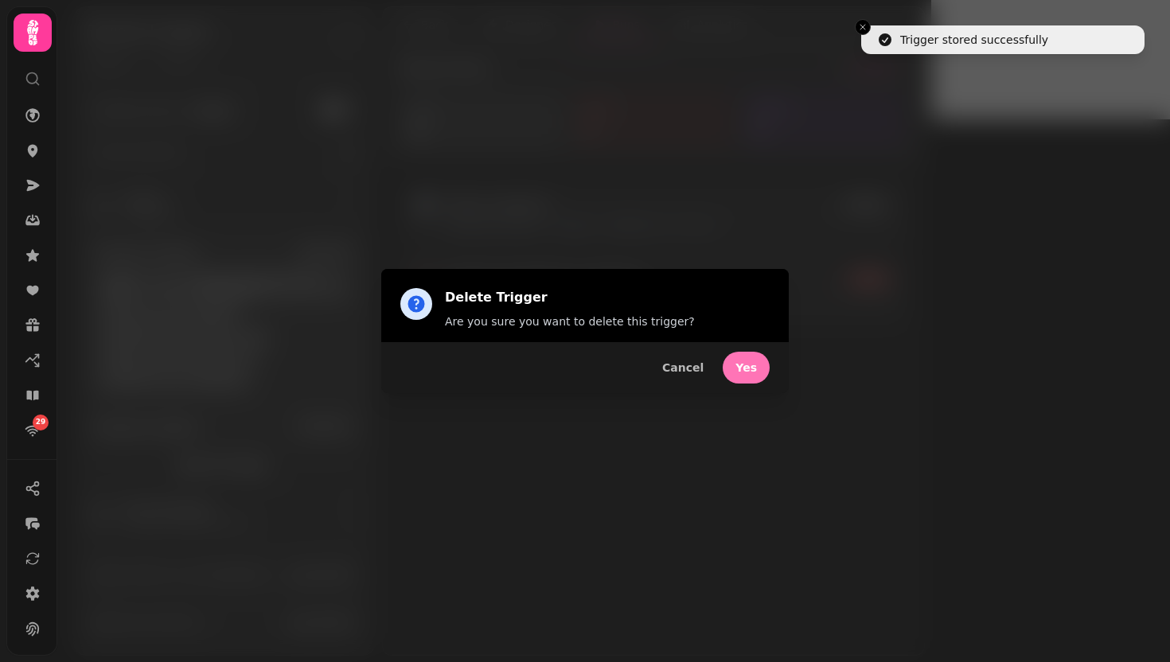
click at [745, 369] on span "Yes" at bounding box center [745, 367] width 21 height 11
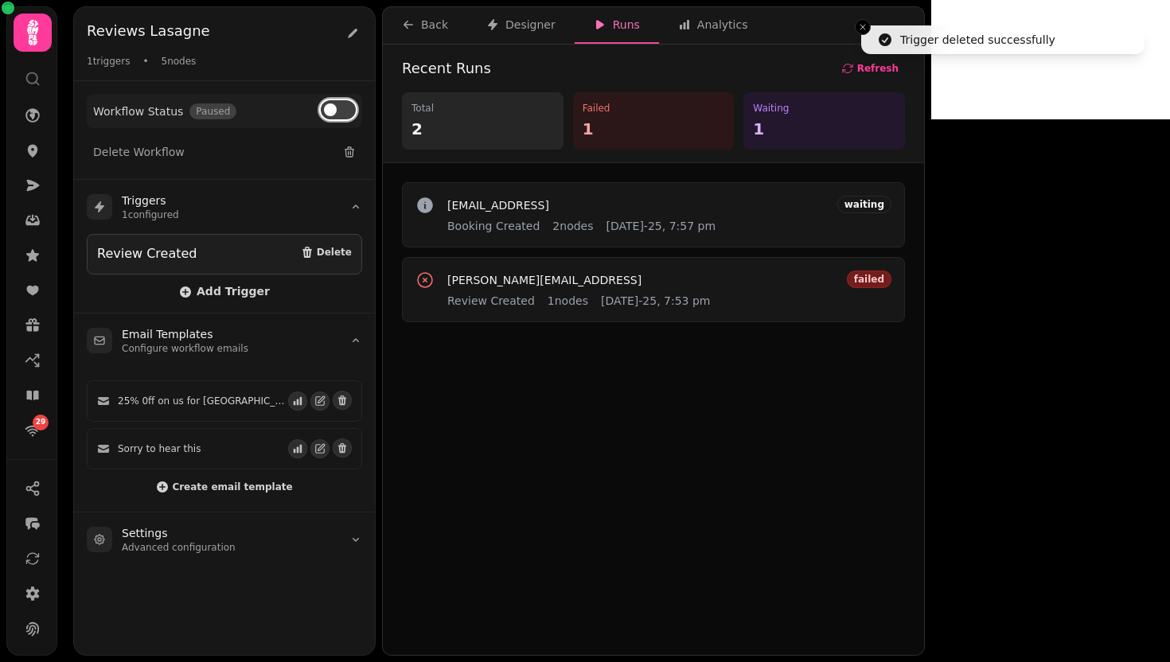
click at [343, 107] on button at bounding box center [338, 109] width 35 height 19
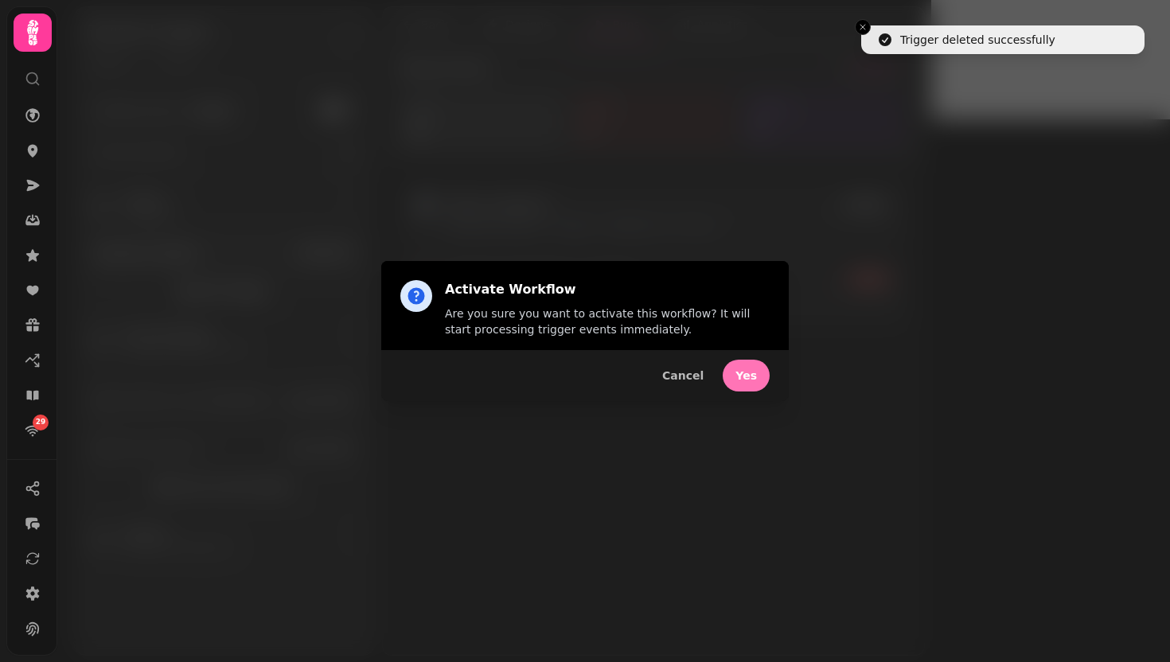
click at [752, 367] on button "Yes" at bounding box center [746, 376] width 47 height 32
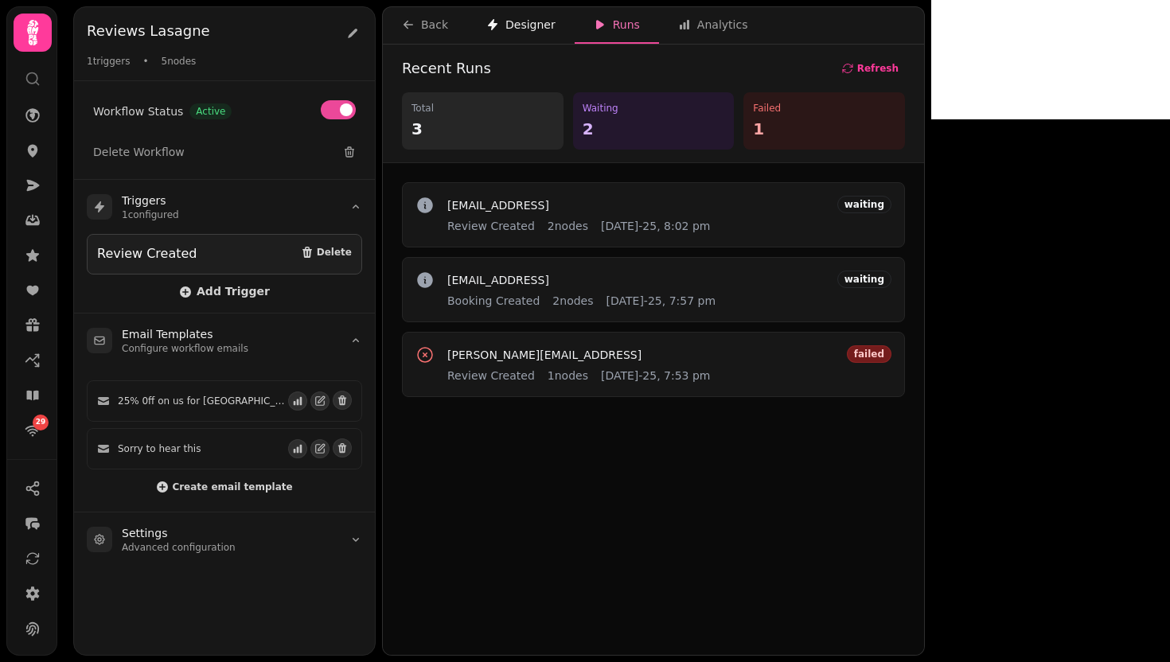
click at [518, 33] on button "Designer" at bounding box center [520, 25] width 107 height 37
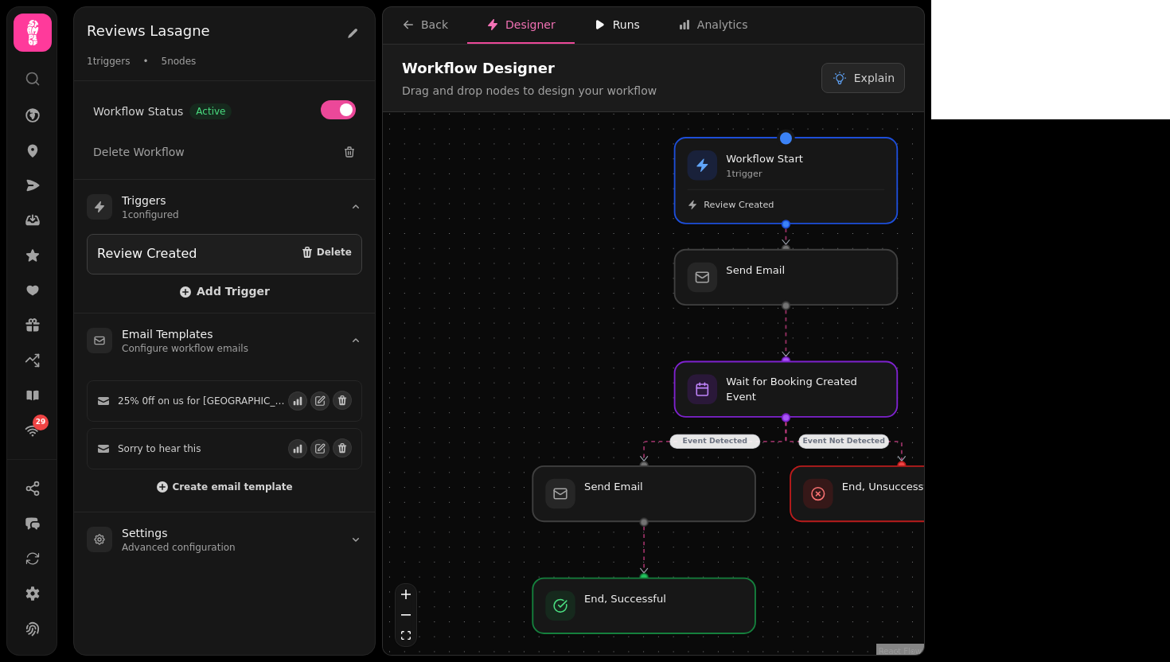
click at [597, 27] on icon "button" at bounding box center [600, 24] width 13 height 13
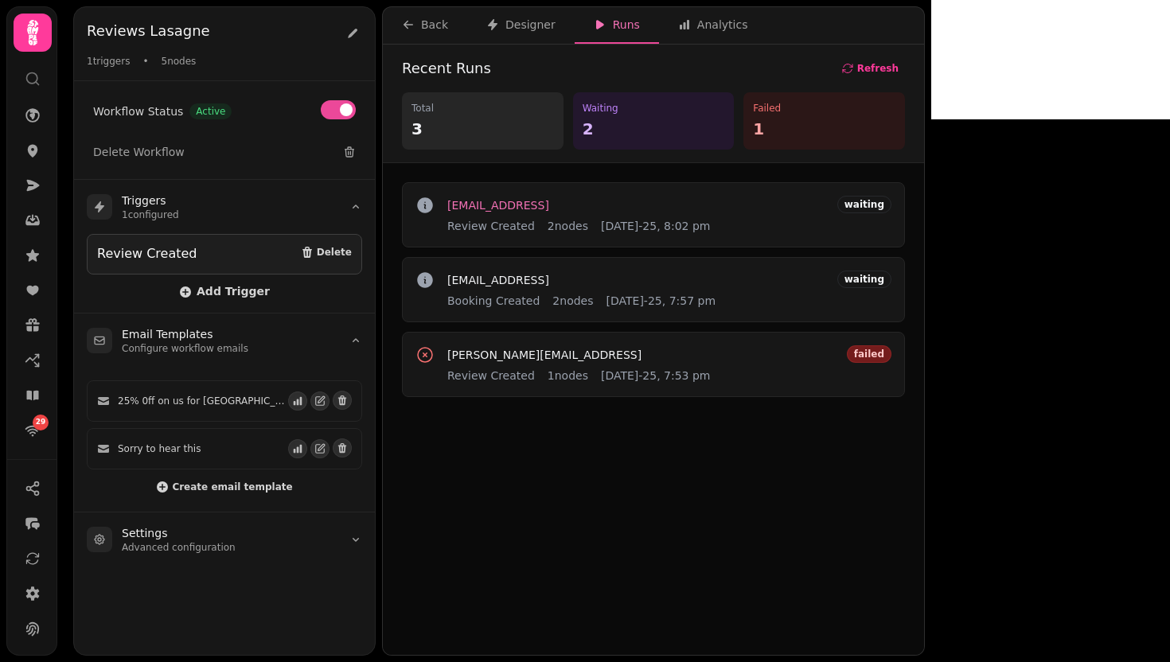
click at [549, 205] on span "[EMAIL_ADDRESS]" at bounding box center [498, 205] width 102 height 11
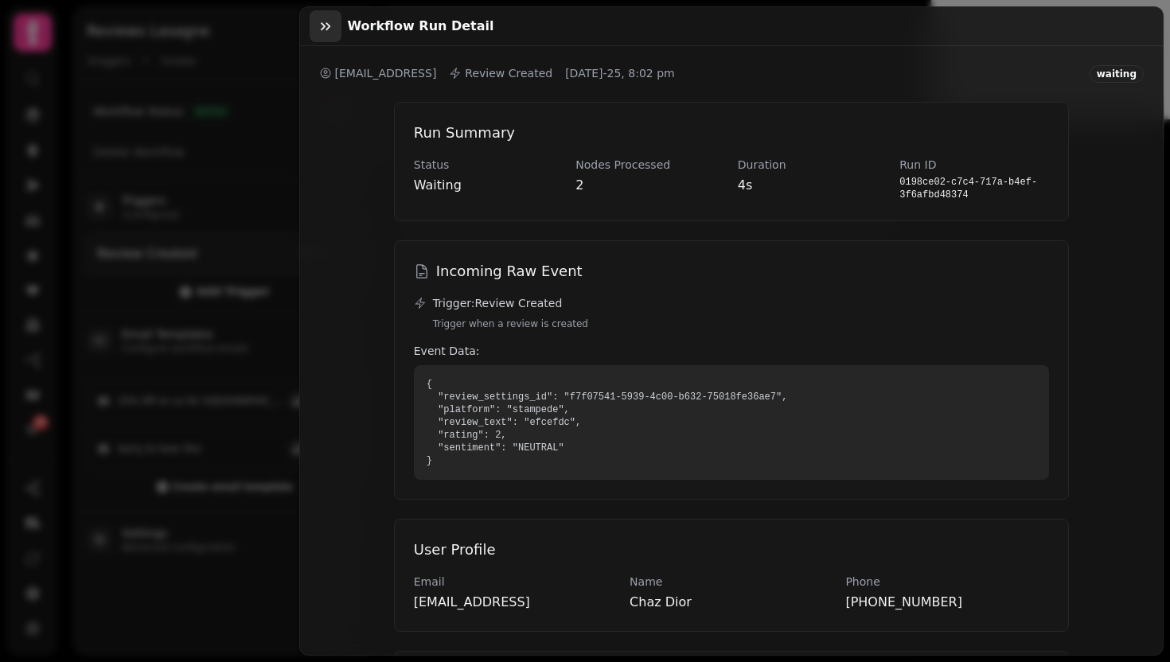
click at [333, 34] on button "button" at bounding box center [326, 26] width 32 height 32
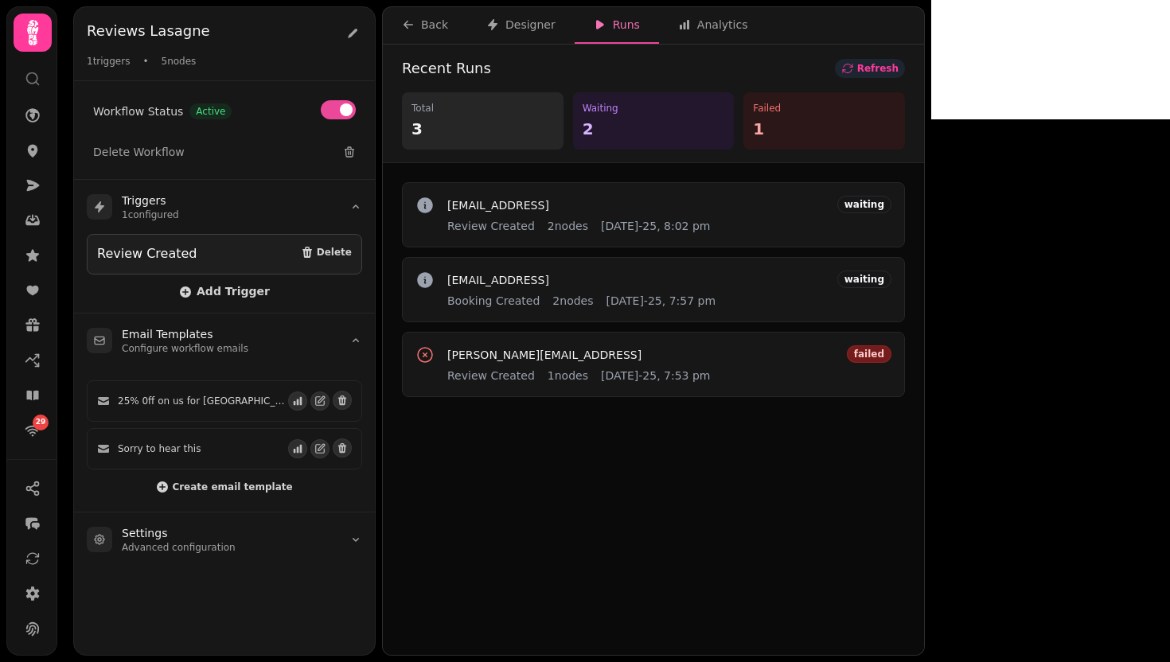
click at [898, 69] on span "Refresh" at bounding box center [877, 69] width 41 height 10
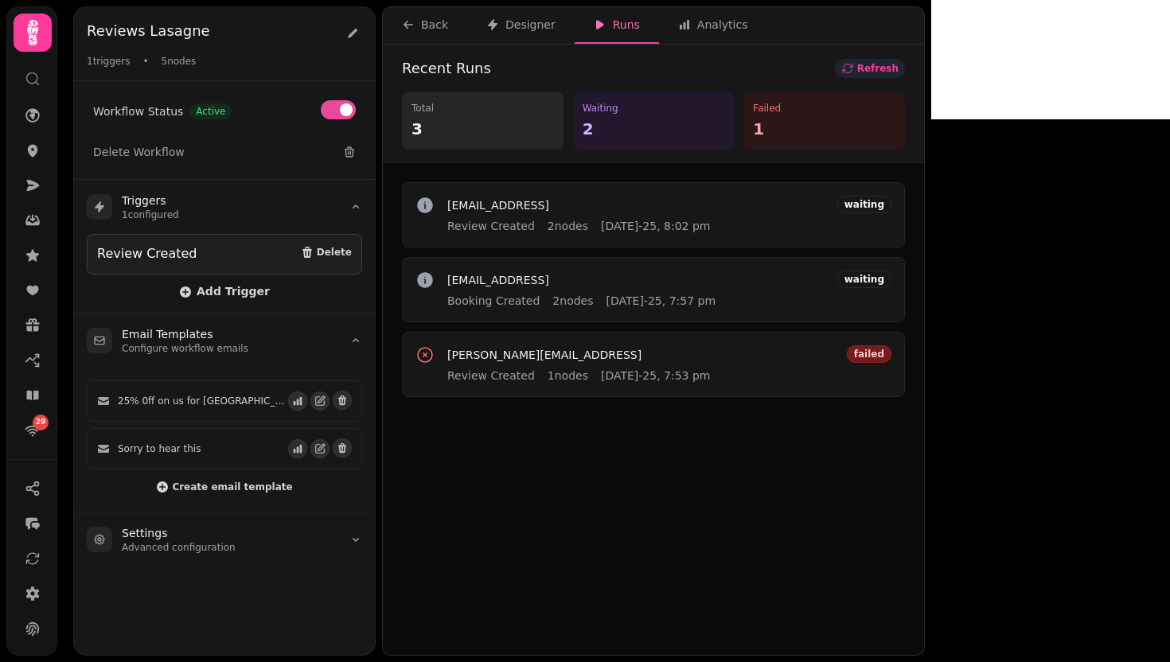
click at [905, 77] on button "Refresh" at bounding box center [870, 68] width 70 height 19
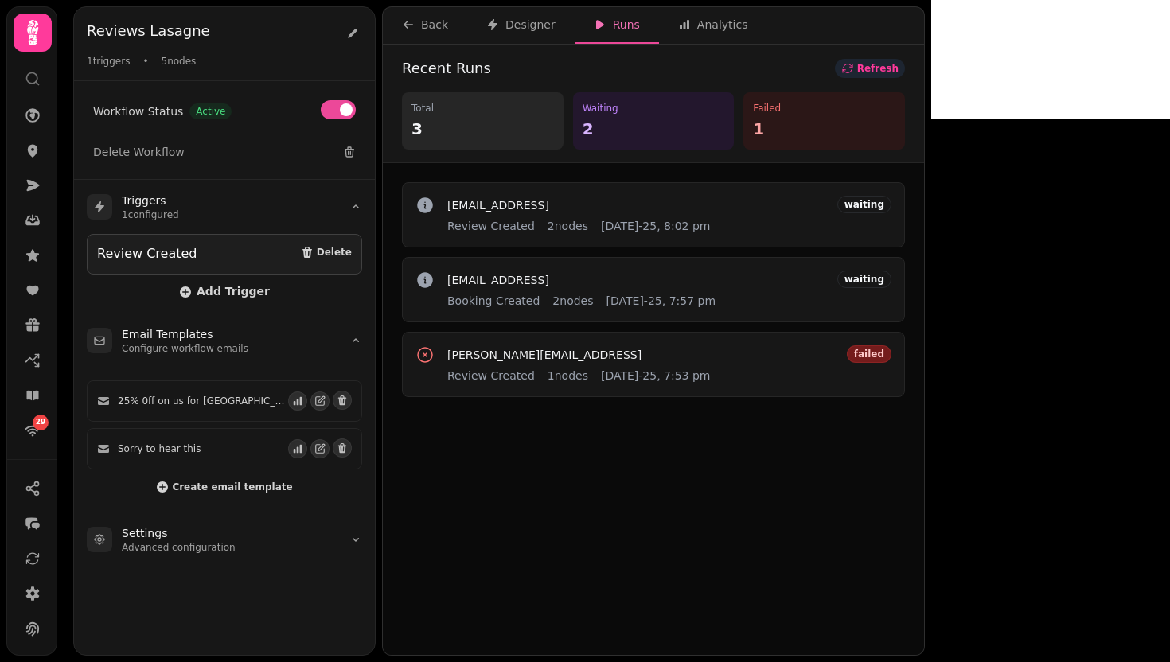
click at [905, 76] on button "Refresh" at bounding box center [870, 68] width 70 height 19
click at [905, 77] on button "Refresh" at bounding box center [870, 68] width 70 height 19
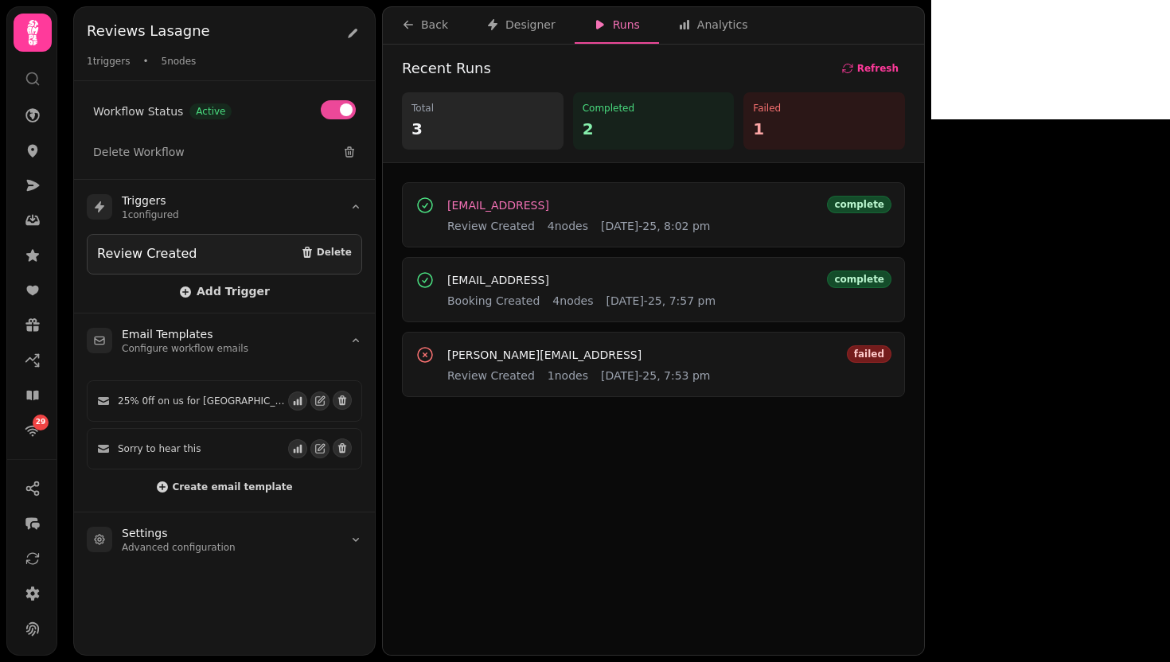
click at [509, 202] on span "[EMAIL_ADDRESS]" at bounding box center [498, 205] width 102 height 11
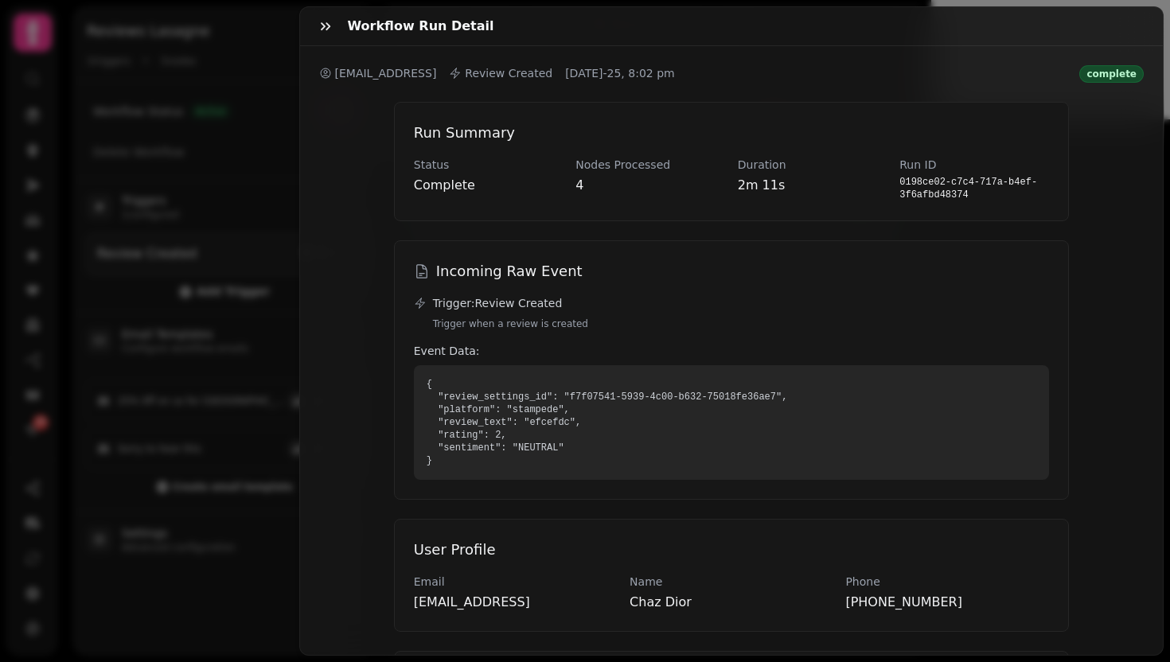
scroll to position [481, 0]
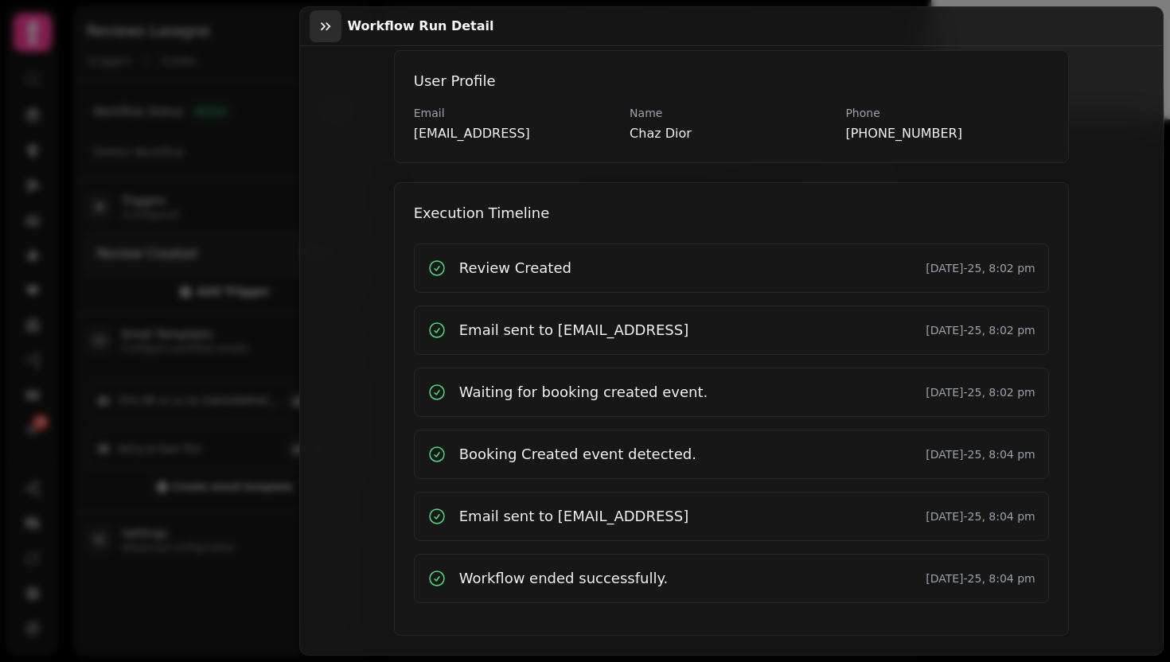
click at [314, 30] on button "button" at bounding box center [326, 26] width 32 height 32
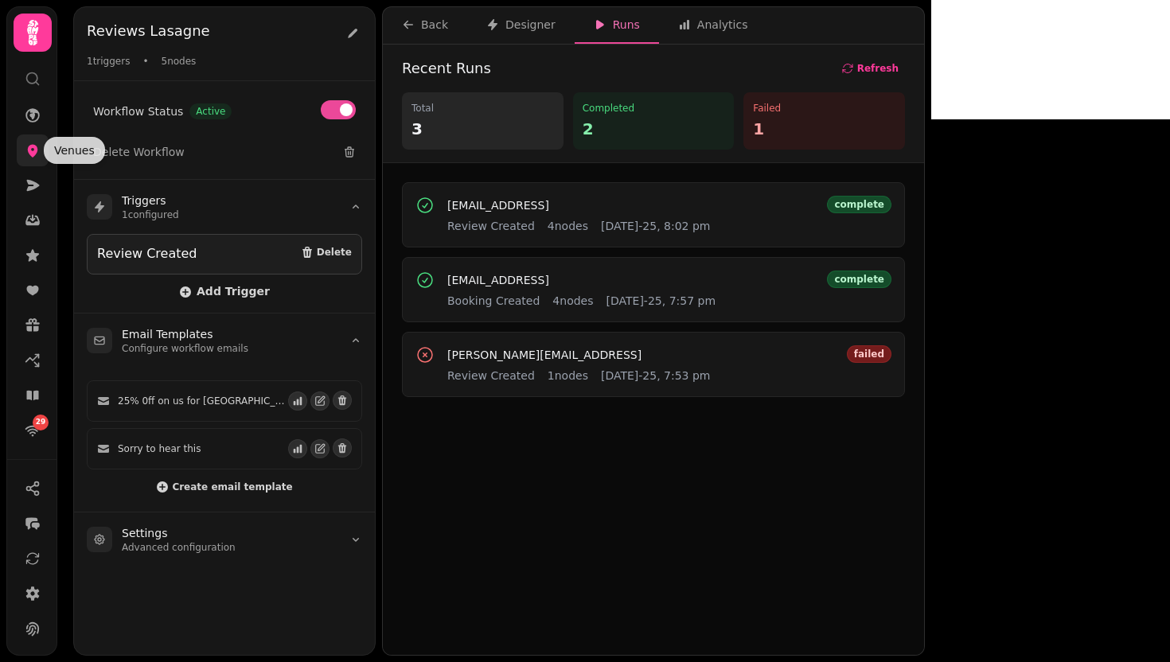
click at [34, 149] on icon at bounding box center [33, 151] width 10 height 13
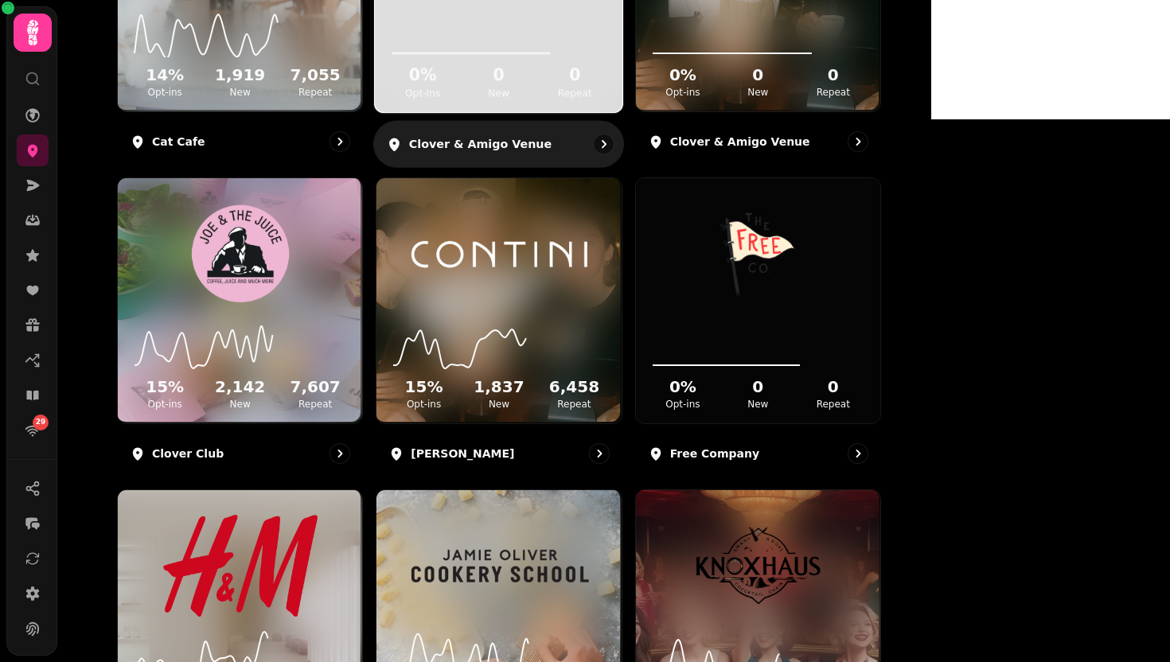
scroll to position [805, 0]
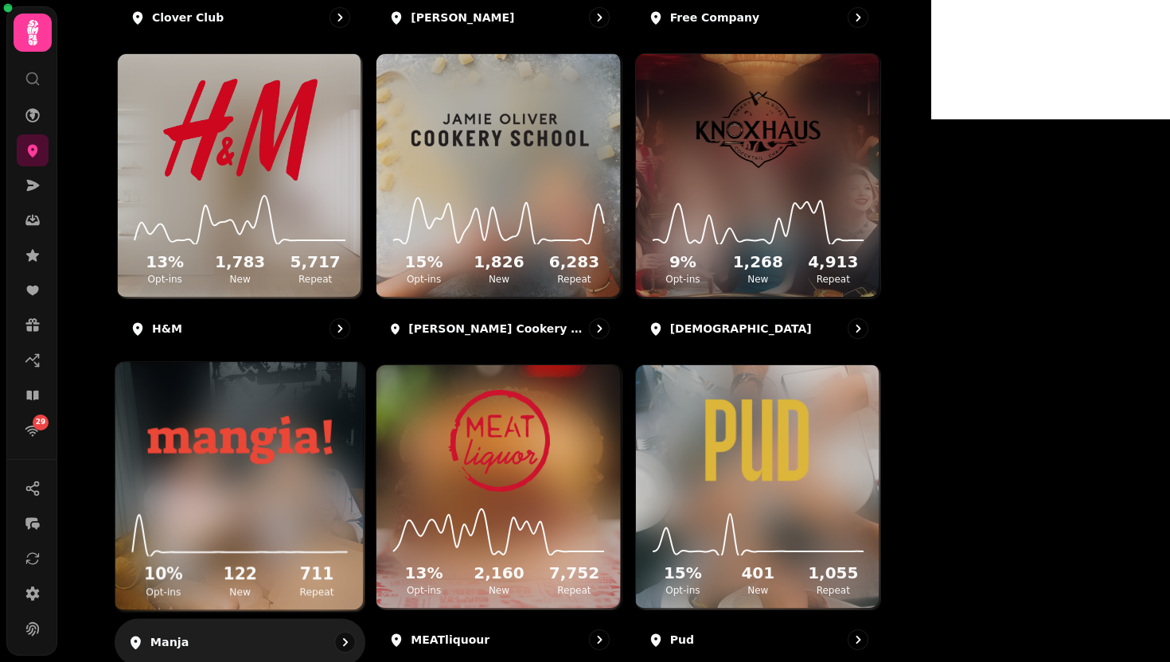
click at [333, 470] on img at bounding box center [239, 440] width 187 height 104
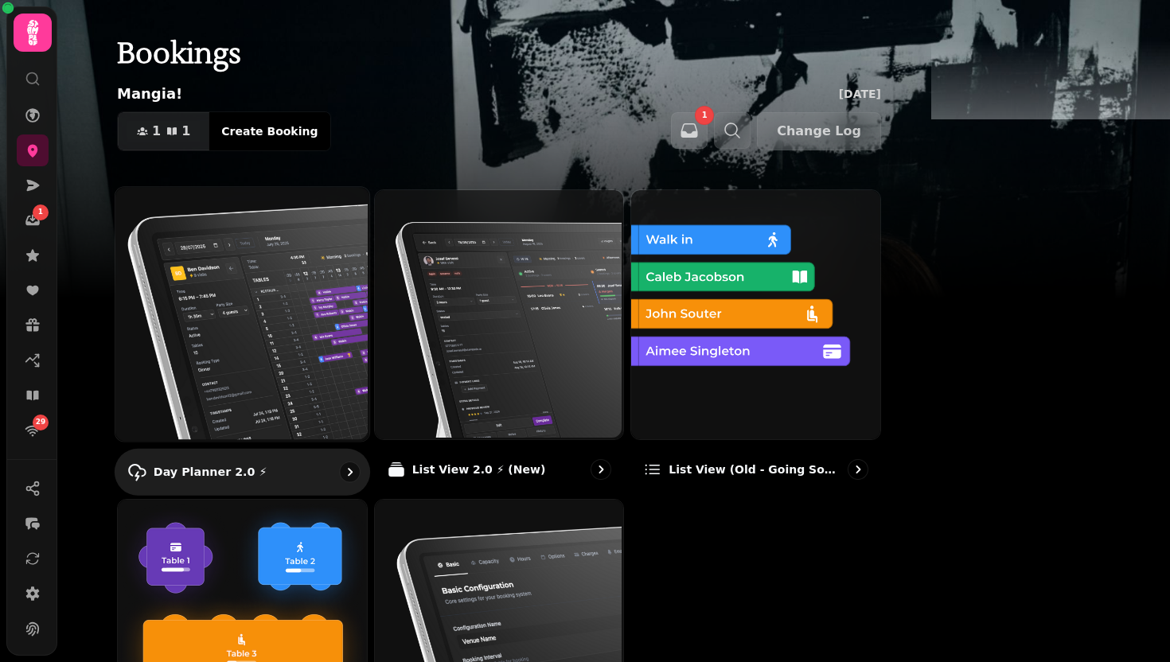
click at [368, 318] on img at bounding box center [241, 312] width 254 height 254
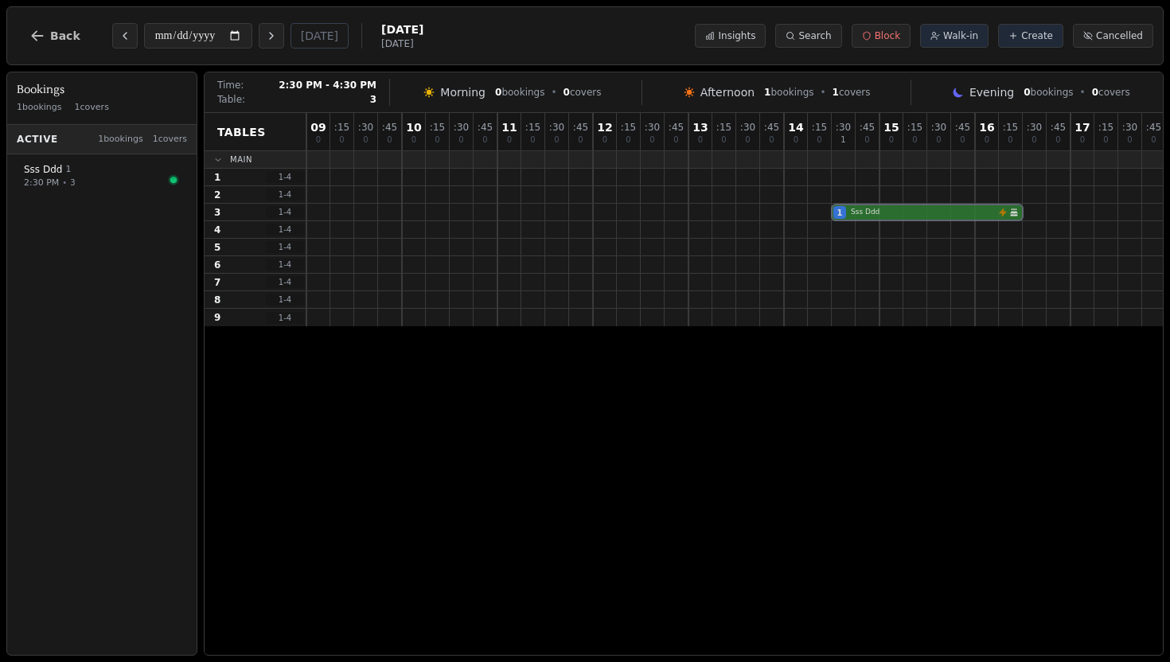
click at [998, 214] on div "1 Sss Ddd Workflow email booking Birthday celebration" at bounding box center [915, 213] width 1218 height 18
select select "****"
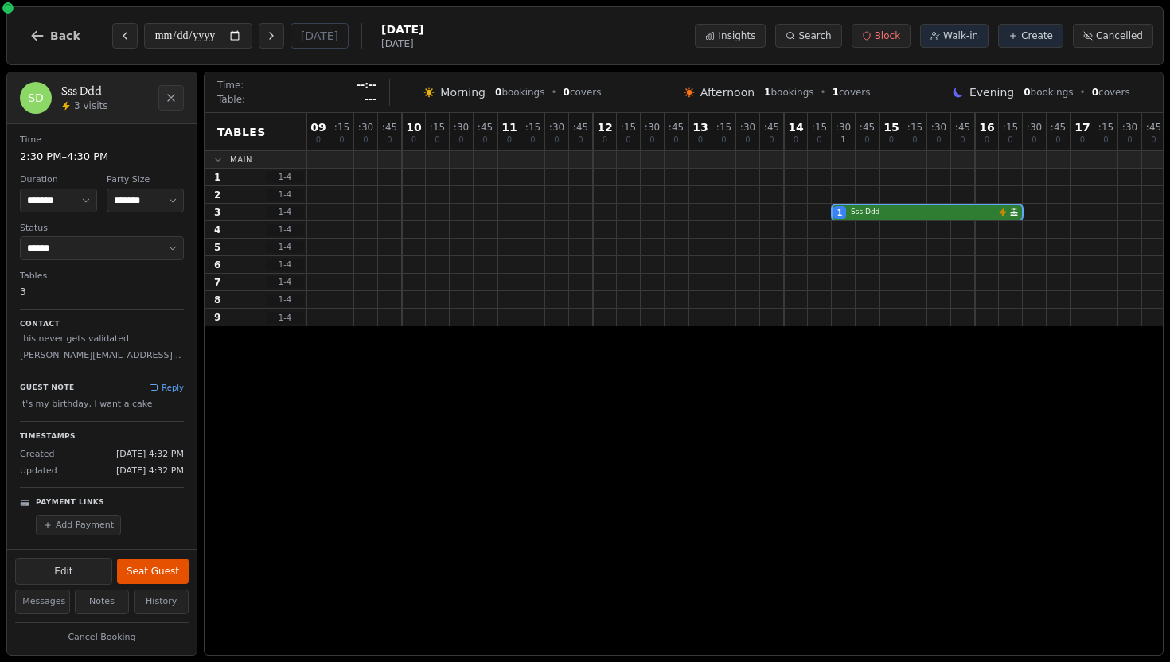
scroll to position [127, 0]
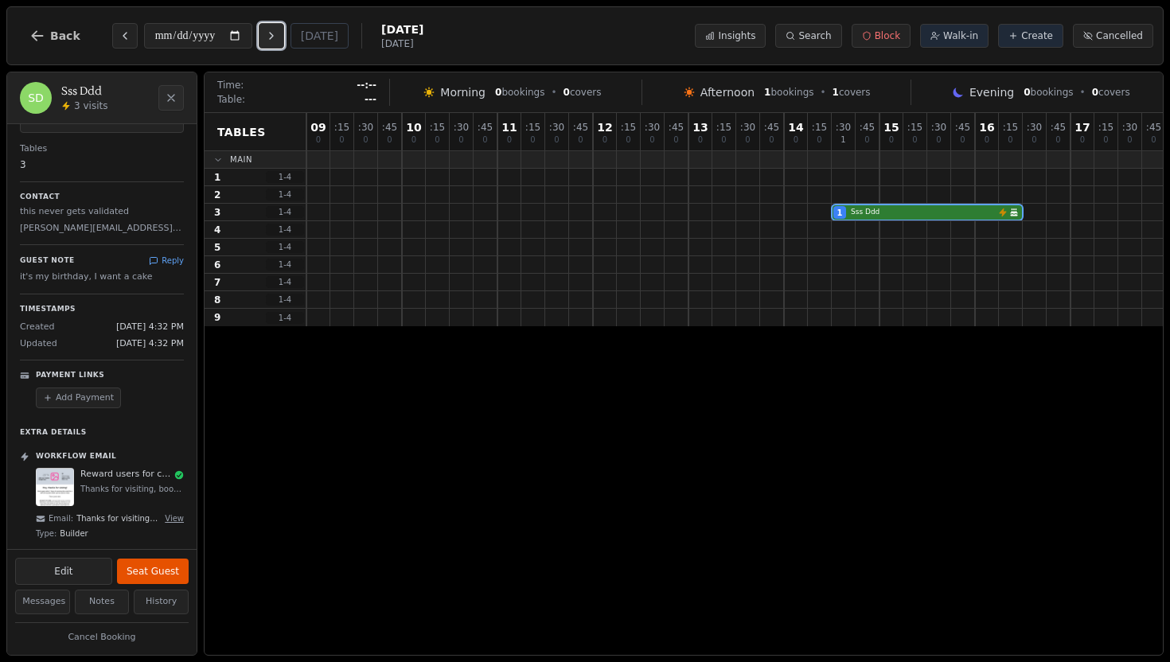
click at [269, 37] on button "Next day" at bounding box center [271, 35] width 25 height 25
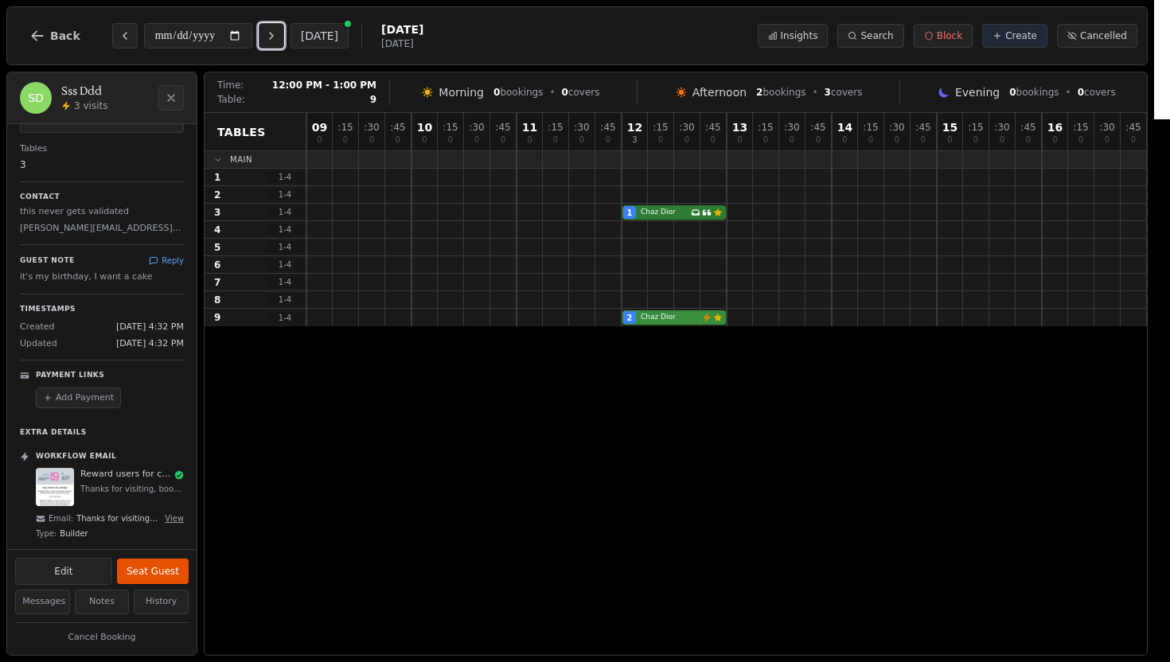
click at [712, 317] on div "2 [PERSON_NAME] Workflow email booking Customer has left a review" at bounding box center [726, 318] width 840 height 18
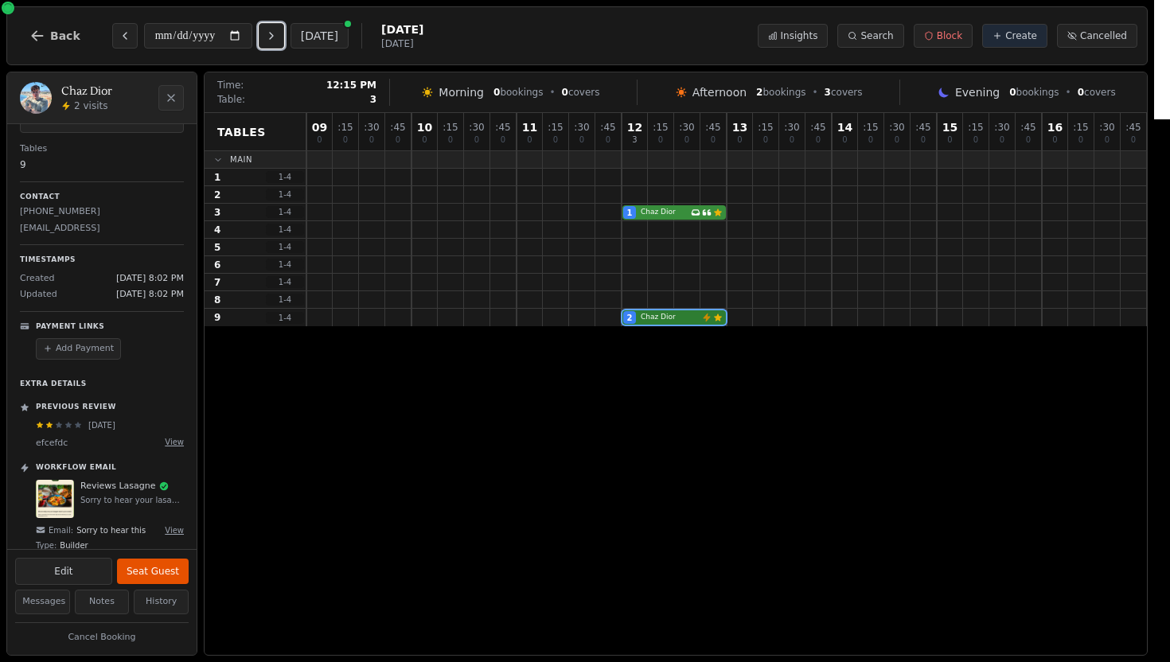
click at [654, 205] on div "1 [PERSON_NAME] Has conversation thread Customer has left a review" at bounding box center [726, 213] width 840 height 18
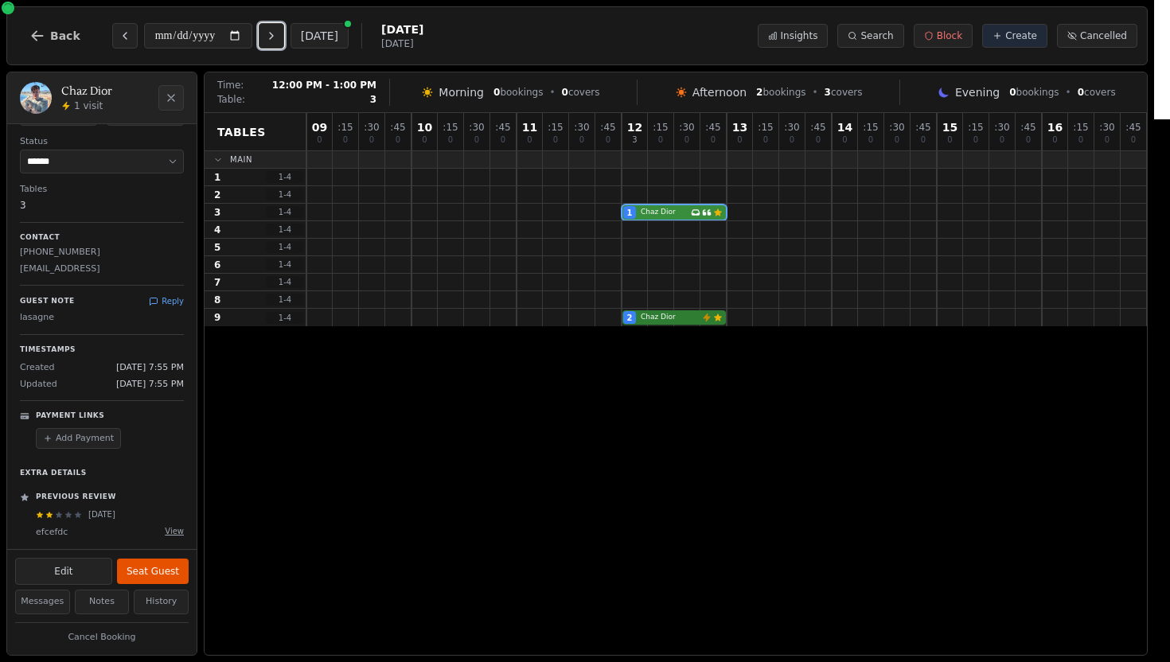
scroll to position [84, 0]
click at [162, 99] on button "Close" at bounding box center [170, 97] width 25 height 25
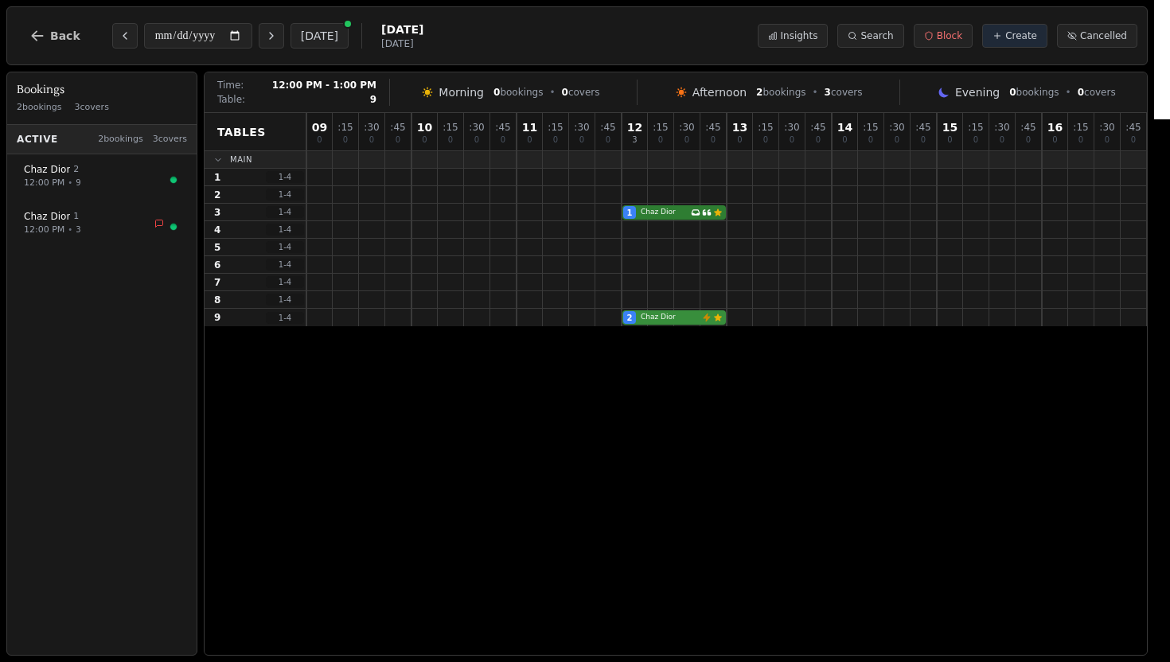
click at [704, 314] on div "2 [PERSON_NAME] Workflow email booking Customer has left a review" at bounding box center [726, 318] width 840 height 18
select select "****"
select select "*"
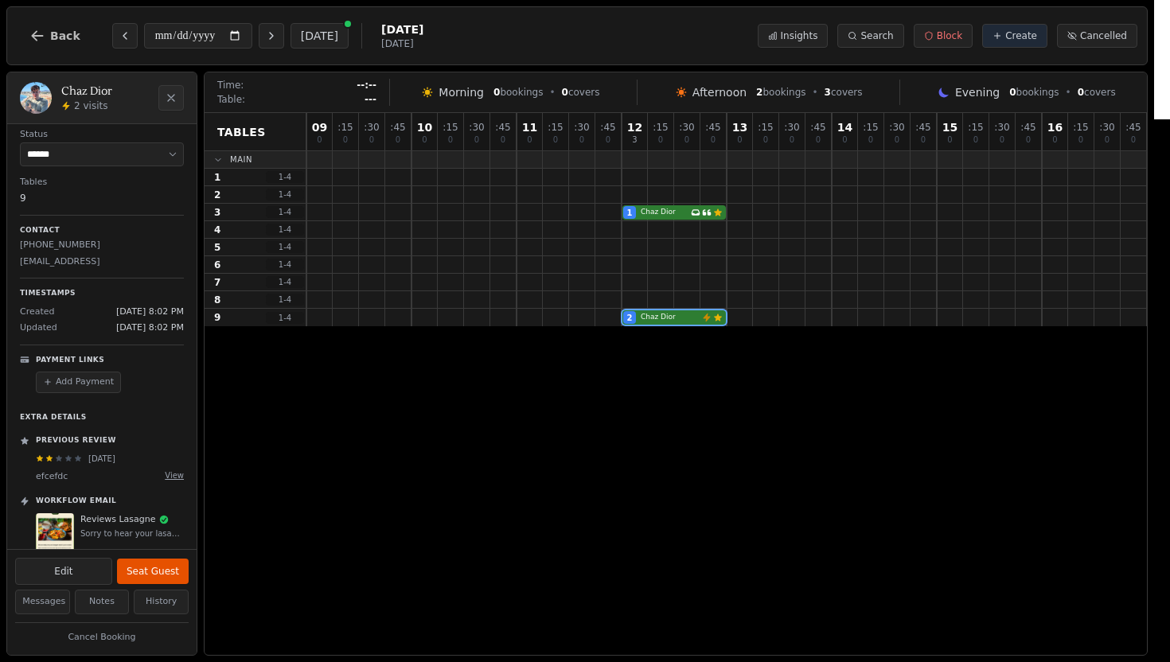
scroll to position [139, 0]
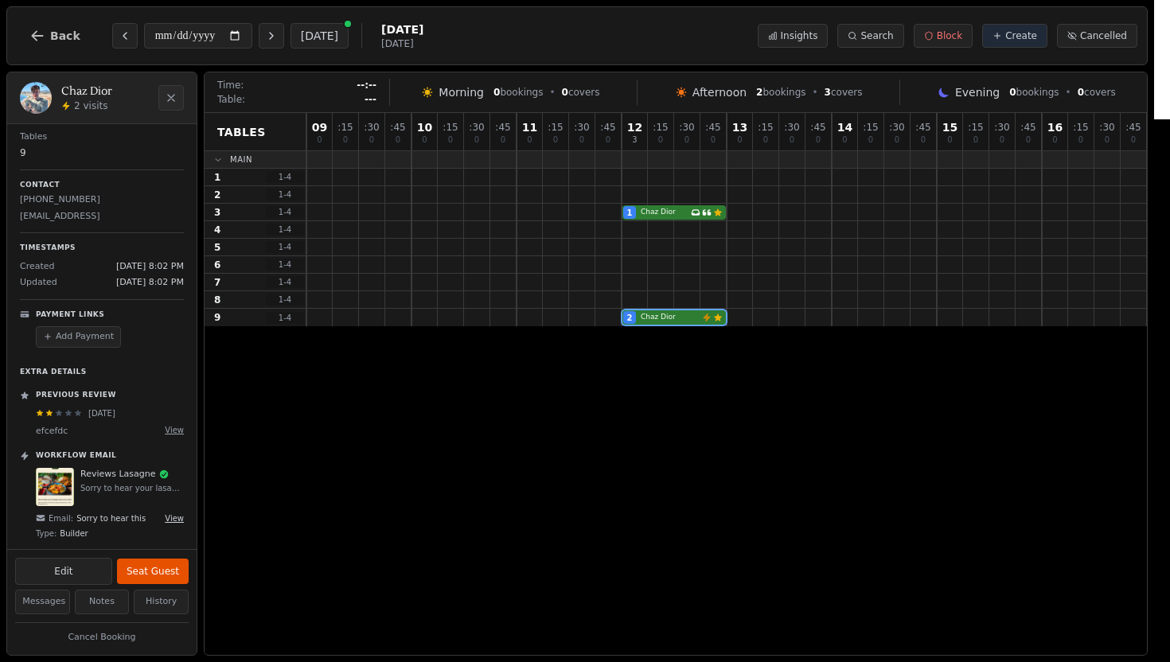
click at [170, 518] on button "View" at bounding box center [174, 518] width 19 height 12
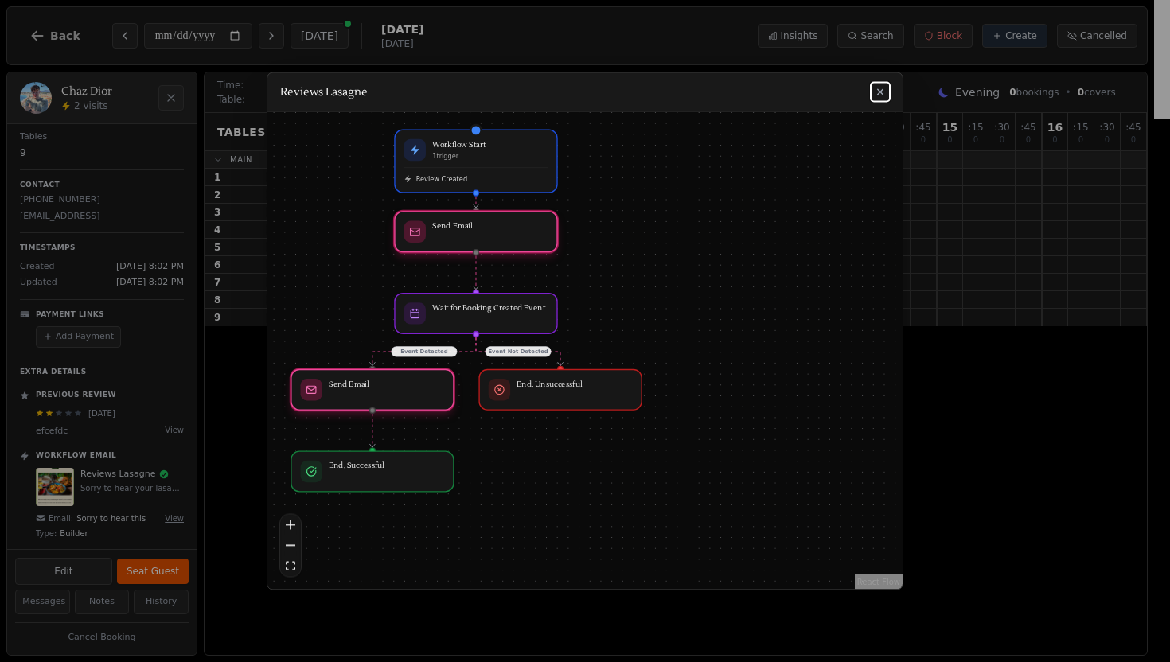
click at [297, 570] on button "fit view" at bounding box center [290, 566] width 21 height 21
